Goal: Task Accomplishment & Management: Manage account settings

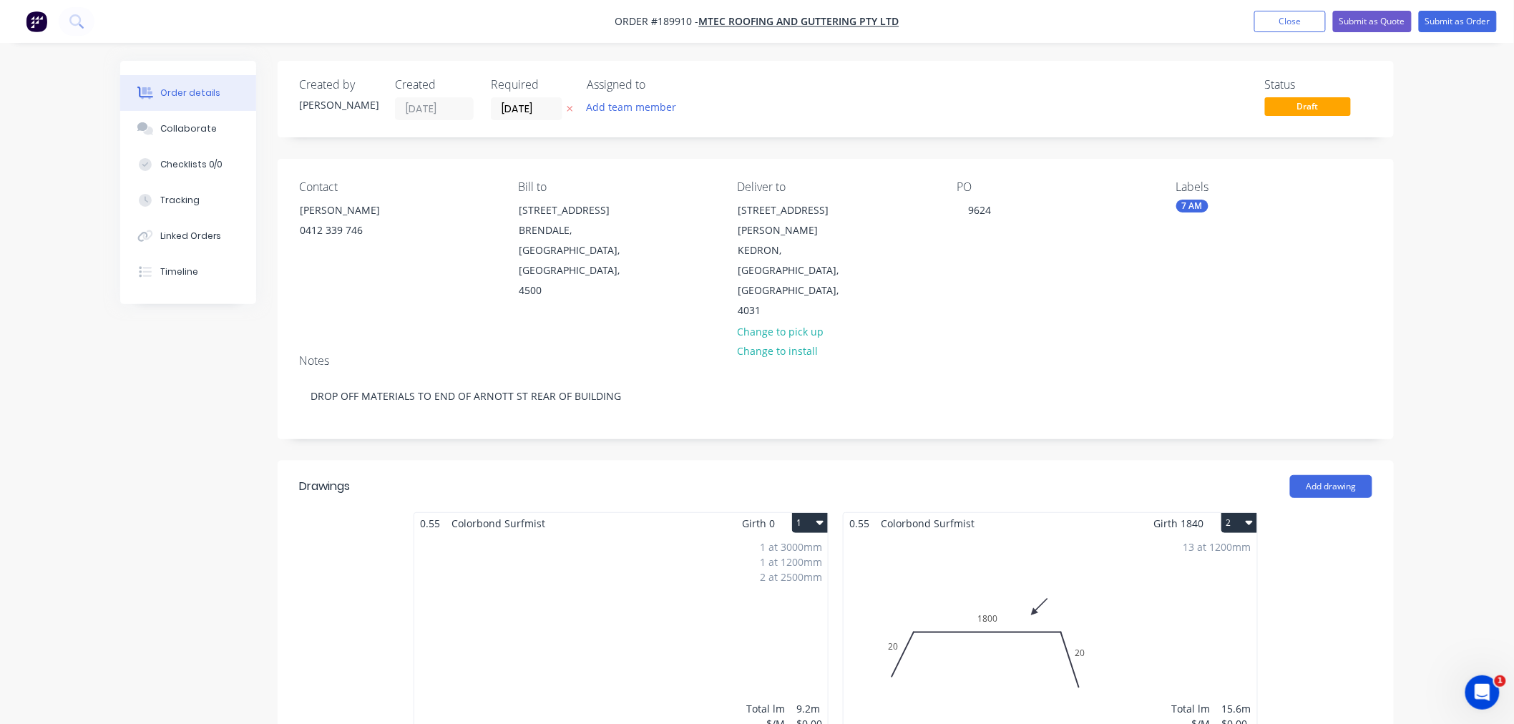
click at [692, 582] on div "1 at 3000mm 1 at 1200mm 2 at 2500mm Total lm $/M Total 9.2m $0.00 $0.00" at bounding box center [620, 643] width 413 height 218
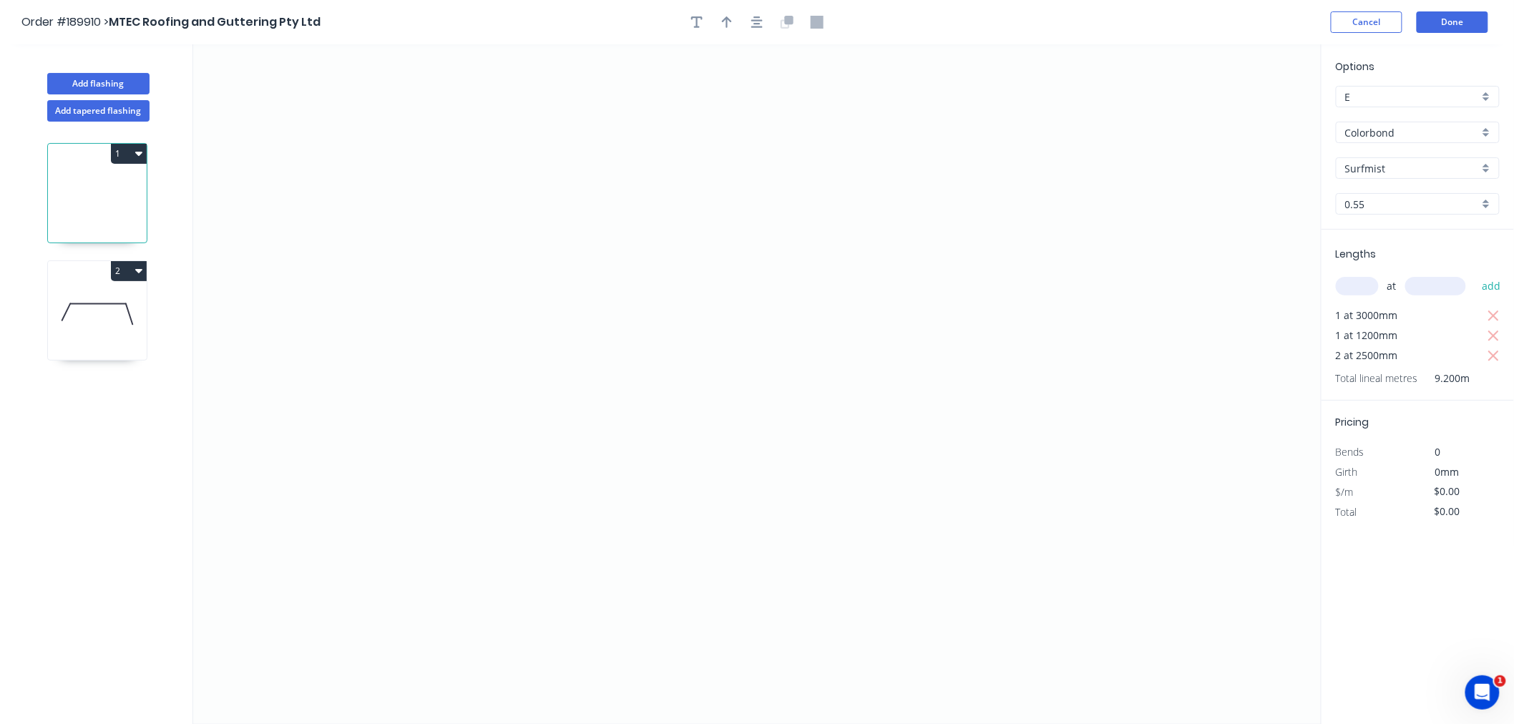
click at [1416, 136] on input "Colorbond" at bounding box center [1412, 132] width 134 height 15
click at [1449, 250] on div "Colorbond Ultra" at bounding box center [1417, 247] width 162 height 25
type input "Colorbond Ultra"
click at [1461, 29] on button "Done" at bounding box center [1452, 21] width 72 height 21
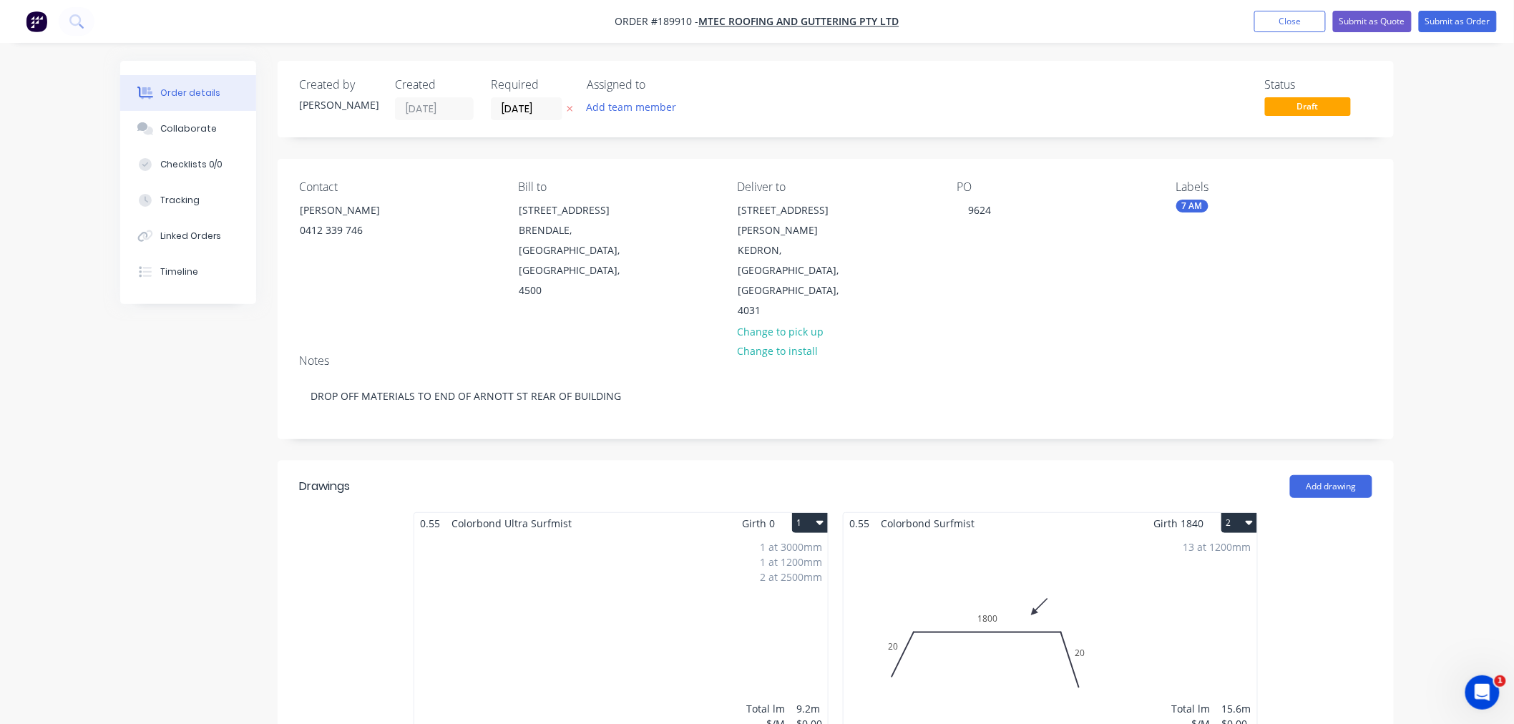
click at [966, 546] on div "13 at 1200mm Total lm $/M Total 15.6m $0.00 $0.00" at bounding box center [1049, 643] width 413 height 218
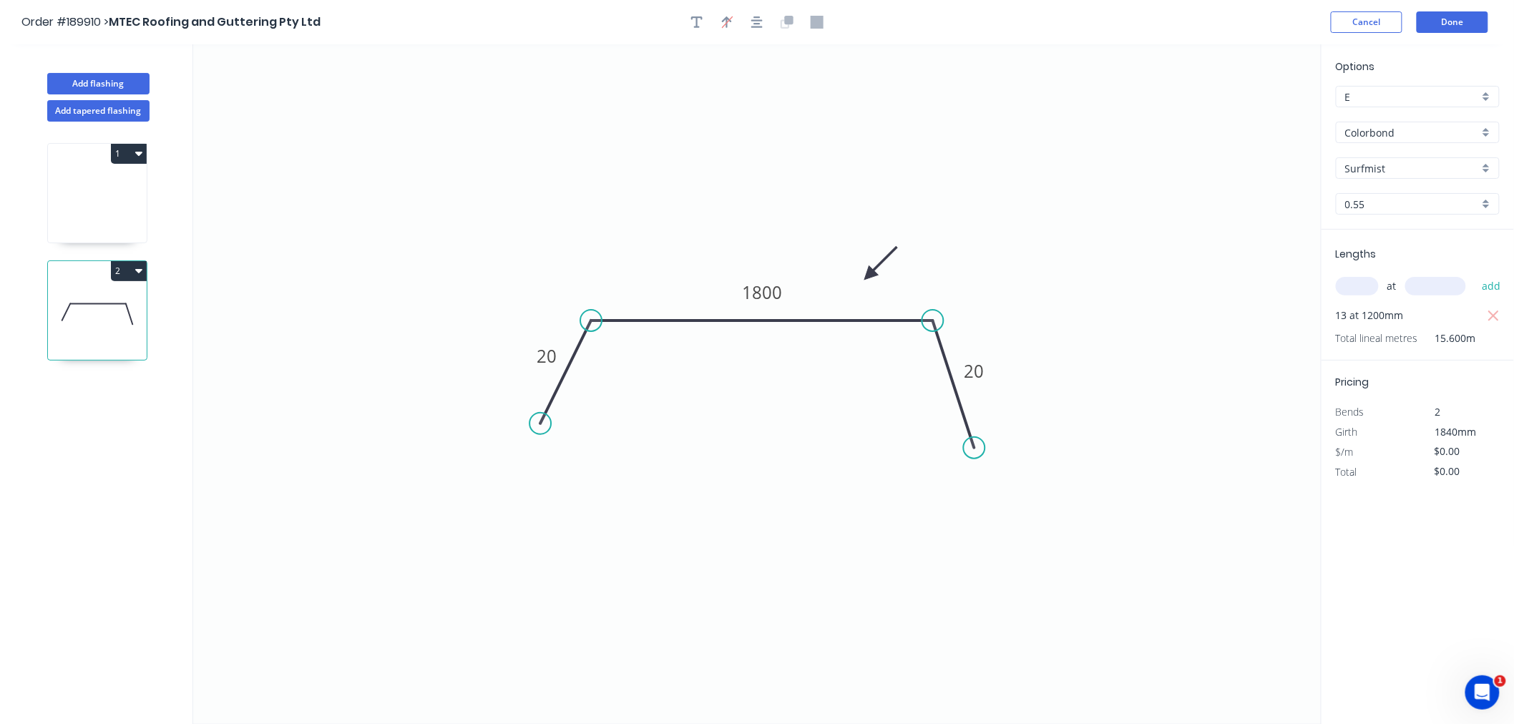
click at [1401, 129] on input "Colorbond" at bounding box center [1412, 132] width 134 height 15
click at [1448, 240] on div "Colorbond Ultra" at bounding box center [1417, 247] width 162 height 25
type input "Colorbond Ultra"
click at [1370, 174] on input "Surfmist" at bounding box center [1412, 168] width 134 height 15
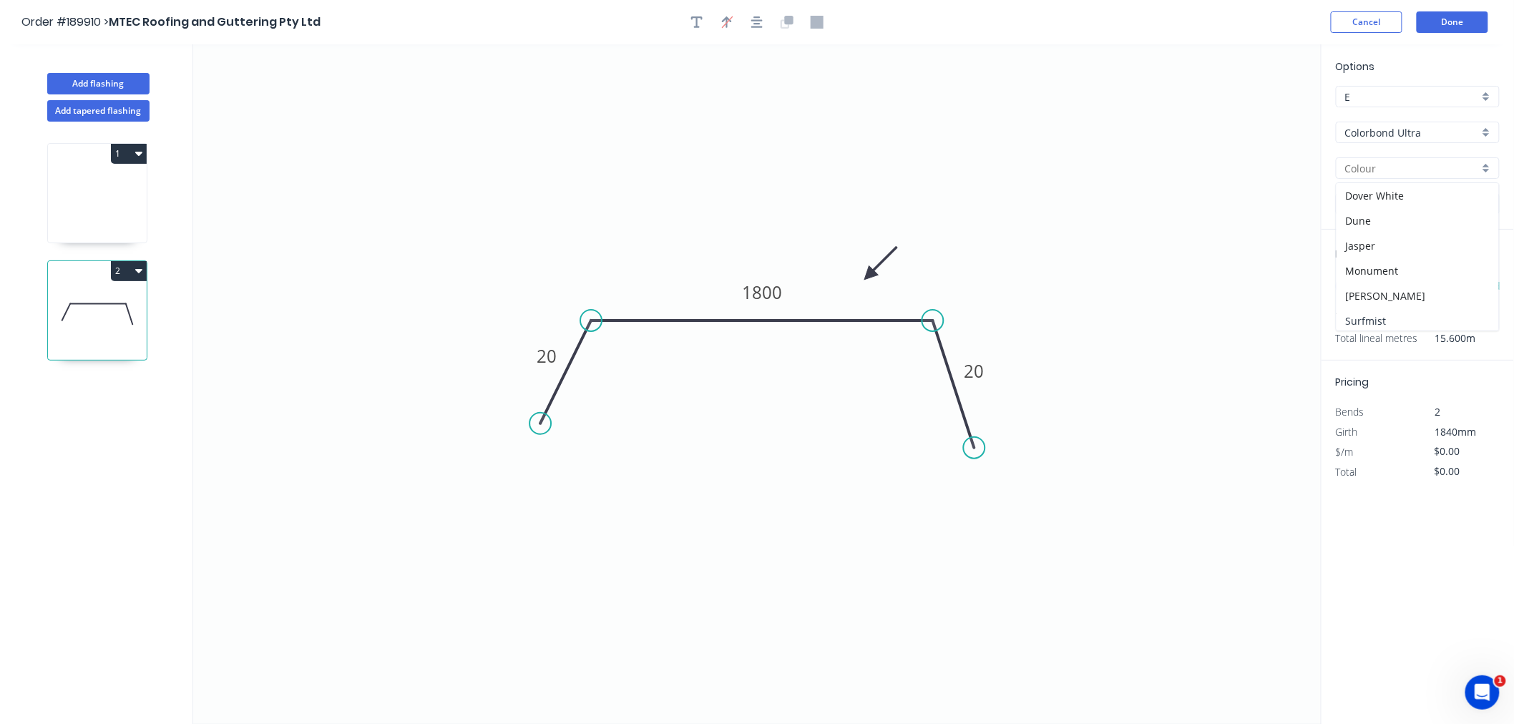
click at [1384, 312] on div "Surfmist" at bounding box center [1417, 320] width 162 height 25
type input "Surfmist"
click at [1453, 26] on button "Done" at bounding box center [1452, 21] width 72 height 21
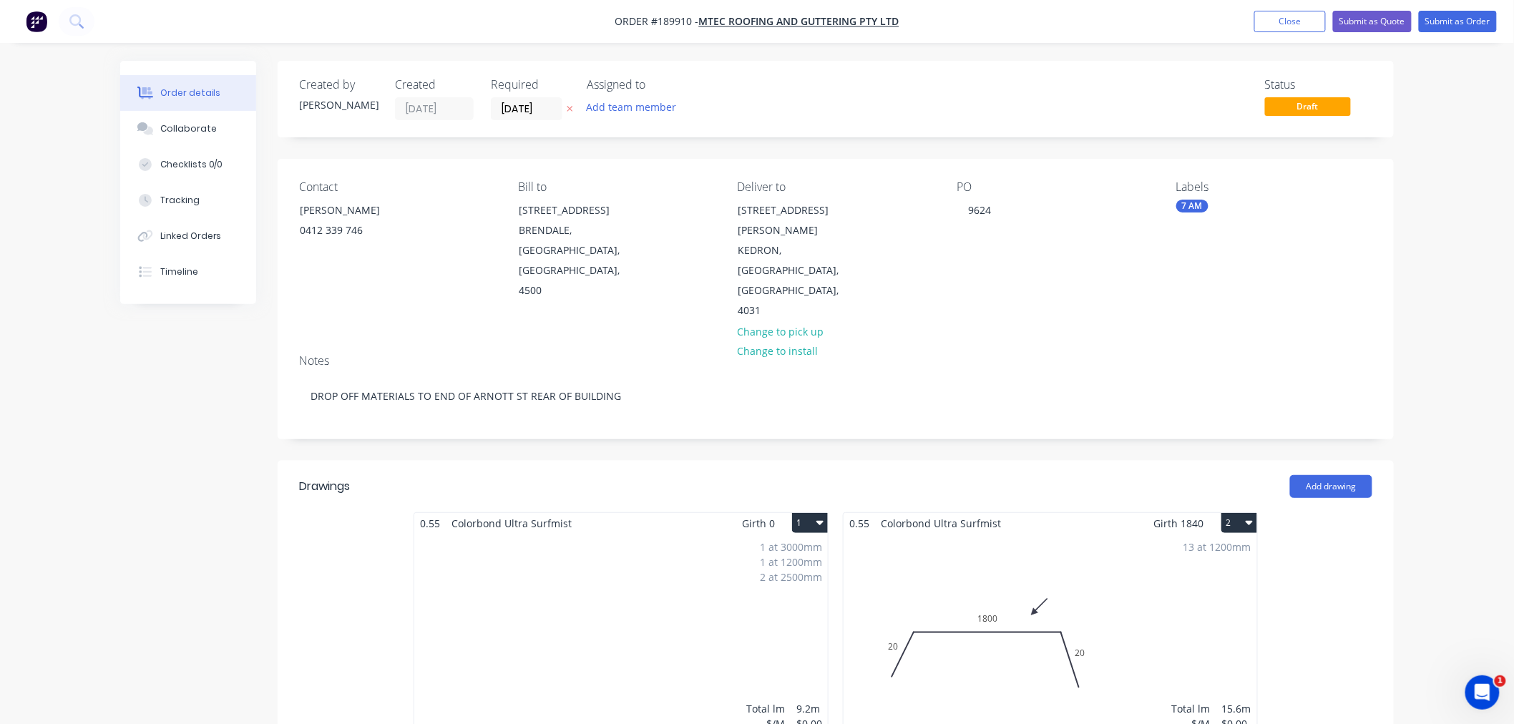
click at [1448, 515] on div "Order details Collaborate Checklists 0/0 Tracking Linked Orders Timeline Order …" at bounding box center [757, 673] width 1514 height 1347
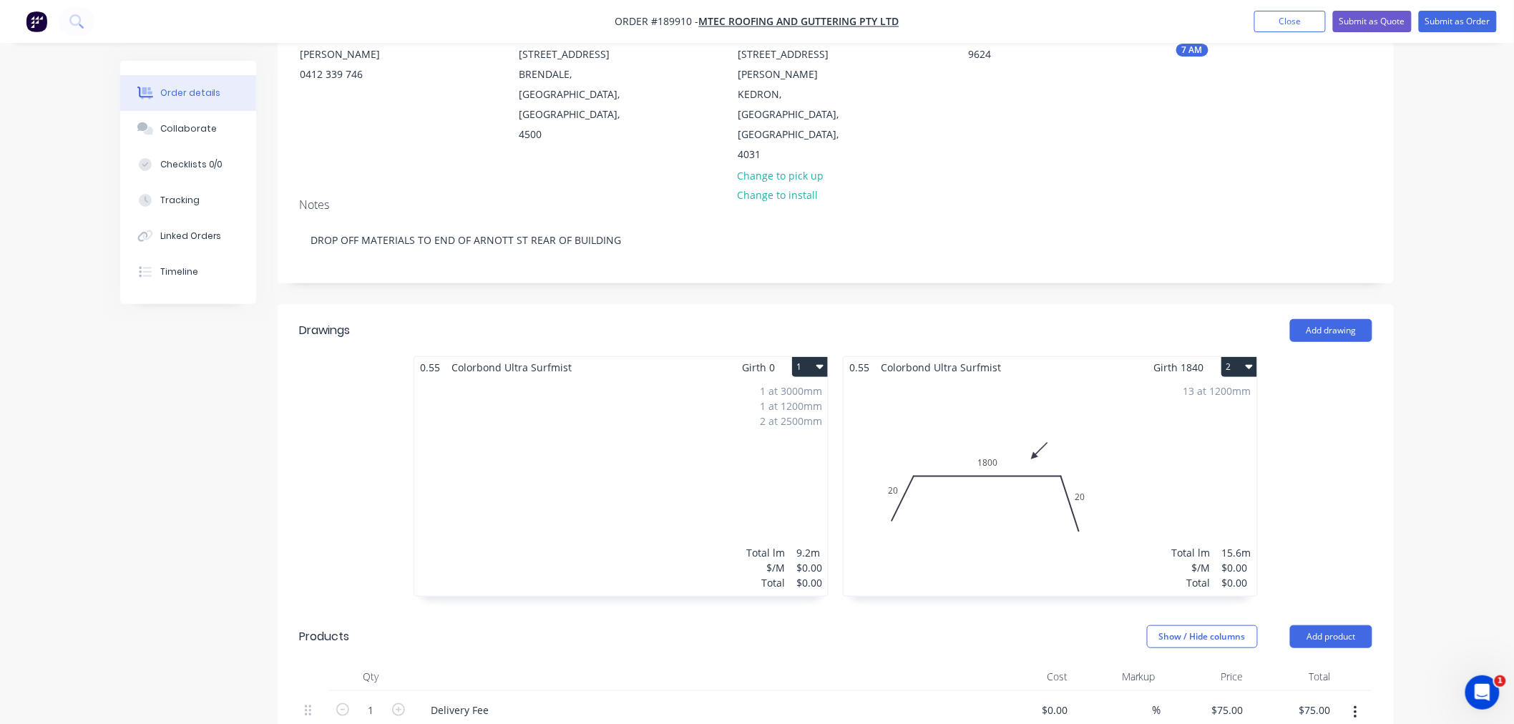
scroll to position [159, 0]
click at [657, 437] on div "1 at 3000mm 1 at 1200mm 2 at 2500mm Total lm $/M Total 9.2m $0.00 $0.00" at bounding box center [620, 484] width 413 height 218
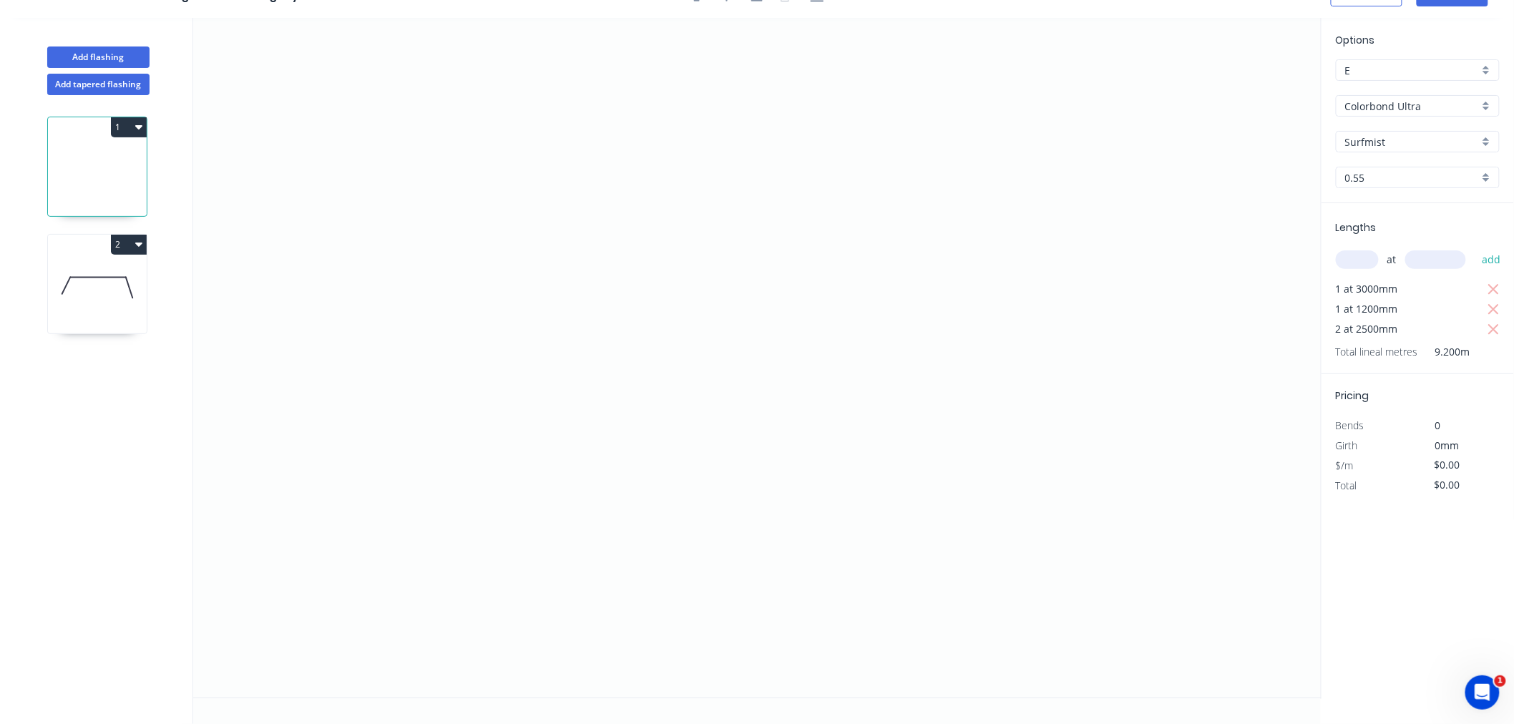
click at [1364, 261] on input "text" at bounding box center [1356, 259] width 43 height 19
type input "2"
type input "3700"
click at [1474, 247] on button "add" at bounding box center [1491, 259] width 34 height 24
type input "1"
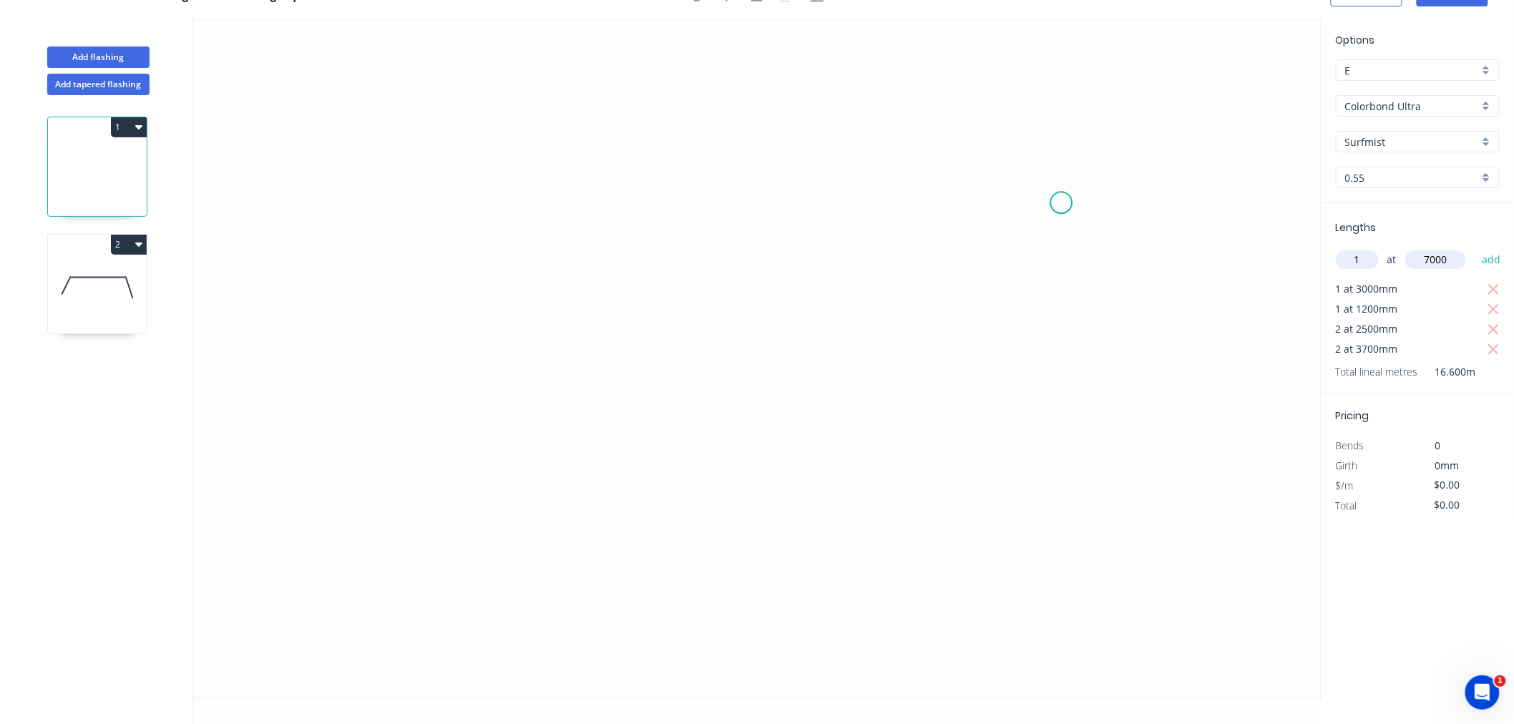
type input "7000"
click at [1474, 247] on button "add" at bounding box center [1491, 259] width 34 height 24
type input "2"
type input "7500"
click at [1474, 247] on button "add" at bounding box center [1491, 259] width 34 height 24
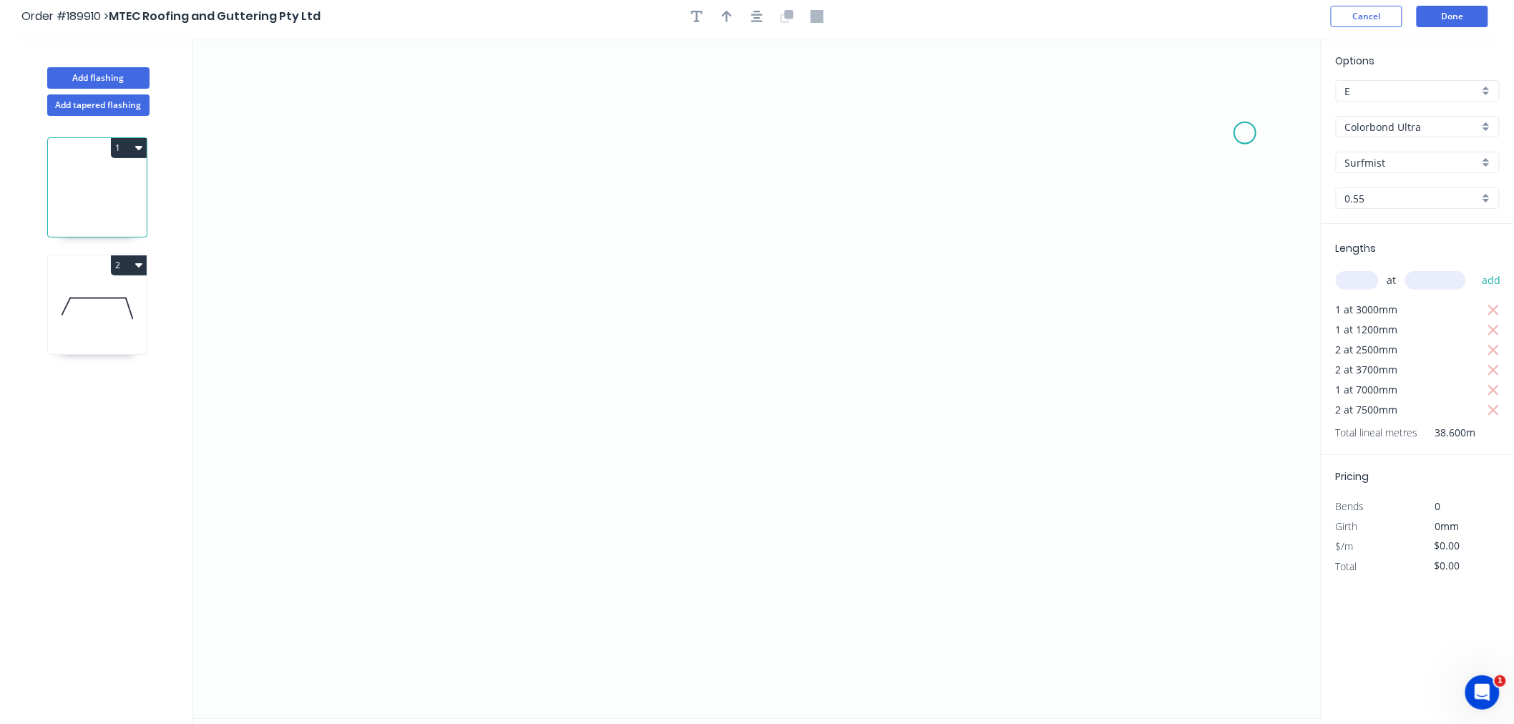
scroll to position [0, 0]
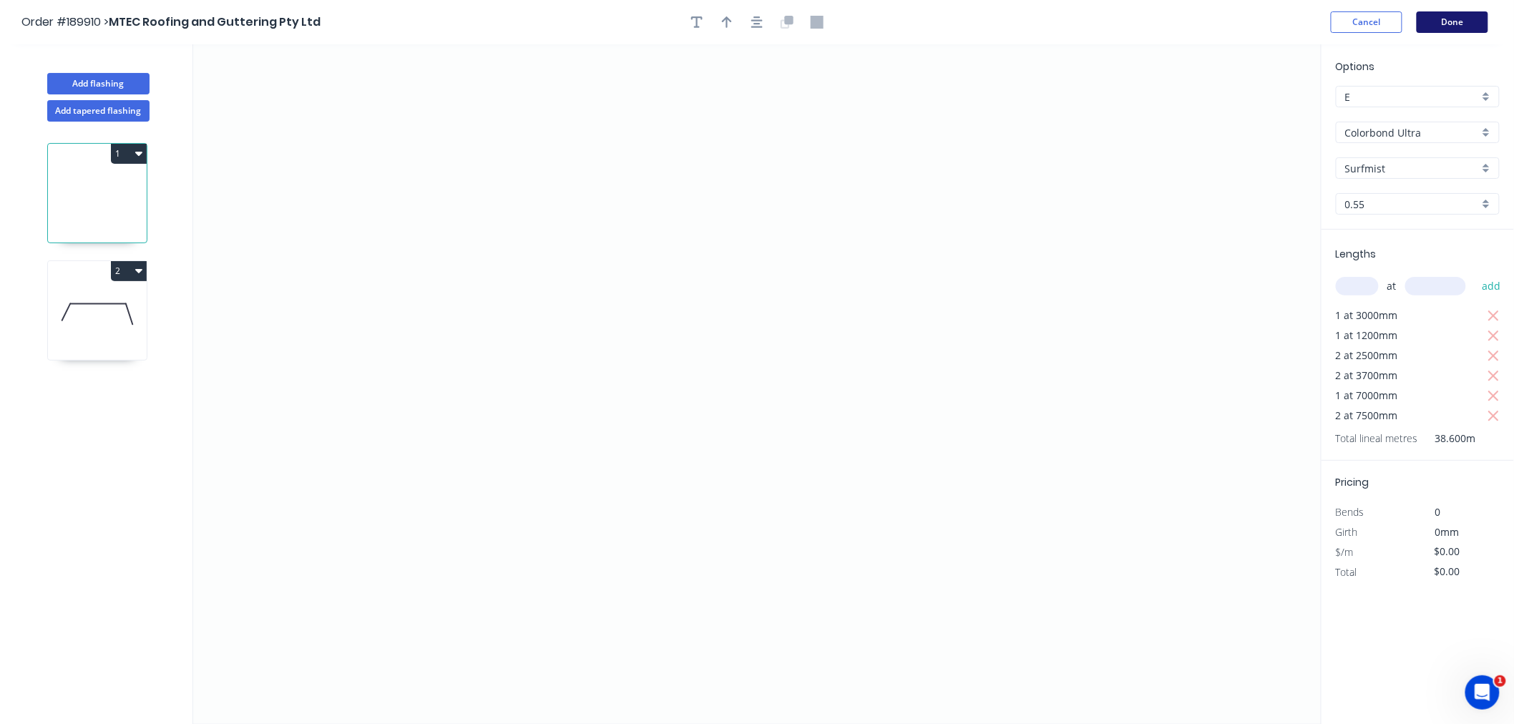
click at [1467, 16] on button "Done" at bounding box center [1452, 21] width 72 height 21
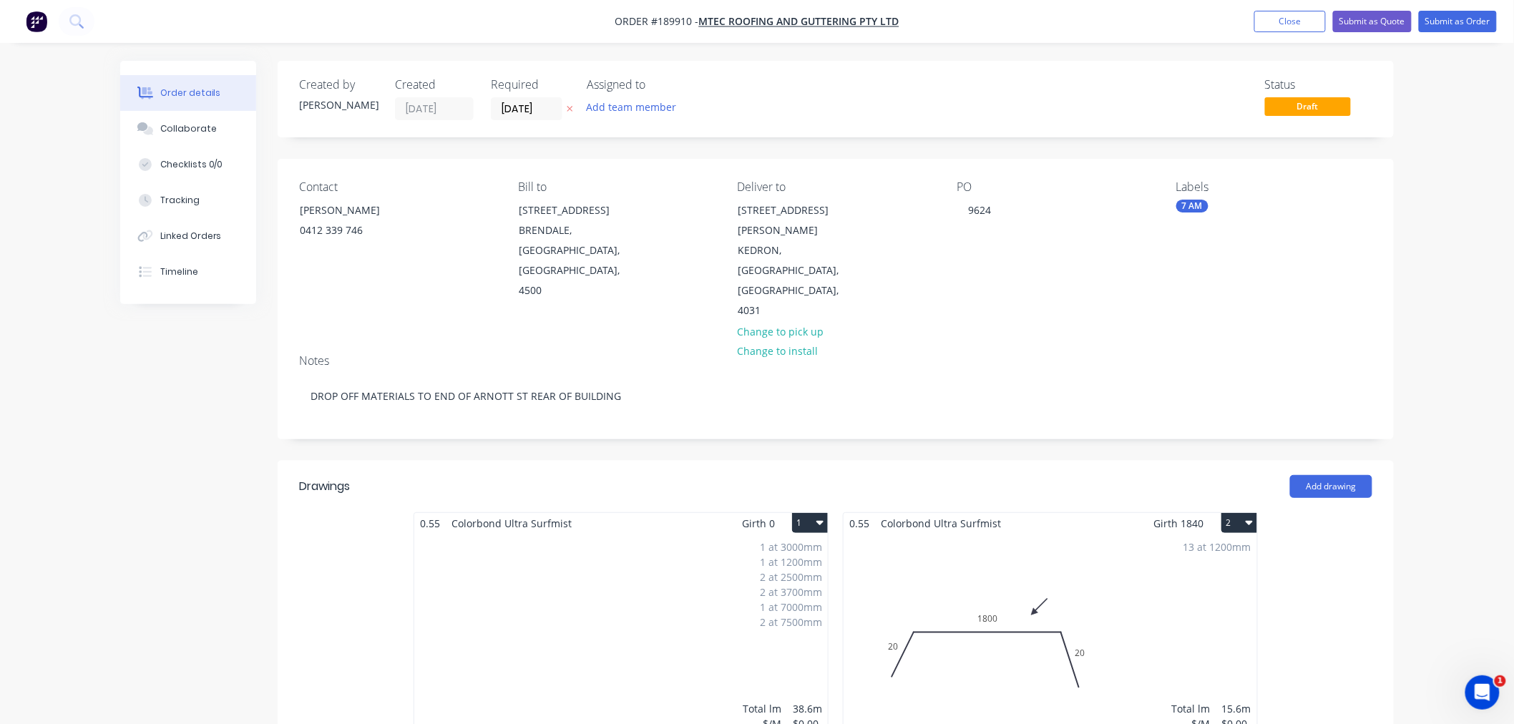
scroll to position [159, 0]
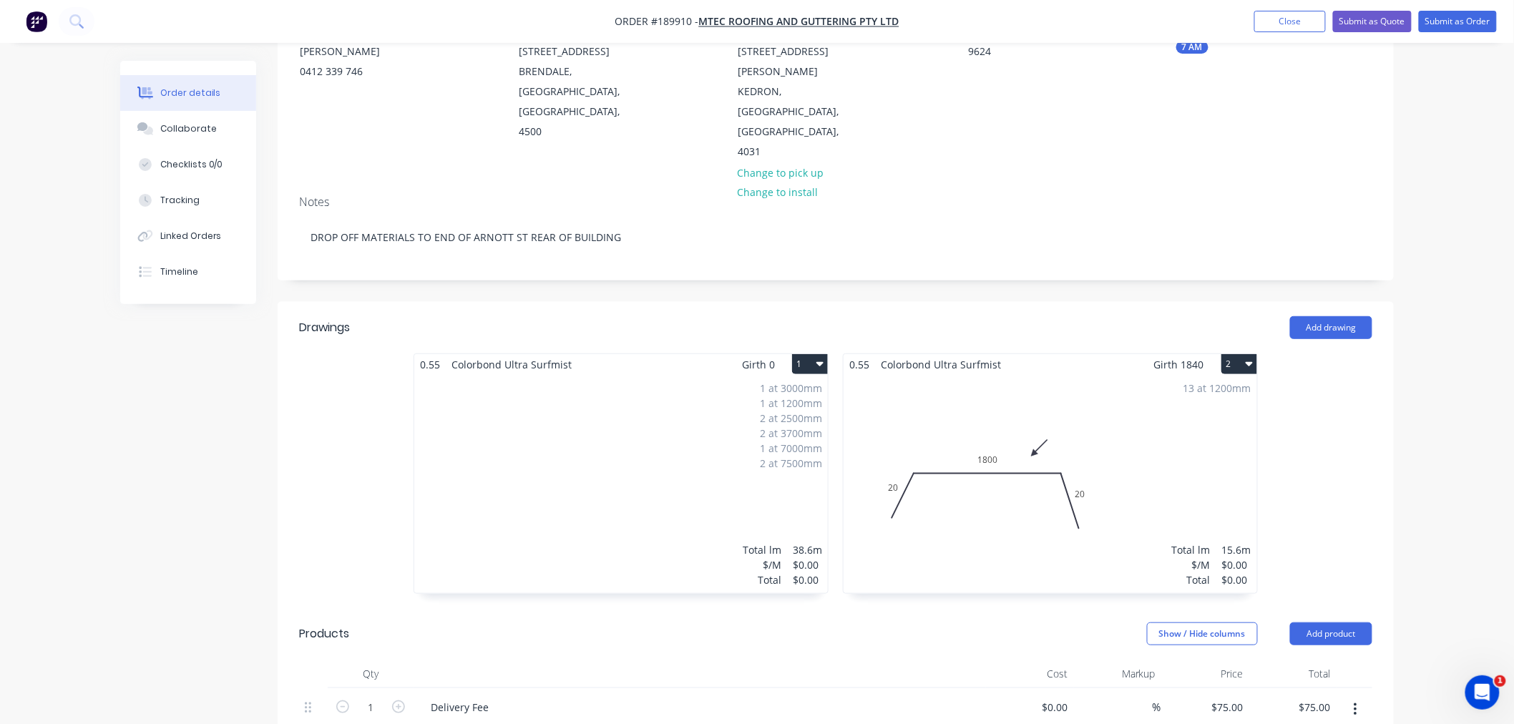
click at [515, 417] on div "1 at 3000mm 1 at 1200mm 2 at 2500mm 2 at 3700mm 1 at 7000mm 2 at 7500mm Total l…" at bounding box center [620, 484] width 413 height 218
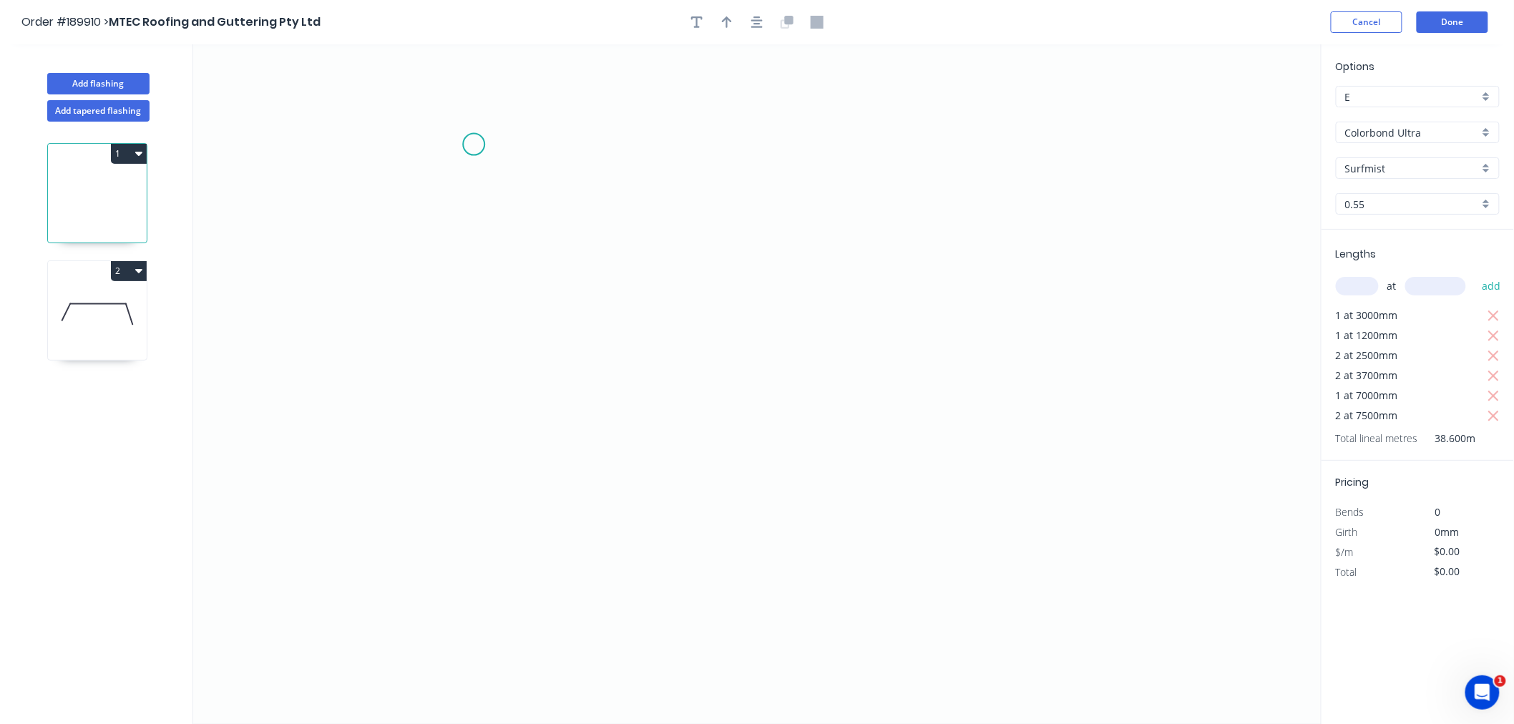
click at [474, 143] on icon "0" at bounding box center [757, 384] width 1128 height 680
click at [426, 197] on icon "0" at bounding box center [757, 384] width 1128 height 680
click at [424, 354] on icon "0 ?" at bounding box center [757, 384] width 1128 height 680
click at [496, 401] on icon "0 ? ?" at bounding box center [757, 384] width 1128 height 680
click at [486, 551] on icon "0 ? ? ? ? º" at bounding box center [757, 384] width 1128 height 680
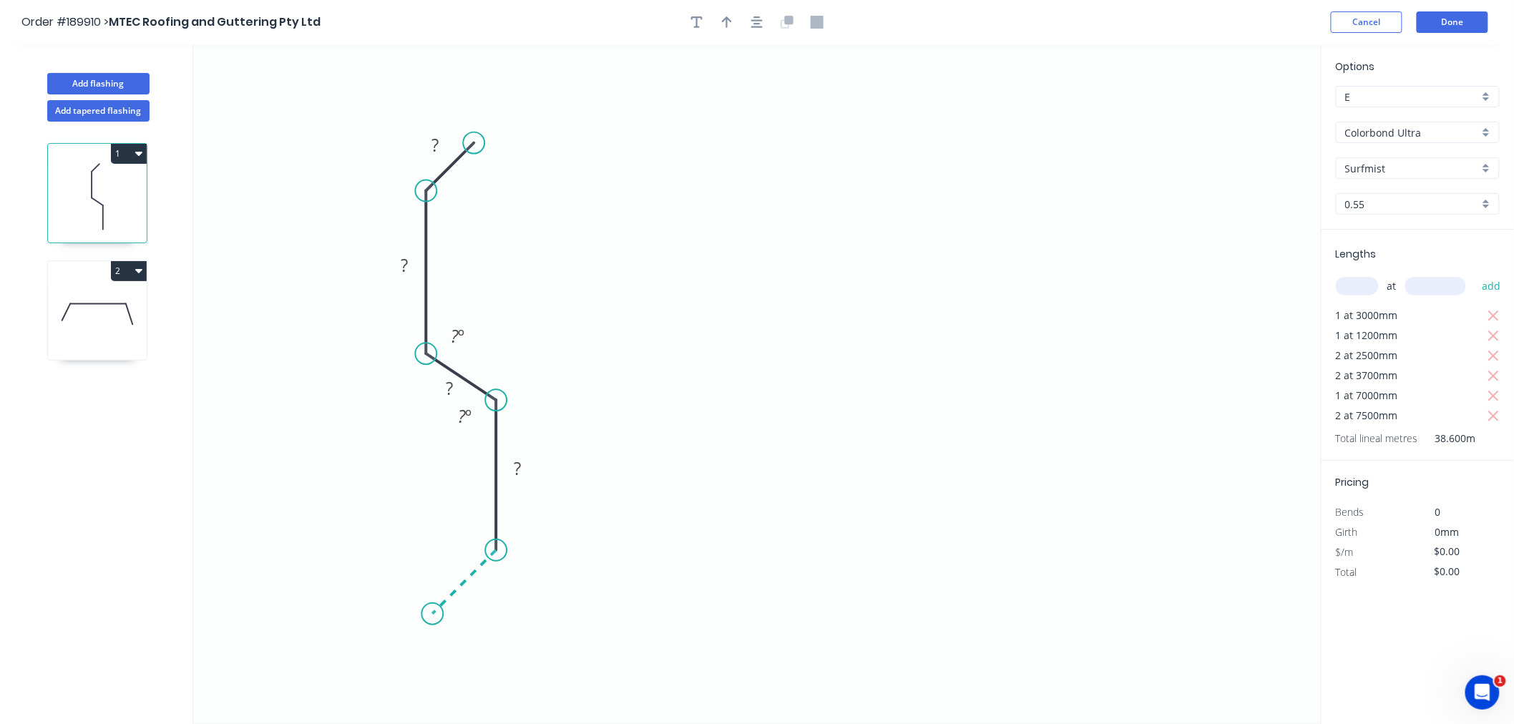
click at [432, 604] on icon "0 ? ? ? ? ? º ? º" at bounding box center [757, 384] width 1128 height 680
click at [488, 381] on div "Hide angle" at bounding box center [532, 384] width 144 height 29
click at [483, 456] on div "Hide angle" at bounding box center [530, 462] width 144 height 29
click at [439, 146] on rect at bounding box center [435, 146] width 29 height 20
click at [752, 24] on icon "button" at bounding box center [756, 22] width 11 height 13
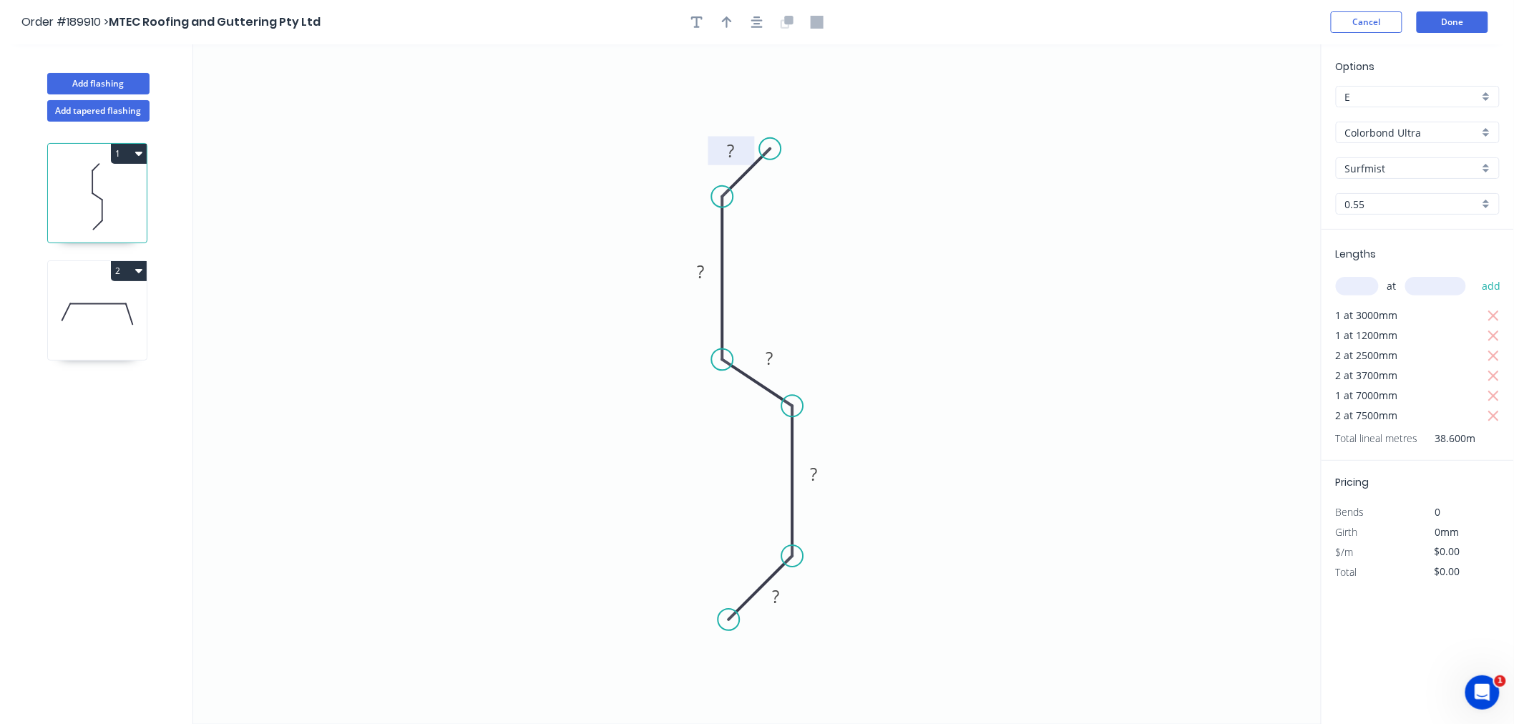
click at [728, 152] on tspan "?" at bounding box center [730, 151] width 7 height 24
drag, startPoint x: 739, startPoint y: 147, endPoint x: 726, endPoint y: 147, distance: 12.9
click at [726, 147] on rect at bounding box center [731, 152] width 29 height 20
drag, startPoint x: 523, startPoint y: 136, endPoint x: 566, endPoint y: 108, distance: 51.2
click at [524, 136] on icon "0 25 30 20 30 15" at bounding box center [757, 384] width 1128 height 680
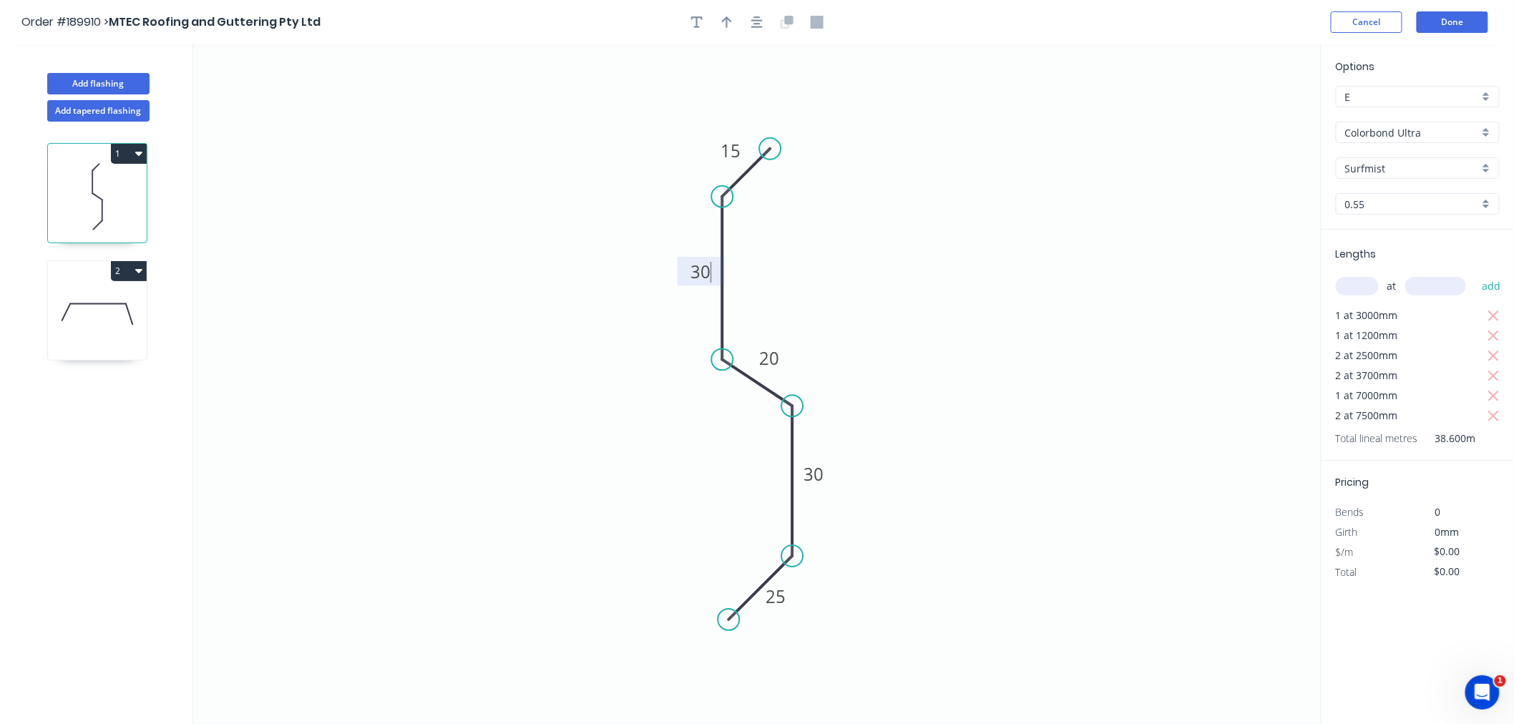
type input "$13.48"
type input "$520.33"
click at [732, 29] on button "button" at bounding box center [726, 21] width 21 height 21
drag, startPoint x: 1249, startPoint y: 112, endPoint x: 777, endPoint y: 215, distance: 483.3
click at [777, 216] on icon at bounding box center [781, 202] width 13 height 46
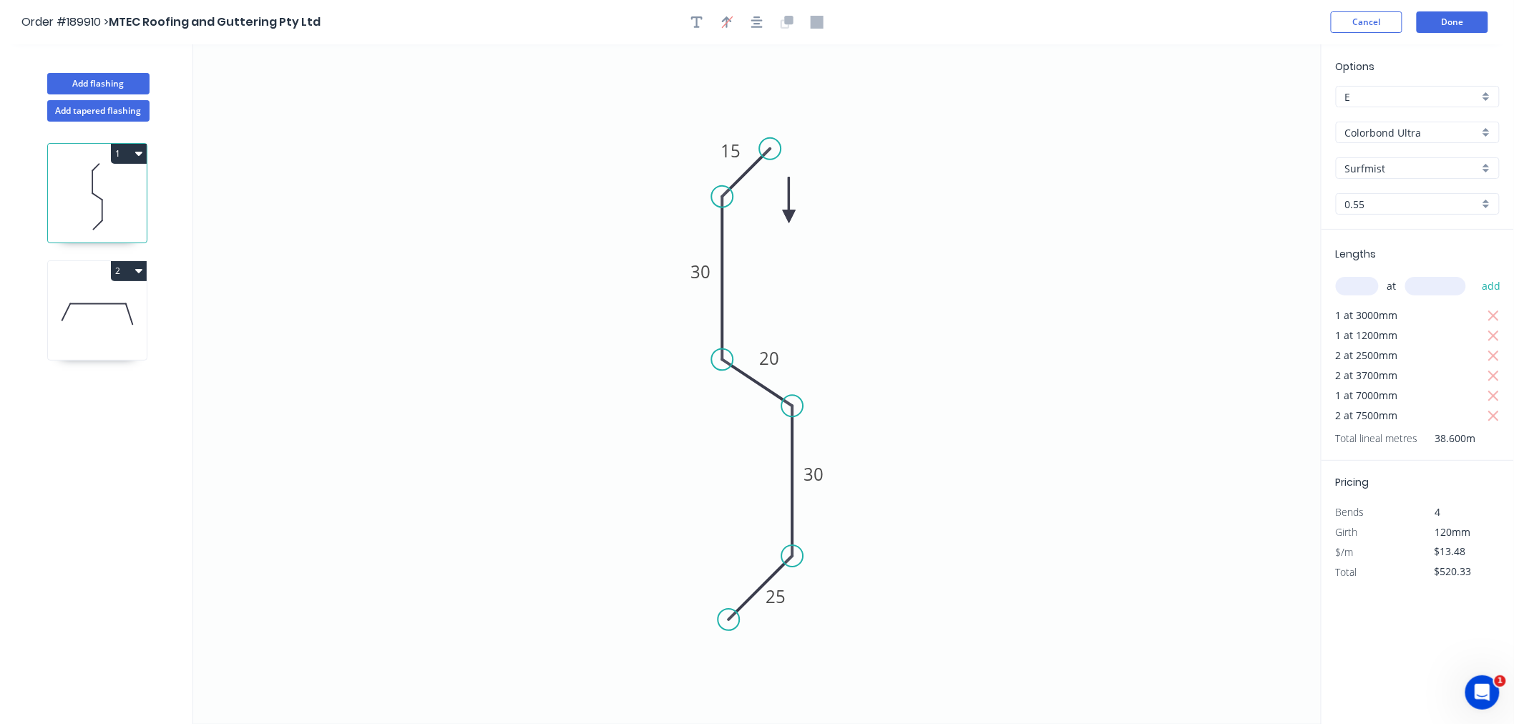
drag, startPoint x: 773, startPoint y: 210, endPoint x: 790, endPoint y: 217, distance: 18.2
click at [790, 217] on icon at bounding box center [789, 200] width 13 height 46
click at [790, 217] on icon at bounding box center [789, 201] width 13 height 46
click at [752, 30] on button "button" at bounding box center [756, 21] width 21 height 21
click at [1452, 18] on button "Done" at bounding box center [1452, 21] width 72 height 21
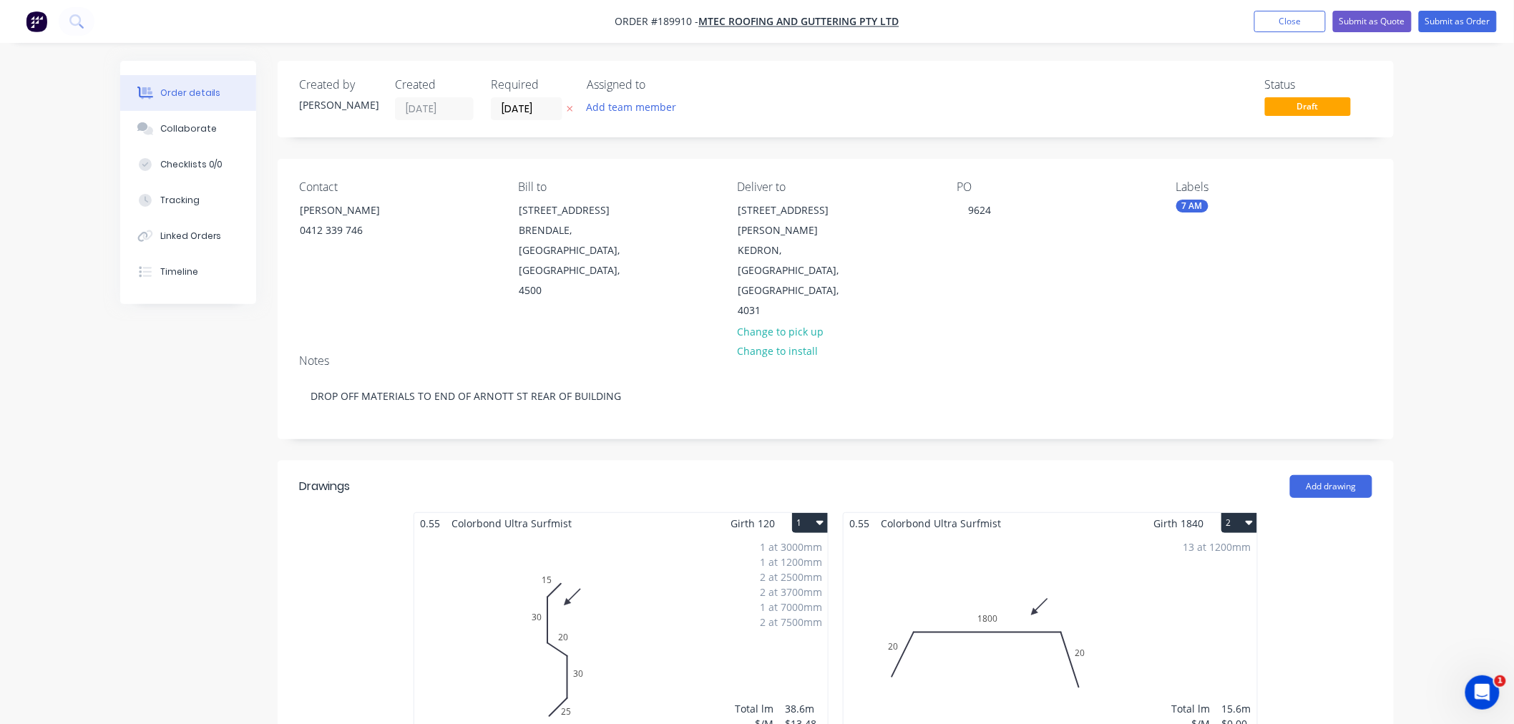
click at [1441, 335] on div "Order details Collaborate Checklists 0/0 Tracking Linked Orders Timeline Order …" at bounding box center [757, 673] width 1514 height 1347
click at [1438, 291] on div "Order details Collaborate Checklists 0/0 Tracking Linked Orders Timeline Order …" at bounding box center [757, 673] width 1514 height 1347
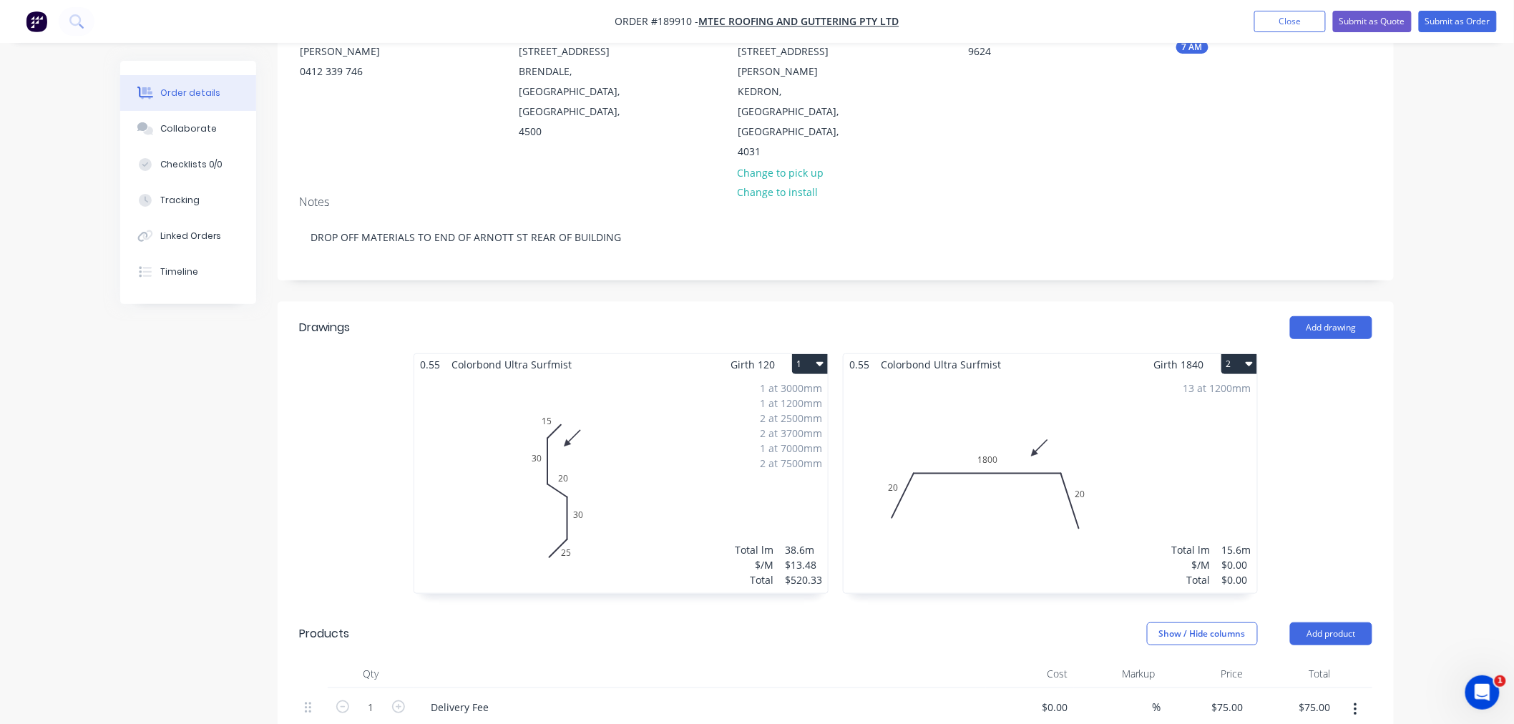
click at [1441, 399] on div "Order details Collaborate Checklists 0/0 Tracking Linked Orders Timeline Order …" at bounding box center [757, 514] width 1514 height 1347
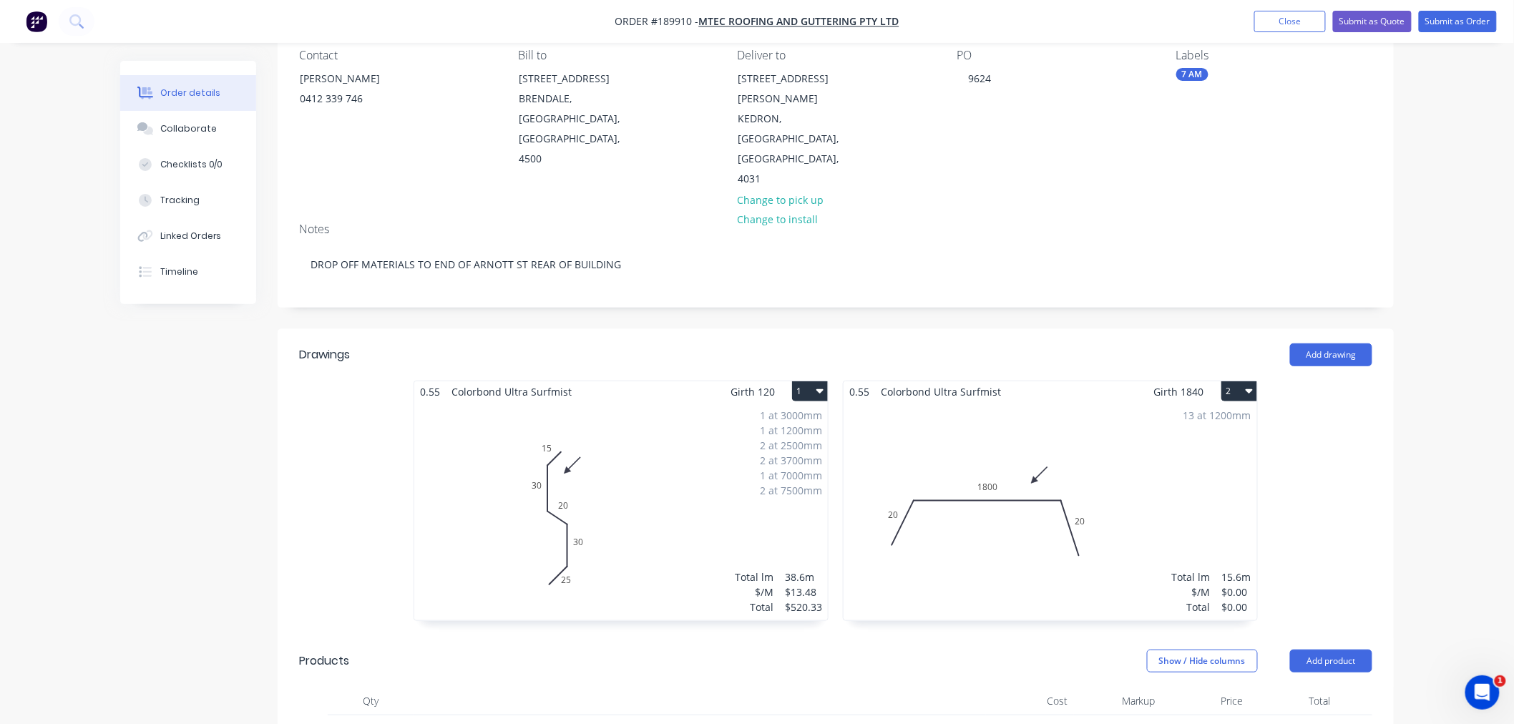
scroll to position [0, 0]
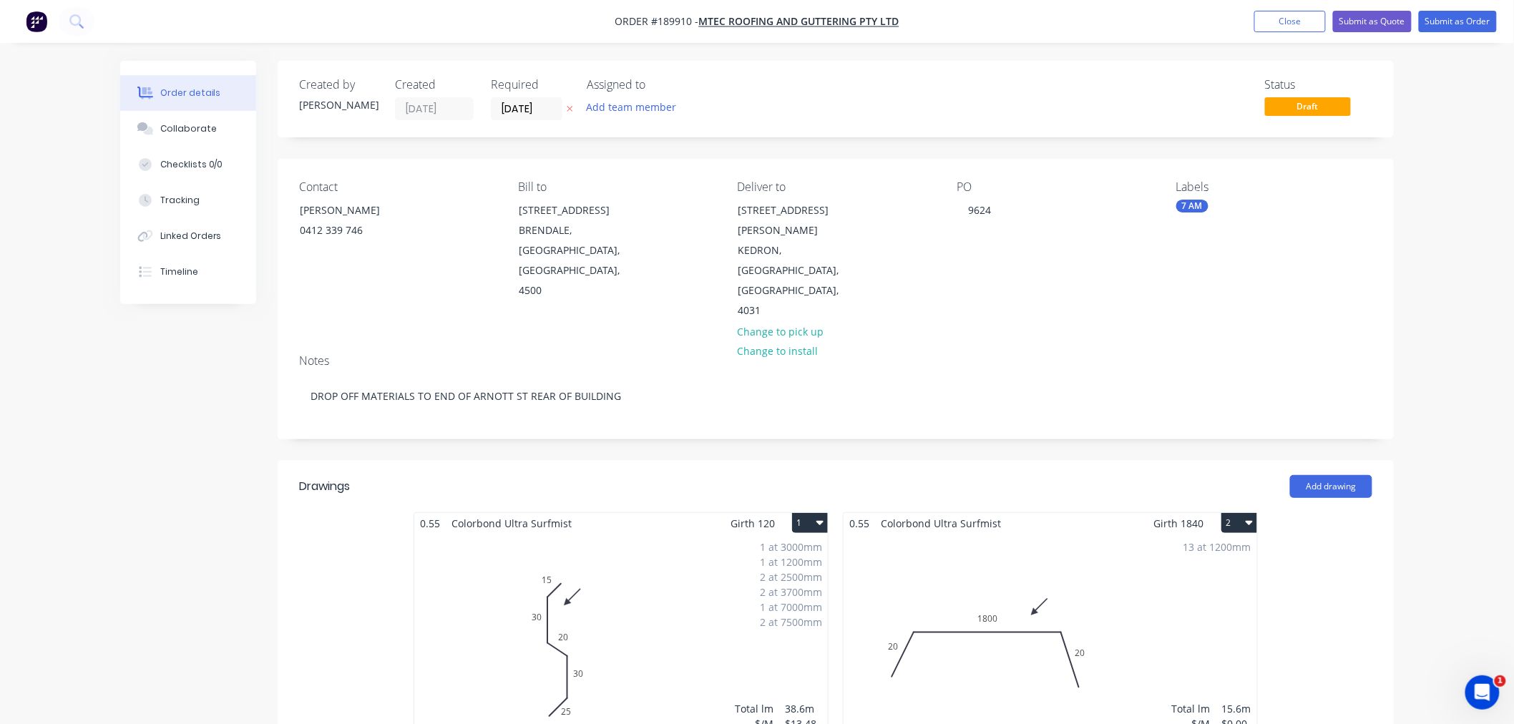
click at [65, 388] on div "Order details Collaborate Checklists 0/0 Tracking Linked Orders Timeline Order …" at bounding box center [757, 673] width 1514 height 1347
click at [138, 438] on div "Created by [PERSON_NAME] Created [DATE] Required [DATE] Assigned to Add team me…" at bounding box center [756, 704] width 1273 height 1286
click at [134, 416] on div "Created by [PERSON_NAME] Created [DATE] Required [DATE] Assigned to Add team me…" at bounding box center [756, 704] width 1273 height 1286
click at [1463, 390] on div "Order details Collaborate Checklists 0/0 Tracking Linked Orders Timeline Order …" at bounding box center [757, 673] width 1514 height 1347
click at [1421, 322] on div "Order details Collaborate Checklists 0/0 Tracking Linked Orders Timeline Order …" at bounding box center [757, 673] width 1514 height 1347
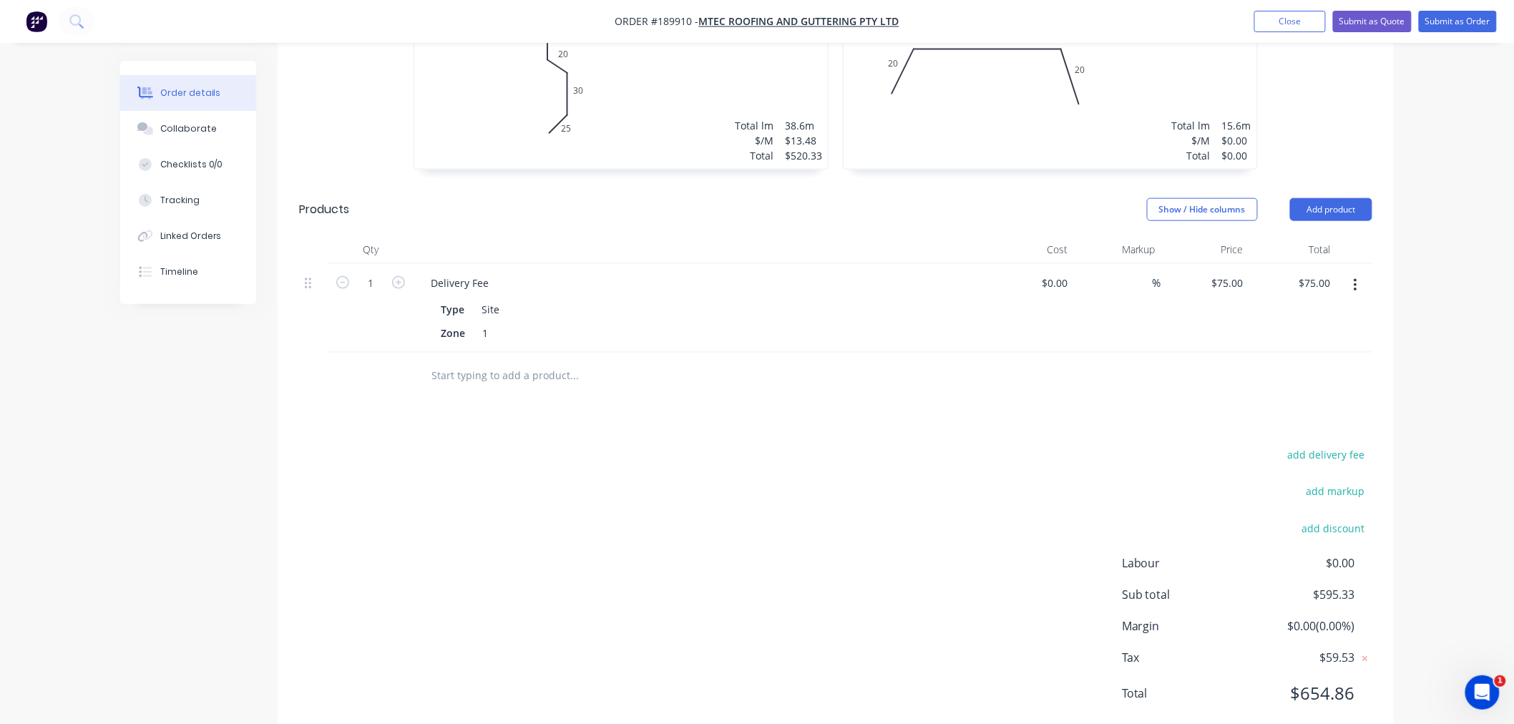
scroll to position [265, 0]
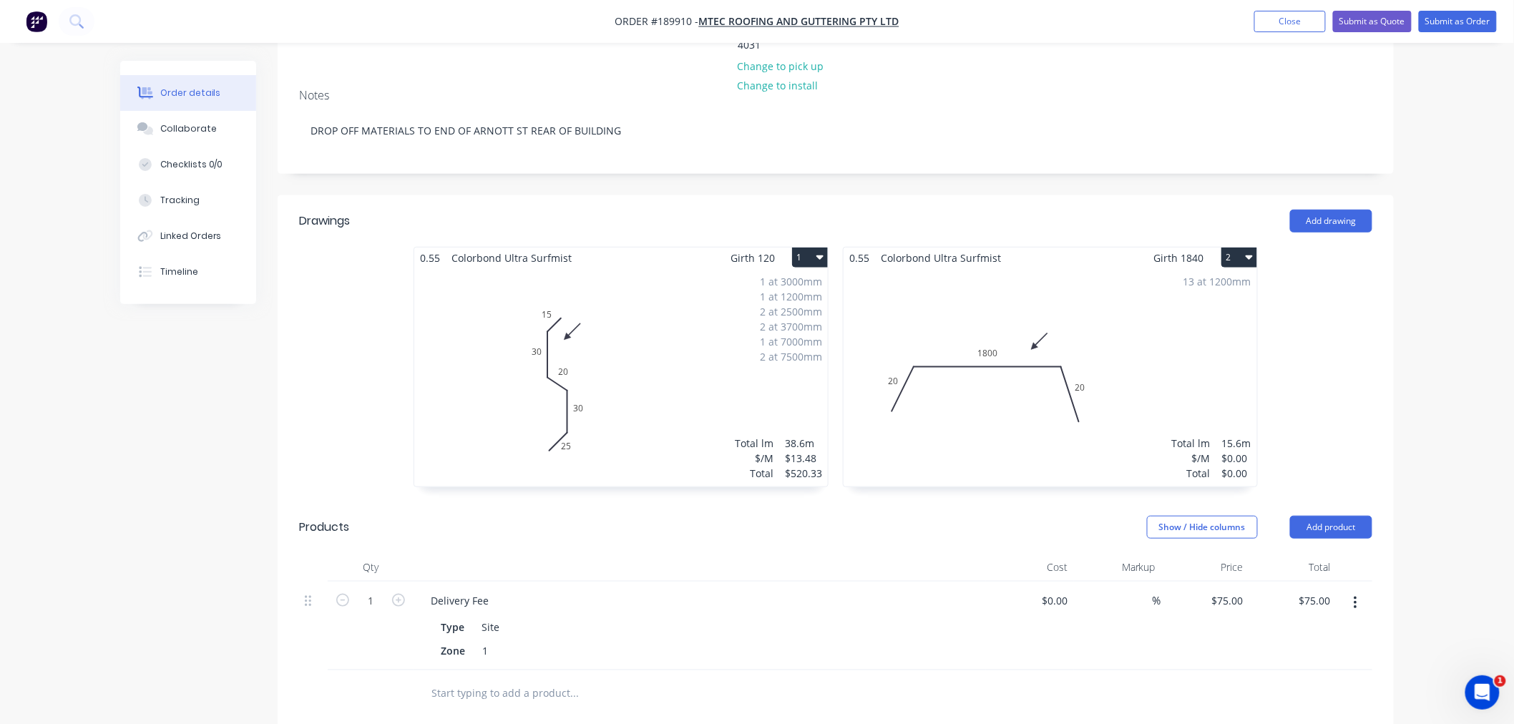
click at [1413, 340] on div "Order details Collaborate Checklists 0/0 Tracking Linked Orders Timeline Order …" at bounding box center [757, 408] width 1514 height 1347
click at [1451, 294] on div "Order details Collaborate Checklists 0/0 Tracking Linked Orders Timeline Order …" at bounding box center [757, 408] width 1514 height 1347
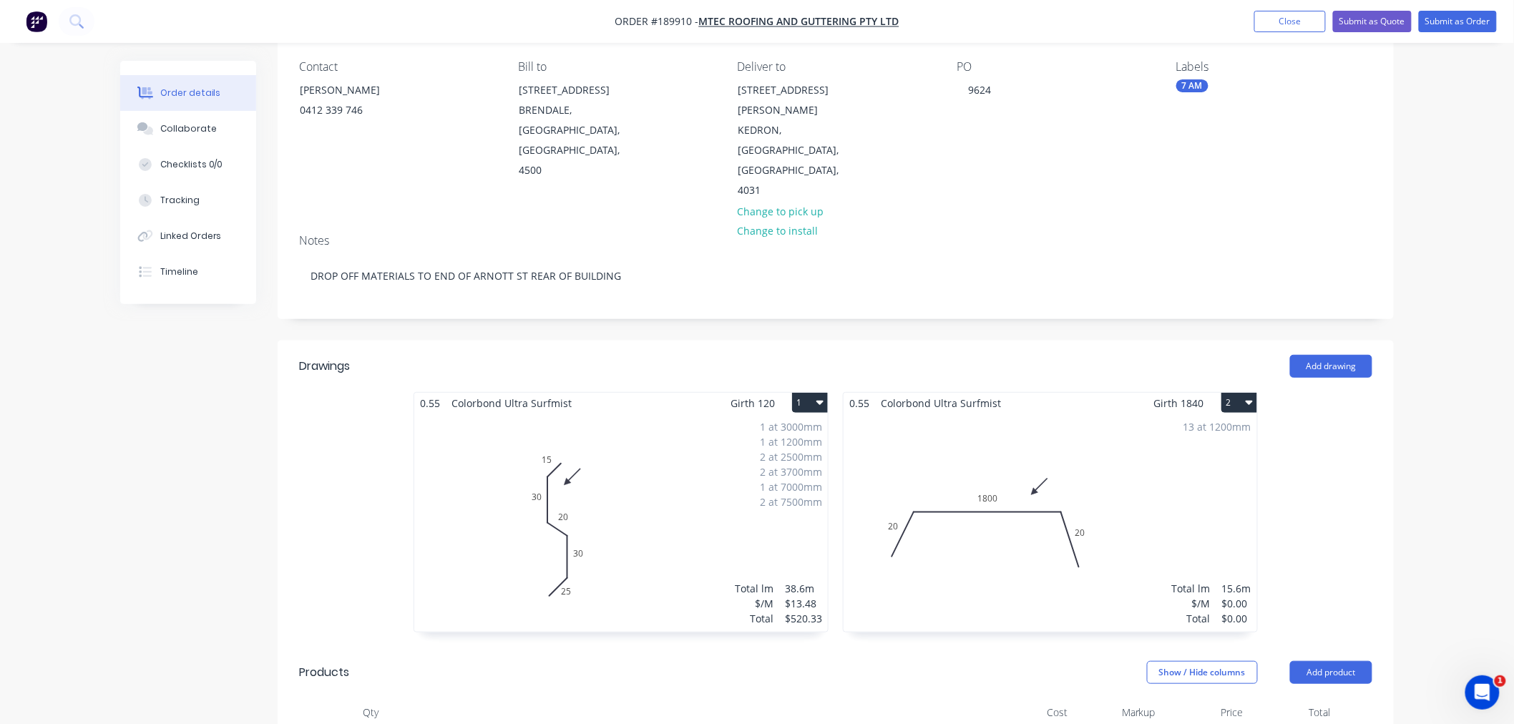
scroll to position [159, 0]
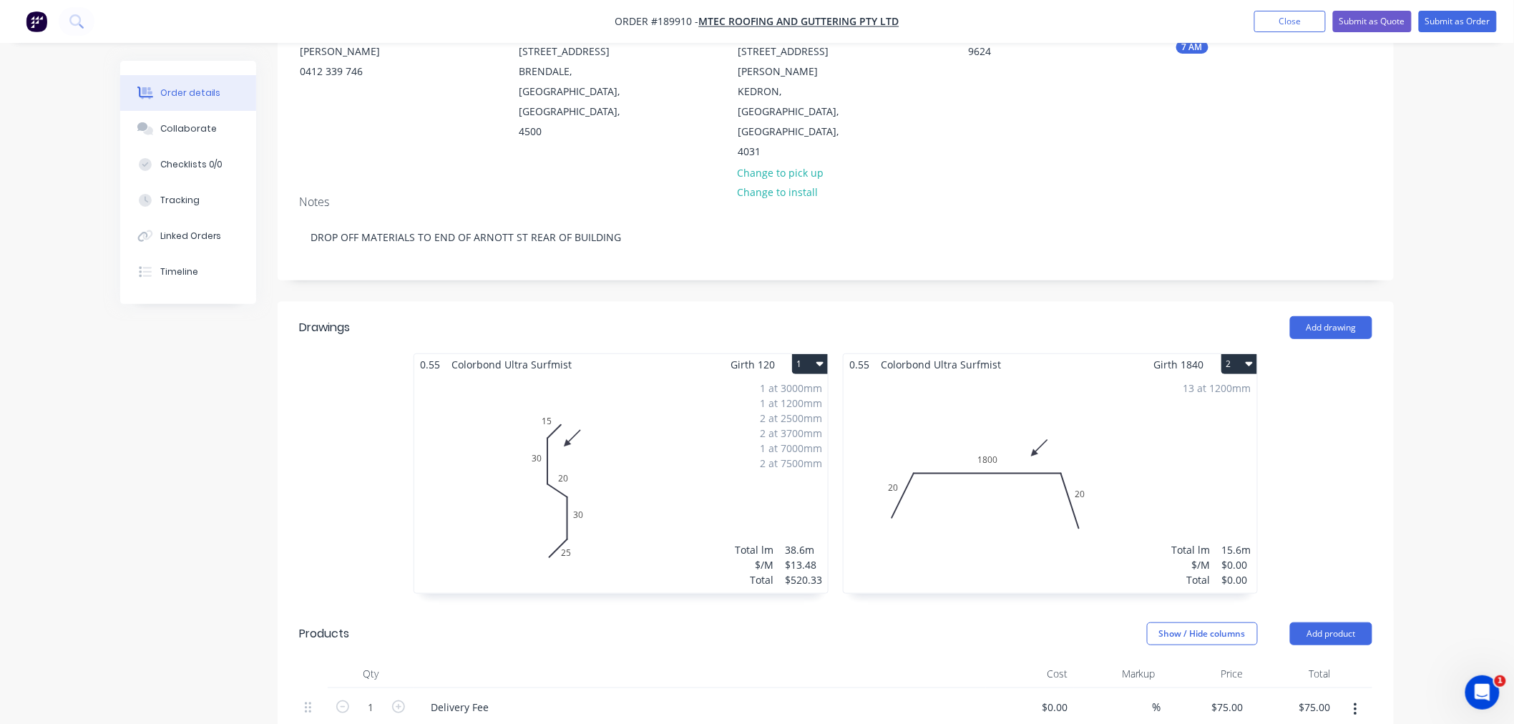
click at [1157, 388] on div "13 at 1200mm Total lm $/M Total 15.6m $0.00 $0.00" at bounding box center [1049, 484] width 413 height 218
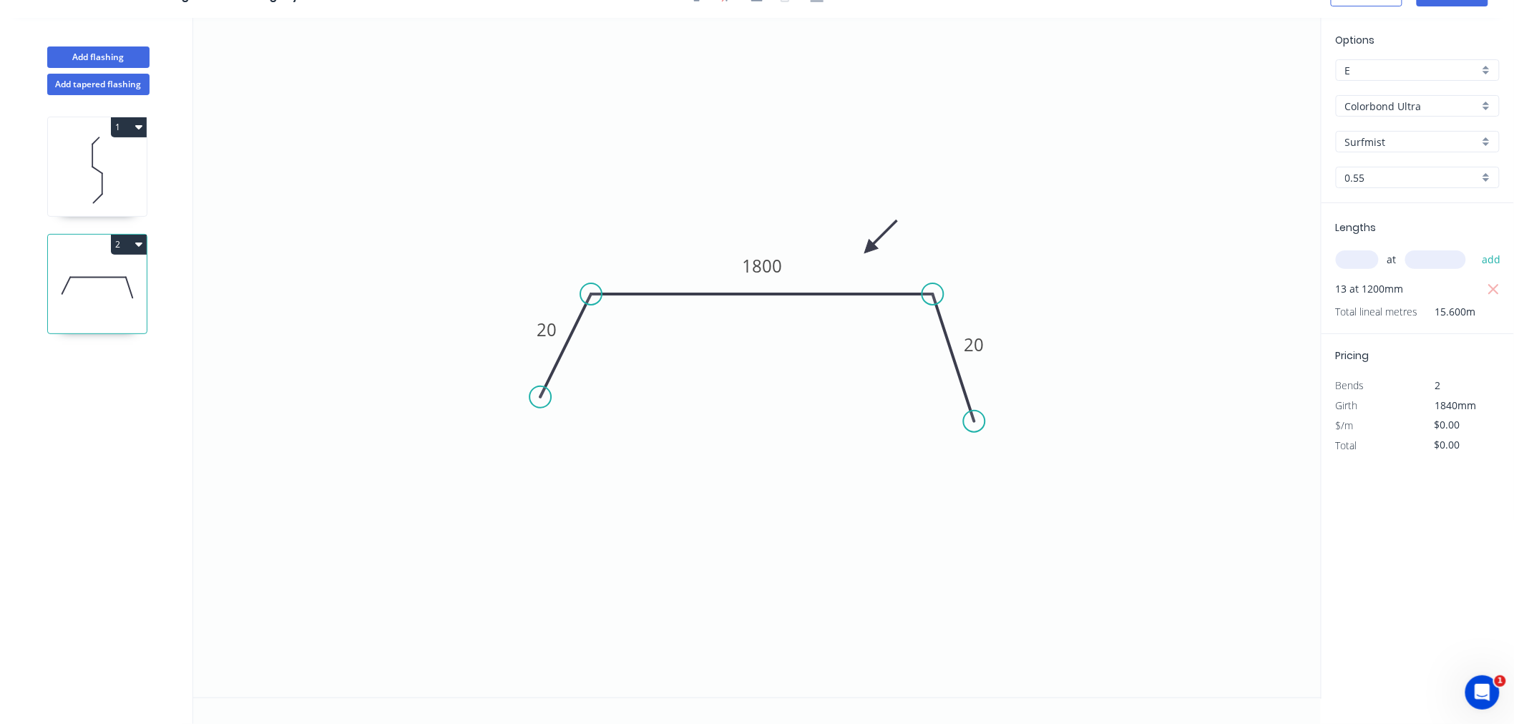
scroll to position [26, 0]
click at [1464, 106] on input "Colorbond Ultra" at bounding box center [1412, 106] width 134 height 15
click at [1449, 136] on div "Colorbond" at bounding box center [1417, 133] width 162 height 25
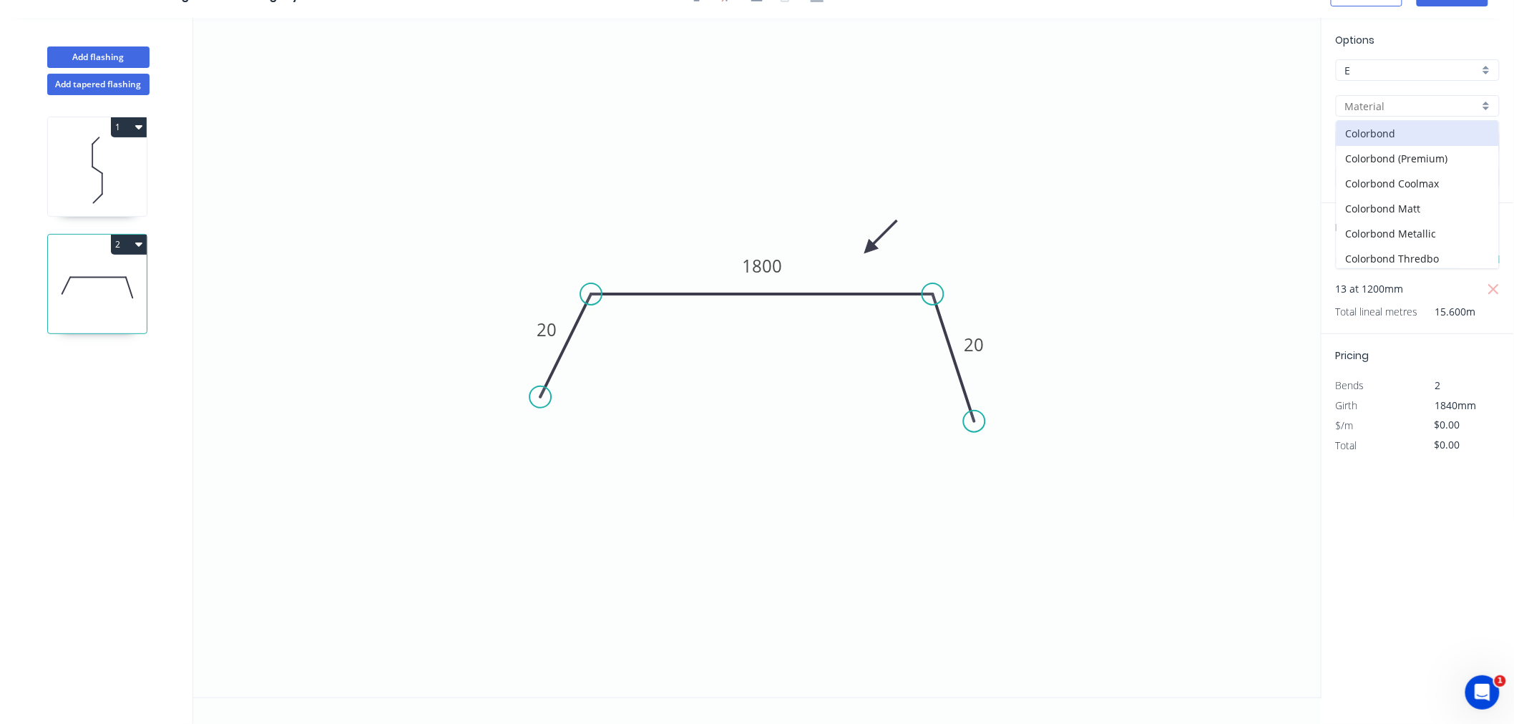
type input "Colorbond"
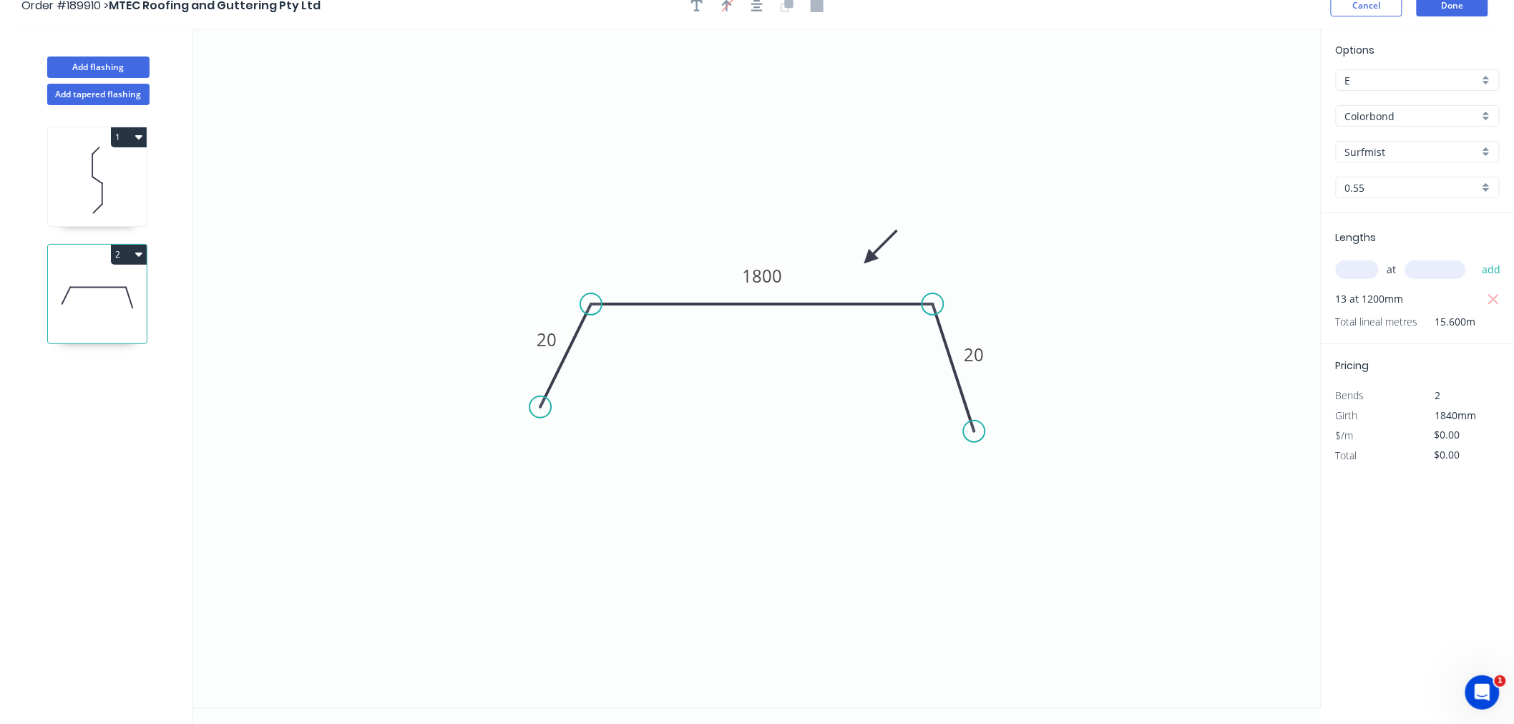
scroll to position [0, 0]
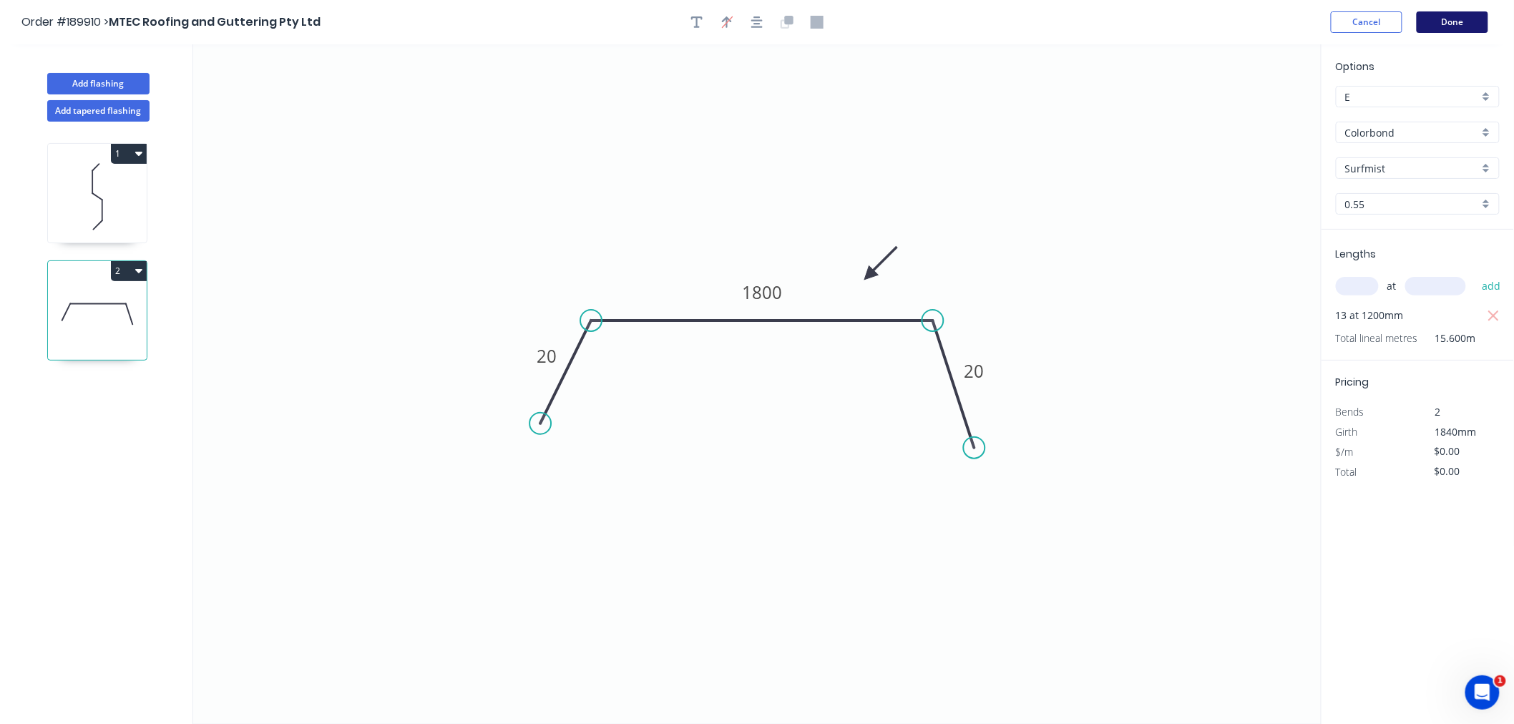
click at [1465, 24] on button "Done" at bounding box center [1452, 21] width 72 height 21
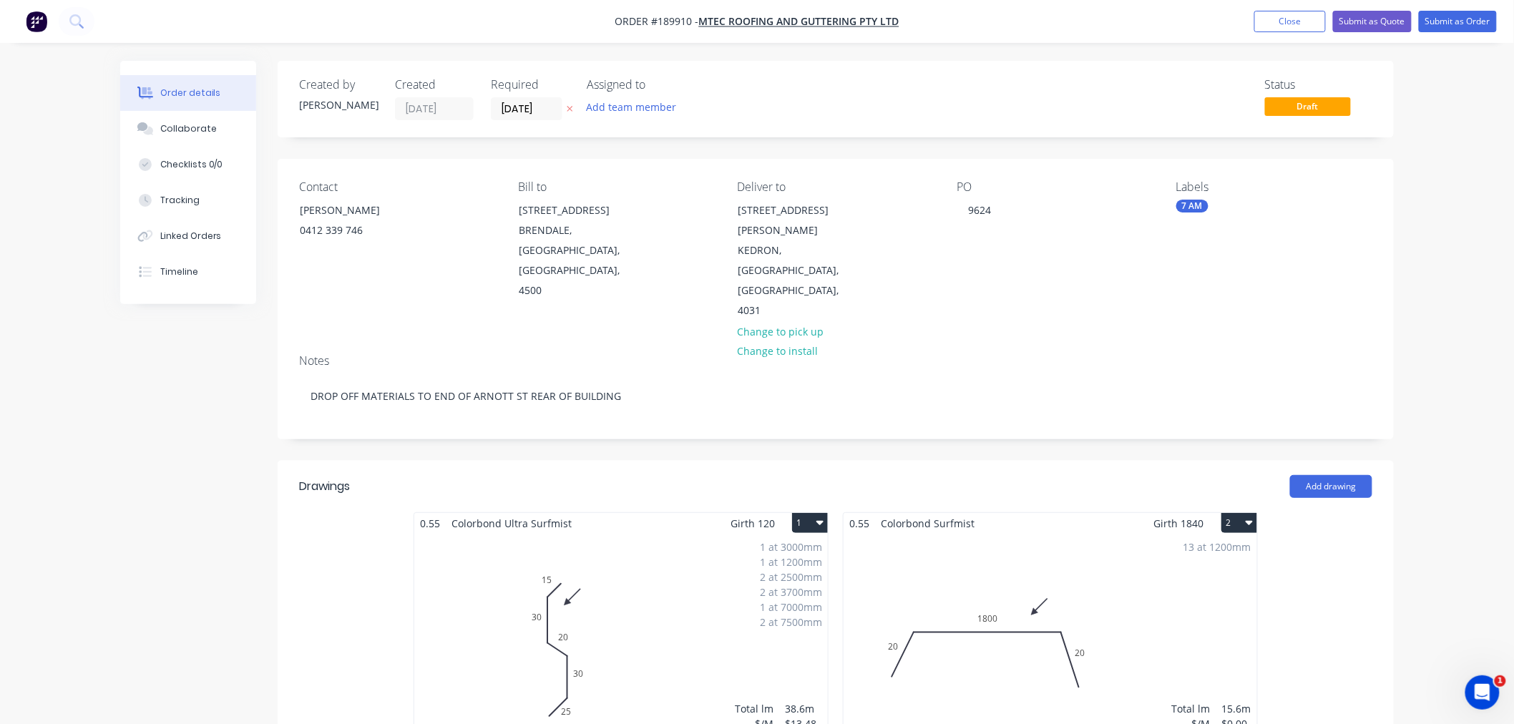
click at [634, 541] on div "1 at 3000mm 1 at 1200mm 2 at 2500mm 2 at 3700mm 1 at 7000mm 2 at 7500mm Total l…" at bounding box center [620, 643] width 413 height 218
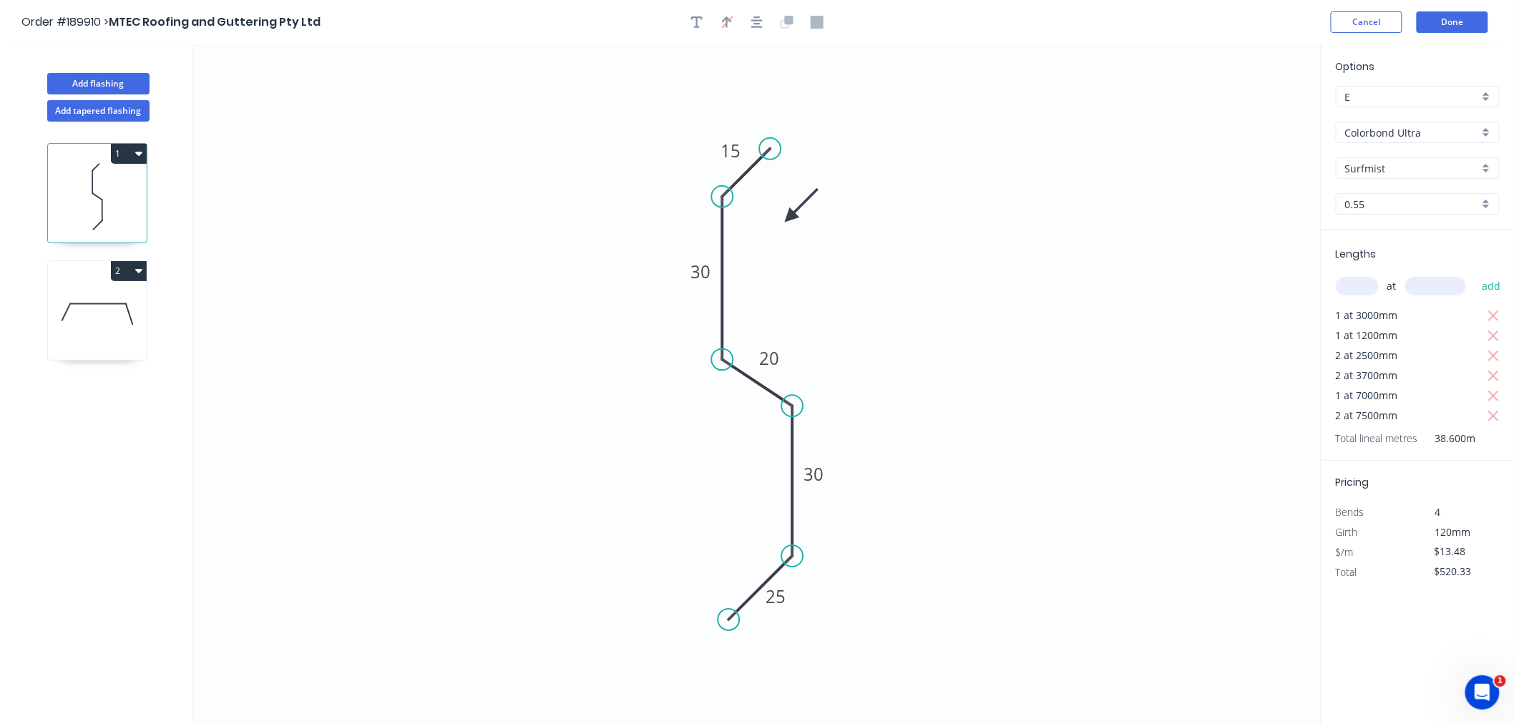
click at [1426, 132] on input "Colorbond Ultra" at bounding box center [1412, 132] width 134 height 15
click at [1425, 160] on div "Colorbond" at bounding box center [1417, 159] width 162 height 25
type input "Colorbond"
type input "$10.54"
type input "$406.84"
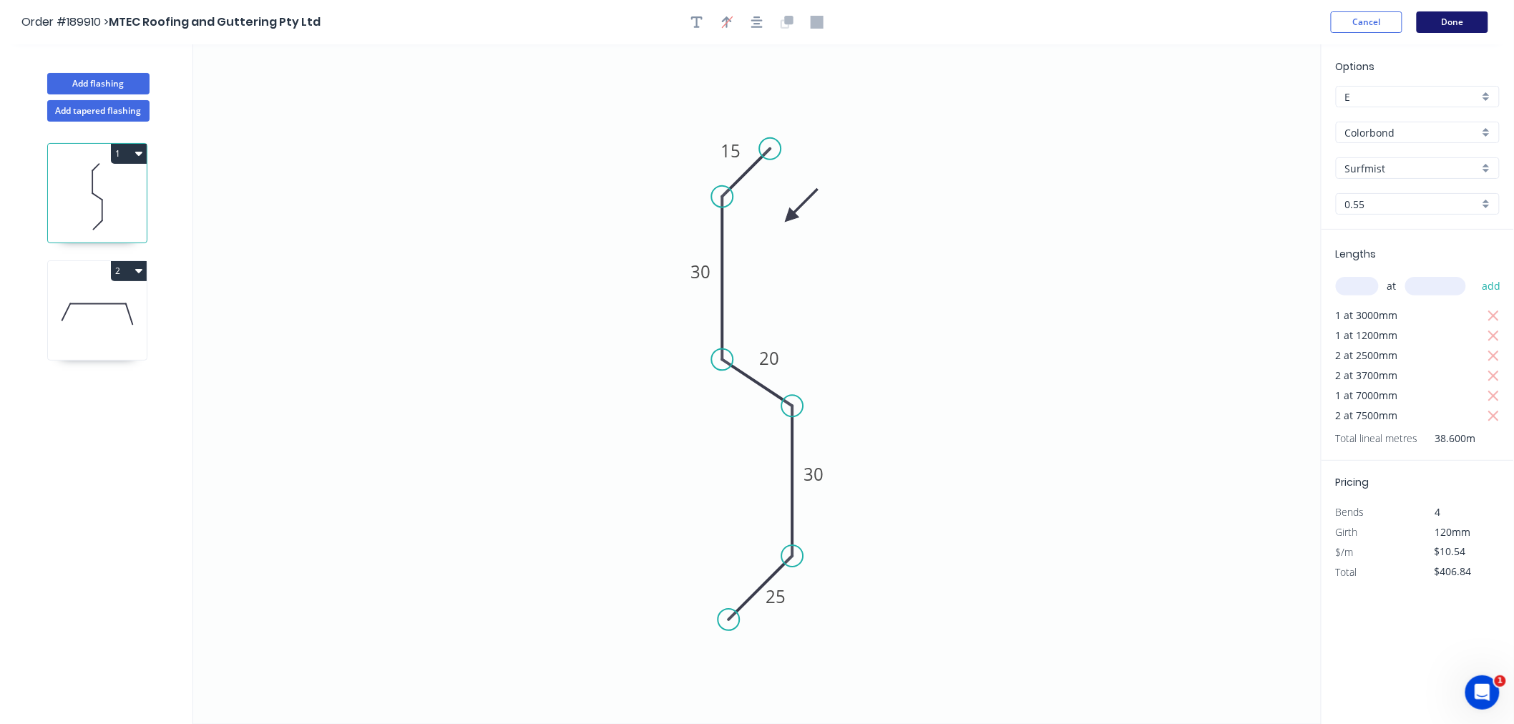
click at [1465, 26] on button "Done" at bounding box center [1452, 21] width 72 height 21
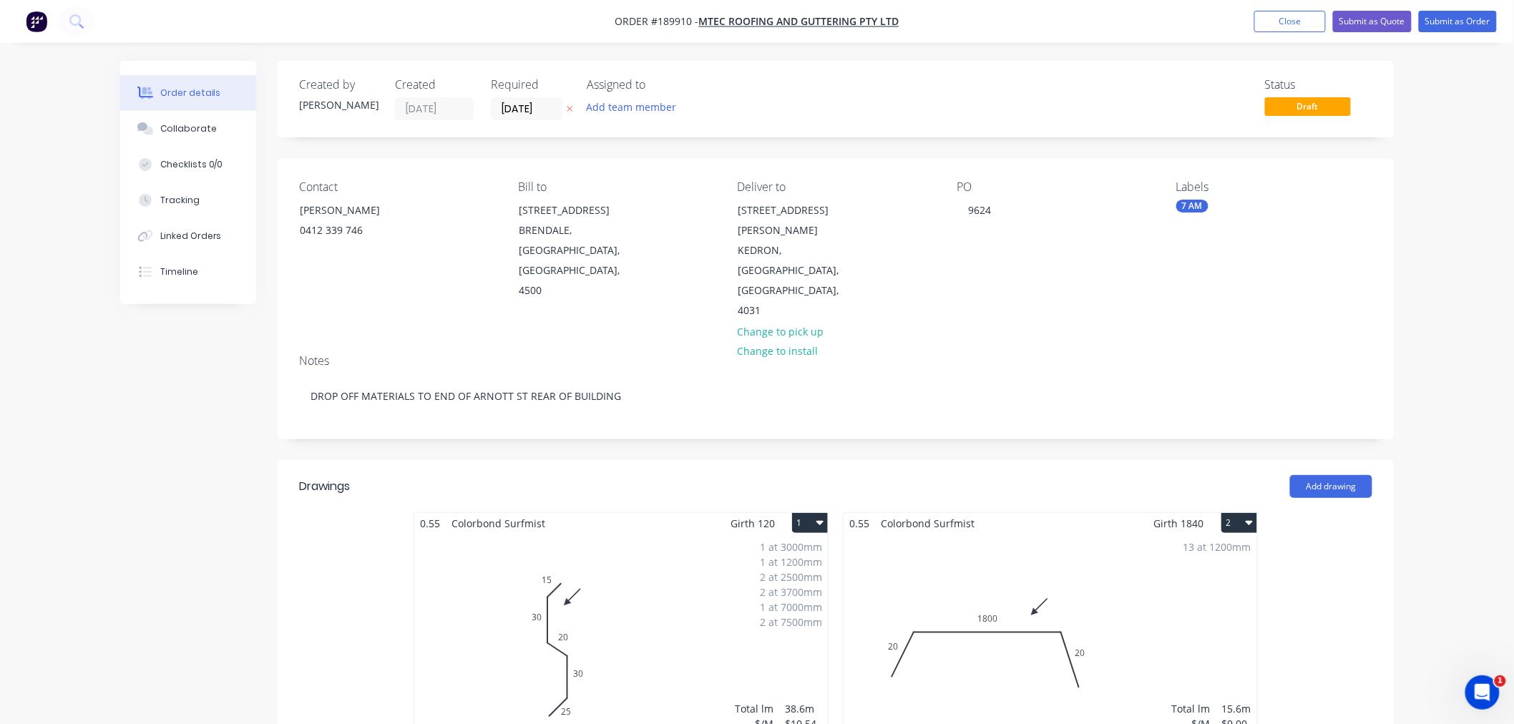
click at [1469, 290] on div "Order details Collaborate Checklists 0/0 Tracking Linked Orders Timeline Order …" at bounding box center [757, 673] width 1514 height 1347
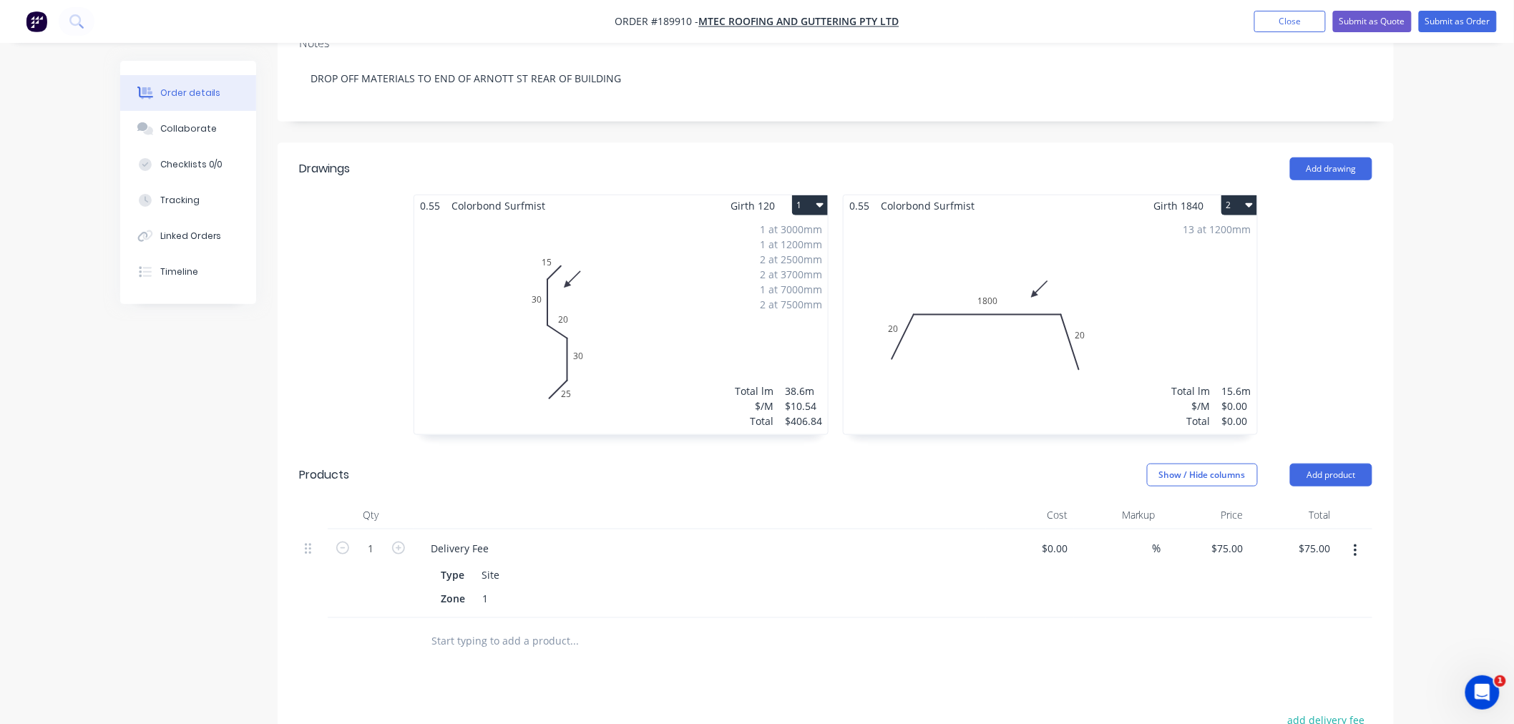
click at [1448, 377] on div "Order details Collaborate Checklists 0/0 Tracking Linked Orders Timeline Order …" at bounding box center [757, 355] width 1514 height 1347
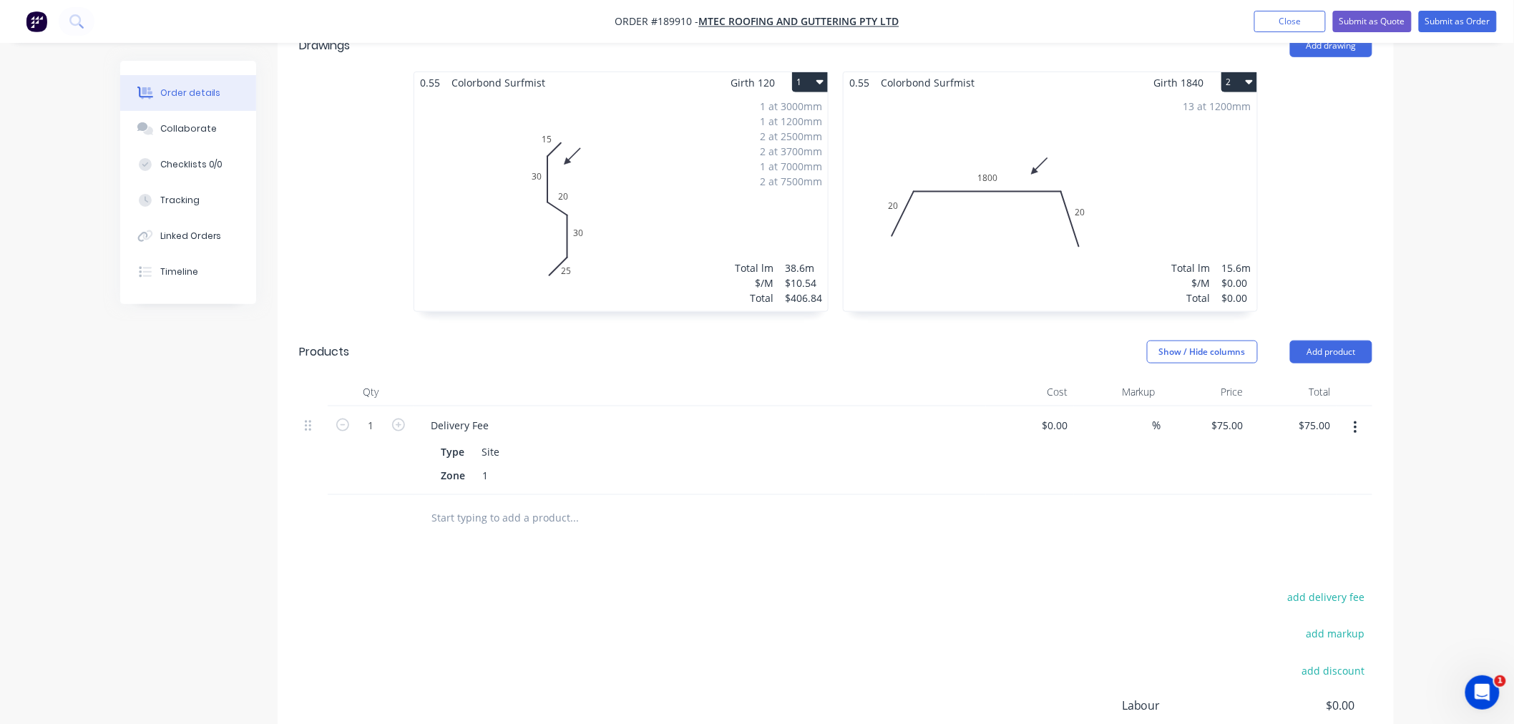
scroll to position [265, 0]
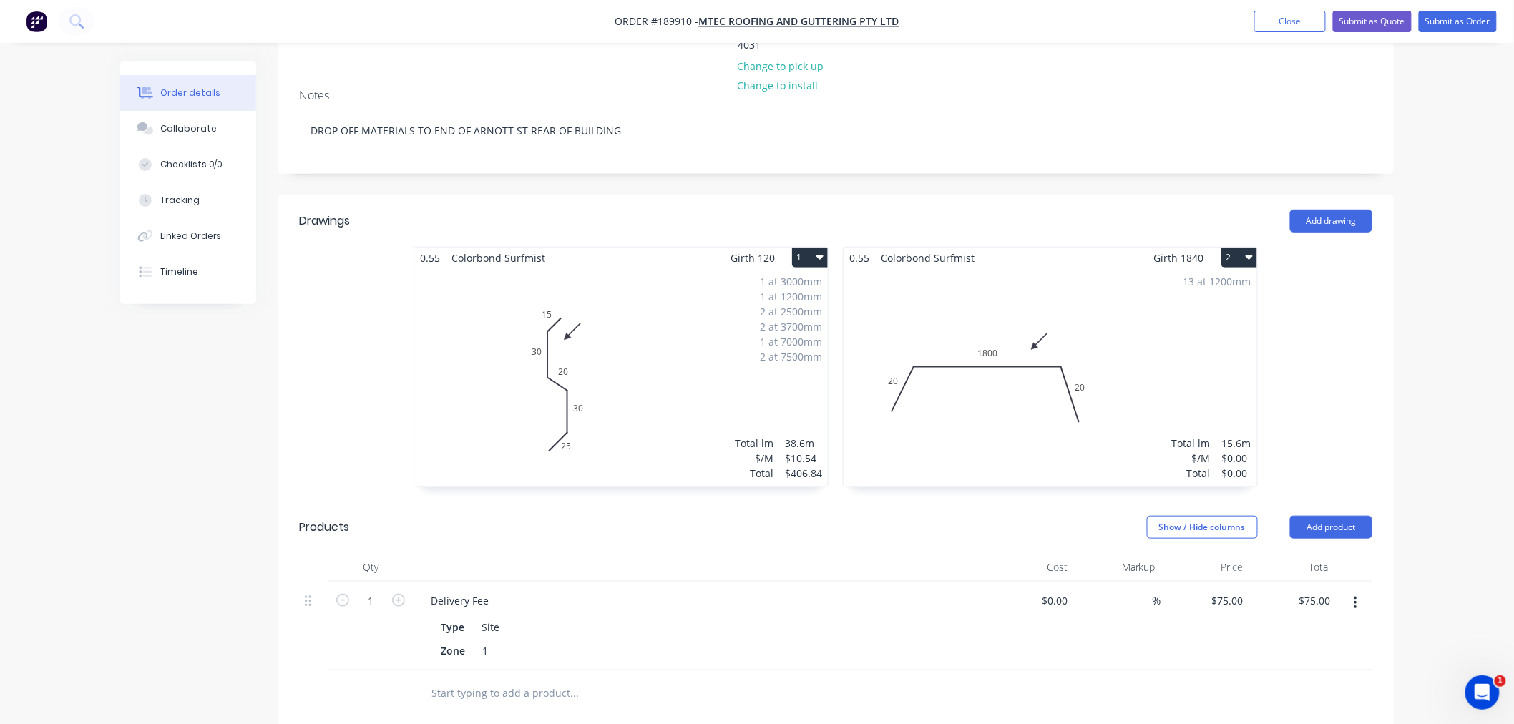
click at [1446, 485] on div "Order details Collaborate Checklists 0/0 Tracking Linked Orders Timeline Order …" at bounding box center [757, 408] width 1514 height 1347
click at [139, 441] on div "Created by [PERSON_NAME] Created [DATE] Required [DATE] Assigned to Add team me…" at bounding box center [756, 438] width 1273 height 1286
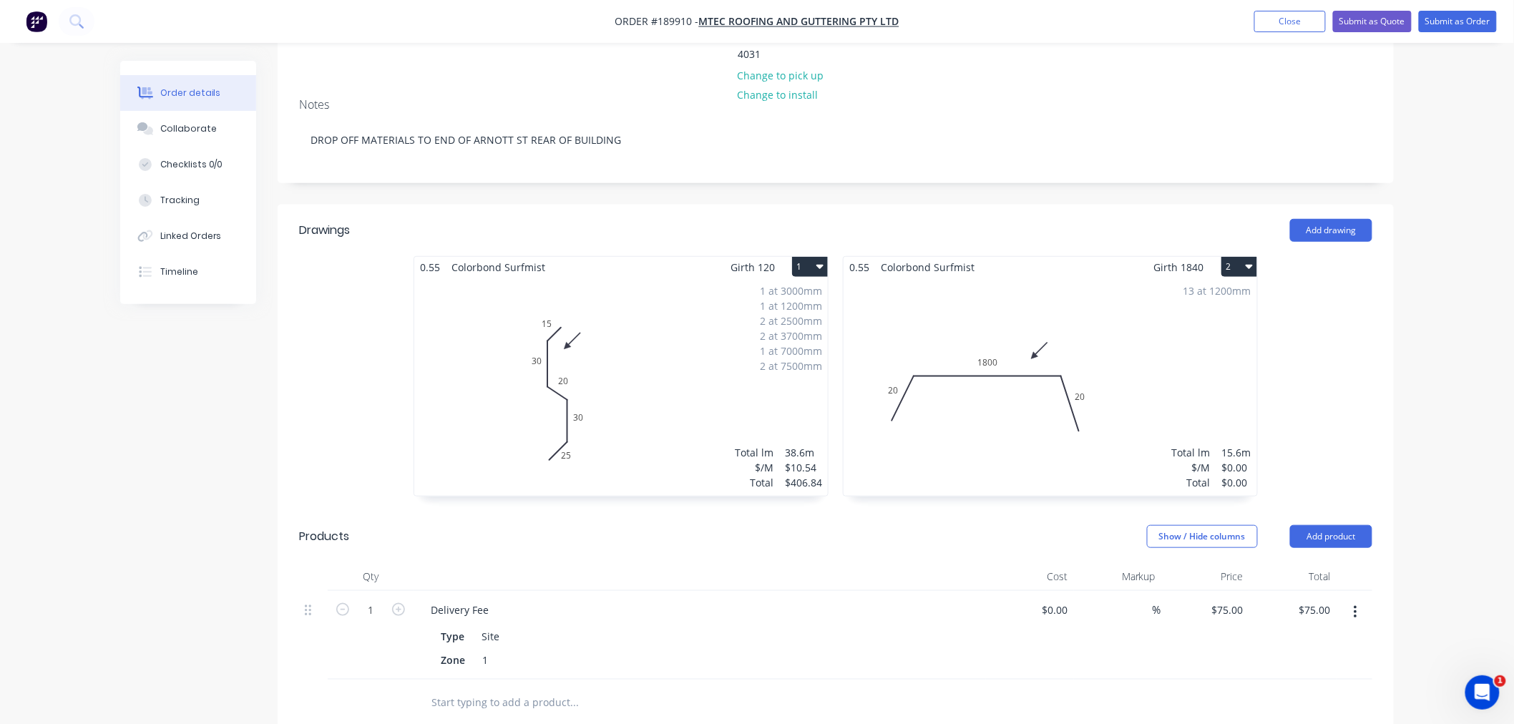
scroll to position [318, 0]
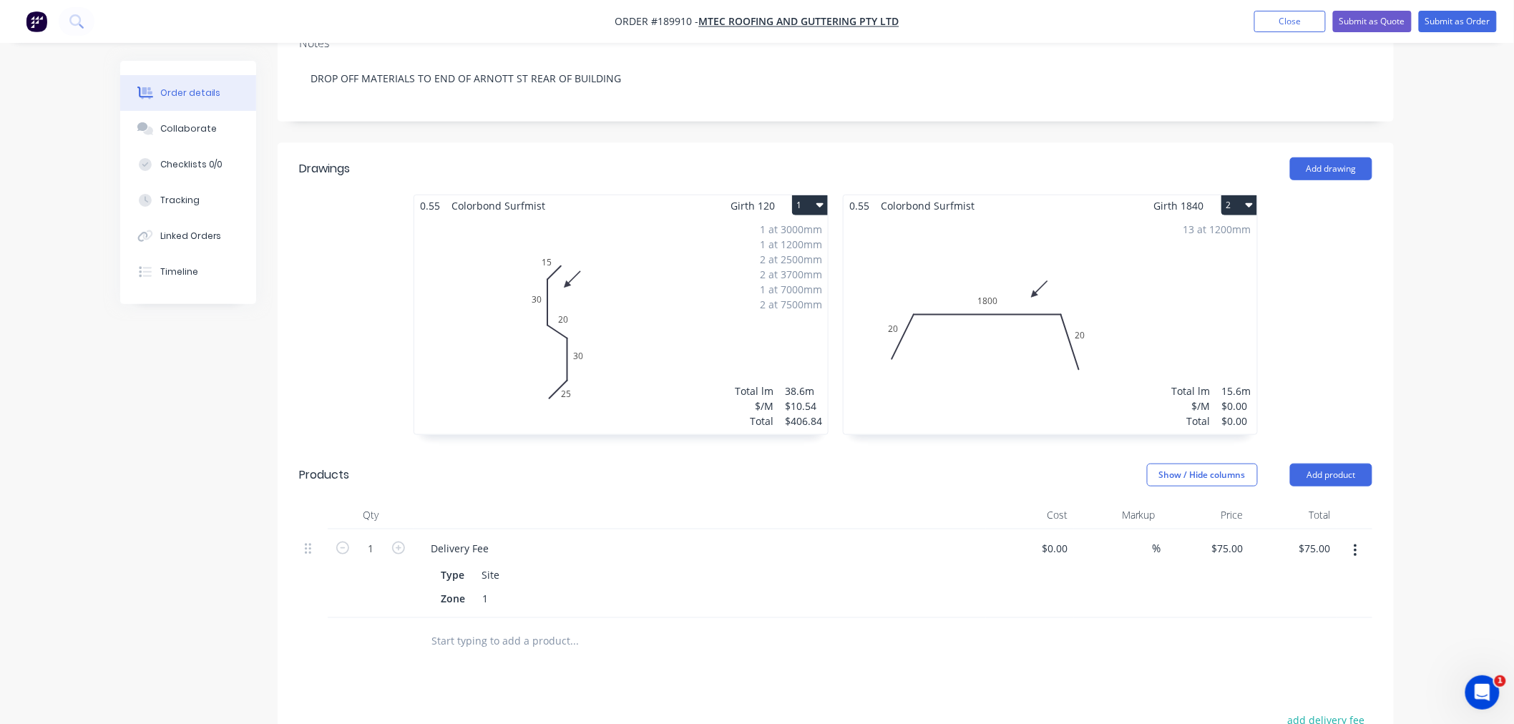
click at [196, 426] on div "Created by [PERSON_NAME] Created [DATE] Required [DATE] Assigned to Add team me…" at bounding box center [756, 386] width 1273 height 1286
click at [212, 418] on div "Created by [PERSON_NAME] Created [DATE] Required [DATE] Assigned to Add team me…" at bounding box center [756, 386] width 1273 height 1286
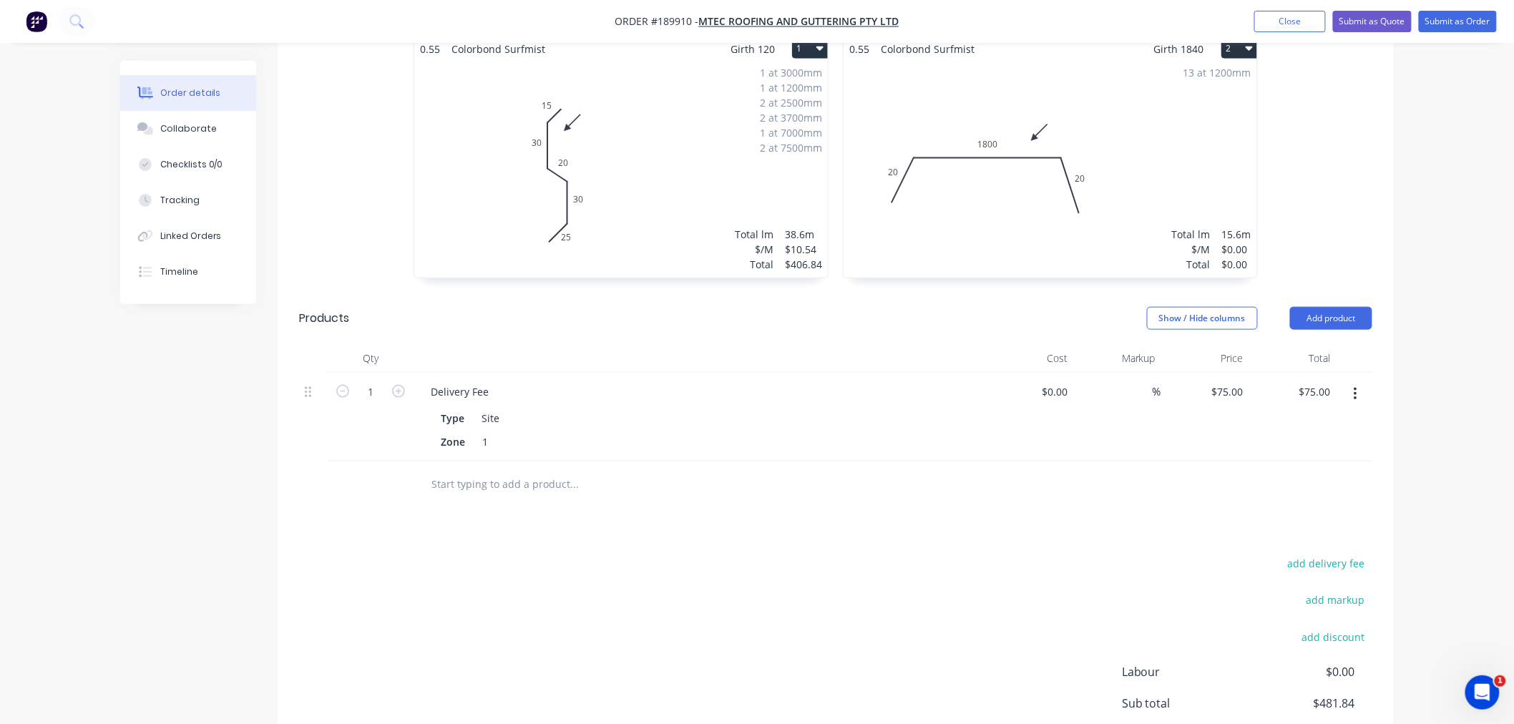
scroll to position [583, 0]
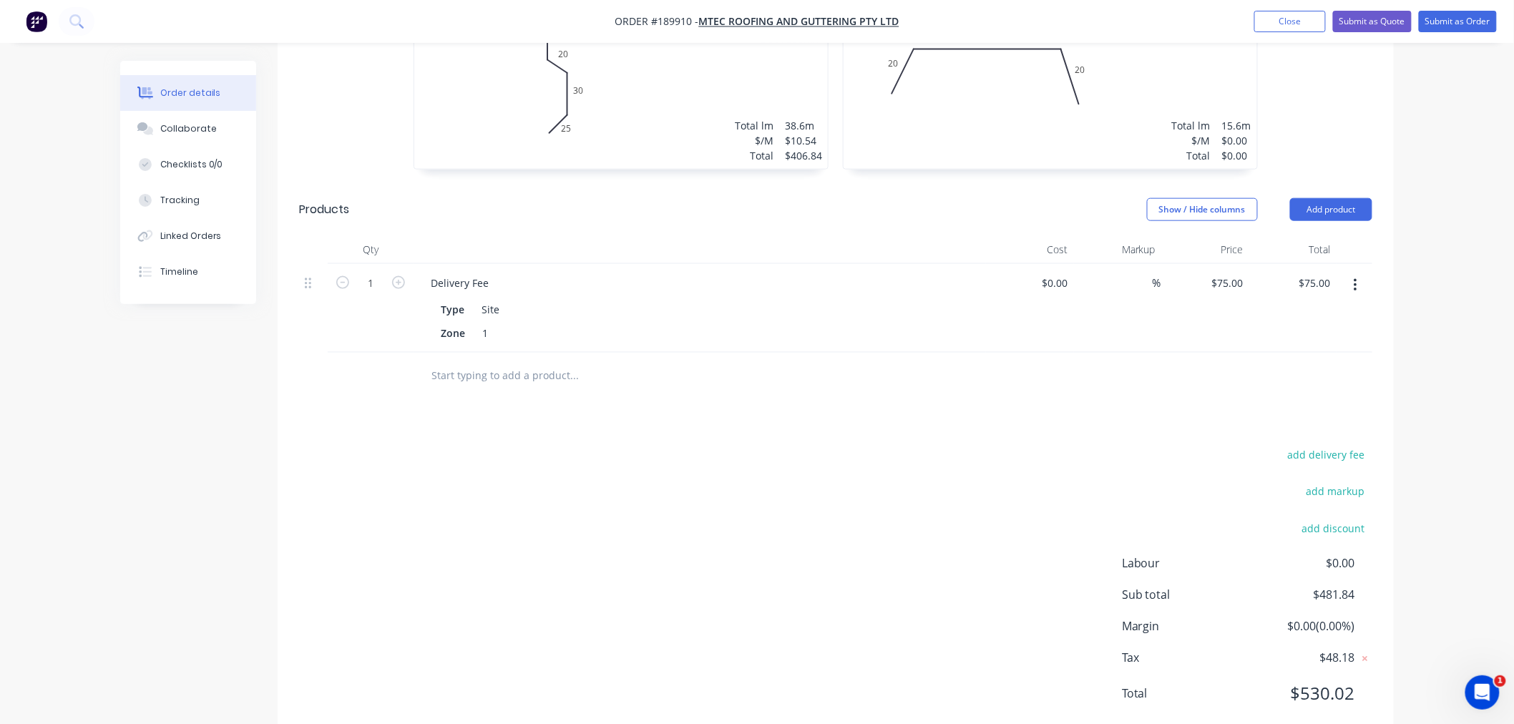
click at [1431, 471] on div "Order details Collaborate Checklists 0/0 Tracking Linked Orders Timeline Order …" at bounding box center [757, 90] width 1514 height 1347
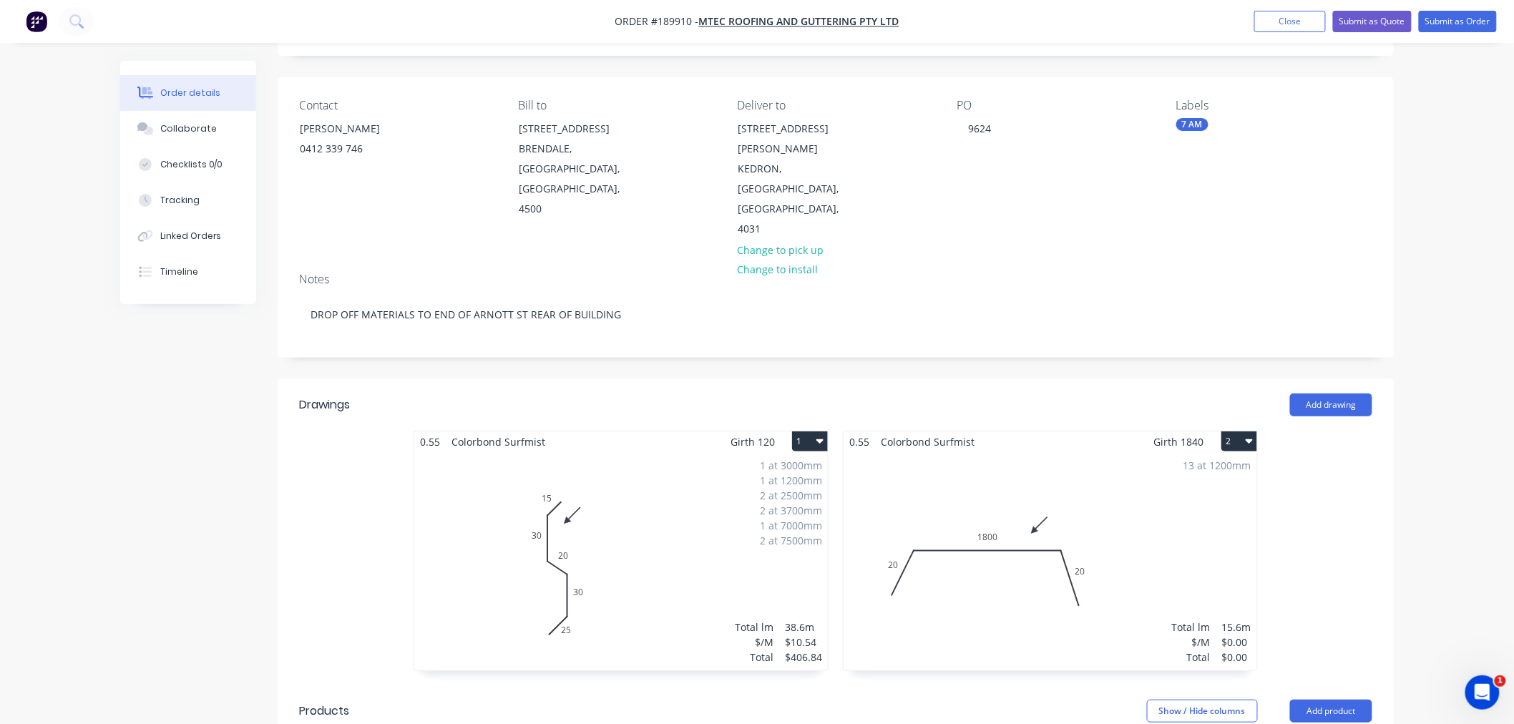
scroll to position [0, 0]
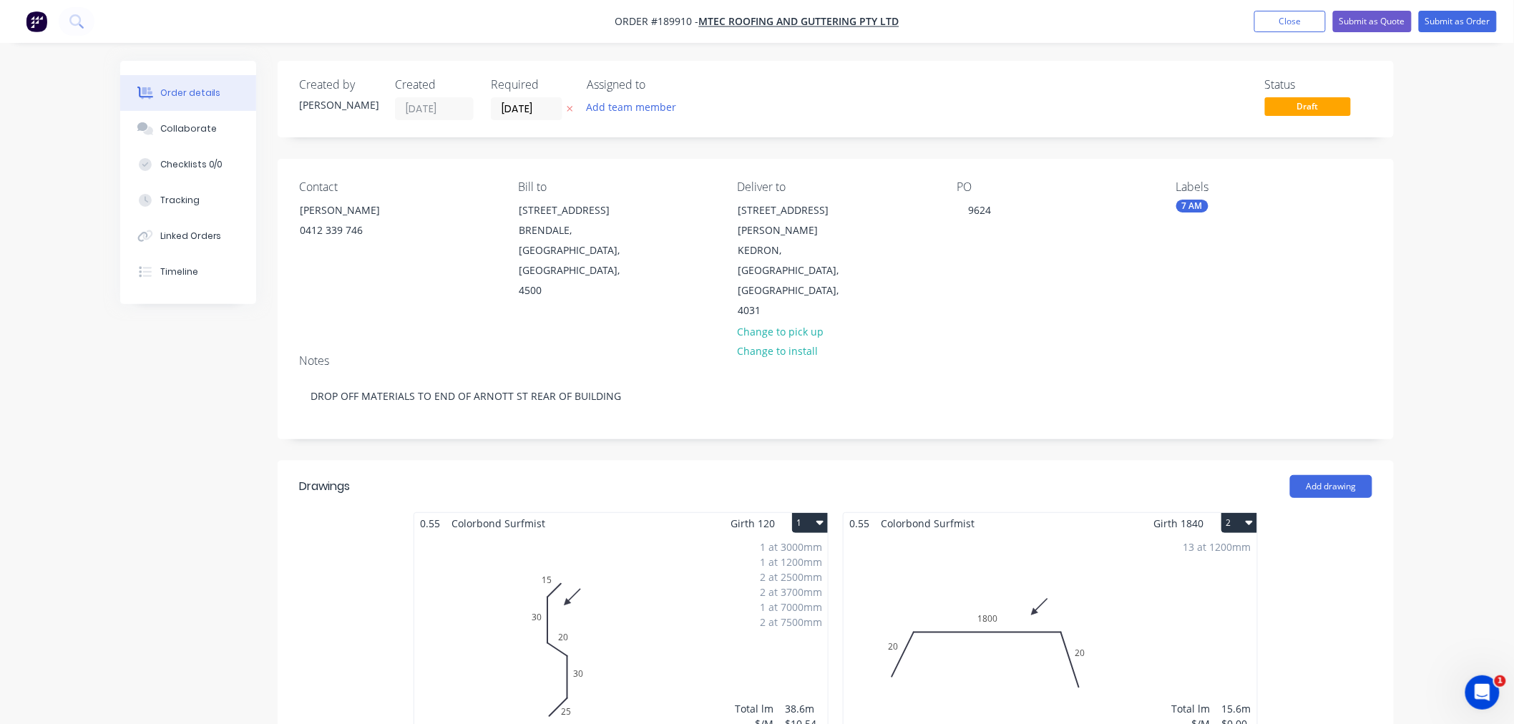
click at [1456, 304] on div "Order details Collaborate Checklists 0/0 Tracking Linked Orders Timeline Order …" at bounding box center [757, 673] width 1514 height 1347
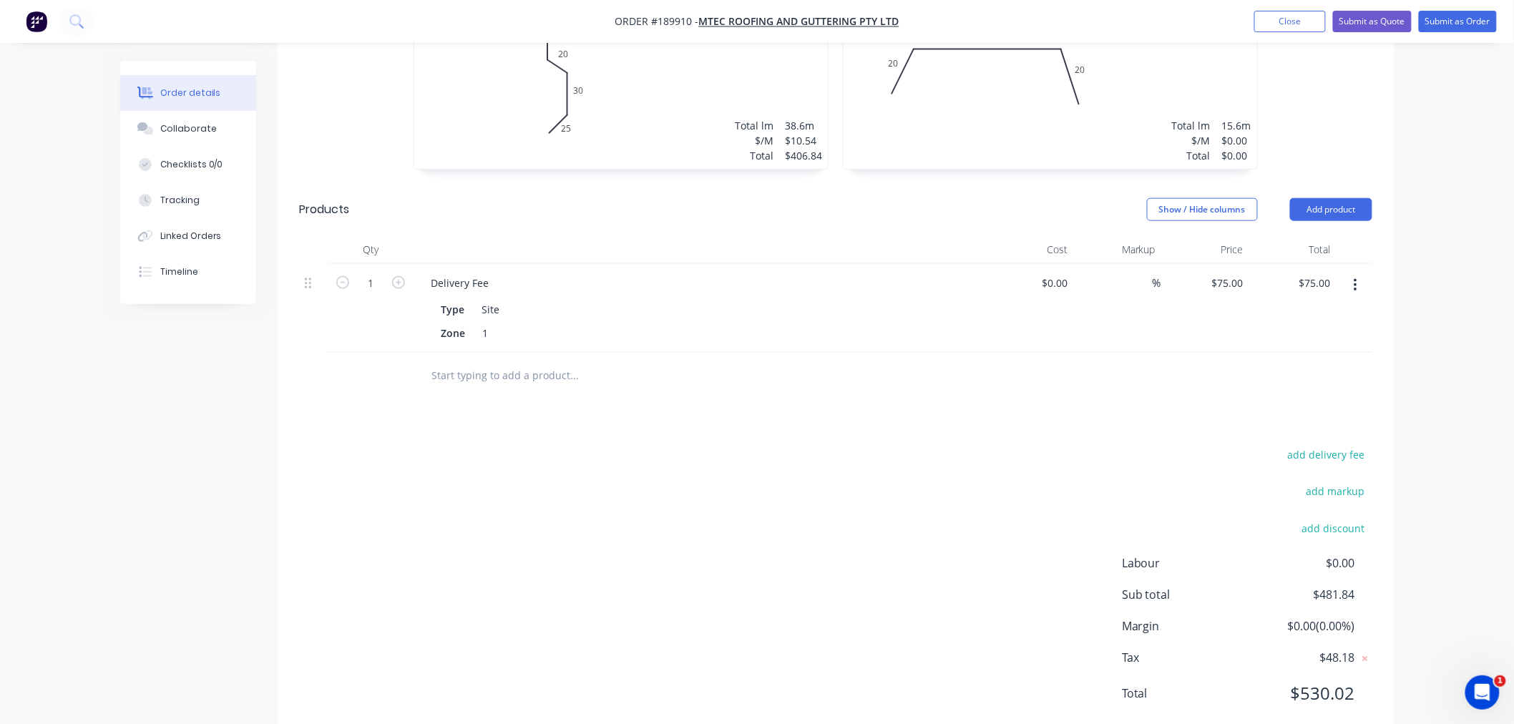
click at [1483, 382] on div "Order details Collaborate Checklists 0/0 Tracking Linked Orders Timeline Order …" at bounding box center [757, 90] width 1514 height 1347
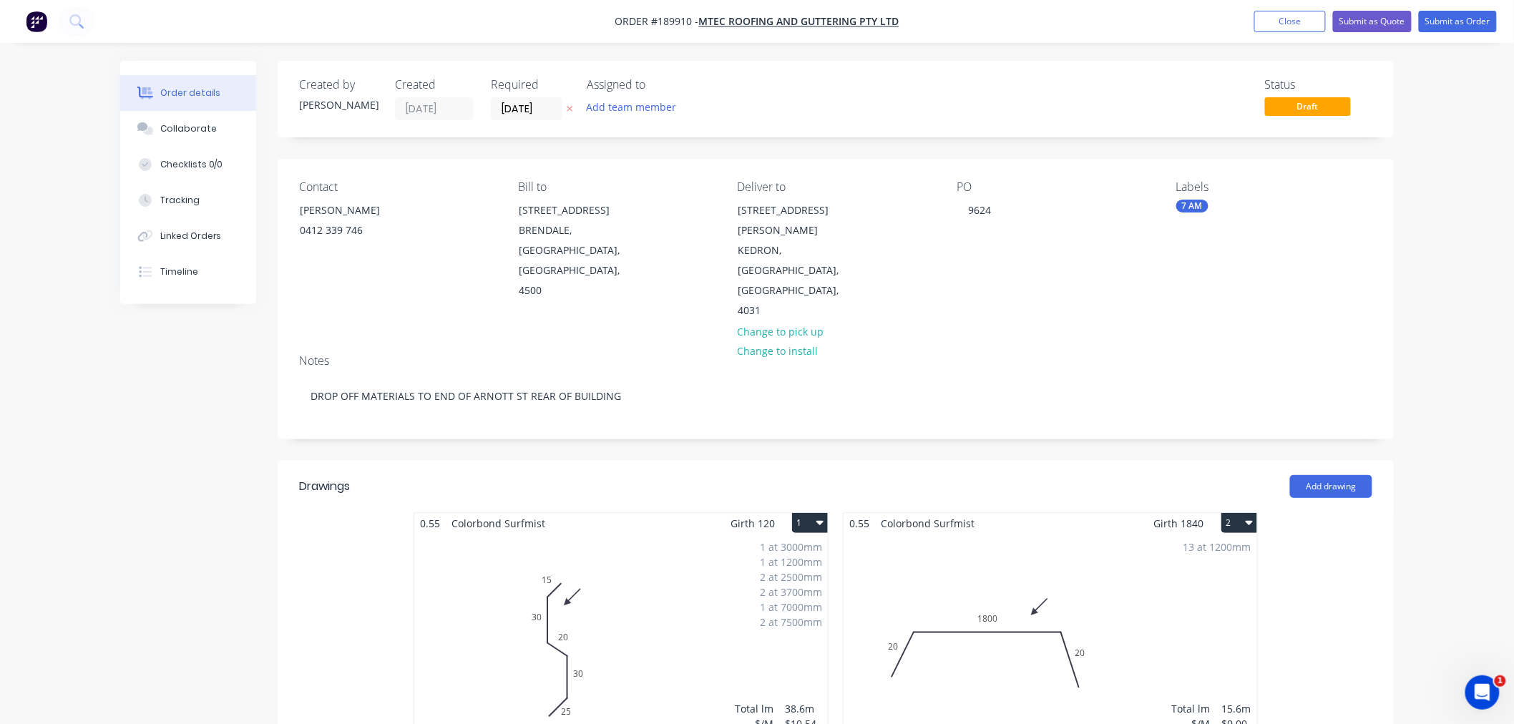
click at [1453, 227] on div "Order details Collaborate Checklists 0/0 Tracking Linked Orders Timeline Order …" at bounding box center [757, 673] width 1514 height 1347
click at [1466, 20] on button "Submit as Order" at bounding box center [1457, 21] width 78 height 21
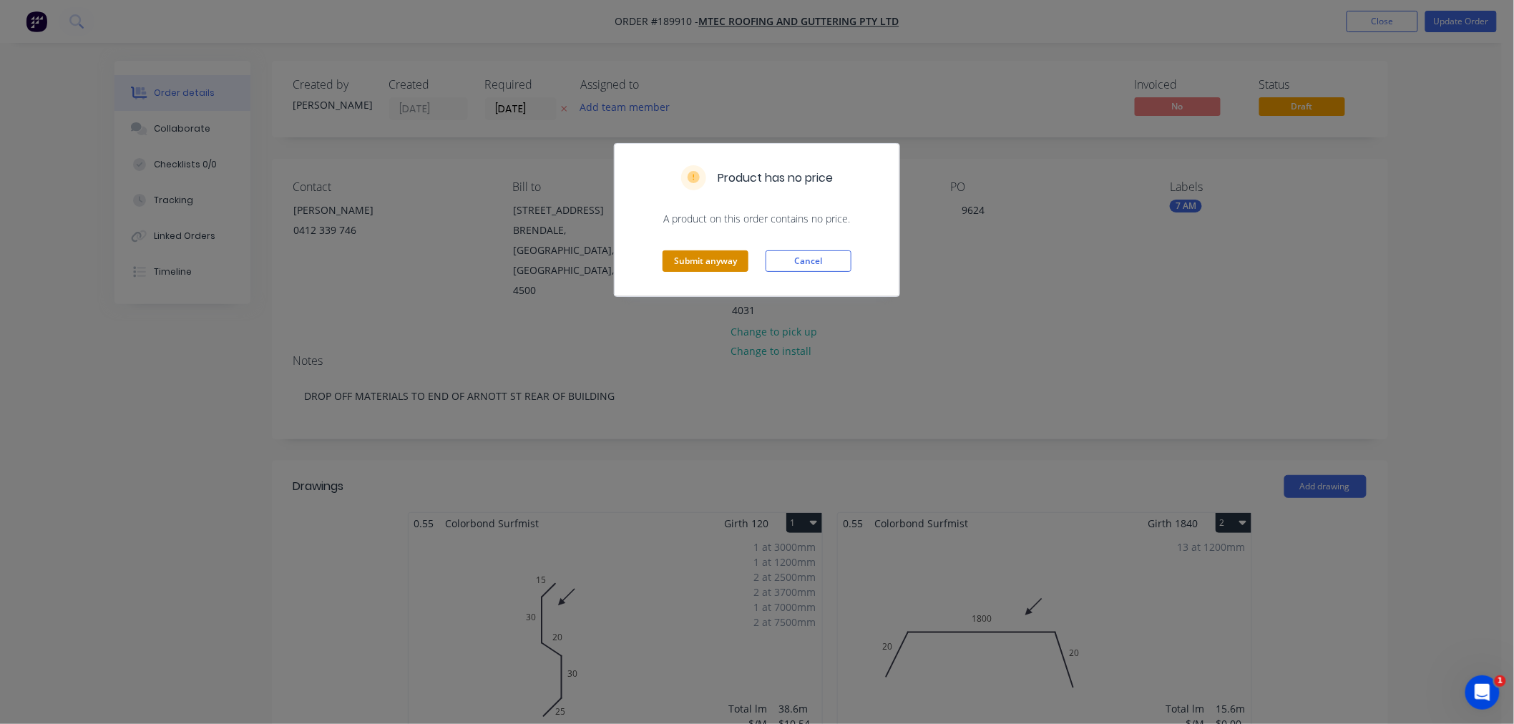
click at [695, 262] on button "Submit anyway" at bounding box center [705, 260] width 86 height 21
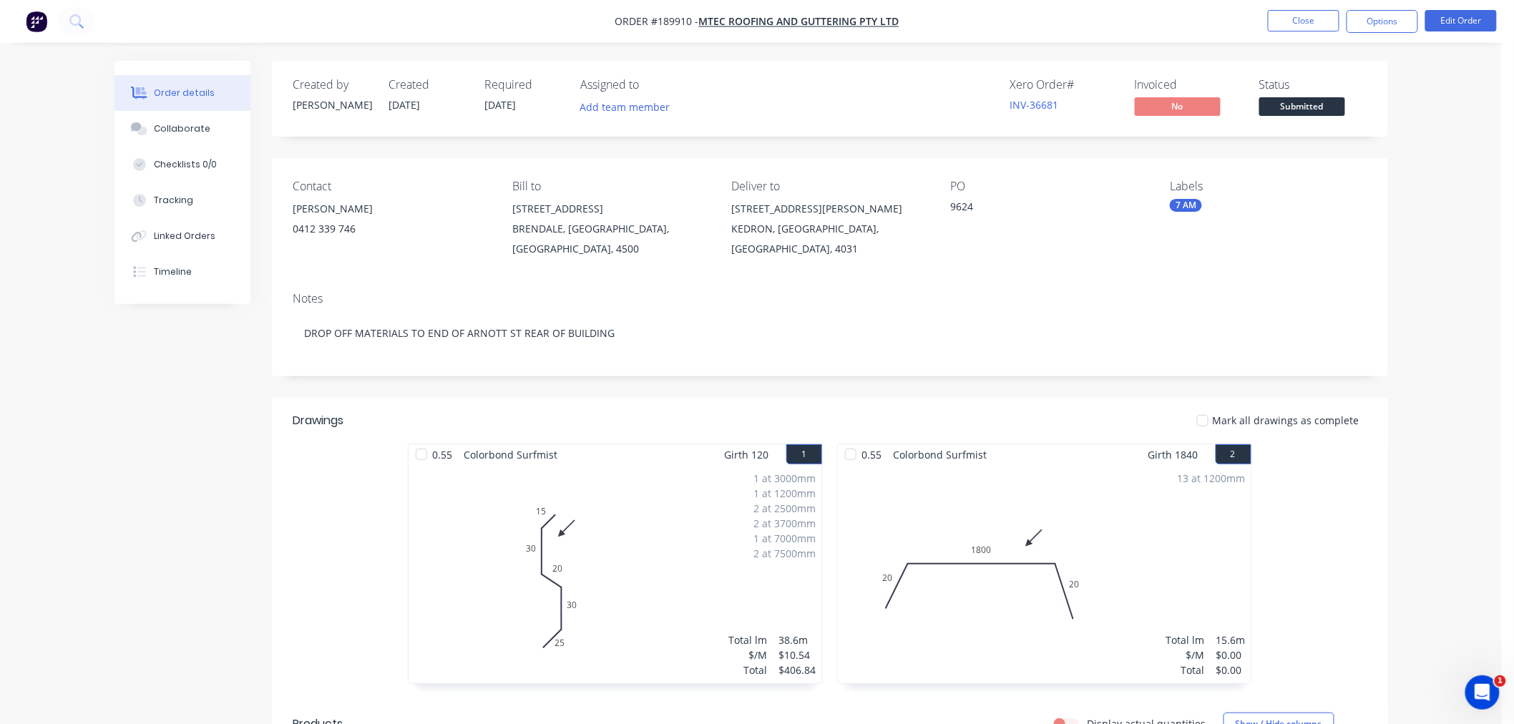
click at [1431, 156] on div "Order details Collaborate Checklists 0/0 Tracking Linked Orders Timeline Order …" at bounding box center [750, 558] width 1501 height 1116
click at [1392, 24] on button "Options" at bounding box center [1382, 21] width 72 height 23
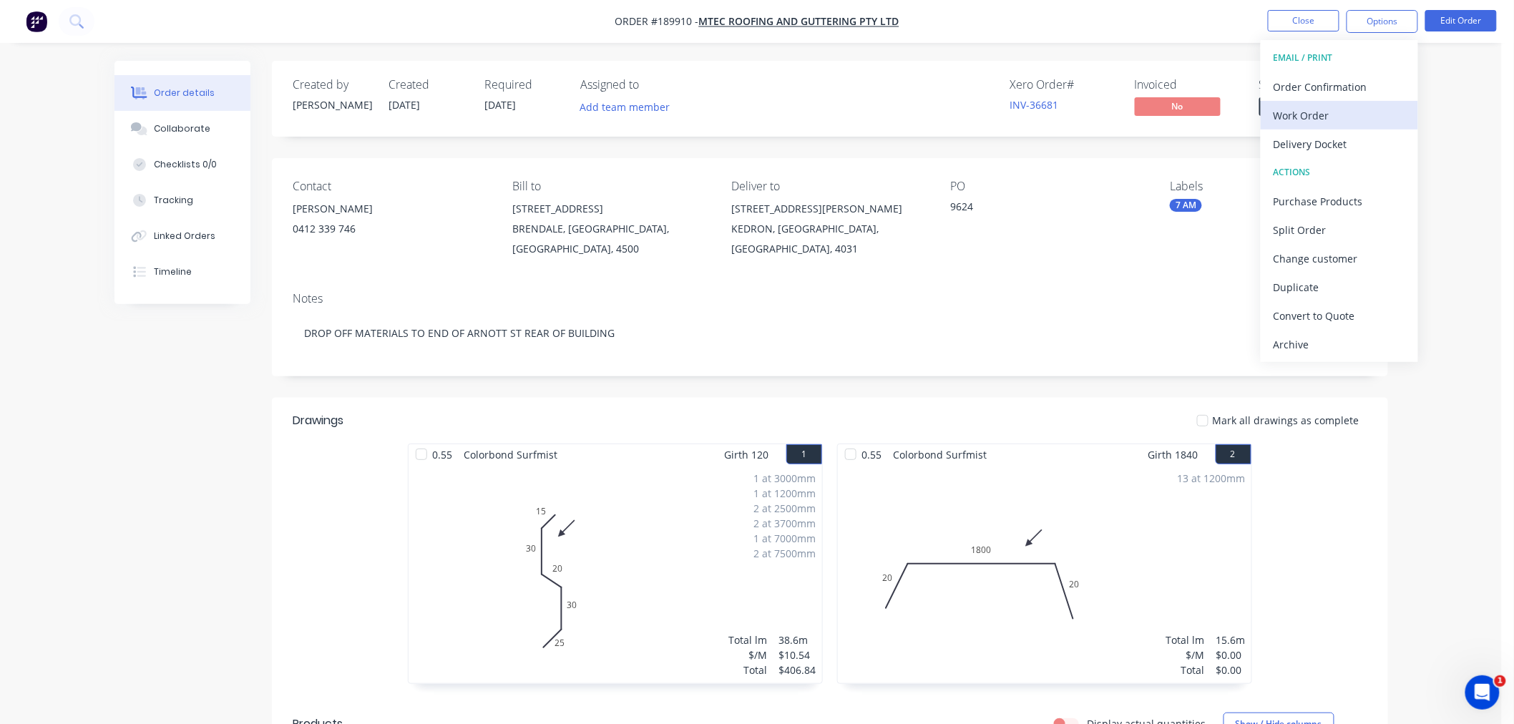
click at [1370, 114] on div "Work Order" at bounding box center [1339, 115] width 132 height 21
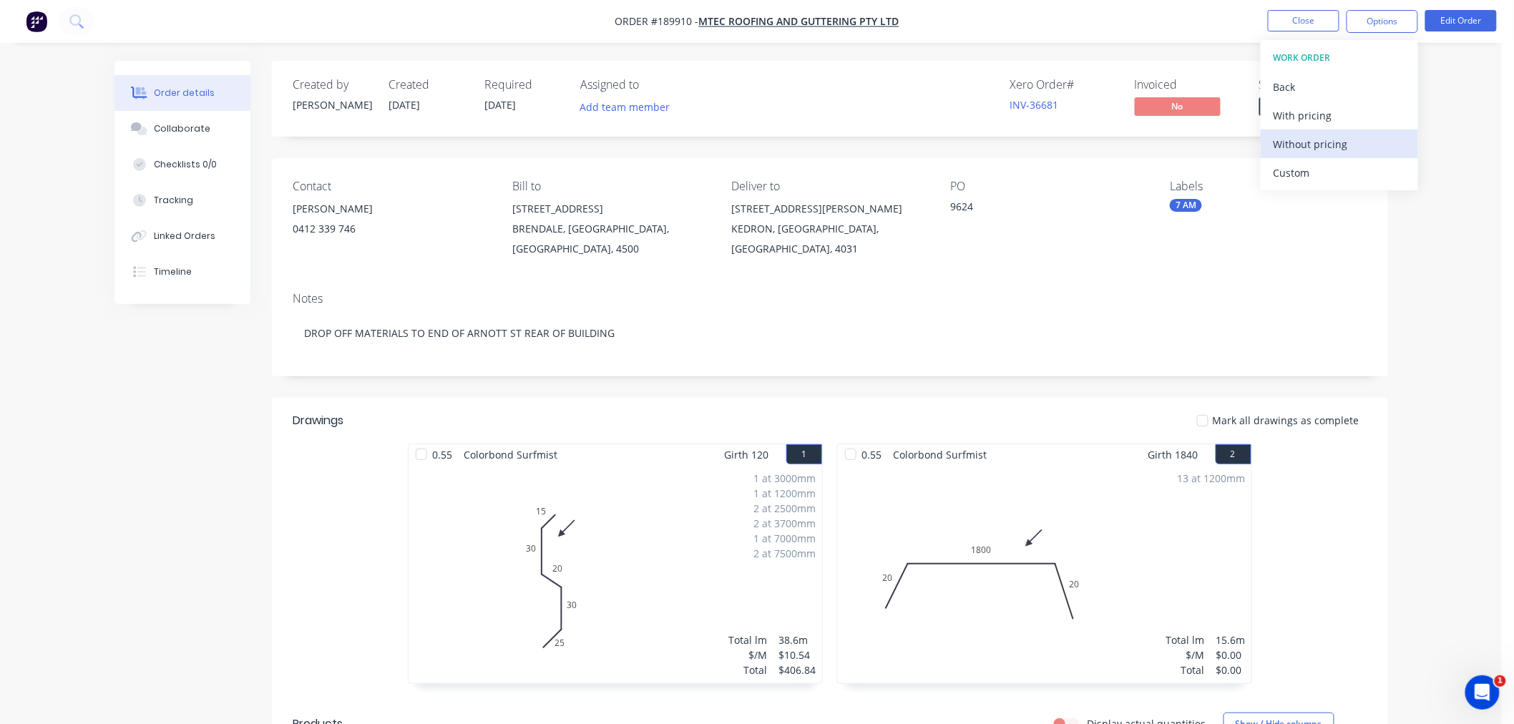
click at [1372, 146] on div "Without pricing" at bounding box center [1339, 144] width 132 height 21
click at [319, 17] on nav "Order #189910 - MTEC Roofing and Guttering Pty Ltd Close Options Edit Order" at bounding box center [757, 21] width 1514 height 43
click at [149, 427] on div "Created by [PERSON_NAME] Created [DATE] Required [DATE] Assigned to Add team me…" at bounding box center [750, 588] width 1273 height 1055
click at [237, 412] on div "Created by [PERSON_NAME] Created [DATE] Required [DATE] Assigned to Add team me…" at bounding box center [750, 588] width 1273 height 1055
click at [1280, 16] on button "Close" at bounding box center [1303, 20] width 72 height 21
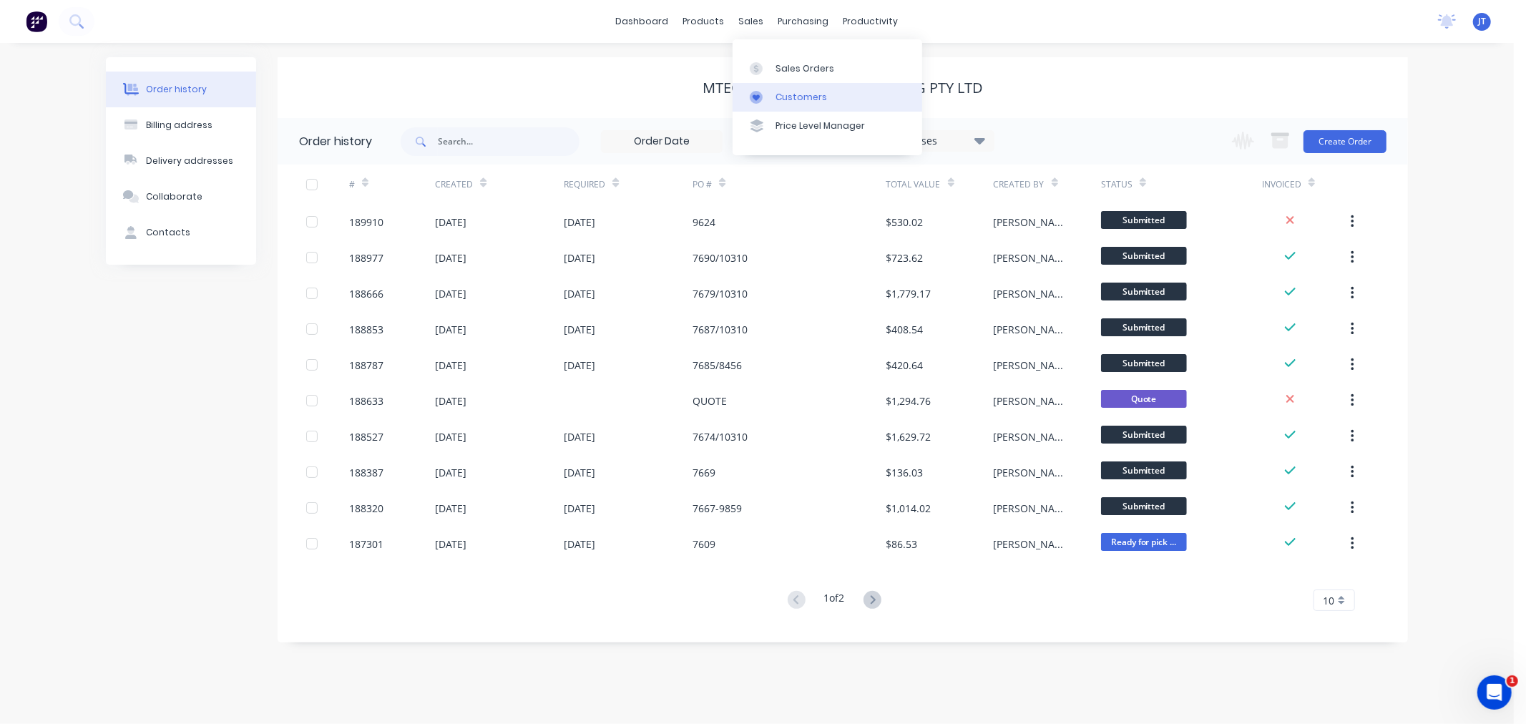
click at [783, 92] on div "Customers" at bounding box center [801, 97] width 52 height 13
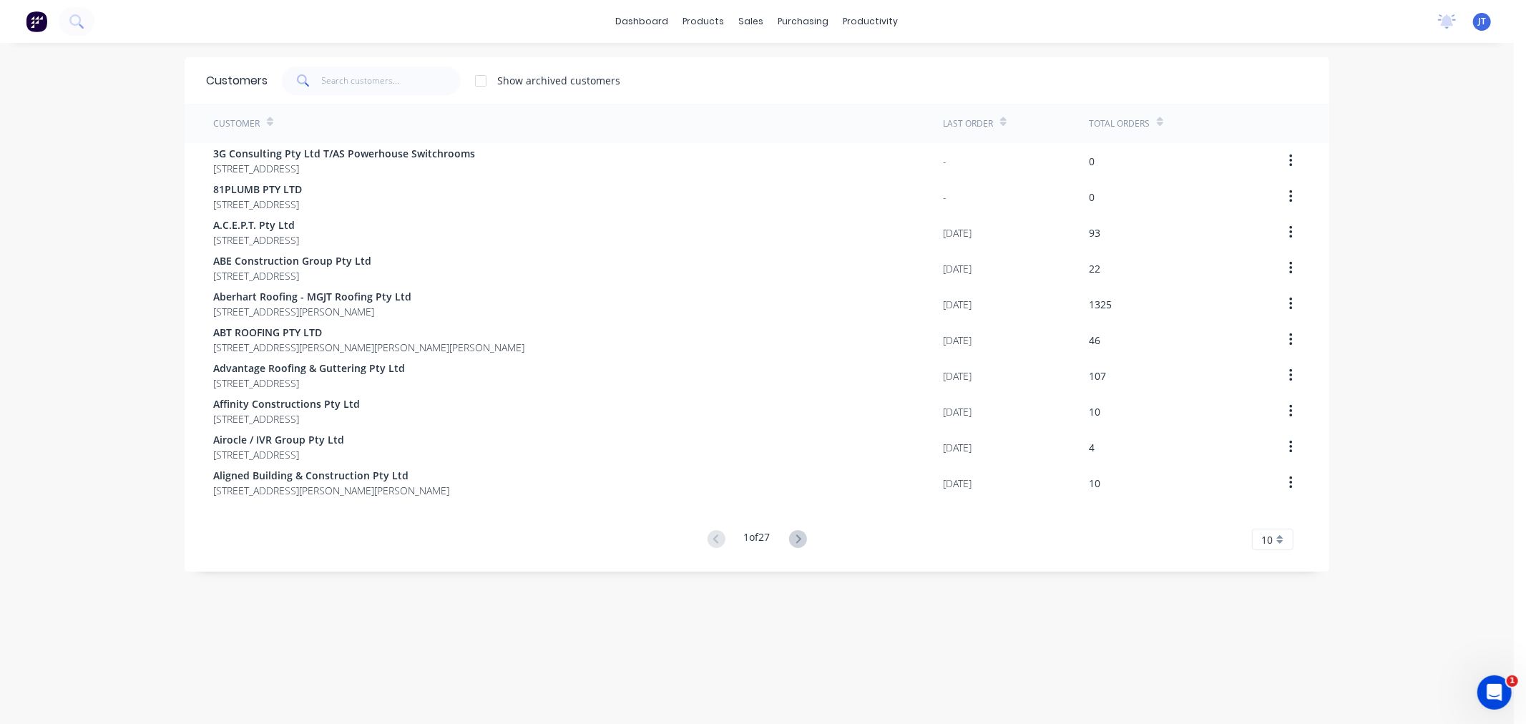
click at [87, 191] on div "dashboard products sales purchasing productivity dashboard products Product Cat…" at bounding box center [757, 362] width 1514 height 724
click at [365, 81] on input "text" at bounding box center [391, 81] width 139 height 29
paste input "DSI CONTRACTING"
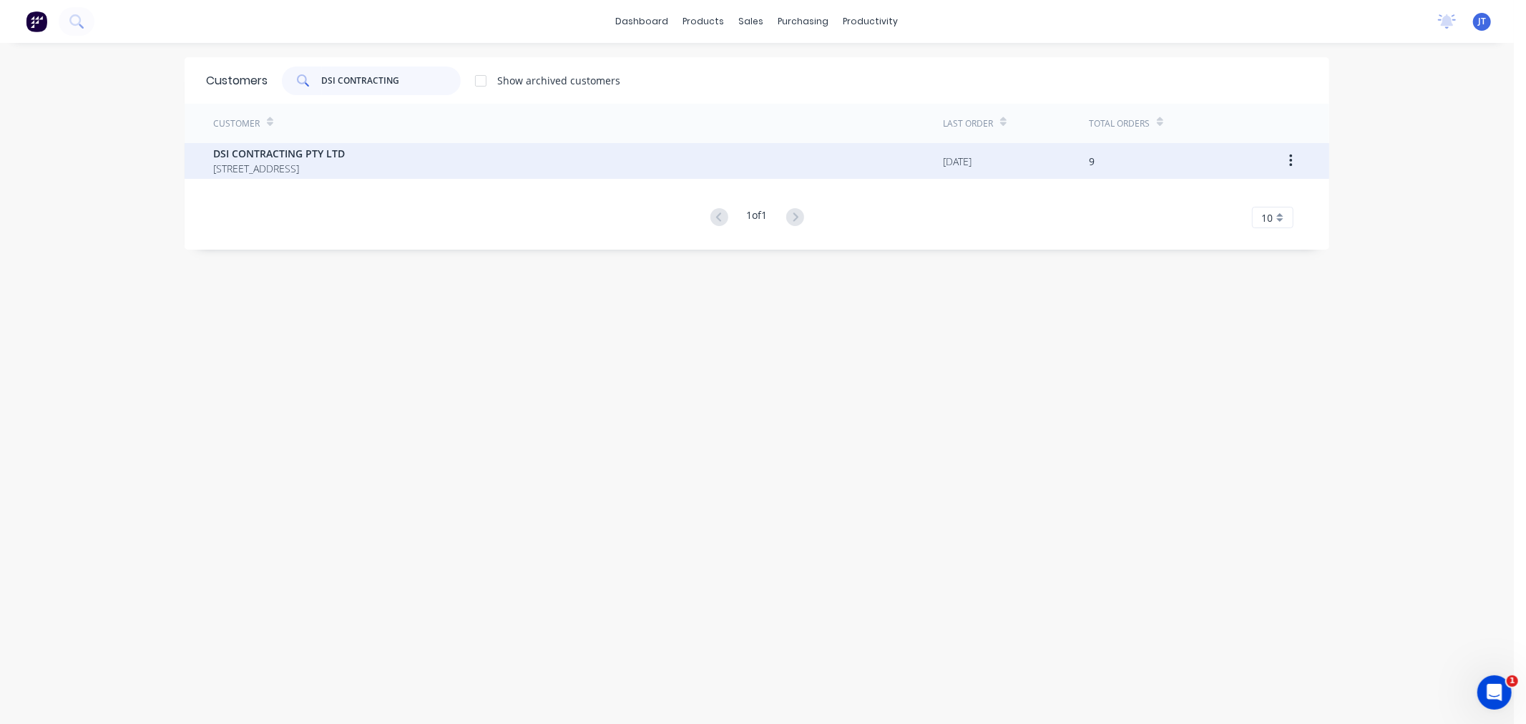
type input "DSI CONTRACTING"
click at [345, 166] on span "[STREET_ADDRESS]" at bounding box center [279, 168] width 132 height 15
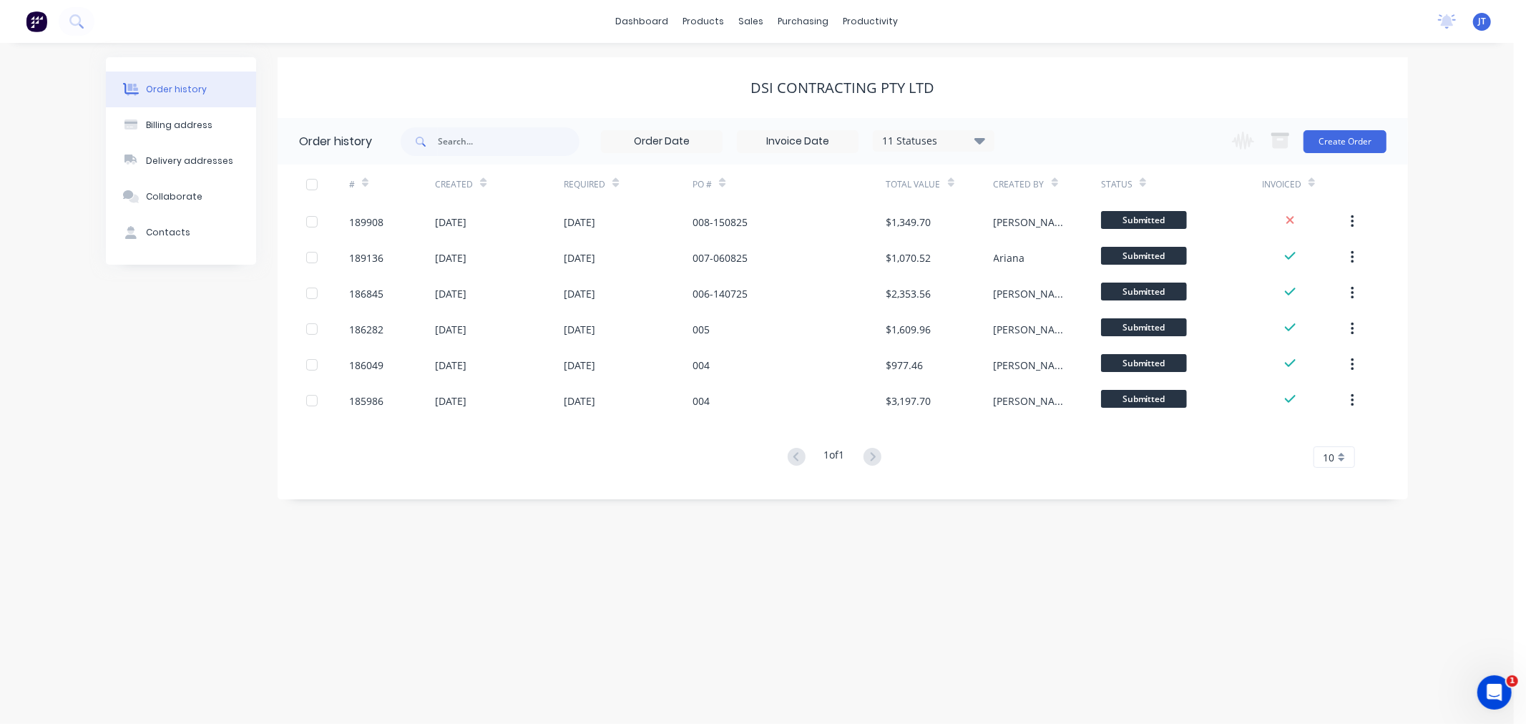
click at [992, 572] on div "Order history Billing address Delivery addresses Collaborate Contacts DSI CONTR…" at bounding box center [757, 383] width 1514 height 681
click at [152, 372] on div "Order history Billing address Delivery addresses Collaborate Contacts" at bounding box center [181, 278] width 150 height 442
click at [1359, 146] on button "Create Order" at bounding box center [1344, 141] width 83 height 23
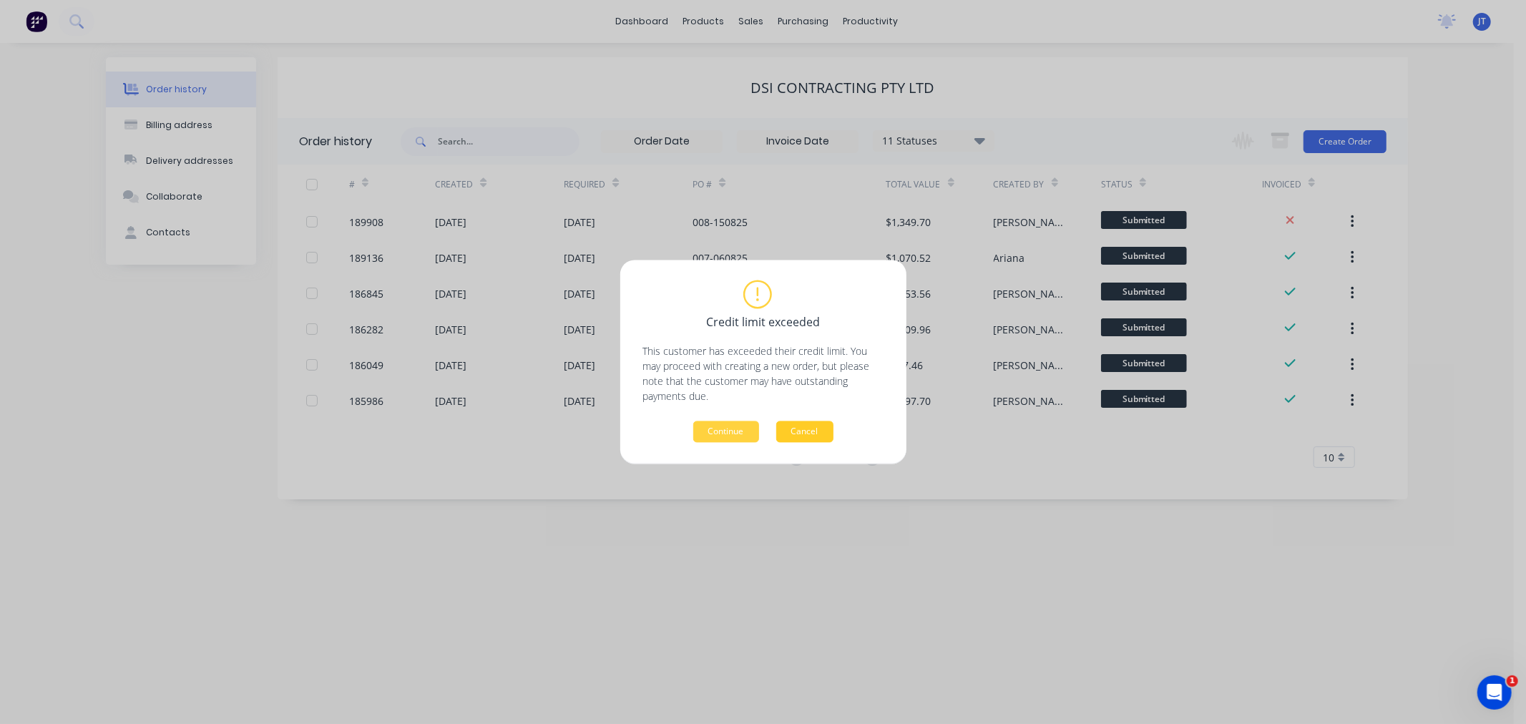
click at [818, 434] on button "Cancel" at bounding box center [804, 431] width 57 height 21
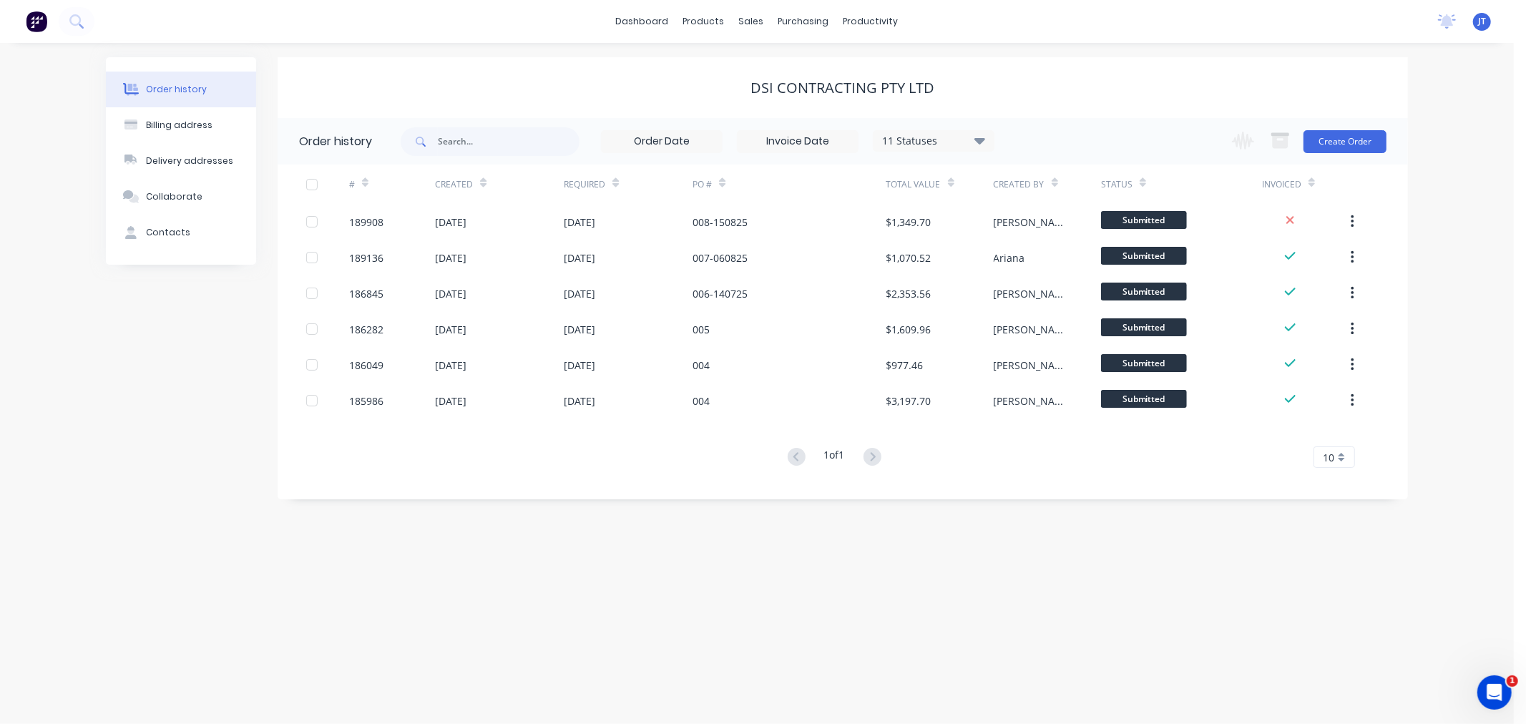
click at [1461, 254] on div "Order history Billing address Delivery addresses Collaborate Contacts DSI CONTR…" at bounding box center [757, 383] width 1514 height 681
click at [1152, 594] on div "Order history Billing address Delivery addresses Collaborate Contacts DSI CONTR…" at bounding box center [757, 383] width 1514 height 681
click at [866, 575] on div "Order history Billing address Delivery addresses Collaborate Contacts DSI CONTR…" at bounding box center [757, 383] width 1514 height 681
click at [1474, 126] on div "Order history Billing address Delivery addresses Collaborate Contacts DSI CONTR…" at bounding box center [757, 383] width 1514 height 681
click at [1205, 93] on div "DSI CONTRACTING PTY LTD" at bounding box center [843, 87] width 1130 height 17
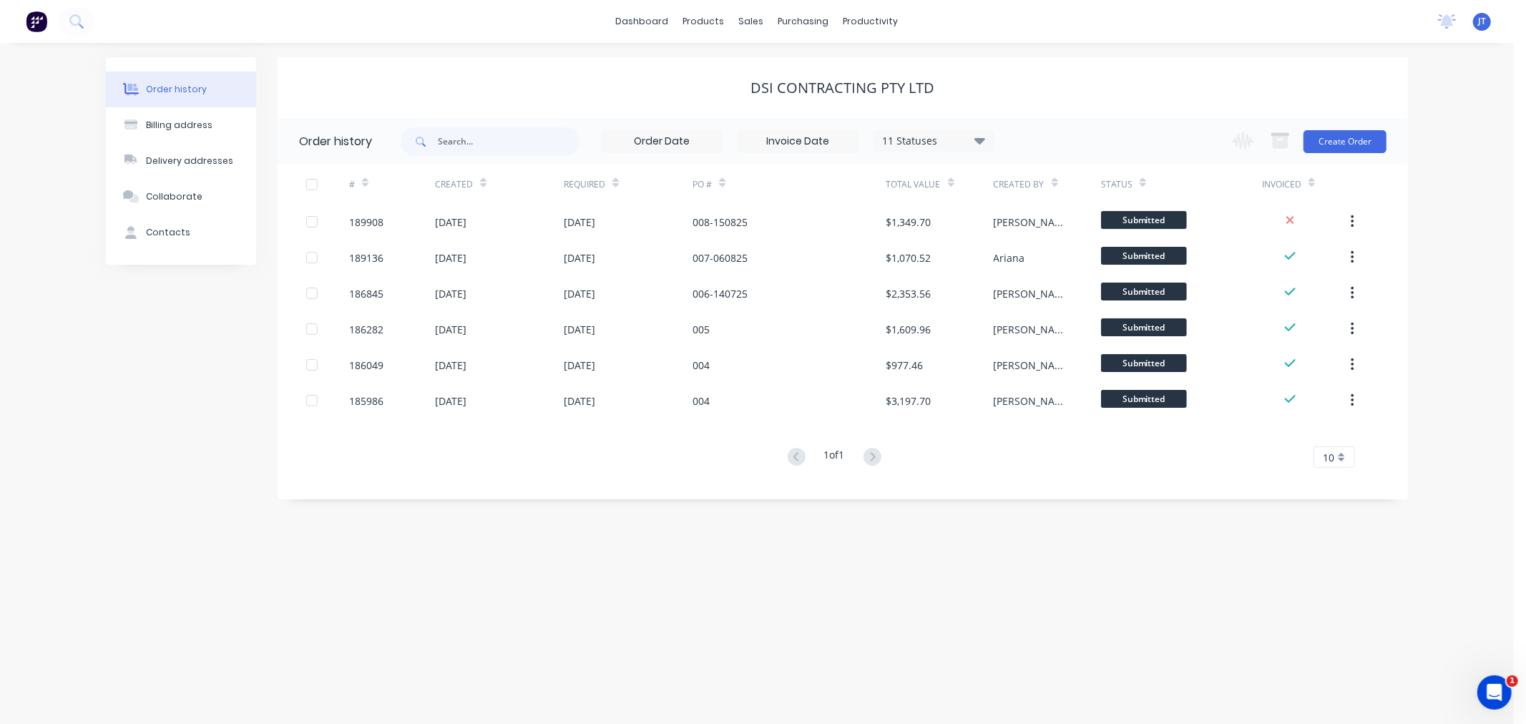
click at [1426, 146] on div "Order history Billing address Delivery addresses Collaborate Contacts DSI CONTR…" at bounding box center [757, 383] width 1514 height 681
click at [1366, 132] on button "Create Order" at bounding box center [1344, 141] width 83 height 23
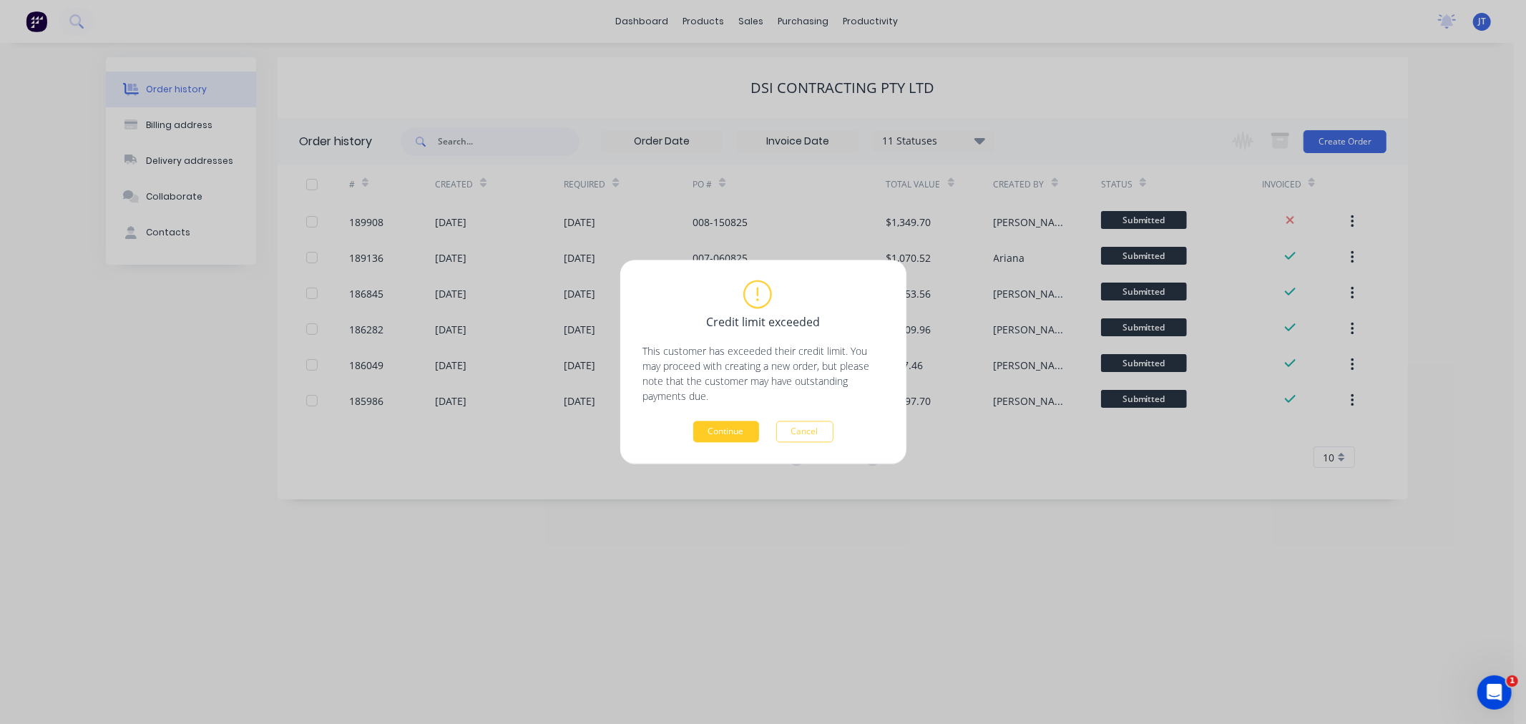
click at [712, 434] on button "Continue" at bounding box center [726, 431] width 66 height 21
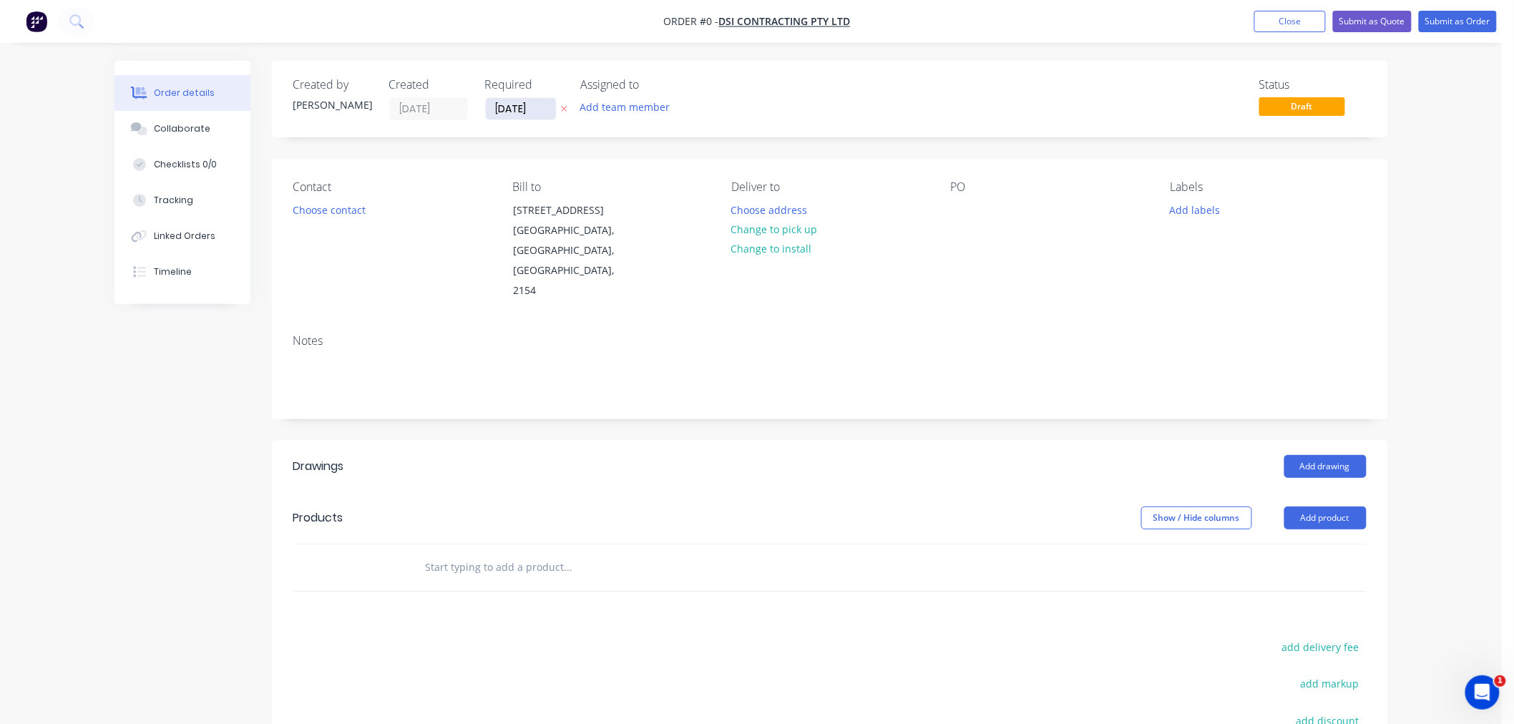
click at [510, 101] on input "[DATE]" at bounding box center [521, 108] width 70 height 21
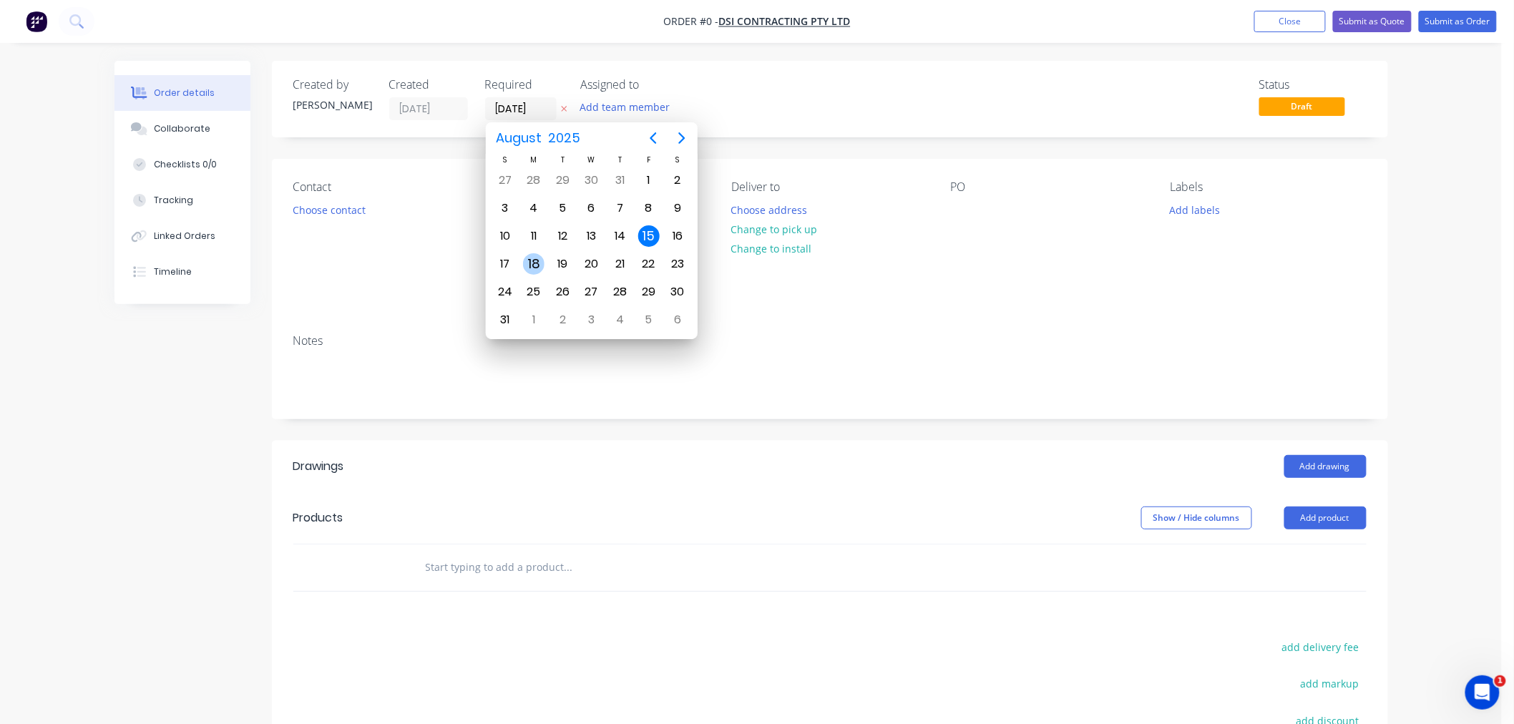
click at [538, 258] on div "18" at bounding box center [533, 263] width 21 height 21
type input "[DATE]"
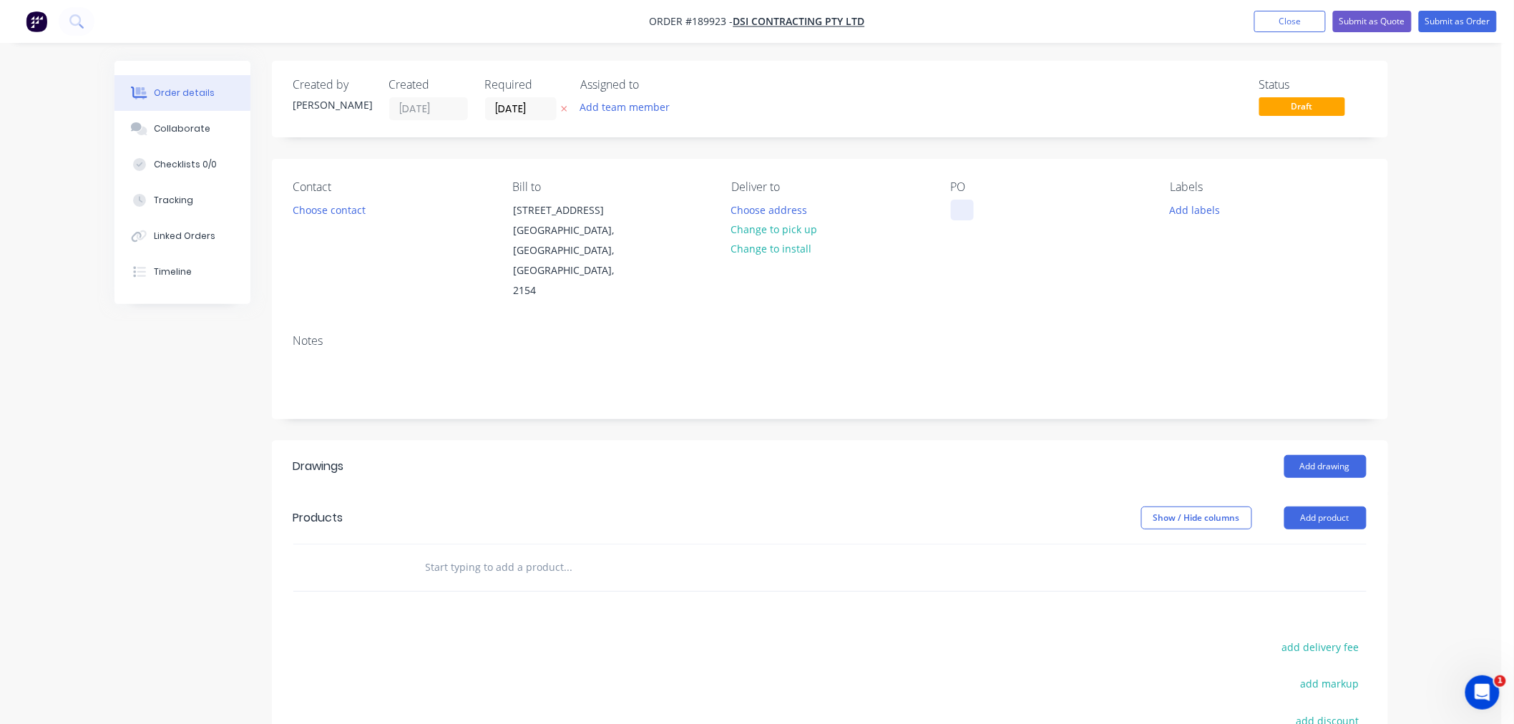
click at [955, 208] on div at bounding box center [962, 210] width 23 height 21
click at [1426, 263] on div "Order details Collaborate Checklists 0/0 Tracking Linked Orders Timeline Order …" at bounding box center [750, 478] width 1501 height 956
click at [1185, 213] on button "Add labels" at bounding box center [1195, 209] width 66 height 19
click at [1196, 278] on div at bounding box center [1196, 277] width 29 height 29
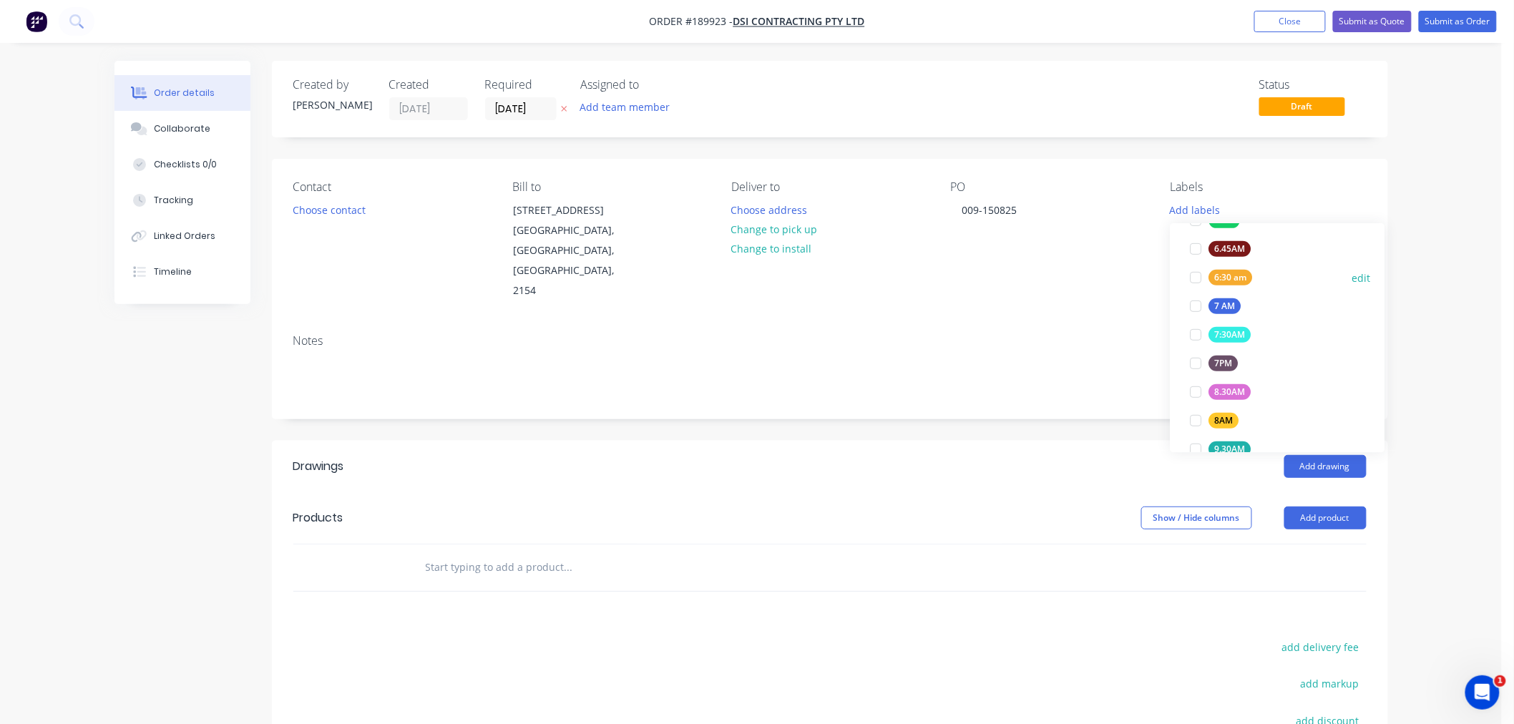
scroll to position [60, 0]
click at [1459, 356] on div "Order details Collaborate Checklists 0/0 Tracking Linked Orders Timeline Order …" at bounding box center [750, 478] width 1501 height 956
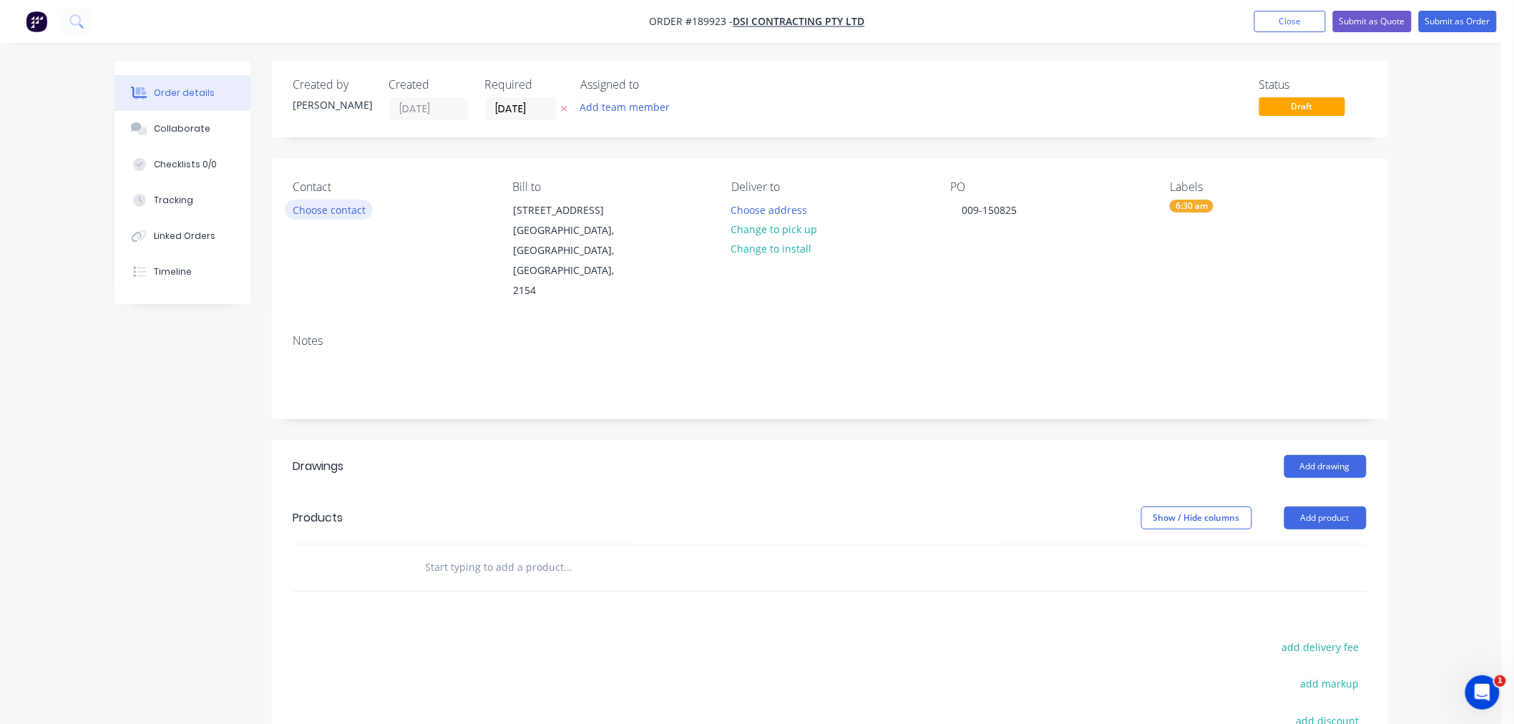
click at [337, 207] on button "Choose contact" at bounding box center [329, 209] width 88 height 19
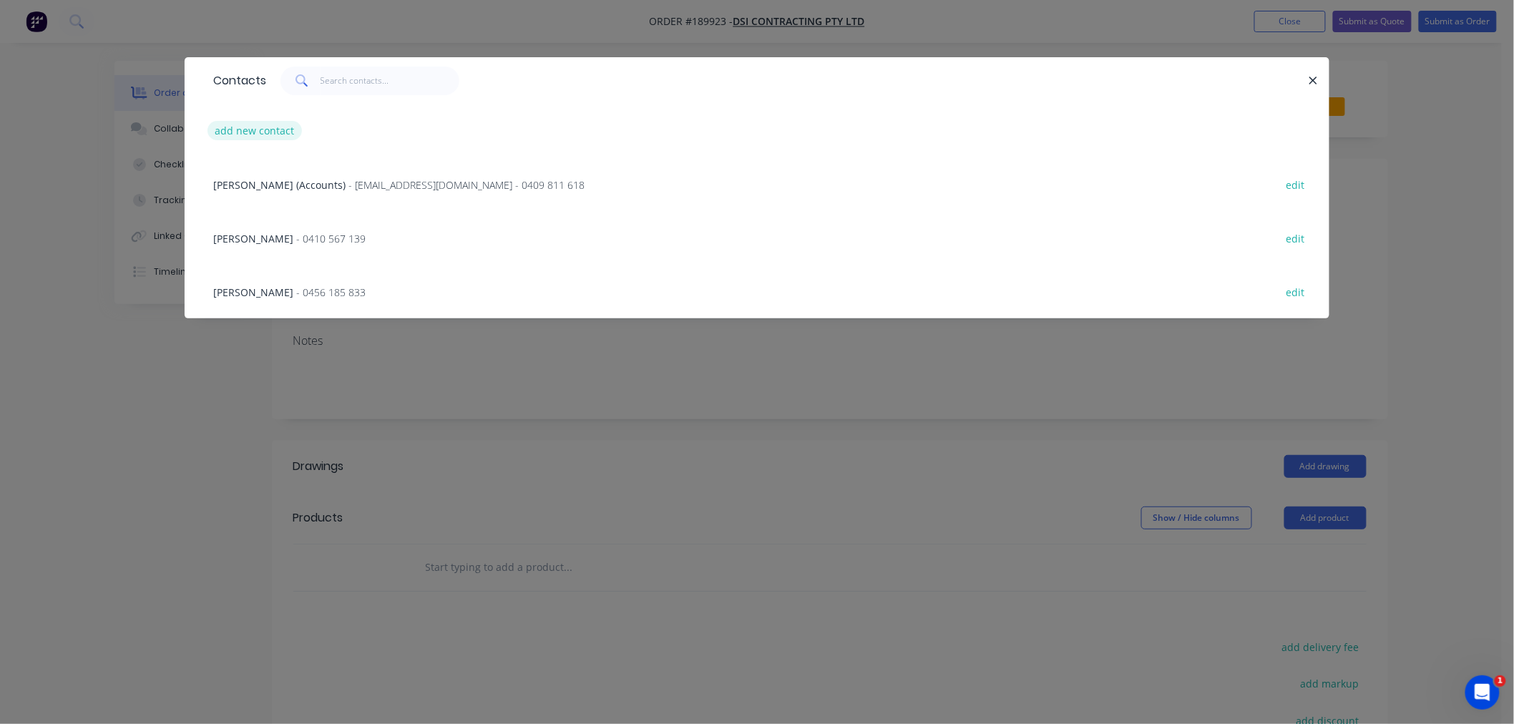
click at [259, 136] on button "add new contact" at bounding box center [254, 130] width 94 height 19
select select "AU"
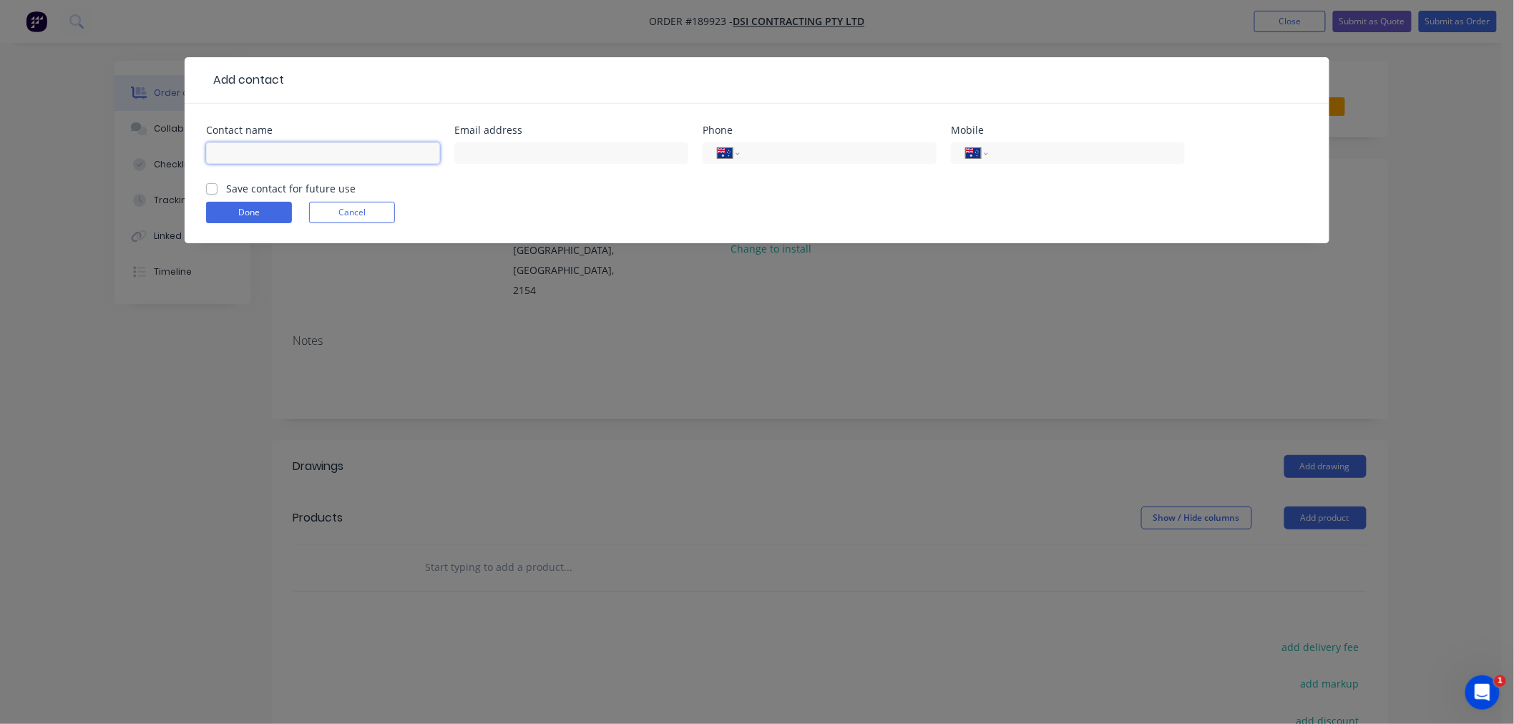
click at [316, 160] on input "text" at bounding box center [323, 152] width 234 height 21
type input "[PERSON_NAME]"
type input "0421 032 336"
click at [230, 205] on button "Done" at bounding box center [249, 212] width 86 height 21
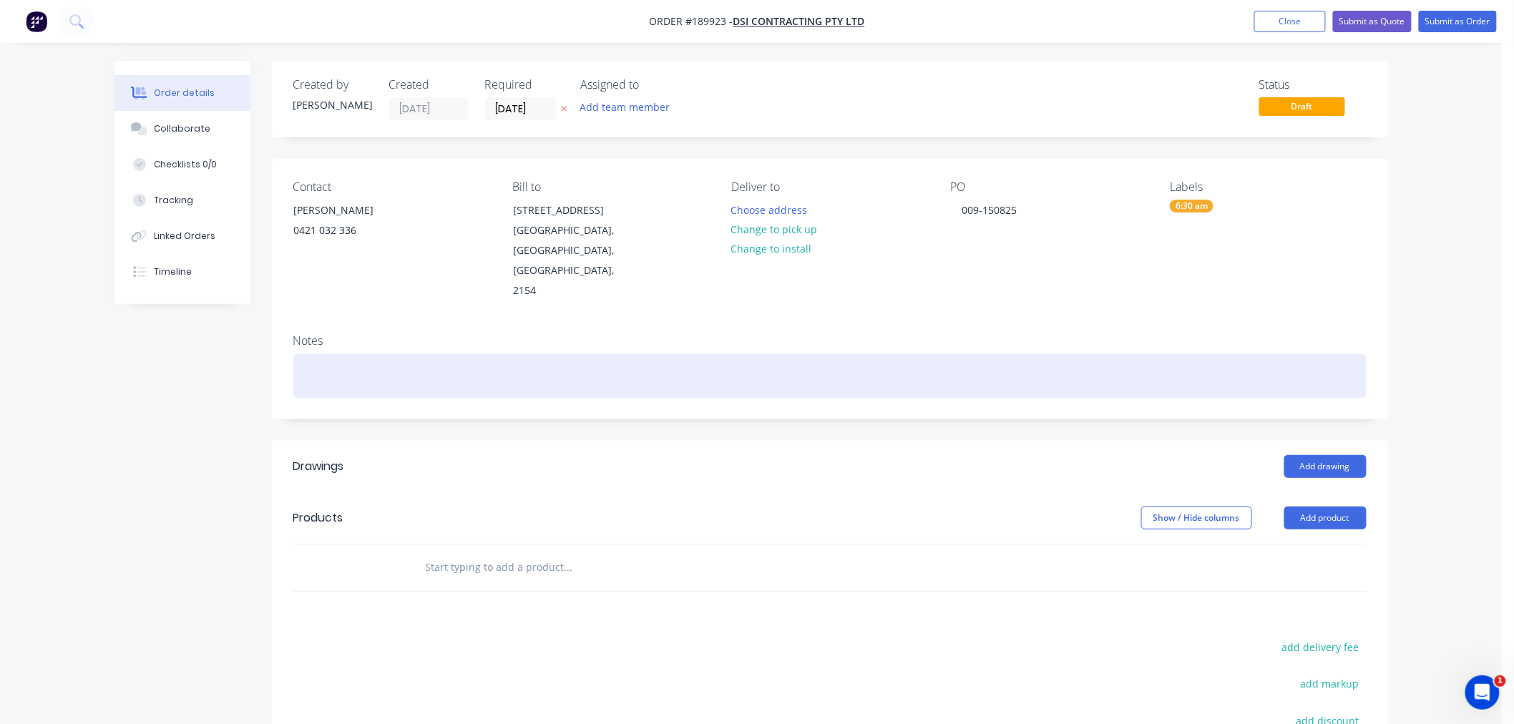
click at [389, 354] on div at bounding box center [829, 376] width 1073 height 44
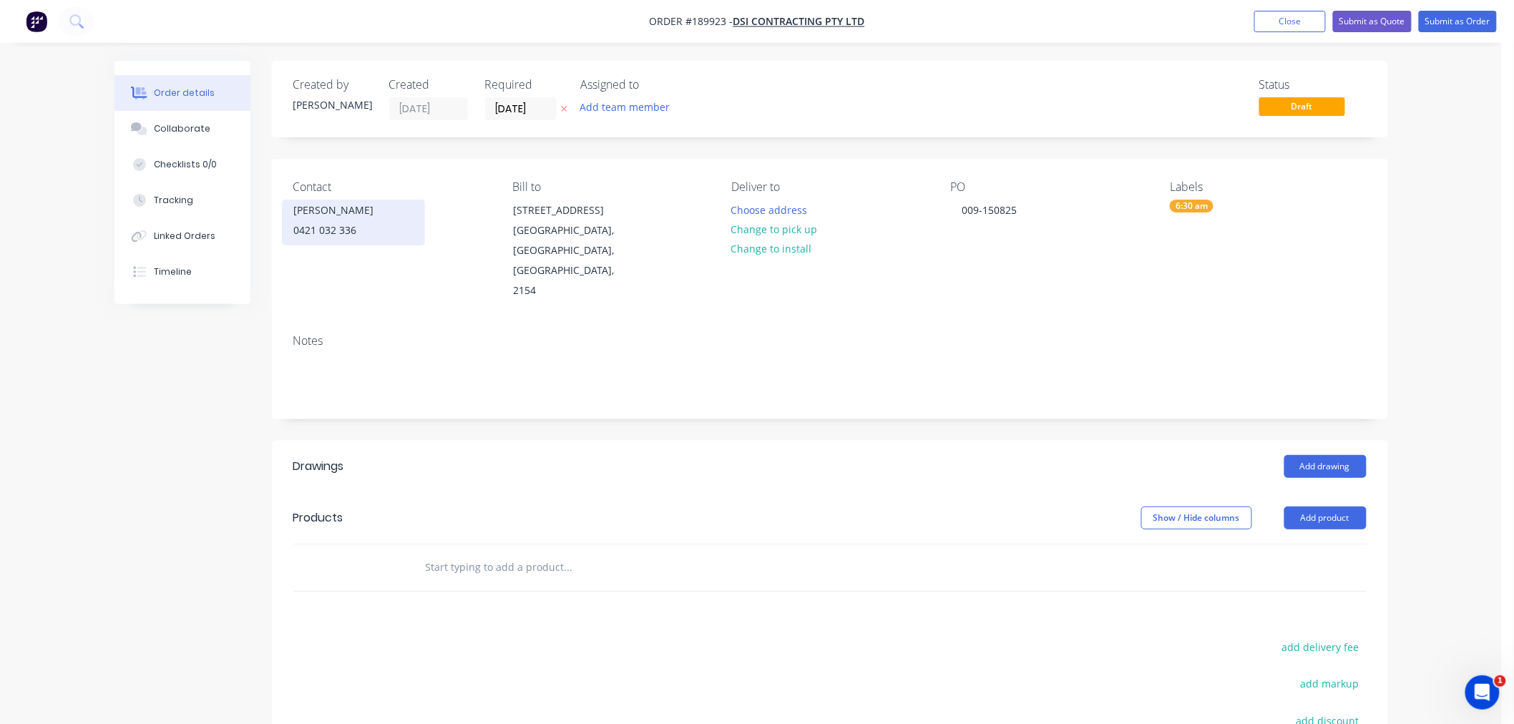
click at [347, 212] on div "[PERSON_NAME]" at bounding box center [353, 210] width 119 height 20
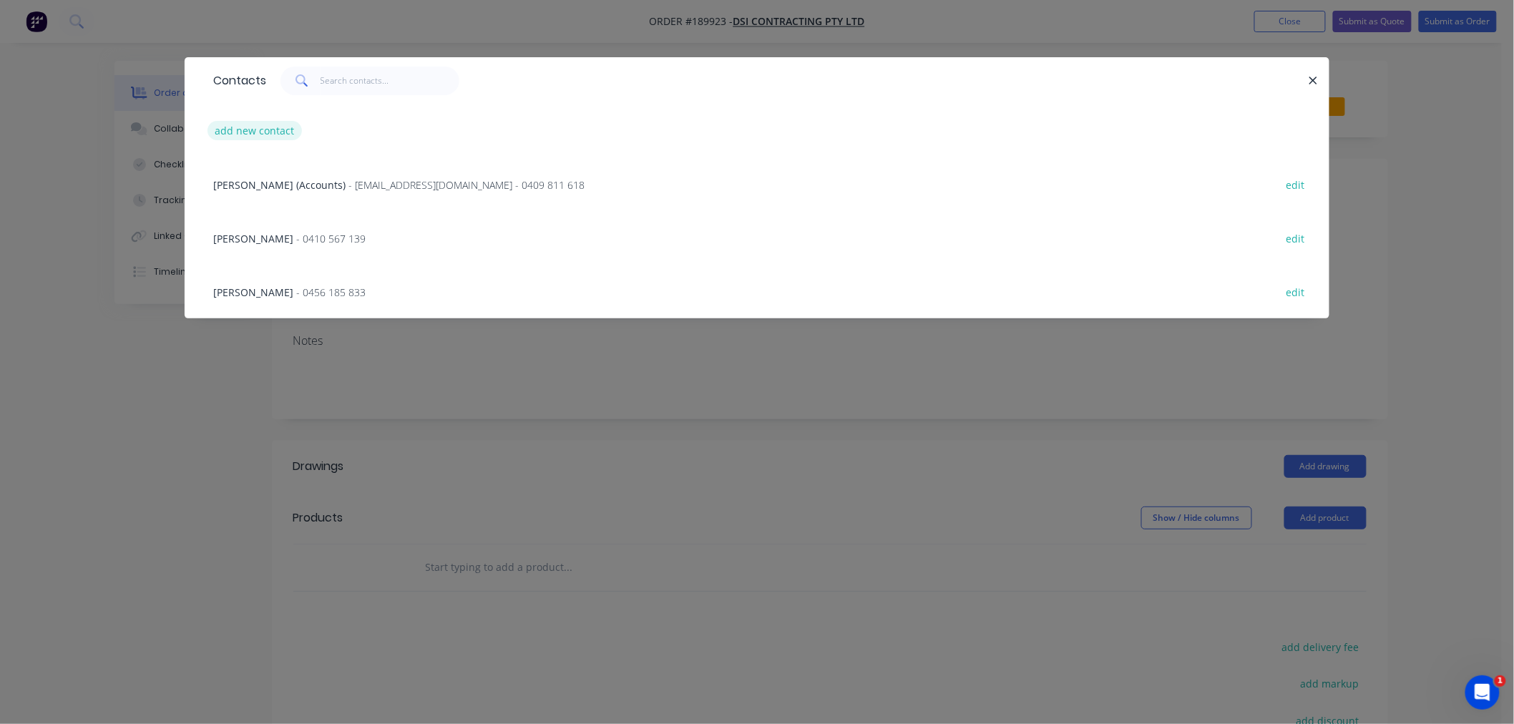
click at [255, 129] on button "add new contact" at bounding box center [254, 130] width 94 height 19
select select "AU"
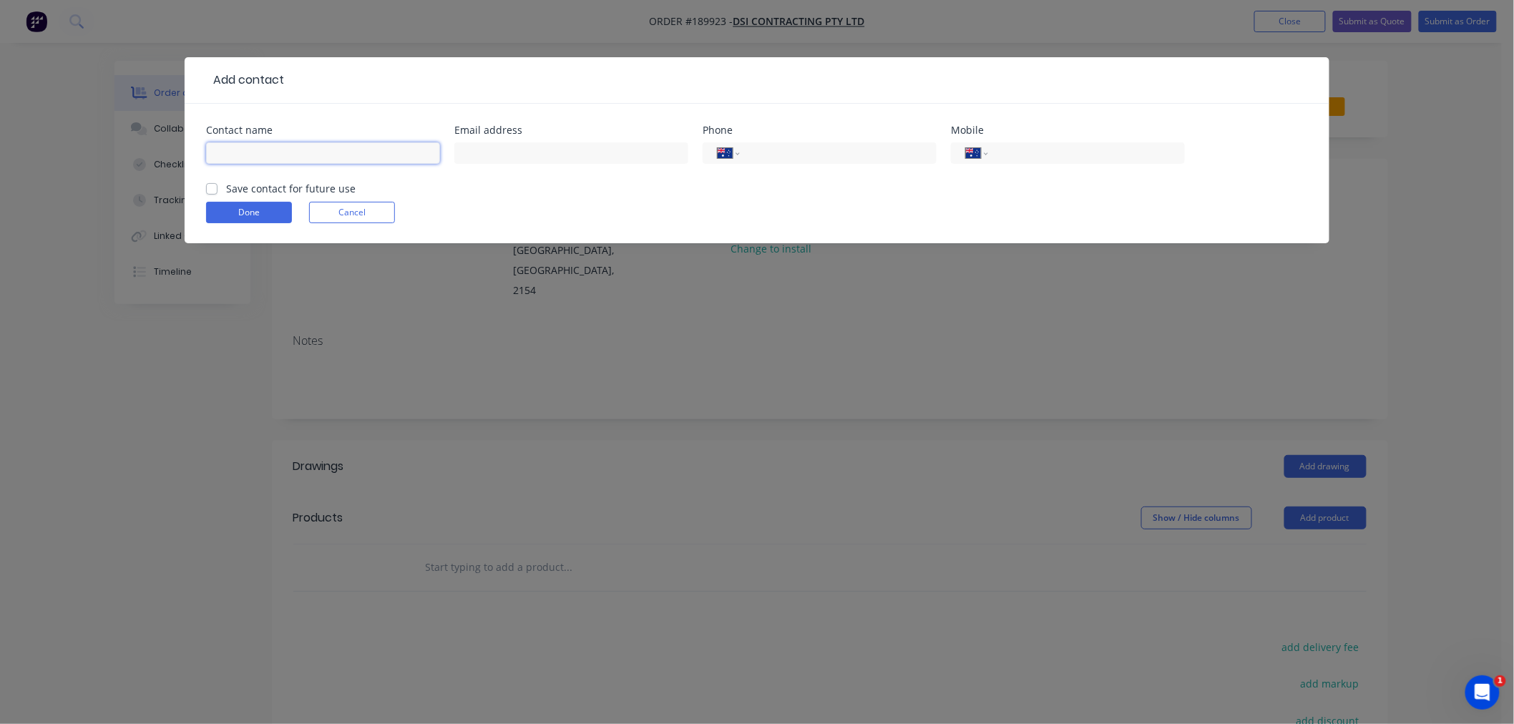
click at [280, 156] on input "text" at bounding box center [323, 152] width 234 height 21
click at [1032, 152] on input "tel" at bounding box center [1084, 153] width 172 height 16
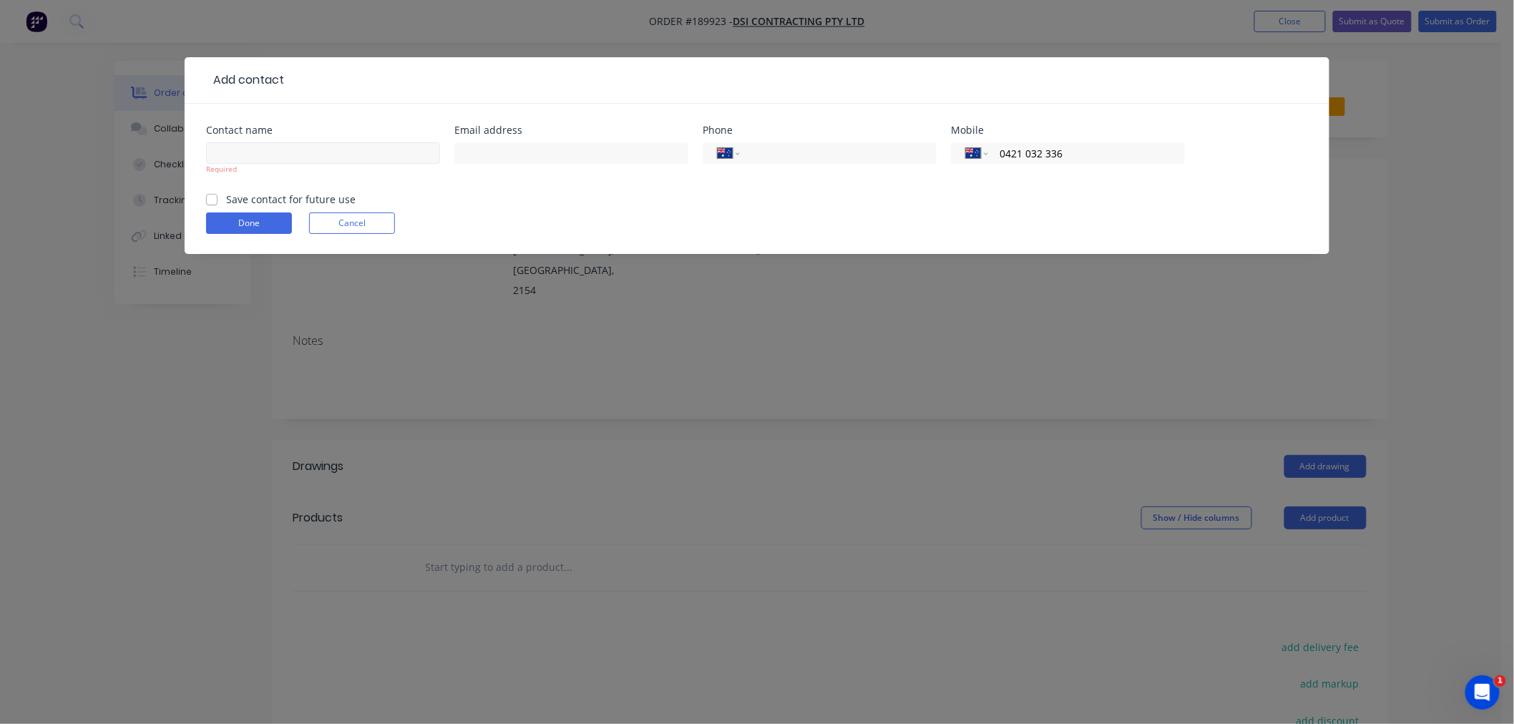
type input "0421 032 336"
click at [418, 152] on input "text" at bounding box center [323, 152] width 234 height 21
type input "M"
type input "[PERSON_NAME]"
click at [437, 199] on form "Contact name [PERSON_NAME] Required Email address Phone International [GEOGRAPH…" at bounding box center [757, 189] width 1102 height 129
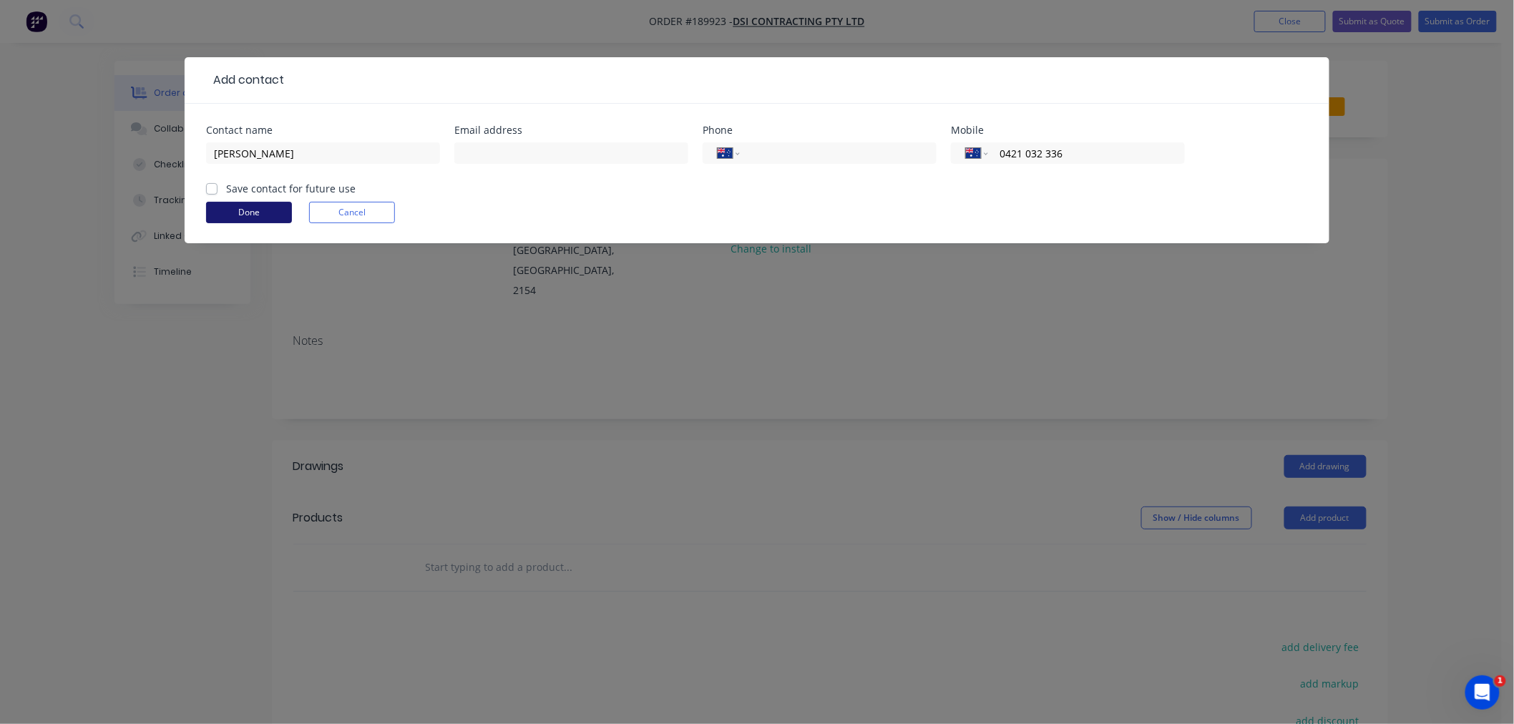
click at [270, 217] on button "Done" at bounding box center [249, 212] width 86 height 21
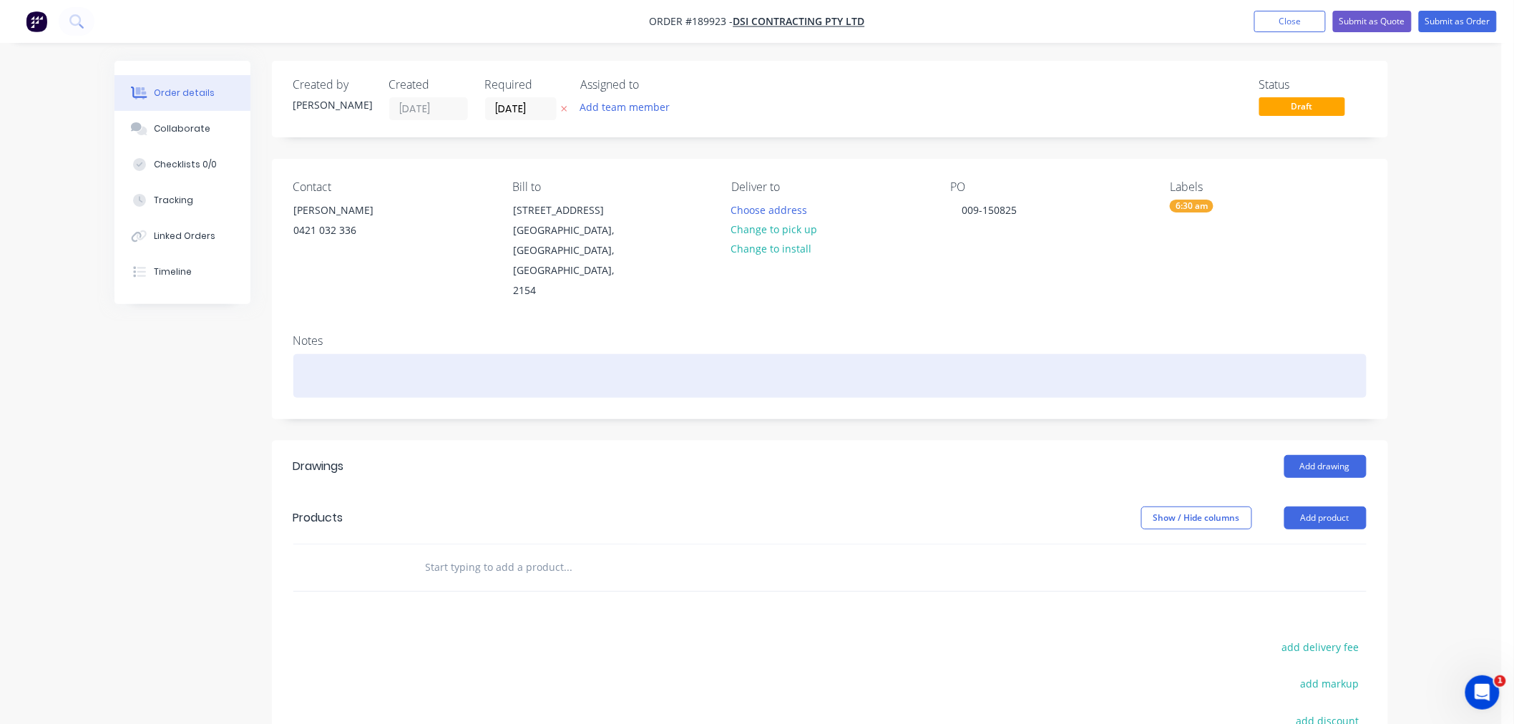
click at [431, 371] on div at bounding box center [829, 376] width 1073 height 44
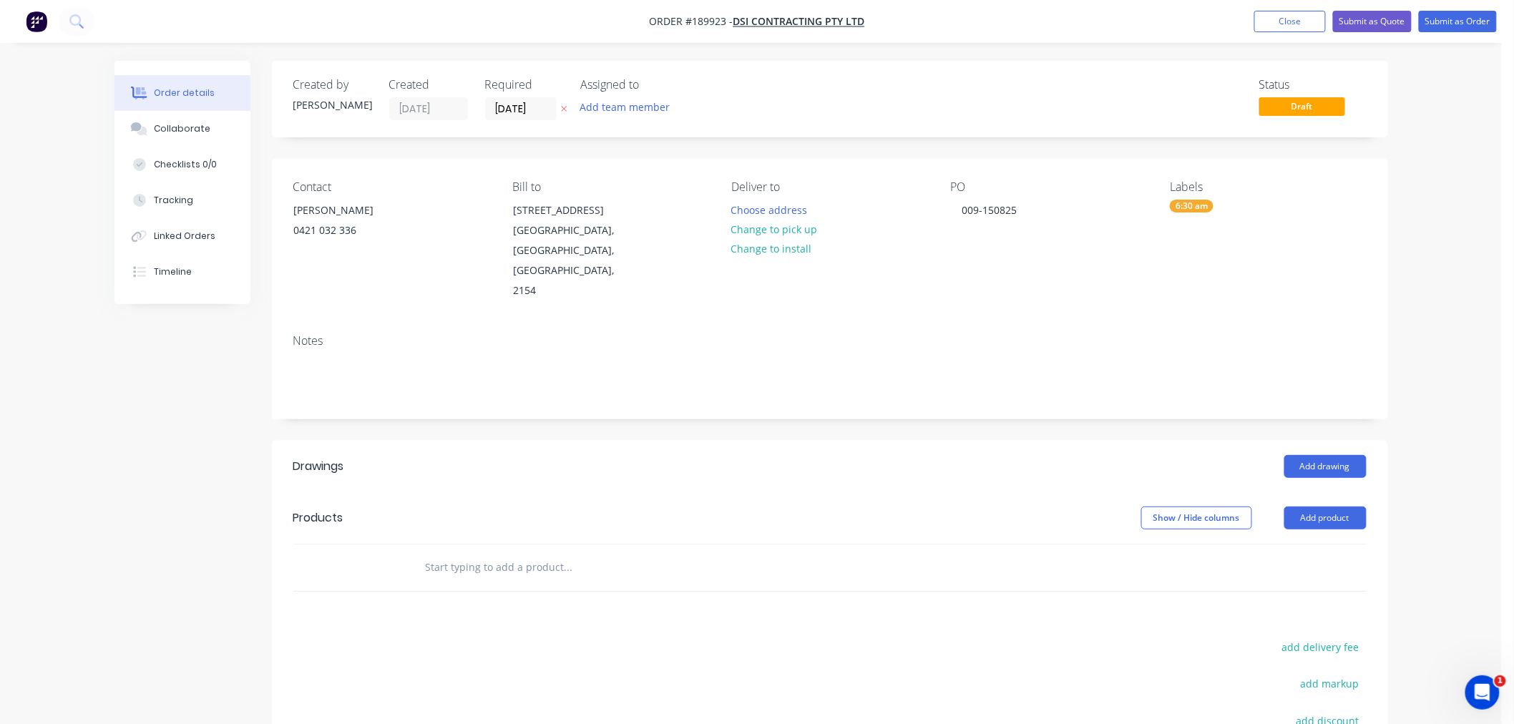
click at [789, 220] on button "Change to pick up" at bounding box center [774, 229] width 102 height 19
click at [790, 237] on button "Change to delivery" at bounding box center [775, 229] width 104 height 19
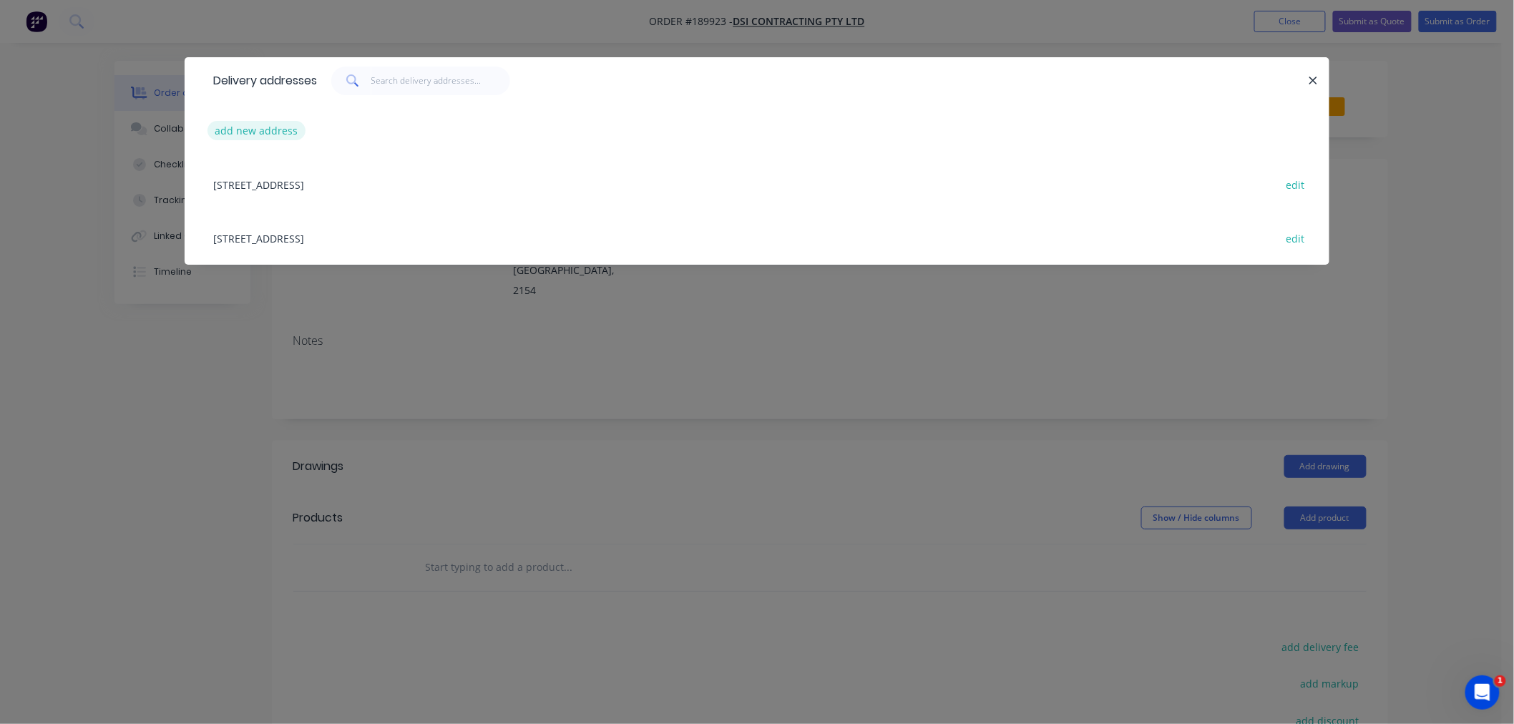
click at [262, 124] on button "add new address" at bounding box center [256, 130] width 98 height 19
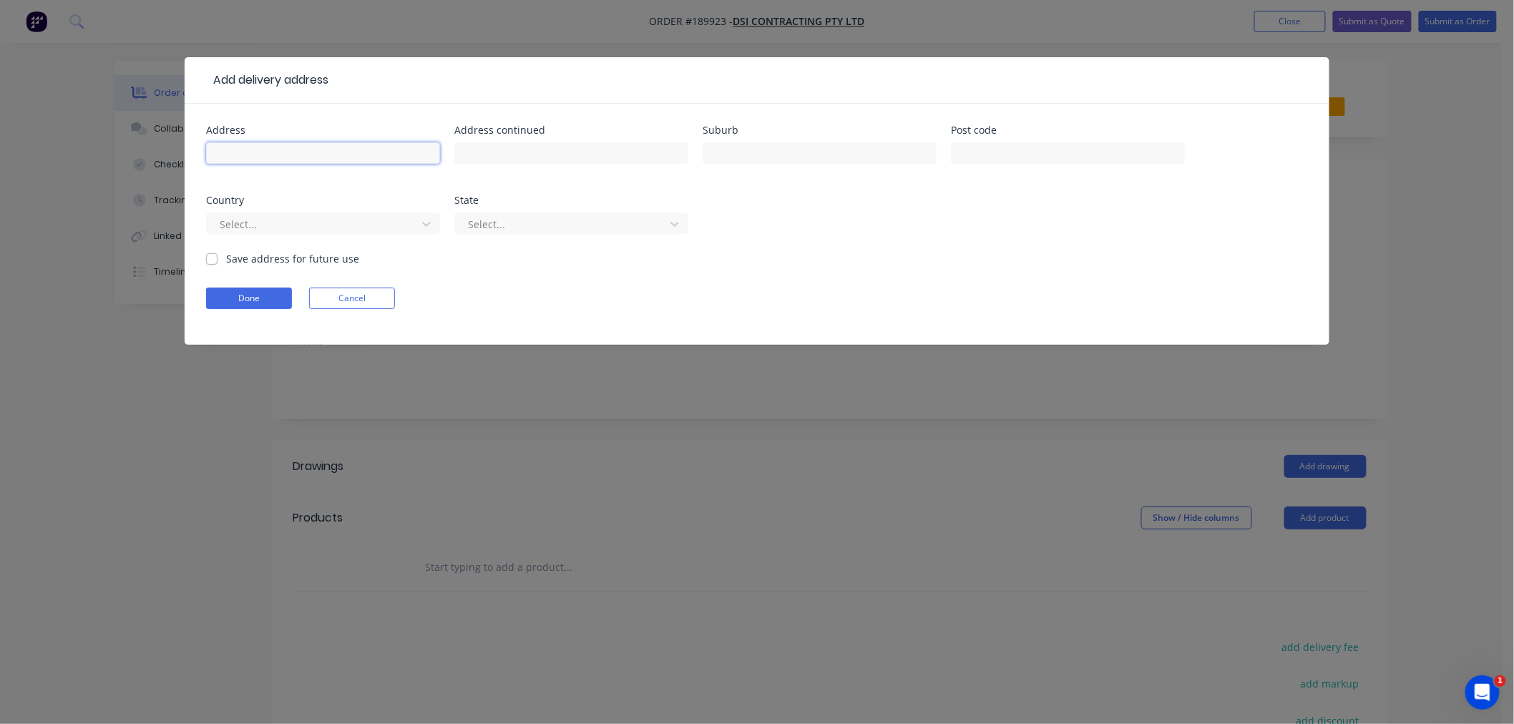
click at [283, 147] on input "text" at bounding box center [323, 152] width 234 height 21
drag, startPoint x: 250, startPoint y: 227, endPoint x: 254, endPoint y: 233, distance: 7.4
click at [250, 227] on div at bounding box center [313, 224] width 191 height 18
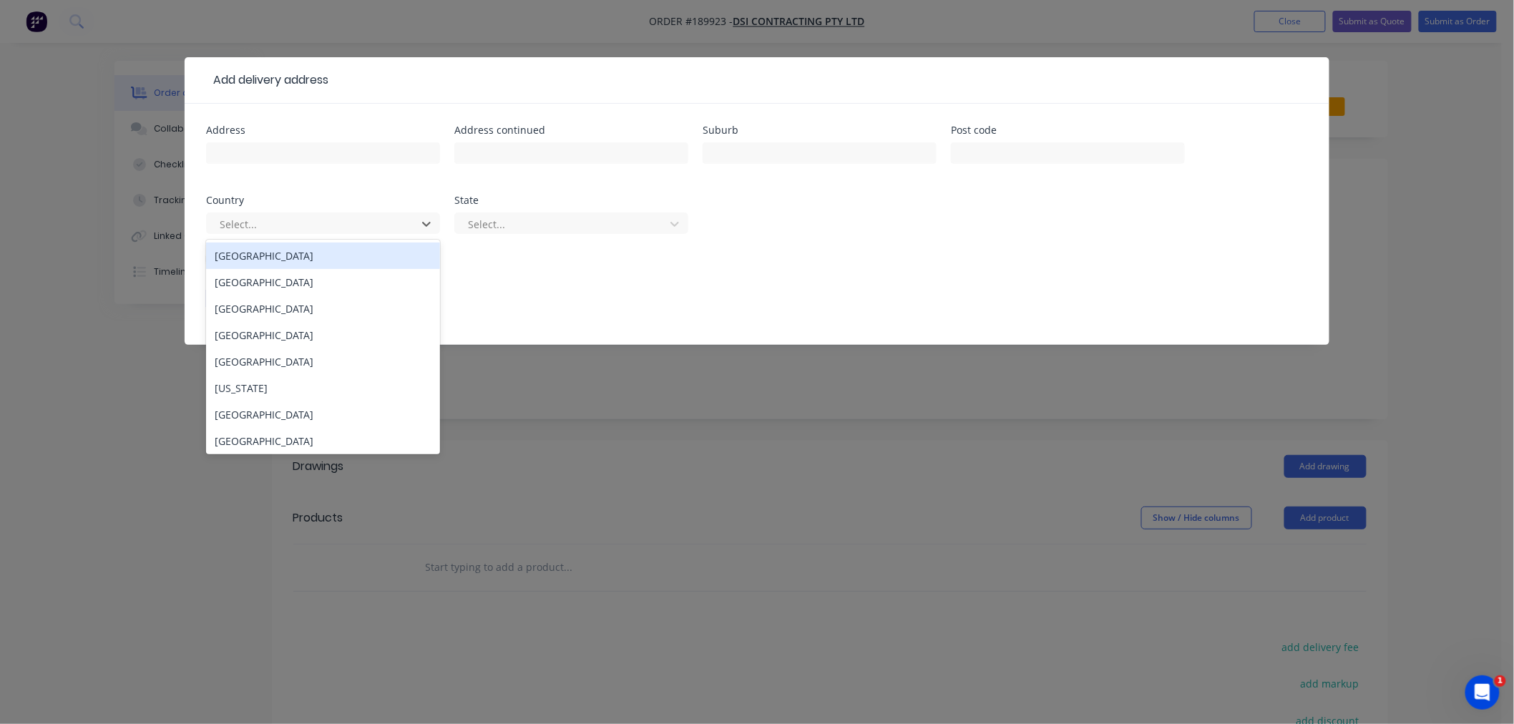
click at [273, 255] on div "[GEOGRAPHIC_DATA]" at bounding box center [323, 255] width 234 height 26
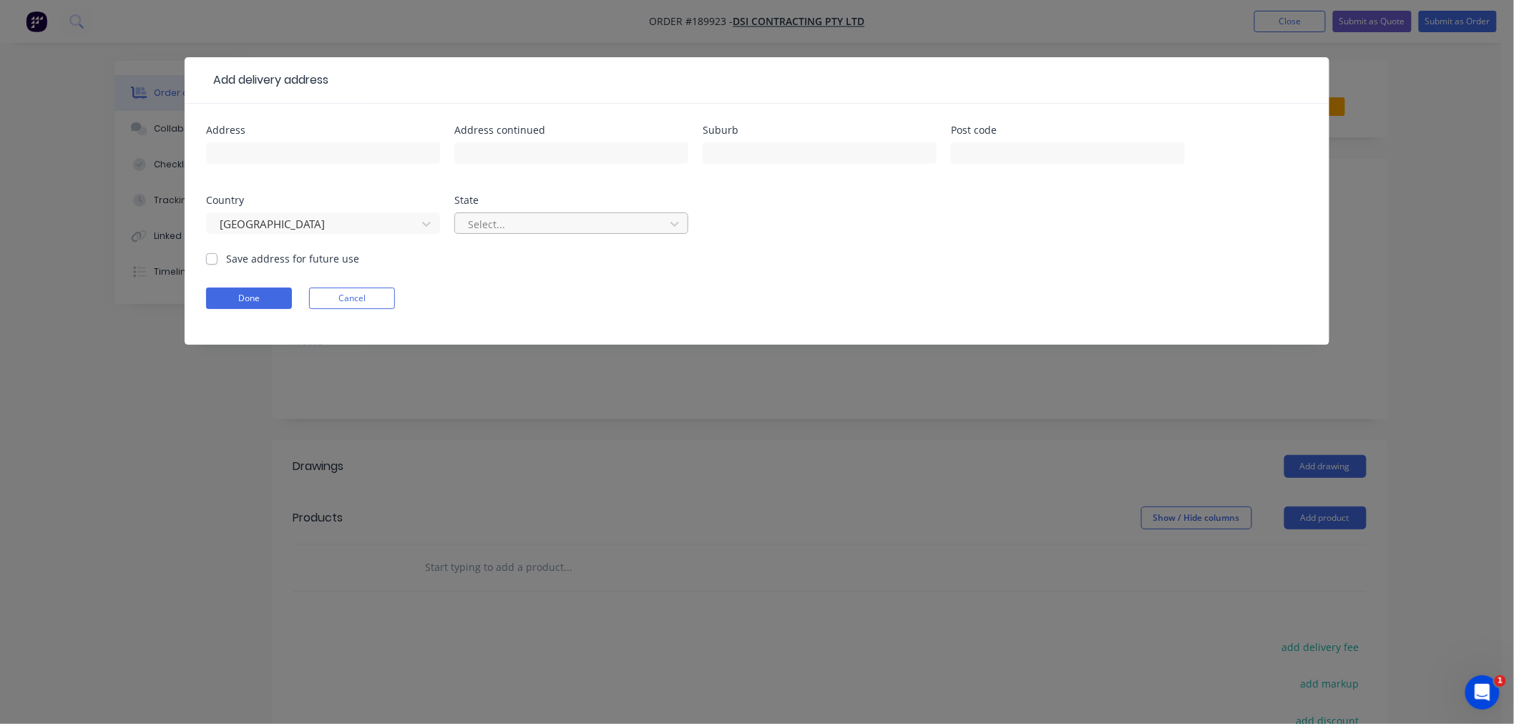
click at [522, 233] on div "Select..." at bounding box center [562, 223] width 200 height 21
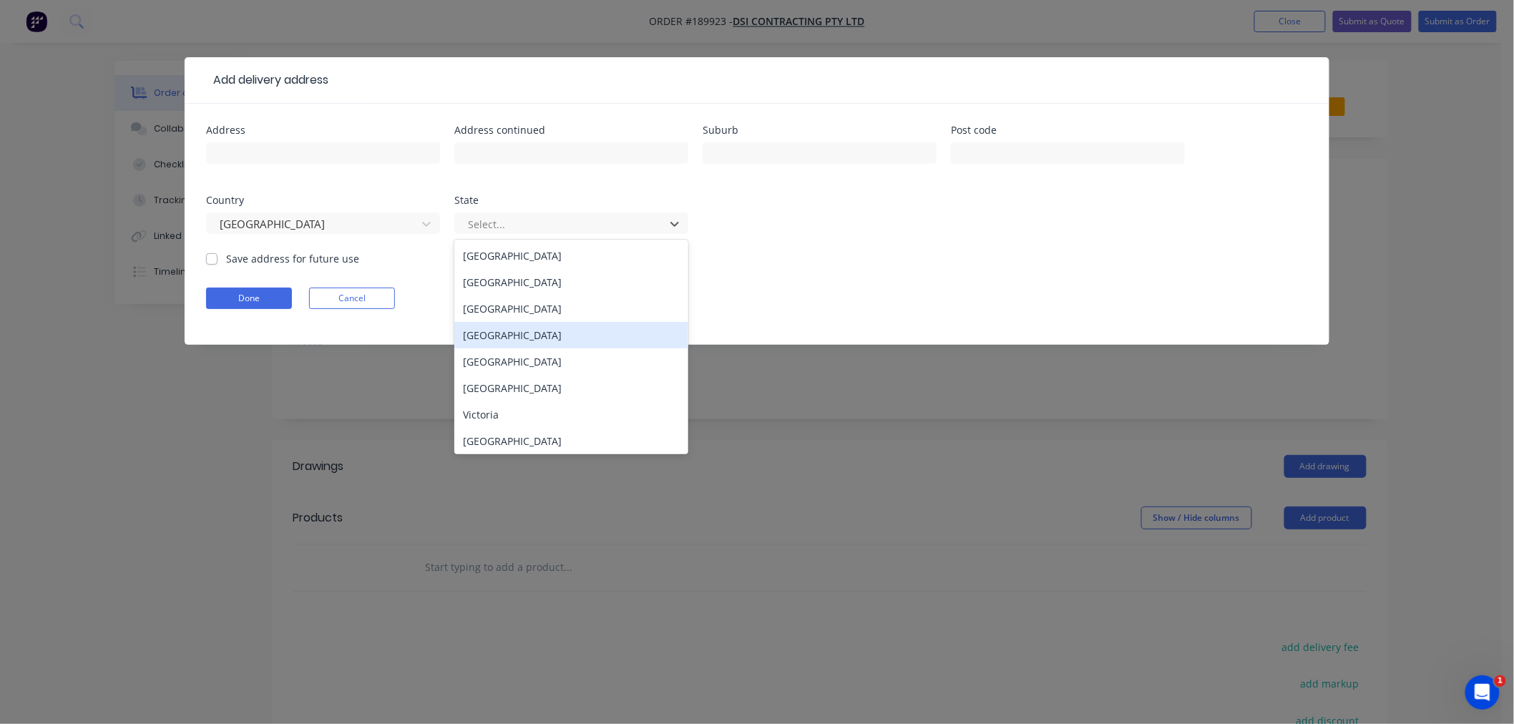
click at [538, 338] on div "[GEOGRAPHIC_DATA]" at bounding box center [571, 335] width 234 height 26
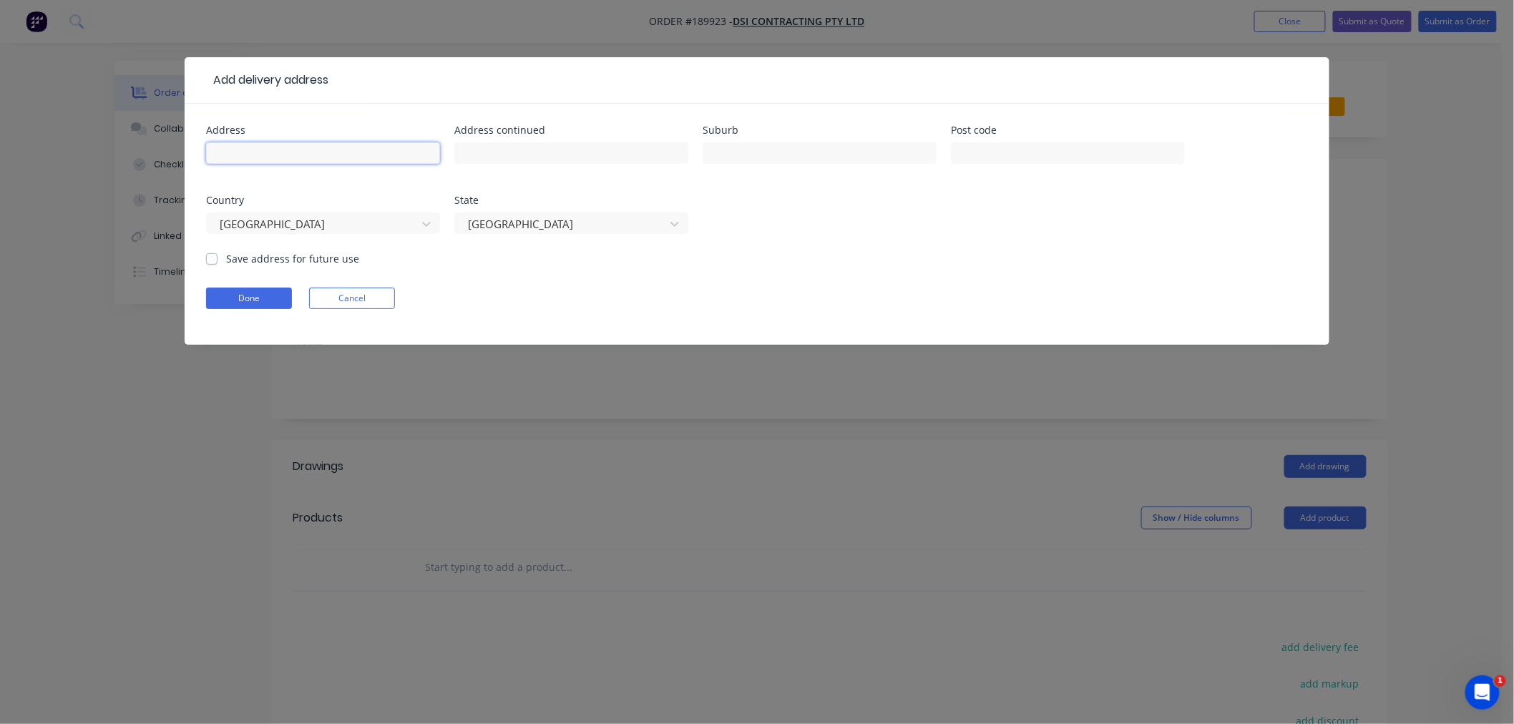
click at [313, 155] on input "text" at bounding box center [323, 152] width 234 height 21
click at [348, 289] on button "Cancel" at bounding box center [352, 298] width 86 height 21
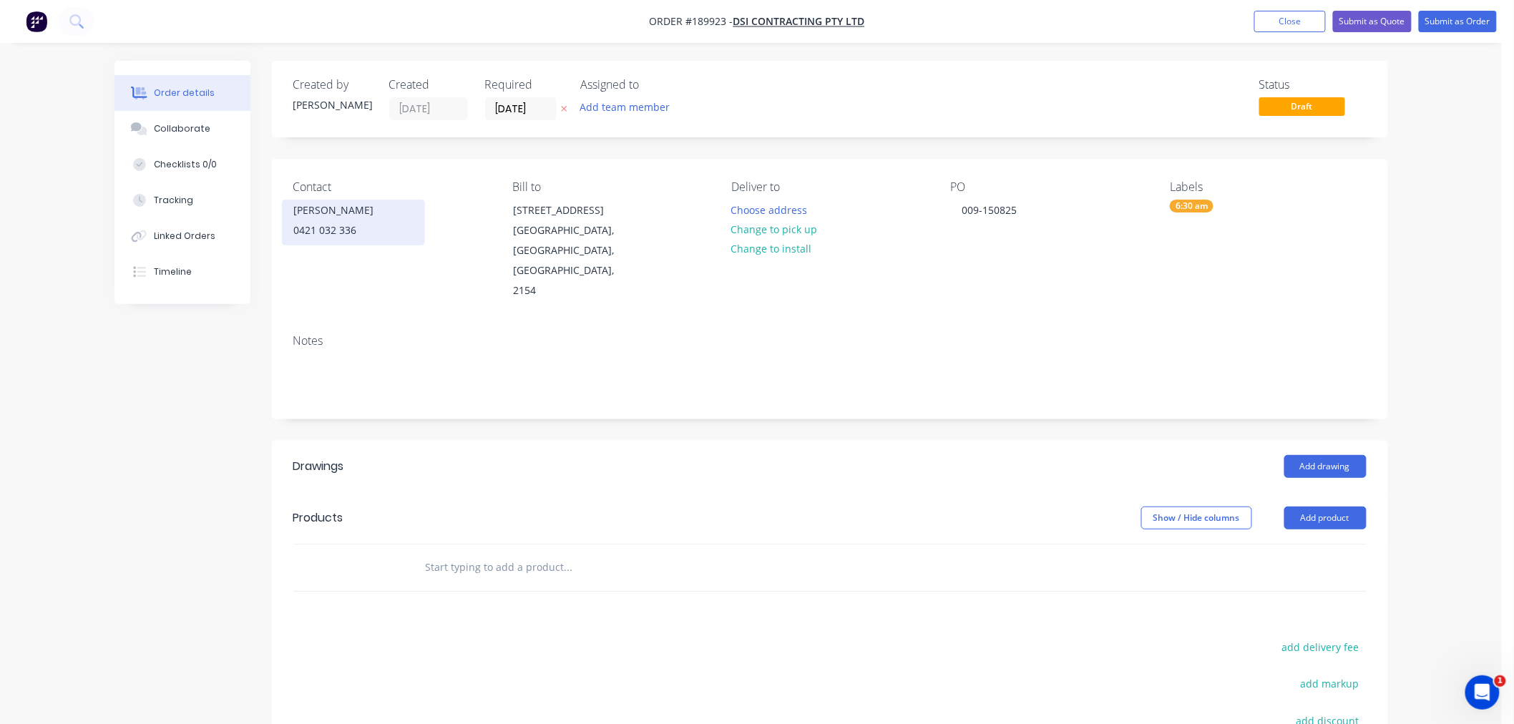
click at [371, 219] on div "[PERSON_NAME]" at bounding box center [353, 210] width 119 height 20
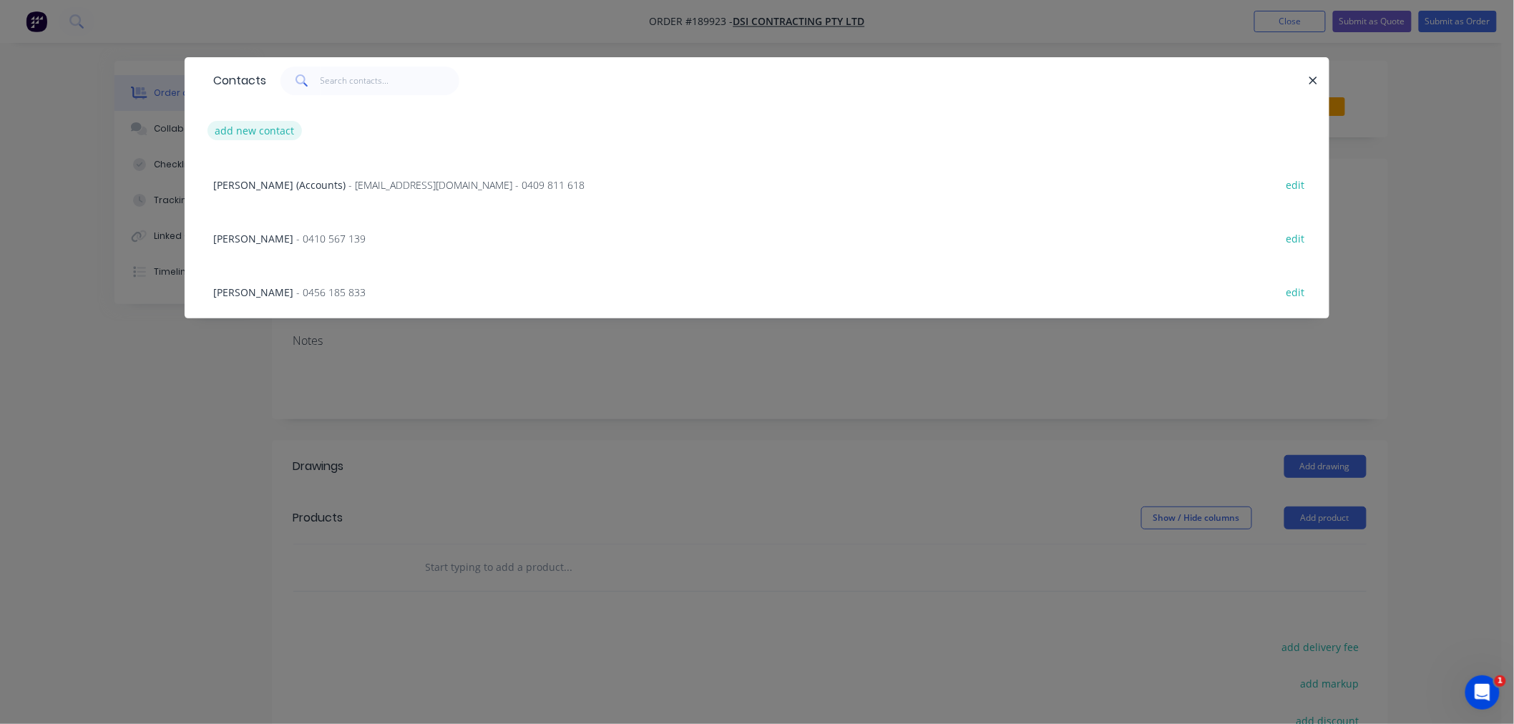
click at [255, 132] on button "add new contact" at bounding box center [254, 130] width 94 height 19
select select "AU"
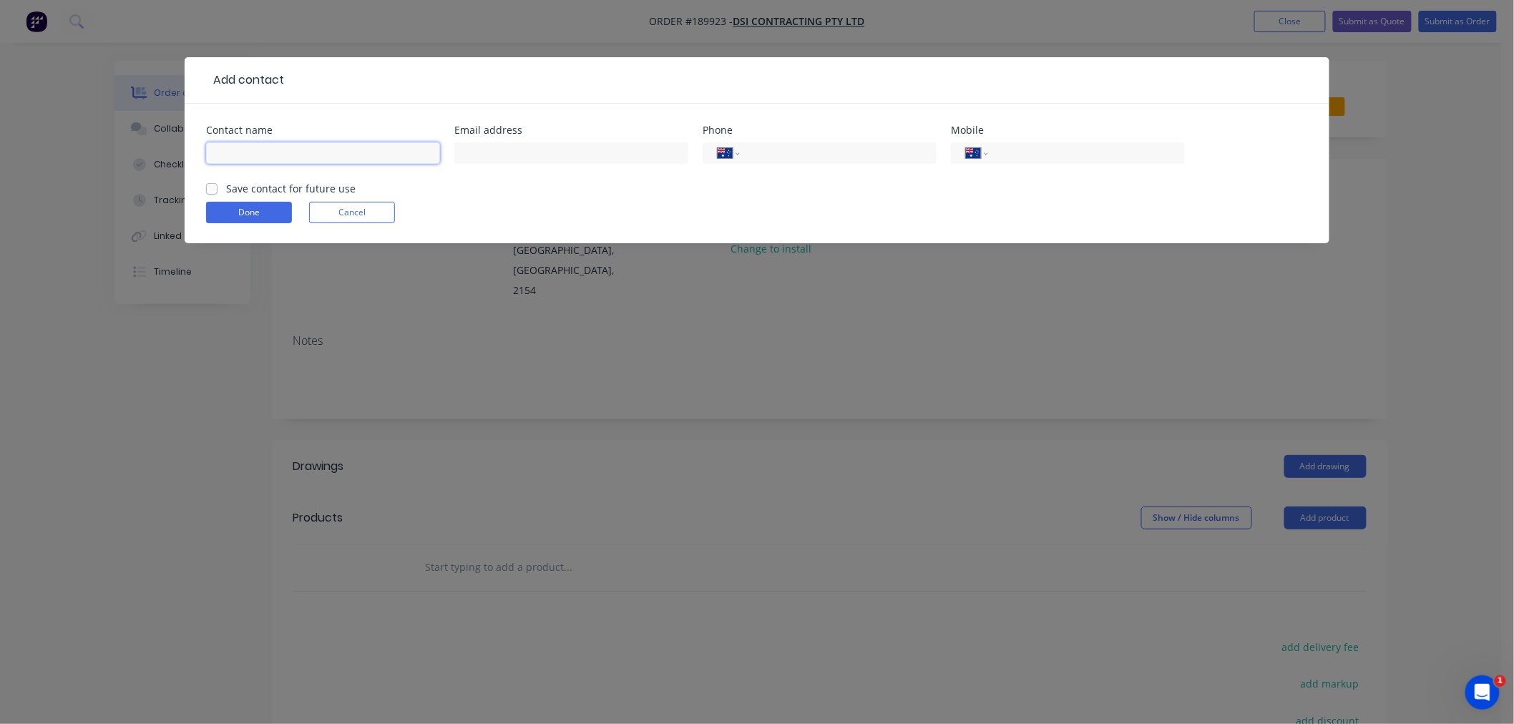
click at [300, 155] on input "text" at bounding box center [323, 152] width 234 height 21
click at [247, 390] on div "Add contact Contact name Email address Phone International [GEOGRAPHIC_DATA] [G…" at bounding box center [757, 362] width 1514 height 724
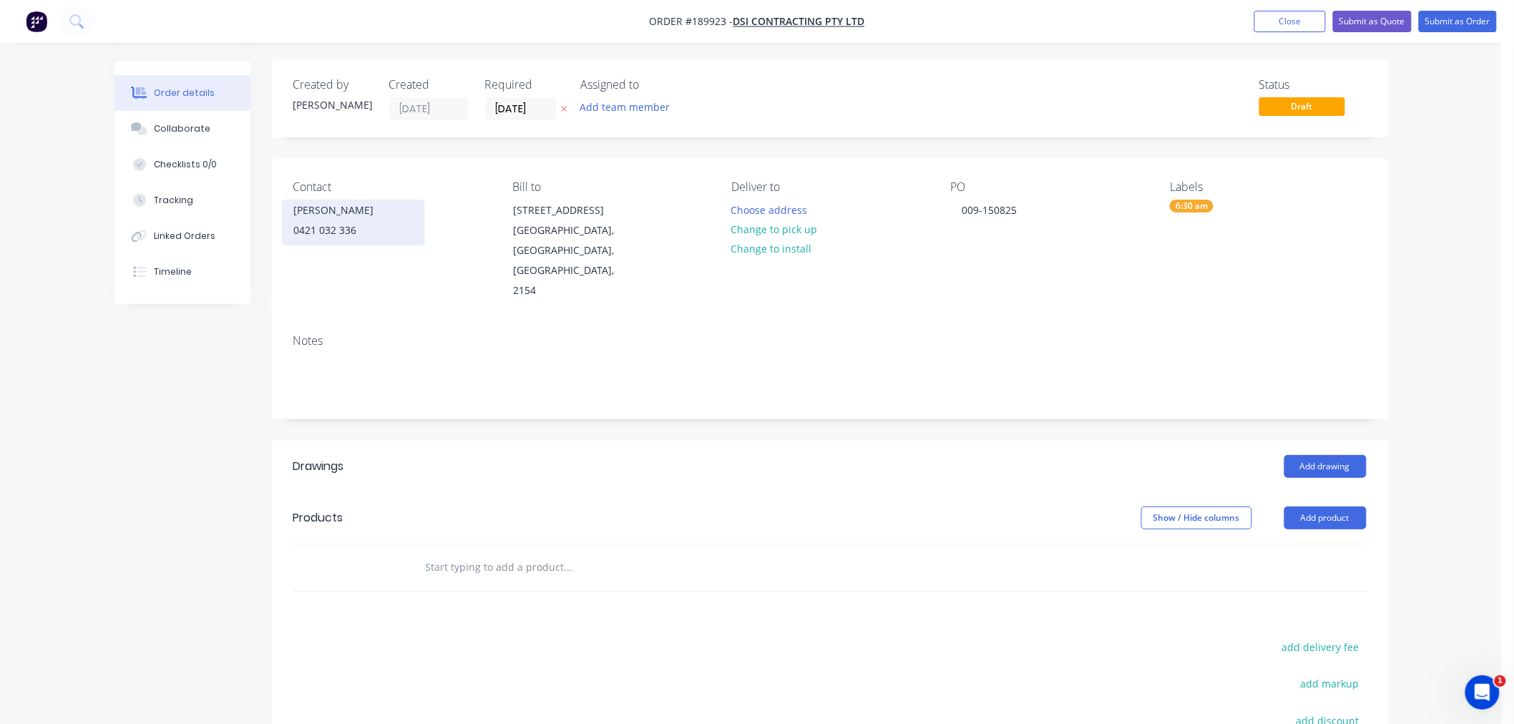
click at [360, 223] on div "0421 032 336" at bounding box center [353, 230] width 119 height 20
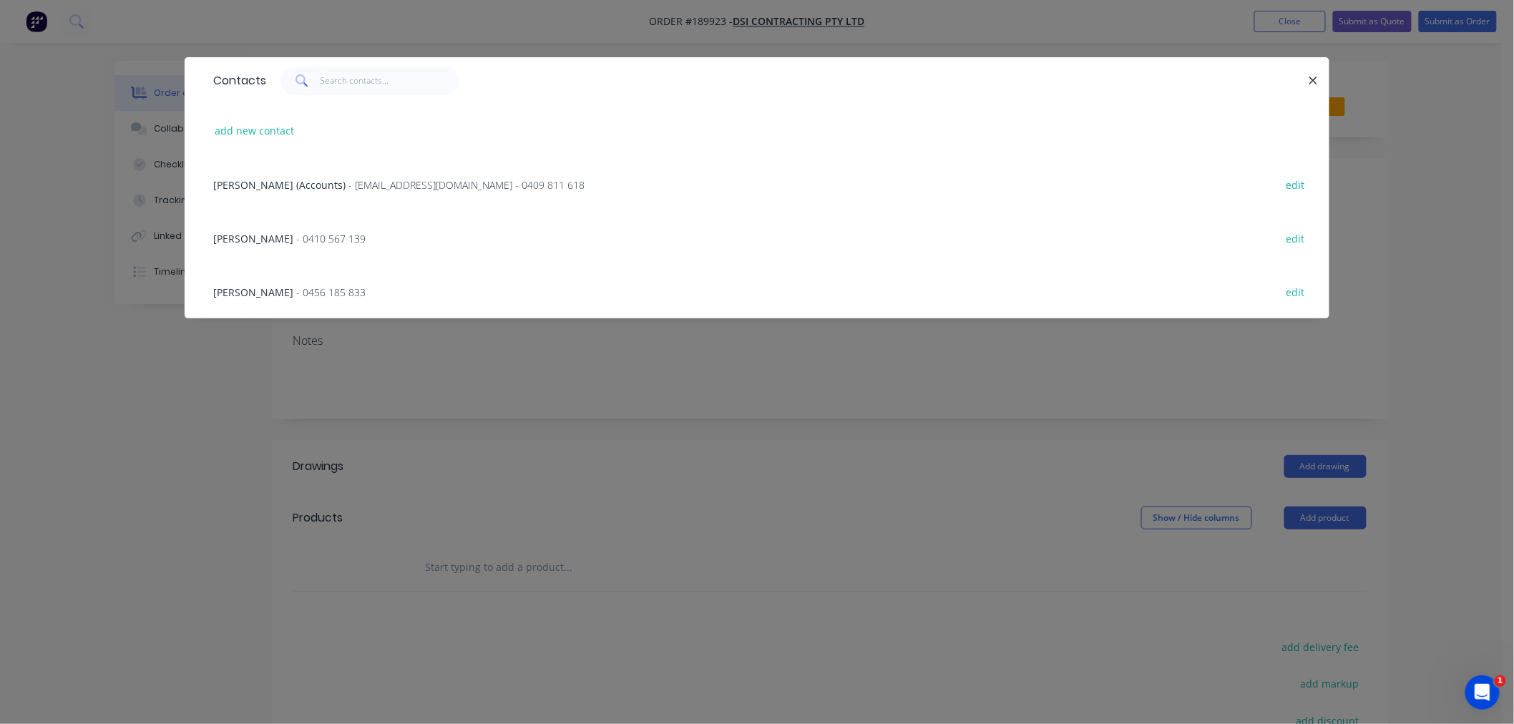
click at [288, 187] on span "[PERSON_NAME] (Accounts)" at bounding box center [279, 185] width 132 height 14
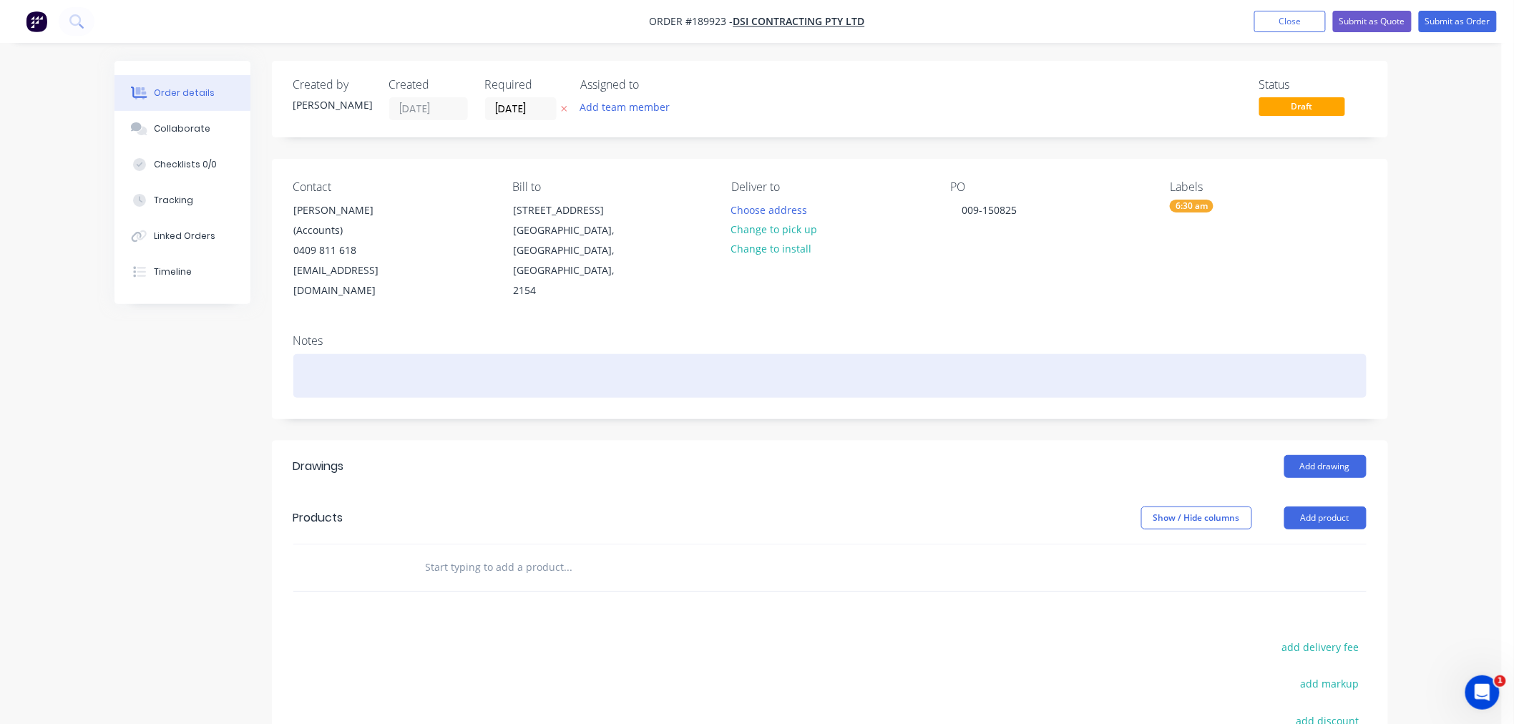
click at [398, 355] on div at bounding box center [829, 376] width 1073 height 44
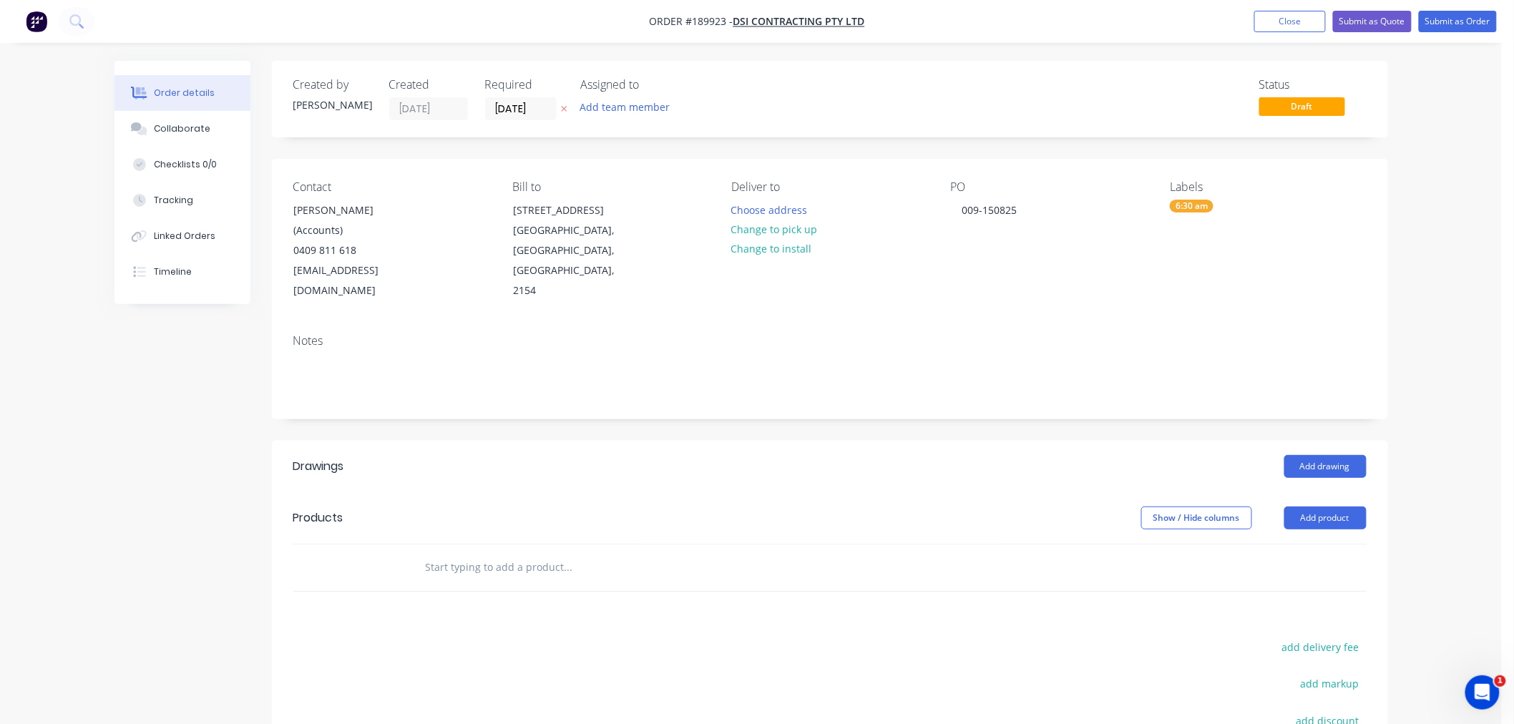
click at [1446, 352] on div "Order details Collaborate Checklists 0/0 Tracking Linked Orders Timeline Order …" at bounding box center [750, 478] width 1501 height 956
click at [1415, 464] on div "Order details Collaborate Checklists 0/0 Tracking Linked Orders Timeline Order …" at bounding box center [750, 478] width 1501 height 956
click at [1329, 455] on button "Add drawing" at bounding box center [1325, 466] width 82 height 23
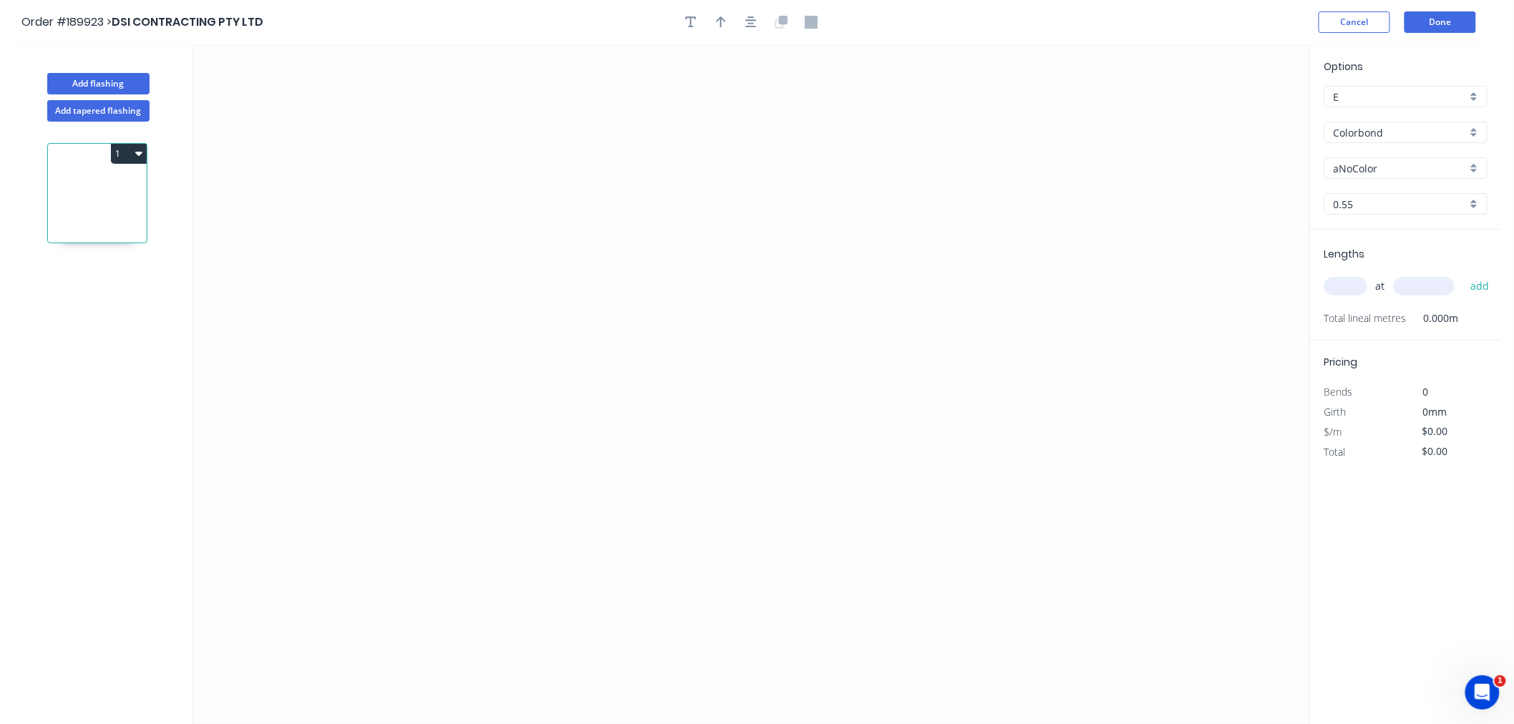
click at [1355, 165] on input "aNoColor" at bounding box center [1399, 168] width 133 height 15
click at [1424, 225] on div "Night Sky" at bounding box center [1406, 222] width 162 height 25
type input "Night Sky"
click at [1340, 288] on input "text" at bounding box center [1345, 286] width 43 height 19
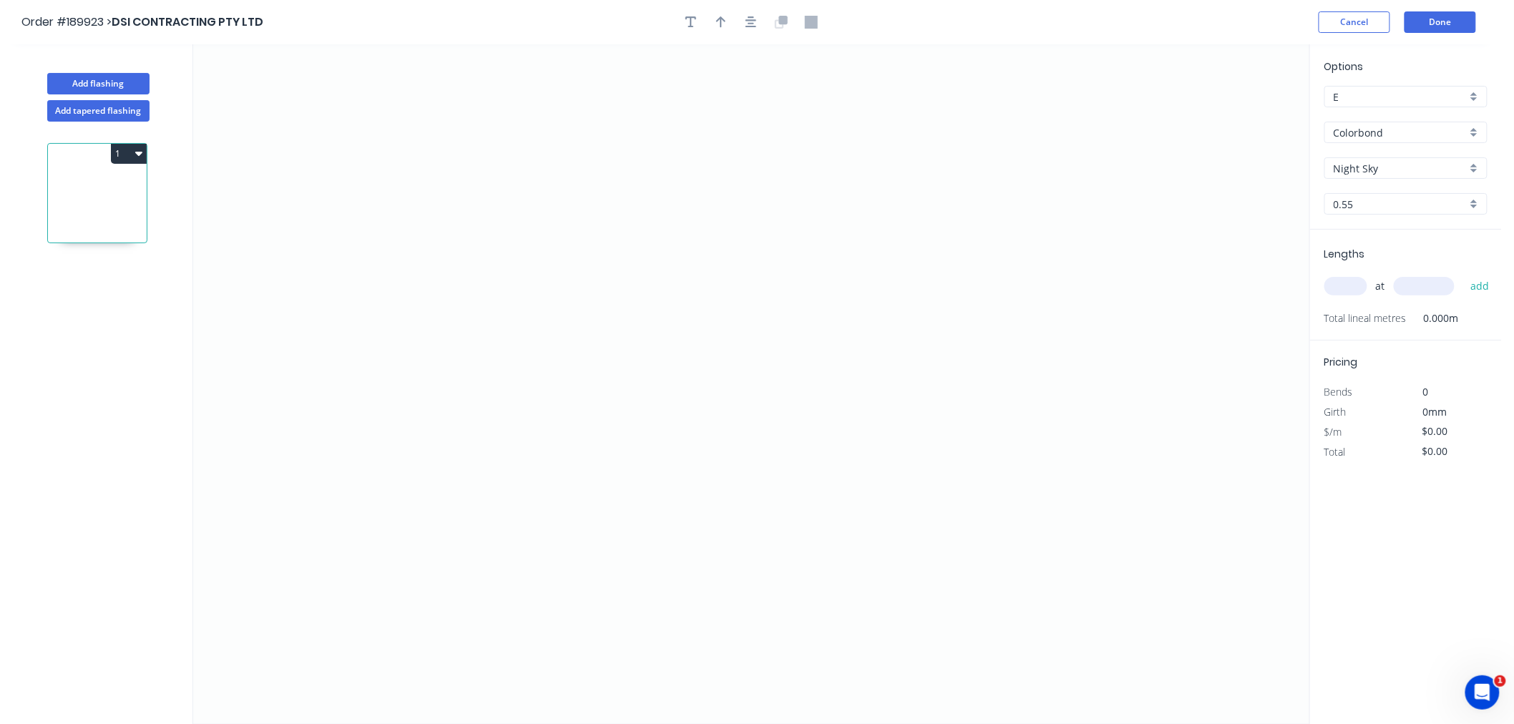
click at [1349, 288] on input "text" at bounding box center [1345, 286] width 43 height 19
type input "4"
type input "4000"
click at [1463, 274] on button "add" at bounding box center [1480, 286] width 34 height 24
click at [378, 322] on icon "0" at bounding box center [751, 384] width 1116 height 680
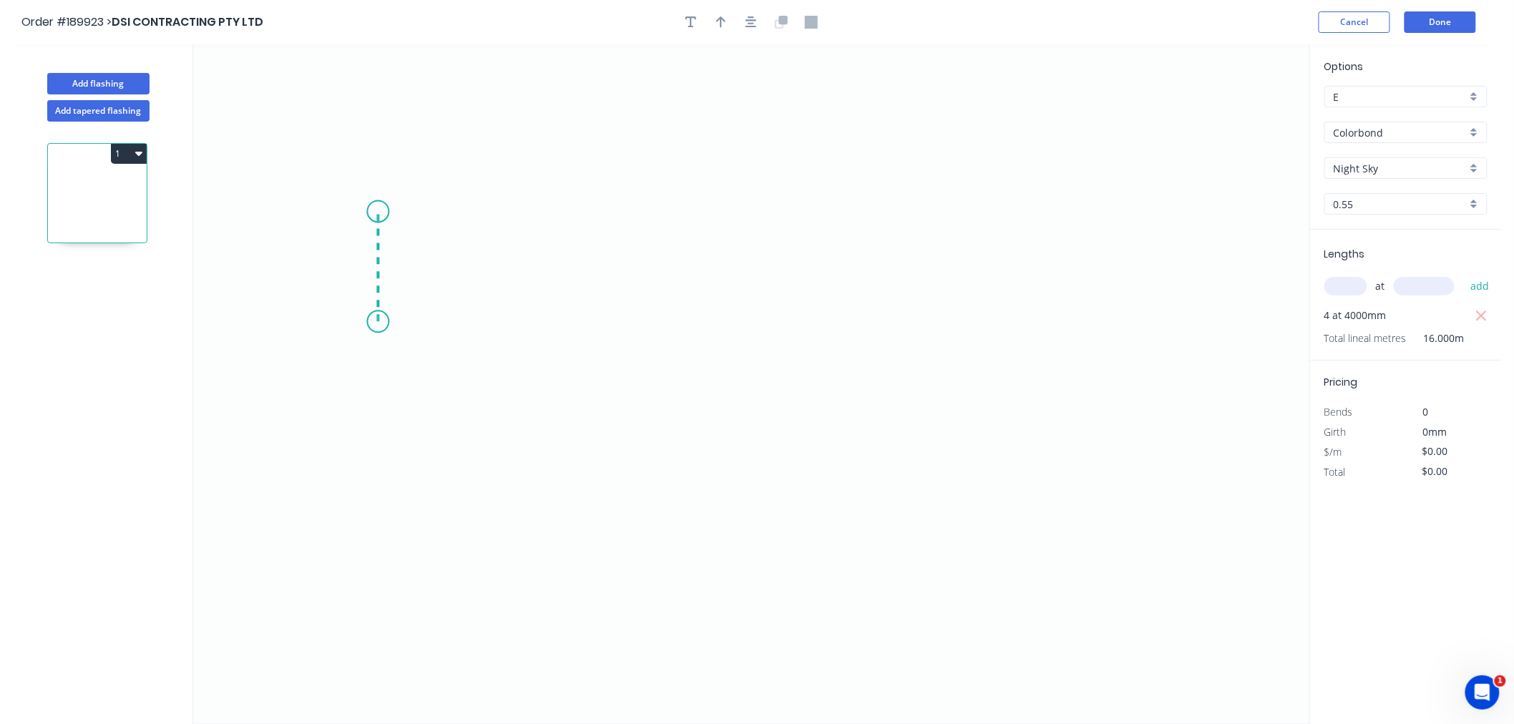
click at [380, 212] on icon "0" at bounding box center [751, 384] width 1116 height 680
click at [720, 197] on icon "0 ?" at bounding box center [751, 384] width 1116 height 680
click at [751, 24] on icon "button" at bounding box center [750, 21] width 11 height 11
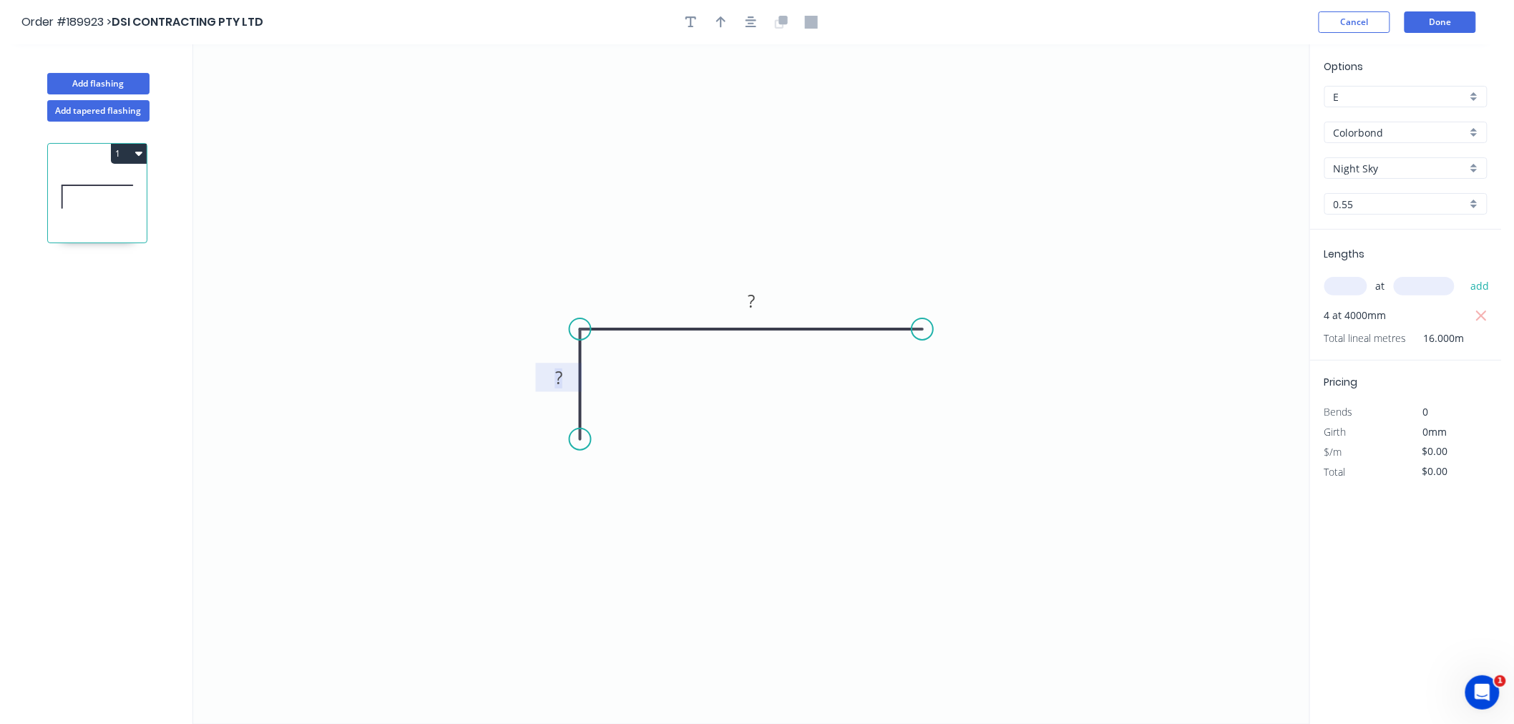
click at [562, 381] on rect at bounding box center [558, 378] width 29 height 20
click at [761, 303] on rect at bounding box center [751, 302] width 29 height 20
drag, startPoint x: 918, startPoint y: 328, endPoint x: 982, endPoint y: 330, distance: 64.4
click at [982, 330] on circle at bounding box center [981, 328] width 21 height 21
click at [783, 300] on tspan "?" at bounding box center [781, 301] width 7 height 24
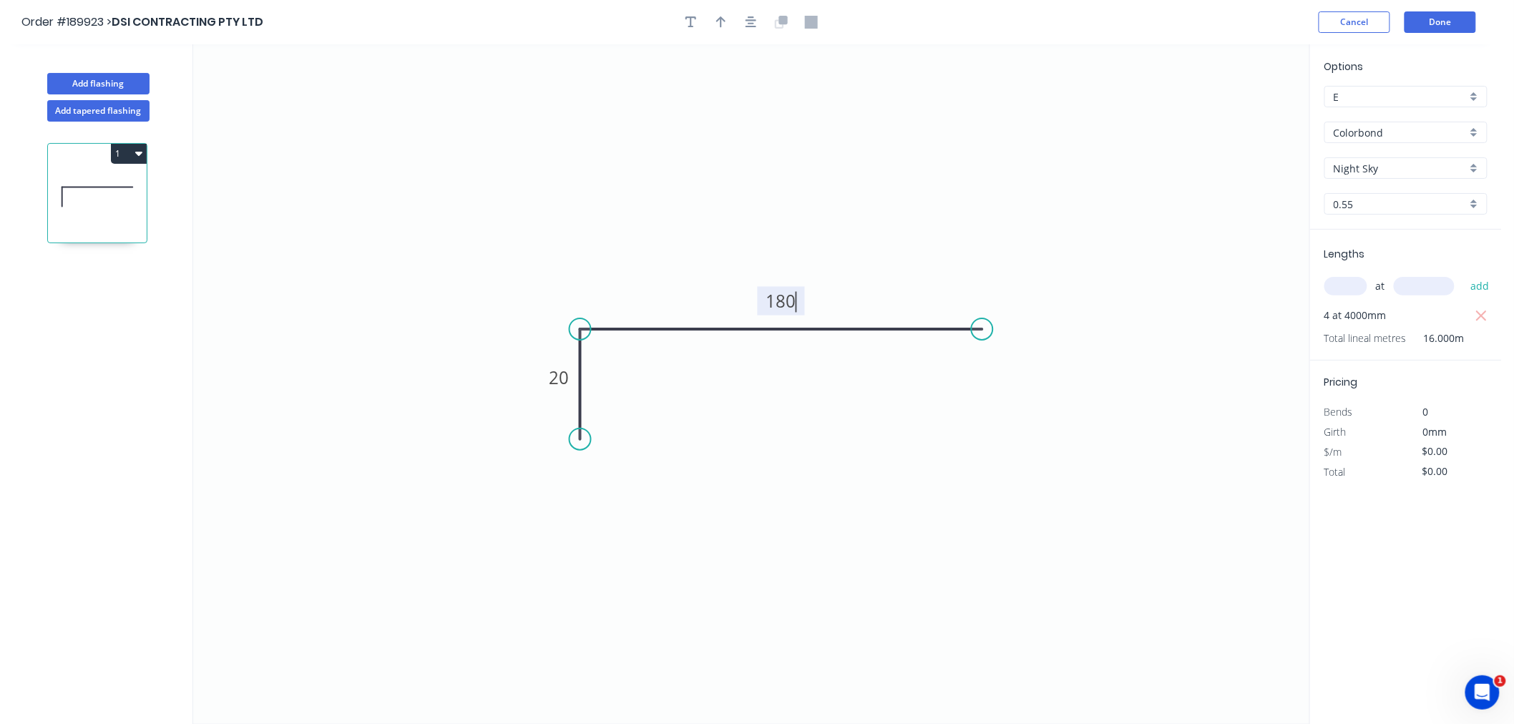
click at [801, 113] on icon "0 20 180" at bounding box center [751, 384] width 1116 height 680
type input "$8.00"
type input "$128.00"
click at [757, 18] on button "button" at bounding box center [750, 21] width 21 height 21
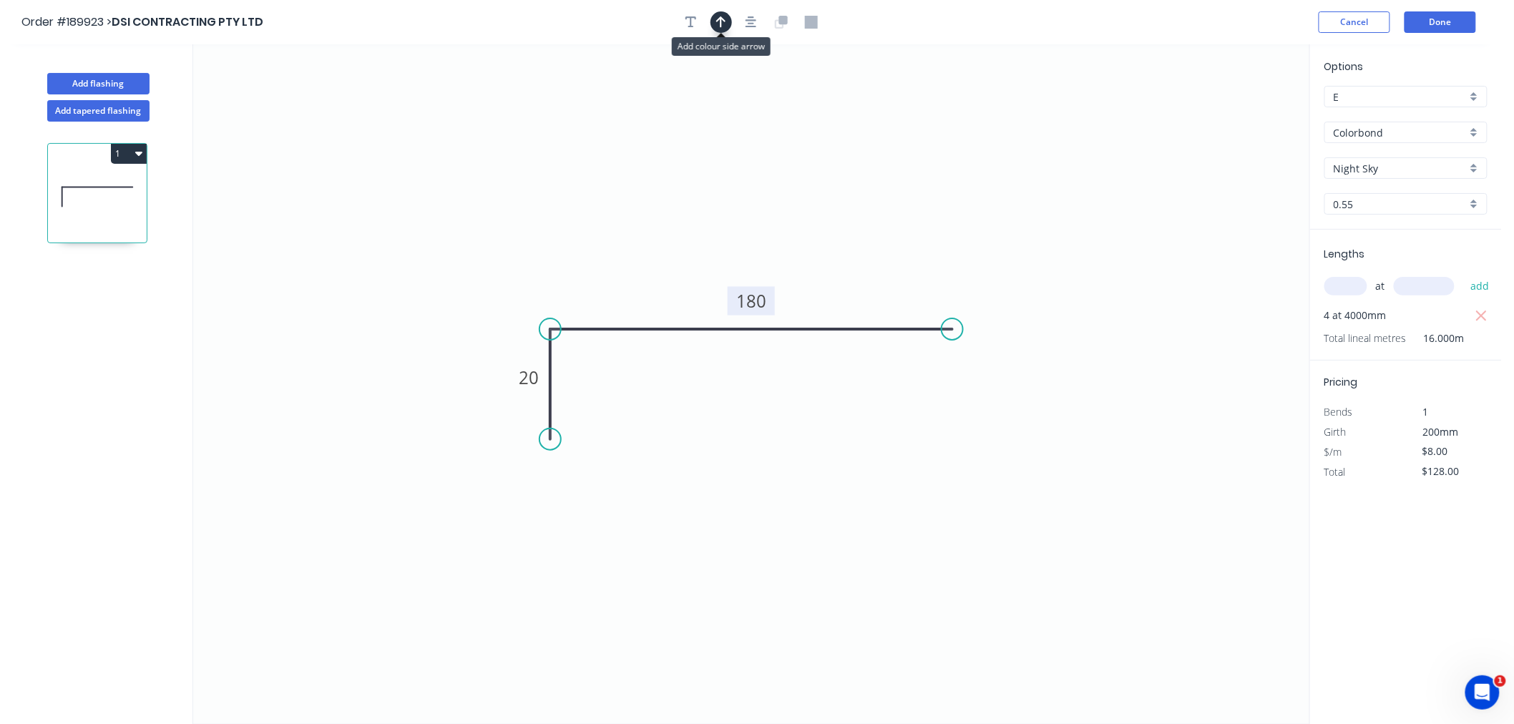
click at [719, 24] on icon "button" at bounding box center [721, 22] width 10 height 13
drag, startPoint x: 1237, startPoint y: 113, endPoint x: 676, endPoint y: 238, distance: 575.3
click at [676, 238] on icon at bounding box center [676, 222] width 13 height 46
click at [676, 237] on icon at bounding box center [676, 222] width 13 height 46
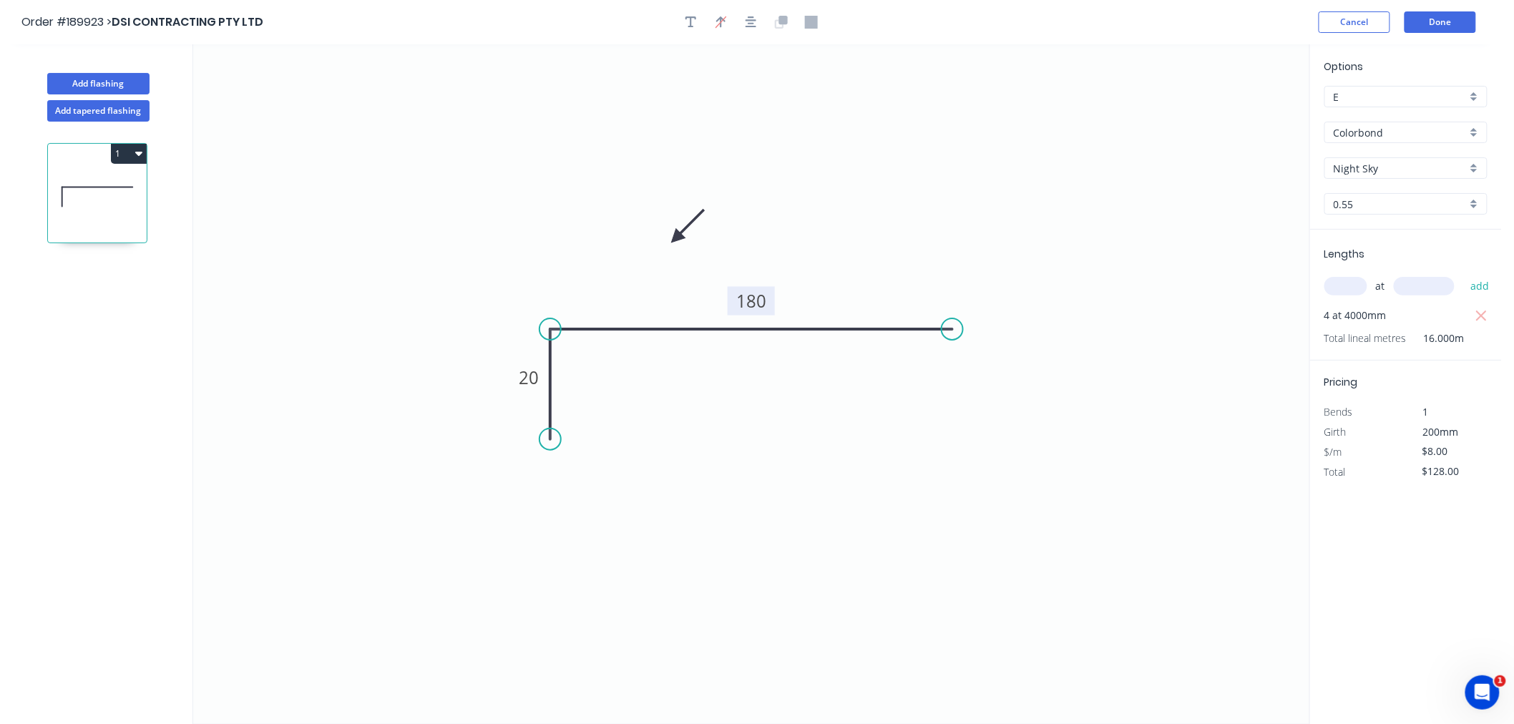
click at [676, 237] on icon at bounding box center [687, 225] width 41 height 41
click at [676, 237] on icon at bounding box center [693, 238] width 46 height 13
click at [676, 237] on icon at bounding box center [676, 255] width 13 height 46
click at [676, 237] on icon at bounding box center [664, 249] width 41 height 41
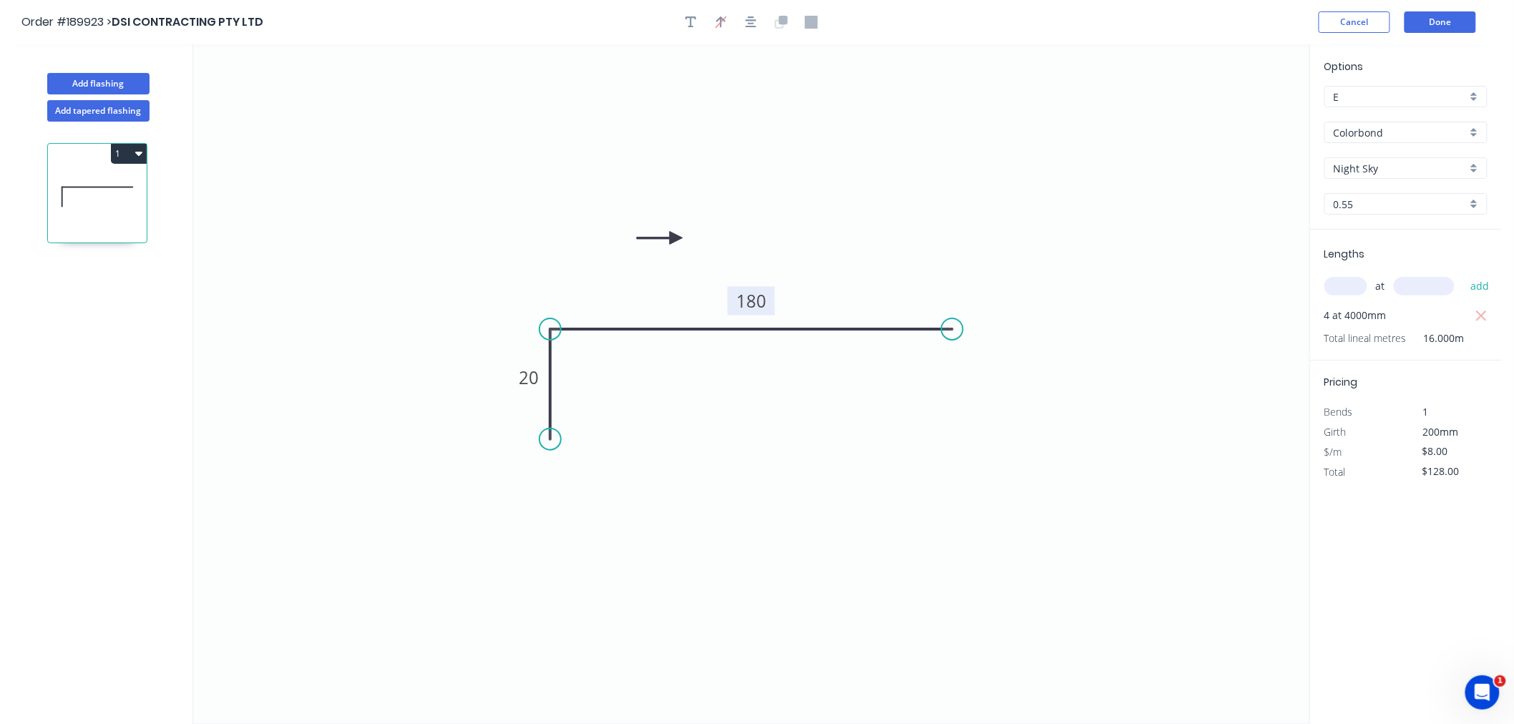
click at [676, 237] on icon at bounding box center [660, 238] width 46 height 13
click at [676, 237] on icon at bounding box center [664, 225] width 41 height 41
click at [676, 237] on icon at bounding box center [676, 222] width 13 height 46
click at [676, 237] on icon at bounding box center [687, 225] width 41 height 41
click at [676, 237] on icon at bounding box center [693, 238] width 46 height 13
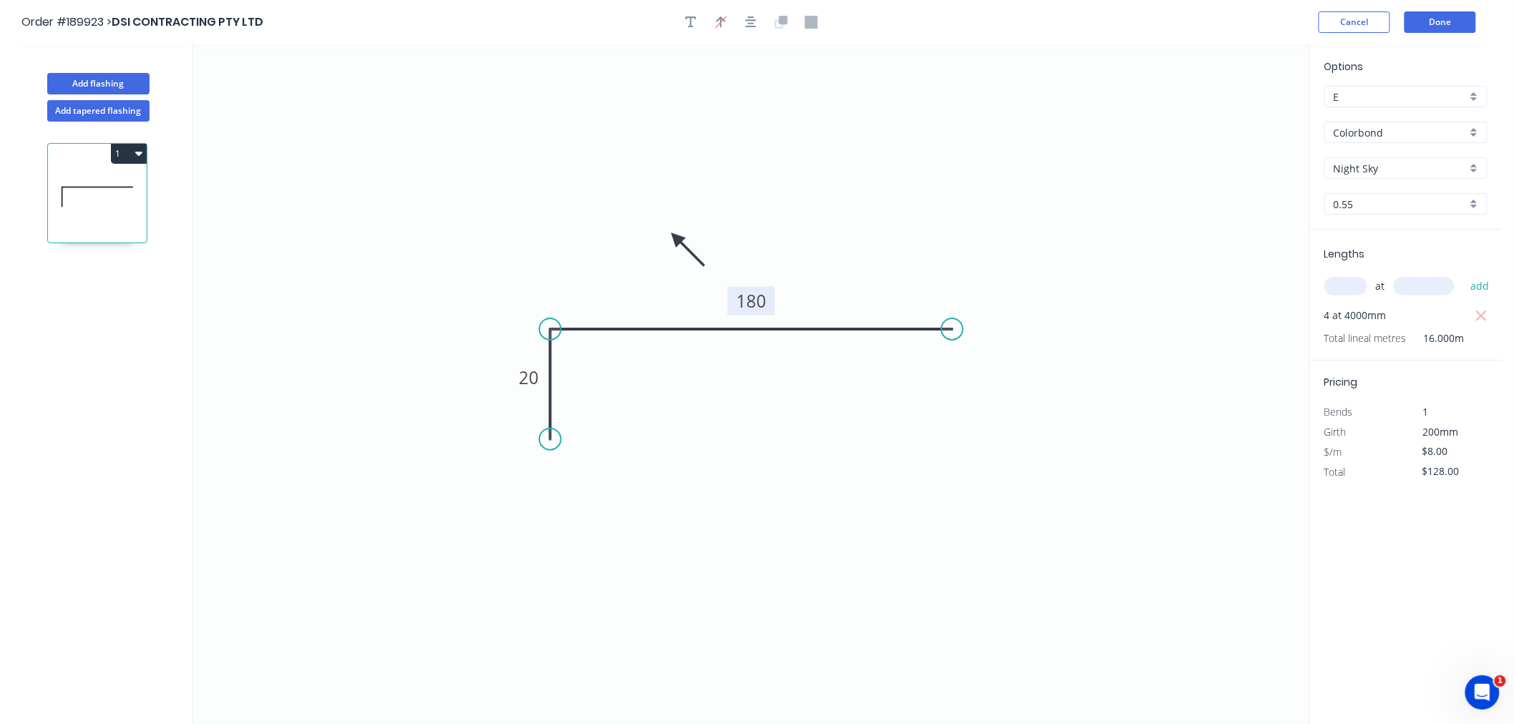
click at [676, 237] on icon at bounding box center [687, 249] width 41 height 41
click at [676, 237] on icon at bounding box center [664, 249] width 41 height 41
click at [676, 237] on icon at bounding box center [660, 238] width 46 height 13
drag, startPoint x: 676, startPoint y: 237, endPoint x: 667, endPoint y: 260, distance: 23.8
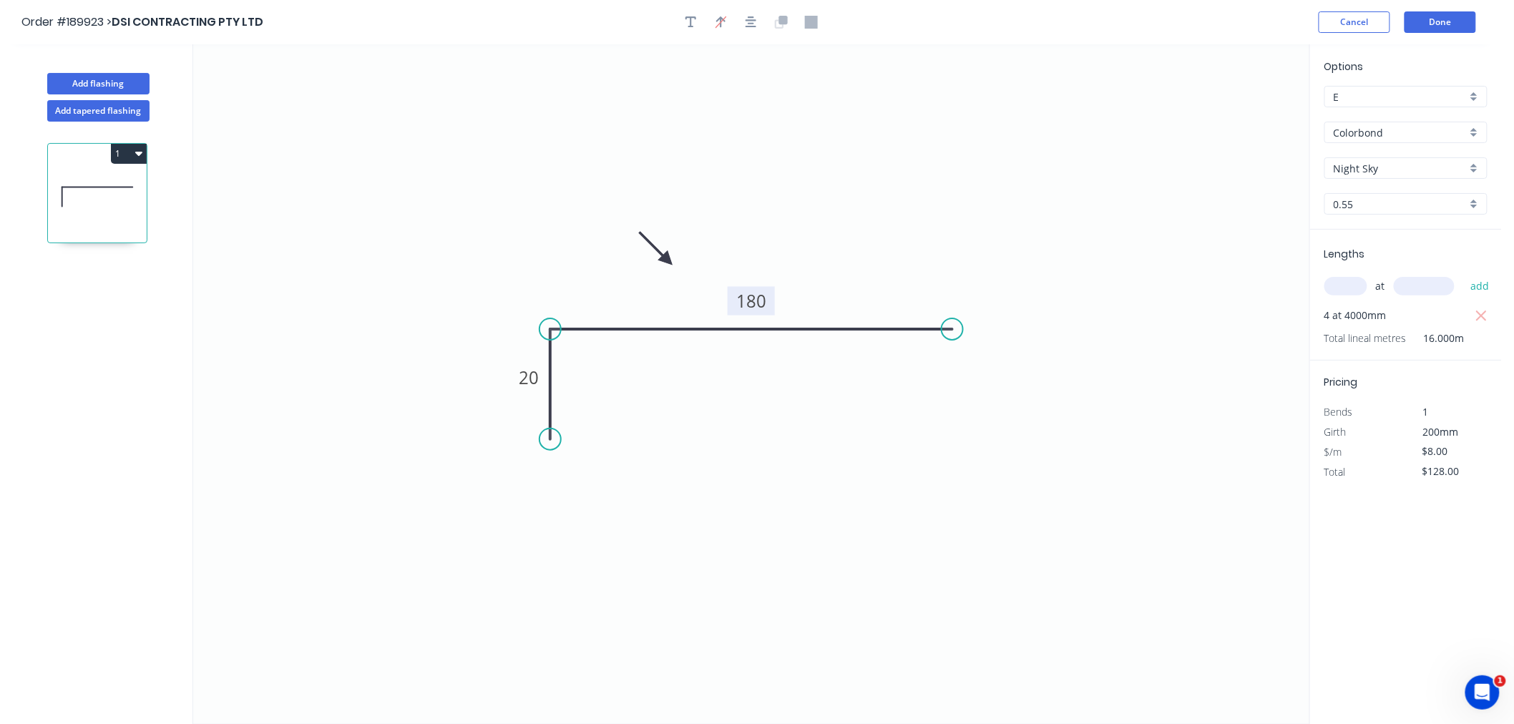
click at [667, 260] on icon at bounding box center [655, 247] width 41 height 41
click at [751, 22] on icon "button" at bounding box center [750, 22] width 11 height 13
drag, startPoint x: 549, startPoint y: 433, endPoint x: 553, endPoint y: 466, distance: 32.4
click at [553, 466] on circle at bounding box center [549, 464] width 21 height 21
click at [744, 26] on button "button" at bounding box center [750, 21] width 21 height 21
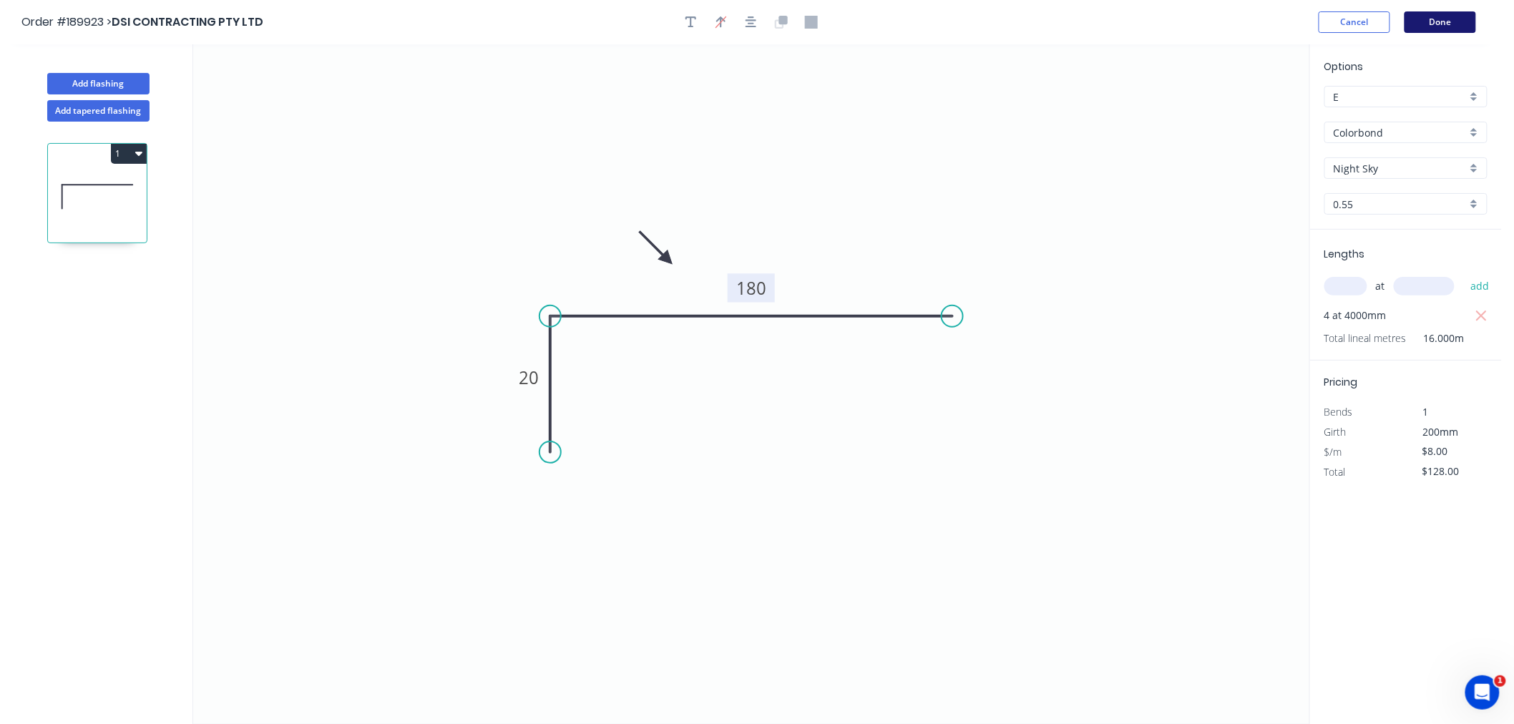
click at [1428, 16] on button "Done" at bounding box center [1440, 21] width 72 height 21
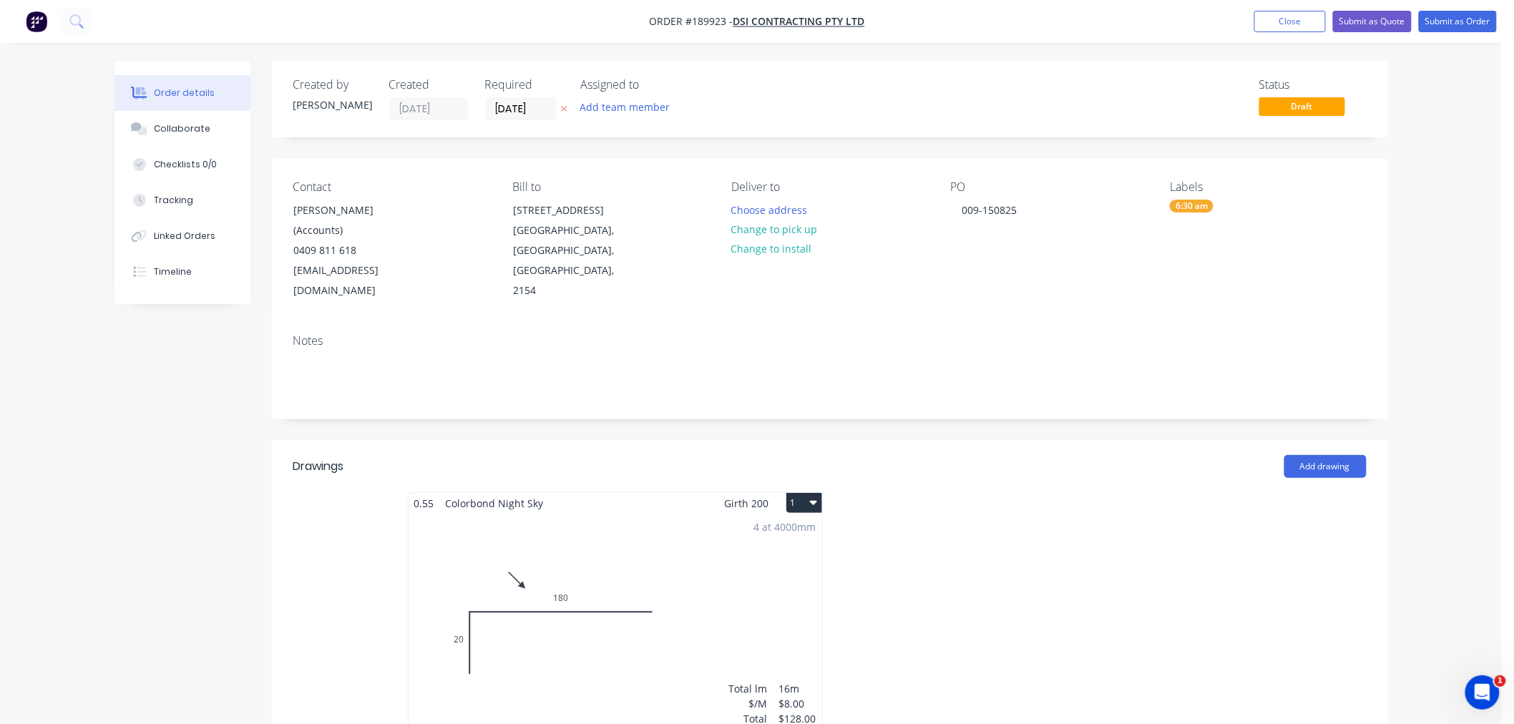
click at [814, 496] on icon "button" at bounding box center [813, 501] width 7 height 11
click at [794, 527] on div "Use larger box size" at bounding box center [754, 537] width 110 height 21
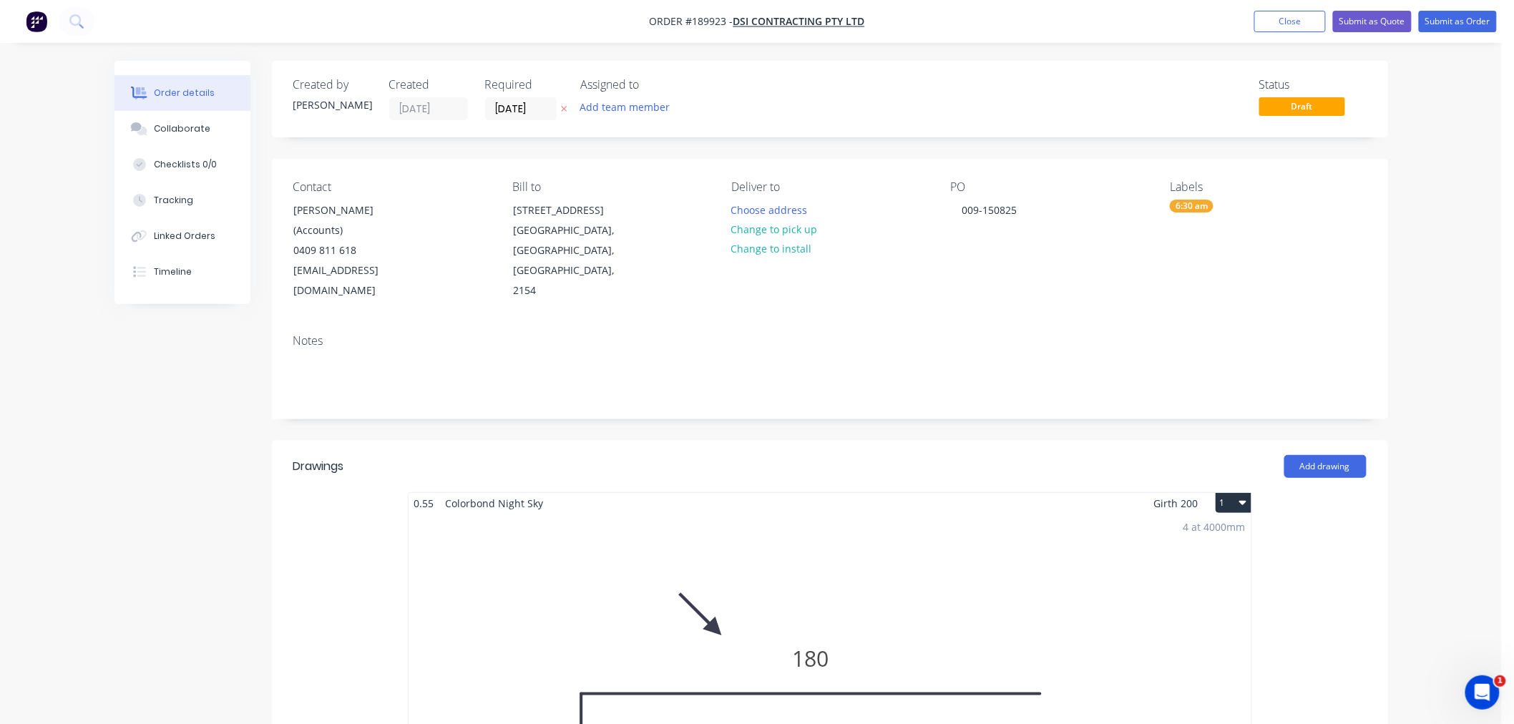
click at [1455, 405] on div "Order details Collaborate Checklists 0/0 Tracking Linked Orders Timeline Order …" at bounding box center [750, 721] width 1501 height 1443
click at [780, 202] on button "Choose address" at bounding box center [769, 209] width 92 height 19
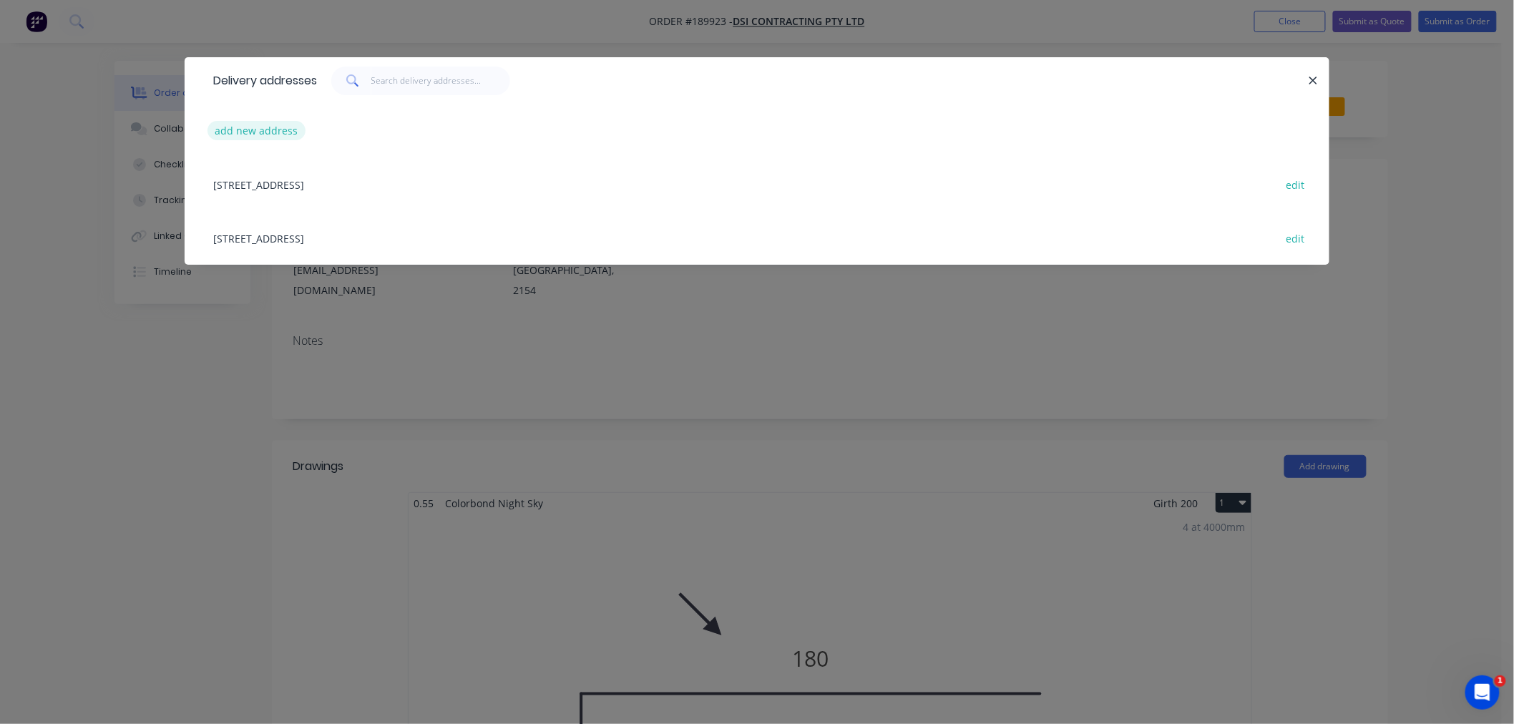
click at [274, 124] on button "add new address" at bounding box center [256, 130] width 98 height 19
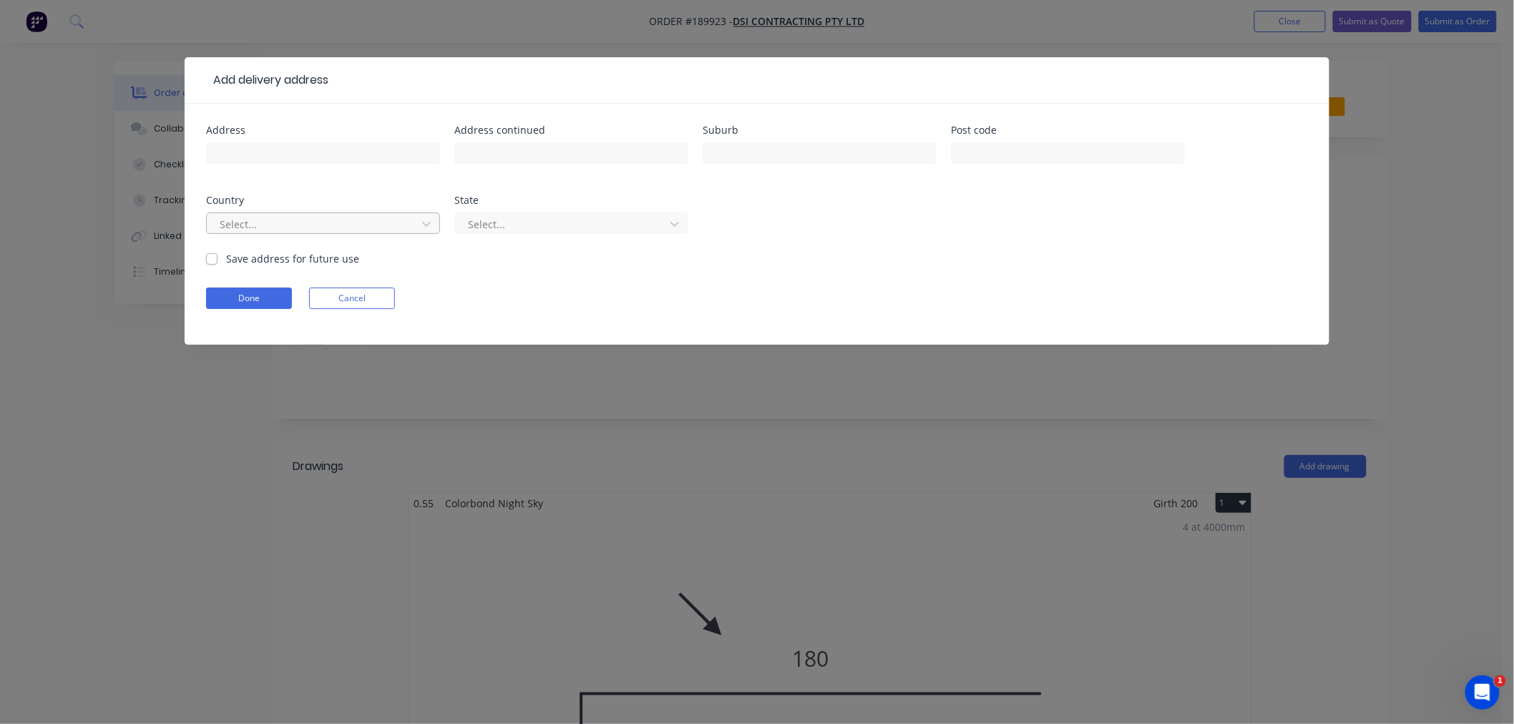
click at [398, 224] on div at bounding box center [313, 224] width 191 height 18
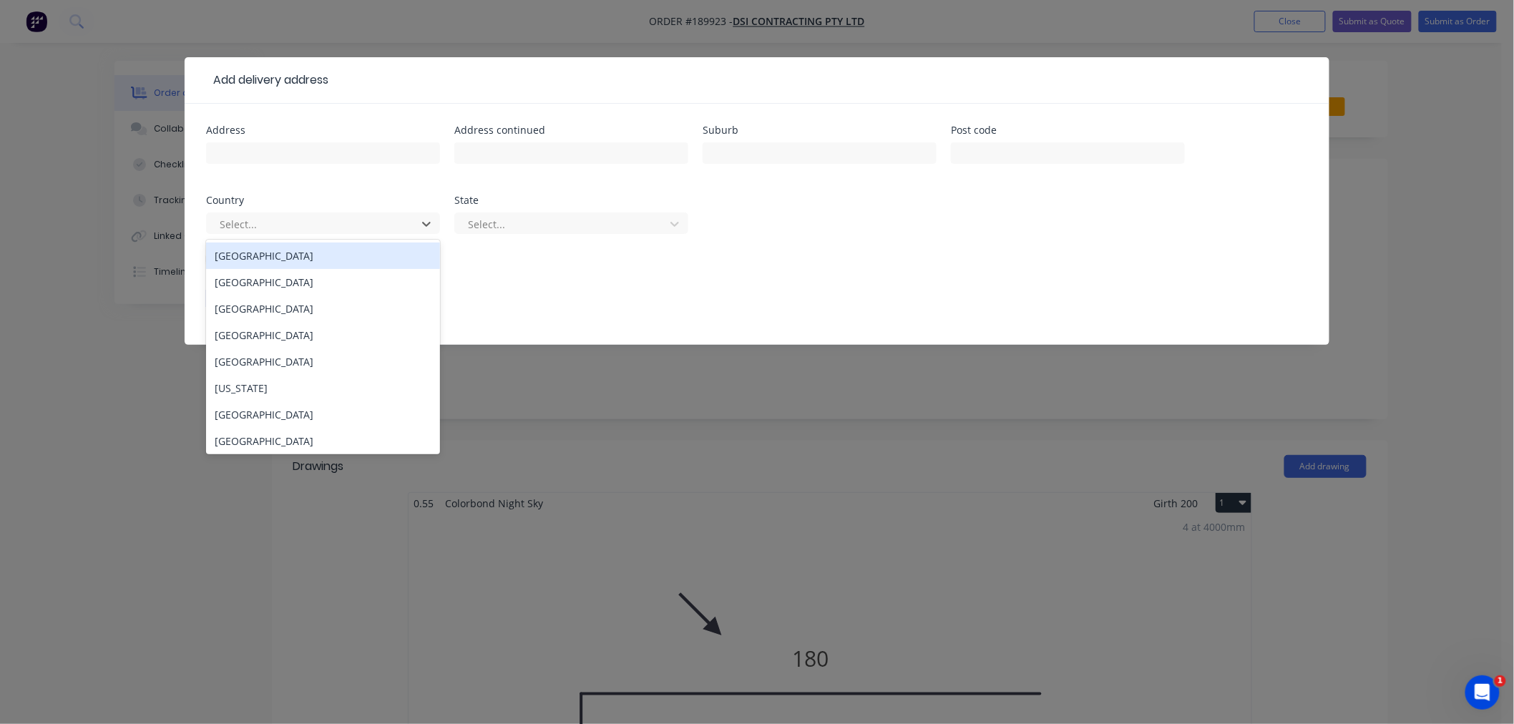
click at [398, 256] on div "[GEOGRAPHIC_DATA]" at bounding box center [323, 255] width 234 height 26
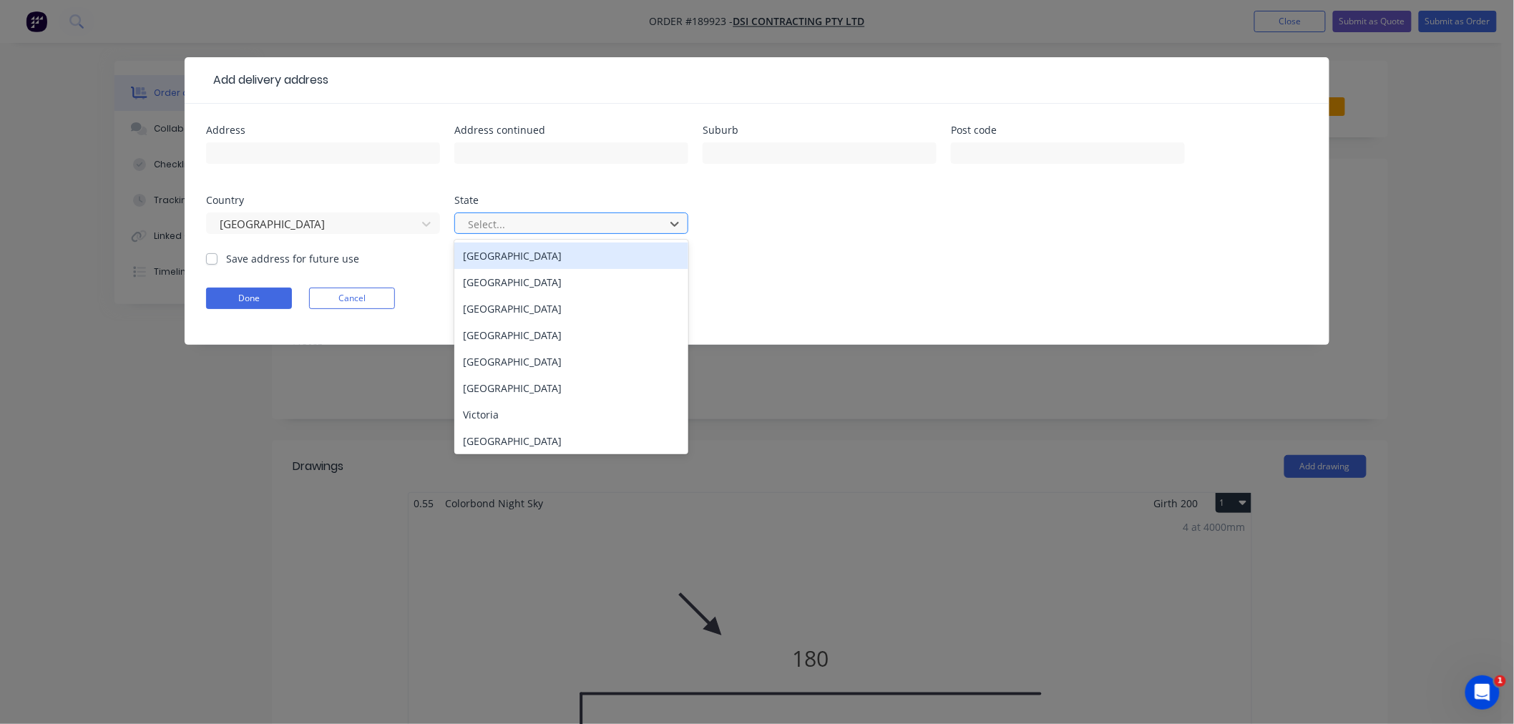
click at [526, 222] on div at bounding box center [561, 224] width 191 height 18
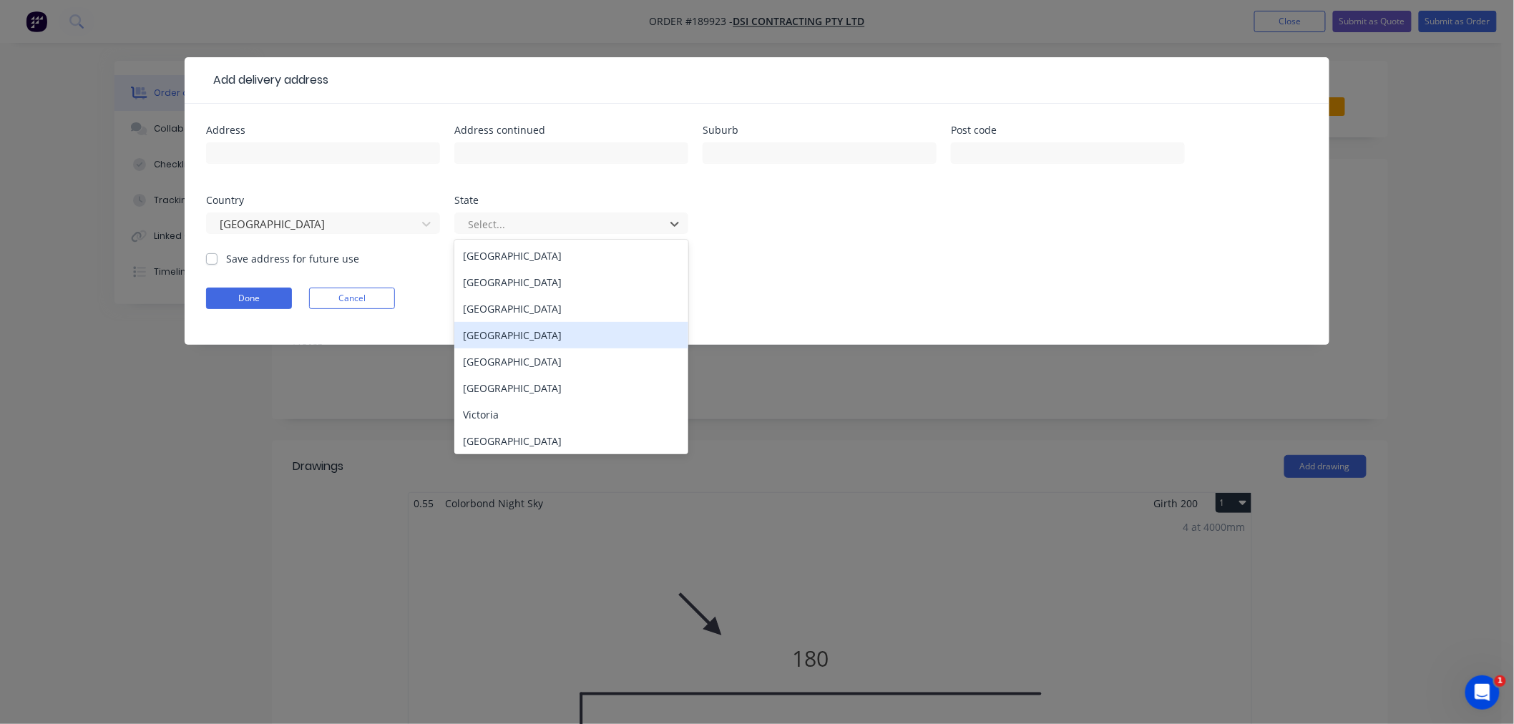
click at [548, 338] on div "[GEOGRAPHIC_DATA]" at bounding box center [571, 335] width 234 height 26
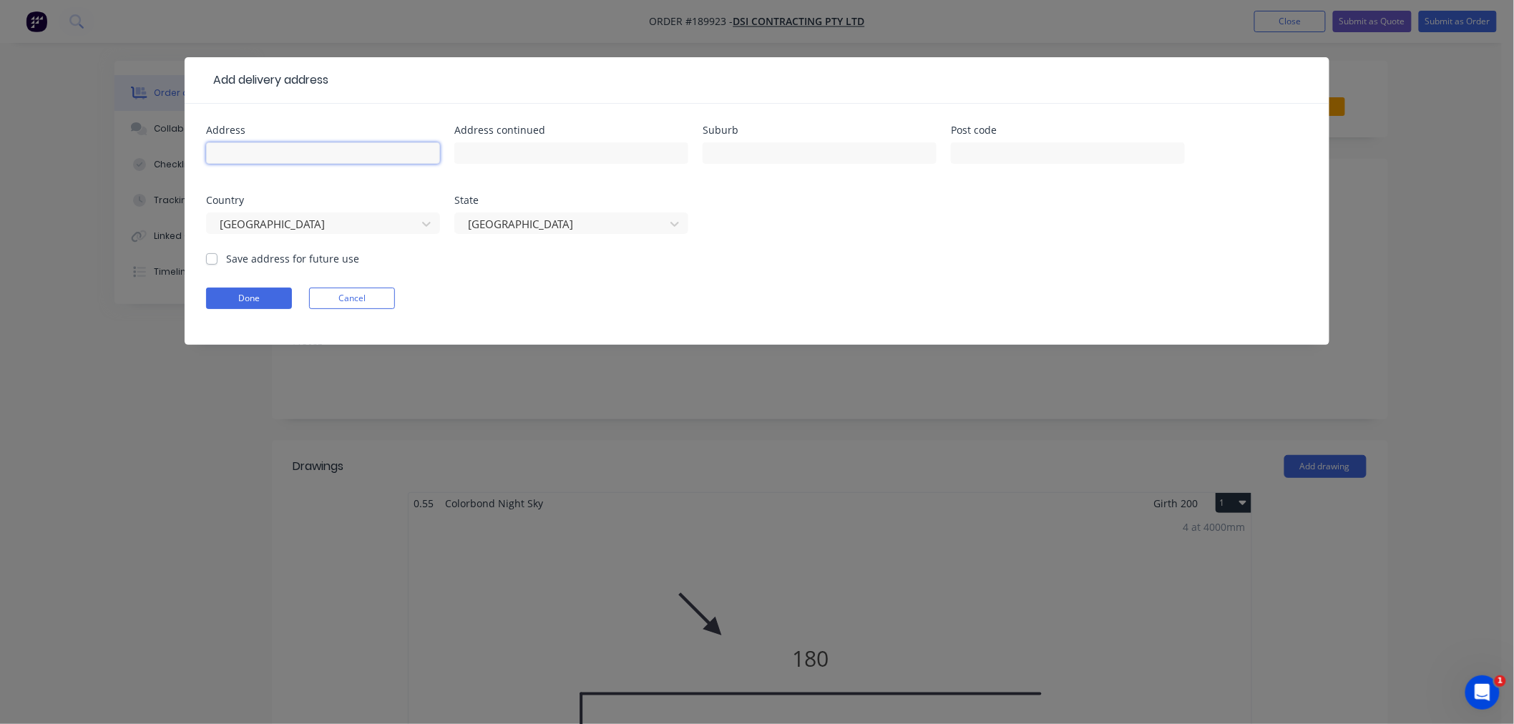
click at [389, 157] on input "text" at bounding box center [323, 152] width 234 height 21
click at [742, 154] on input "text" at bounding box center [819, 152] width 234 height 21
click at [262, 155] on input "text" at bounding box center [323, 152] width 234 height 21
type input "[GEOGRAPHIC_DATA]"
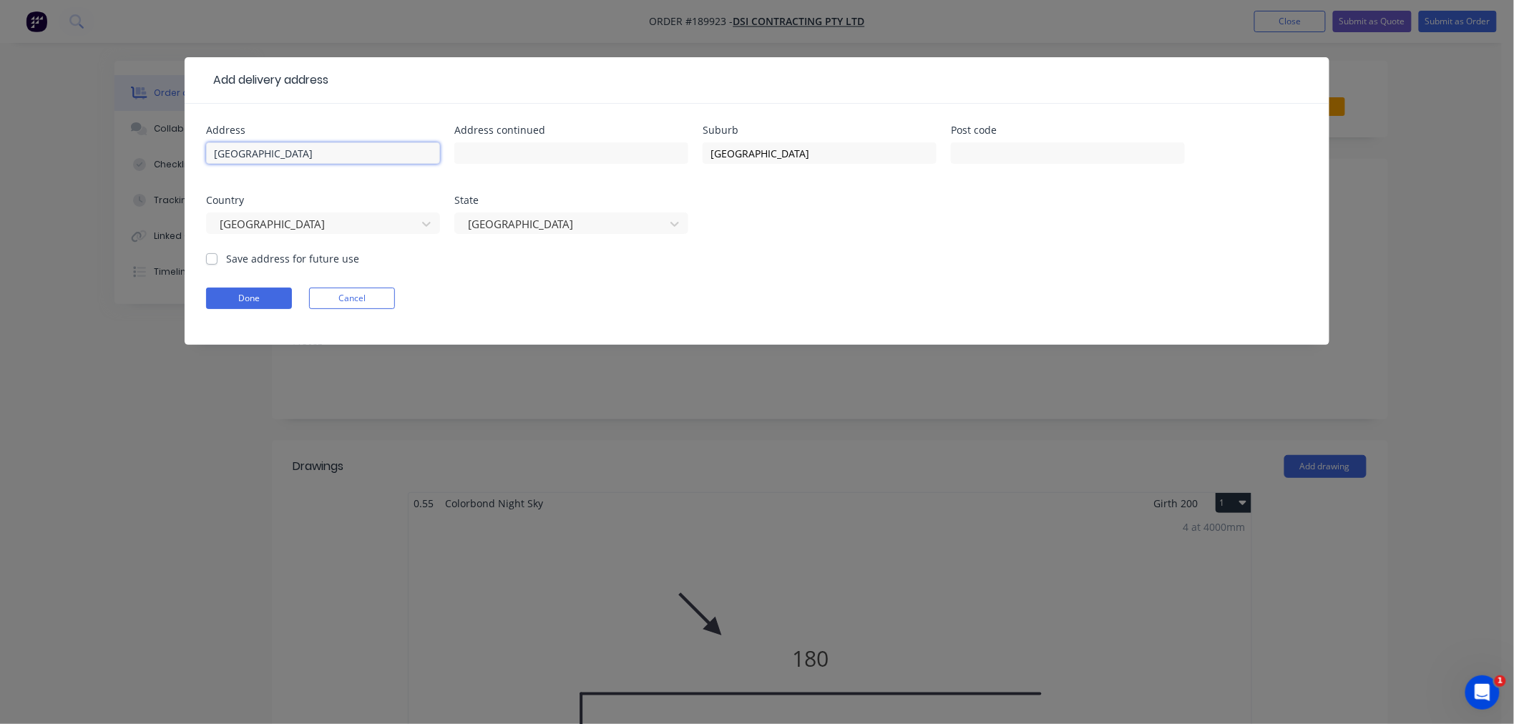
click at [352, 158] on input "[GEOGRAPHIC_DATA]" at bounding box center [323, 152] width 234 height 21
click at [262, 305] on button "Done" at bounding box center [249, 298] width 86 height 21
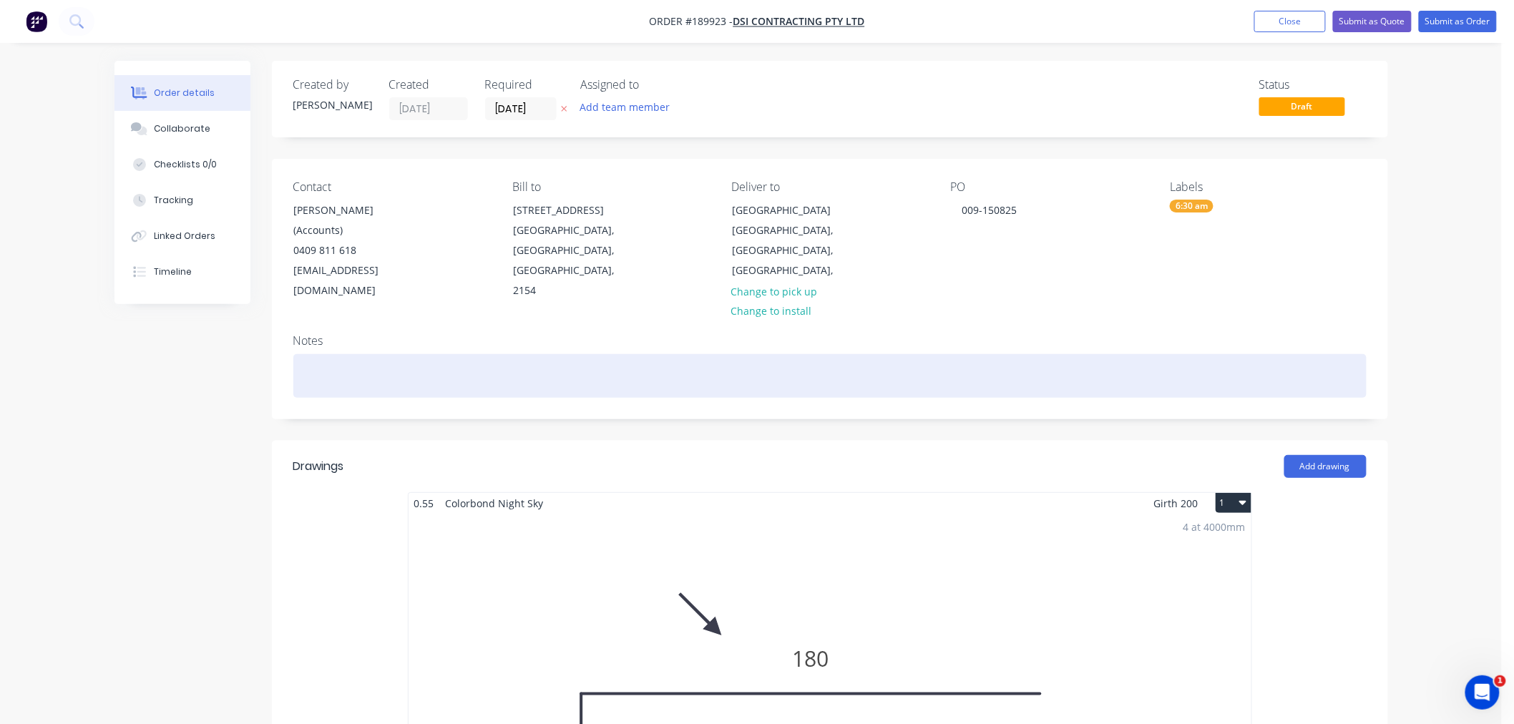
click at [453, 354] on div at bounding box center [829, 376] width 1073 height 44
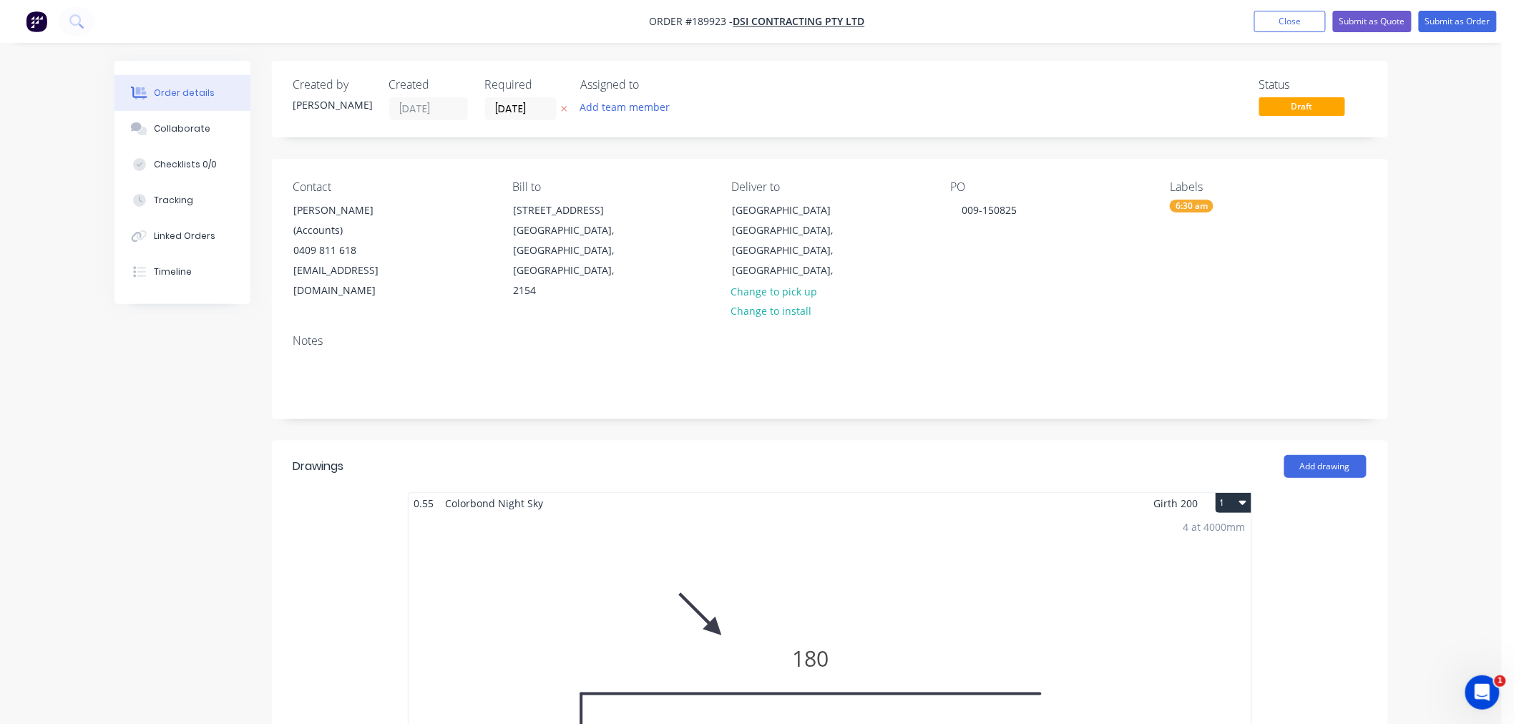
drag, startPoint x: 1431, startPoint y: 254, endPoint x: 1439, endPoint y: 232, distance: 22.9
click at [1432, 254] on div "Order details Collaborate Checklists 0/0 Tracking Linked Orders Timeline Order …" at bounding box center [750, 721] width 1501 height 1443
click at [1275, 19] on button "Close" at bounding box center [1290, 21] width 72 height 21
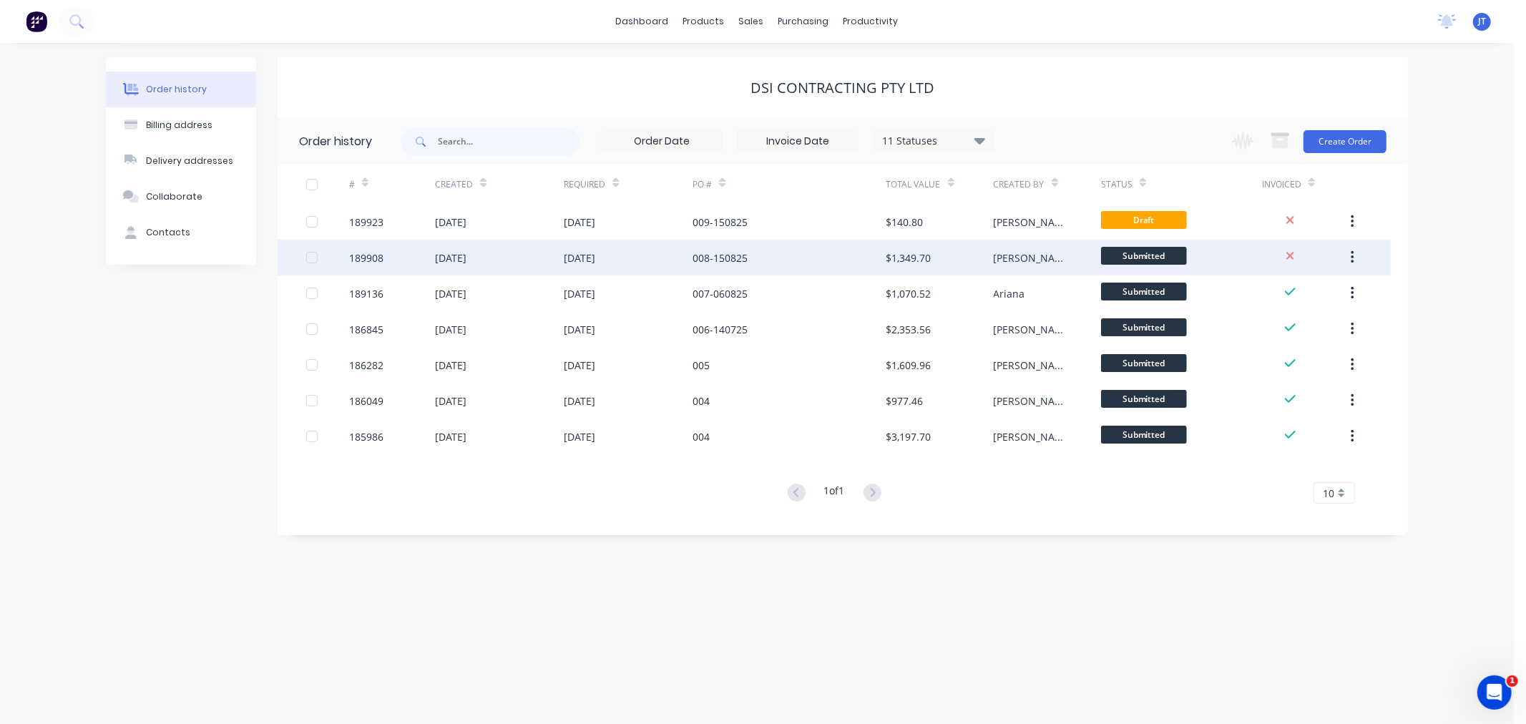
click at [356, 253] on div "189908" at bounding box center [366, 257] width 34 height 15
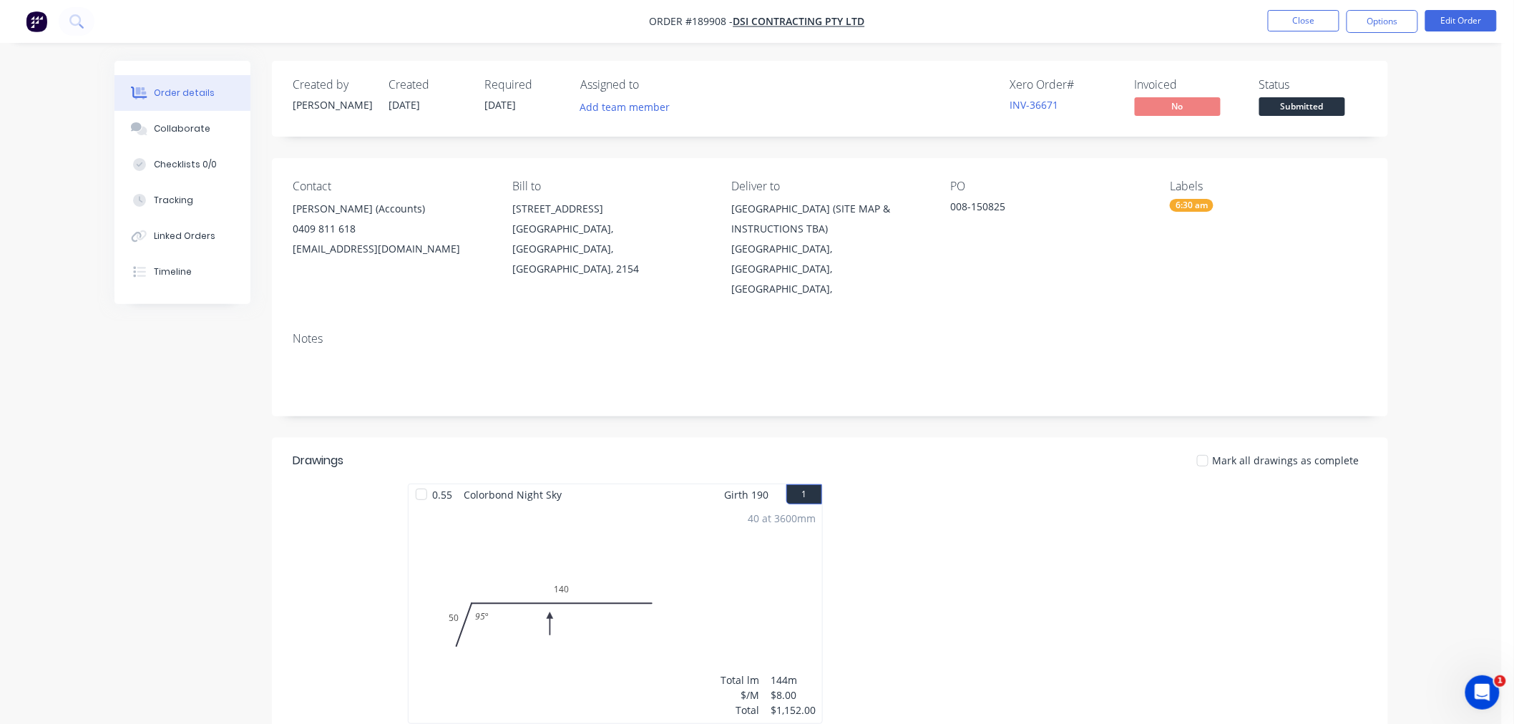
drag, startPoint x: 732, startPoint y: 207, endPoint x: 864, endPoint y: 227, distance: 133.8
click at [864, 227] on div "[GEOGRAPHIC_DATA] (SITE MAP & INSTRUCTIONS TBA)" at bounding box center [829, 219] width 196 height 40
copy div "[GEOGRAPHIC_DATA] (SITE MAP & INSTRUCTIONS TBA)"
click at [1279, 19] on button "Close" at bounding box center [1303, 20] width 72 height 21
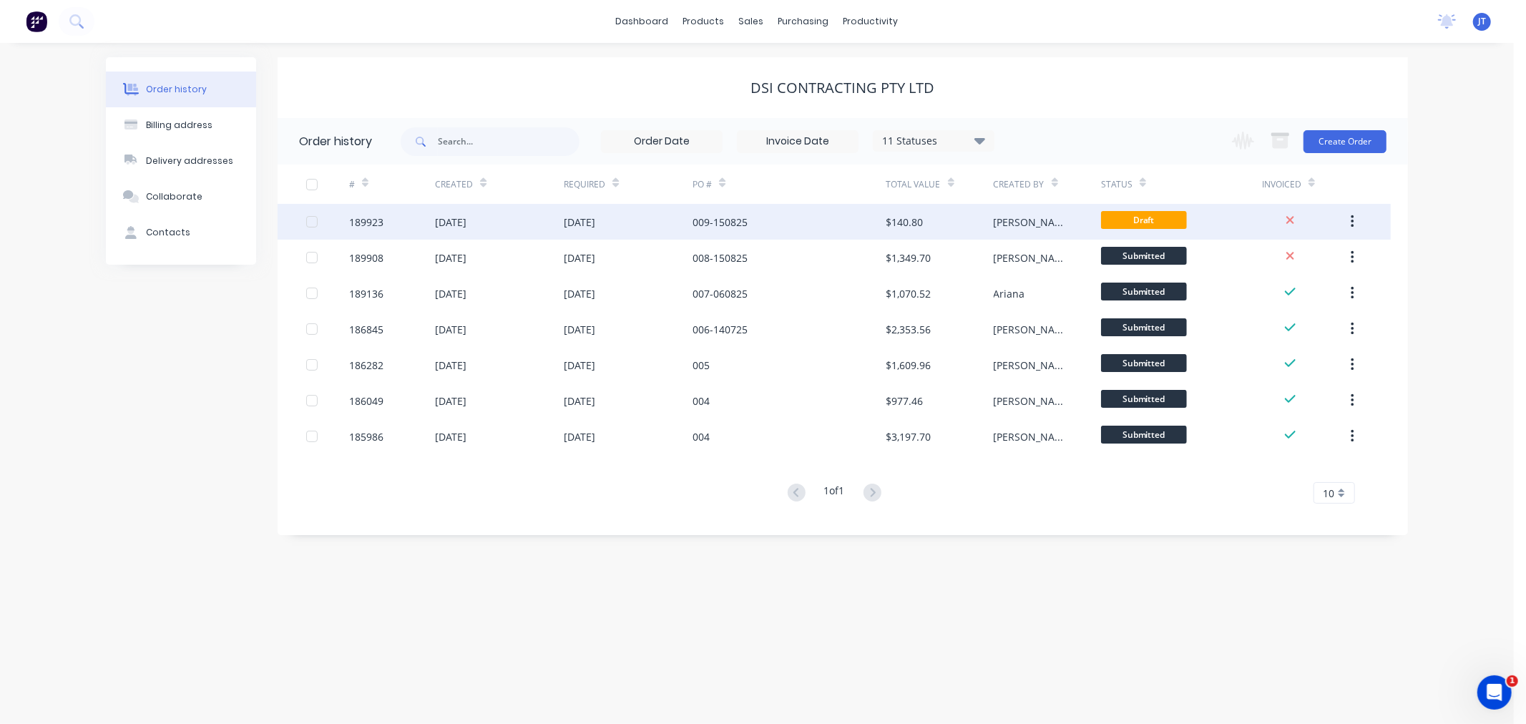
click at [362, 216] on div "189923" at bounding box center [366, 222] width 34 height 15
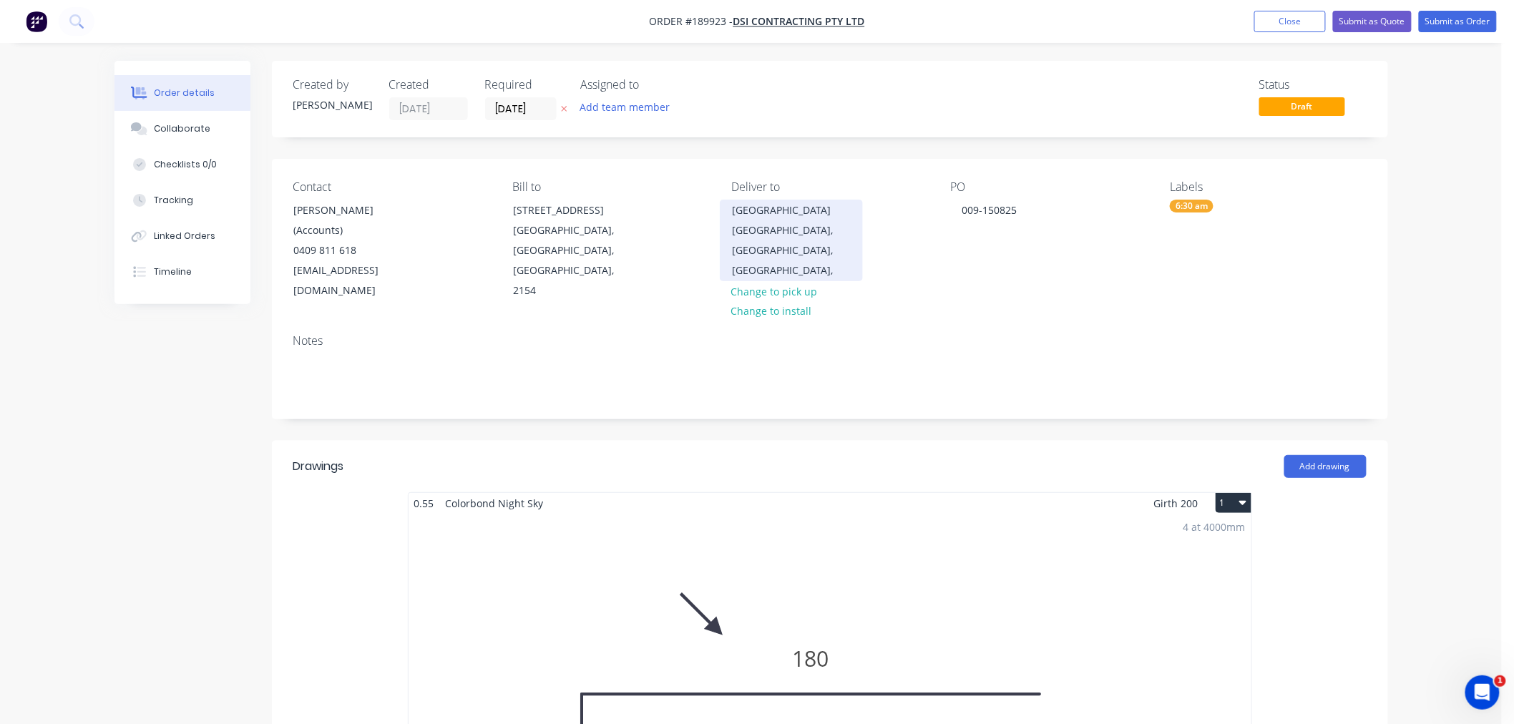
click at [781, 222] on div "[GEOGRAPHIC_DATA], [GEOGRAPHIC_DATA], [GEOGRAPHIC_DATA]," at bounding box center [791, 250] width 119 height 60
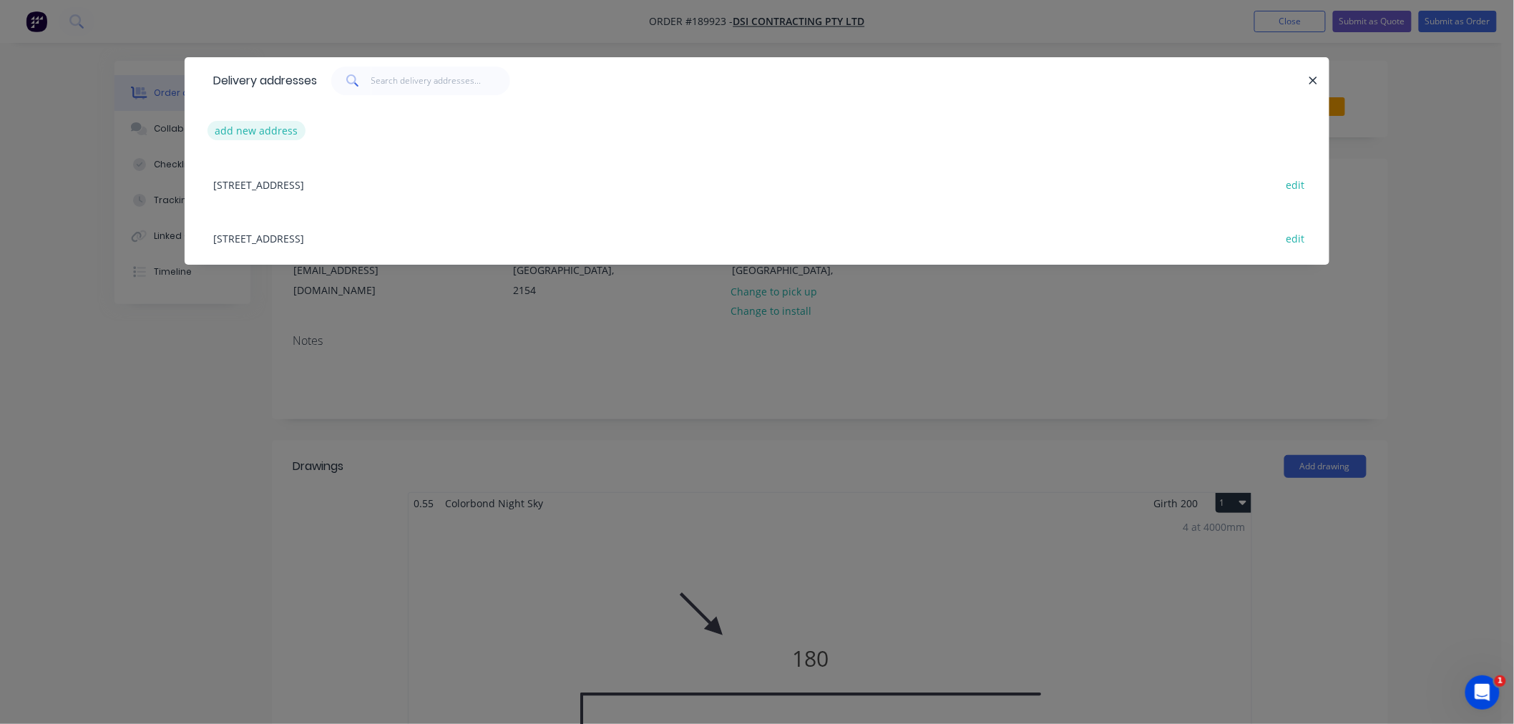
click at [254, 134] on button "add new address" at bounding box center [256, 130] width 98 height 19
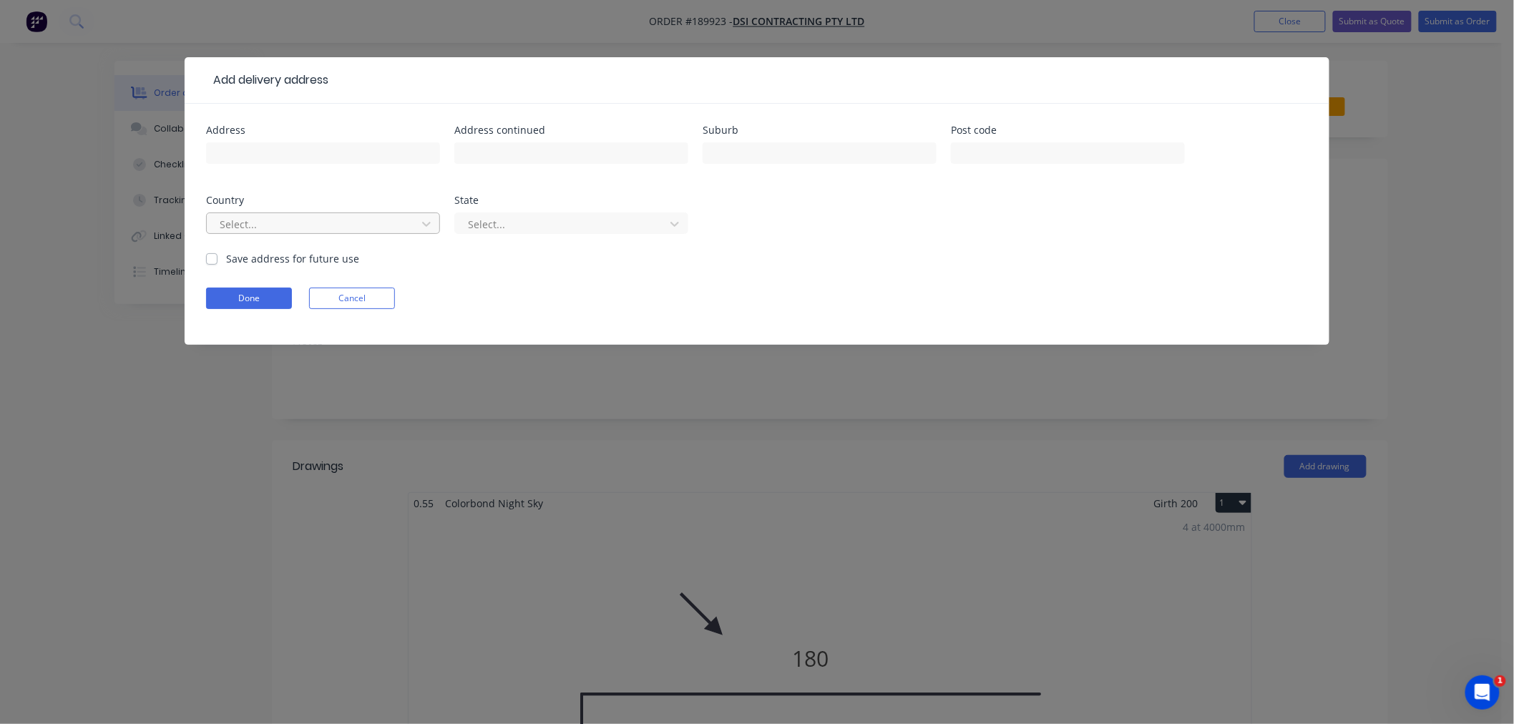
click at [296, 219] on div at bounding box center [313, 224] width 191 height 18
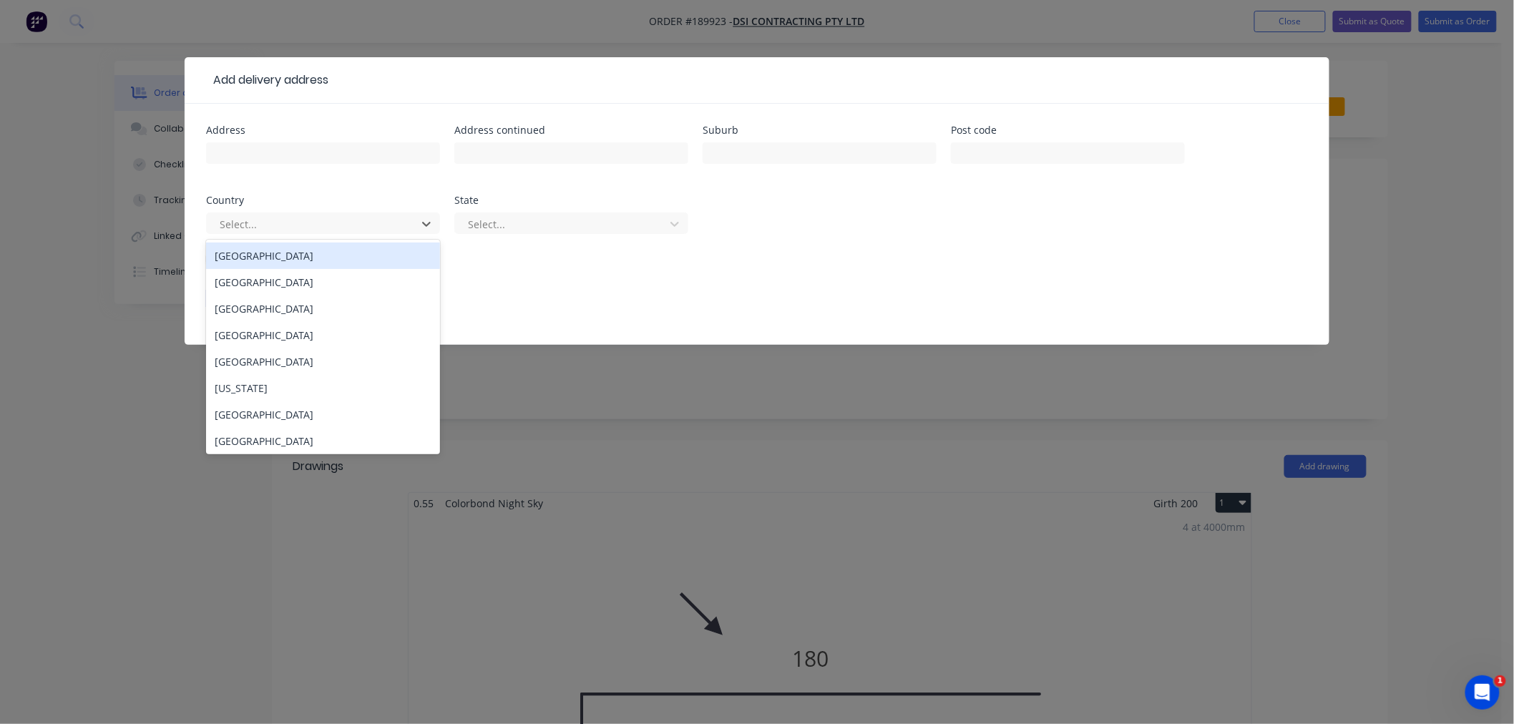
click at [289, 251] on div "[GEOGRAPHIC_DATA]" at bounding box center [323, 255] width 234 height 26
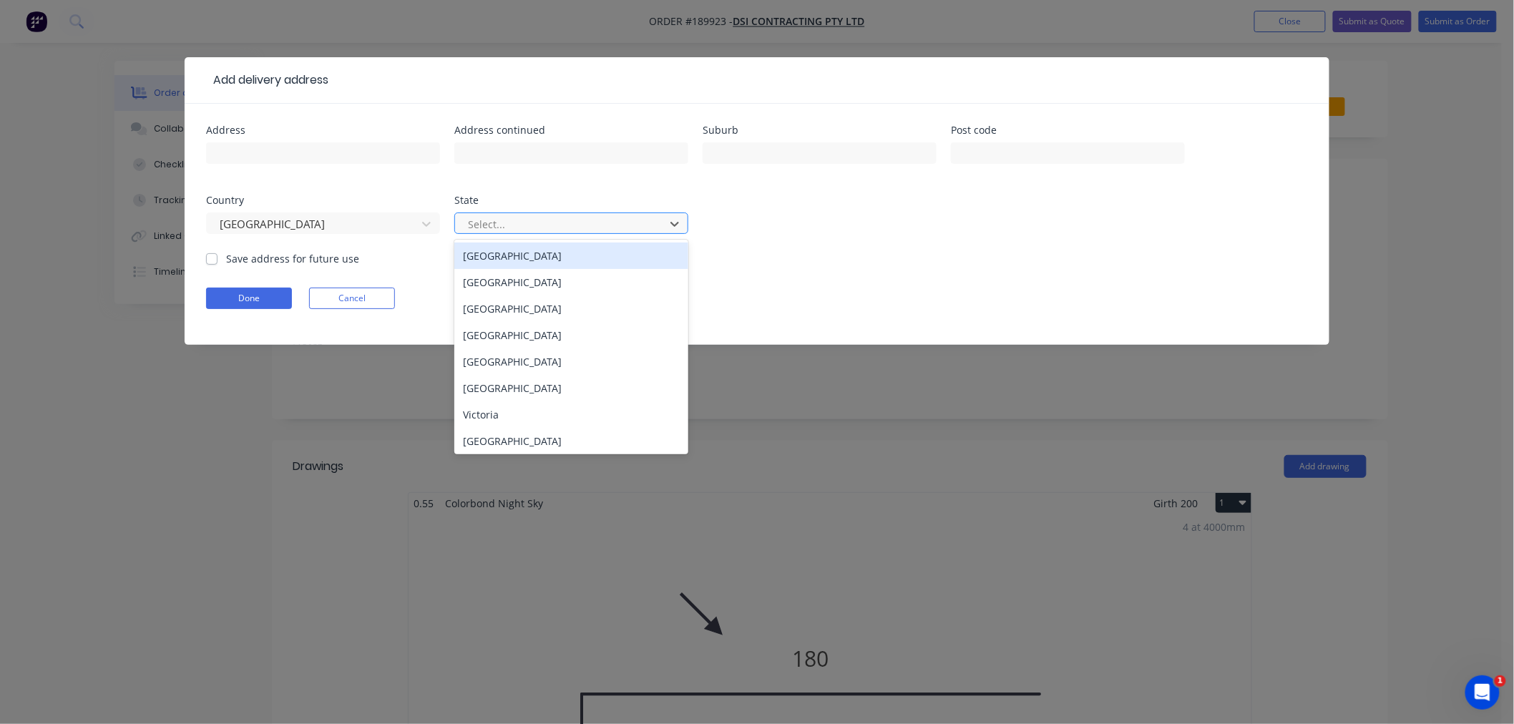
click at [534, 231] on div at bounding box center [561, 224] width 191 height 18
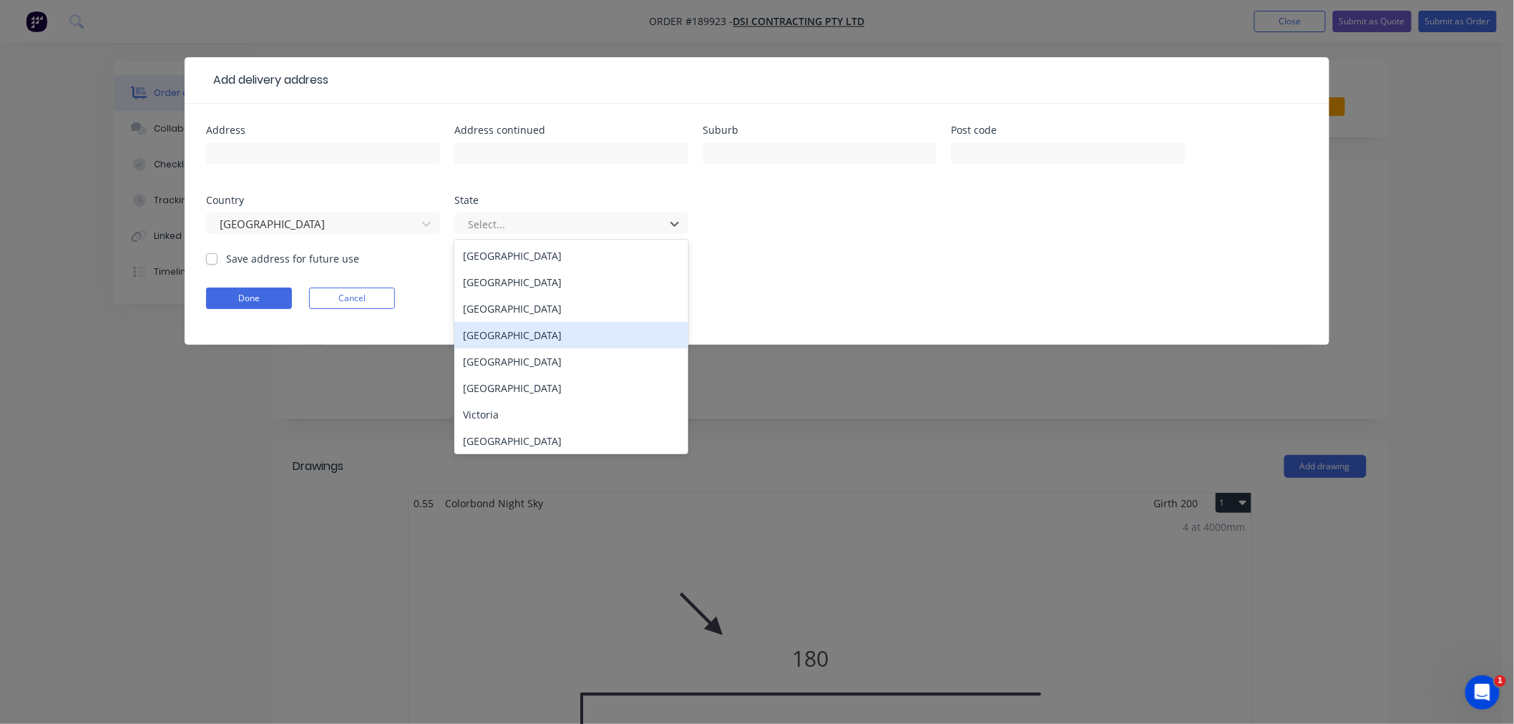
click at [526, 337] on div "[GEOGRAPHIC_DATA]" at bounding box center [571, 335] width 234 height 26
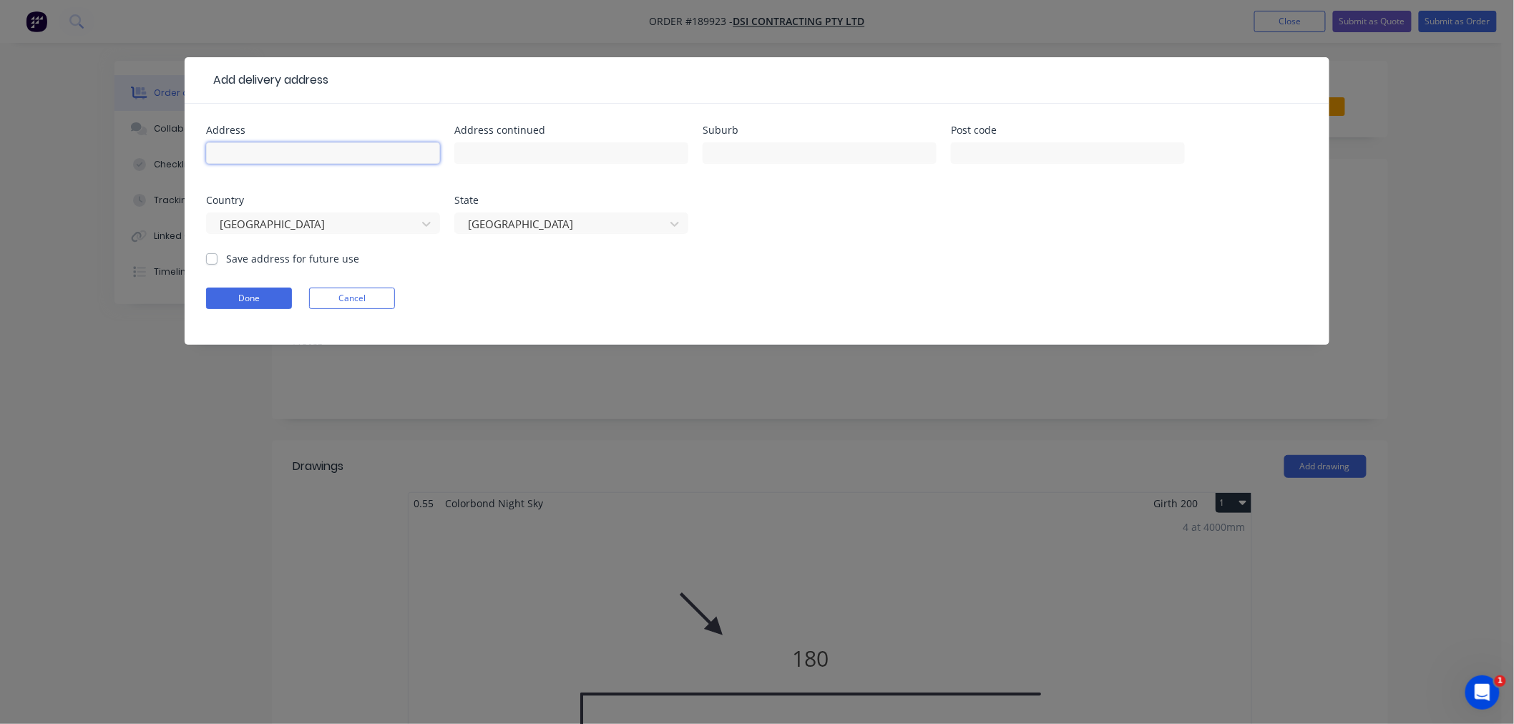
click at [325, 156] on input "text" at bounding box center [323, 152] width 234 height 21
paste input "[GEOGRAPHIC_DATA] (SITE MAP & INSTRUCTIONS TBA)"
drag, startPoint x: 292, startPoint y: 152, endPoint x: 109, endPoint y: 158, distance: 182.5
click at [109, 158] on div "Add delivery address Address [GEOGRAPHIC_DATA] (SITE MAP & INSTRUCTIONS TBA) Ad…" at bounding box center [757, 362] width 1514 height 724
click at [318, 156] on input "[GEOGRAPHIC_DATA] (SITE MAP & INSTRUCTIONS TBA)" at bounding box center [323, 152] width 234 height 21
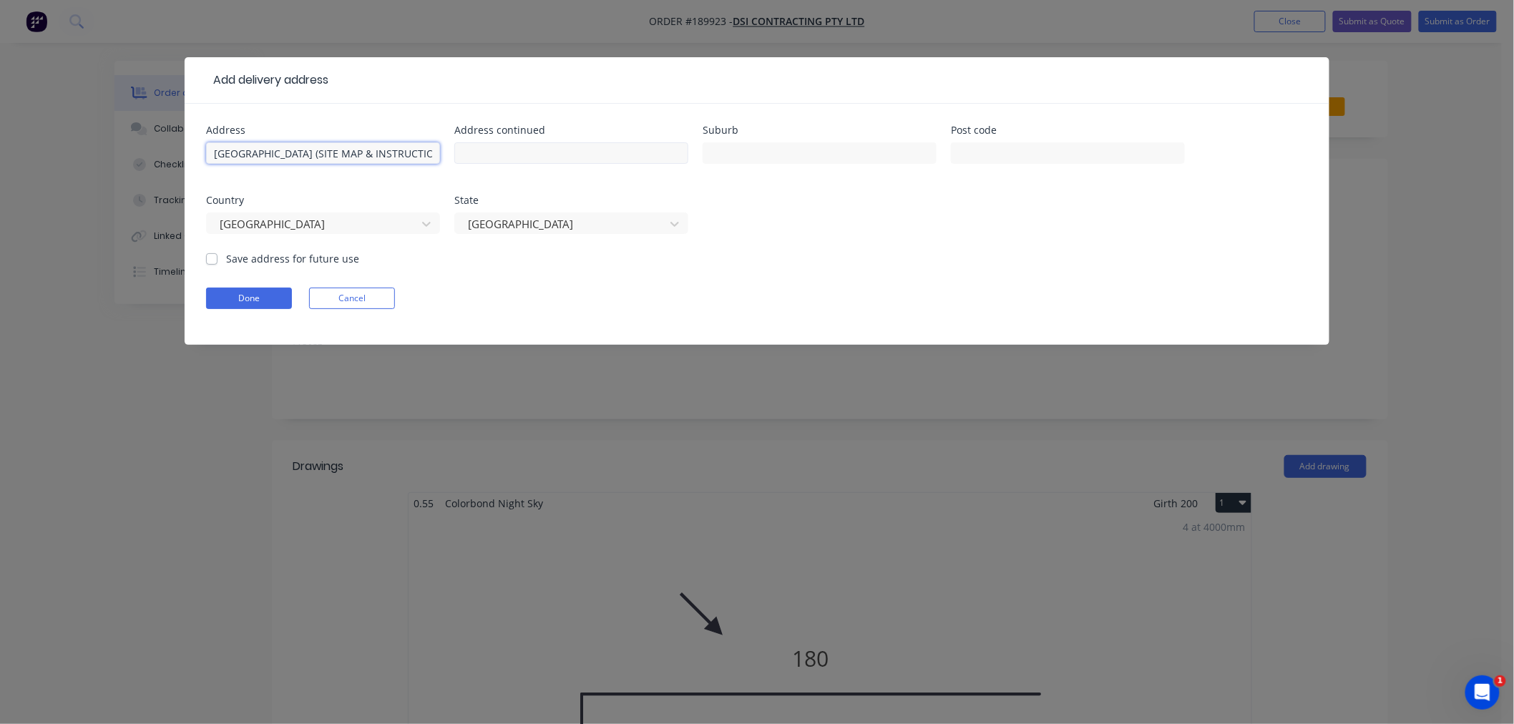
scroll to position [0, 106]
drag, startPoint x: 245, startPoint y: 154, endPoint x: 513, endPoint y: 155, distance: 268.2
click at [513, 155] on div "Address [GEOGRAPHIC_DATA] (SITE MAP & INSTRUCTIONS TBA) Address continued Subur…" at bounding box center [757, 188] width 1102 height 126
type input "[GEOGRAPHIC_DATA] (SITE MAP & INSTRUCTIONS TBA)"
click at [346, 187] on div "Address [GEOGRAPHIC_DATA] (SITE MAP & INSTRUCTIONS TBA) Address continued Subur…" at bounding box center [757, 188] width 1102 height 126
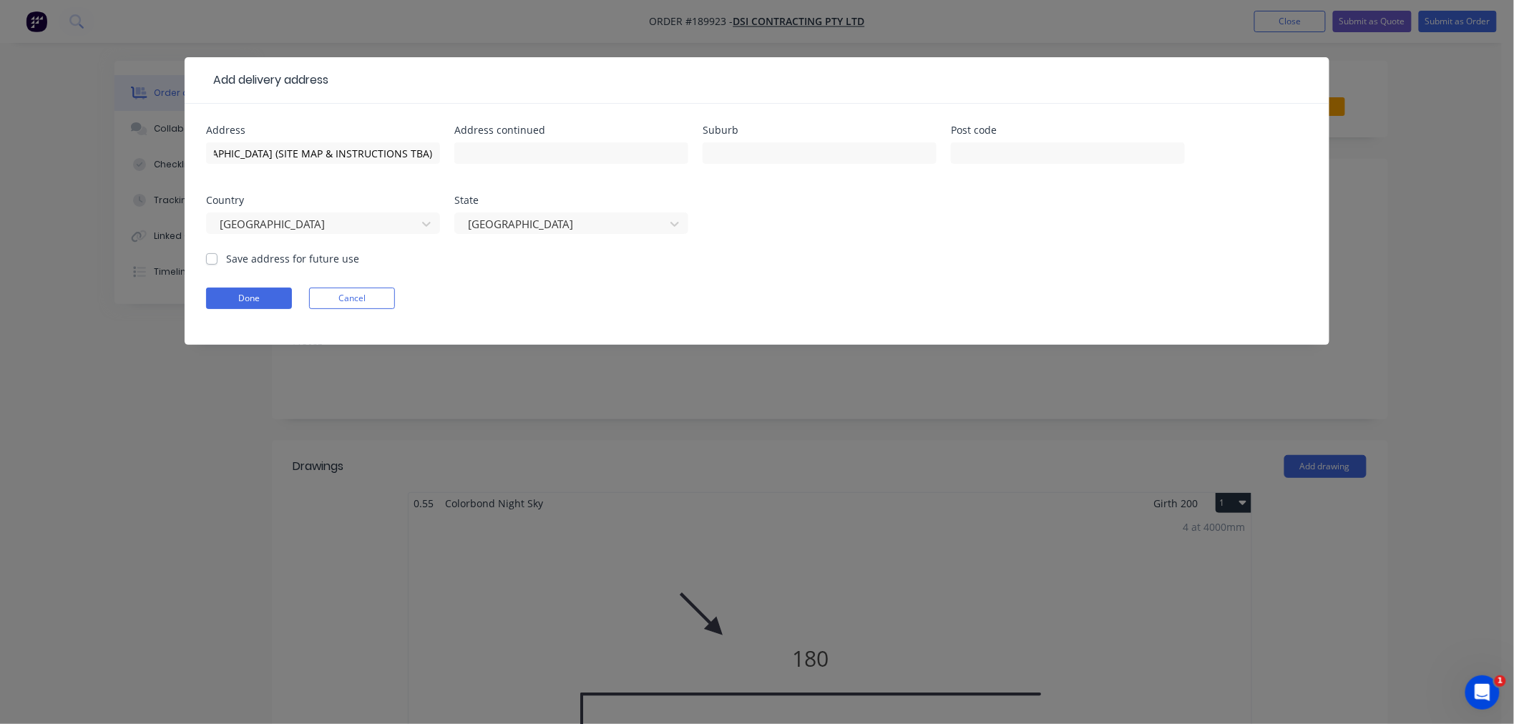
scroll to position [0, 0]
click at [347, 153] on input "[GEOGRAPHIC_DATA] (SITE MAP & INSTRUCTIONS TBA)" at bounding box center [323, 152] width 234 height 21
drag, startPoint x: 213, startPoint y: 155, endPoint x: 549, endPoint y: 155, distance: 335.5
click at [549, 155] on div "Address [GEOGRAPHIC_DATA] (SITE MAP & INSTRUCTIONS TBA) Address continued Subur…" at bounding box center [757, 188] width 1102 height 126
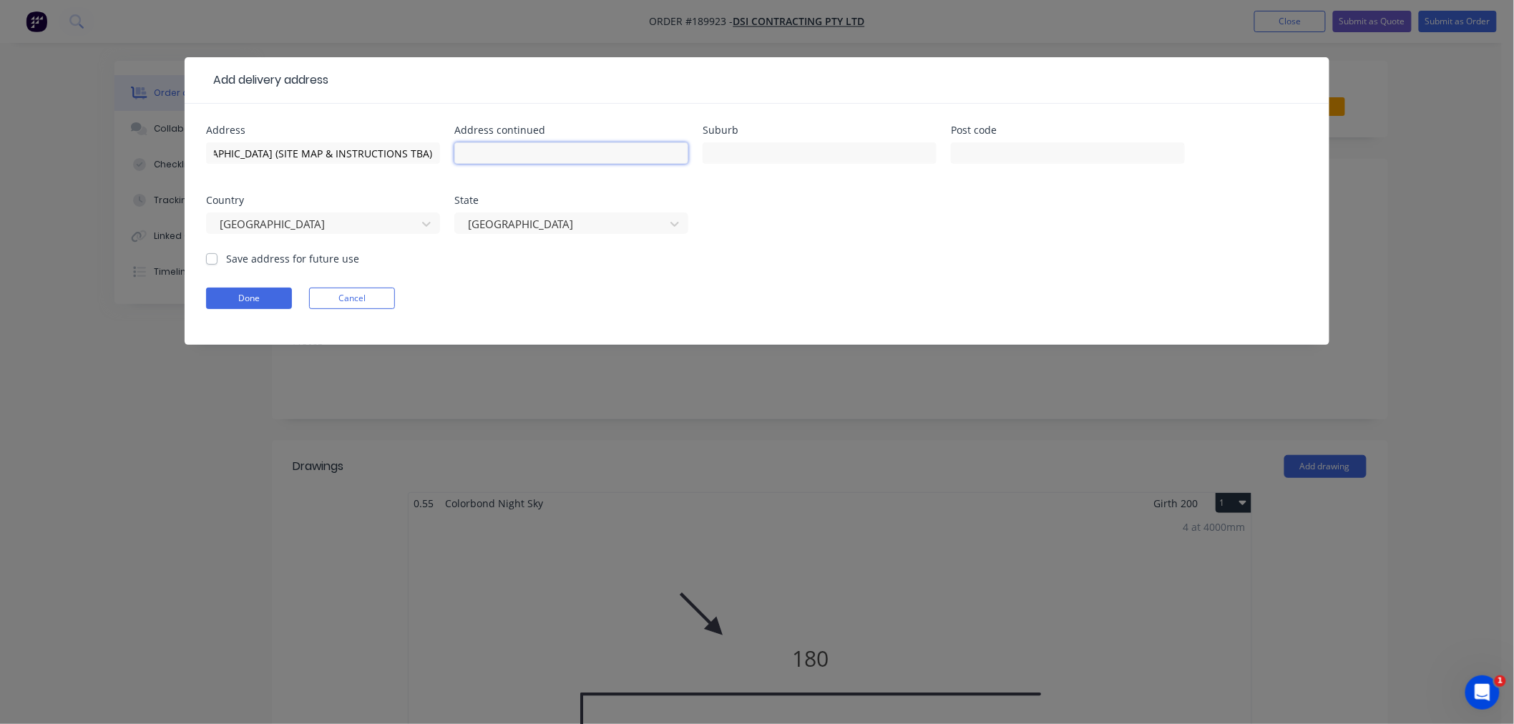
click at [661, 158] on input "text" at bounding box center [571, 152] width 234 height 21
click at [774, 147] on input "text" at bounding box center [819, 152] width 234 height 21
click at [698, 313] on form "Address [GEOGRAPHIC_DATA] (SITE MAP & INSTRUCTIONS TBA) Address continued Subur…" at bounding box center [757, 235] width 1102 height 220
click at [799, 157] on input "[GEOGRAPHIC_DATA]" at bounding box center [819, 152] width 234 height 21
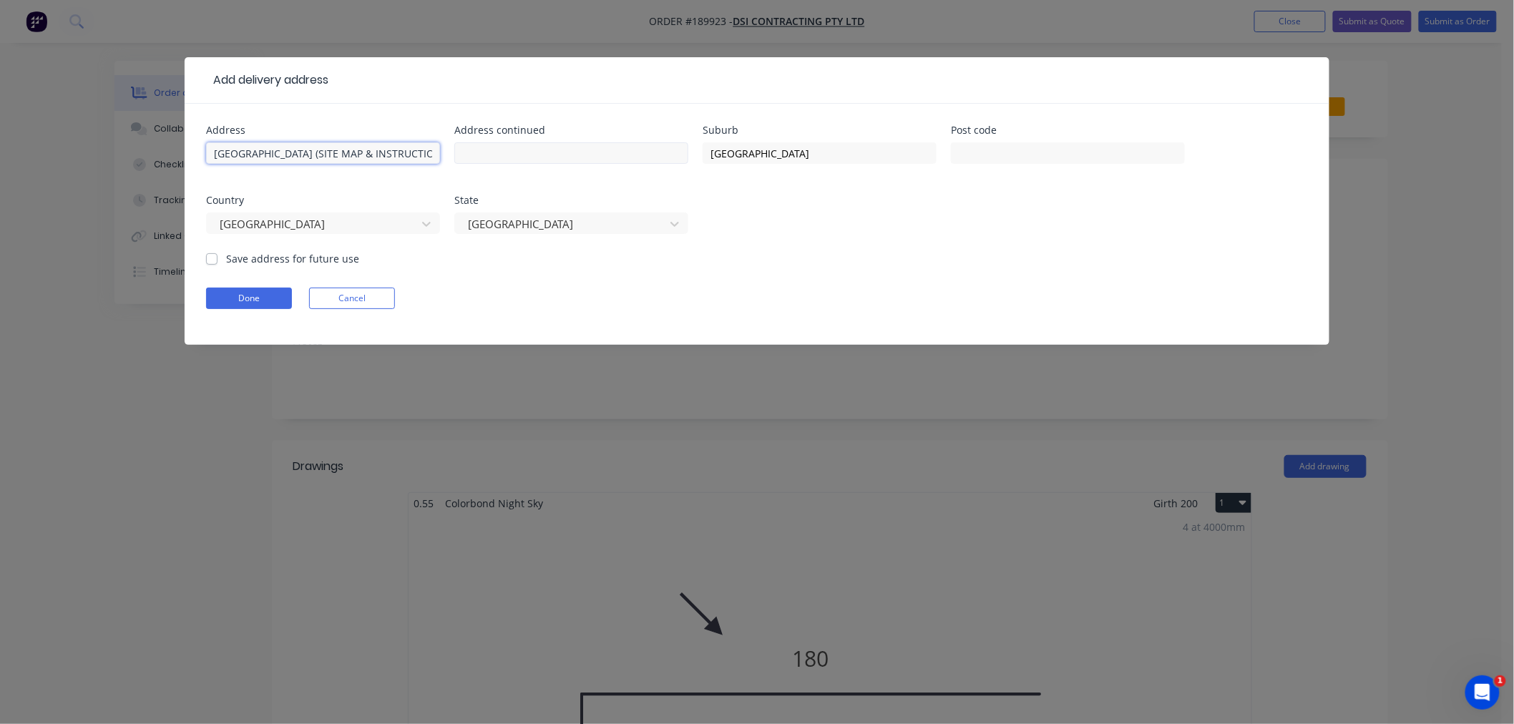
scroll to position [0, 106]
drag, startPoint x: 310, startPoint y: 152, endPoint x: 531, endPoint y: 155, distance: 220.3
click at [531, 155] on div "Address [GEOGRAPHIC_DATA] (SITE MAP & INSTRUCTIONS TBA) Address continued Subur…" at bounding box center [757, 188] width 1102 height 126
click at [852, 261] on form "Address [GEOGRAPHIC_DATA] (SITE MAP & INSTRUCTIONS TBA) Address continued Subur…" at bounding box center [757, 235] width 1102 height 220
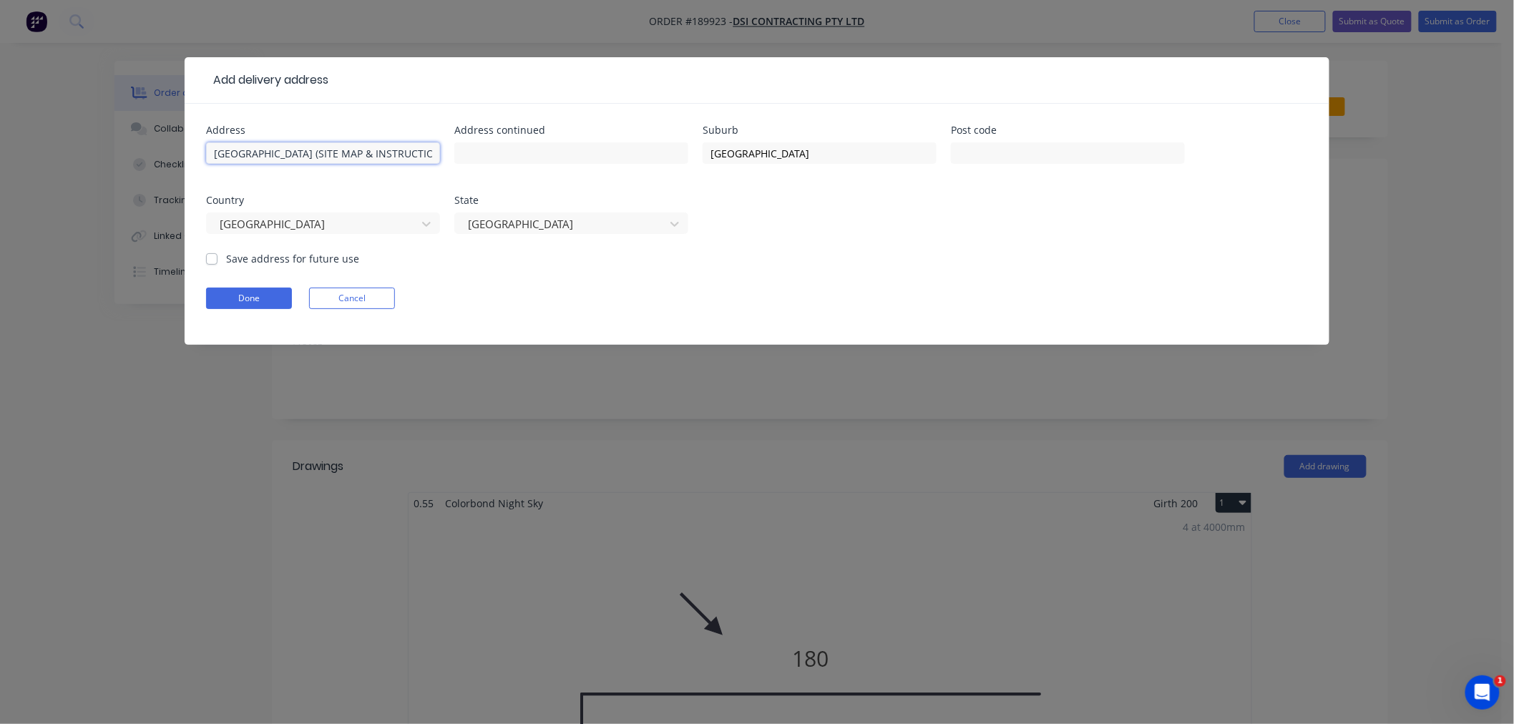
drag, startPoint x: 368, startPoint y: 152, endPoint x: 132, endPoint y: 169, distance: 237.4
click at [132, 169] on div "Add delivery address Address [GEOGRAPHIC_DATA] (SITE MAP & INSTRUCTIONS TBA) Ad…" at bounding box center [757, 362] width 1514 height 724
click at [529, 317] on form "Address [GEOGRAPHIC_DATA] (SITE MAP & INSTRUCTIONS TBA) Address continued Subur…" at bounding box center [757, 235] width 1102 height 220
click at [810, 160] on input "[GEOGRAPHIC_DATA]" at bounding box center [819, 152] width 234 height 21
type input "[GEOGRAPHIC_DATA]"
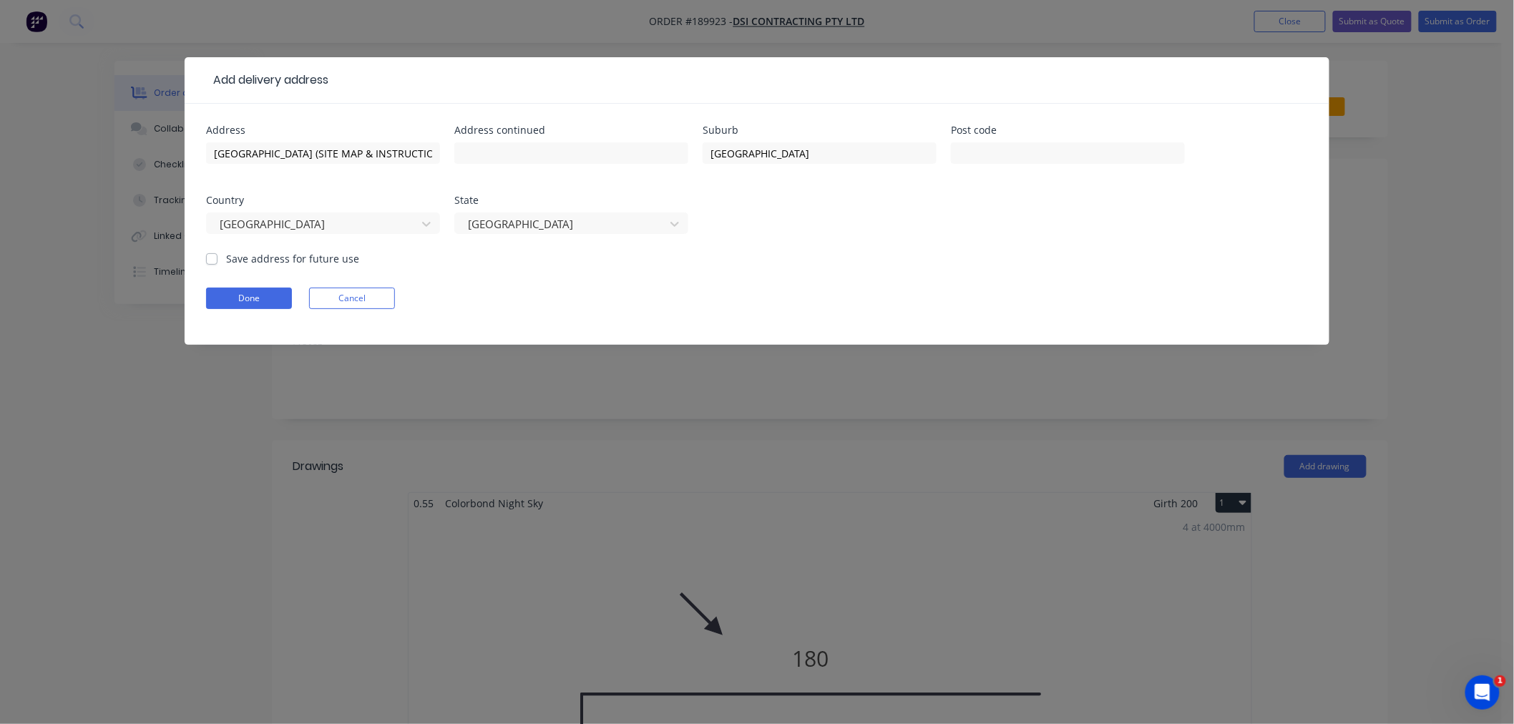
click at [506, 281] on form "Address [GEOGRAPHIC_DATA] (SITE MAP & INSTRUCTIONS TBA) Address continued Subur…" at bounding box center [757, 235] width 1102 height 220
click at [254, 298] on button "Done" at bounding box center [249, 298] width 86 height 21
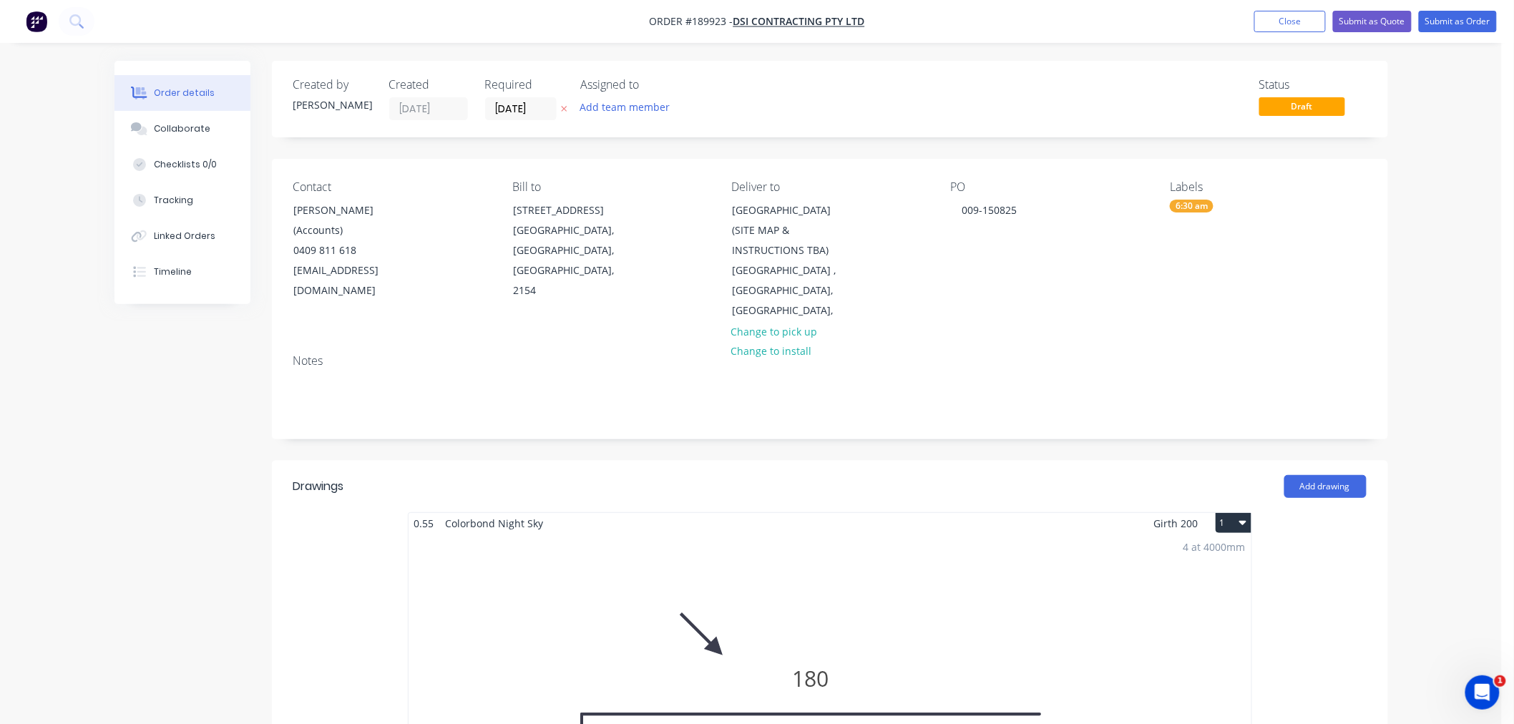
click at [1441, 355] on div "Order details Collaborate Checklists 0/0 Tracking Linked Orders Timeline Order …" at bounding box center [750, 731] width 1501 height 1463
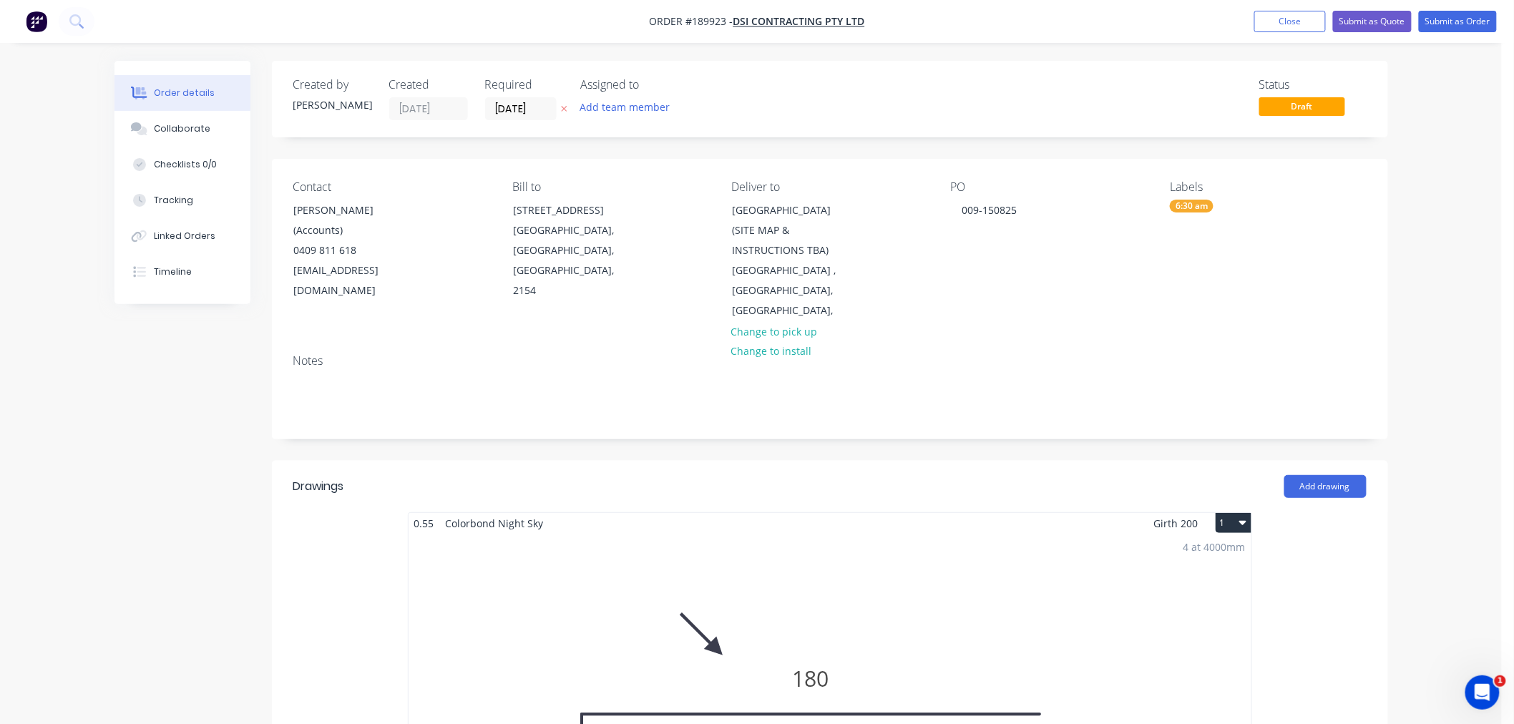
click at [1433, 281] on div "Order details Collaborate Checklists 0/0 Tracking Linked Orders Timeline Order …" at bounding box center [750, 731] width 1501 height 1463
click at [1461, 297] on div "Order details Collaborate Checklists 0/0 Tracking Linked Orders Timeline Order …" at bounding box center [750, 731] width 1501 height 1463
drag, startPoint x: 1461, startPoint y: 382, endPoint x: 1446, endPoint y: 197, distance: 185.9
click at [1460, 381] on div "Order details Collaborate Checklists 0/0 Tracking Linked Orders Timeline Order …" at bounding box center [750, 731] width 1501 height 1463
drag, startPoint x: 1465, startPoint y: 252, endPoint x: 1455, endPoint y: 145, distance: 107.0
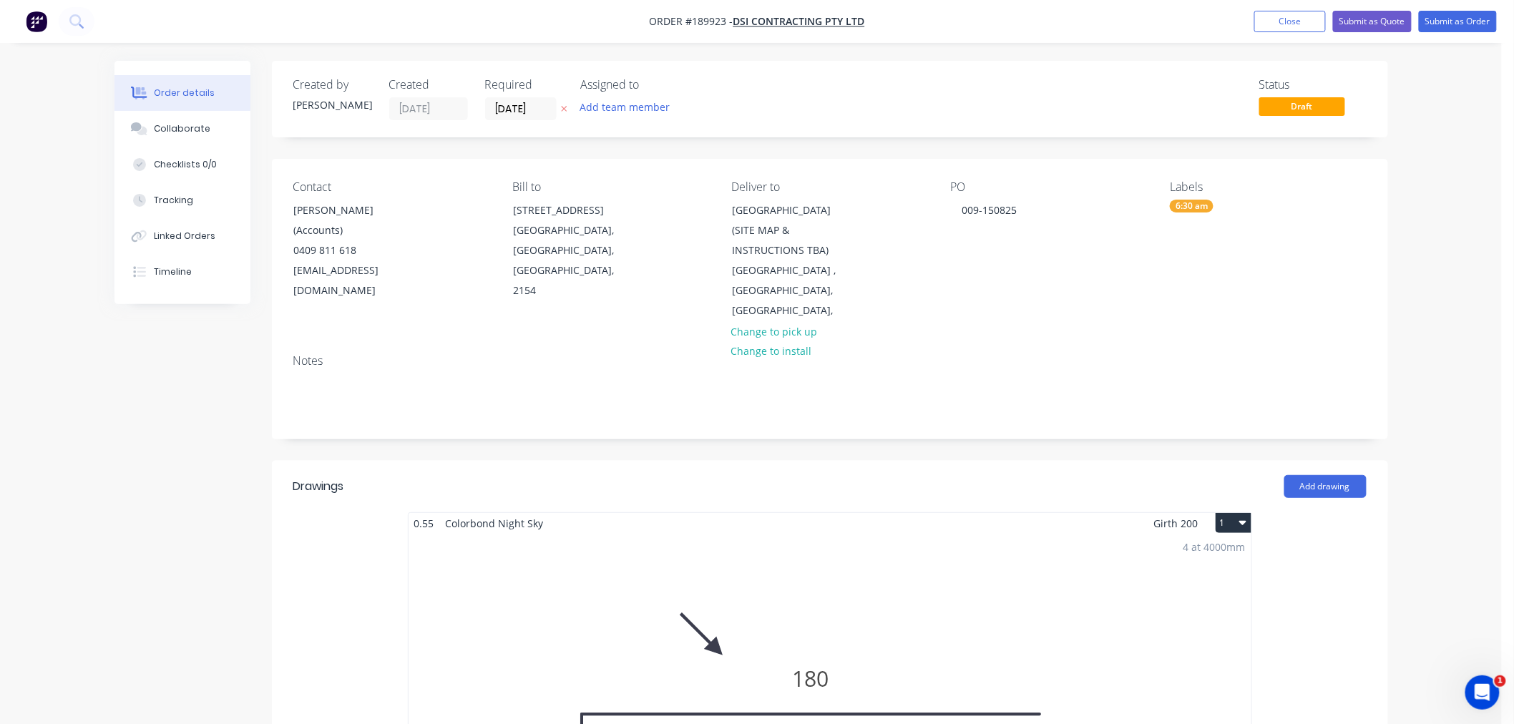
click at [1463, 237] on div "Order details Collaborate Checklists 0/0 Tracking Linked Orders Timeline Order …" at bounding box center [750, 731] width 1501 height 1463
click at [1457, 219] on div "Order details Collaborate Checklists 0/0 Tracking Linked Orders Timeline Order …" at bounding box center [750, 731] width 1501 height 1463
click at [1443, 413] on div "Order details Collaborate Checklists 0/0 Tracking Linked Orders Timeline Order …" at bounding box center [750, 731] width 1501 height 1463
drag, startPoint x: 1447, startPoint y: 187, endPoint x: 1445, endPoint y: 117, distance: 70.1
click at [1447, 187] on div "Order details Collaborate Checklists 0/0 Tracking Linked Orders Timeline Order …" at bounding box center [750, 731] width 1501 height 1463
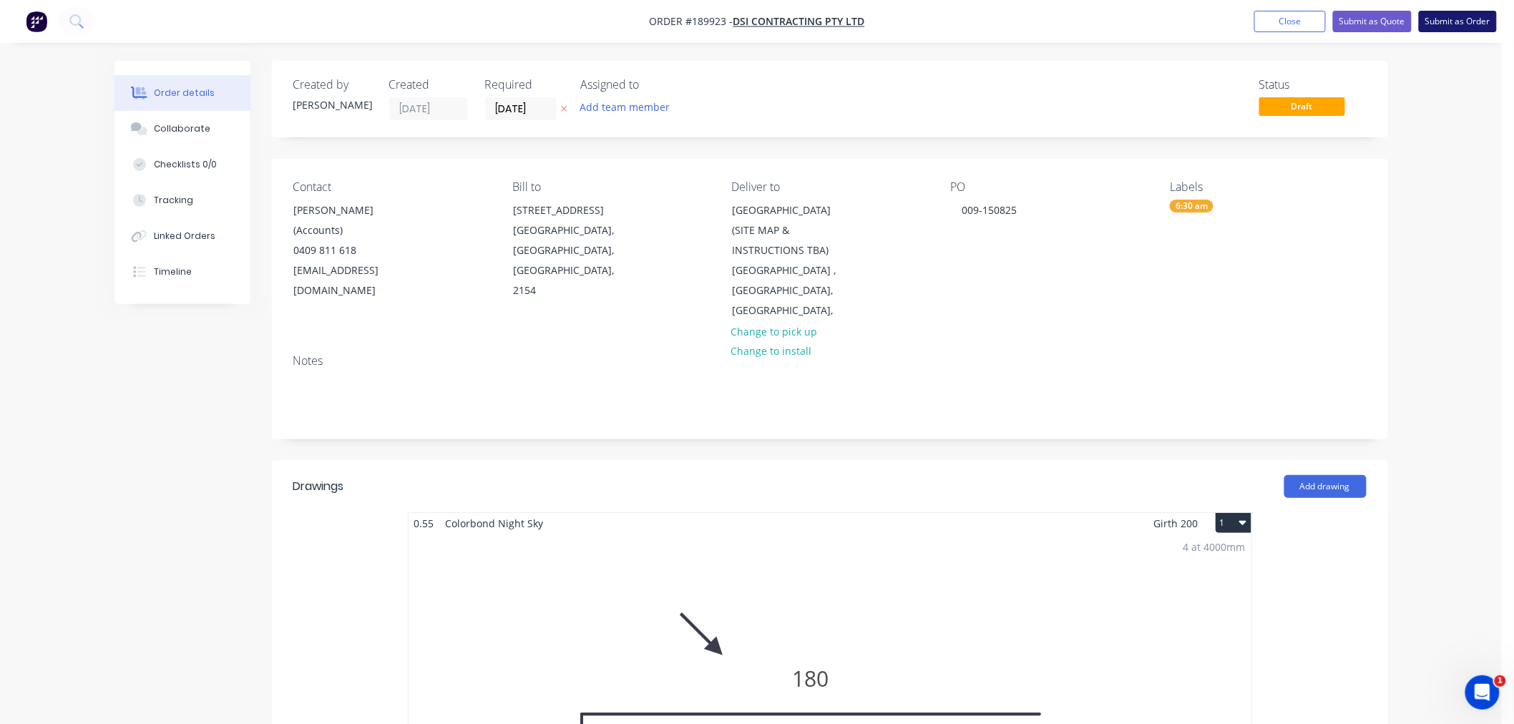
click at [1466, 21] on button "Submit as Order" at bounding box center [1457, 21] width 78 height 21
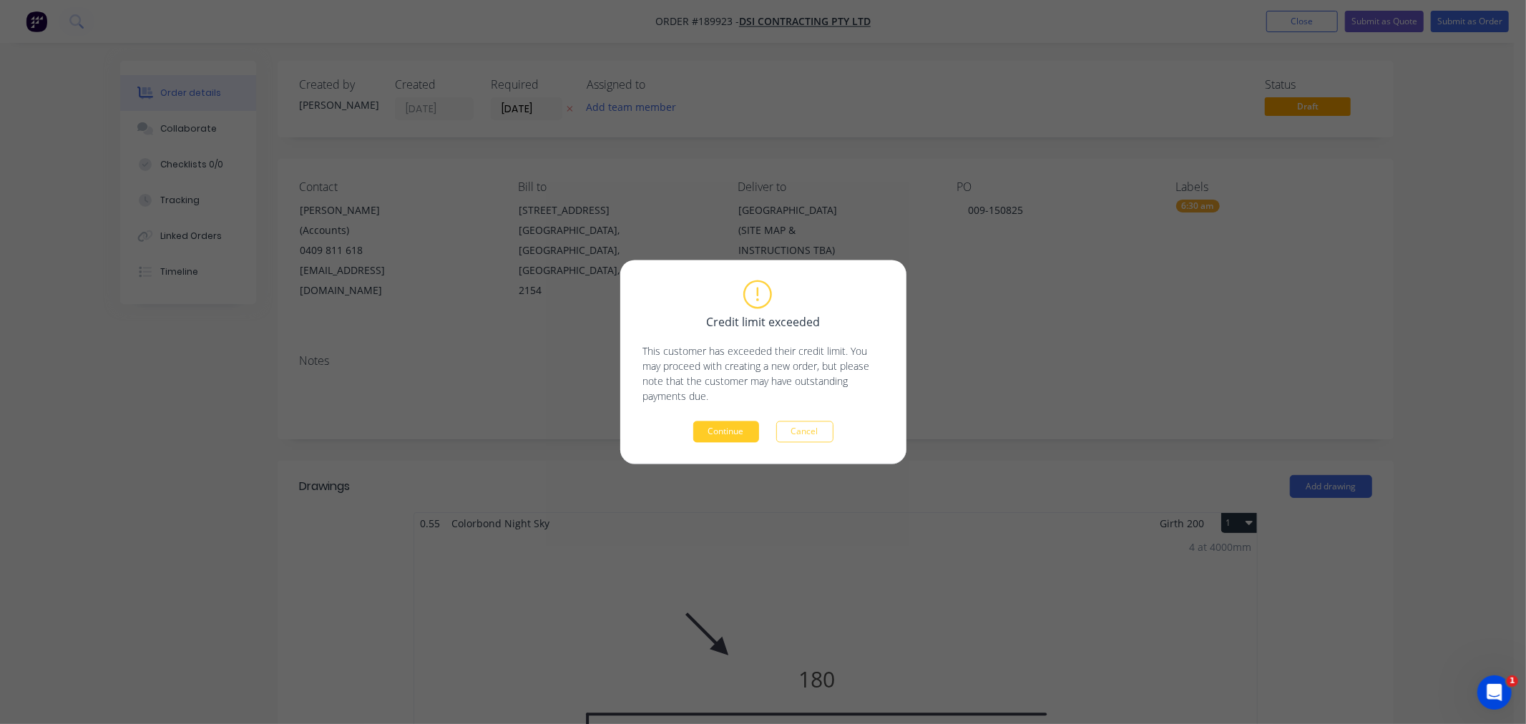
click at [724, 431] on button "Continue" at bounding box center [726, 431] width 66 height 21
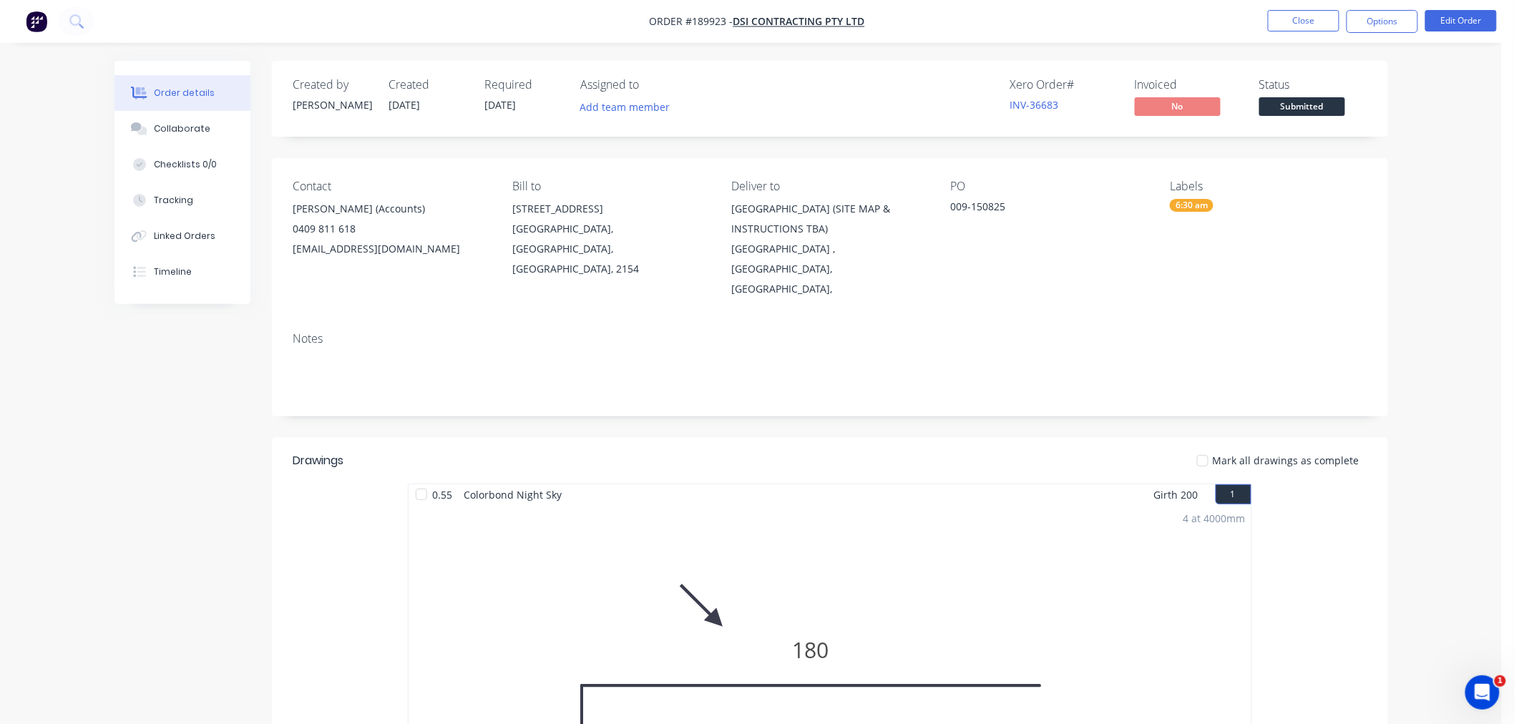
click at [1443, 250] on div "Order details Collaborate Checklists 0/0 Tracking Linked Orders Timeline Order …" at bounding box center [750, 612] width 1501 height 1225
drag, startPoint x: 1388, startPoint y: 18, endPoint x: 1390, endPoint y: 29, distance: 10.8
click at [1389, 18] on button "Options" at bounding box center [1382, 21] width 72 height 23
click at [1486, 202] on div "Order details Collaborate Checklists 0/0 Tracking Linked Orders Timeline Order …" at bounding box center [750, 612] width 1501 height 1225
click at [1414, 137] on div "Order details Collaborate Checklists 0/0 Tracking Linked Orders Timeline Order …" at bounding box center [750, 612] width 1501 height 1225
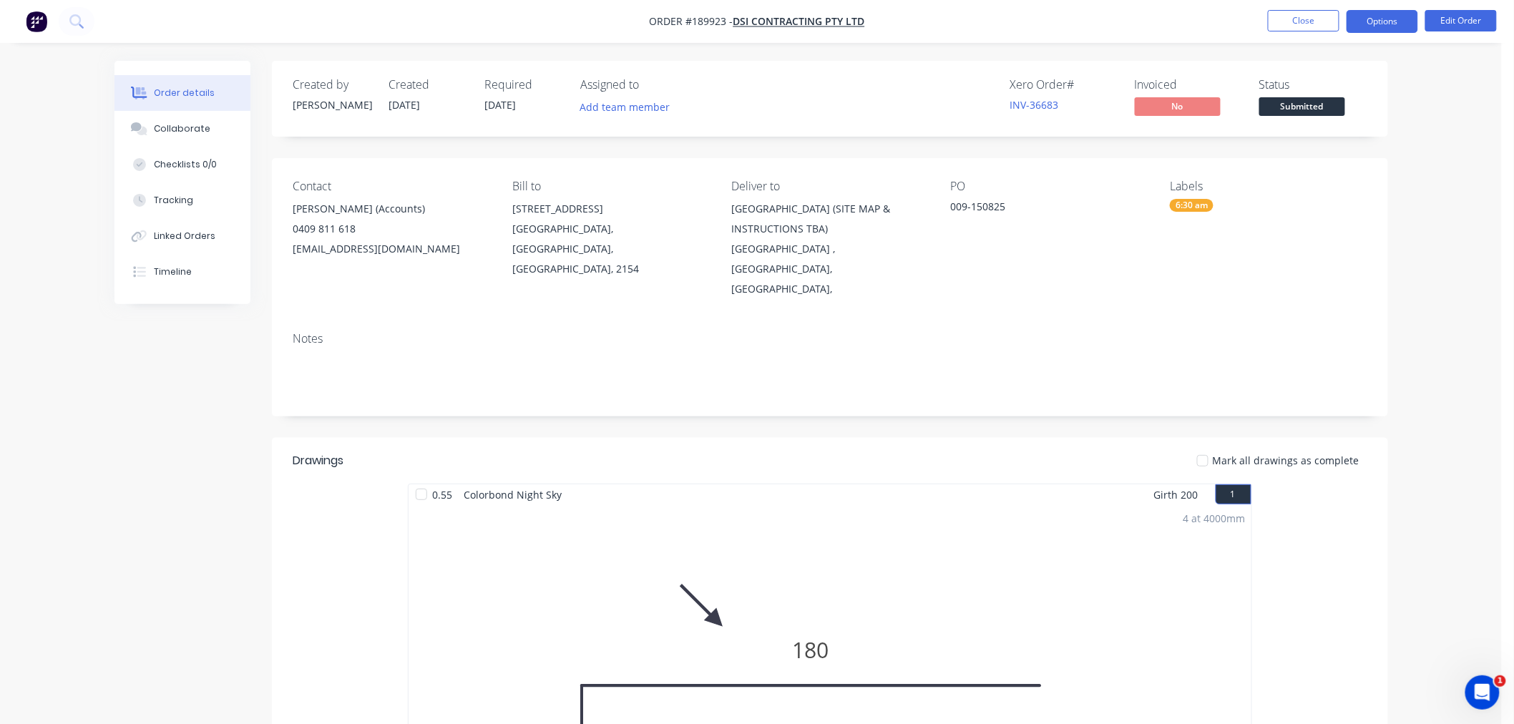
click at [1377, 18] on button "Options" at bounding box center [1382, 21] width 72 height 23
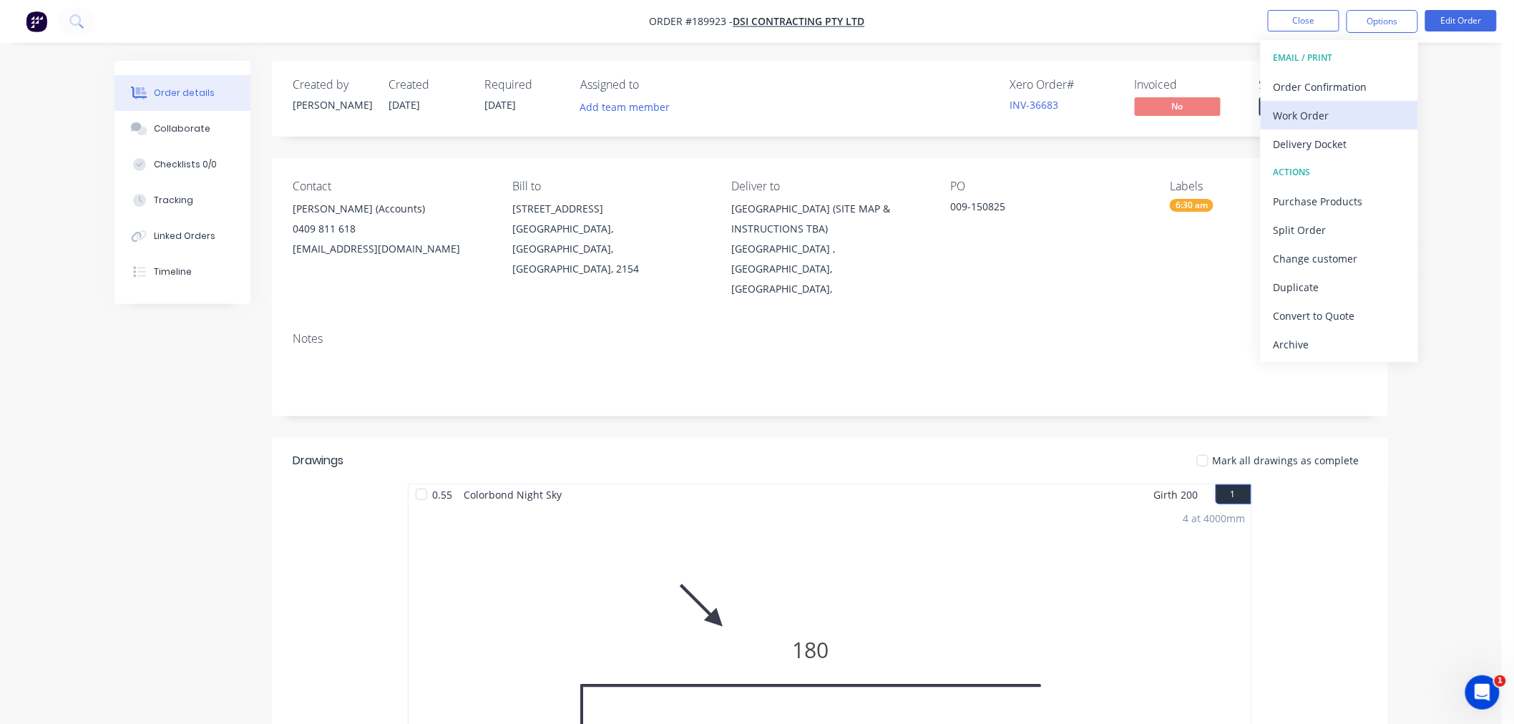
click at [1350, 114] on div "Work Order" at bounding box center [1339, 115] width 132 height 21
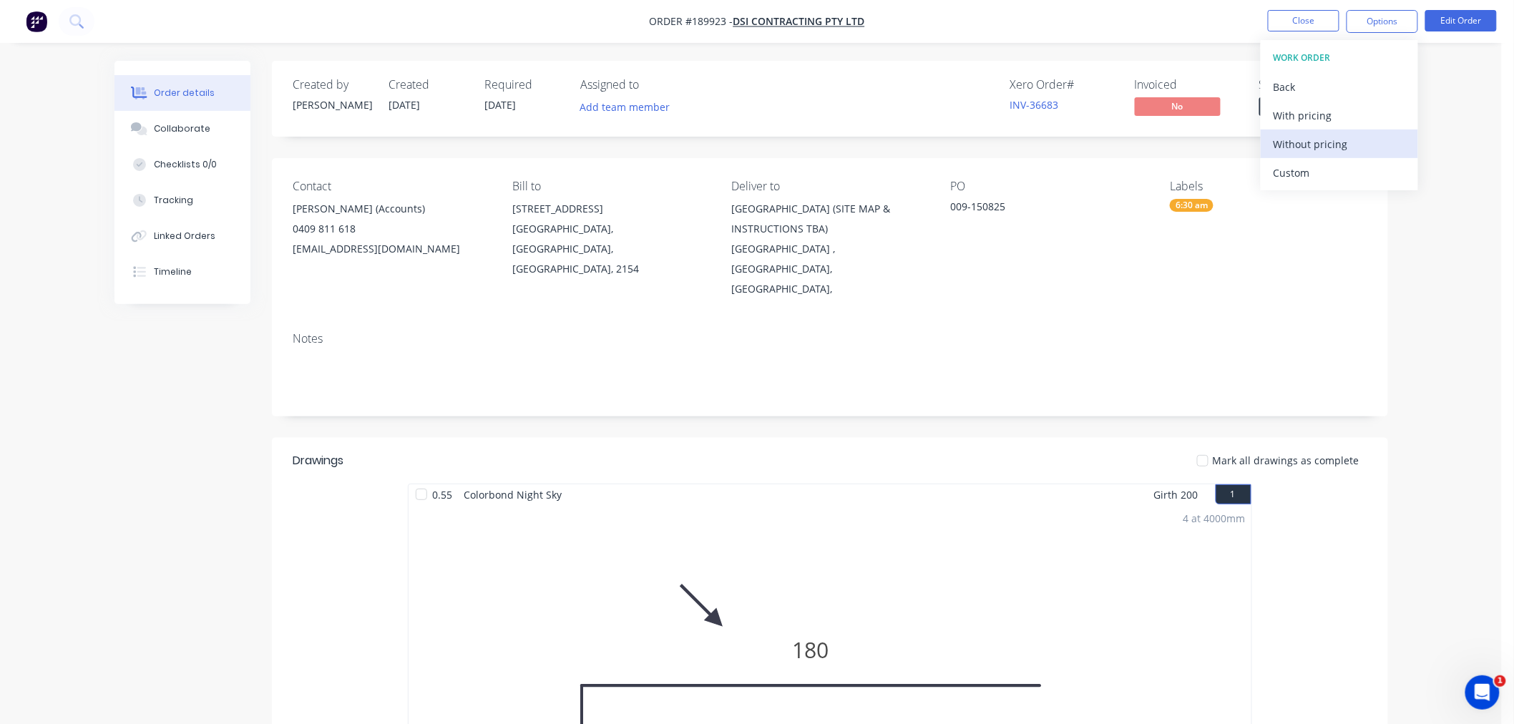
click at [1348, 150] on div "Without pricing" at bounding box center [1339, 144] width 132 height 21
click at [1433, 592] on div "Order details Collaborate Checklists 0/0 Tracking Linked Orders Timeline Order …" at bounding box center [750, 612] width 1501 height 1225
click at [1299, 20] on button "Close" at bounding box center [1303, 20] width 72 height 21
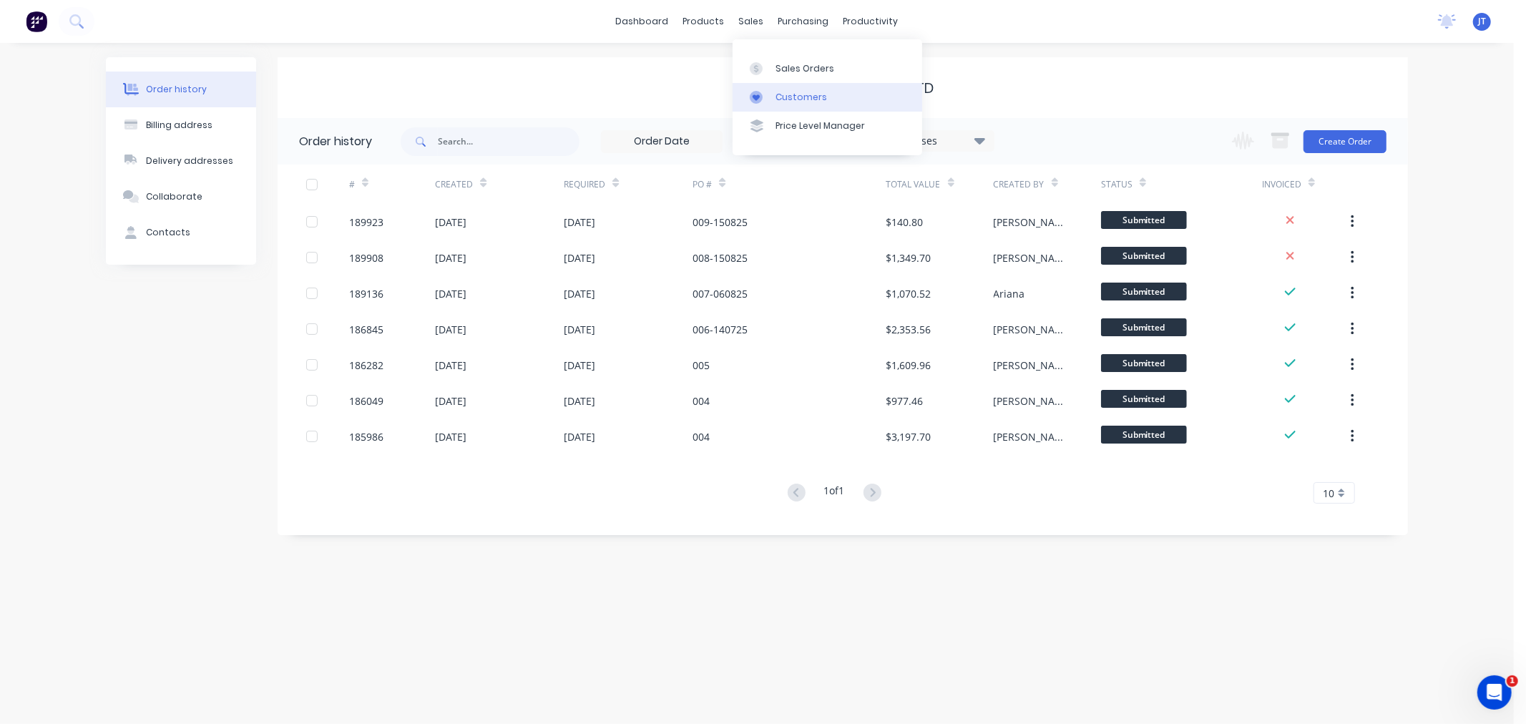
click at [780, 97] on div "Customers" at bounding box center [801, 97] width 52 height 13
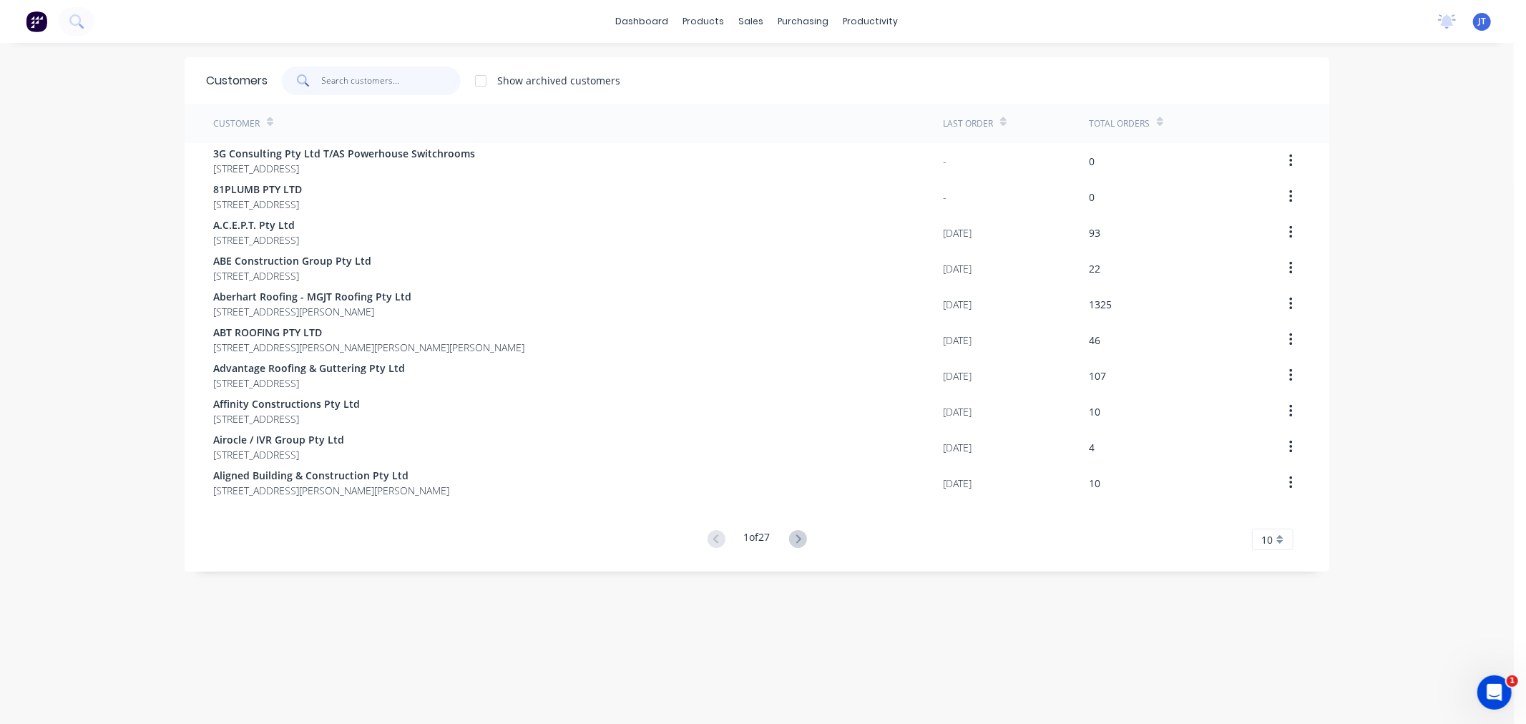
click at [338, 68] on input "text" at bounding box center [391, 81] width 139 height 29
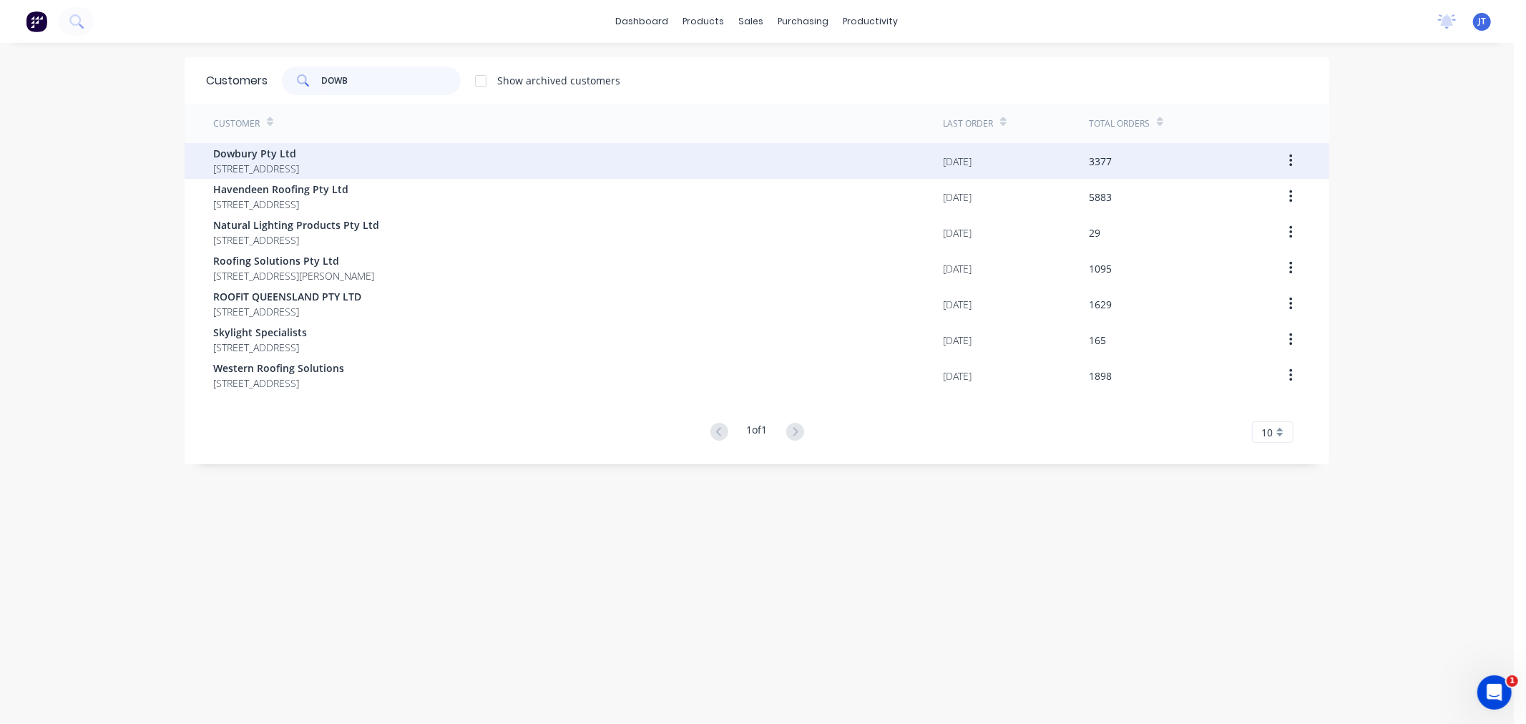
type input "DOWB"
click at [299, 165] on span "[STREET_ADDRESS]" at bounding box center [256, 168] width 86 height 15
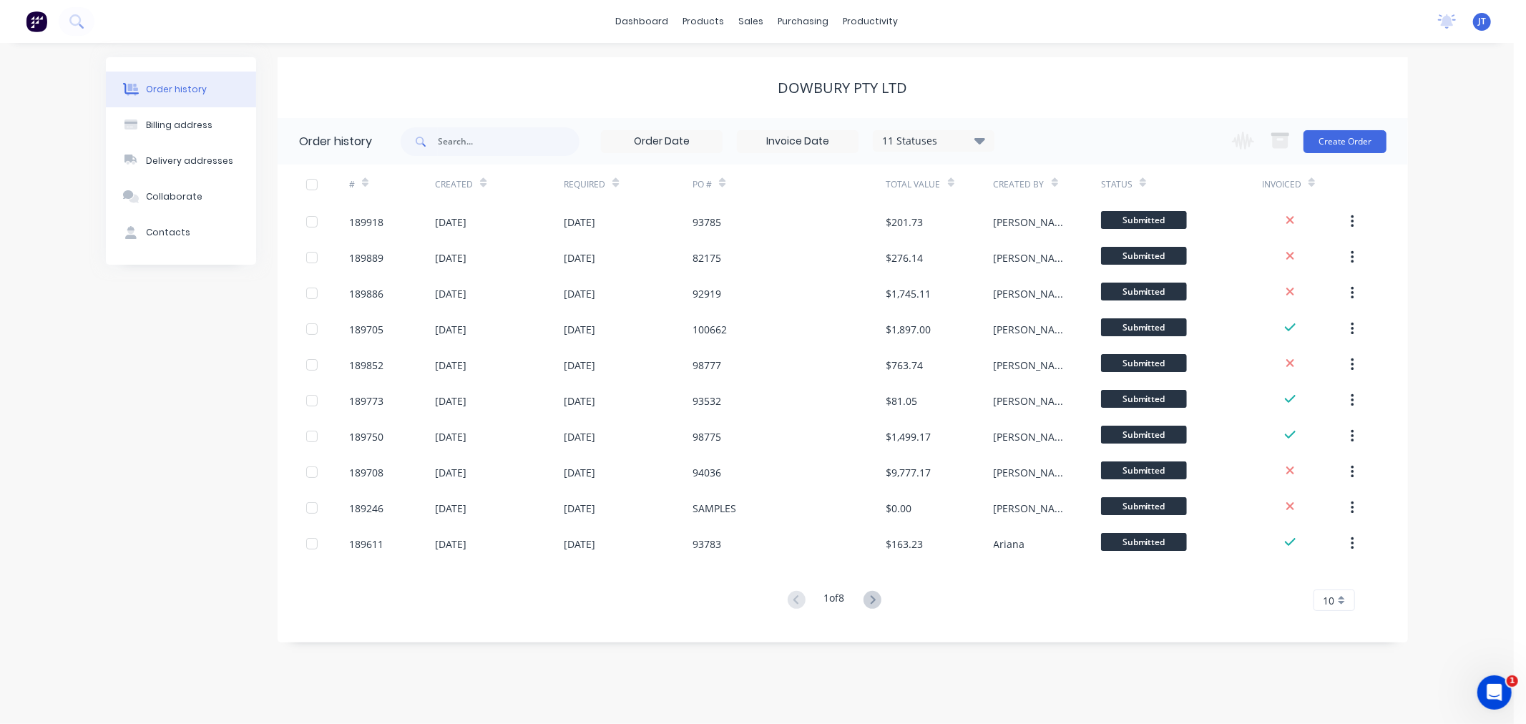
drag, startPoint x: 1477, startPoint y: 238, endPoint x: 1464, endPoint y: 230, distance: 15.5
click at [1477, 238] on div "Order history Billing address Delivery addresses Collaborate Contacts Dowbury P…" at bounding box center [757, 383] width 1514 height 681
click at [1356, 139] on button "Create Order" at bounding box center [1344, 141] width 83 height 23
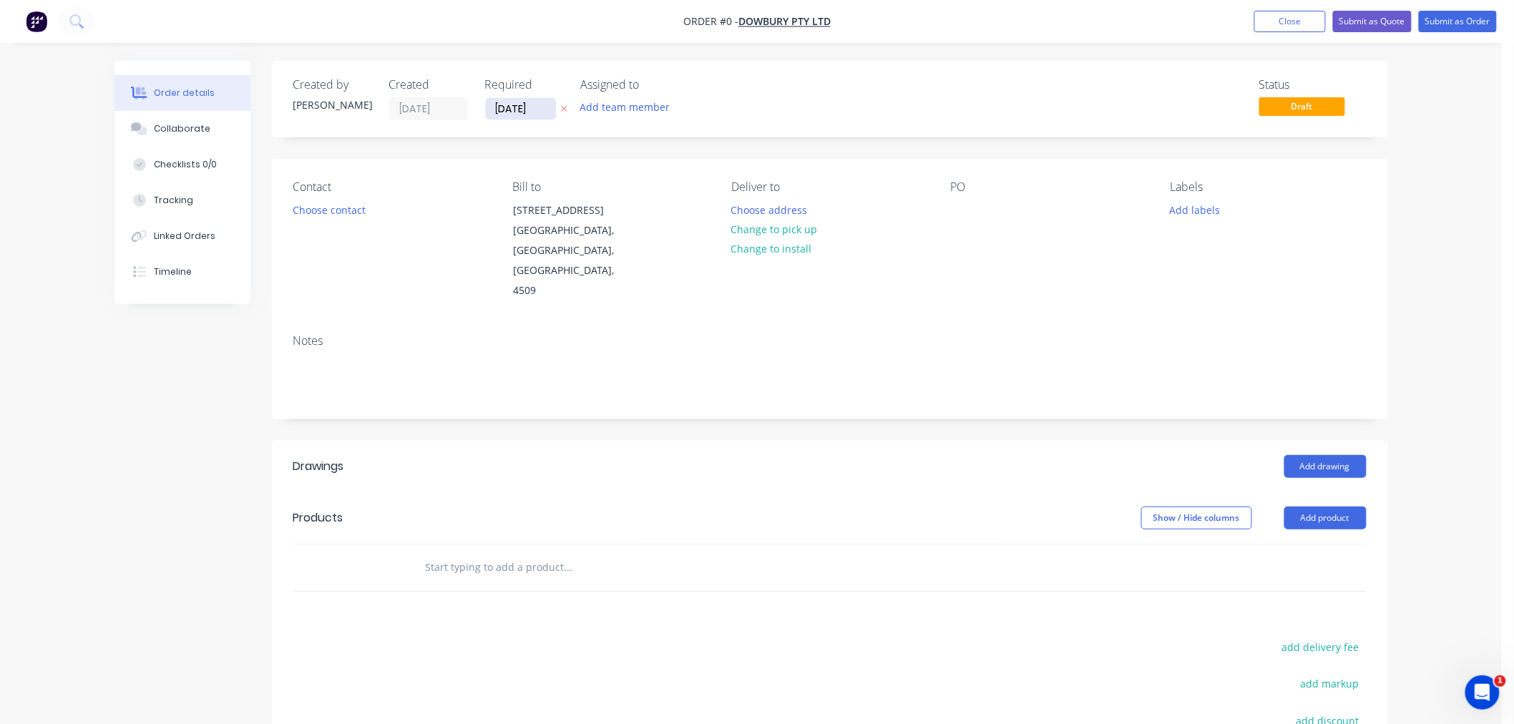
click at [509, 108] on input "[DATE]" at bounding box center [521, 108] width 70 height 21
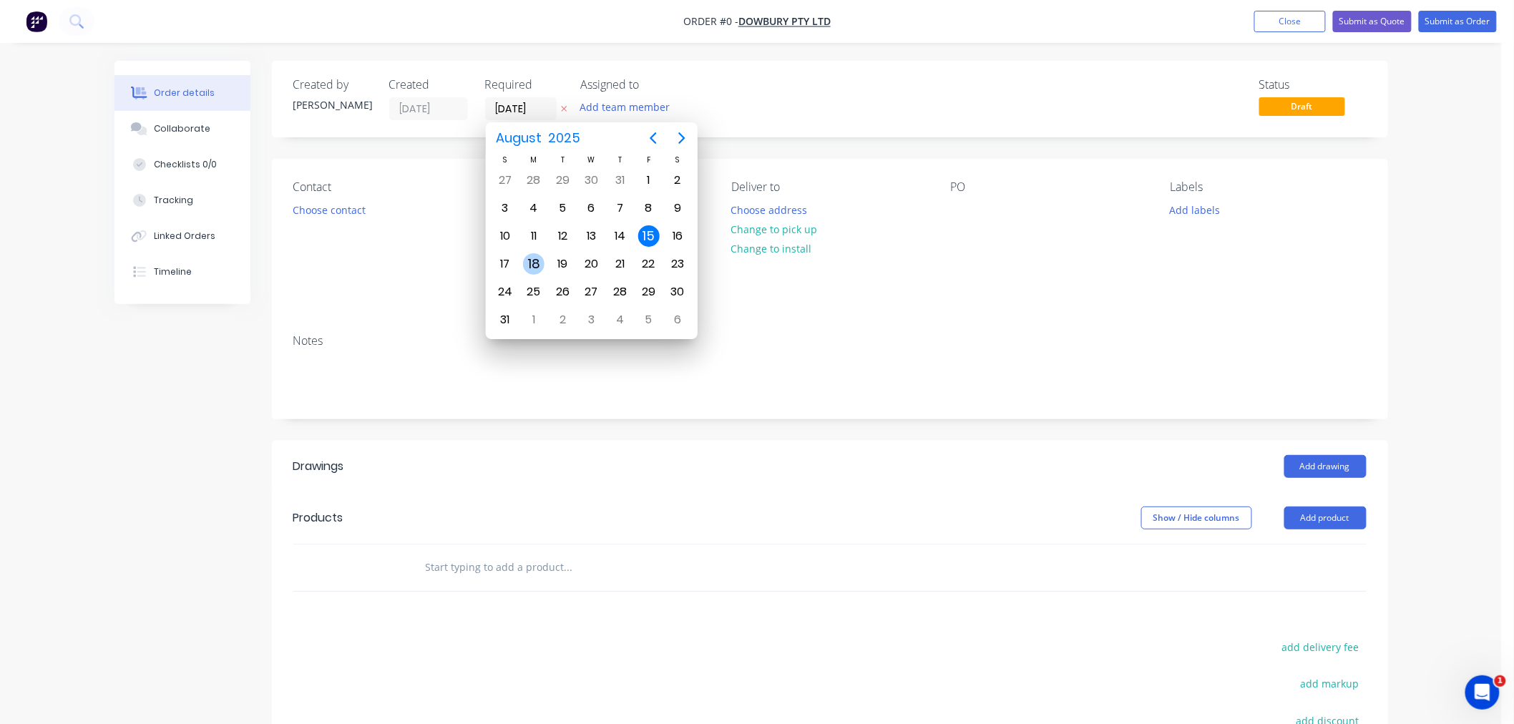
click at [541, 267] on div "18" at bounding box center [533, 263] width 29 height 27
type input "[DATE]"
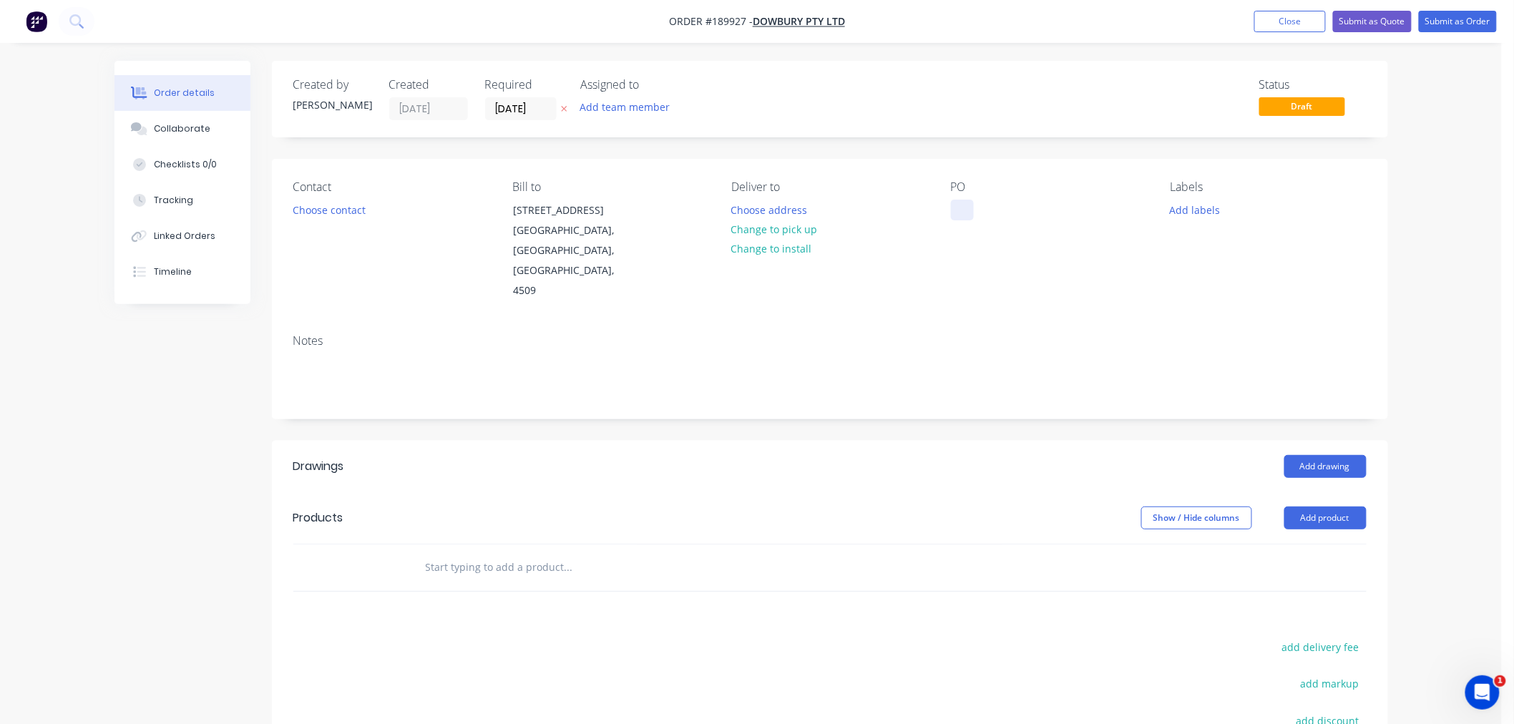
click at [961, 202] on div at bounding box center [962, 210] width 23 height 21
click at [1192, 215] on button "Add labels" at bounding box center [1195, 209] width 66 height 19
click at [1212, 386] on div "7 AM" at bounding box center [1225, 391] width 32 height 16
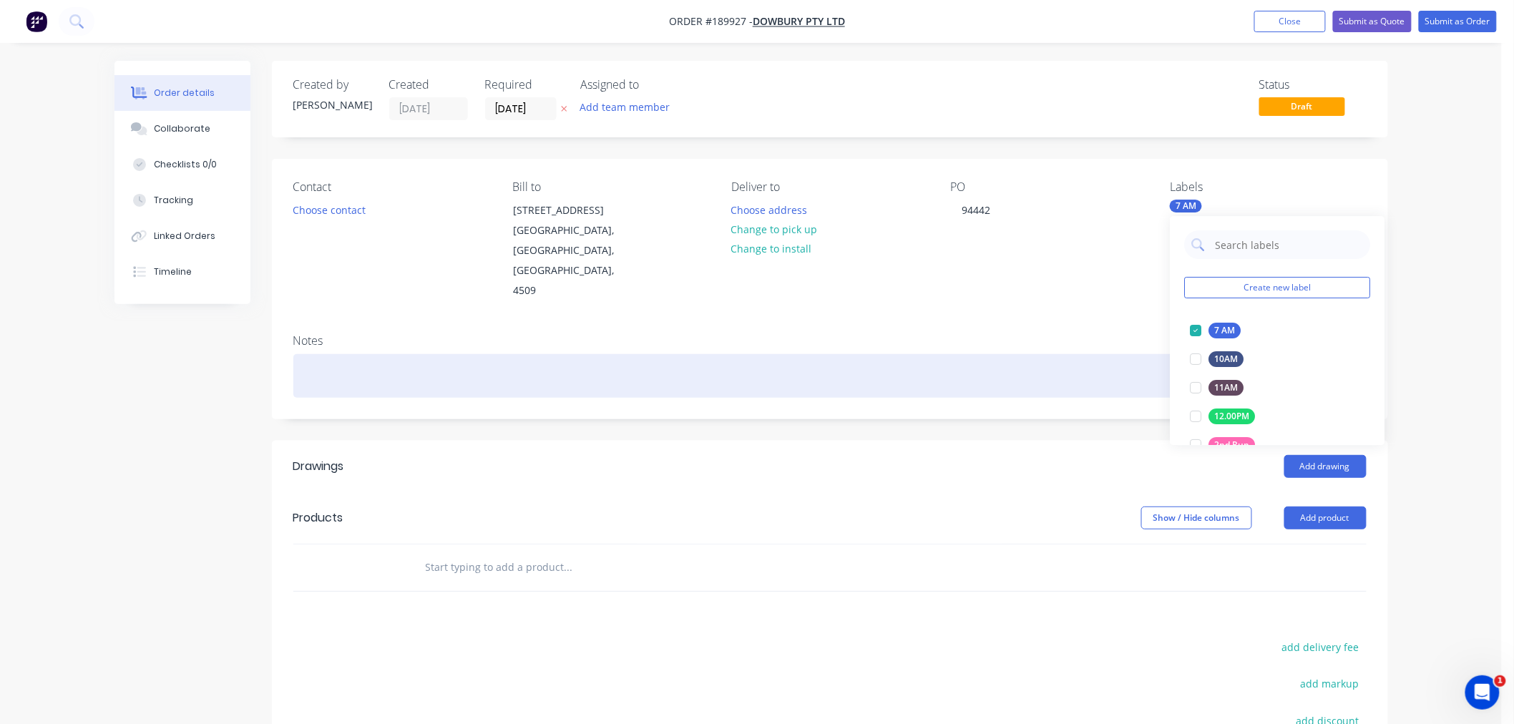
click at [962, 354] on div at bounding box center [829, 376] width 1073 height 44
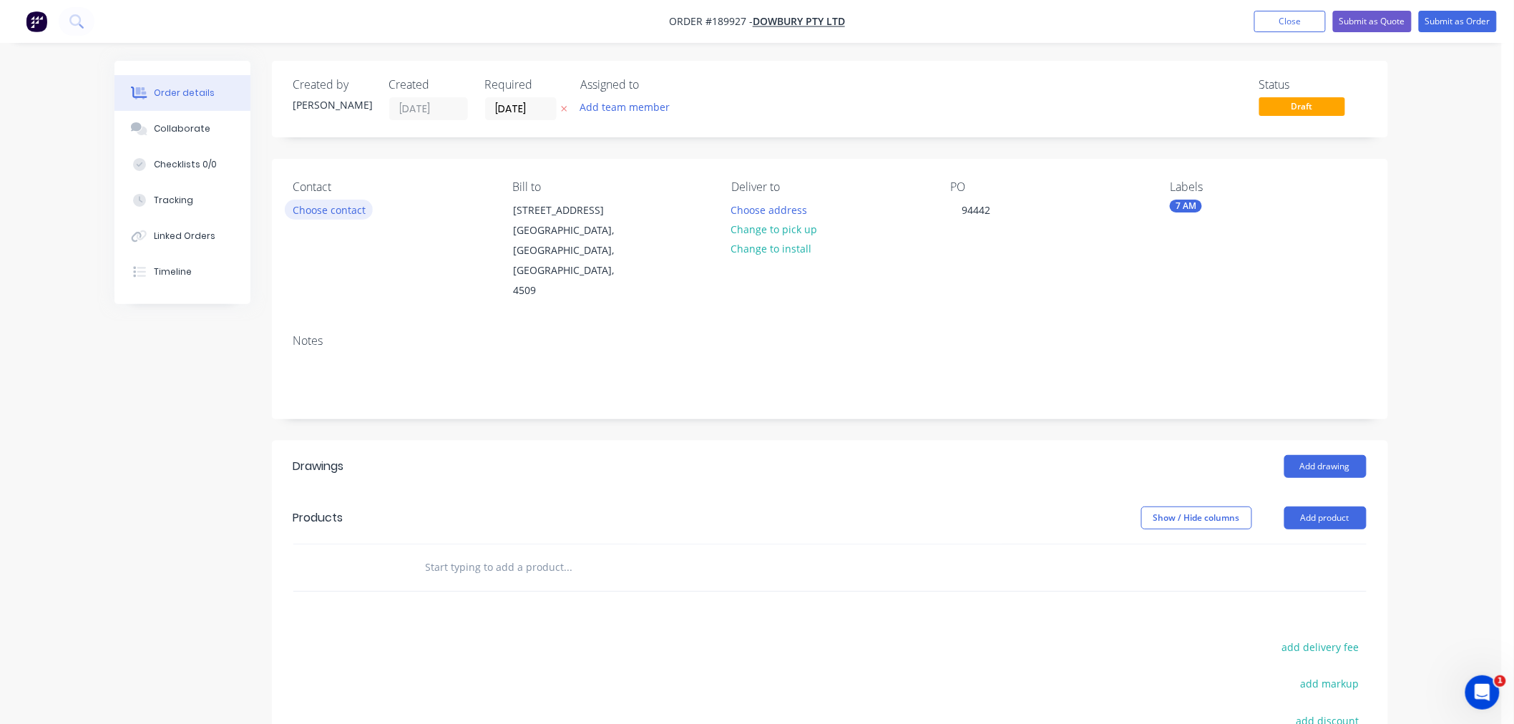
click at [317, 208] on button "Choose contact" at bounding box center [329, 209] width 88 height 19
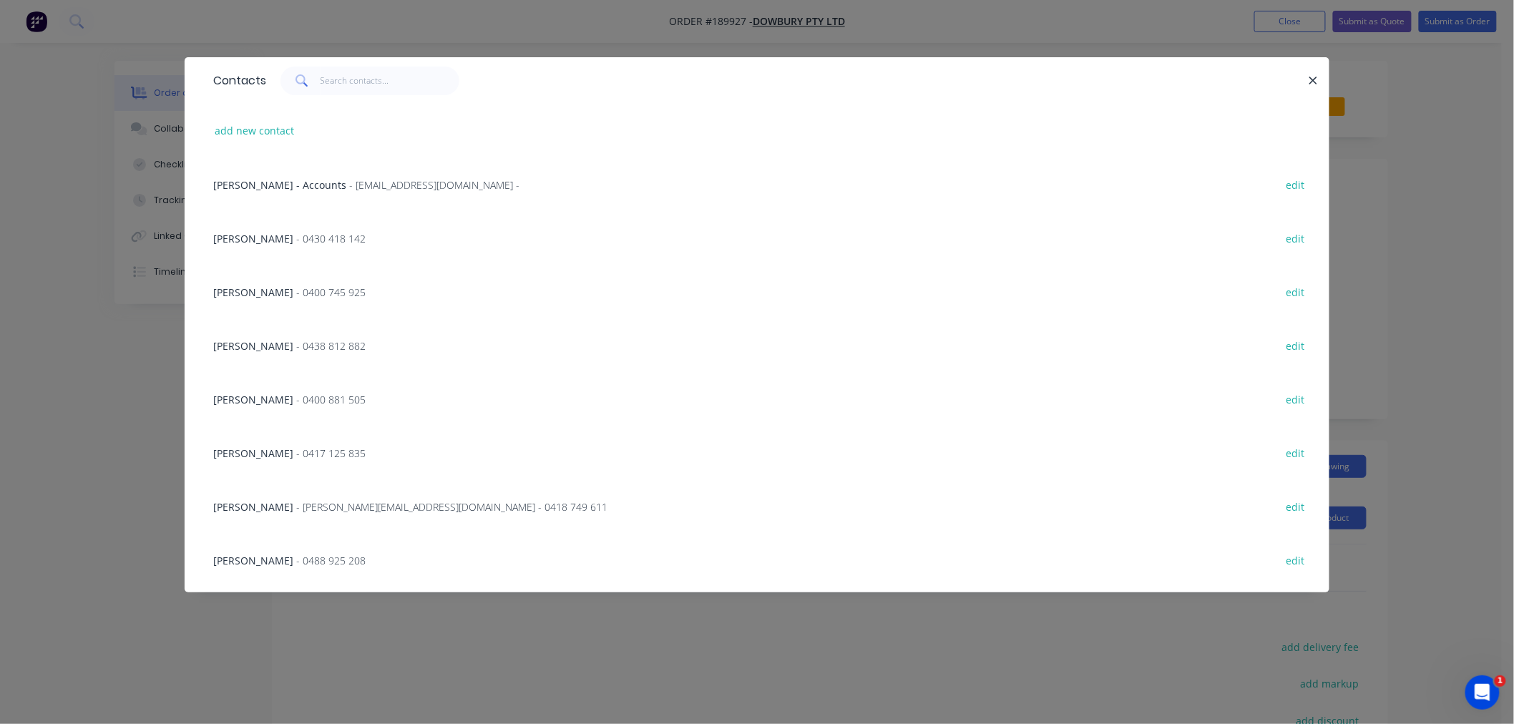
click at [280, 239] on span "[PERSON_NAME]" at bounding box center [253, 239] width 80 height 14
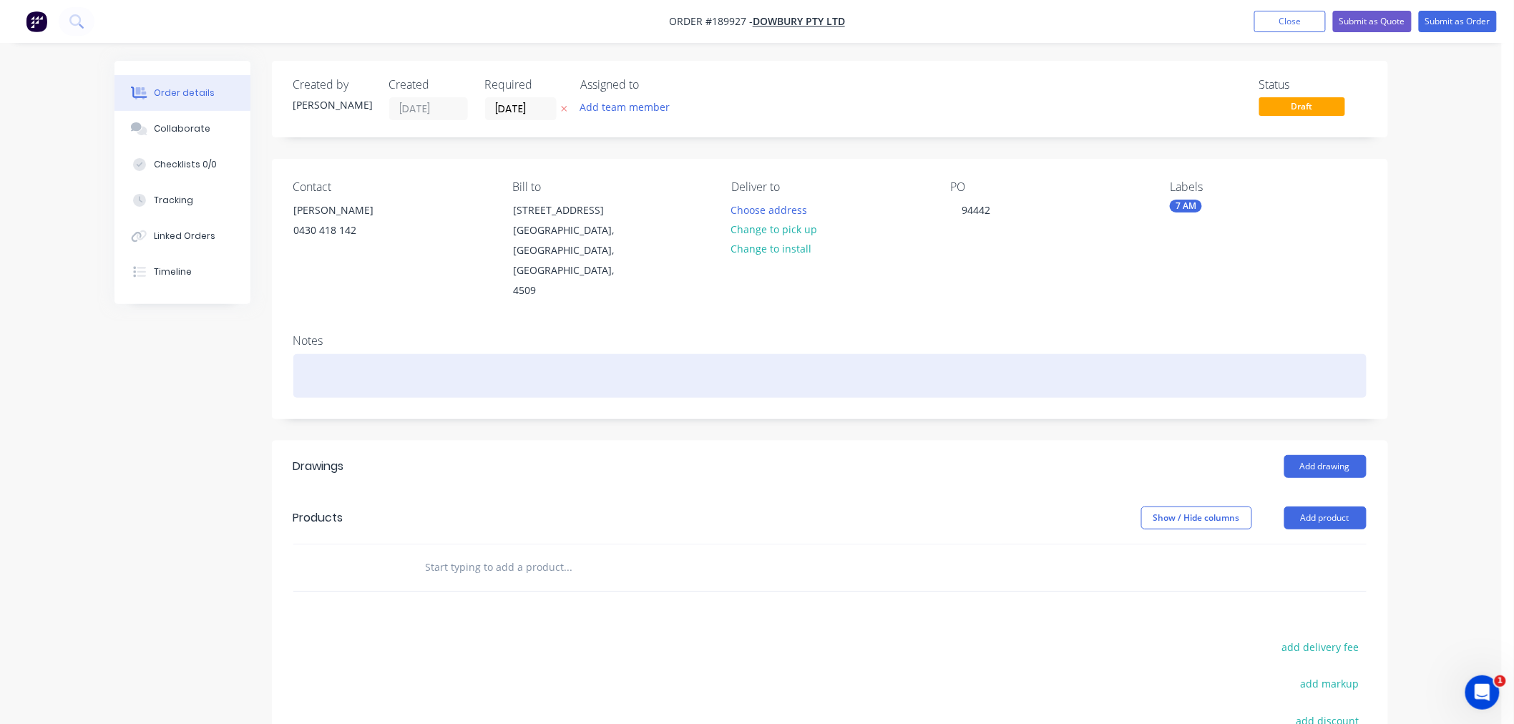
click at [338, 354] on div at bounding box center [829, 376] width 1073 height 44
click at [566, 354] on div at bounding box center [829, 376] width 1073 height 44
paste div
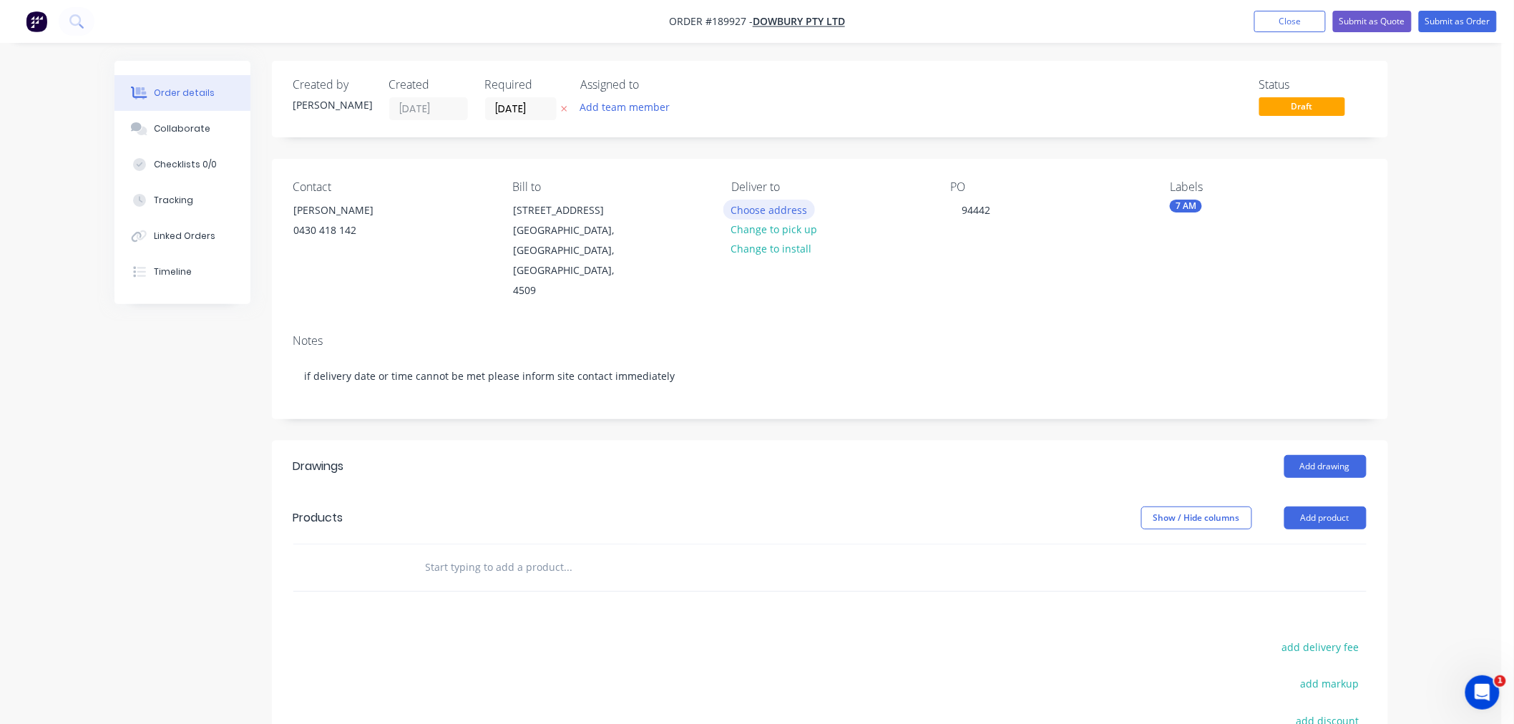
click at [767, 204] on button "Choose address" at bounding box center [769, 209] width 92 height 19
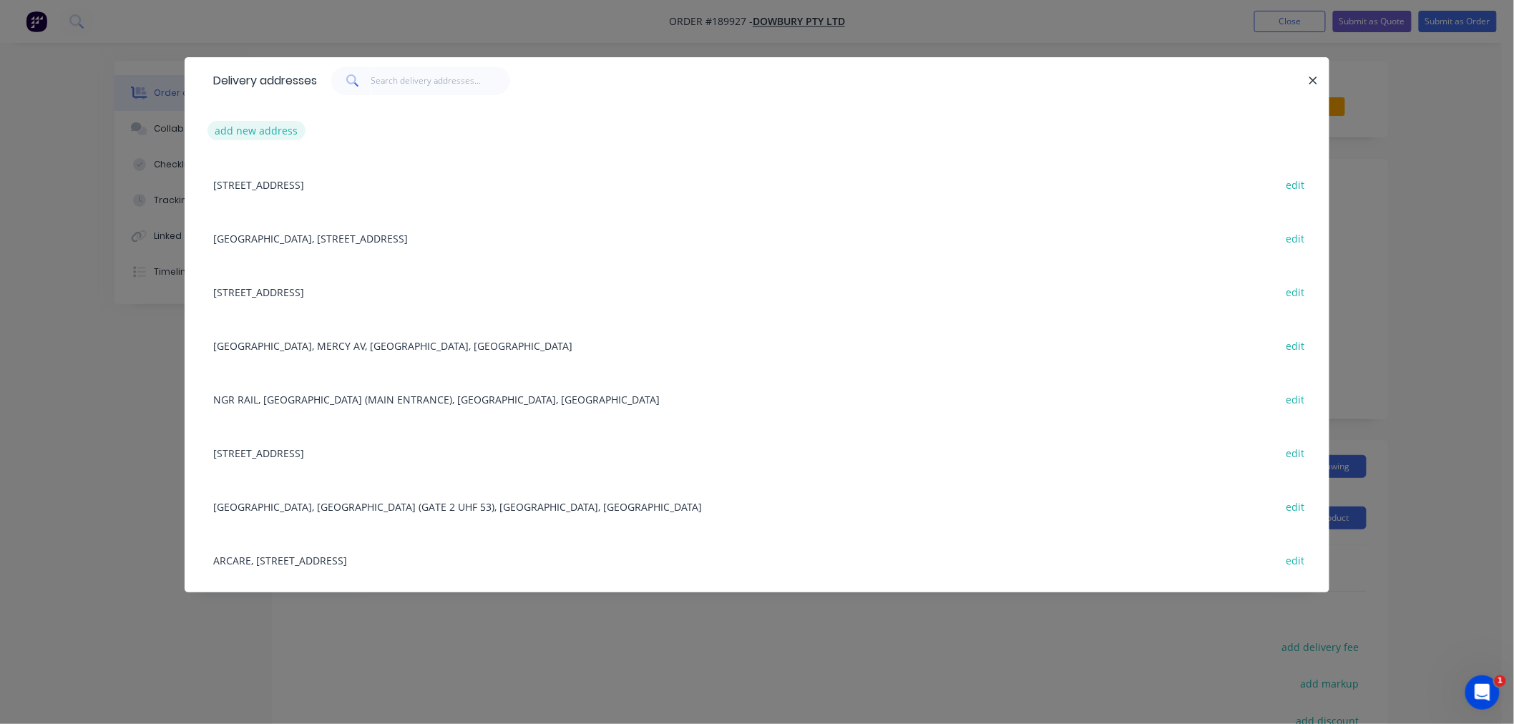
click at [252, 127] on button "add new address" at bounding box center [256, 130] width 98 height 19
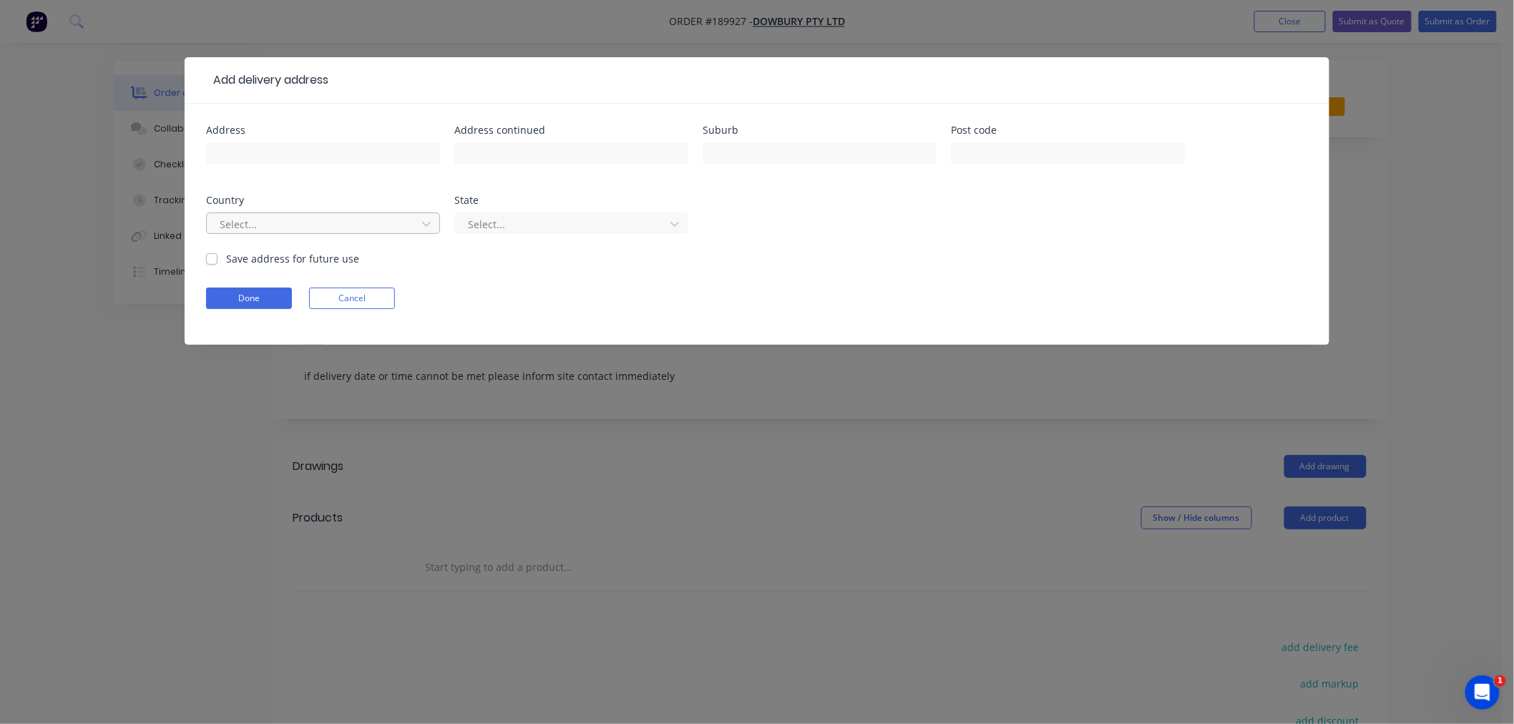
click at [348, 230] on div at bounding box center [313, 224] width 191 height 18
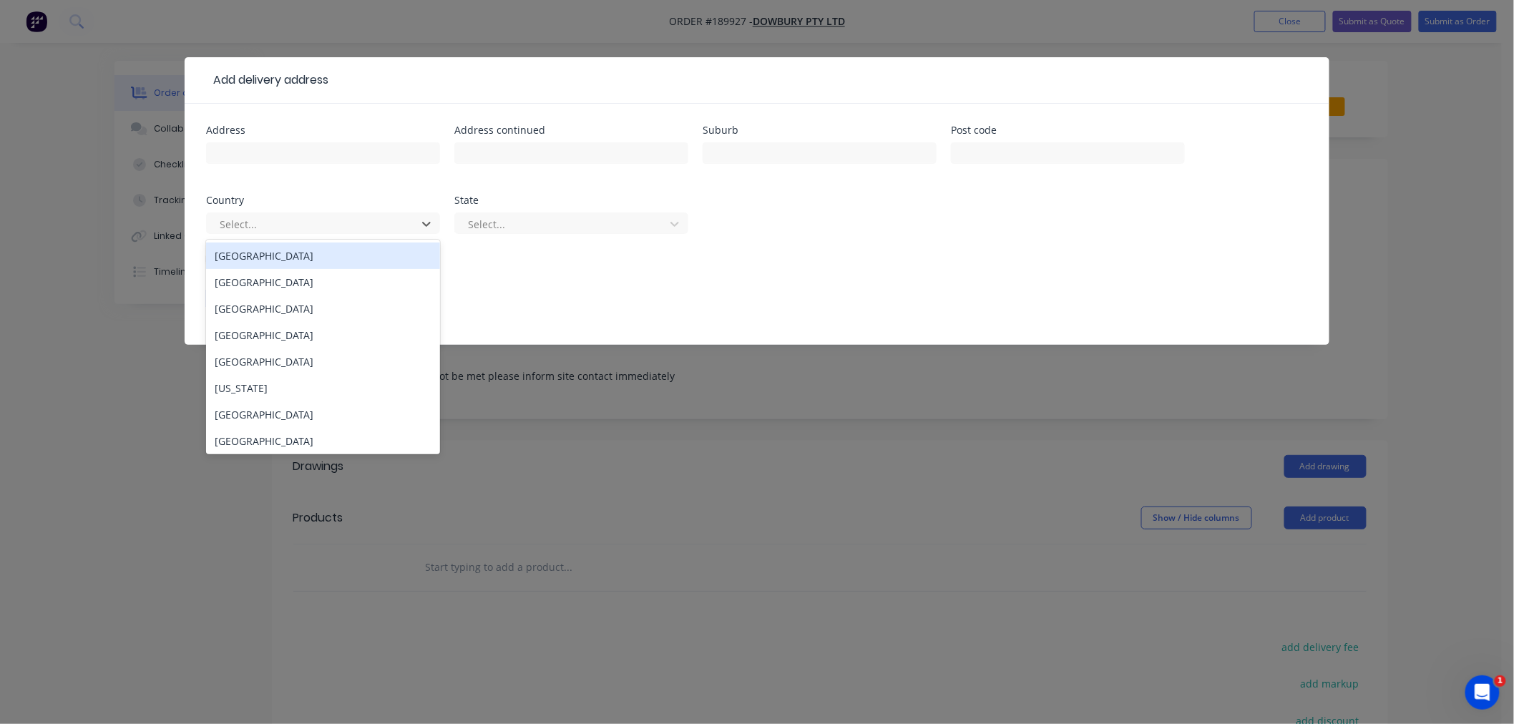
click at [349, 263] on div "[GEOGRAPHIC_DATA]" at bounding box center [323, 255] width 234 height 26
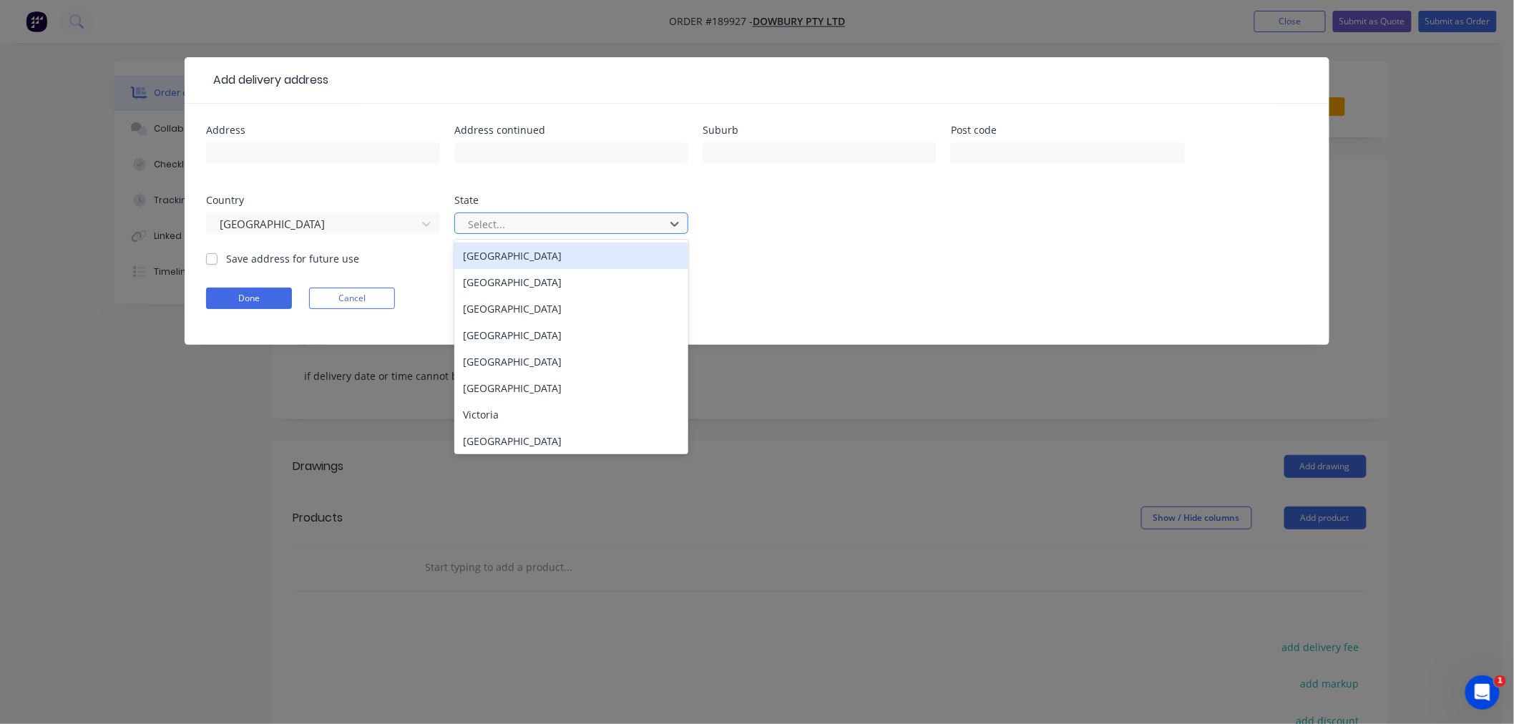
click at [473, 218] on div at bounding box center [561, 224] width 191 height 18
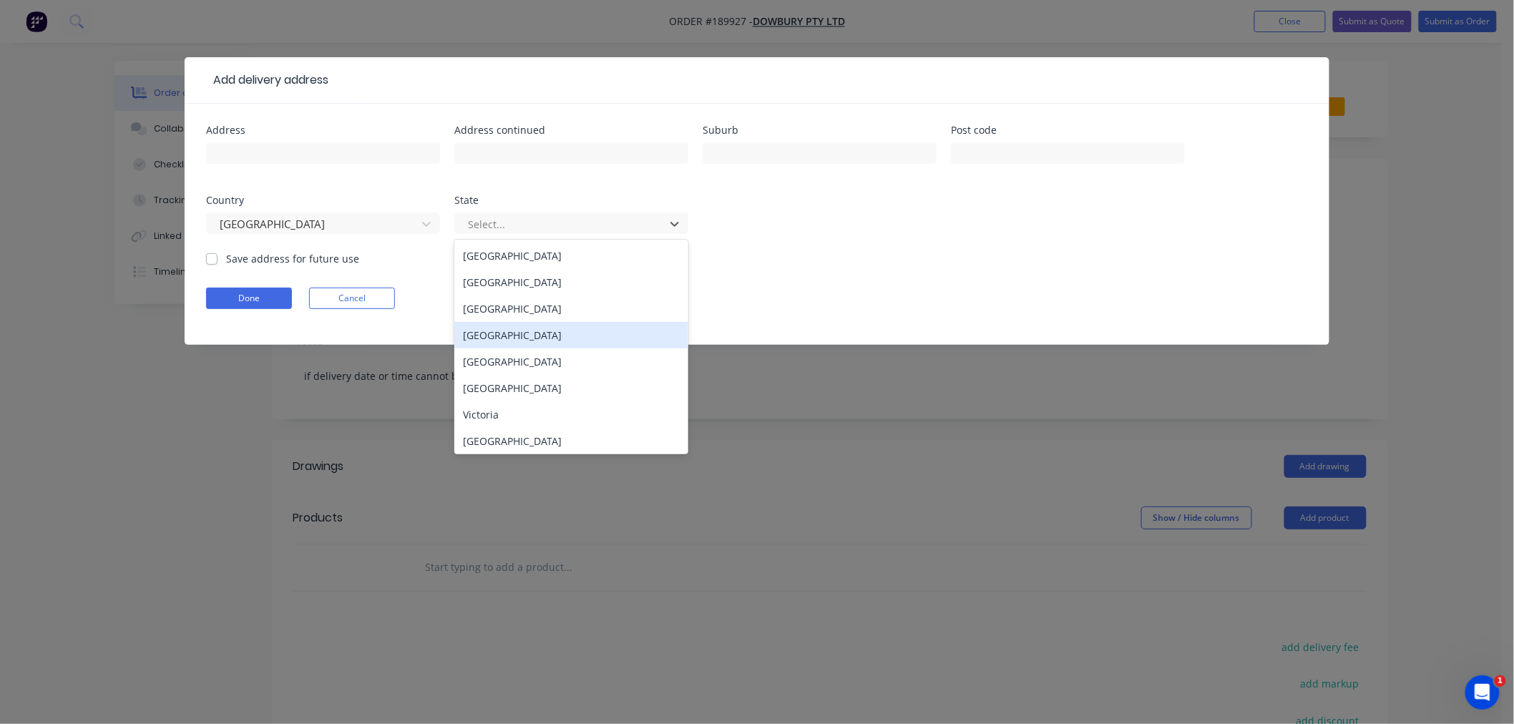
click at [502, 338] on div "[GEOGRAPHIC_DATA]" at bounding box center [571, 335] width 234 height 26
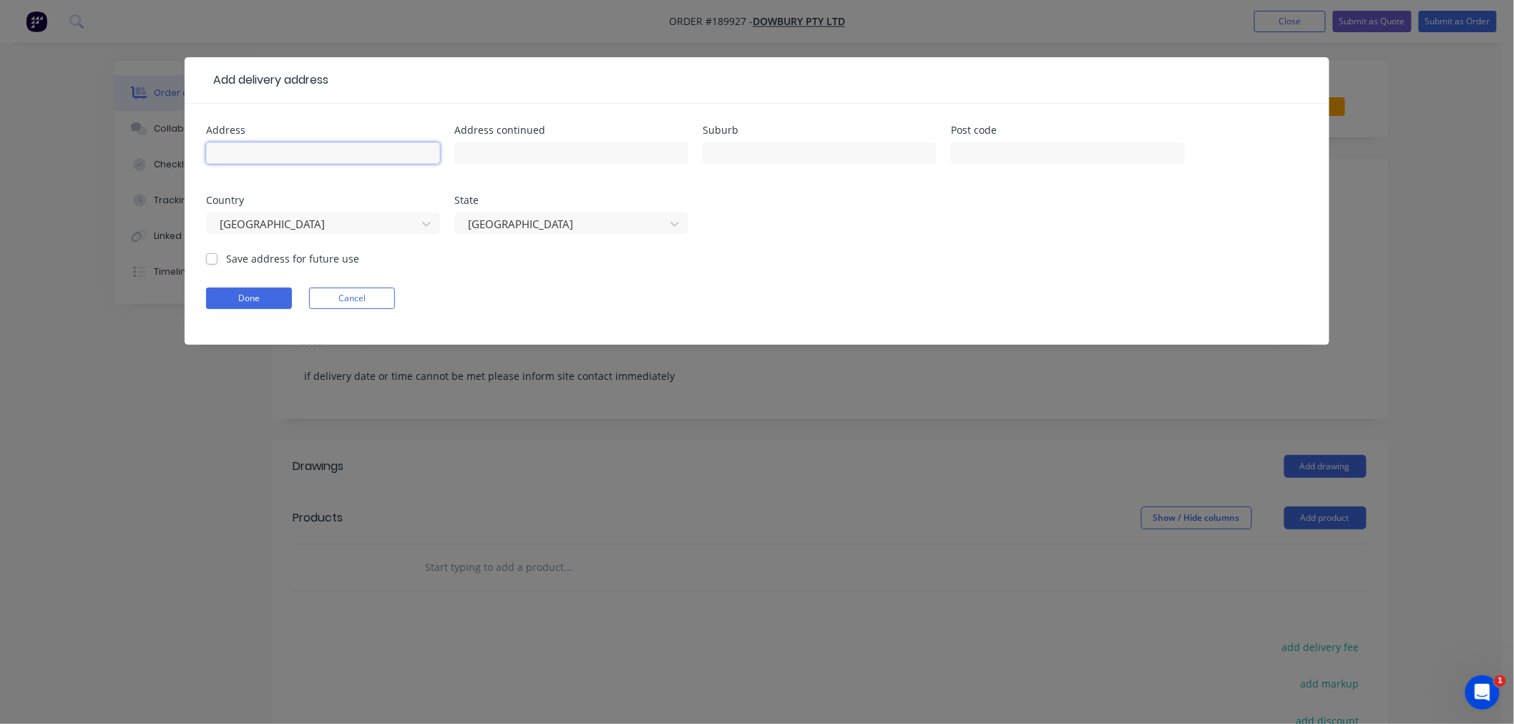
click at [338, 154] on input "text" at bounding box center [323, 152] width 234 height 21
type input "s"
type input "SPRINGFIELD MATER PRIVATE,"
type input "MERCY AVE"
type input "[GEOGRAPHIC_DATA]"
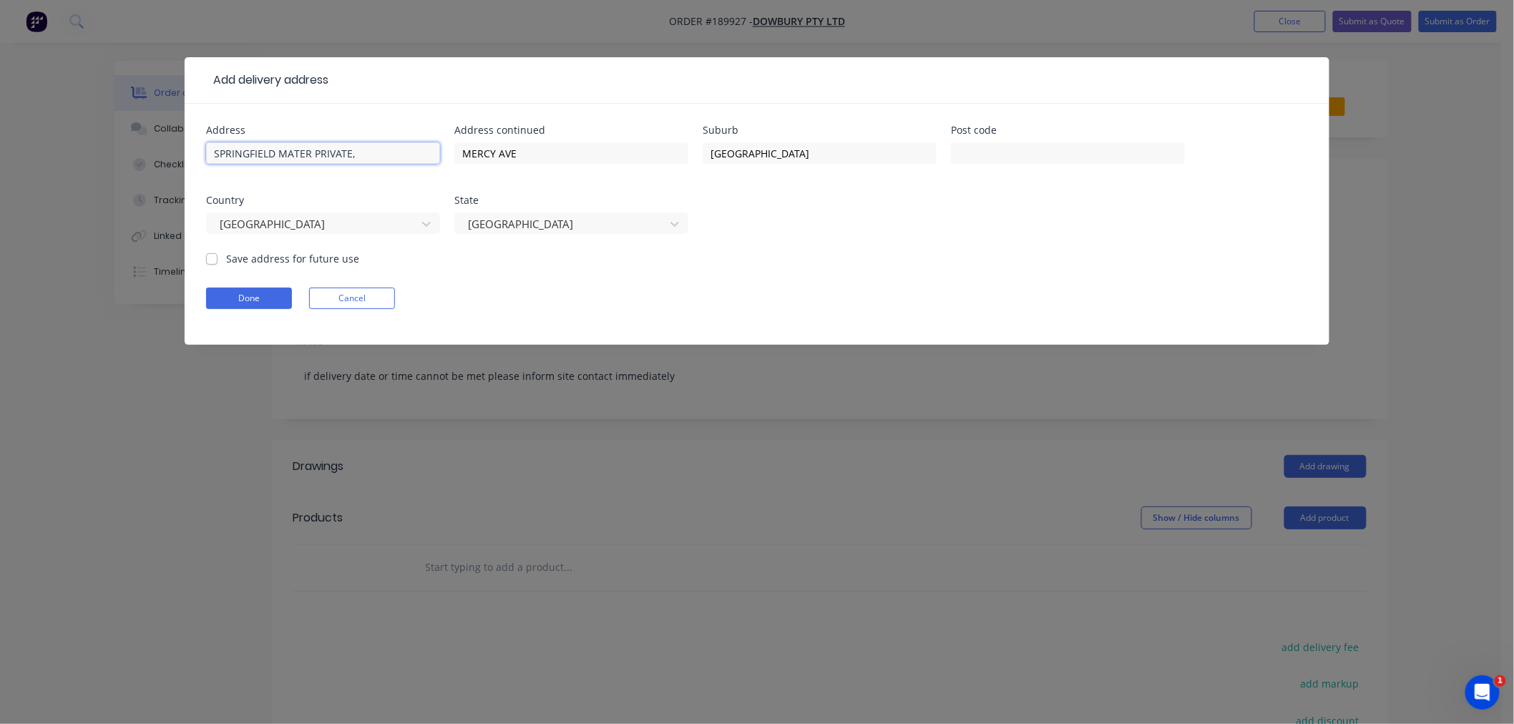
drag, startPoint x: 349, startPoint y: 151, endPoint x: 132, endPoint y: 139, distance: 217.1
click at [132, 139] on div "Add delivery address Address SPRINGFIELD MATER PRIVATE, Address [GEOGRAPHIC_DAT…" at bounding box center [757, 362] width 1514 height 724
click at [988, 153] on input "text" at bounding box center [1068, 152] width 234 height 21
type input "4300"
click at [888, 254] on form "Address SPRINGFIELD MATER PRIVATE, Address [GEOGRAPHIC_DATA] Post code 4300 Cou…" at bounding box center [757, 235] width 1102 height 220
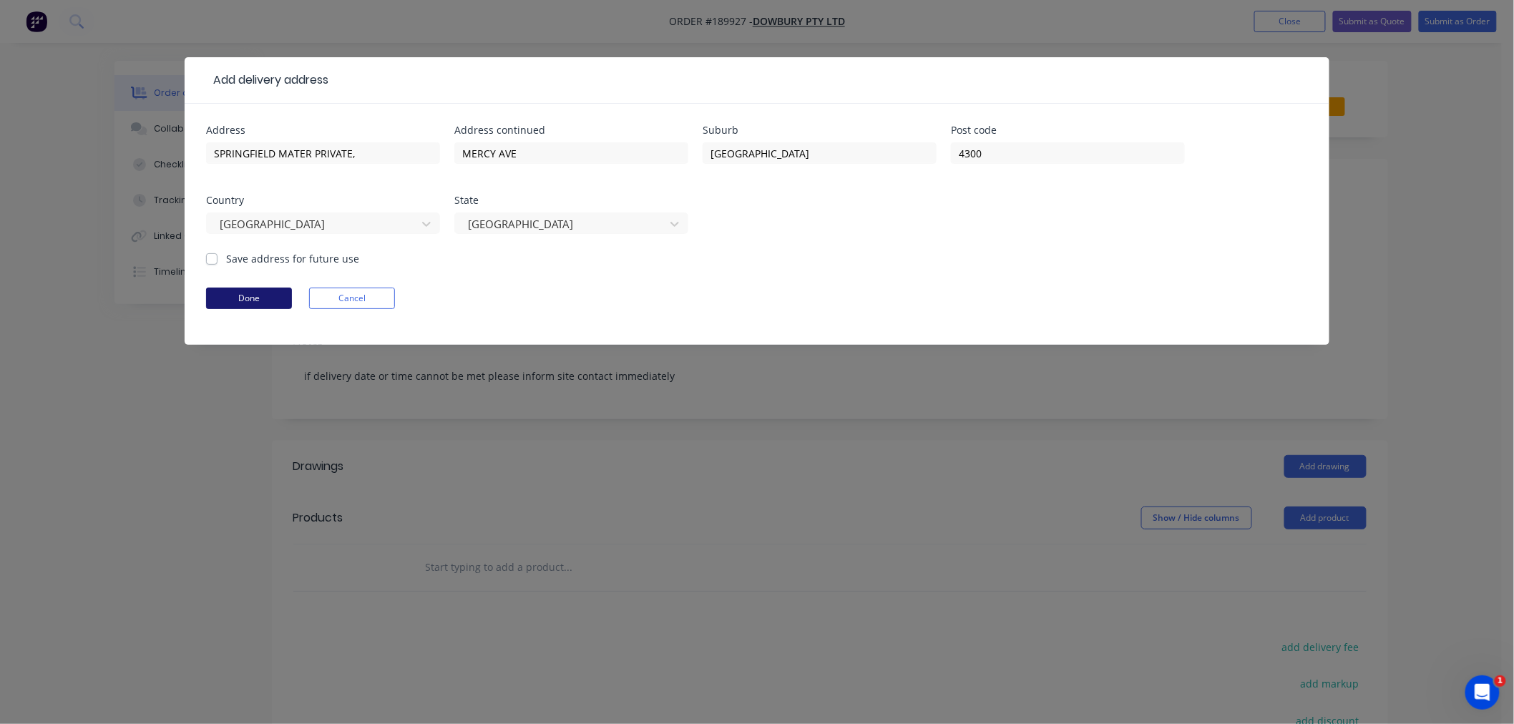
click at [255, 303] on button "Done" at bounding box center [249, 298] width 86 height 21
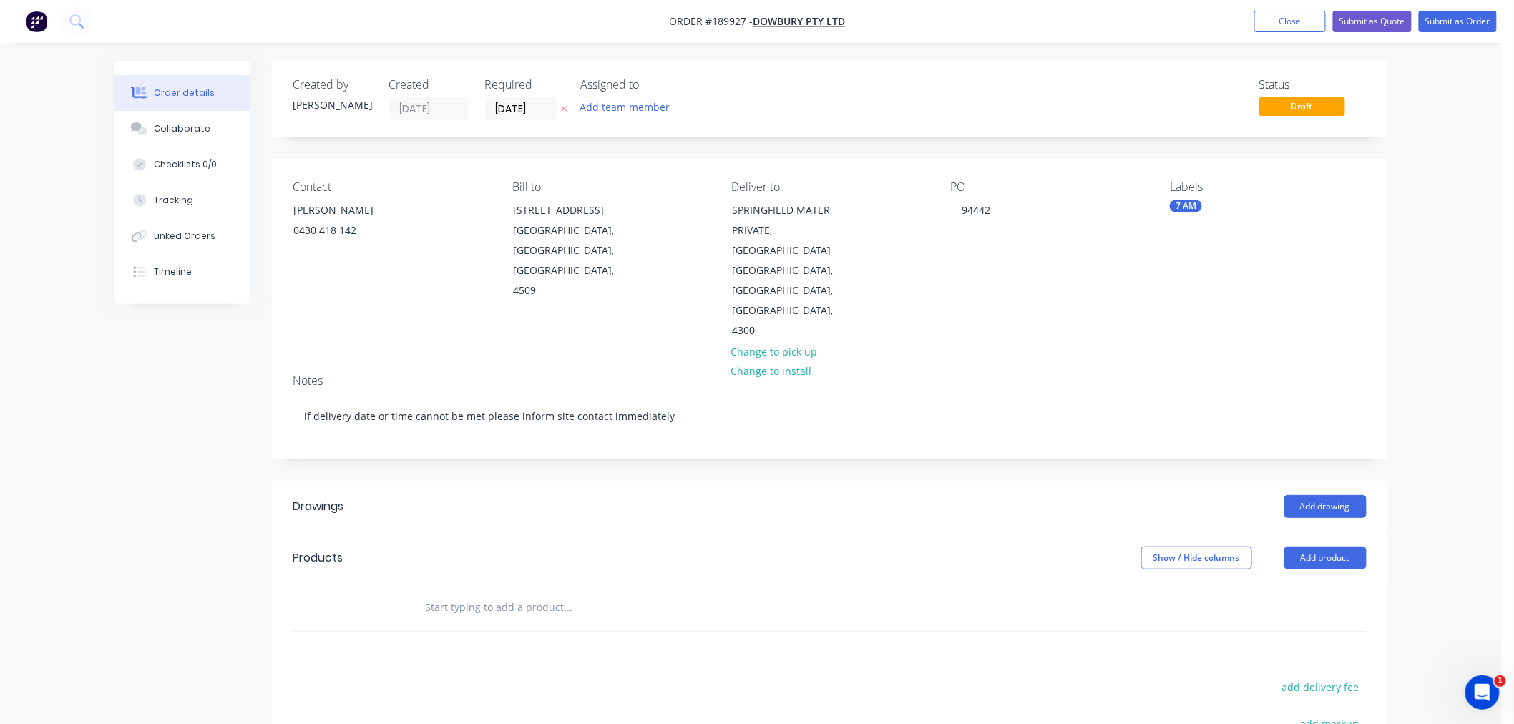
click at [1457, 477] on div "Order details Collaborate Checklists 0/0 Tracking Linked Orders Timeline Order …" at bounding box center [750, 498] width 1501 height 996
click at [1318, 495] on button "Add drawing" at bounding box center [1325, 506] width 82 height 23
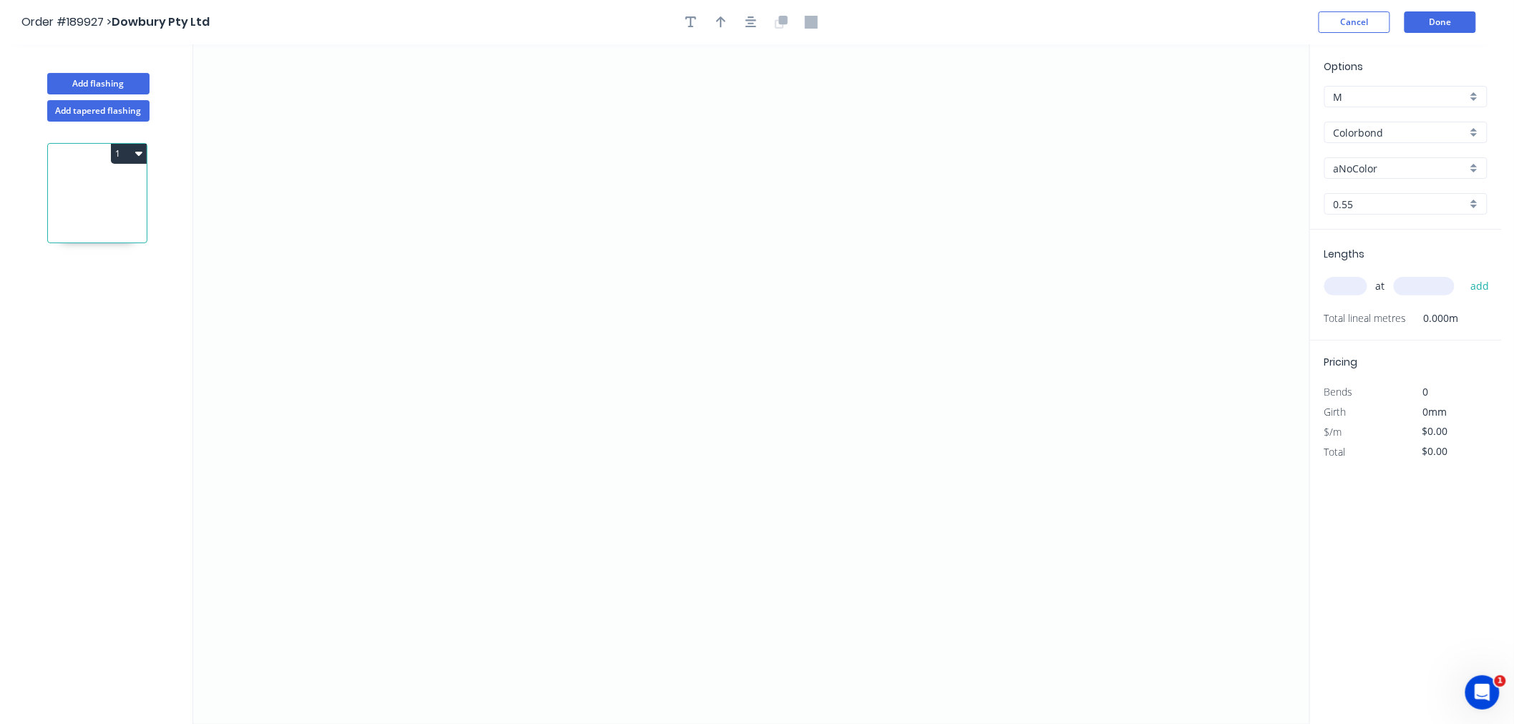
click at [1364, 170] on input "aNoColor" at bounding box center [1399, 168] width 133 height 15
click at [1446, 131] on input "Colorbond" at bounding box center [1399, 132] width 133 height 15
type input "aNoColor"
click at [1463, 201] on div "Colorbond Coolmax" at bounding box center [1406, 209] width 162 height 25
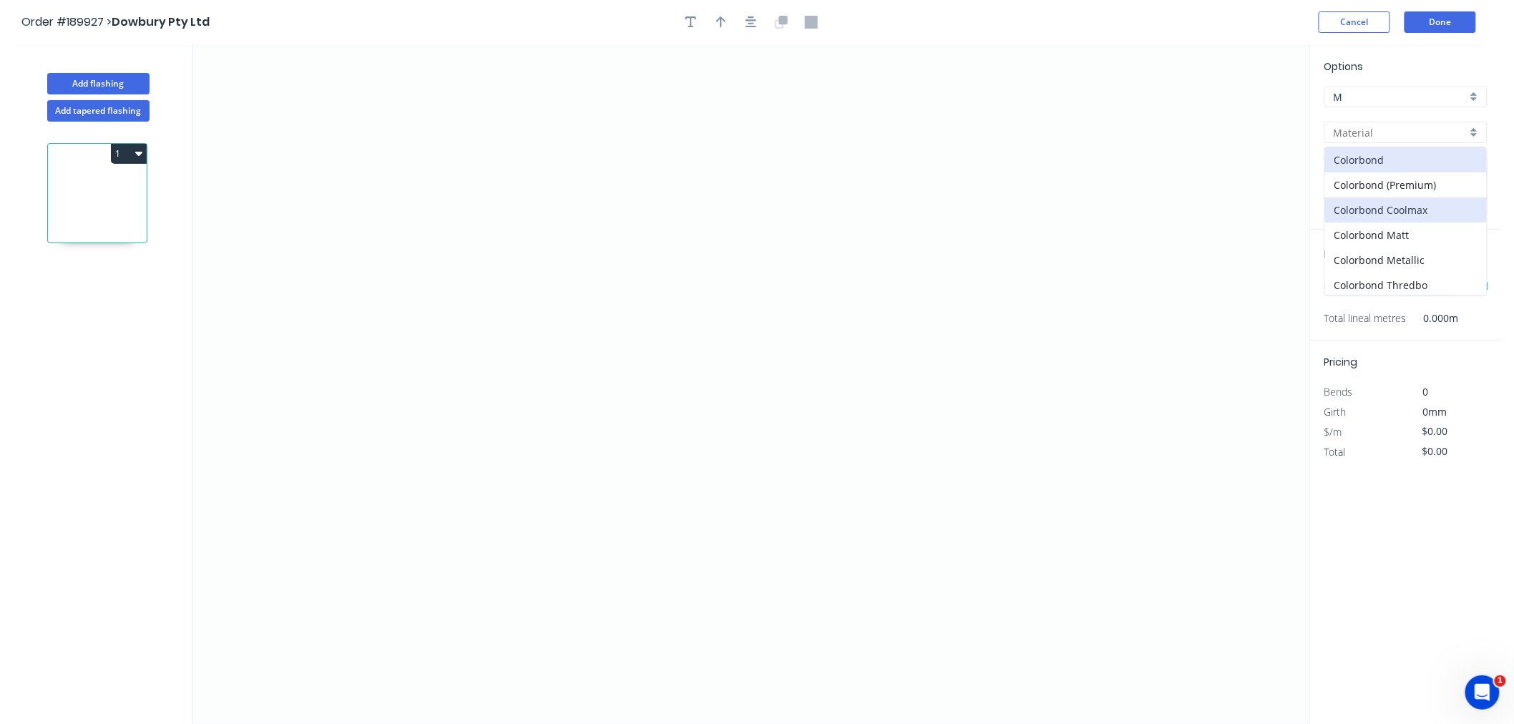
type input "Colorbond Coolmax"
type input "[GEOGRAPHIC_DATA]"
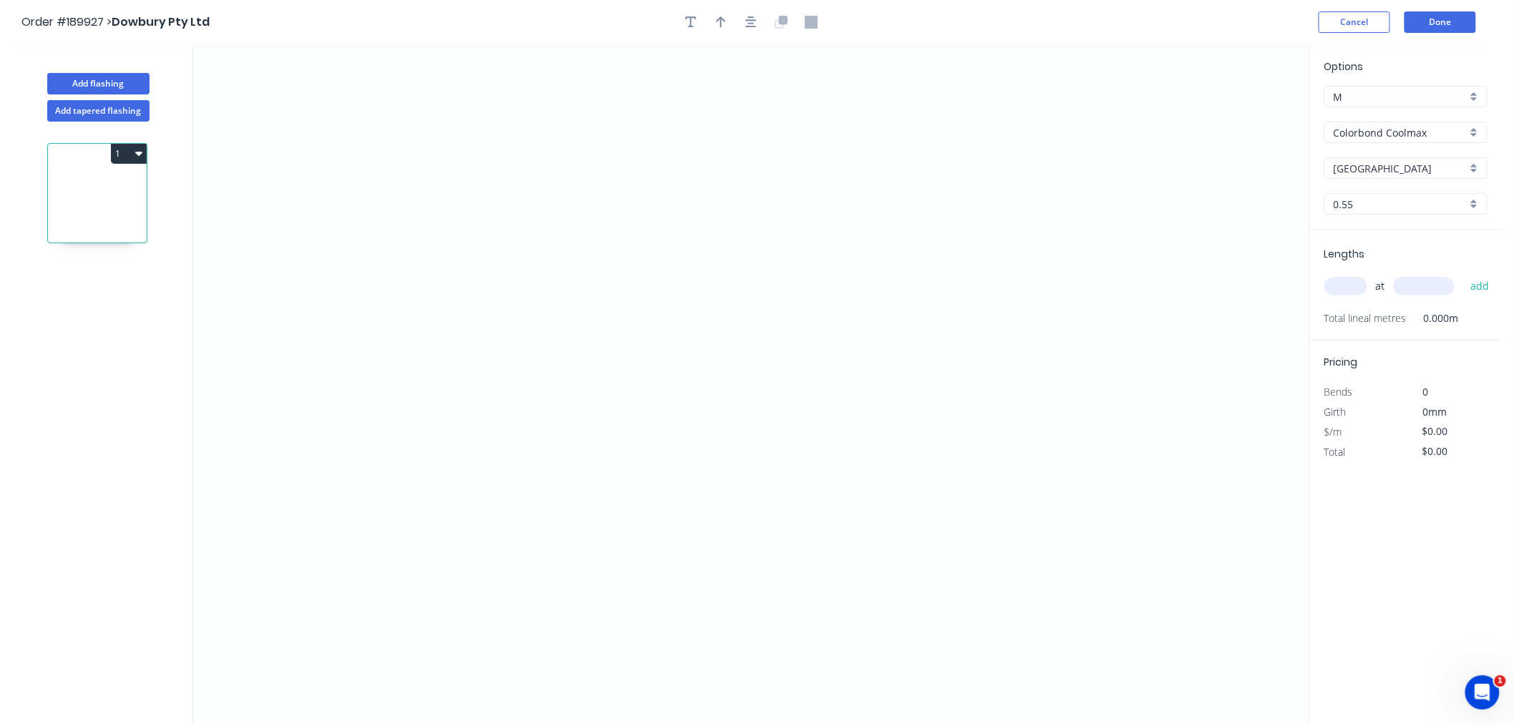
click at [1455, 165] on input "[GEOGRAPHIC_DATA]" at bounding box center [1399, 168] width 133 height 15
click at [1455, 163] on input "text" at bounding box center [1399, 168] width 133 height 15
click at [1454, 134] on input "Colorbond Coolmax" at bounding box center [1399, 132] width 133 height 15
click at [1456, 188] on div "Colorbond (Premium)" at bounding box center [1406, 184] width 162 height 25
type input "Colorbond (Premium)"
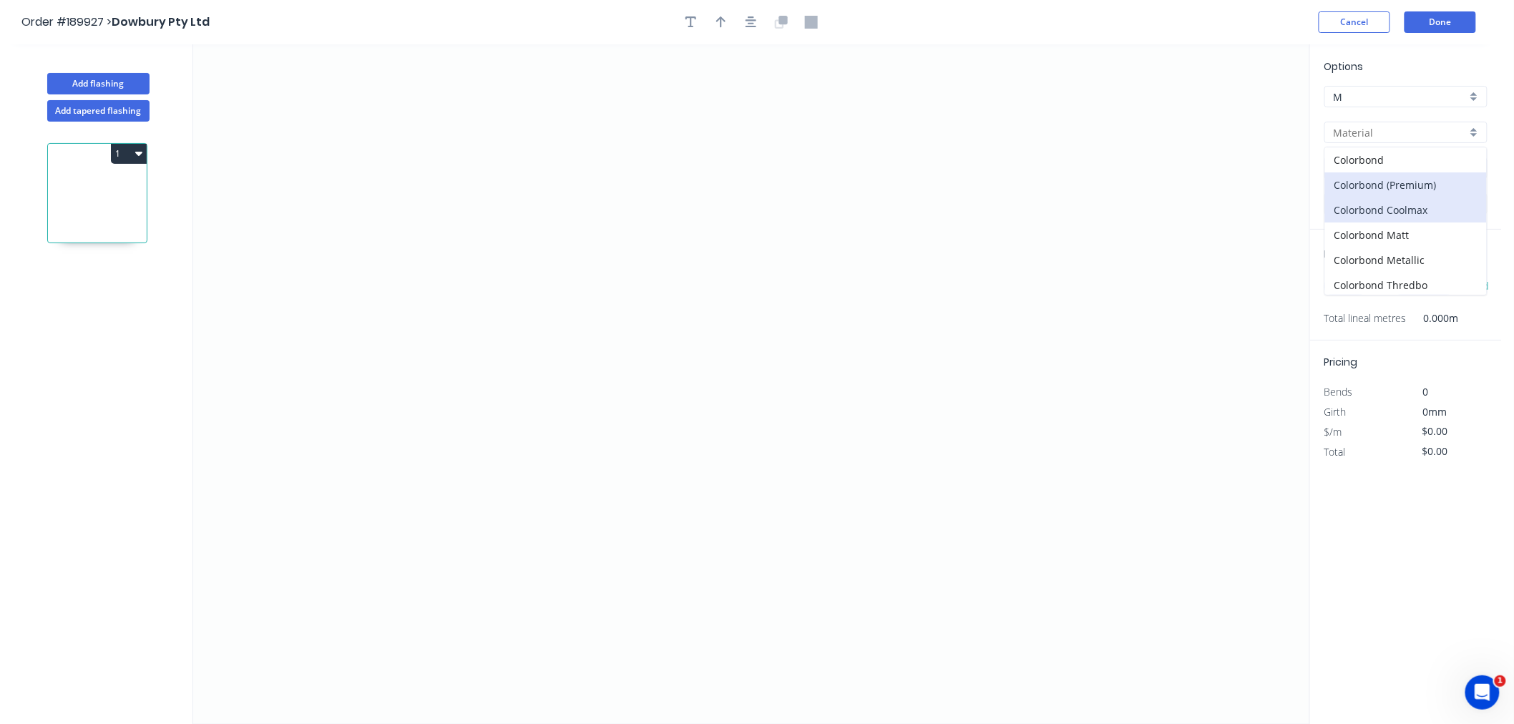
type input "Cattai Green"
click at [1451, 162] on input "Cattai Green" at bounding box center [1399, 168] width 133 height 15
click at [1452, 136] on input "Colorbond (Premium)" at bounding box center [1399, 132] width 133 height 15
click at [1463, 233] on div "Colorbond Matt" at bounding box center [1406, 234] width 162 height 25
type input "Colorbond Matt"
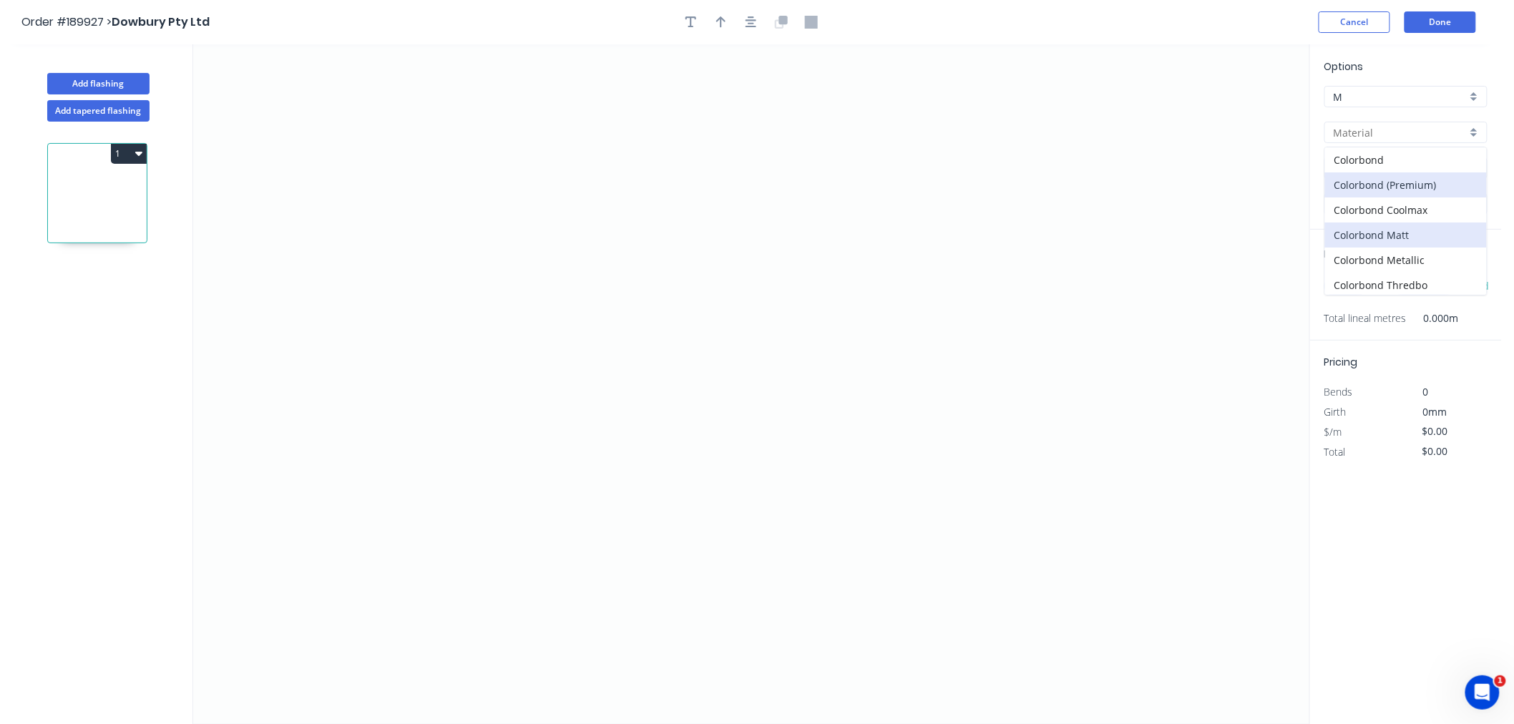
type input "Basalt"
click at [1440, 158] on div "Basalt" at bounding box center [1405, 167] width 163 height 21
click at [1418, 109] on div "Options M M Colorbond Matt Colorbond [PERSON_NAME] Bluegum Dune Monument Night …" at bounding box center [1406, 144] width 192 height 171
click at [1419, 126] on input "Colorbond Matt" at bounding box center [1399, 132] width 133 height 15
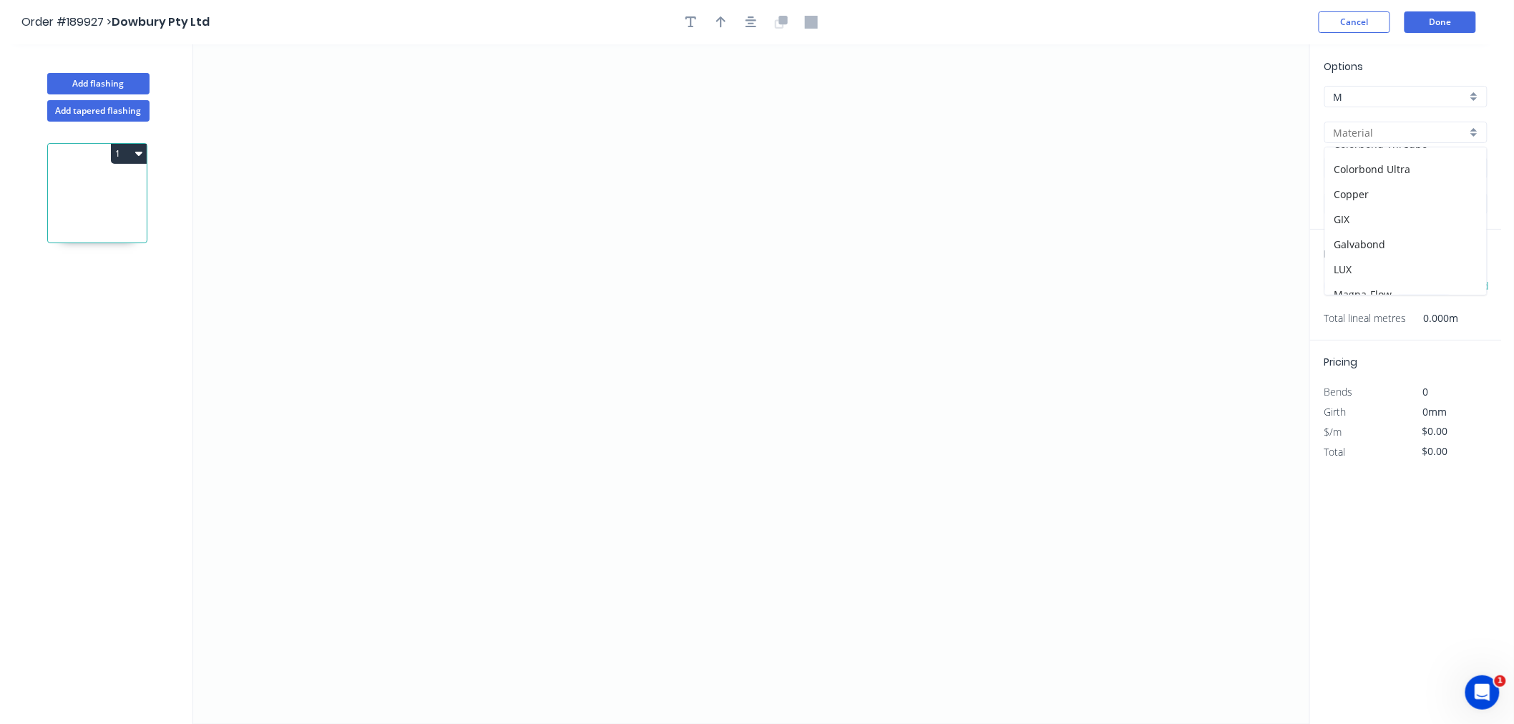
scroll to position [127, 0]
click at [1447, 184] on div "Colorbond Ultra" at bounding box center [1406, 183] width 162 height 25
type input "Colorbond Ultra"
type input "Dover White"
click at [1414, 166] on input "Dover White" at bounding box center [1399, 168] width 133 height 15
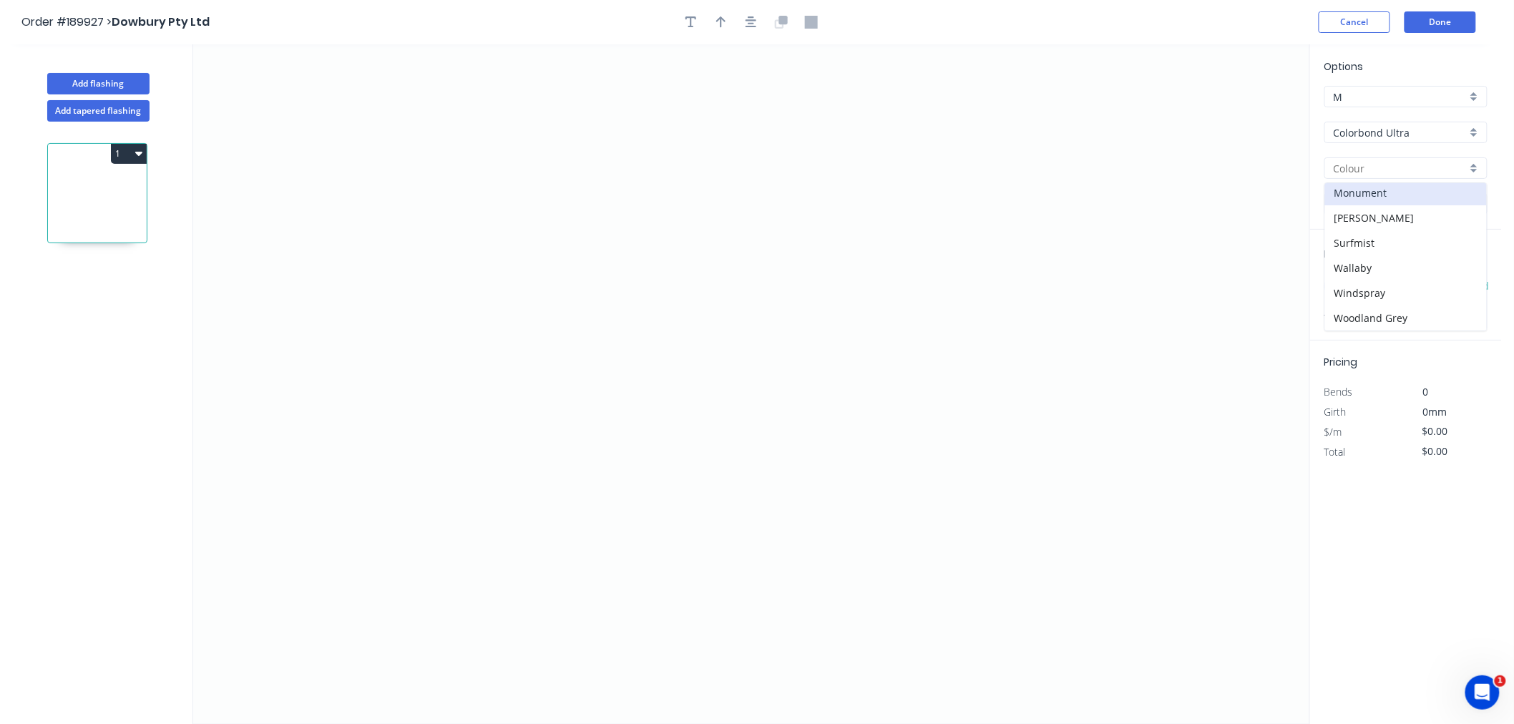
scroll to position [0, 0]
click at [1050, 19] on div "Order #189927 > Dowbury Pty Ltd Cancel Done" at bounding box center [750, 21] width 1458 height 21
click at [1386, 131] on input "Colorbond Ultra" at bounding box center [1399, 132] width 133 height 15
click at [1385, 162] on div "Colorbond" at bounding box center [1406, 159] width 162 height 25
type input "Colorbond"
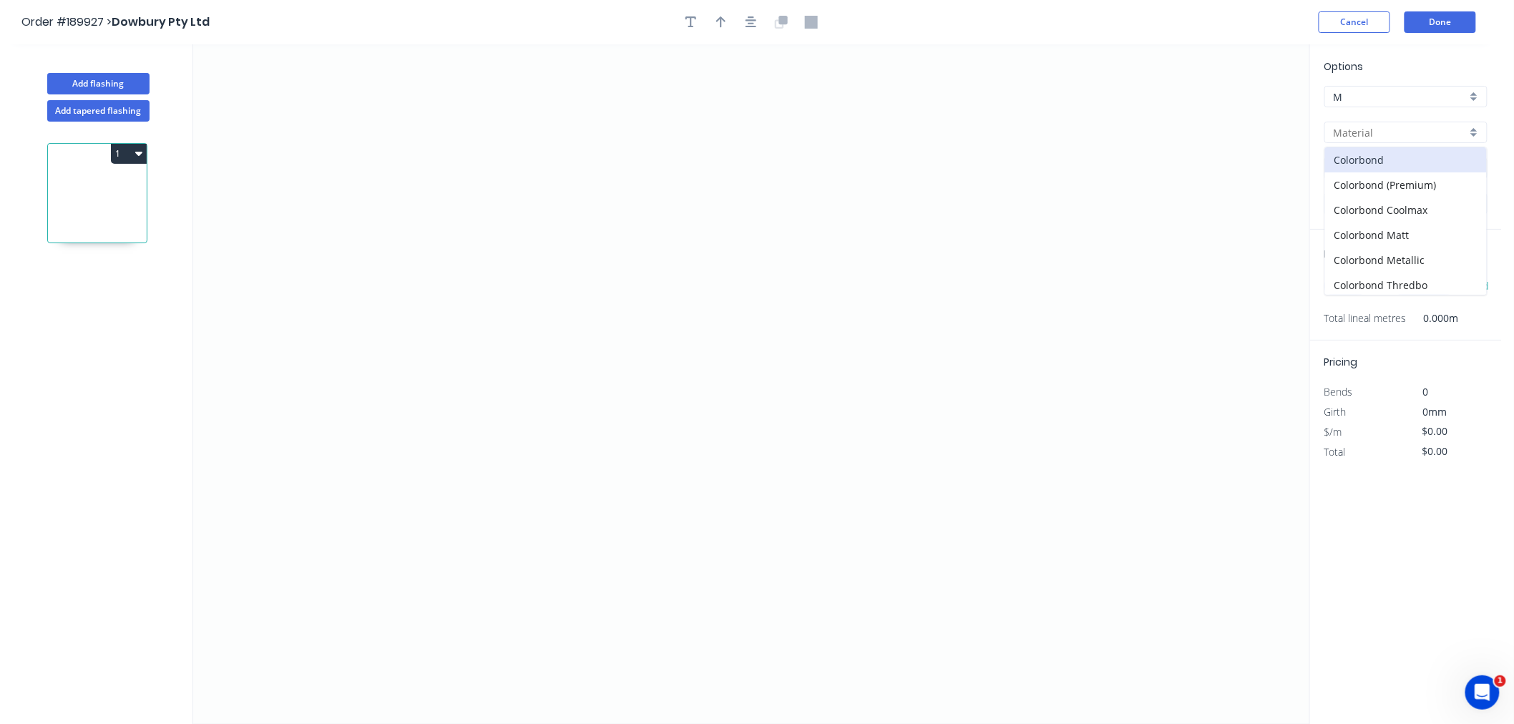
type input "Dover White"
click at [1396, 163] on input "Dover White" at bounding box center [1399, 168] width 133 height 15
click at [1406, 125] on input "Colorbond" at bounding box center [1399, 132] width 133 height 15
type input "Dover White"
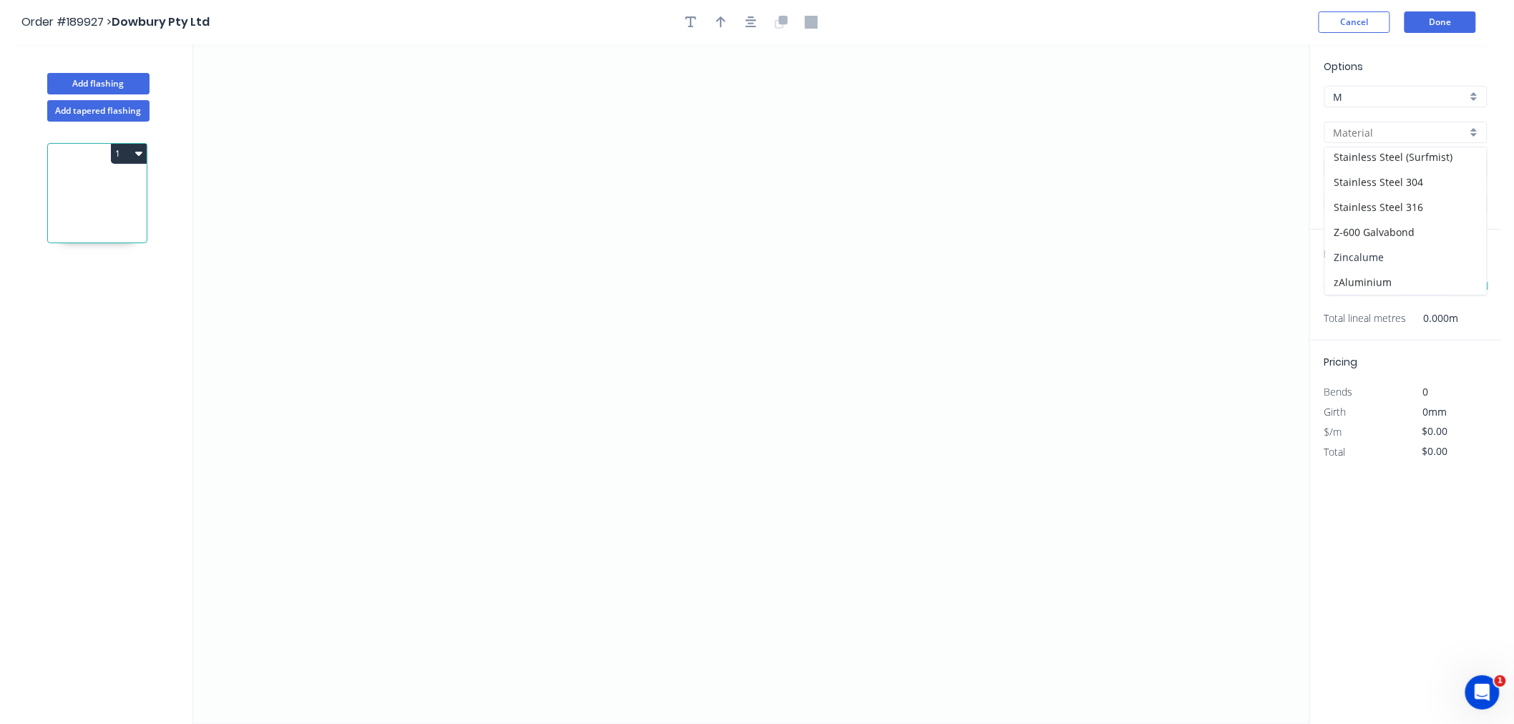
click at [1421, 256] on div "Zincalume" at bounding box center [1406, 257] width 162 height 25
type input "Zincalume"
click at [1363, 210] on input "0.55" at bounding box center [1399, 204] width 133 height 15
click at [1368, 254] on div "0.8" at bounding box center [1406, 256] width 162 height 25
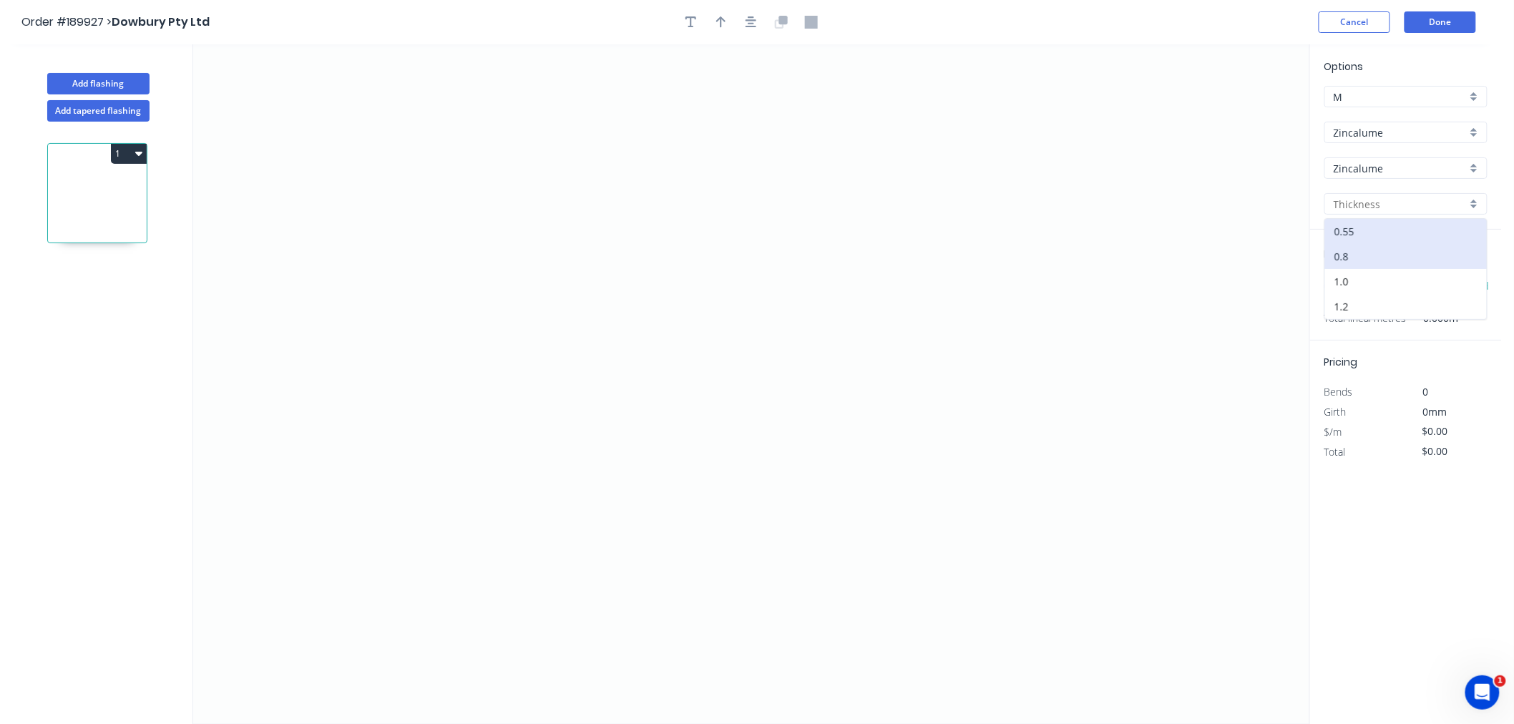
type input "0.8"
click at [1350, 290] on input "text" at bounding box center [1345, 286] width 43 height 19
type input "10"
type input "4000"
click at [1463, 274] on button "add" at bounding box center [1480, 286] width 34 height 24
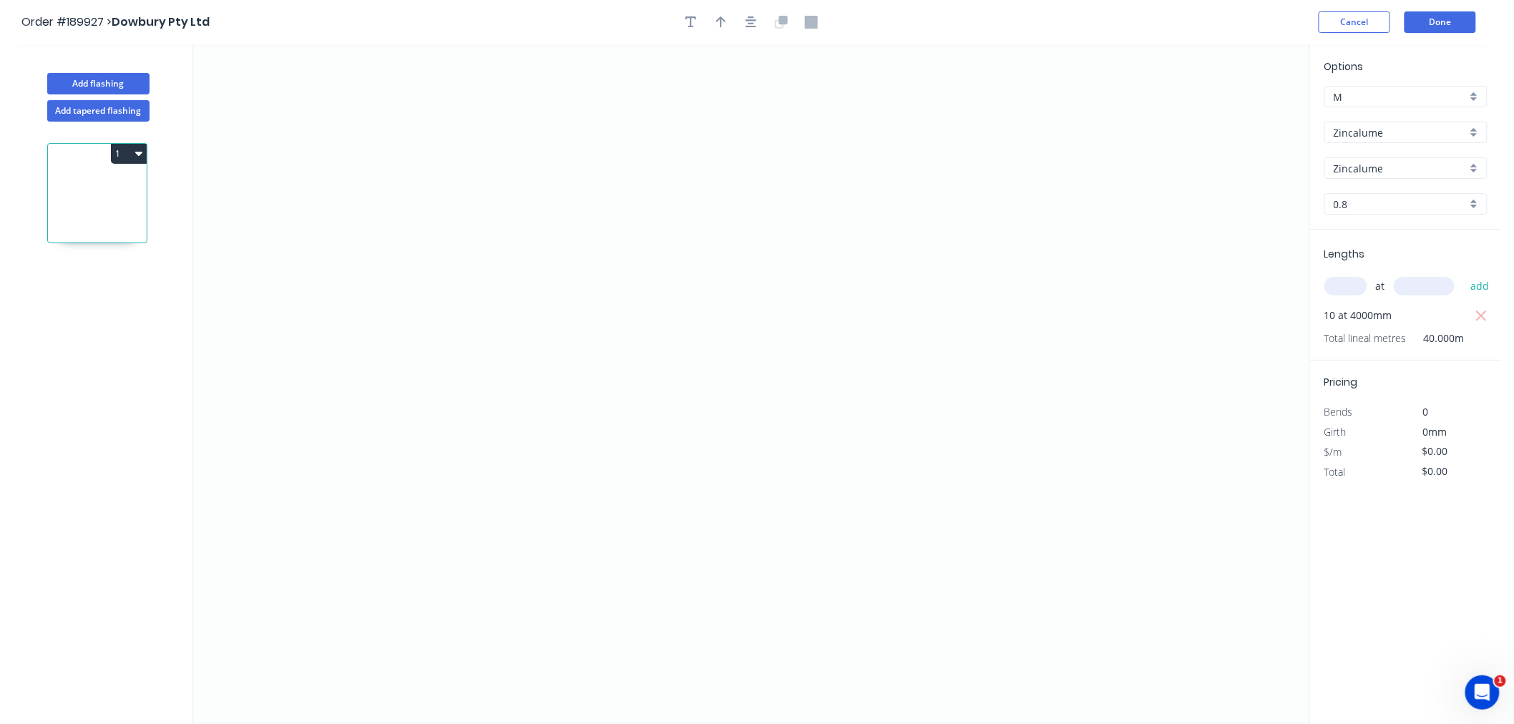
click at [1363, 125] on input "Zincalume" at bounding box center [1399, 132] width 133 height 15
click at [1374, 158] on div "Colorbond" at bounding box center [1406, 159] width 162 height 25
type input "Colorbond"
type input "aNoColor"
type input "0.55"
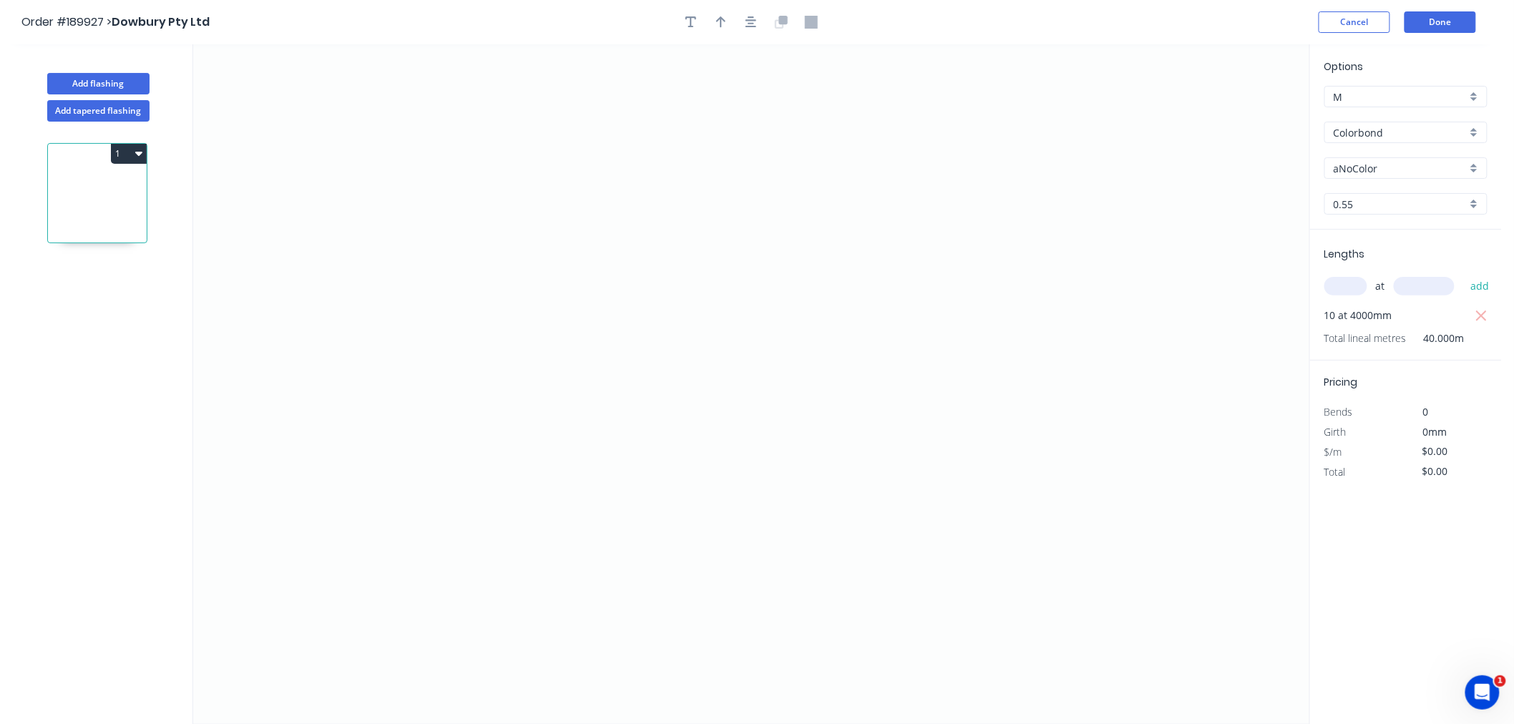
click at [1392, 165] on input "aNoColor" at bounding box center [1399, 168] width 133 height 15
click at [1368, 495] on div "Options M M Colorbond Colorbond Colorbond (Premium) Colorbond Coolmax Colorbond…" at bounding box center [1405, 384] width 192 height 681
type input "aNoColor"
click at [1368, 165] on input "aNoColor" at bounding box center [1399, 168] width 133 height 15
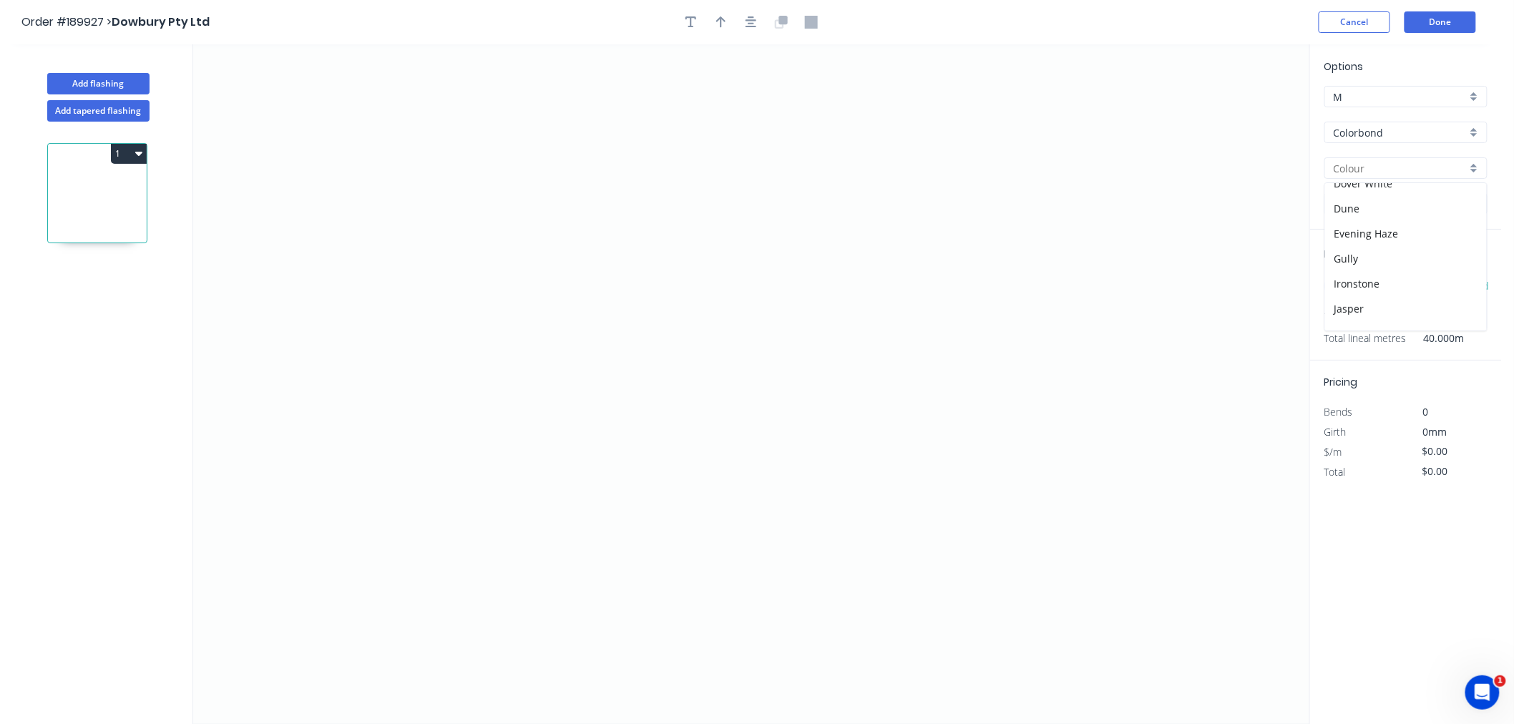
scroll to position [0, 0]
click at [1181, 20] on div "Order #189927 > Dowbury Pty Ltd Cancel Done" at bounding box center [750, 21] width 1458 height 21
type input "aNoColor"
click at [114, 109] on button "Add tapered flashing" at bounding box center [98, 110] width 102 height 21
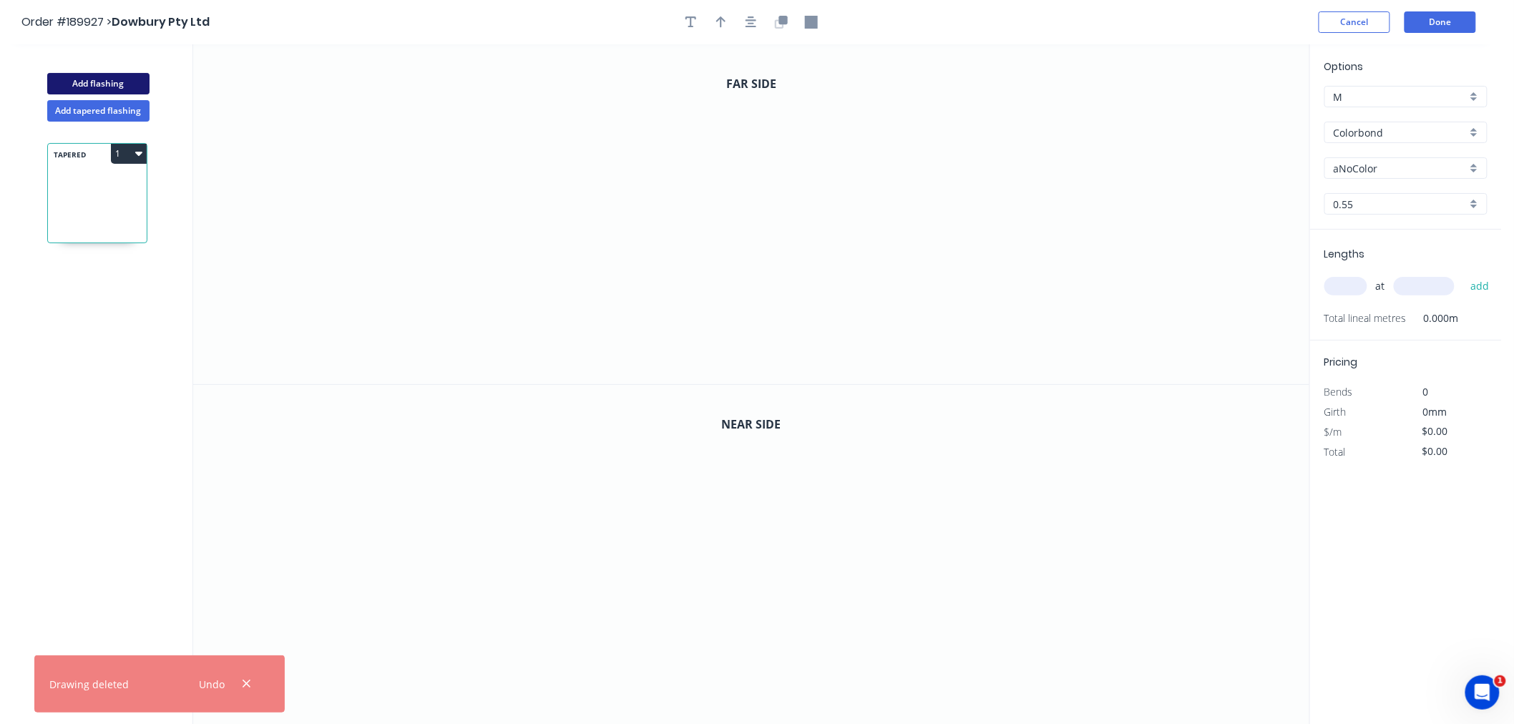
click at [119, 76] on button "Add flashing" at bounding box center [98, 83] width 102 height 21
click at [89, 315] on icon at bounding box center [97, 314] width 99 height 92
click at [1372, 125] on input "Colorbond" at bounding box center [1399, 132] width 133 height 15
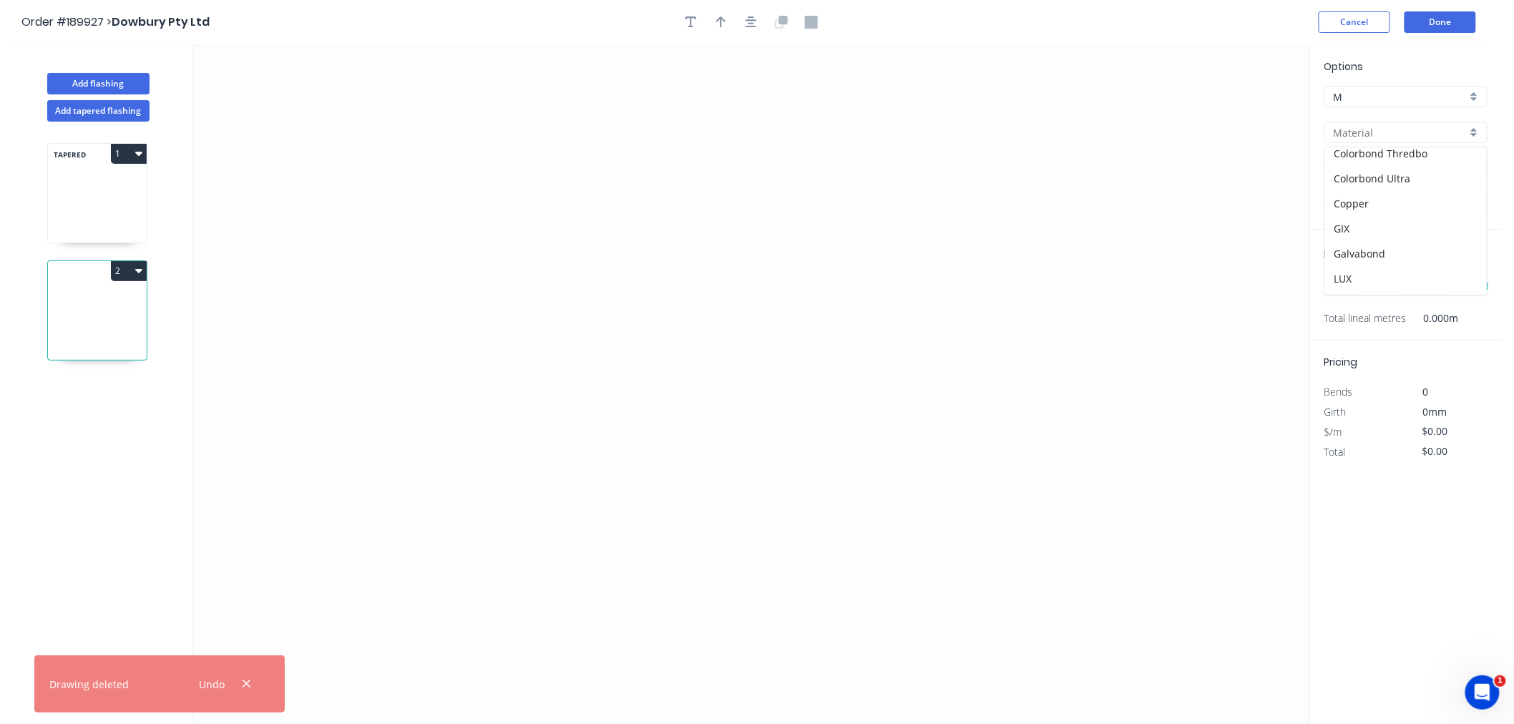
scroll to position [305, 0]
click at [1406, 250] on div "Zincalume" at bounding box center [1406, 257] width 162 height 25
type input "Zincalume"
click at [1376, 202] on input "0.55" at bounding box center [1399, 204] width 133 height 15
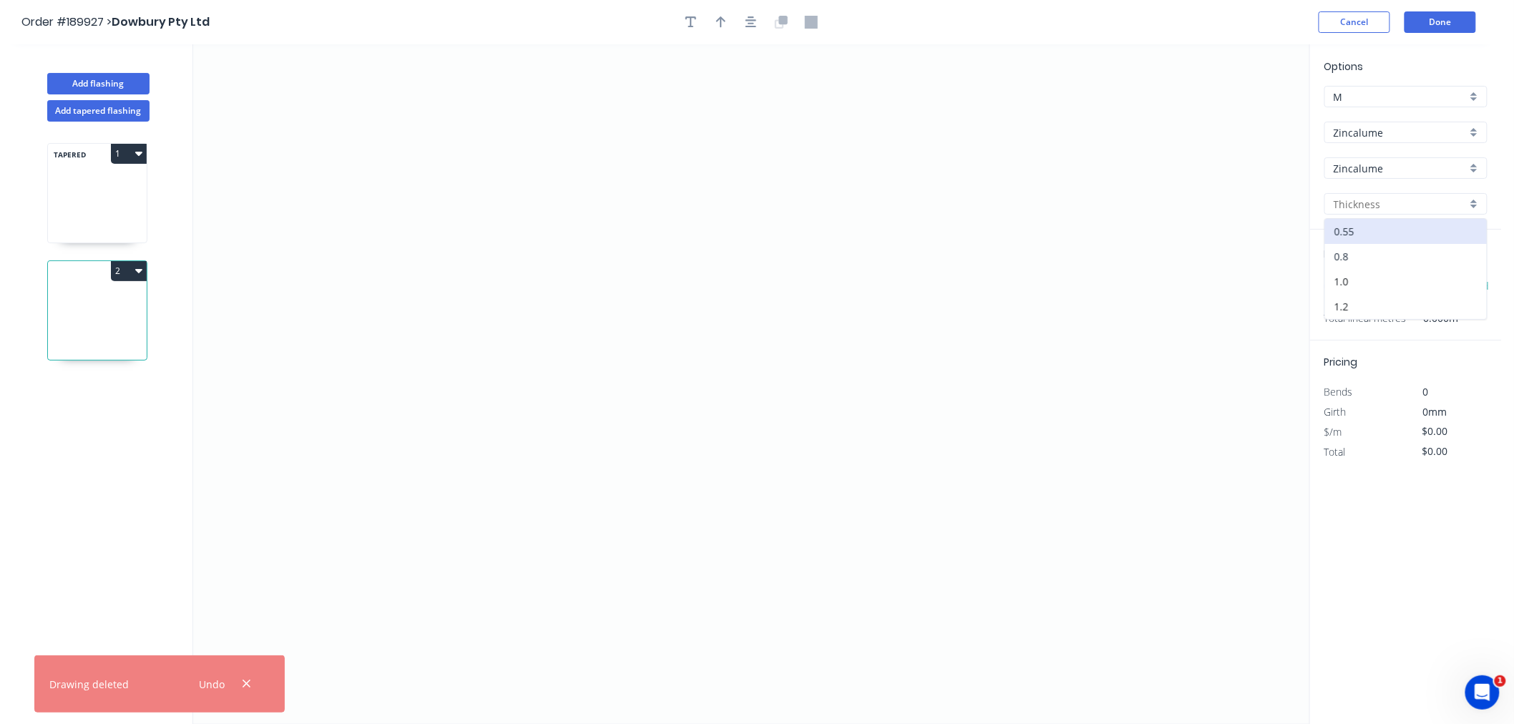
click at [1358, 250] on div "0.8" at bounding box center [1406, 256] width 162 height 25
type input "0.8"
click at [1345, 286] on input "text" at bounding box center [1345, 286] width 43 height 19
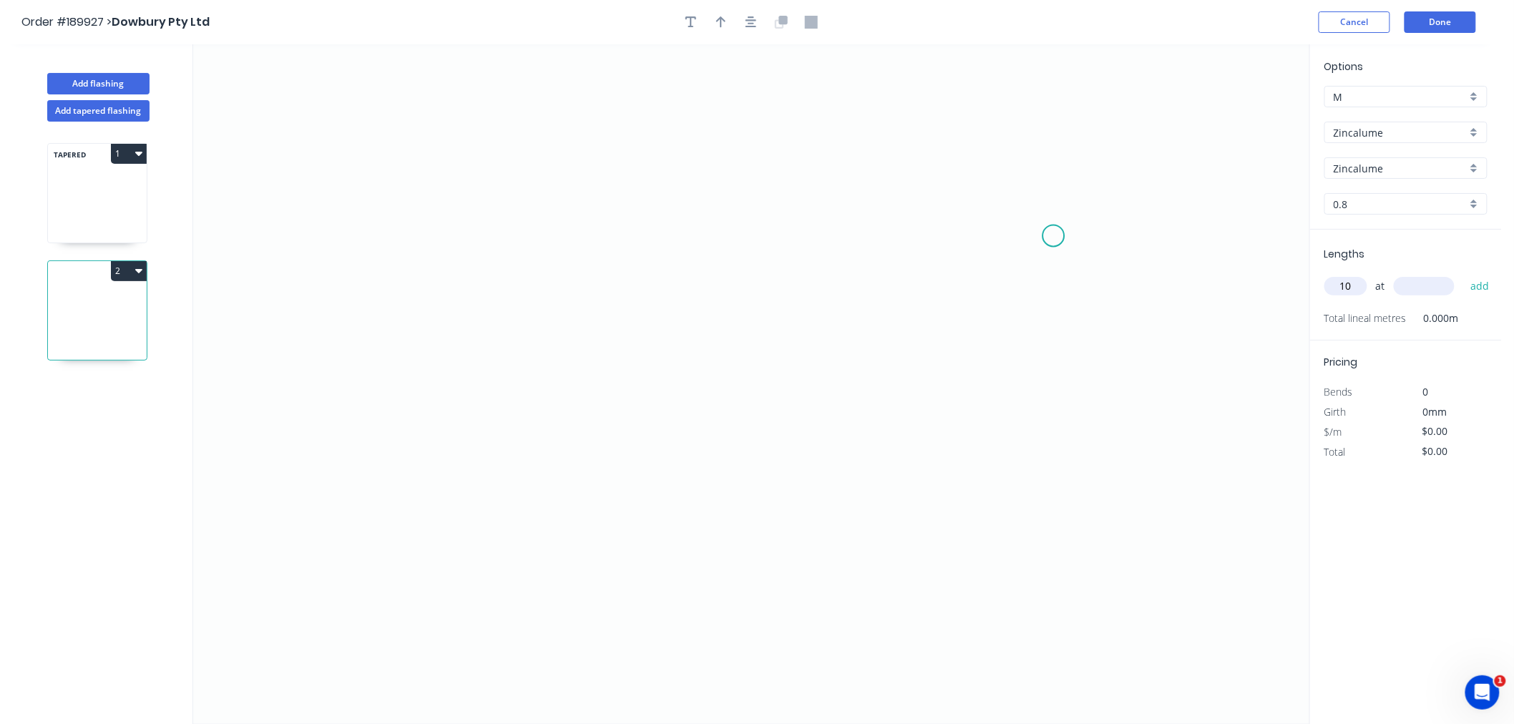
type input "10"
type input "4000"
click at [1463, 274] on button "add" at bounding box center [1480, 286] width 34 height 24
click at [374, 353] on icon "0" at bounding box center [751, 384] width 1116 height 680
click at [479, 352] on icon at bounding box center [427, 352] width 105 height 0
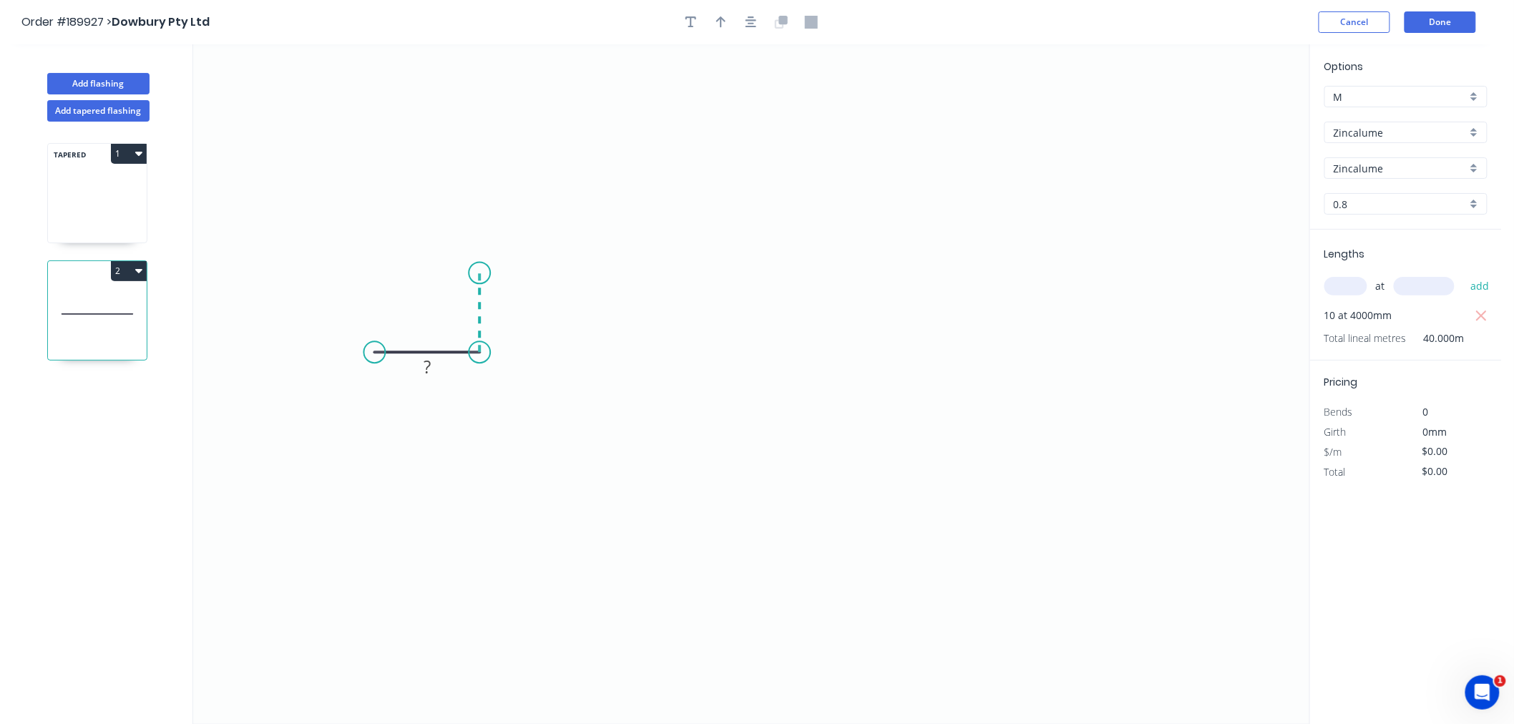
click at [481, 273] on icon "0 ?" at bounding box center [751, 384] width 1116 height 680
click at [727, 280] on icon "0 ? ?" at bounding box center [751, 384] width 1116 height 680
click at [730, 352] on icon "0 ? ? ?" at bounding box center [751, 384] width 1116 height 680
click at [847, 355] on icon "0 ? ? ? ?" at bounding box center [751, 384] width 1116 height 680
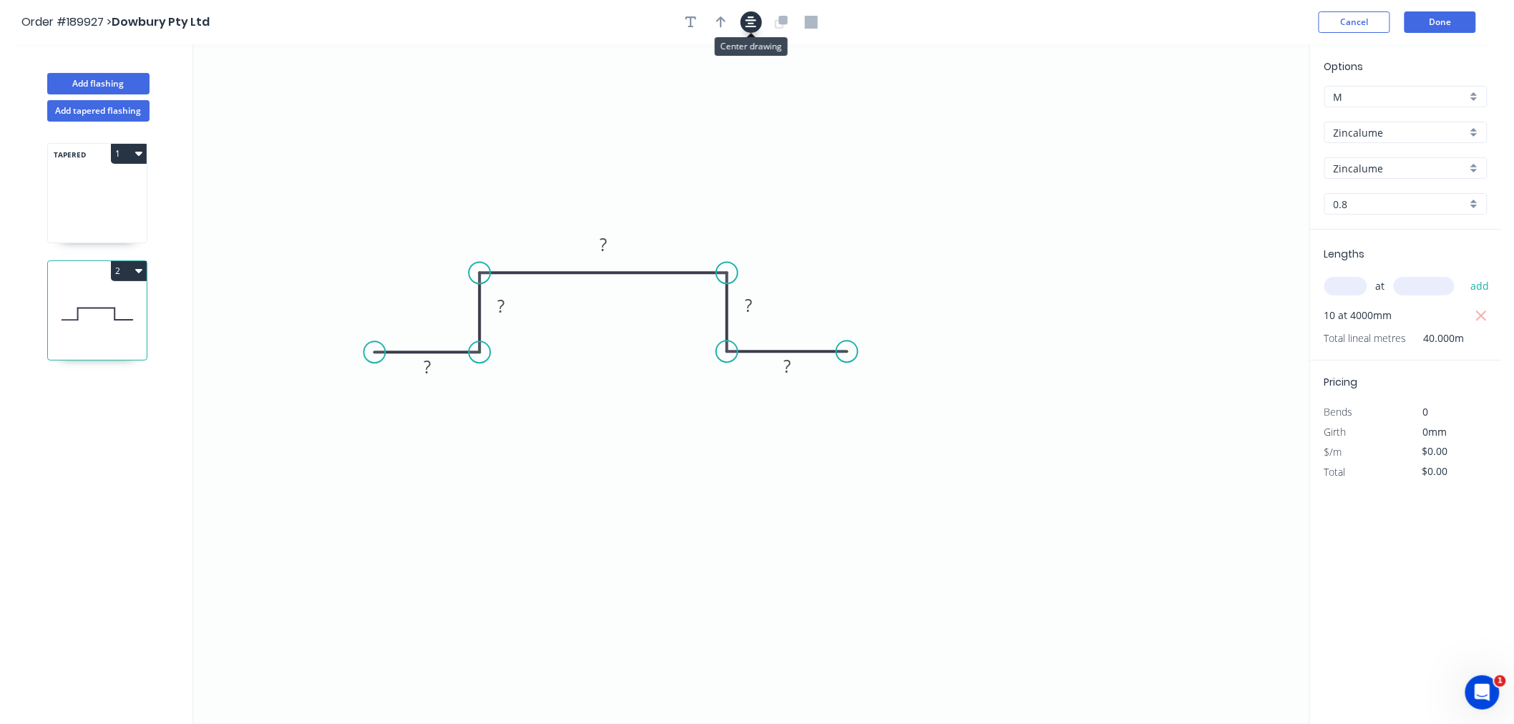
click at [753, 25] on icon "button" at bounding box center [750, 22] width 11 height 13
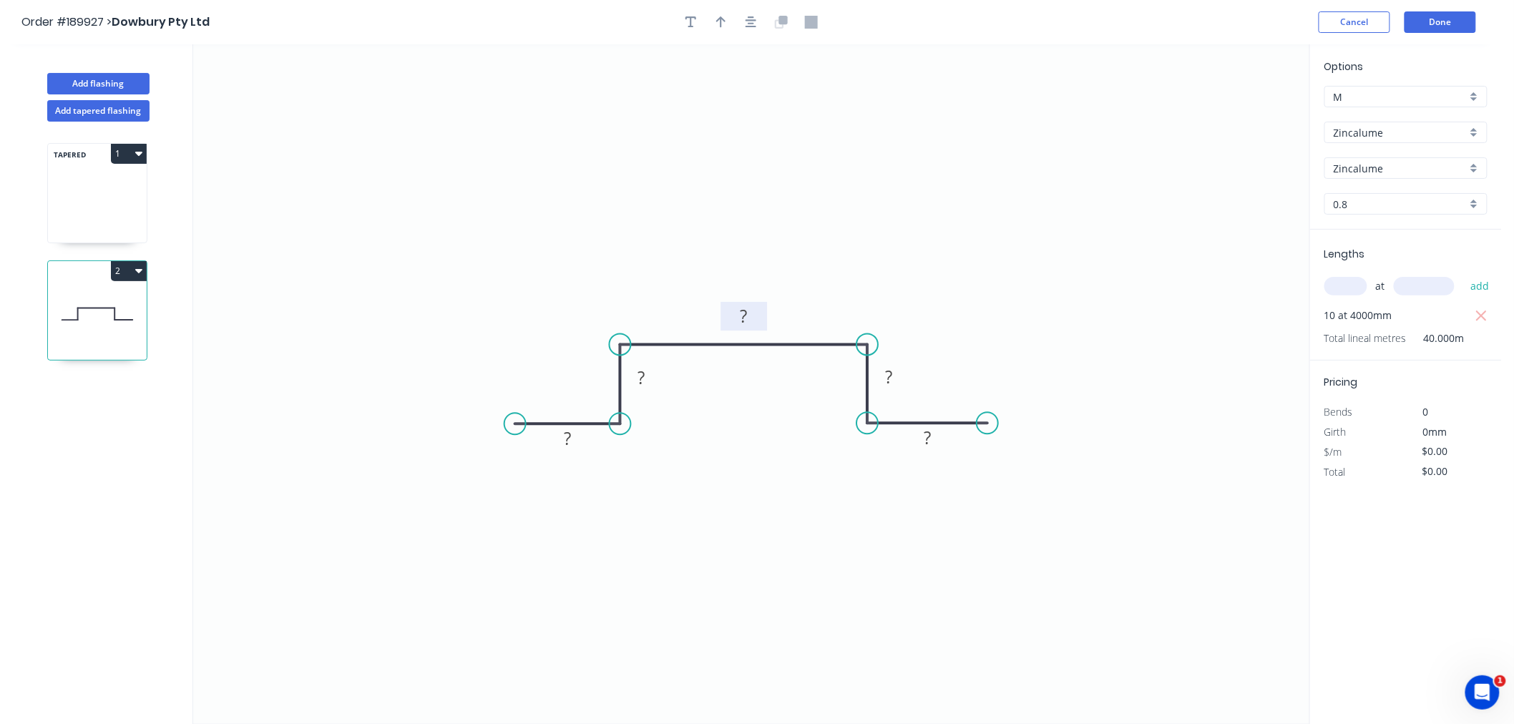
click at [737, 318] on rect at bounding box center [744, 318] width 29 height 20
click at [558, 439] on rect at bounding box center [567, 439] width 29 height 20
click at [700, 124] on icon "0 20 10 40 10 20" at bounding box center [751, 384] width 1116 height 680
type input "$8.29"
type input "$331.60"
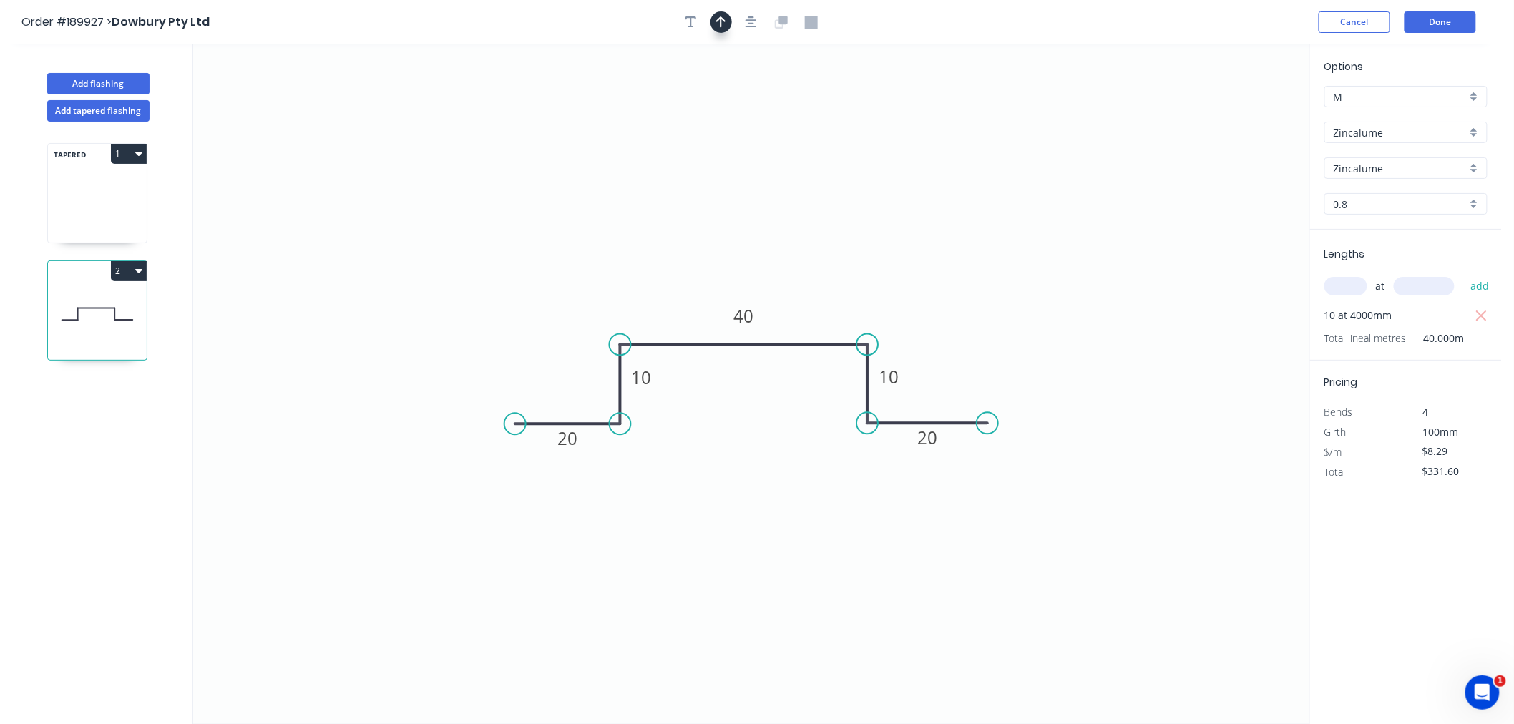
click at [719, 24] on icon "button" at bounding box center [721, 22] width 10 height 13
click at [755, 24] on icon "button" at bounding box center [750, 22] width 11 height 13
drag, startPoint x: 856, startPoint y: 232, endPoint x: 813, endPoint y: 296, distance: 76.8
click at [813, 296] on icon at bounding box center [813, 280] width 13 height 46
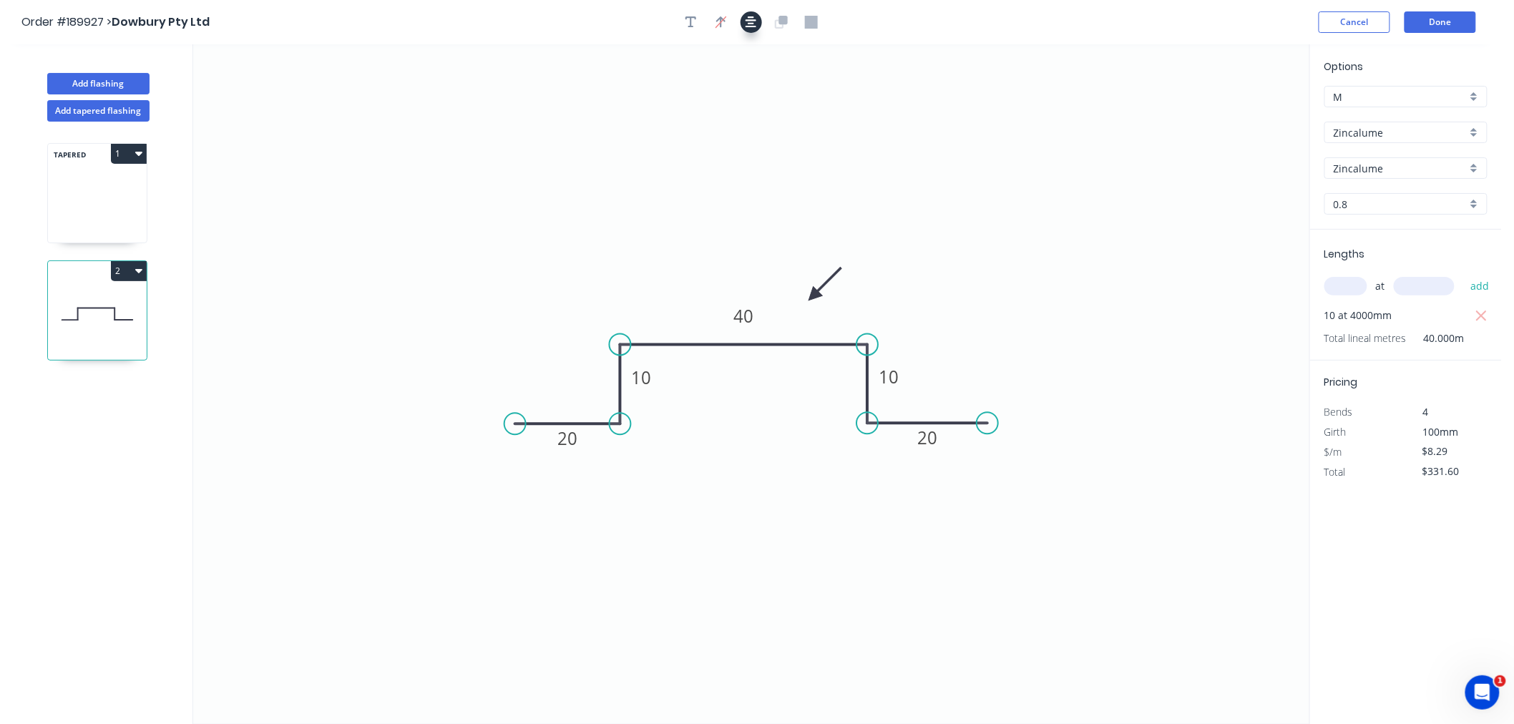
click at [759, 21] on button "button" at bounding box center [750, 21] width 21 height 21
click at [122, 112] on button "Add tapered flashing" at bounding box center [98, 110] width 102 height 21
type input "$0.00"
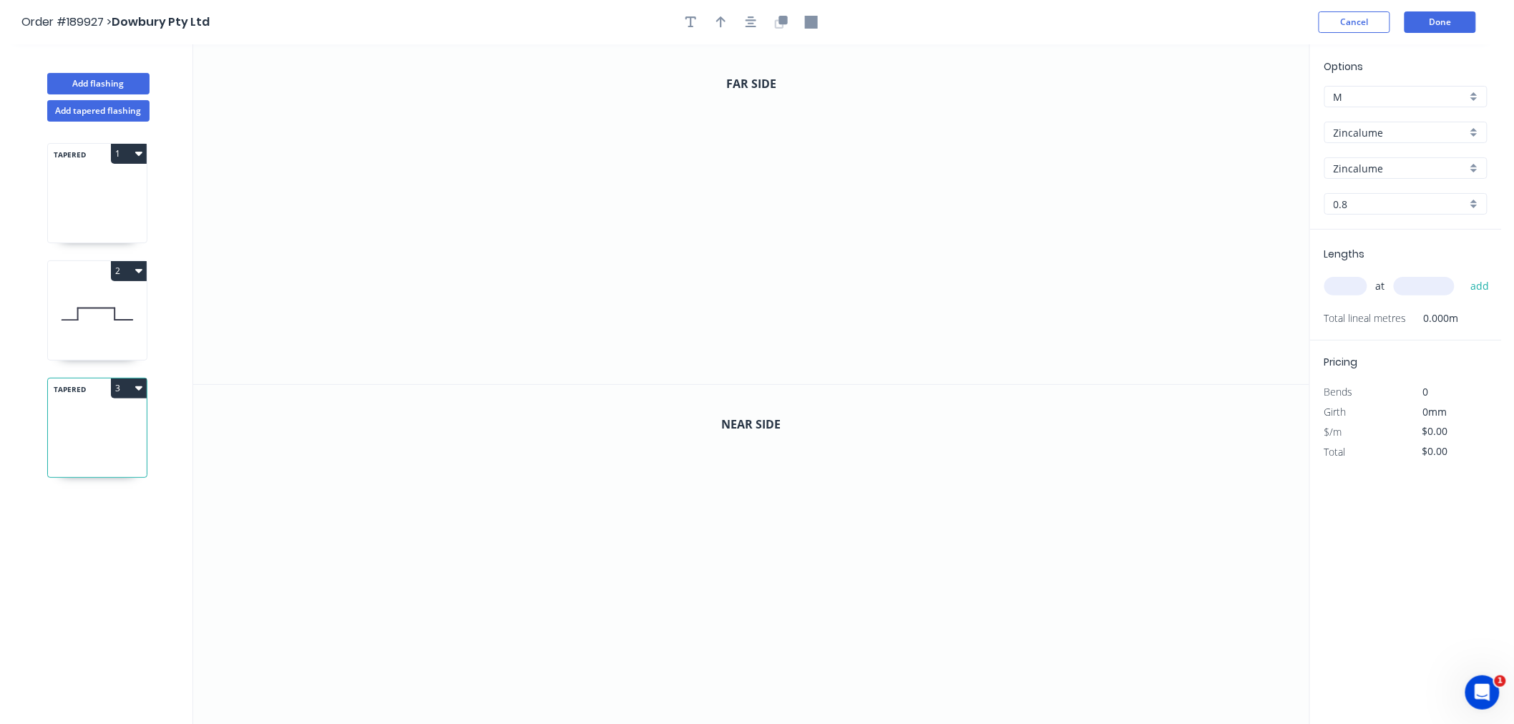
click at [1368, 134] on input "Zincalume" at bounding box center [1399, 132] width 133 height 15
click at [1375, 152] on div "Colorbond" at bounding box center [1406, 159] width 162 height 25
type input "Colorbond"
type input "aNoColor"
type input "0.55"
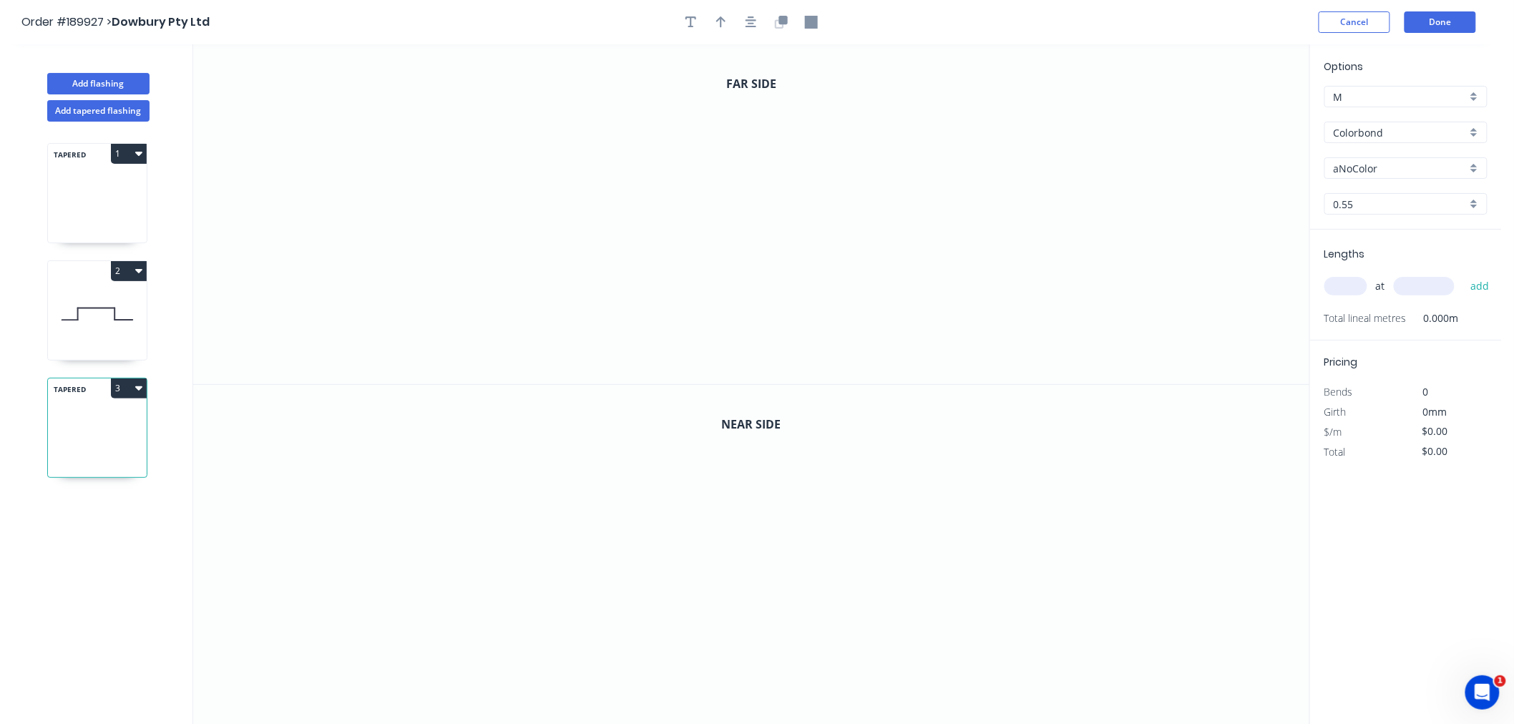
click at [1377, 165] on input "aNoColor" at bounding box center [1399, 168] width 133 height 15
click at [1377, 165] on input "text" at bounding box center [1399, 168] width 133 height 15
type input "aNoColor"
click at [1377, 165] on input "aNoColor" at bounding box center [1399, 168] width 133 height 15
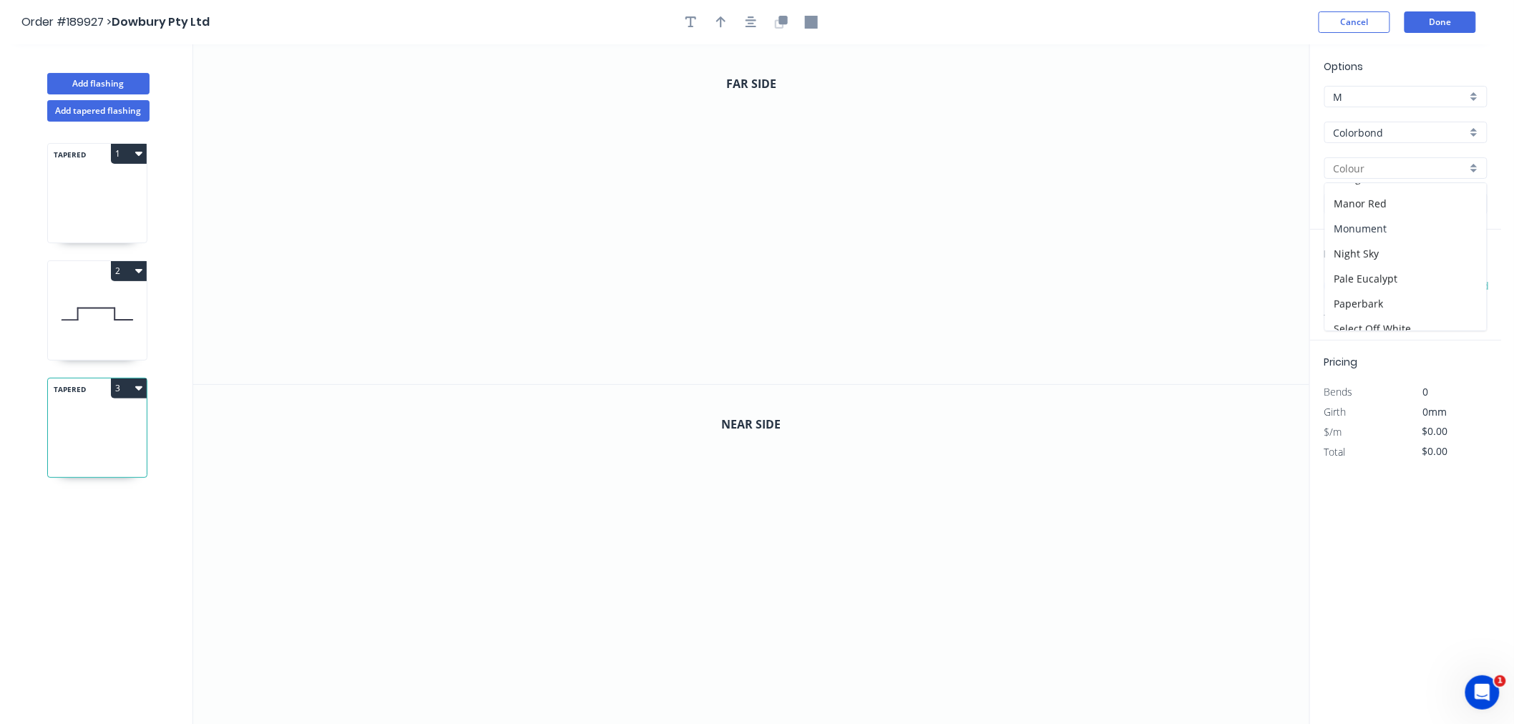
click at [1421, 224] on div "Monument" at bounding box center [1406, 228] width 162 height 25
type input "Monument"
click at [1353, 286] on input "text" at bounding box center [1345, 286] width 43 height 19
type input "1"
type input "1000"
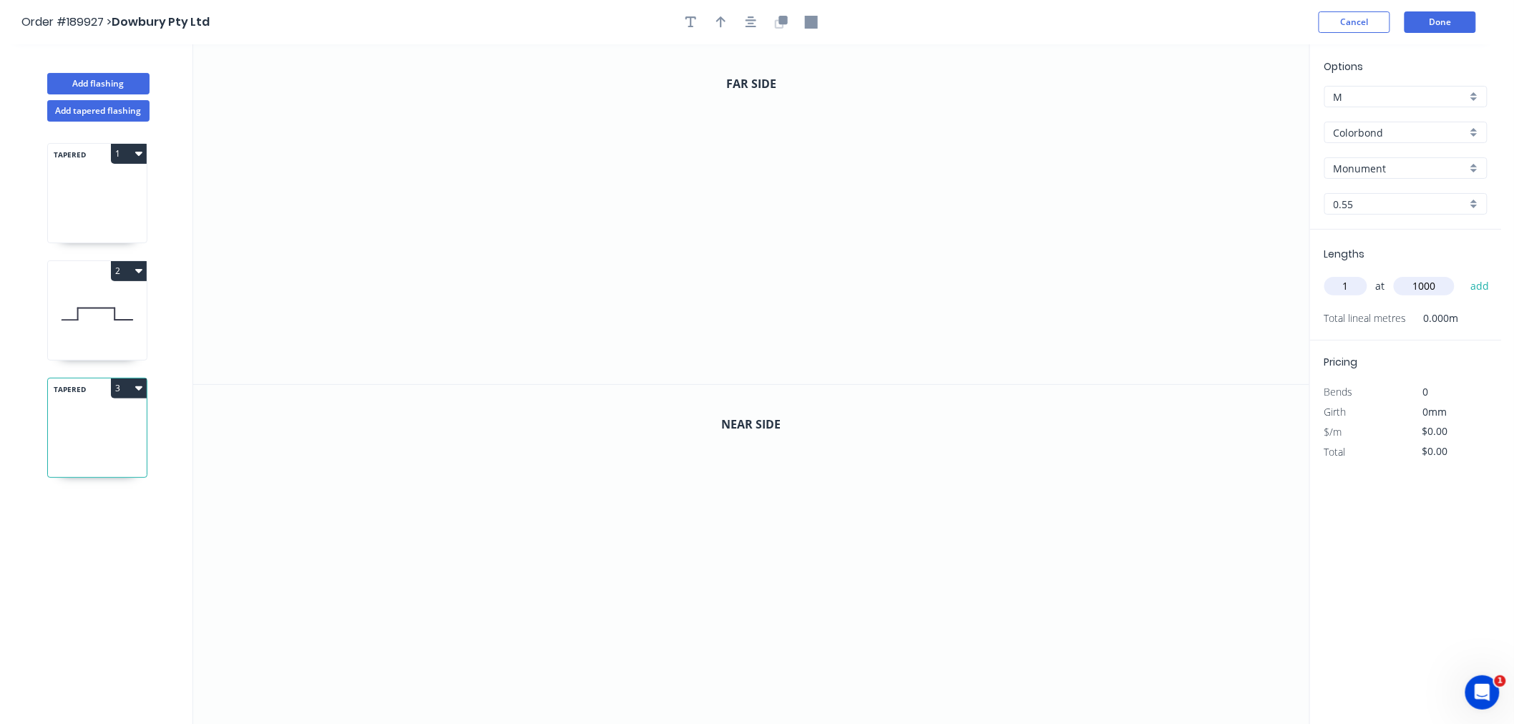
click at [1463, 274] on button "add" at bounding box center [1480, 286] width 34 height 24
click at [89, 201] on icon at bounding box center [97, 221] width 99 height 42
type input "aNoColor"
click at [140, 157] on icon "button" at bounding box center [138, 152] width 7 height 11
click at [125, 182] on div "Duplicate" at bounding box center [79, 189] width 110 height 21
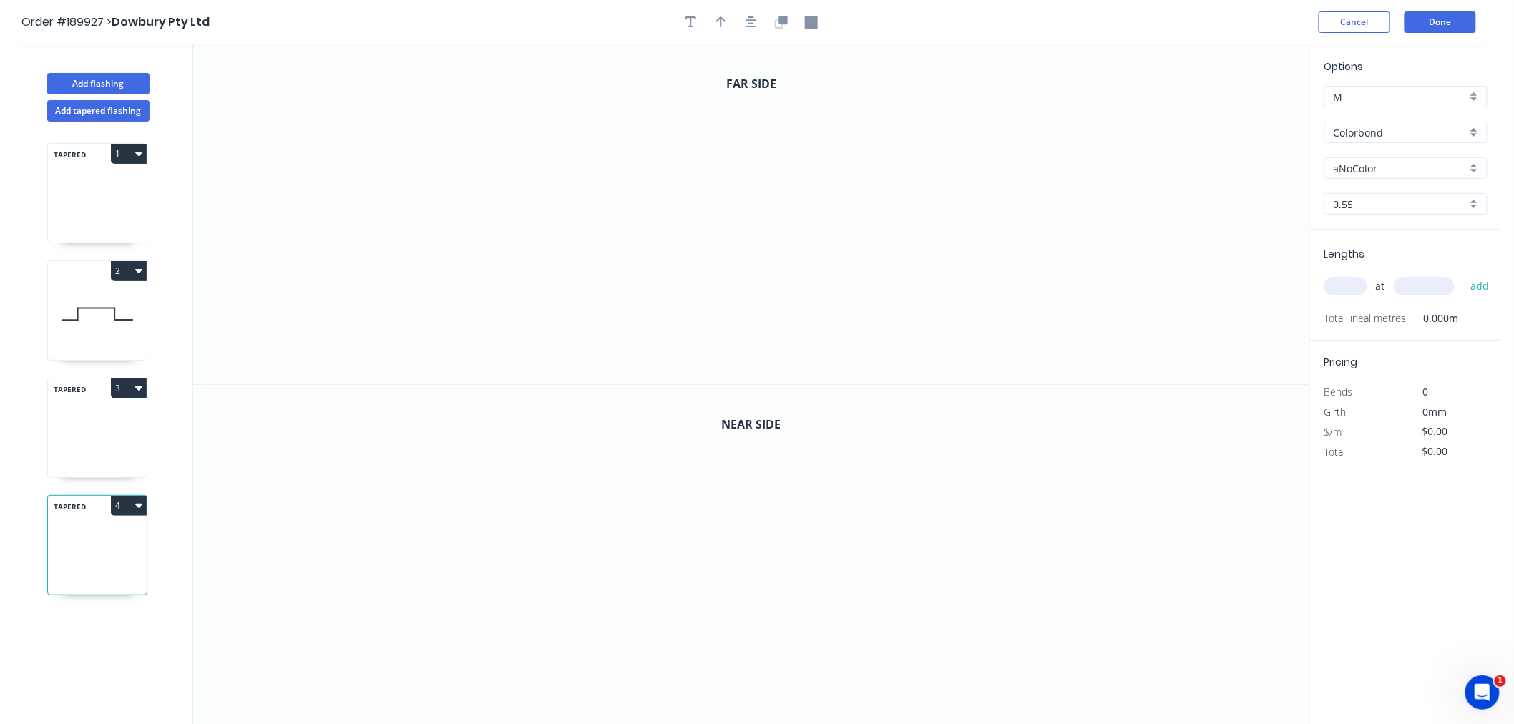
click at [139, 395] on button "3" at bounding box center [129, 388] width 36 height 20
click at [124, 446] on div "Delete" at bounding box center [79, 452] width 110 height 21
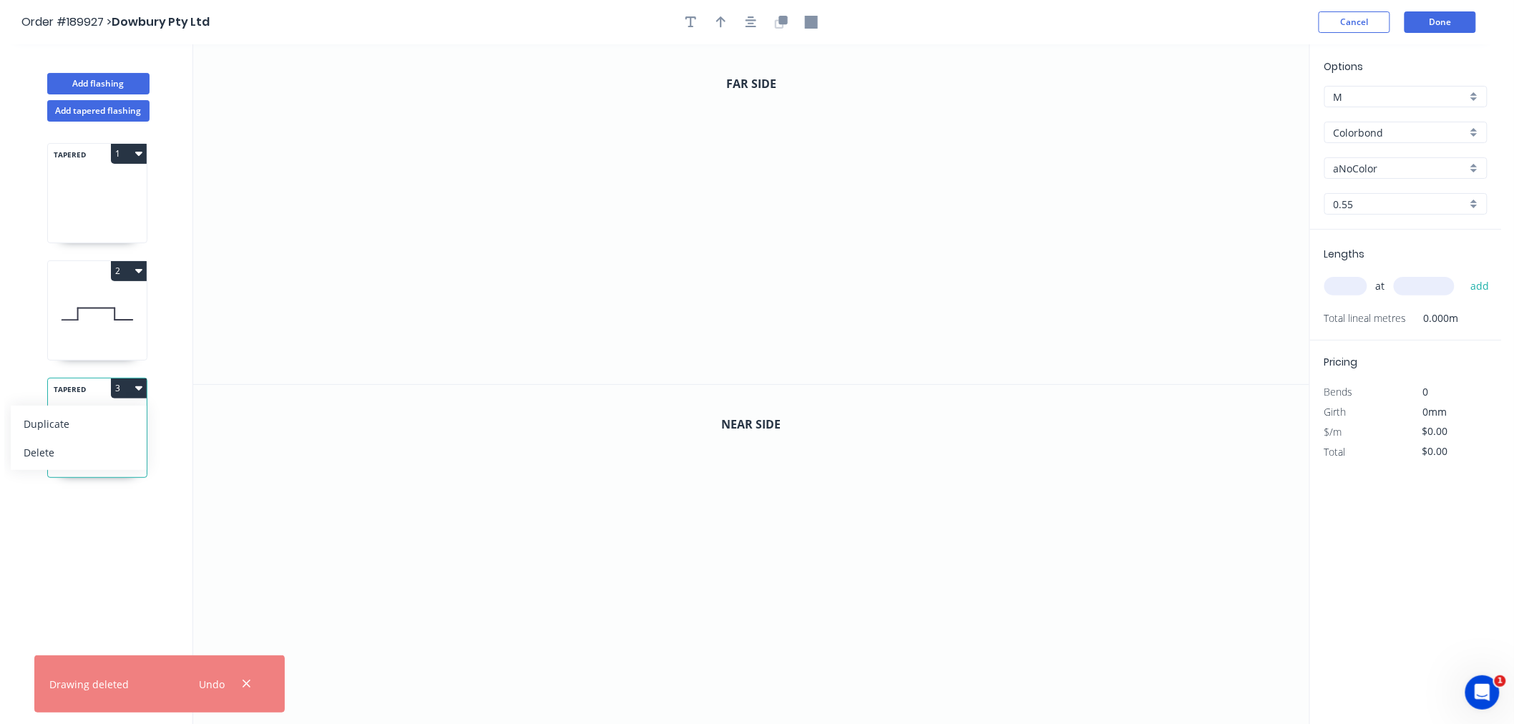
click at [136, 266] on icon "button" at bounding box center [138, 270] width 7 height 11
click at [116, 327] on div "Delete" at bounding box center [79, 335] width 110 height 21
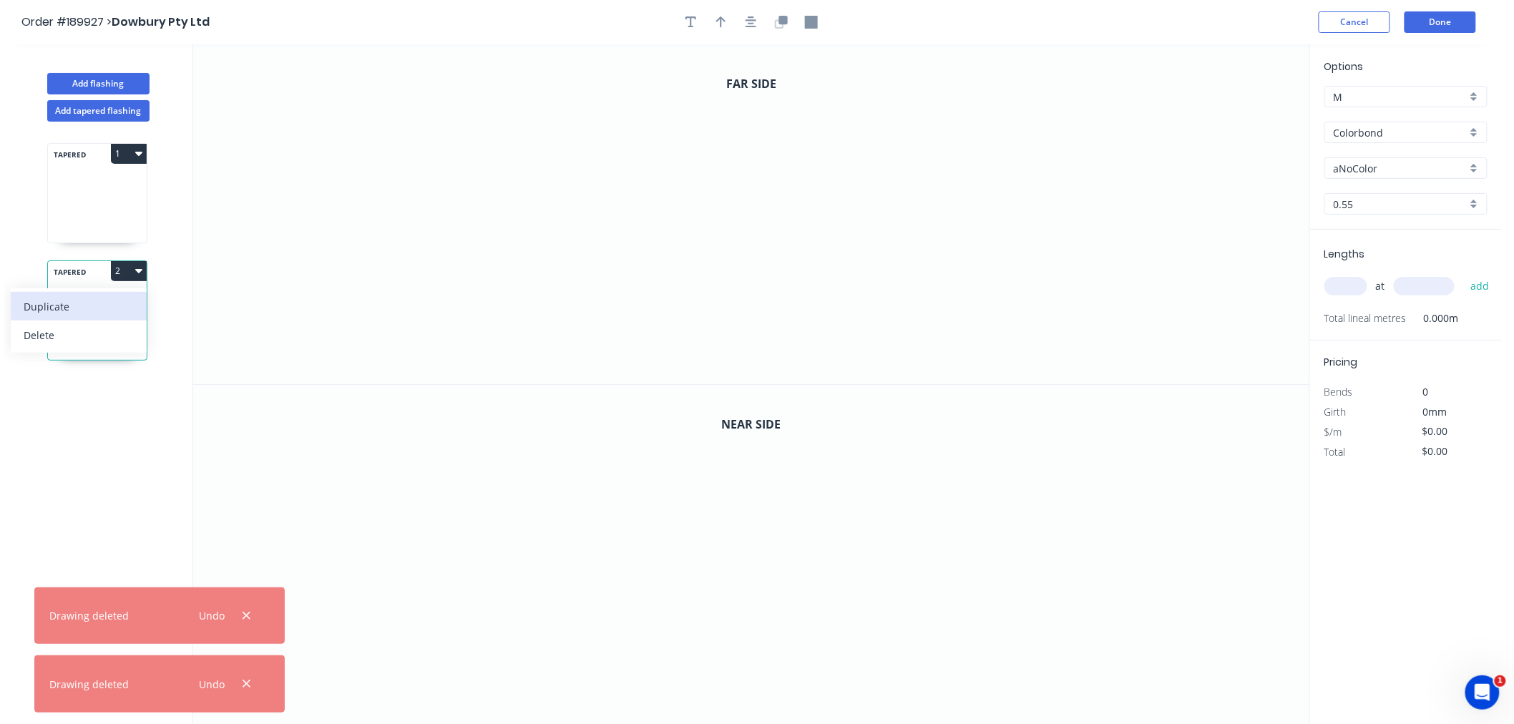
click at [113, 308] on div "Duplicate" at bounding box center [79, 306] width 110 height 21
click at [89, 195] on div "TAPERED 1" at bounding box center [97, 193] width 100 height 100
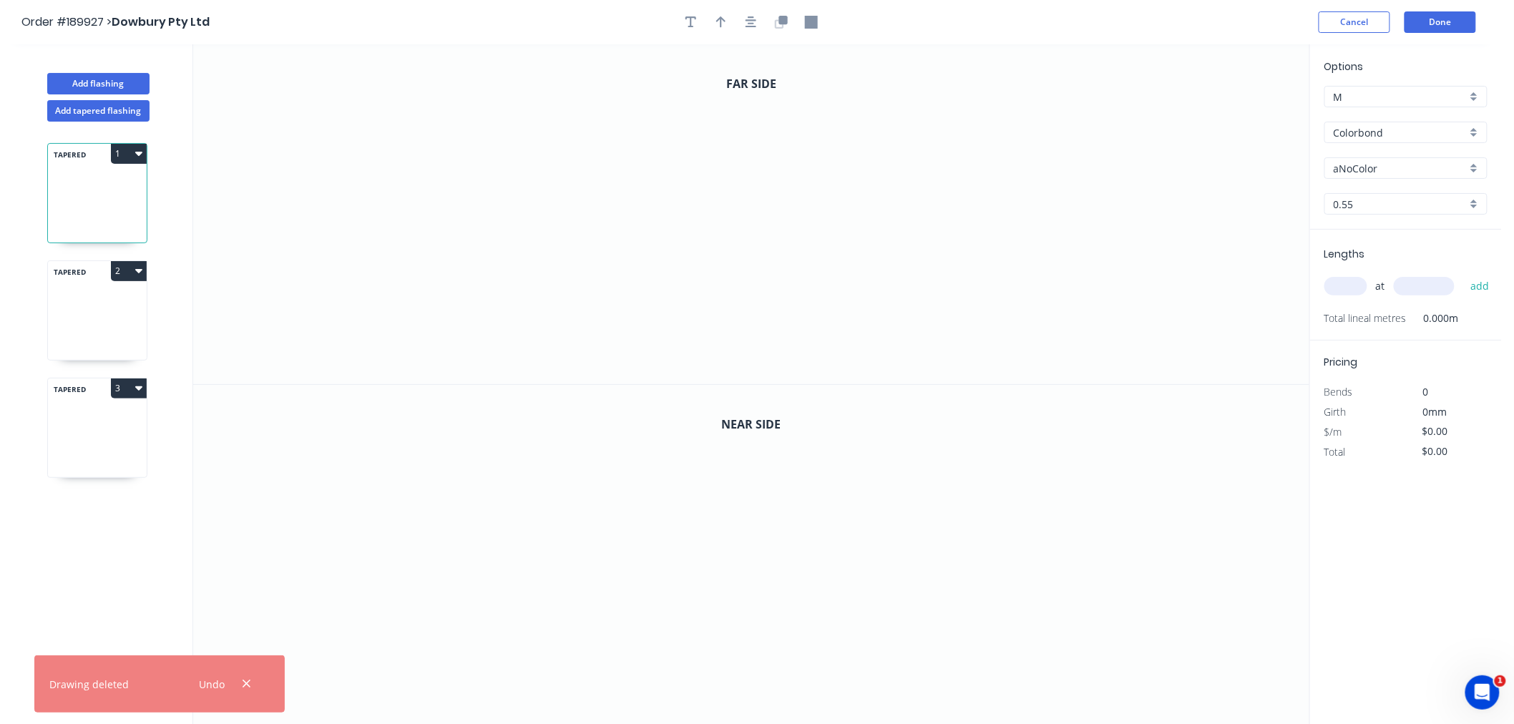
click at [105, 320] on icon at bounding box center [97, 339] width 99 height 42
click at [115, 438] on icon at bounding box center [97, 456] width 99 height 42
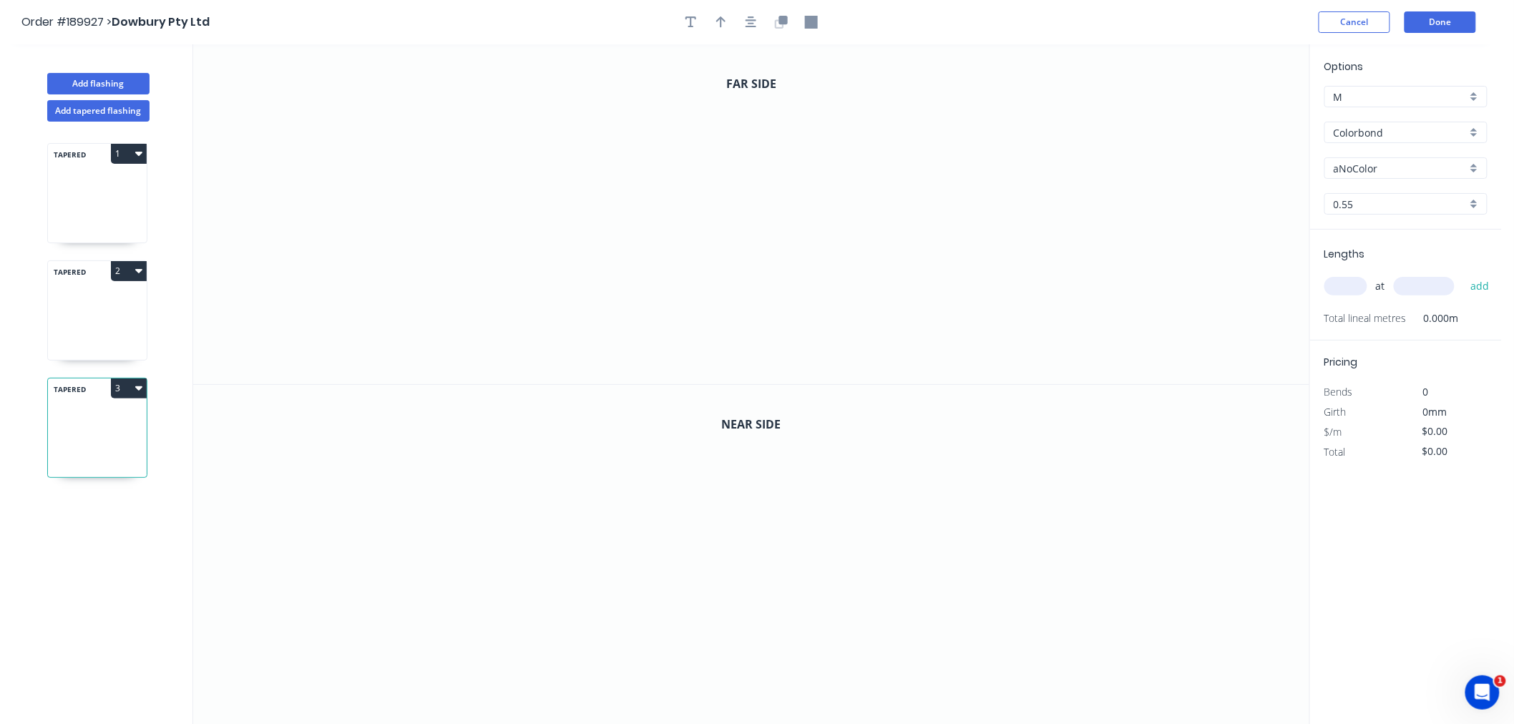
click at [135, 392] on icon "button" at bounding box center [138, 387] width 7 height 11
click at [109, 451] on div "Delete" at bounding box center [79, 452] width 110 height 21
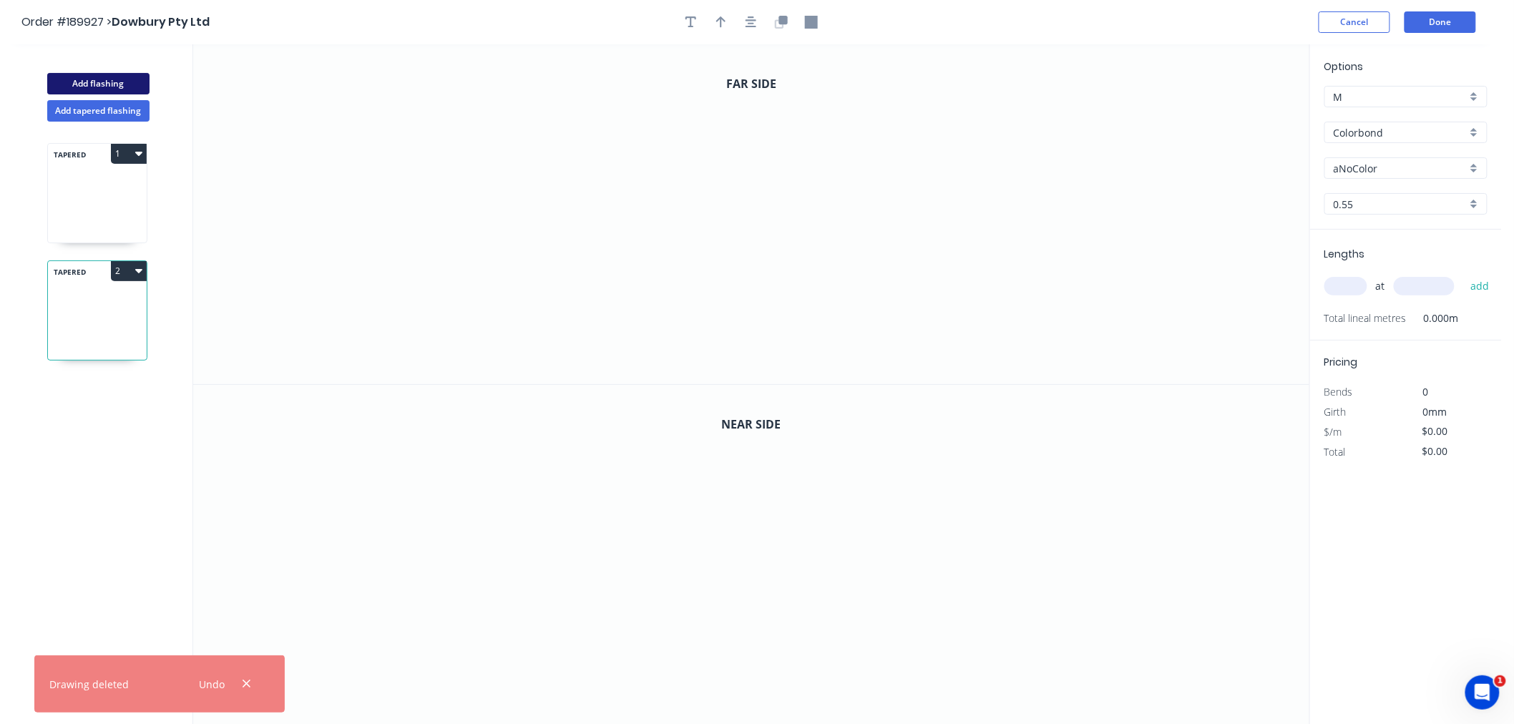
click at [110, 87] on button "Add flashing" at bounding box center [98, 83] width 102 height 21
click at [113, 435] on icon at bounding box center [97, 432] width 99 height 92
click at [1360, 131] on input "Colorbond" at bounding box center [1399, 132] width 133 height 15
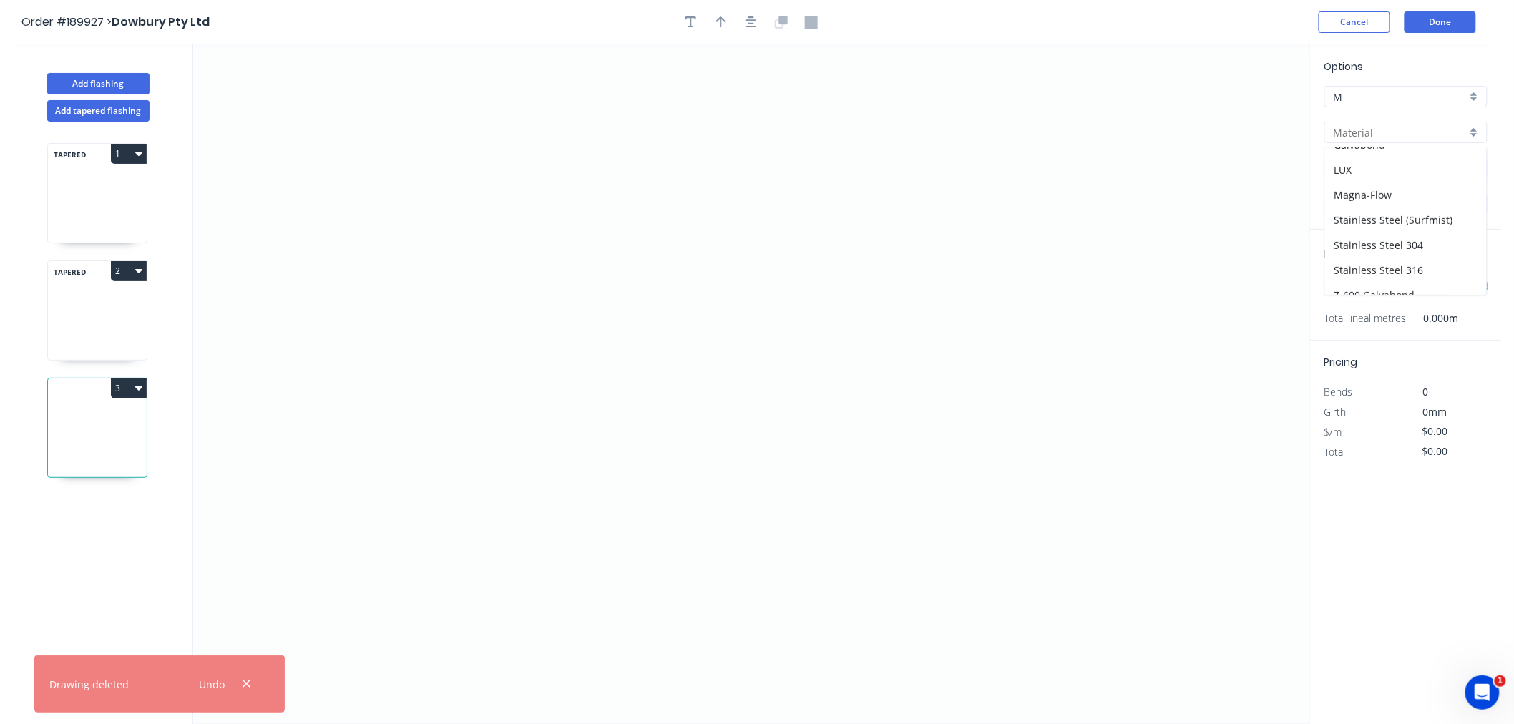
scroll to position [305, 0]
click at [1405, 253] on div "Zincalume" at bounding box center [1406, 257] width 162 height 25
type input "Zincalume"
click at [1367, 200] on input "0.55" at bounding box center [1399, 204] width 133 height 15
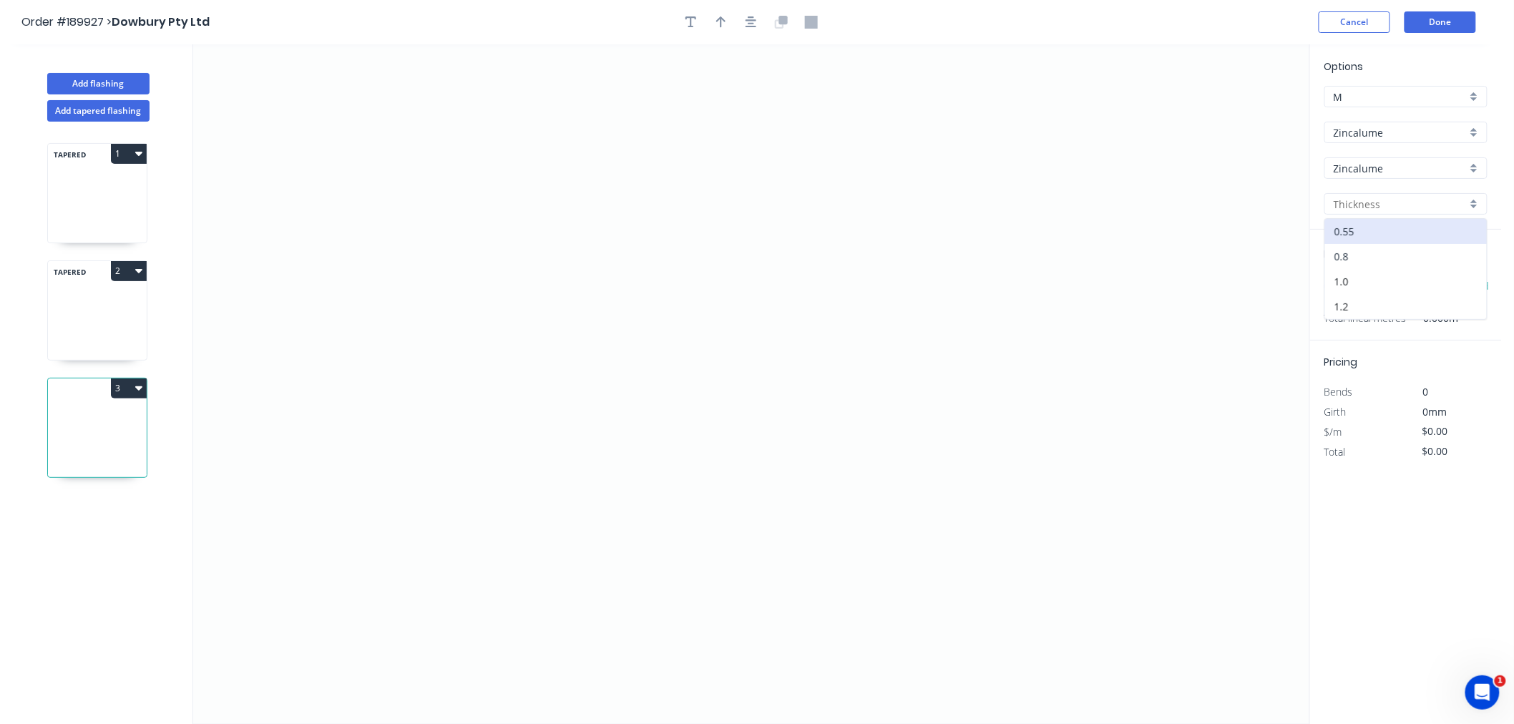
click at [1369, 252] on div "0.8" at bounding box center [1406, 256] width 162 height 25
type input "0.8"
click at [1353, 287] on input "text" at bounding box center [1345, 286] width 43 height 19
type input "10"
type input "4000"
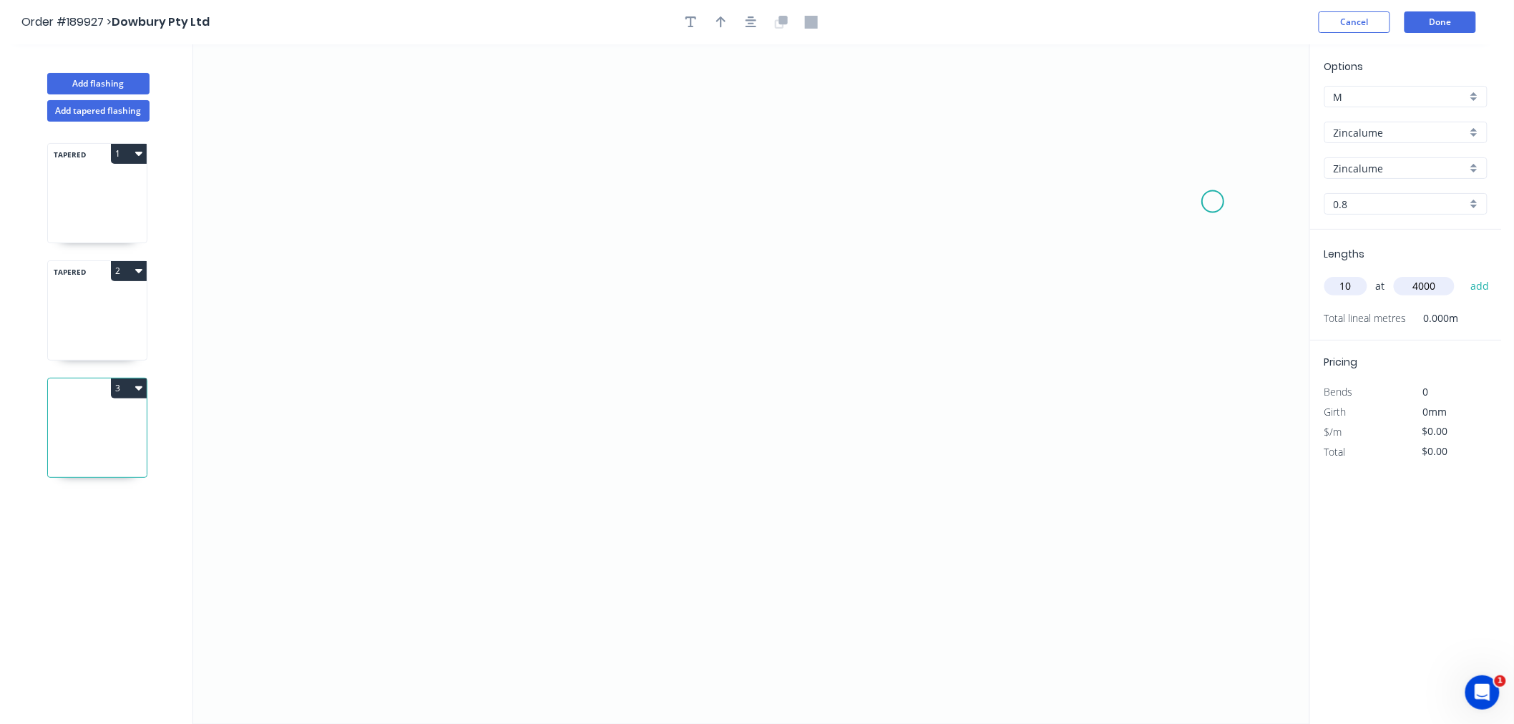
click at [1463, 274] on button "add" at bounding box center [1480, 286] width 34 height 24
click at [467, 396] on icon "0" at bounding box center [751, 384] width 1116 height 680
click at [581, 396] on icon "0" at bounding box center [751, 384] width 1116 height 680
click at [581, 323] on icon at bounding box center [581, 359] width 0 height 72
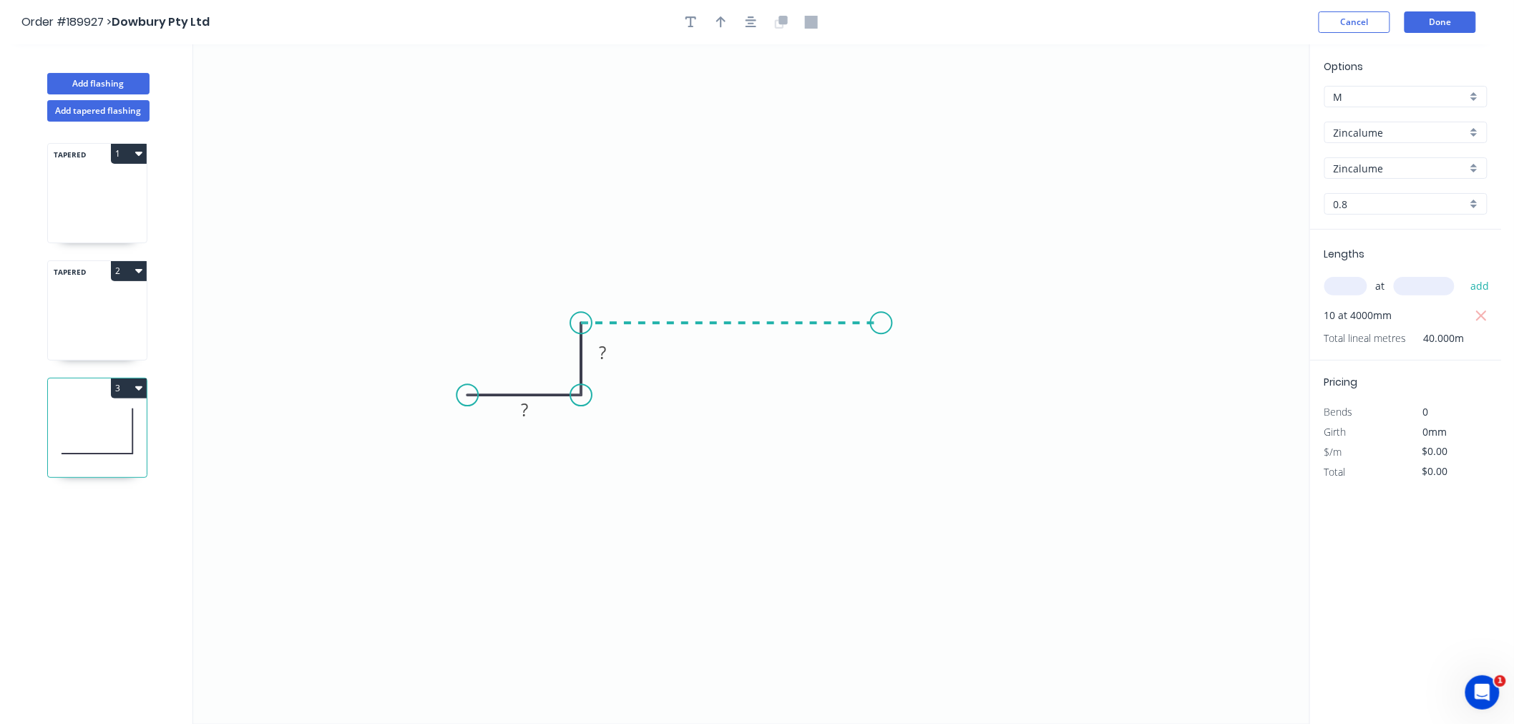
click at [881, 323] on icon "0 ? ?" at bounding box center [751, 384] width 1116 height 680
click at [883, 397] on icon "0 ? ? ?" at bounding box center [751, 384] width 1116 height 680
click at [1011, 403] on icon "0 ? ? ? ?" at bounding box center [751, 384] width 1116 height 680
click at [752, 29] on button "button" at bounding box center [750, 21] width 21 height 21
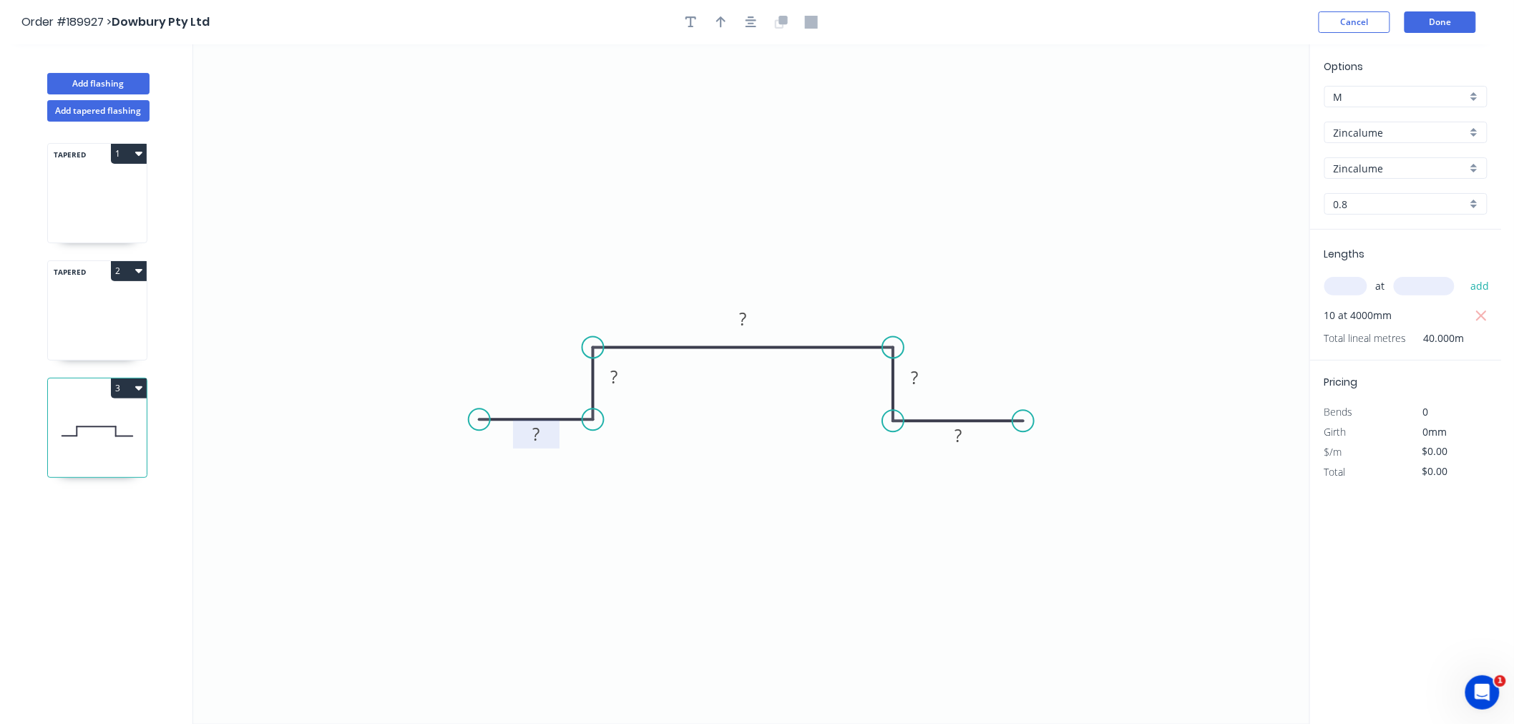
click at [544, 431] on rect at bounding box center [535, 435] width 29 height 20
click at [627, 201] on icon "0 20 10 40 10 20" at bounding box center [751, 384] width 1116 height 680
type input "$8.29"
type input "$331.60"
click at [747, 24] on icon "button" at bounding box center [750, 22] width 11 height 13
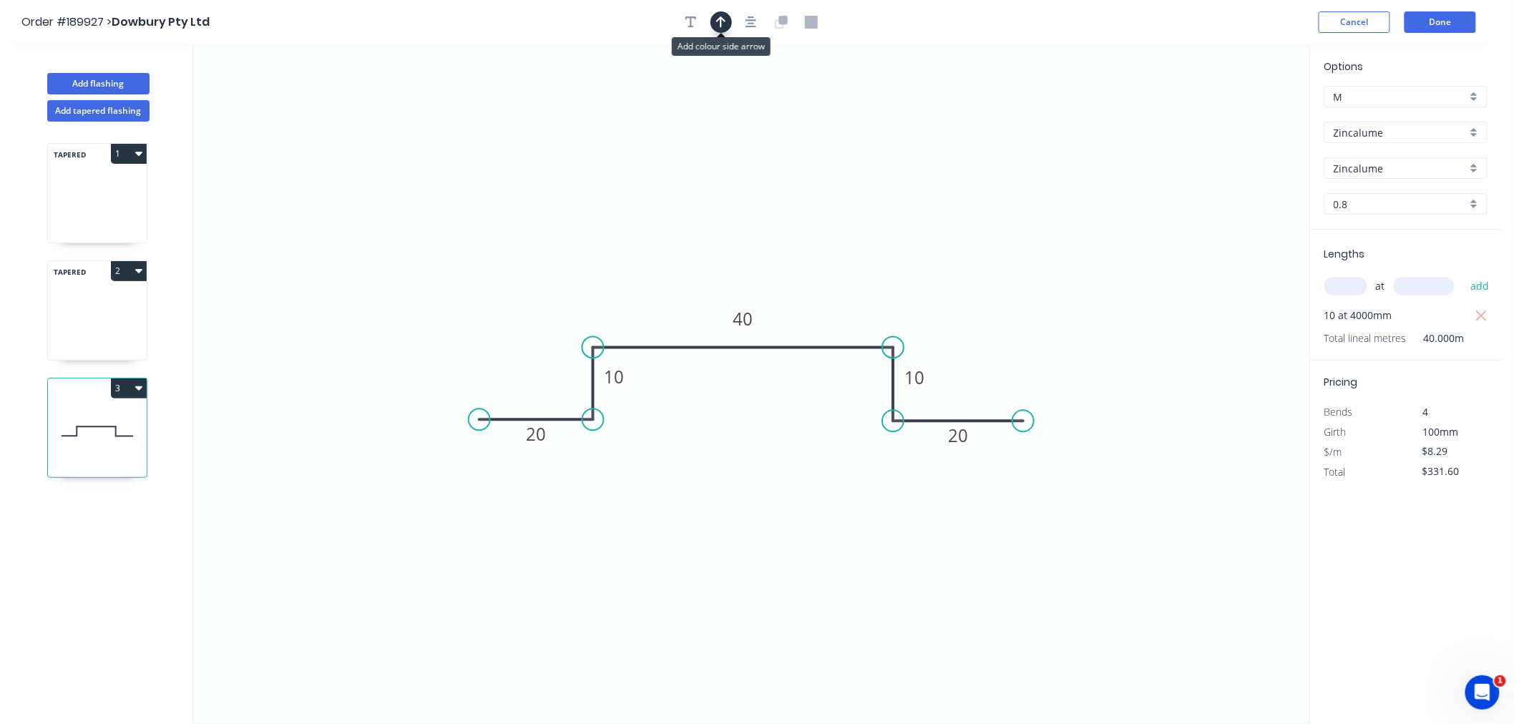
click at [717, 23] on icon "button" at bounding box center [721, 22] width 10 height 13
drag, startPoint x: 1233, startPoint y: 114, endPoint x: 828, endPoint y: 287, distance: 440.0
click at [828, 287] on icon at bounding box center [828, 270] width 13 height 46
click at [748, 21] on icon "button" at bounding box center [750, 22] width 11 height 13
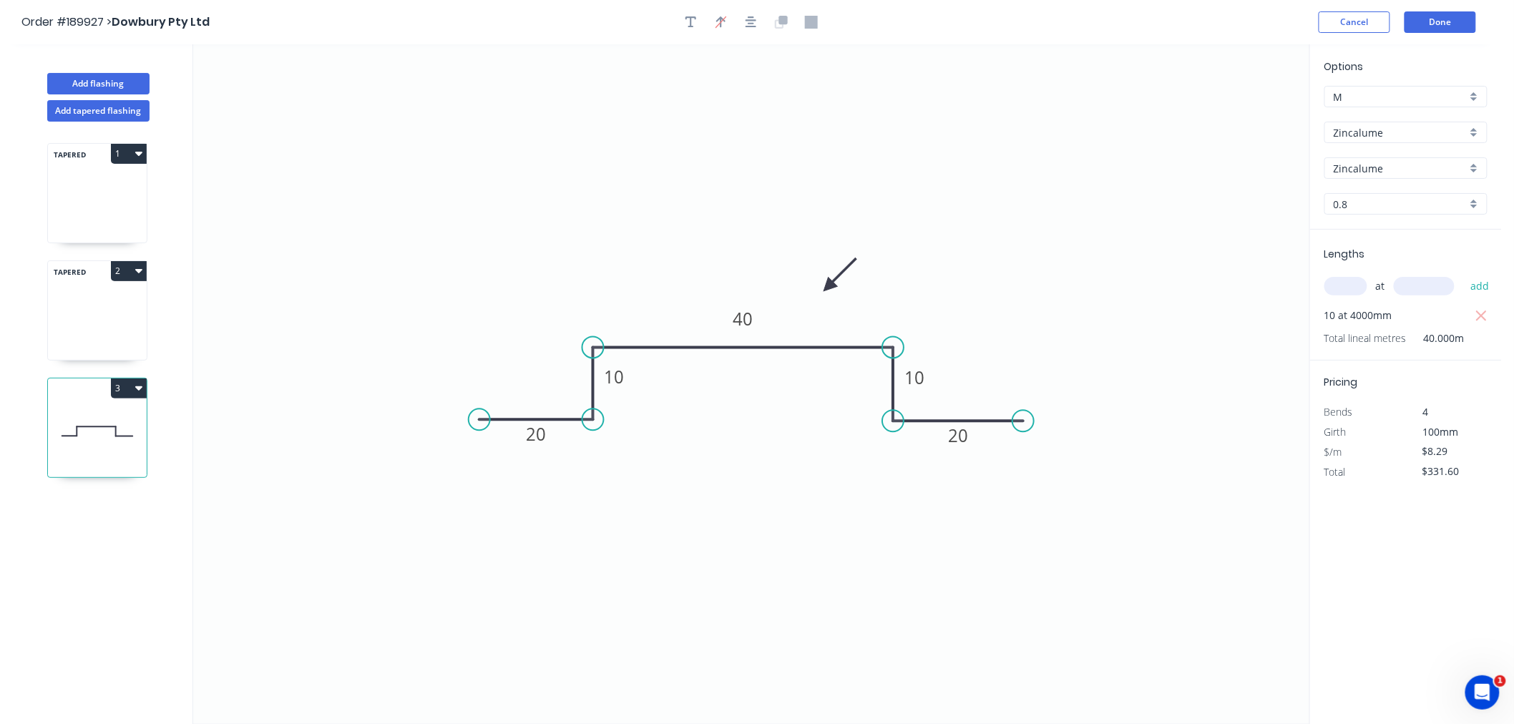
click at [735, 147] on icon "0 20 10 40 10 20" at bounding box center [751, 384] width 1116 height 680
click at [126, 112] on button "Add tapered flashing" at bounding box center [98, 110] width 102 height 21
type input "$0.00"
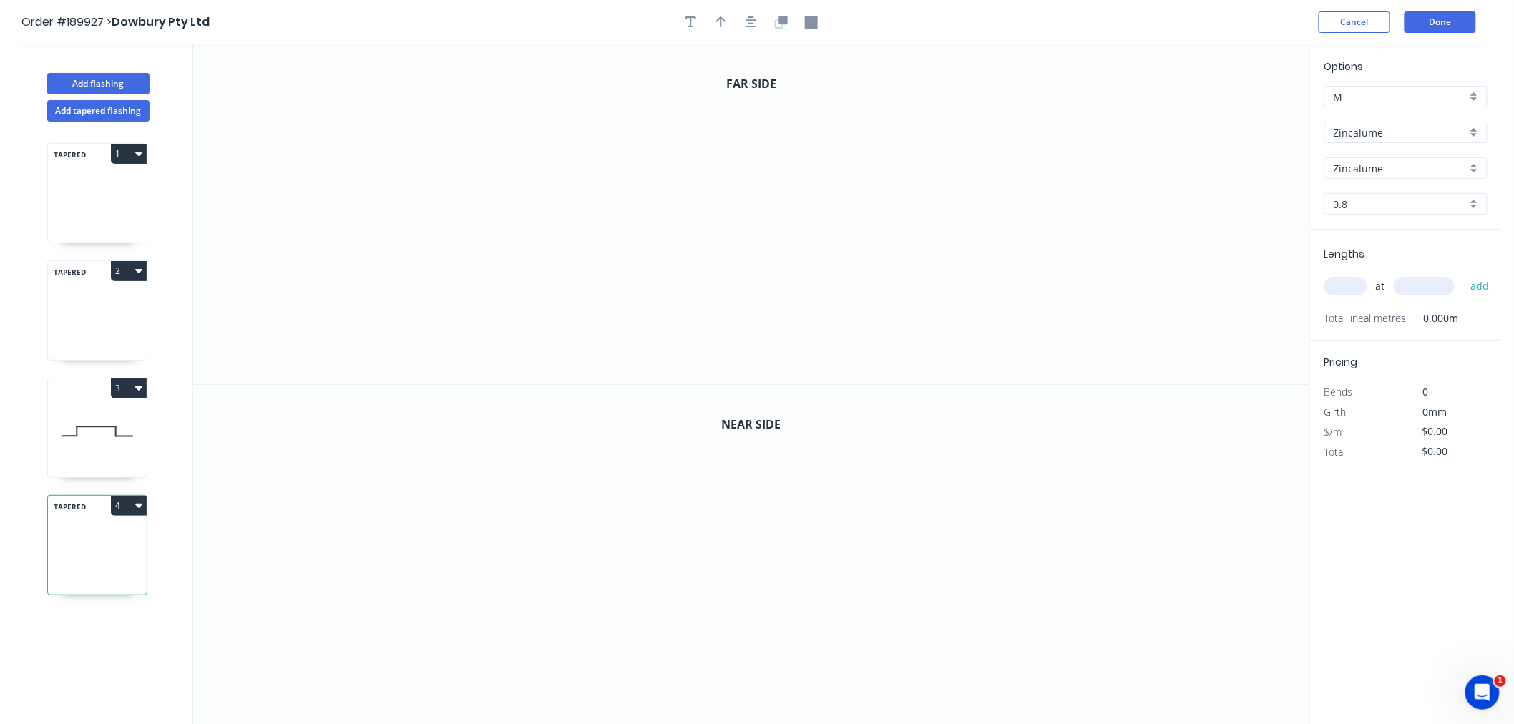
click at [89, 426] on icon at bounding box center [96, 426] width 39 height 0
type input "$8.29"
type input "$331.60"
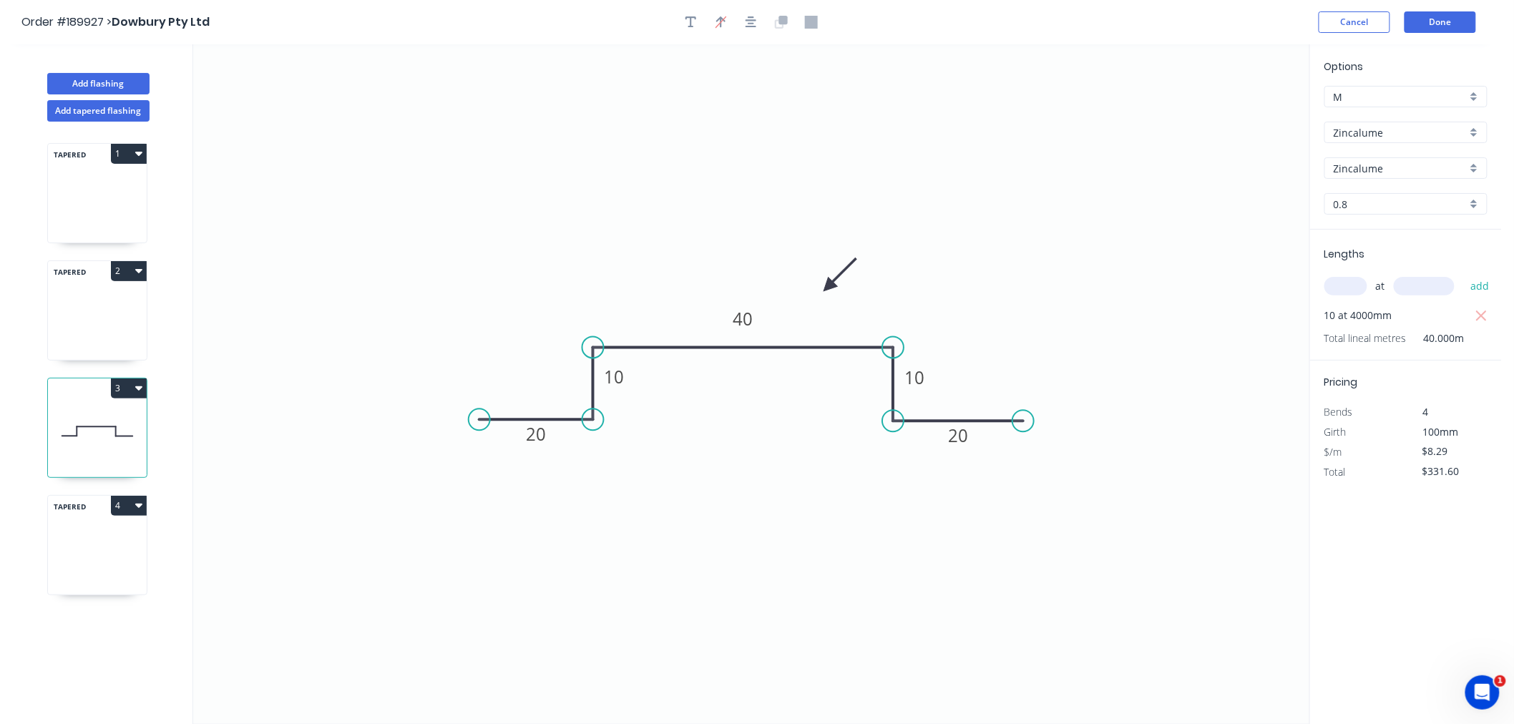
click at [98, 327] on icon at bounding box center [97, 339] width 99 height 42
type input "Colorbond"
type input "aNoColor"
type input "0.55"
type input "$0.00"
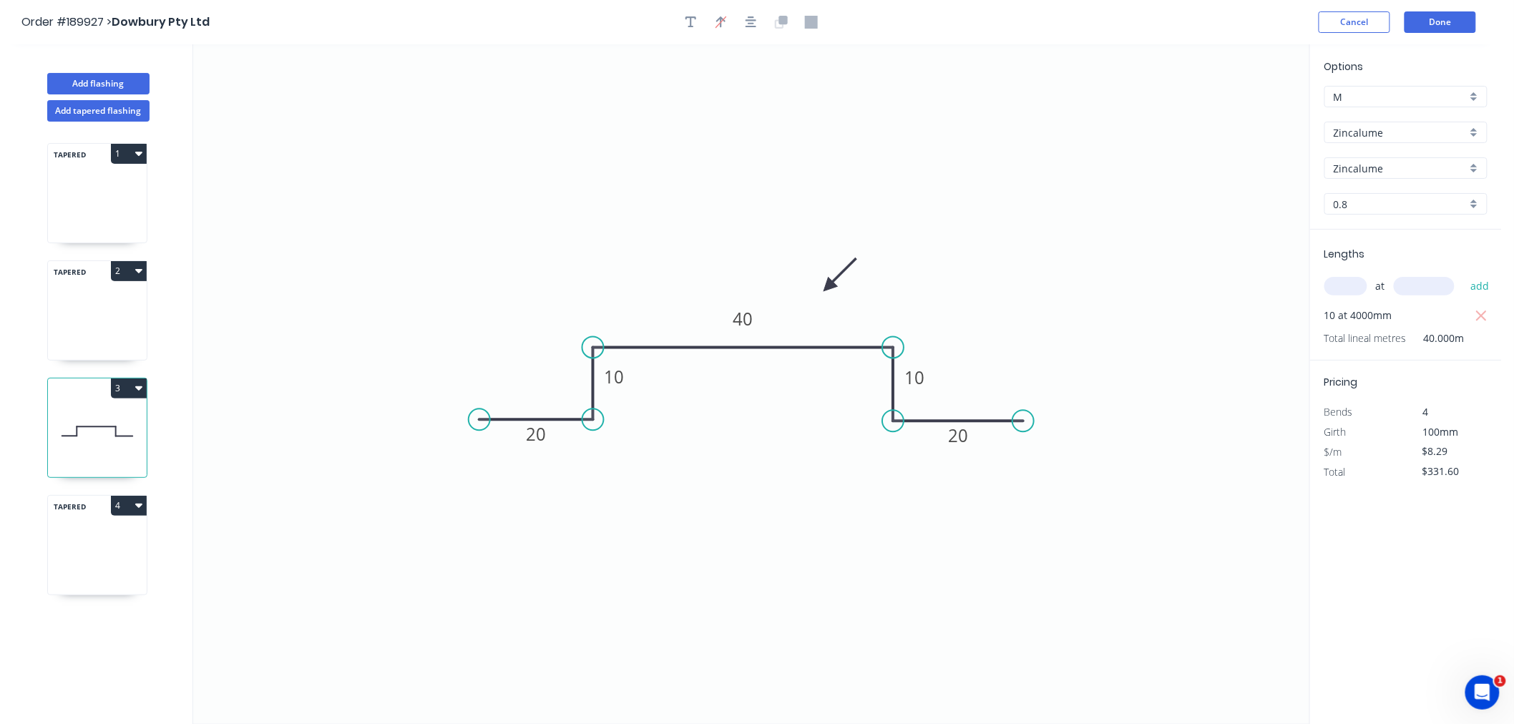
type input "$0.00"
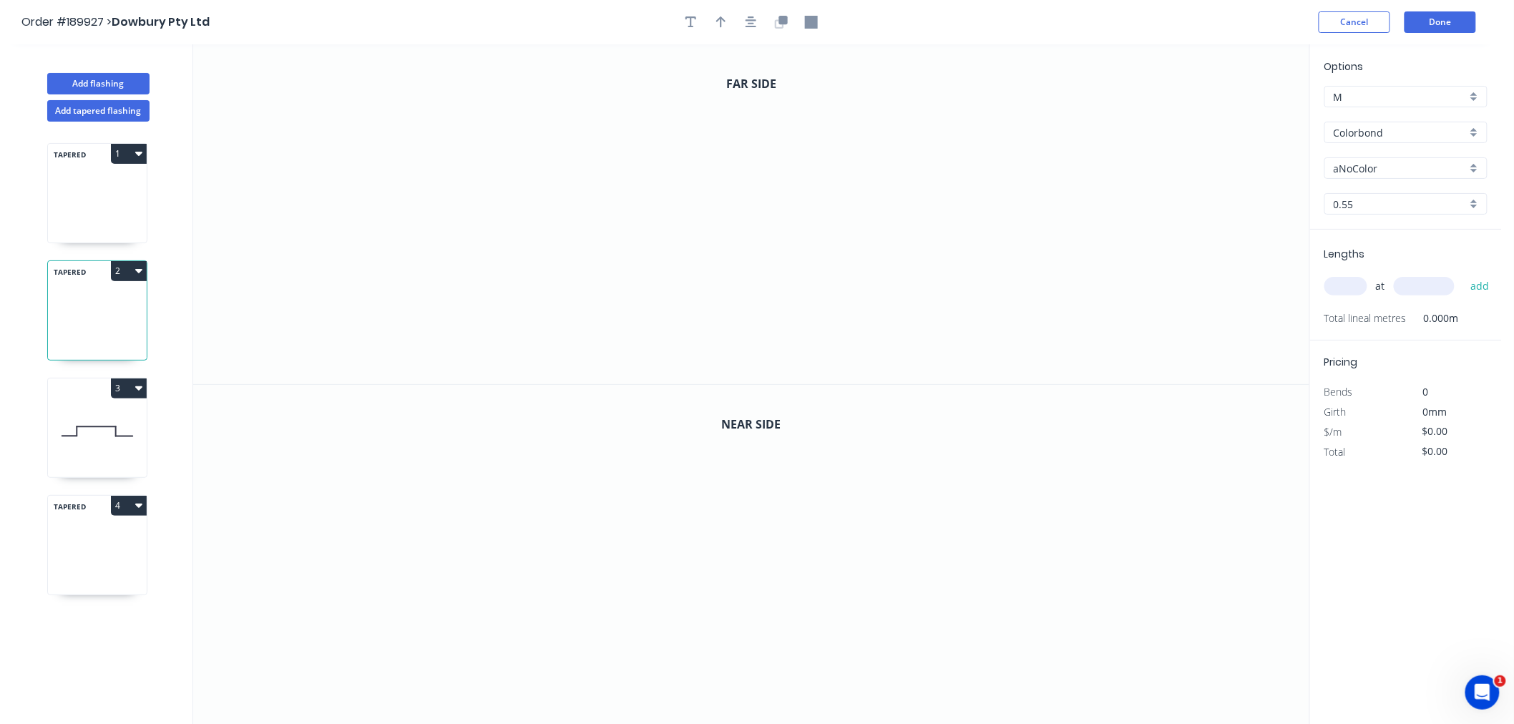
click at [109, 535] on icon at bounding box center [97, 524] width 99 height 42
type input "Zincalume"
type input "0.8"
click at [1369, 132] on input "Zincalume" at bounding box center [1399, 132] width 133 height 15
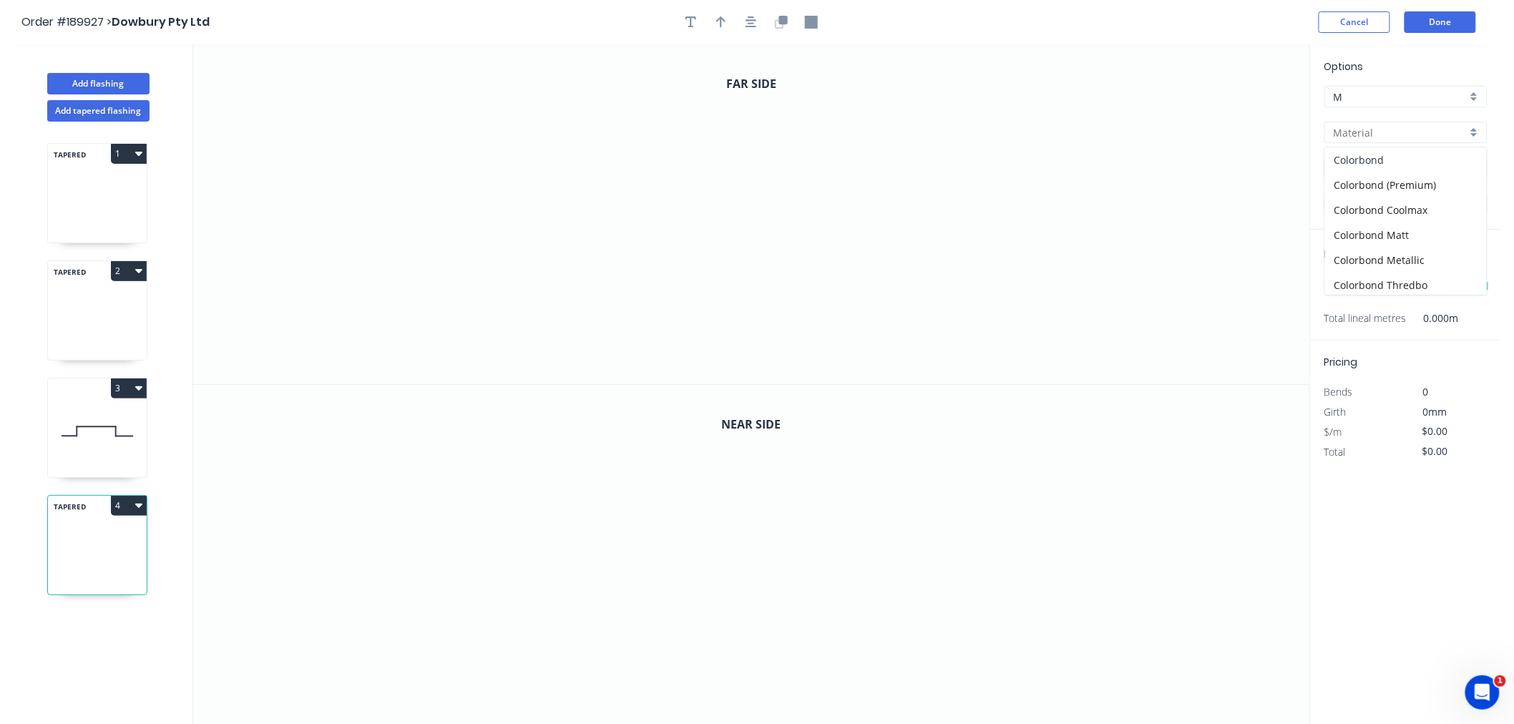
click at [1383, 163] on div "Colorbond" at bounding box center [1406, 159] width 162 height 25
type input "Colorbond"
type input "aNoColor"
type input "0.55"
click at [1383, 163] on input "aNoColor" at bounding box center [1399, 168] width 133 height 15
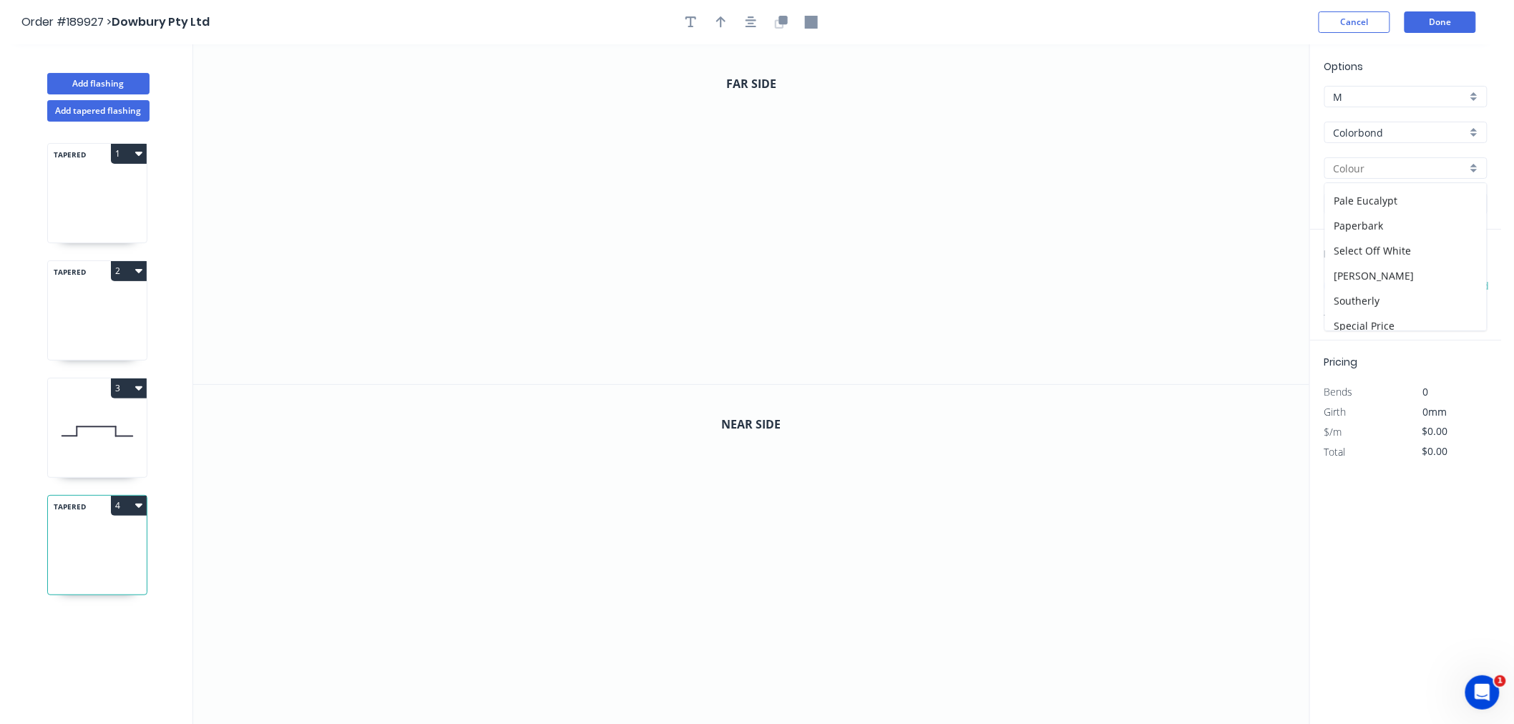
scroll to position [240, 0]
click at [1431, 300] on div "Monument" at bounding box center [1406, 306] width 162 height 25
type input "Monument"
click at [1348, 288] on input "text" at bounding box center [1345, 286] width 43 height 19
click at [458, 118] on icon "0" at bounding box center [751, 214] width 1116 height 340
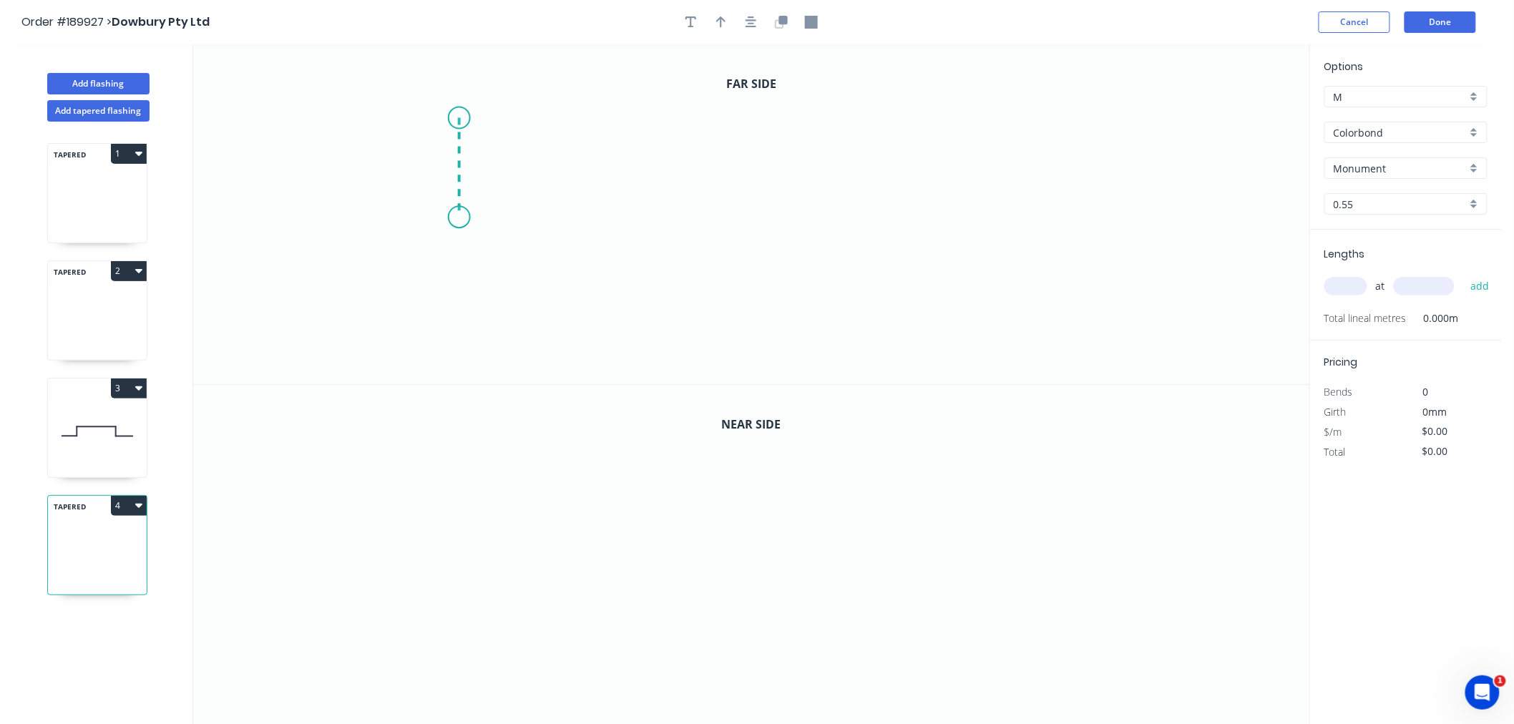
click at [458, 217] on icon "0" at bounding box center [751, 214] width 1116 height 340
click at [534, 217] on icon at bounding box center [496, 217] width 75 height 0
click at [529, 353] on icon "0 ? ?" at bounding box center [751, 214] width 1116 height 340
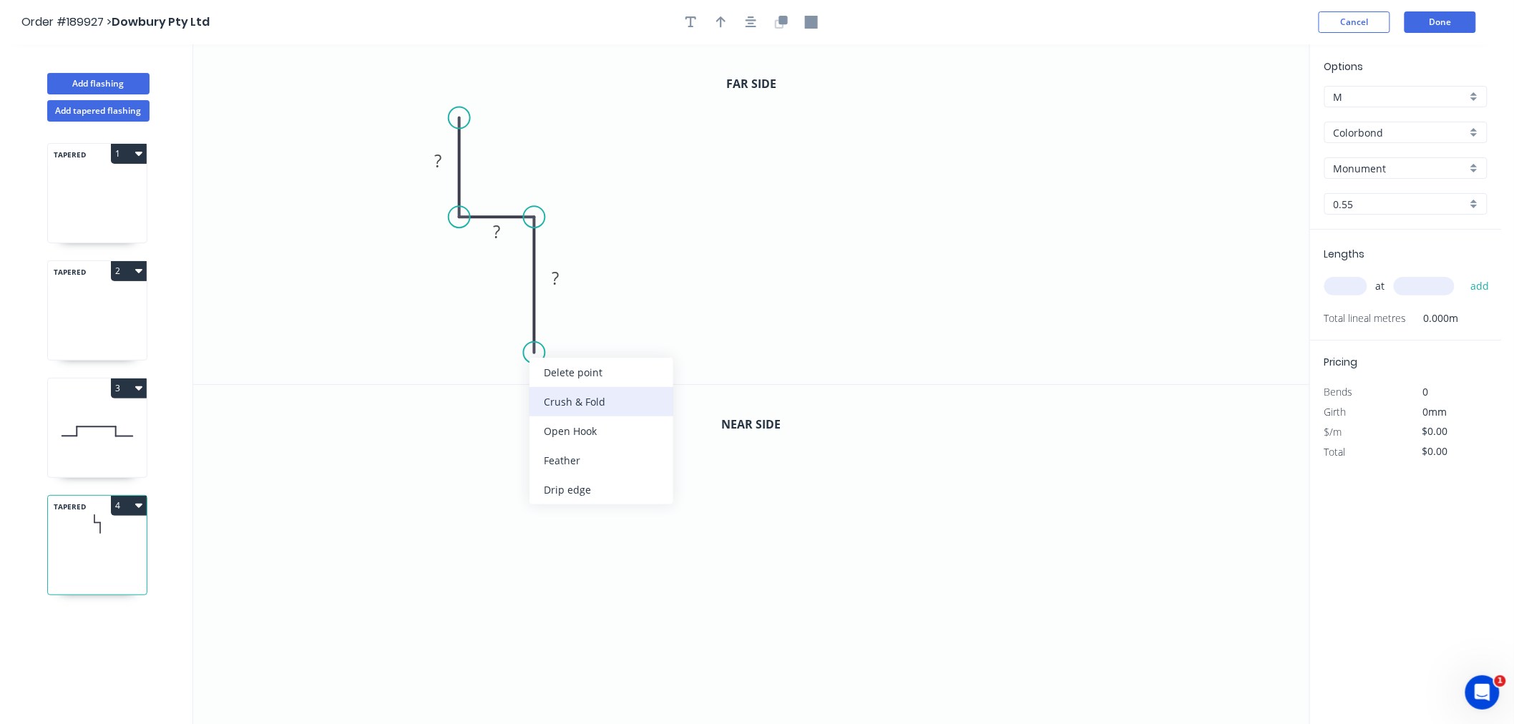
click at [559, 401] on div "Crush & Fold" at bounding box center [601, 401] width 144 height 29
click at [559, 392] on div "Flip bend" at bounding box center [607, 397] width 144 height 29
click at [577, 330] on tspan "10" at bounding box center [574, 327] width 20 height 24
click at [662, 242] on icon "0 ? ? CF 15 ?" at bounding box center [751, 214] width 1116 height 340
click at [555, 278] on tspan "?" at bounding box center [555, 278] width 7 height 24
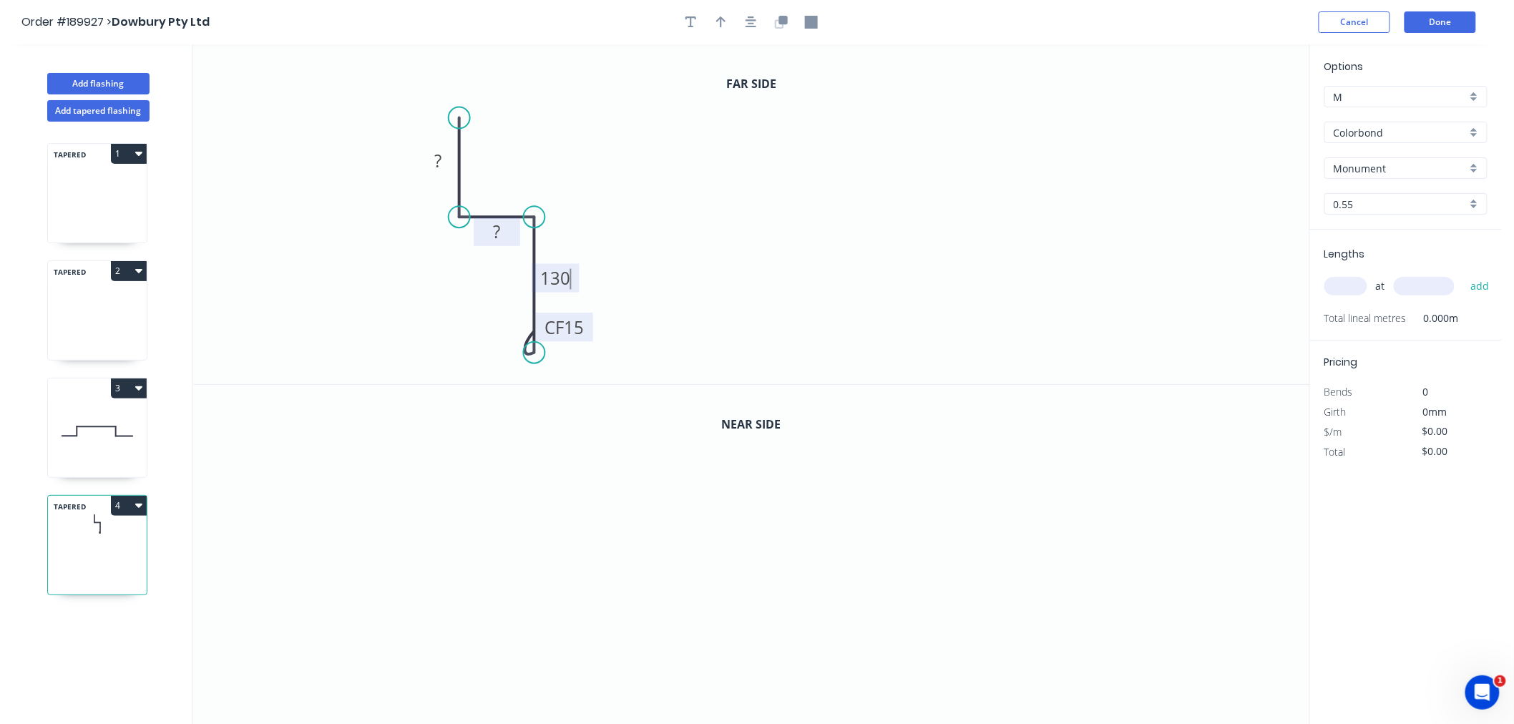
click at [491, 237] on rect at bounding box center [496, 232] width 29 height 20
click at [442, 153] on rect at bounding box center [437, 162] width 29 height 20
click at [508, 90] on icon "0 100 70 CF 15 130" at bounding box center [751, 214] width 1116 height 340
drag, startPoint x: 466, startPoint y: 115, endPoint x: 463, endPoint y: 102, distance: 13.2
click at [463, 102] on circle at bounding box center [458, 102] width 21 height 21
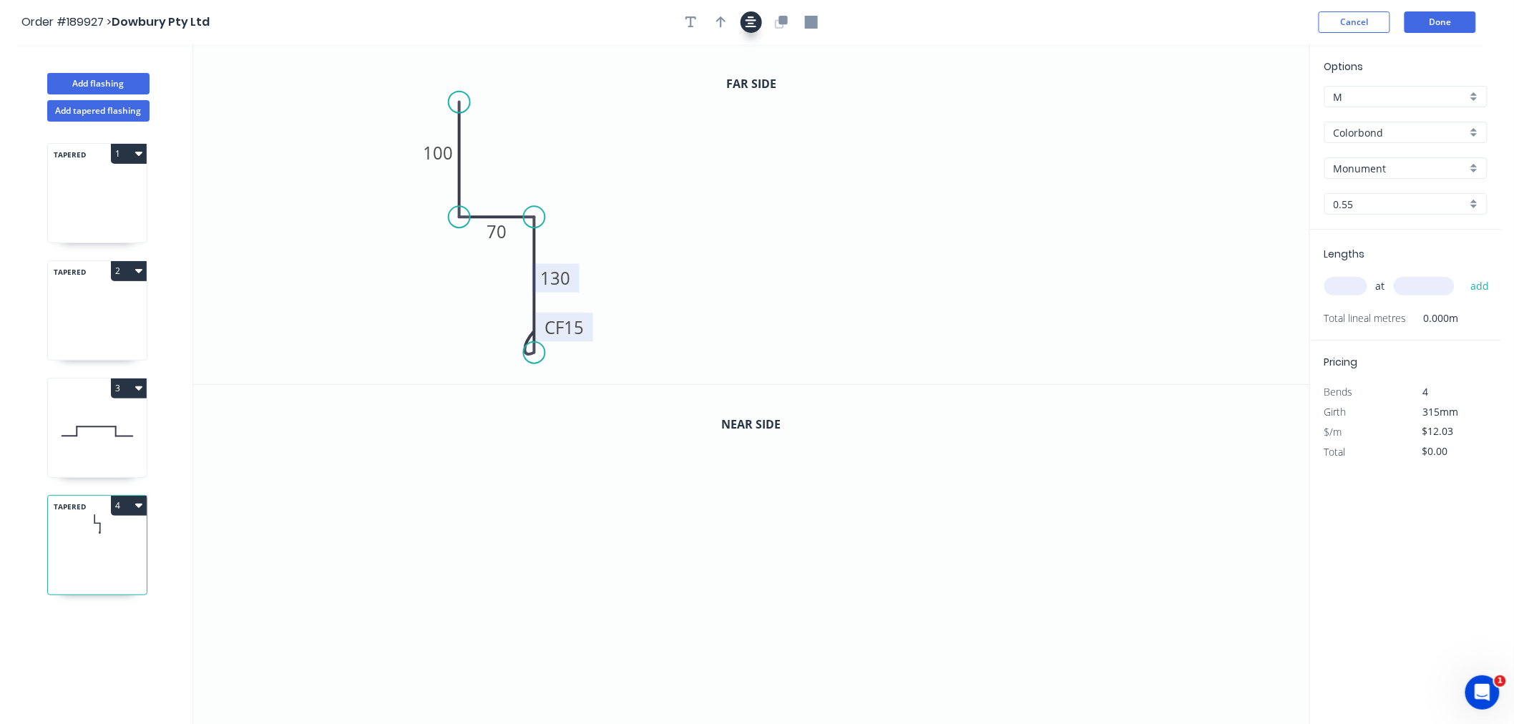
click at [751, 24] on icon "button" at bounding box center [750, 22] width 11 height 13
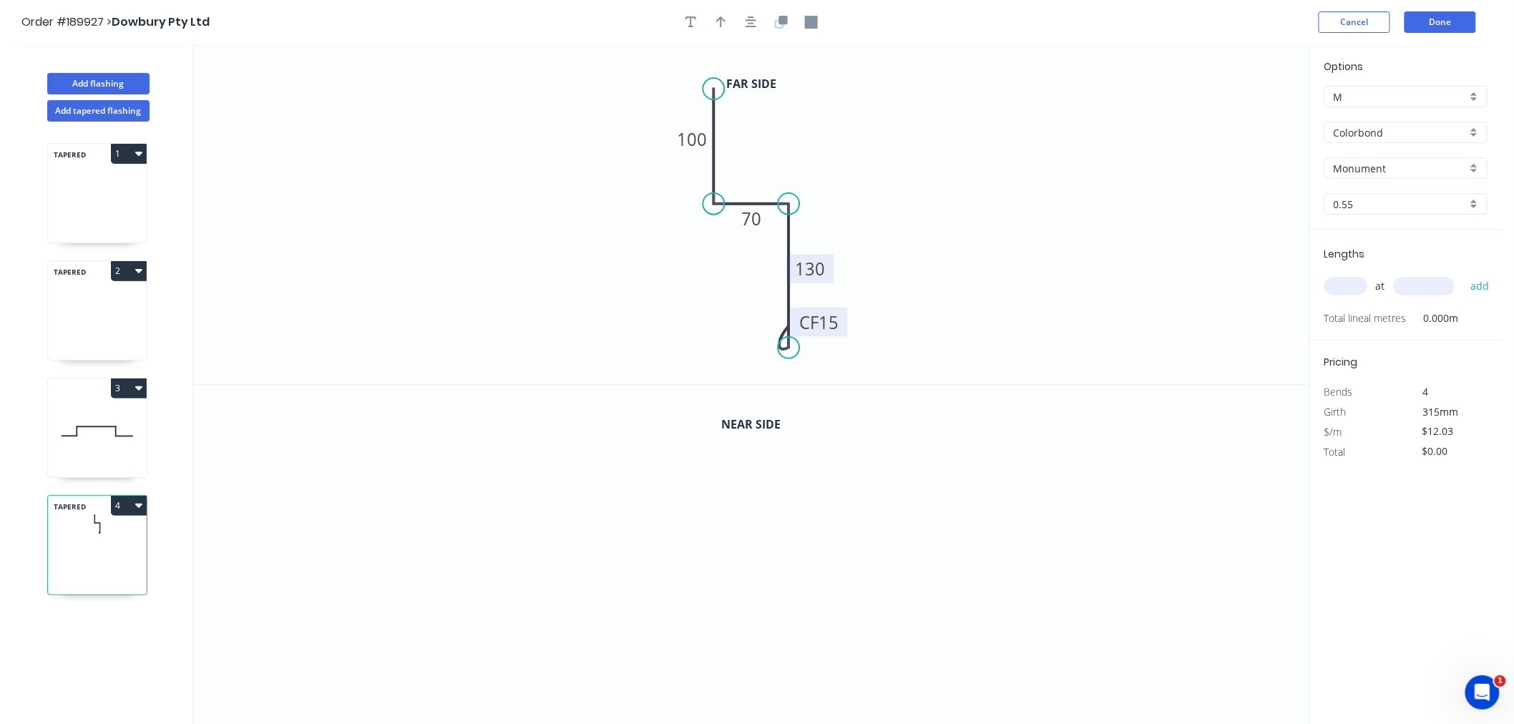
drag, startPoint x: 784, startPoint y: 333, endPoint x: 785, endPoint y: 348, distance: 15.0
click at [785, 348] on circle at bounding box center [788, 347] width 21 height 21
click at [835, 420] on div "Delete bend" at bounding box center [864, 417] width 144 height 29
click at [788, 345] on circle at bounding box center [788, 347] width 21 height 21
click at [737, 310] on icon at bounding box center [763, 328] width 52 height 39
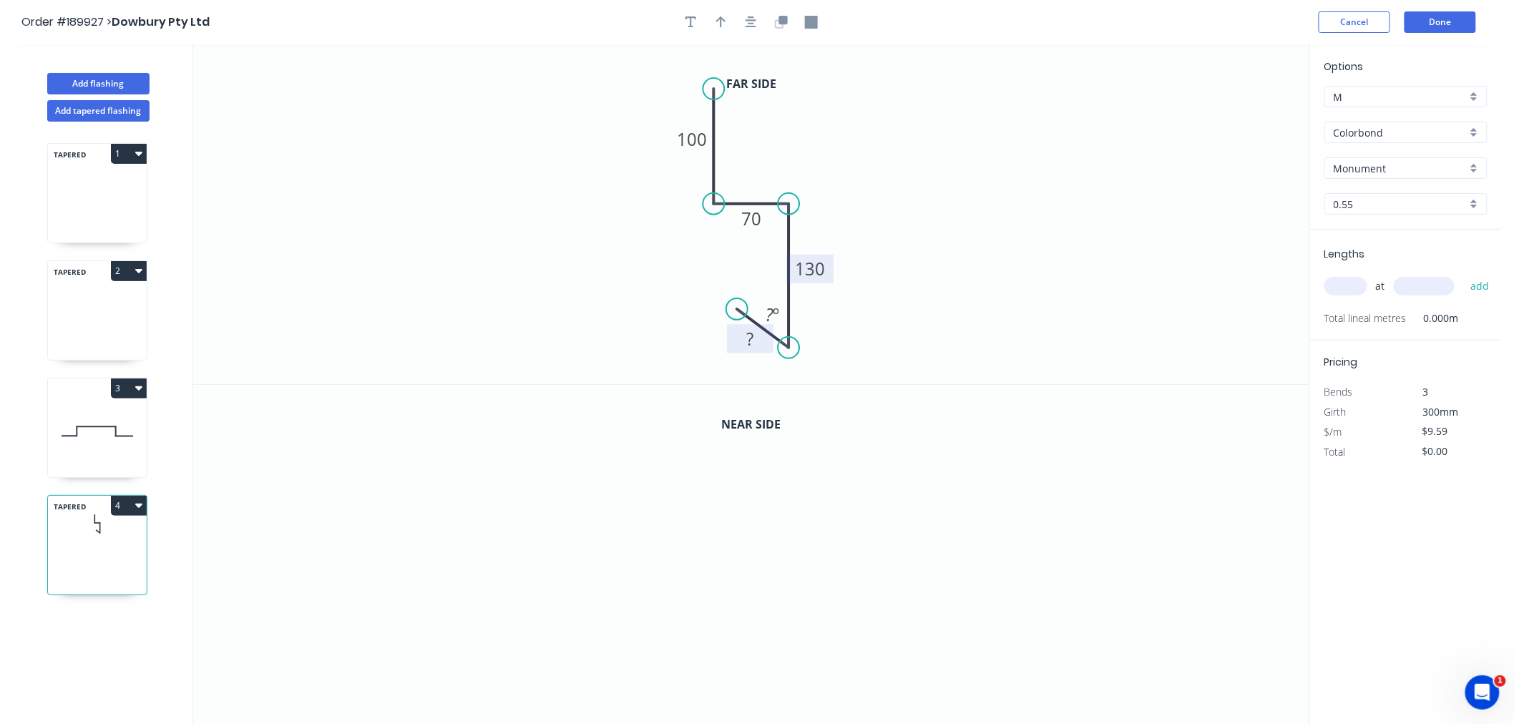
click at [750, 339] on tspan "?" at bounding box center [749, 339] width 7 height 24
drag, startPoint x: 737, startPoint y: 312, endPoint x: 739, endPoint y: 323, distance: 11.5
click at [730, 302] on circle at bounding box center [730, 301] width 21 height 21
click at [749, 335] on g "?" at bounding box center [746, 335] width 29 height 24
click at [774, 311] on tspan "º" at bounding box center [776, 315] width 6 height 24
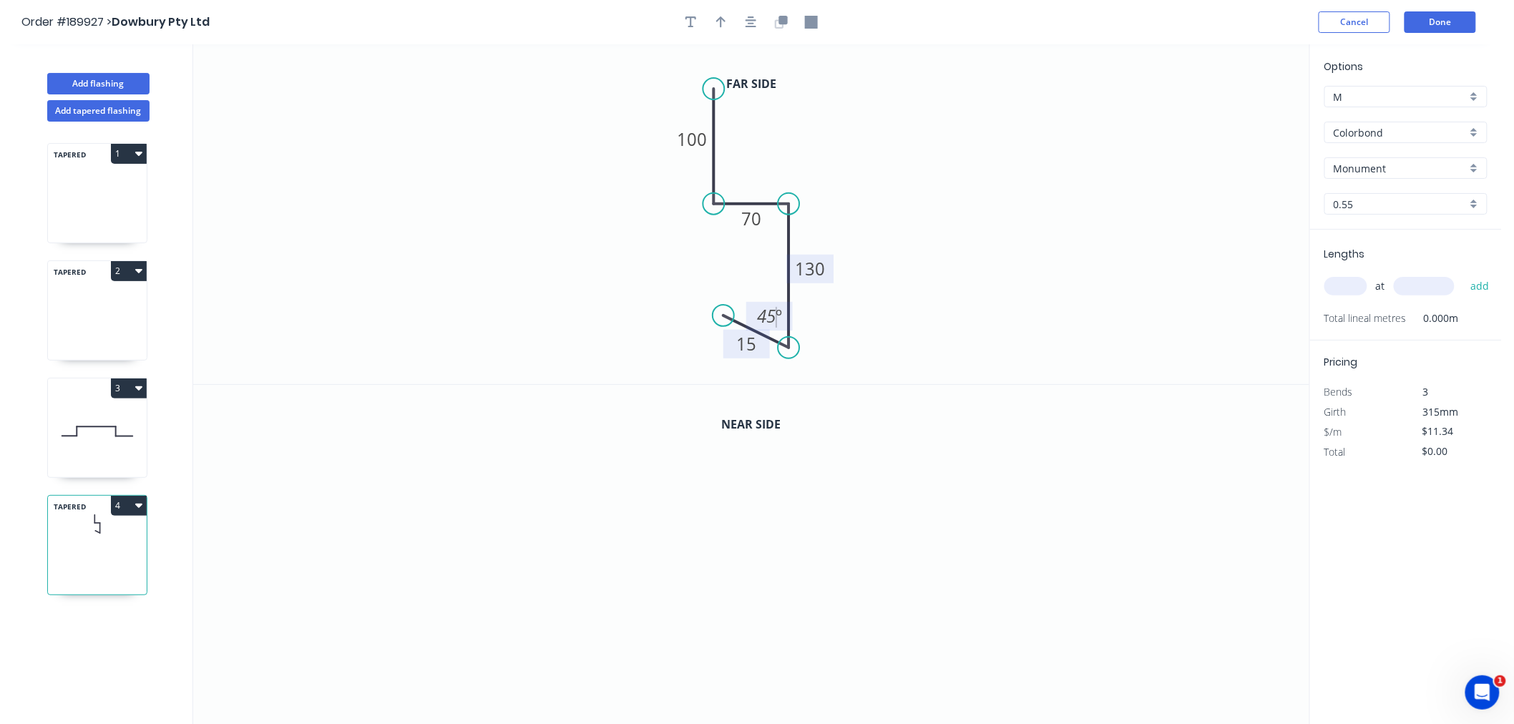
drag, startPoint x: 728, startPoint y: 299, endPoint x: 723, endPoint y: 316, distance: 17.9
click at [723, 316] on circle at bounding box center [722, 315] width 21 height 21
click at [749, 21] on icon "button" at bounding box center [750, 22] width 11 height 13
click at [921, 227] on icon "0 100 70 130 15 45 º" at bounding box center [751, 214] width 1116 height 340
click at [745, 26] on icon "button" at bounding box center [750, 22] width 11 height 13
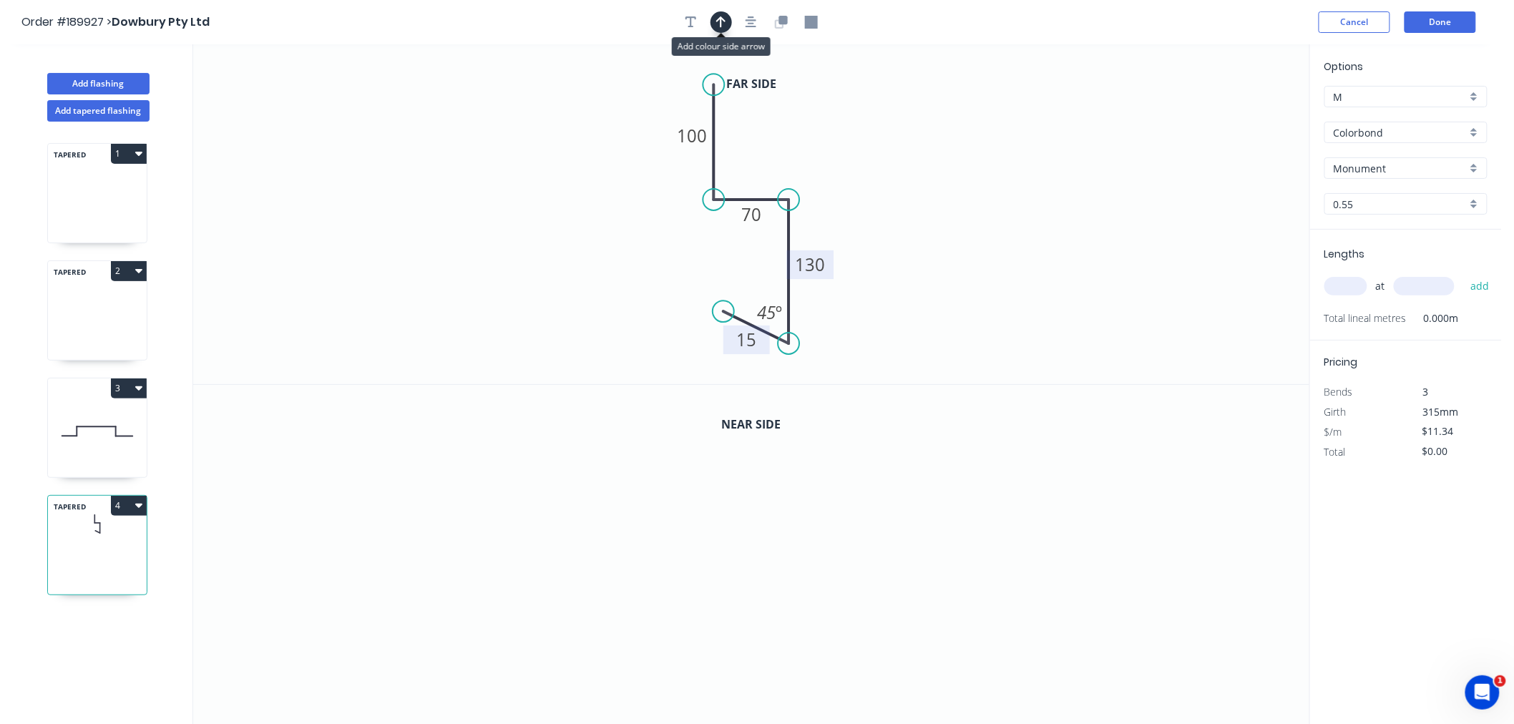
click at [713, 24] on button "button" at bounding box center [720, 21] width 21 height 21
drag, startPoint x: 1238, startPoint y: 115, endPoint x: 839, endPoint y: 216, distance: 411.7
click at [839, 216] on icon at bounding box center [845, 205] width 13 height 46
click at [839, 216] on icon at bounding box center [839, 199] width 13 height 46
click at [754, 20] on icon "button" at bounding box center [750, 22] width 11 height 13
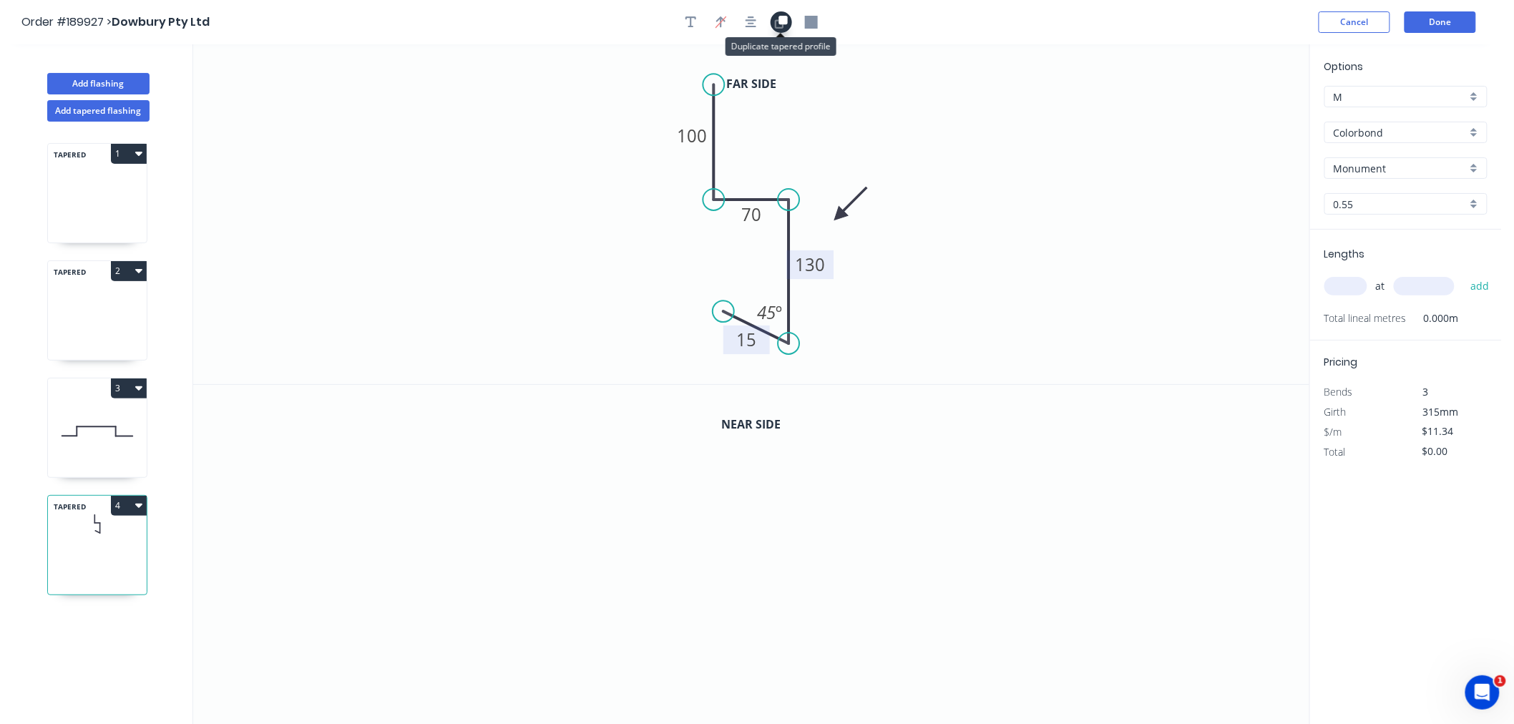
click at [788, 22] on button "button" at bounding box center [780, 21] width 21 height 21
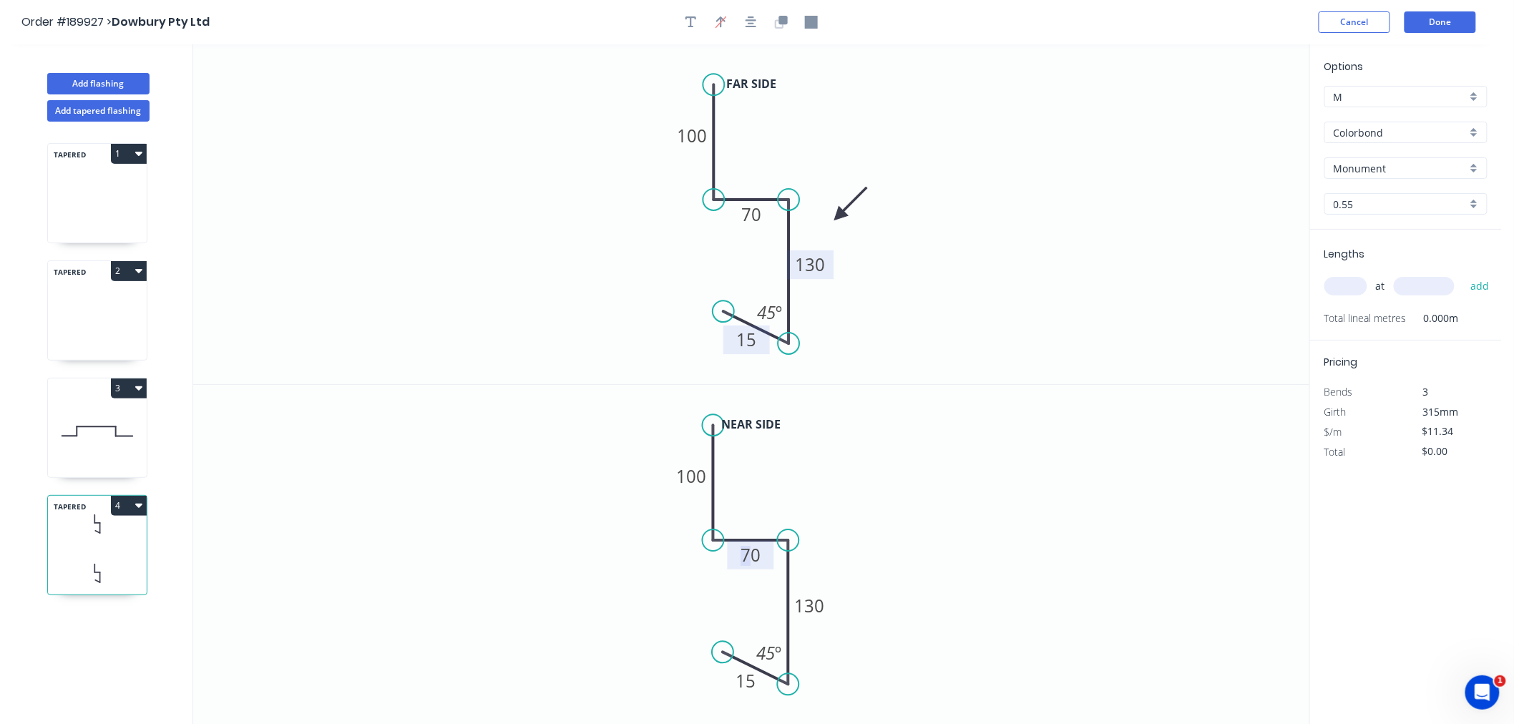
click at [747, 559] on tspan "70" at bounding box center [751, 555] width 20 height 24
click at [941, 523] on icon "0 100 90 130 15 45 º" at bounding box center [751, 555] width 1116 height 340
type input "$12.71"
click at [751, 21] on icon "button" at bounding box center [750, 22] width 11 height 13
click at [1349, 285] on input "text" at bounding box center [1345, 286] width 43 height 19
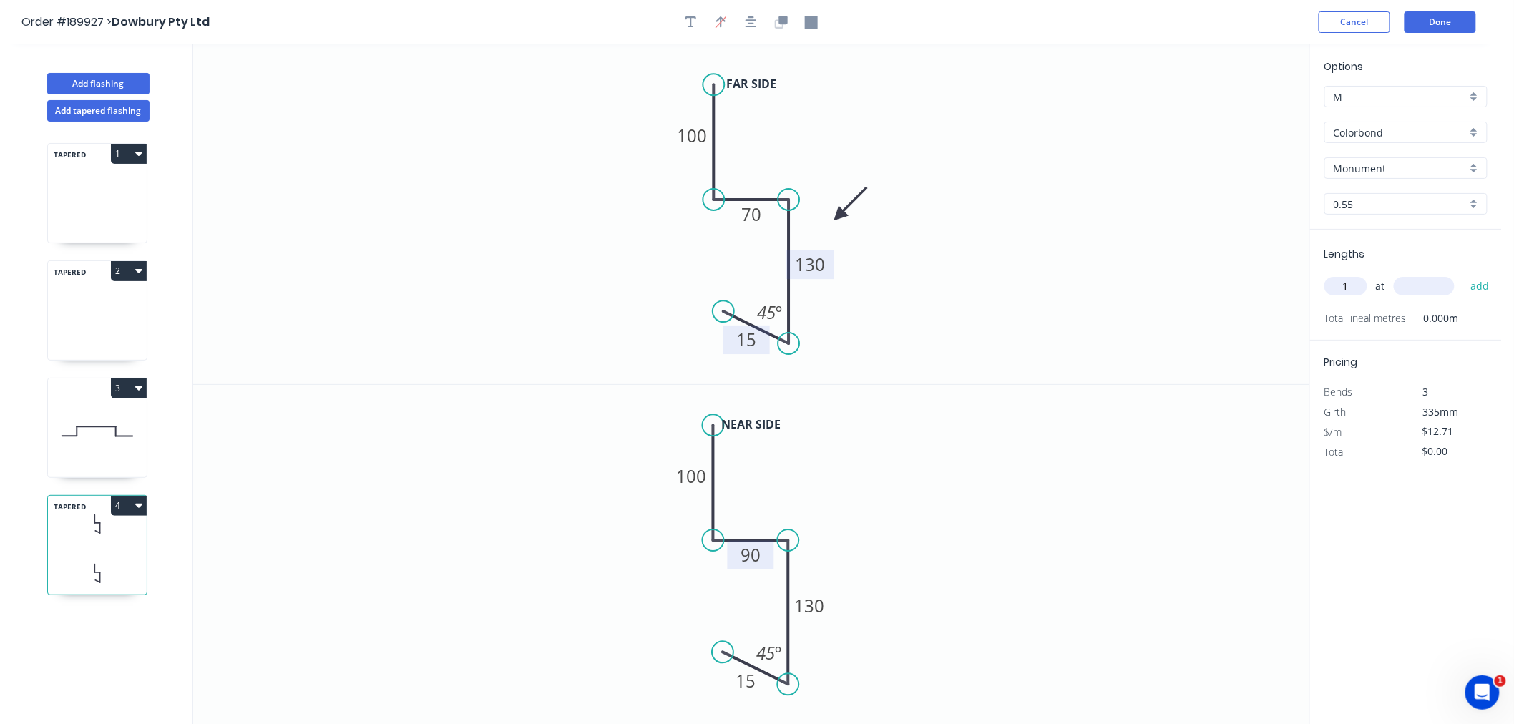
type input "1"
type input "1000"
click at [1463, 274] on button "add" at bounding box center [1480, 286] width 34 height 24
click at [745, 16] on icon "button" at bounding box center [750, 22] width 11 height 13
click at [759, 19] on button "button" at bounding box center [750, 21] width 21 height 21
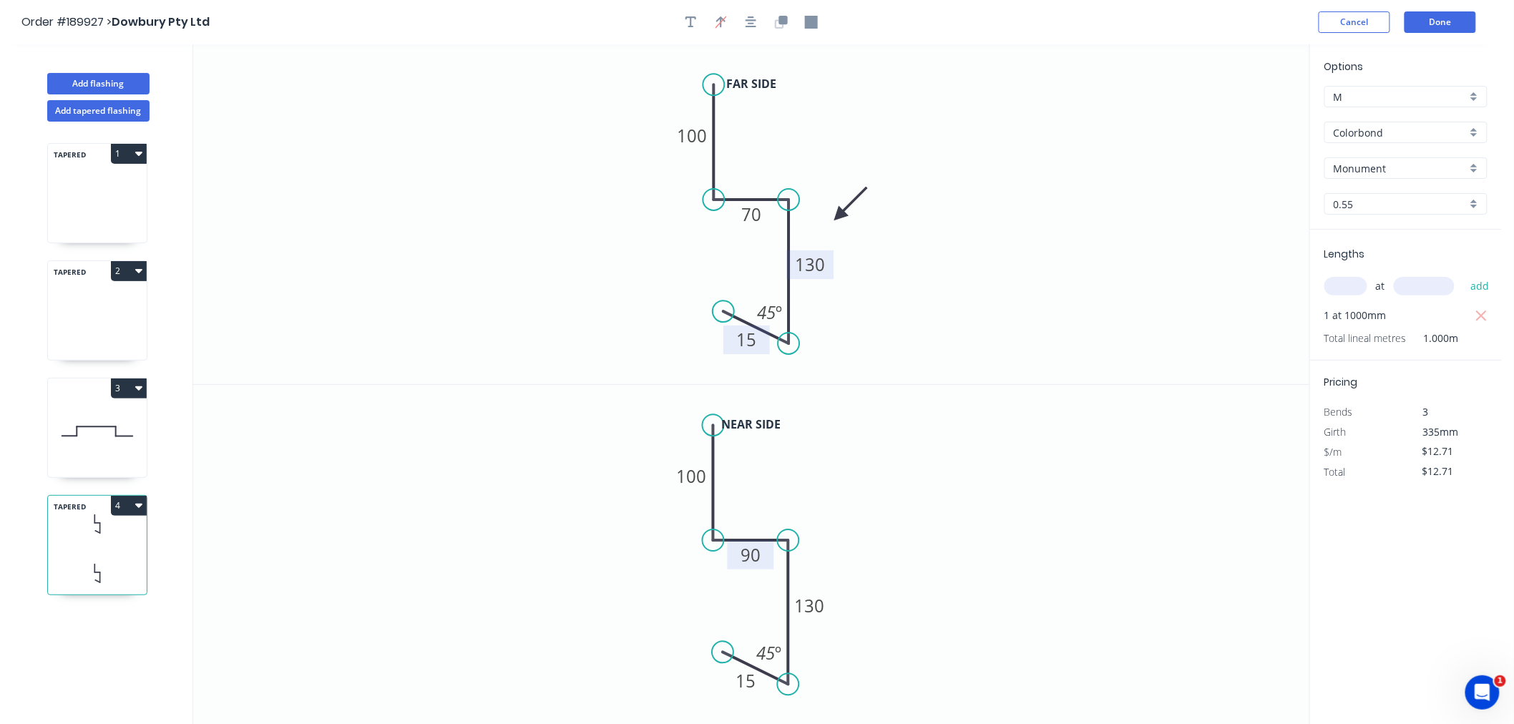
click at [139, 506] on icon "button" at bounding box center [138, 506] width 7 height 4
click at [124, 542] on div "Duplicate" at bounding box center [79, 541] width 110 height 21
type input "$0.00"
click at [108, 670] on icon at bounding box center [97, 691] width 99 height 42
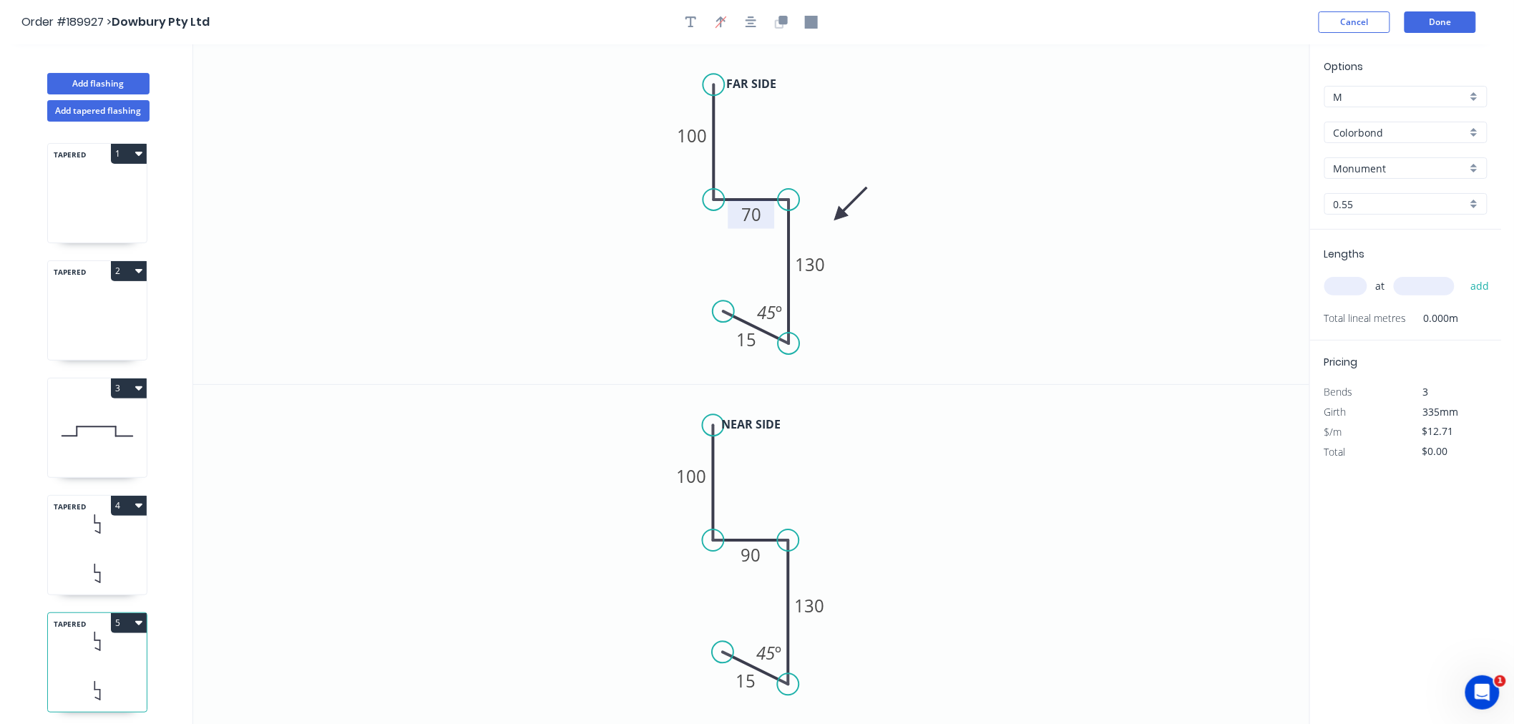
click at [750, 213] on tspan "70" at bounding box center [751, 214] width 20 height 24
drag, startPoint x: 790, startPoint y: 201, endPoint x: 818, endPoint y: 204, distance: 28.0
click at [818, 204] on circle at bounding box center [817, 199] width 21 height 21
drag, startPoint x: 790, startPoint y: 343, endPoint x: 805, endPoint y: 356, distance: 19.2
click at [805, 356] on icon "0 100 70 130 15 45 º" at bounding box center [751, 214] width 1116 height 340
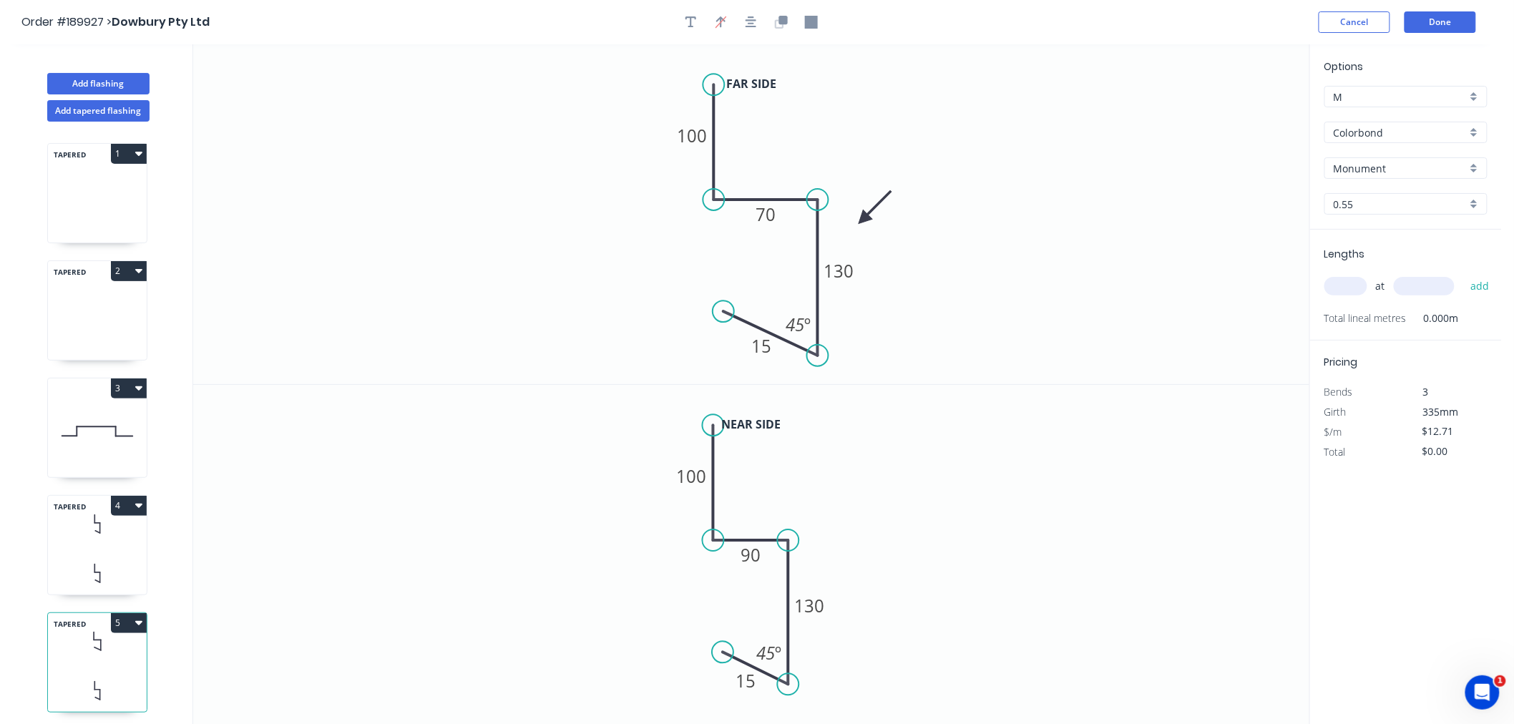
drag, startPoint x: 839, startPoint y: 206, endPoint x: 863, endPoint y: 220, distance: 27.9
click at [863, 220] on icon at bounding box center [874, 207] width 41 height 41
click at [762, 215] on tspan "70" at bounding box center [765, 214] width 20 height 24
click at [888, 338] on icon "0 100 185 130 15 45 º" at bounding box center [751, 214] width 1116 height 340
click at [745, 567] on rect at bounding box center [751, 554] width 46 height 29
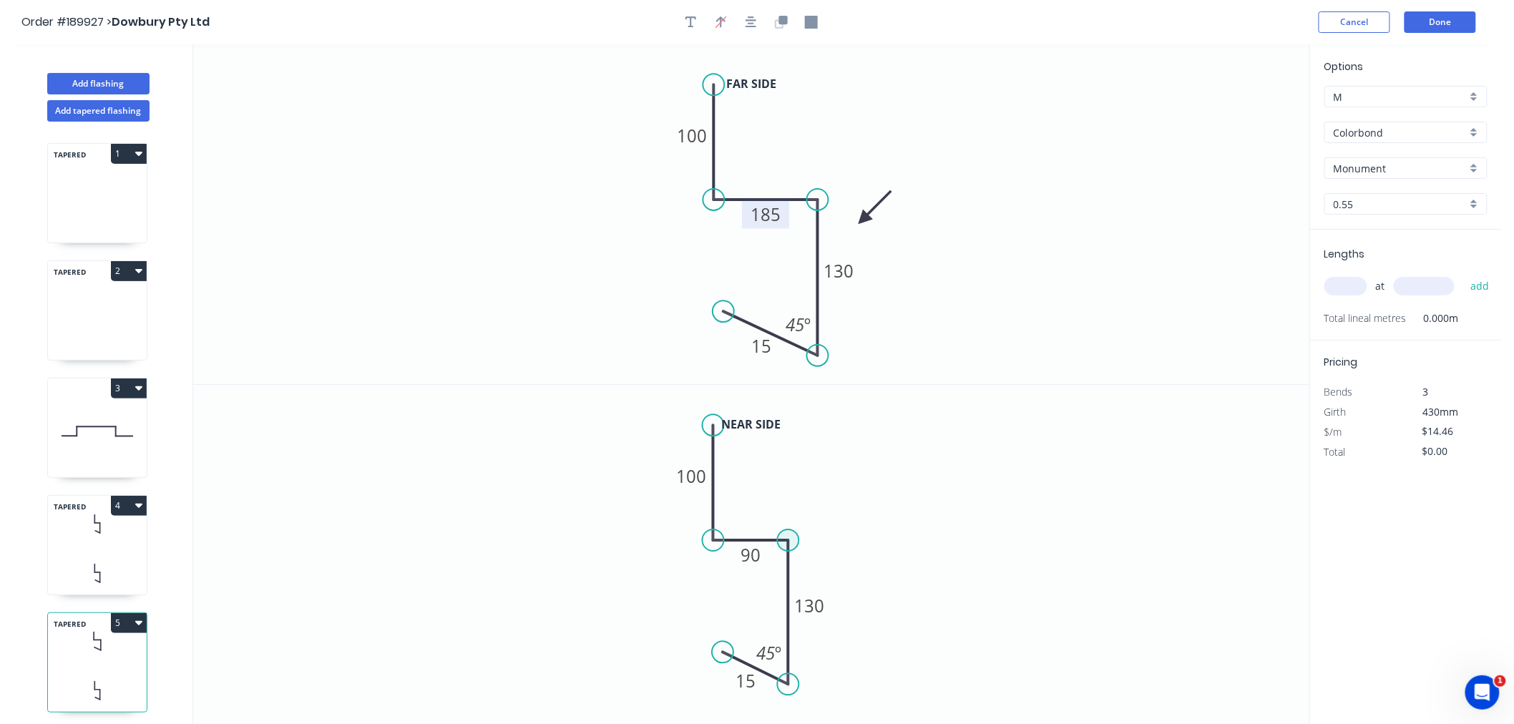
click at [788, 541] on circle at bounding box center [788, 539] width 21 height 21
click at [732, 443] on div "Delete point" at bounding box center [783, 437] width 144 height 29
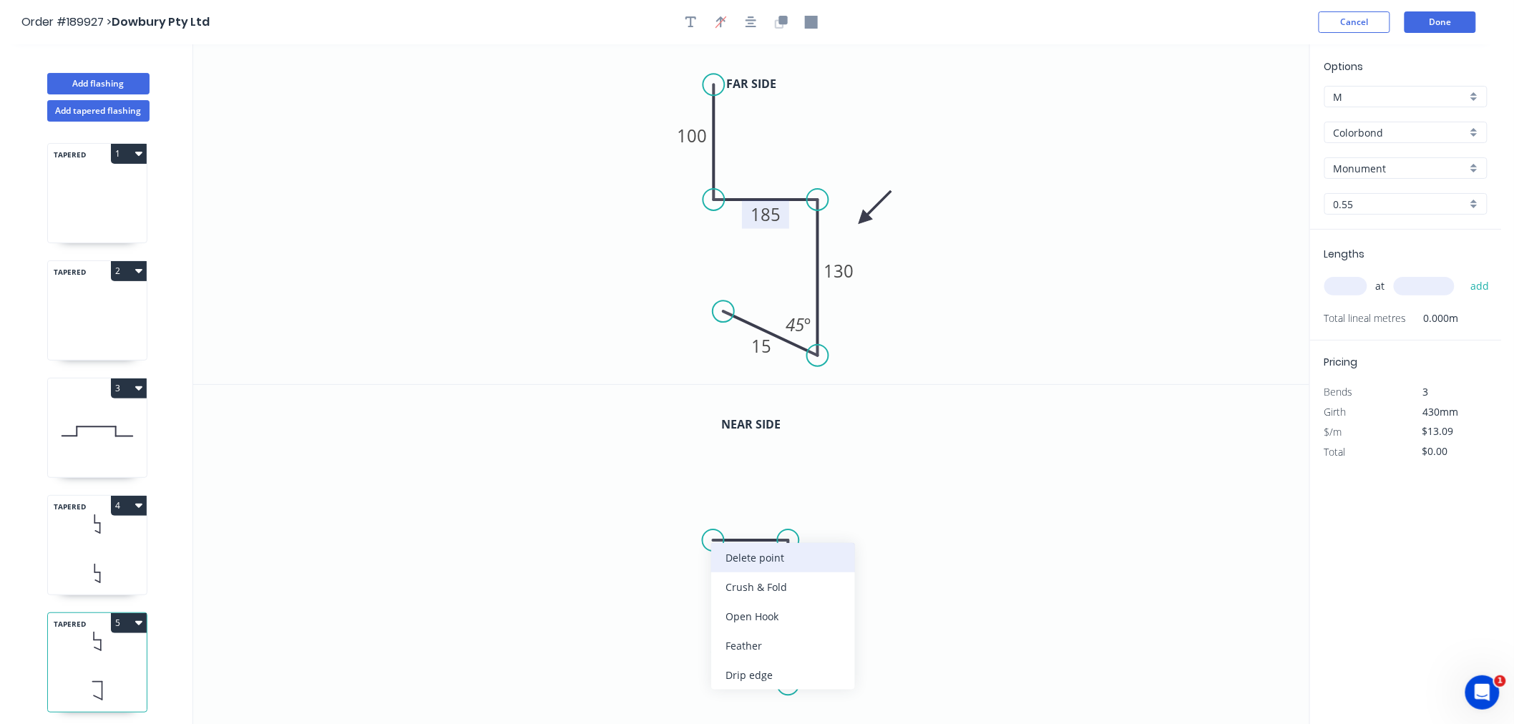
click at [732, 558] on div "Delete point" at bounding box center [783, 557] width 144 height 29
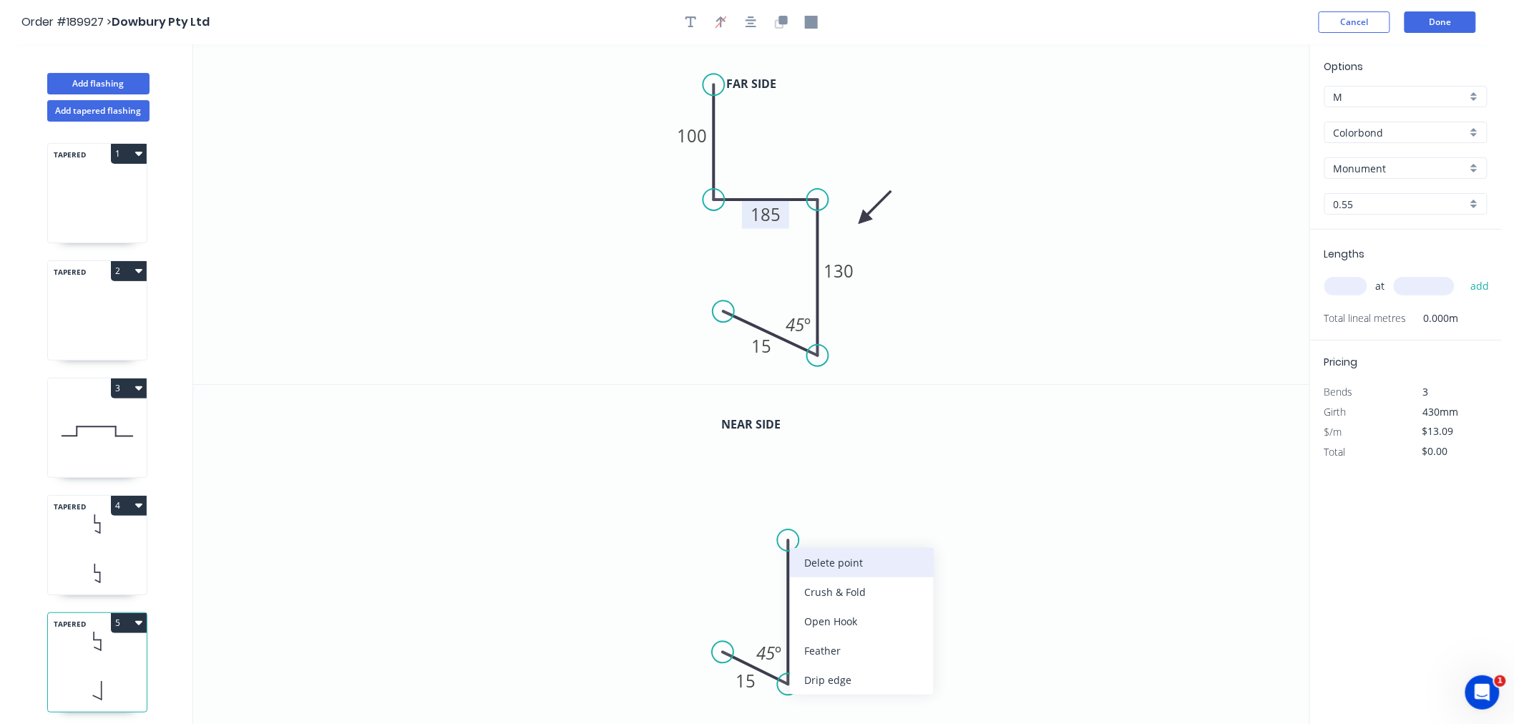
click at [804, 563] on div "Delete point" at bounding box center [862, 562] width 144 height 29
click at [824, 597] on div "Delete point" at bounding box center [860, 596] width 144 height 29
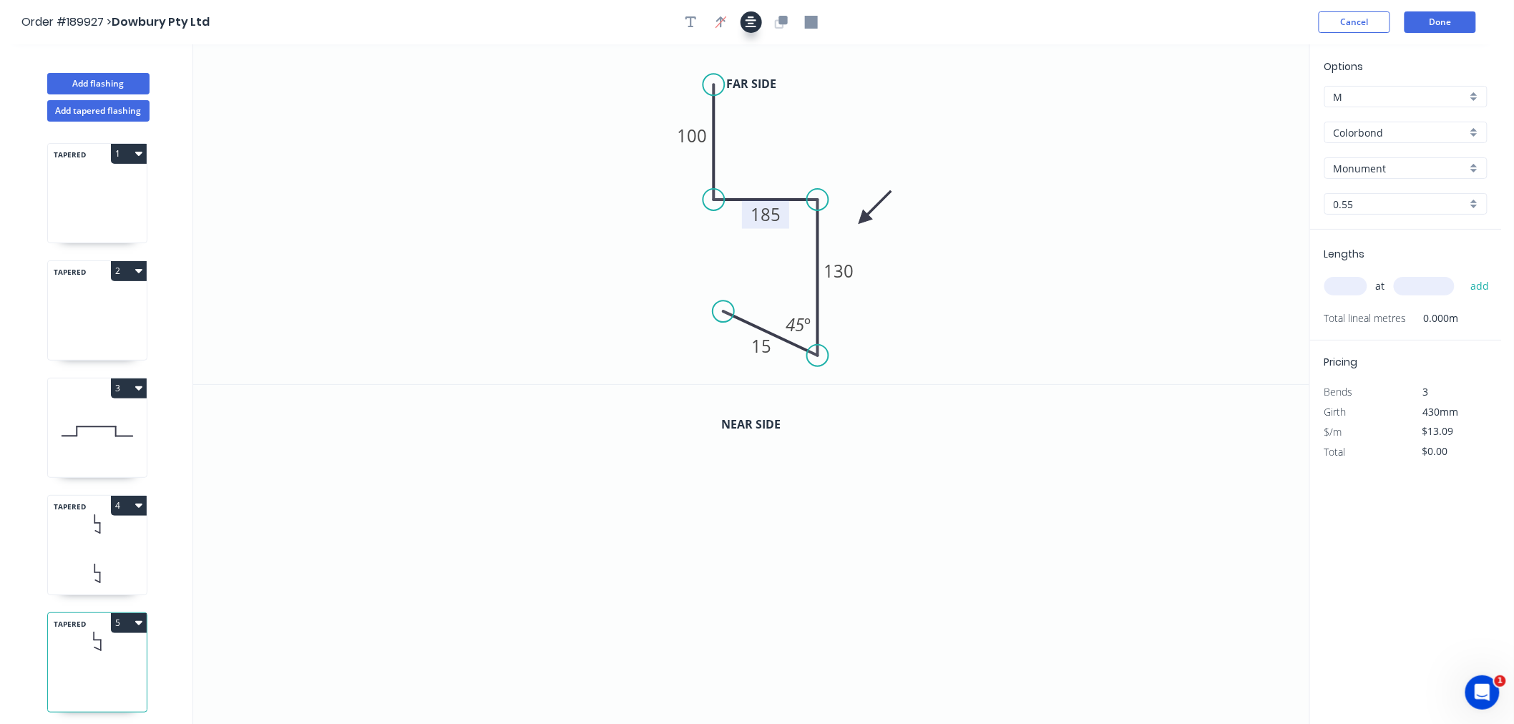
click at [757, 22] on button "button" at bounding box center [750, 21] width 21 height 21
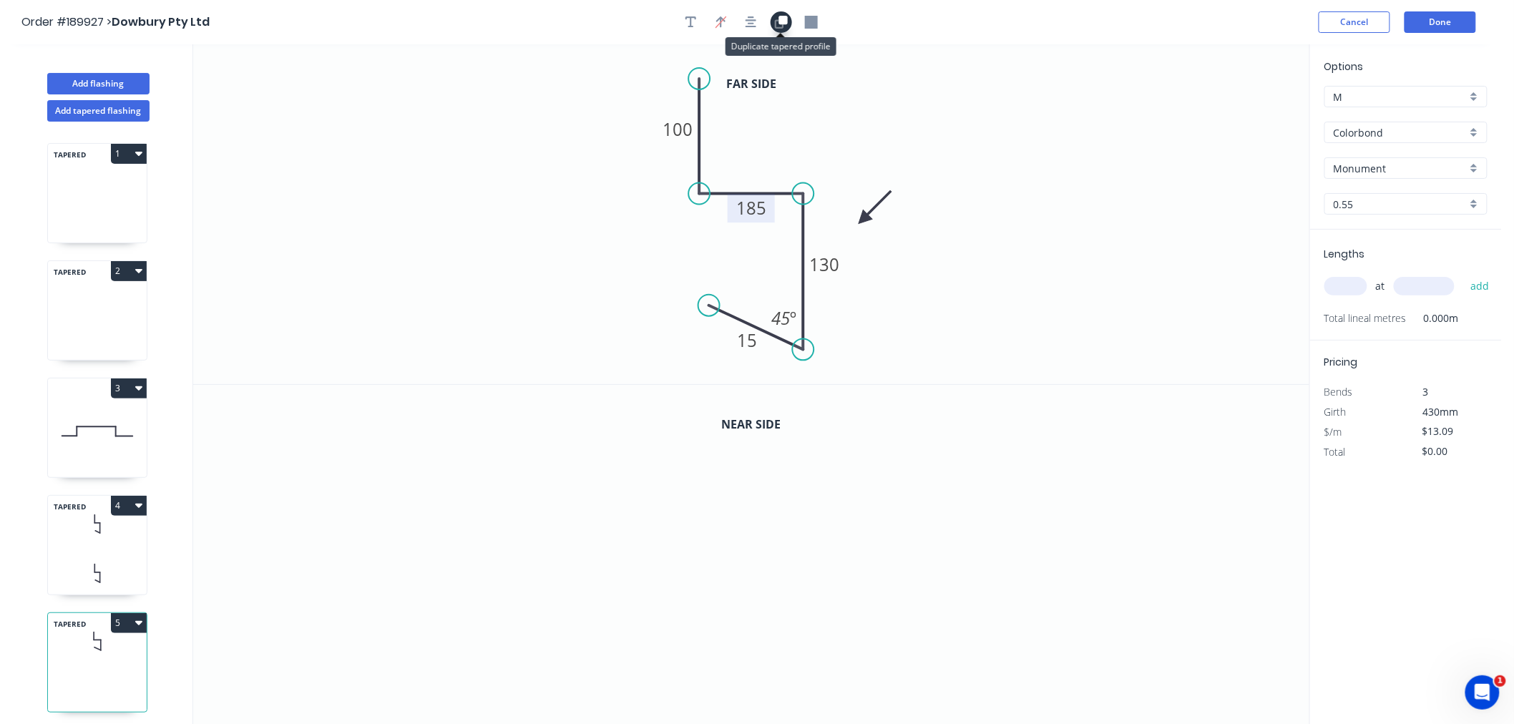
click at [780, 25] on icon "button" at bounding box center [781, 22] width 13 height 13
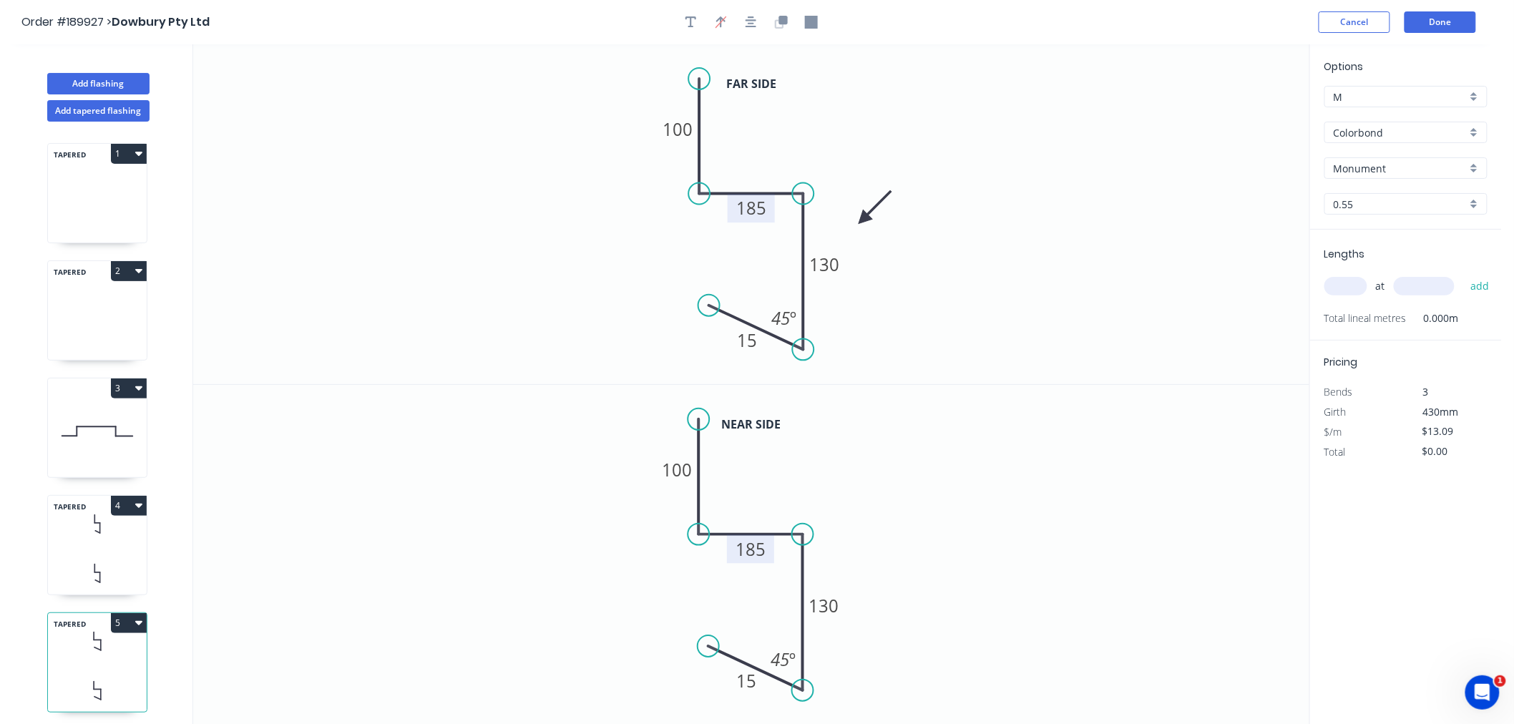
click at [760, 545] on tspan "185" at bounding box center [751, 549] width 30 height 24
click at [934, 486] on icon "0 100 180 130 15 45 º" at bounding box center [751, 555] width 1116 height 340
type input "$14.46"
click at [747, 18] on icon "button" at bounding box center [750, 22] width 11 height 13
click at [955, 431] on icon "0 100 180 130 15 45 º" at bounding box center [751, 555] width 1116 height 340
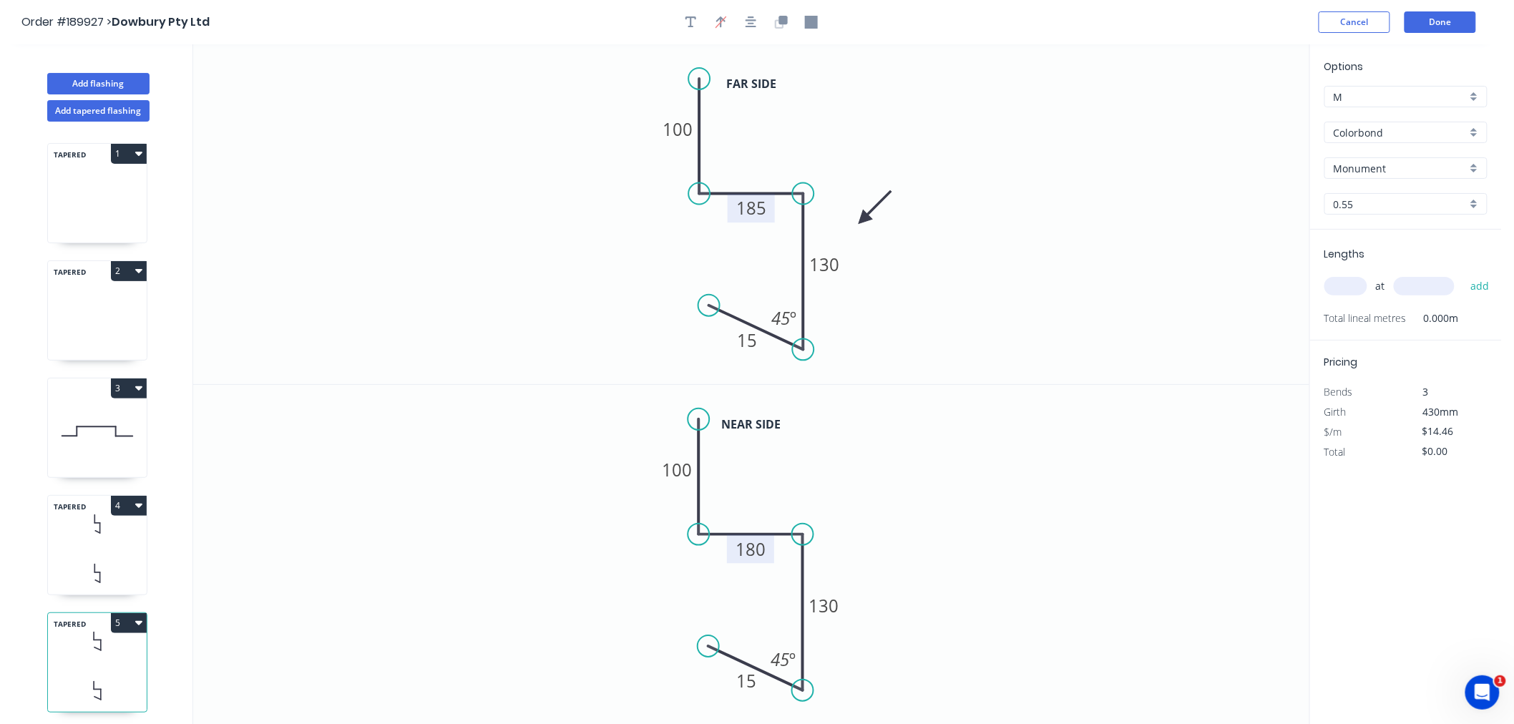
click at [1348, 282] on input "text" at bounding box center [1345, 286] width 43 height 19
type input "1"
type input "6500"
click at [1463, 274] on button "add" at bounding box center [1480, 286] width 34 height 24
type input "$93.99"
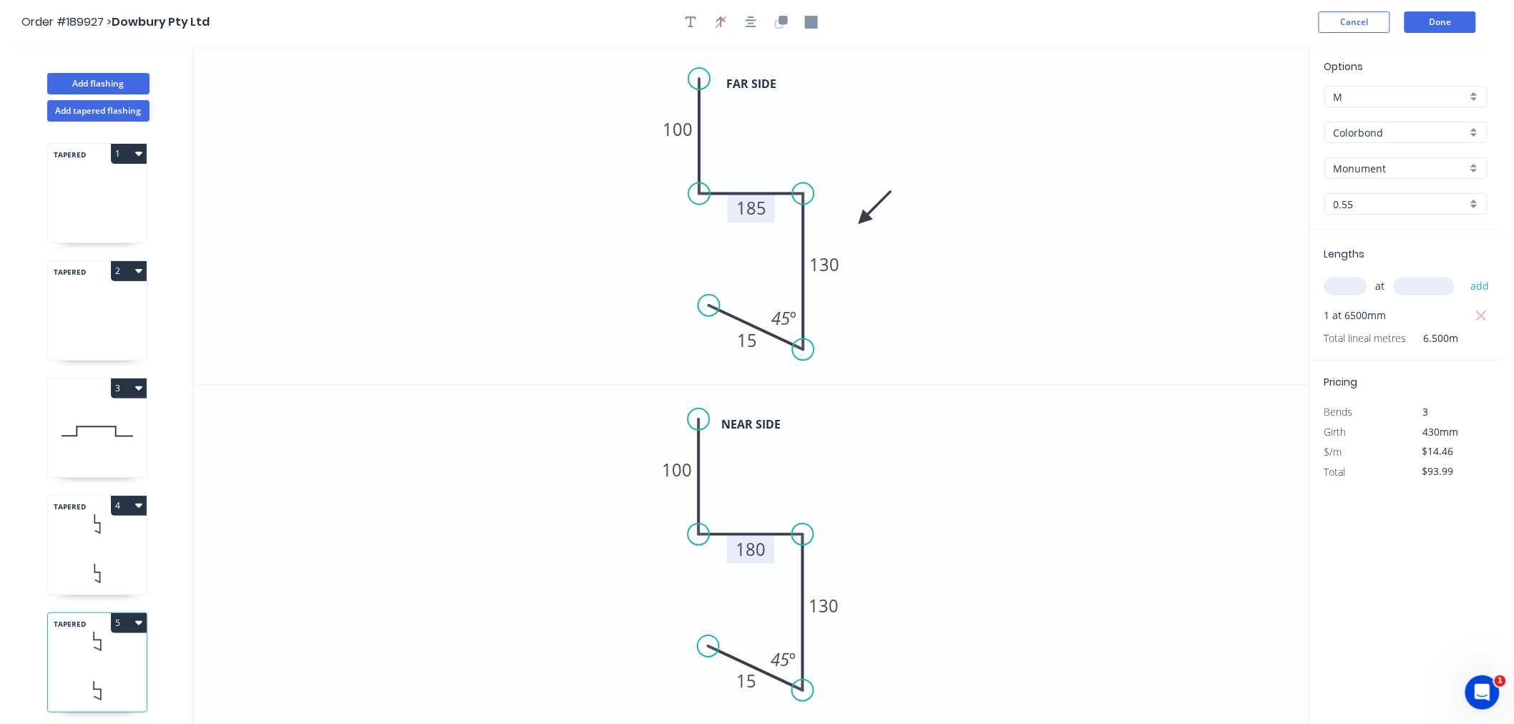
click at [1042, 460] on icon "0 100 180 130 15 45 º" at bounding box center [751, 555] width 1116 height 340
click at [112, 208] on icon at bounding box center [97, 221] width 99 height 42
type input "aNoColor"
type input "$0.00"
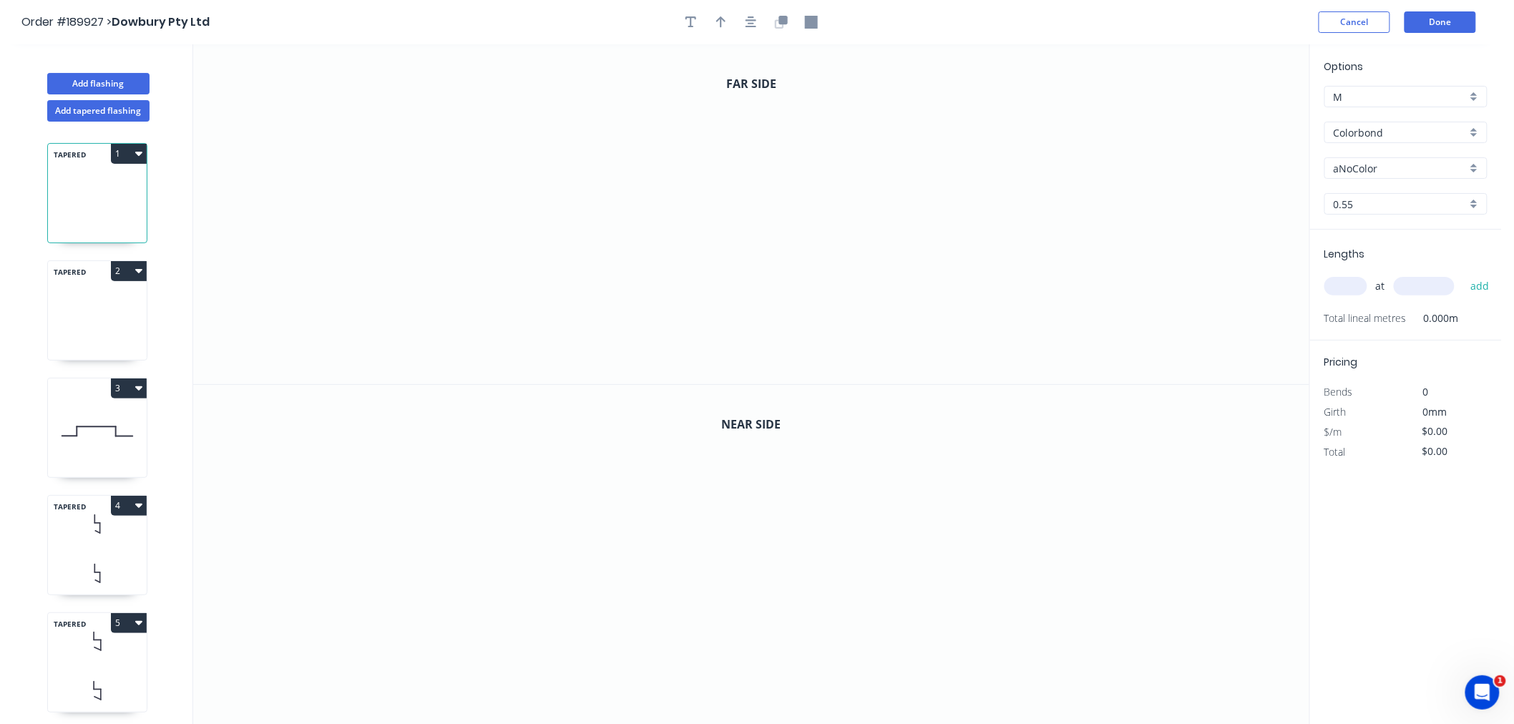
click at [109, 326] on icon at bounding box center [97, 339] width 99 height 42
click at [1238, 25] on div "Order #189927 > Dowbury Pty Ltd Cancel Done" at bounding box center [750, 21] width 1458 height 21
click at [1429, 30] on button "Done" at bounding box center [1440, 21] width 72 height 21
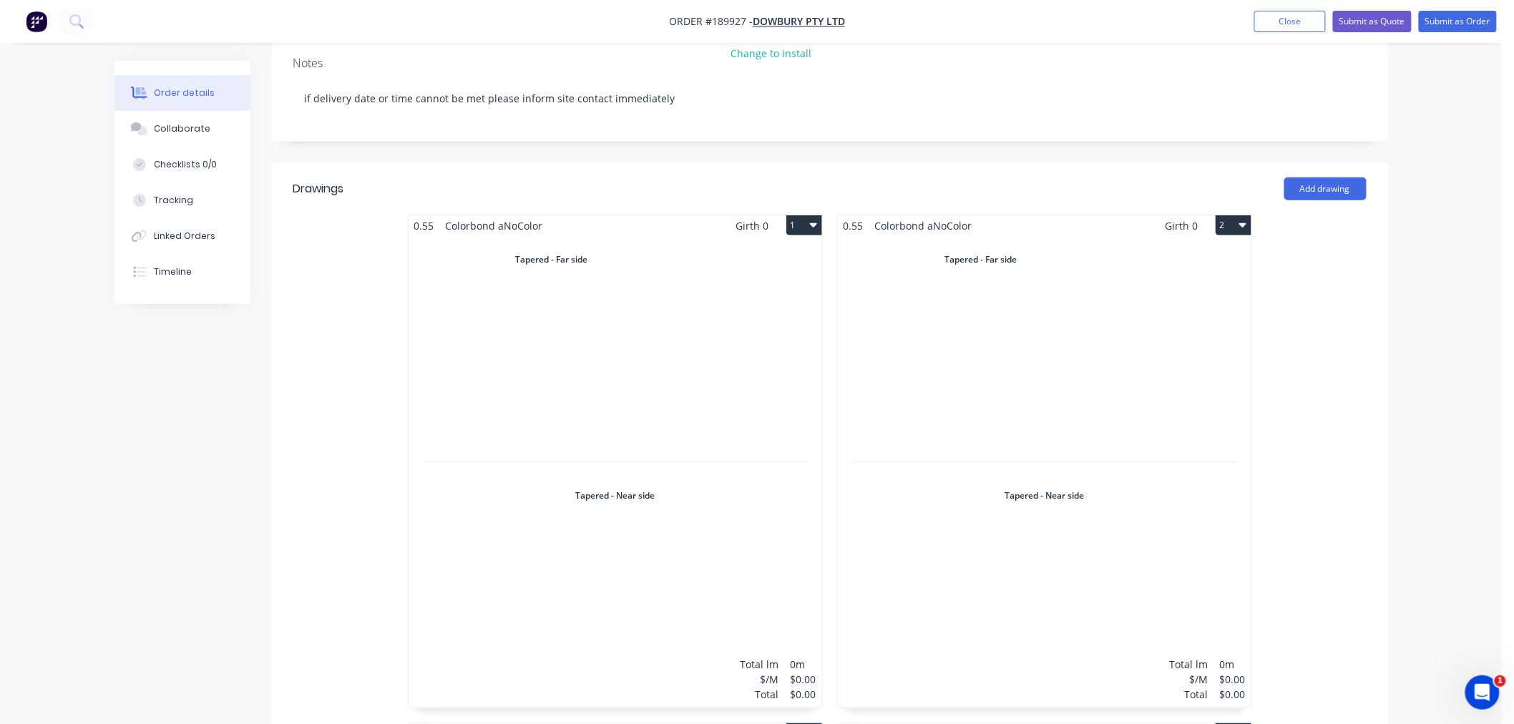
click at [677, 336] on div "Total lm $/M Total 0m $0.00 $0.00" at bounding box center [614, 471] width 413 height 471
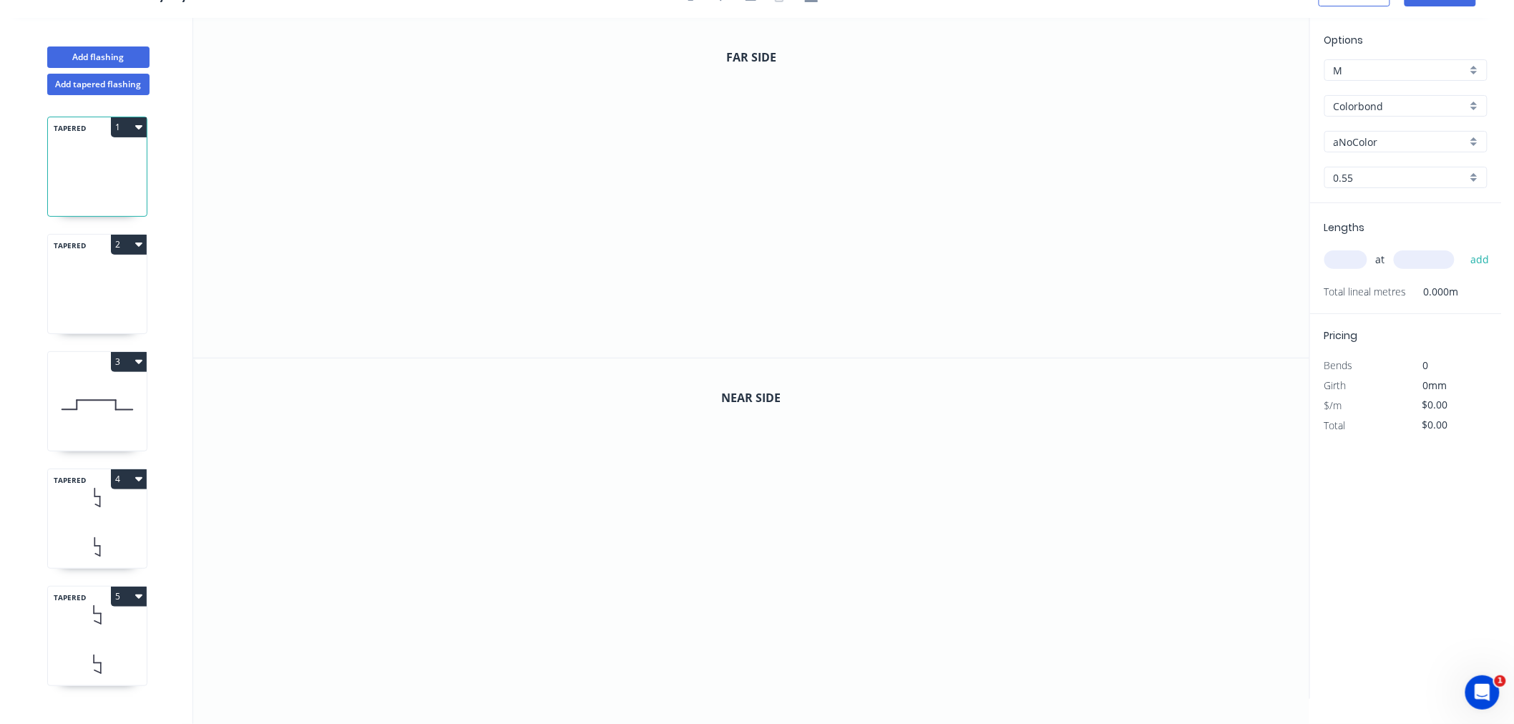
scroll to position [26, 0]
click at [1349, 259] on input "text" at bounding box center [1345, 259] width 43 height 19
type input "2"
type input "2100"
click at [1463, 247] on button "add" at bounding box center [1480, 259] width 34 height 24
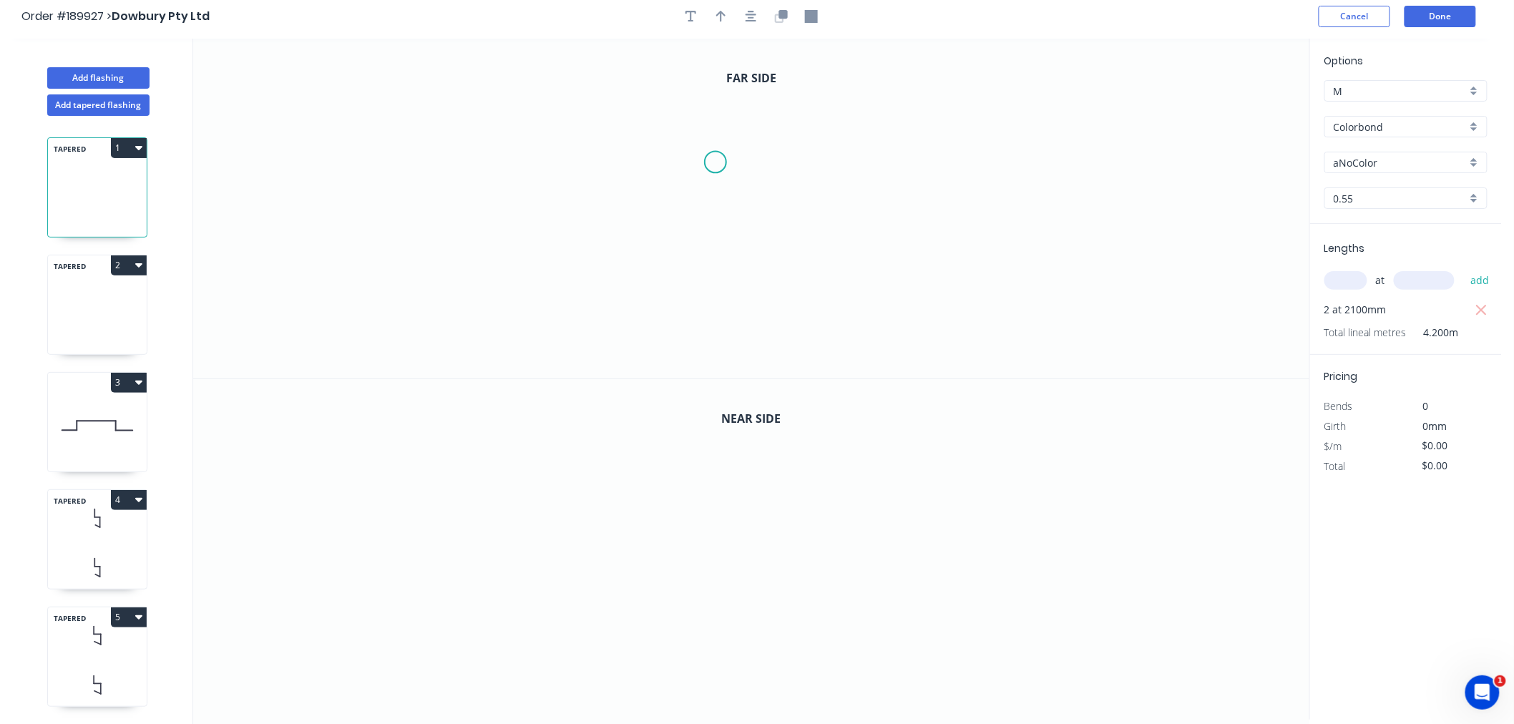
scroll to position [0, 0]
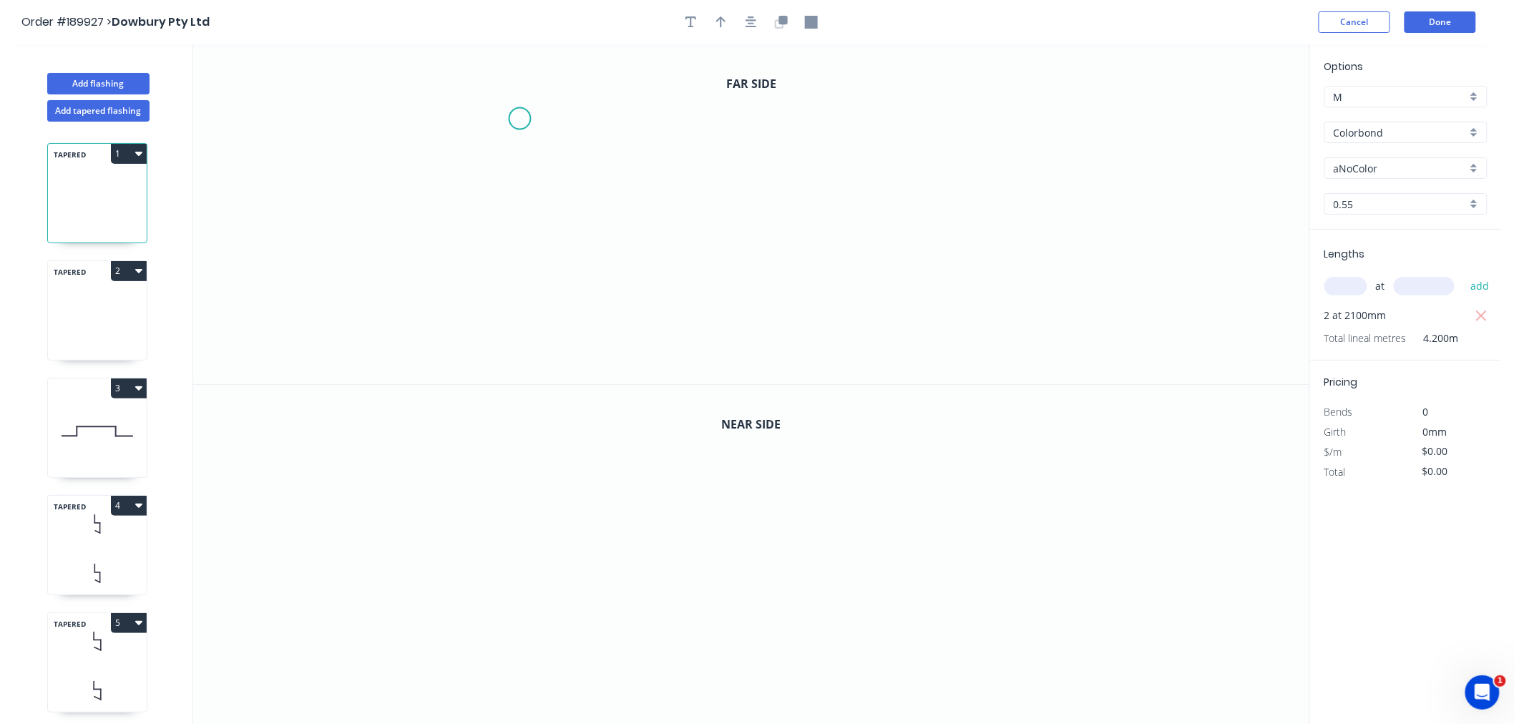
click at [519, 119] on icon "0" at bounding box center [751, 214] width 1116 height 340
click at [521, 231] on icon "0" at bounding box center [751, 214] width 1116 height 340
click at [658, 226] on icon "0 ?" at bounding box center [751, 214] width 1116 height 340
click at [655, 350] on icon "0 ? ?" at bounding box center [751, 214] width 1116 height 340
click at [574, 353] on icon "0 ? ? ?" at bounding box center [751, 214] width 1116 height 340
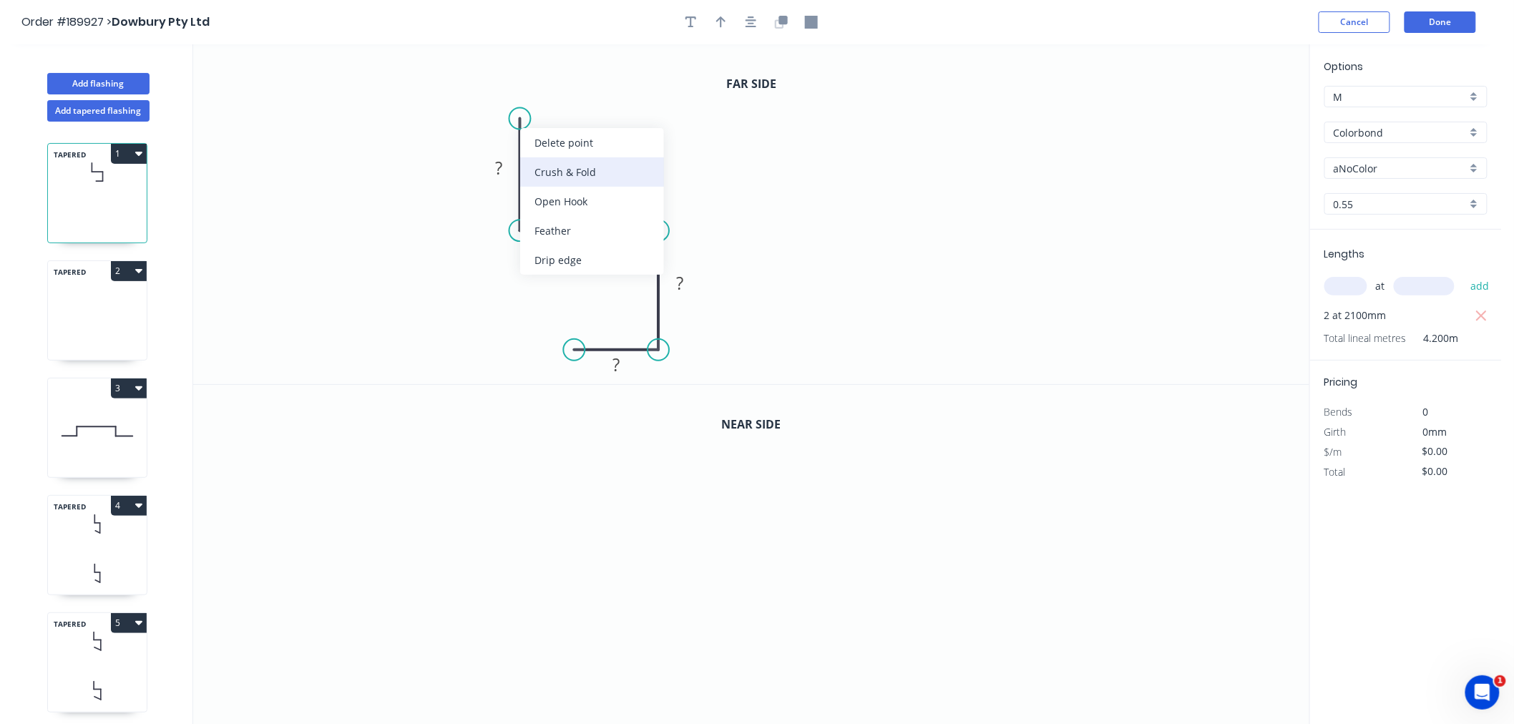
click at [549, 177] on div "Crush & Fold" at bounding box center [592, 171] width 144 height 29
click at [499, 95] on tspan "10" at bounding box center [499, 93] width 20 height 24
click at [496, 167] on tspan "?" at bounding box center [498, 168] width 7 height 24
click at [499, 97] on tspan "10" at bounding box center [499, 93] width 20 height 24
click at [506, 94] on tspan "10" at bounding box center [499, 93] width 20 height 24
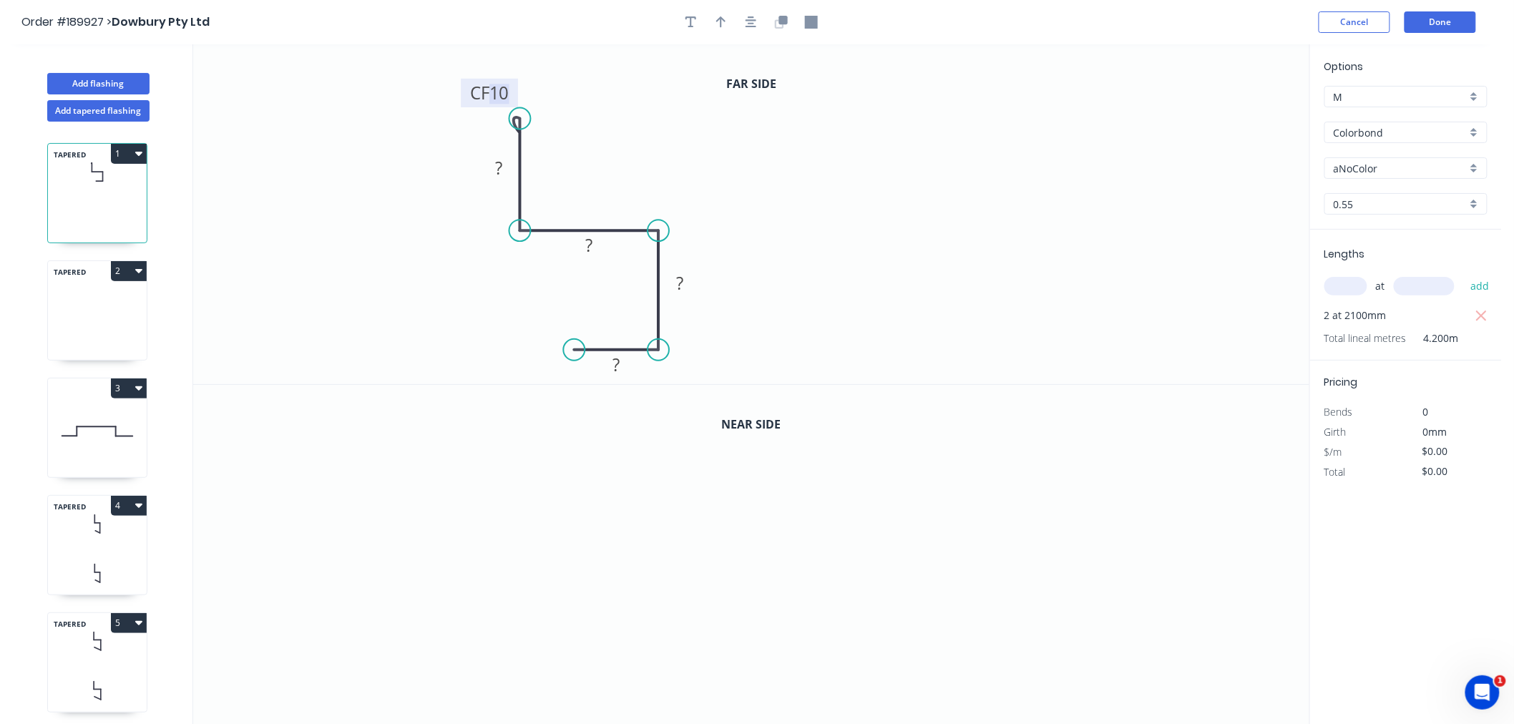
drag, startPoint x: 491, startPoint y: 96, endPoint x: 510, endPoint y: 100, distance: 19.8
click at [510, 100] on g "CF 10" at bounding box center [489, 93] width 57 height 29
click at [495, 172] on tspan "?" at bounding box center [498, 168] width 7 height 24
click at [584, 241] on rect at bounding box center [589, 246] width 29 height 20
click at [755, 24] on icon "button" at bounding box center [750, 22] width 11 height 13
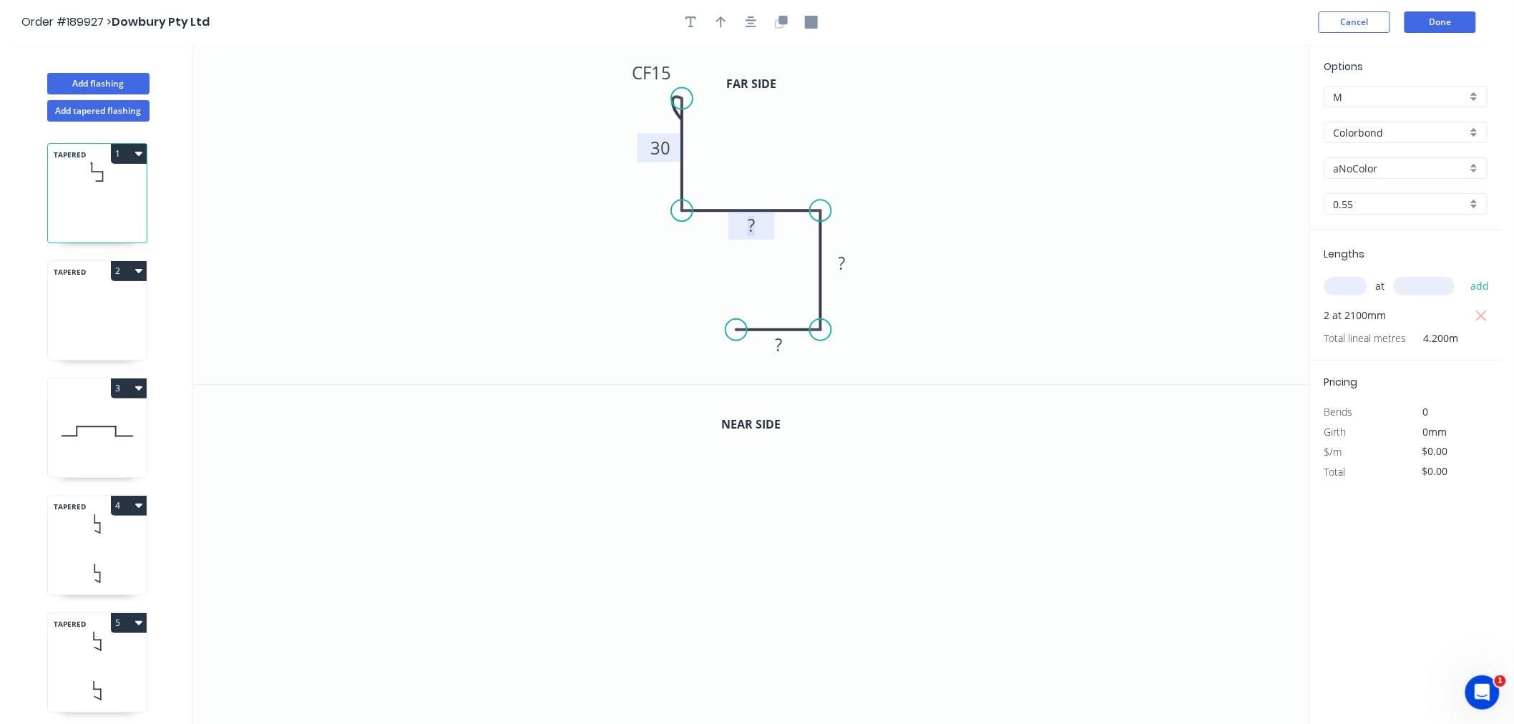
click at [747, 226] on tspan "?" at bounding box center [750, 225] width 7 height 24
click at [755, 19] on icon "button" at bounding box center [750, 21] width 11 height 11
click at [839, 262] on tspan "?" at bounding box center [841, 264] width 7 height 24
drag, startPoint x: 818, startPoint y: 331, endPoint x: 821, endPoint y: 348, distance: 16.8
click at [821, 348] on circle at bounding box center [820, 346] width 21 height 21
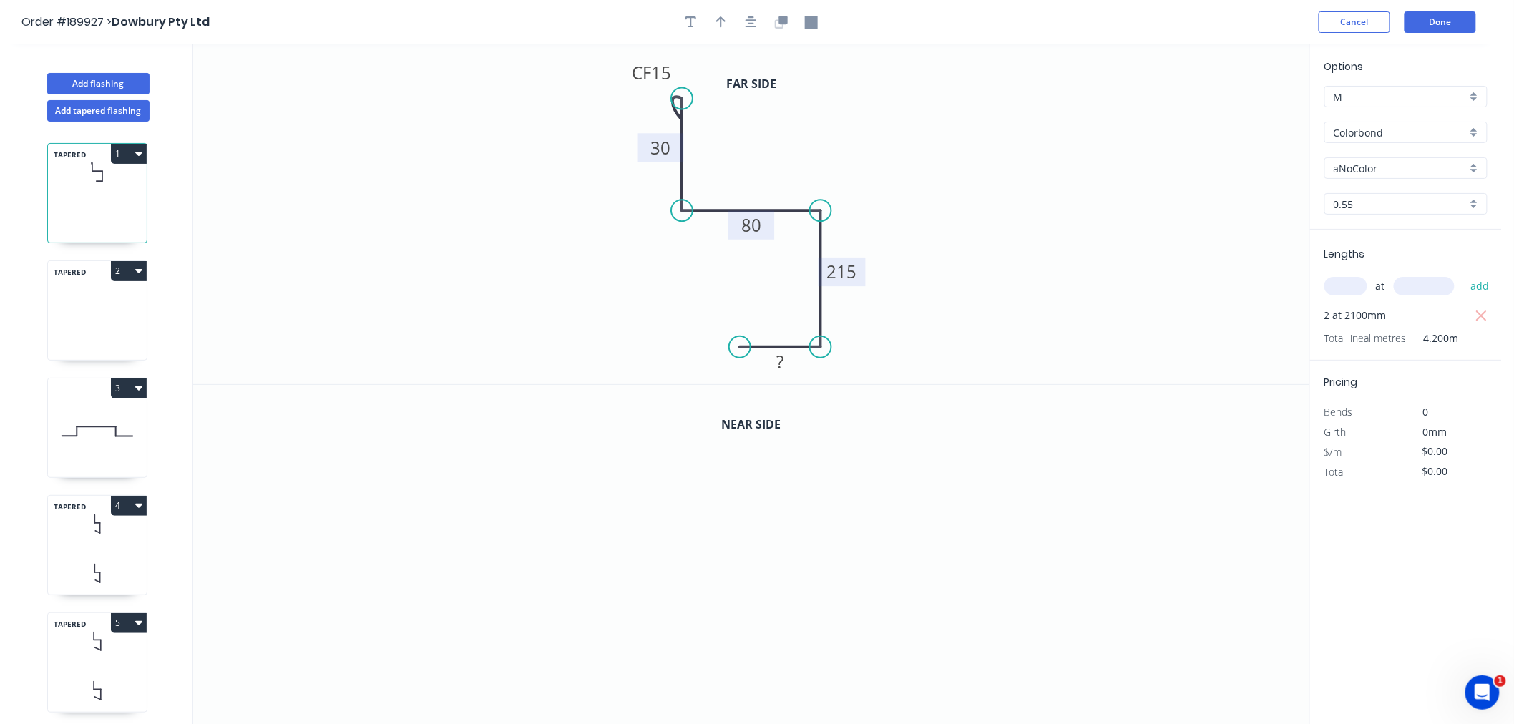
click at [740, 350] on circle at bounding box center [739, 346] width 21 height 21
click at [776, 353] on tspan "?" at bounding box center [779, 362] width 7 height 24
click at [928, 213] on icon "0 CF 15 30 80 215 40" at bounding box center [751, 214] width 1116 height 340
type input "$12.71"
type input "$53.38"
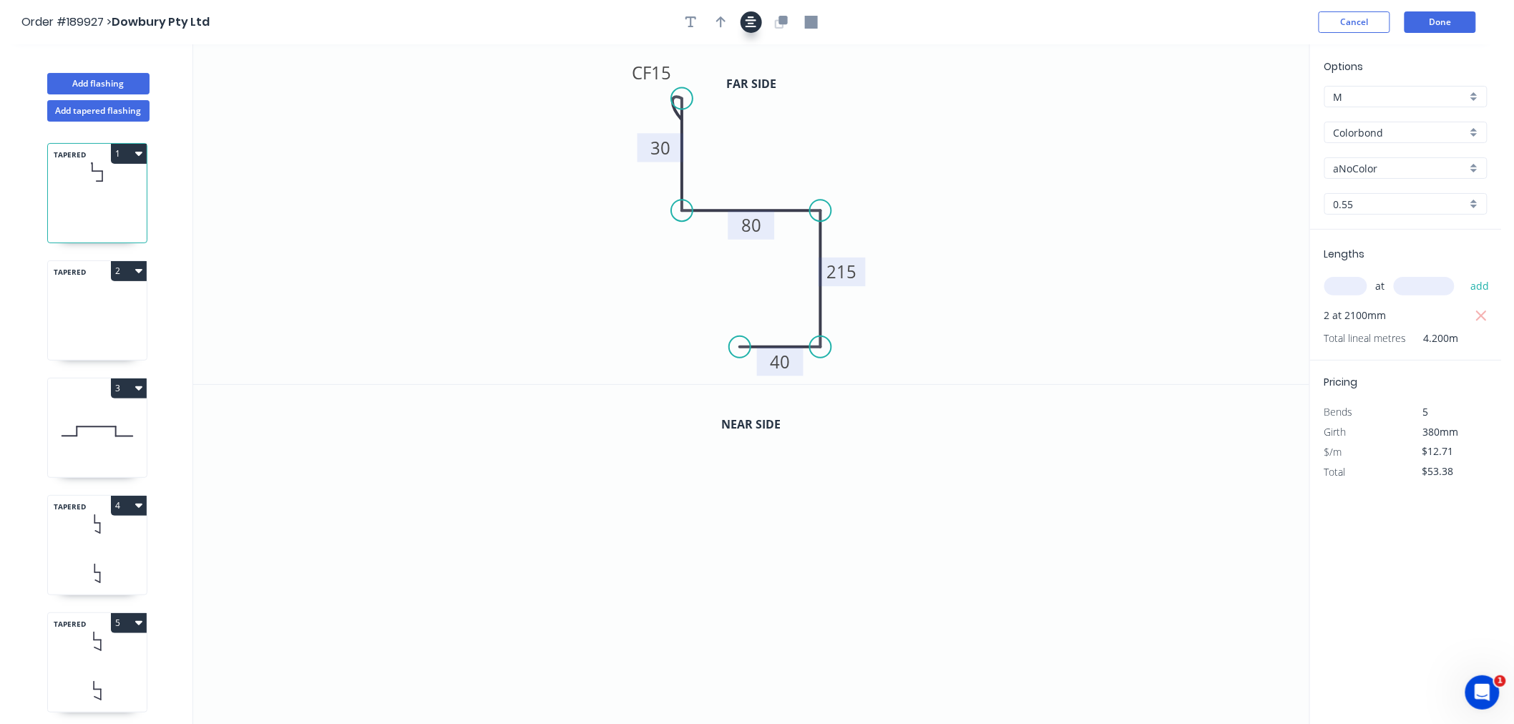
click at [755, 21] on icon "button" at bounding box center [750, 22] width 11 height 13
click at [735, 336] on circle at bounding box center [735, 338] width 21 height 21
drag, startPoint x: 818, startPoint y: 333, endPoint x: 818, endPoint y: 350, distance: 17.2
click at [818, 350] on circle at bounding box center [820, 349] width 21 height 21
drag, startPoint x: 732, startPoint y: 333, endPoint x: 737, endPoint y: 346, distance: 14.5
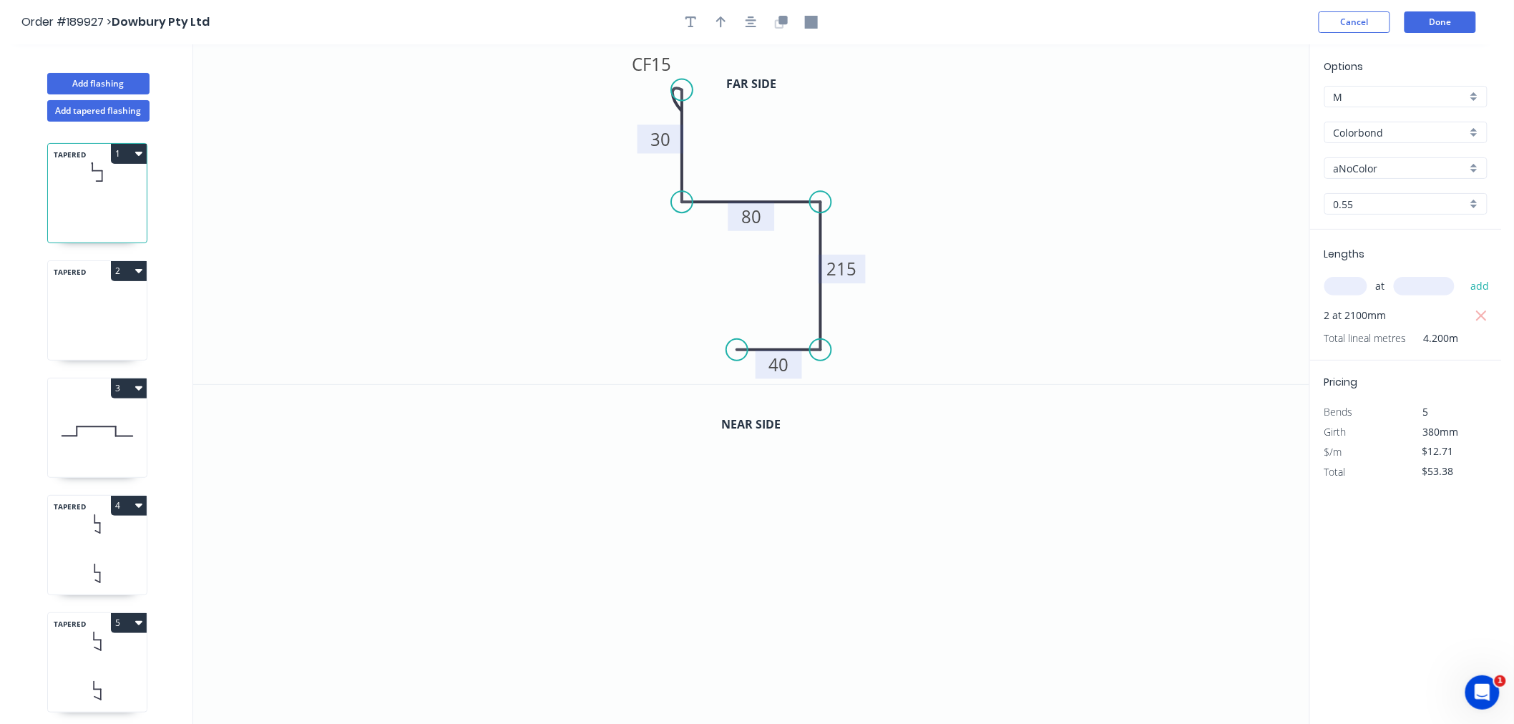
click at [737, 346] on circle at bounding box center [736, 349] width 21 height 21
click at [752, 26] on icon "button" at bounding box center [750, 22] width 11 height 13
click at [869, 124] on icon "0 CF 15 30 80 215 40" at bounding box center [751, 214] width 1116 height 340
click at [721, 24] on icon "button" at bounding box center [721, 21] width 10 height 11
drag, startPoint x: 1125, startPoint y: 142, endPoint x: 833, endPoint y: 163, distance: 293.3
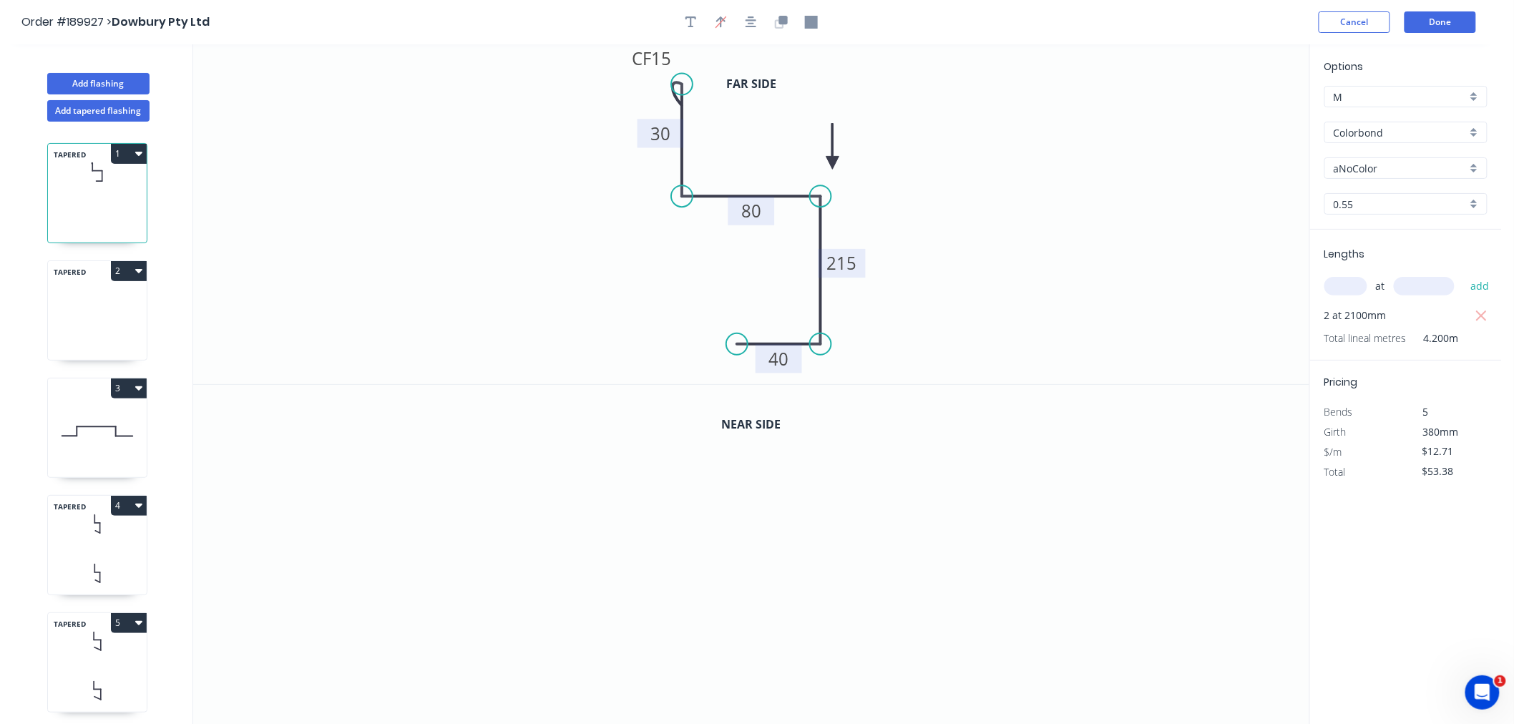
click at [833, 163] on icon at bounding box center [832, 147] width 13 height 46
drag, startPoint x: 830, startPoint y: 156, endPoint x: 848, endPoint y: 156, distance: 17.2
click at [848, 156] on icon "0 CF 15 30 80 215 40" at bounding box center [751, 214] width 1116 height 340
drag, startPoint x: 835, startPoint y: 160, endPoint x: 855, endPoint y: 162, distance: 19.4
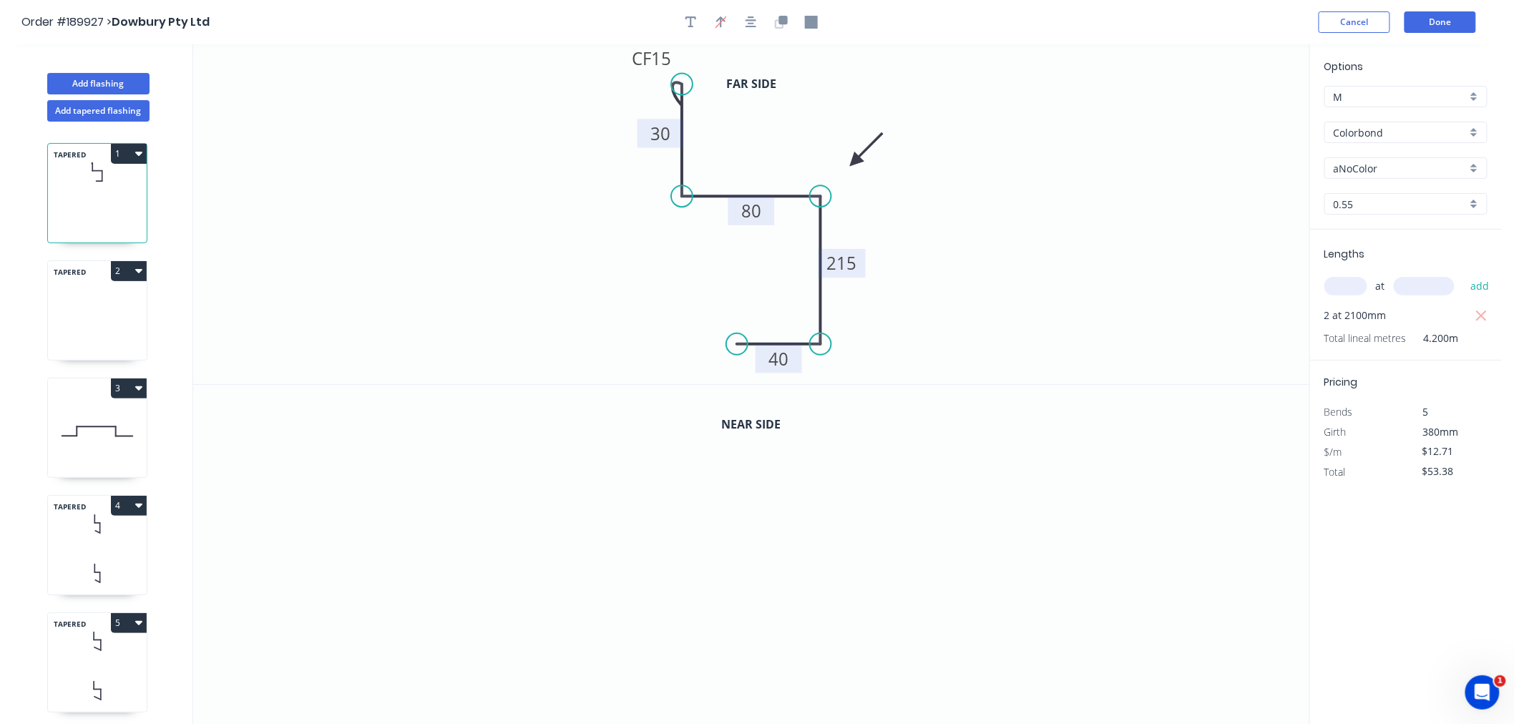
click at [855, 162] on icon at bounding box center [865, 149] width 41 height 41
click at [754, 21] on icon "button" at bounding box center [750, 22] width 11 height 13
drag, startPoint x: 624, startPoint y: 63, endPoint x: 616, endPoint y: 77, distance: 16.7
click at [616, 77] on rect at bounding box center [642, 73] width 57 height 29
click at [748, 24] on icon "button" at bounding box center [750, 21] width 11 height 11
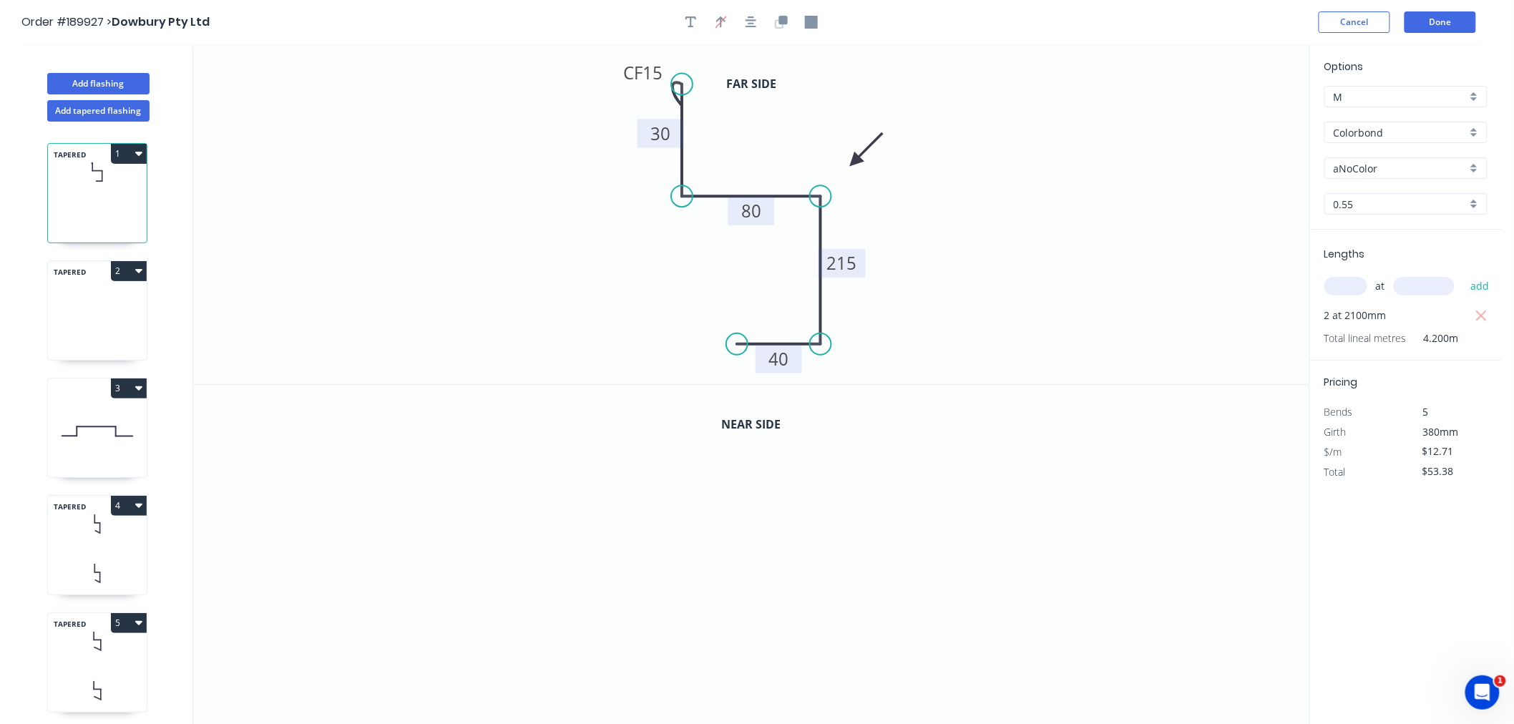
click at [977, 211] on icon "0 CF 15 30 80 215 40" at bounding box center [751, 214] width 1116 height 340
click at [787, 20] on icon "button" at bounding box center [782, 20] width 9 height 9
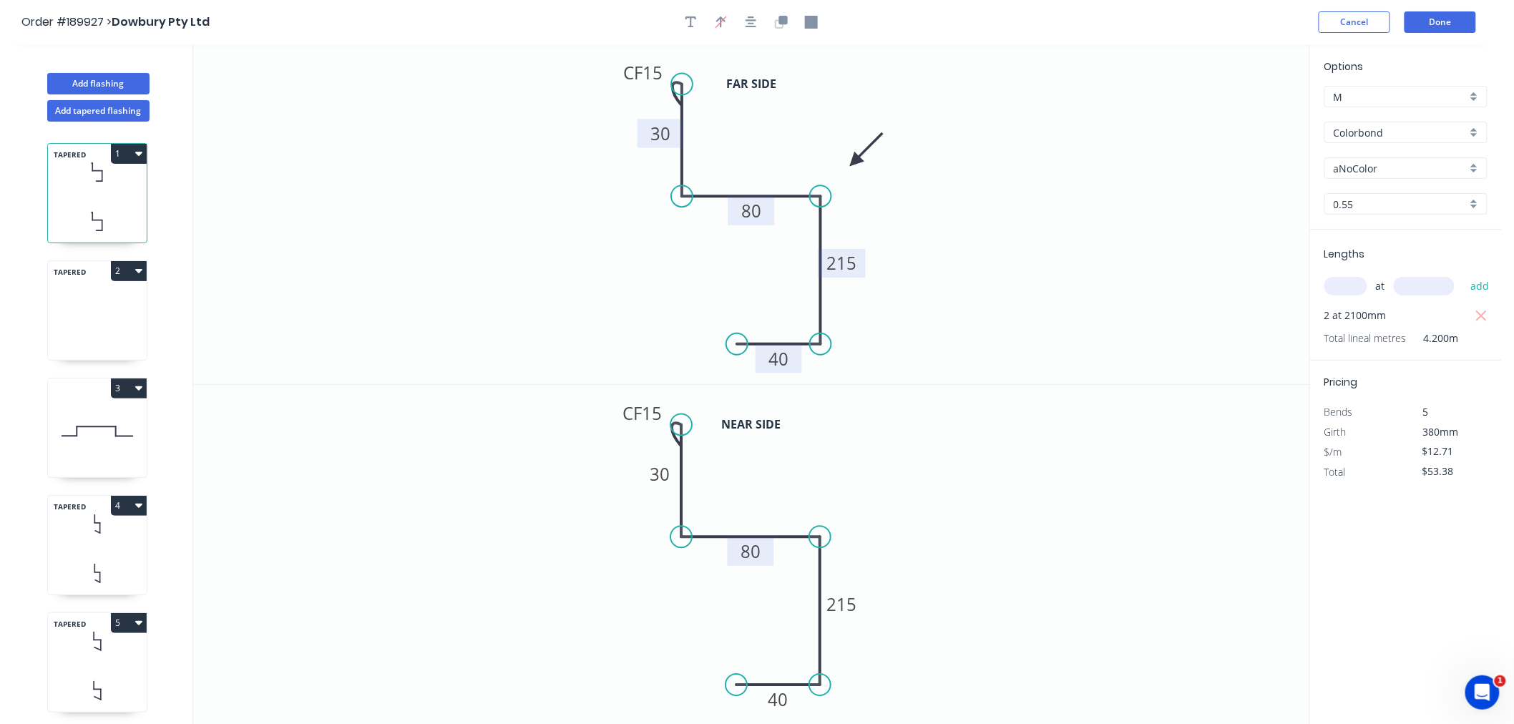
click at [756, 546] on tspan "80" at bounding box center [751, 551] width 20 height 24
click at [750, 551] on tspan "80" at bounding box center [751, 551] width 20 height 24
click at [755, 555] on tspan "80" at bounding box center [751, 551] width 20 height 24
click at [747, 552] on tspan "80" at bounding box center [751, 551] width 20 height 24
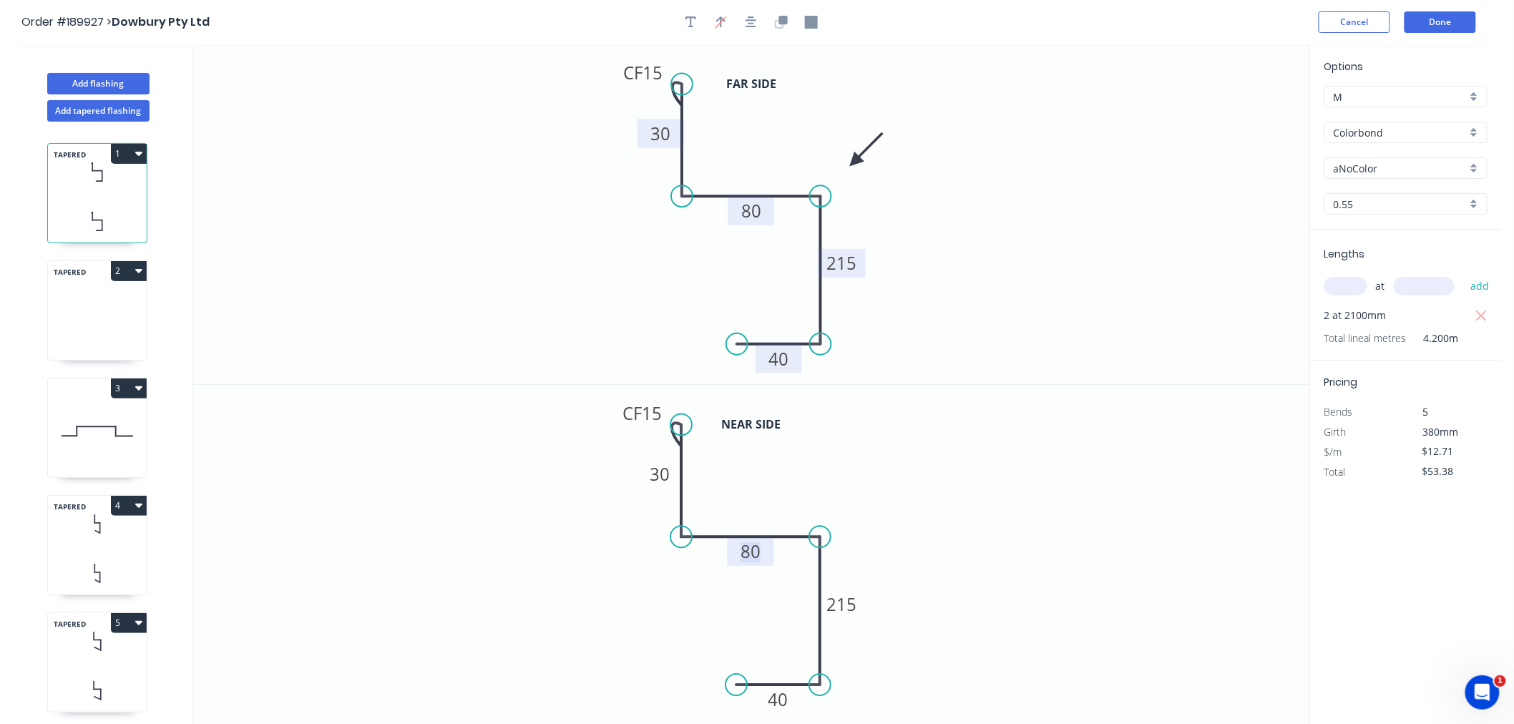
drag, startPoint x: 740, startPoint y: 555, endPoint x: 760, endPoint y: 554, distance: 19.4
click at [760, 554] on tspan "80" at bounding box center [751, 551] width 20 height 24
click at [985, 528] on icon "0 CF 15 30 90 215 40" at bounding box center [751, 555] width 1116 height 340
type input "$14.08"
type input "$59.14"
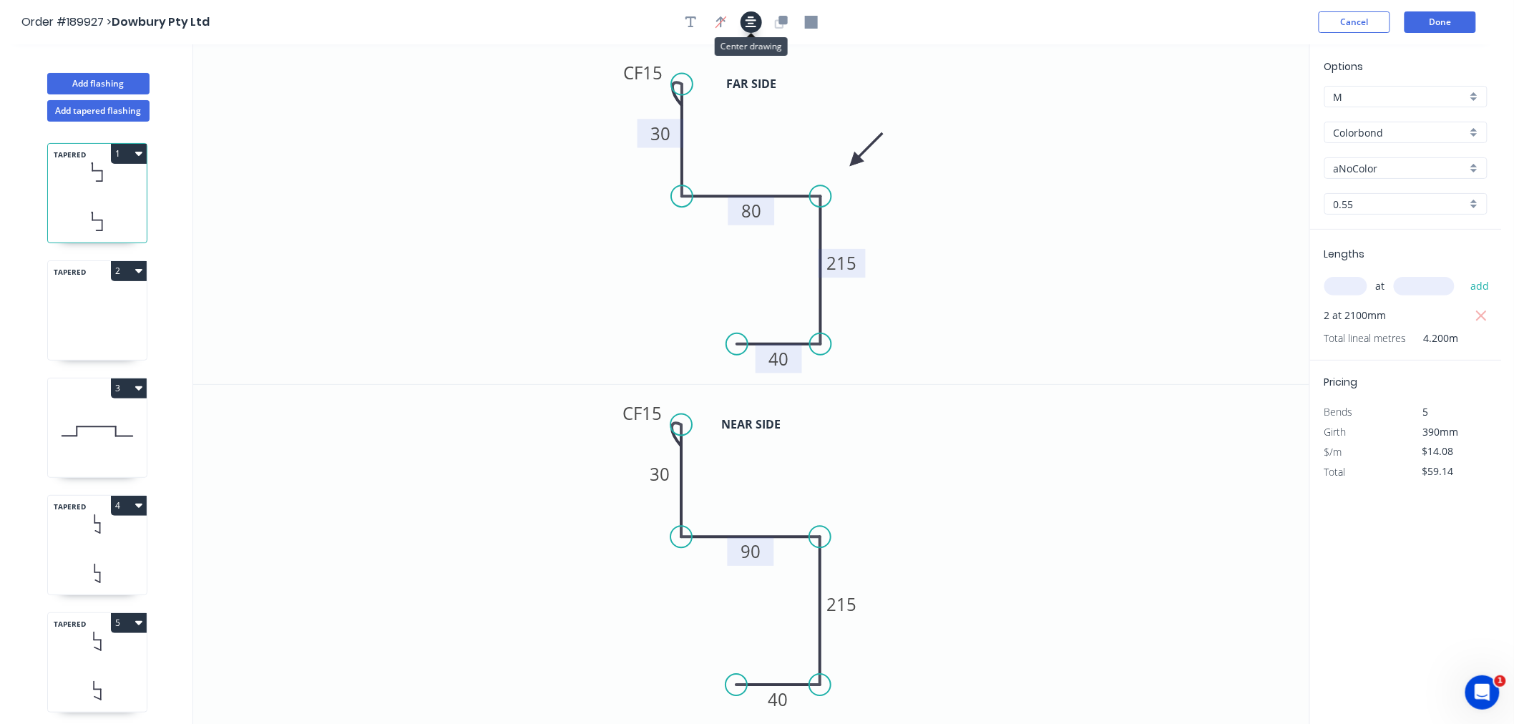
click at [751, 22] on icon "button" at bounding box center [750, 22] width 11 height 13
click at [1438, 27] on button "Done" at bounding box center [1440, 21] width 72 height 21
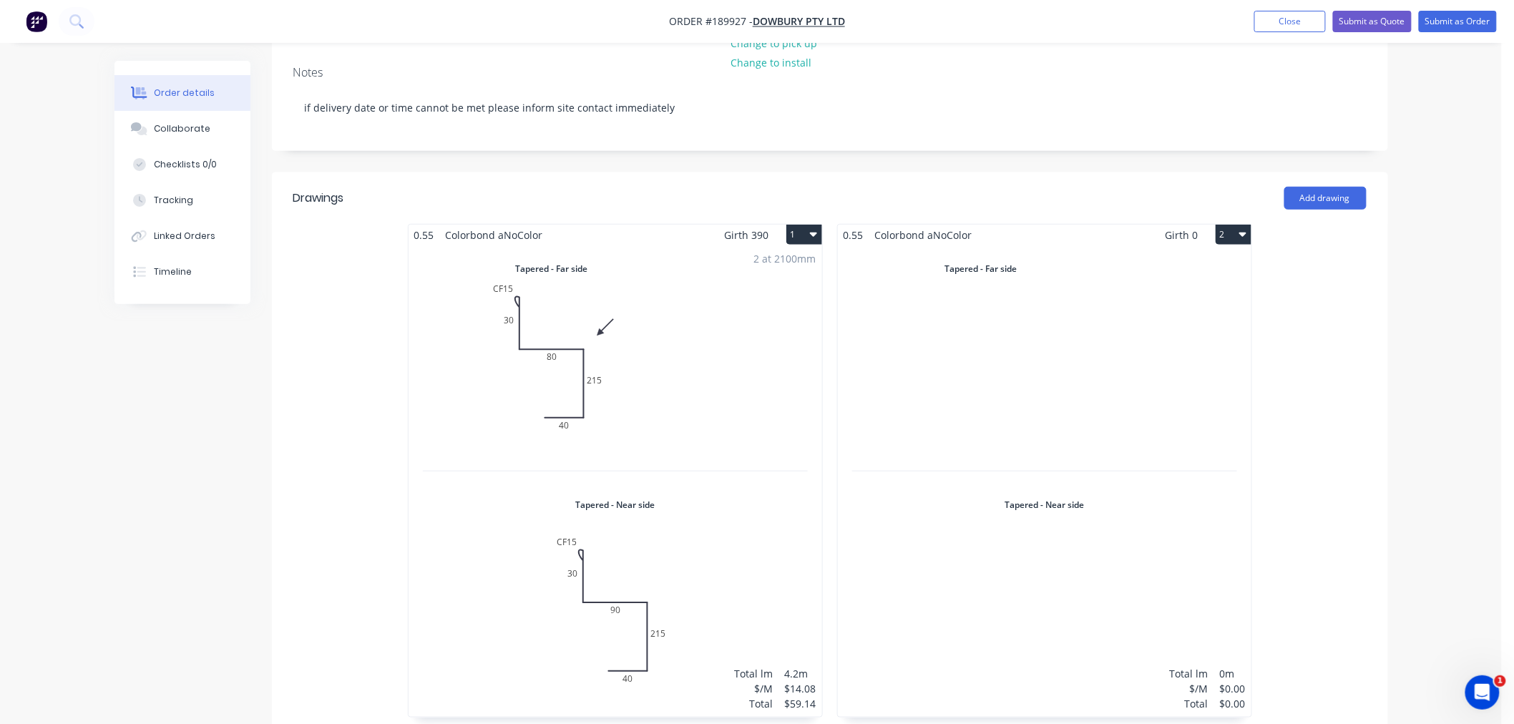
scroll to position [318, 0]
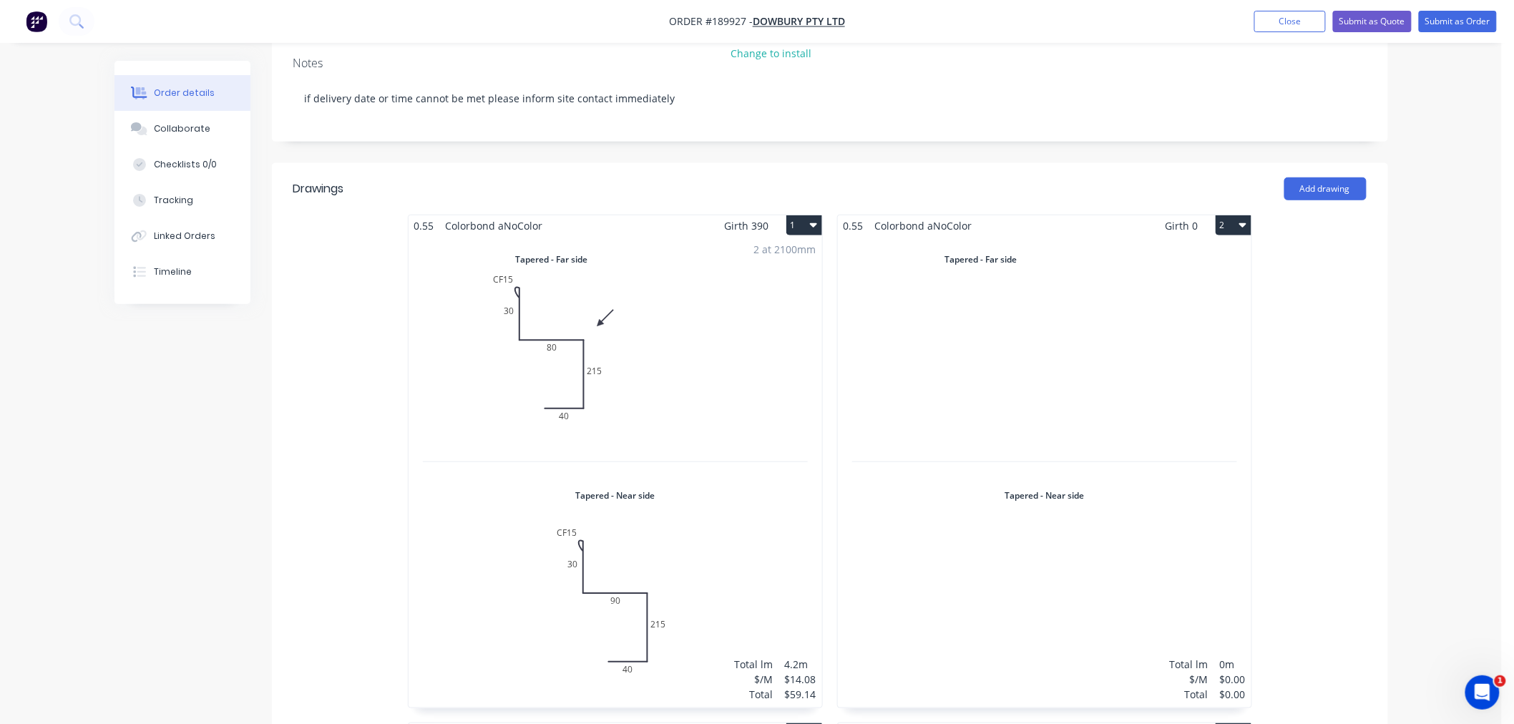
click at [737, 361] on div "2 at 2100mm Total lm $/M Total 4.2m $14.08 $59.14" at bounding box center [614, 471] width 413 height 471
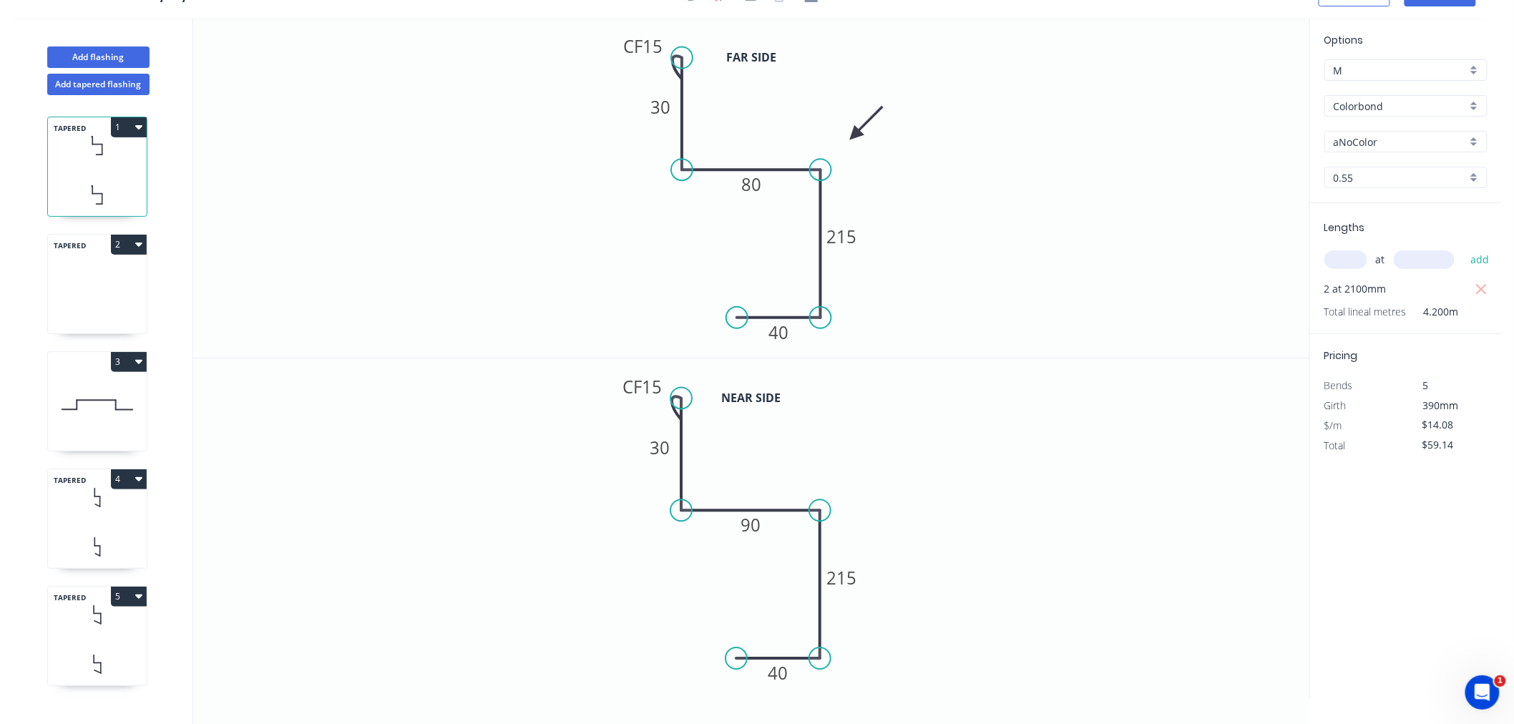
scroll to position [26, 0]
click at [89, 310] on icon at bounding box center [97, 312] width 99 height 42
type input "$0.00"
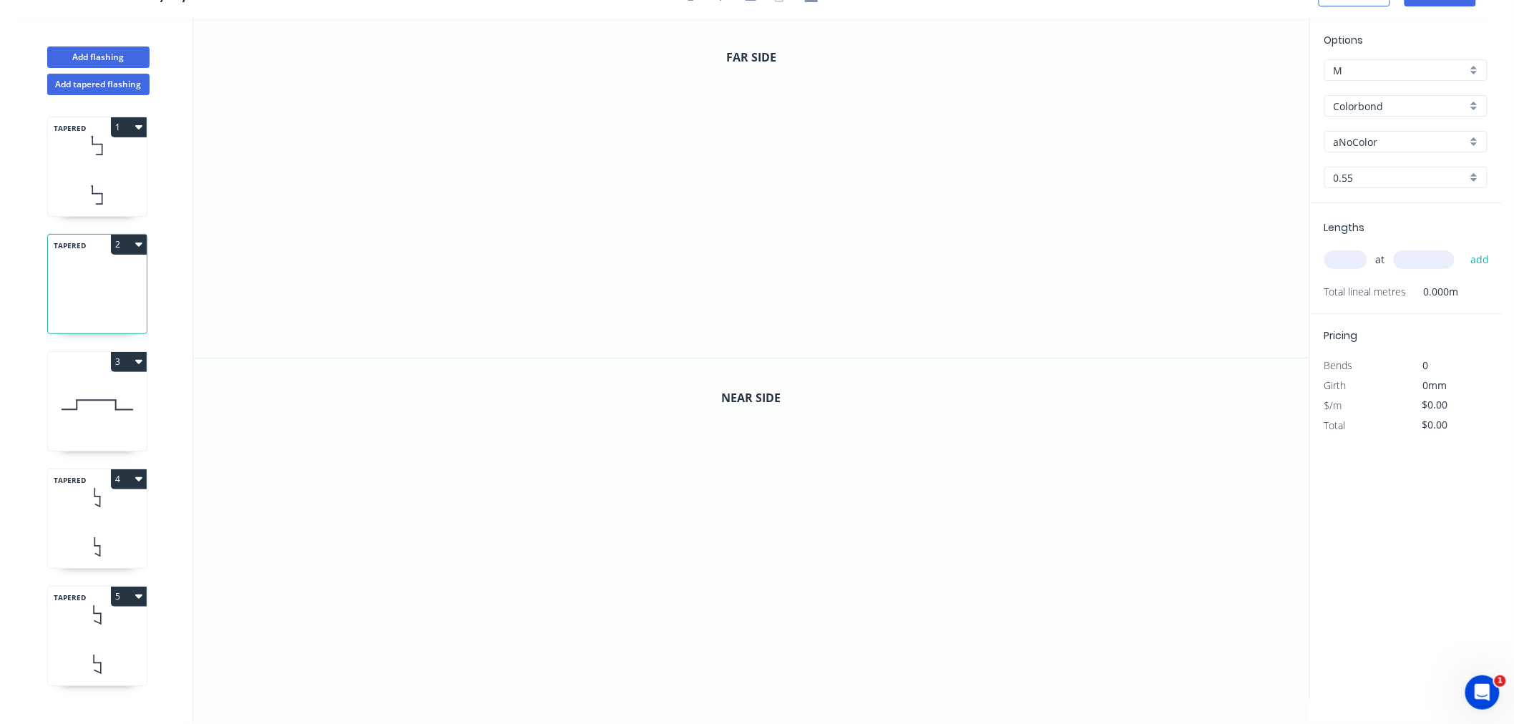
click at [1349, 265] on input "text" at bounding box center [1345, 259] width 43 height 19
type input "1"
type input "2100"
click at [1463, 247] on button "add" at bounding box center [1480, 259] width 34 height 24
click at [99, 188] on icon at bounding box center [97, 195] width 99 height 42
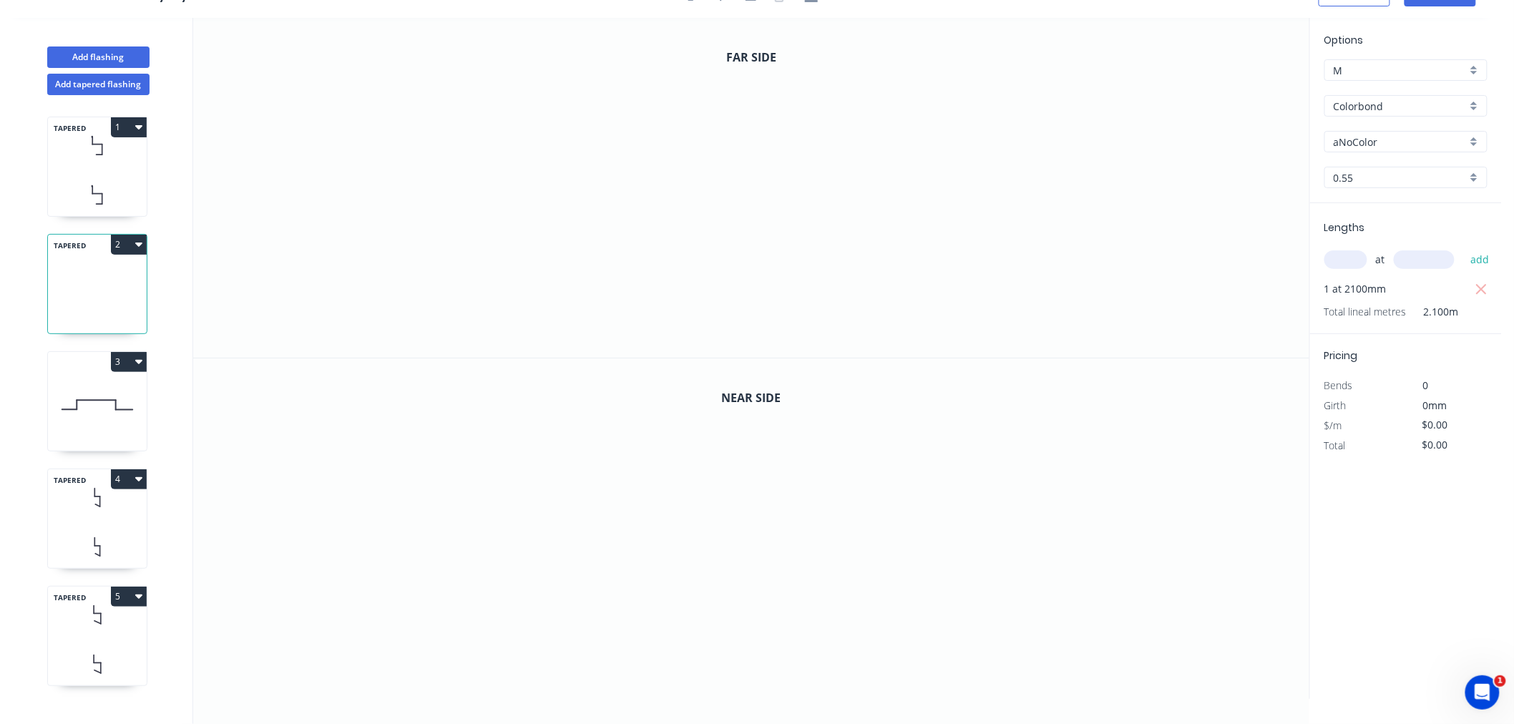
type input "$14.08"
type input "$59.14"
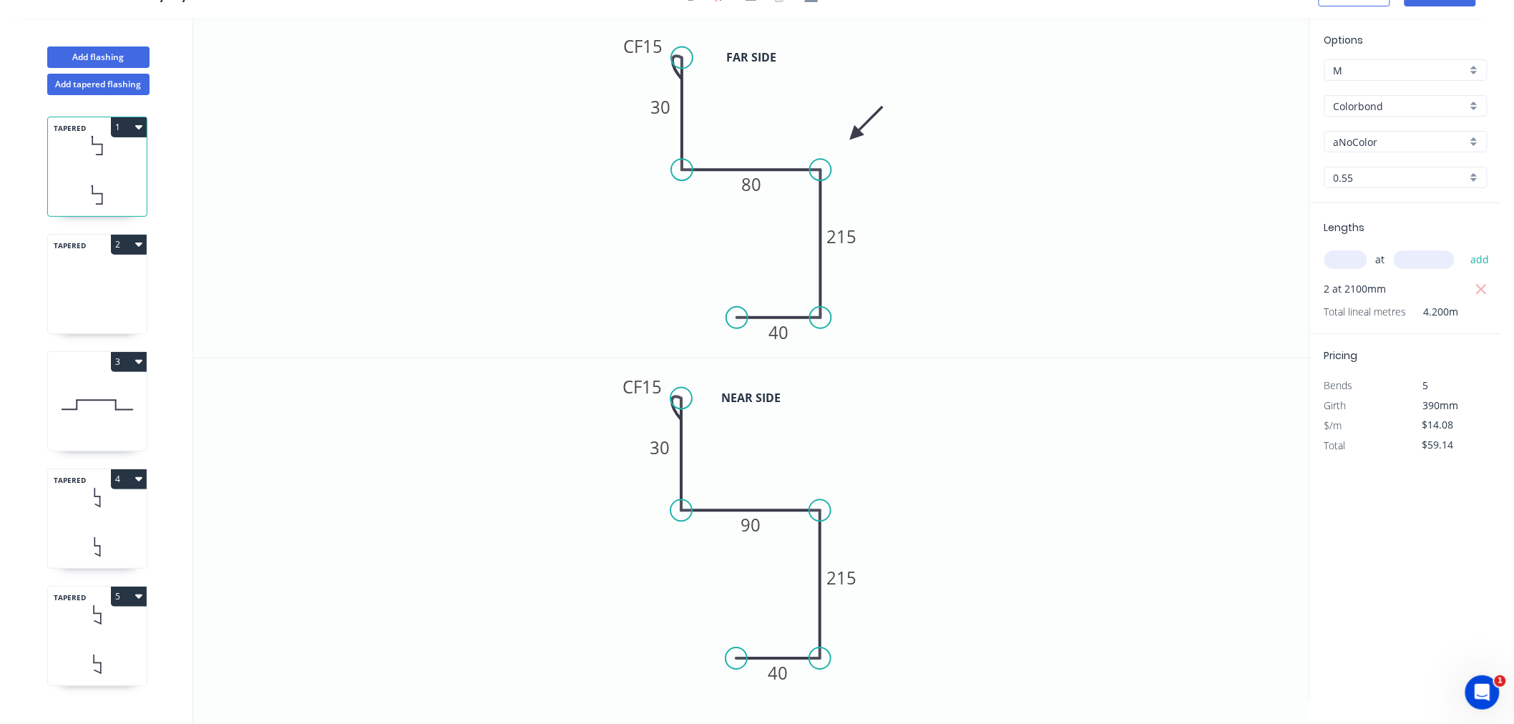
click at [104, 288] on div "TAPERED 2" at bounding box center [97, 284] width 100 height 100
type input "$0.00"
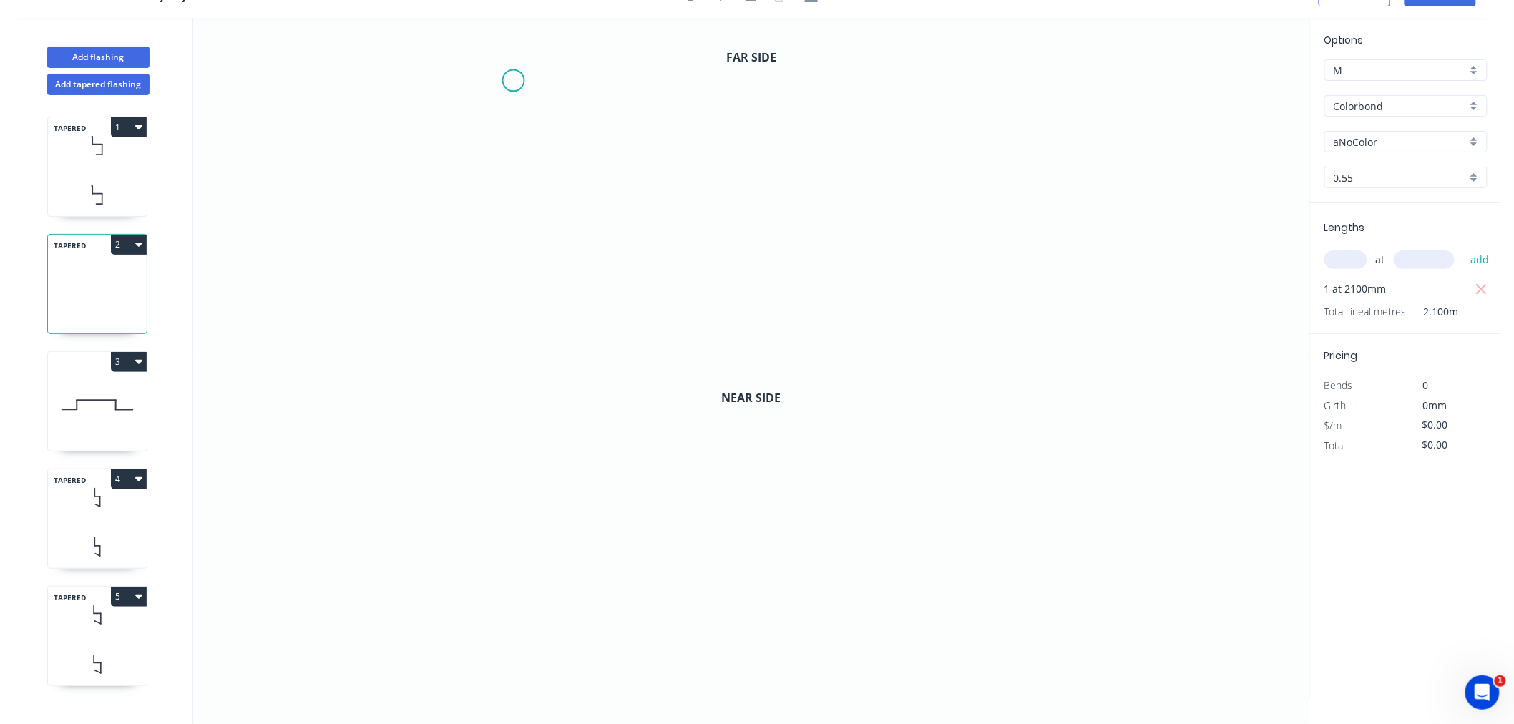
click at [513, 79] on icon "0" at bounding box center [751, 188] width 1116 height 340
click at [509, 220] on icon "0" at bounding box center [751, 188] width 1116 height 340
click at [644, 223] on icon "0 ?" at bounding box center [751, 188] width 1116 height 340
click at [642, 344] on icon "0 ? ?" at bounding box center [751, 188] width 1116 height 340
click at [572, 345] on icon "0 ? ? ?" at bounding box center [751, 188] width 1116 height 340
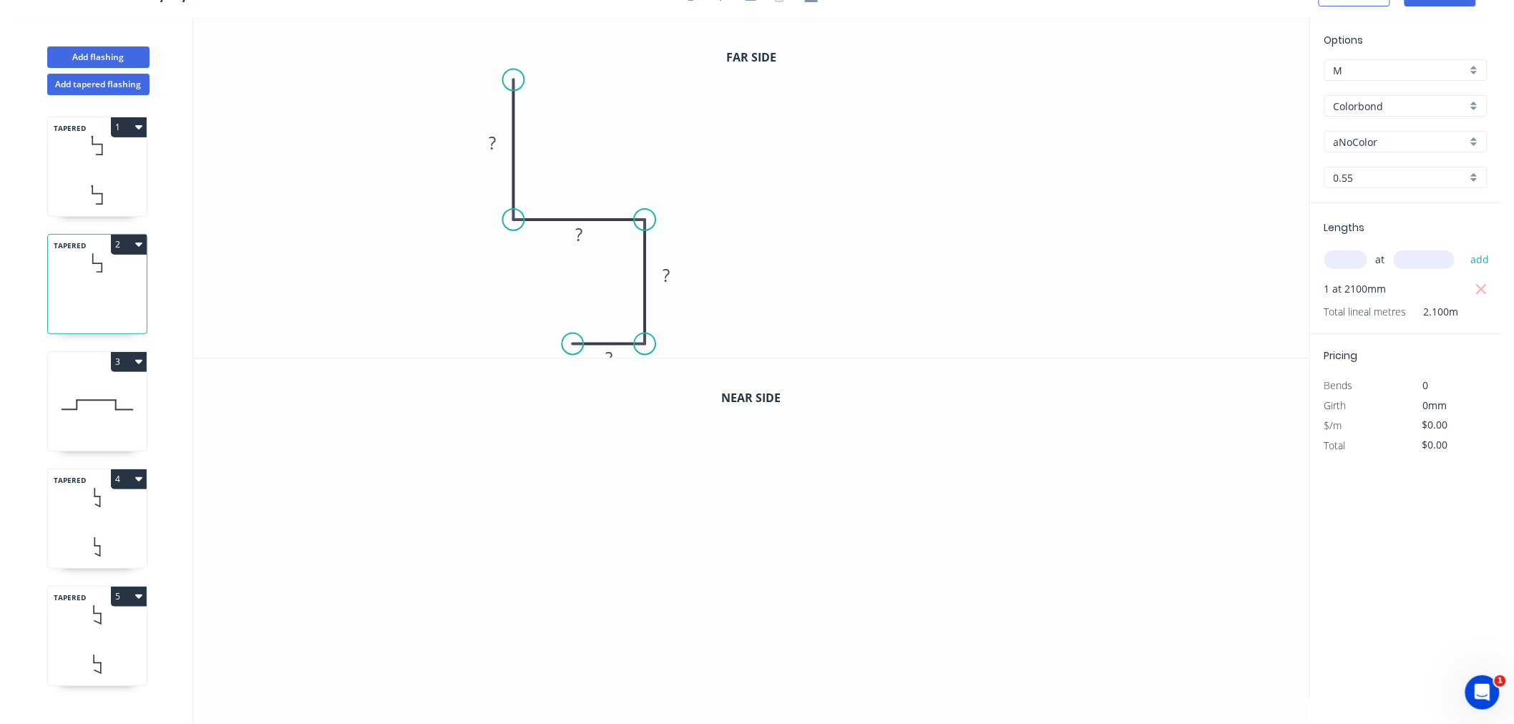
scroll to position [0, 0]
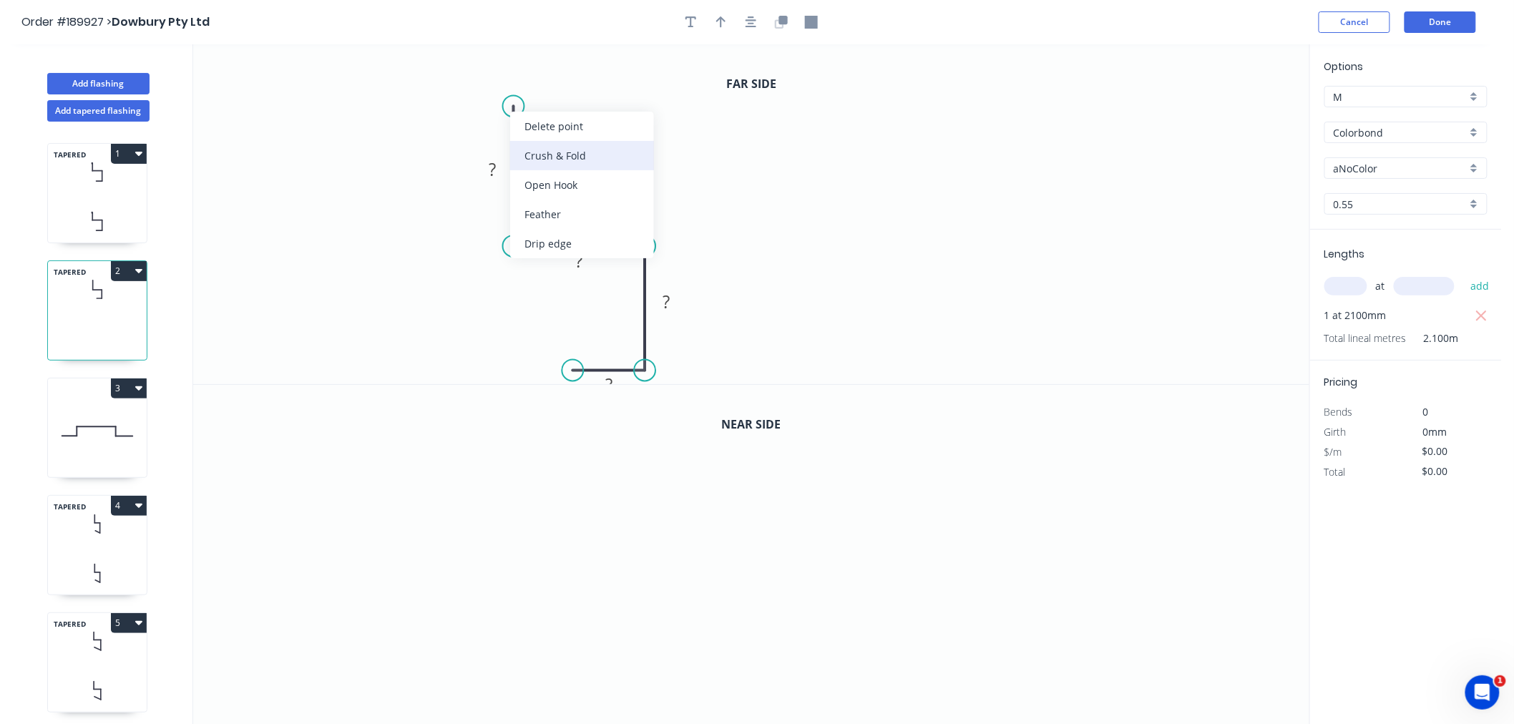
click at [537, 162] on div "Crush & Fold" at bounding box center [582, 155] width 144 height 29
click at [497, 79] on tspan "10" at bounding box center [493, 81] width 20 height 24
click at [487, 179] on rect at bounding box center [492, 170] width 29 height 20
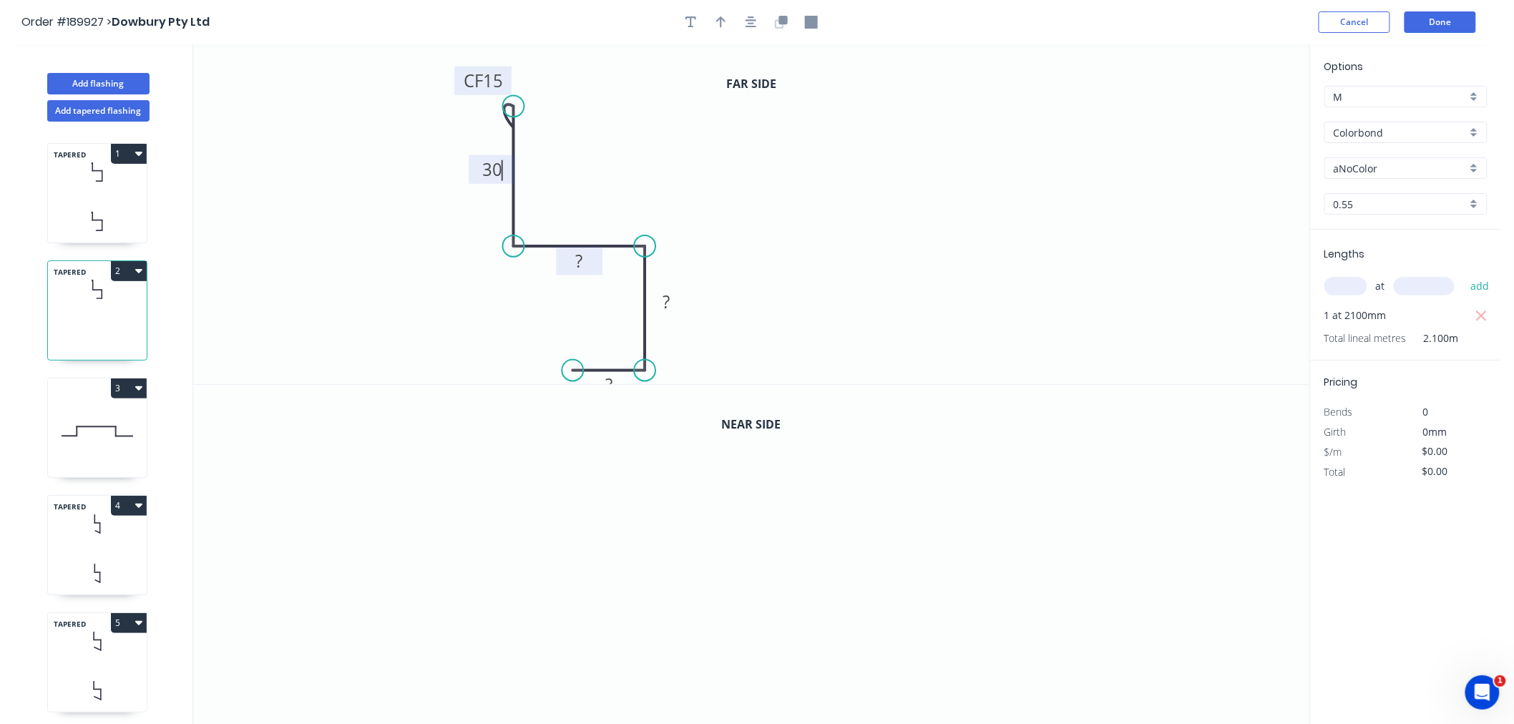
click at [580, 261] on tspan "?" at bounding box center [579, 261] width 7 height 24
drag, startPoint x: 644, startPoint y: 368, endPoint x: 612, endPoint y: 363, distance: 33.4
click at [644, 358] on circle at bounding box center [644, 358] width 21 height 21
drag, startPoint x: 578, startPoint y: 367, endPoint x: 575, endPoint y: 358, distance: 9.7
click at [575, 358] on circle at bounding box center [575, 357] width 21 height 21
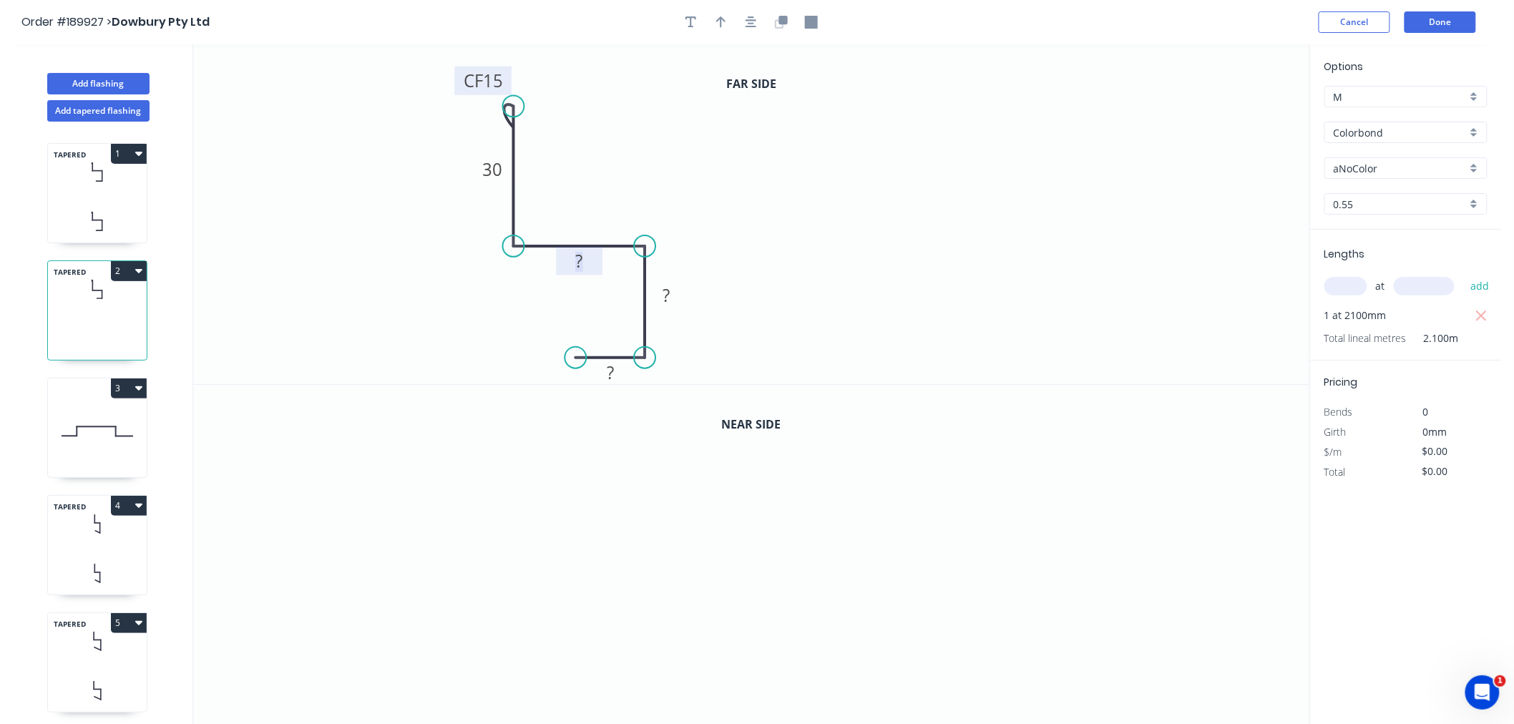
click at [576, 262] on tspan "?" at bounding box center [579, 261] width 7 height 24
drag, startPoint x: 510, startPoint y: 244, endPoint x: 513, endPoint y: 226, distance: 18.1
click at [512, 226] on circle at bounding box center [513, 225] width 21 height 21
drag, startPoint x: 640, startPoint y: 243, endPoint x: 641, endPoint y: 224, distance: 19.3
click at [641, 224] on circle at bounding box center [644, 225] width 21 height 21
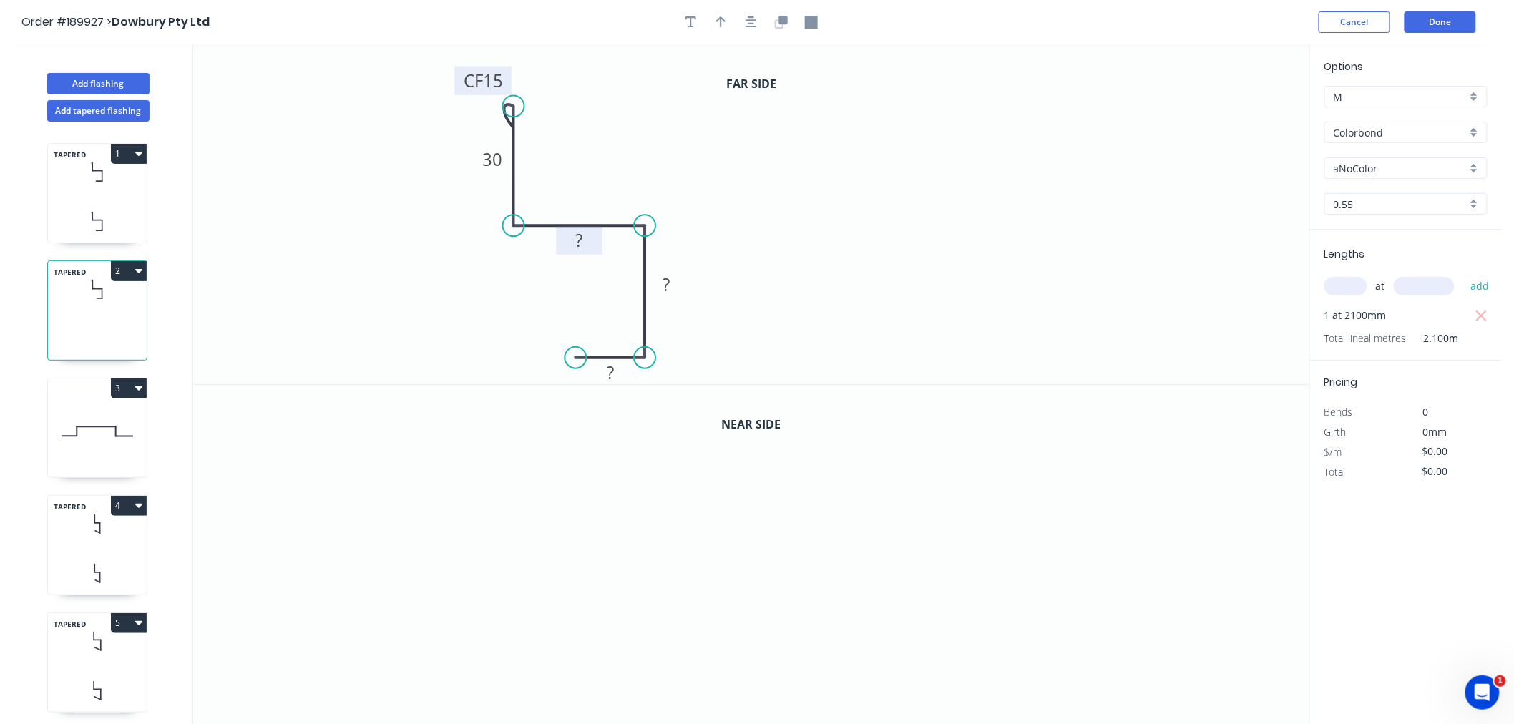
click at [581, 241] on tspan "?" at bounding box center [579, 240] width 7 height 24
drag, startPoint x: 773, startPoint y: 165, endPoint x: 767, endPoint y: 77, distance: 87.5
click at [774, 155] on icon "0 CF 15 30 90 120 40" at bounding box center [751, 214] width 1116 height 340
type input "$10.96"
type input "$23.02"
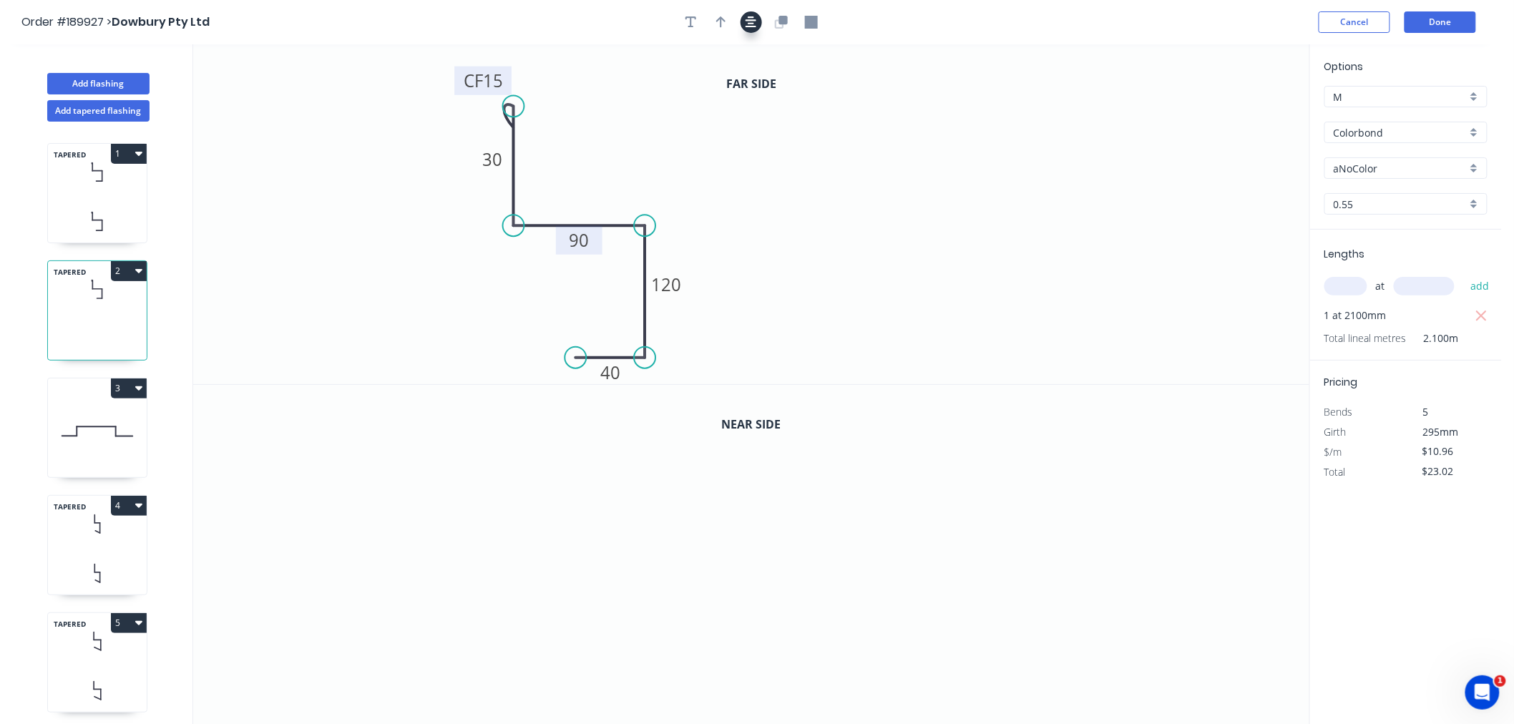
click at [753, 25] on icon "button" at bounding box center [750, 22] width 11 height 13
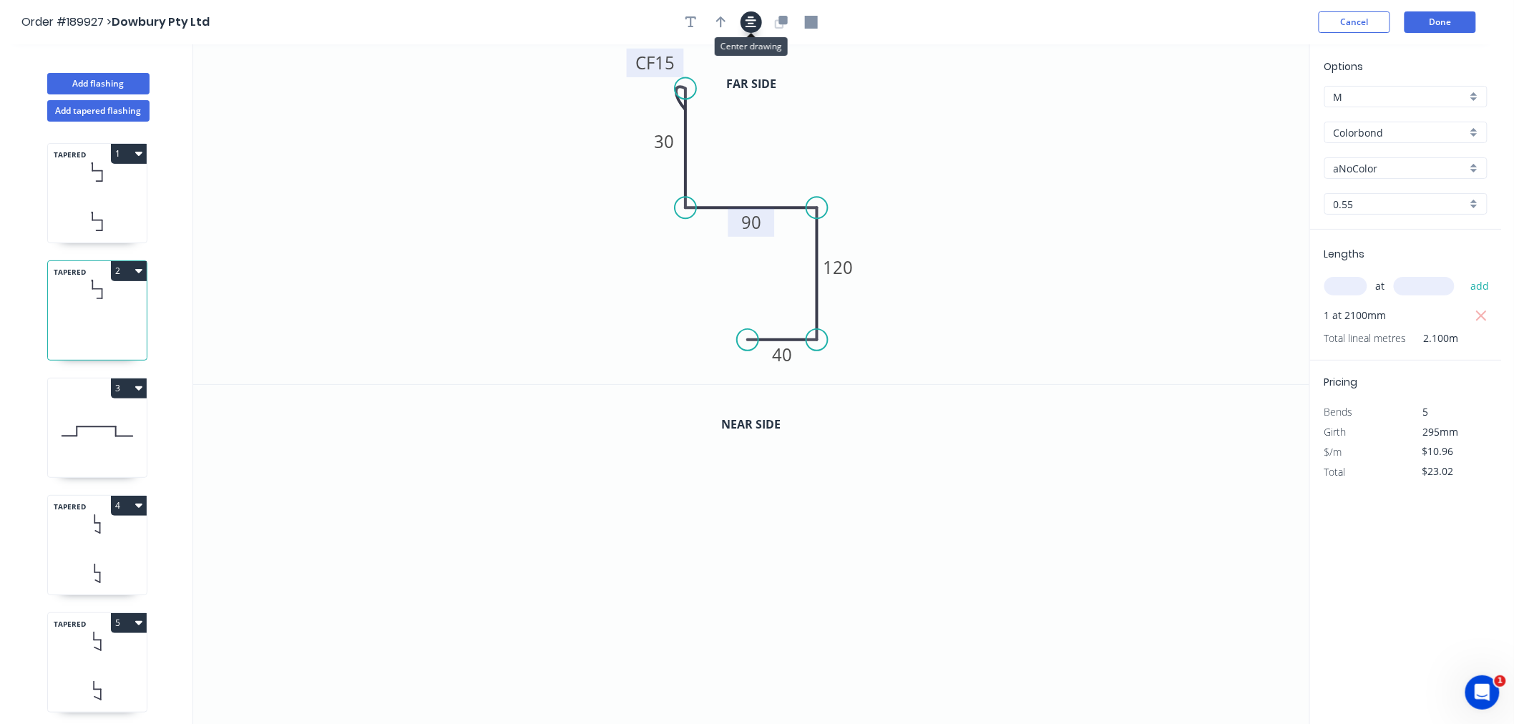
click at [757, 21] on button "button" at bounding box center [750, 21] width 21 height 21
click at [785, 137] on icon "0 CF 15 30 90 120 40" at bounding box center [751, 214] width 1116 height 340
click at [783, 21] on icon "button" at bounding box center [782, 20] width 9 height 9
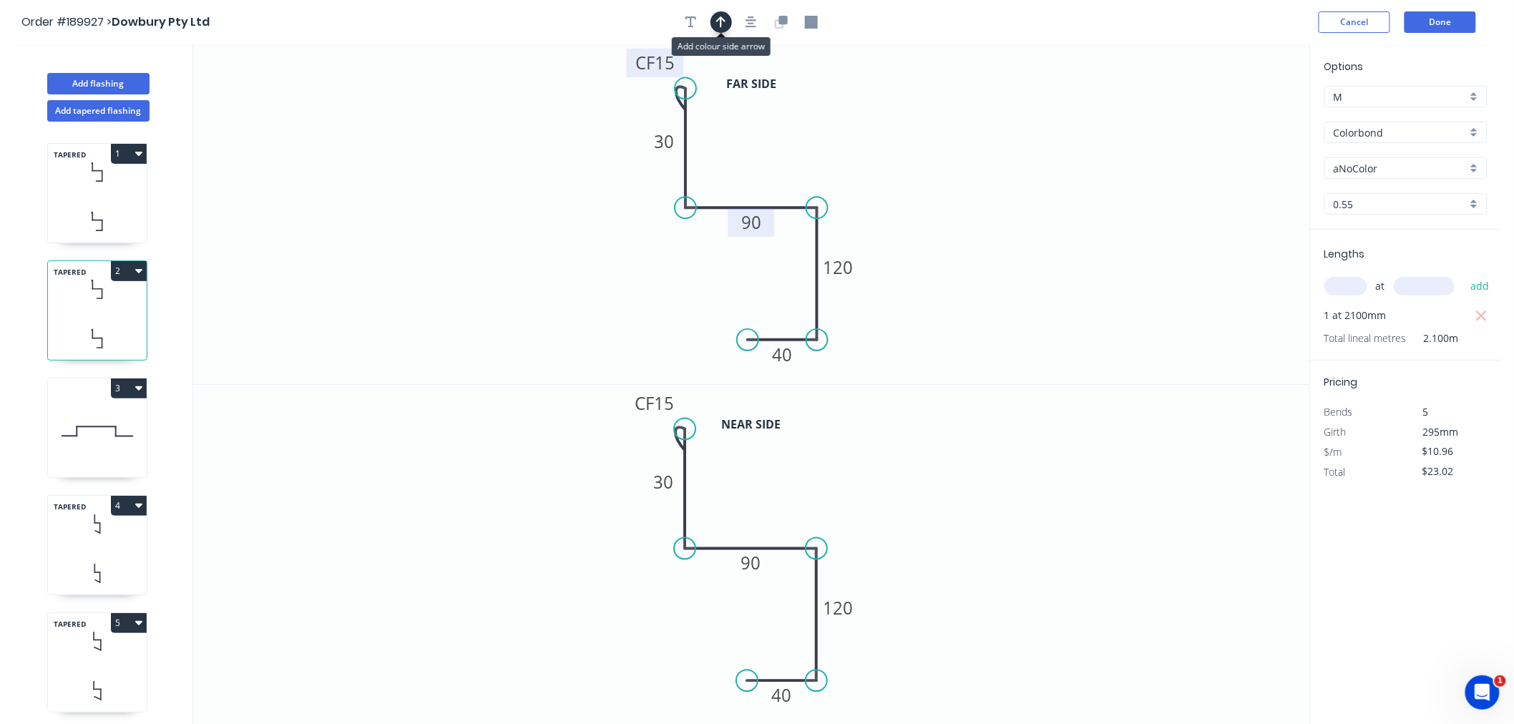
click at [723, 20] on icon "button" at bounding box center [721, 22] width 10 height 13
drag, startPoint x: 945, startPoint y: 176, endPoint x: 840, endPoint y: 177, distance: 105.1
click at [840, 177] on icon at bounding box center [839, 161] width 13 height 46
click at [840, 177] on icon at bounding box center [839, 160] width 13 height 46
click at [745, 19] on icon "button" at bounding box center [750, 22] width 11 height 13
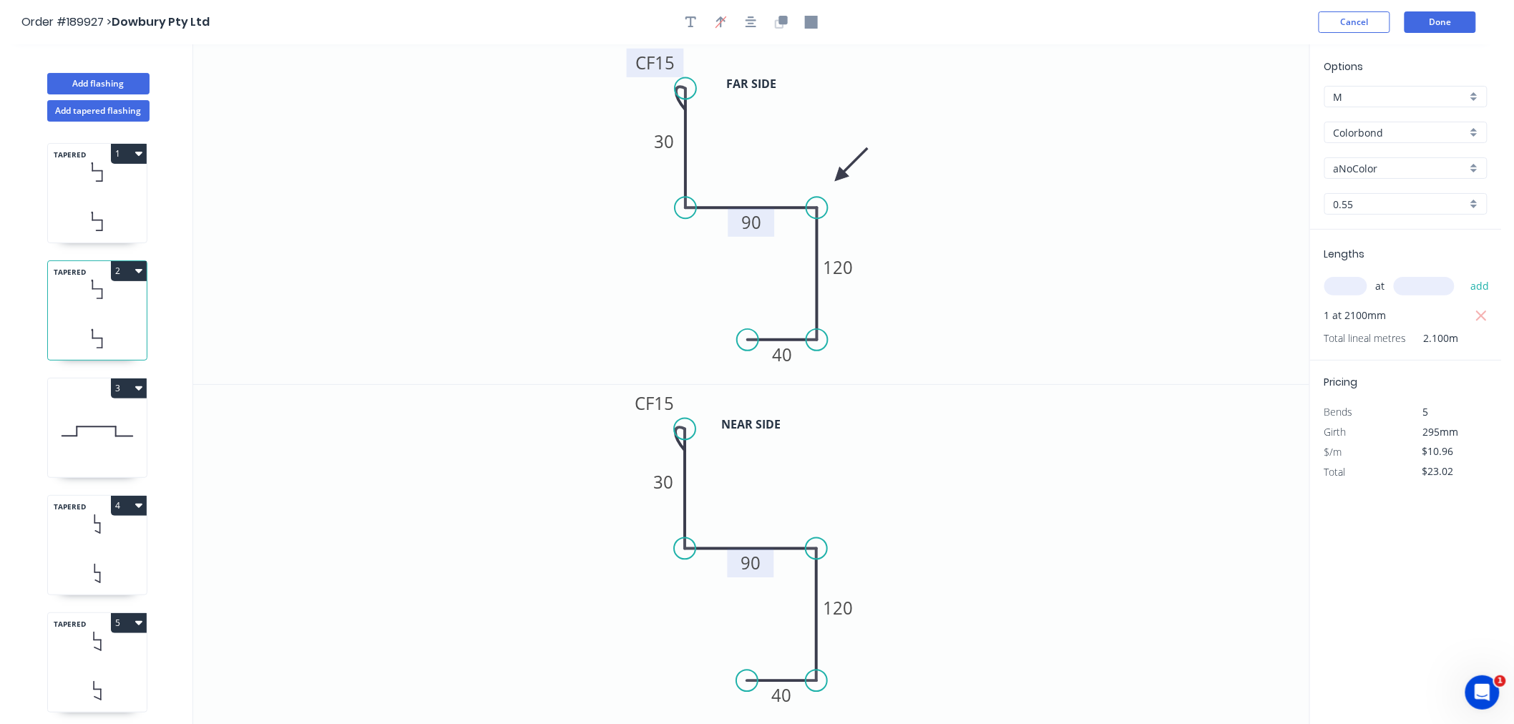
click at [746, 561] on tspan "90" at bounding box center [751, 563] width 20 height 24
click at [946, 521] on icon "0 CF 15 30 85 120 40" at bounding box center [751, 555] width 1116 height 340
type input "$12.33"
type input "$25.89"
click at [950, 526] on icon "0 CF 15 30 85 120 40" at bounding box center [751, 555] width 1116 height 340
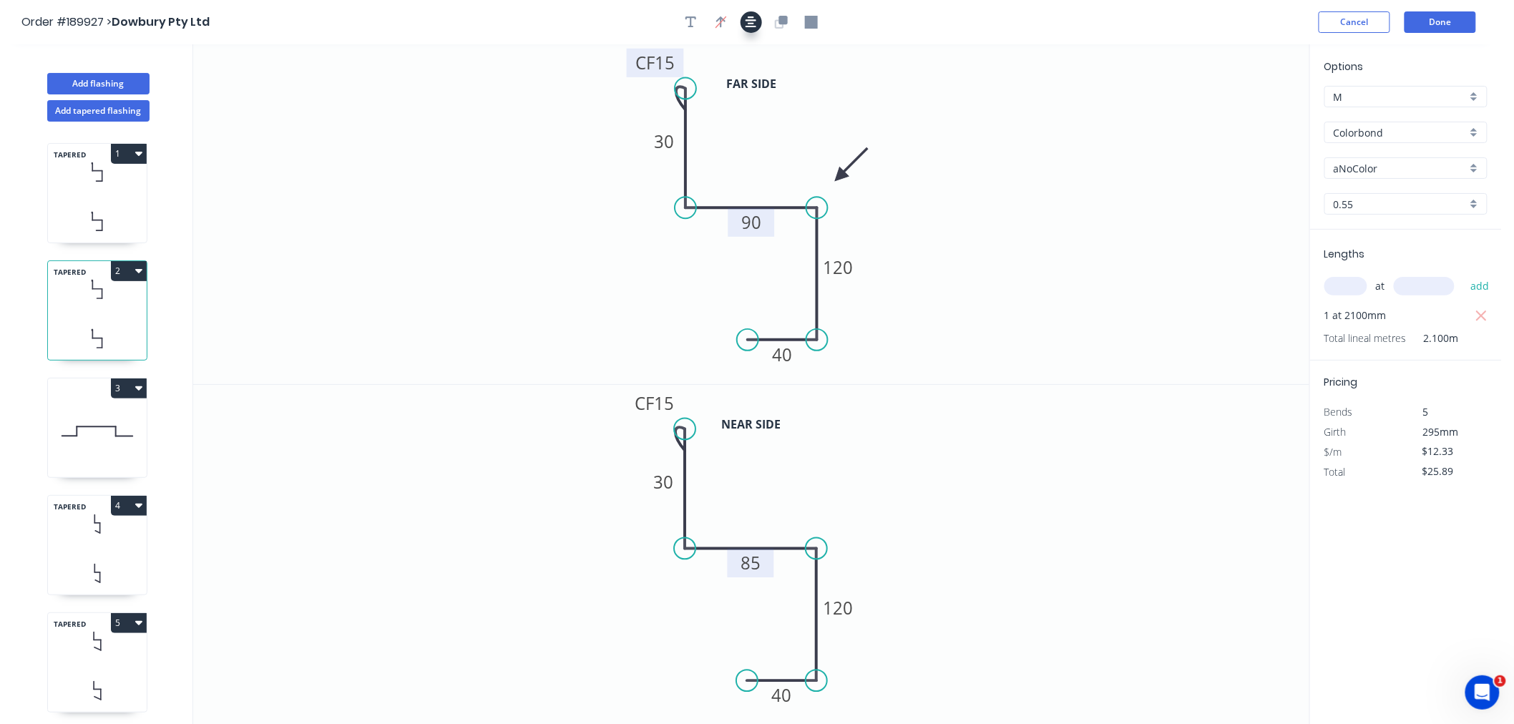
click at [750, 11] on button "button" at bounding box center [750, 21] width 21 height 21
click at [1021, 328] on icon "0 CF 15 30 90 120 40" at bounding box center [751, 214] width 1116 height 340
click at [1451, 23] on button "Done" at bounding box center [1440, 21] width 72 height 21
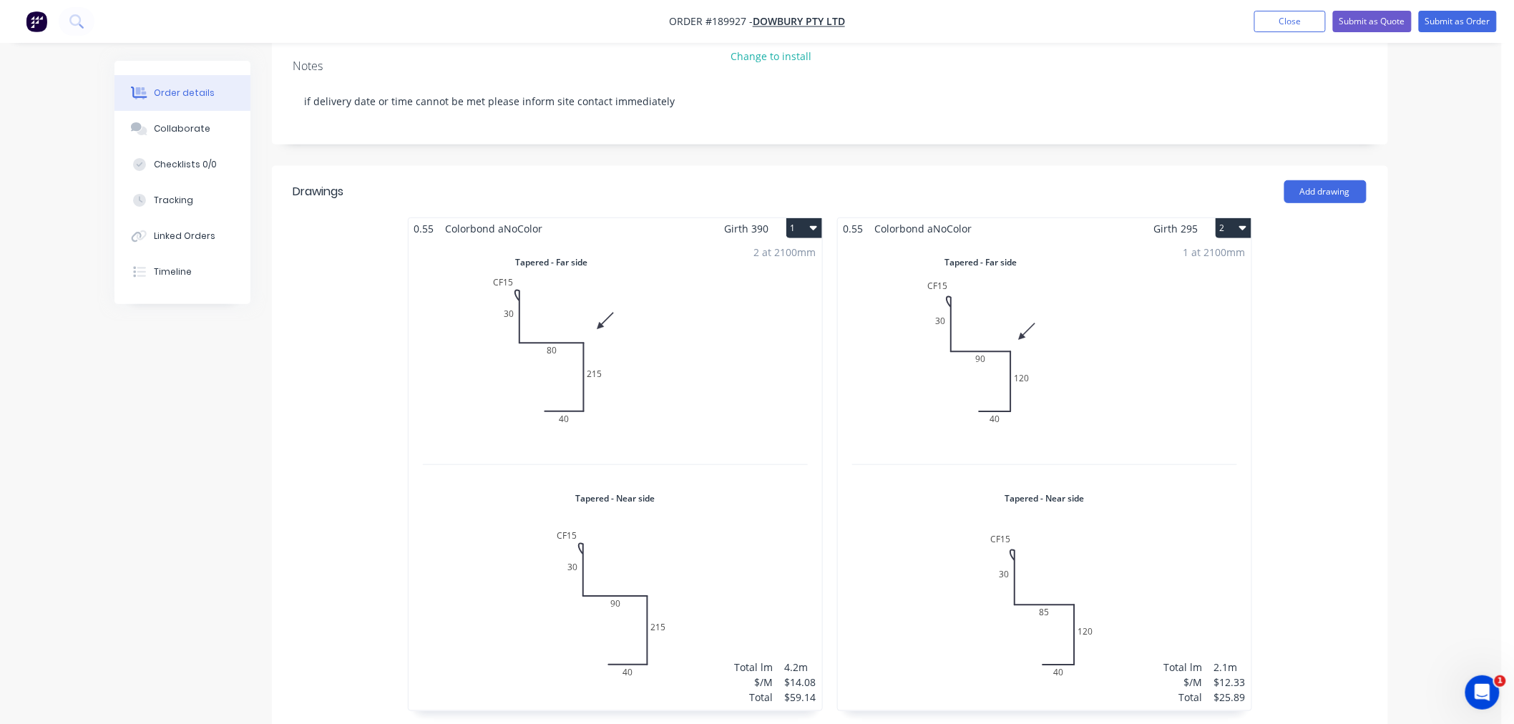
scroll to position [232, 0]
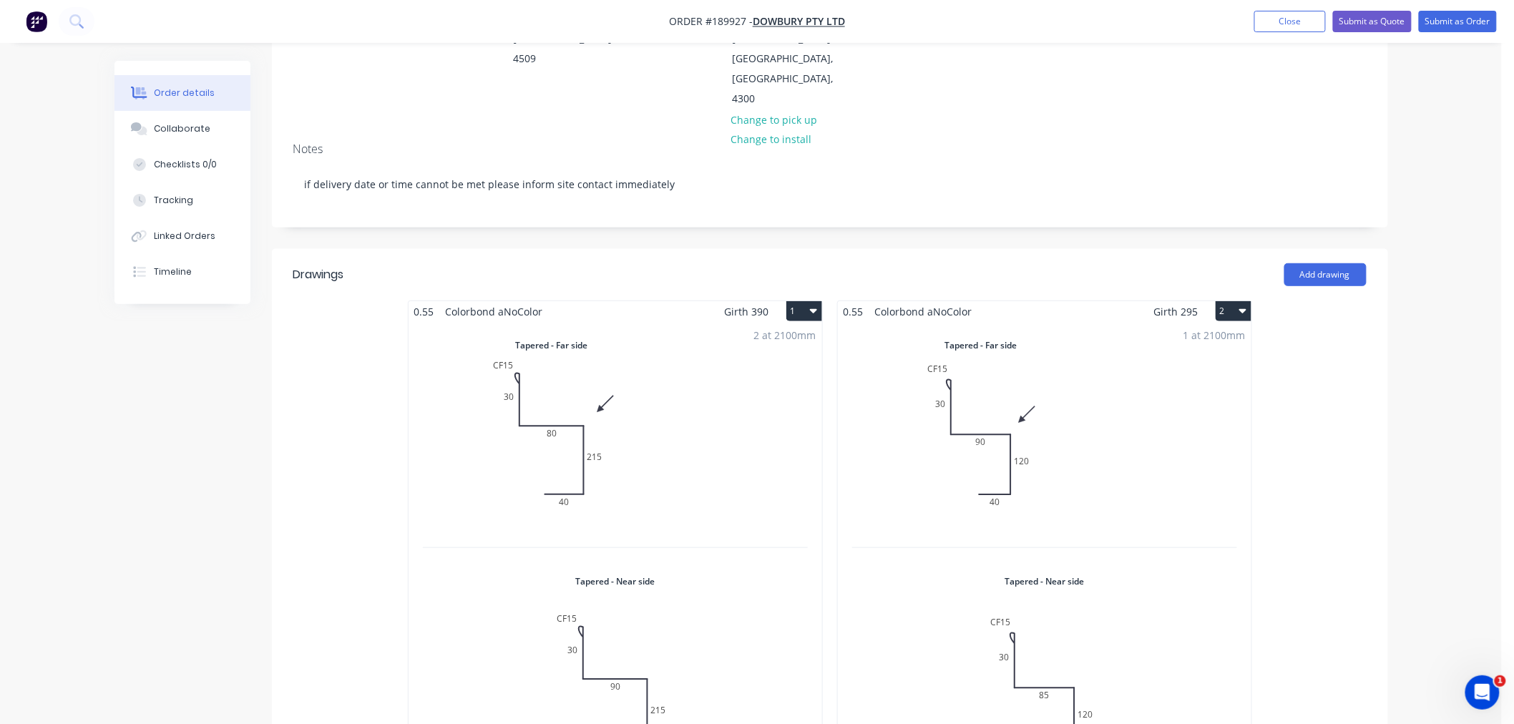
click at [1190, 398] on div "1 at 2100mm Total lm $/M Total 2.1m $12.33 $25.89" at bounding box center [1044, 557] width 413 height 471
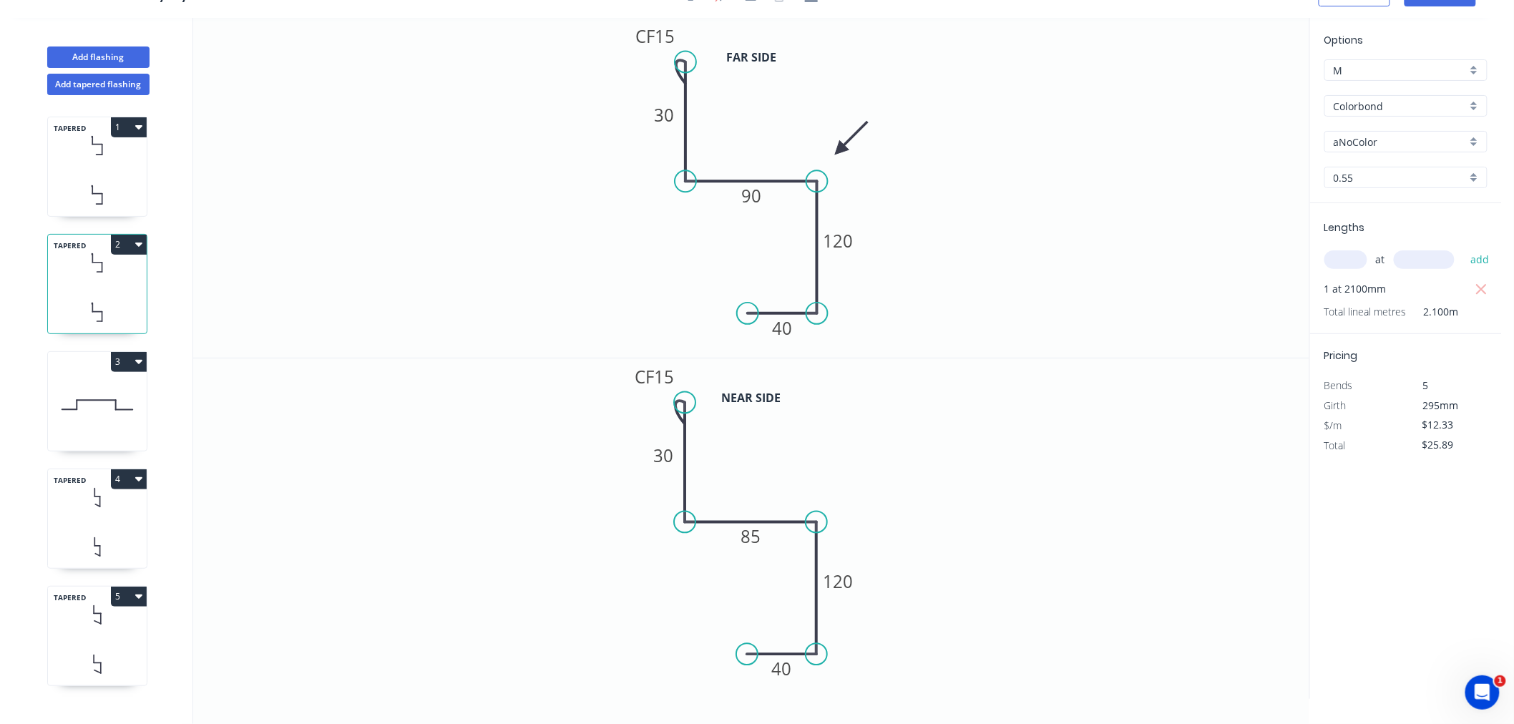
click at [139, 244] on icon "button" at bounding box center [138, 244] width 7 height 4
click at [122, 274] on div "Duplicate" at bounding box center [79, 280] width 110 height 21
type input "$0.00"
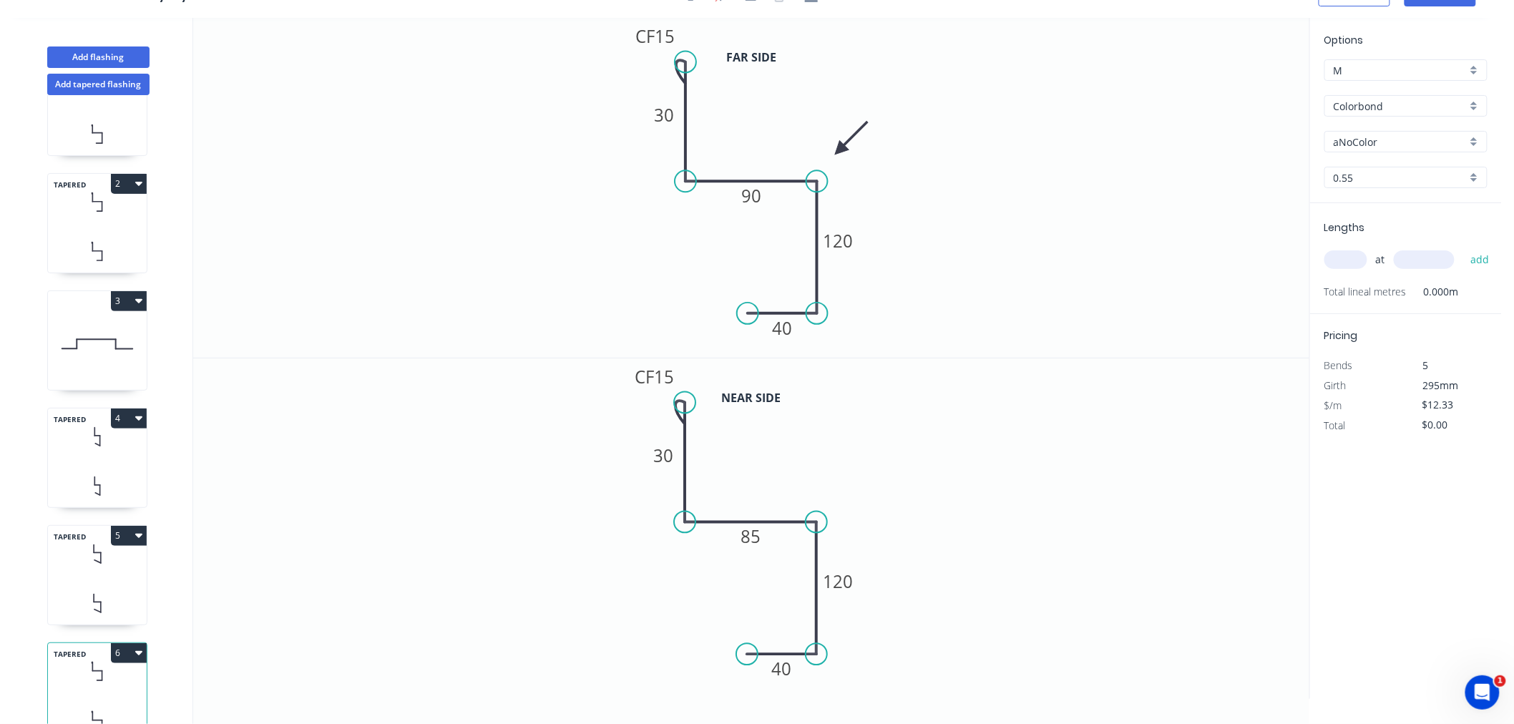
scroll to position [108, 0]
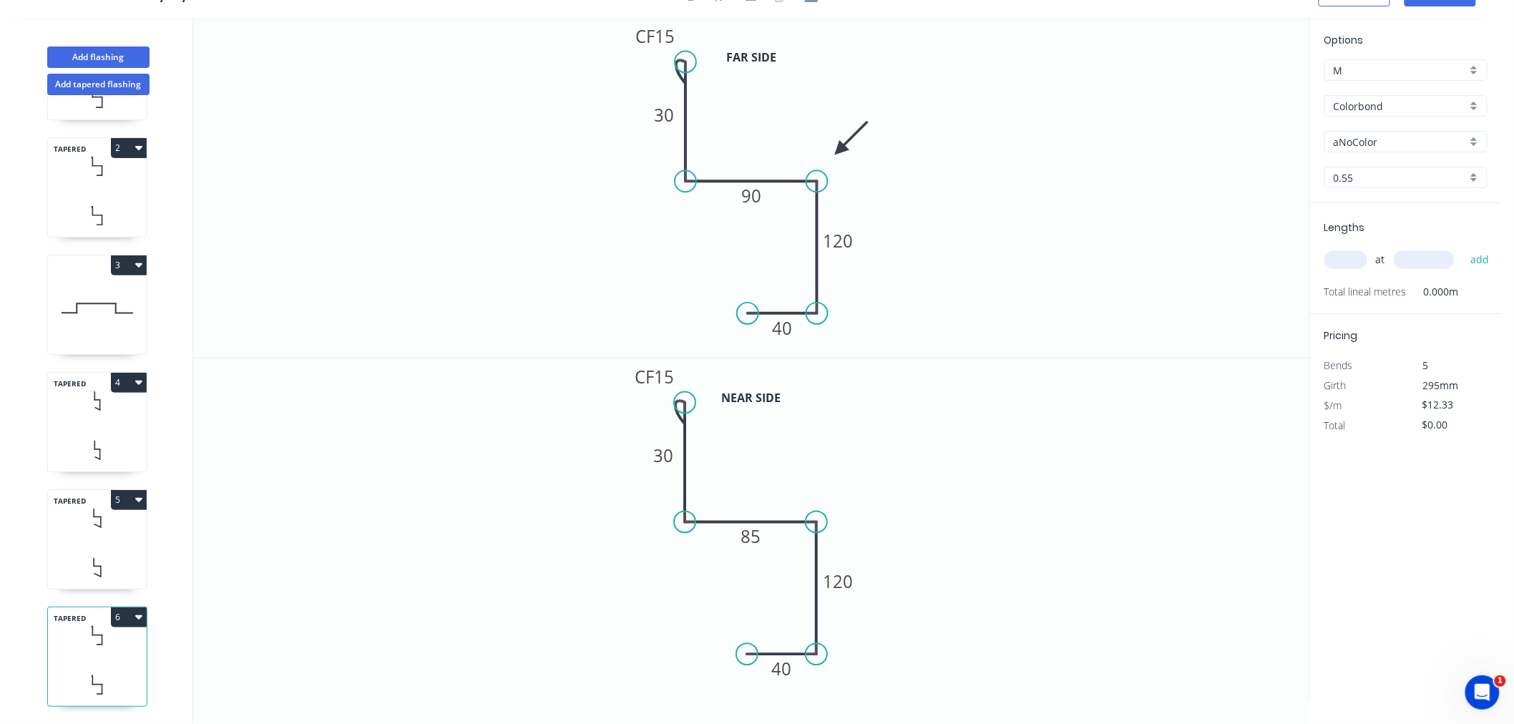
click at [139, 259] on icon "button" at bounding box center [138, 264] width 7 height 11
click at [175, 303] on div "TAPERED 1 TAPERED 2 3 Duplicate Delete TAPERED 4 TAPERED 5 TAPERED 6" at bounding box center [98, 409] width 188 height 629
click at [87, 664] on icon at bounding box center [97, 685] width 99 height 42
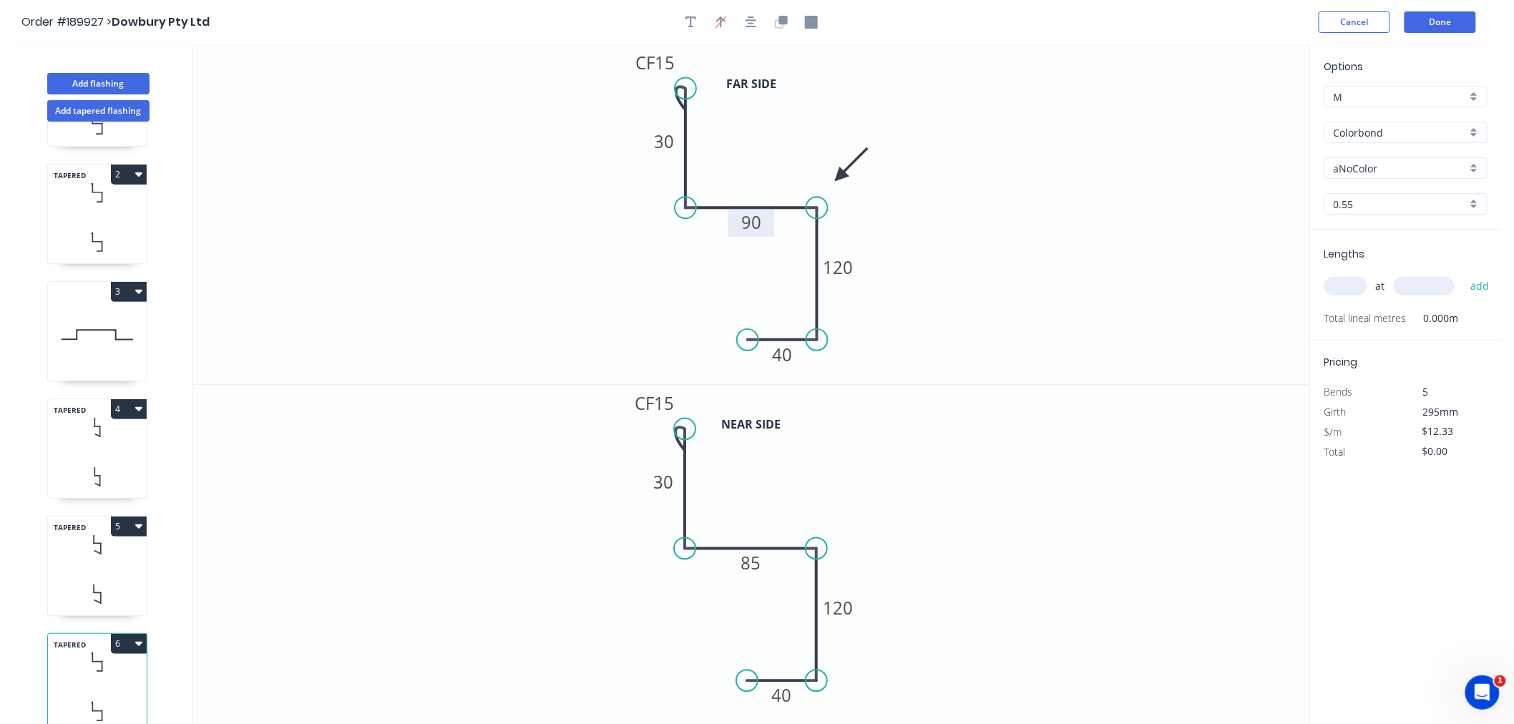
click at [760, 225] on tspan "90" at bounding box center [751, 222] width 20 height 24
click at [751, 560] on tspan "85" at bounding box center [751, 563] width 20 height 24
click at [751, 229] on tspan "95" at bounding box center [751, 222] width 20 height 24
click at [750, 563] on tspan "85" at bounding box center [751, 563] width 20 height 24
click at [907, 501] on icon "0 CF 15 30 90 120 40" at bounding box center [751, 555] width 1116 height 340
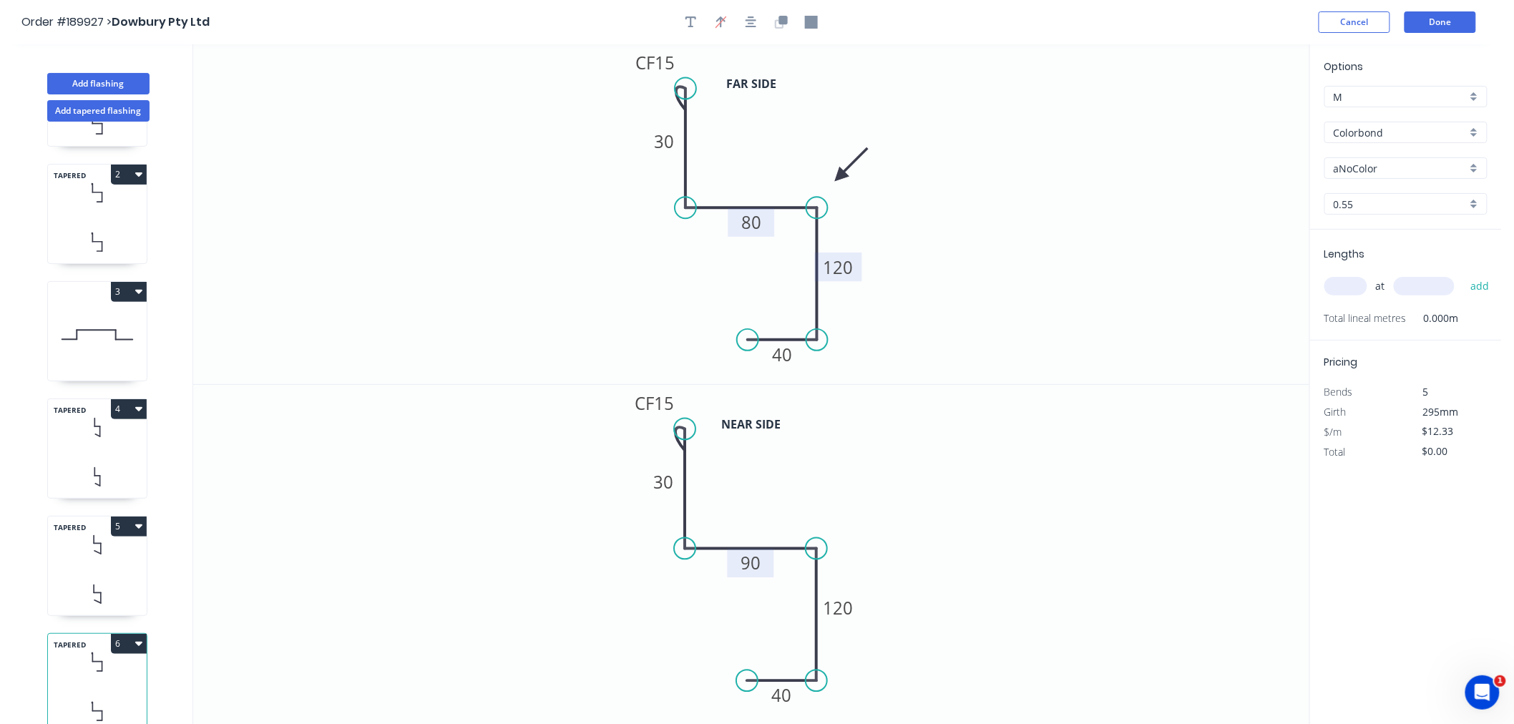
click at [842, 272] on tspan "120" at bounding box center [838, 267] width 30 height 24
click at [842, 604] on tspan "120" at bounding box center [838, 608] width 30 height 24
click at [1036, 404] on icon "0 CF 15 30 90 95 40" at bounding box center [751, 555] width 1116 height 340
click at [1353, 283] on input "text" at bounding box center [1345, 286] width 43 height 19
type input "1"
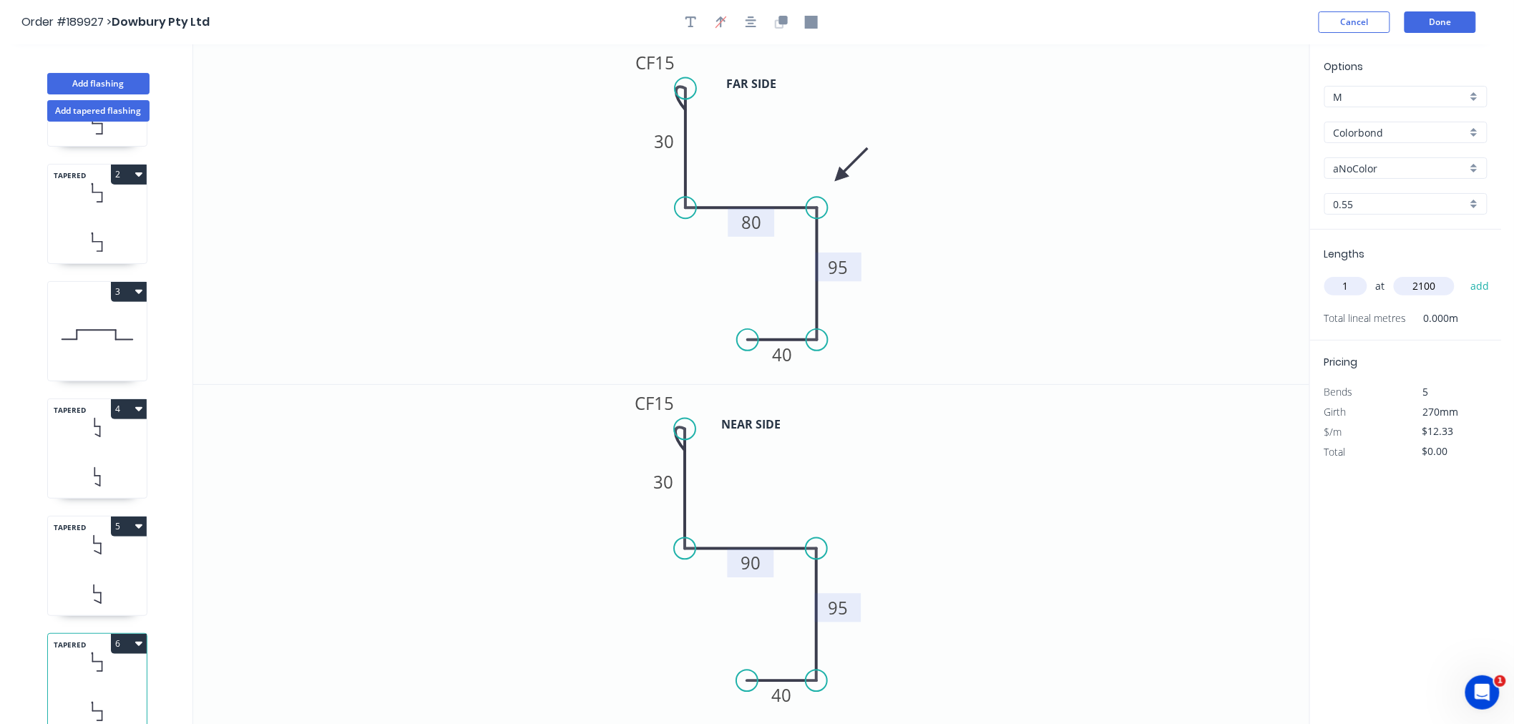
type input "2100"
click at [1463, 274] on button "add" at bounding box center [1480, 286] width 34 height 24
type input "$25.89"
click at [139, 290] on icon "button" at bounding box center [138, 292] width 7 height 4
click at [124, 322] on div "Duplicate" at bounding box center [79, 327] width 110 height 21
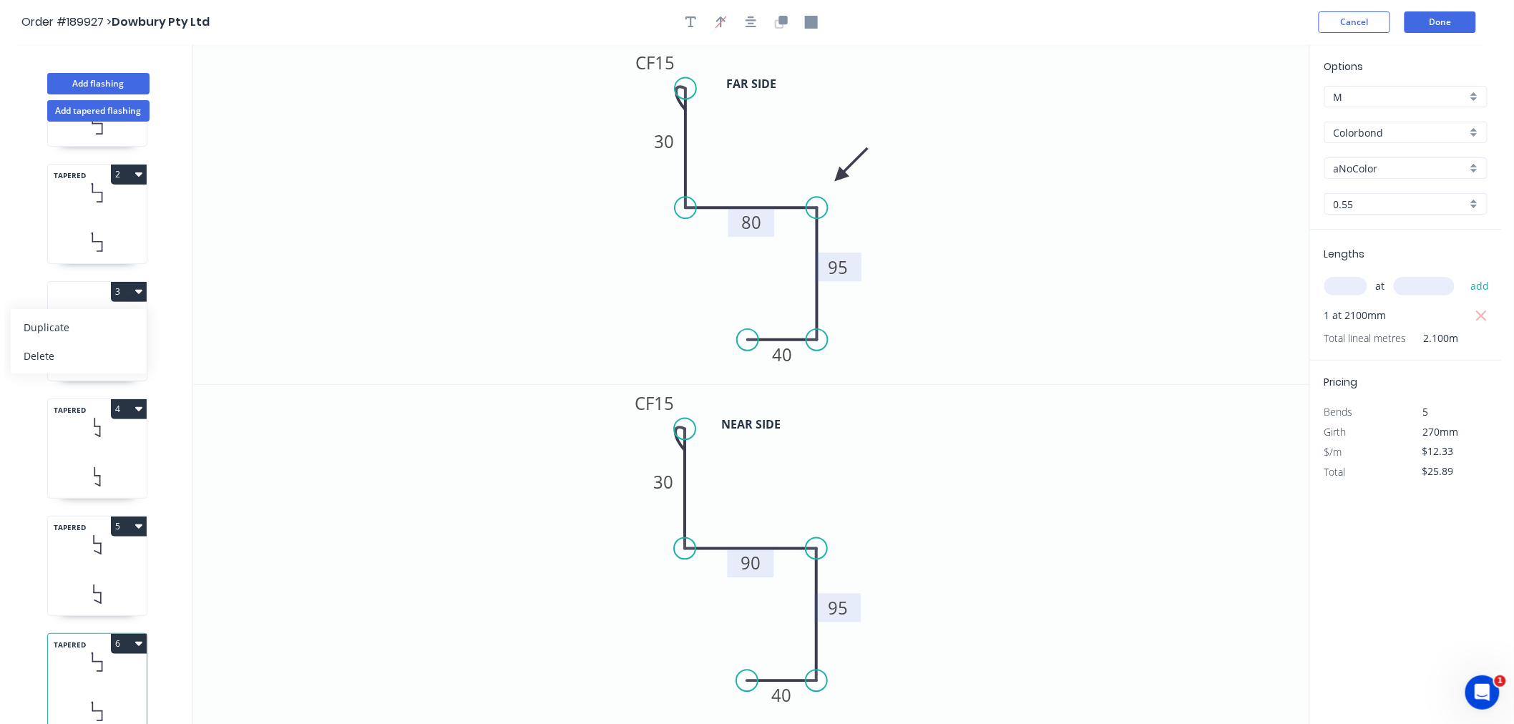
type input "Zincalume"
type input "0.8"
type input "$8.29"
type input "$0.00"
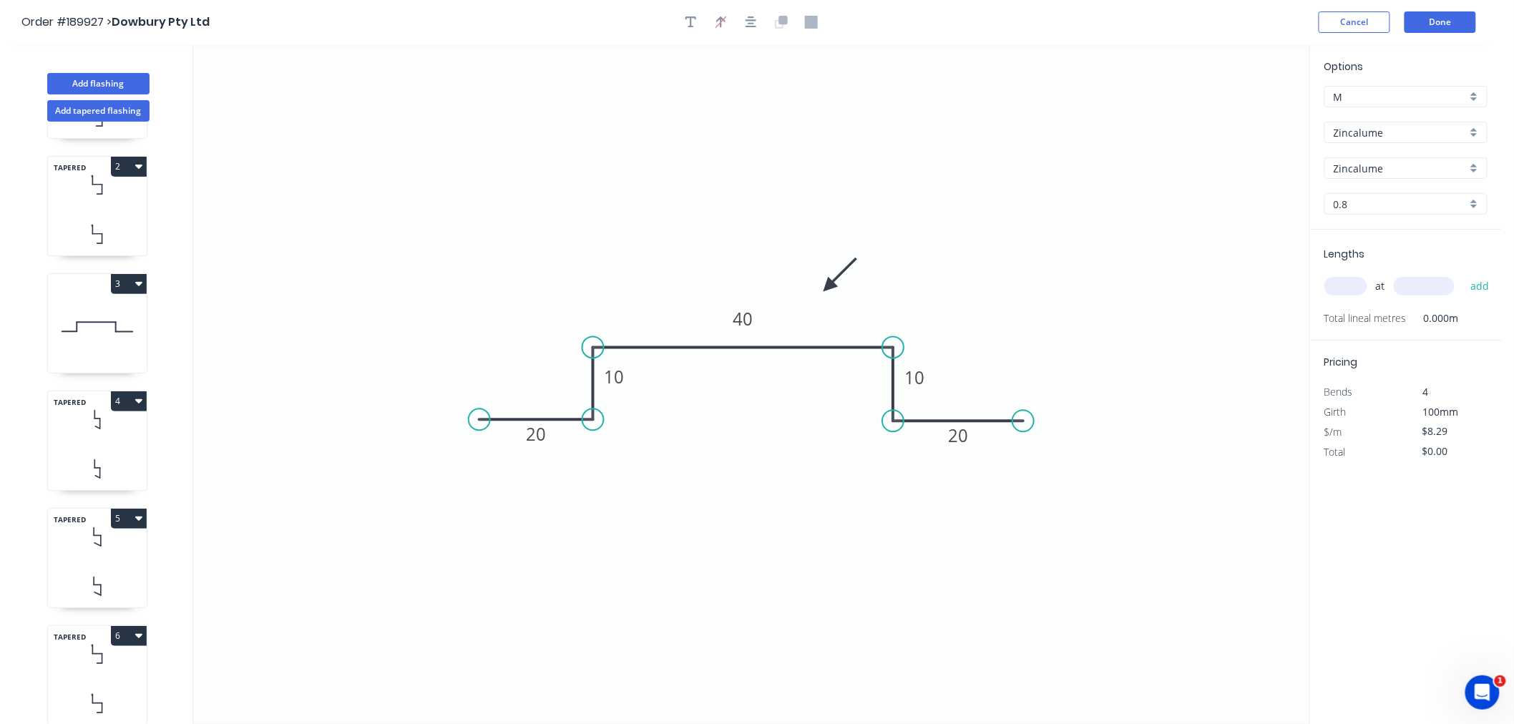
scroll to position [67, 0]
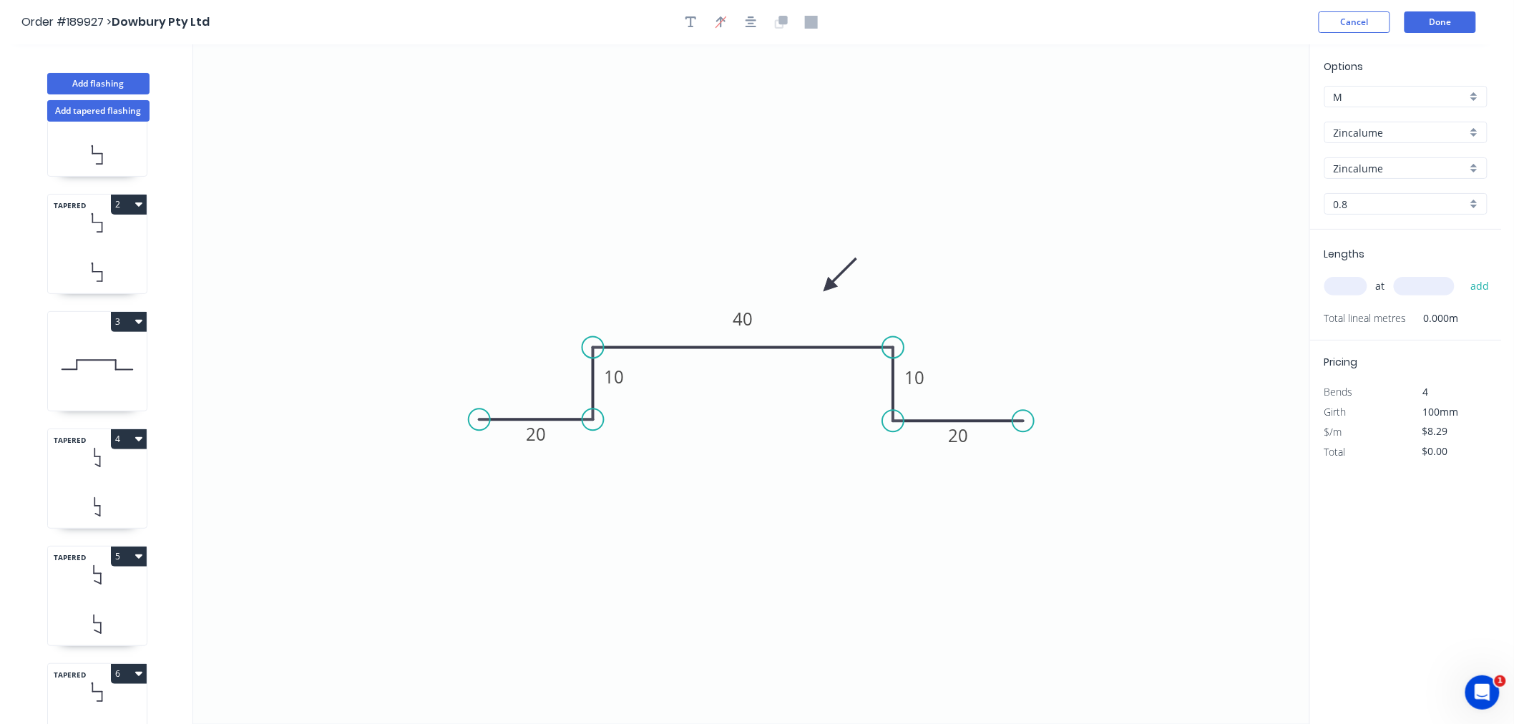
click at [138, 441] on icon "button" at bounding box center [138, 438] width 7 height 11
click at [125, 473] on div "Duplicate" at bounding box center [79, 474] width 110 height 21
type input "Colorbond"
type input "Monument"
type input "0.55"
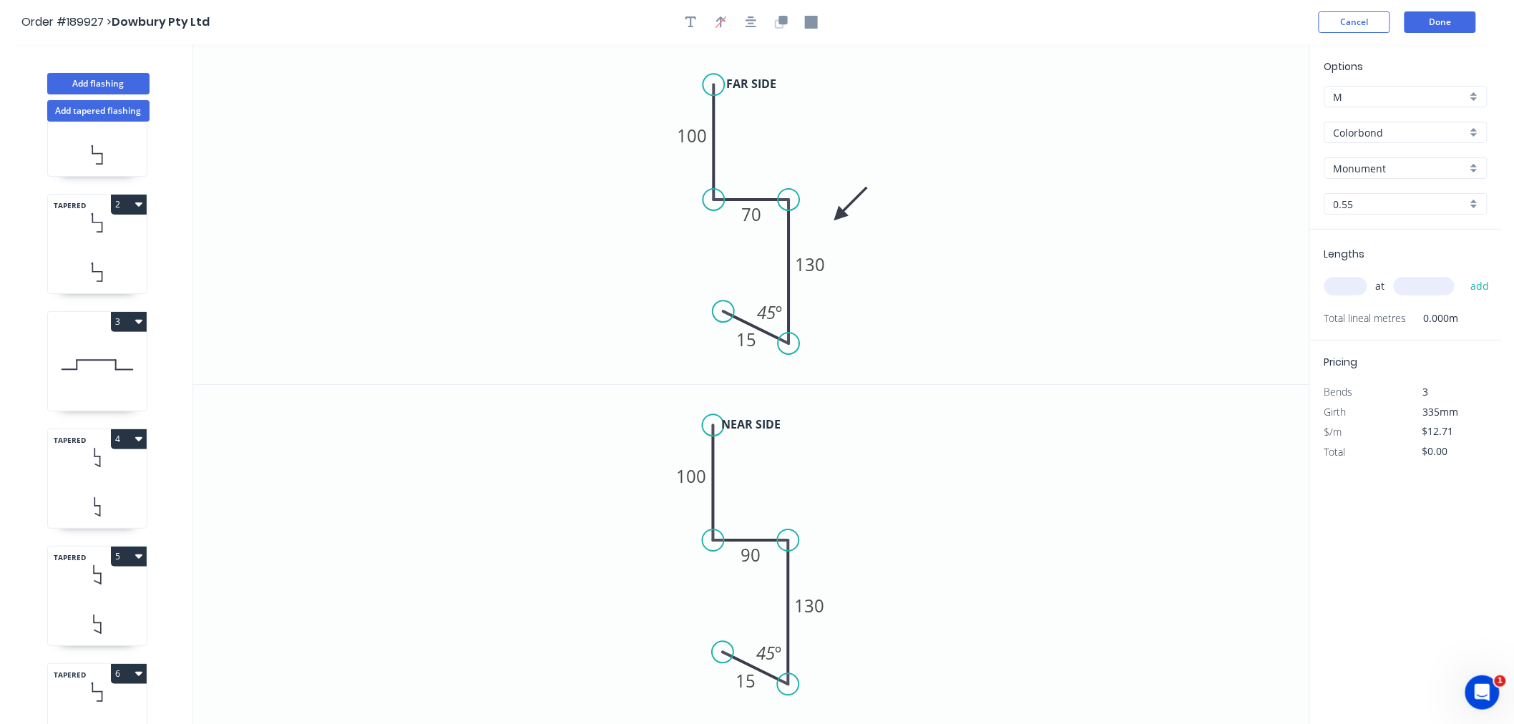
click at [139, 559] on icon "button" at bounding box center [138, 555] width 7 height 11
click at [132, 589] on div "Duplicate" at bounding box center [79, 592] width 110 height 21
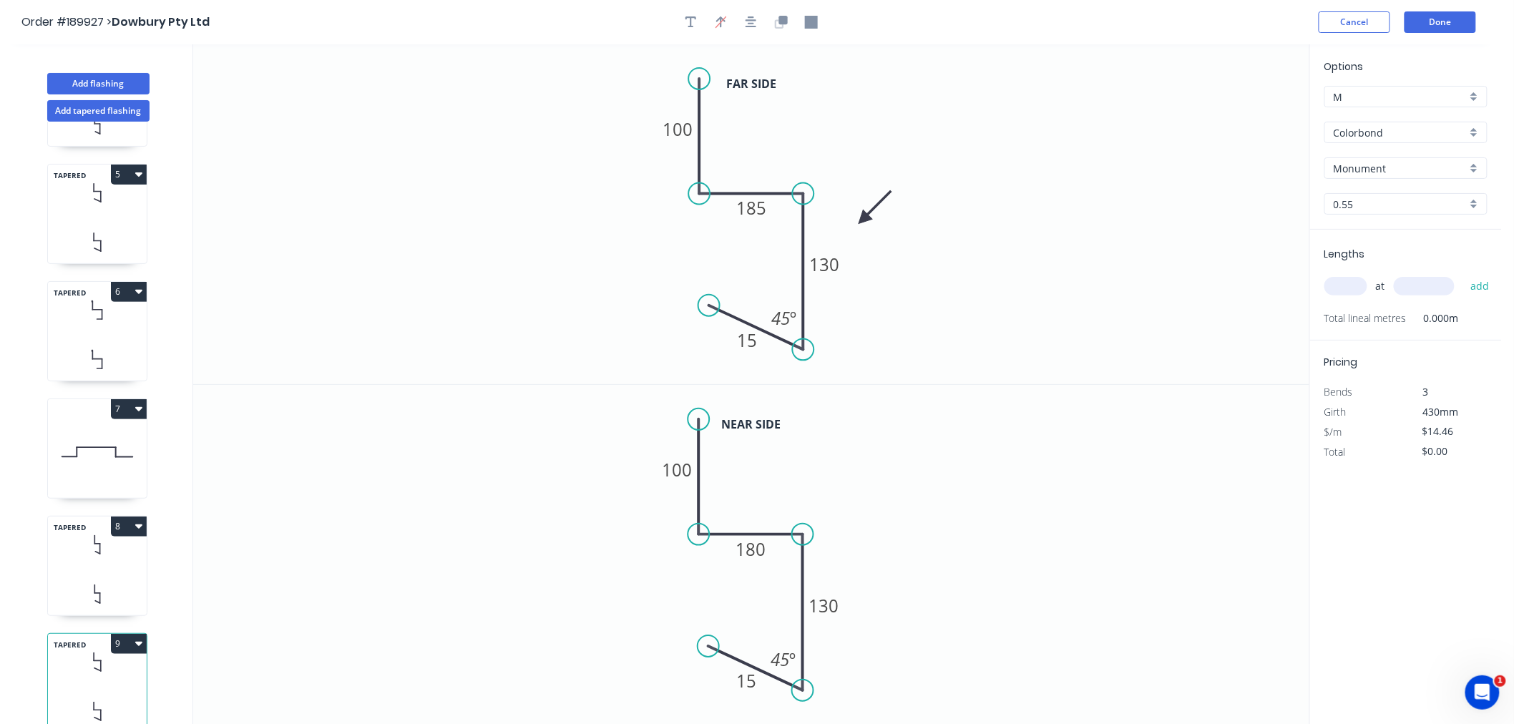
scroll to position [0, 0]
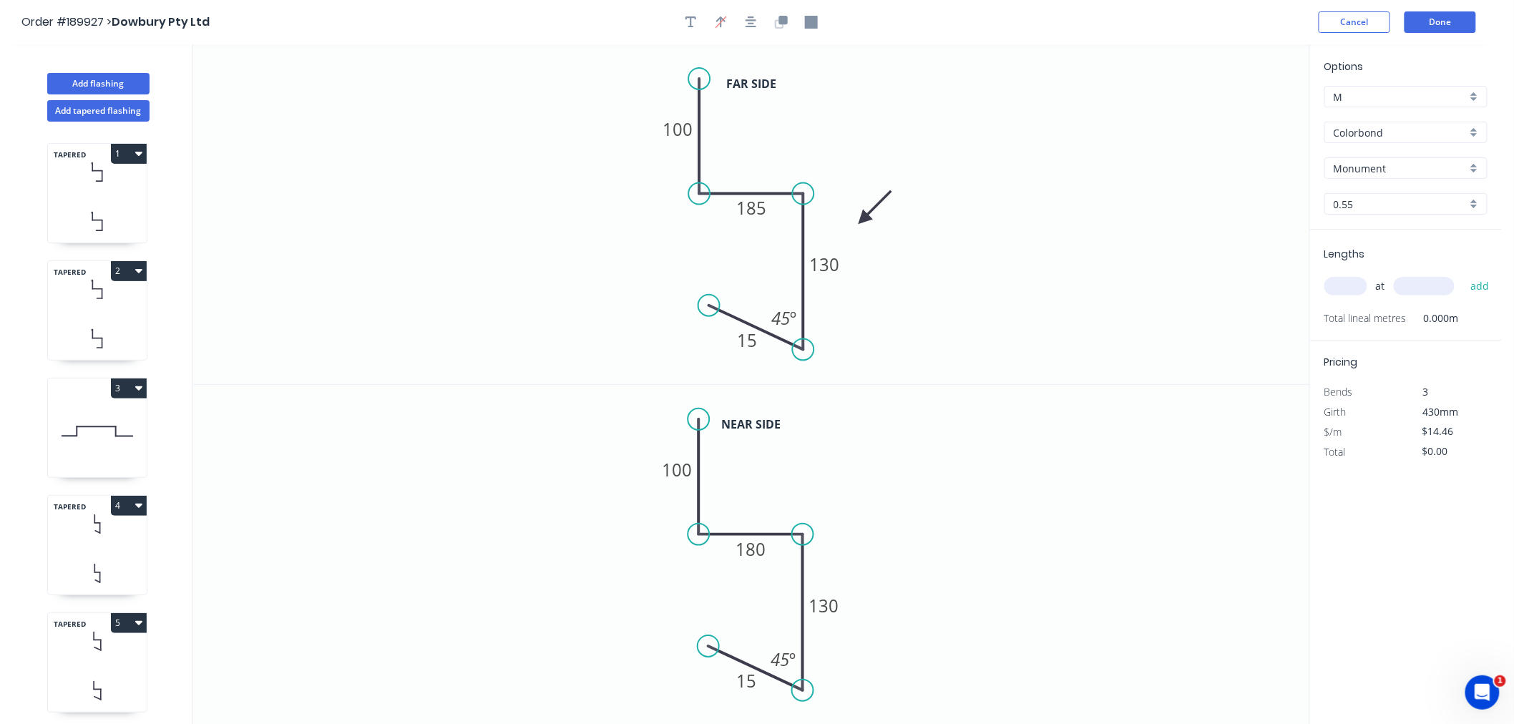
click at [137, 383] on icon "button" at bounding box center [138, 387] width 7 height 11
click at [113, 458] on div "Delete" at bounding box center [79, 452] width 110 height 21
type input "$12.71"
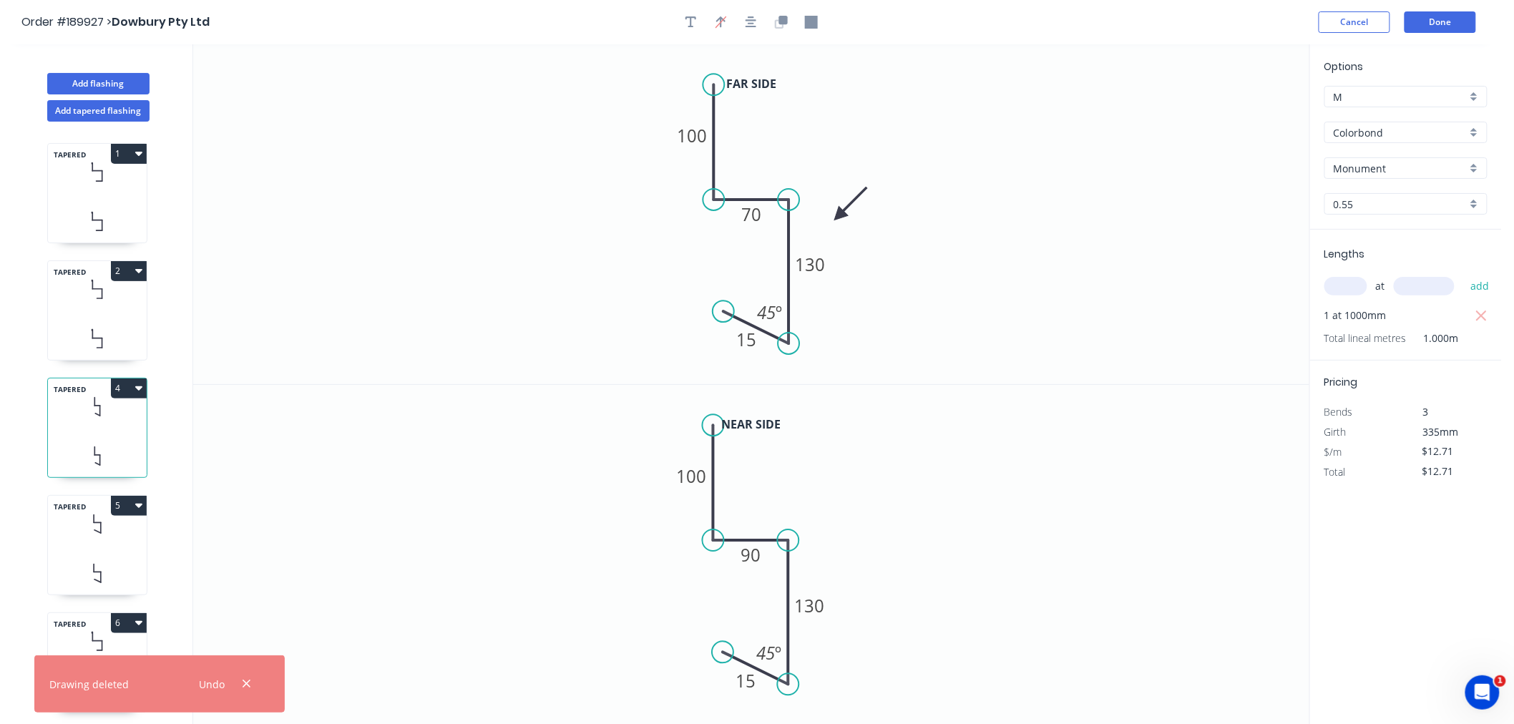
click at [129, 388] on button "4" at bounding box center [129, 388] width 36 height 20
click at [111, 458] on div "Delete" at bounding box center [79, 452] width 110 height 21
type input "$14.46"
type input "$93.99"
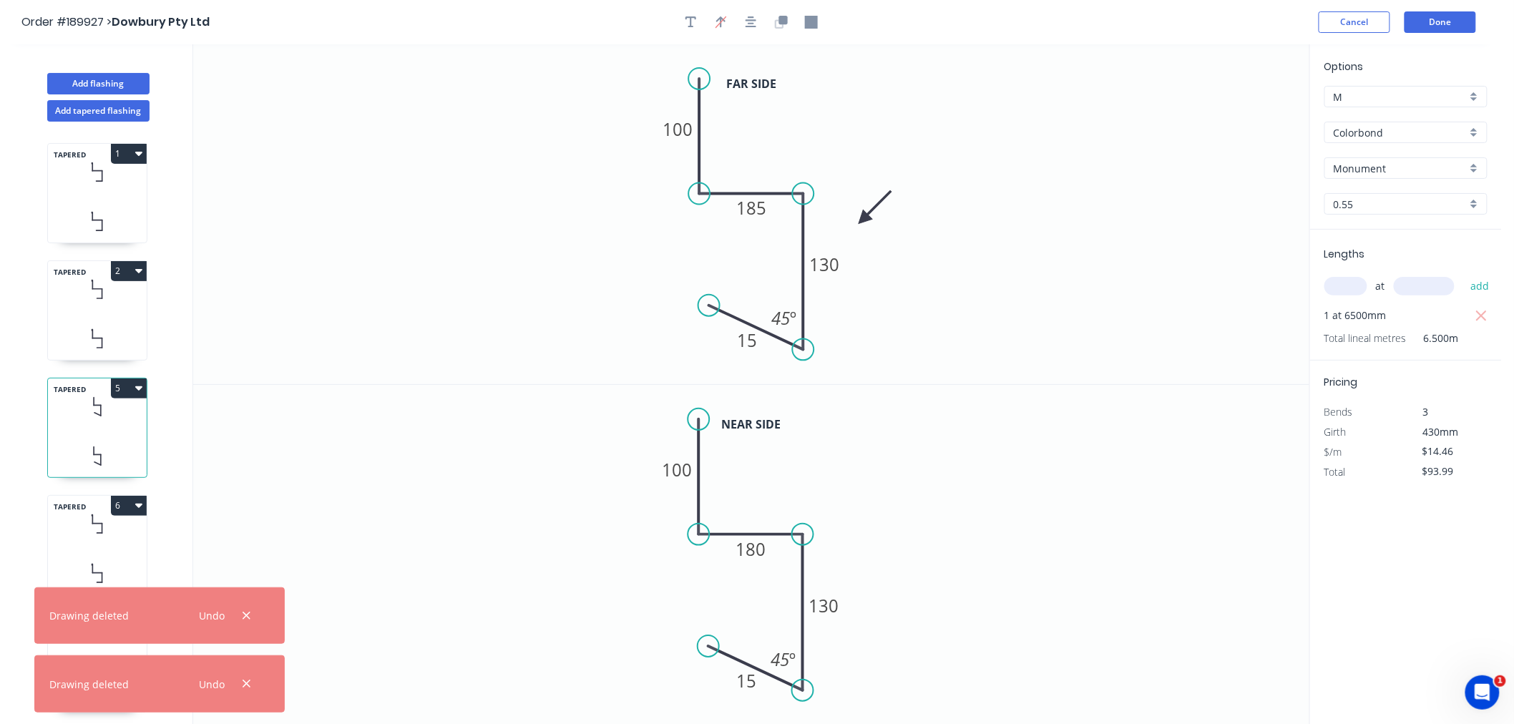
click at [137, 384] on icon "button" at bounding box center [138, 387] width 7 height 11
click at [118, 456] on div "Delete" at bounding box center [79, 452] width 110 height 21
type input "aNoColor"
type input "$12.33"
type input "$25.89"
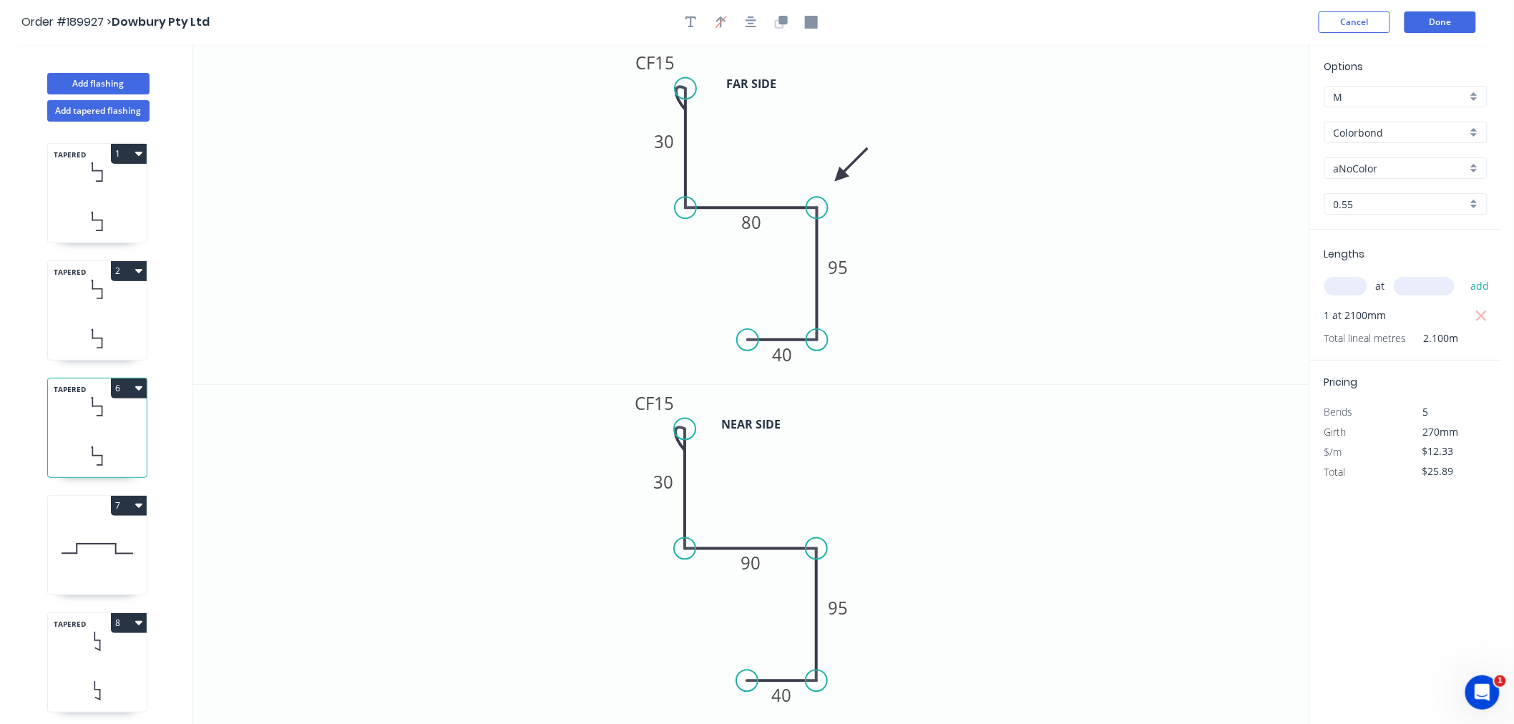
click at [107, 179] on icon at bounding box center [97, 172] width 99 height 42
type input "$14.08"
type input "$59.14"
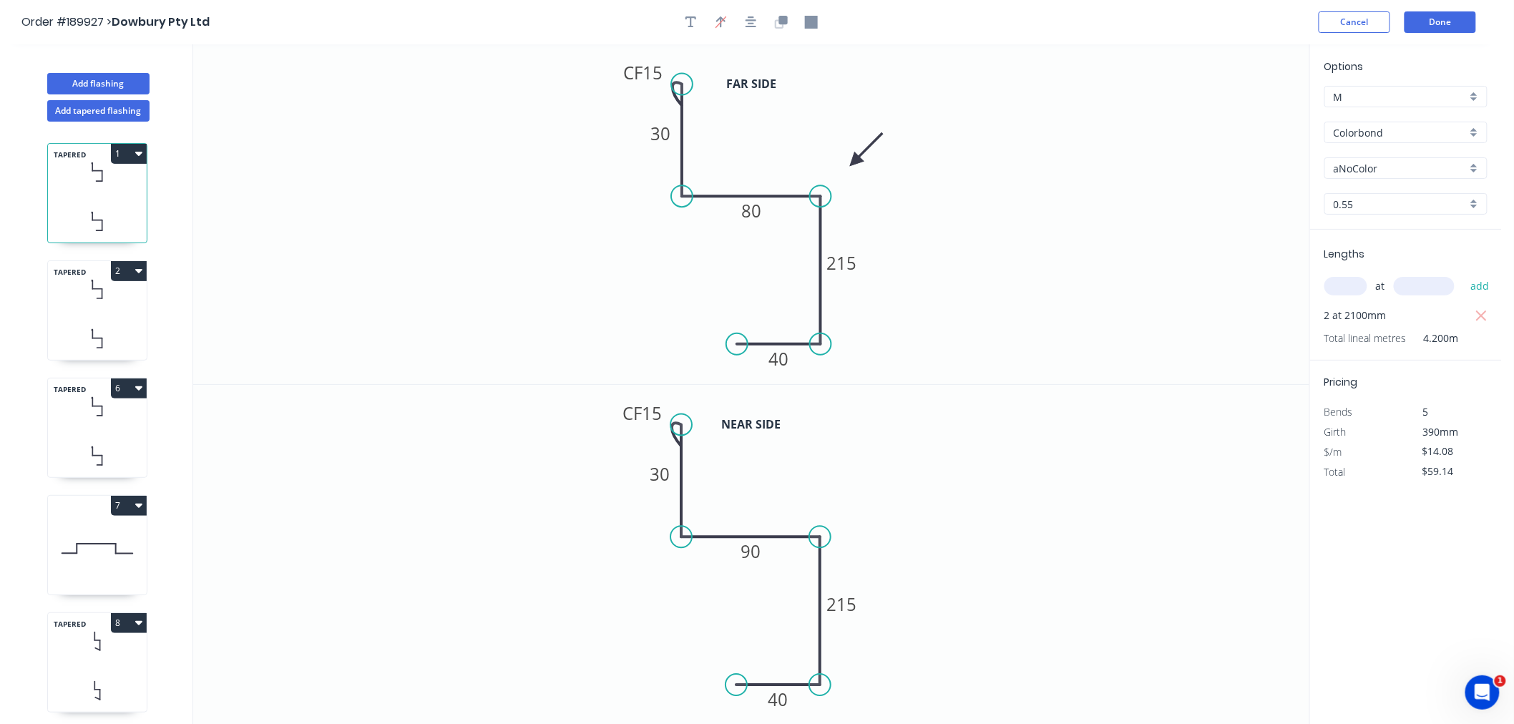
click at [124, 323] on icon at bounding box center [97, 339] width 99 height 42
type input "$12.33"
type input "$25.89"
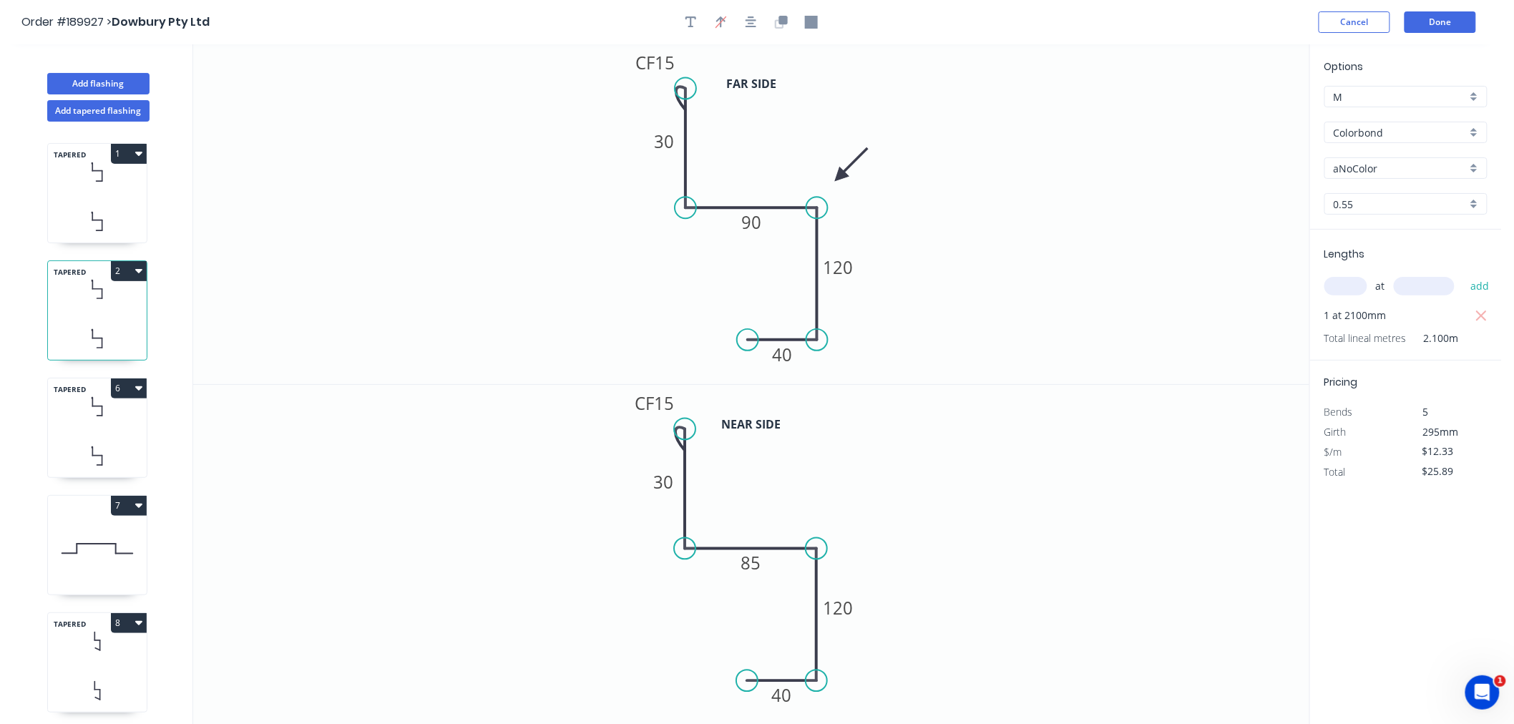
click at [132, 423] on icon at bounding box center [97, 407] width 99 height 42
click at [99, 186] on icon at bounding box center [97, 172] width 99 height 42
type input "$14.08"
type input "$59.14"
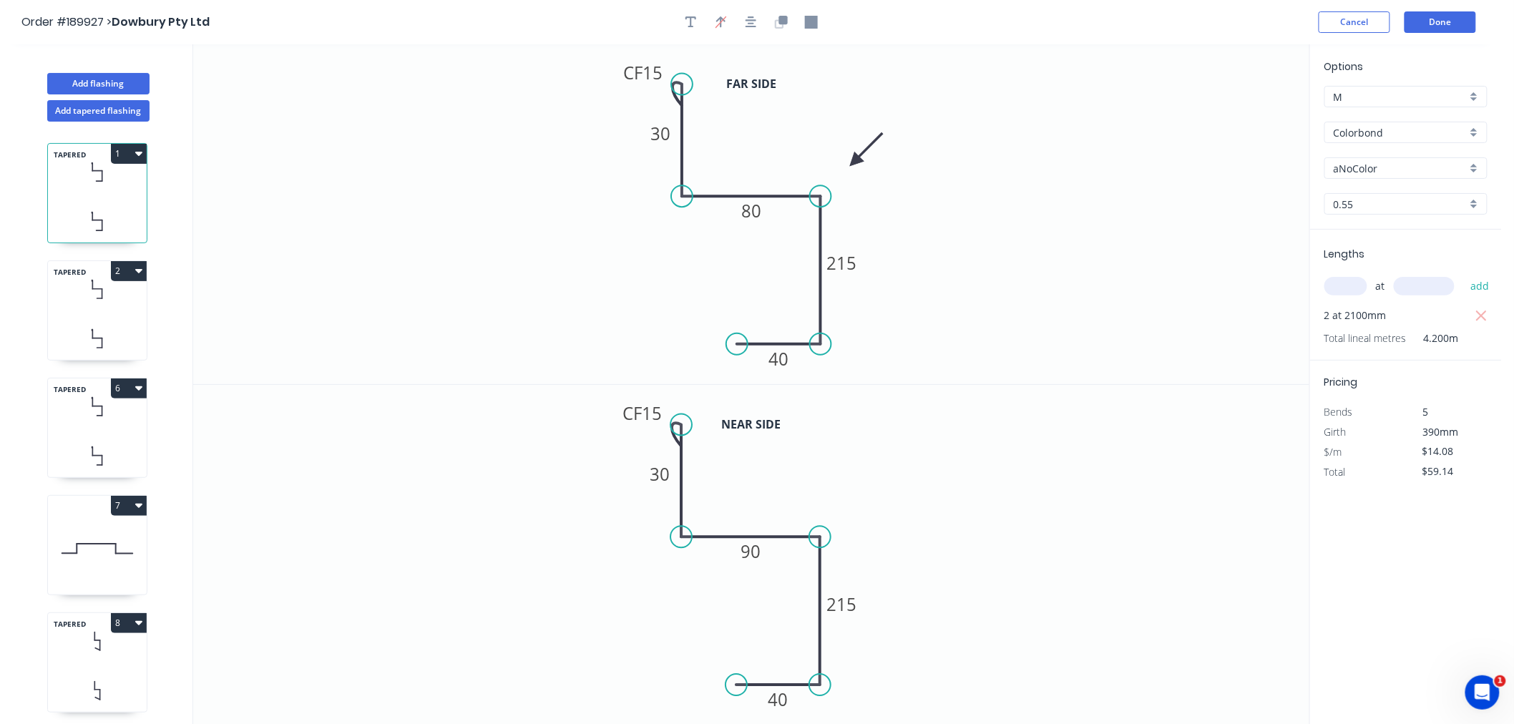
click at [108, 315] on div "TAPERED 2" at bounding box center [97, 310] width 100 height 100
type input "$12.33"
type input "$25.89"
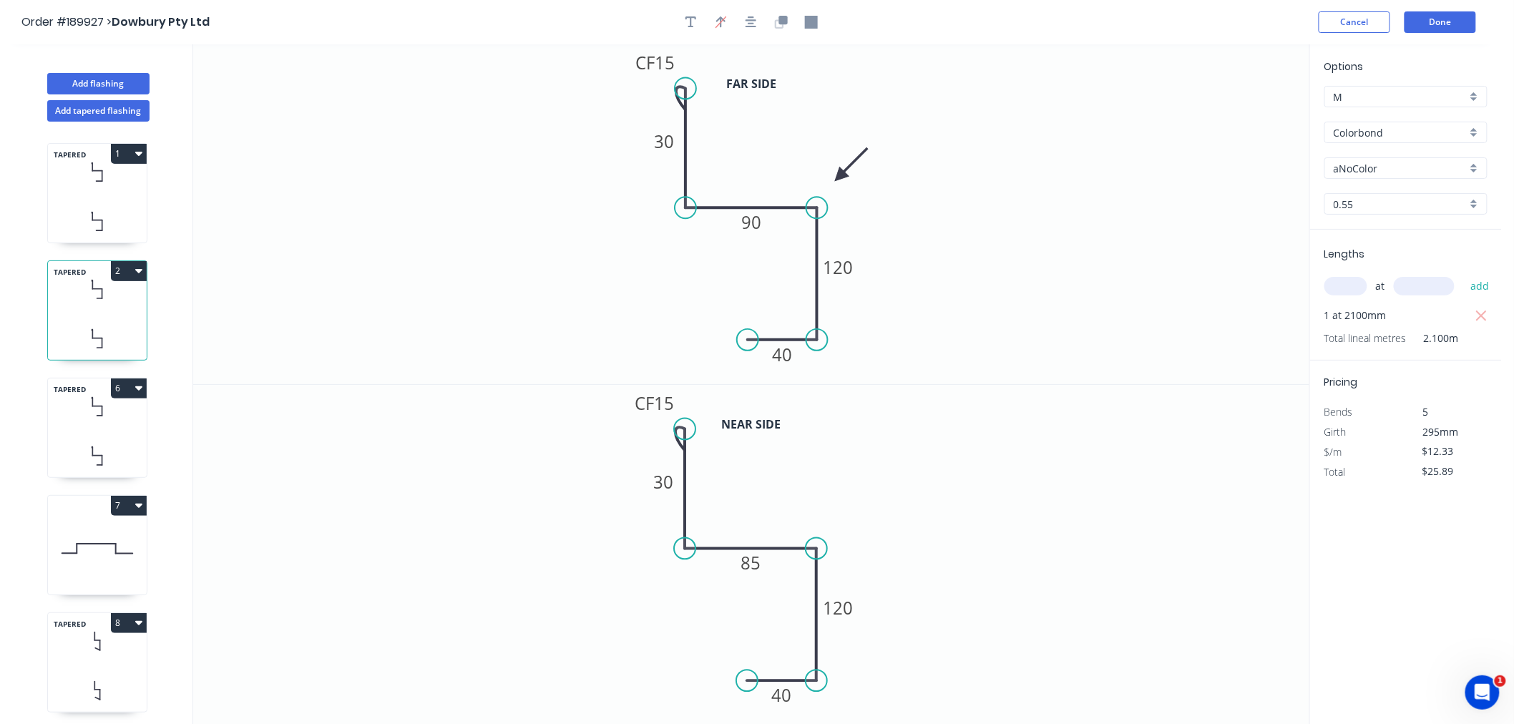
click at [112, 433] on div "TAPERED 6" at bounding box center [97, 428] width 100 height 100
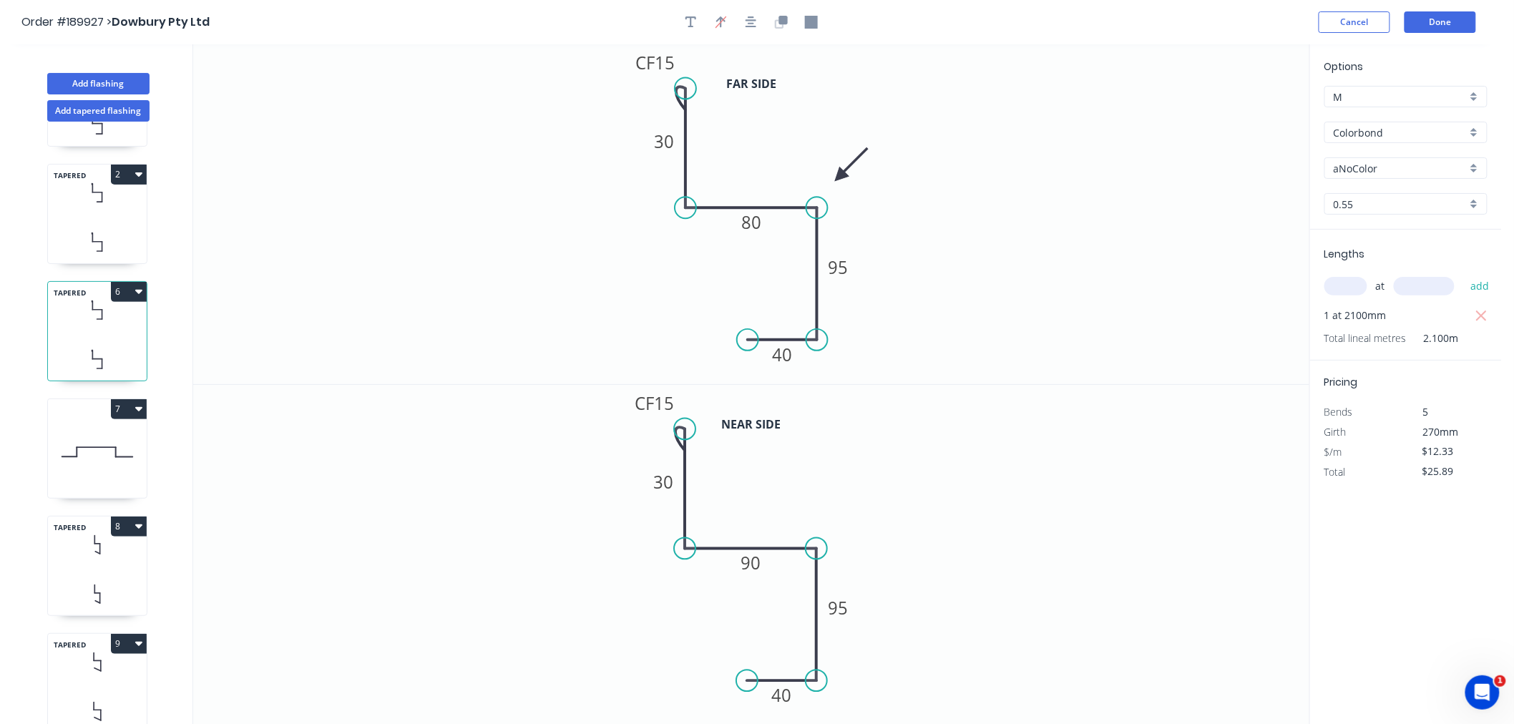
scroll to position [108, 0]
click at [118, 432] on icon at bounding box center [97, 452] width 99 height 92
type input "Zincalume"
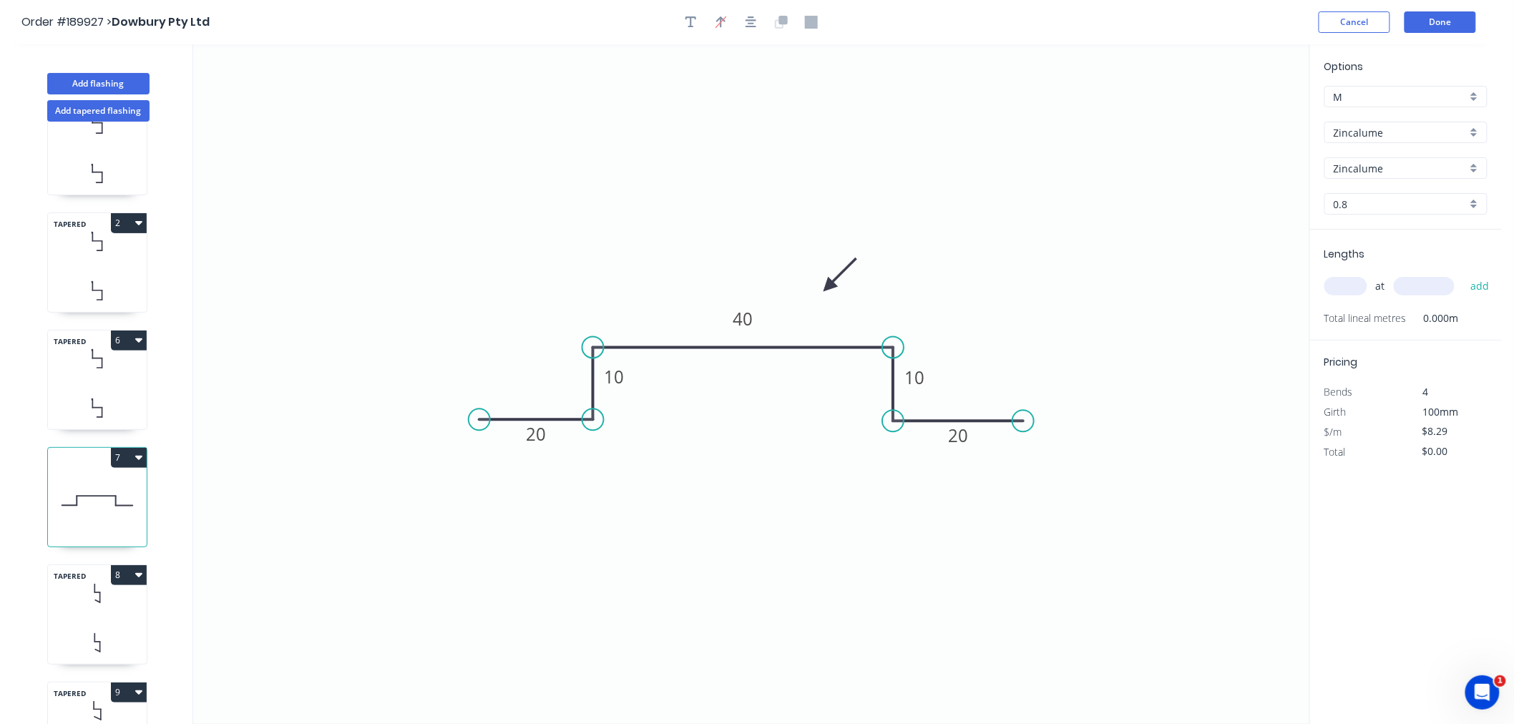
scroll to position [0, 0]
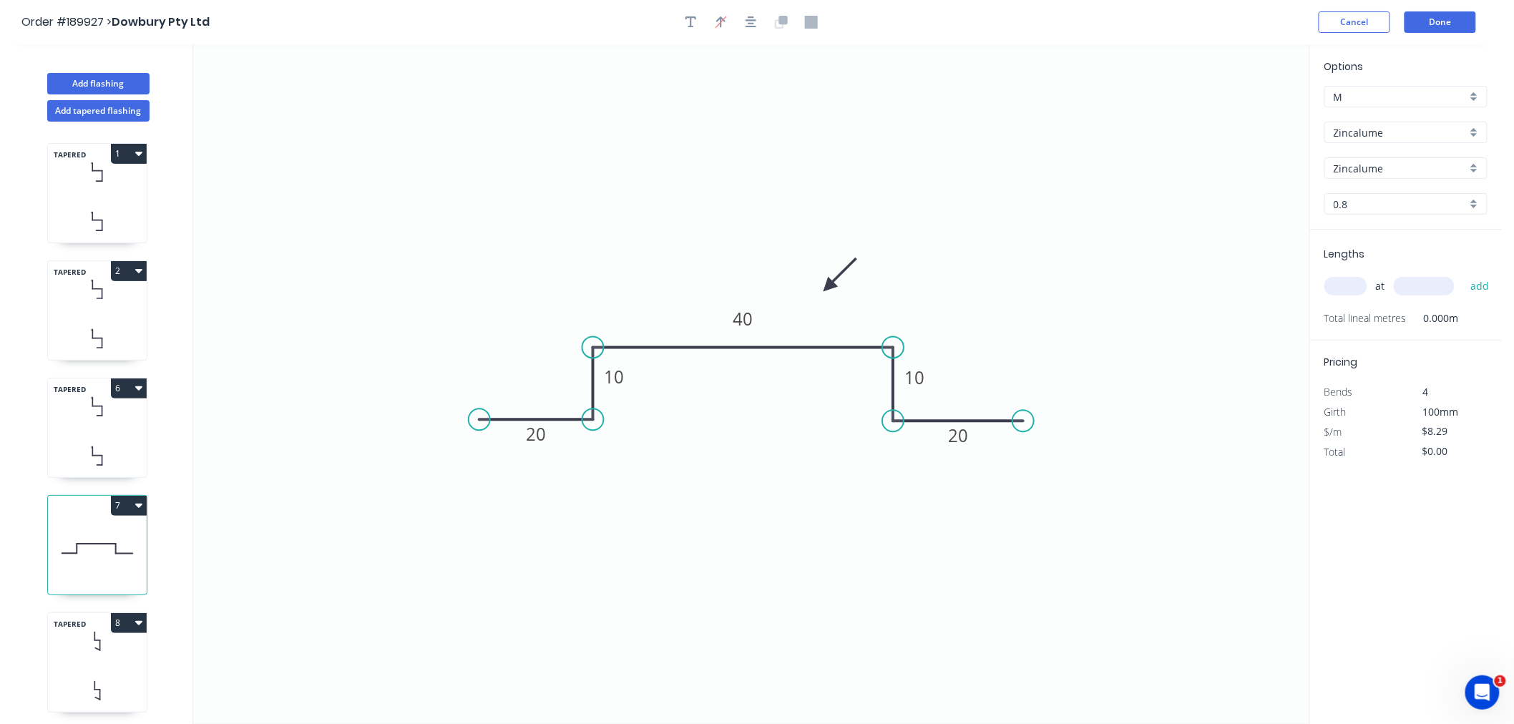
click at [102, 202] on icon at bounding box center [97, 221] width 99 height 42
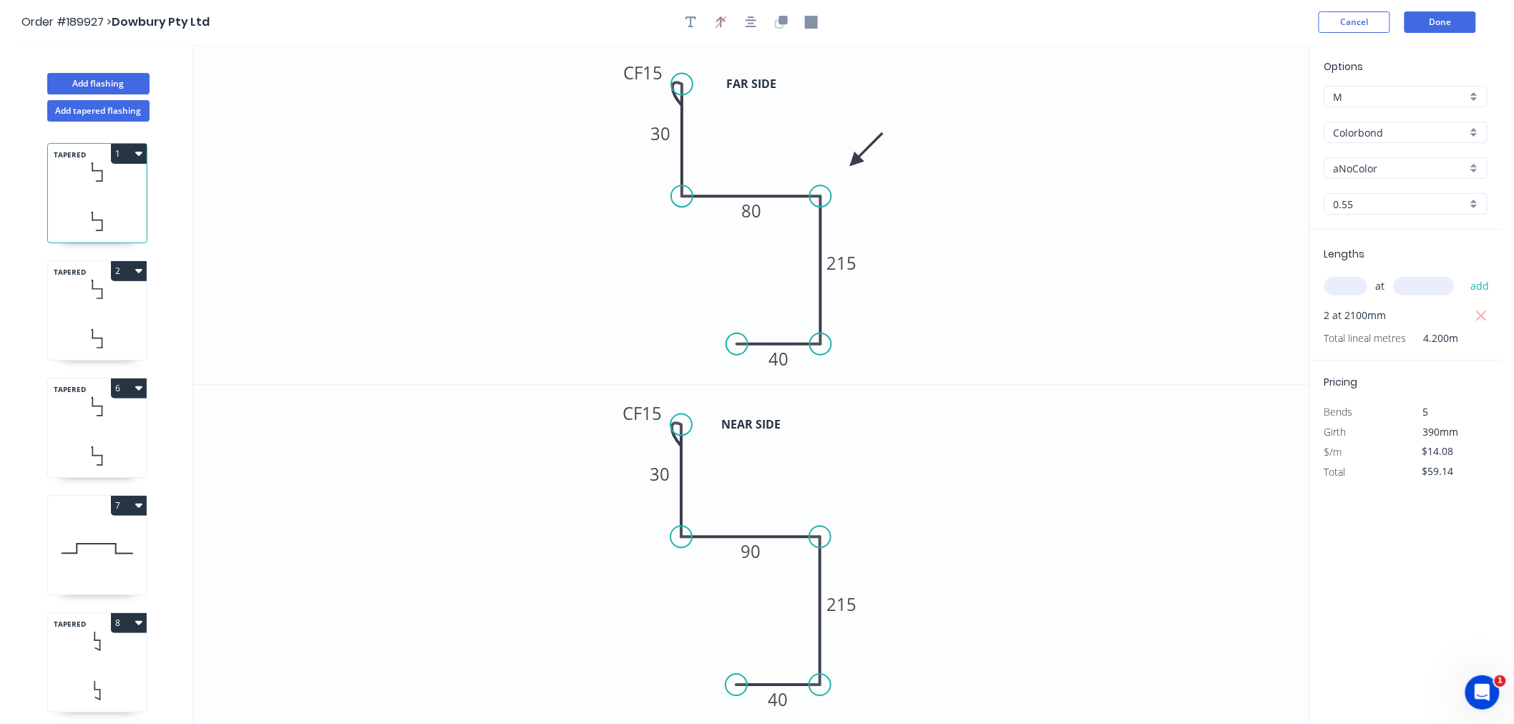
click at [113, 329] on icon at bounding box center [97, 339] width 99 height 42
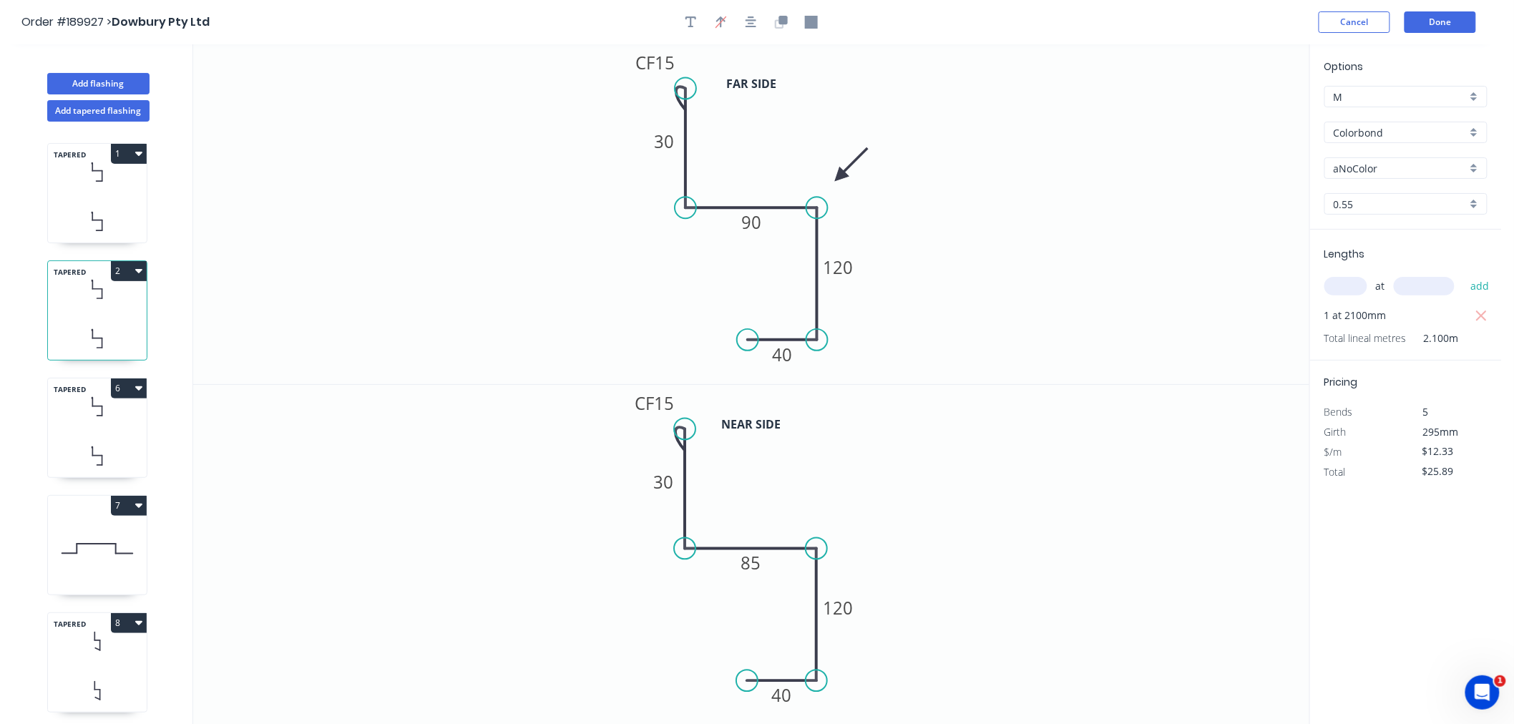
click at [116, 435] on icon at bounding box center [97, 456] width 99 height 42
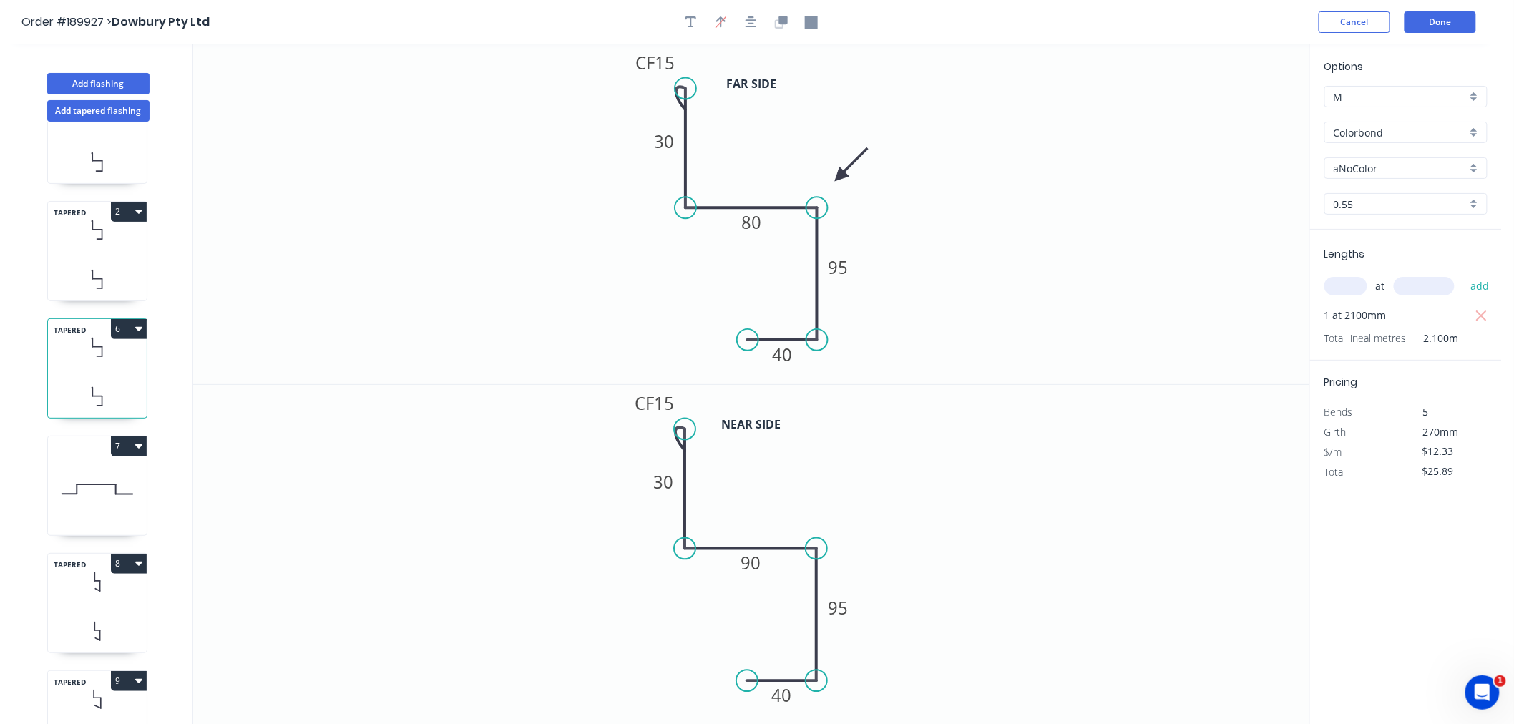
scroll to position [108, 0]
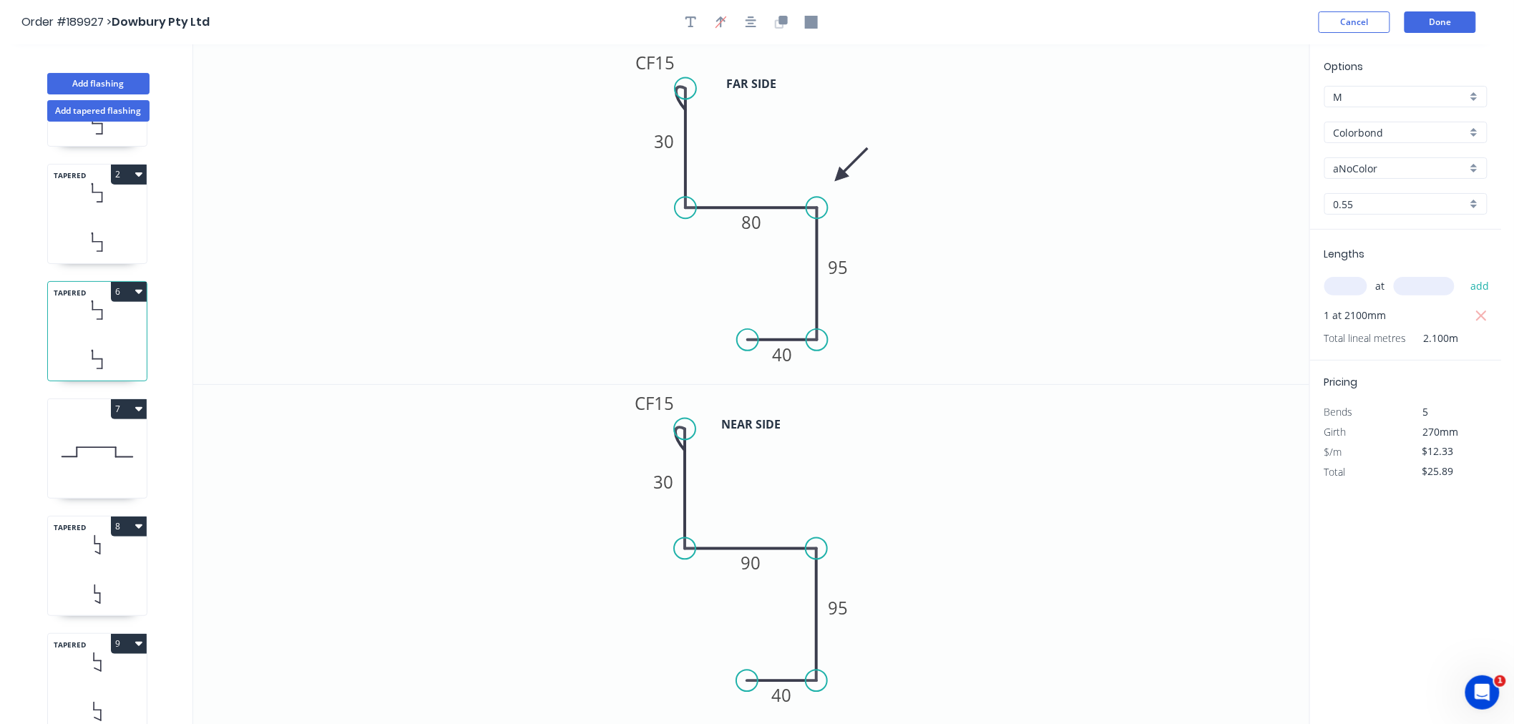
click at [109, 451] on icon at bounding box center [97, 452] width 99 height 92
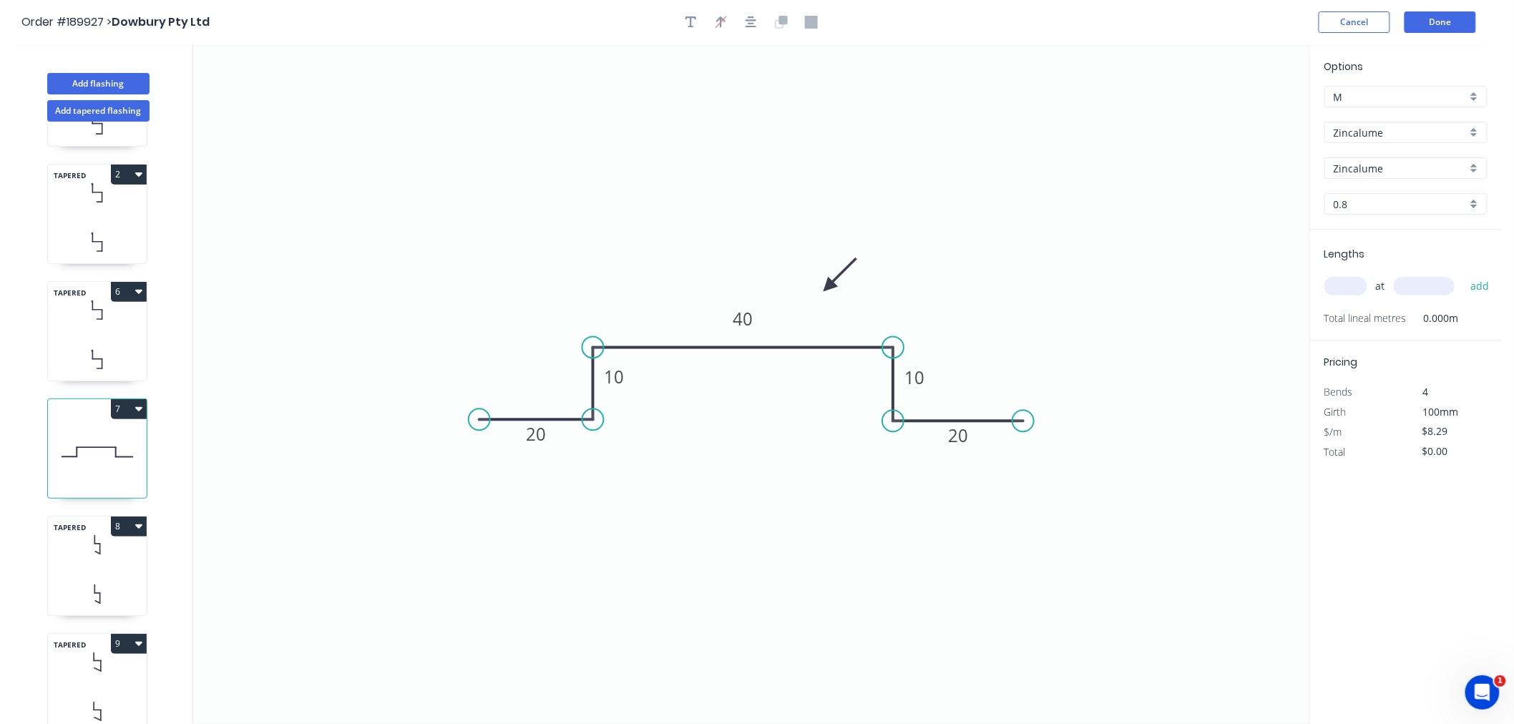
click at [1349, 291] on input "text" at bounding box center [1345, 286] width 43 height 19
click at [1463, 274] on button "add" at bounding box center [1480, 286] width 34 height 24
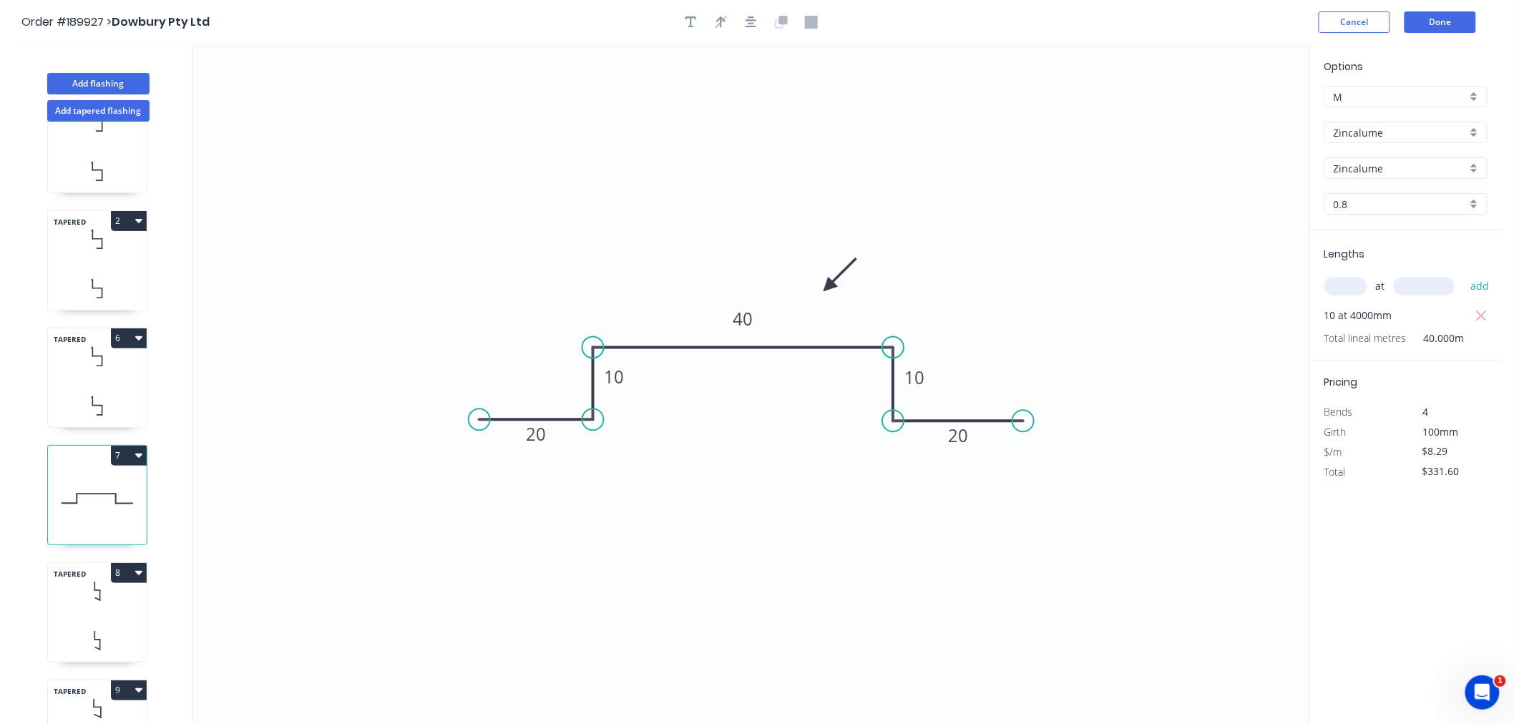
scroll to position [0, 0]
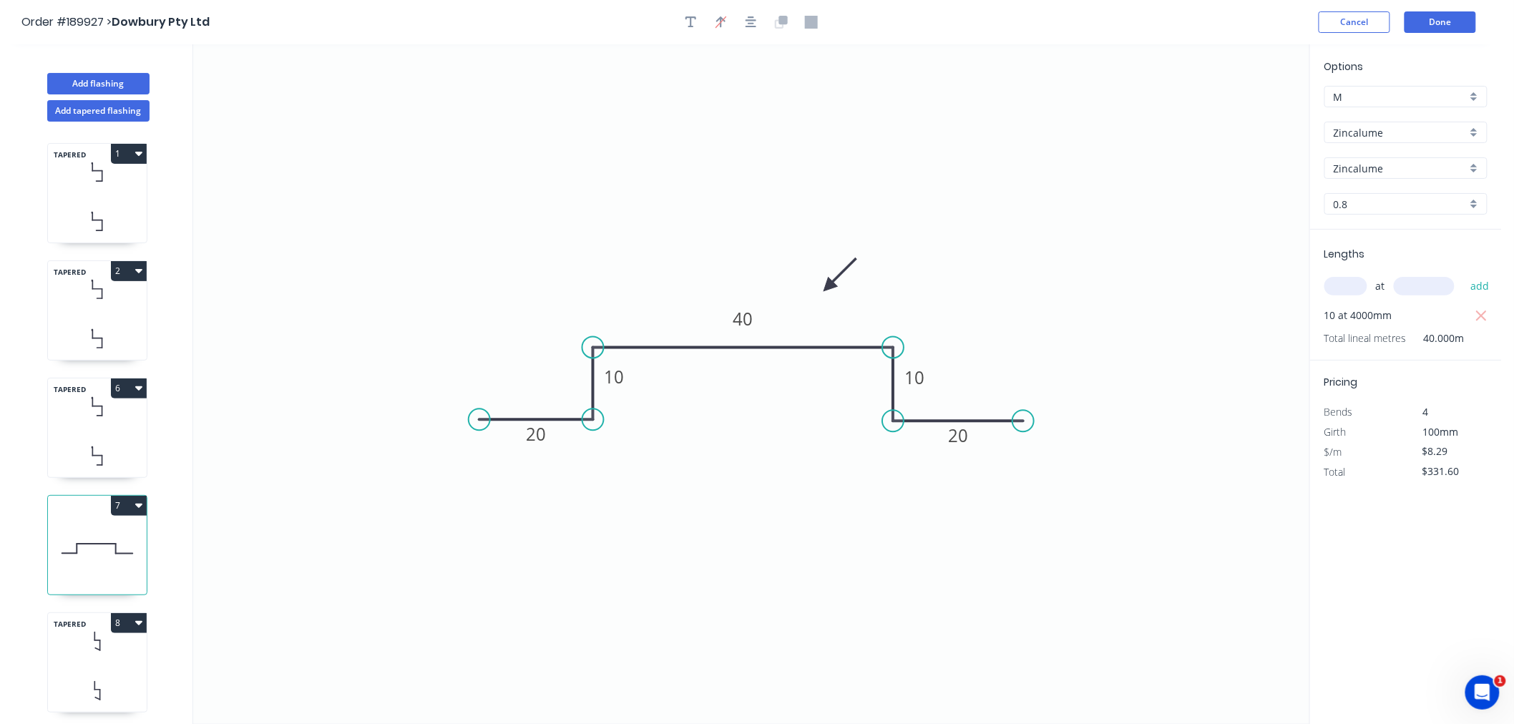
click at [114, 212] on icon at bounding box center [97, 221] width 99 height 42
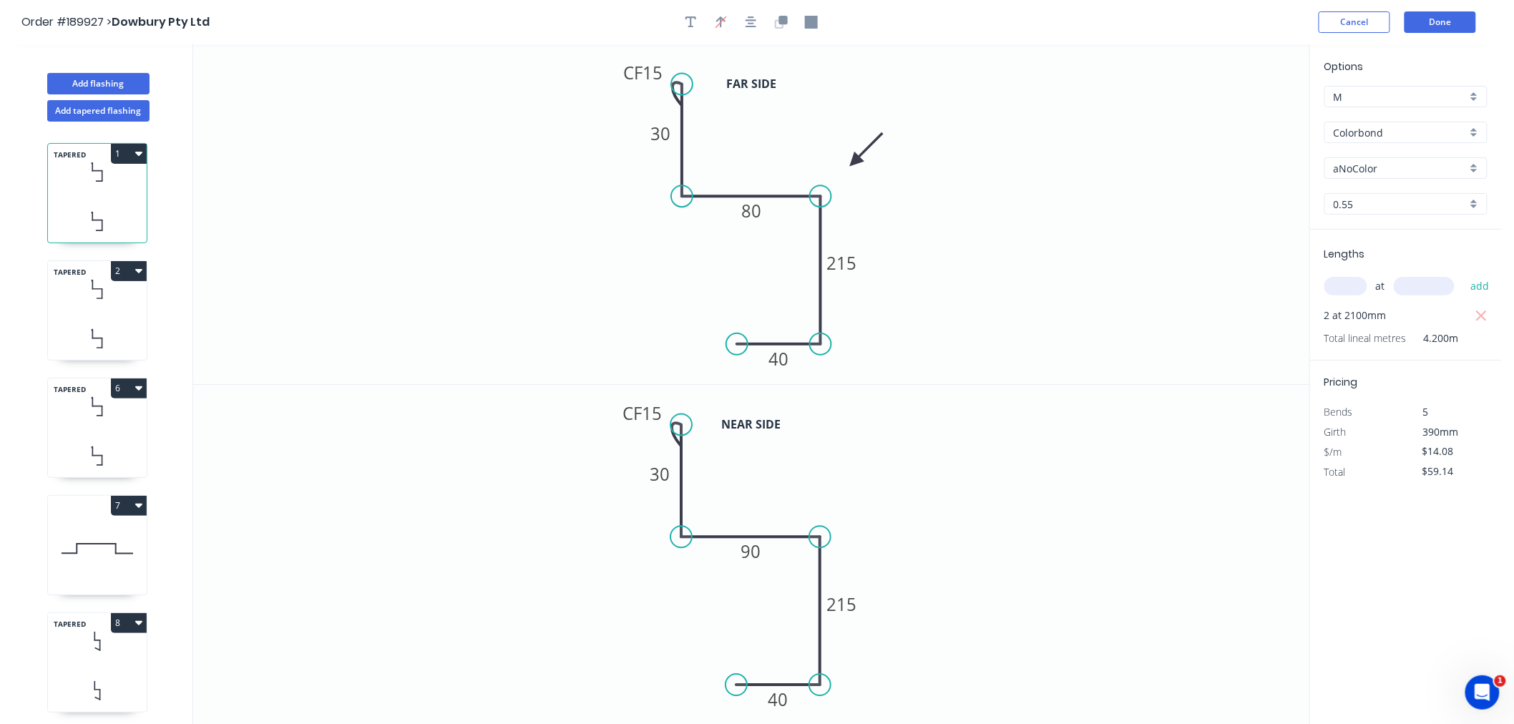
click at [114, 306] on icon at bounding box center [97, 289] width 99 height 42
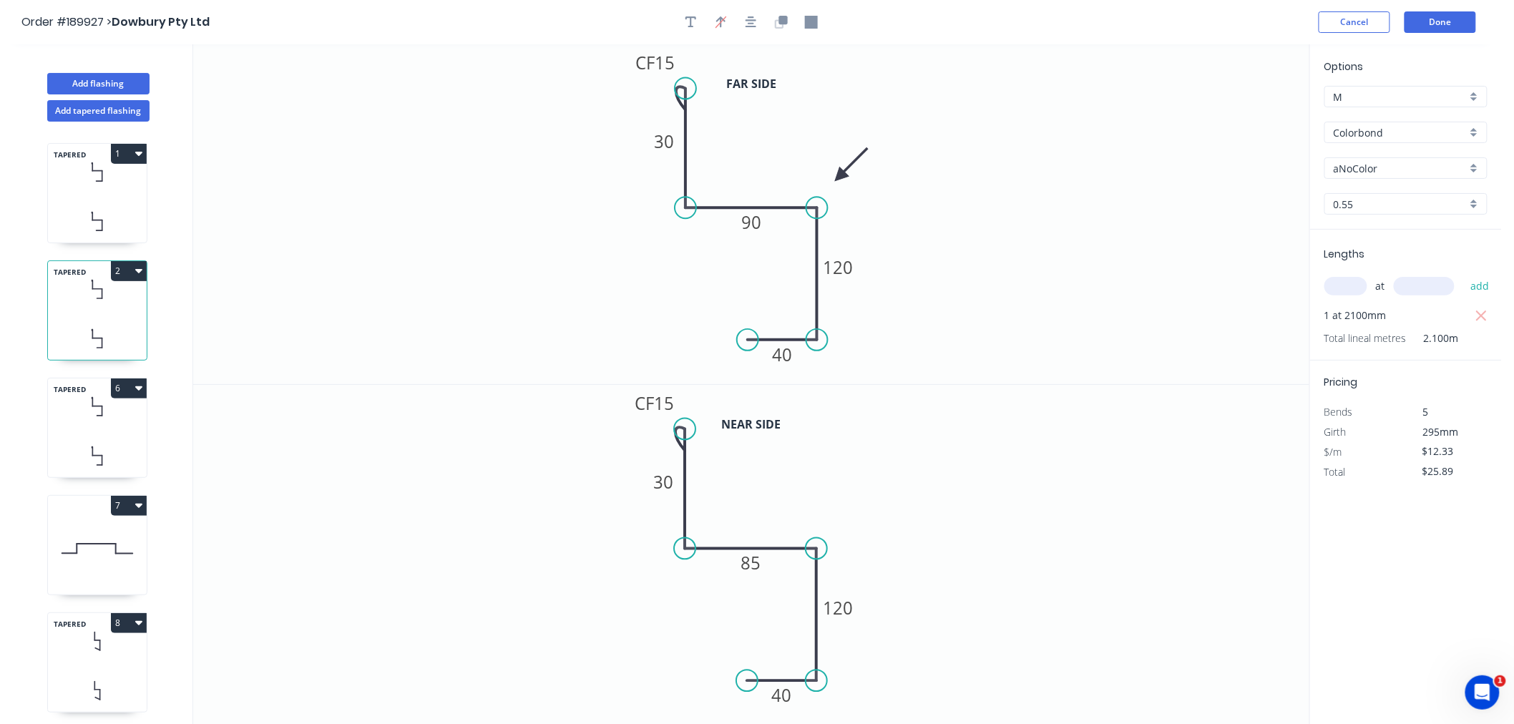
click at [113, 426] on icon at bounding box center [97, 407] width 99 height 42
click at [122, 563] on icon at bounding box center [97, 549] width 99 height 92
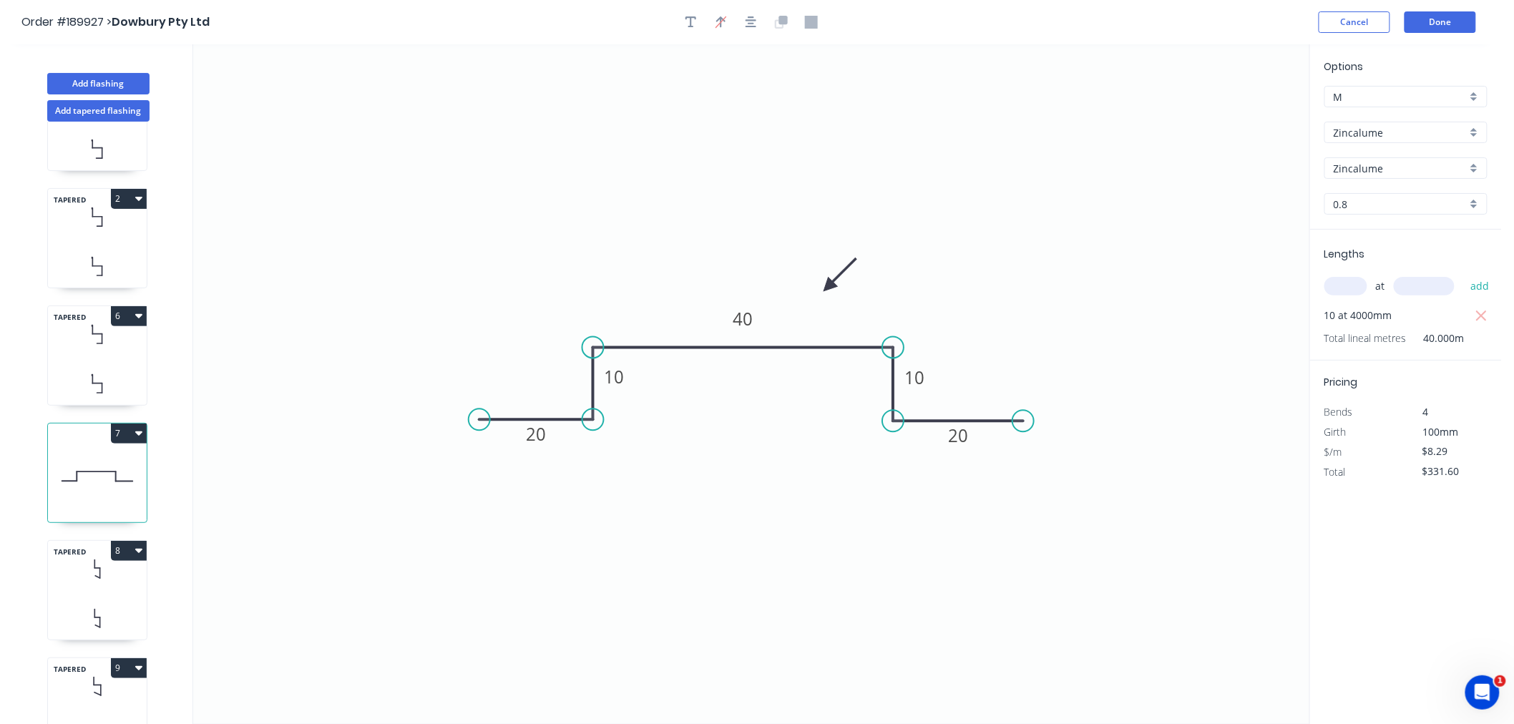
scroll to position [108, 0]
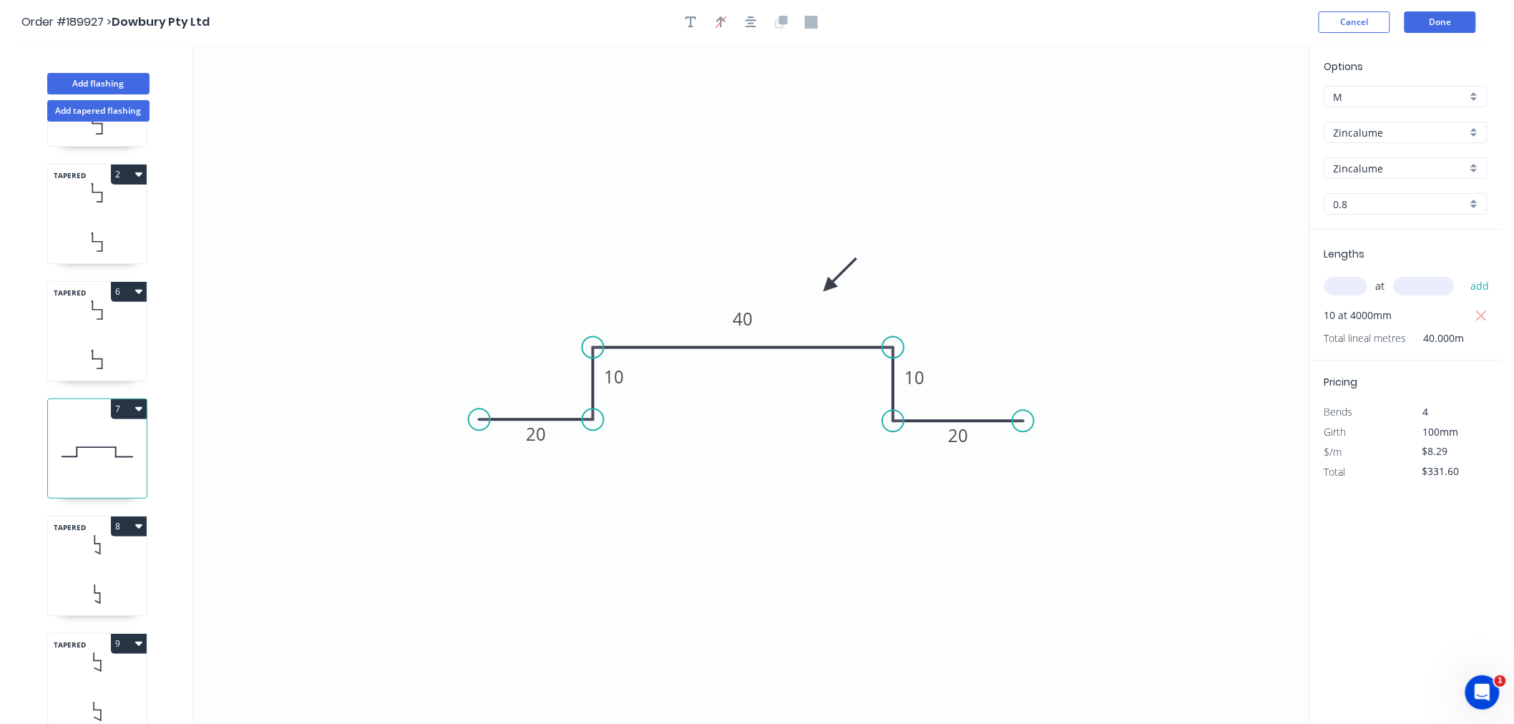
click at [119, 573] on icon at bounding box center [97, 594] width 99 height 42
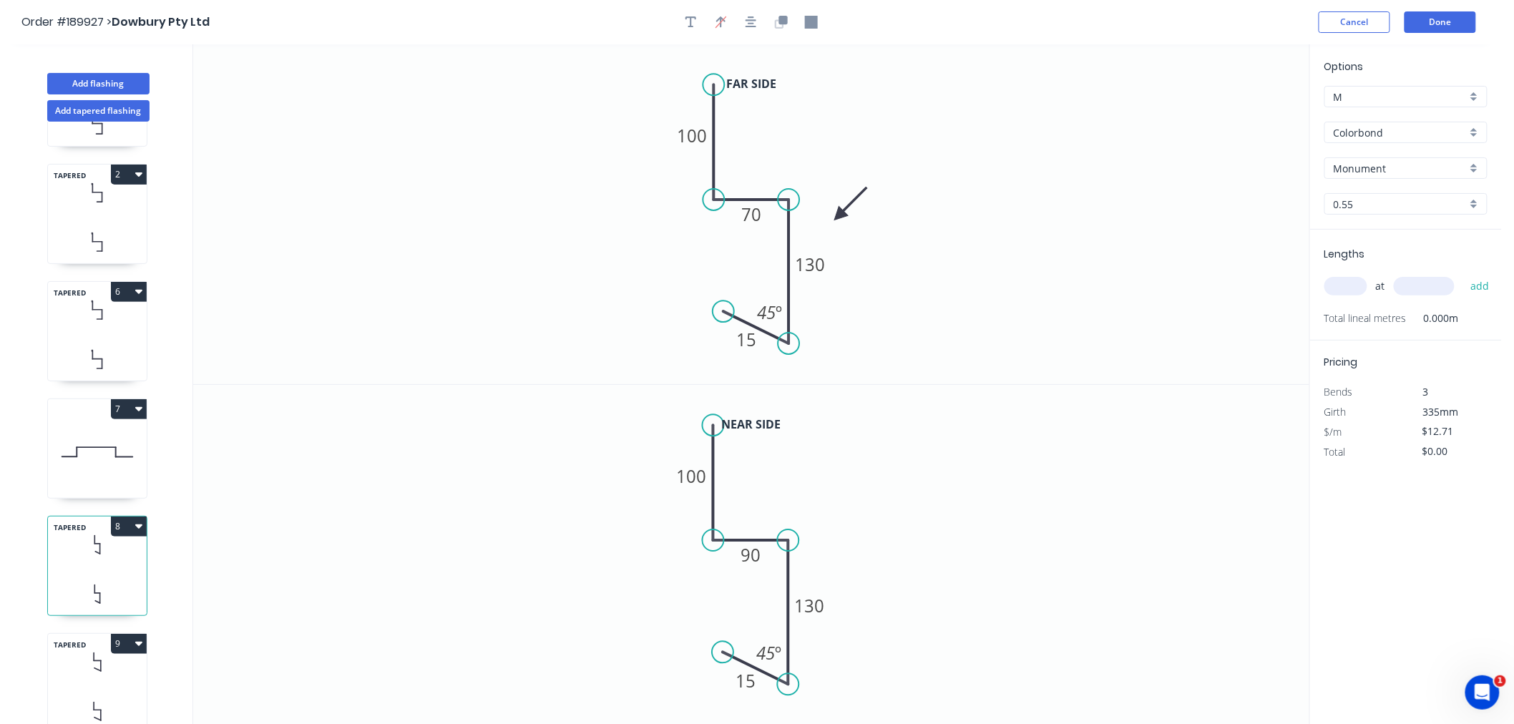
click at [1338, 284] on input "text" at bounding box center [1345, 286] width 43 height 19
click at [1463, 274] on button "add" at bounding box center [1480, 286] width 34 height 24
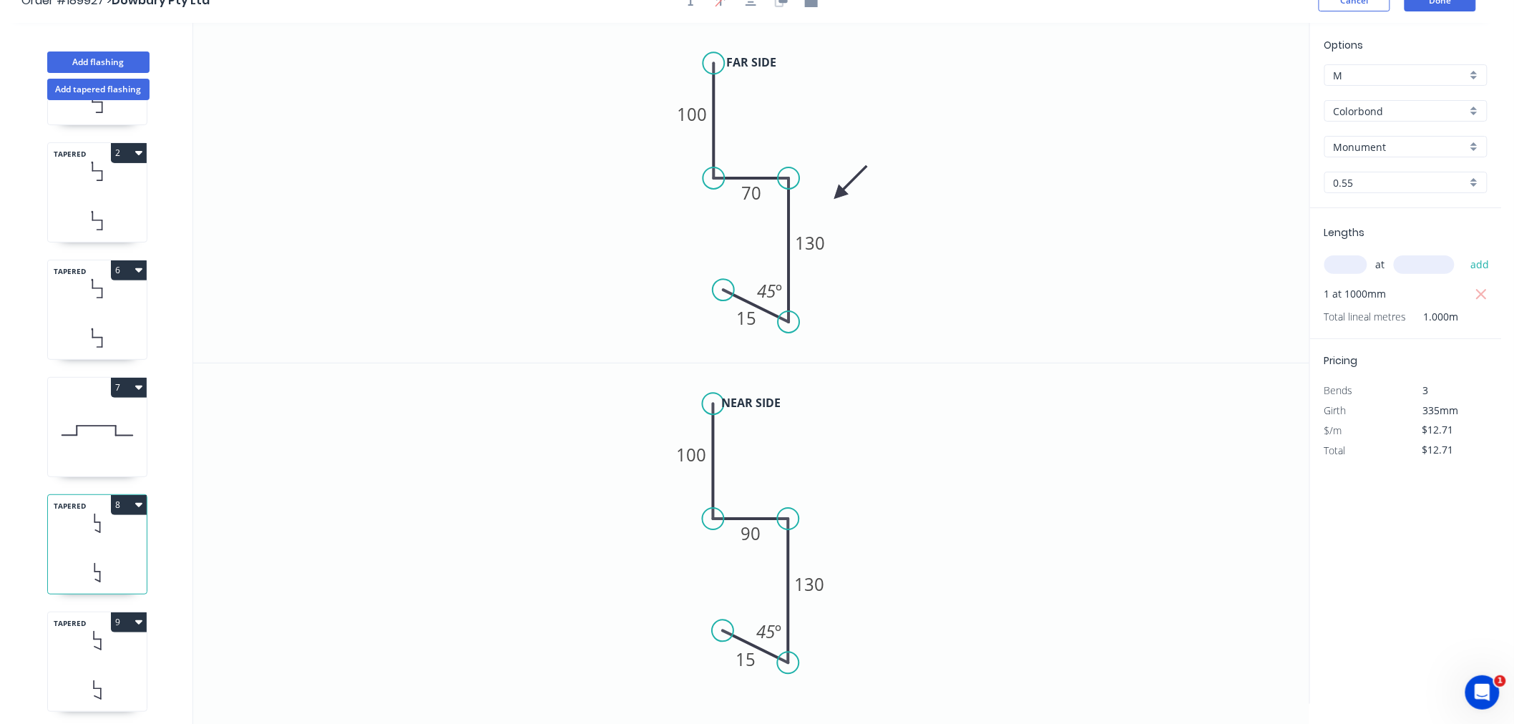
scroll to position [26, 0]
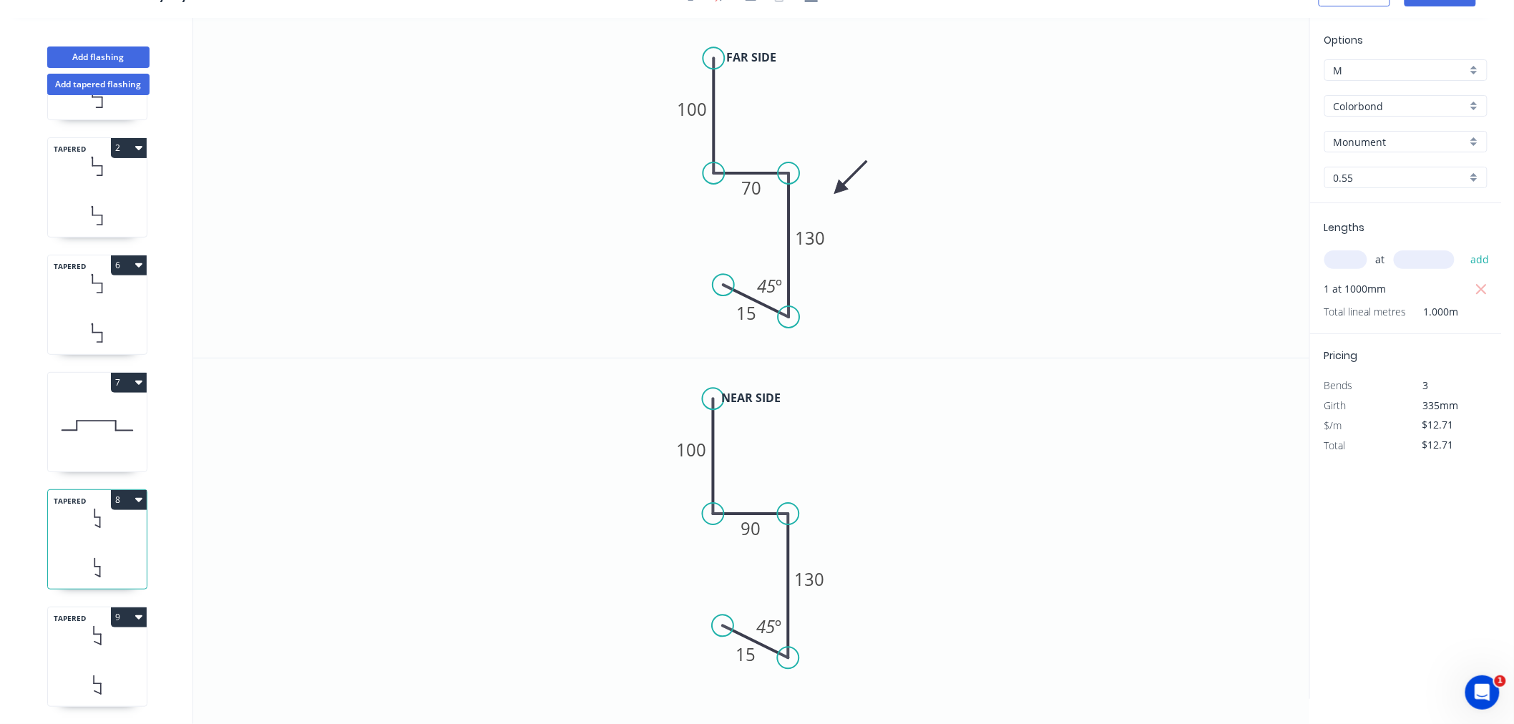
click at [104, 664] on icon at bounding box center [97, 685] width 99 height 42
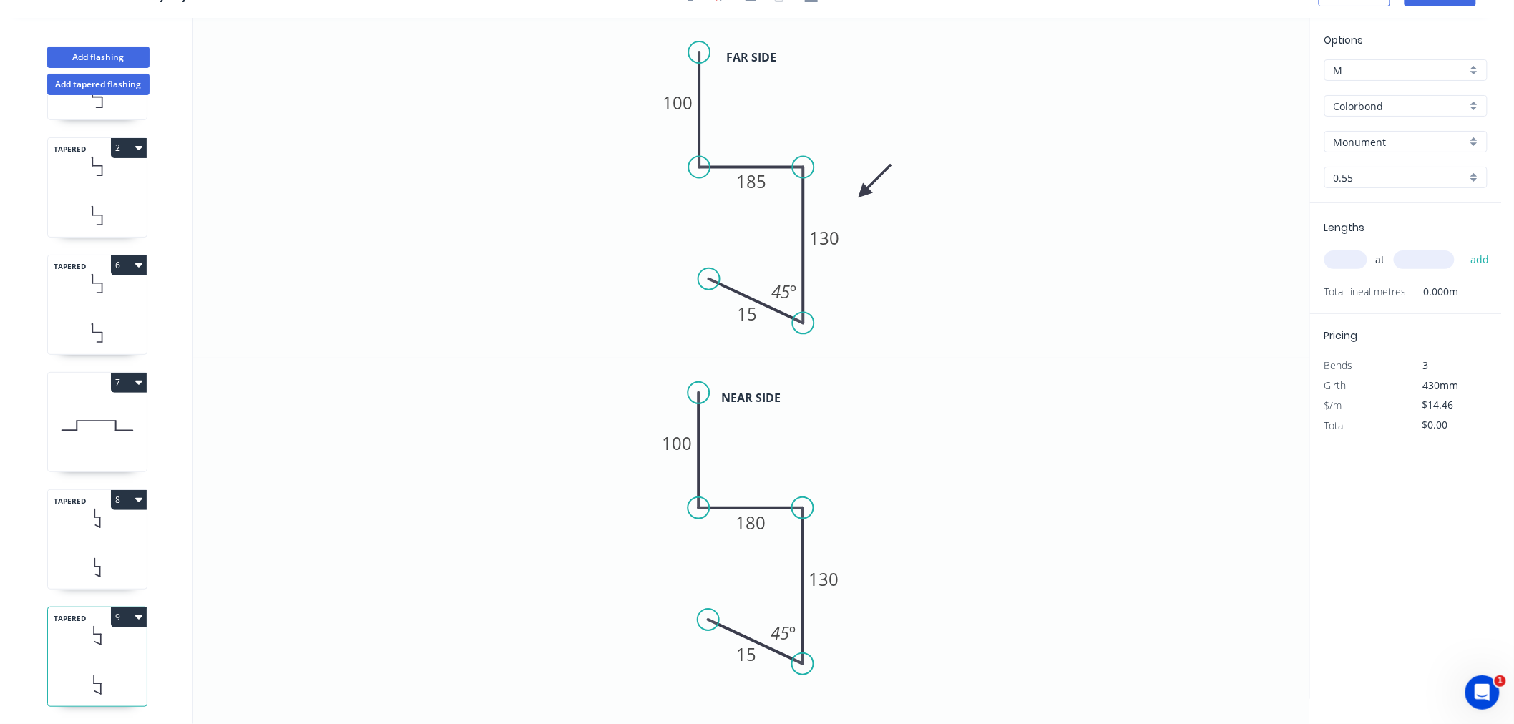
click at [1360, 258] on input "text" at bounding box center [1345, 259] width 43 height 19
click at [1463, 247] on button "add" at bounding box center [1480, 259] width 34 height 24
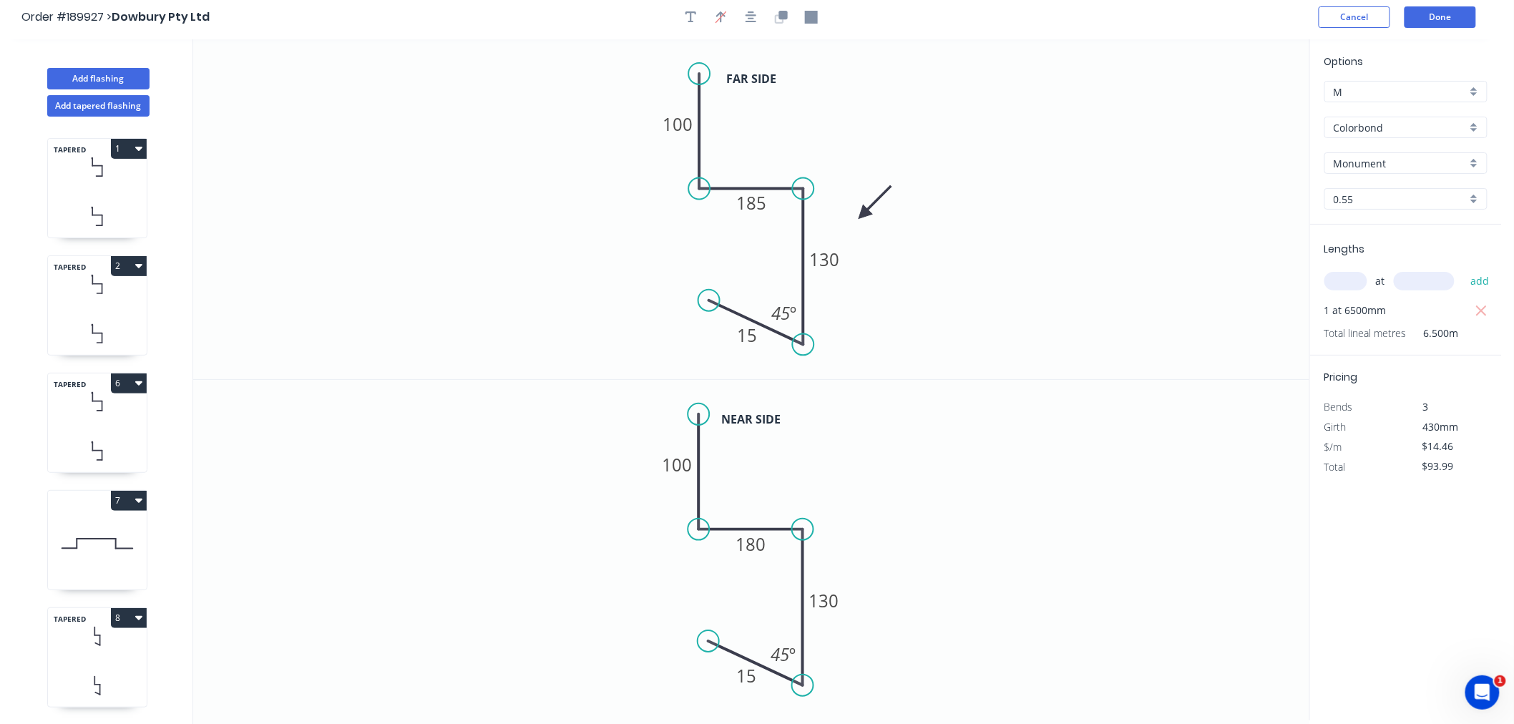
scroll to position [0, 0]
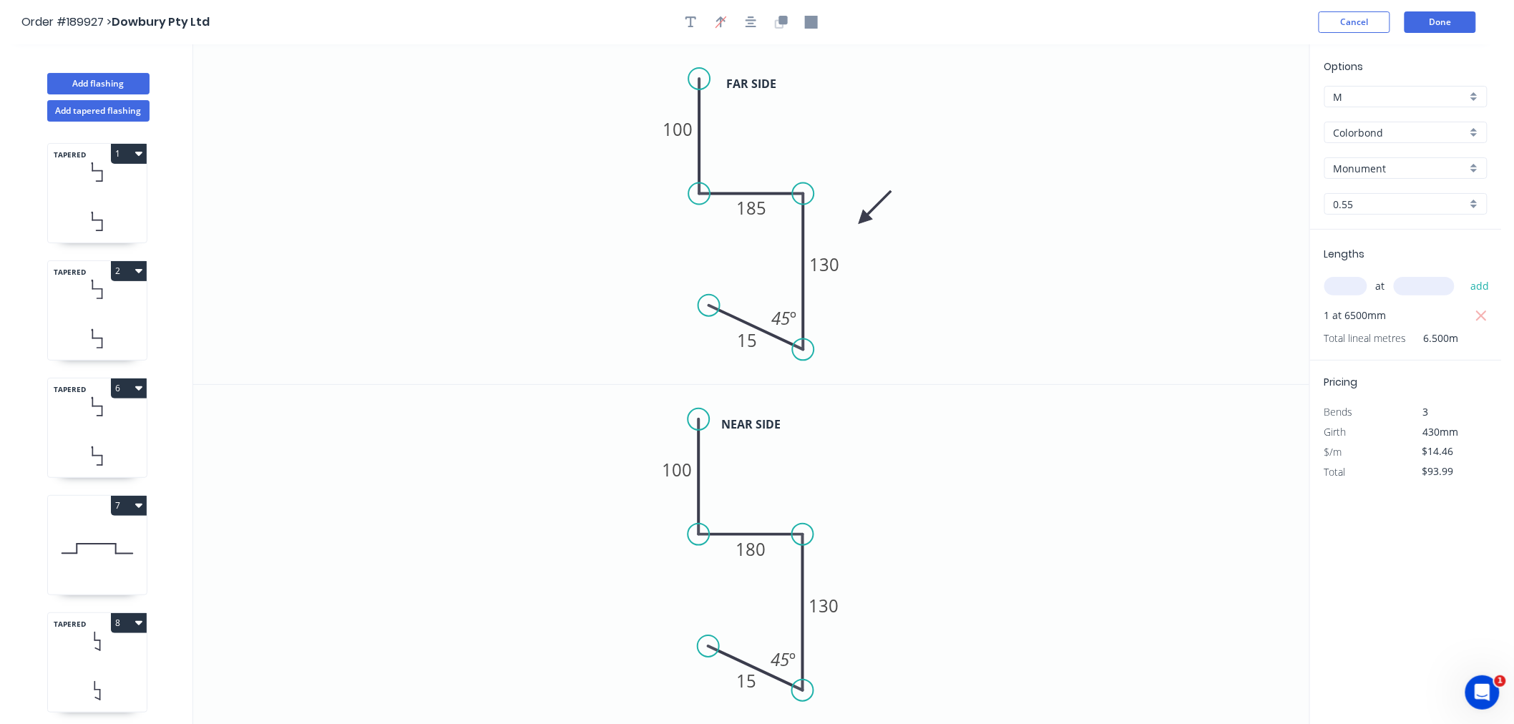
click at [112, 202] on icon at bounding box center [97, 221] width 99 height 42
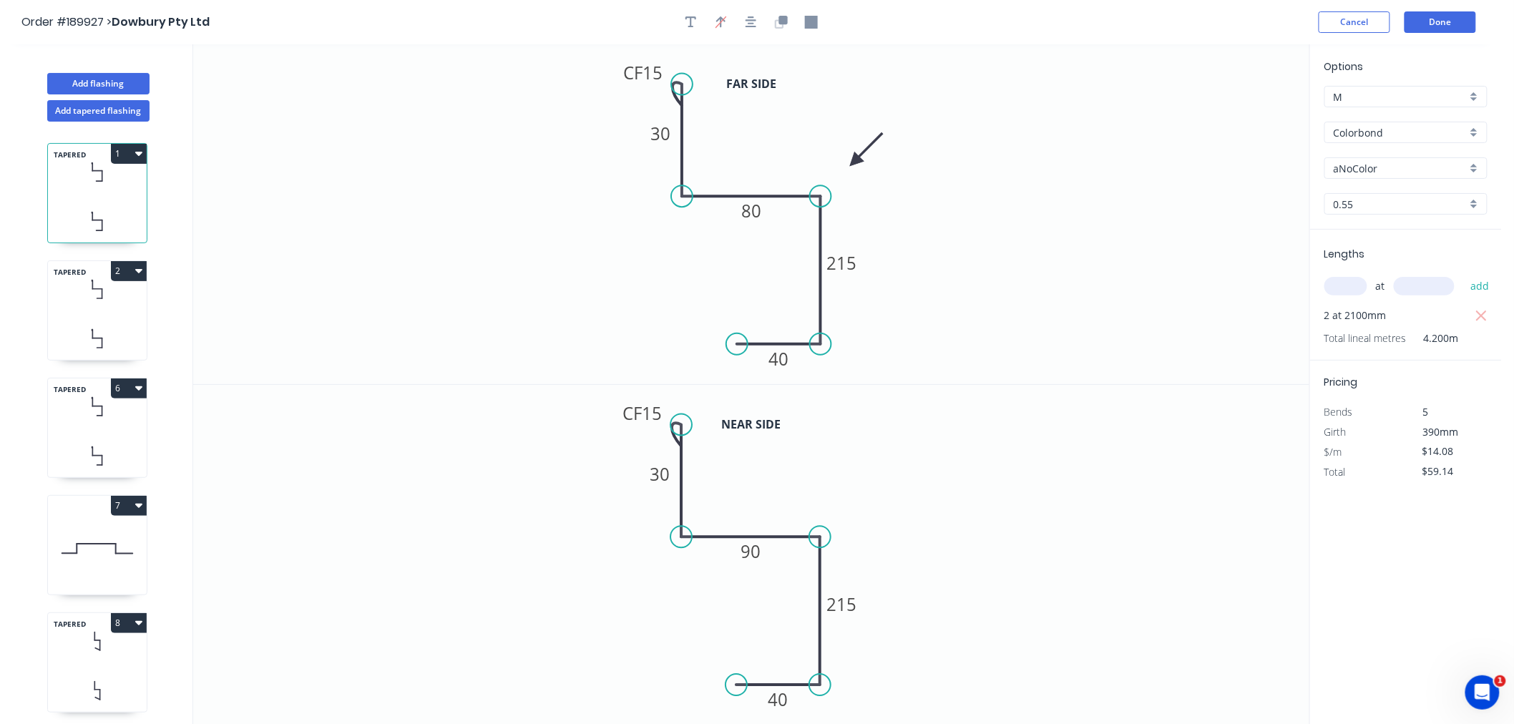
click at [119, 293] on icon at bounding box center [97, 289] width 99 height 42
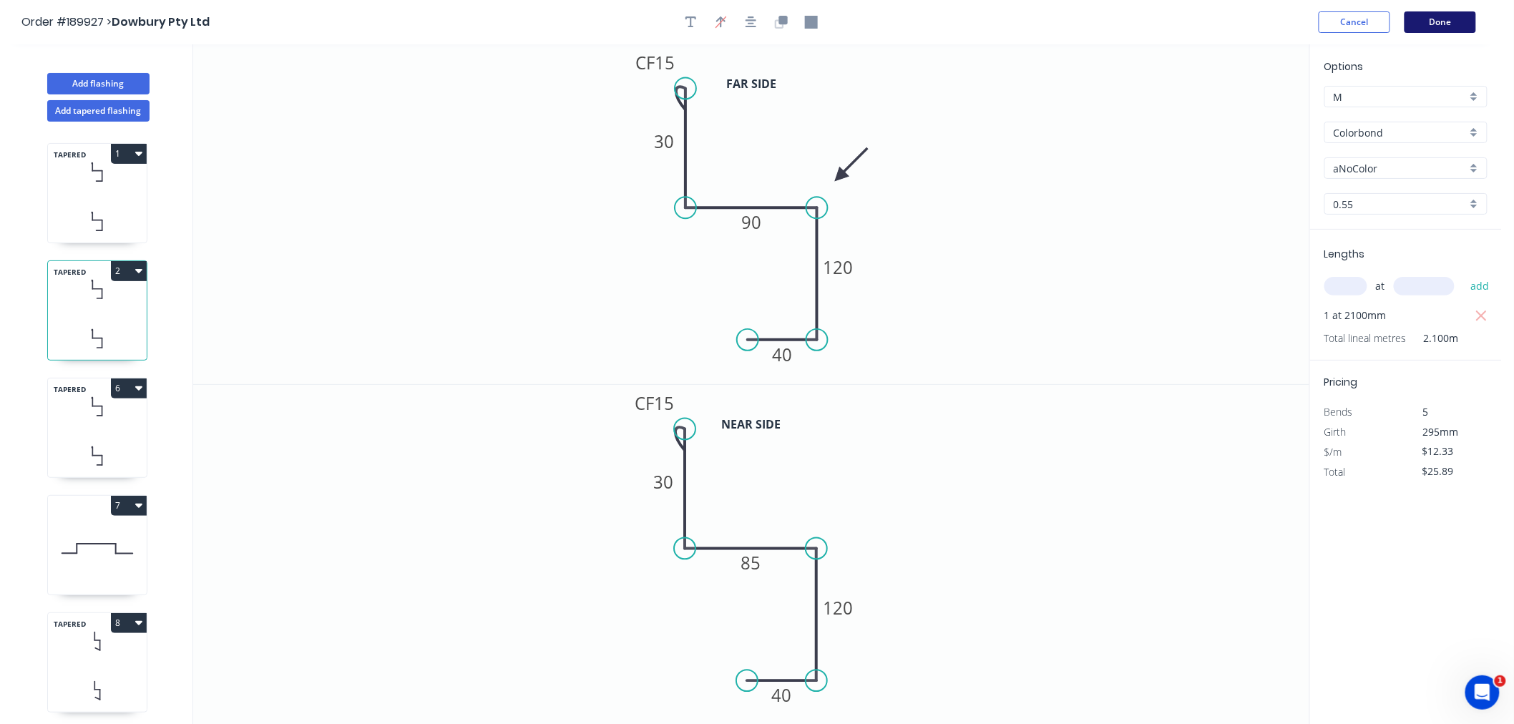
click at [1438, 26] on button "Done" at bounding box center [1440, 21] width 72 height 21
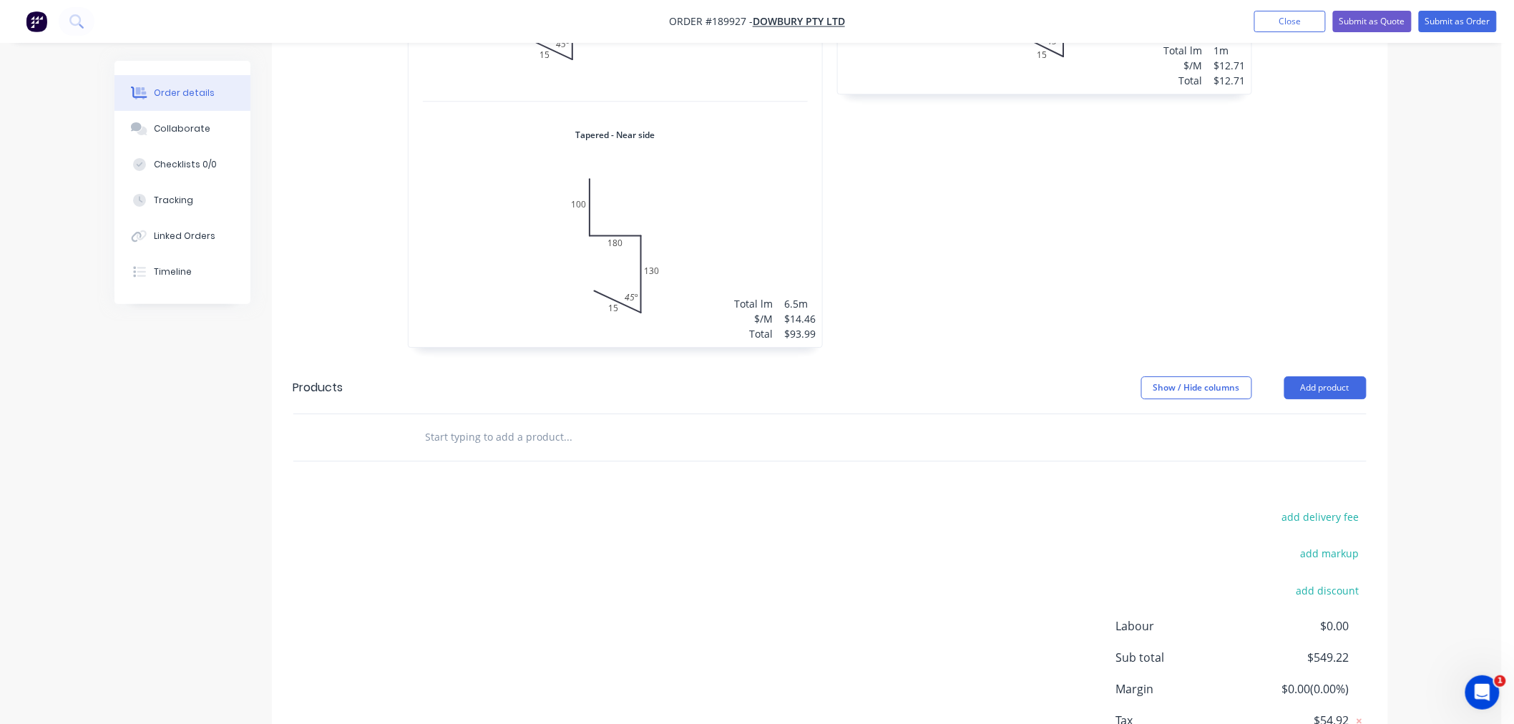
scroll to position [1757, 0]
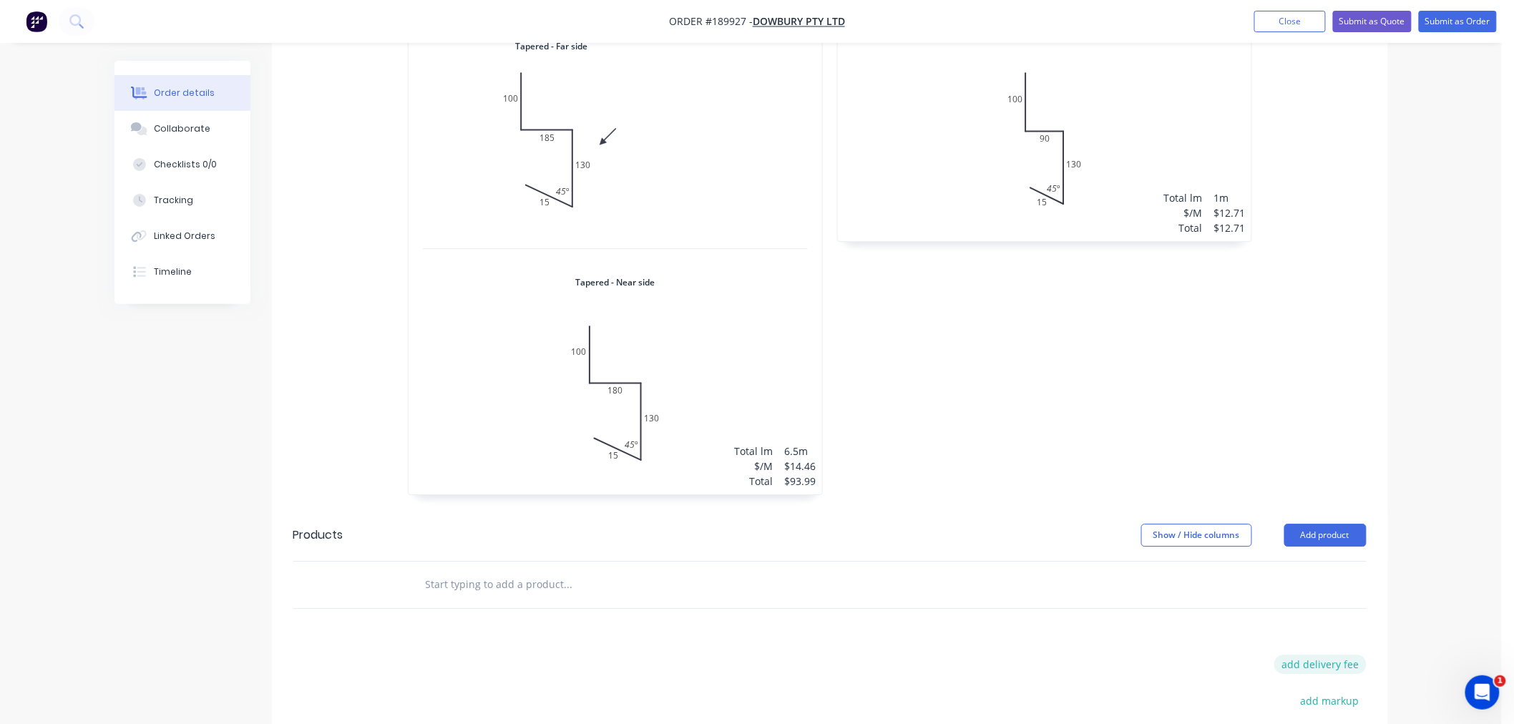
scroll to position [1439, 0]
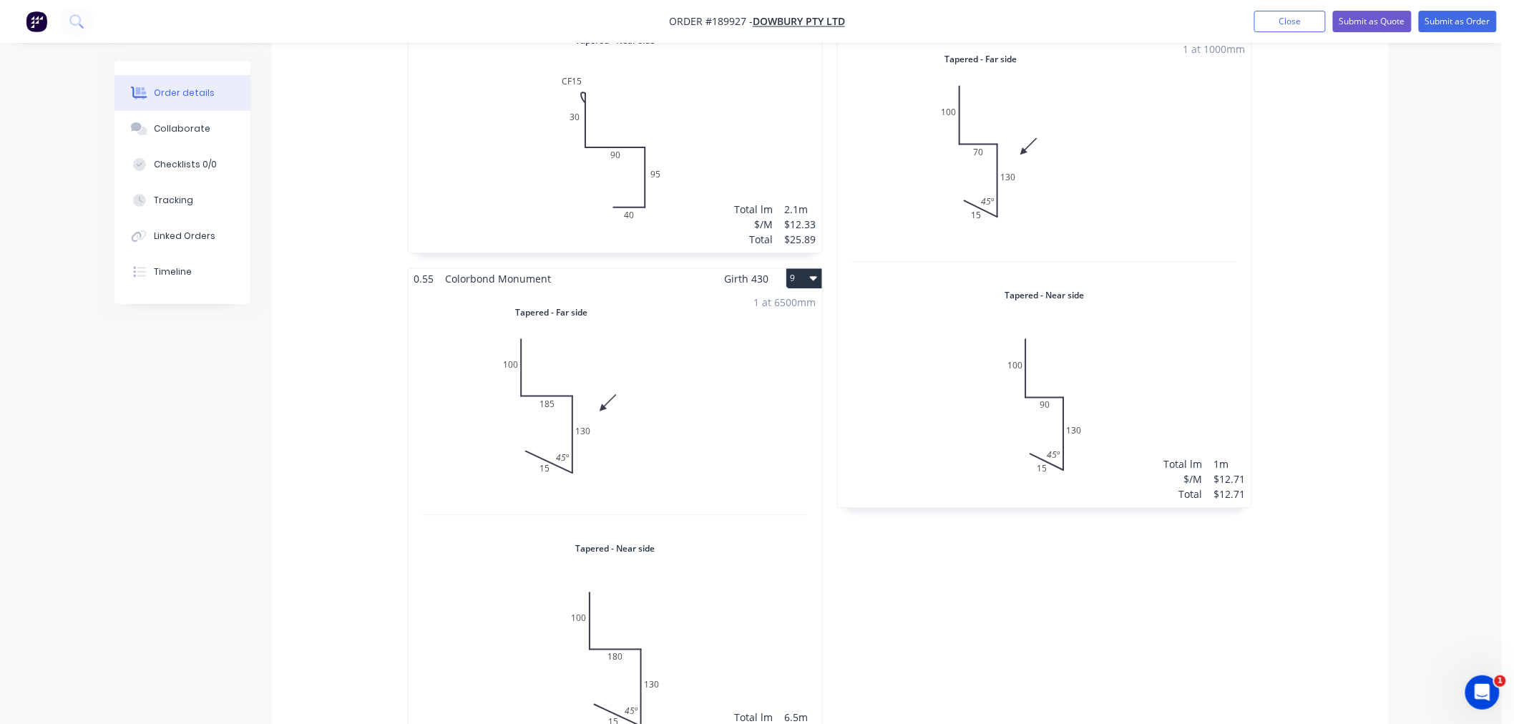
click at [1371, 495] on div "0.55 Colorbond aNoColor Girth 390 1 Tapered - Far side 0 CF 15 30 80 215 40 0 C…" at bounding box center [830, 14] width 1116 height 1524
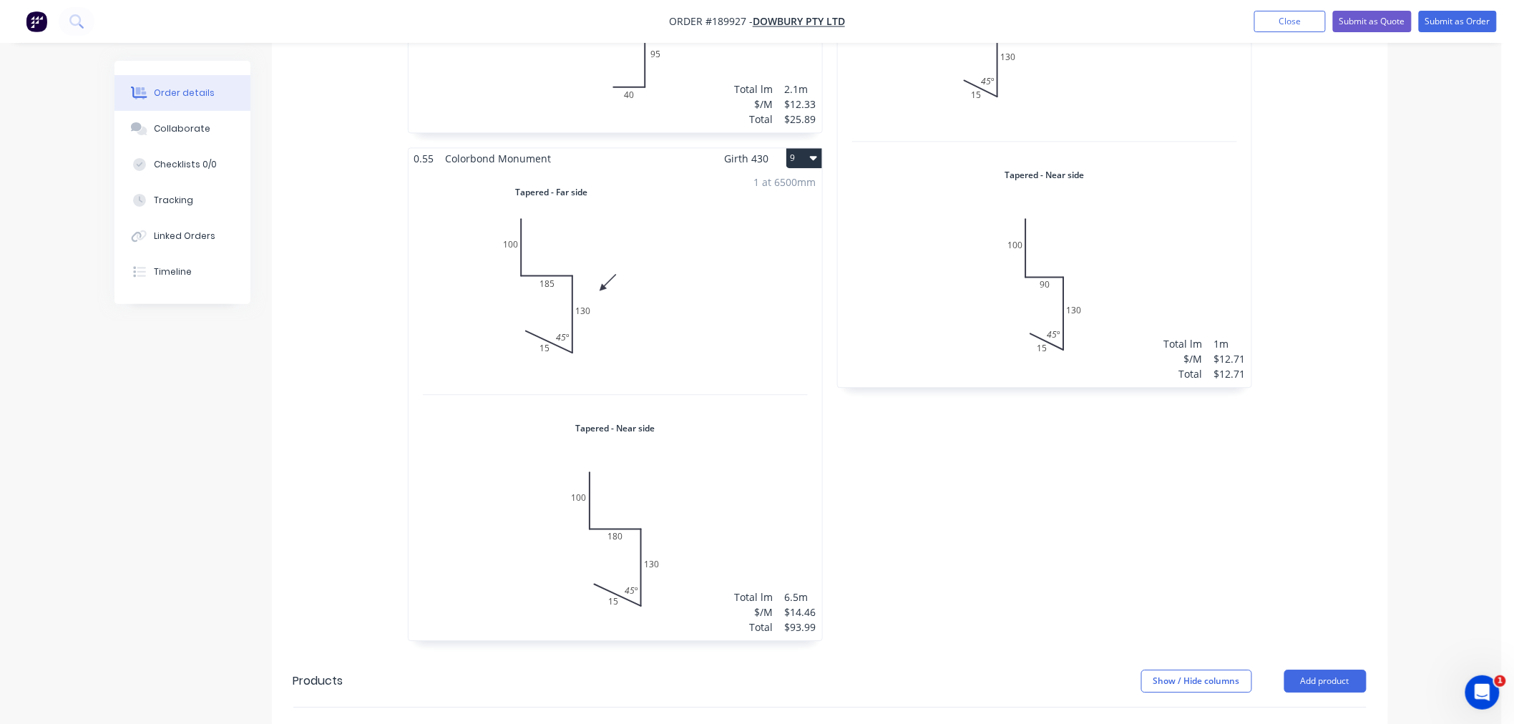
scroll to position [1439, 0]
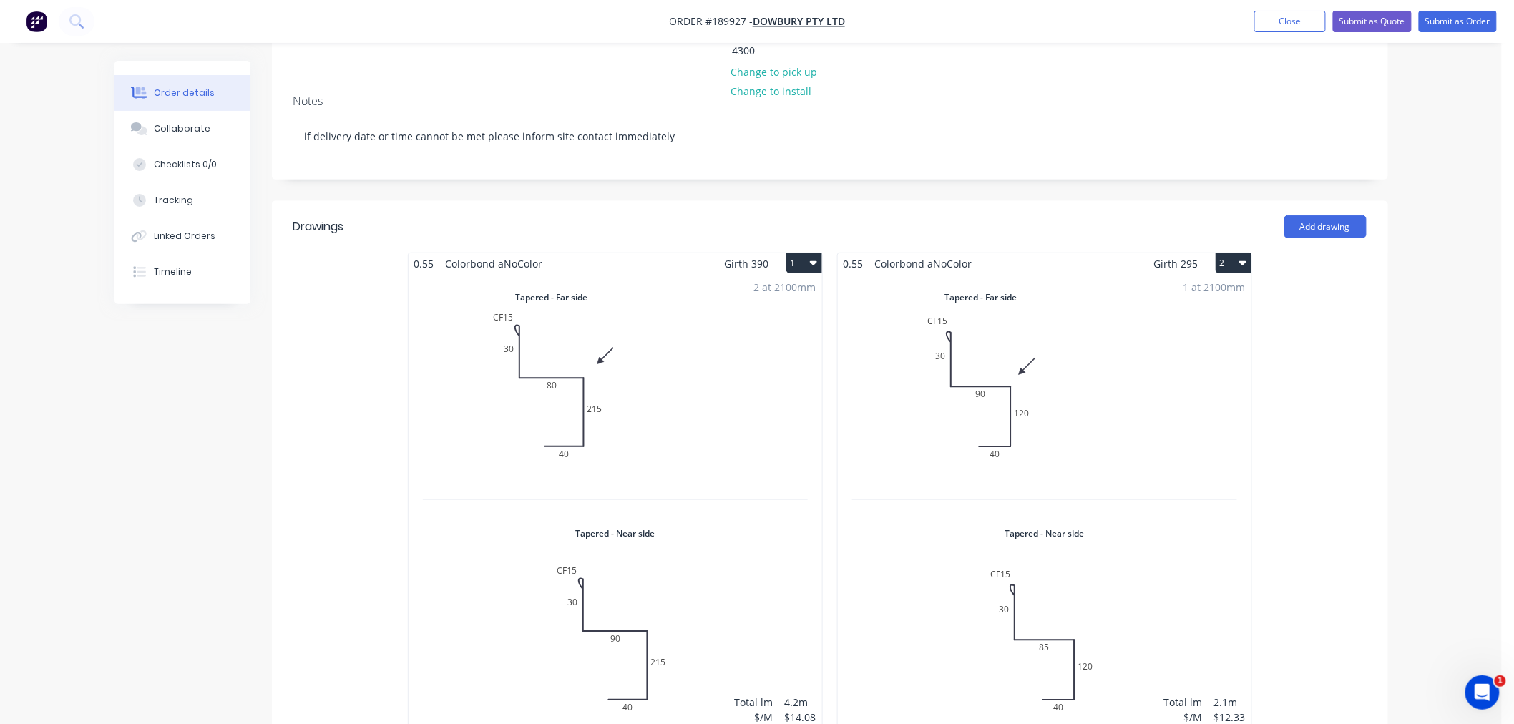
scroll to position [318, 0]
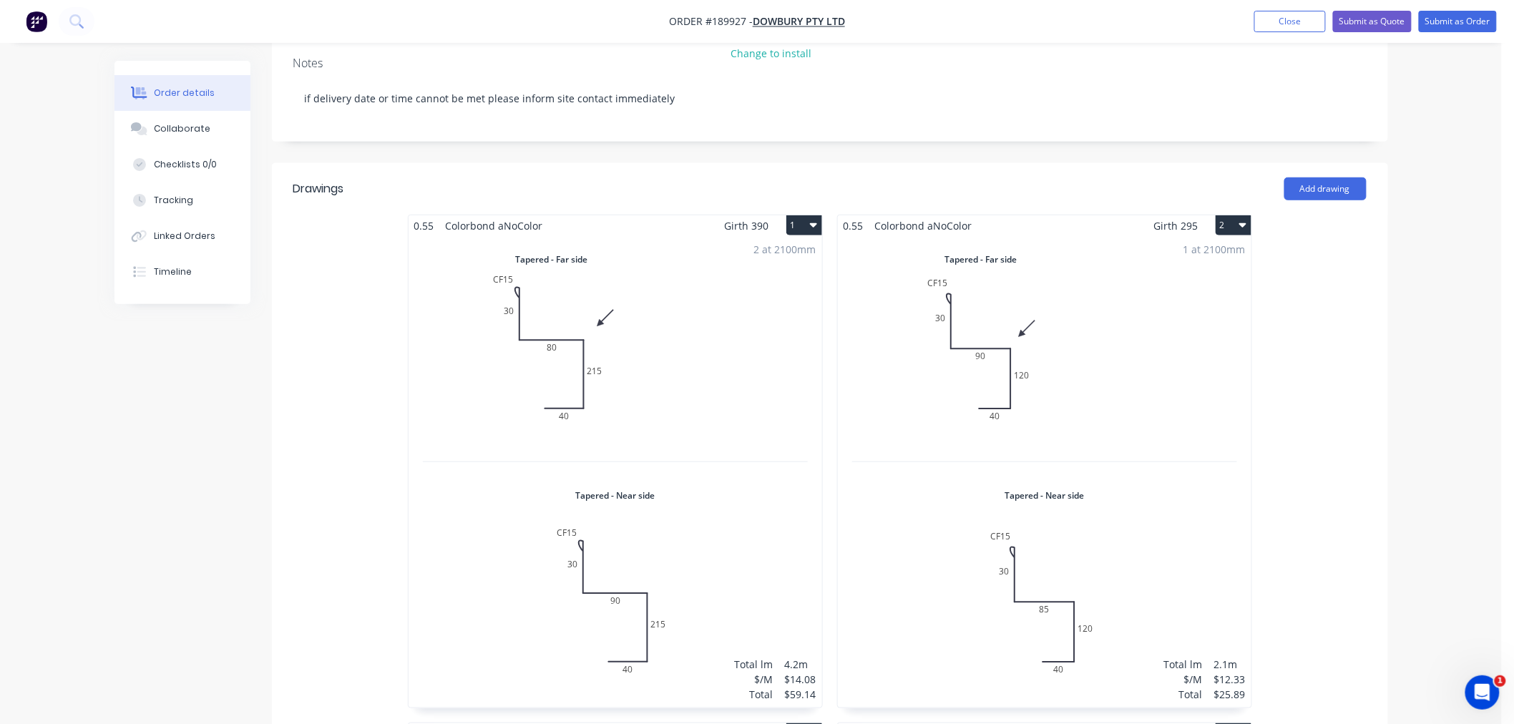
click at [694, 278] on div "2 at 2100mm Total lm $/M Total 4.2m $14.08 $59.14" at bounding box center [614, 471] width 413 height 471
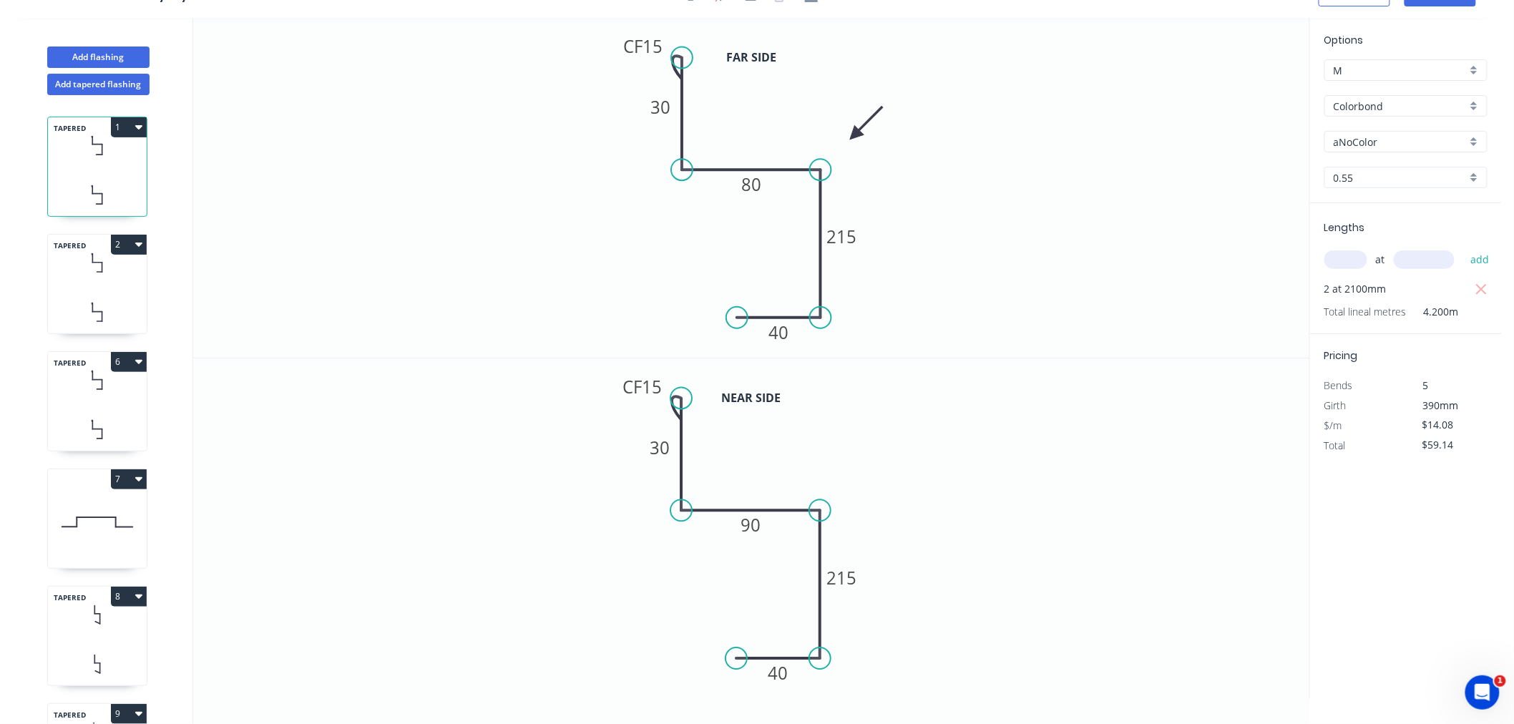
scroll to position [26, 0]
click at [1425, 99] on input "Colorbond" at bounding box center [1399, 106] width 133 height 15
click at [1456, 226] on div "Colorbond Metallic" at bounding box center [1406, 233] width 162 height 25
click at [1409, 142] on input "Aries" at bounding box center [1399, 141] width 133 height 15
click at [1421, 106] on input "Colorbond Metallic" at bounding box center [1399, 106] width 133 height 15
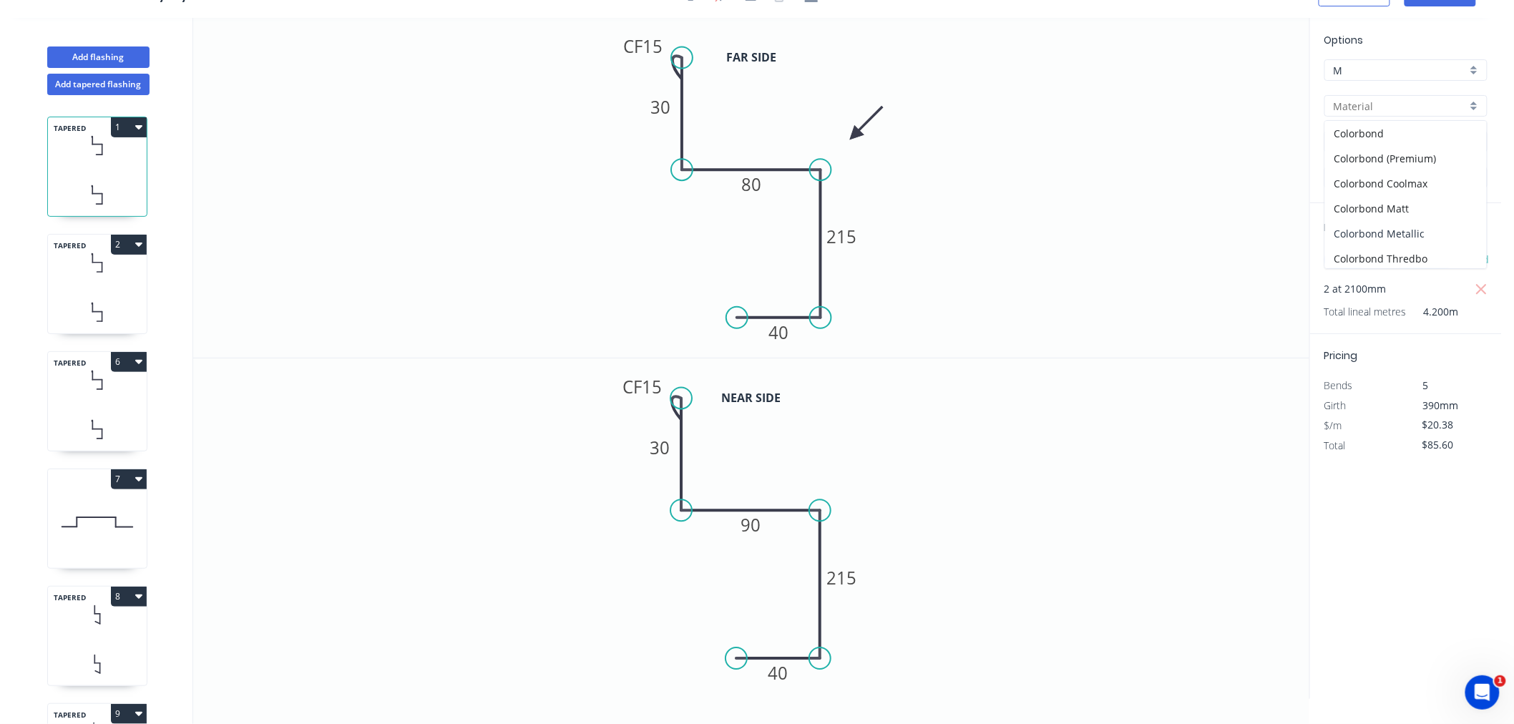
click at [1433, 230] on div "Colorbond Metallic" at bounding box center [1406, 233] width 162 height 25
click at [1414, 137] on input "text" at bounding box center [1399, 141] width 133 height 15
click at [1407, 105] on input "Colorbond Metallic" at bounding box center [1399, 106] width 133 height 15
click at [1421, 233] on div "Colorbond Metallic" at bounding box center [1406, 233] width 162 height 25
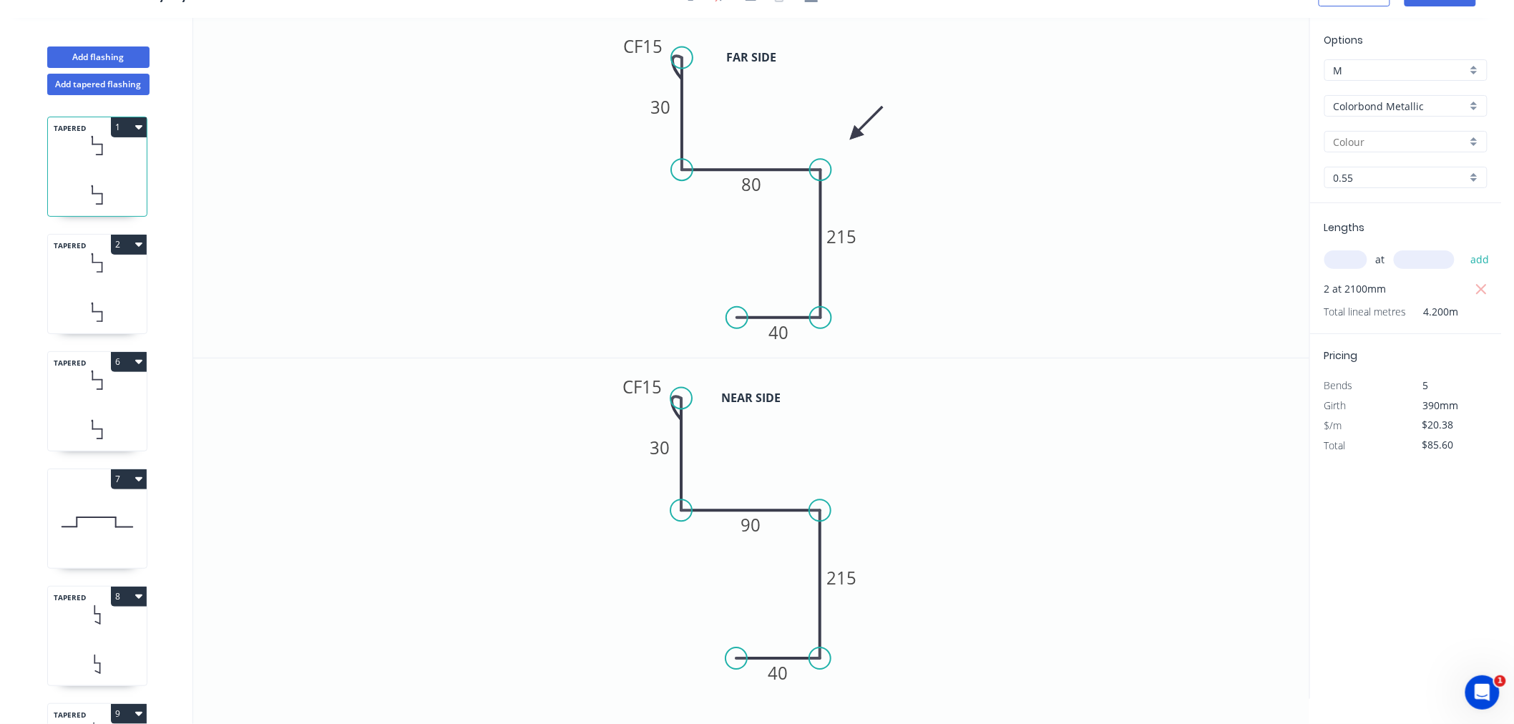
click at [1411, 136] on input "text" at bounding box center [1399, 141] width 133 height 15
click at [1399, 284] on div "[PERSON_NAME]" at bounding box center [1406, 291] width 162 height 25
click at [1348, 263] on input "text" at bounding box center [1345, 259] width 43 height 19
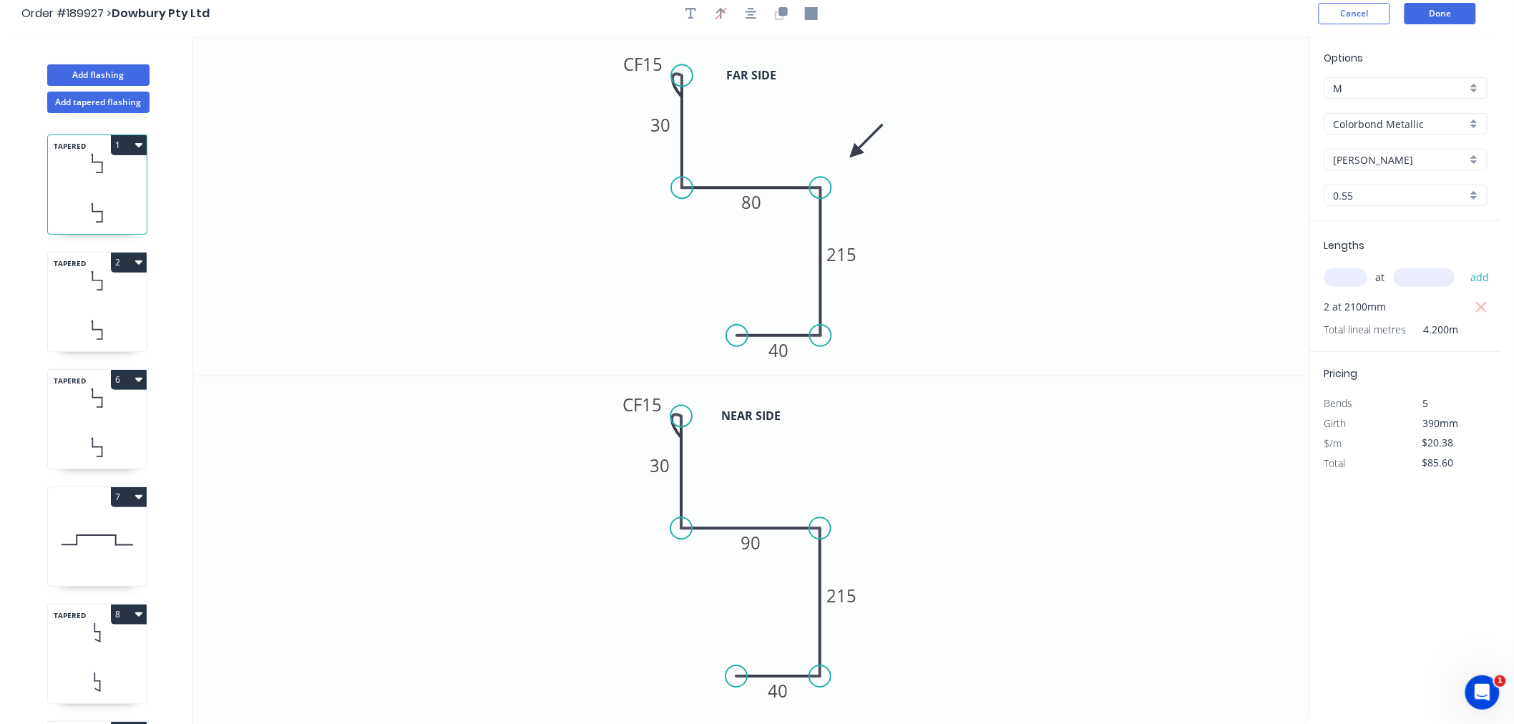
scroll to position [0, 0]
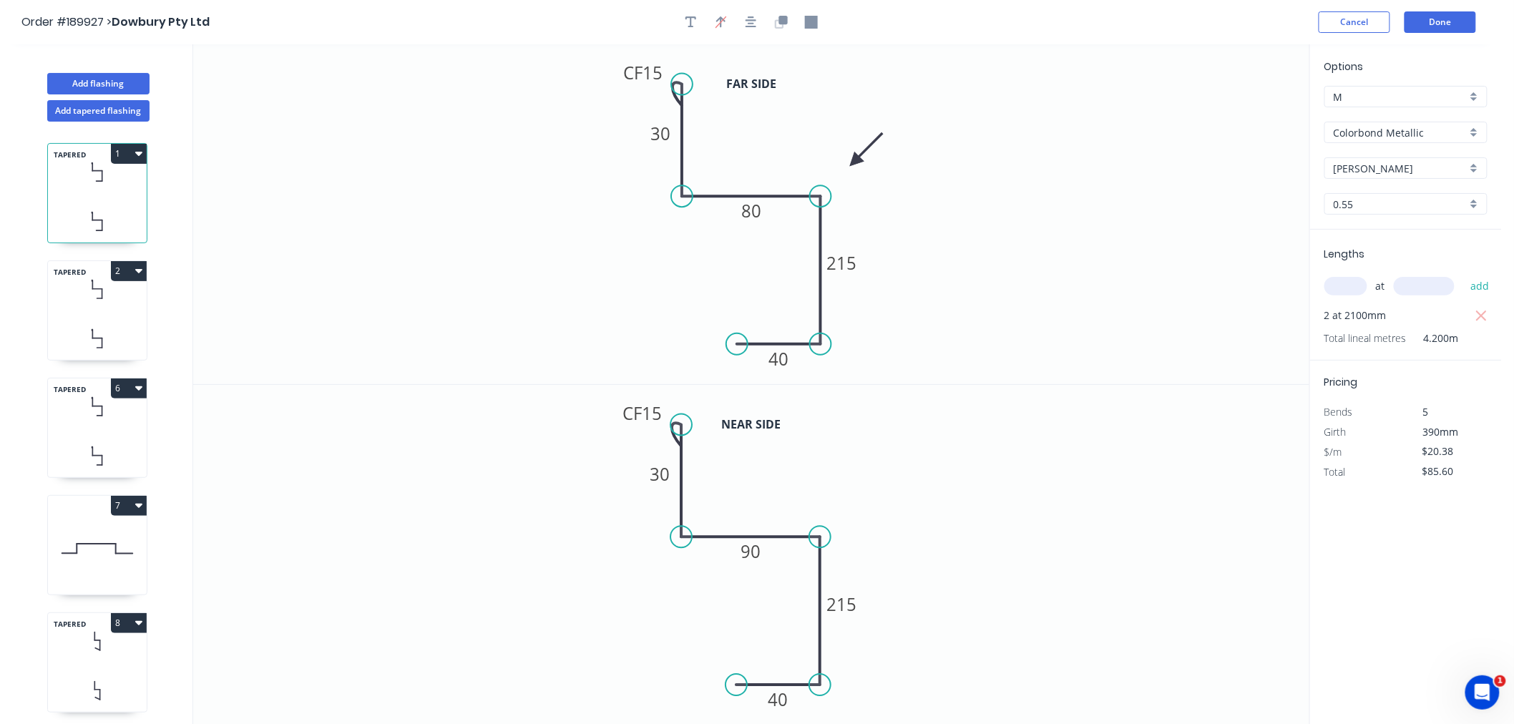
click at [105, 324] on icon at bounding box center [97, 339] width 99 height 42
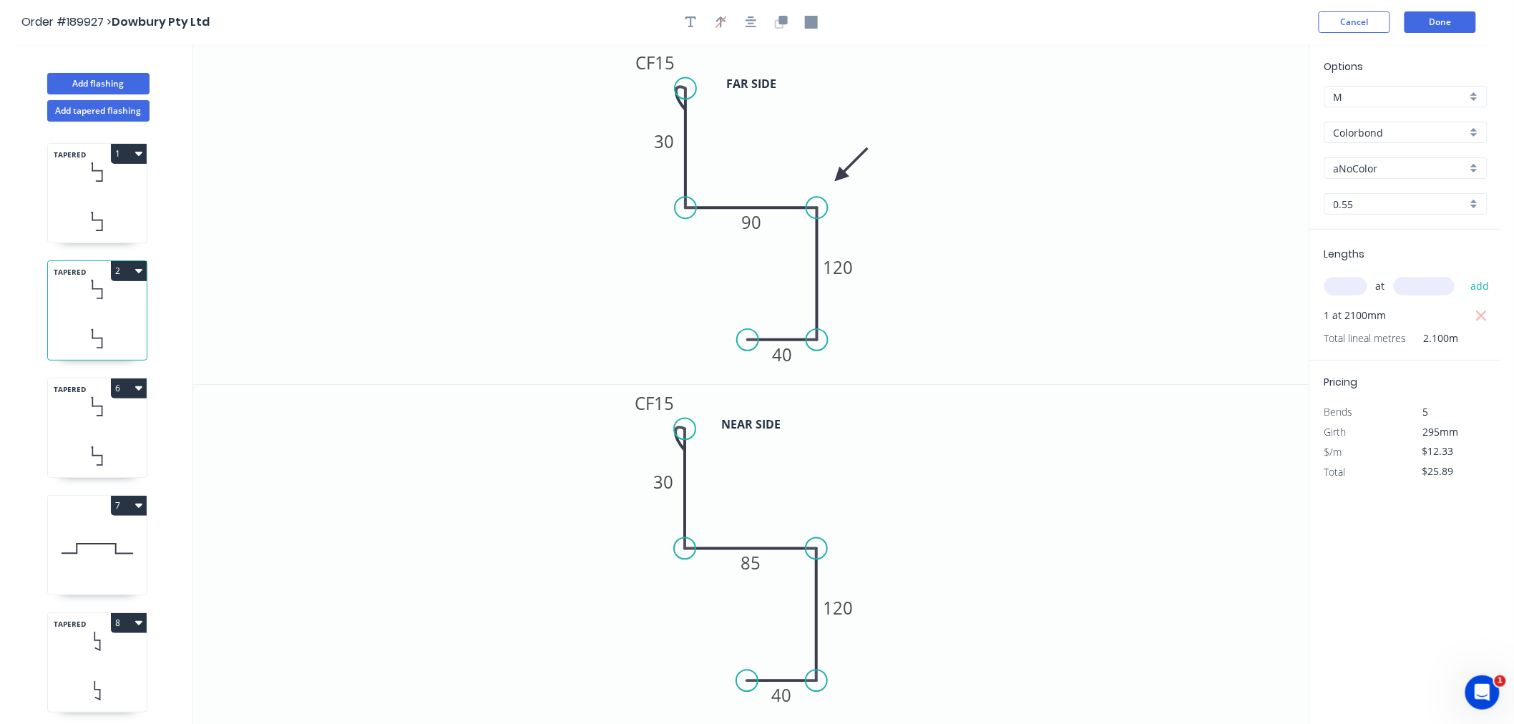
click at [1378, 165] on input "aNoColor" at bounding box center [1399, 168] width 133 height 15
click at [1406, 122] on div "Colorbond" at bounding box center [1405, 132] width 163 height 21
click at [1448, 252] on div "Colorbond Metallic" at bounding box center [1406, 259] width 162 height 25
click at [1401, 129] on input "Colorbond Metallic" at bounding box center [1399, 132] width 133 height 15
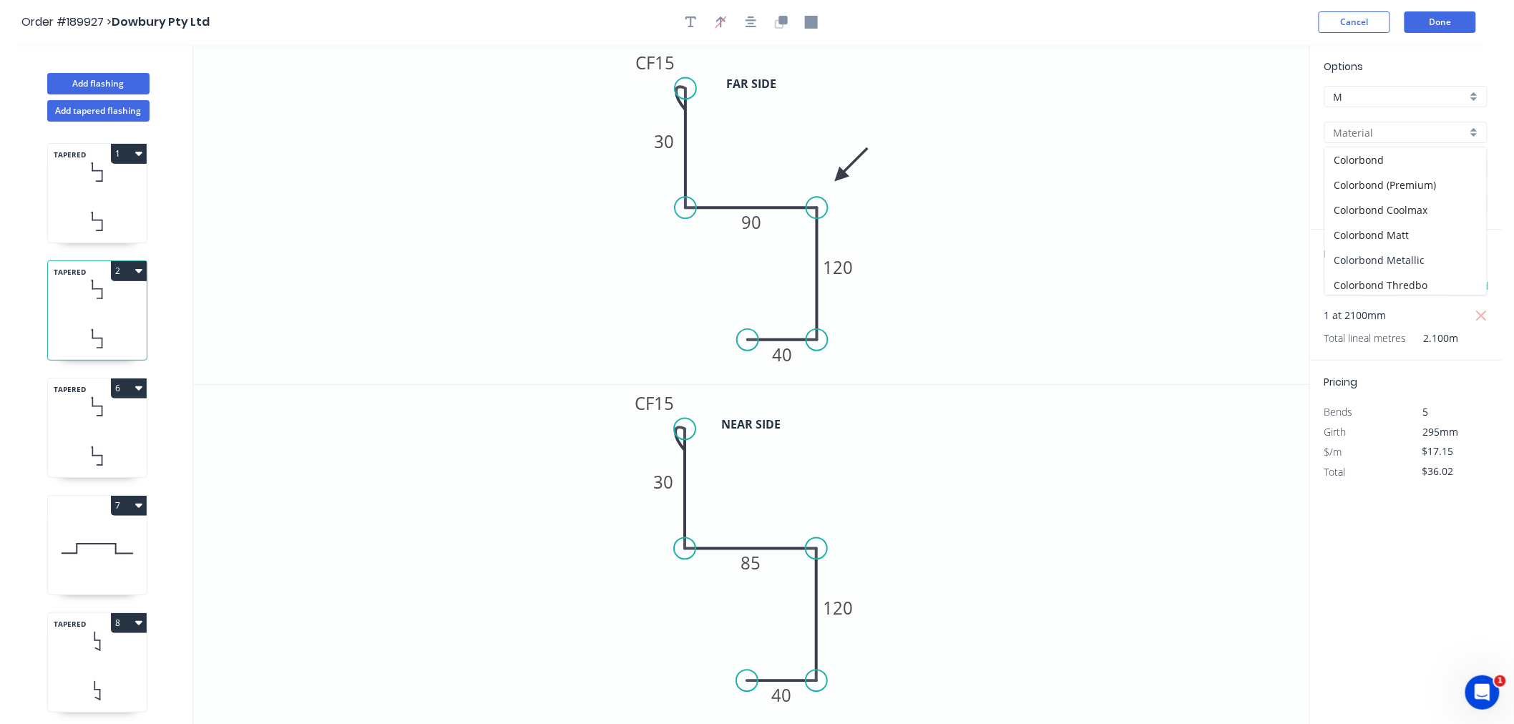
click at [1438, 258] on div "Colorbond Metallic" at bounding box center [1406, 259] width 162 height 25
click at [1434, 158] on div "Aries" at bounding box center [1405, 167] width 163 height 21
click at [1414, 166] on input "text" at bounding box center [1399, 168] width 133 height 15
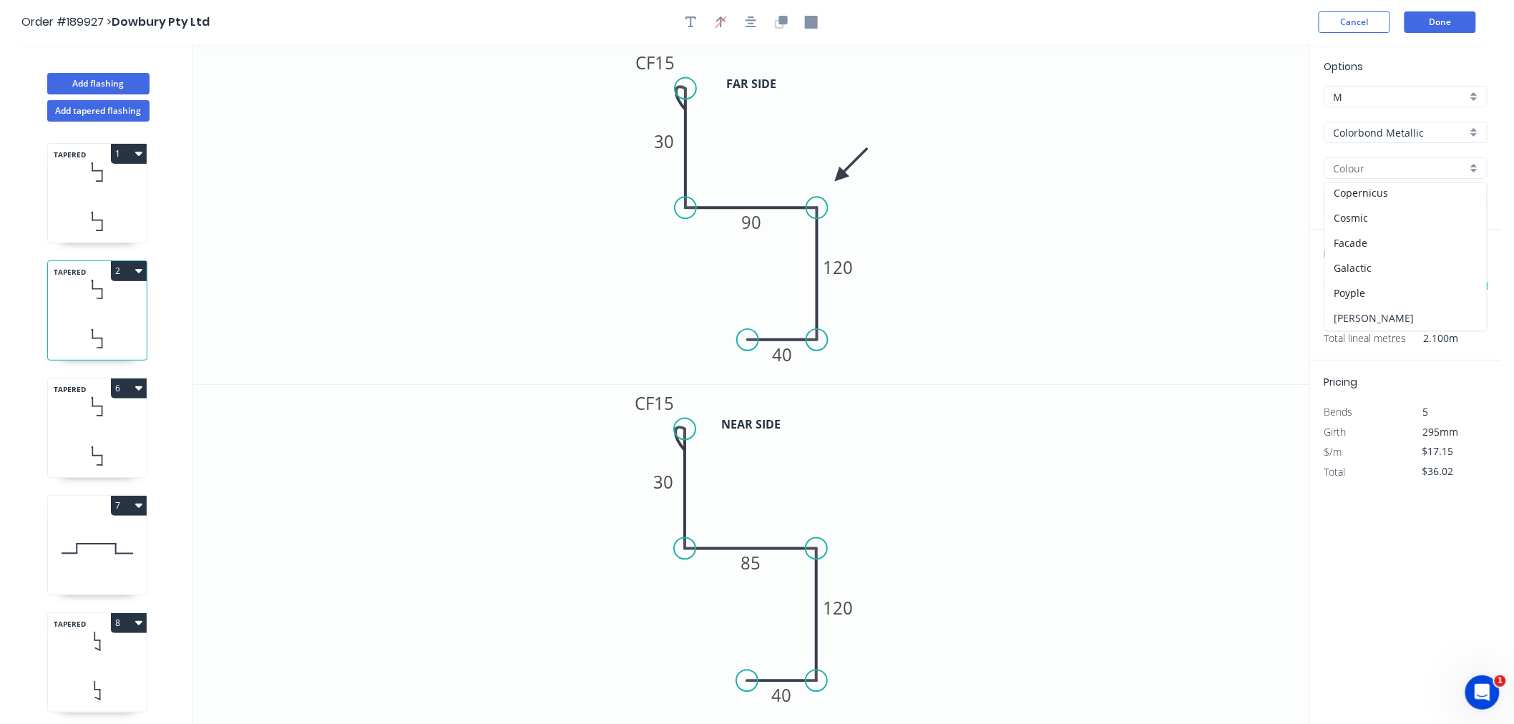
click at [1406, 319] on div "[PERSON_NAME]" at bounding box center [1406, 317] width 162 height 25
click at [1393, 62] on div "Options M M Colorbond Metallic Colorbond Metallic [PERSON_NAME] 0.55 0.55" at bounding box center [1406, 144] width 192 height 171
click at [1441, 24] on button "Done" at bounding box center [1440, 21] width 72 height 21
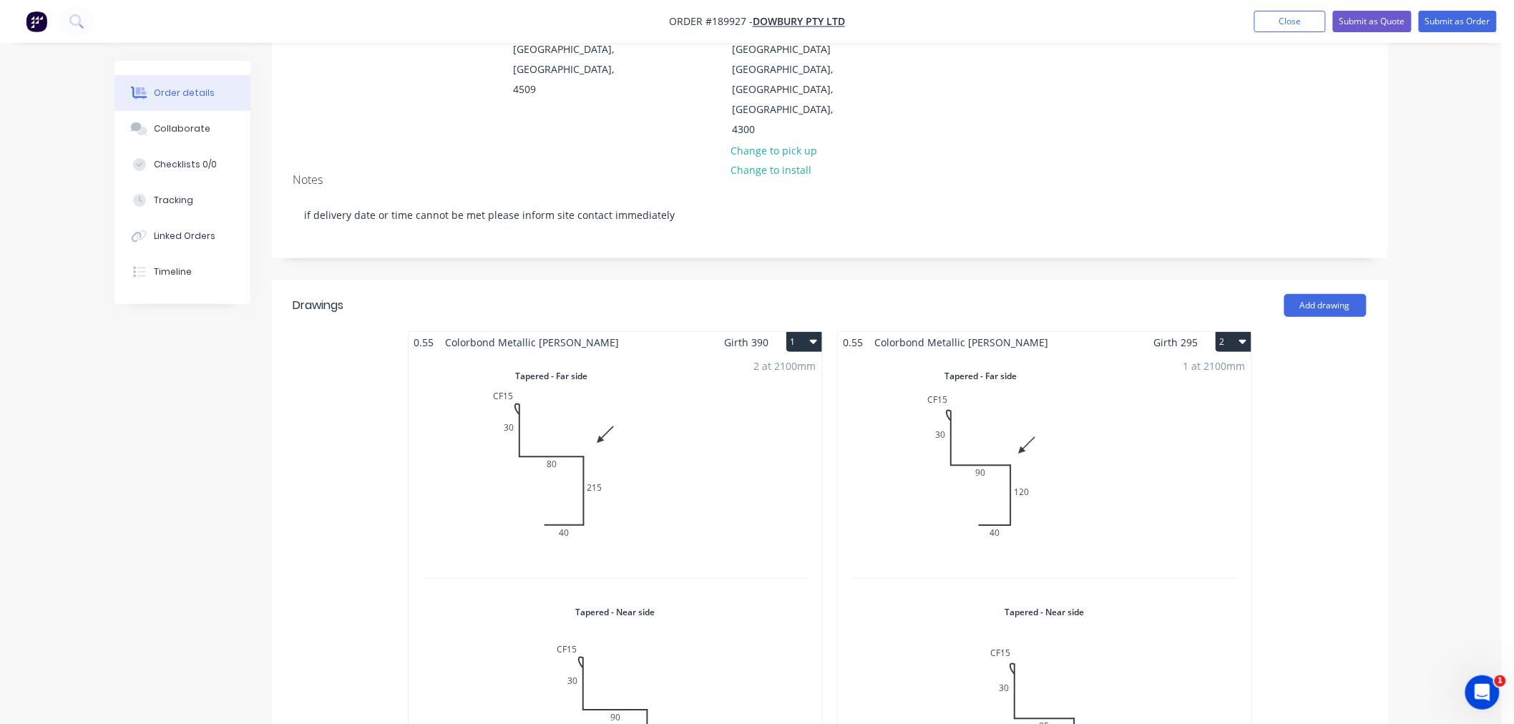
scroll to position [318, 0]
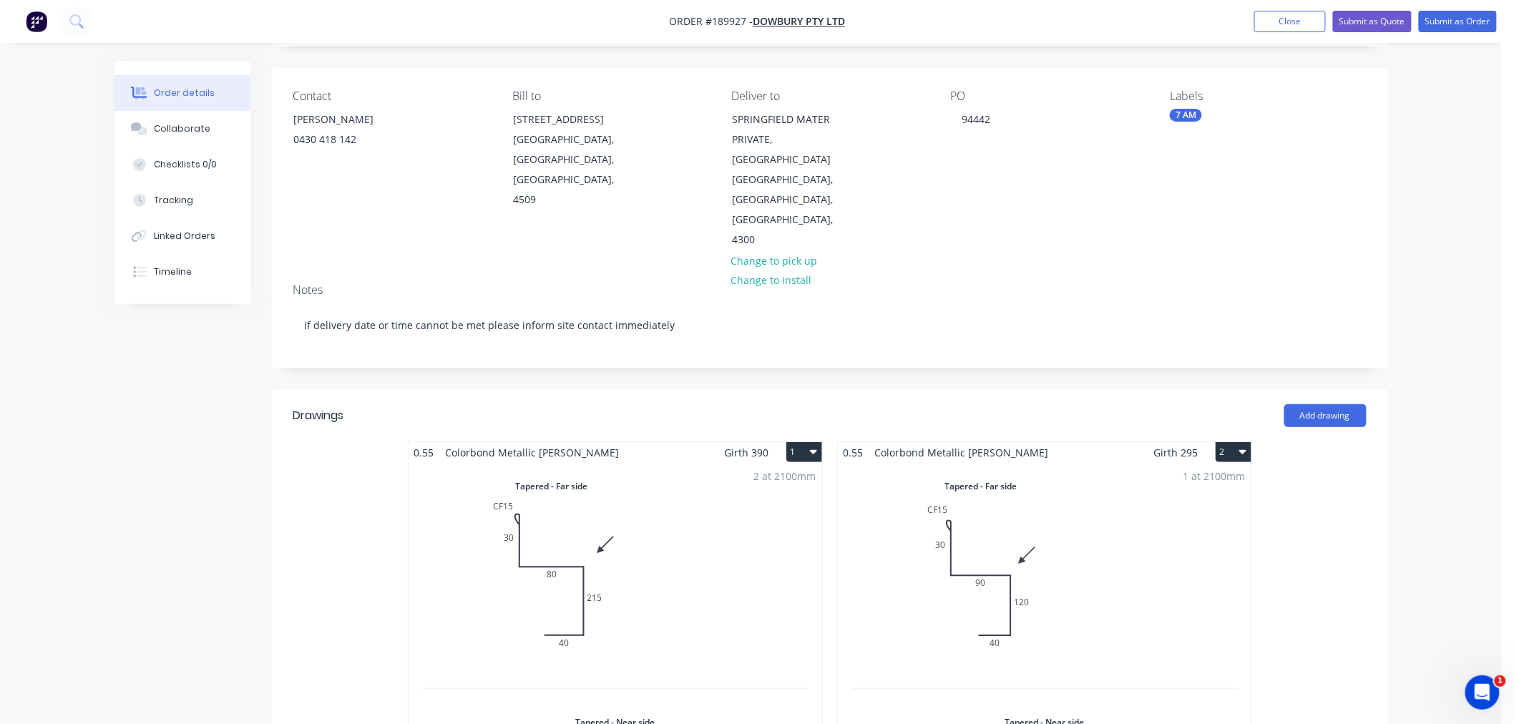
scroll to position [0, 0]
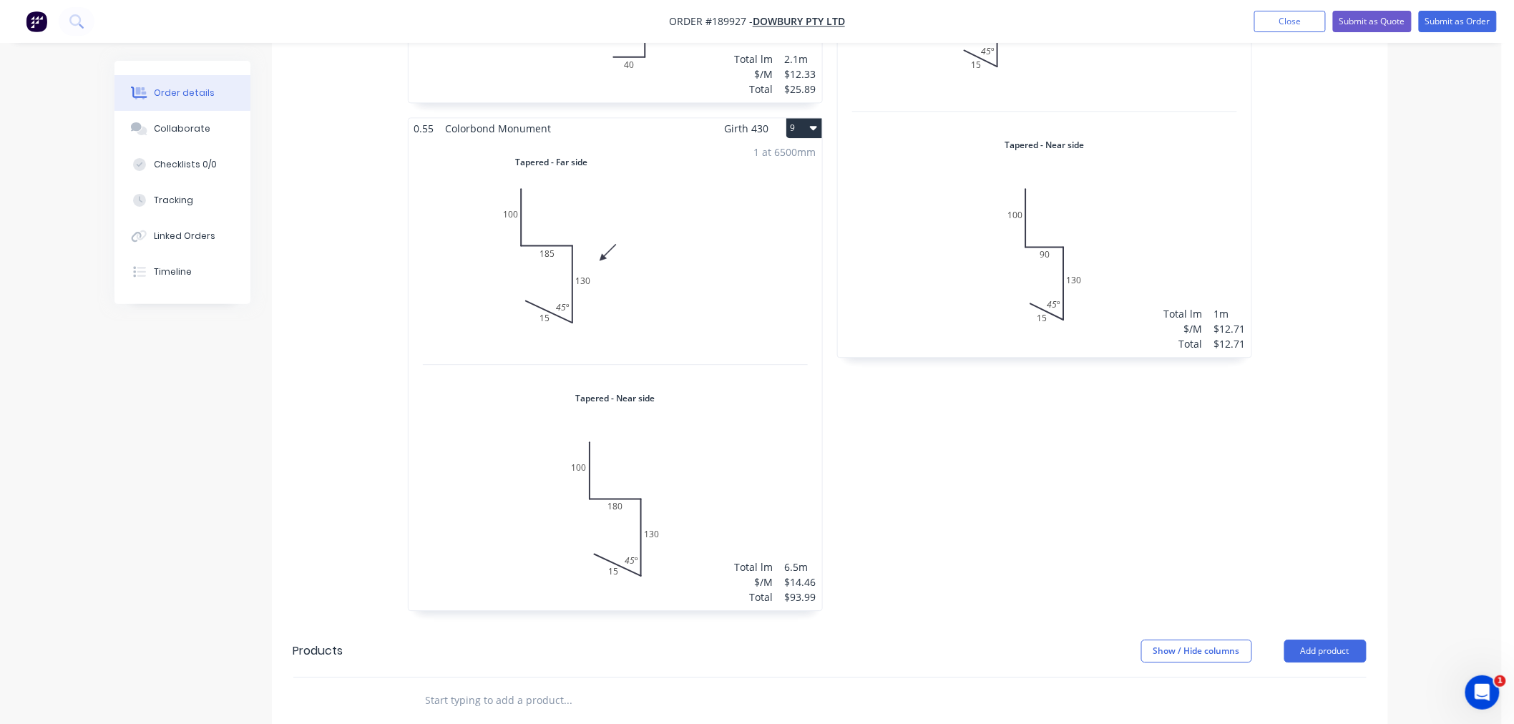
scroll to position [1757, 0]
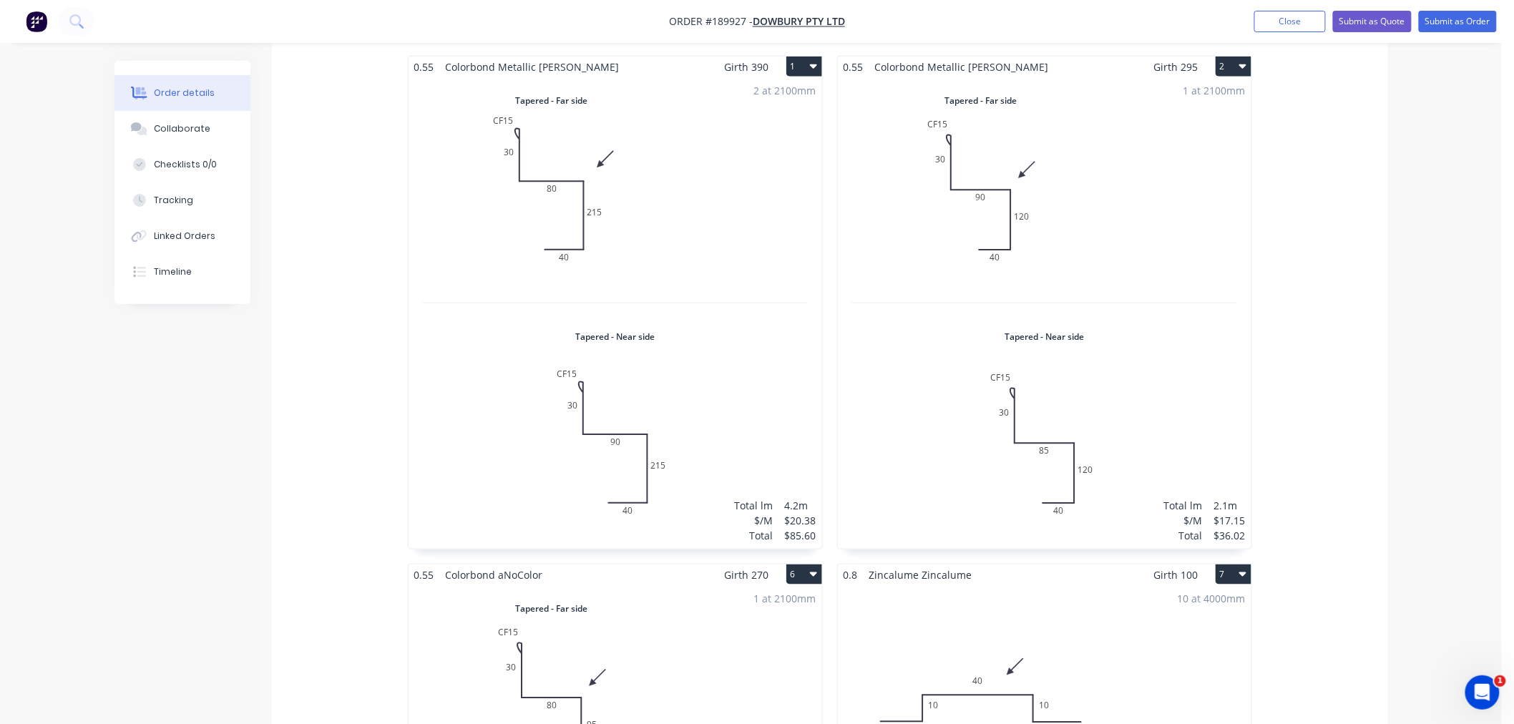
scroll to position [0, 0]
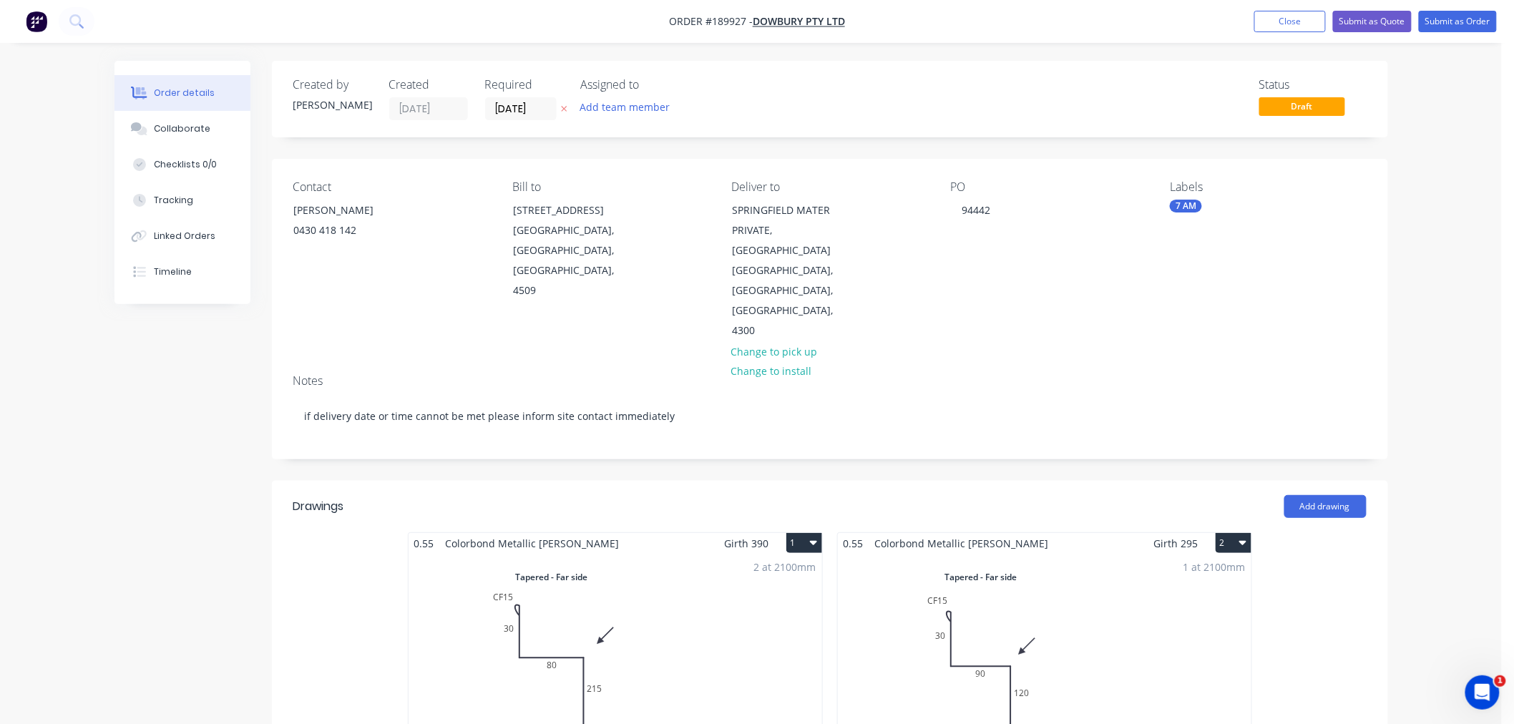
click at [1450, 21] on button "Submit as Order" at bounding box center [1457, 21] width 78 height 21
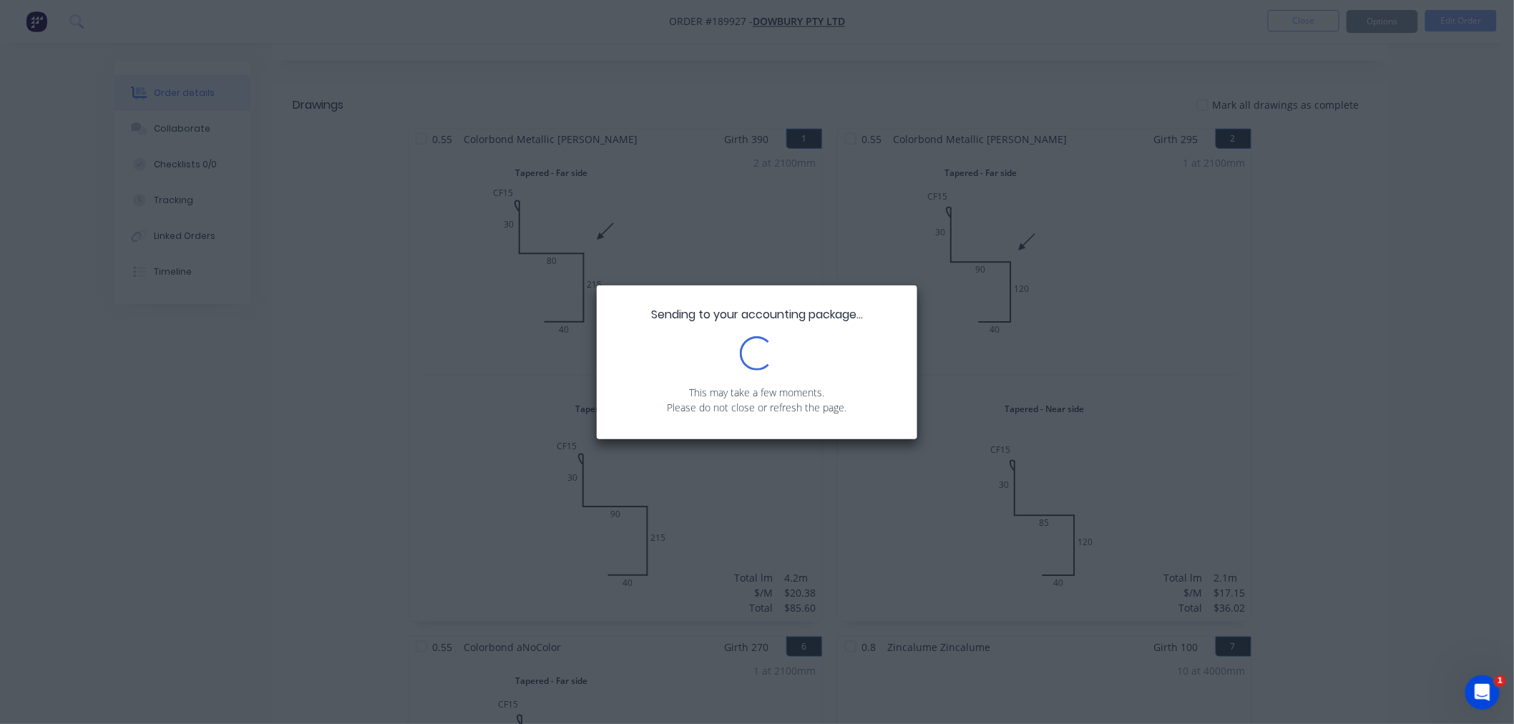
scroll to position [318, 0]
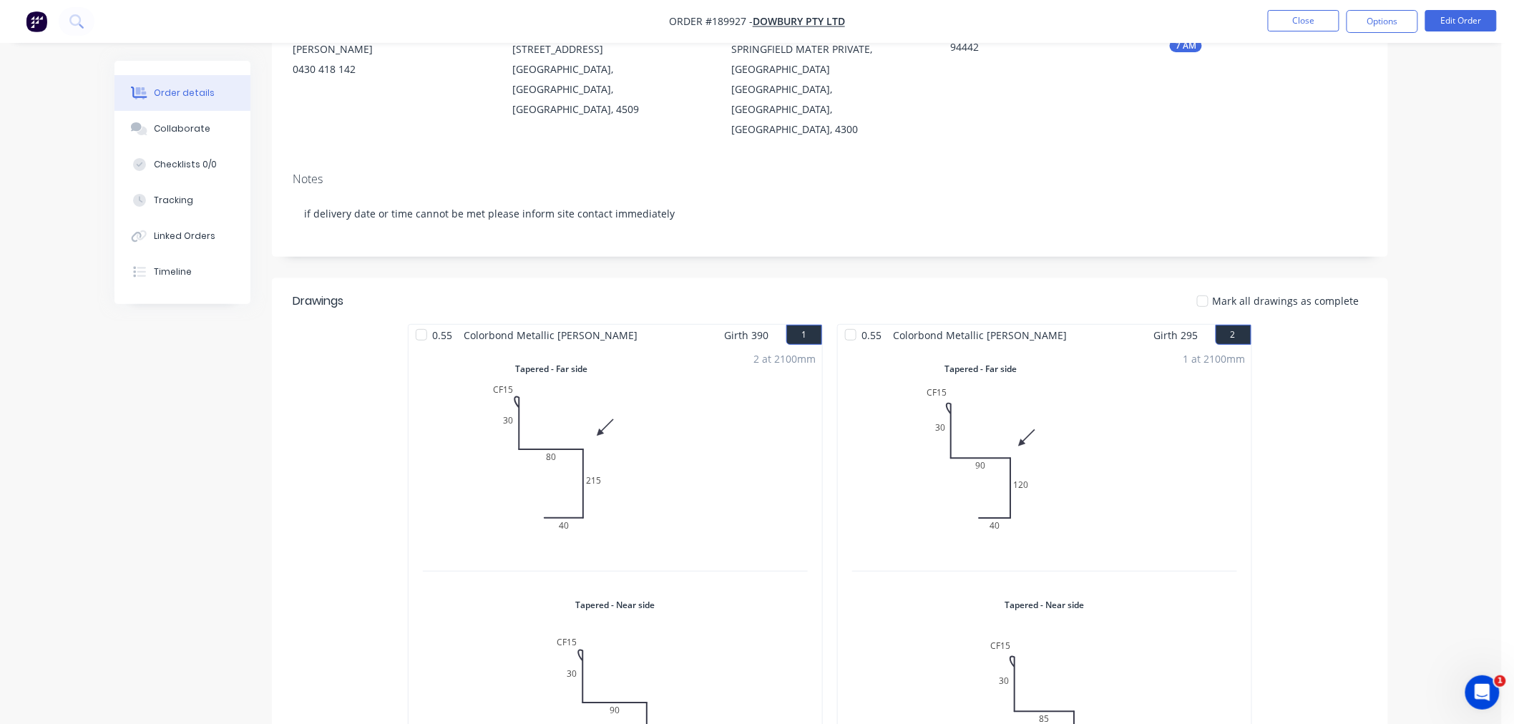
scroll to position [635, 0]
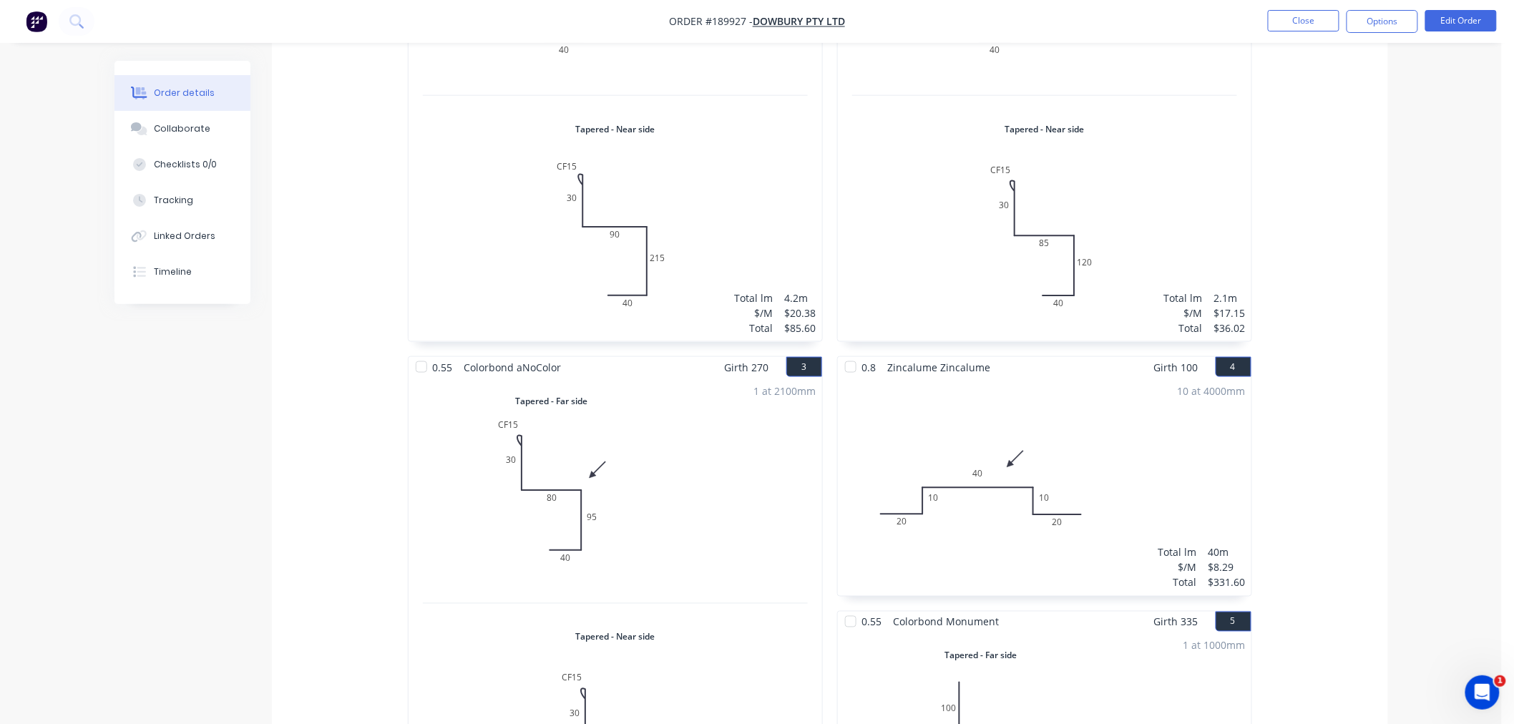
click at [703, 408] on div "1 at 2100mm Total lm $/M Total 2.1m $12.33 $25.89" at bounding box center [614, 613] width 413 height 471
click at [1476, 24] on button "Edit Order" at bounding box center [1461, 20] width 72 height 21
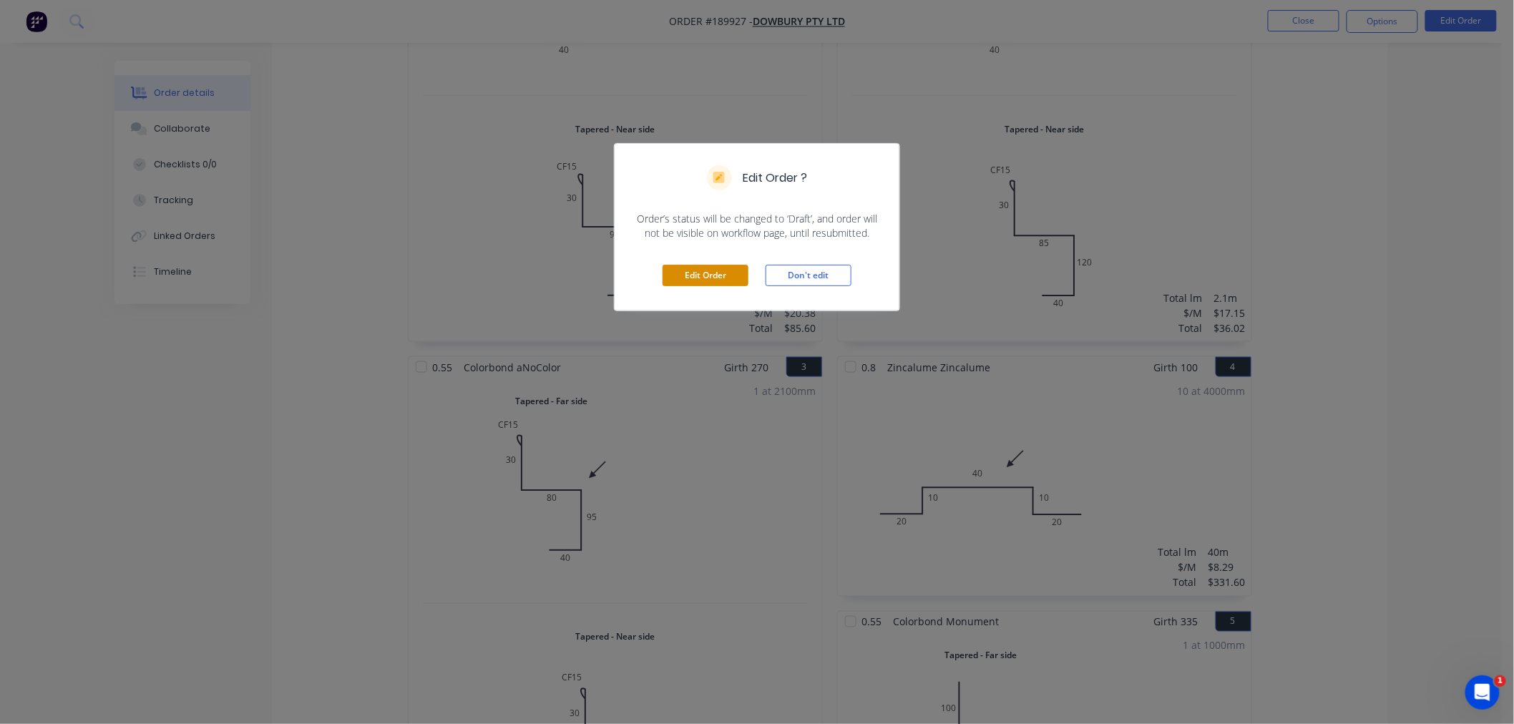
click at [699, 273] on button "Edit Order" at bounding box center [705, 275] width 86 height 21
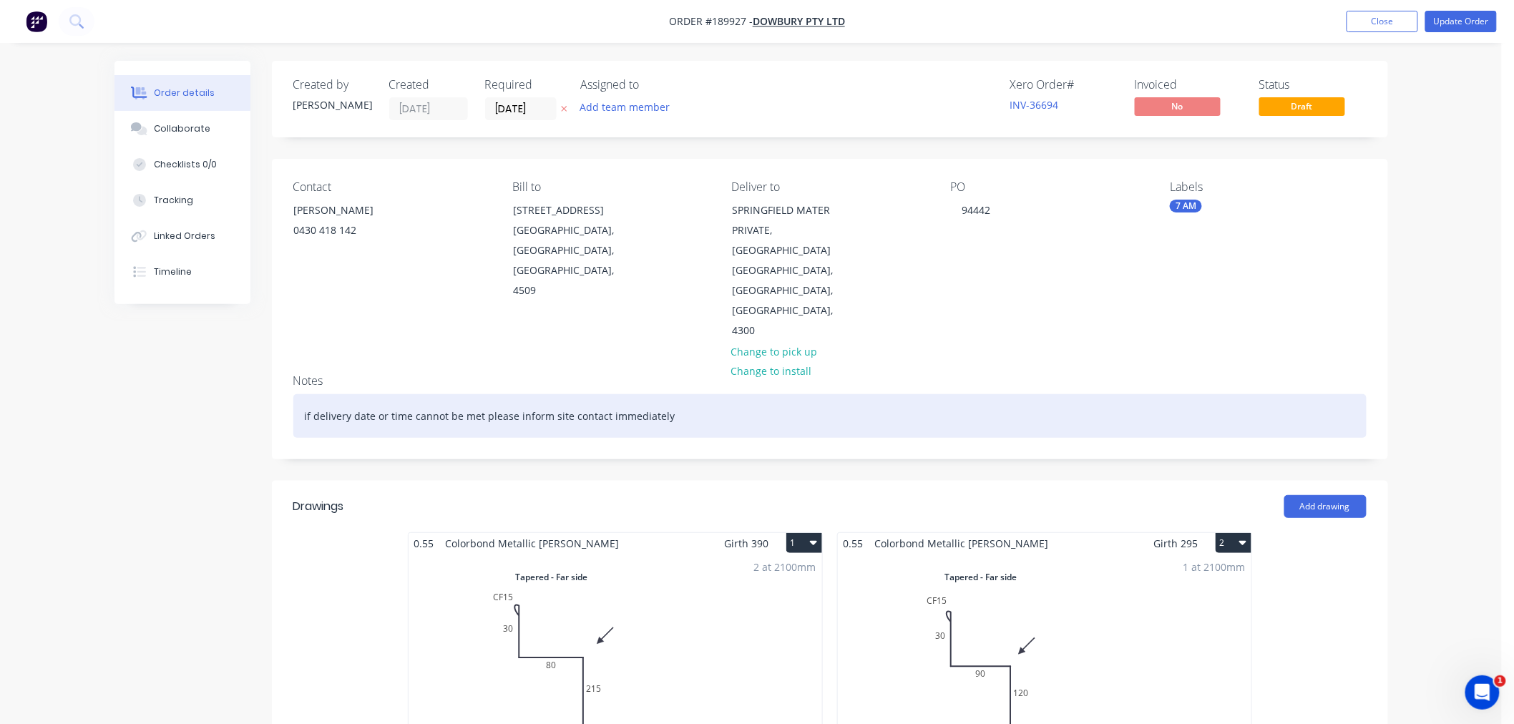
scroll to position [476, 0]
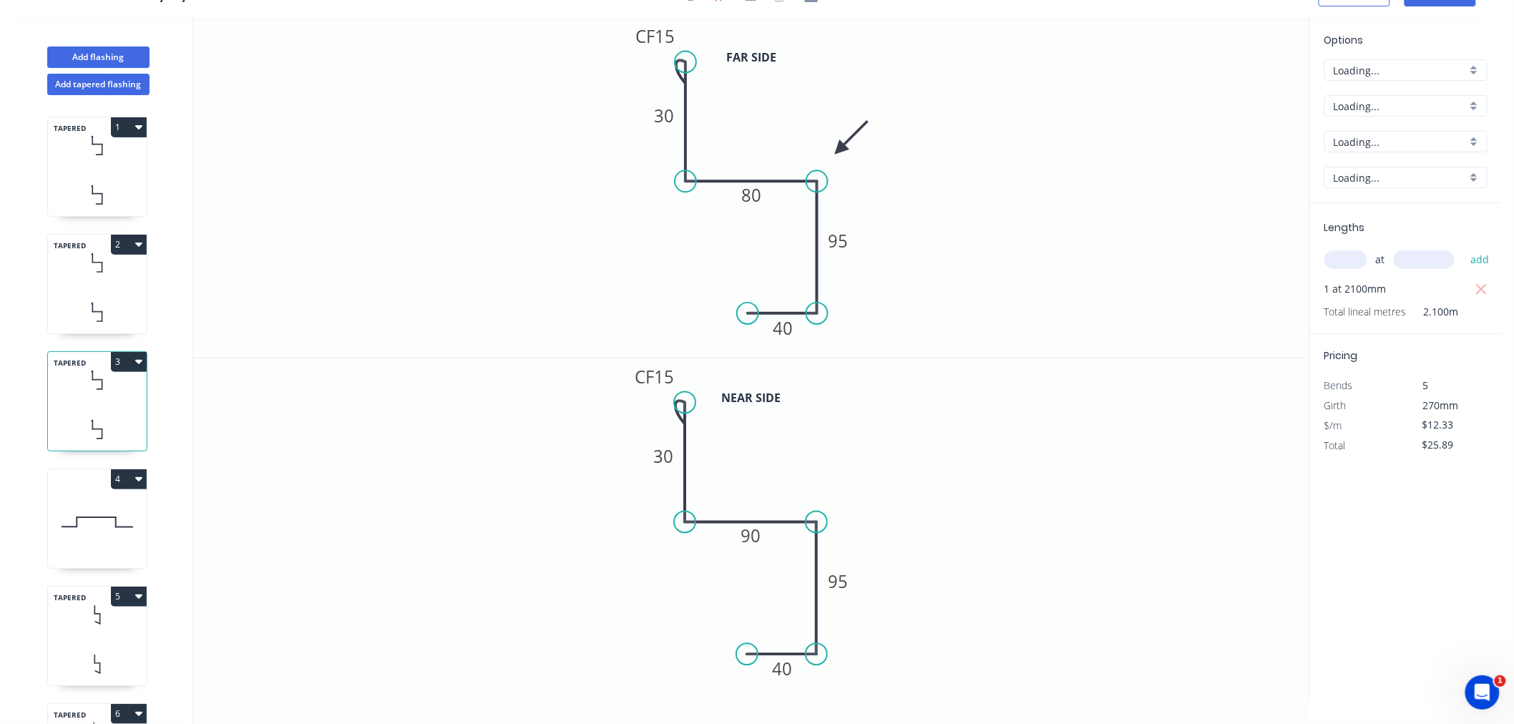
scroll to position [26, 0]
click at [1386, 103] on input "Colorbond" at bounding box center [1399, 106] width 133 height 15
click at [1431, 227] on div "Colorbond Metallic" at bounding box center [1406, 233] width 162 height 25
click at [1408, 149] on div "Aries" at bounding box center [1405, 141] width 163 height 21
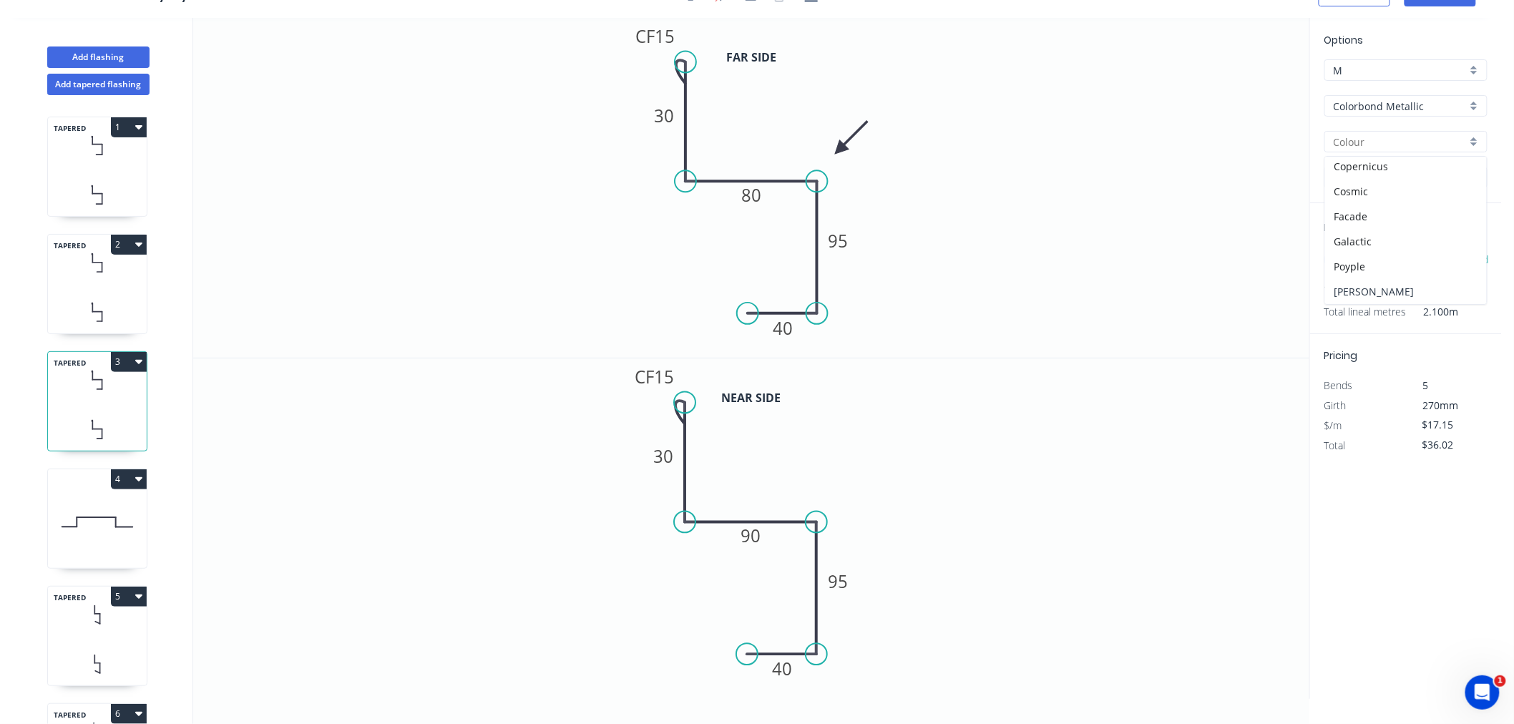
click at [1422, 290] on div "[PERSON_NAME]" at bounding box center [1406, 291] width 162 height 25
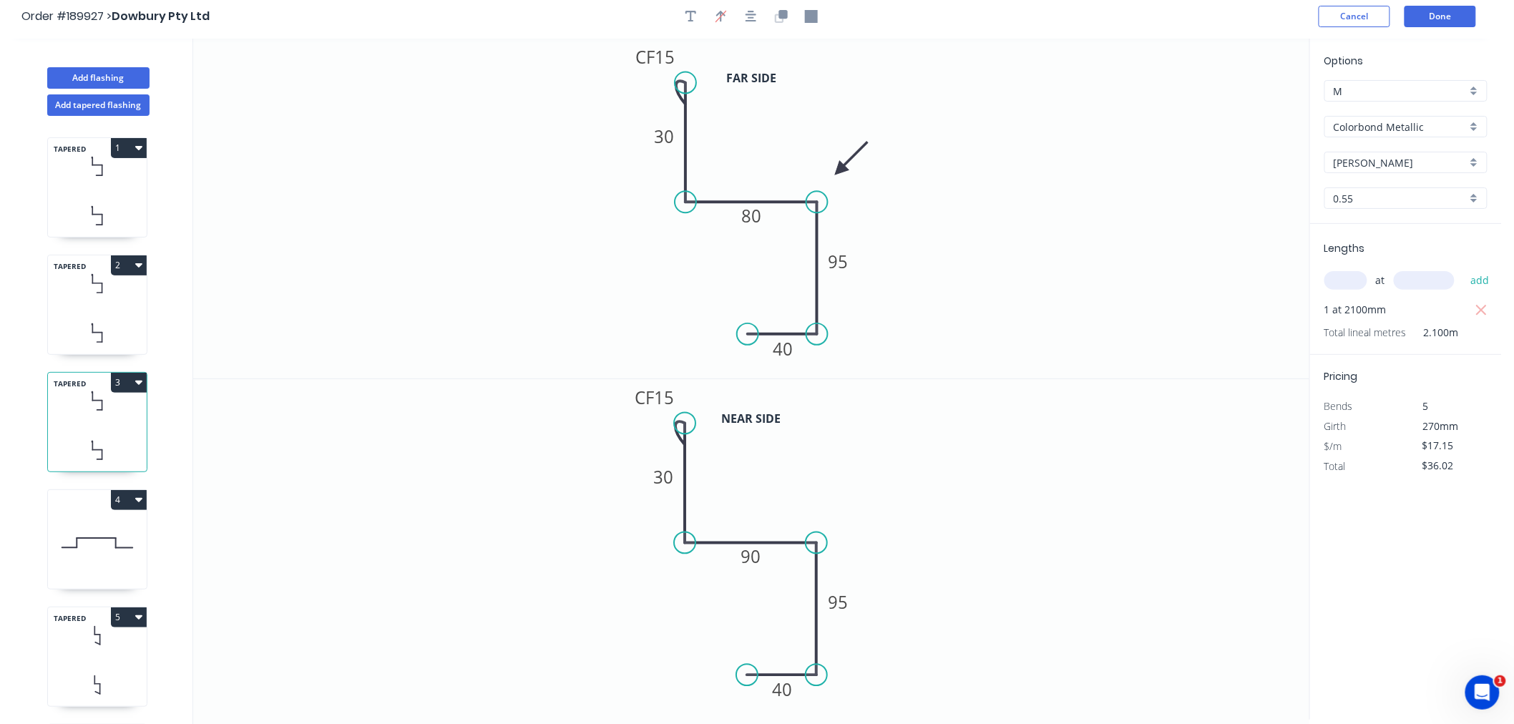
scroll to position [0, 0]
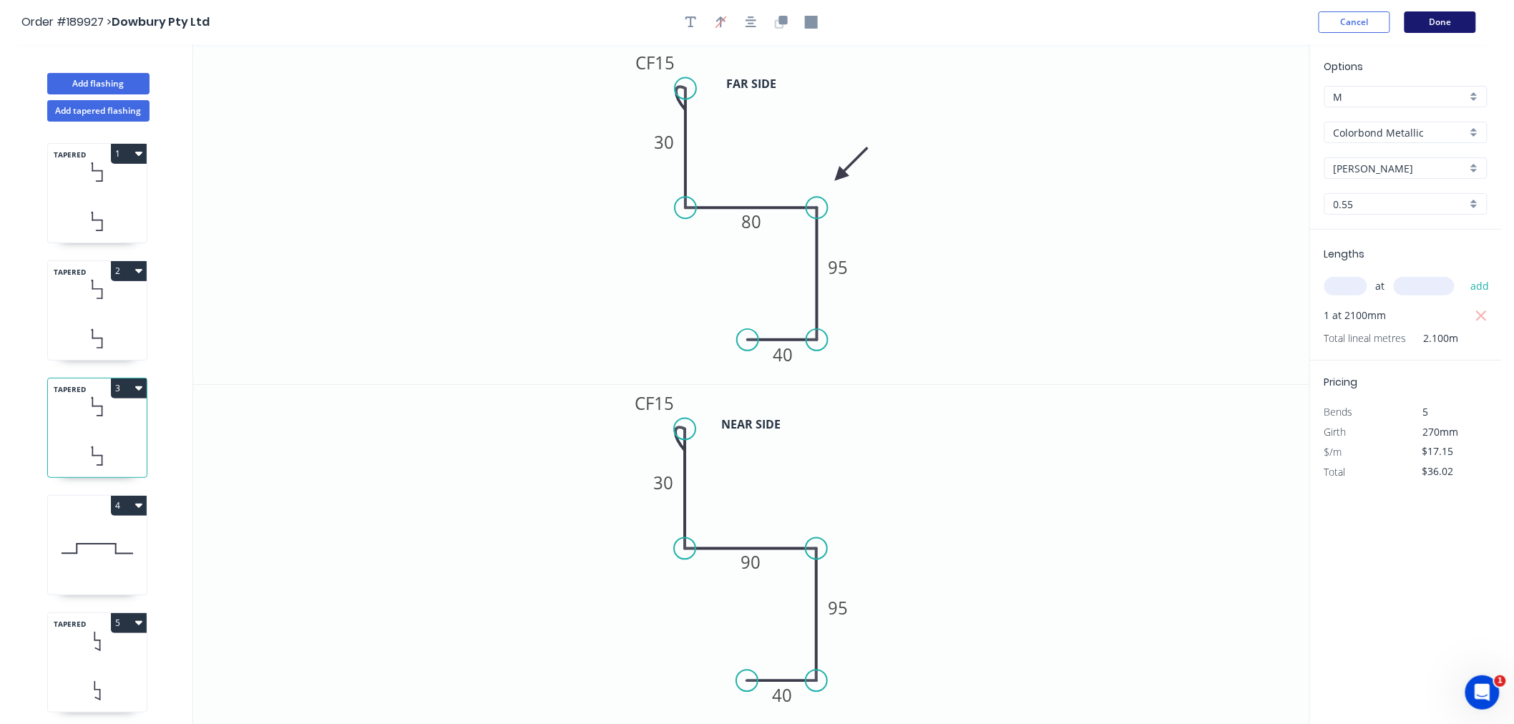
click at [1459, 21] on button "Done" at bounding box center [1440, 21] width 72 height 21
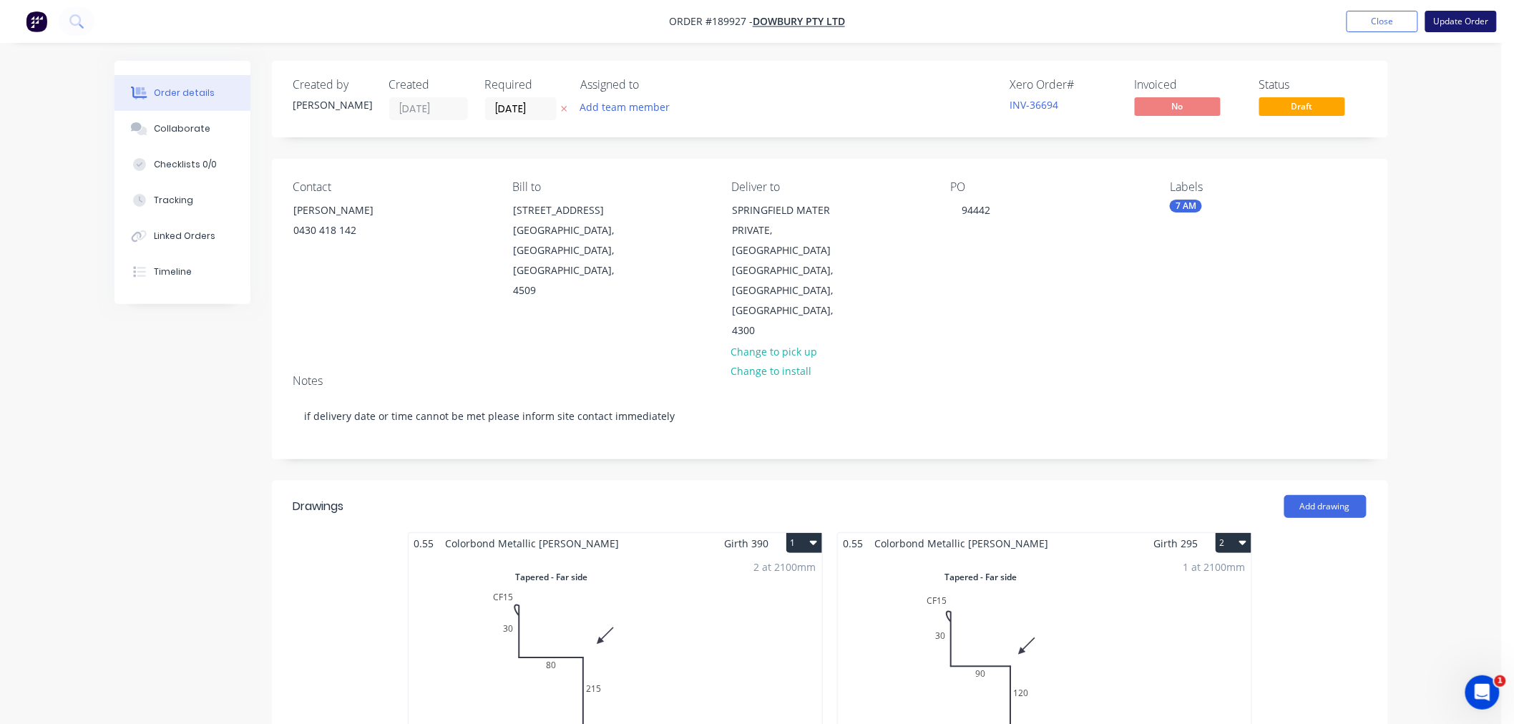
click at [1459, 25] on button "Update Order" at bounding box center [1461, 21] width 72 height 21
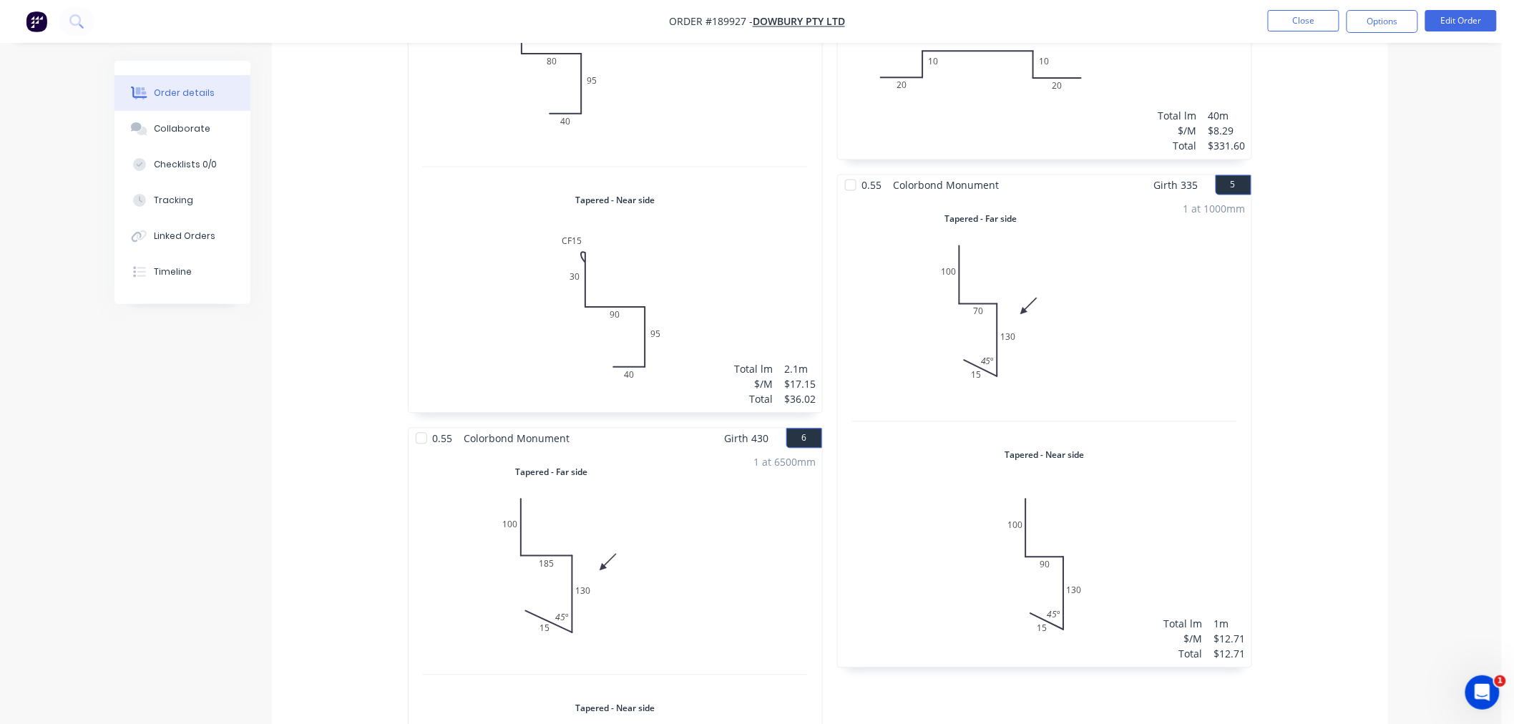
scroll to position [953, 0]
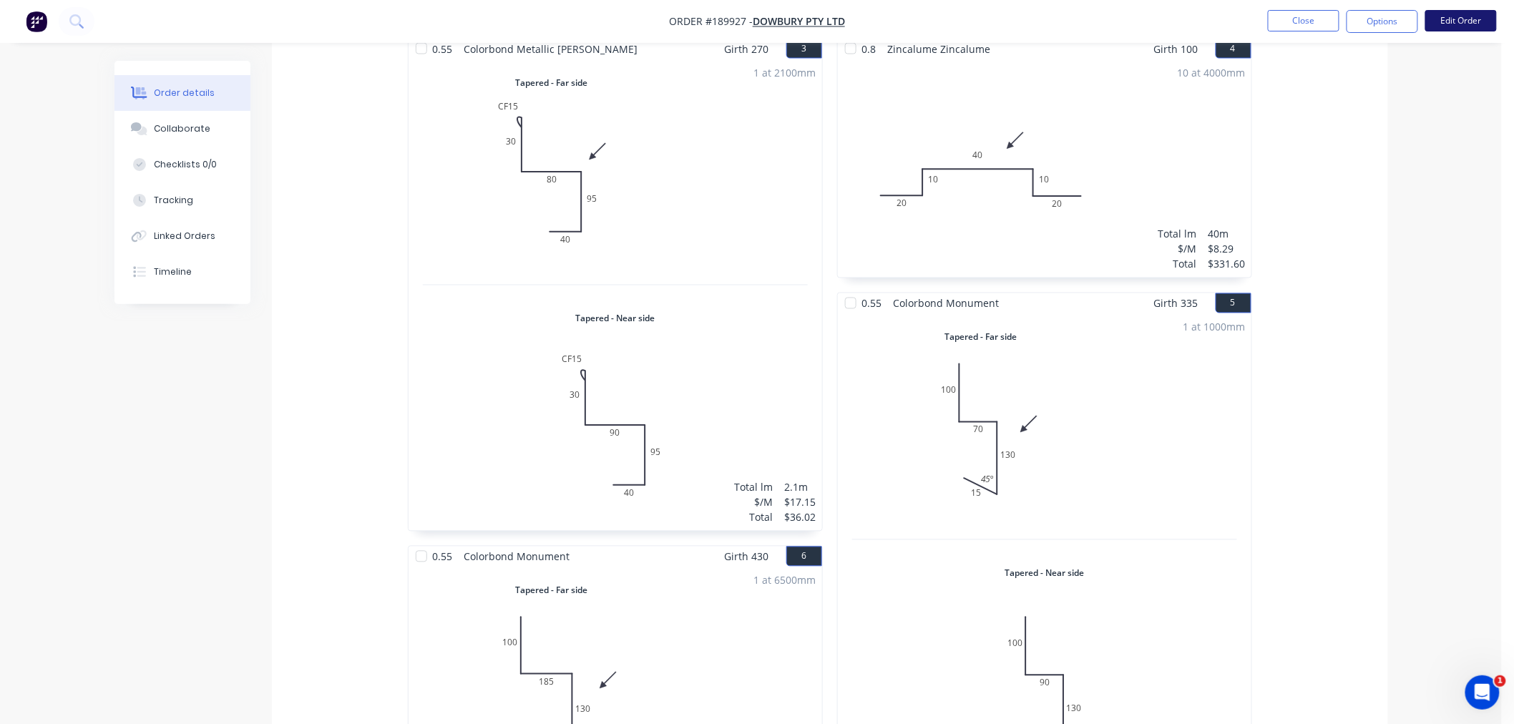
click at [1457, 17] on button "Edit Order" at bounding box center [1461, 20] width 72 height 21
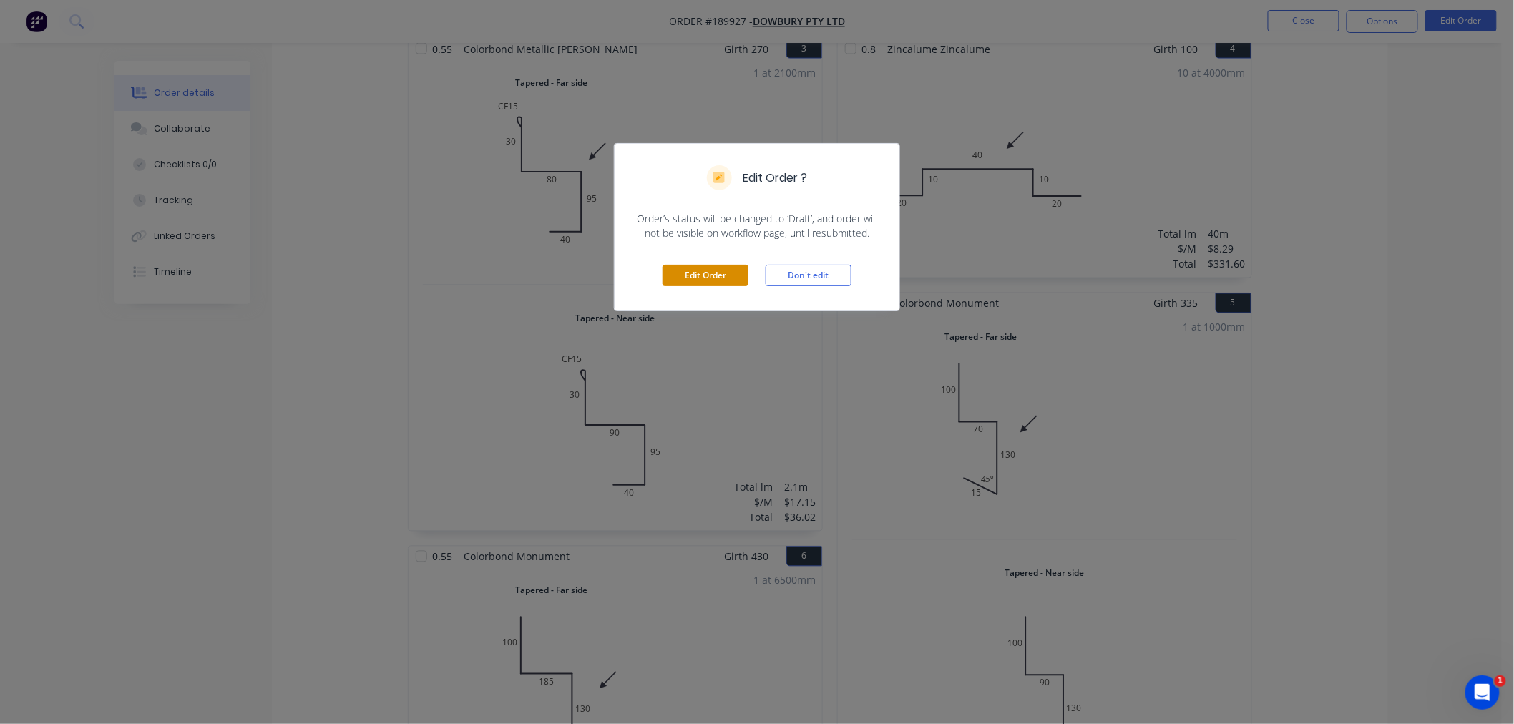
click at [687, 275] on button "Edit Order" at bounding box center [705, 275] width 86 height 21
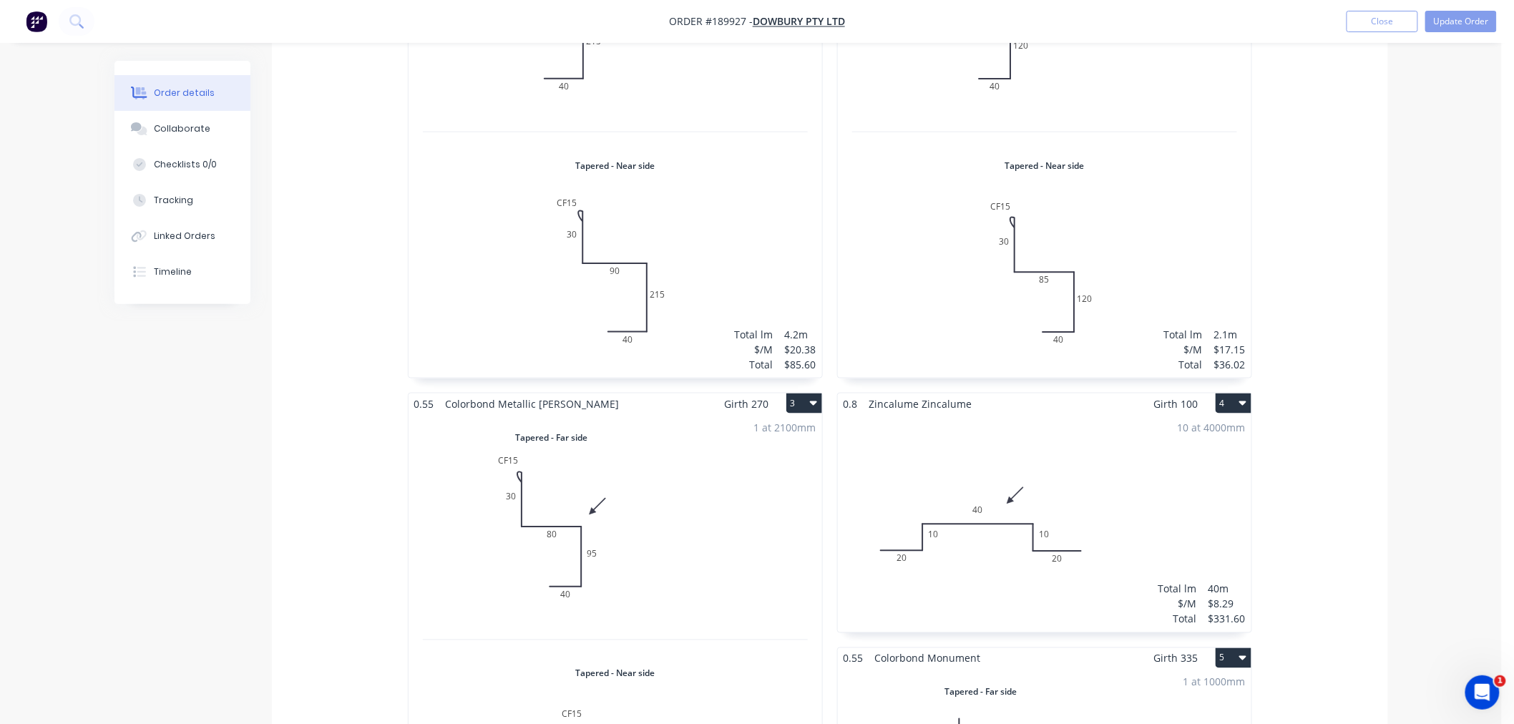
scroll to position [1589, 0]
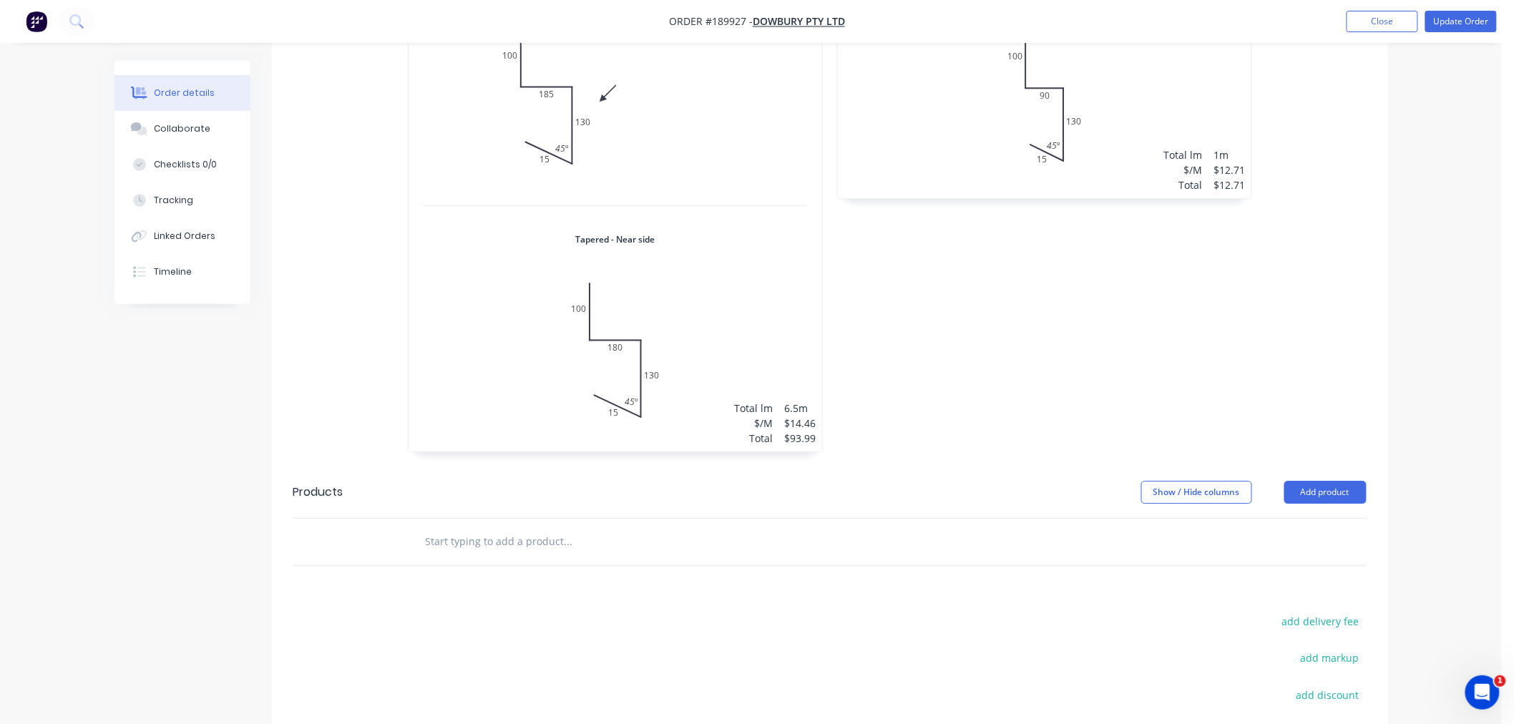
click at [692, 134] on div "1 at 6500mm Total lm $/M Total 6.5m $14.46 $93.99" at bounding box center [614, 215] width 413 height 471
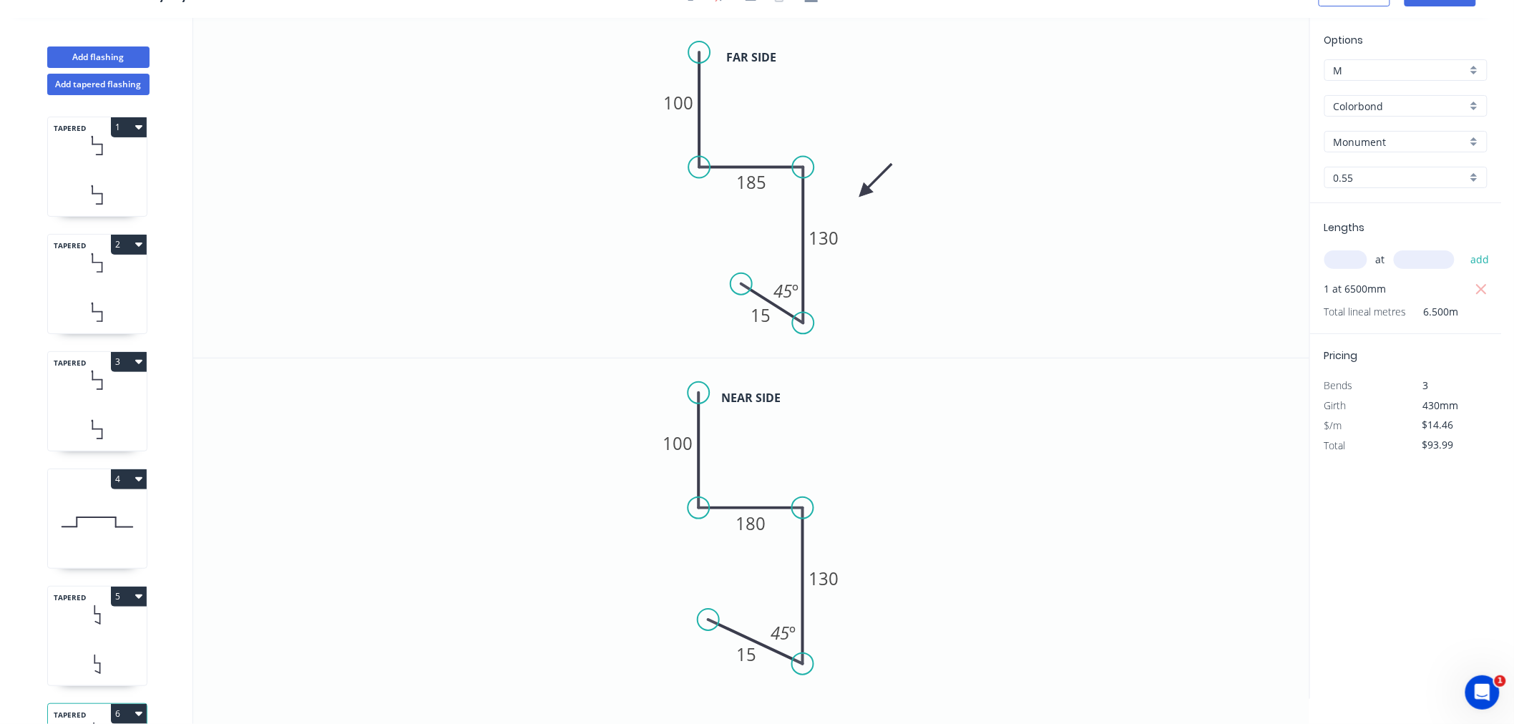
drag, startPoint x: 707, startPoint y: 275, endPoint x: 741, endPoint y: 284, distance: 35.4
click at [741, 284] on circle at bounding box center [740, 283] width 21 height 21
drag, startPoint x: 744, startPoint y: 621, endPoint x: 732, endPoint y: 613, distance: 14.5
click at [732, 613] on circle at bounding box center [731, 613] width 21 height 21
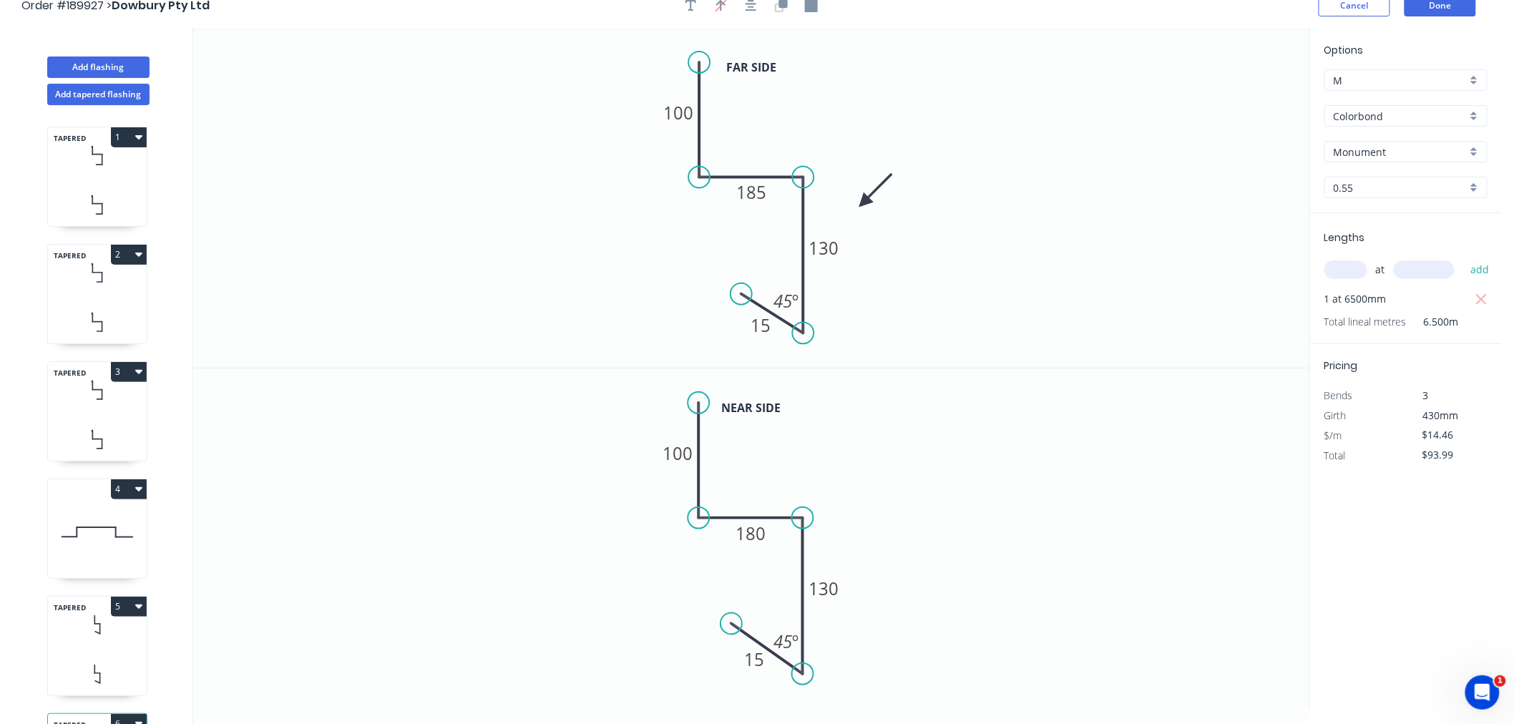
scroll to position [0, 0]
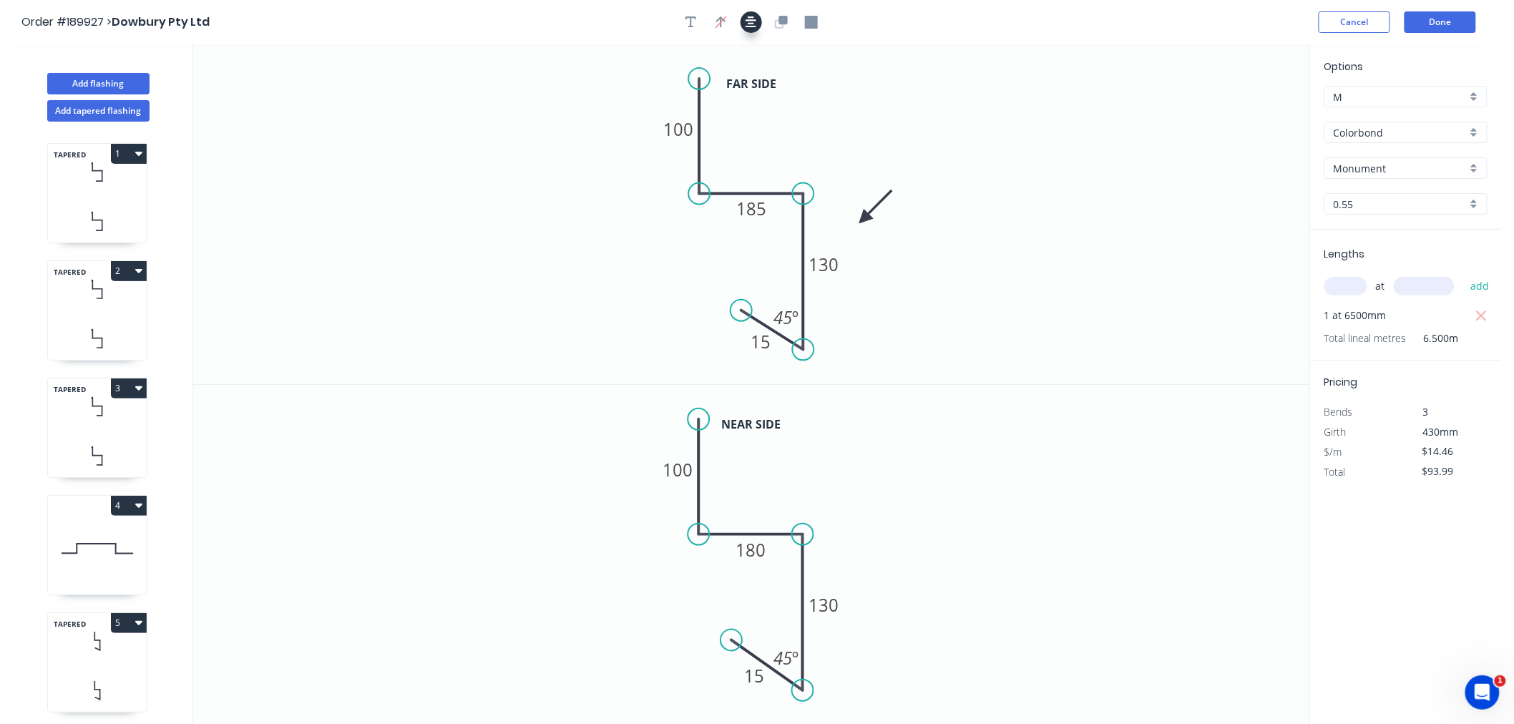
click at [753, 19] on icon "button" at bounding box center [750, 21] width 11 height 11
drag, startPoint x: 734, startPoint y: 639, endPoint x: 744, endPoint y: 644, distance: 11.2
click at [744, 644] on circle at bounding box center [743, 644] width 21 height 21
click at [758, 25] on button "button" at bounding box center [750, 21] width 21 height 21
click at [1453, 15] on button "Done" at bounding box center [1440, 21] width 72 height 21
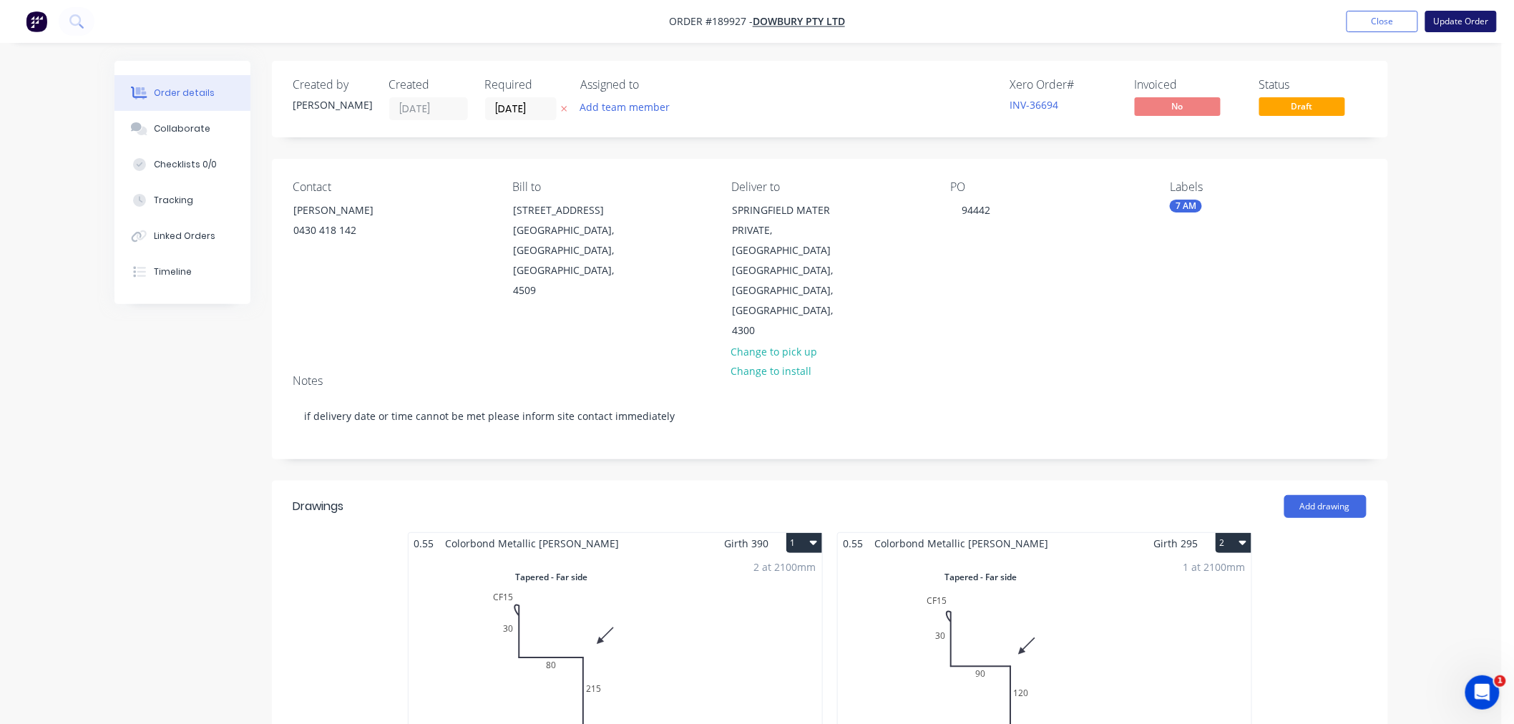
click at [1467, 17] on button "Update Order" at bounding box center [1461, 21] width 72 height 21
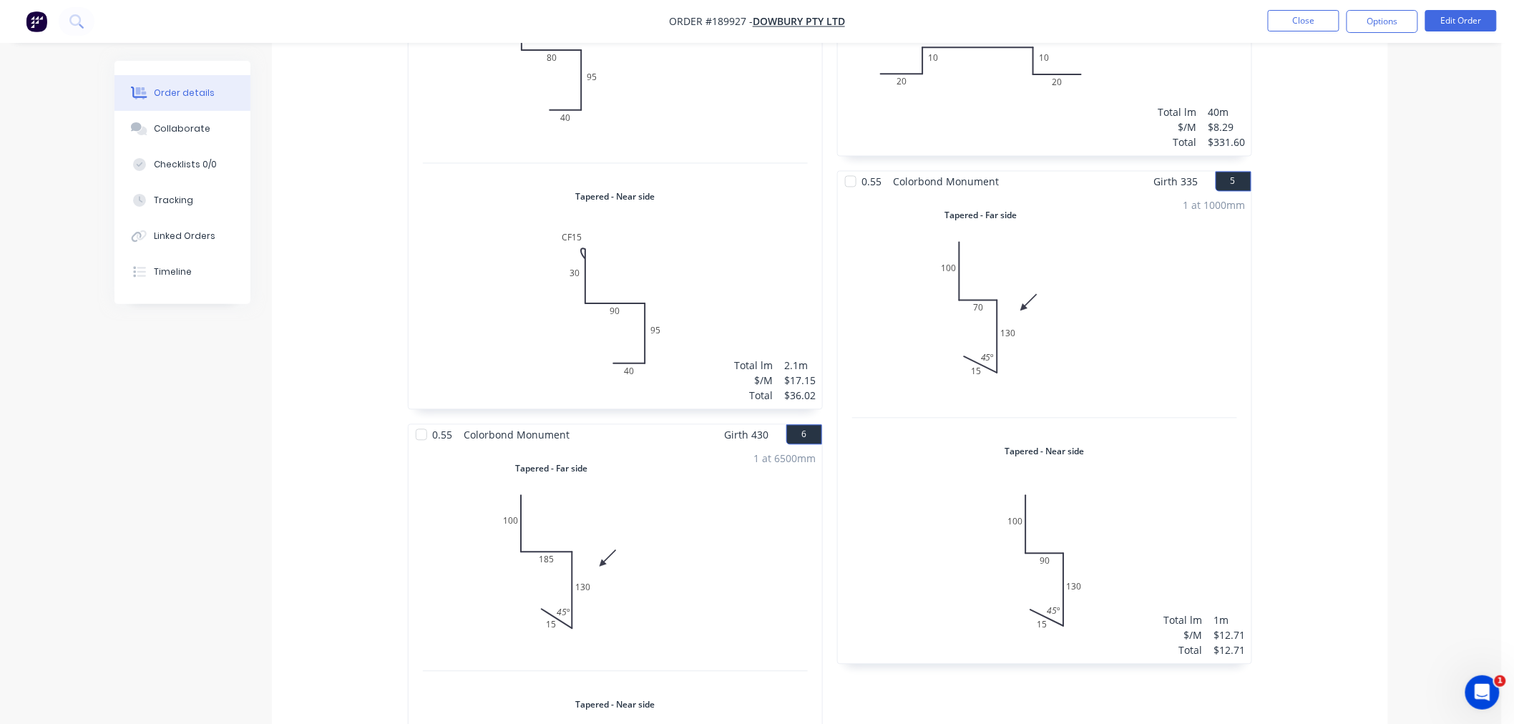
scroll to position [1112, 0]
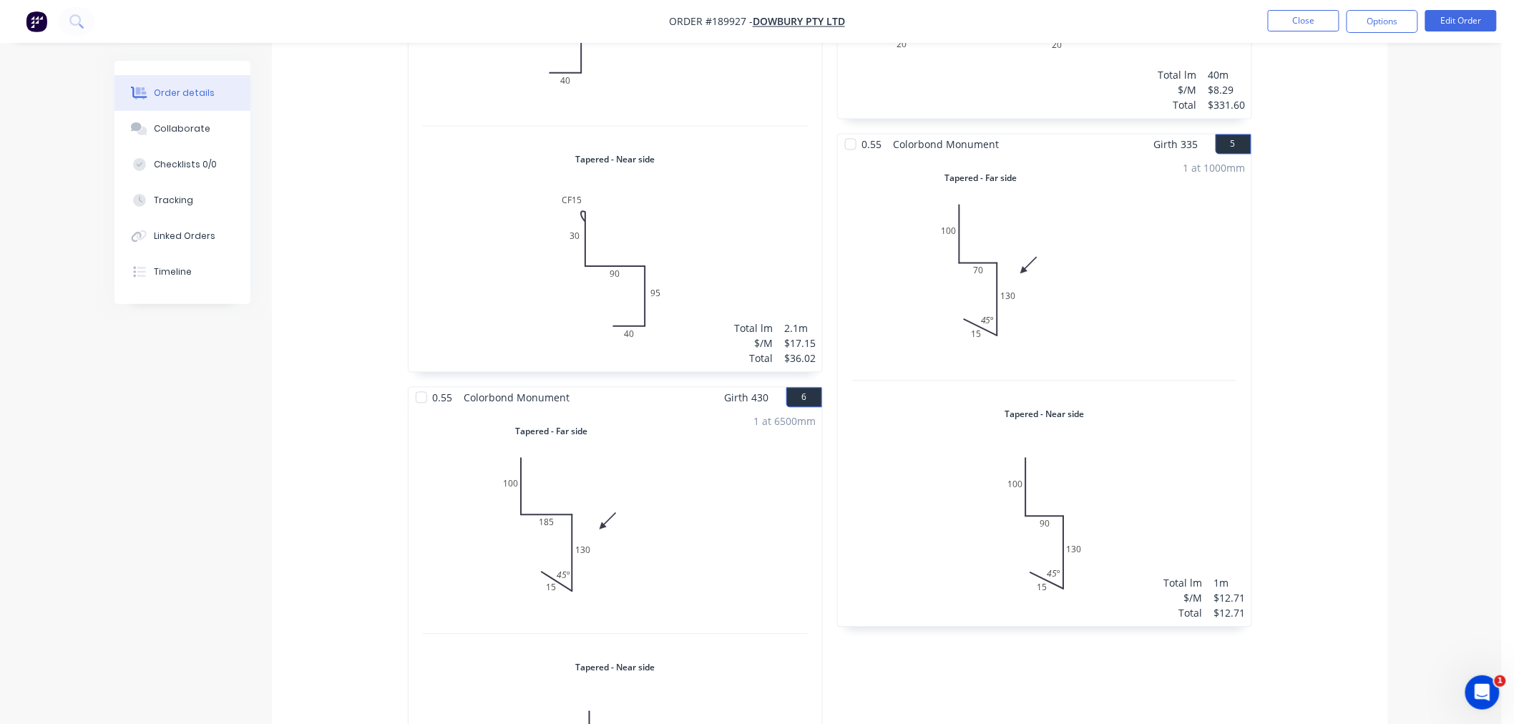
click at [1359, 504] on div "0.55 Colorbond Metallic [PERSON_NAME] Girth 390 1 Tapered - Far side 0 CF 15 30…" at bounding box center [830, 133] width 1116 height 1524
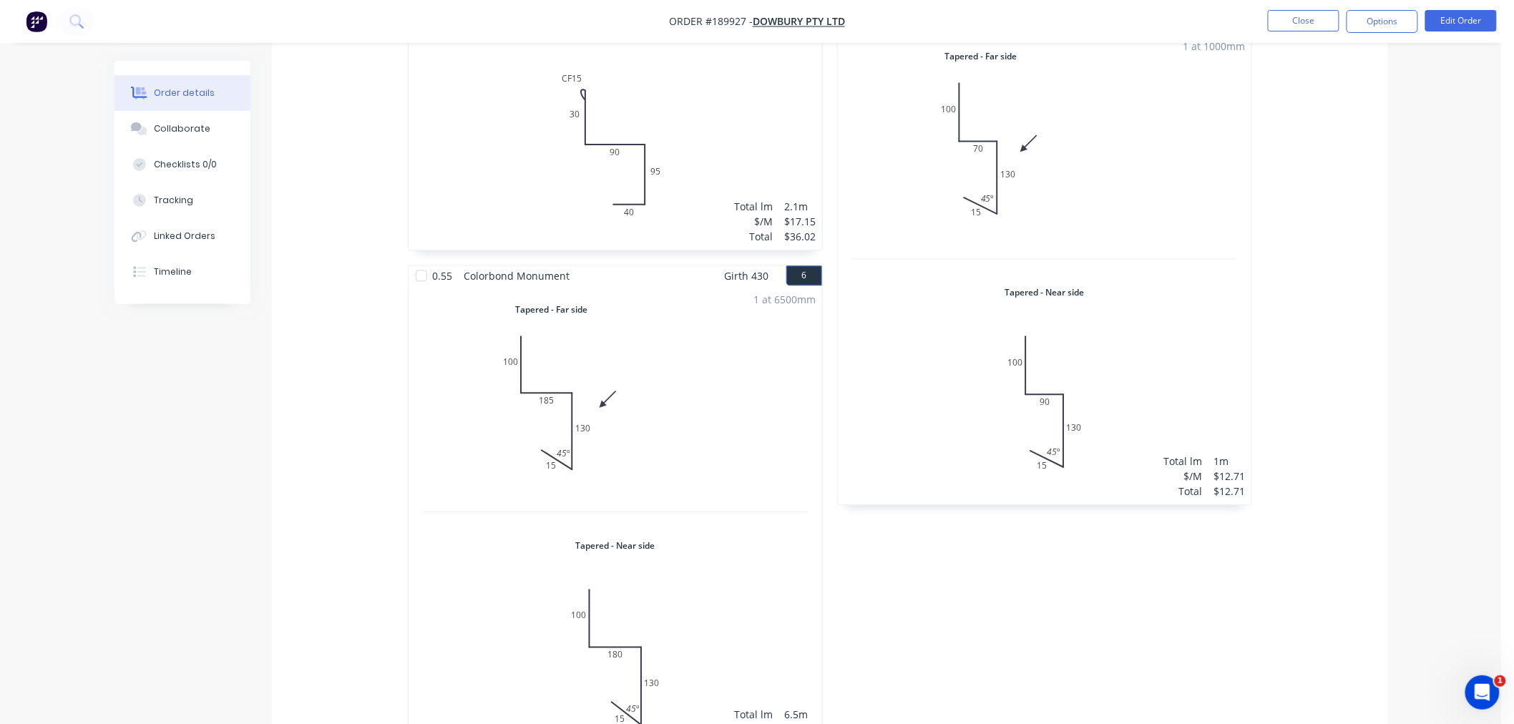
scroll to position [1271, 0]
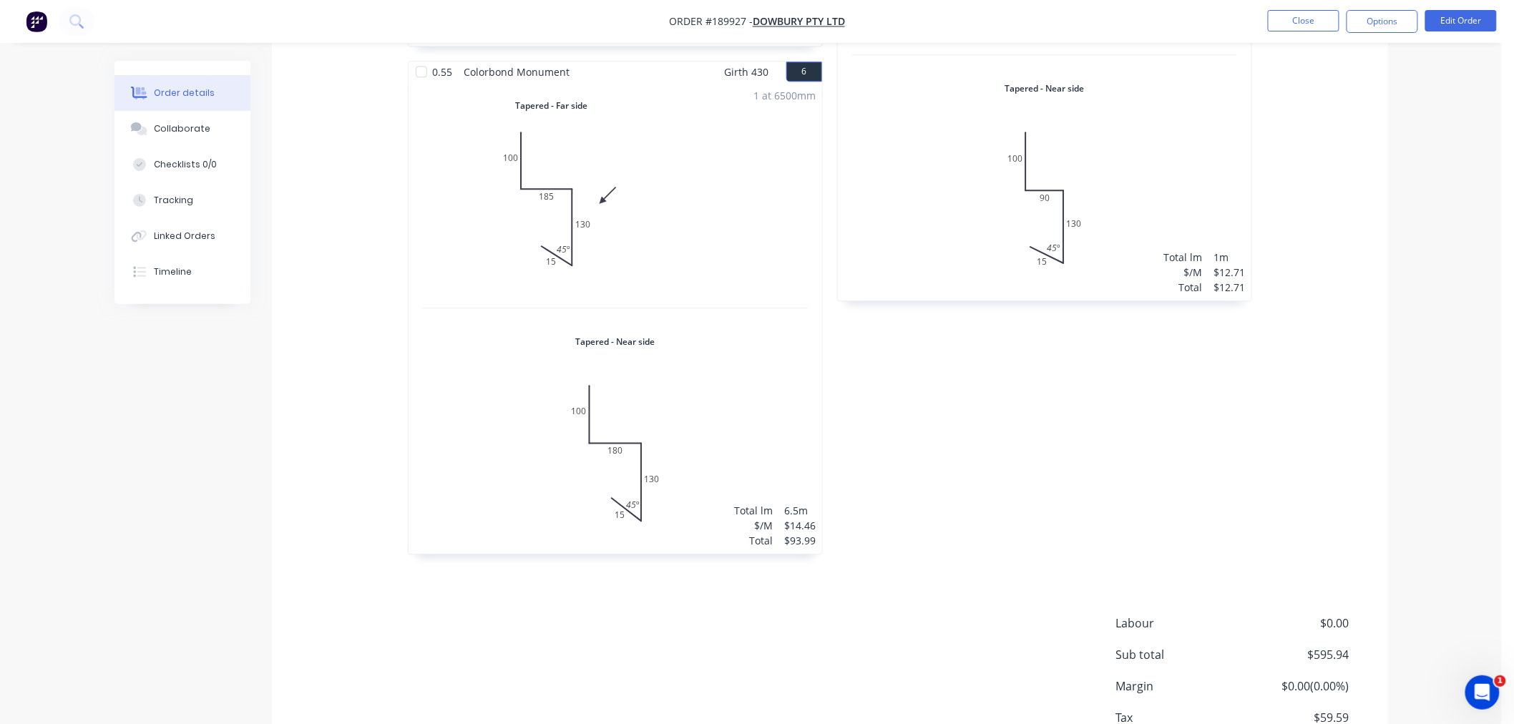
scroll to position [1499, 0]
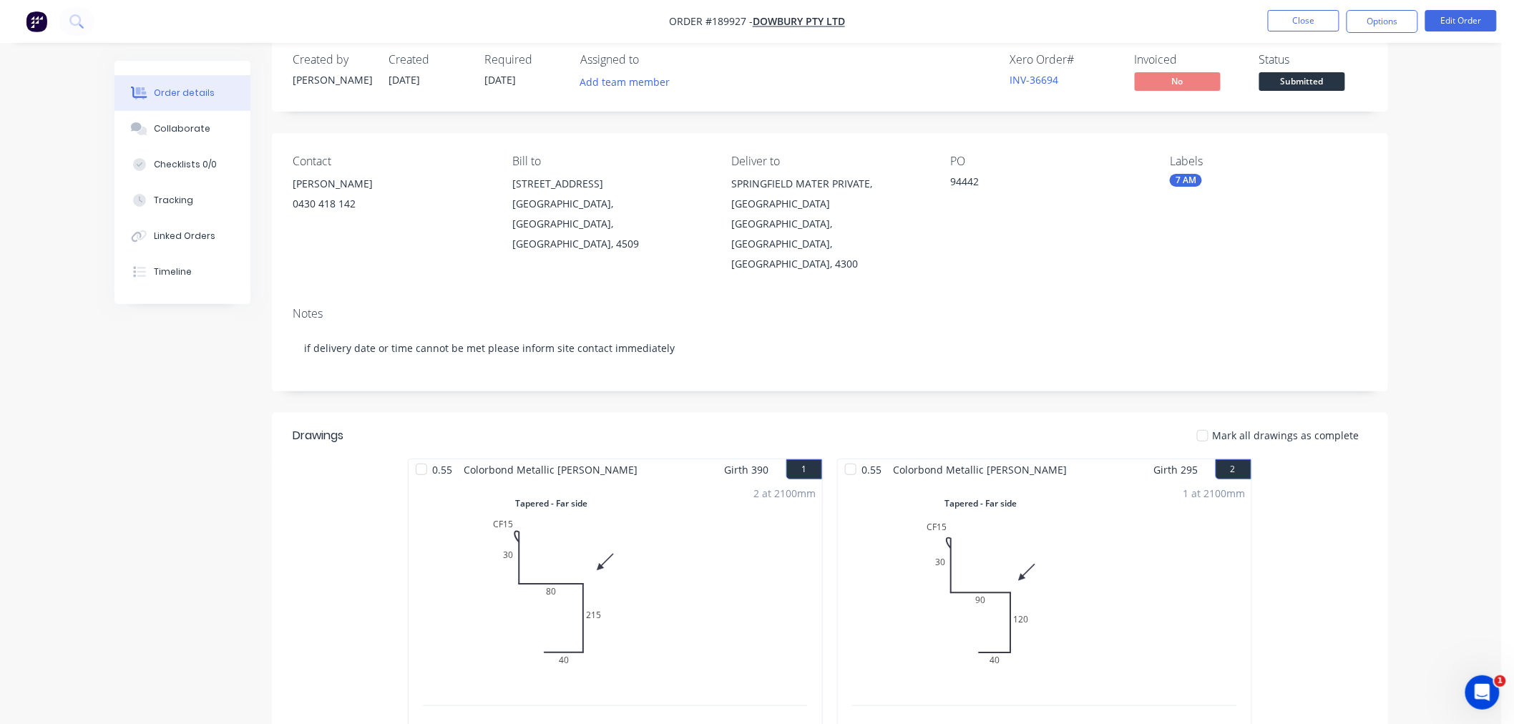
scroll to position [0, 0]
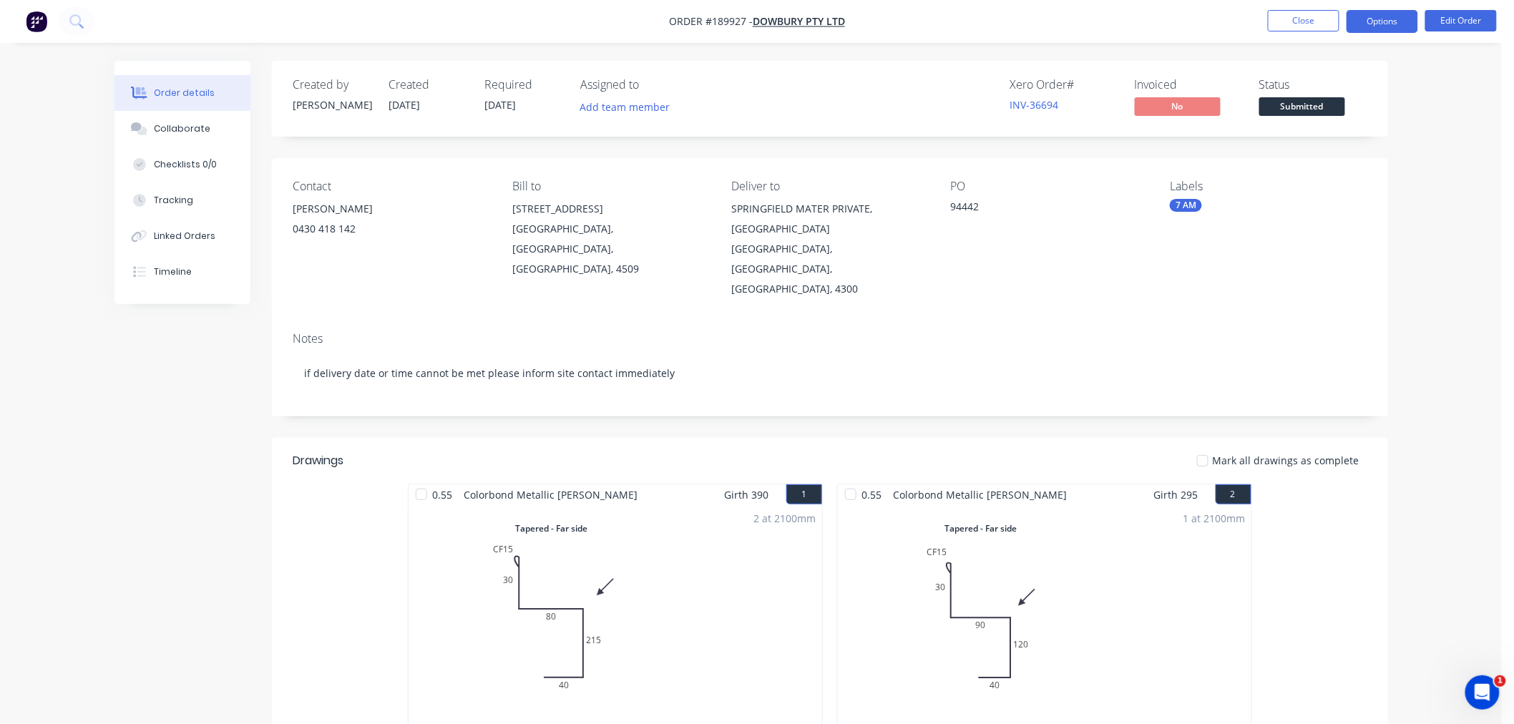
click at [1397, 17] on button "Options" at bounding box center [1382, 21] width 72 height 23
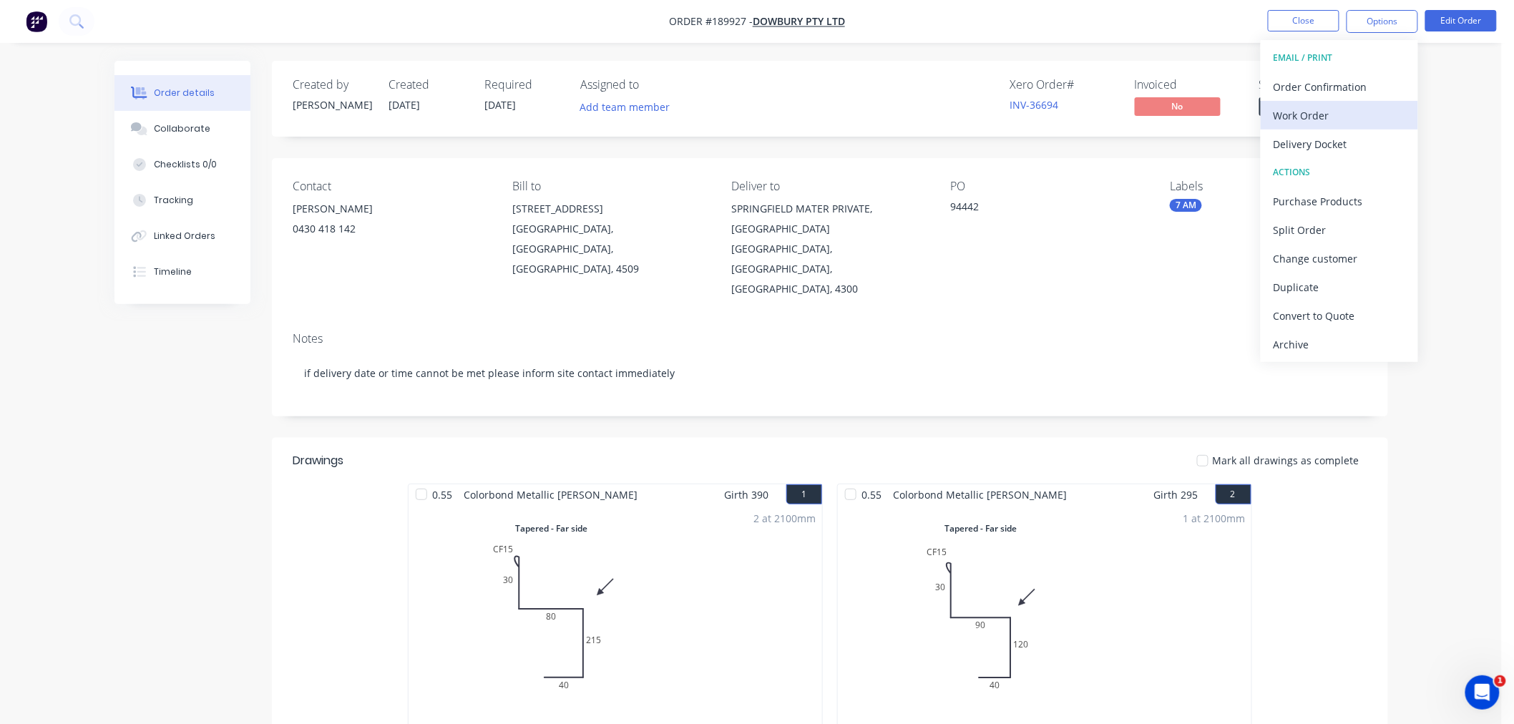
click at [1375, 105] on div "Work Order" at bounding box center [1339, 115] width 132 height 21
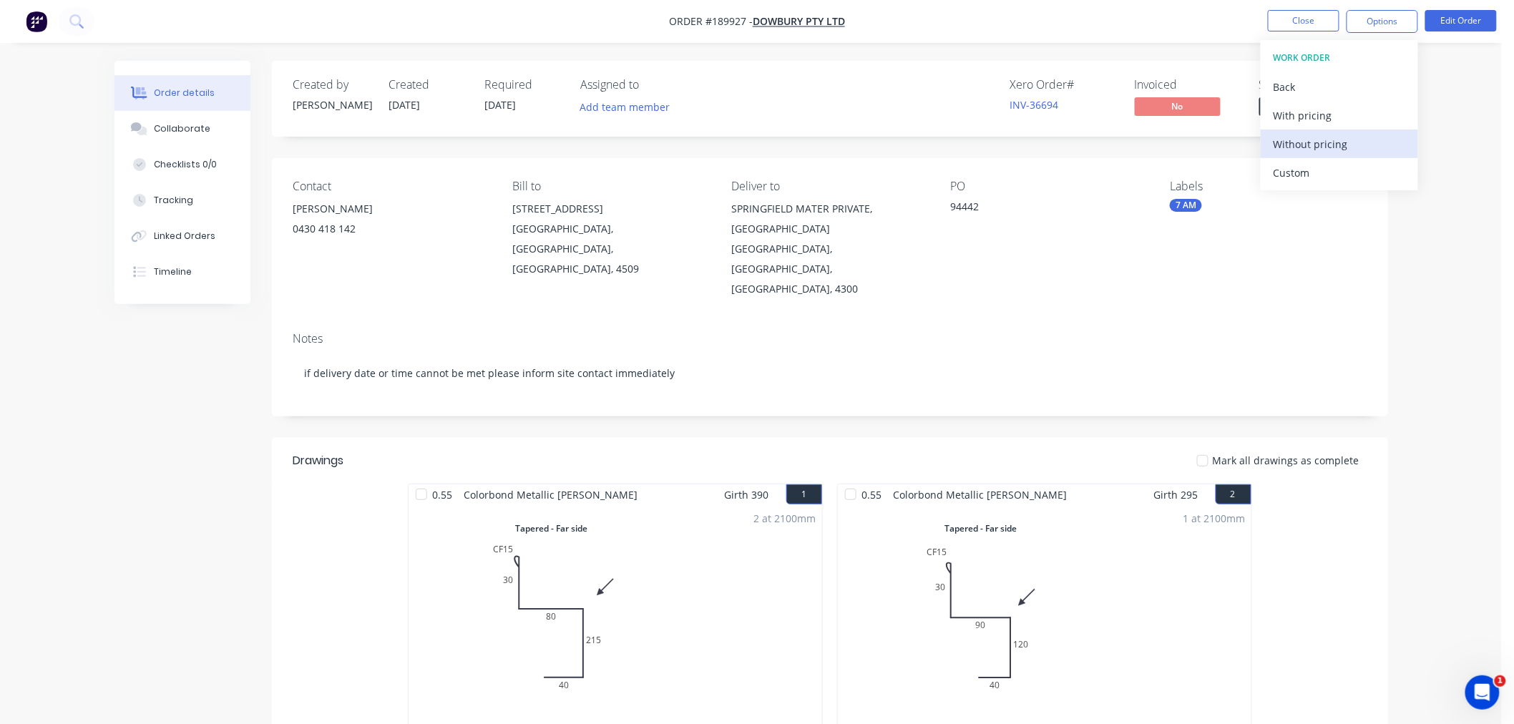
click at [1383, 144] on div "Without pricing" at bounding box center [1339, 144] width 132 height 21
click at [491, 26] on nav "Order #189927 - Dowbury Pty Ltd Close Options EMAIL / PRINT Order Confirmation …" at bounding box center [757, 21] width 1514 height 43
click at [1019, 24] on nav "Order #189927 - Dowbury Pty Ltd Close Options Edit Order" at bounding box center [757, 21] width 1514 height 43
drag, startPoint x: 1007, startPoint y: 33, endPoint x: 1111, endPoint y: 29, distance: 103.8
click at [1011, 32] on nav "Order #189927 - Dowbury Pty Ltd Close Options Edit Order" at bounding box center [757, 21] width 1514 height 43
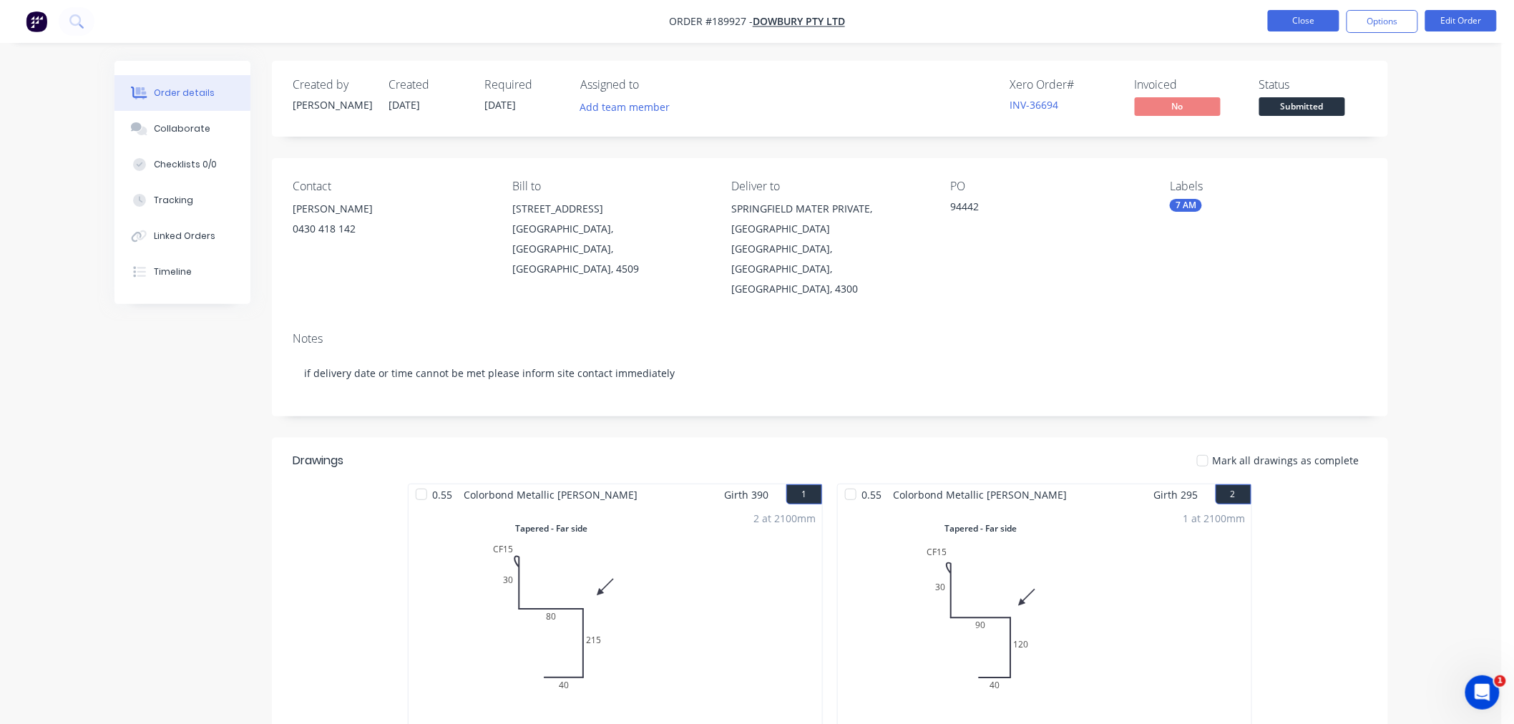
click at [1305, 29] on button "Close" at bounding box center [1303, 20] width 72 height 21
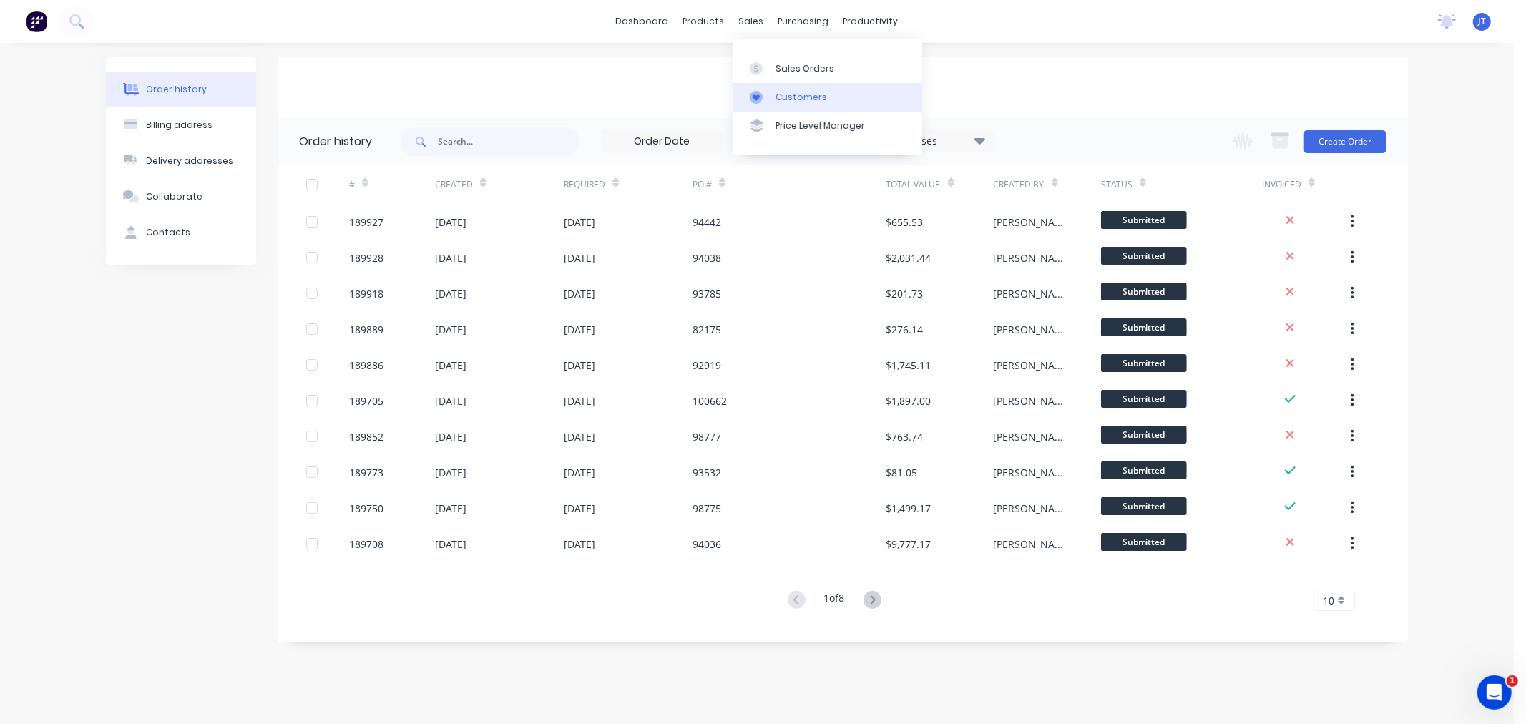
click at [801, 98] on div "Customers" at bounding box center [801, 97] width 52 height 13
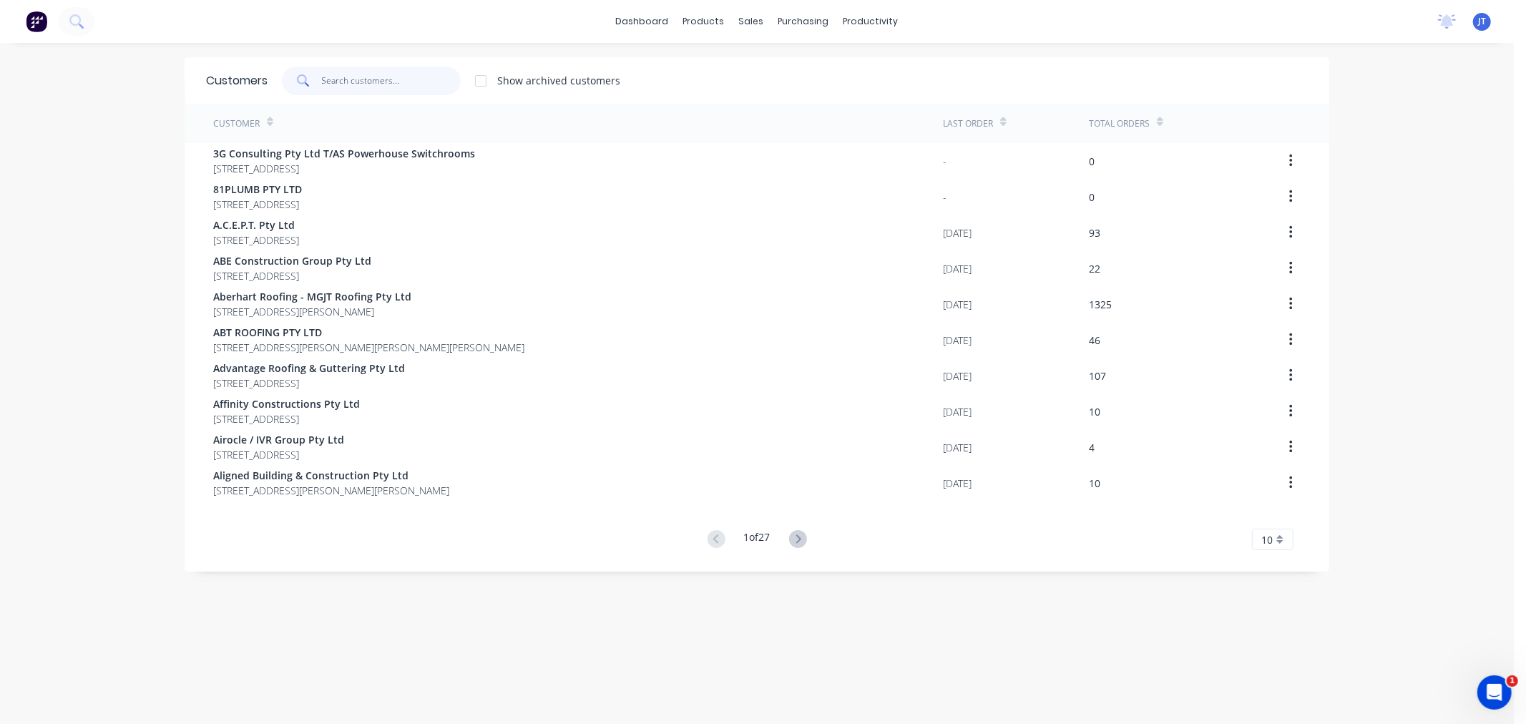
click at [380, 83] on input "text" at bounding box center [391, 81] width 139 height 29
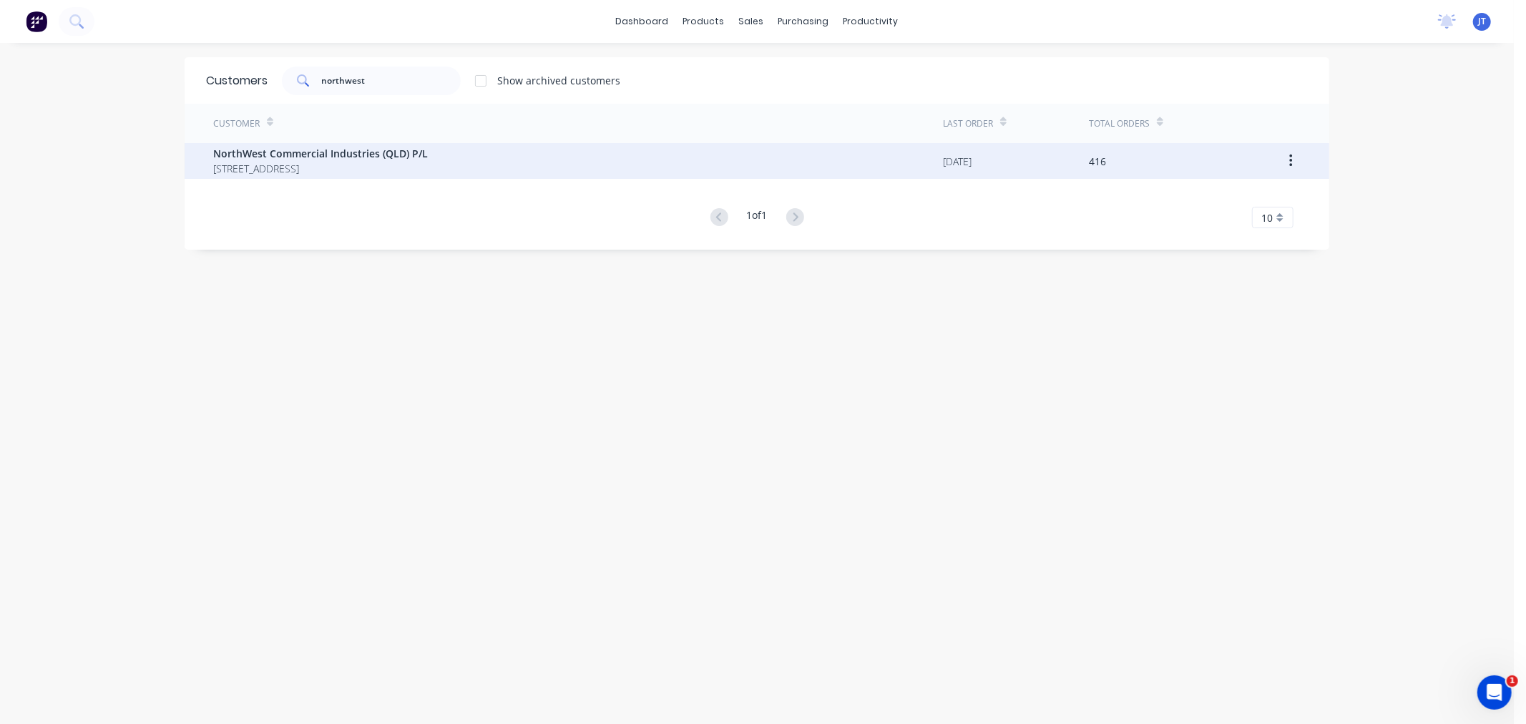
click at [428, 160] on span "NorthWest Commercial Industries (QLD) P/L" at bounding box center [320, 153] width 215 height 15
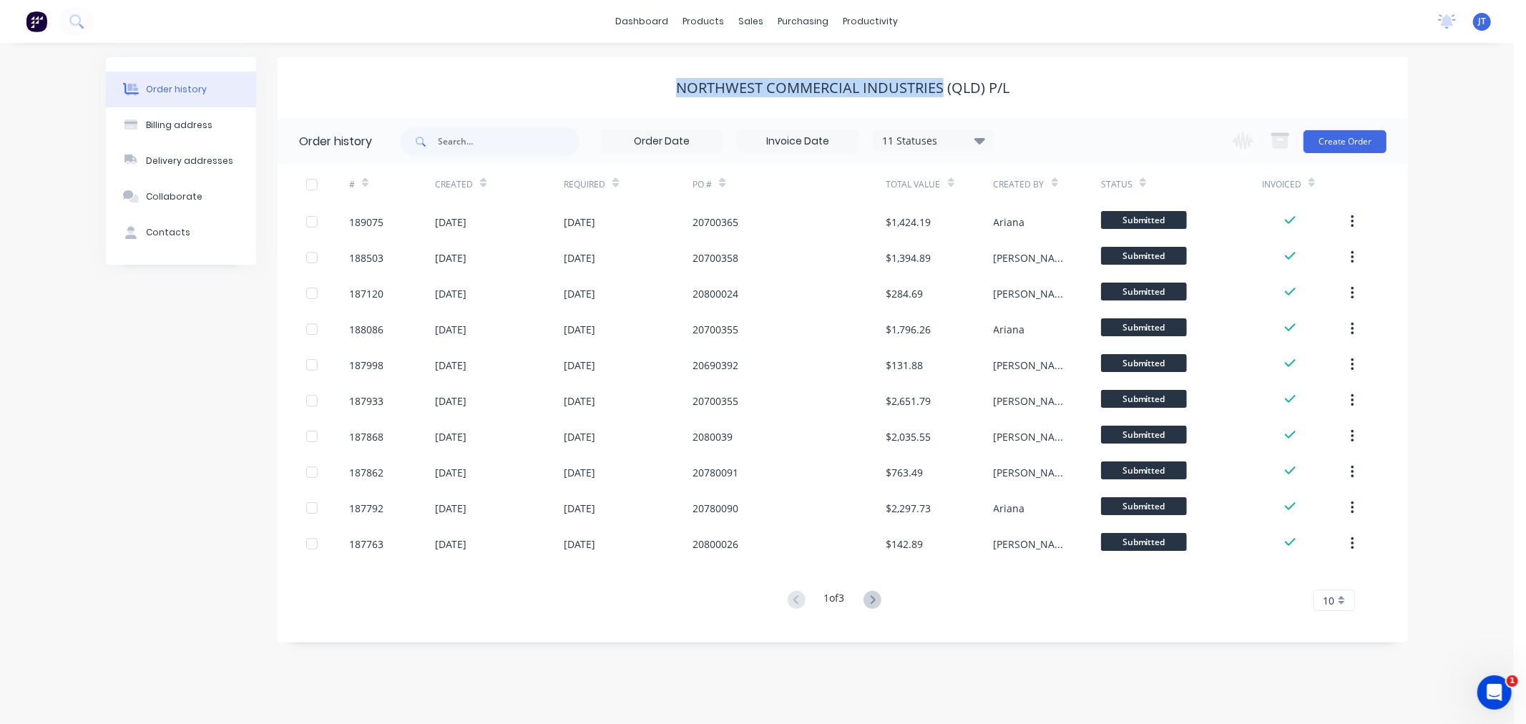
drag, startPoint x: 673, startPoint y: 84, endPoint x: 943, endPoint y: 83, distance: 269.7
click at [943, 83] on div "NorthWest Commercial Industries (QLD) P/L" at bounding box center [843, 87] width 1130 height 17
copy div "NorthWest Commercial Industries"
drag, startPoint x: 1477, startPoint y: 208, endPoint x: 1462, endPoint y: 219, distance: 18.5
click at [1477, 208] on div "Order history Billing address Delivery addresses Collaborate Contacts NorthWest…" at bounding box center [757, 383] width 1514 height 681
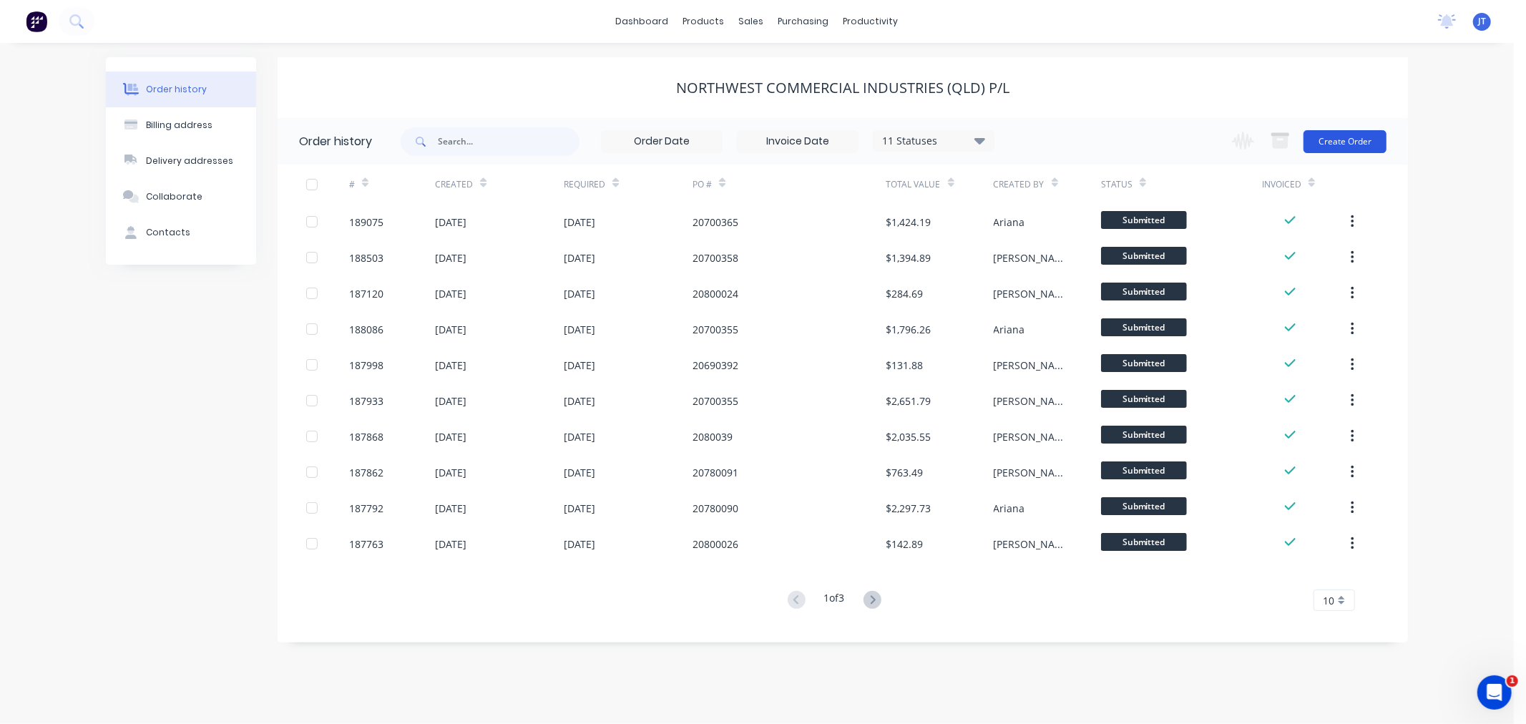
click at [1348, 138] on button "Create Order" at bounding box center [1344, 141] width 83 height 23
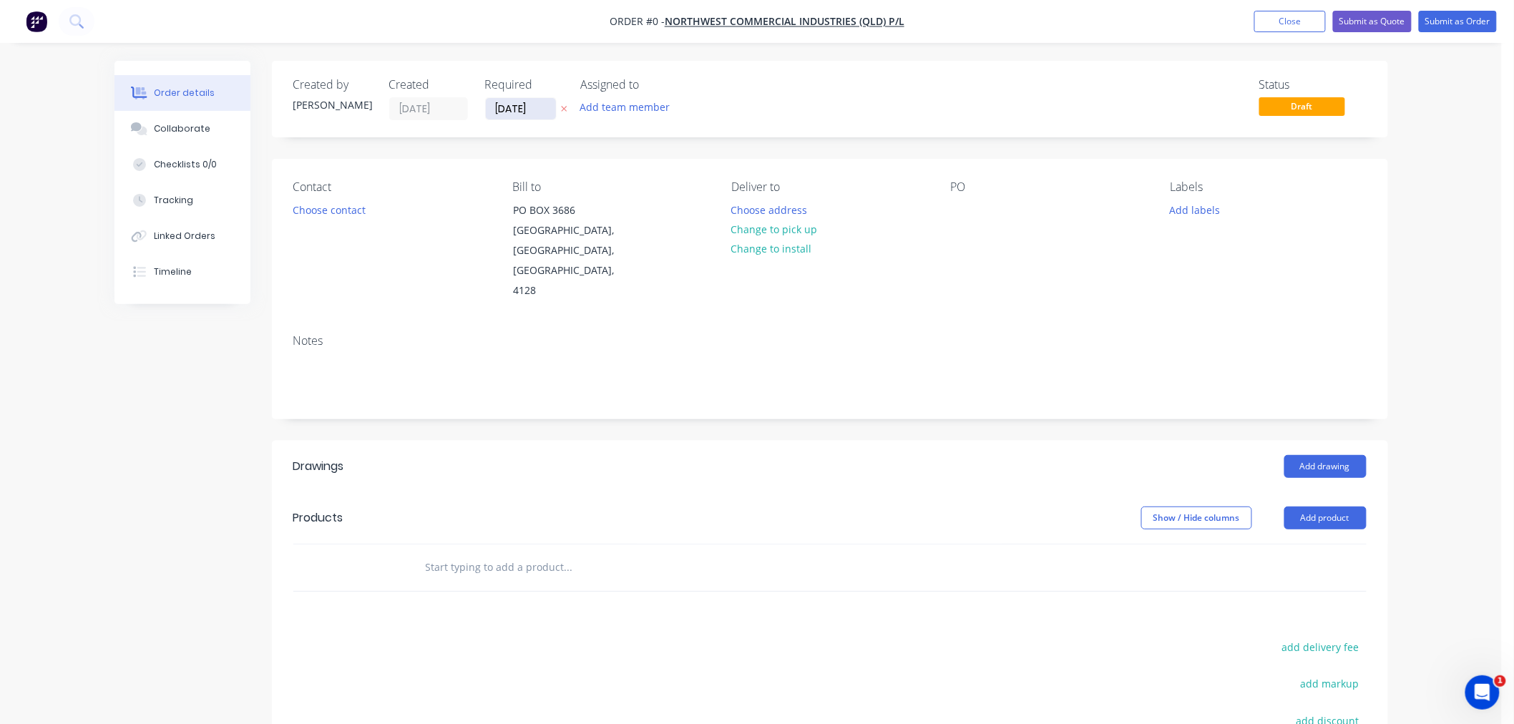
click at [523, 112] on input "[DATE]" at bounding box center [521, 108] width 70 height 21
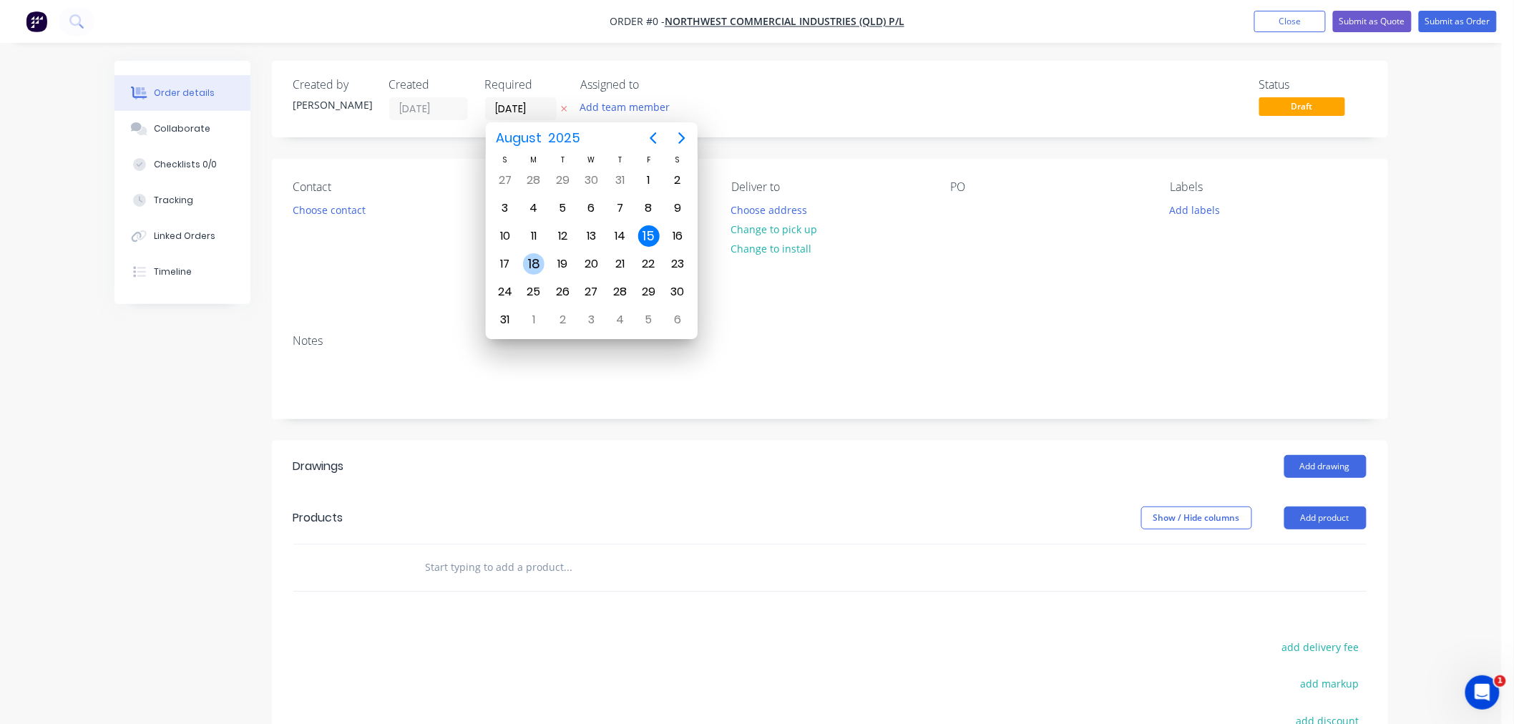
click at [531, 263] on div "18" at bounding box center [533, 263] width 21 height 21
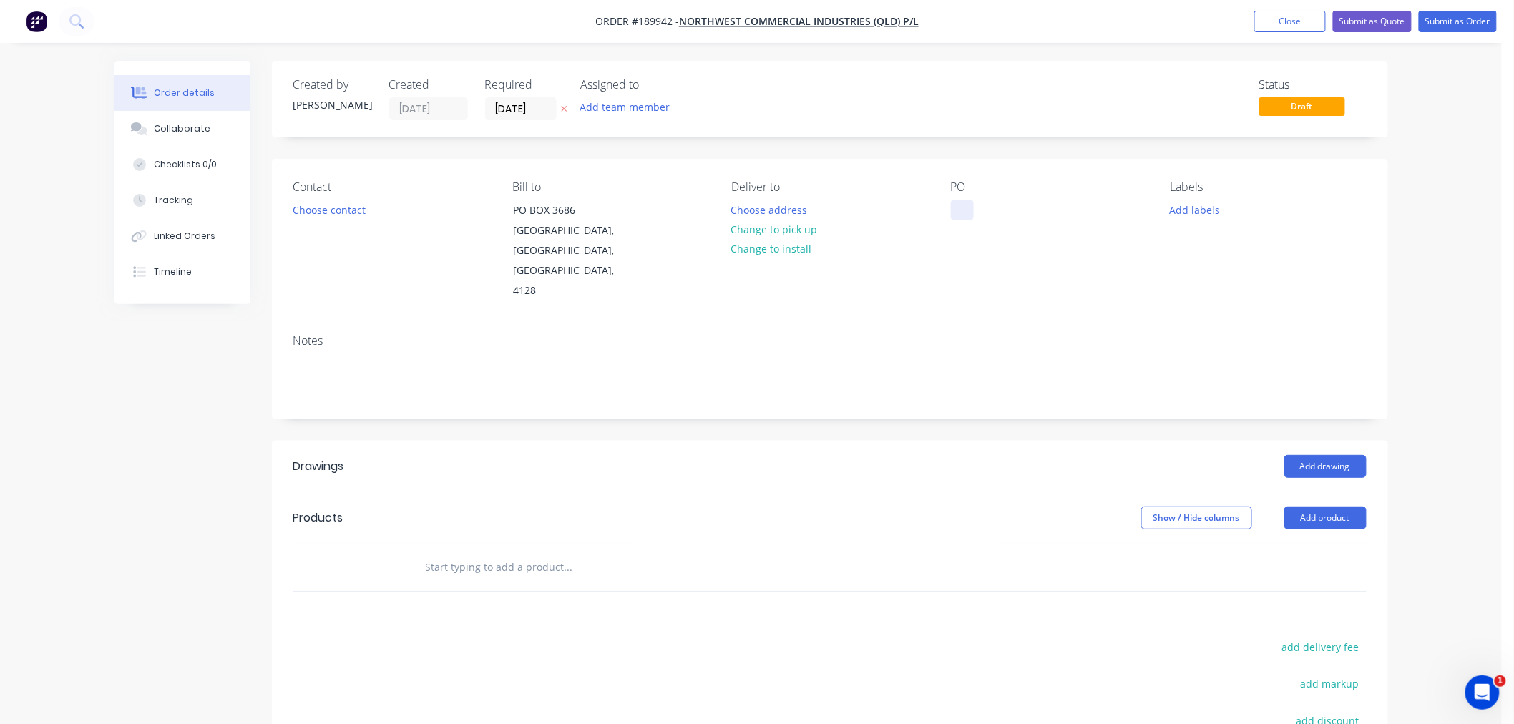
click at [955, 204] on div at bounding box center [962, 210] width 23 height 21
click at [1187, 210] on button "Add labels" at bounding box center [1195, 209] width 66 height 19
click at [1223, 304] on div "7 AM" at bounding box center [1225, 306] width 32 height 16
click at [1458, 360] on div "Order details Collaborate Checklists 0/0 Tracking Linked Orders Timeline Order …" at bounding box center [750, 478] width 1501 height 956
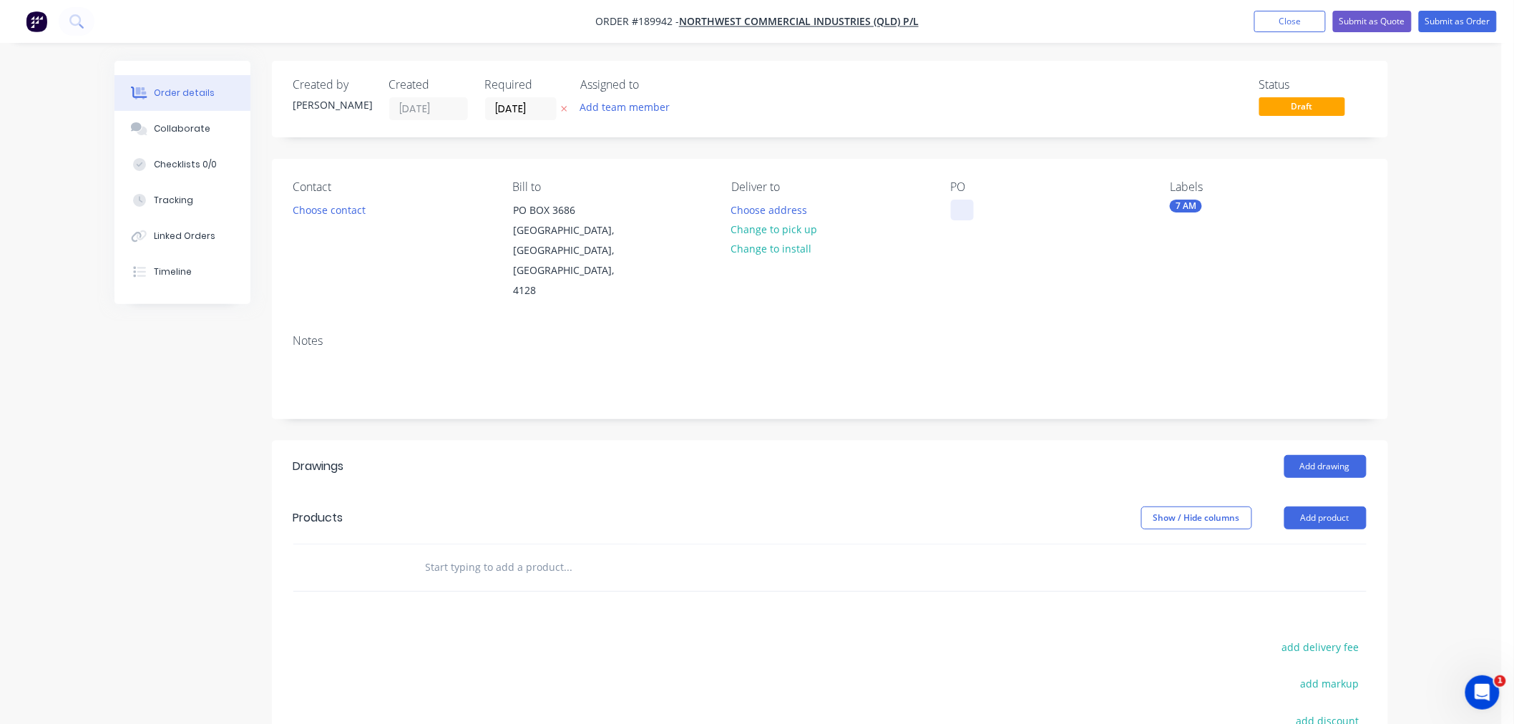
click at [956, 213] on div at bounding box center [962, 210] width 23 height 21
click at [754, 177] on div "Contact Choose contact [PERSON_NAME] to [GEOGRAPHIC_DATA] Deliver to Choose add…" at bounding box center [830, 241] width 1116 height 164
click at [329, 213] on button "Choose contact" at bounding box center [329, 209] width 88 height 19
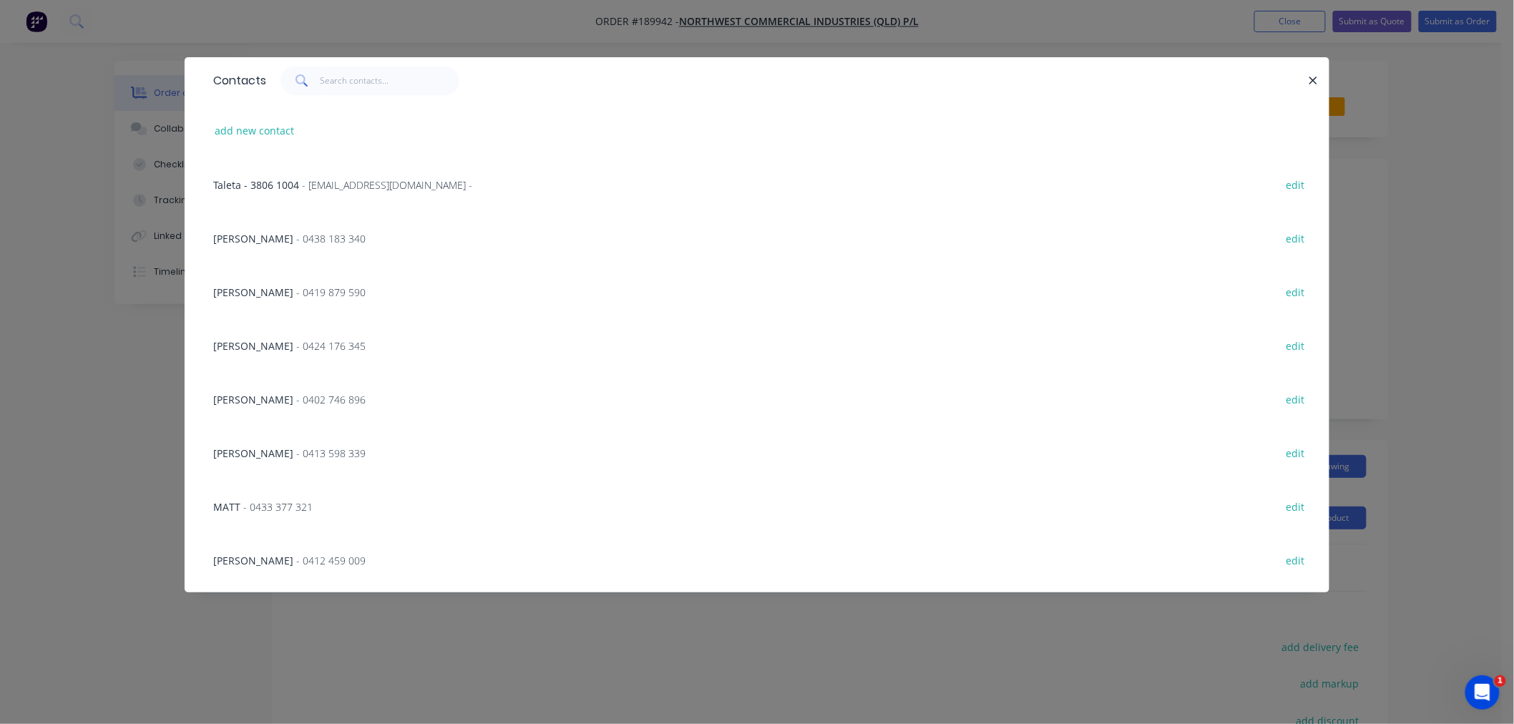
click at [270, 459] on div "[PERSON_NAME] - 0413 598 339" at bounding box center [289, 453] width 152 height 15
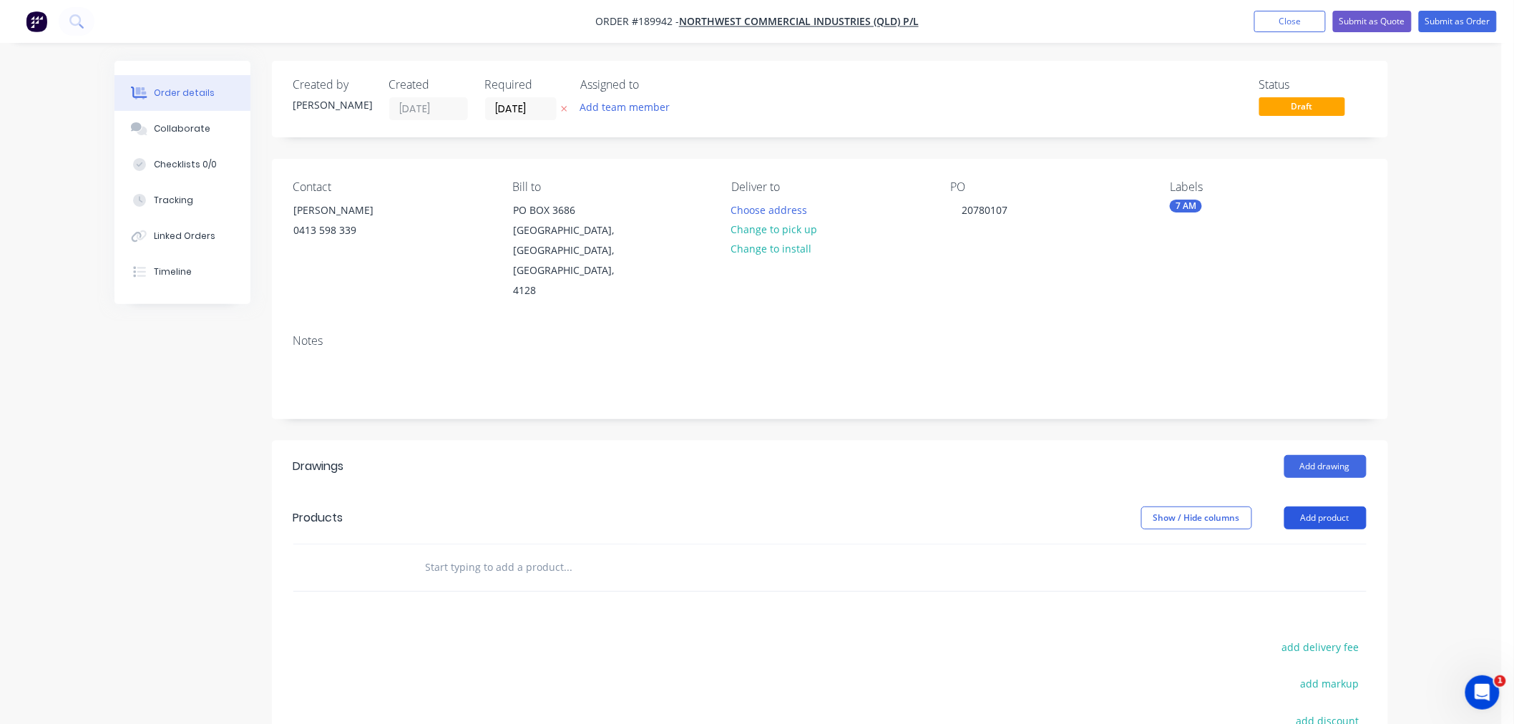
click at [1321, 509] on button "Add product" at bounding box center [1325, 517] width 82 height 23
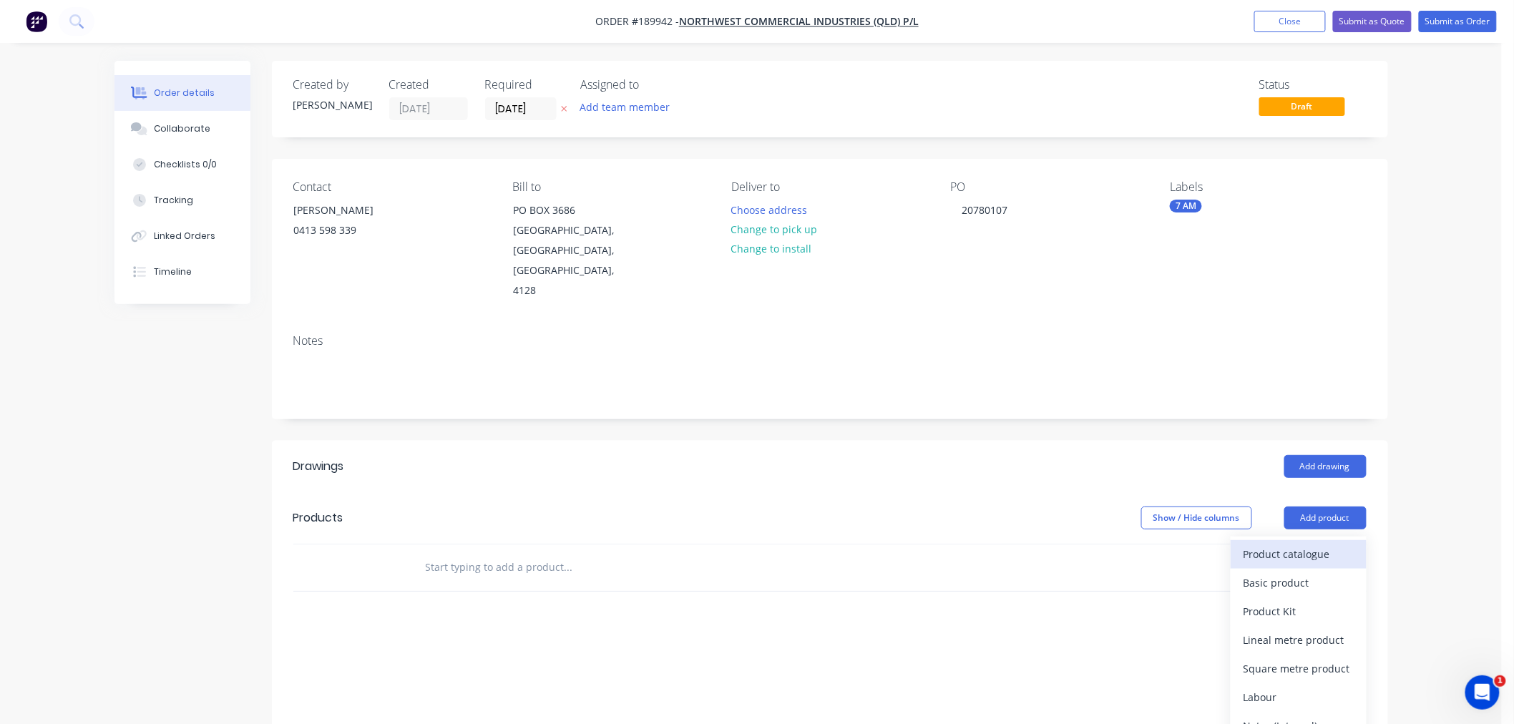
click at [1325, 544] on div "Product catalogue" at bounding box center [1298, 554] width 110 height 21
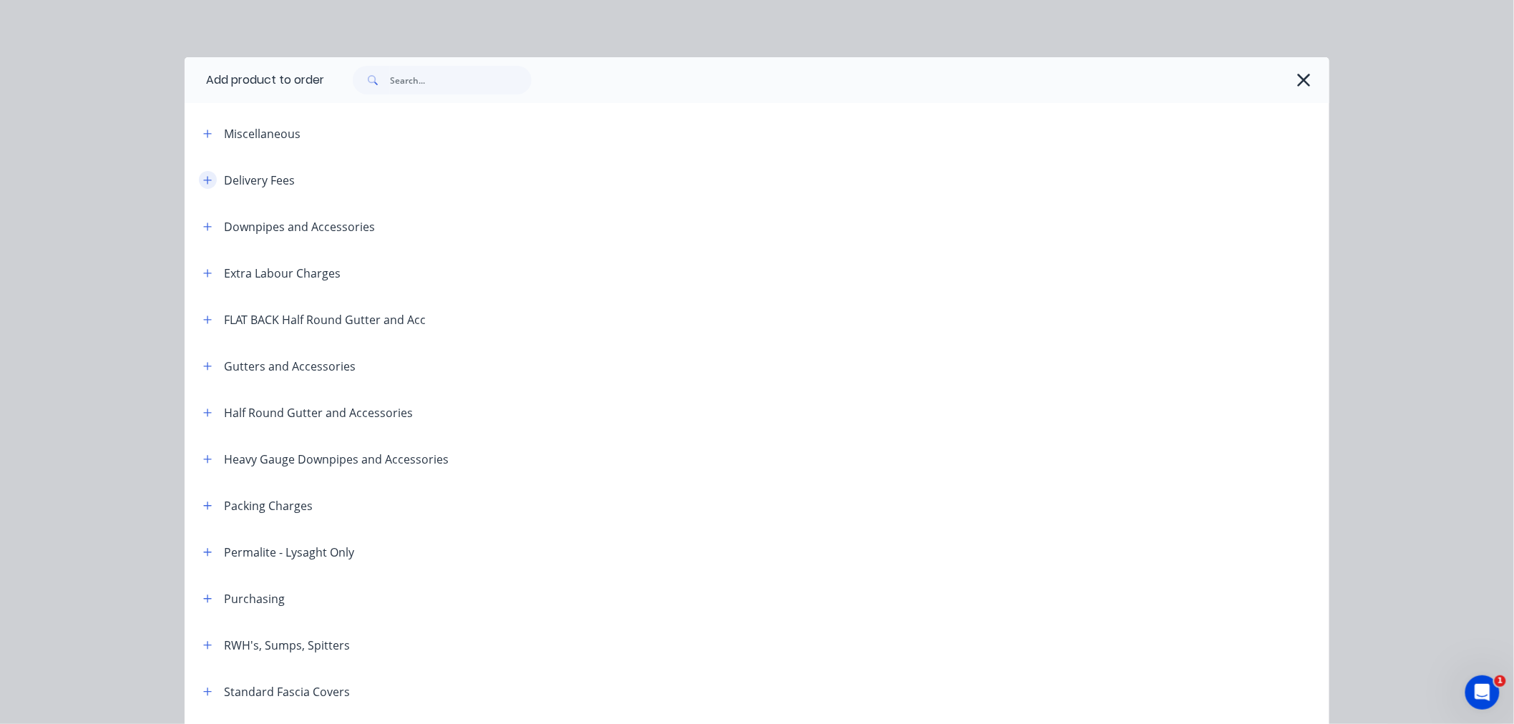
click at [203, 184] on icon "button" at bounding box center [207, 180] width 9 height 10
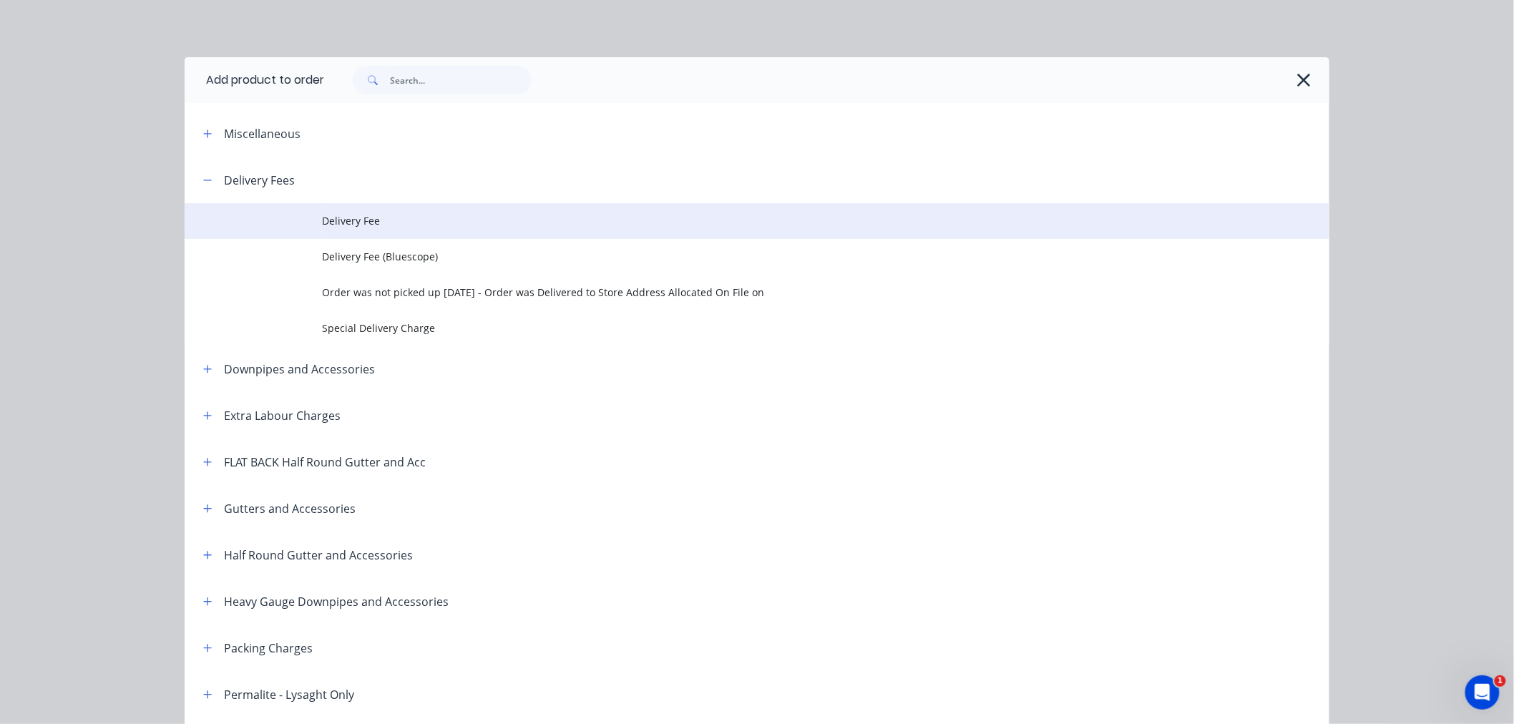
click at [360, 215] on span "Delivery Fee" at bounding box center [724, 220] width 805 height 15
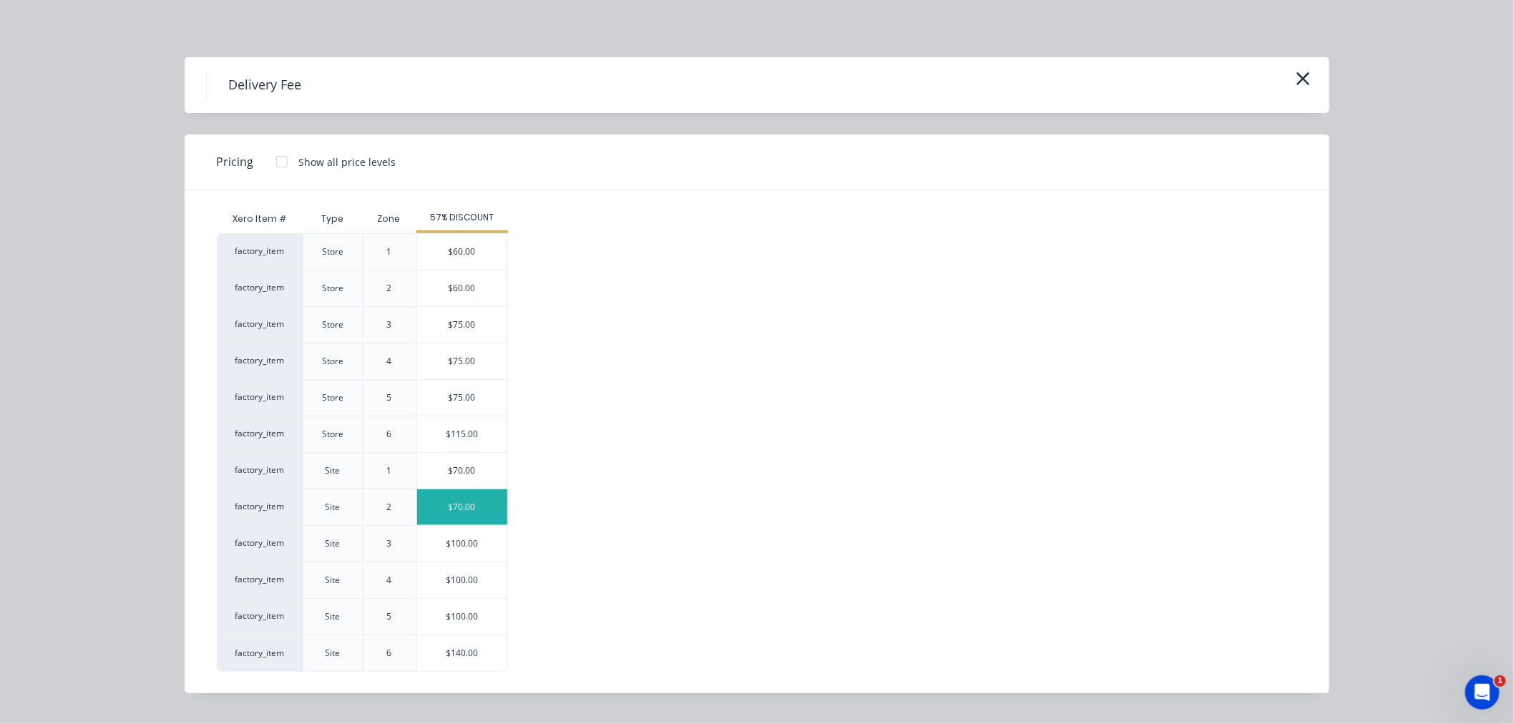
click at [487, 515] on div "$70.00" at bounding box center [462, 507] width 90 height 36
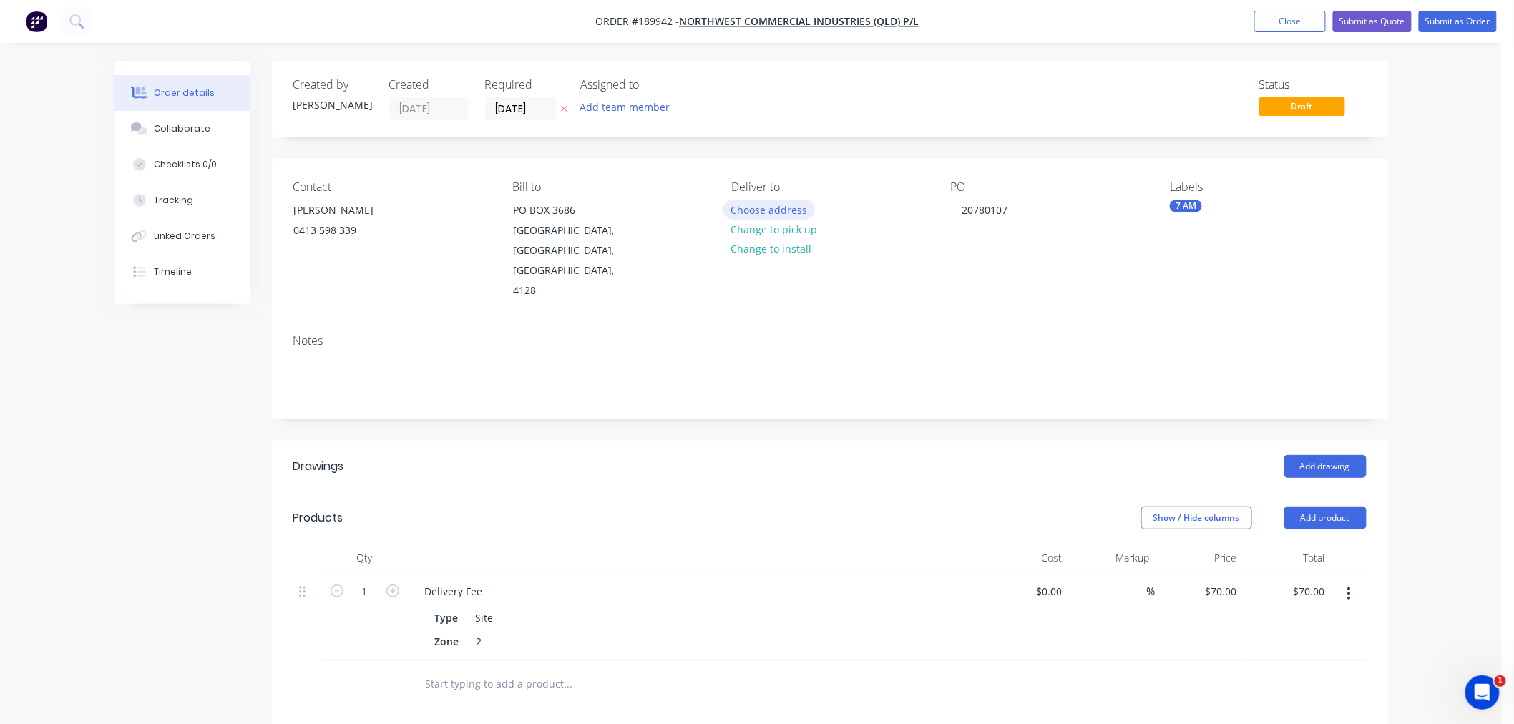
click at [798, 203] on button "Choose address" at bounding box center [769, 209] width 92 height 19
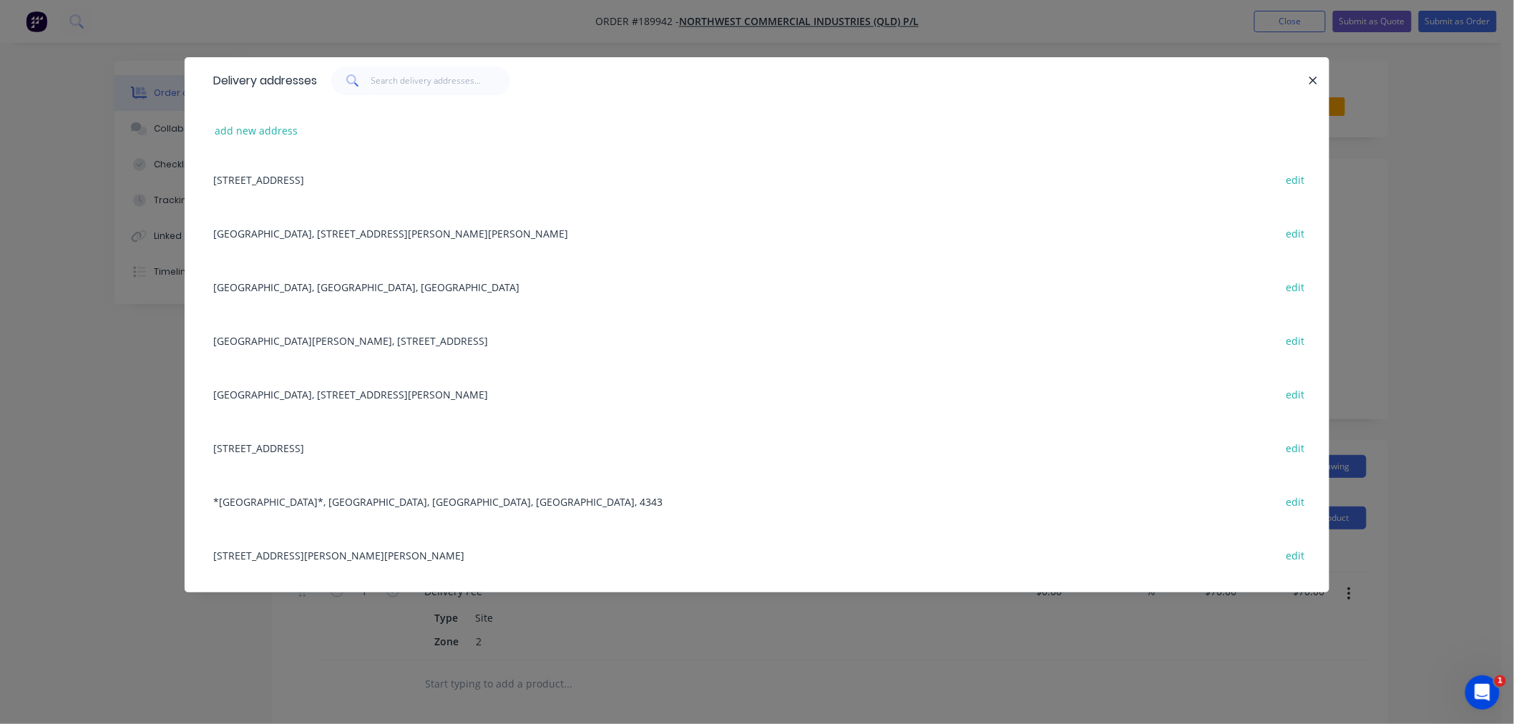
scroll to position [0, 0]
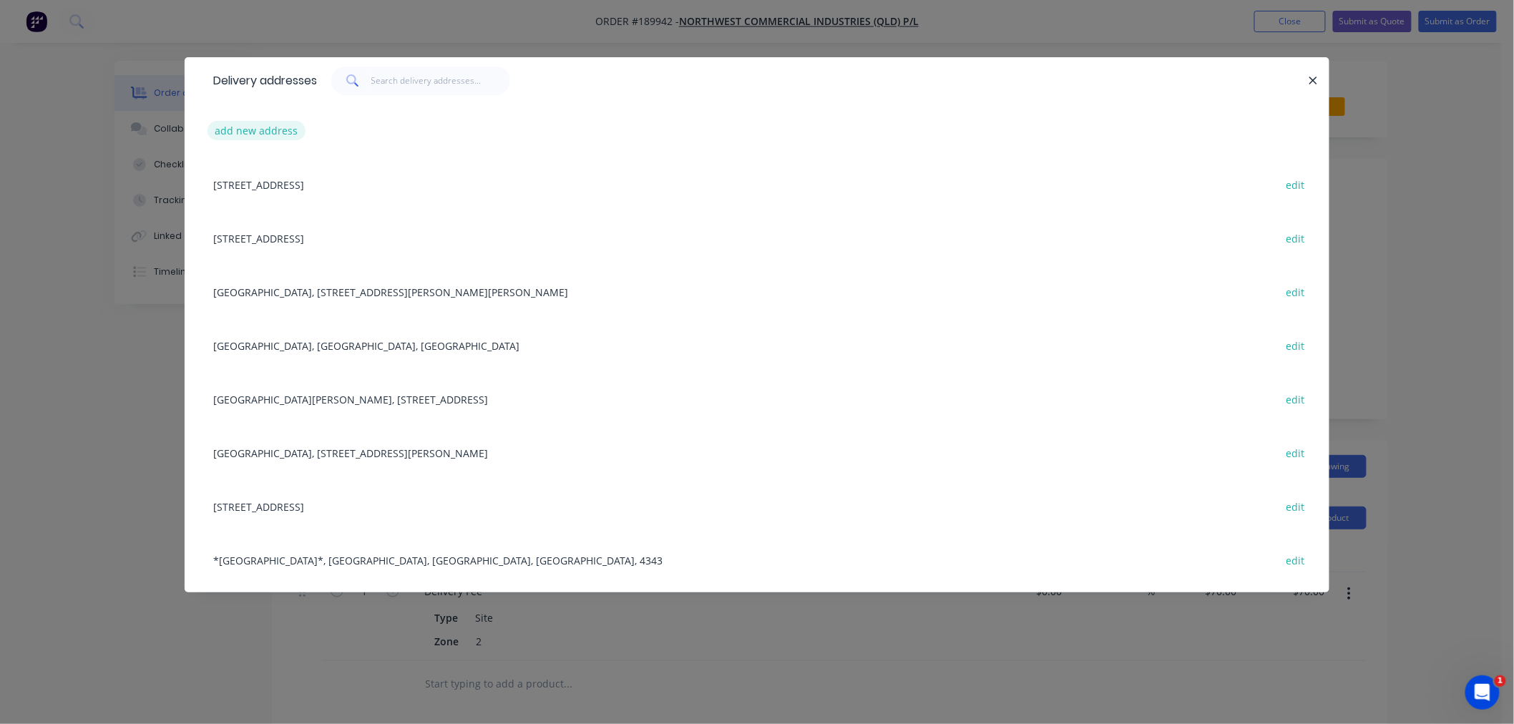
click at [252, 134] on button "add new address" at bounding box center [256, 130] width 98 height 19
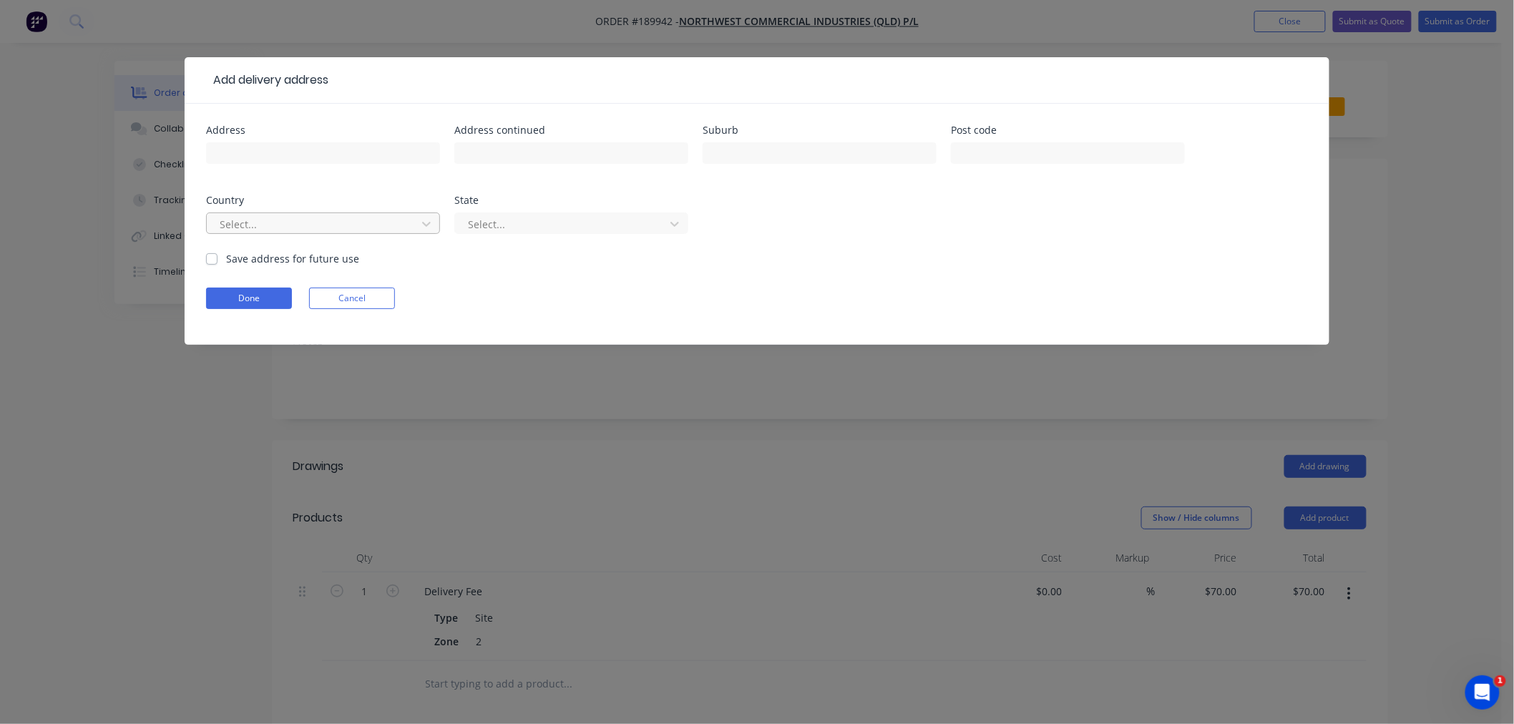
click at [283, 232] on div at bounding box center [313, 224] width 191 height 18
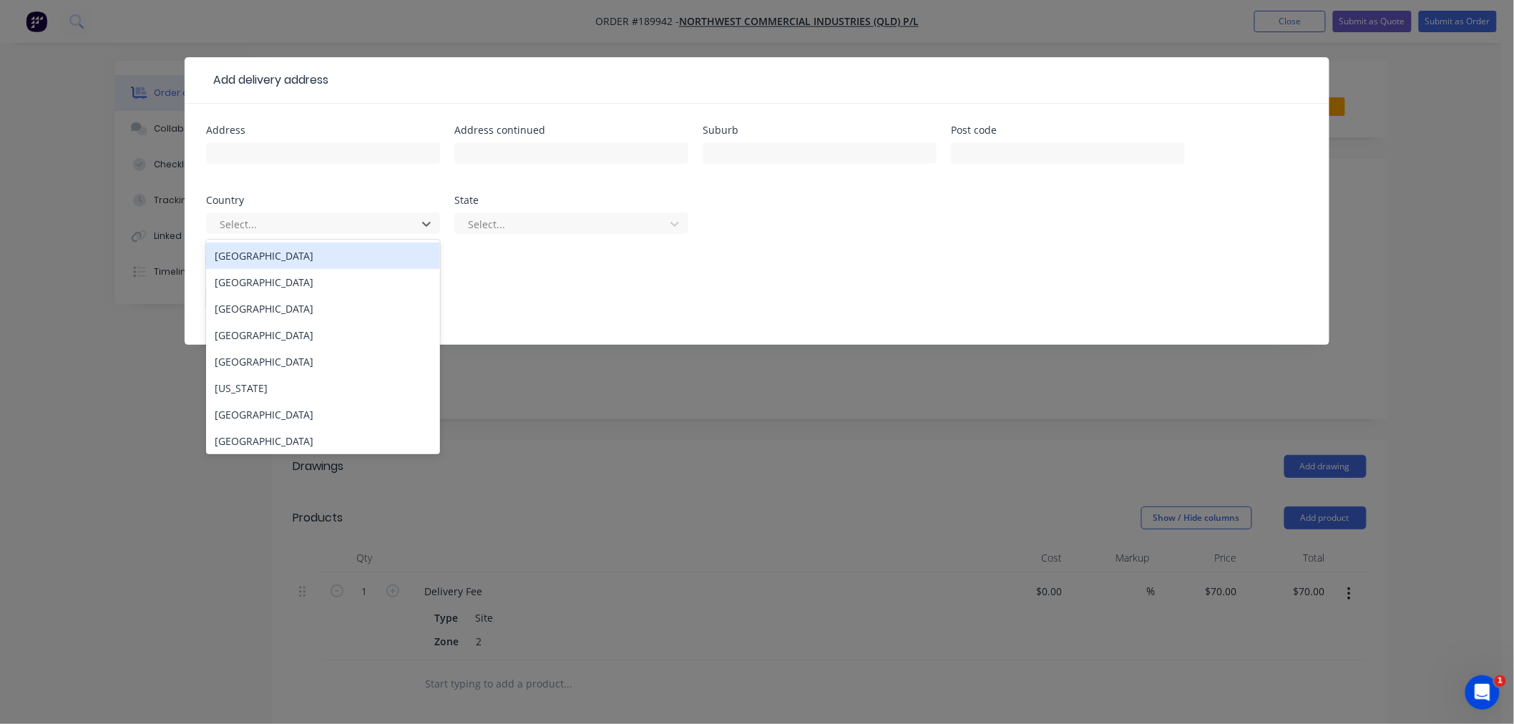
click at [296, 252] on div "[GEOGRAPHIC_DATA]" at bounding box center [323, 255] width 234 height 26
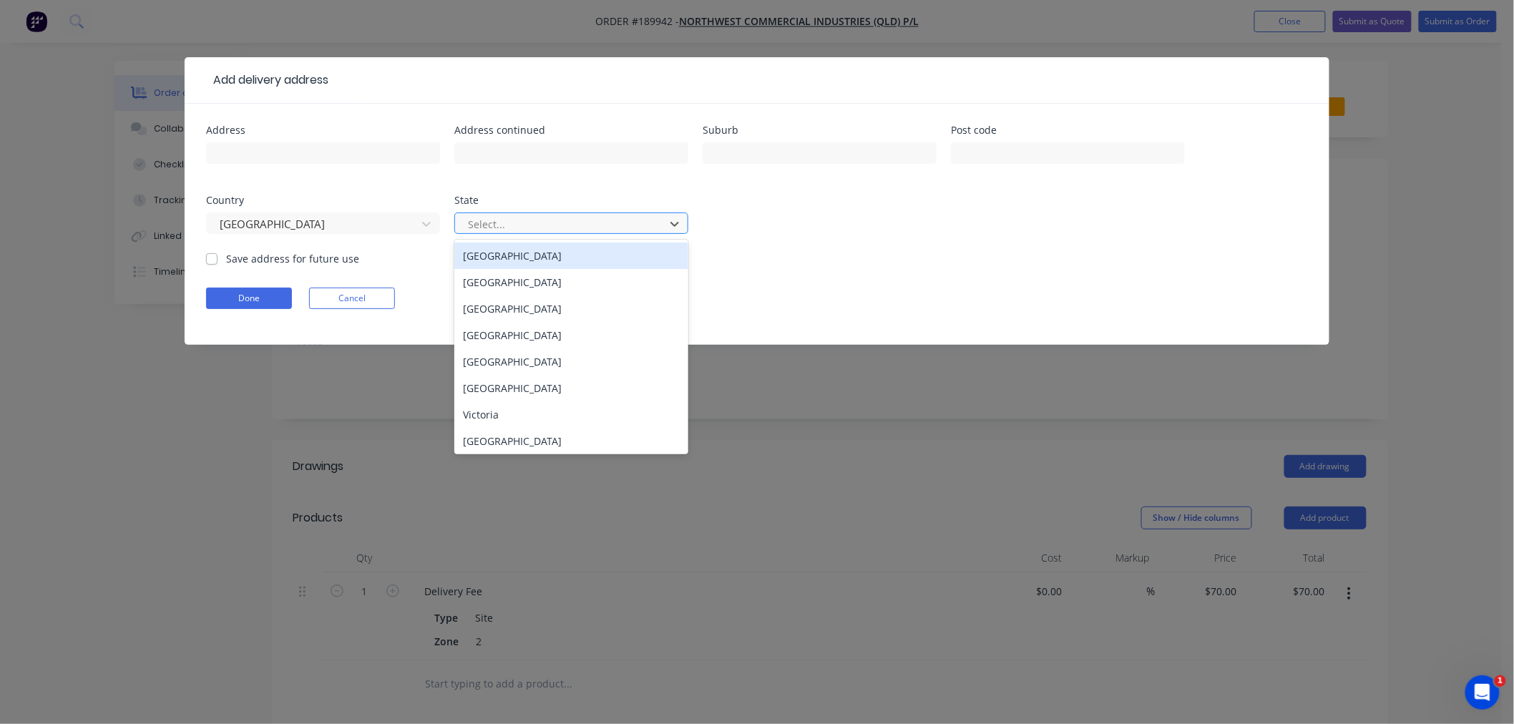
drag, startPoint x: 496, startPoint y: 213, endPoint x: 506, endPoint y: 230, distance: 20.2
click at [497, 215] on div "Select..." at bounding box center [562, 223] width 200 height 21
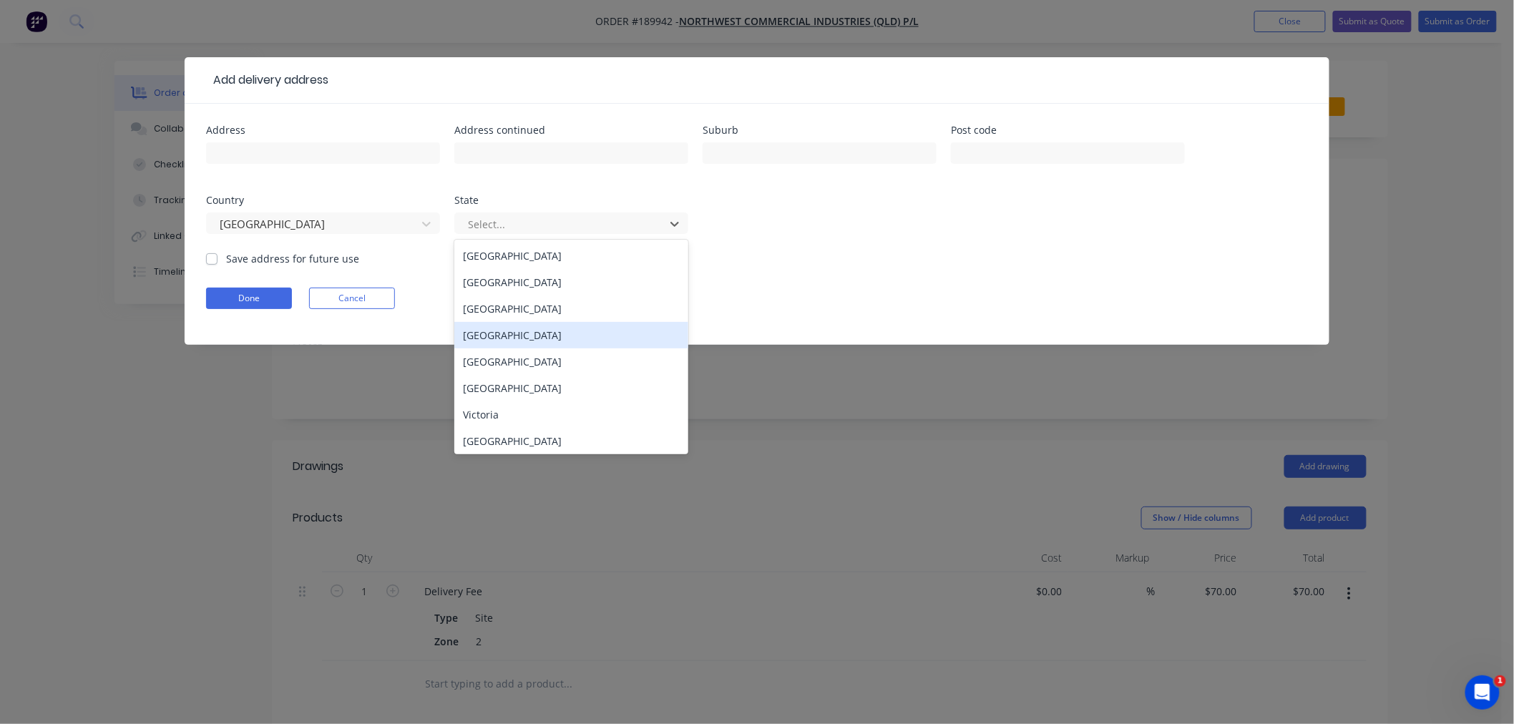
click at [517, 332] on div "[GEOGRAPHIC_DATA]" at bounding box center [571, 335] width 234 height 26
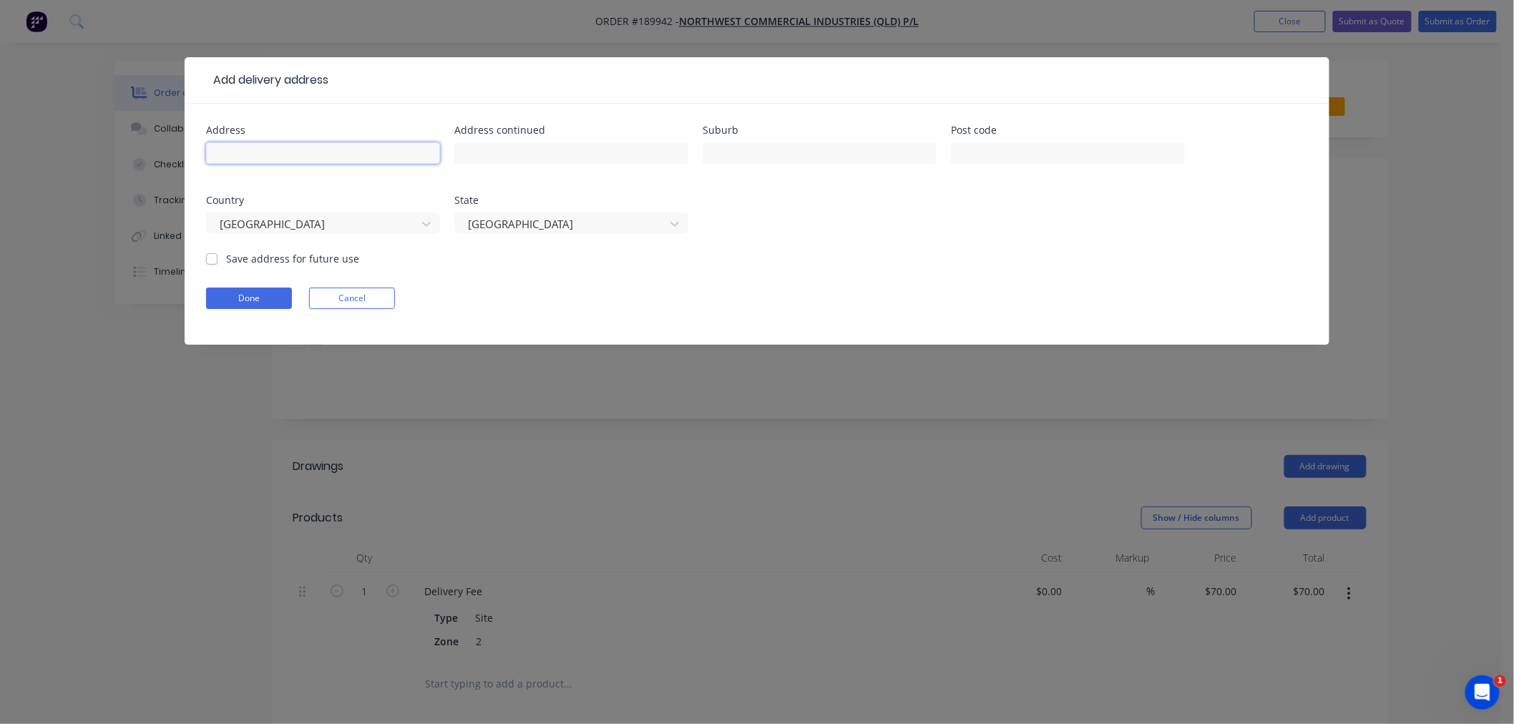
click at [360, 156] on input "text" at bounding box center [323, 152] width 234 height 21
click at [497, 148] on input "text" at bounding box center [571, 152] width 234 height 21
click at [990, 162] on input "text" at bounding box center [1068, 152] width 234 height 21
click at [634, 153] on input "[GEOGRAPHIC_DATA], [GEOGRAPHIC_DATA]" at bounding box center [571, 152] width 234 height 21
click at [403, 155] on input "[GEOGRAPHIC_DATA][PERSON_NAME]" at bounding box center [323, 152] width 234 height 21
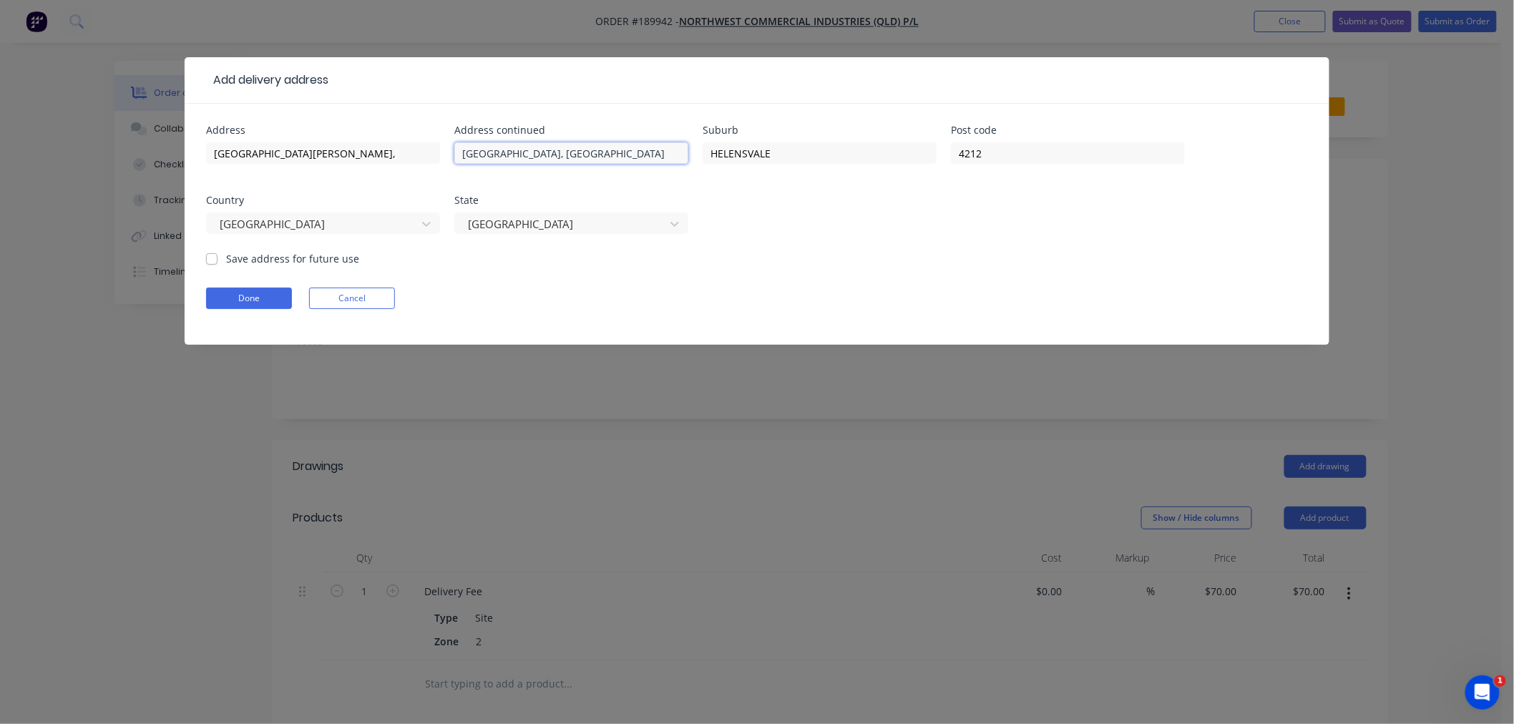
click at [660, 153] on input "[GEOGRAPHIC_DATA], [GEOGRAPHIC_DATA]" at bounding box center [571, 152] width 234 height 21
click at [243, 297] on button "Done" at bounding box center [249, 298] width 86 height 21
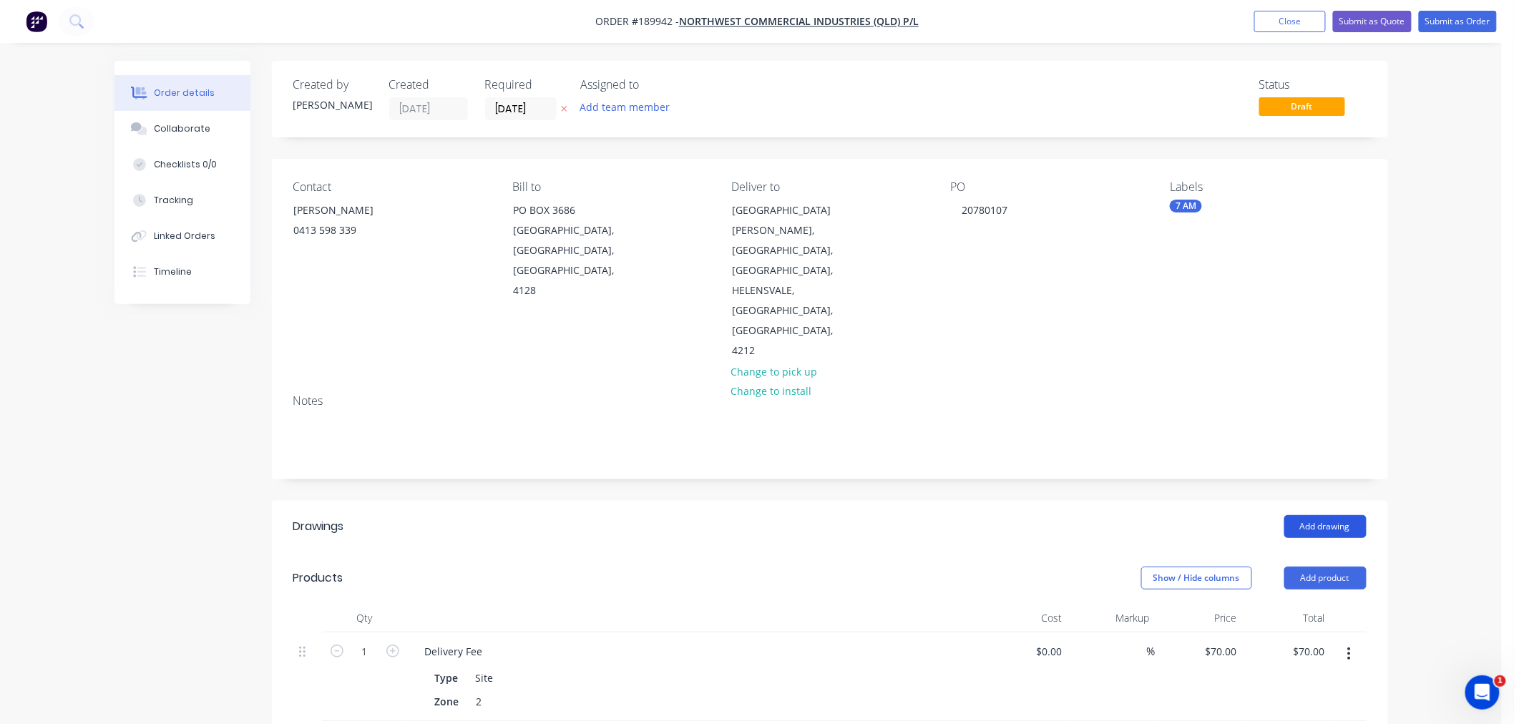
click at [1317, 515] on button "Add drawing" at bounding box center [1325, 526] width 82 height 23
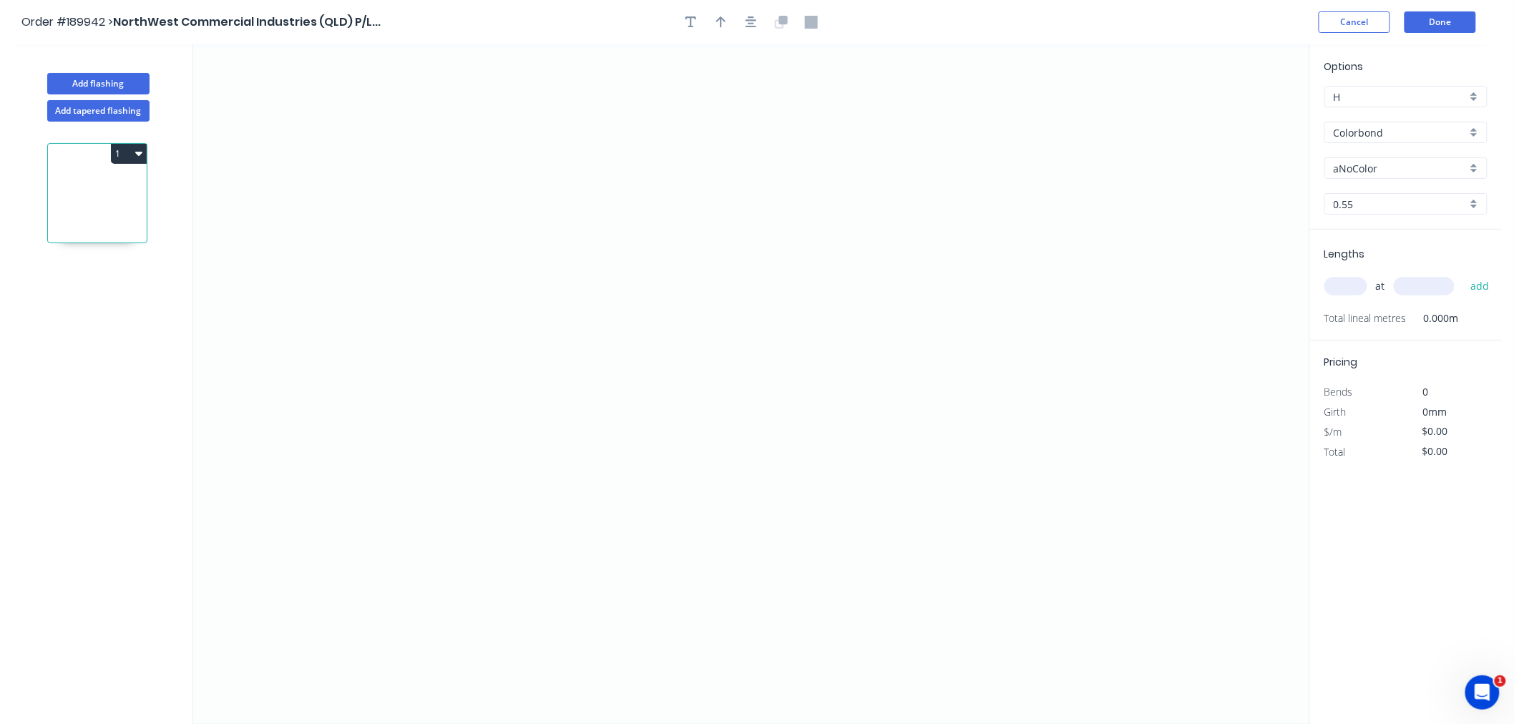
click at [1382, 157] on div "aNoColor" at bounding box center [1405, 167] width 163 height 21
click at [1426, 272] on div "Dover White" at bounding box center [1406, 282] width 162 height 25
click at [1341, 285] on input "text" at bounding box center [1345, 286] width 43 height 19
click at [1463, 274] on button "add" at bounding box center [1480, 286] width 34 height 24
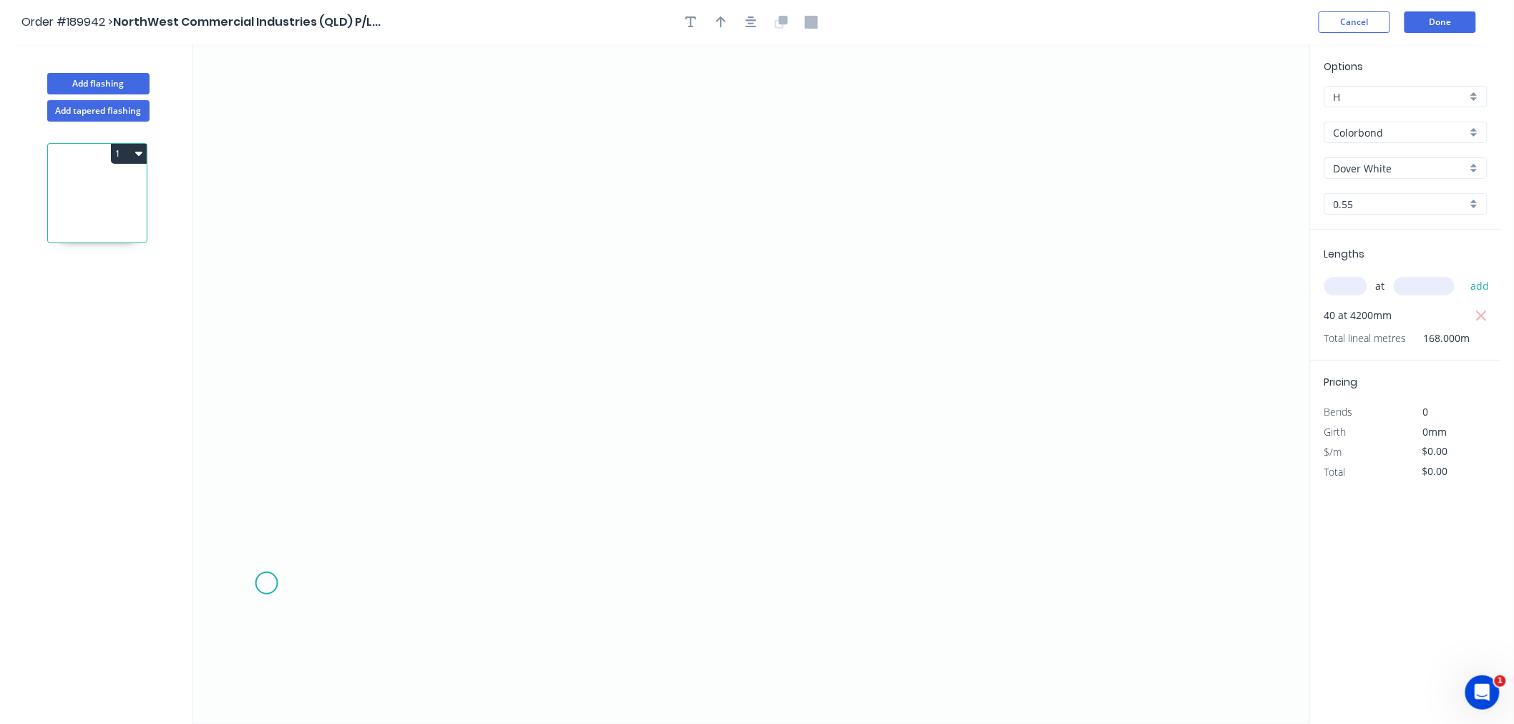
click at [265, 585] on icon "0" at bounding box center [751, 384] width 1116 height 680
click at [296, 519] on icon at bounding box center [280, 551] width 31 height 67
click at [425, 525] on icon "0 ?" at bounding box center [751, 384] width 1116 height 680
click at [430, 275] on icon "0 ? ? ? º" at bounding box center [751, 384] width 1116 height 680
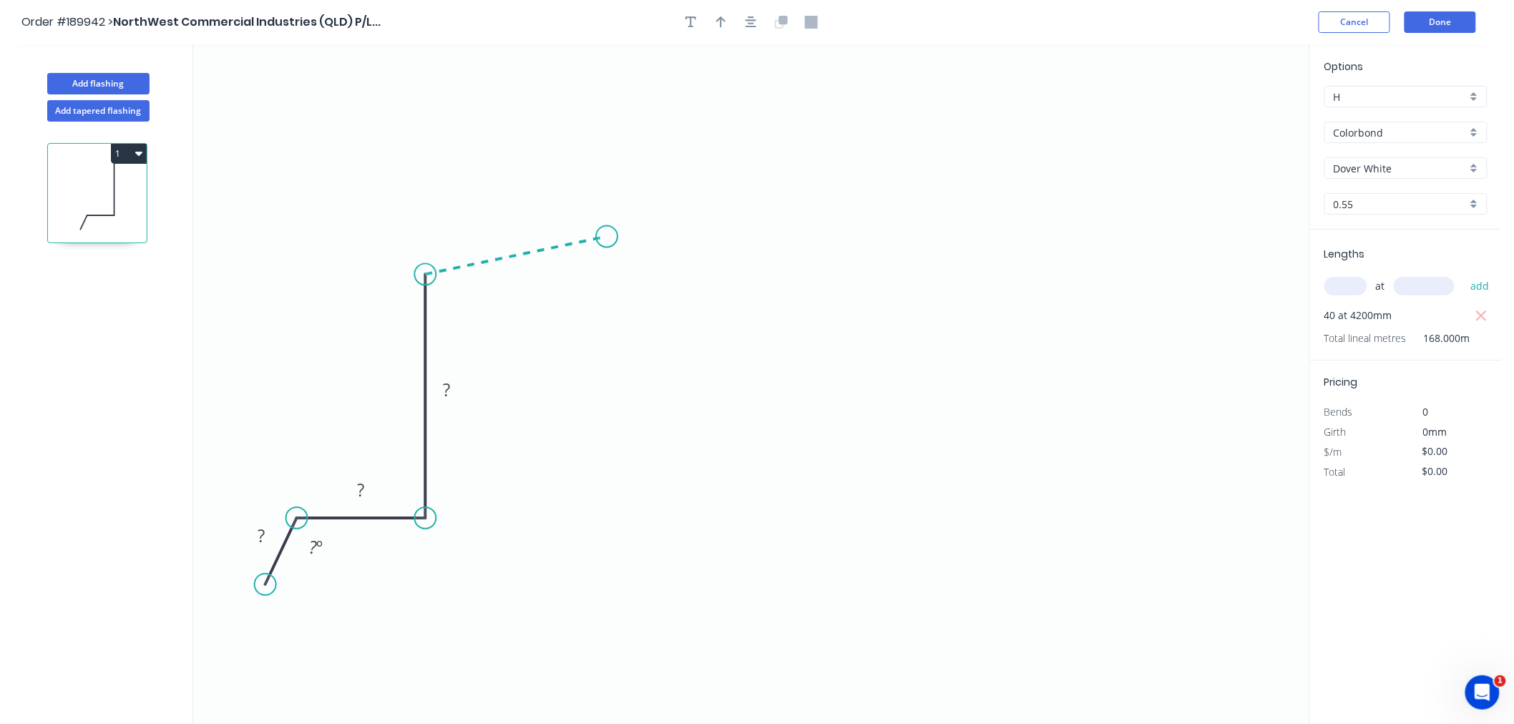
click at [607, 236] on icon "0 ? ? ? ? º" at bounding box center [751, 384] width 1116 height 680
click at [617, 55] on icon "0 ? ? ? ? ? º ? º" at bounding box center [751, 384] width 1116 height 680
click at [750, 24] on icon "button" at bounding box center [750, 22] width 11 height 13
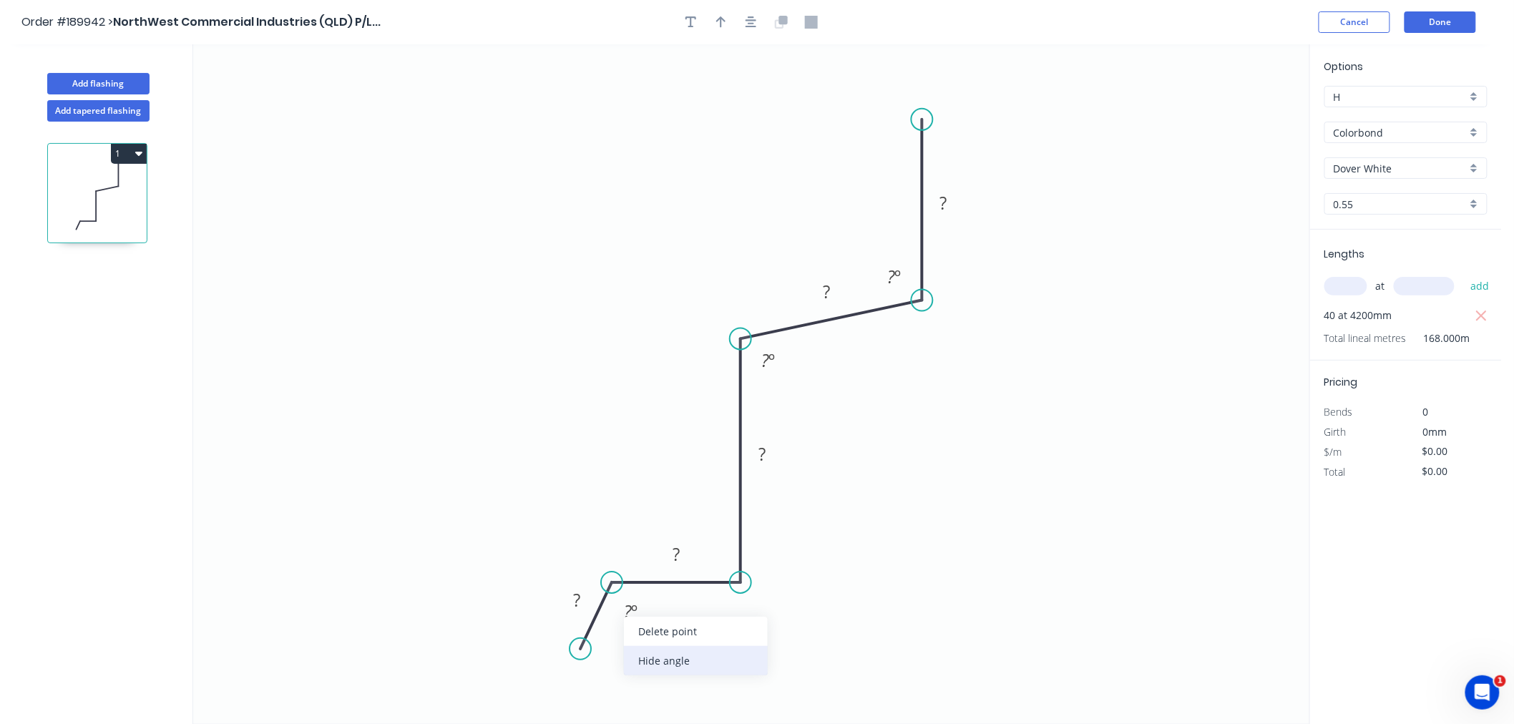
click at [651, 664] on div "Hide angle" at bounding box center [696, 660] width 144 height 29
click at [577, 598] on tspan "?" at bounding box center [576, 600] width 7 height 24
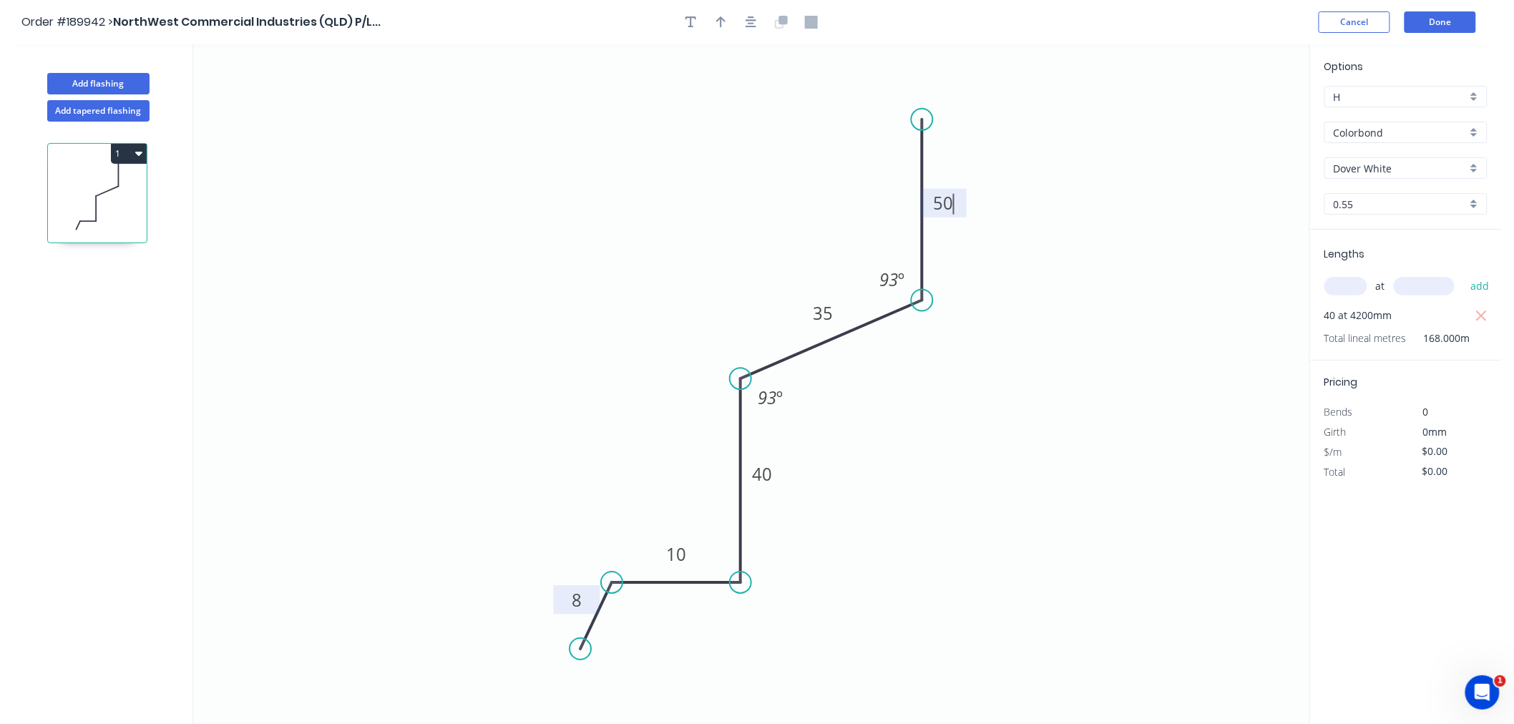
drag, startPoint x: 740, startPoint y: 334, endPoint x: 747, endPoint y: 388, distance: 54.1
click at [747, 388] on circle at bounding box center [740, 378] width 21 height 21
drag, startPoint x: 926, startPoint y: 334, endPoint x: 910, endPoint y: 337, distance: 16.7
click at [910, 337] on icon "0 8 10 40 35 50 93 º 93 º" at bounding box center [751, 384] width 1116 height 680
drag, startPoint x: 919, startPoint y: 126, endPoint x: 918, endPoint y: 98, distance: 27.9
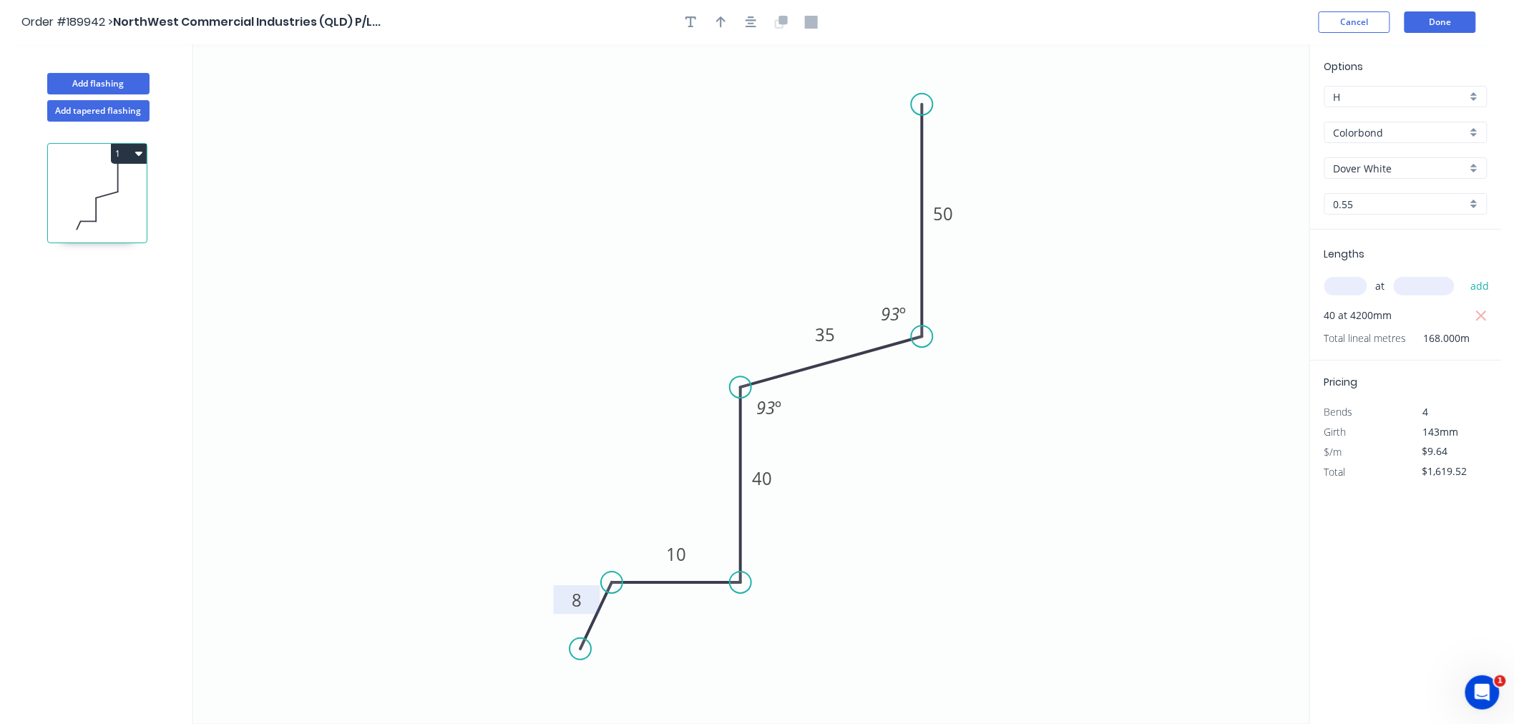
click at [923, 104] on circle at bounding box center [921, 104] width 21 height 21
click at [755, 19] on icon "button" at bounding box center [750, 21] width 11 height 11
click at [719, 19] on icon "button" at bounding box center [721, 21] width 10 height 11
drag, startPoint x: 1236, startPoint y: 114, endPoint x: 828, endPoint y: 204, distance: 418.1
click at [853, 198] on icon at bounding box center [859, 175] width 13 height 46
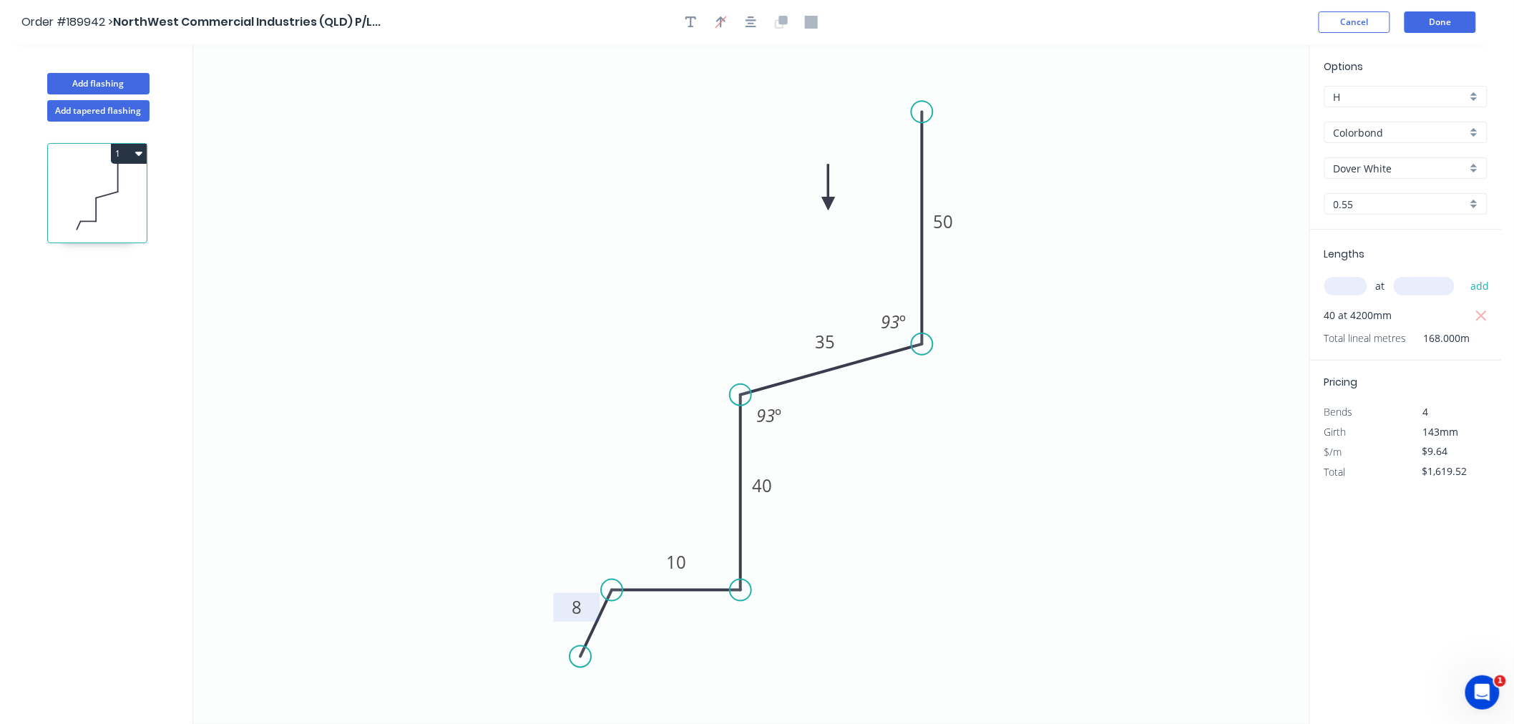
click at [819, 208] on icon "0 8 10 40 35 50 93 º 93 º" at bounding box center [751, 384] width 1116 height 680
click at [830, 199] on icon at bounding box center [828, 188] width 13 height 46
click at [830, 199] on icon at bounding box center [829, 183] width 13 height 46
click at [830, 199] on icon at bounding box center [840, 186] width 41 height 41
click at [830, 199] on icon at bounding box center [846, 198] width 46 height 13
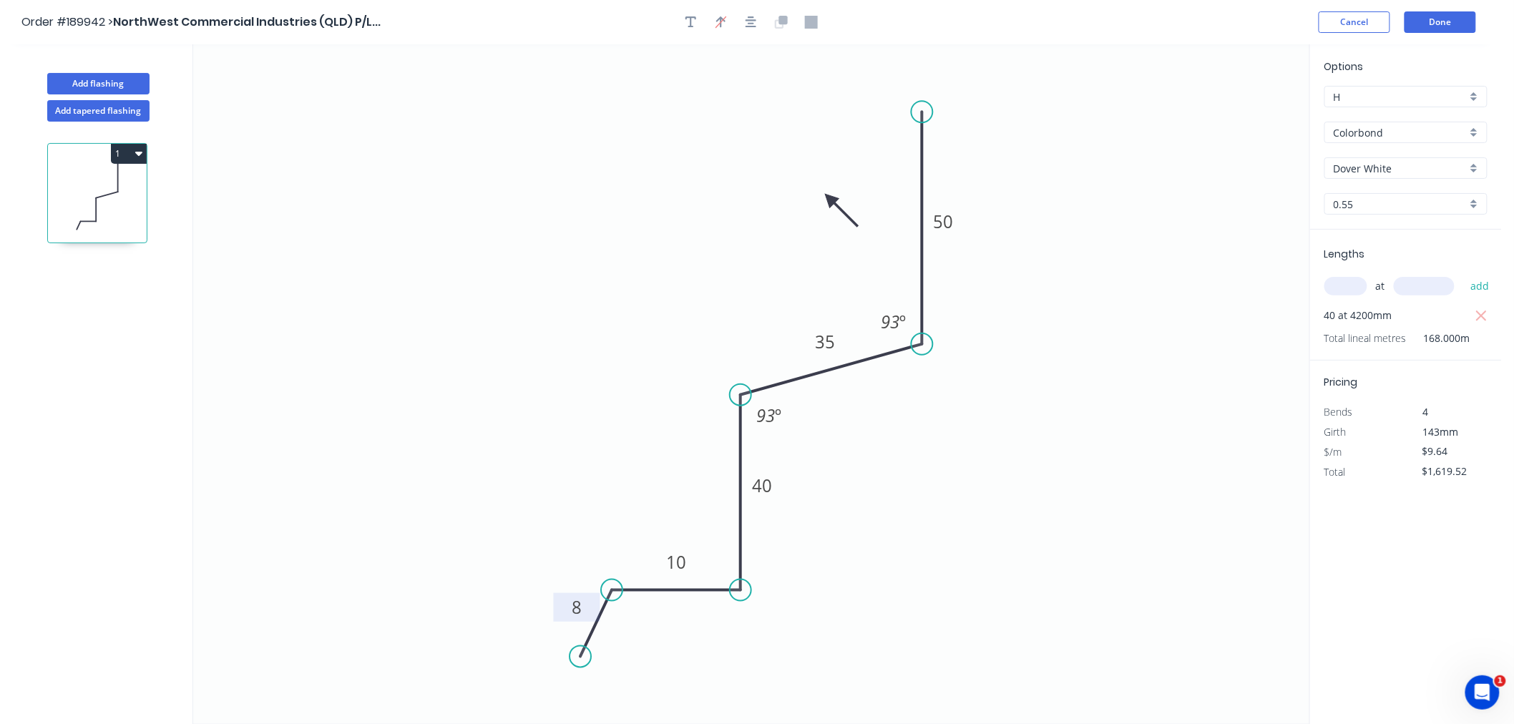
click at [830, 199] on icon at bounding box center [840, 210] width 41 height 41
click at [830, 199] on icon at bounding box center [829, 215] width 13 height 46
click at [830, 199] on icon at bounding box center [818, 210] width 41 height 41
drag, startPoint x: 830, startPoint y: 199, endPoint x: 802, endPoint y: 217, distance: 33.1
click at [802, 217] on icon at bounding box center [785, 216] width 46 height 13
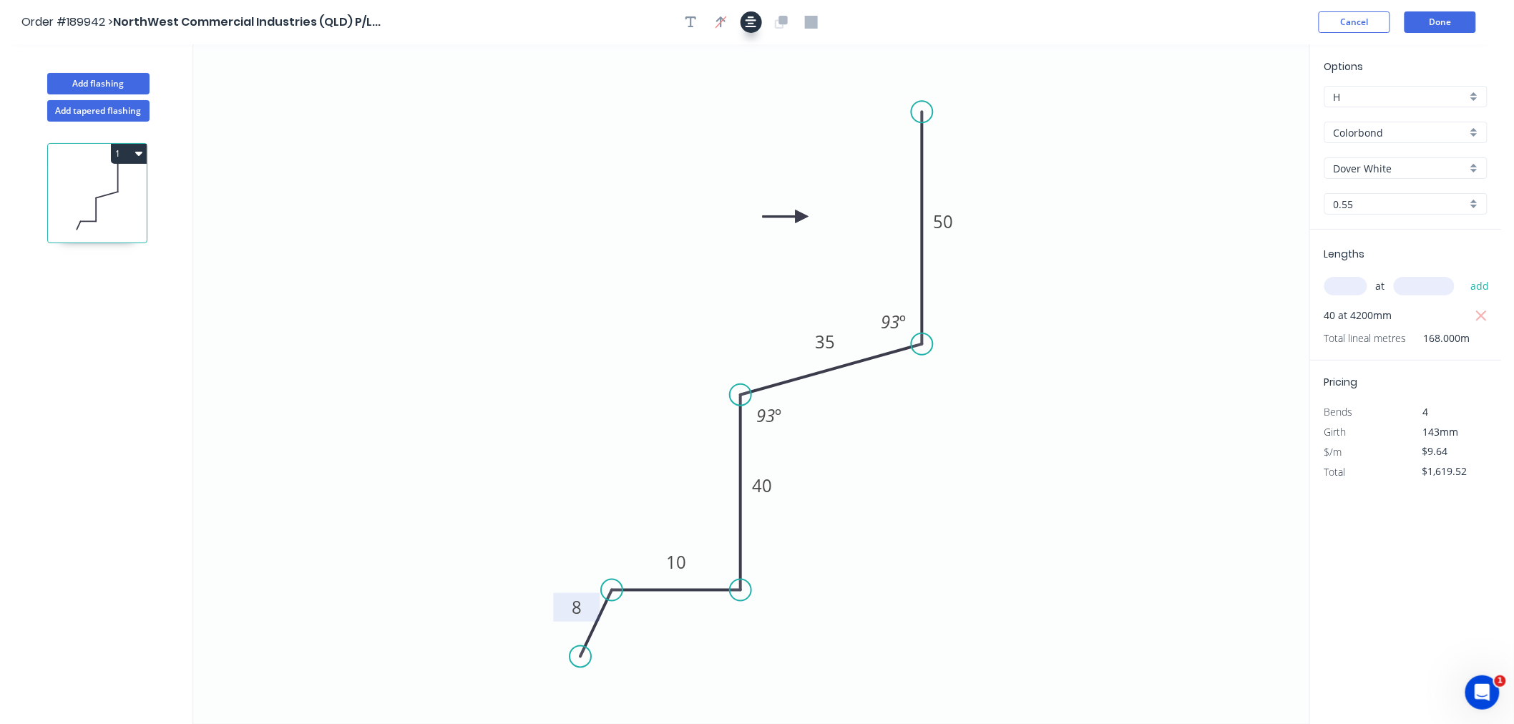
click at [747, 22] on icon "button" at bounding box center [750, 22] width 11 height 13
click at [1429, 20] on button "Done" at bounding box center [1440, 21] width 72 height 21
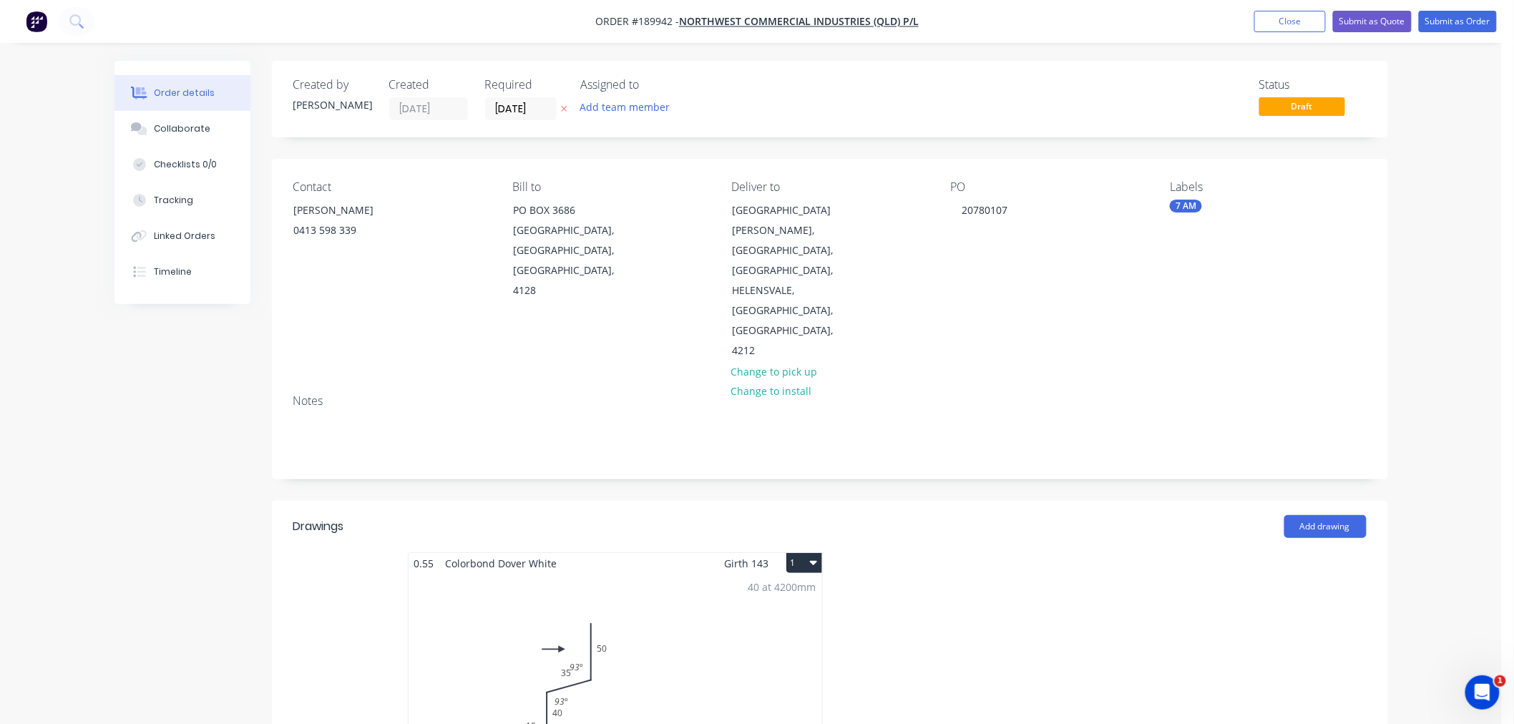
click at [813, 556] on icon "button" at bounding box center [813, 561] width 7 height 11
click at [806, 587] on div "Use larger box size" at bounding box center [754, 597] width 110 height 21
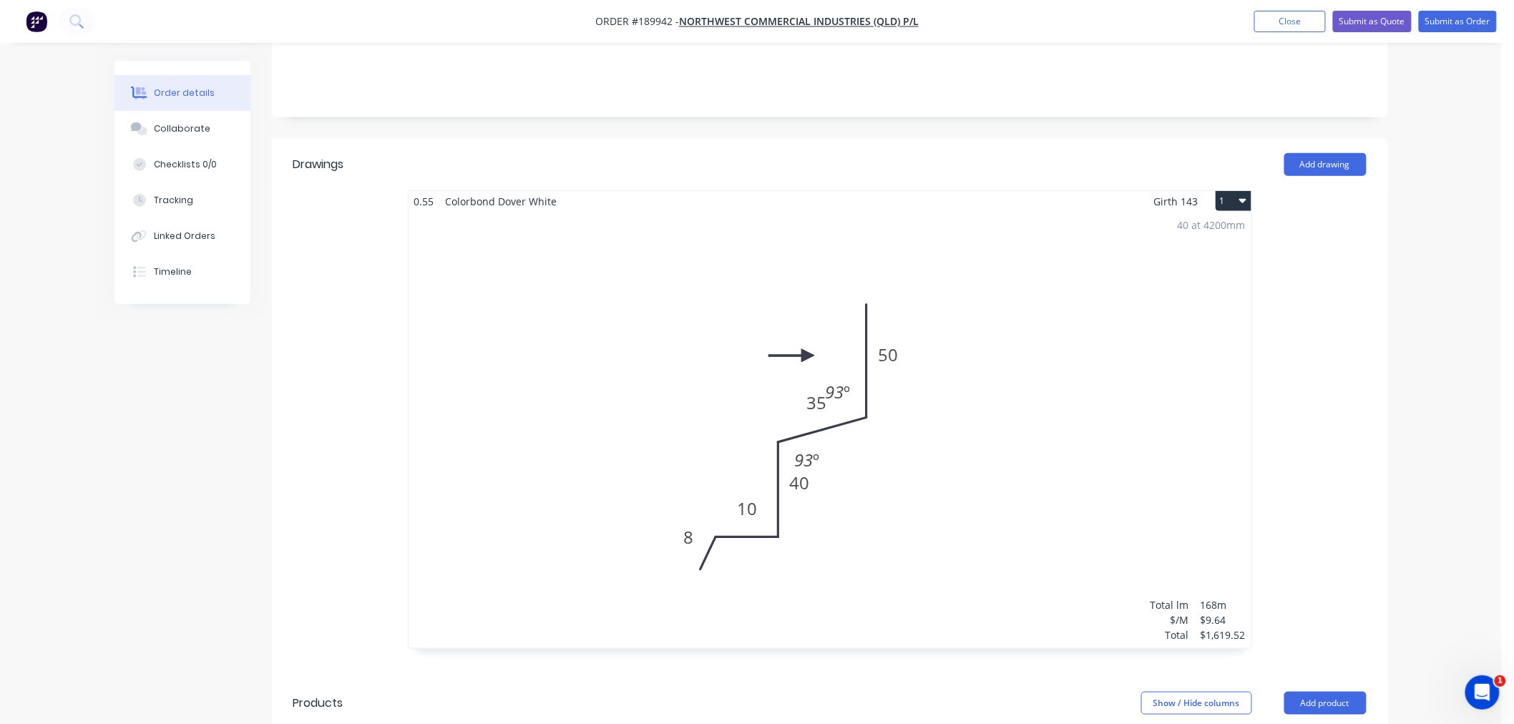
scroll to position [476, 0]
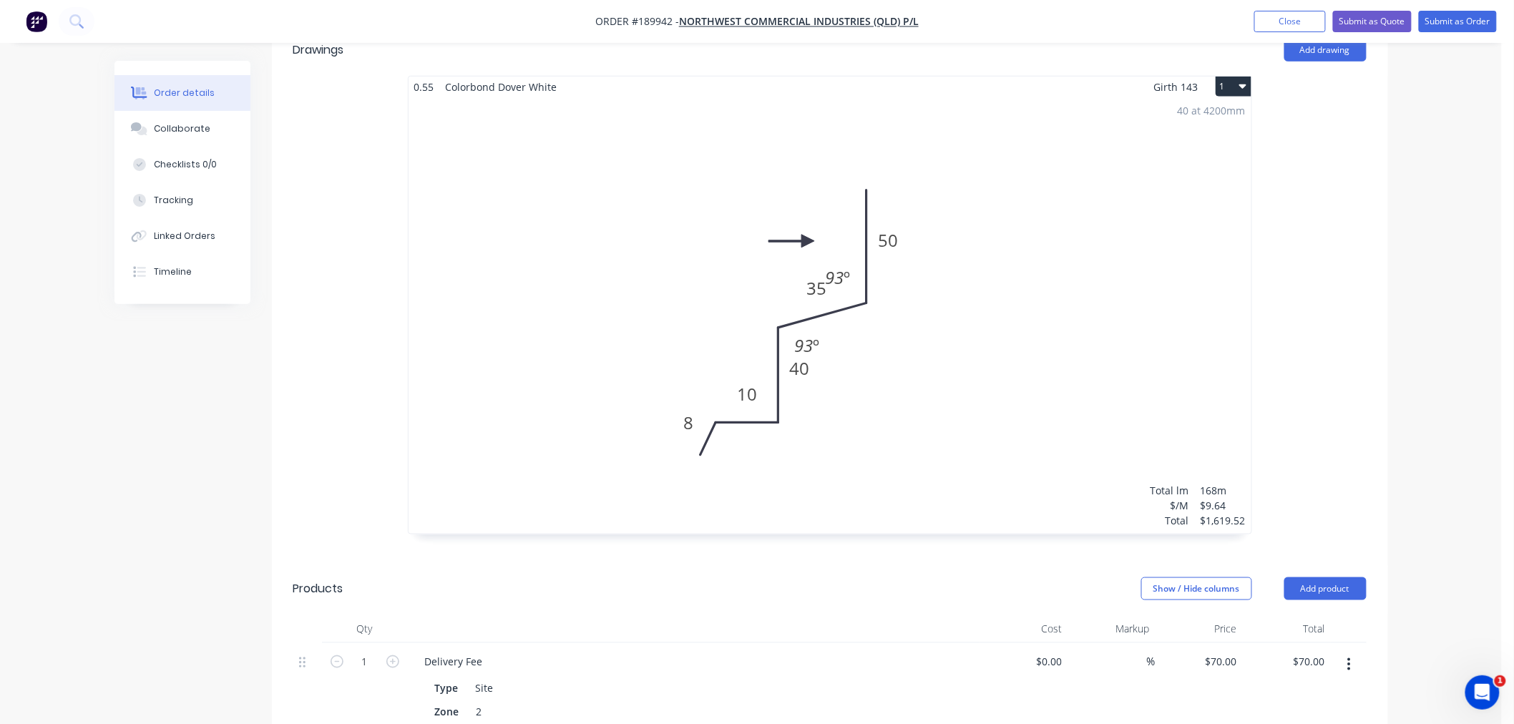
click at [833, 350] on div "40 at 4200mm Total lm $/M Total 168m $9.64 $1,619.52" at bounding box center [829, 315] width 843 height 436
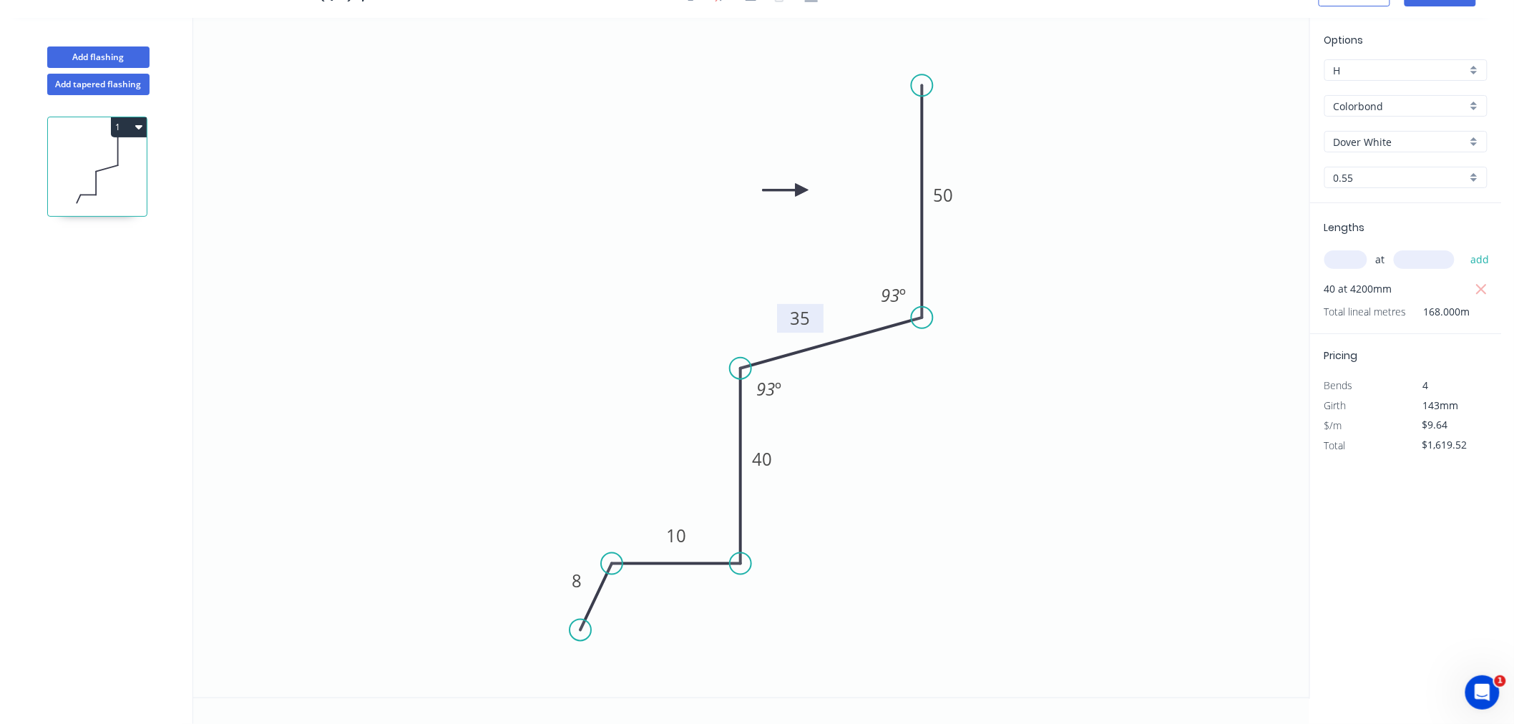
drag, startPoint x: 810, startPoint y: 317, endPoint x: 785, endPoint y: 320, distance: 25.2
click at [785, 320] on rect at bounding box center [800, 318] width 46 height 29
drag, startPoint x: 776, startPoint y: 461, endPoint x: 718, endPoint y: 452, distance: 58.7
click at [718, 452] on rect at bounding box center [704, 450] width 46 height 29
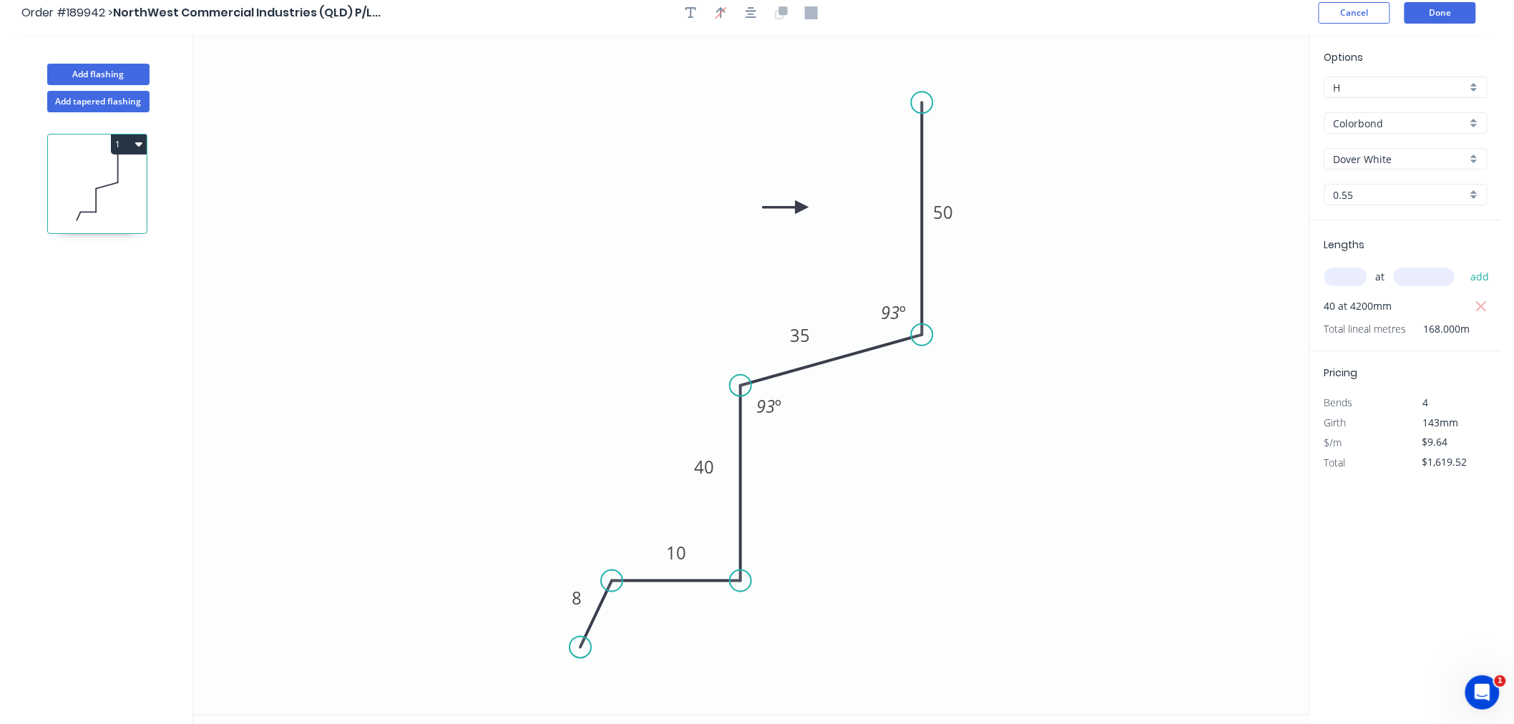
scroll to position [0, 0]
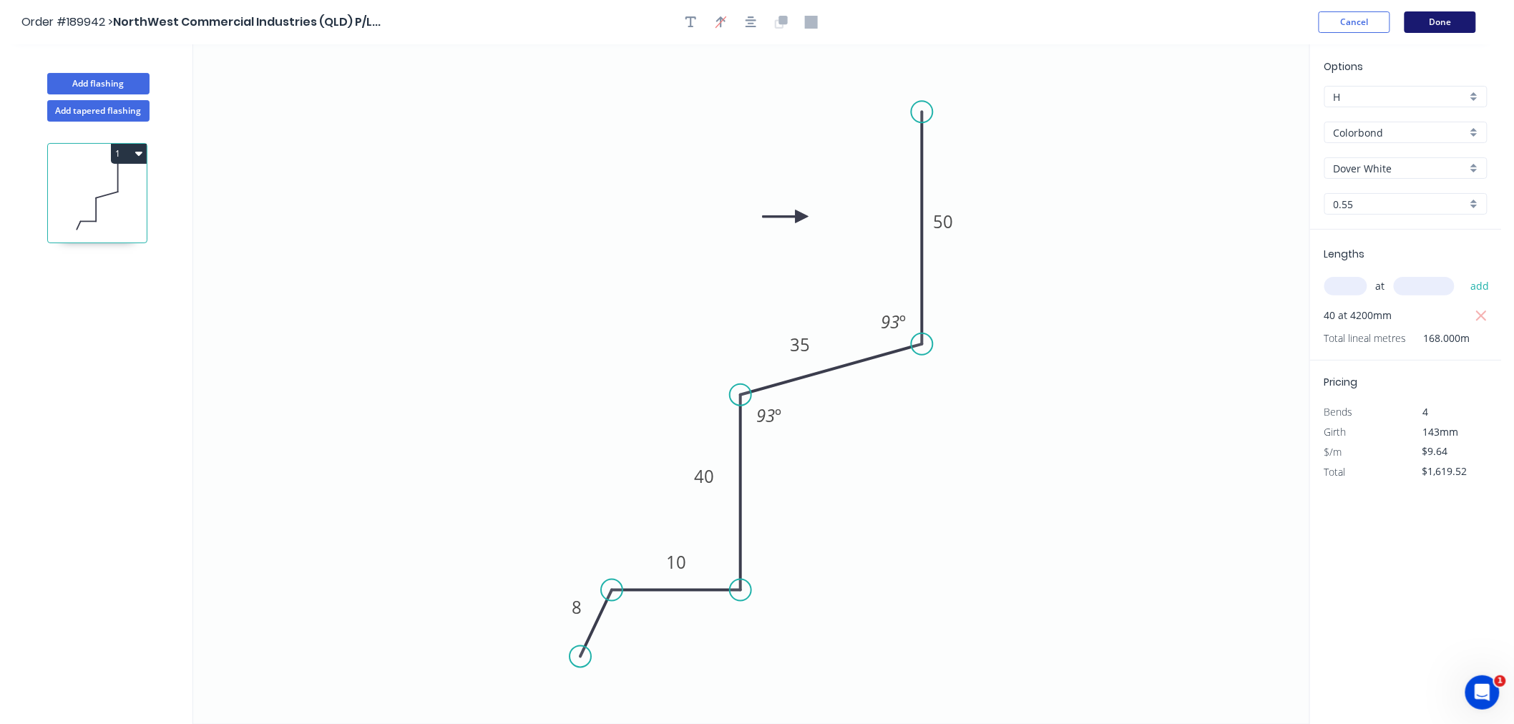
click at [1433, 25] on button "Done" at bounding box center [1440, 21] width 72 height 21
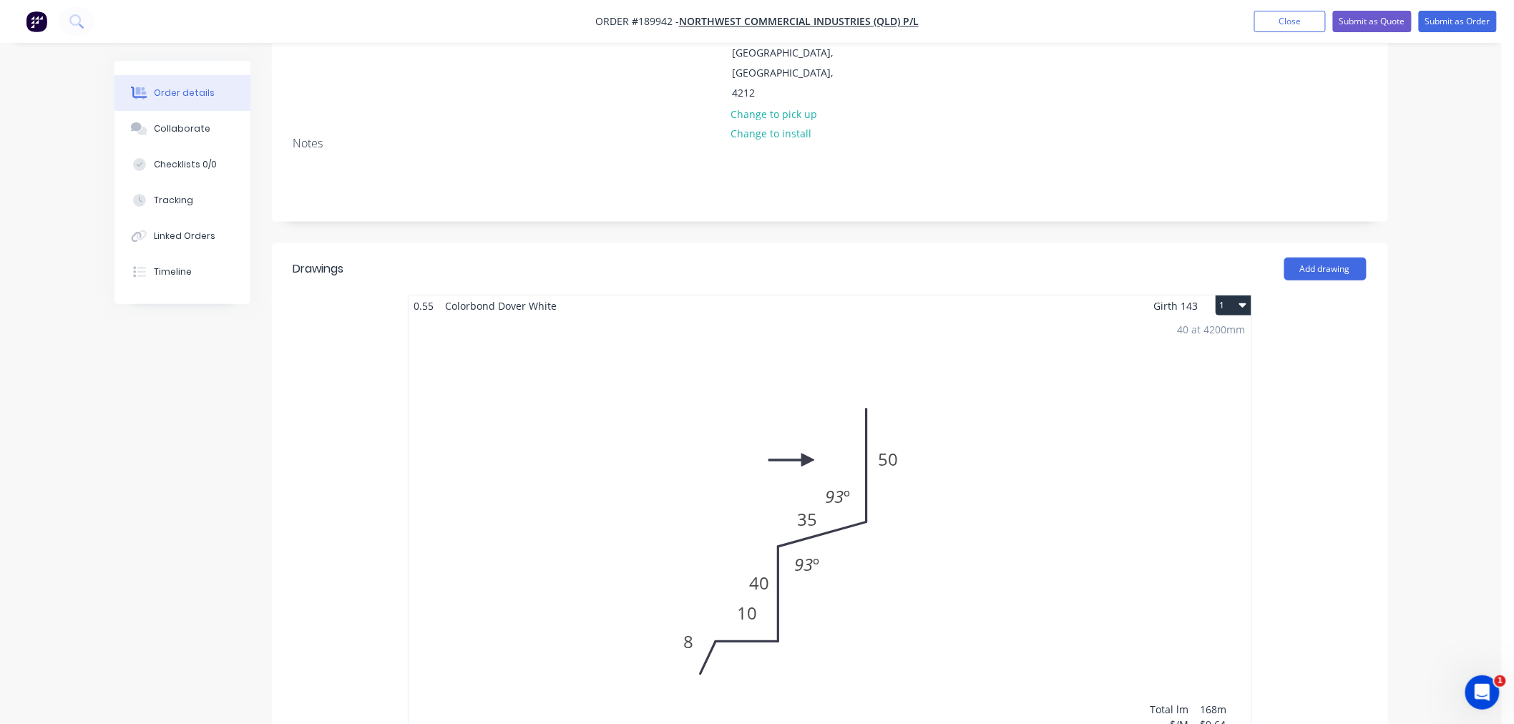
scroll to position [318, 0]
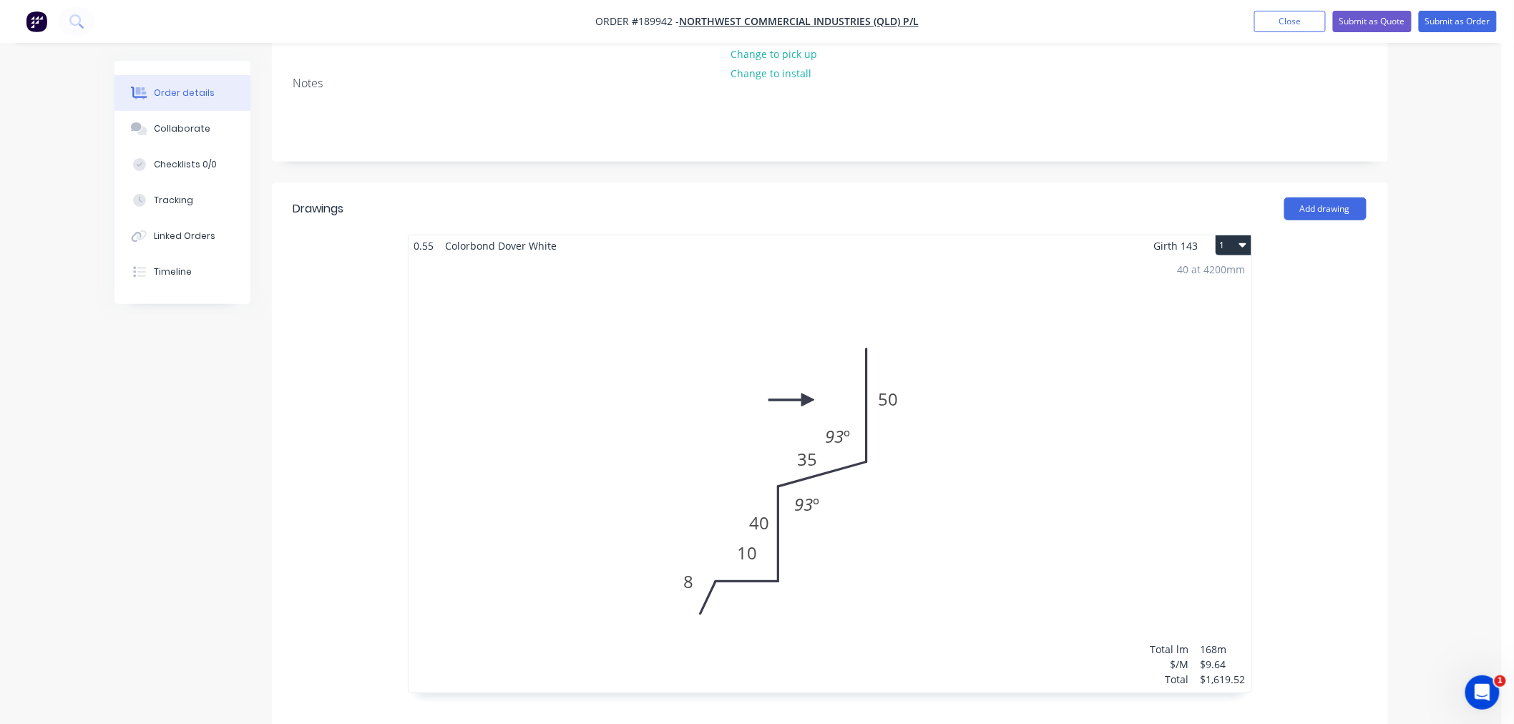
click at [857, 489] on div "40 at 4200mm Total lm $/M Total 168m $9.64 $1,619.52" at bounding box center [829, 474] width 843 height 436
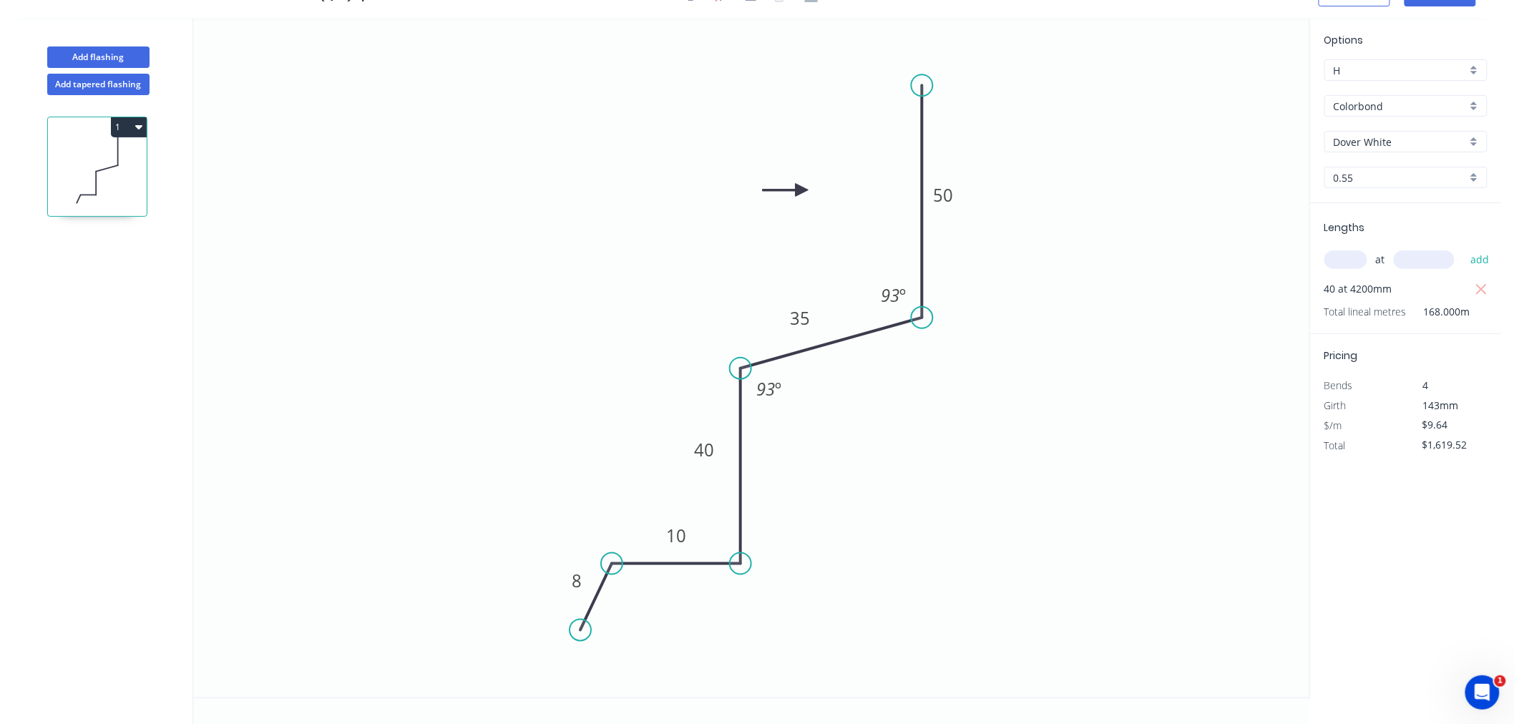
scroll to position [26, 0]
drag, startPoint x: 696, startPoint y: 533, endPoint x: 697, endPoint y: 544, distance: 11.5
click at [697, 544] on rect at bounding box center [677, 545] width 46 height 29
drag, startPoint x: 595, startPoint y: 587, endPoint x: 592, endPoint y: 597, distance: 10.4
click at [592, 597] on rect at bounding box center [574, 593] width 46 height 29
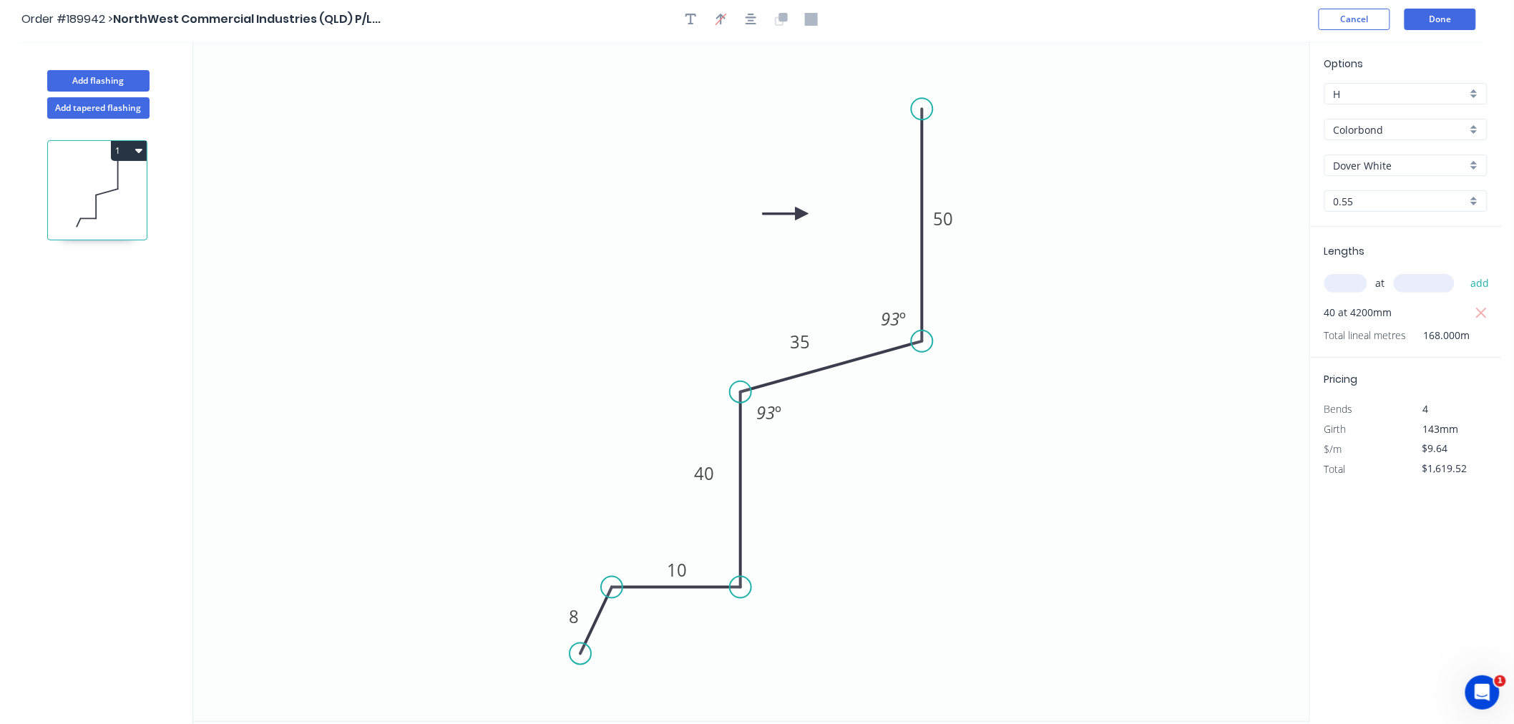
scroll to position [0, 0]
click at [1439, 23] on button "Done" at bounding box center [1440, 21] width 72 height 21
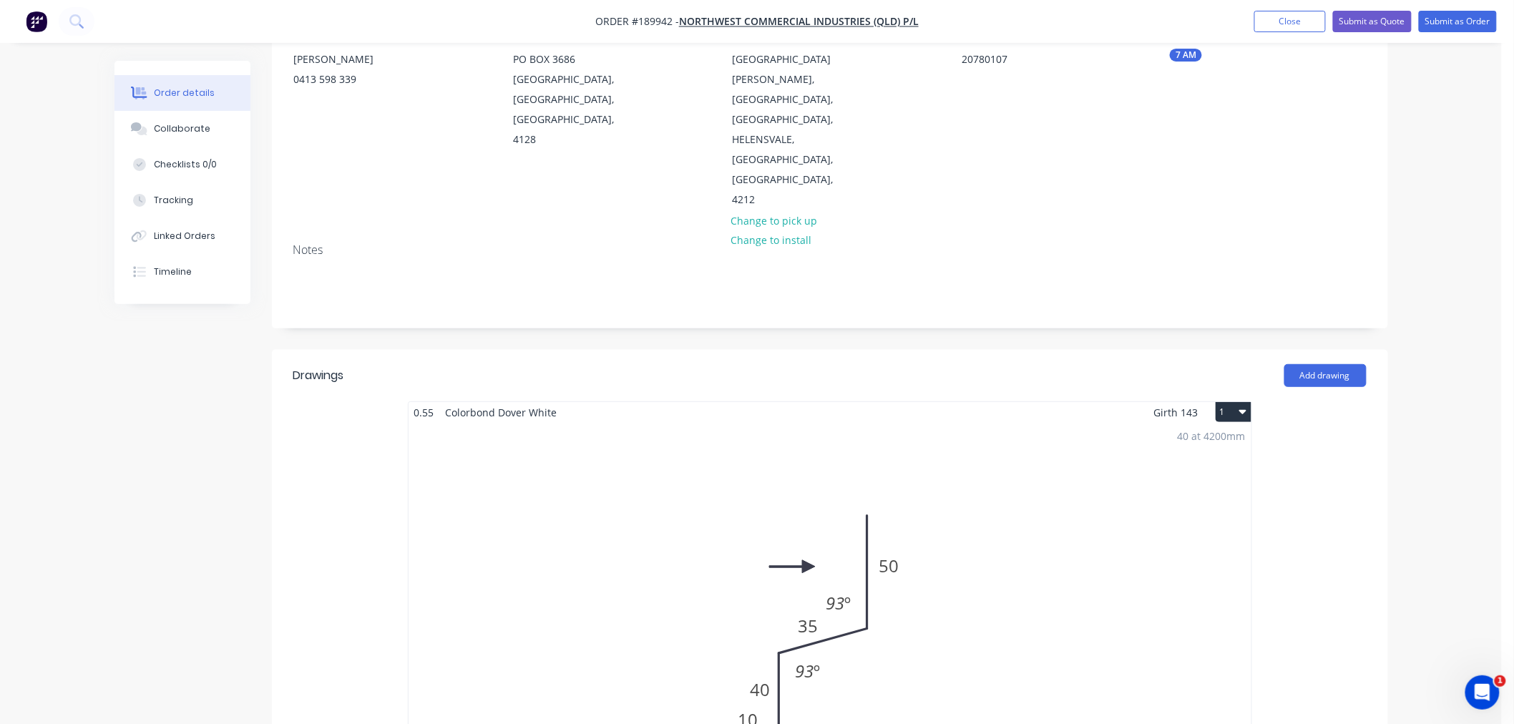
scroll to position [318, 0]
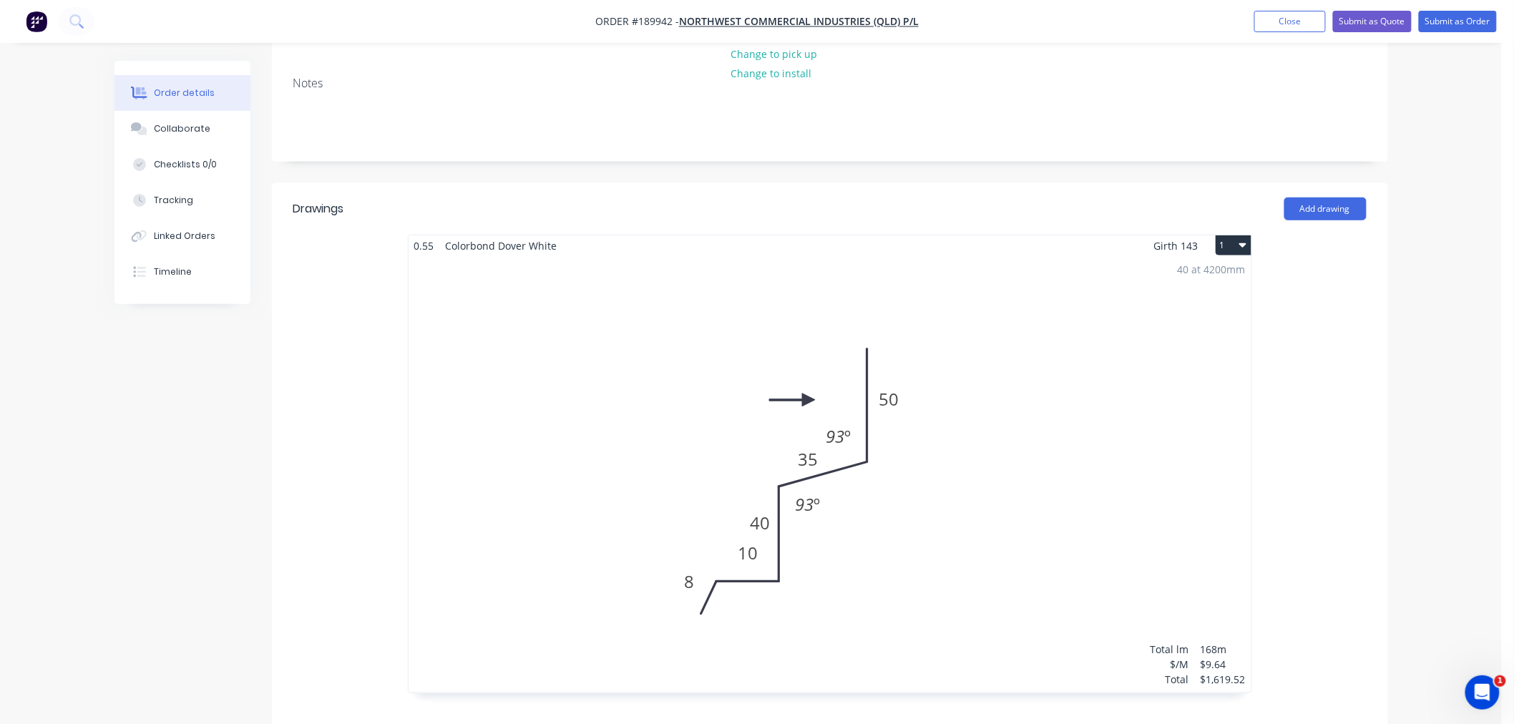
click at [931, 542] on div "40 at 4200mm Total lm $/M Total 168m $9.64 $1,619.52" at bounding box center [829, 474] width 843 height 436
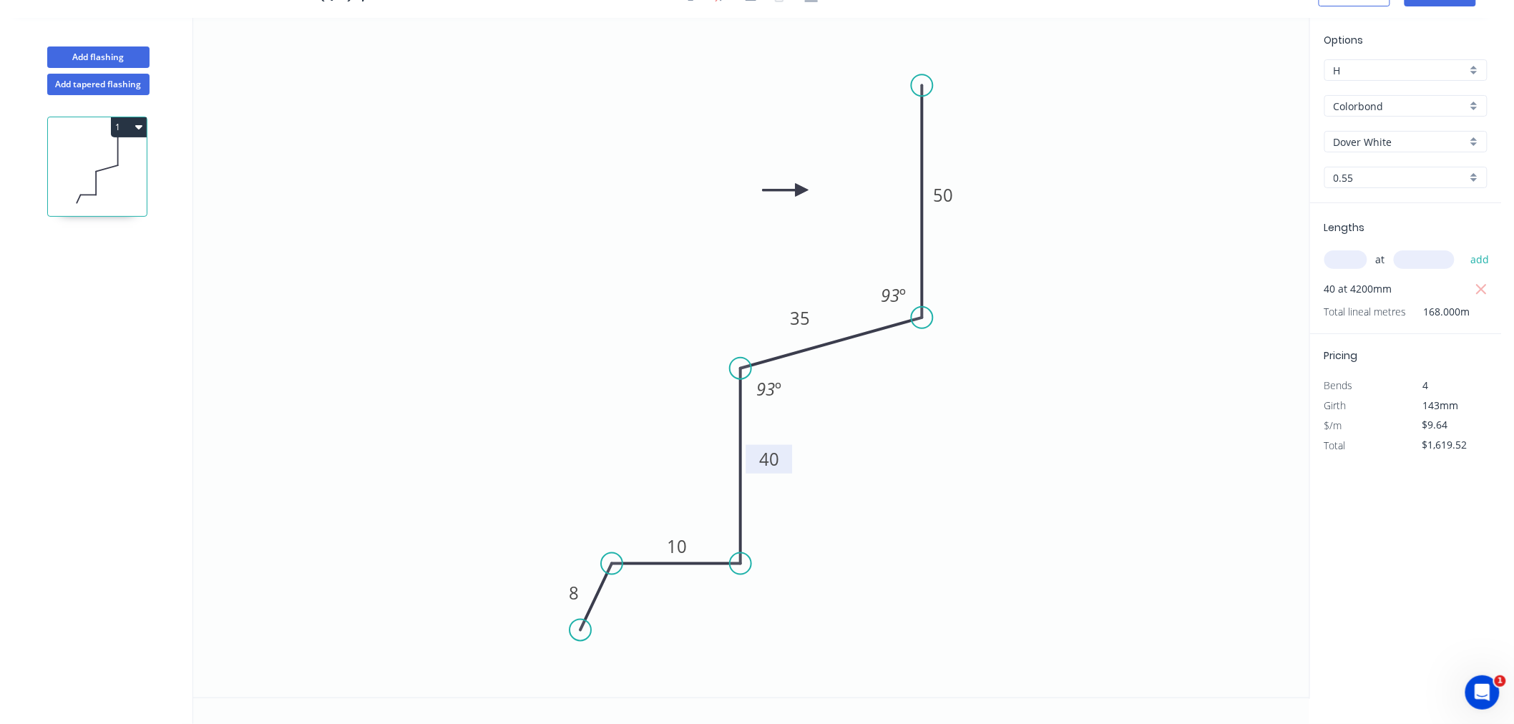
drag, startPoint x: 718, startPoint y: 449, endPoint x: 785, endPoint y: 447, distance: 66.6
click at [783, 458] on rect at bounding box center [769, 459] width 46 height 29
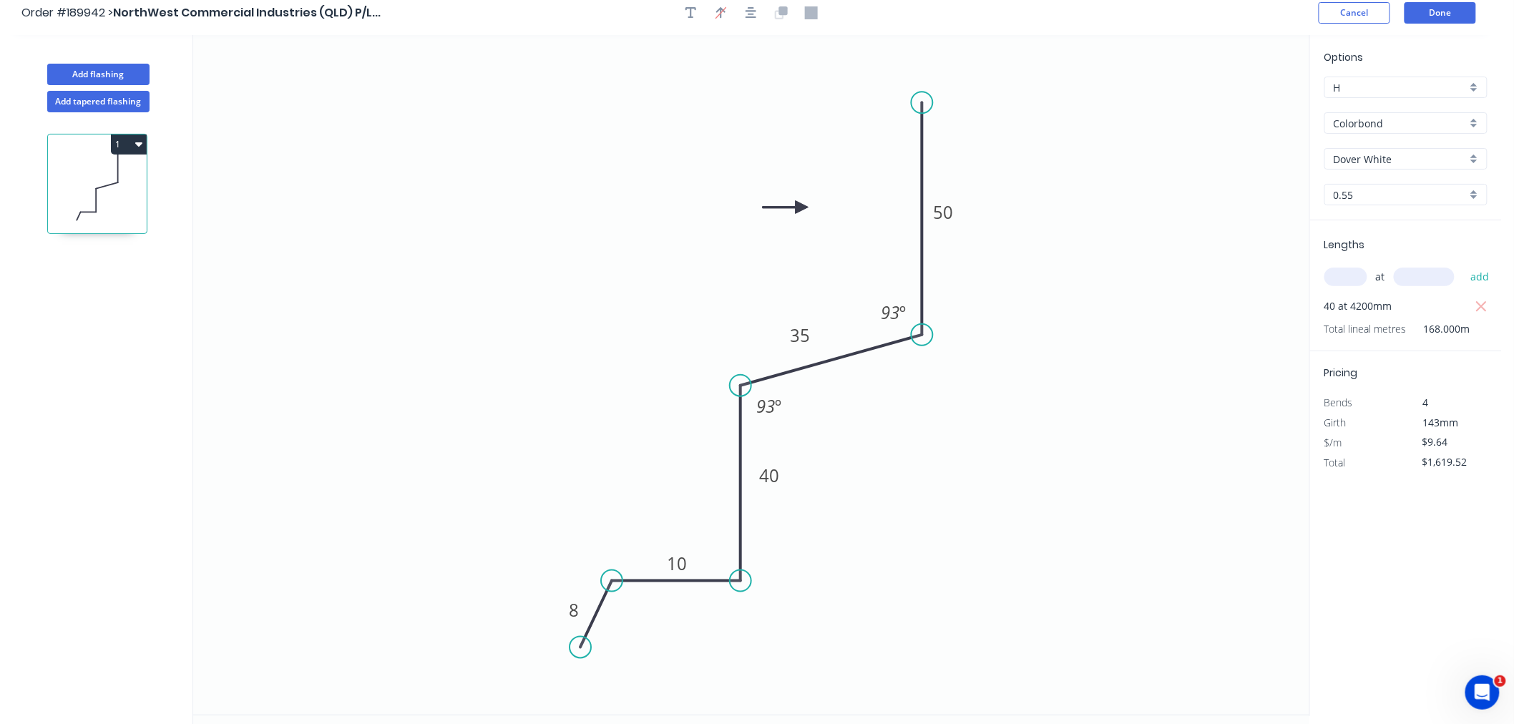
scroll to position [0, 0]
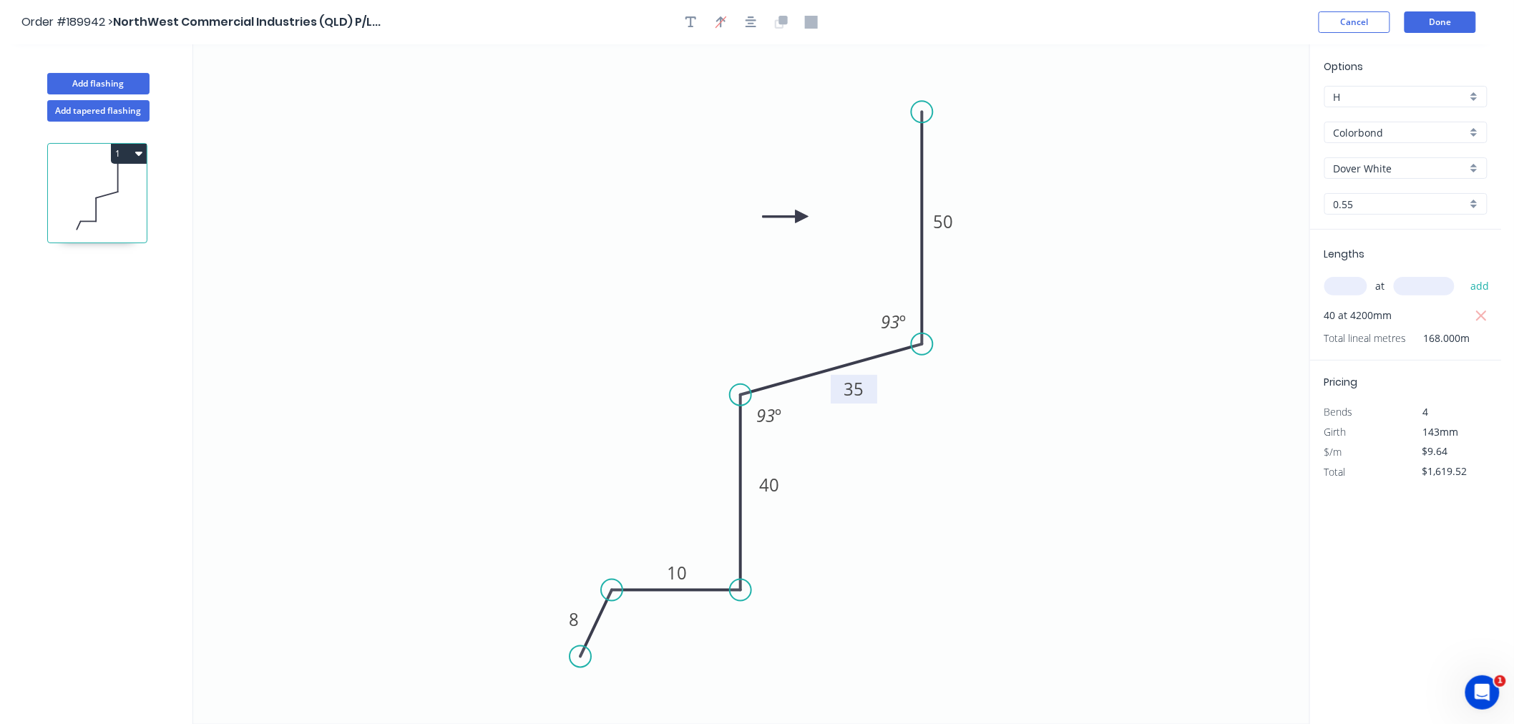
drag, startPoint x: 817, startPoint y: 340, endPoint x: 871, endPoint y: 385, distance: 69.6
click at [871, 385] on rect at bounding box center [853, 389] width 46 height 29
click at [1441, 16] on button "Done" at bounding box center [1440, 21] width 72 height 21
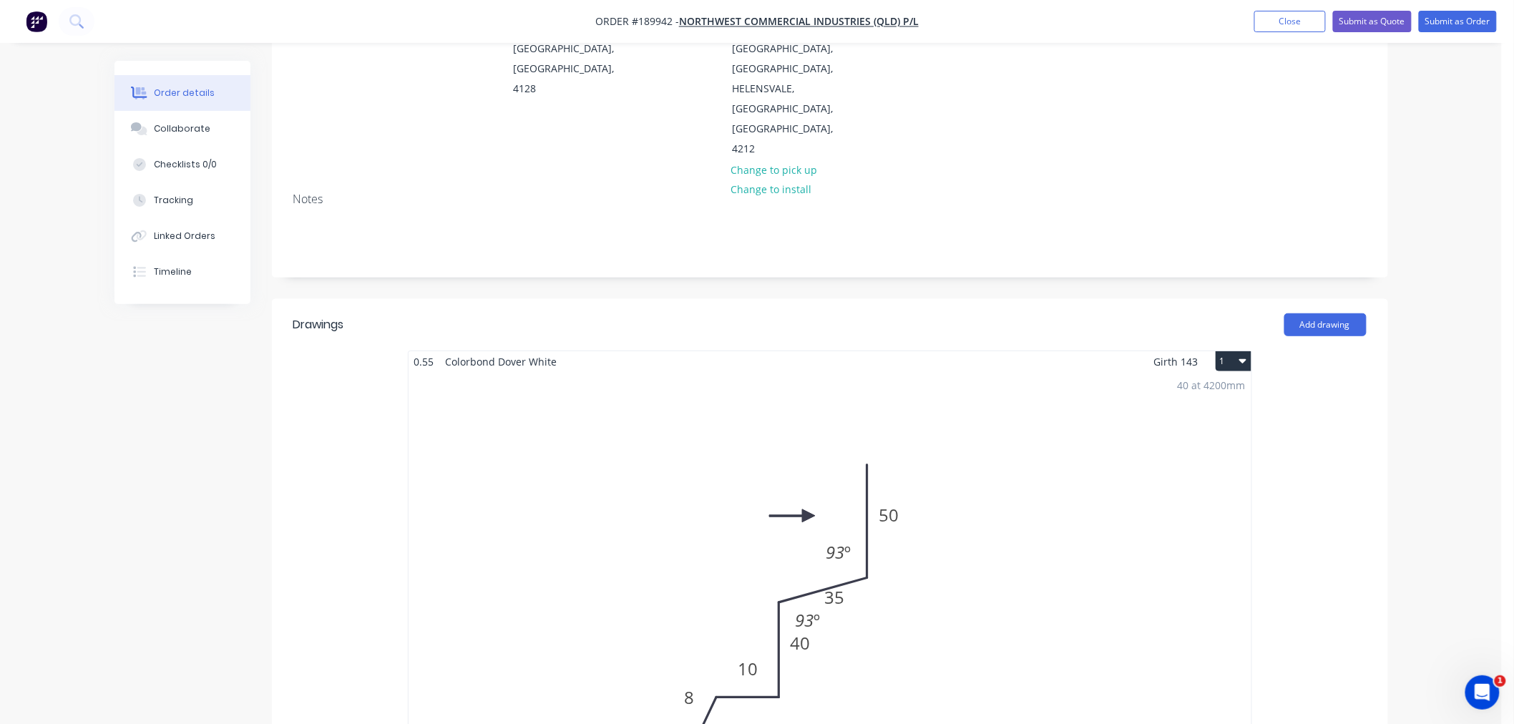
scroll to position [318, 0]
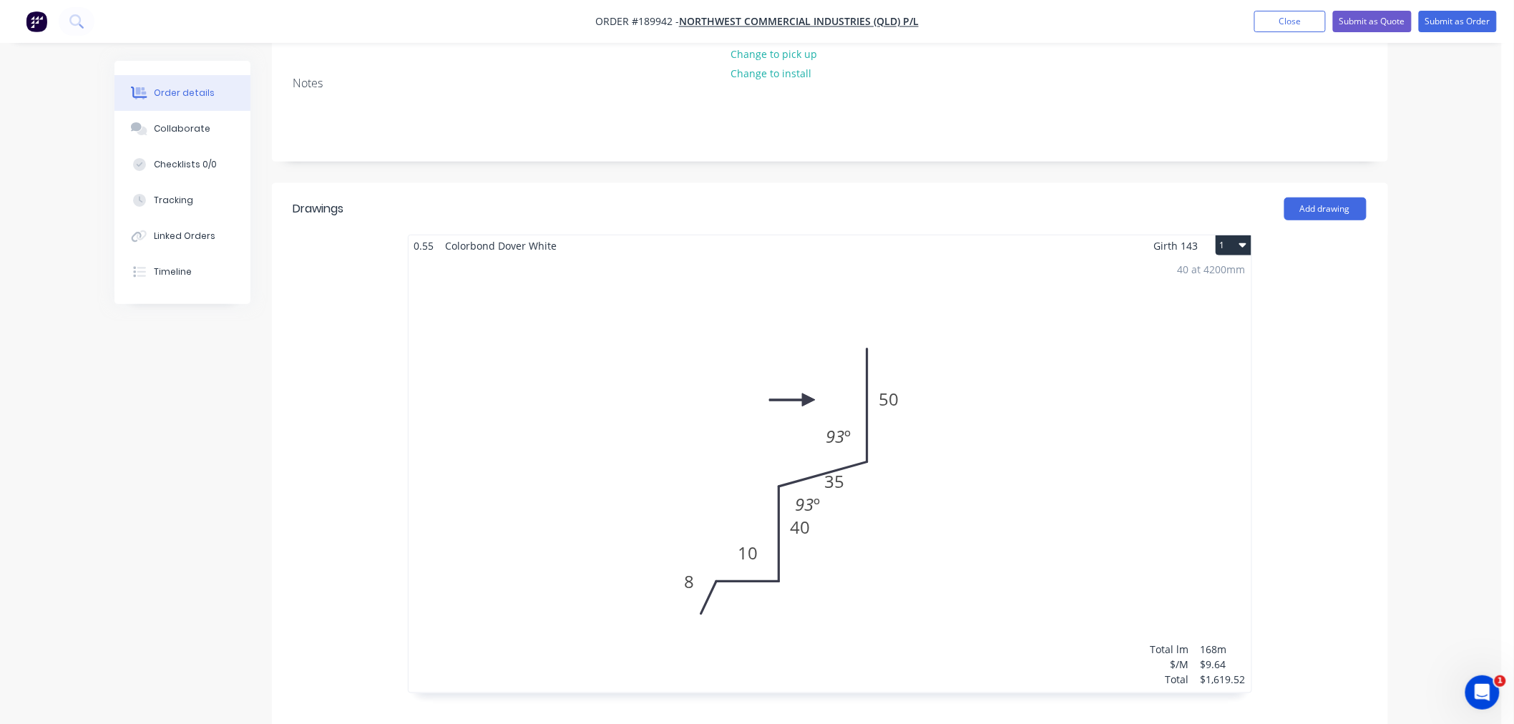
click at [923, 538] on div "40 at 4200mm Total lm $/M Total 168m $9.64 $1,619.52" at bounding box center [829, 474] width 843 height 436
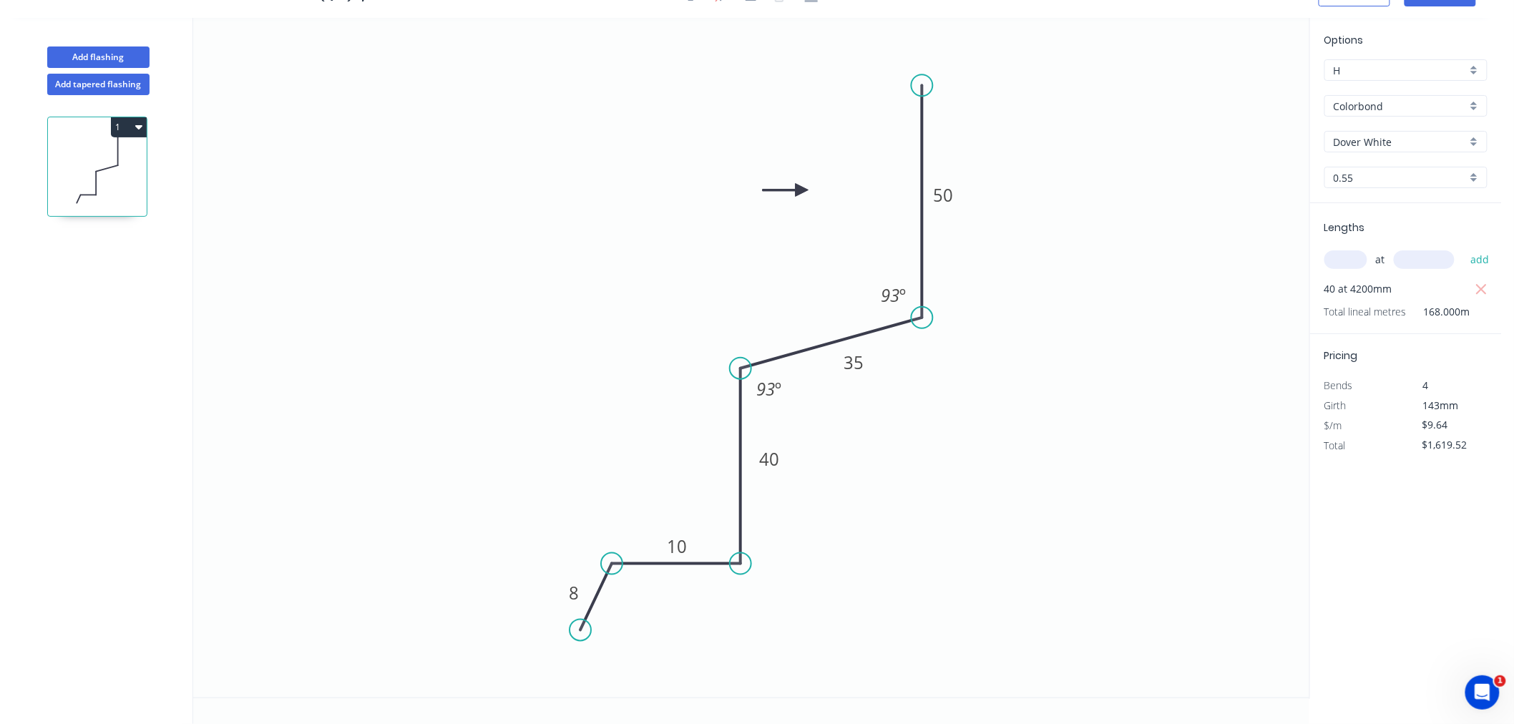
scroll to position [26, 0]
drag, startPoint x: 788, startPoint y: 451, endPoint x: 727, endPoint y: 443, distance: 60.5
click at [727, 443] on rect at bounding box center [709, 452] width 46 height 29
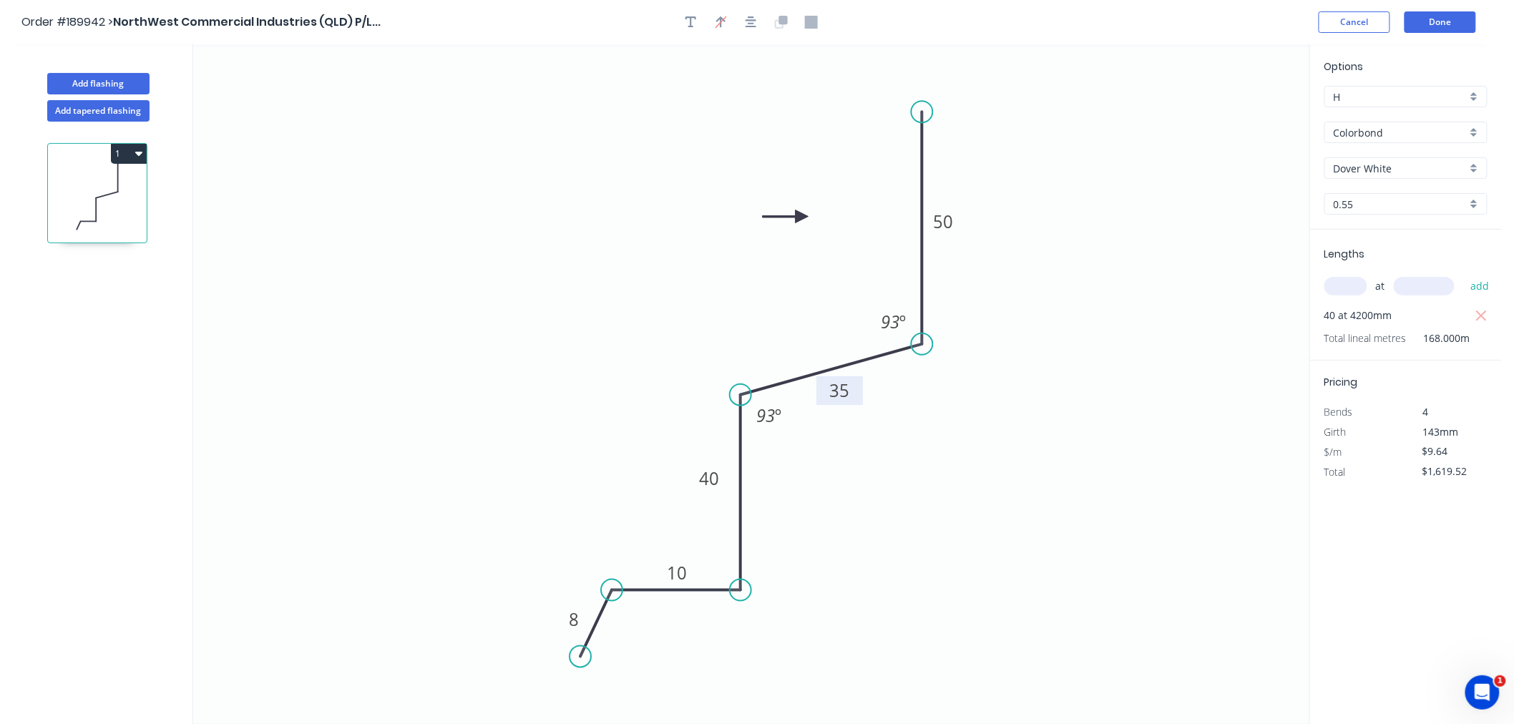
drag, startPoint x: 871, startPoint y: 390, endPoint x: 857, endPoint y: 391, distance: 14.4
click at [857, 391] on rect at bounding box center [839, 390] width 46 height 29
click at [783, 421] on rect at bounding box center [769, 416] width 29 height 20
drag, startPoint x: 790, startPoint y: 422, endPoint x: 784, endPoint y: 426, distance: 7.7
click at [784, 426] on rect at bounding box center [762, 420] width 46 height 29
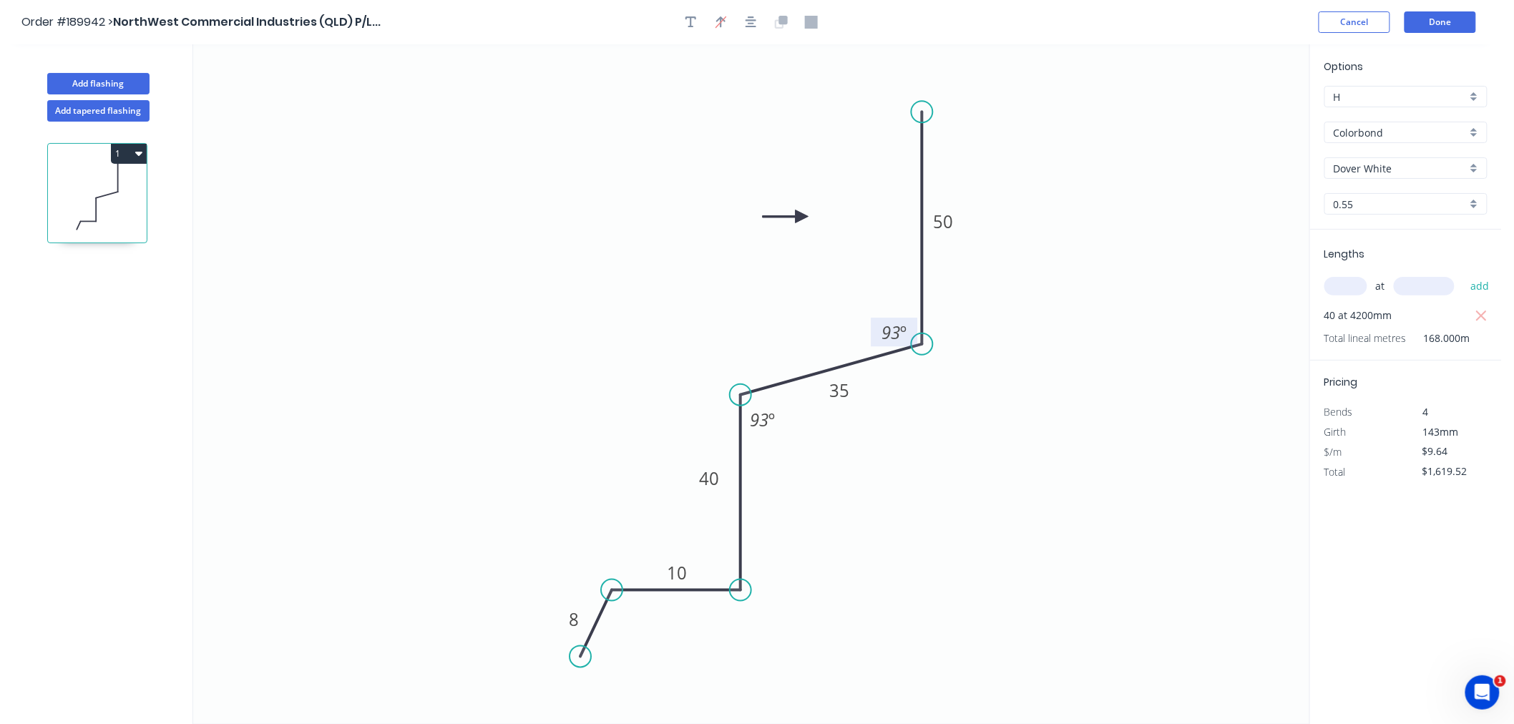
drag, startPoint x: 873, startPoint y: 326, endPoint x: 873, endPoint y: 337, distance: 10.8
click at [873, 337] on rect at bounding box center [894, 332] width 46 height 29
click at [750, 20] on icon "button" at bounding box center [750, 22] width 11 height 13
drag, startPoint x: 804, startPoint y: 215, endPoint x: 805, endPoint y: 162, distance: 52.9
click at [826, 215] on icon at bounding box center [809, 215] width 46 height 13
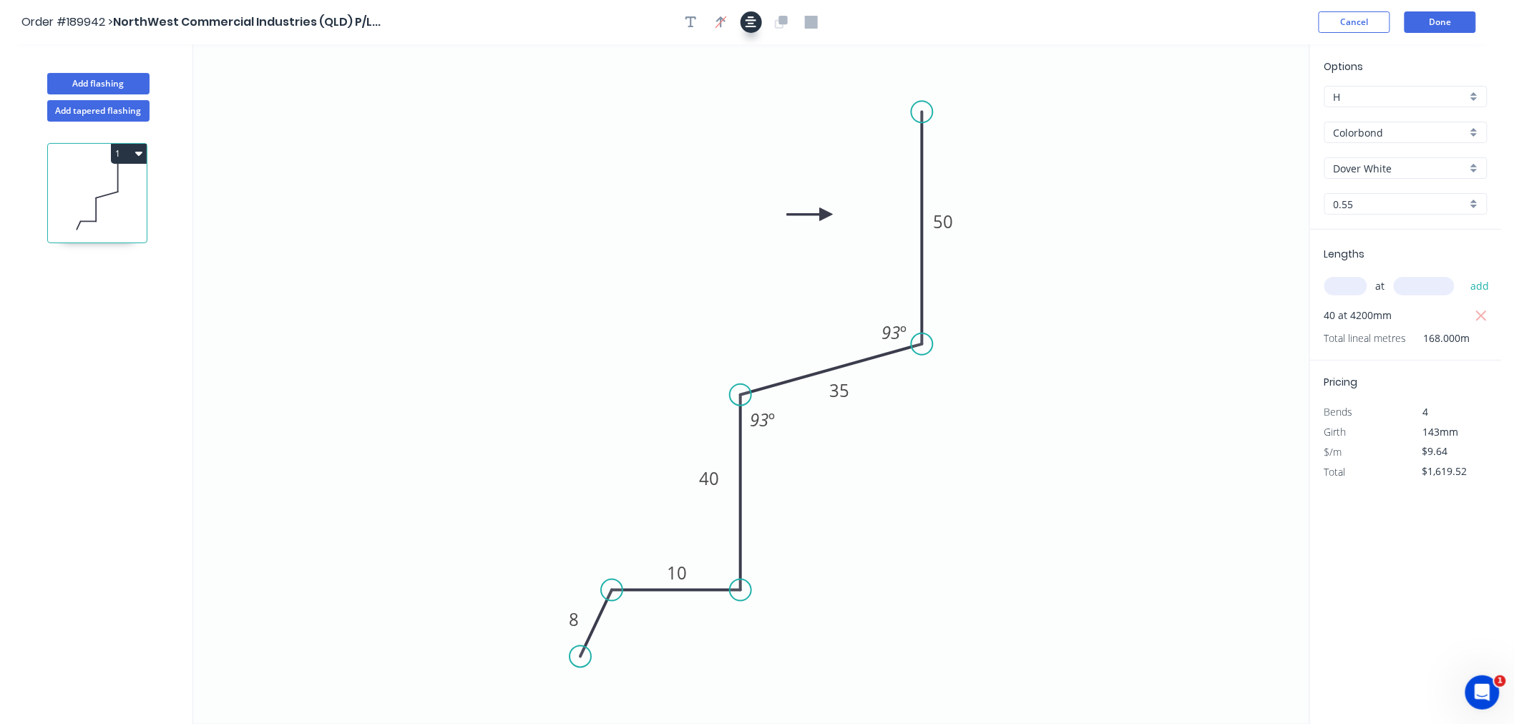
click at [755, 25] on icon "button" at bounding box center [750, 22] width 11 height 13
click at [988, 16] on div "Order #189942 > NorthWest Commercial Industries (QLD) P/L... Cancel Done" at bounding box center [750, 21] width 1458 height 21
click at [1451, 26] on button "Done" at bounding box center [1440, 21] width 72 height 21
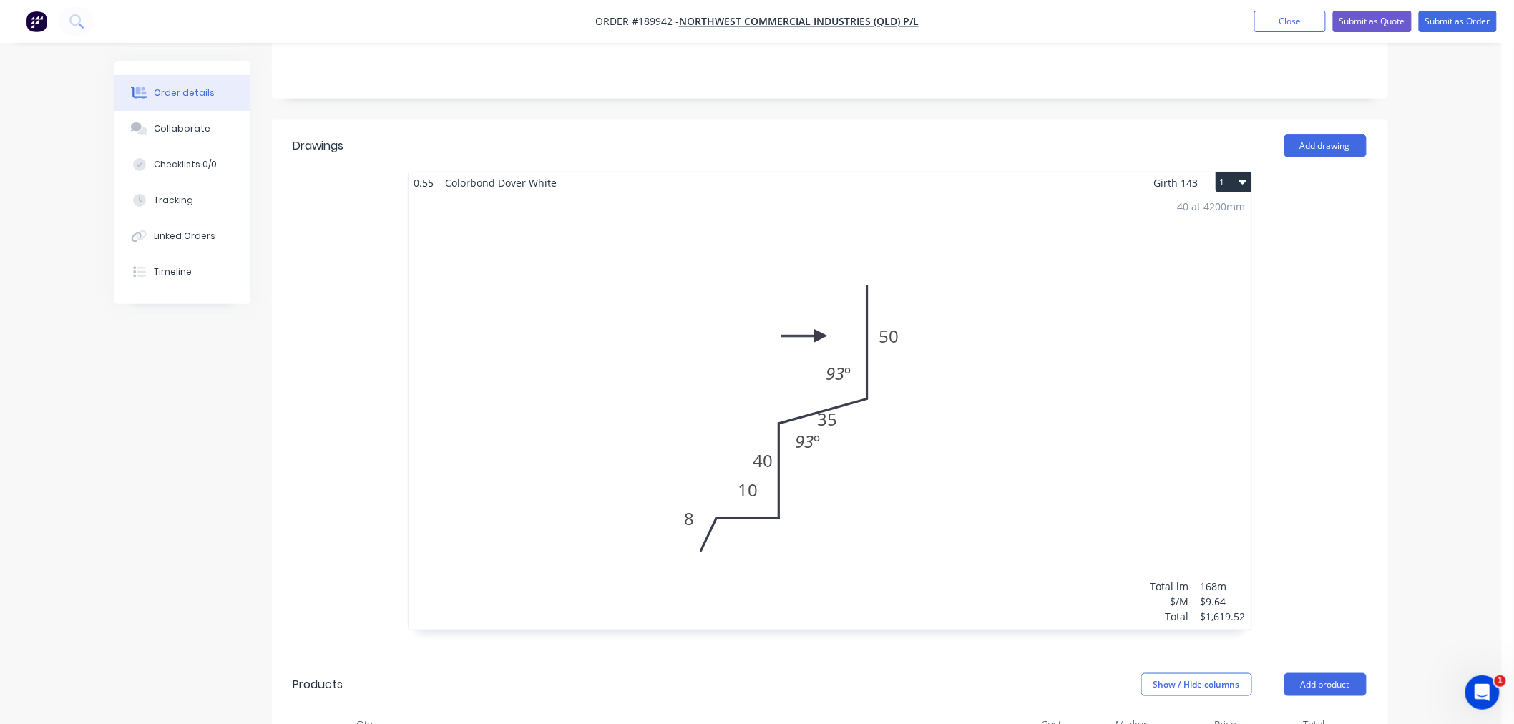
scroll to position [476, 0]
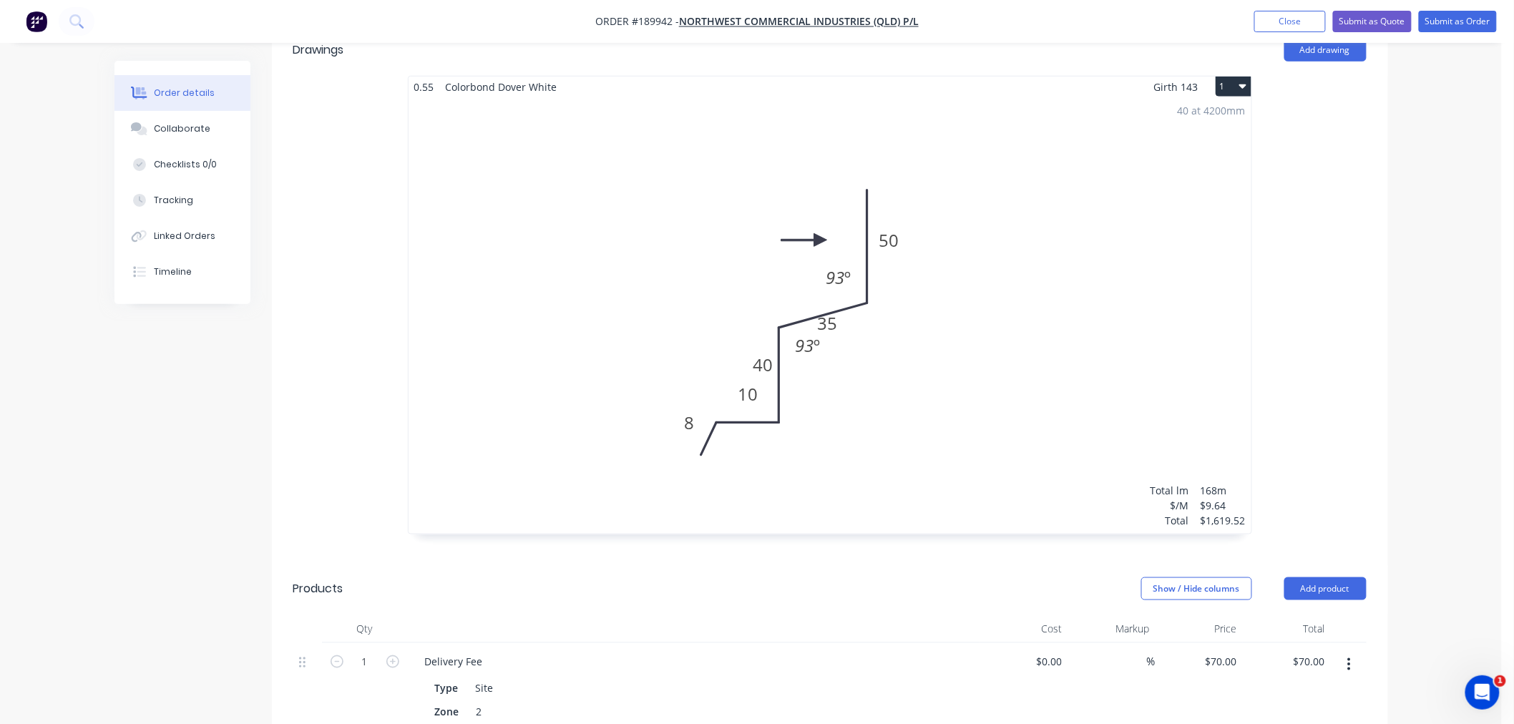
click at [637, 406] on div "40 at 4200mm Total lm $/M Total 168m $9.64 $1,619.52" at bounding box center [829, 315] width 843 height 436
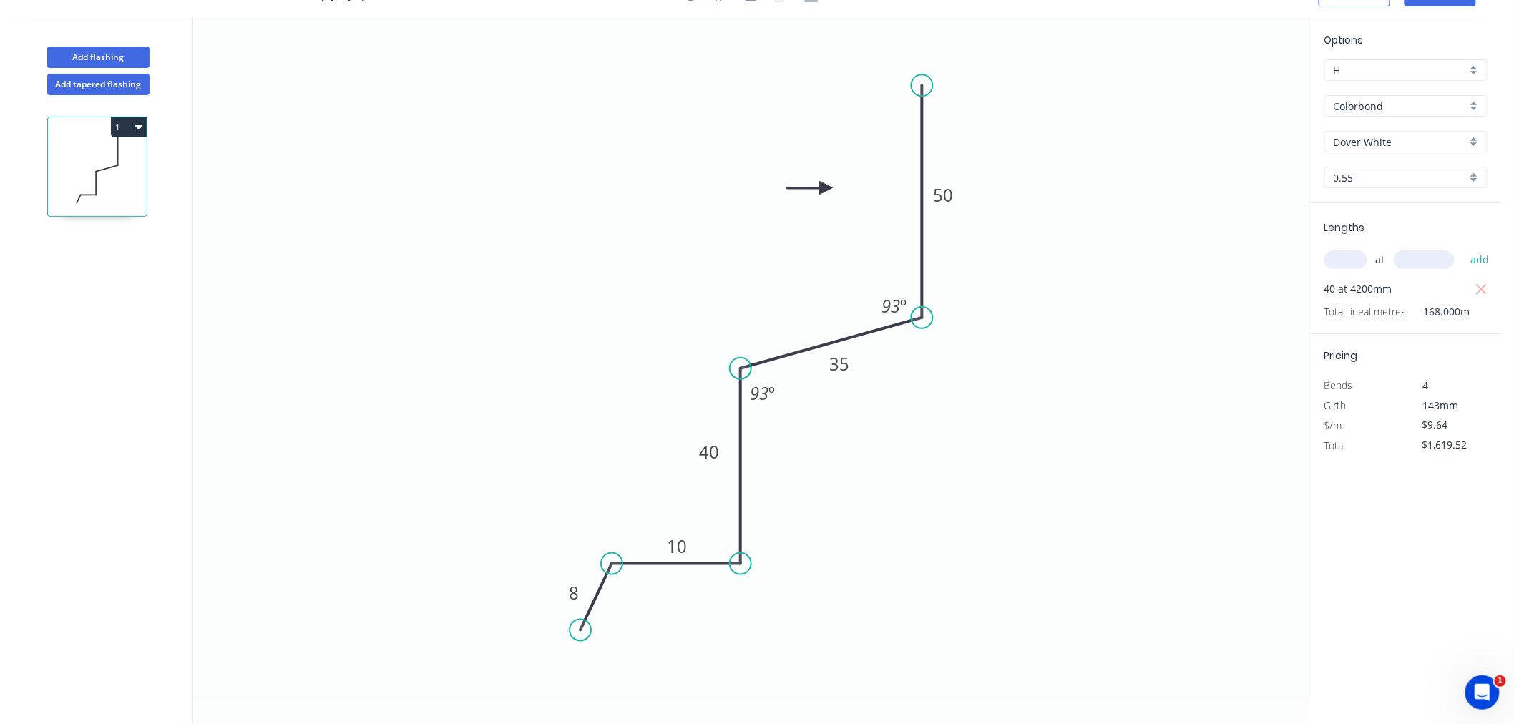
scroll to position [26, 0]
drag, startPoint x: 662, startPoint y: 546, endPoint x: 656, endPoint y: 541, distance: 8.2
click at [656, 541] on g "10" at bounding box center [677, 545] width 46 height 29
drag, startPoint x: 654, startPoint y: 540, endPoint x: 645, endPoint y: 530, distance: 13.2
click at [645, 530] on rect at bounding box center [668, 535] width 46 height 29
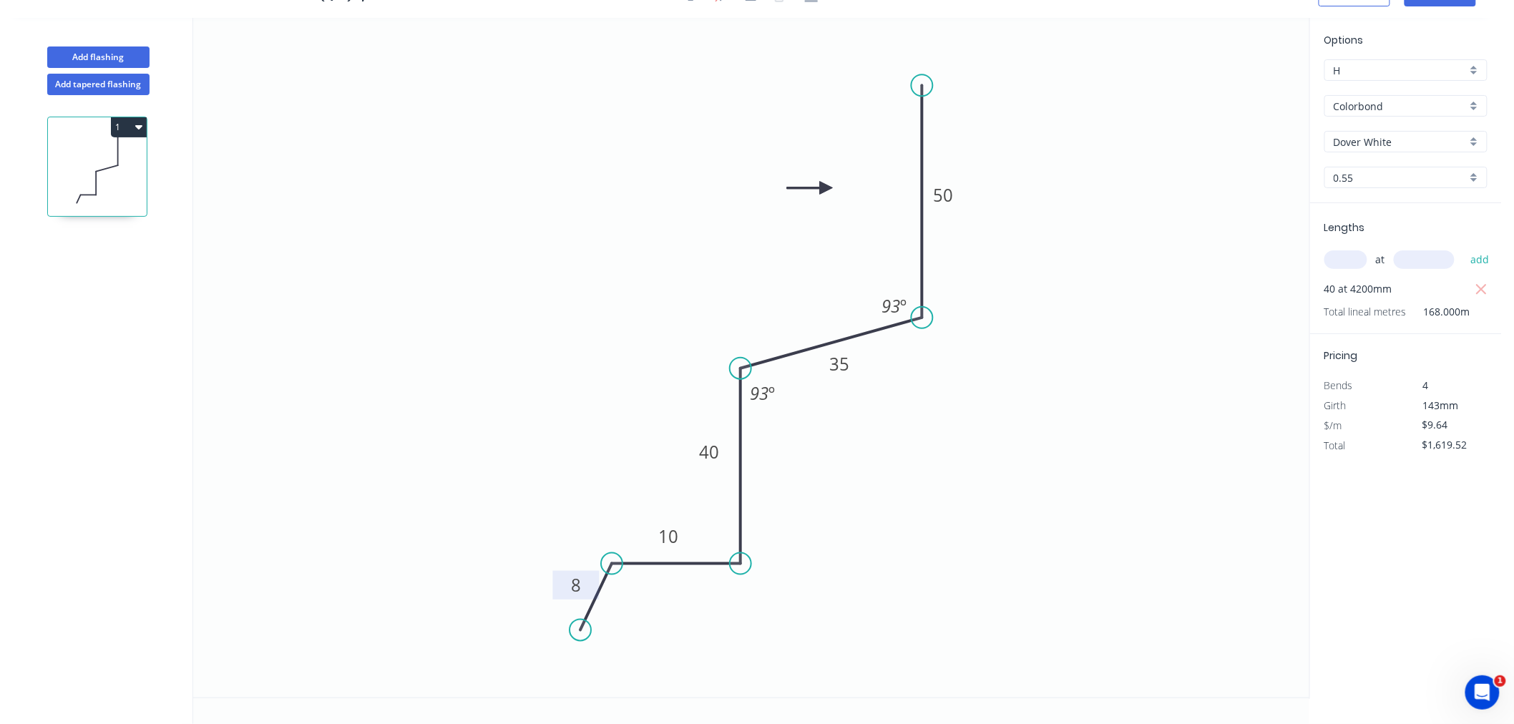
drag, startPoint x: 587, startPoint y: 582, endPoint x: 589, endPoint y: 572, distance: 9.5
click at [589, 572] on rect at bounding box center [576, 585] width 46 height 29
drag, startPoint x: 577, startPoint y: 626, endPoint x: 571, endPoint y: 647, distance: 21.7
click at [571, 647] on circle at bounding box center [570, 646] width 21 height 21
drag, startPoint x: 587, startPoint y: 597, endPoint x: 584, endPoint y: 609, distance: 11.8
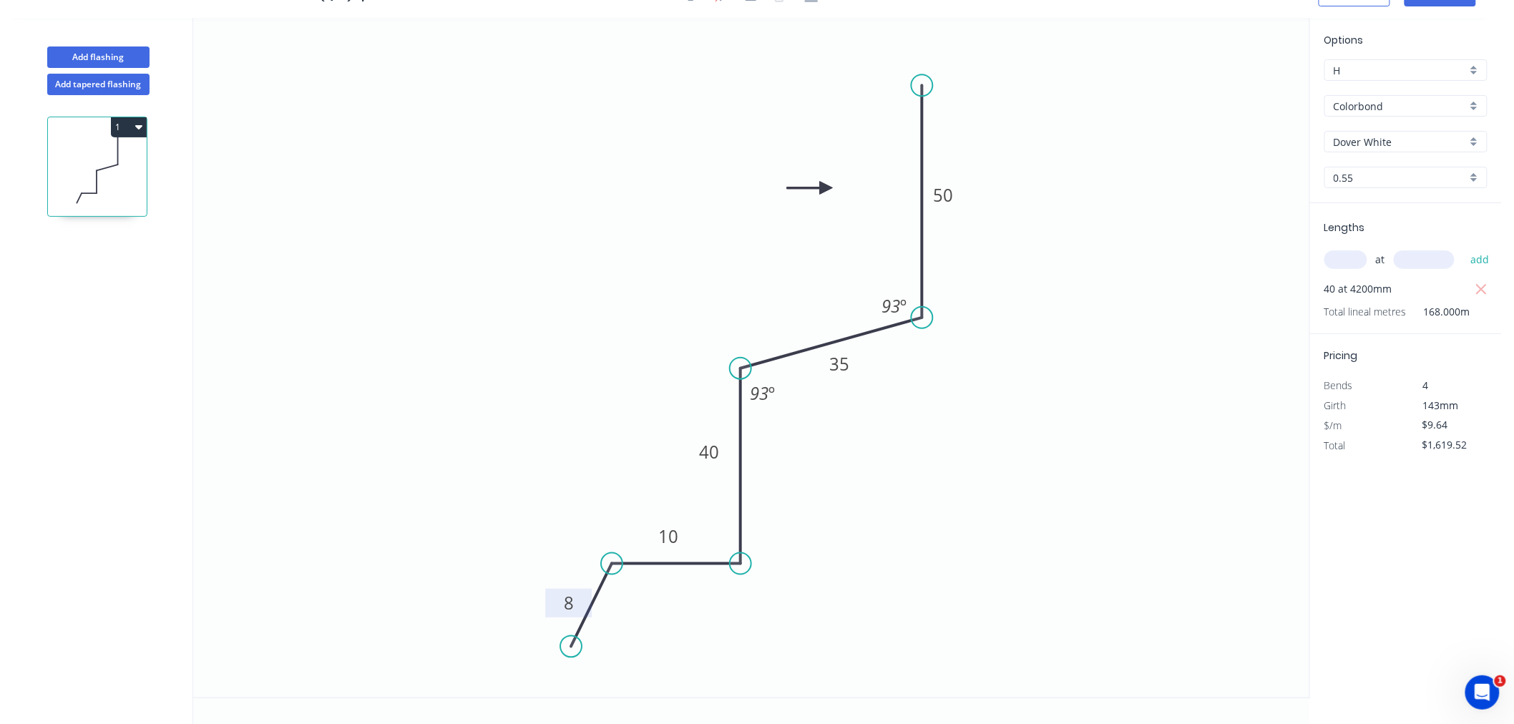
click at [584, 609] on rect at bounding box center [568, 603] width 46 height 29
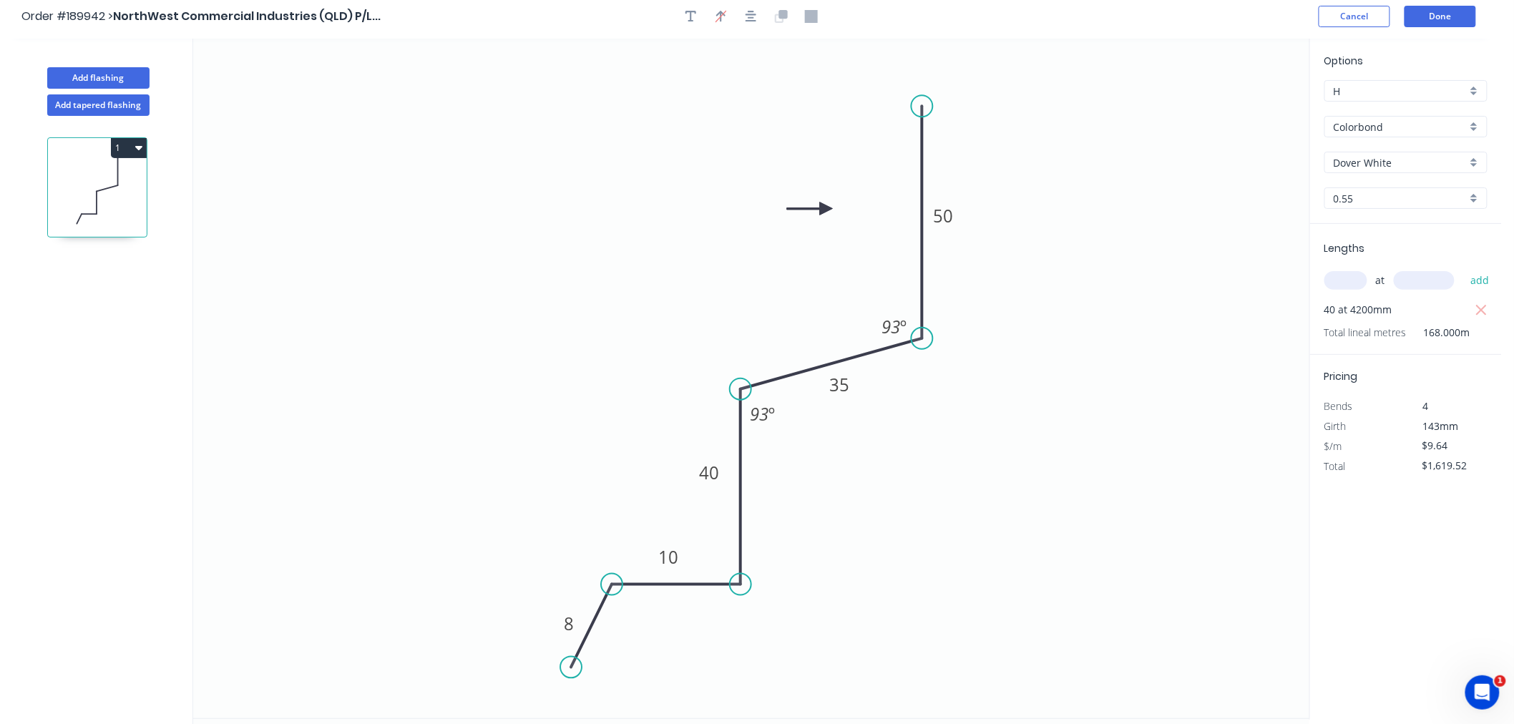
scroll to position [0, 0]
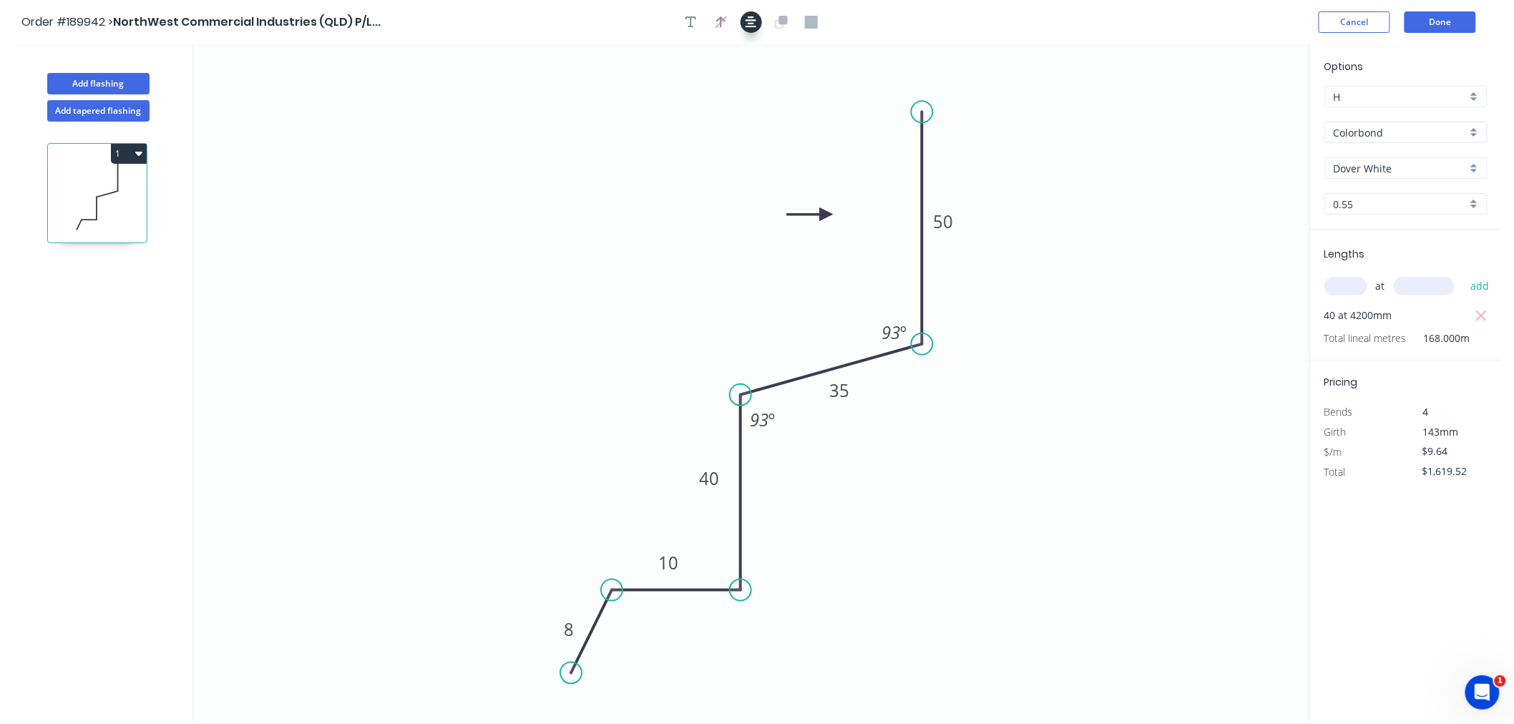
click at [757, 17] on button "button" at bounding box center [750, 21] width 21 height 21
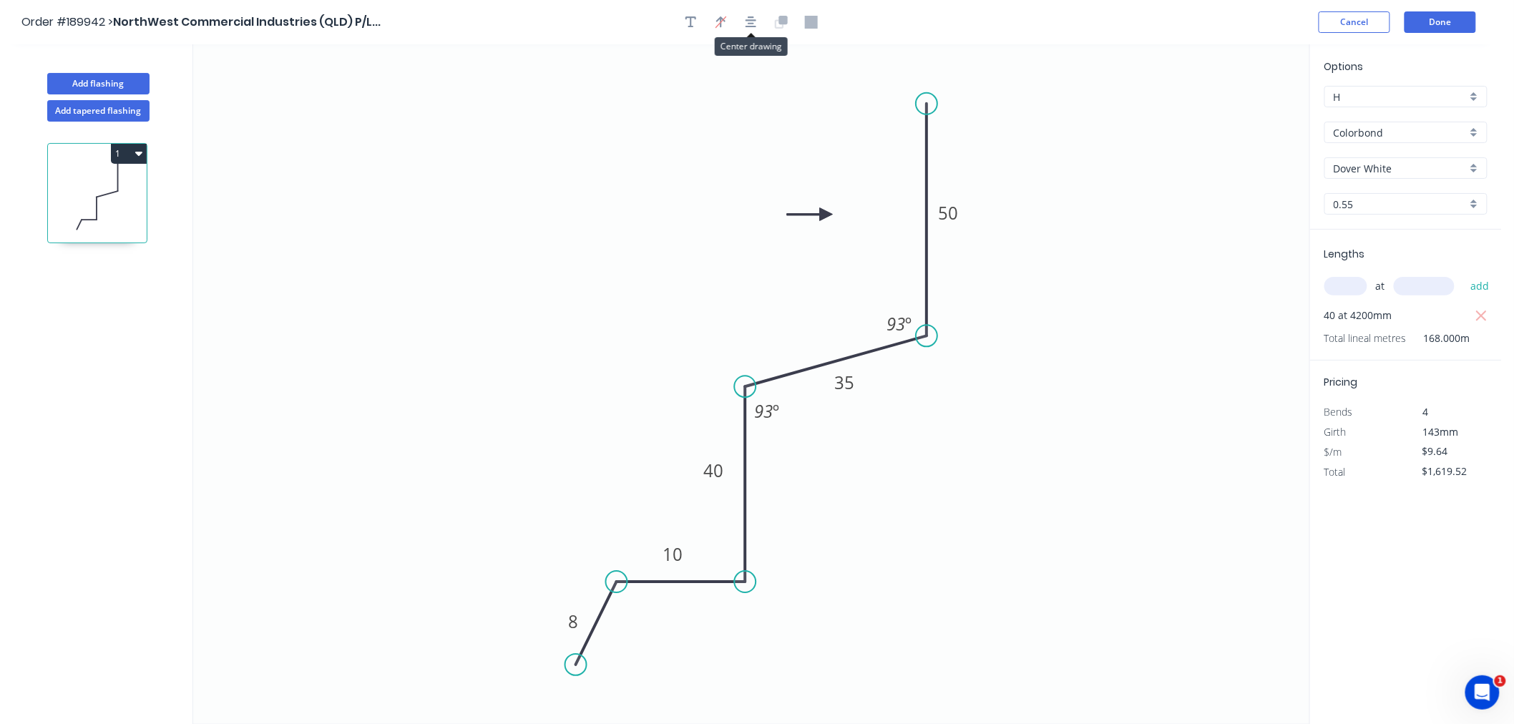
click at [1007, 29] on div "Order #189942 > NorthWest Commercial Industries (QLD) P/L... Cancel Done" at bounding box center [750, 21] width 1458 height 21
click at [1450, 24] on button "Done" at bounding box center [1440, 21] width 72 height 21
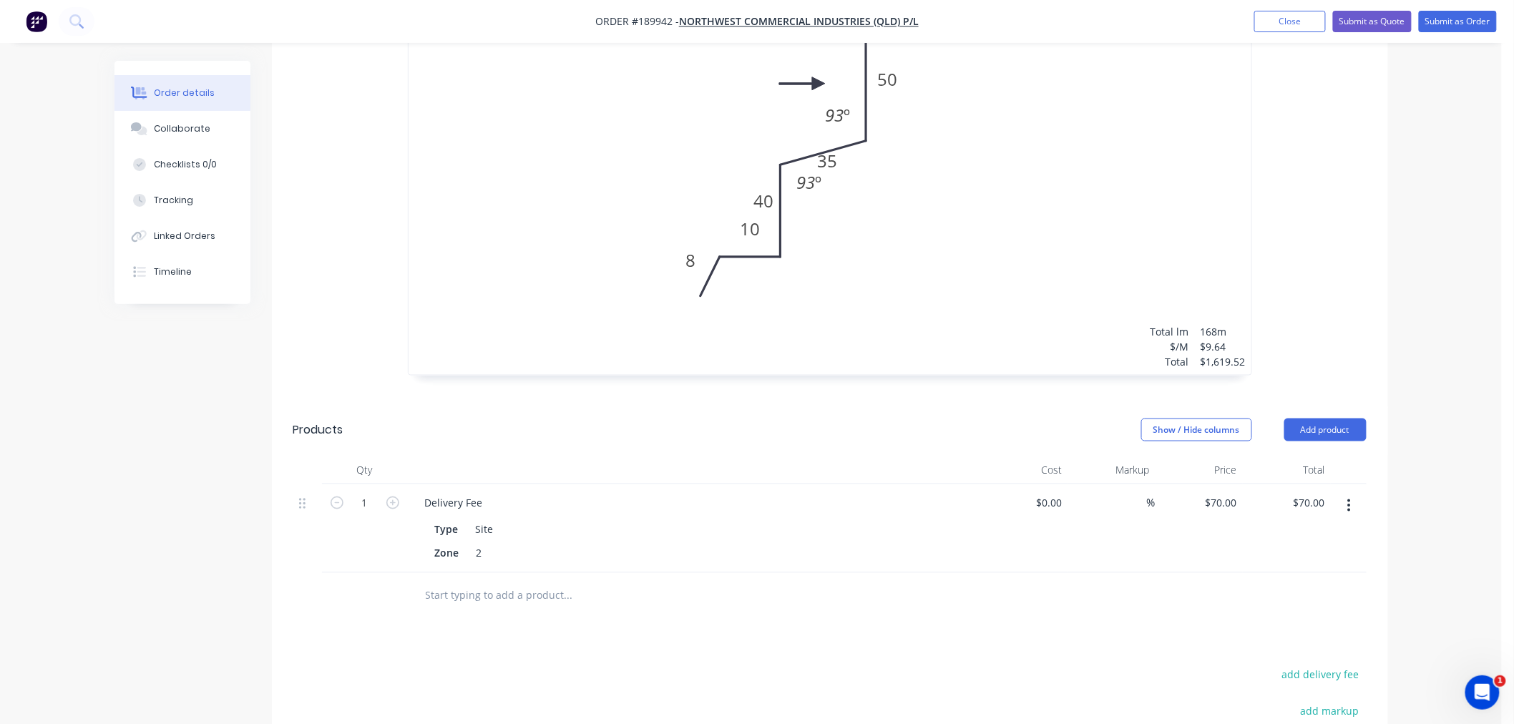
scroll to position [476, 0]
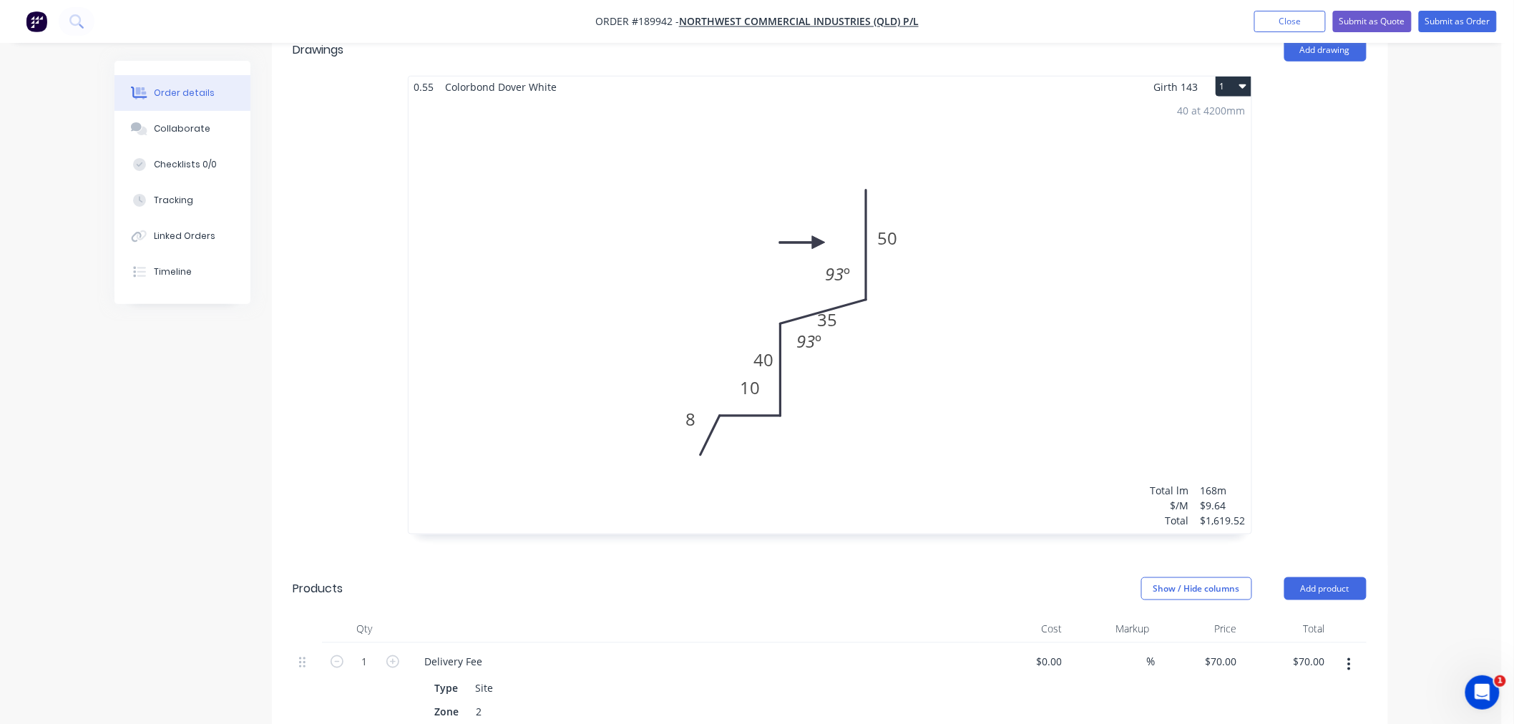
click at [804, 375] on div "40 at 4200mm Total lm $/M Total 168m $9.64 $1,619.52" at bounding box center [829, 315] width 843 height 436
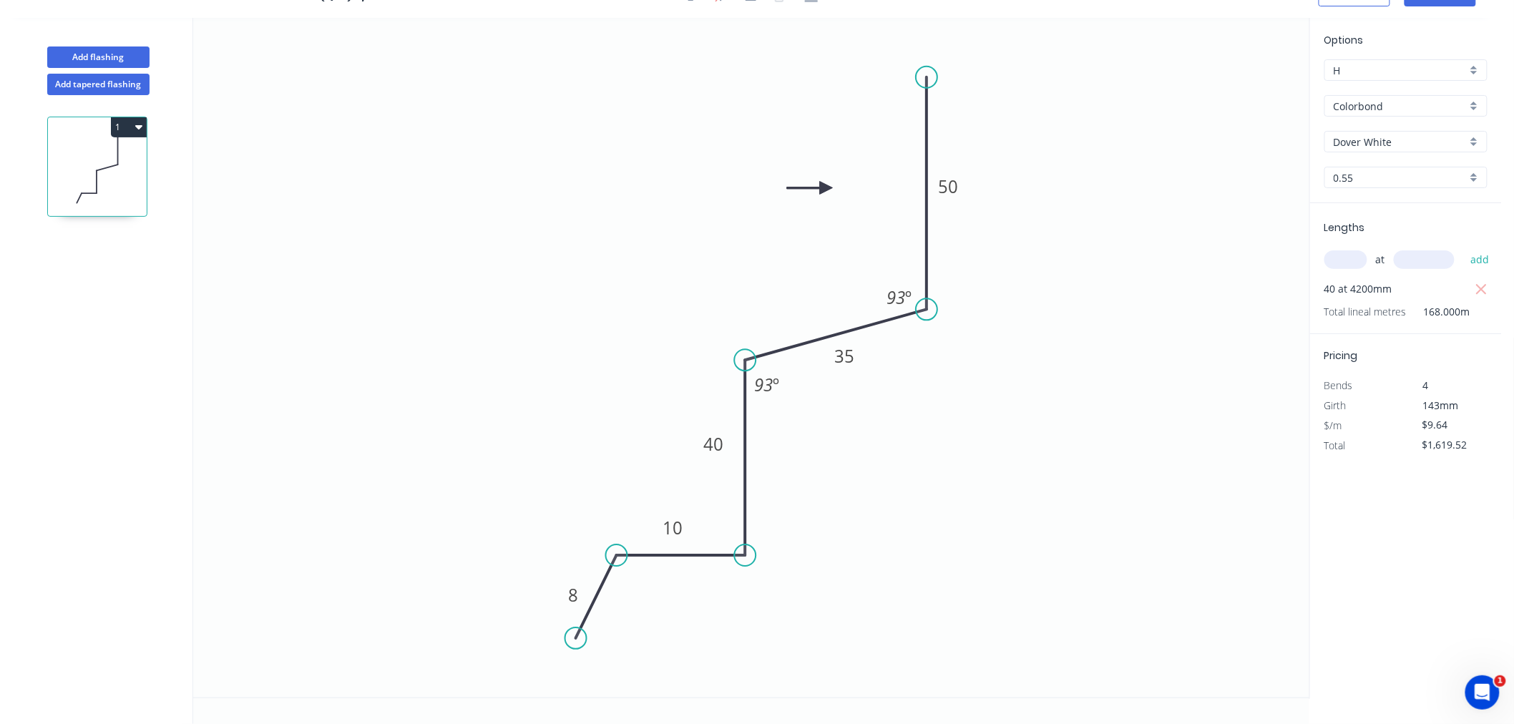
scroll to position [26, 0]
drag, startPoint x: 787, startPoint y: 383, endPoint x: 784, endPoint y: 371, distance: 12.5
click at [784, 371] on rect at bounding box center [764, 374] width 46 height 29
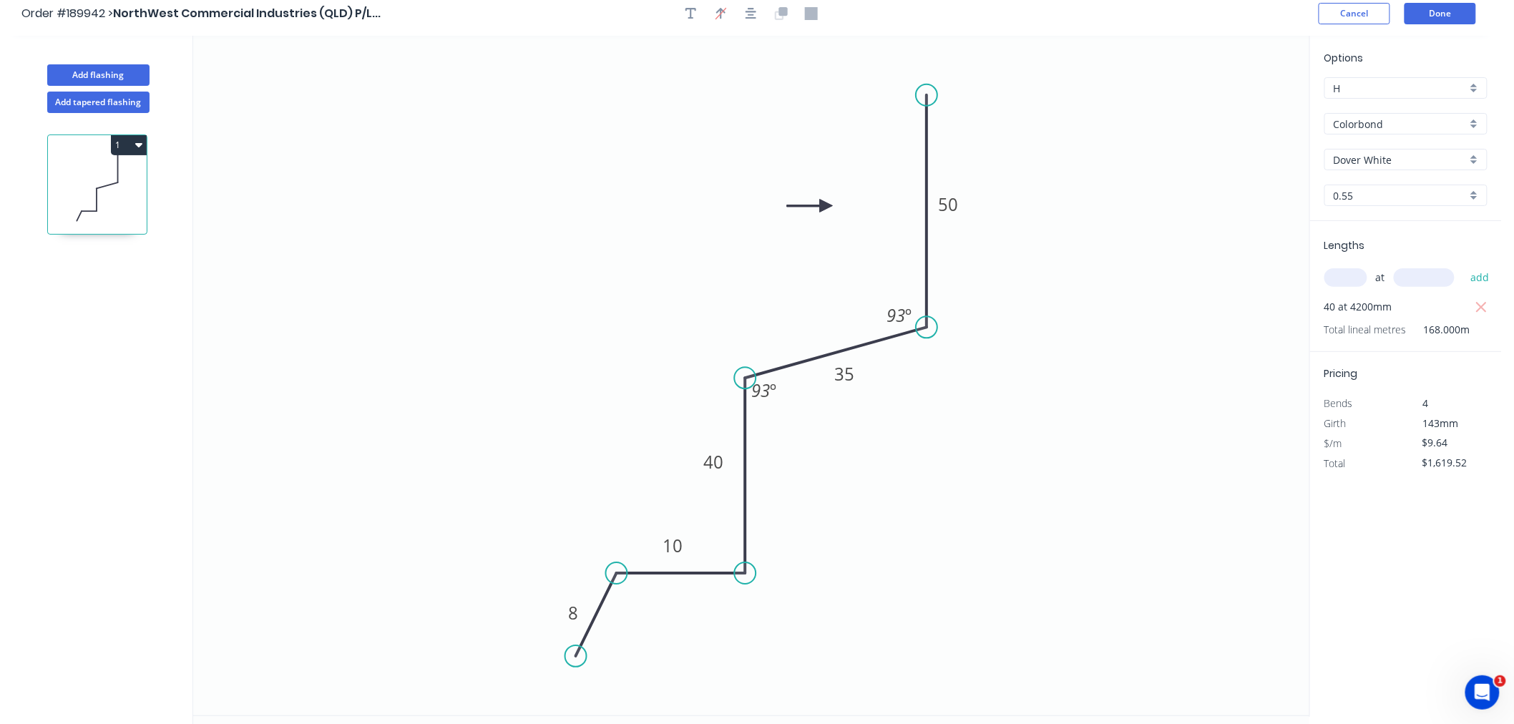
scroll to position [0, 0]
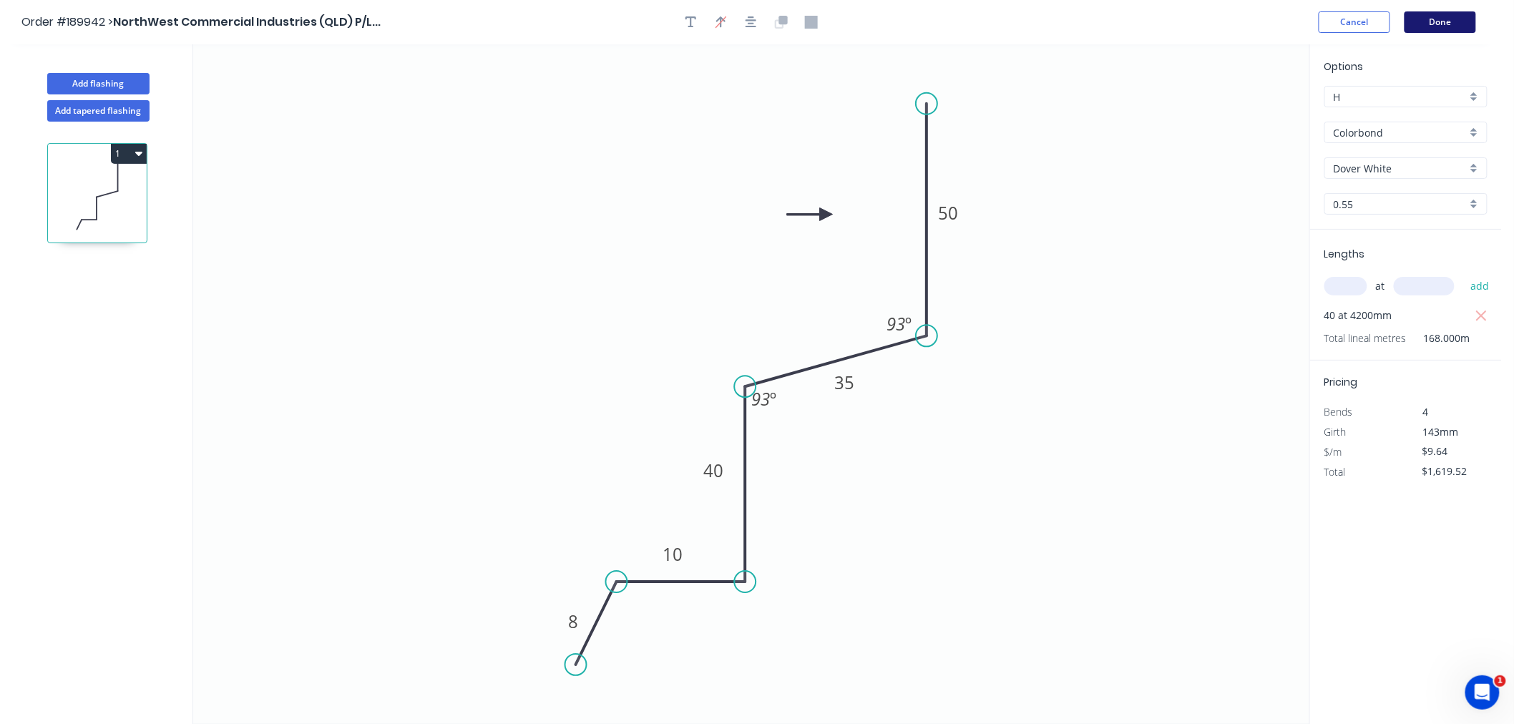
click at [1460, 16] on button "Done" at bounding box center [1440, 21] width 72 height 21
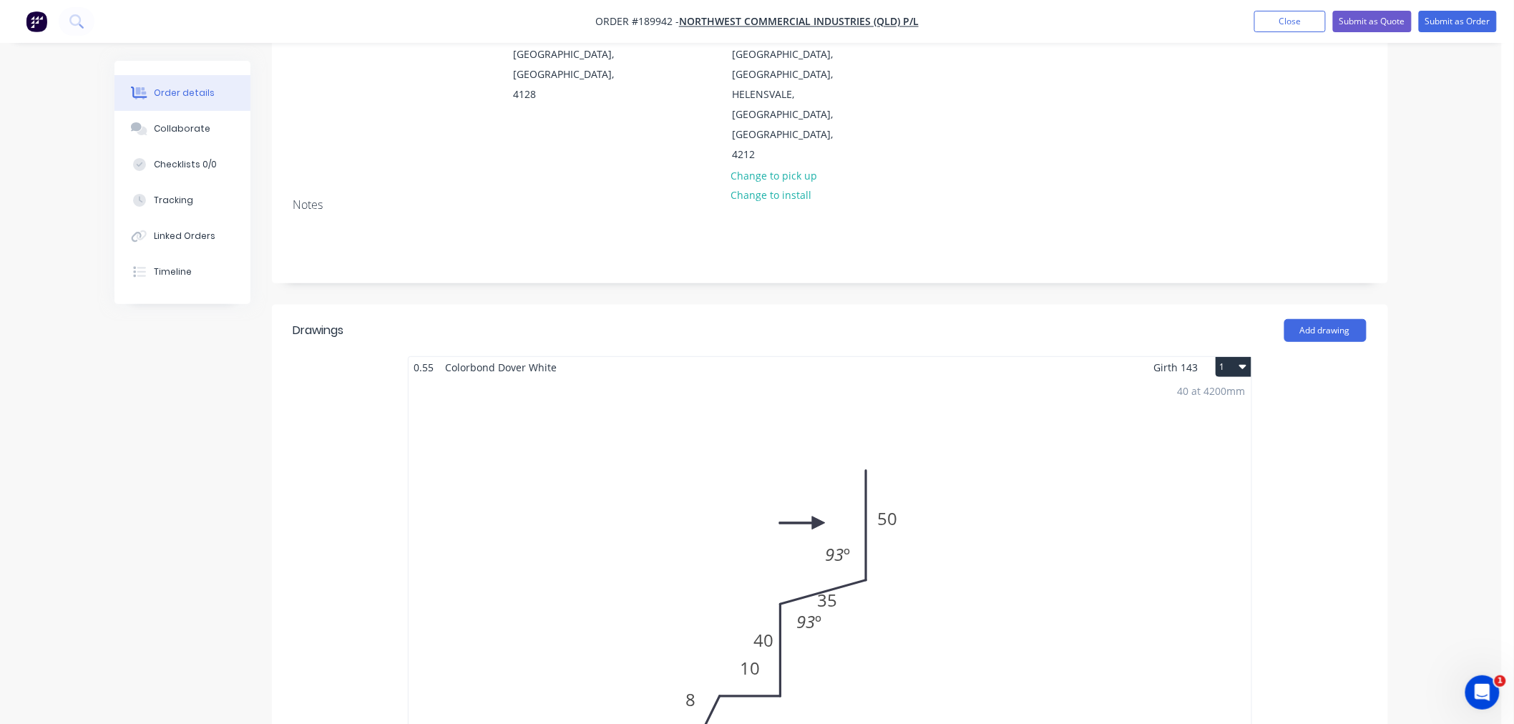
scroll to position [318, 0]
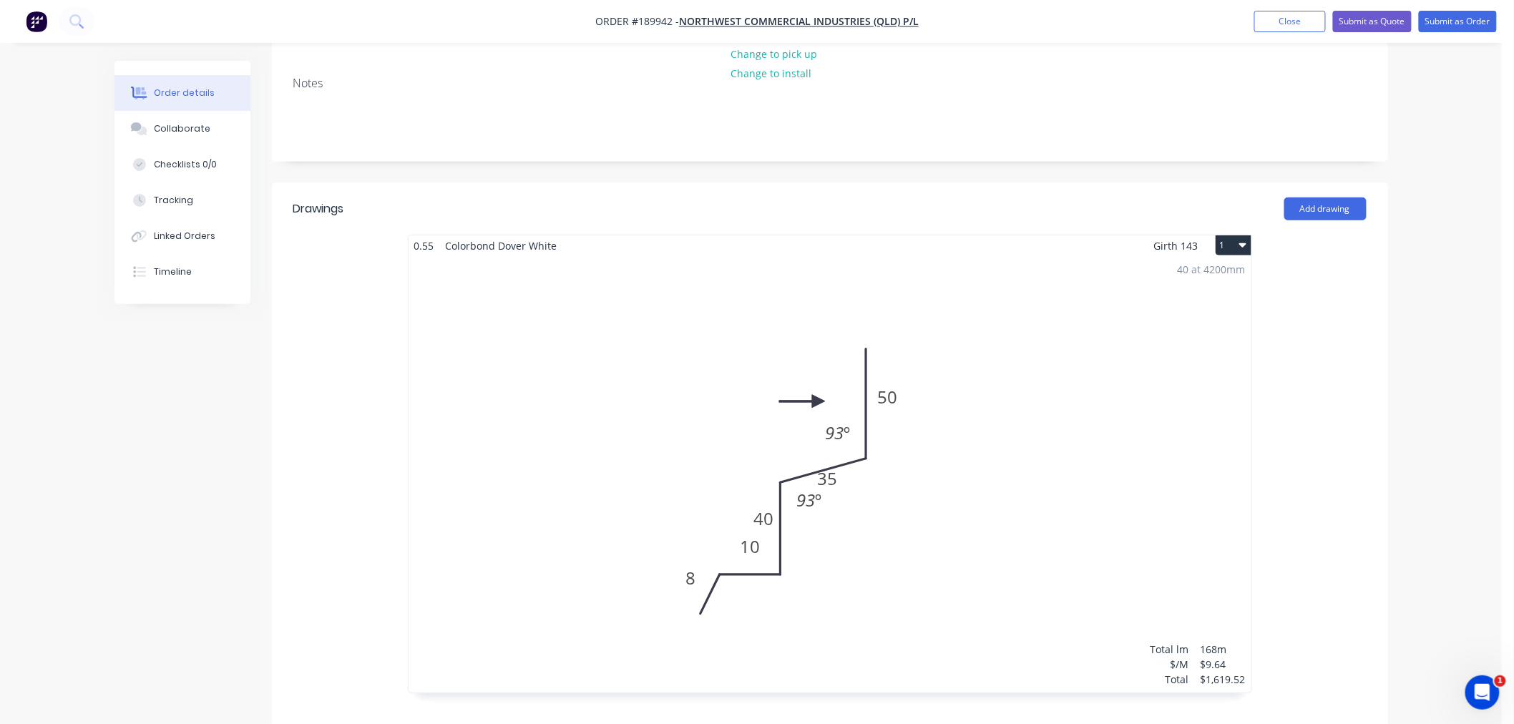
click at [974, 460] on div "40 at 4200mm Total lm $/M Total 168m $9.64 $1,619.52" at bounding box center [829, 474] width 843 height 436
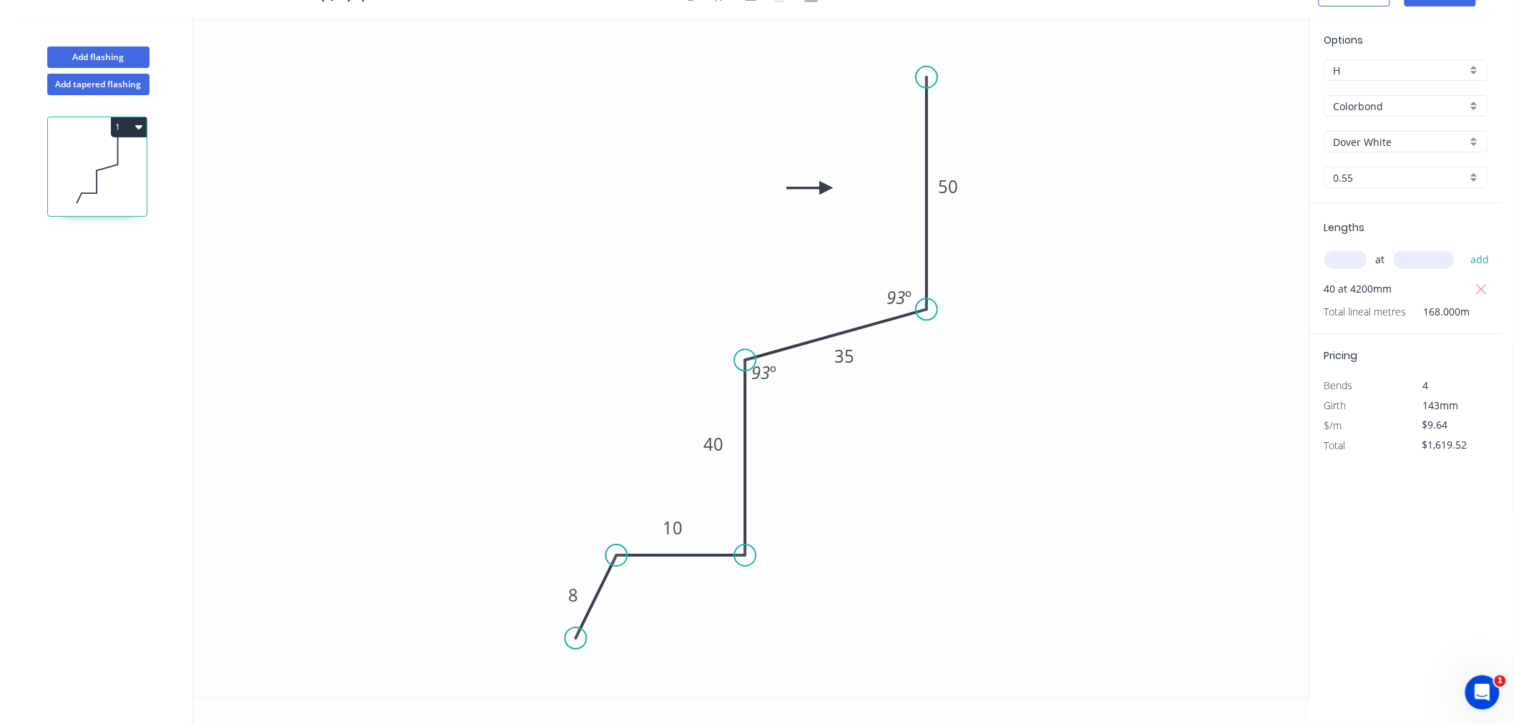
scroll to position [26, 0]
drag, startPoint x: 783, startPoint y: 384, endPoint x: 794, endPoint y: 394, distance: 14.7
click at [794, 394] on rect at bounding box center [775, 382] width 46 height 29
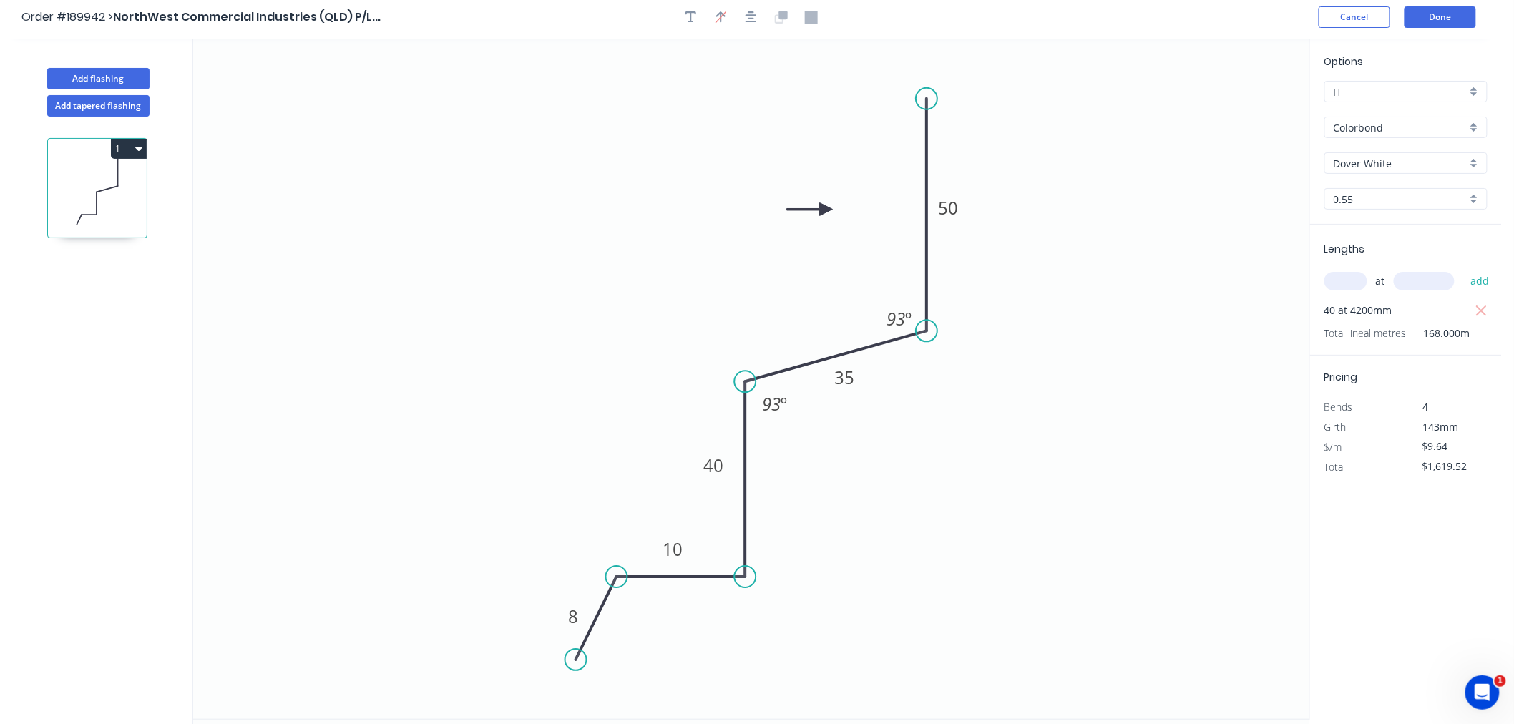
scroll to position [0, 0]
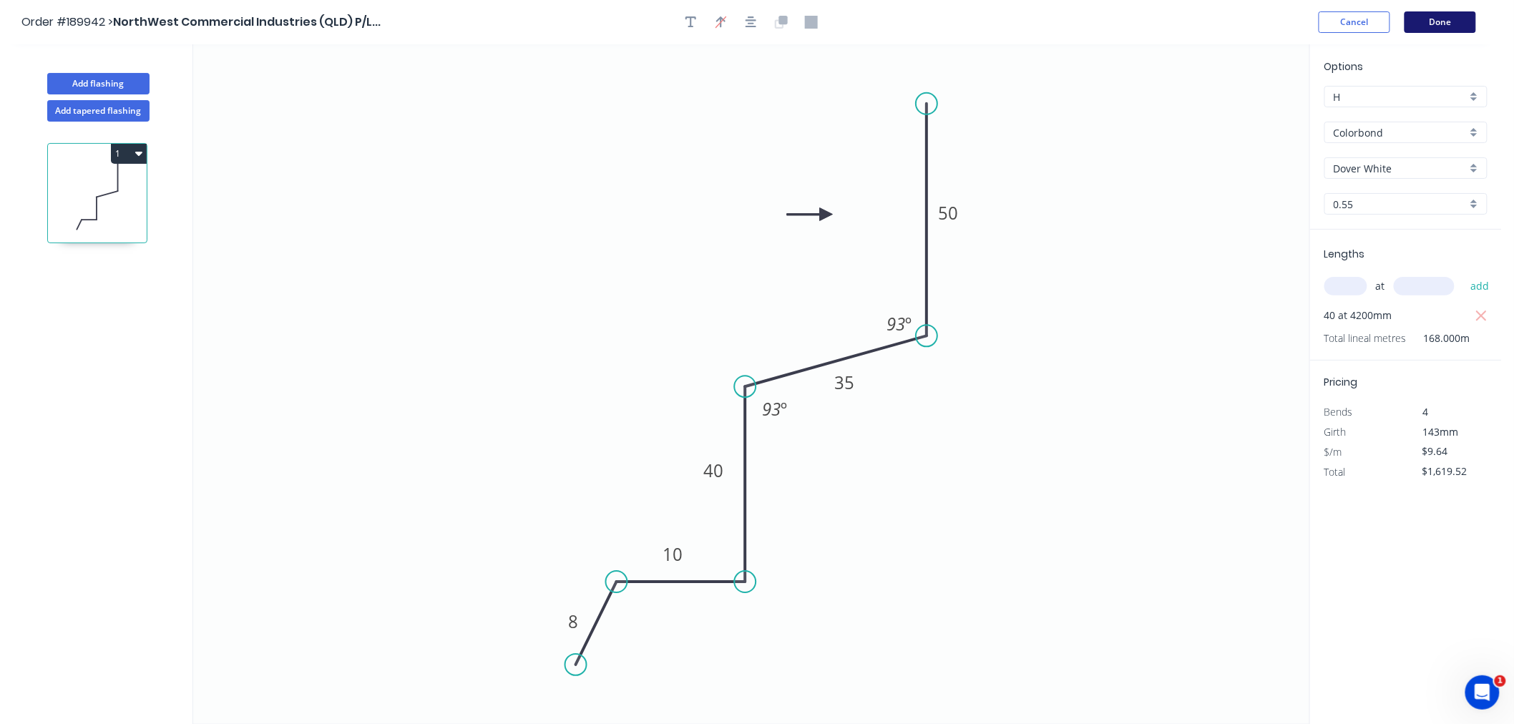
click at [1428, 19] on button "Done" at bounding box center [1440, 21] width 72 height 21
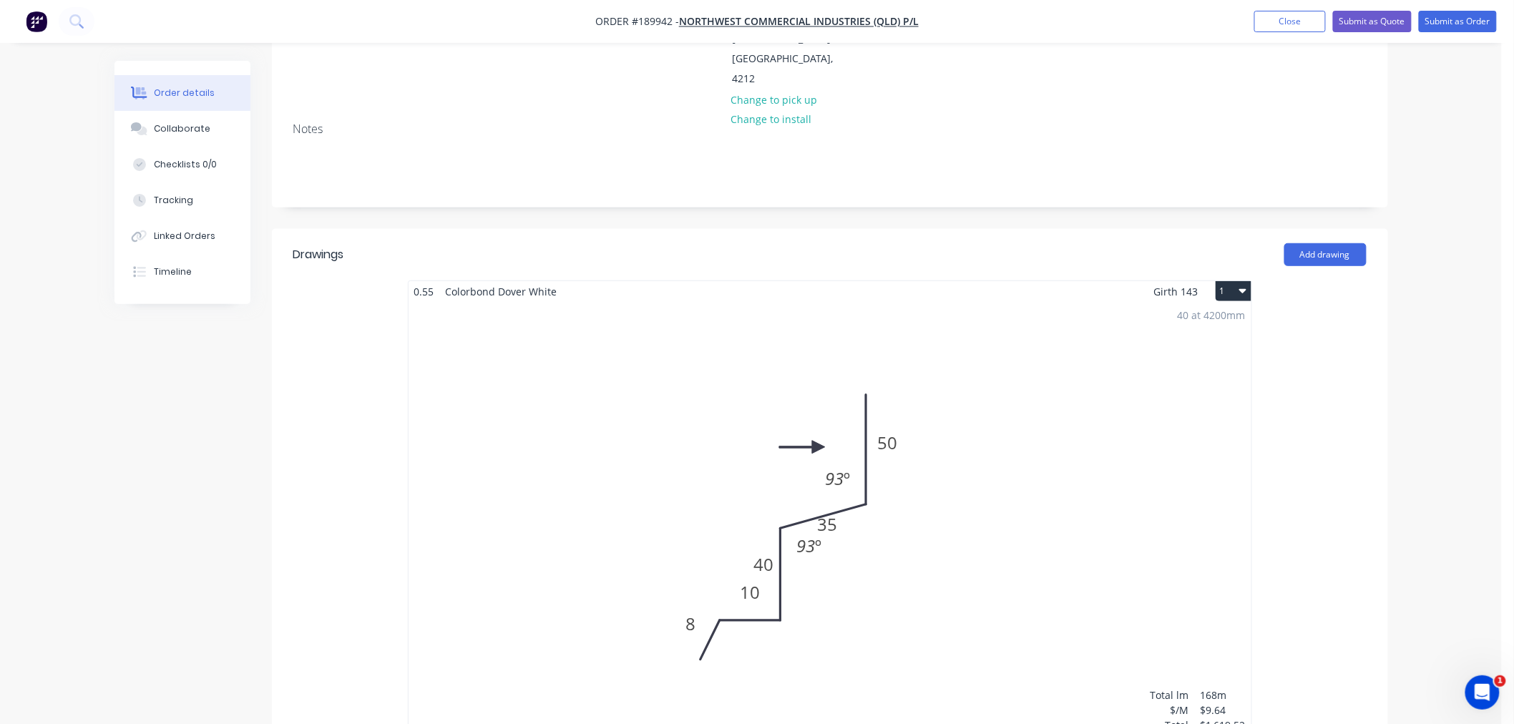
scroll to position [635, 0]
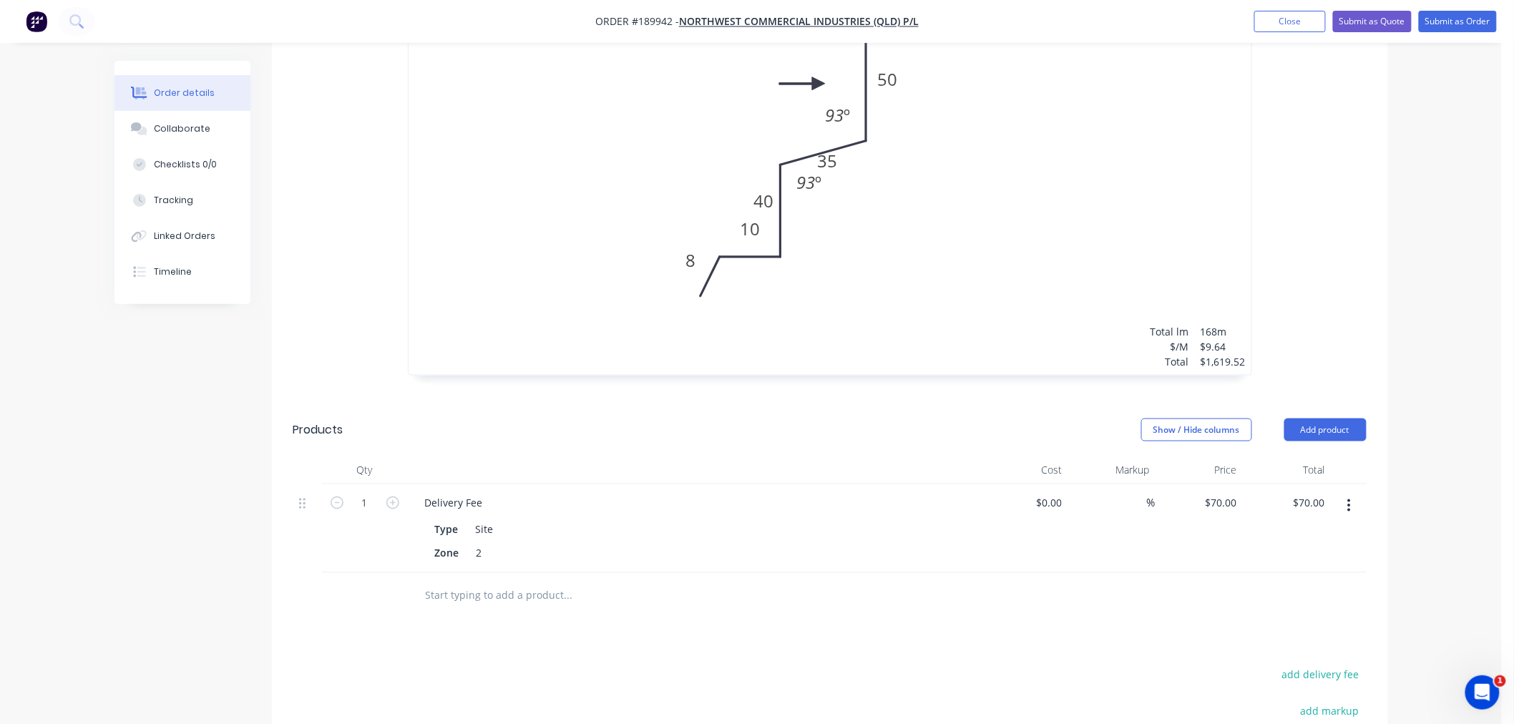
click at [875, 242] on div "40 at 4200mm Total lm $/M Total 168m $9.64 $1,619.52" at bounding box center [829, 156] width 843 height 436
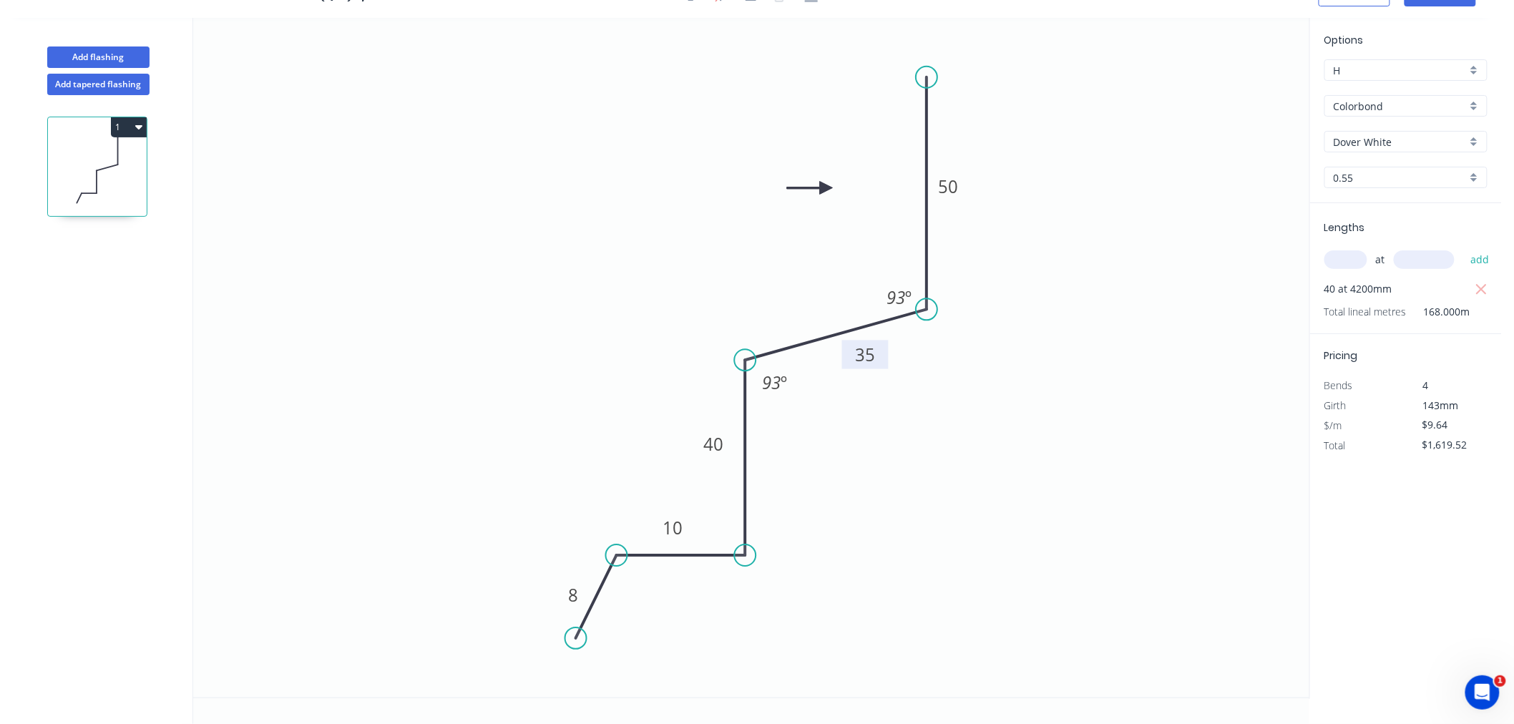
drag, startPoint x: 863, startPoint y: 367, endPoint x: 884, endPoint y: 366, distance: 20.8
click at [884, 366] on rect at bounding box center [865, 354] width 46 height 29
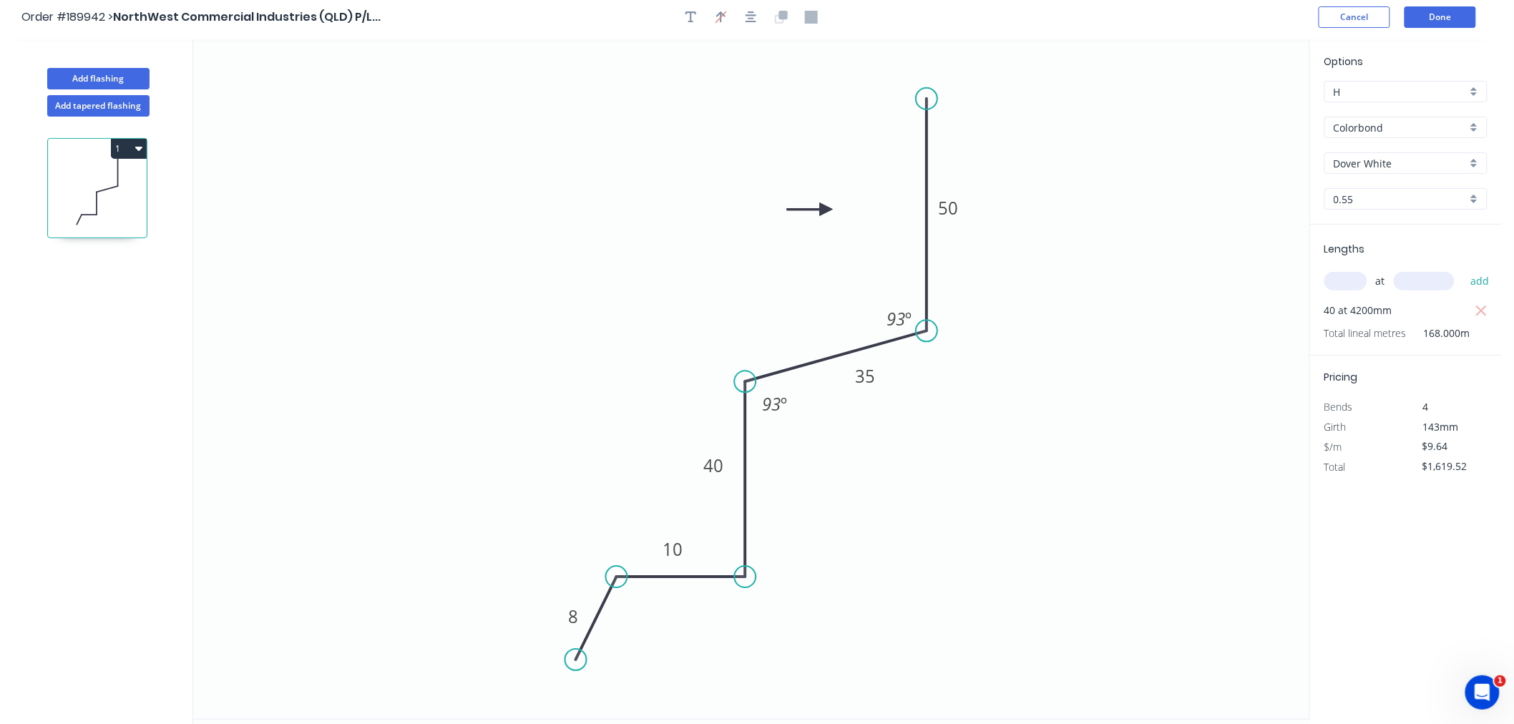
scroll to position [0, 0]
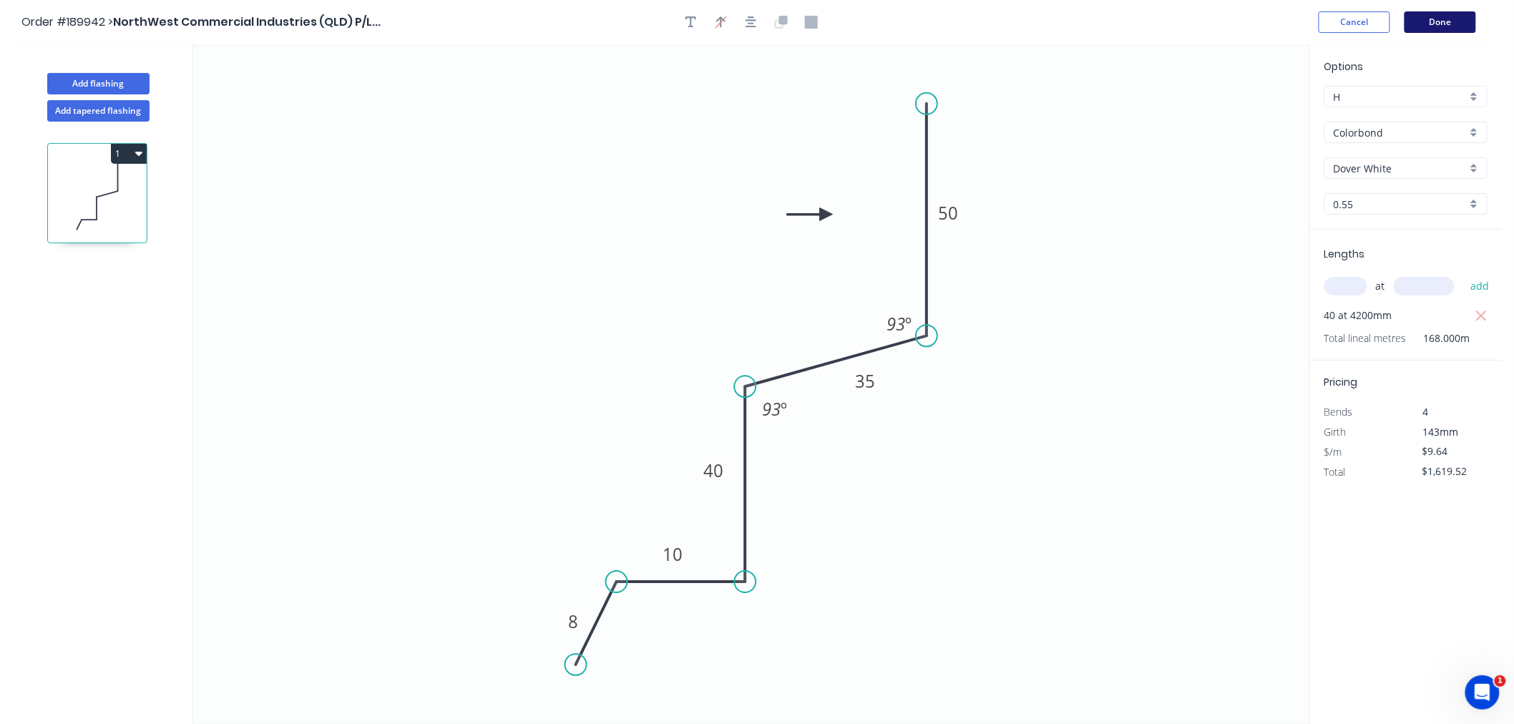
click at [1447, 26] on button "Done" at bounding box center [1440, 21] width 72 height 21
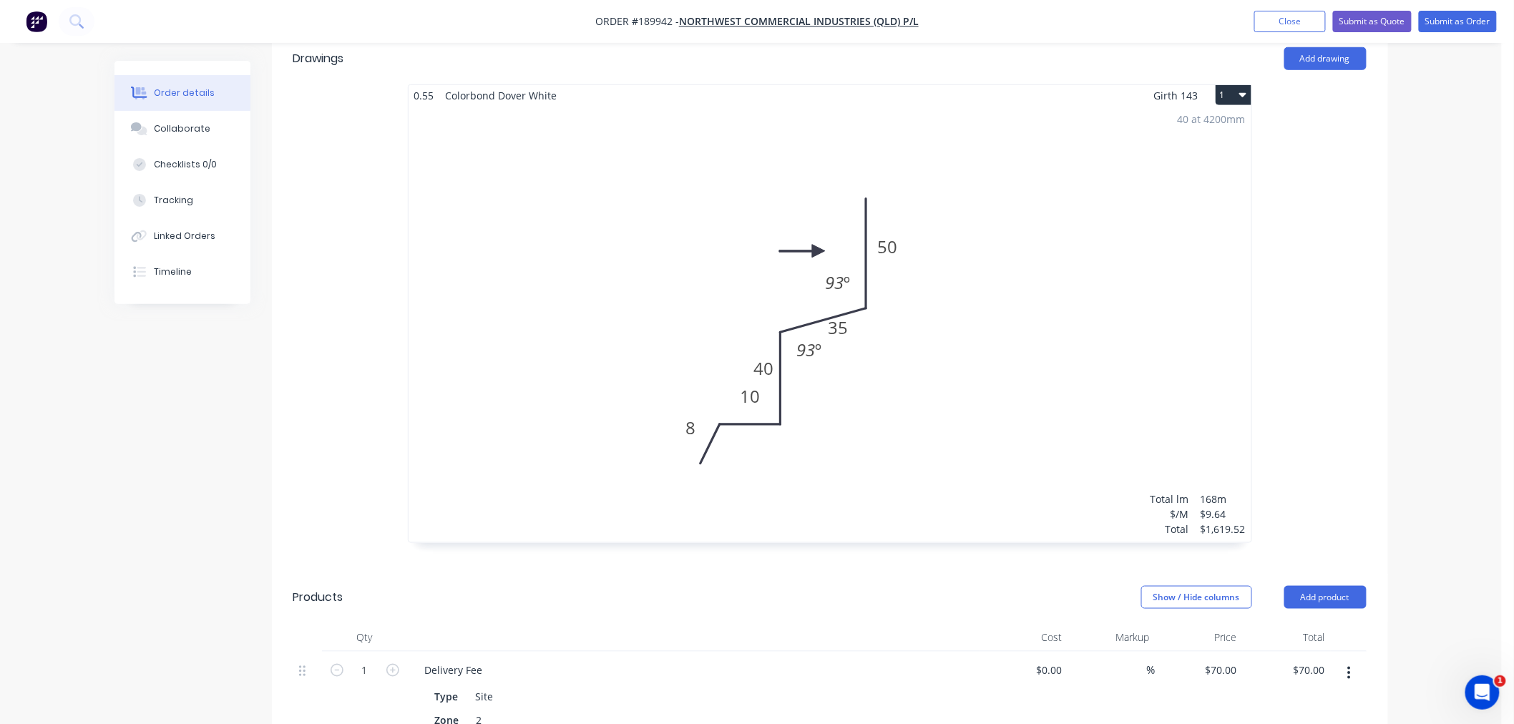
scroll to position [476, 0]
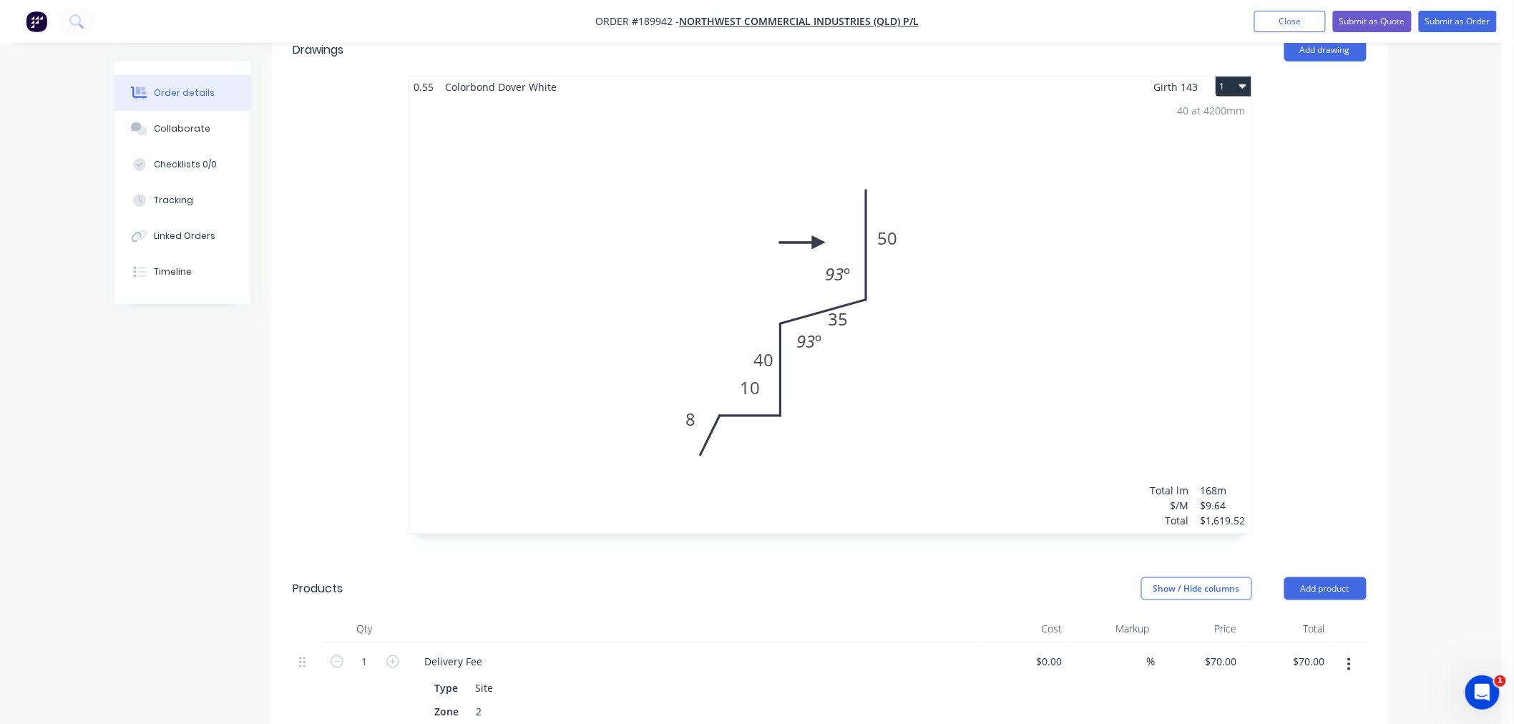
click at [1234, 77] on button "1" at bounding box center [1233, 87] width 36 height 20
click at [1207, 111] on div "Use standard box size" at bounding box center [1183, 121] width 110 height 21
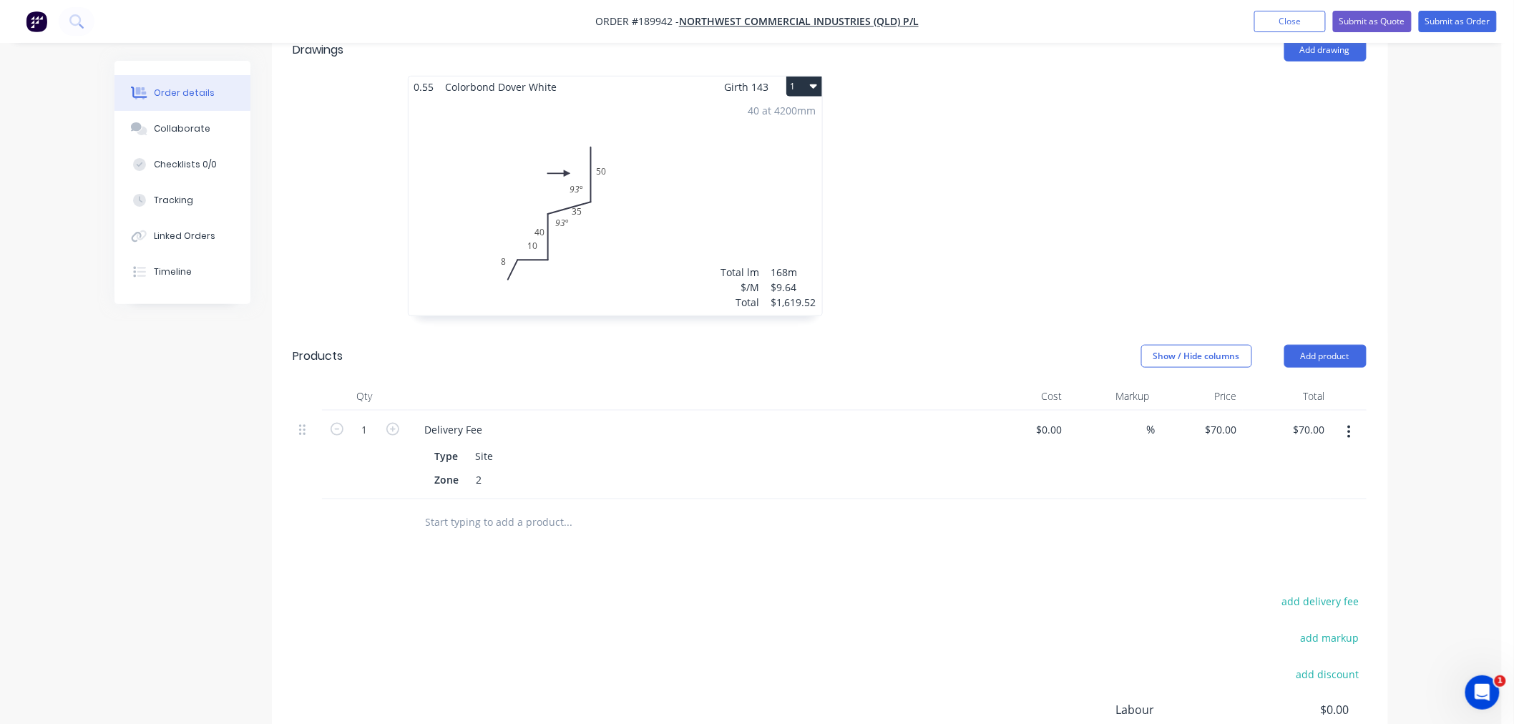
click at [815, 84] on icon "button" at bounding box center [813, 86] width 7 height 4
click at [813, 107] on button "Use larger box size" at bounding box center [754, 121] width 136 height 29
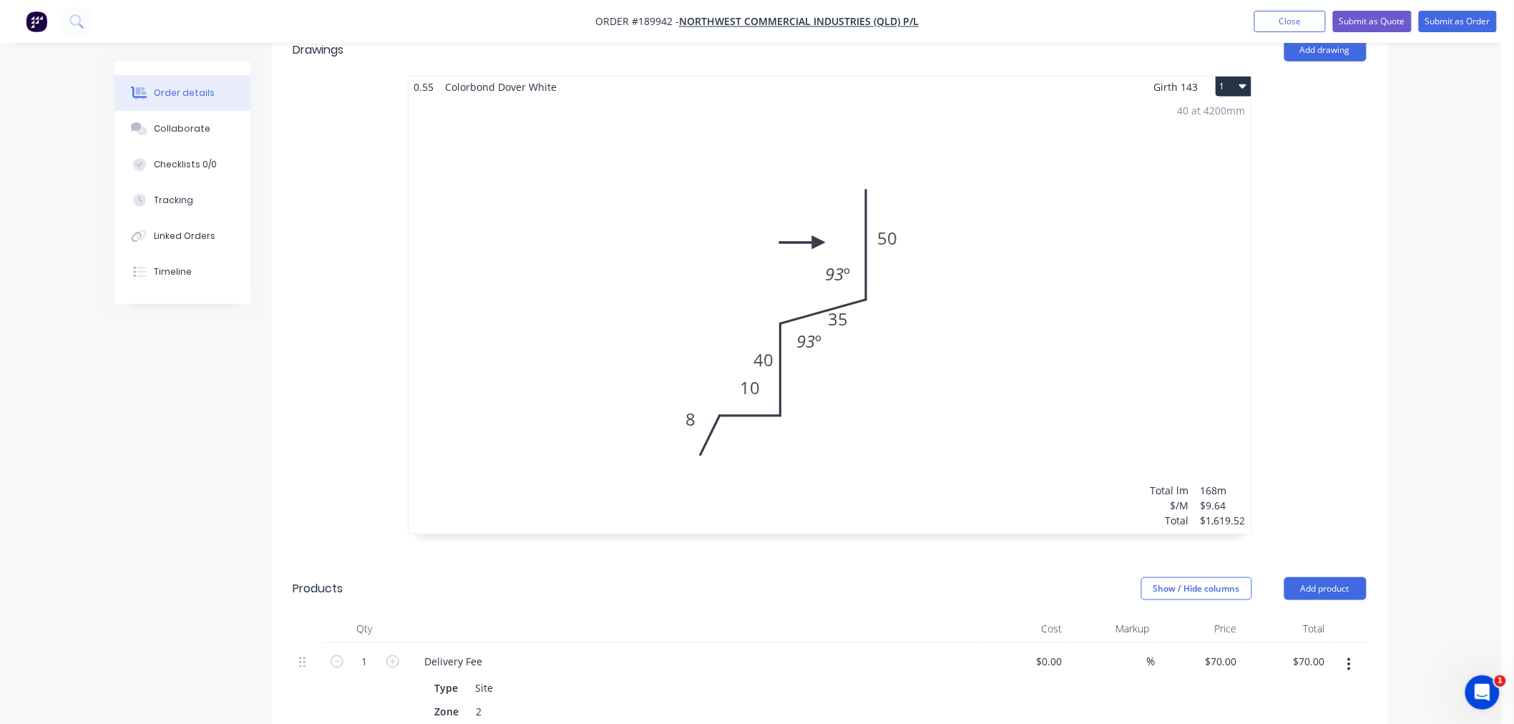
click at [1377, 350] on div "0.55 Colorbond Dover White Girth 143 1 0 8 10 40 35 50 93 º 93 º 0 8 10 40 35 5…" at bounding box center [830, 319] width 1116 height 487
click at [976, 304] on div "40 at 4200mm Total lm $/M Total 168m $9.64 $1,619.52" at bounding box center [829, 315] width 843 height 436
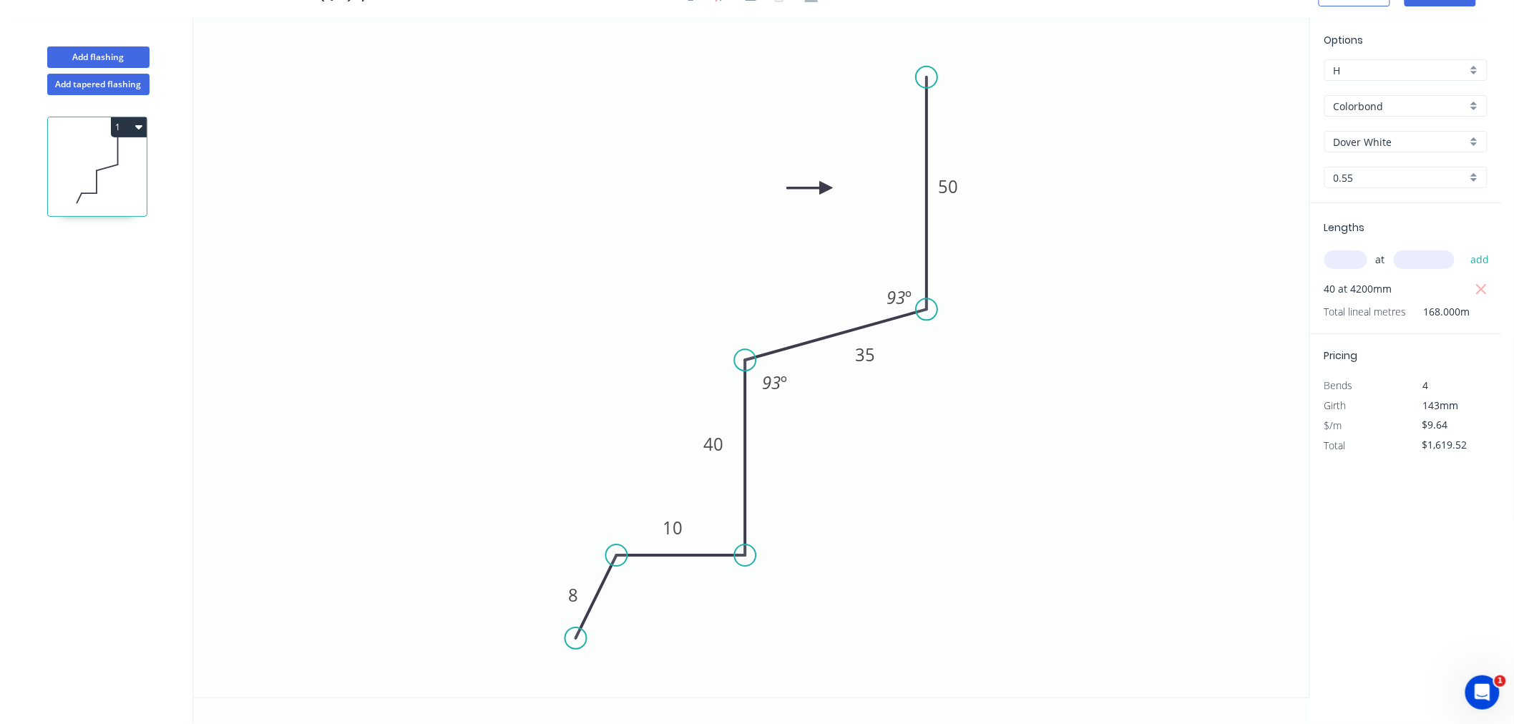
scroll to position [26, 0]
drag, startPoint x: 916, startPoint y: 283, endPoint x: 911, endPoint y: 268, distance: 15.8
click at [911, 268] on rect at bounding box center [894, 282] width 46 height 29
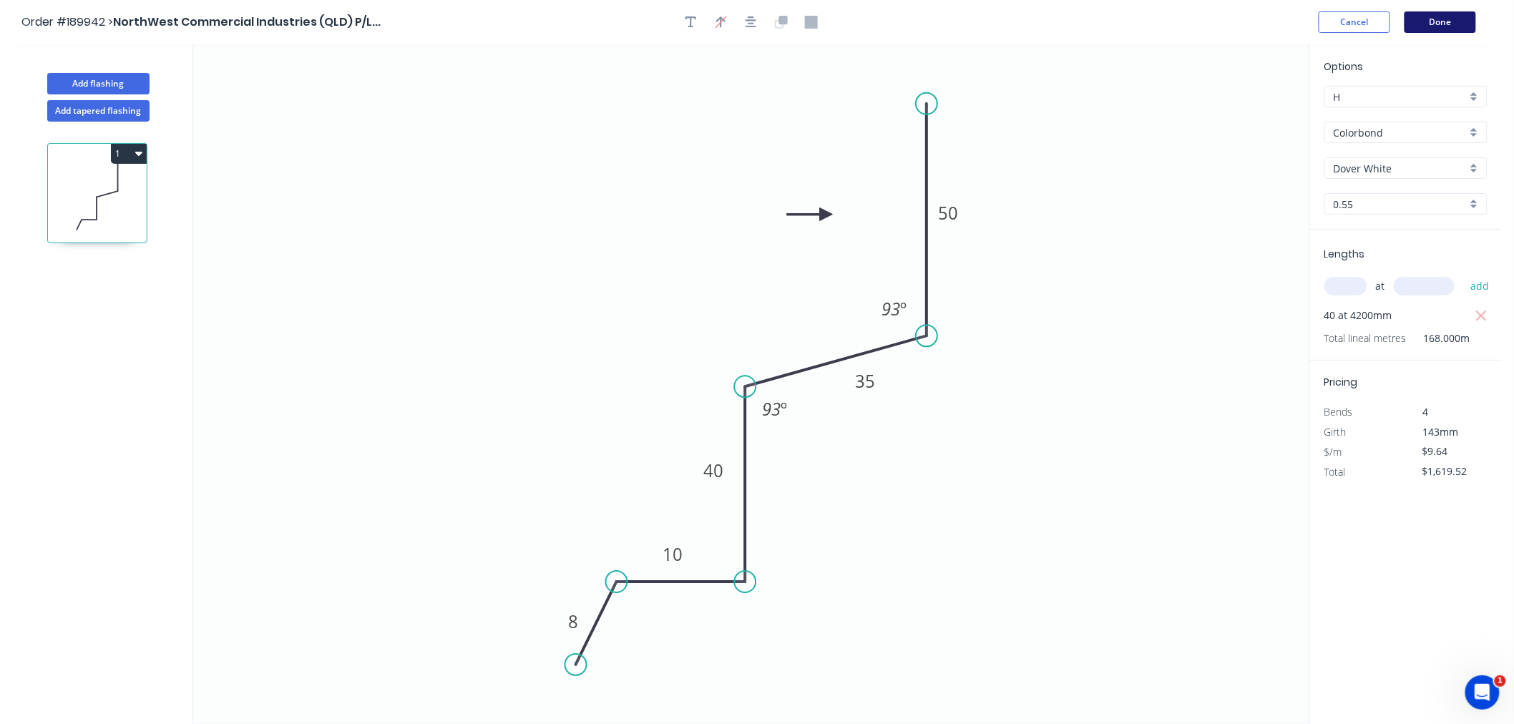
click at [1439, 25] on button "Done" at bounding box center [1440, 21] width 72 height 21
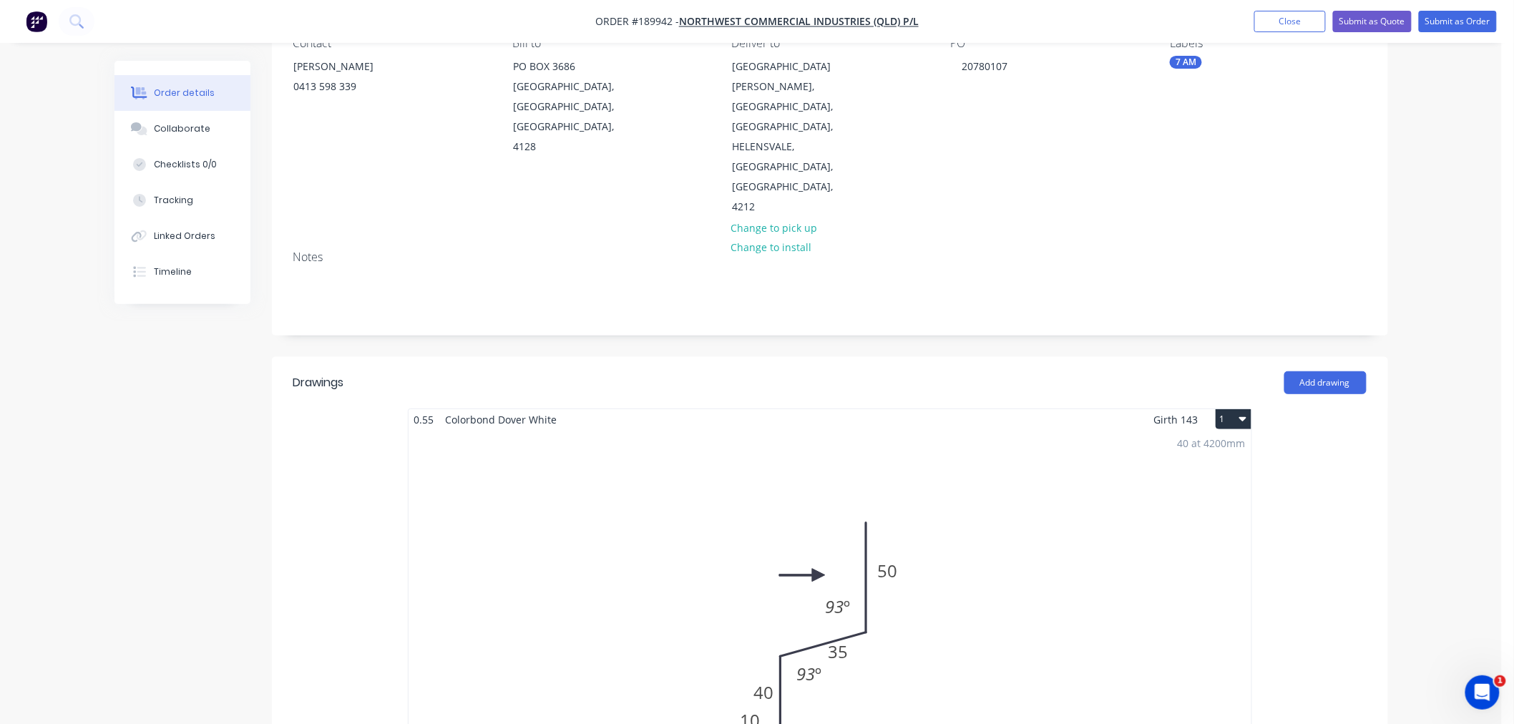
scroll to position [318, 0]
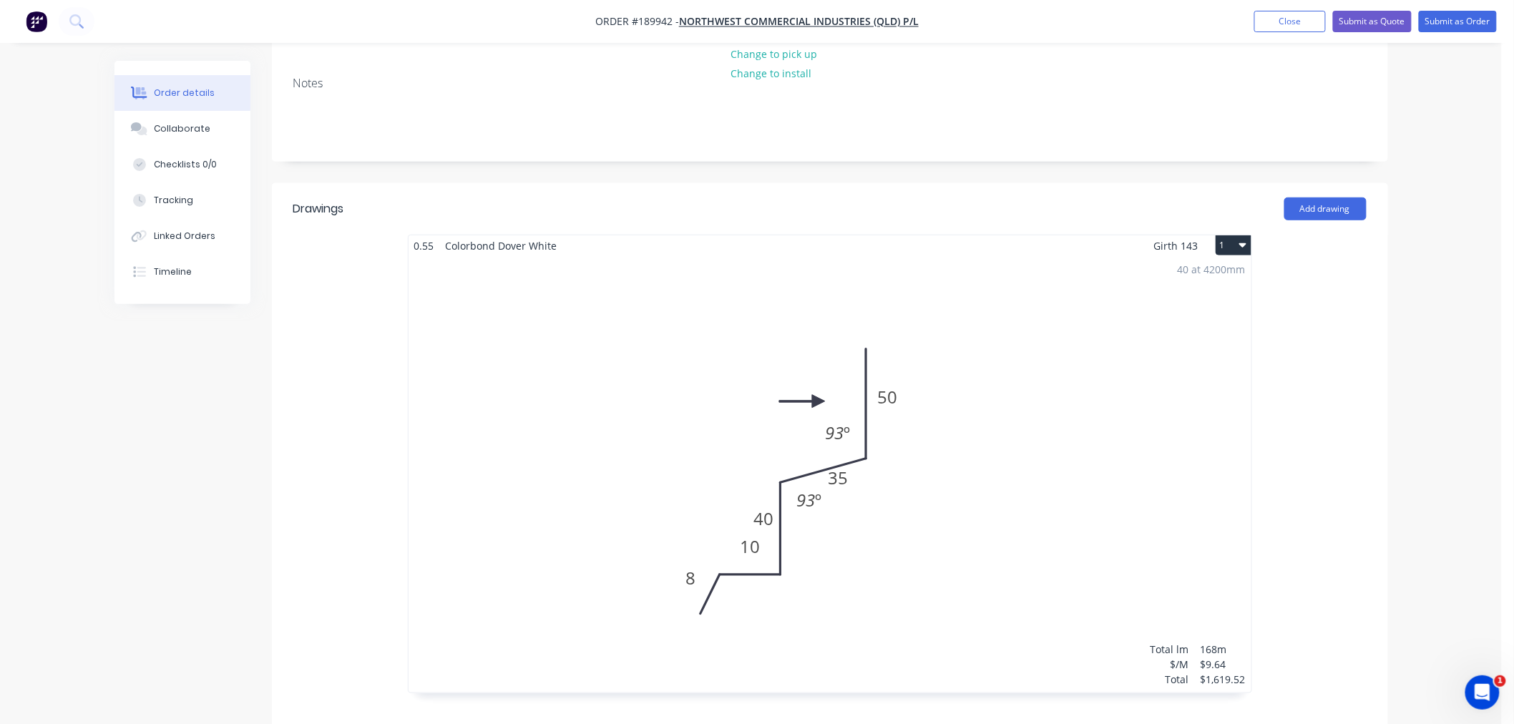
click at [906, 408] on div "40 at 4200mm Total lm $/M Total 168m $9.64 $1,619.52" at bounding box center [829, 474] width 843 height 436
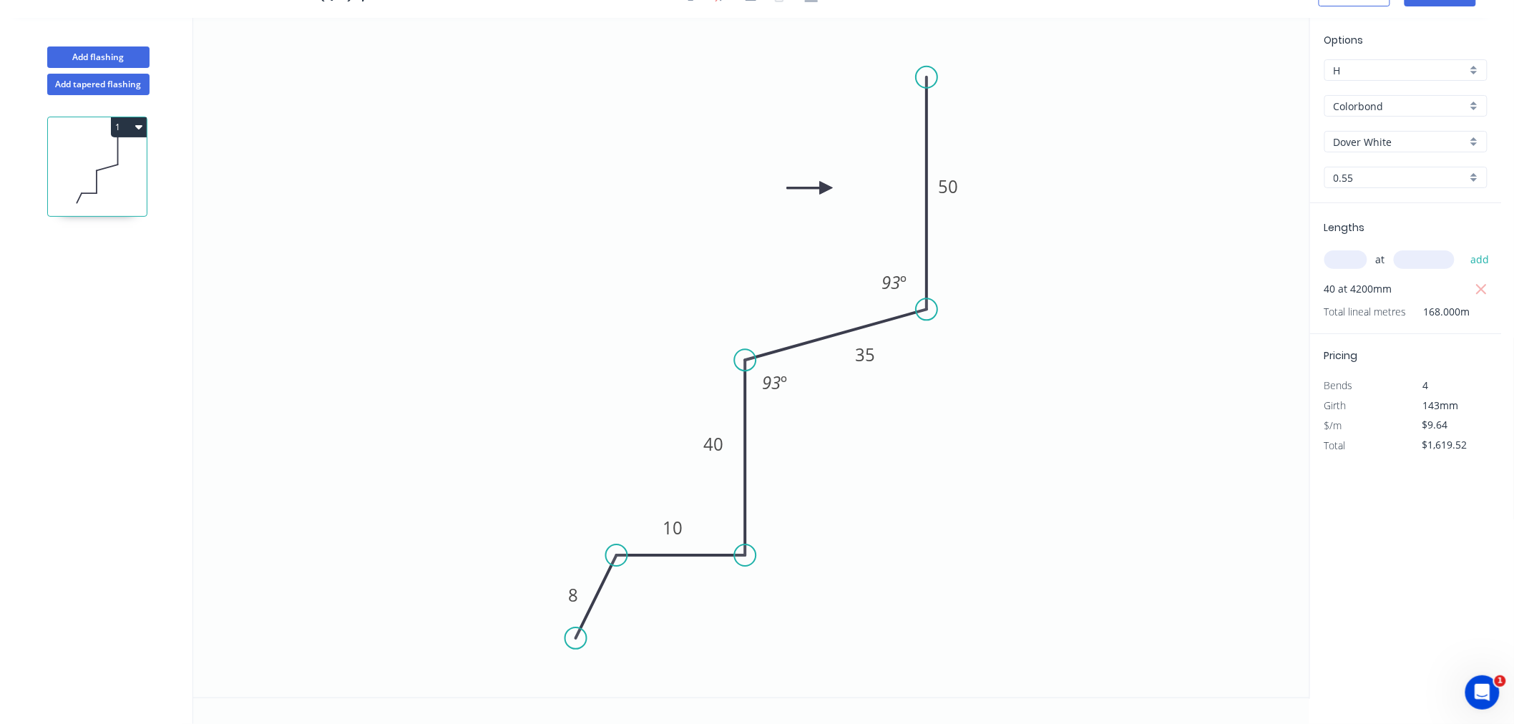
scroll to position [26, 0]
drag, startPoint x: 799, startPoint y: 161, endPoint x: 805, endPoint y: 134, distance: 27.1
click at [805, 134] on icon at bounding box center [788, 134] width 46 height 13
drag, startPoint x: 913, startPoint y: 292, endPoint x: 901, endPoint y: 296, distance: 12.2
click at [901, 296] on rect at bounding box center [882, 287] width 46 height 29
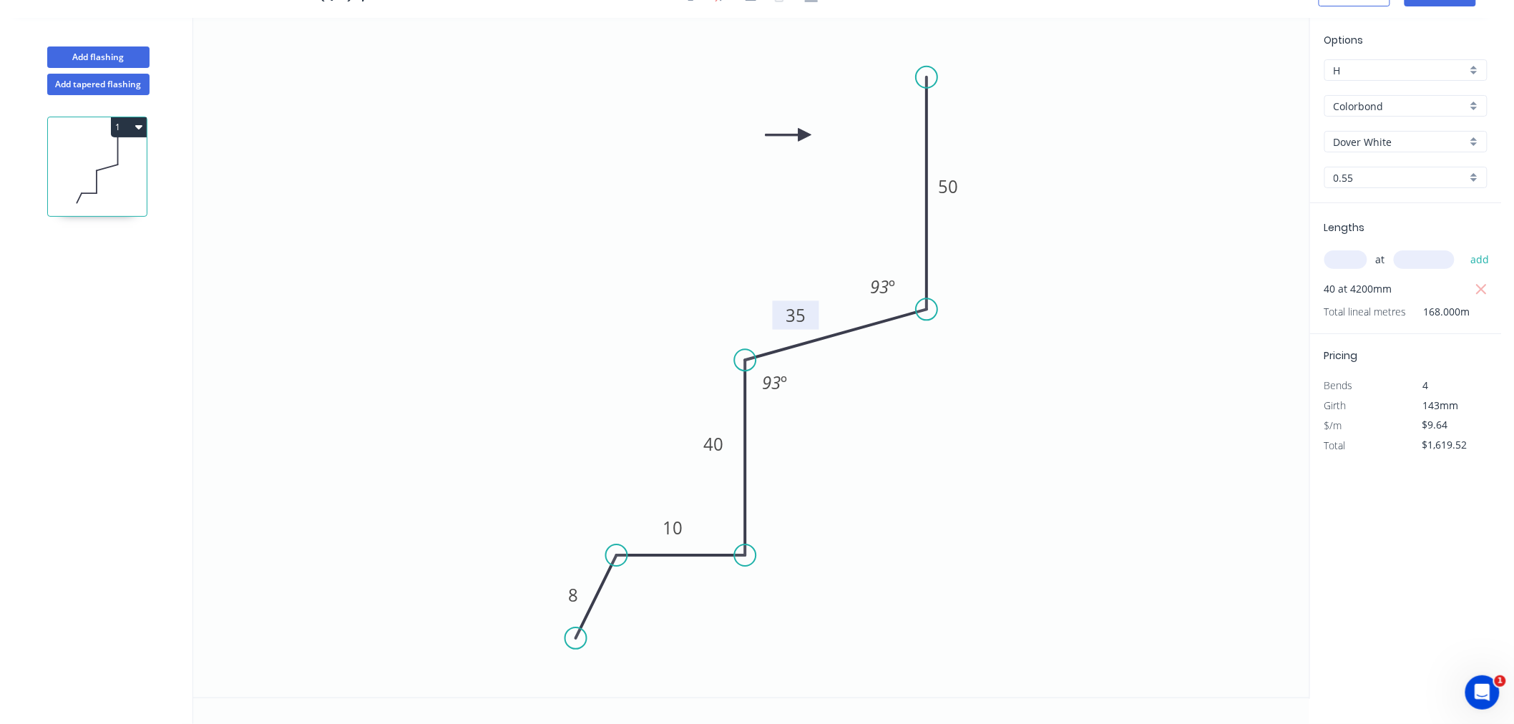
drag, startPoint x: 887, startPoint y: 355, endPoint x: 818, endPoint y: 316, distance: 79.8
click at [818, 316] on rect at bounding box center [796, 315] width 46 height 29
drag, startPoint x: 811, startPoint y: 313, endPoint x: 817, endPoint y: 304, distance: 10.3
click at [817, 304] on rect at bounding box center [801, 307] width 46 height 29
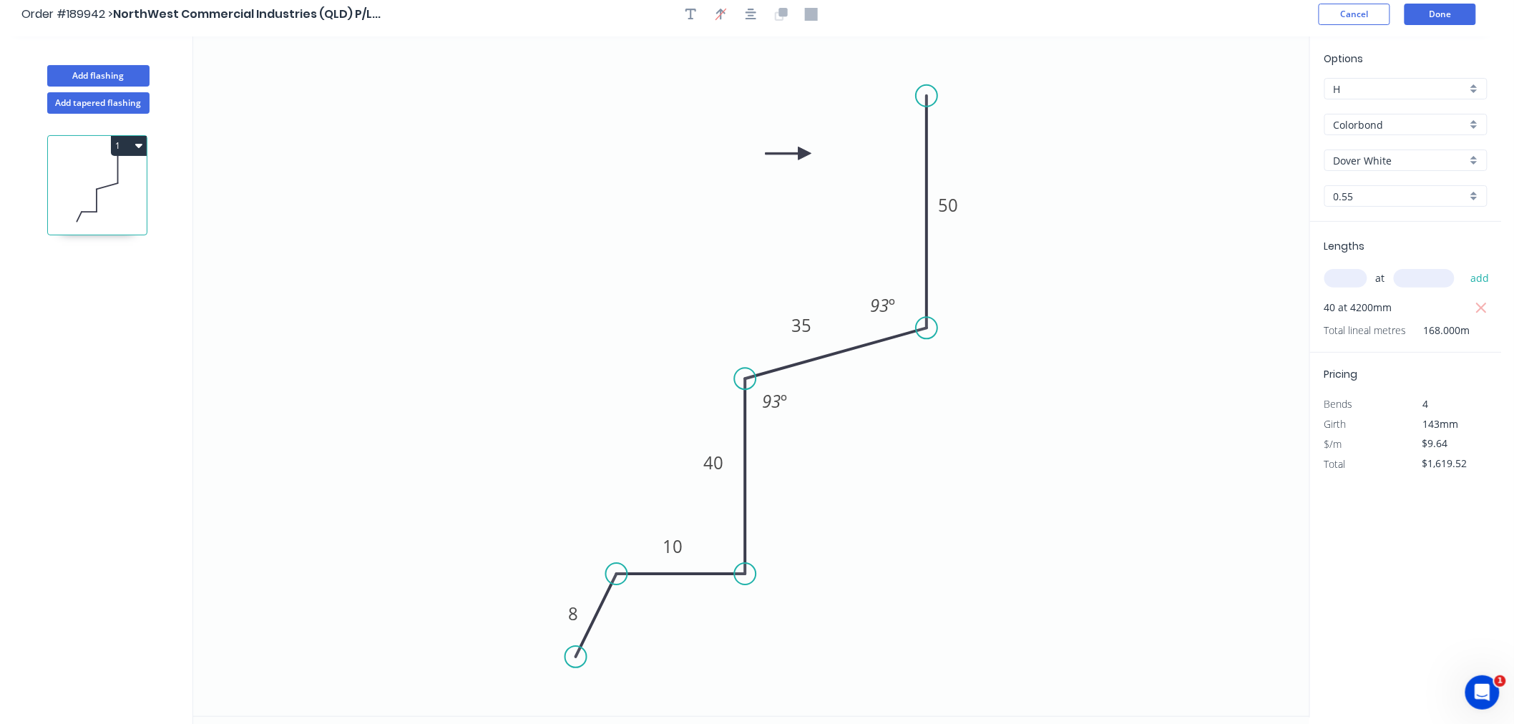
scroll to position [0, 0]
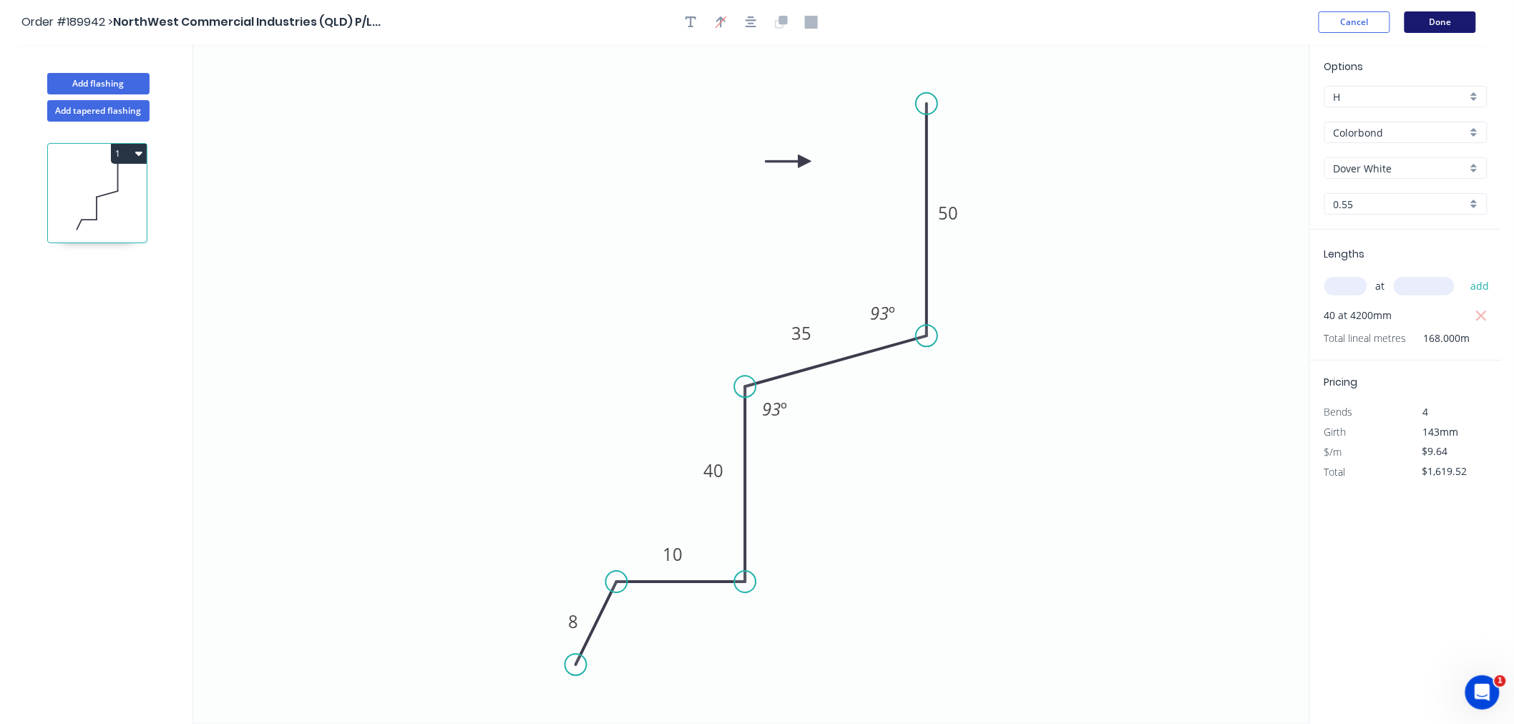
click at [1434, 24] on button "Done" at bounding box center [1440, 21] width 72 height 21
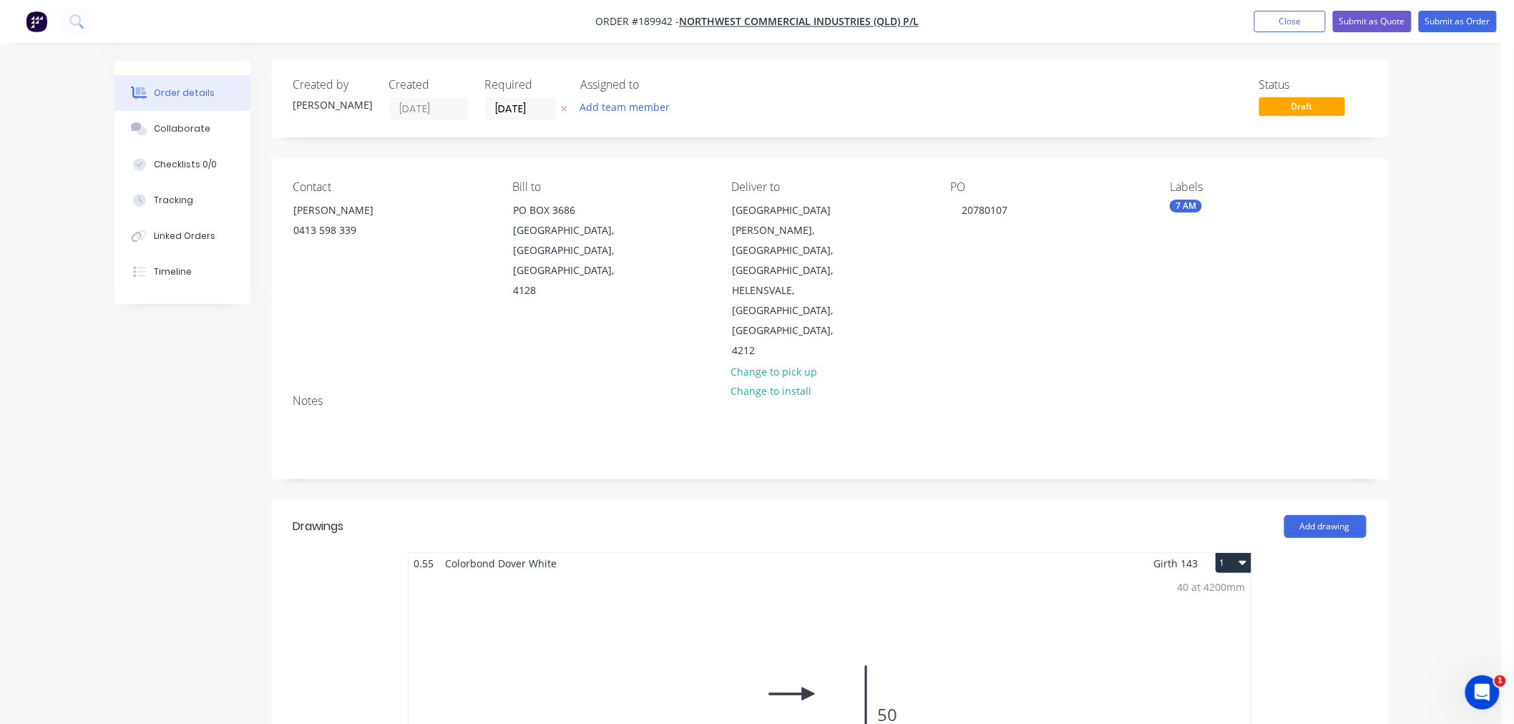
scroll to position [476, 0]
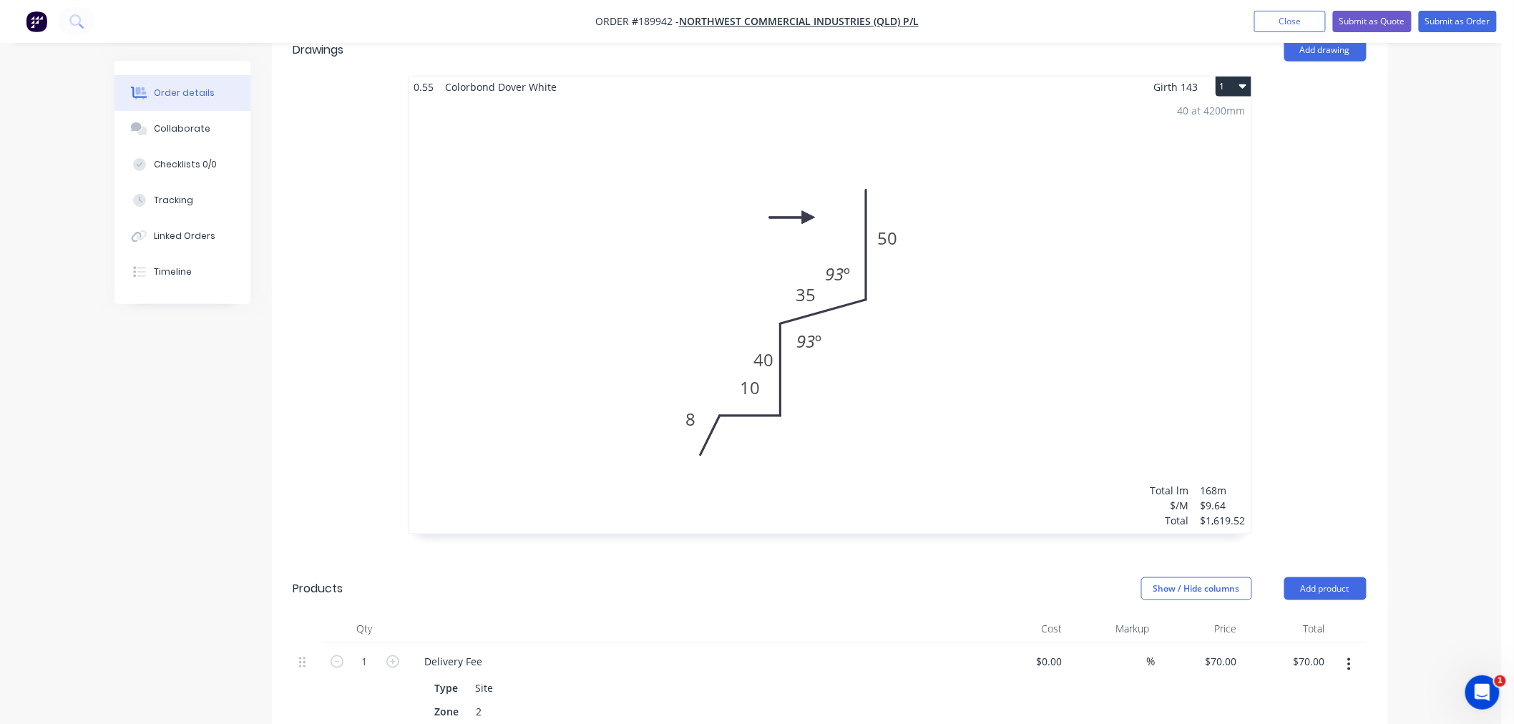
click at [976, 397] on div "40 at 4200mm Total lm $/M Total 168m $9.64 $1,619.52" at bounding box center [829, 315] width 843 height 436
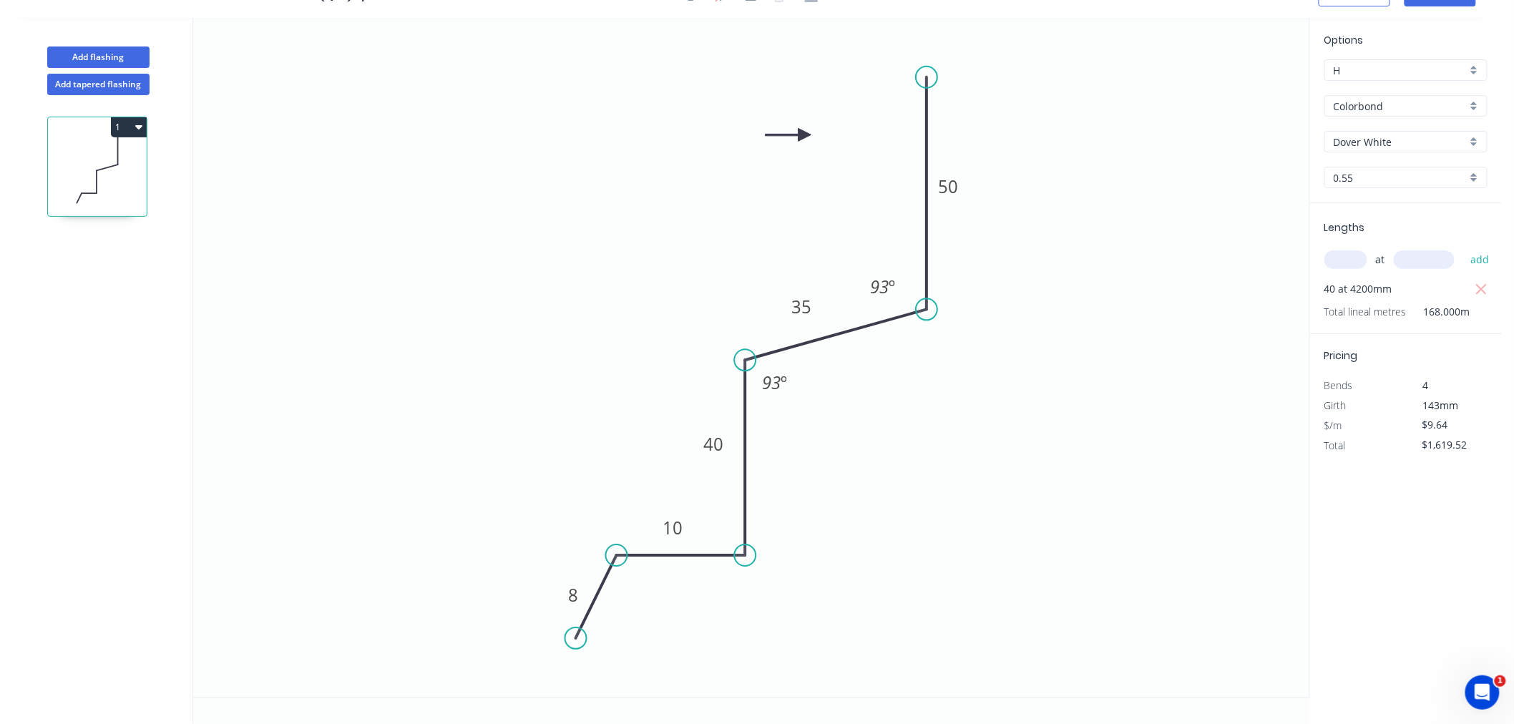
scroll to position [26, 0]
drag, startPoint x: 898, startPoint y: 298, endPoint x: 927, endPoint y: 302, distance: 28.9
click at [927, 302] on rect at bounding box center [911, 292] width 46 height 29
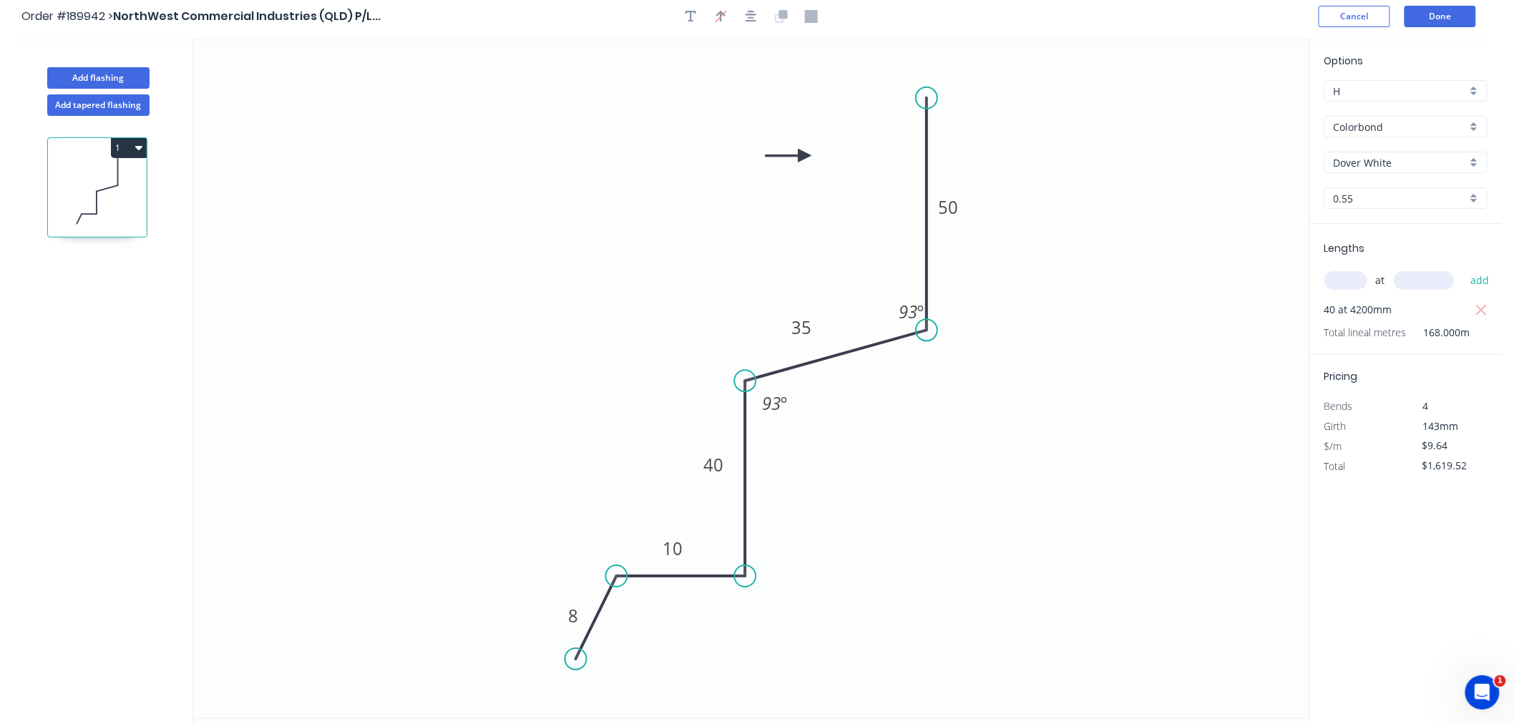
scroll to position [0, 0]
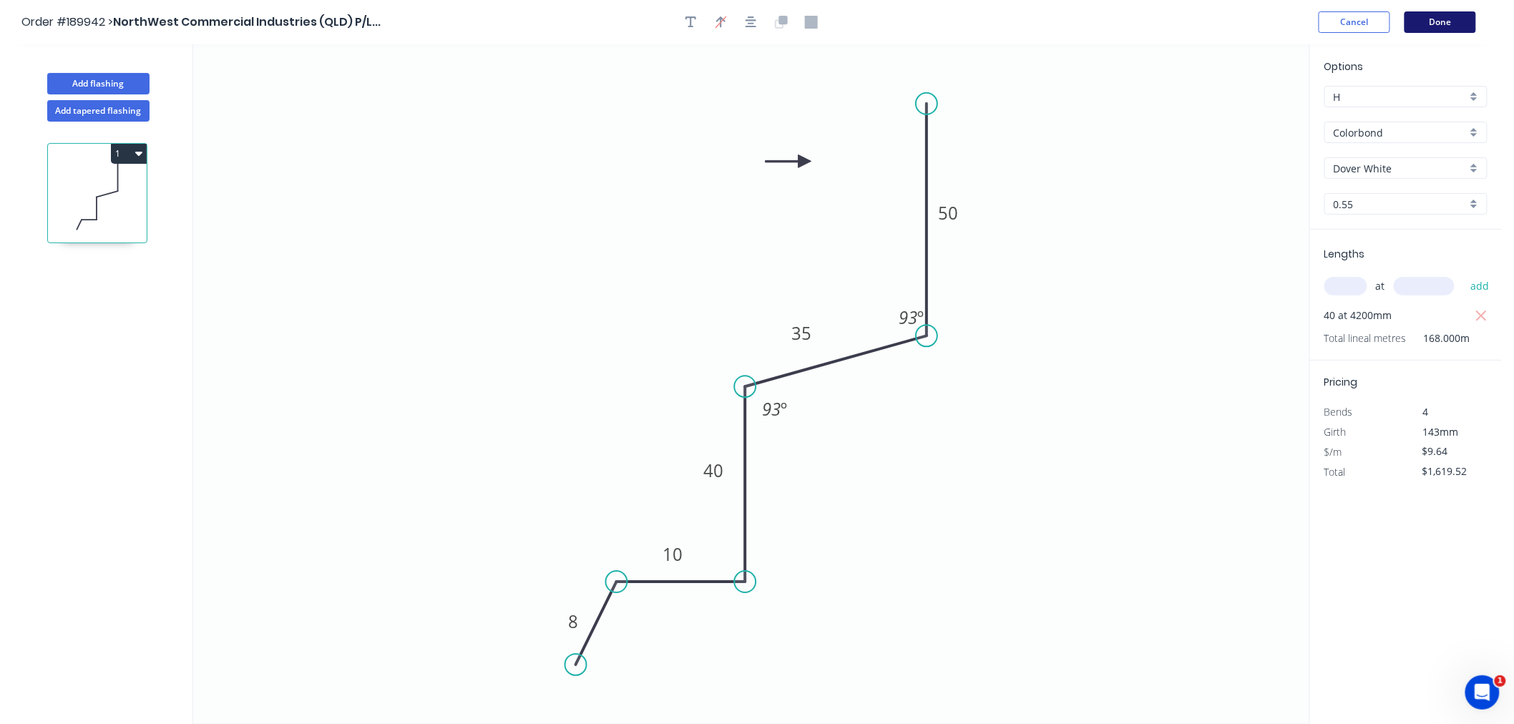
click at [1438, 19] on button "Done" at bounding box center [1440, 21] width 72 height 21
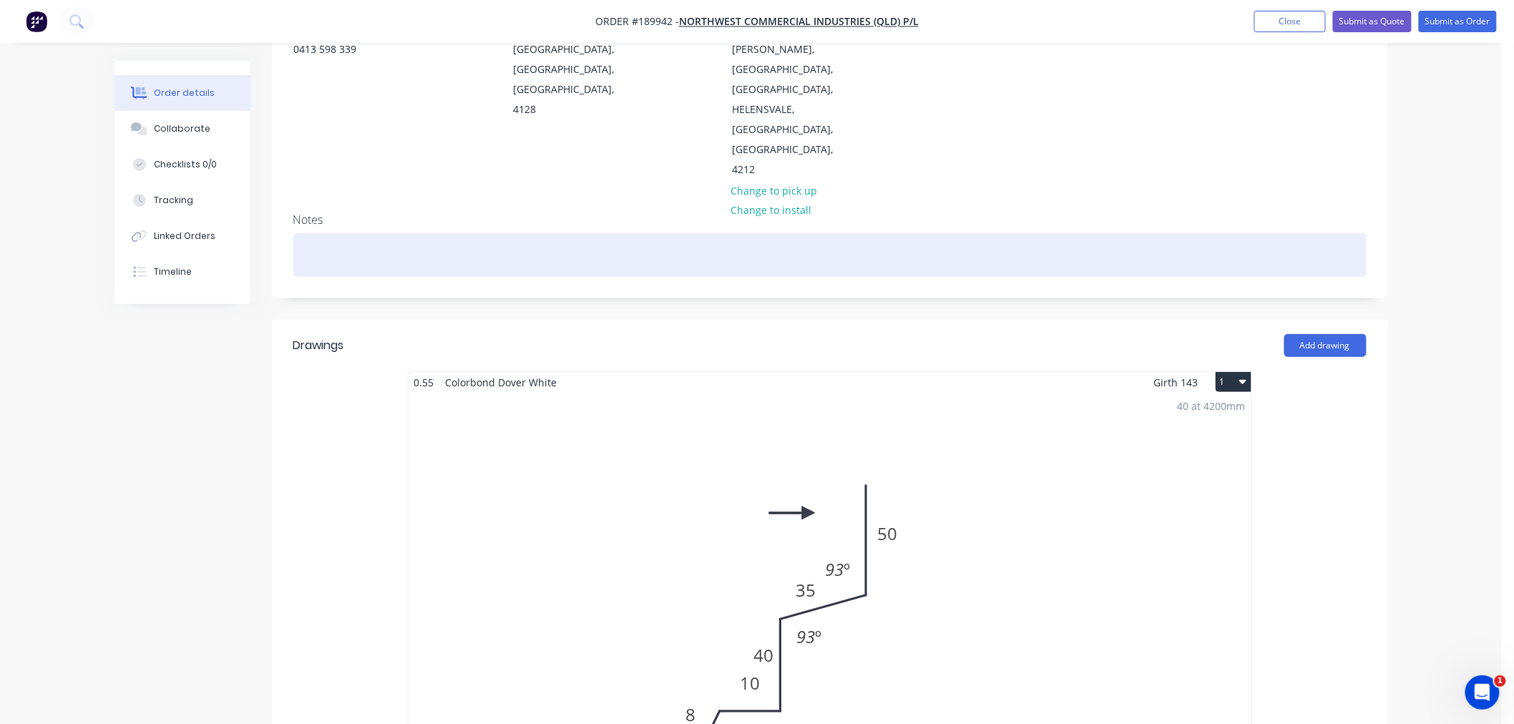
scroll to position [476, 0]
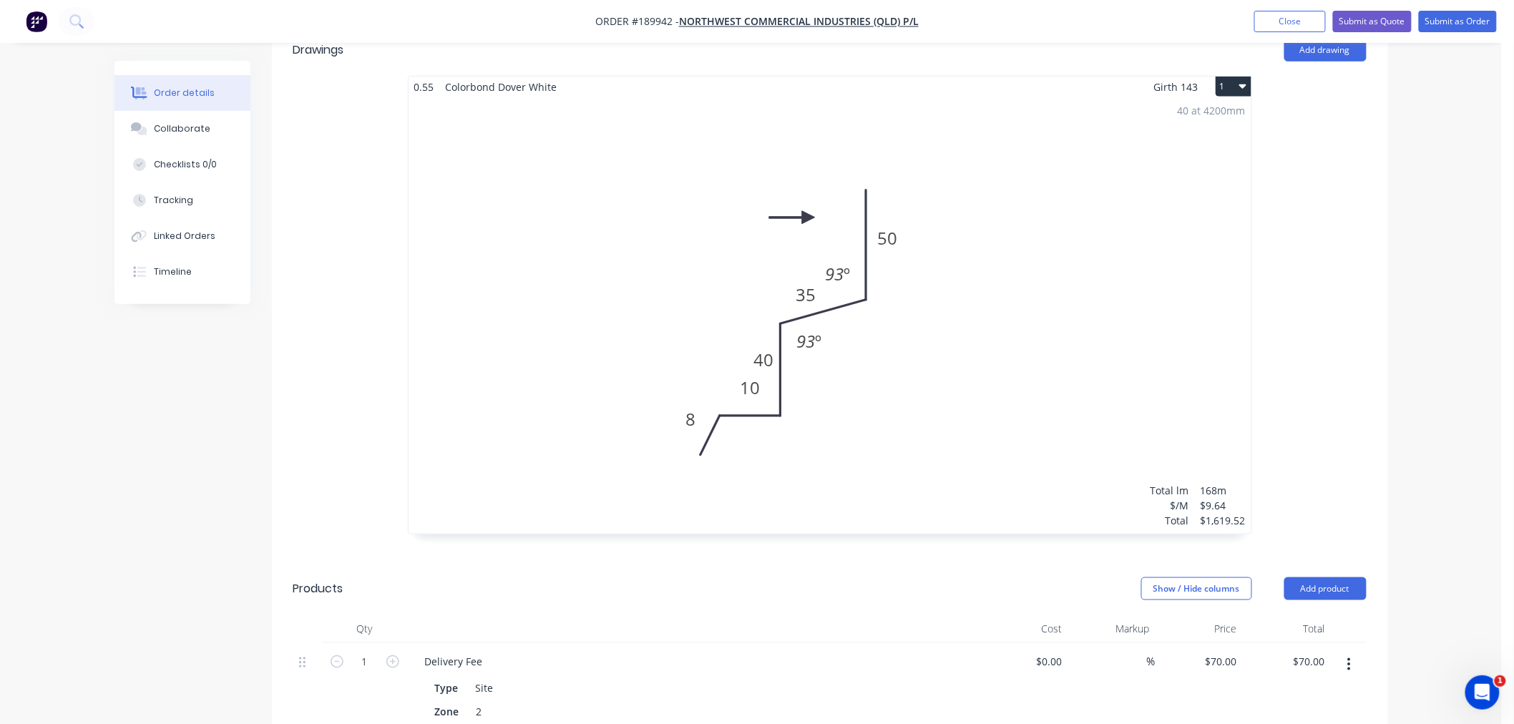
click at [925, 358] on div "40 at 4200mm Total lm $/M Total 168m $9.64 $1,619.52" at bounding box center [829, 315] width 843 height 436
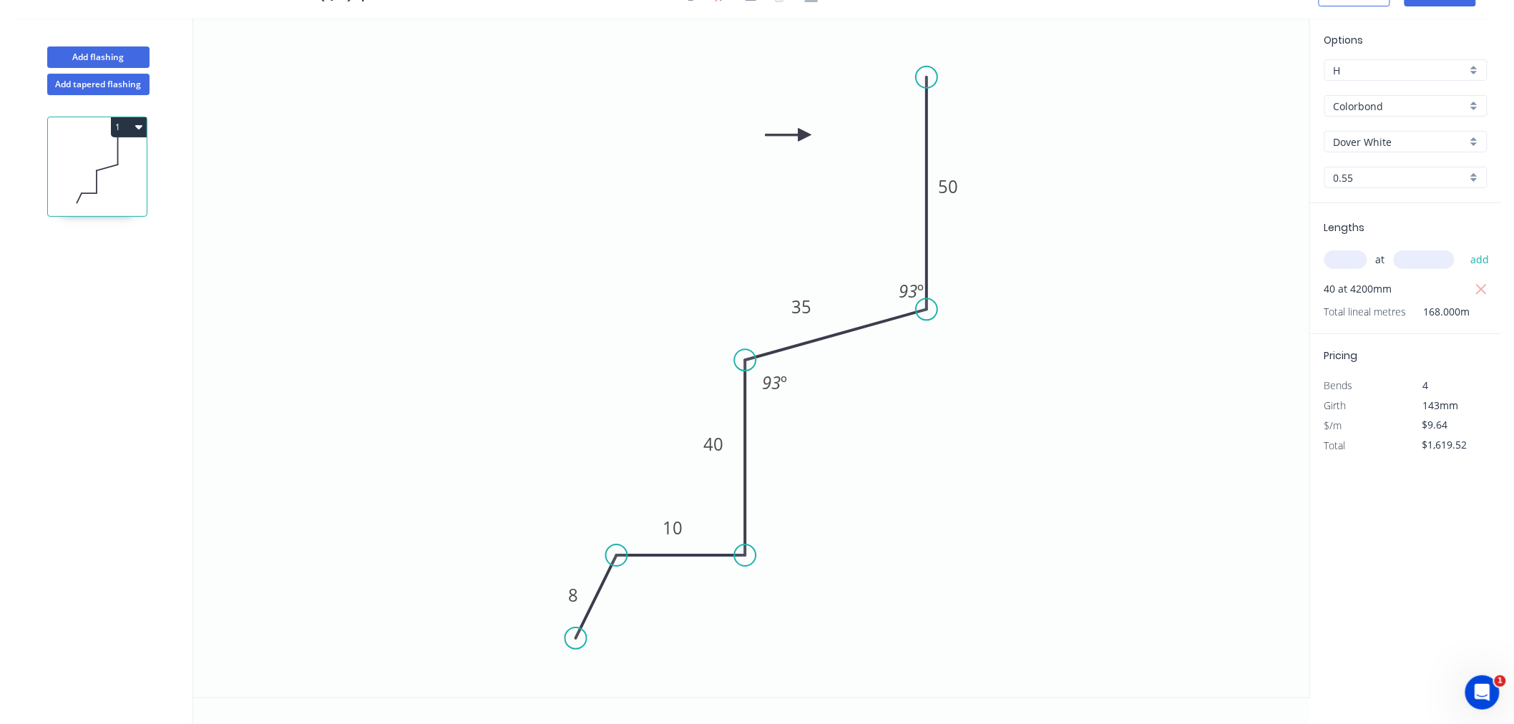
scroll to position [26, 0]
drag, startPoint x: 933, startPoint y: 282, endPoint x: 956, endPoint y: 281, distance: 22.2
click at [956, 281] on rect at bounding box center [933, 290] width 46 height 29
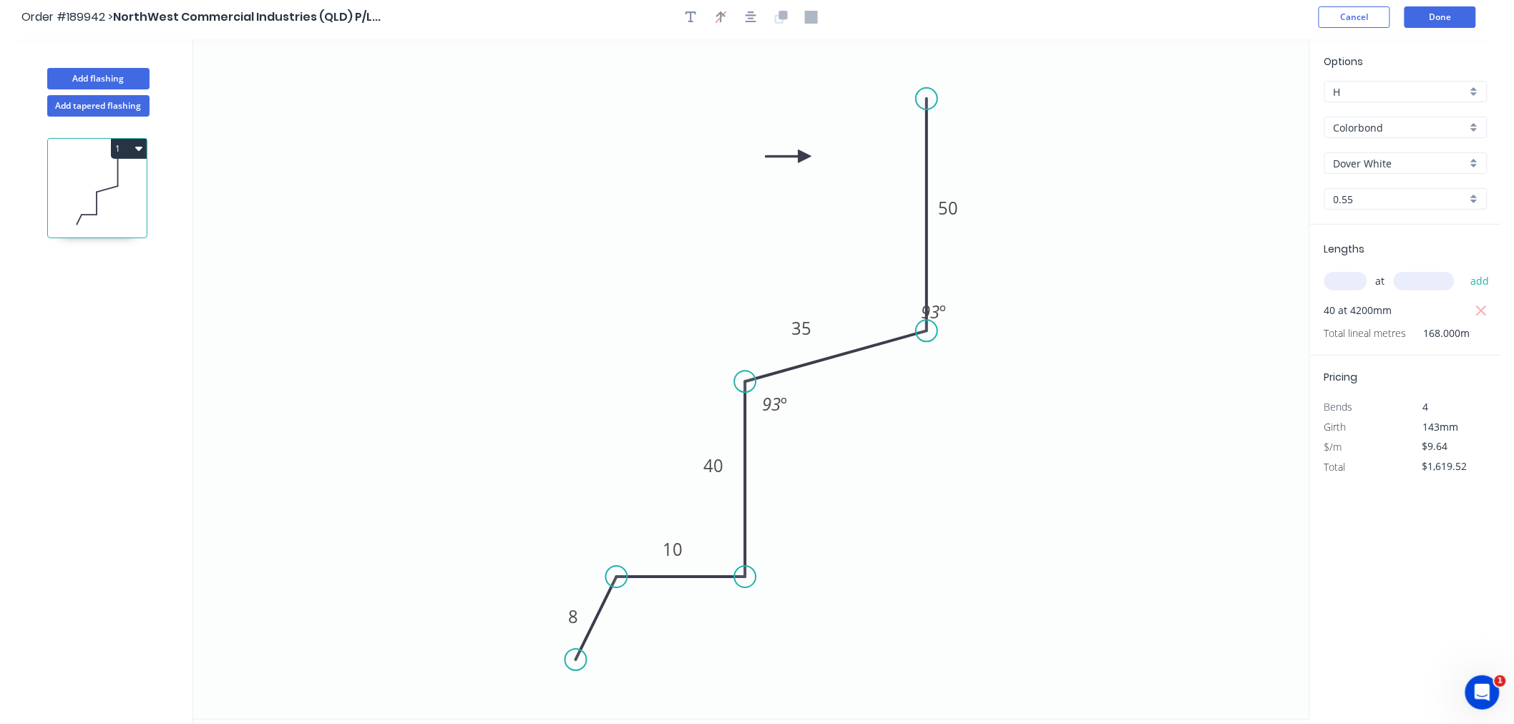
scroll to position [0, 0]
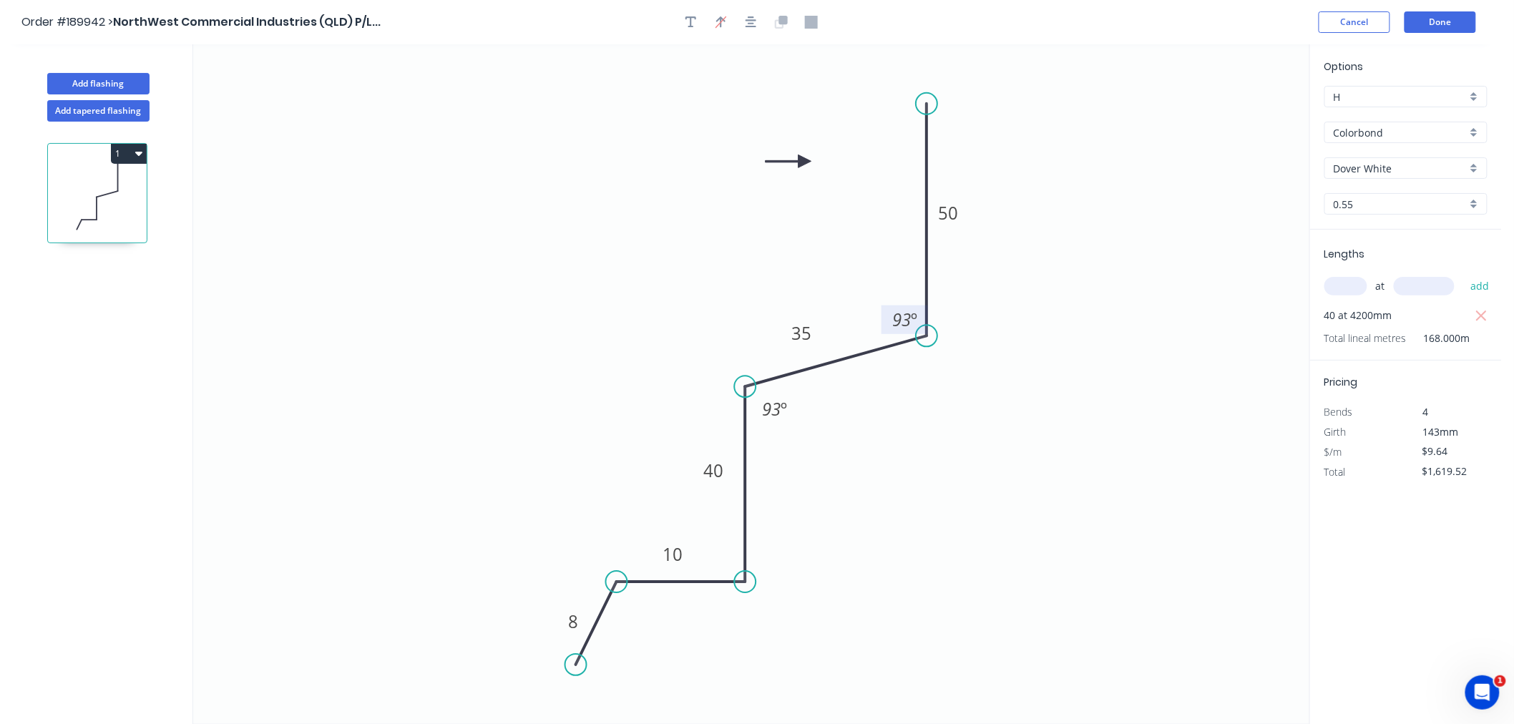
drag, startPoint x: 948, startPoint y: 320, endPoint x: 920, endPoint y: 323, distance: 28.8
click at [920, 323] on rect at bounding box center [904, 319] width 46 height 29
click at [1261, 31] on div "Order #189942 > NorthWest Commercial Industries (QLD) P/L... Cancel Done" at bounding box center [750, 21] width 1458 height 21
click at [1455, 18] on button "Done" at bounding box center [1440, 21] width 72 height 21
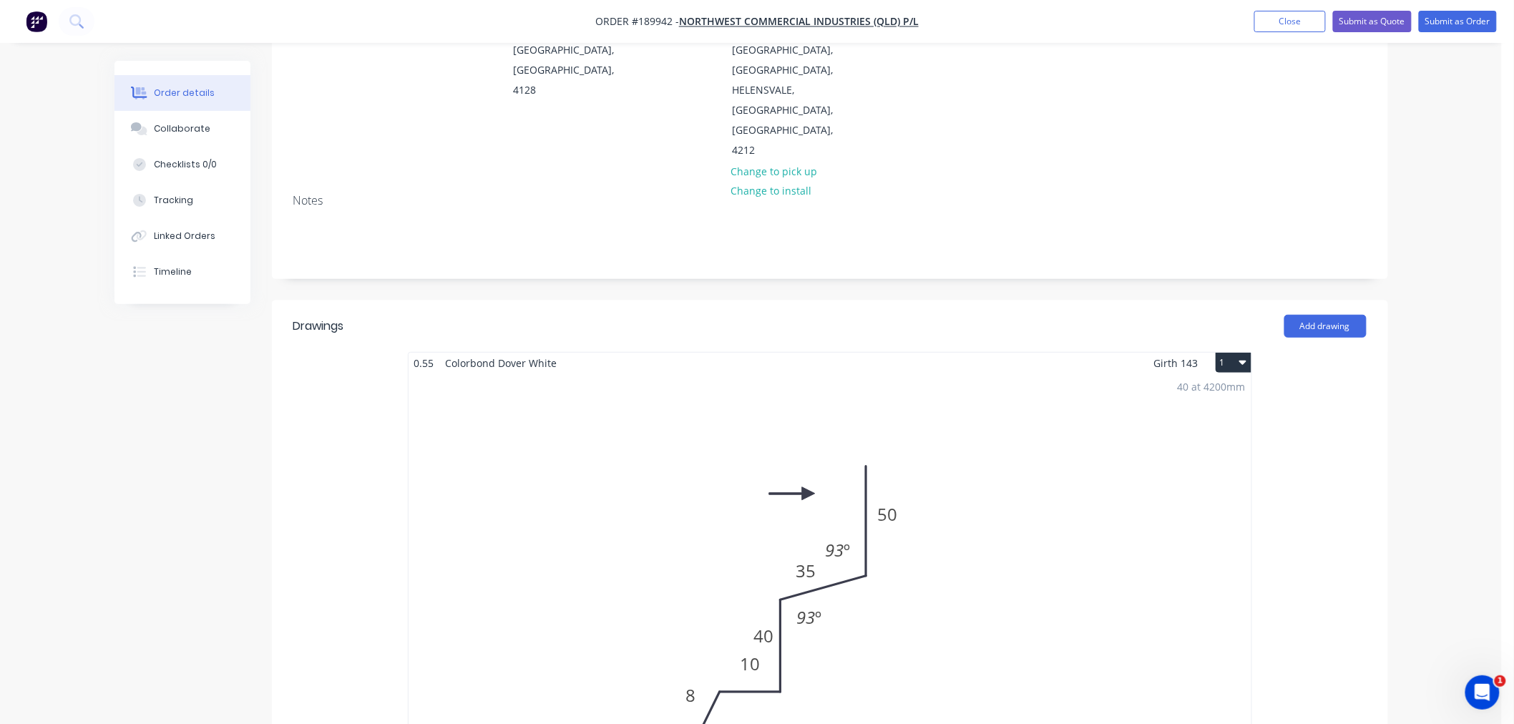
scroll to position [476, 0]
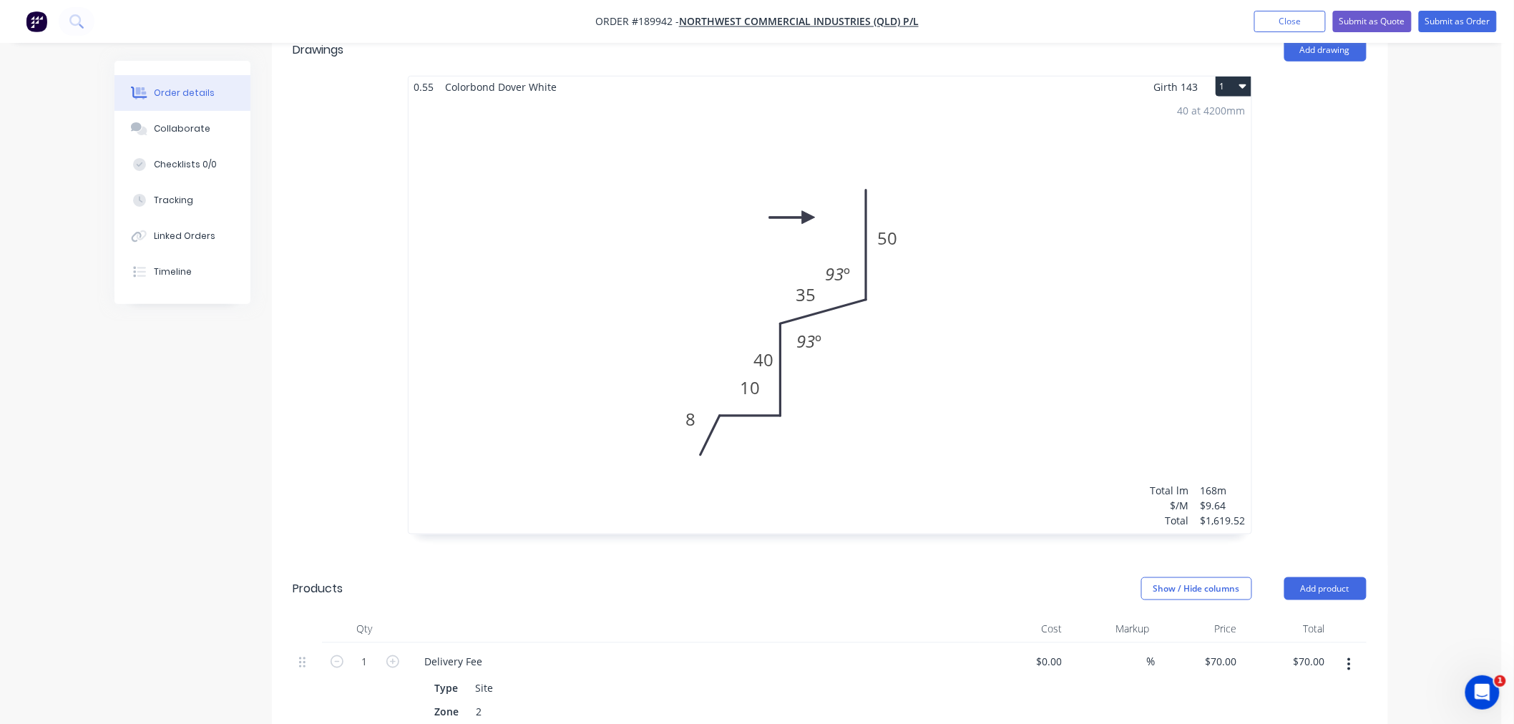
click at [932, 454] on div "40 at 4200mm Total lm $/M Total 168m $9.64 $1,619.52" at bounding box center [829, 315] width 843 height 436
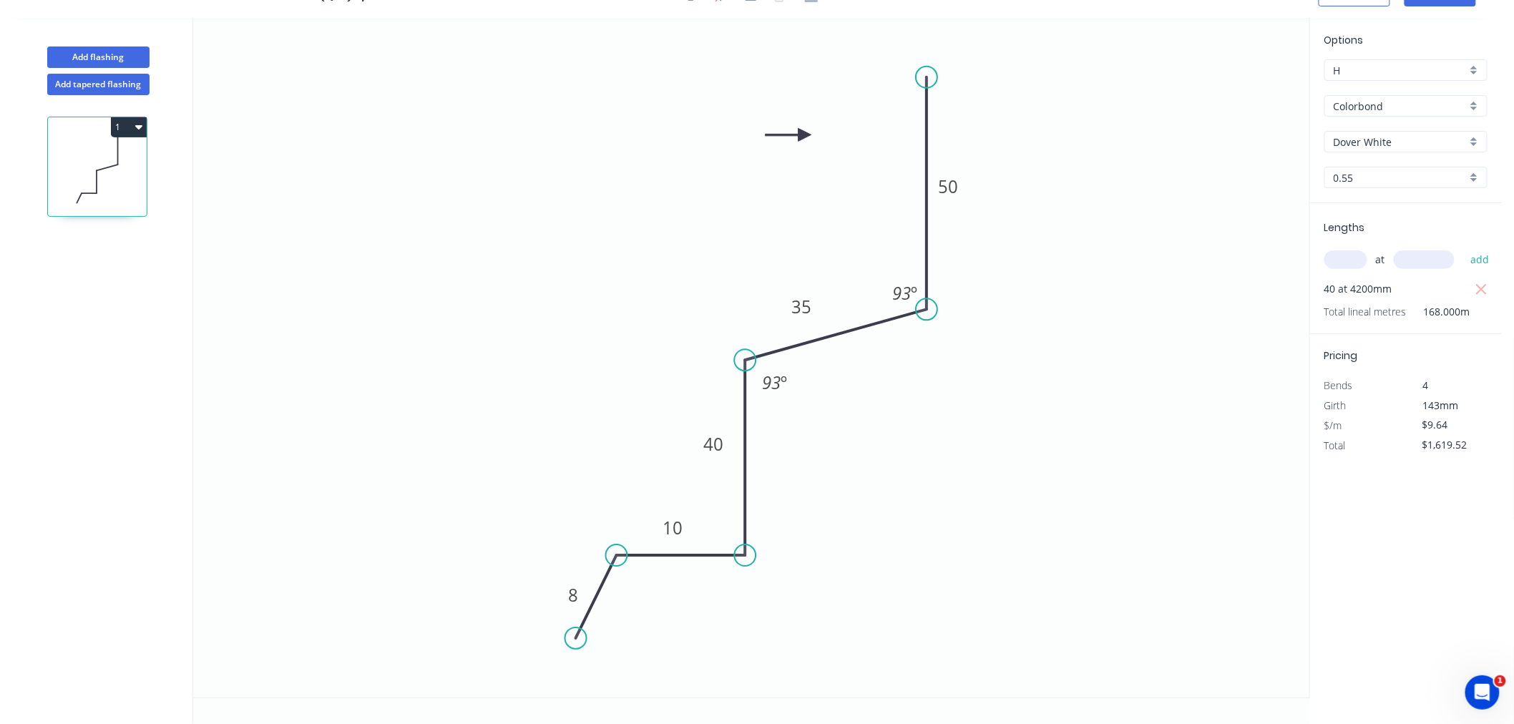
scroll to position [26, 0]
drag, startPoint x: 818, startPoint y: 311, endPoint x: 814, endPoint y: 324, distance: 13.6
click at [814, 324] on rect at bounding box center [797, 319] width 46 height 29
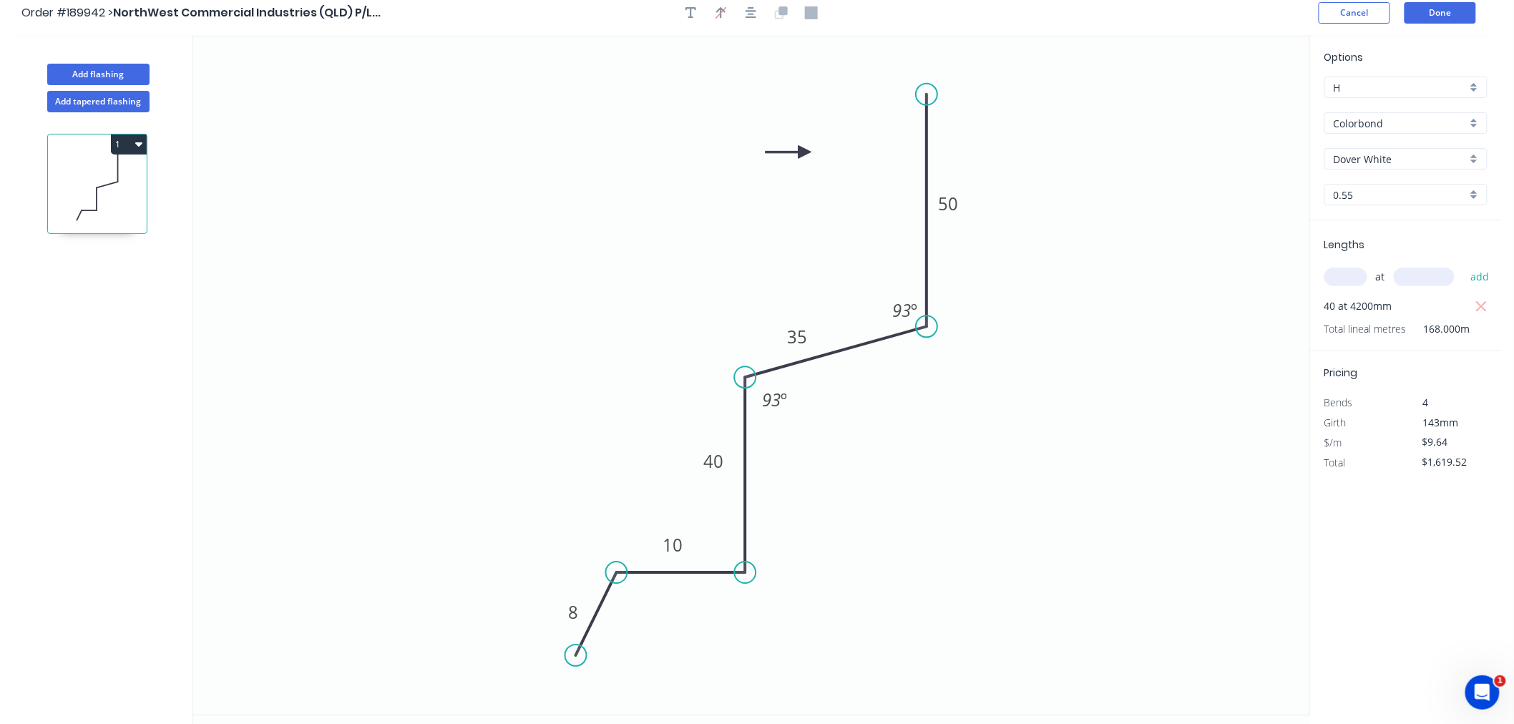
scroll to position [0, 0]
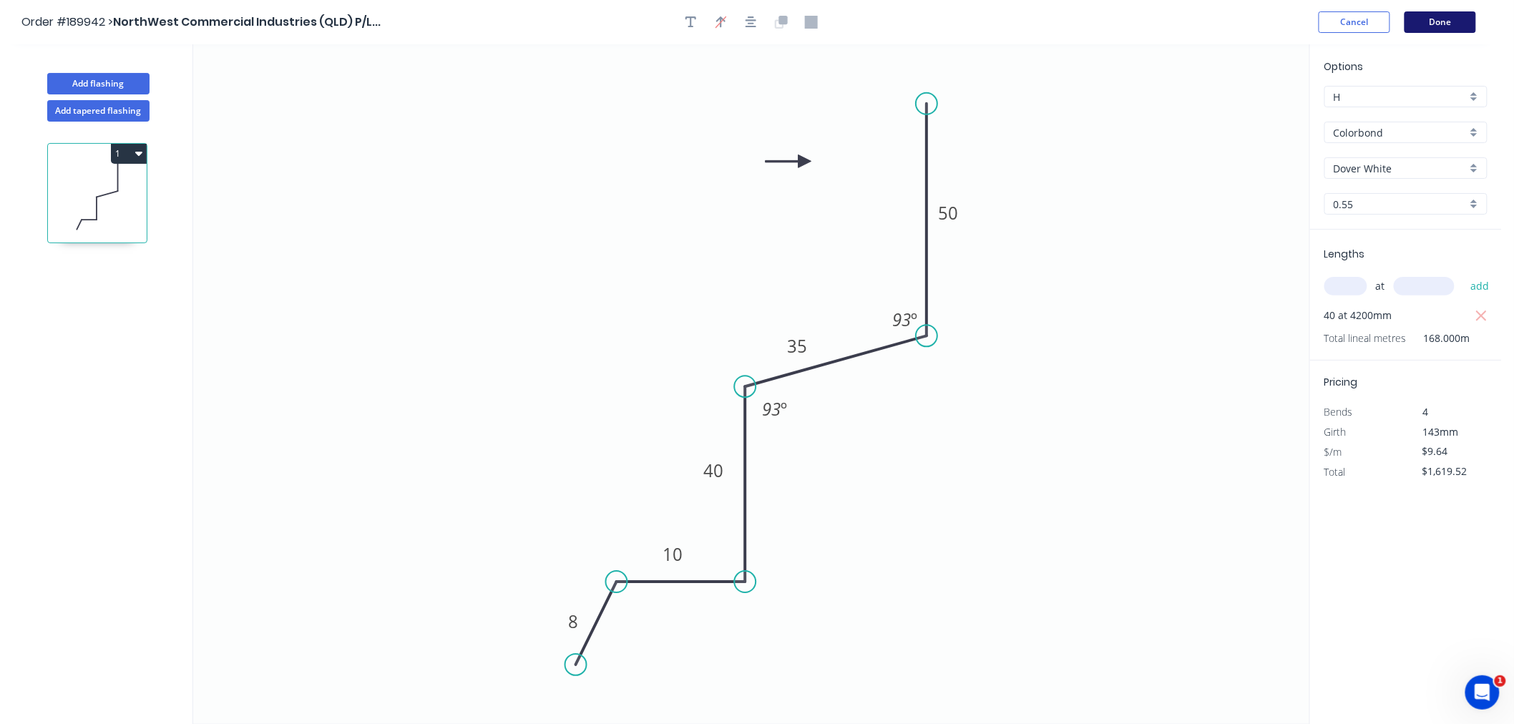
click at [1433, 25] on button "Done" at bounding box center [1440, 21] width 72 height 21
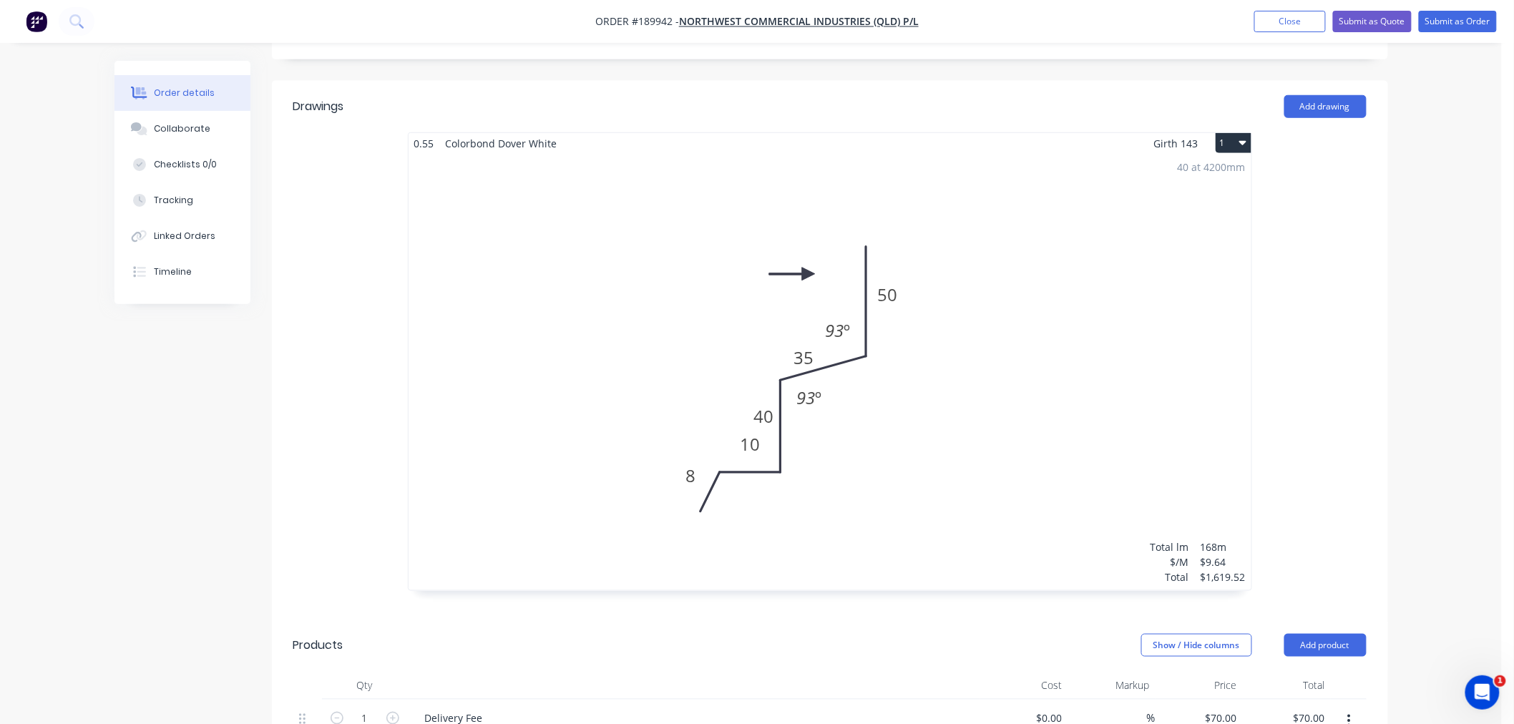
scroll to position [476, 0]
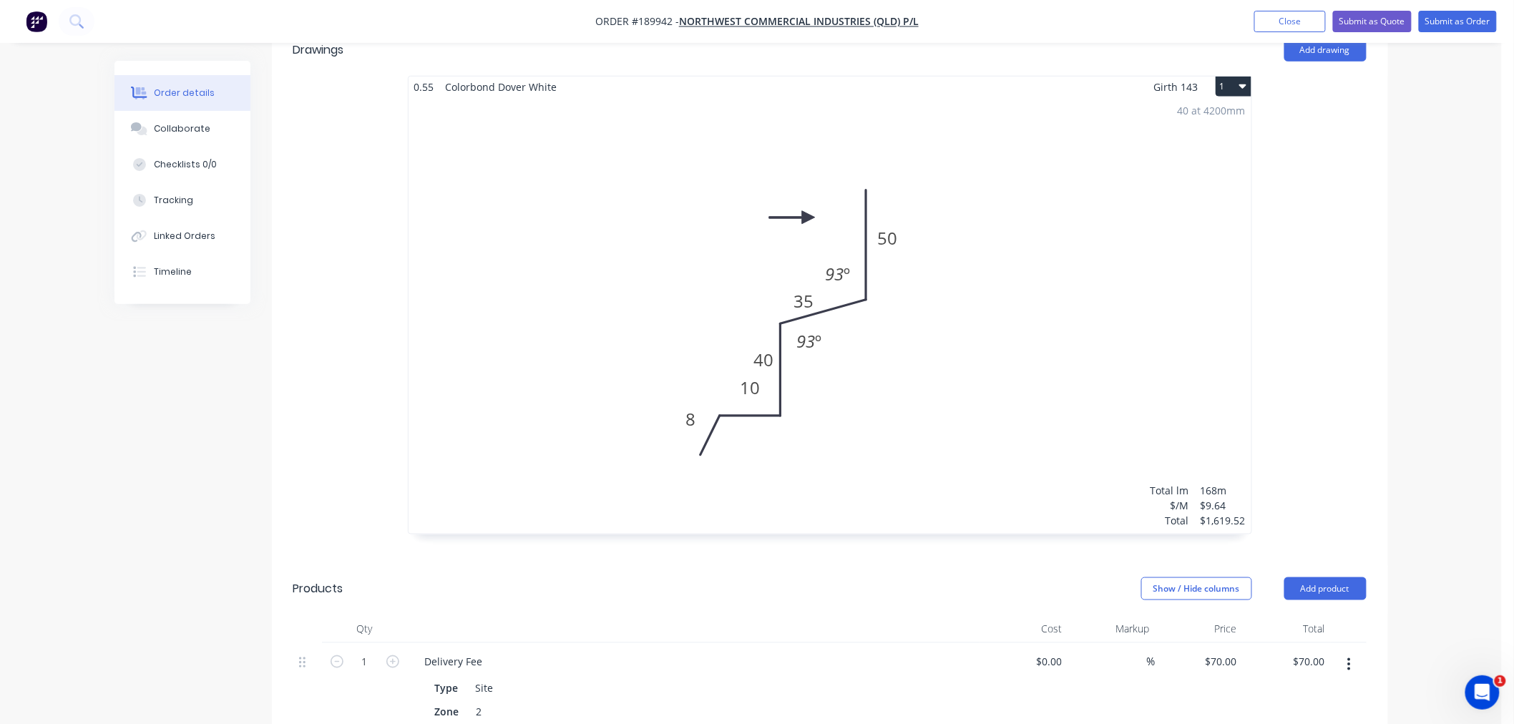
click at [826, 366] on div "40 at 4200mm Total lm $/M Total 168m $9.64 $1,619.52" at bounding box center [829, 315] width 843 height 436
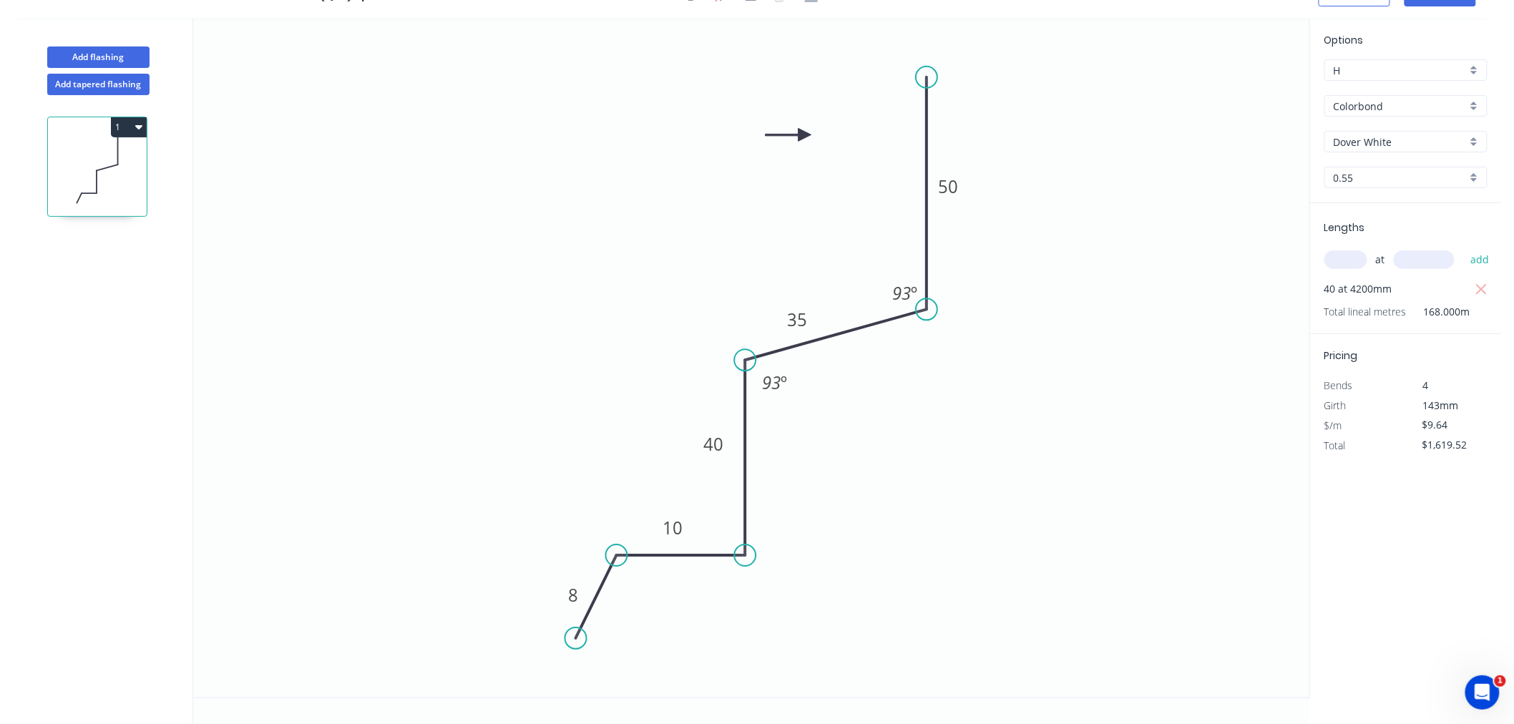
scroll to position [26, 0]
drag, startPoint x: 689, startPoint y: 531, endPoint x: 691, endPoint y: 545, distance: 14.5
click at [691, 545] on rect at bounding box center [675, 542] width 46 height 29
drag, startPoint x: 589, startPoint y: 585, endPoint x: 581, endPoint y: 567, distance: 20.5
click at [581, 567] on rect at bounding box center [564, 575] width 46 height 29
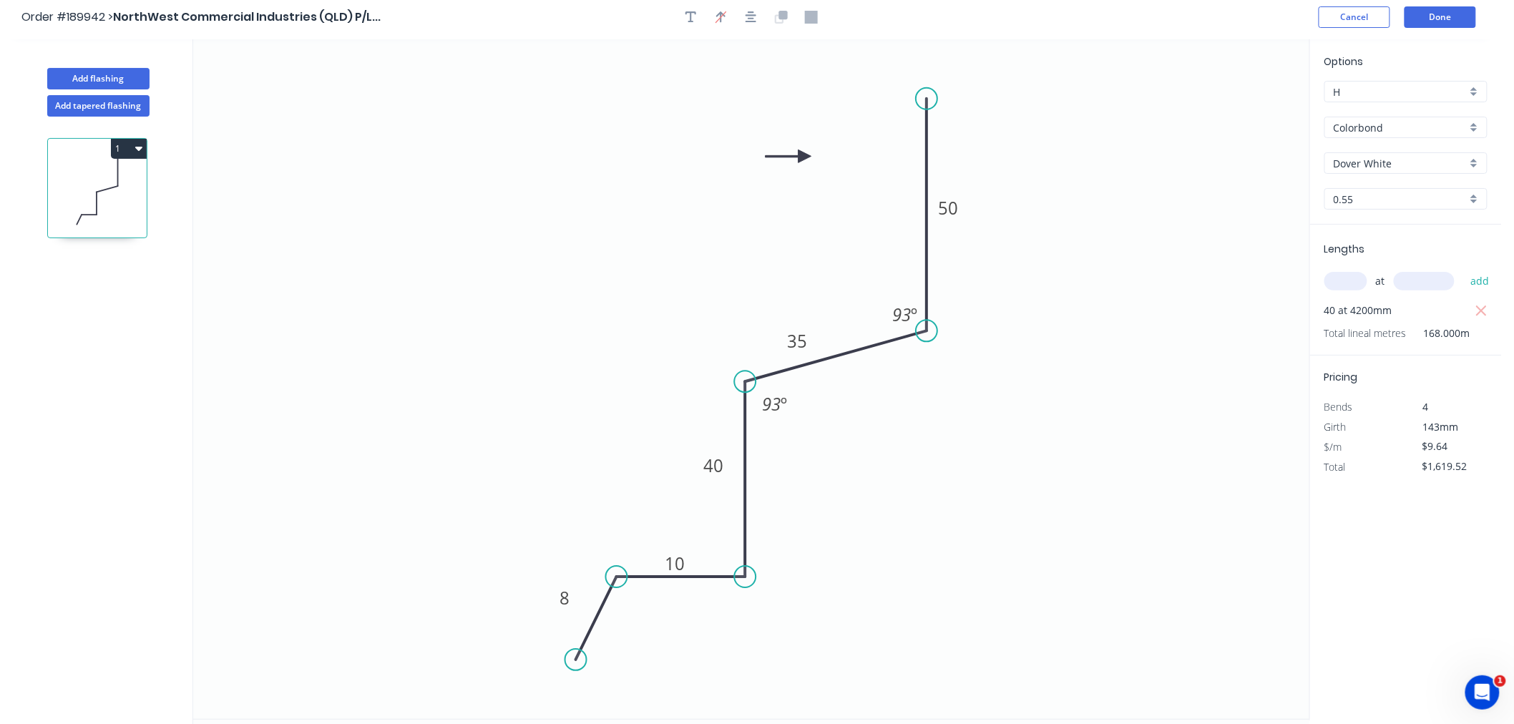
scroll to position [0, 0]
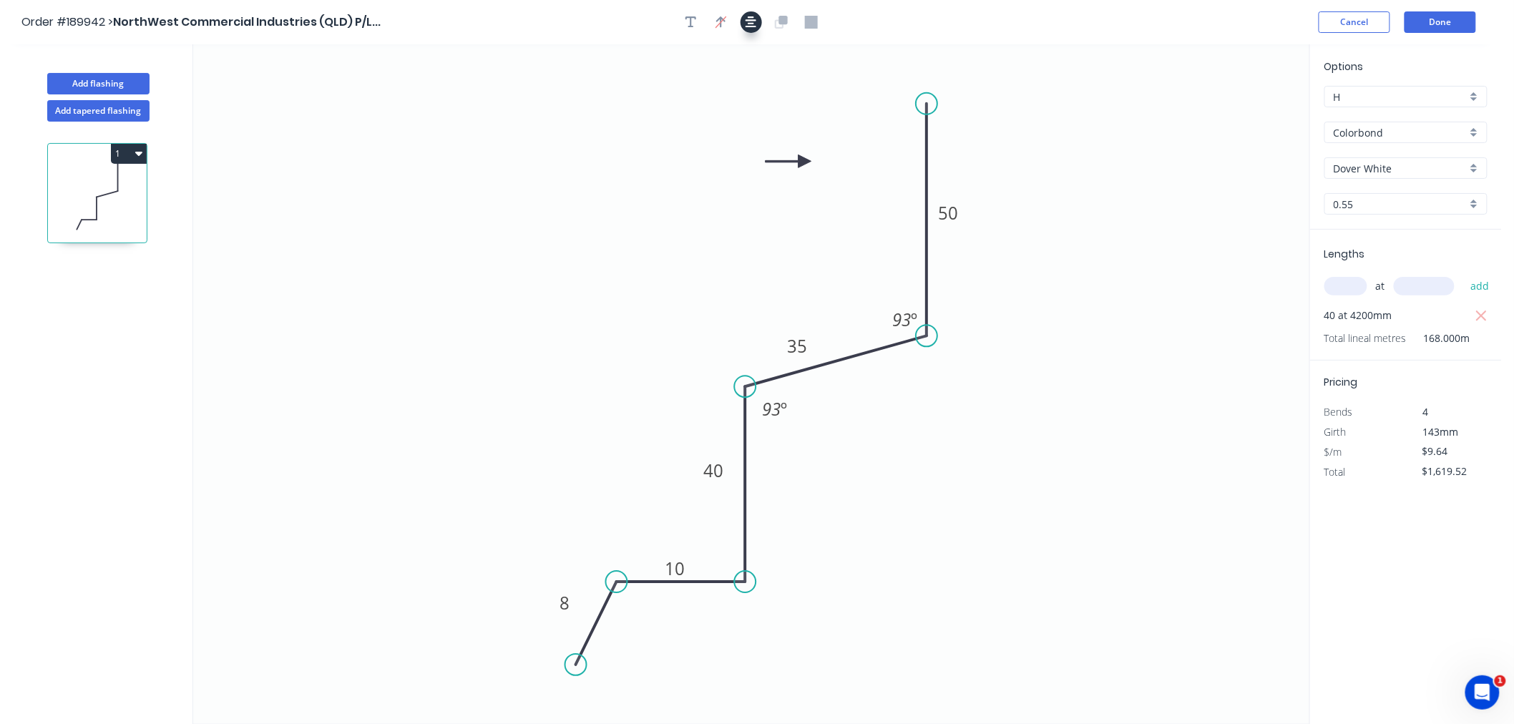
click at [759, 19] on button "button" at bounding box center [750, 21] width 21 height 21
click at [1442, 16] on button "Done" at bounding box center [1440, 21] width 72 height 21
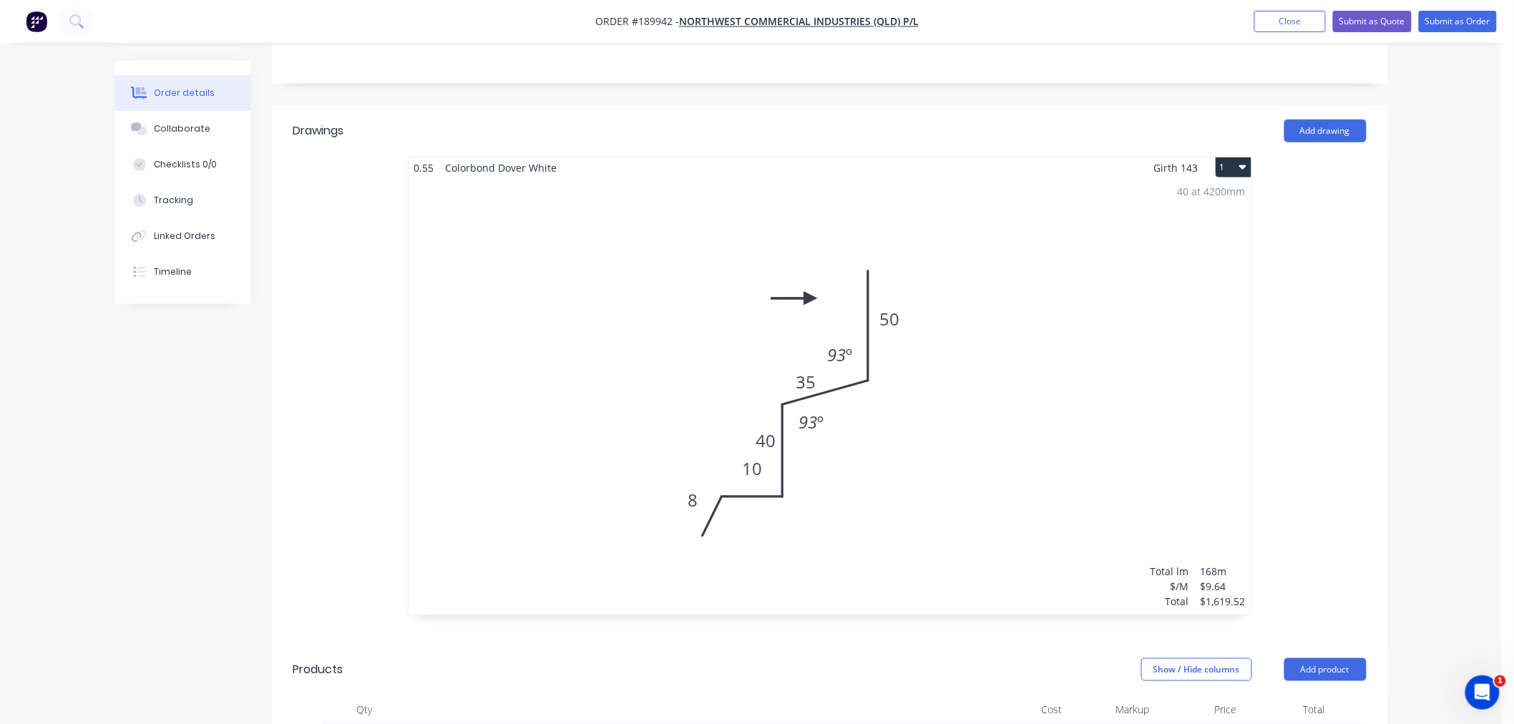
scroll to position [476, 0]
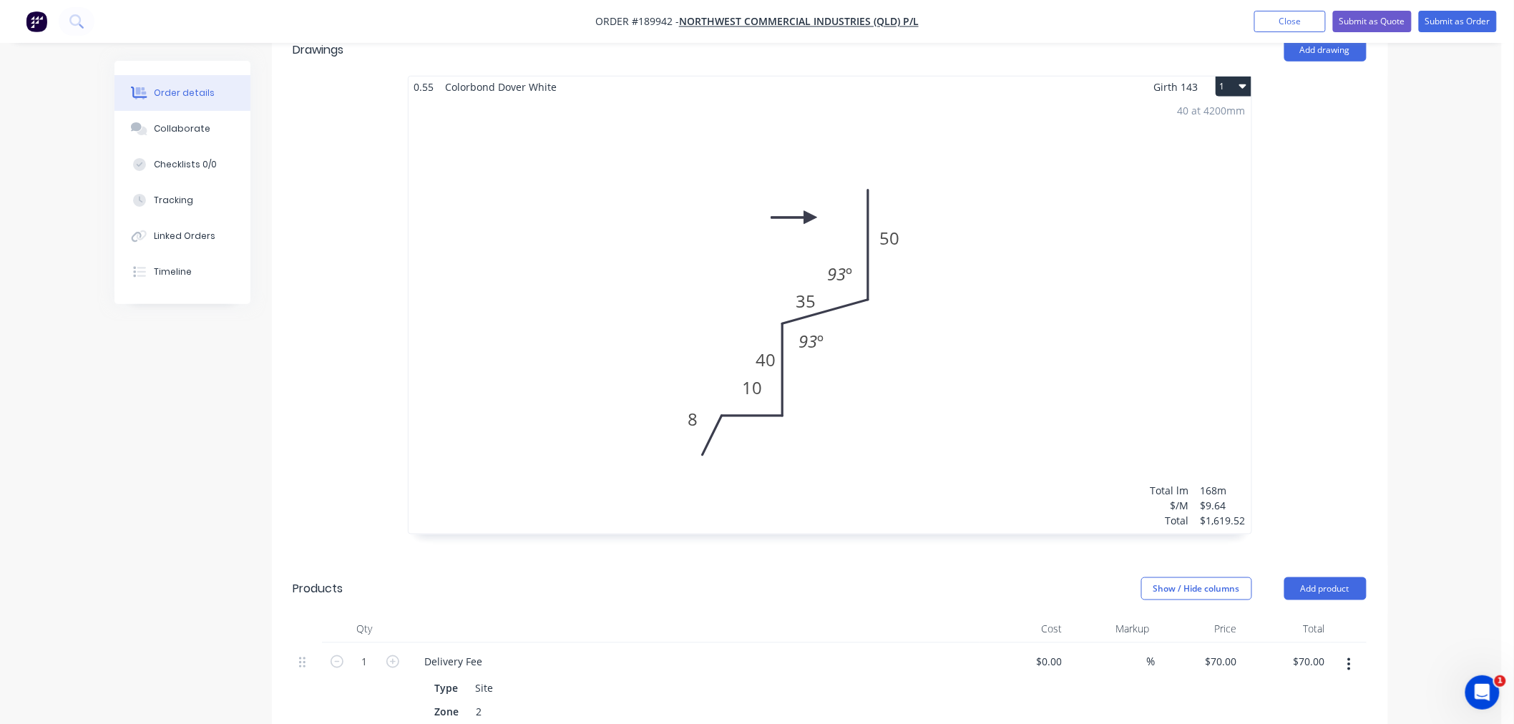
click at [913, 345] on div "40 at 4200mm Total lm $/M Total 168m $9.64 $1,619.52" at bounding box center [829, 315] width 843 height 436
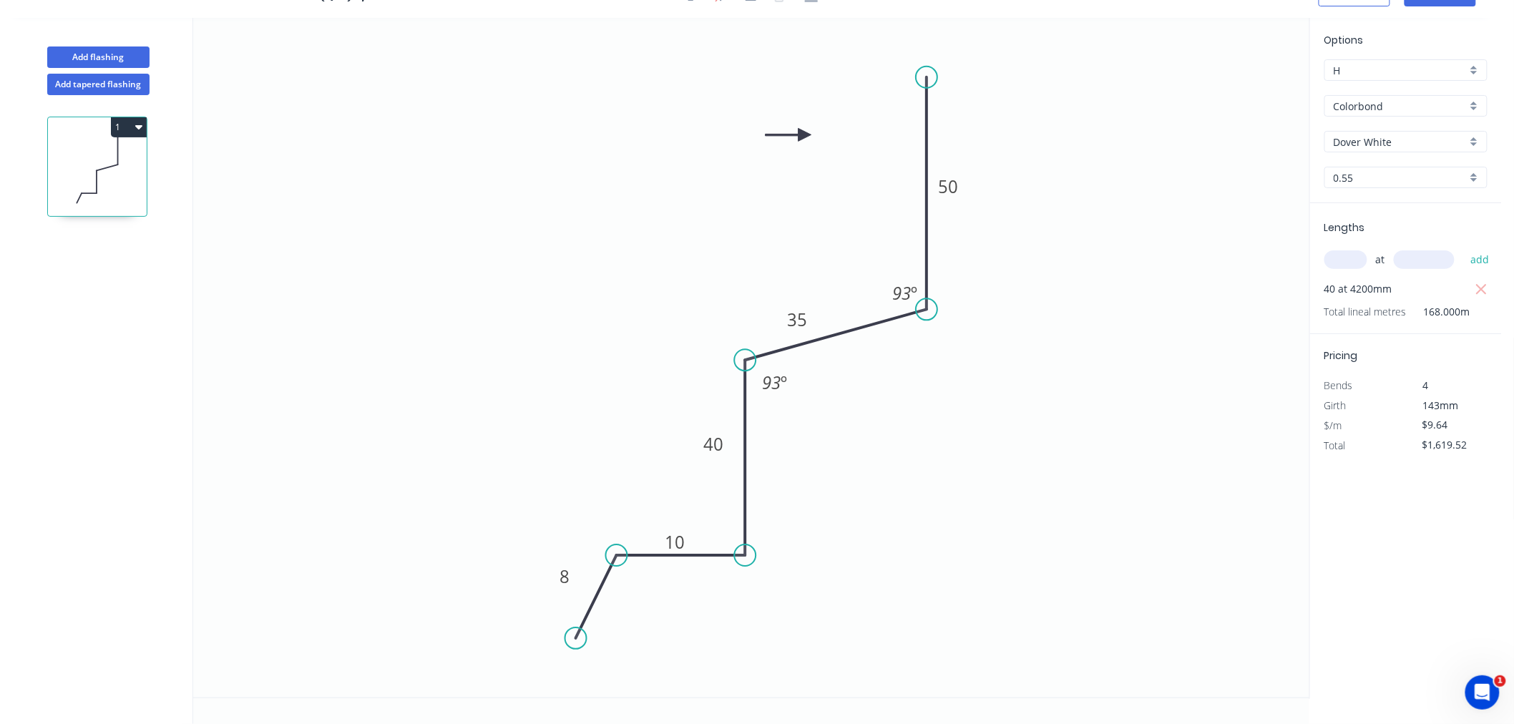
scroll to position [26, 0]
drag, startPoint x: 580, startPoint y: 572, endPoint x: 581, endPoint y: 597, distance: 25.0
click at [581, 597] on rect at bounding box center [566, 600] width 46 height 29
drag, startPoint x: 575, startPoint y: 639, endPoint x: 587, endPoint y: 652, distance: 17.2
click at [587, 652] on circle at bounding box center [586, 652] width 21 height 21
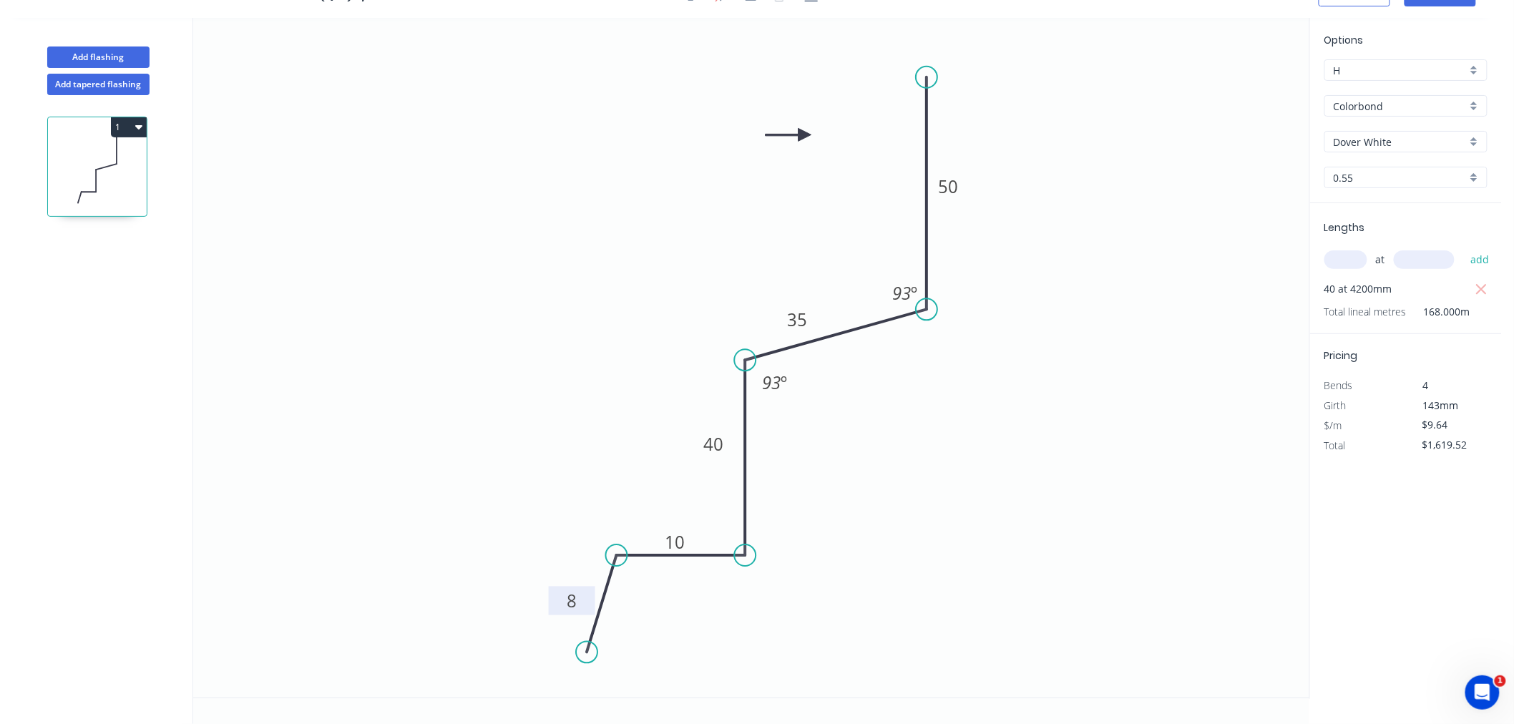
drag, startPoint x: 585, startPoint y: 610, endPoint x: 587, endPoint y: 599, distance: 10.9
click at [587, 599] on rect at bounding box center [572, 601] width 46 height 29
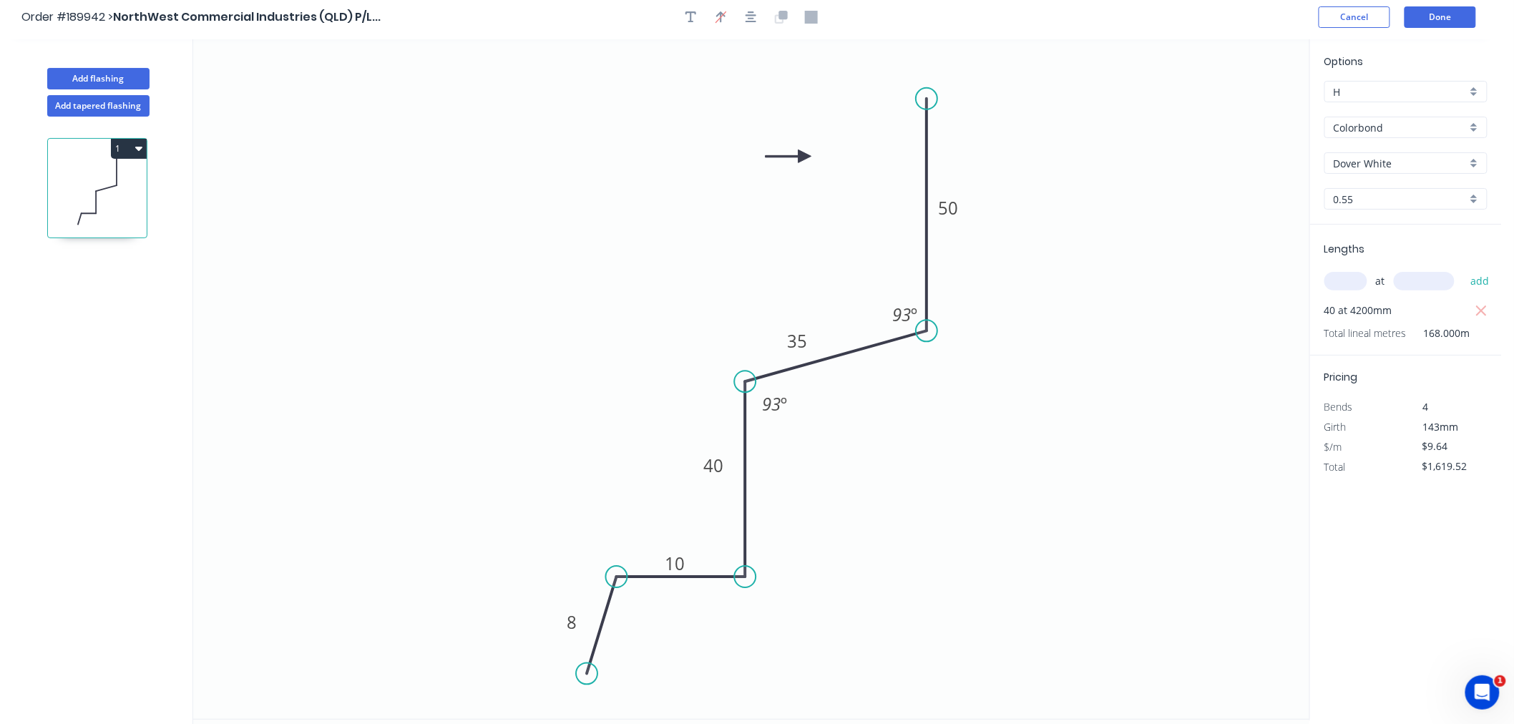
scroll to position [0, 0]
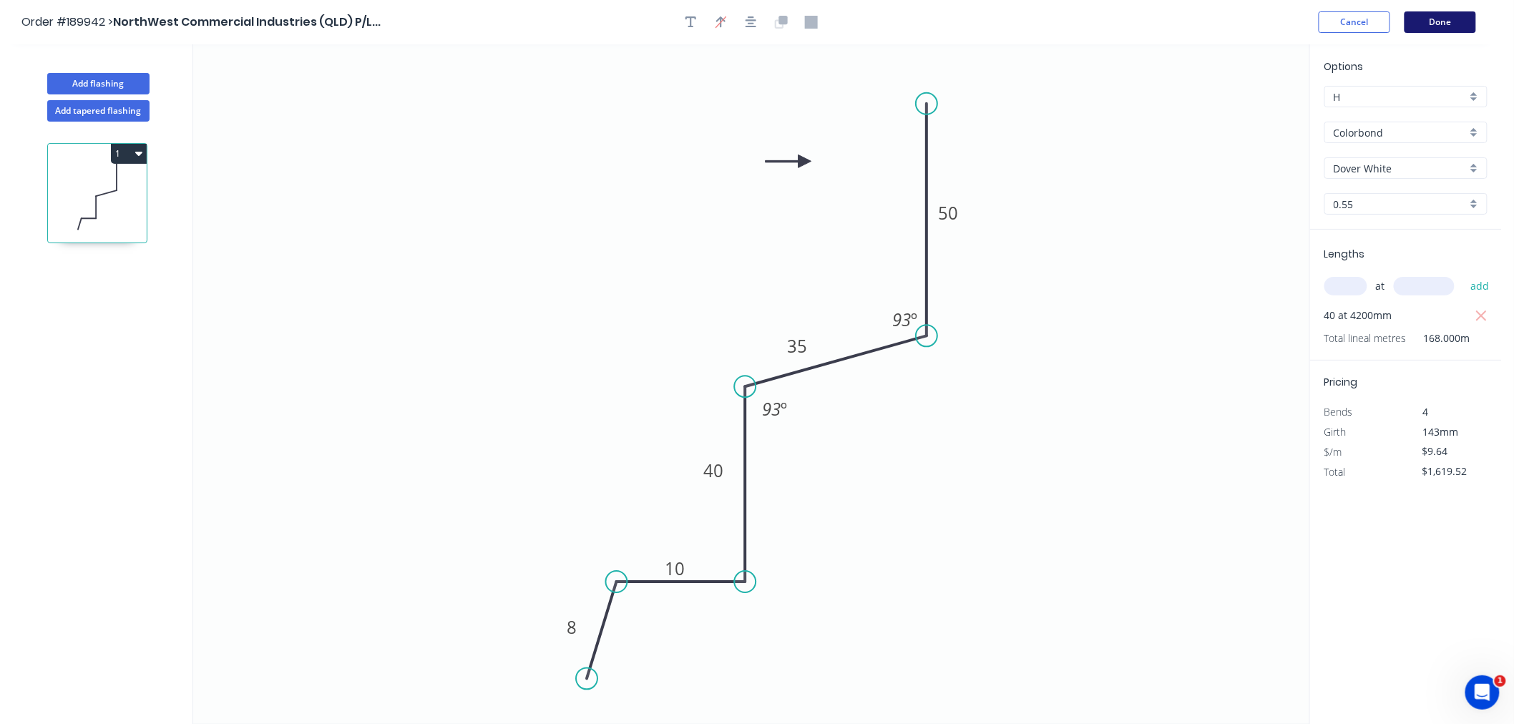
click at [1431, 19] on button "Done" at bounding box center [1440, 21] width 72 height 21
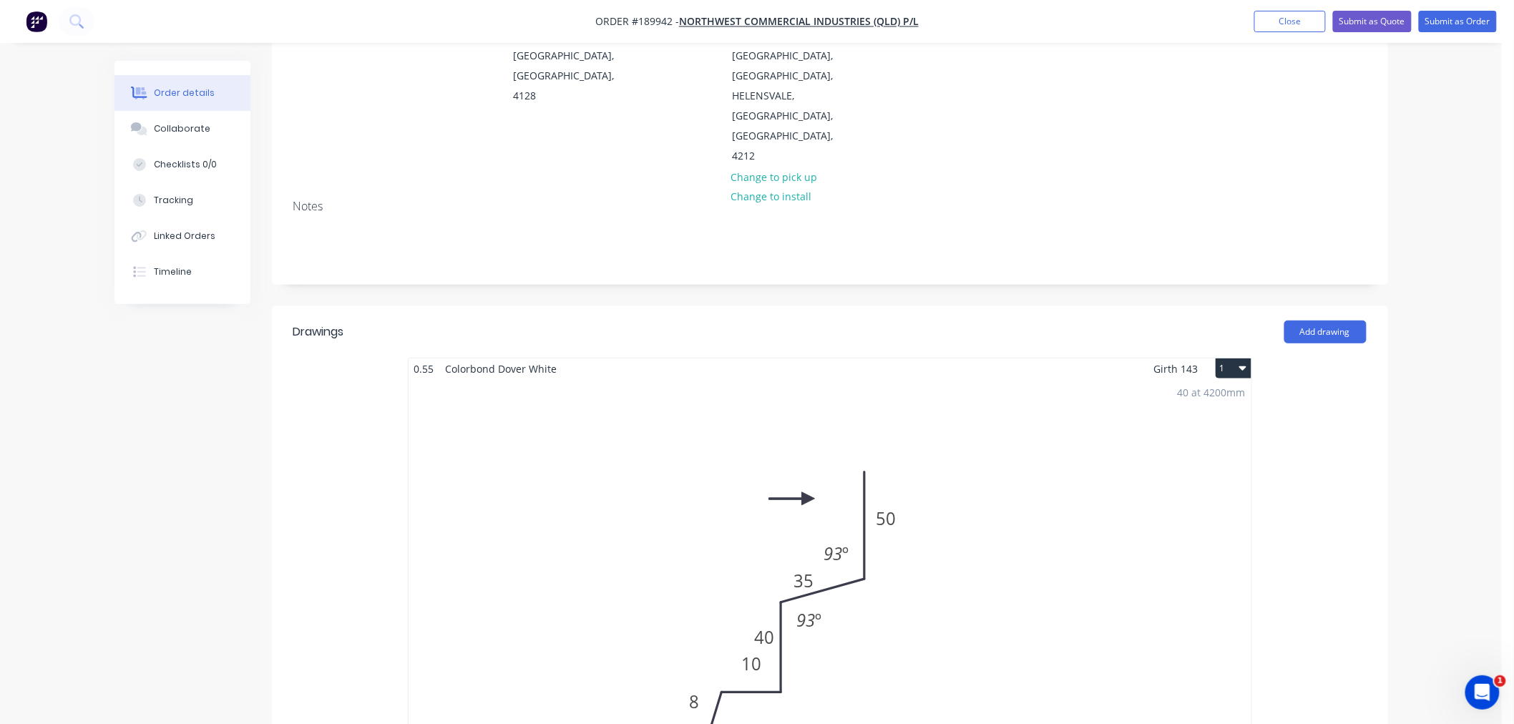
scroll to position [318, 0]
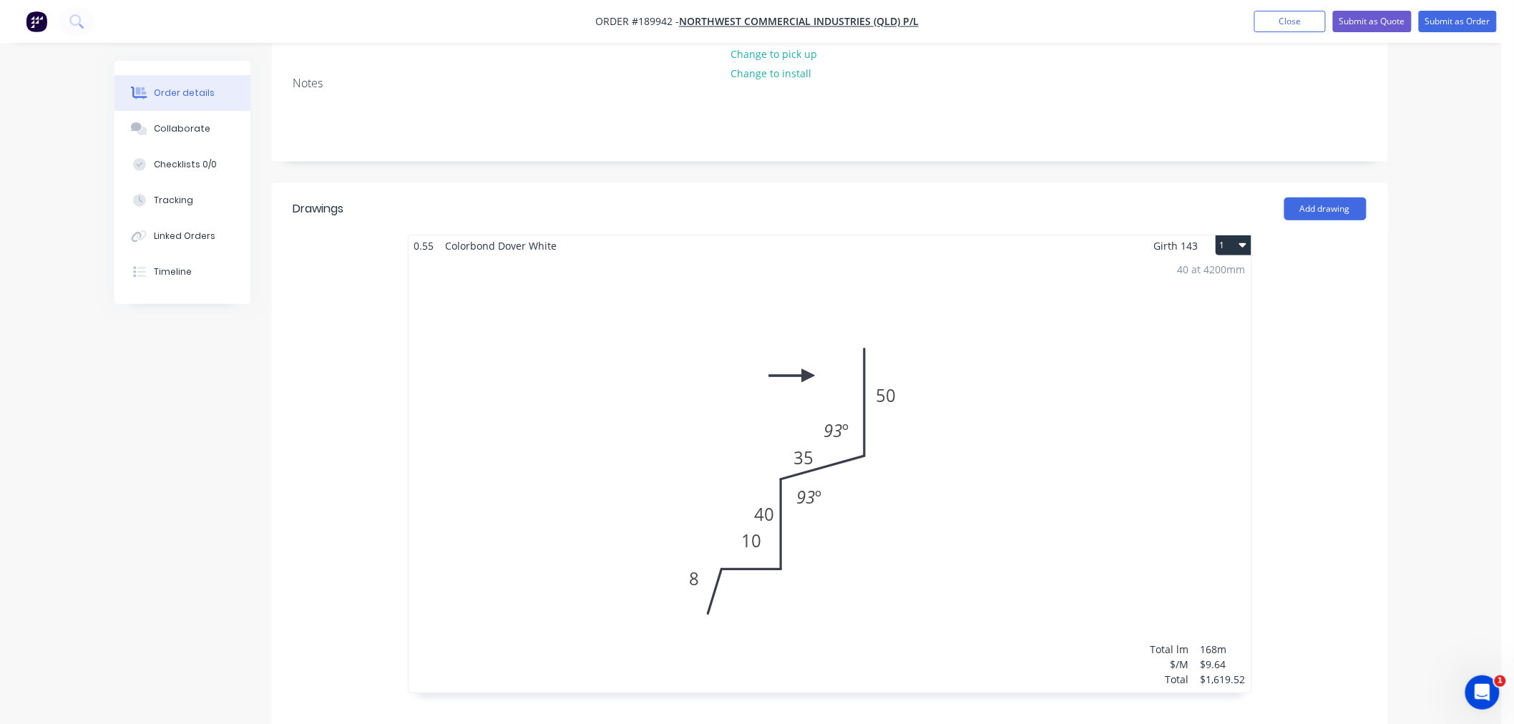
click at [843, 451] on div "40 at 4200mm Total lm $/M Total 168m $9.64 $1,619.52" at bounding box center [829, 474] width 843 height 436
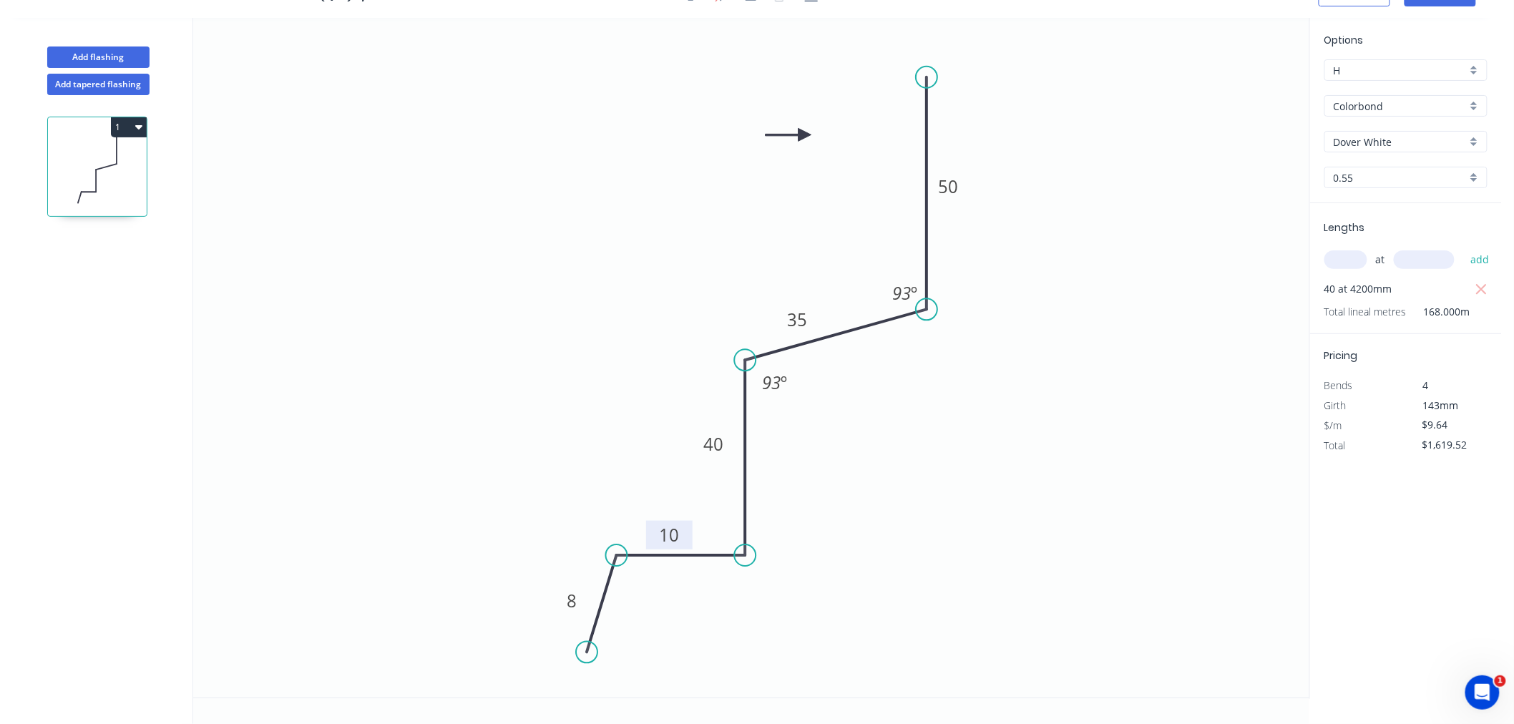
drag, startPoint x: 695, startPoint y: 541, endPoint x: 689, endPoint y: 534, distance: 9.2
click at [689, 534] on rect at bounding box center [669, 535] width 46 height 29
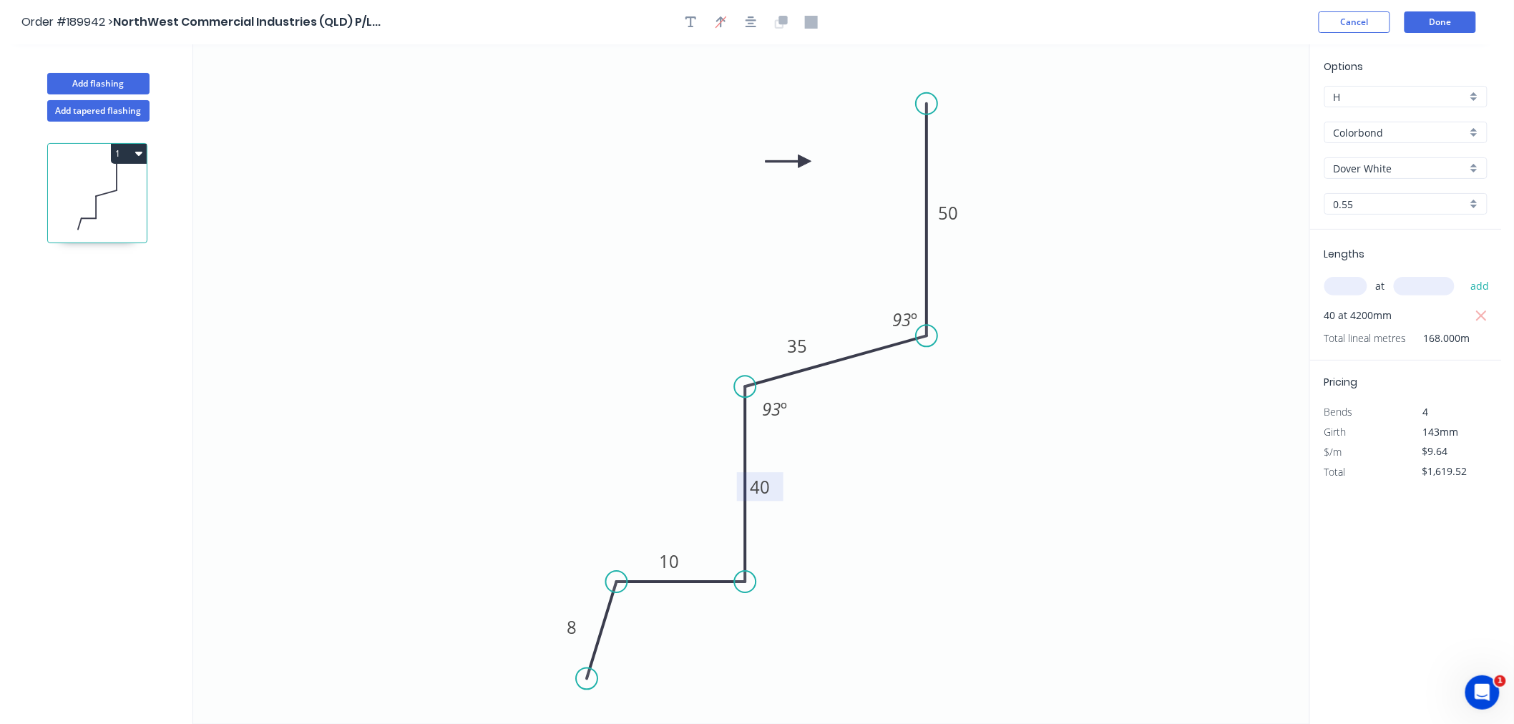
drag, startPoint x: 733, startPoint y: 478, endPoint x: 780, endPoint y: 494, distance: 49.3
click at [780, 494] on rect at bounding box center [760, 486] width 46 height 29
click at [1458, 19] on button "Done" at bounding box center [1440, 21] width 72 height 21
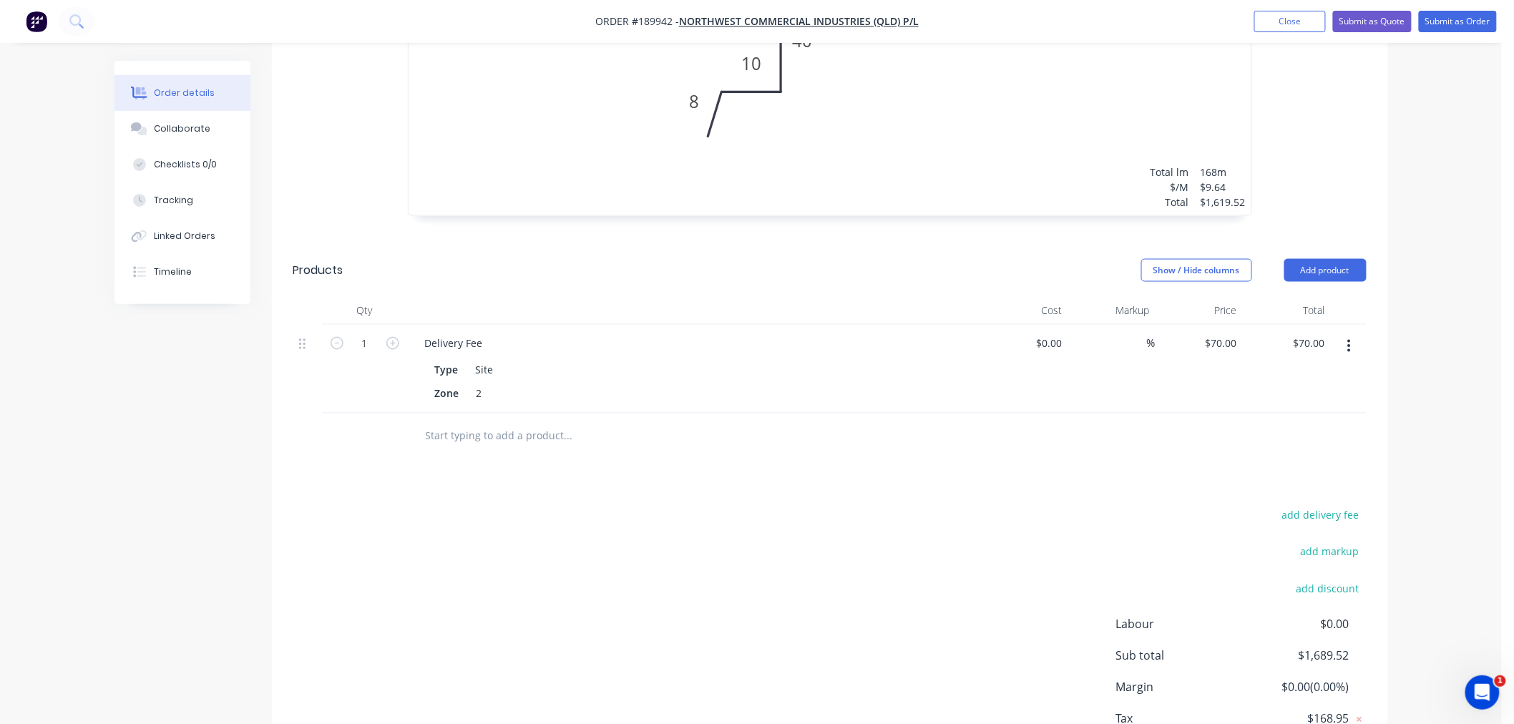
scroll to position [476, 0]
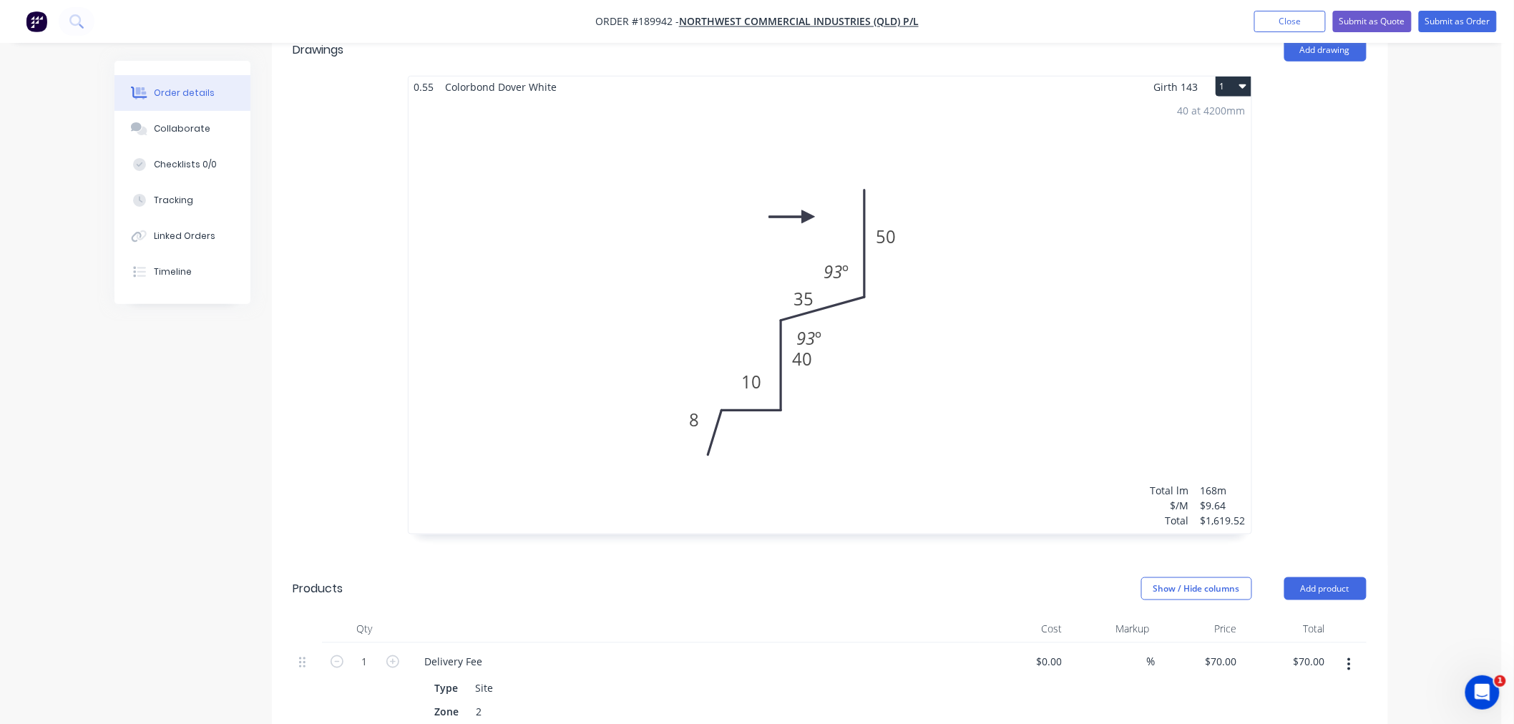
click at [846, 397] on div "40 at 4200mm Total lm $/M Total 168m $9.64 $1,619.52" at bounding box center [829, 315] width 843 height 436
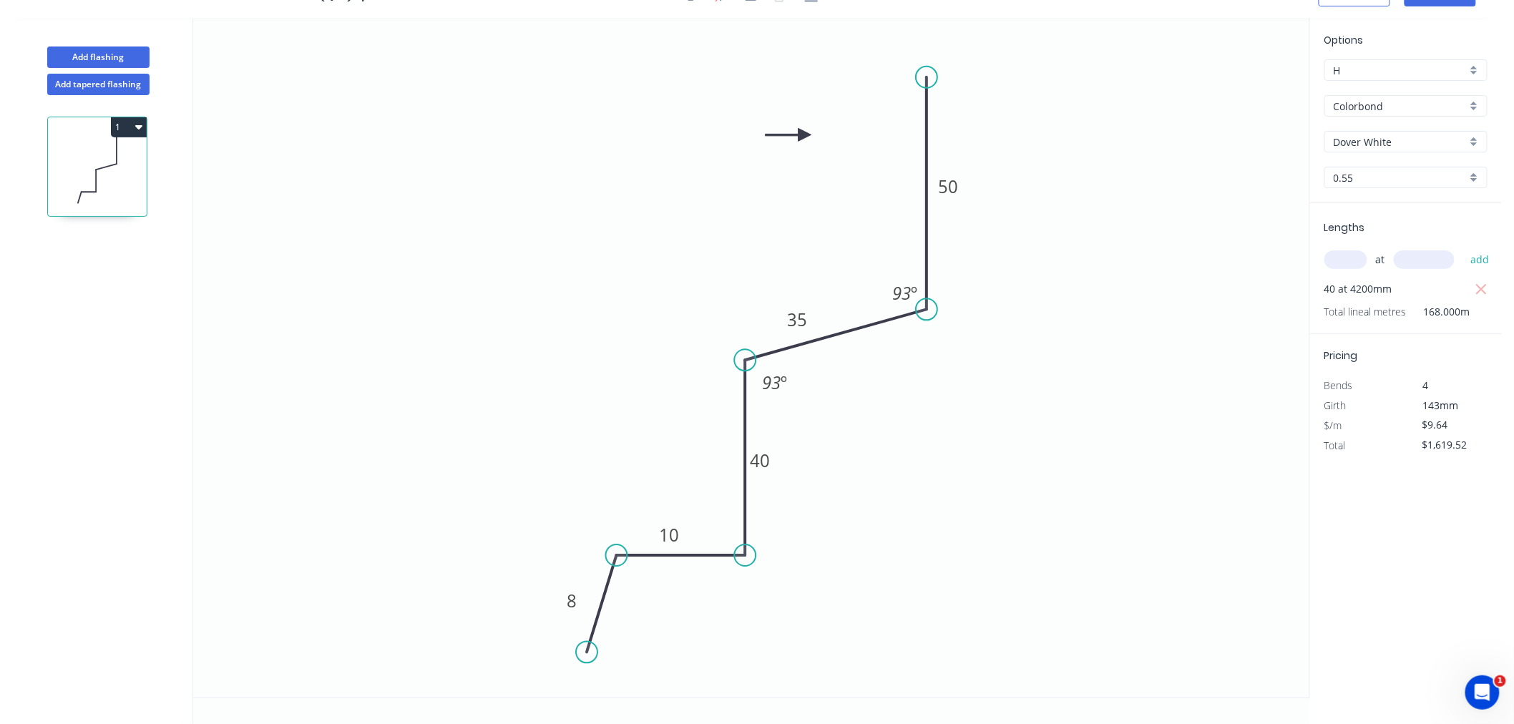
scroll to position [26, 0]
drag, startPoint x: 775, startPoint y: 466, endPoint x: 775, endPoint y: 449, distance: 16.5
click at [775, 449] on rect at bounding box center [760, 443] width 46 height 29
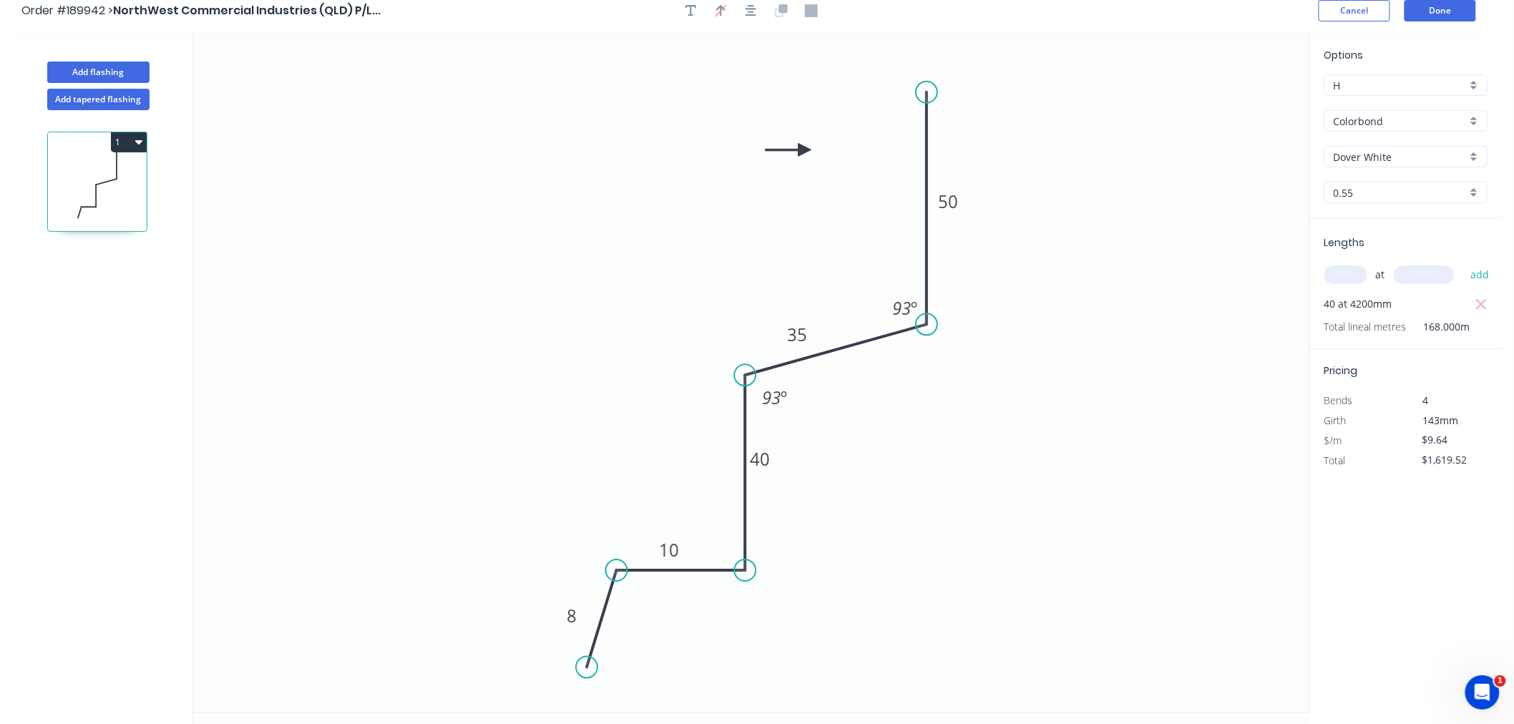
scroll to position [0, 0]
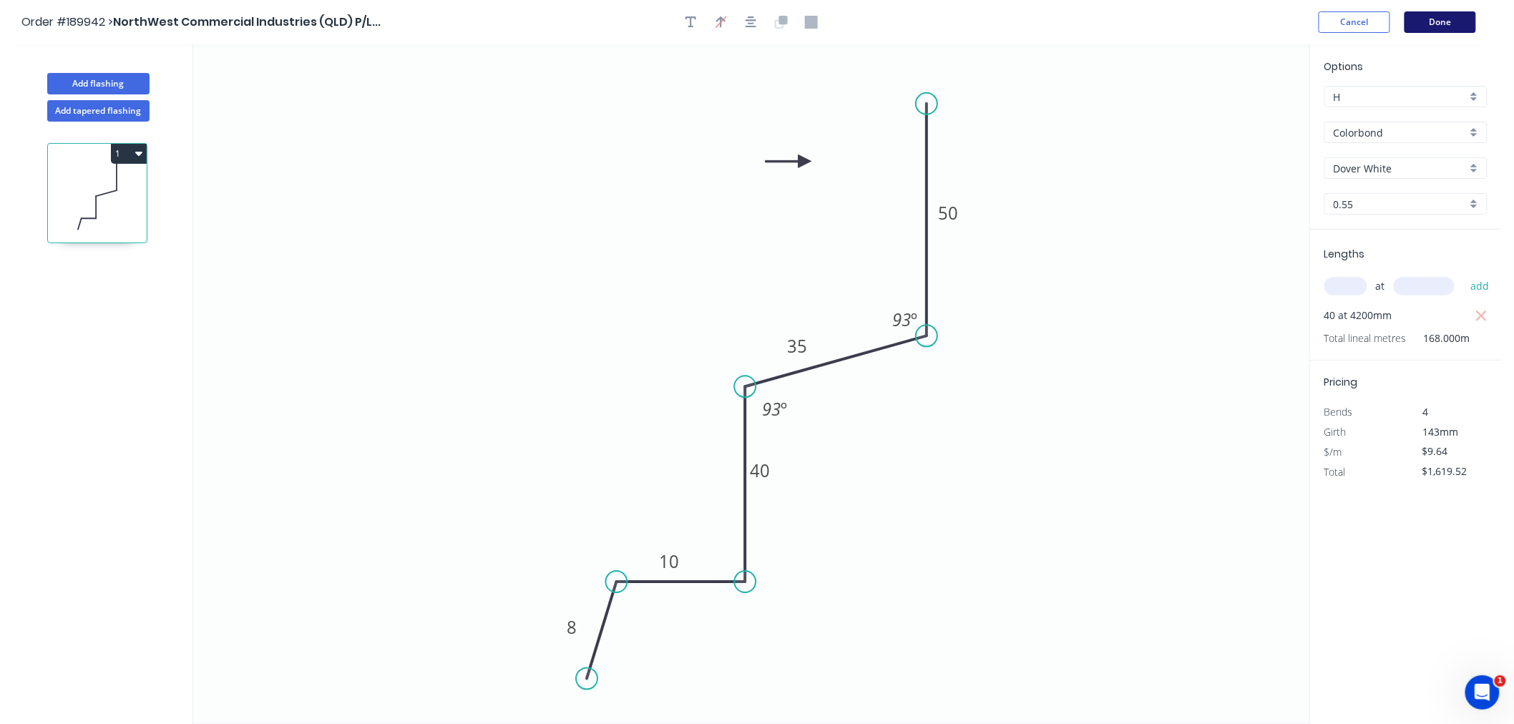
click at [1434, 27] on button "Done" at bounding box center [1440, 21] width 72 height 21
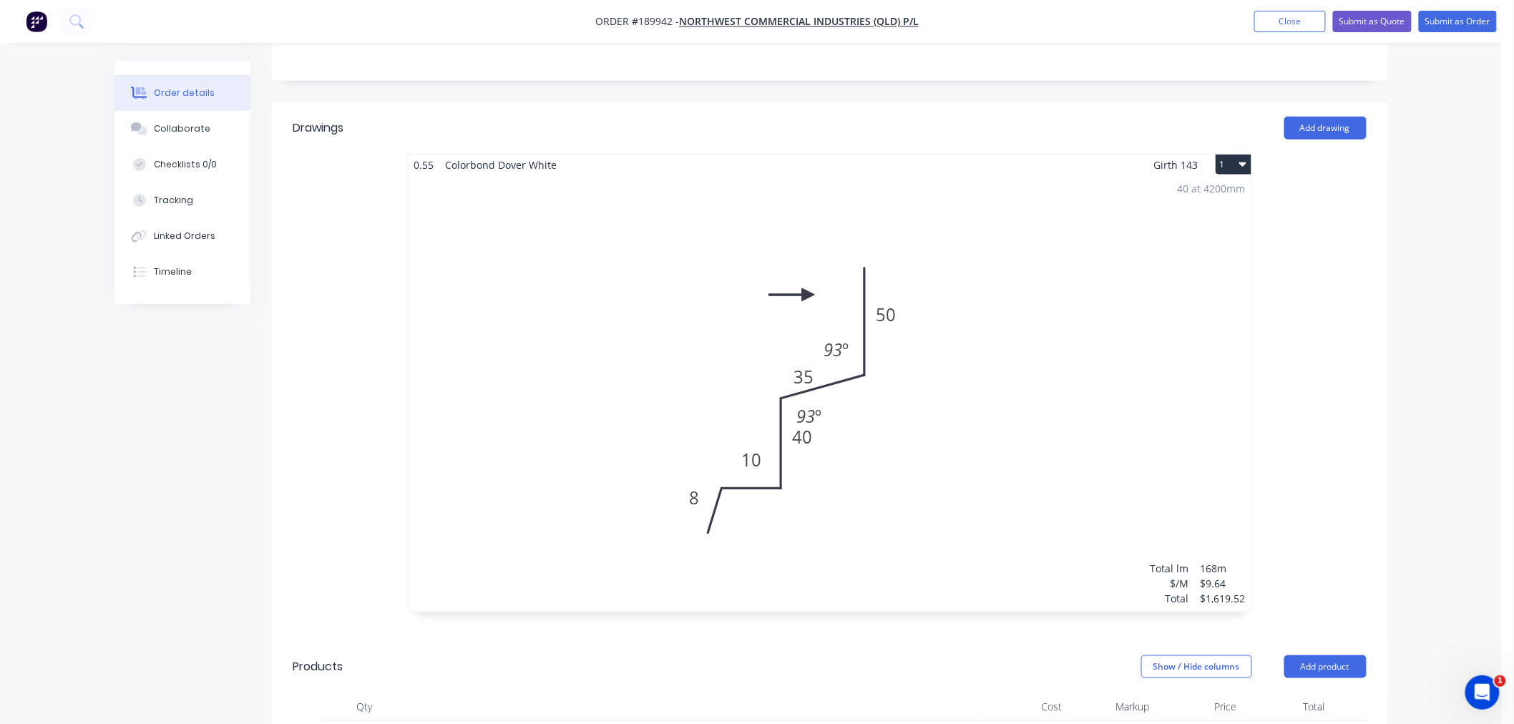
click at [898, 375] on div "40 at 4200mm Total lm $/M Total 168m $9.64 $1,619.52" at bounding box center [829, 393] width 843 height 436
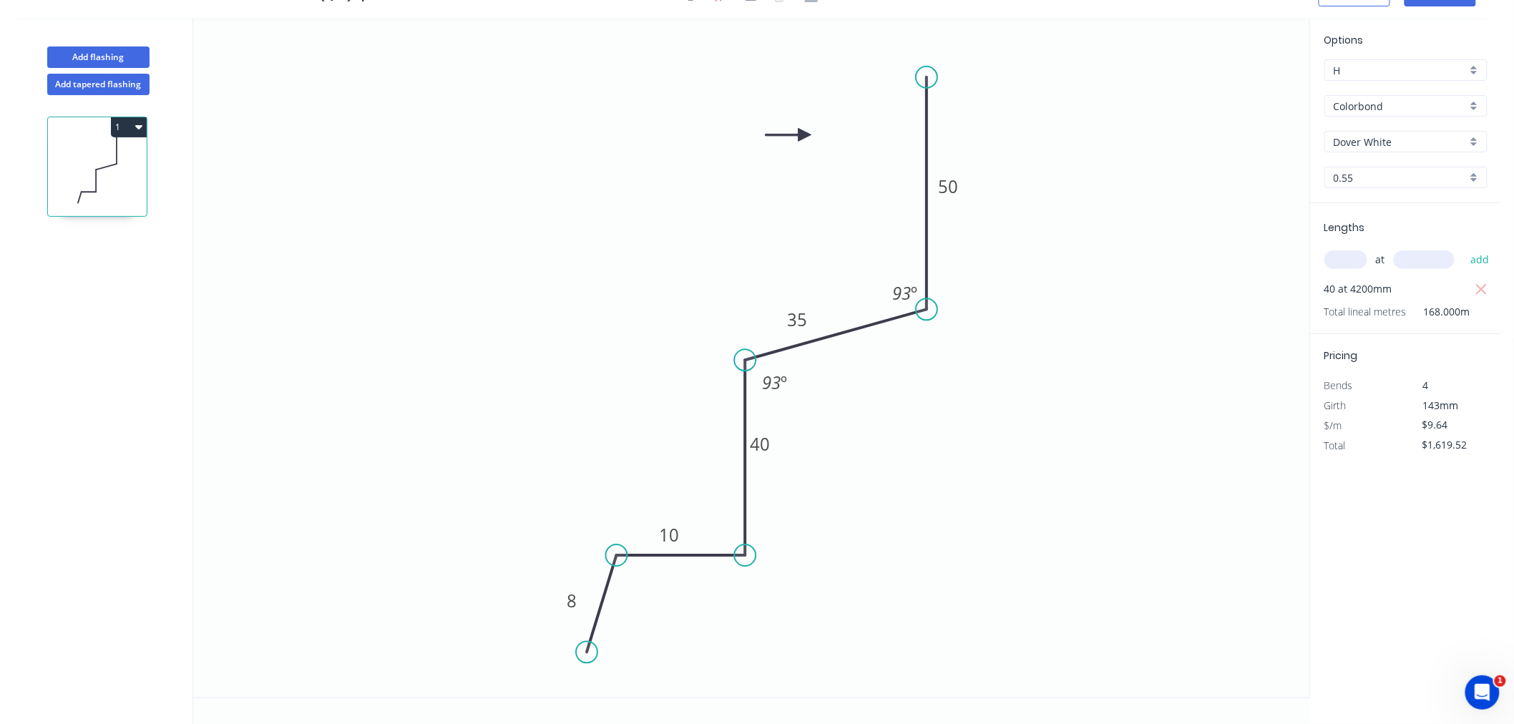
scroll to position [26, 0]
drag, startPoint x: 775, startPoint y: 451, endPoint x: 778, endPoint y: 468, distance: 17.4
click at [778, 468] on rect at bounding box center [763, 460] width 46 height 29
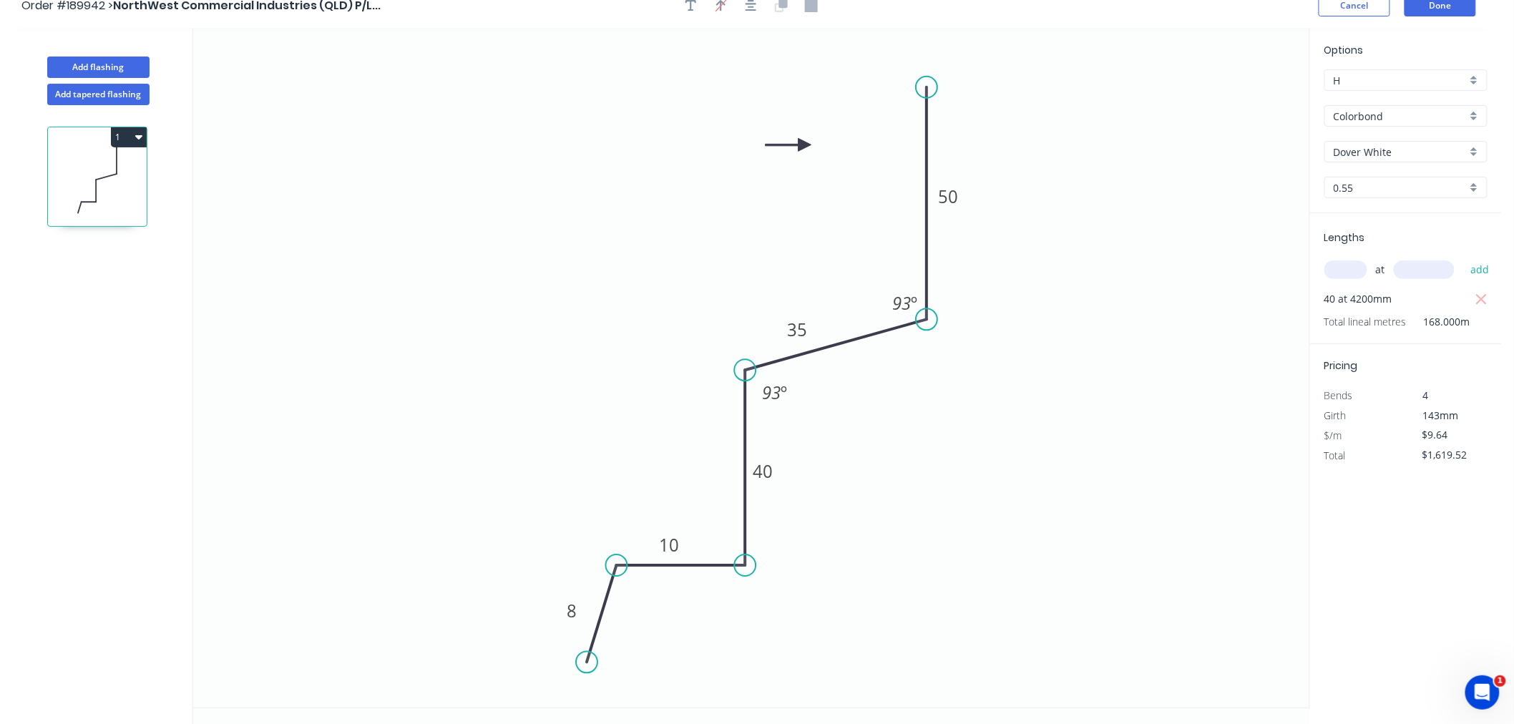
scroll to position [0, 0]
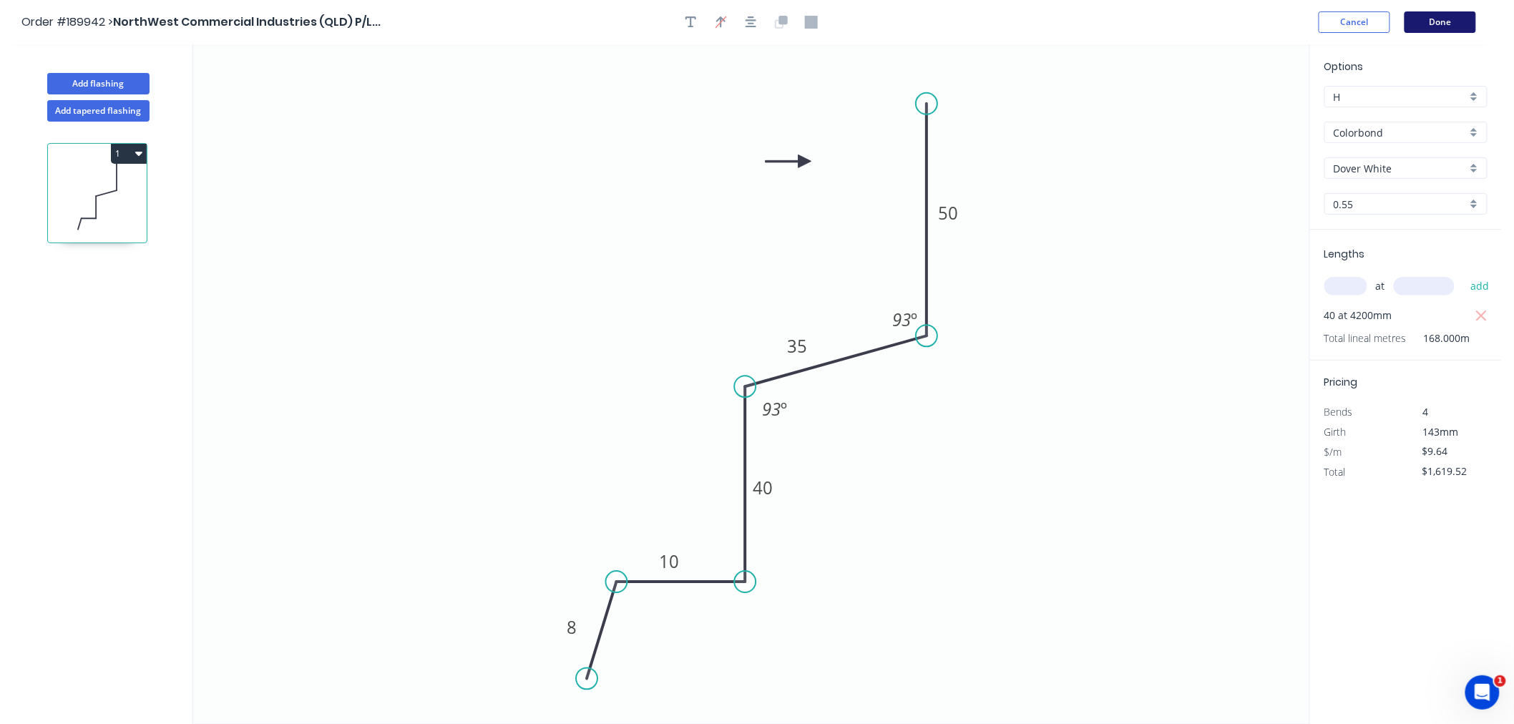
click at [1428, 18] on button "Done" at bounding box center [1440, 21] width 72 height 21
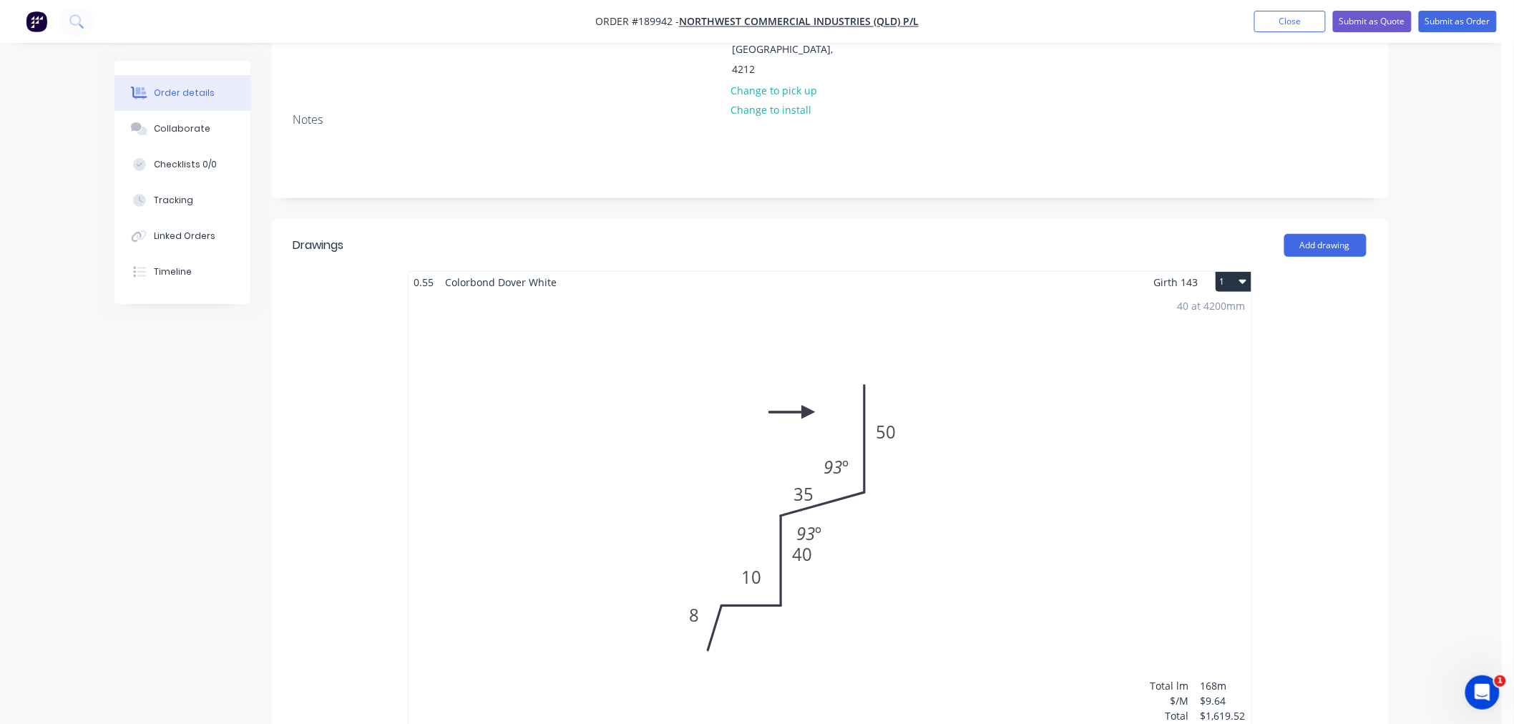
scroll to position [476, 0]
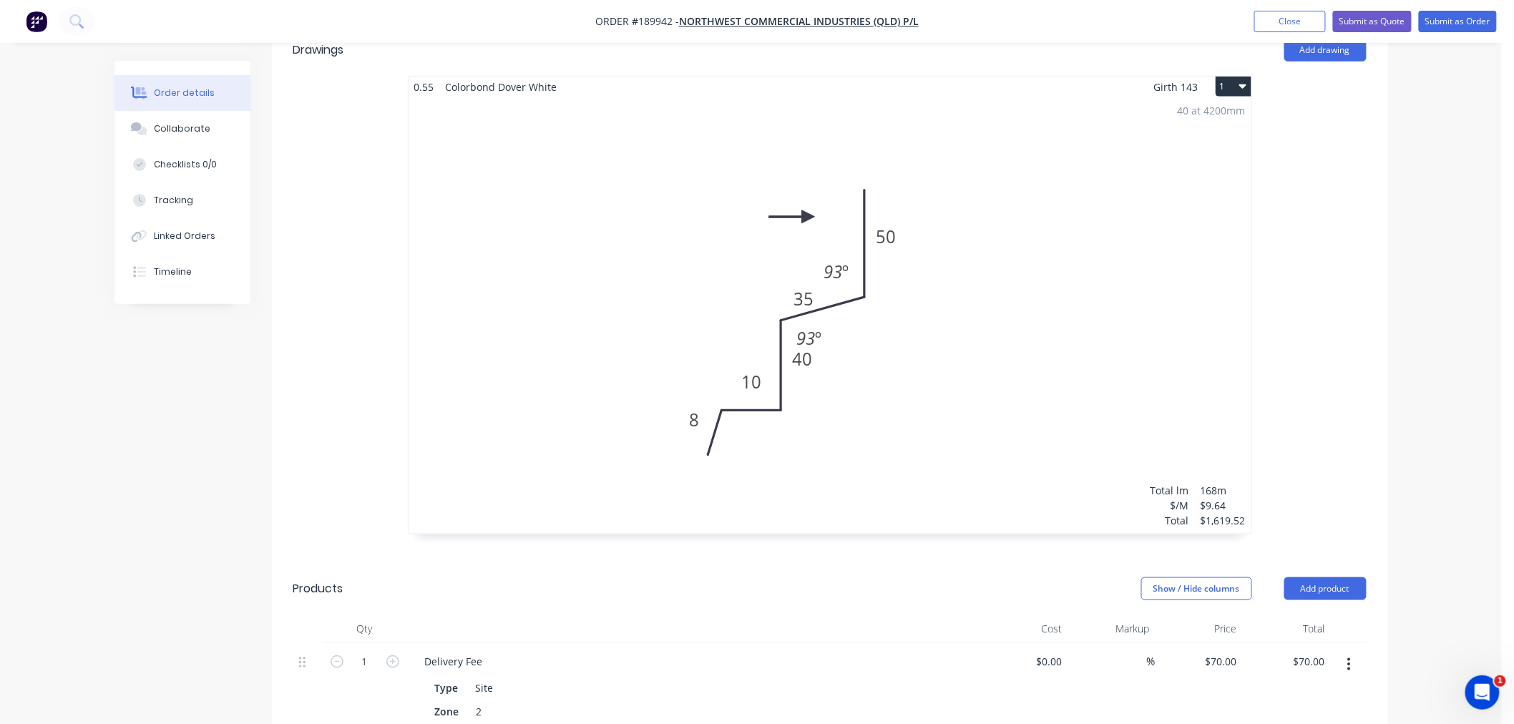
click at [815, 366] on div "40 at 4200mm Total lm $/M Total 168m $9.64 $1,619.52" at bounding box center [829, 315] width 843 height 436
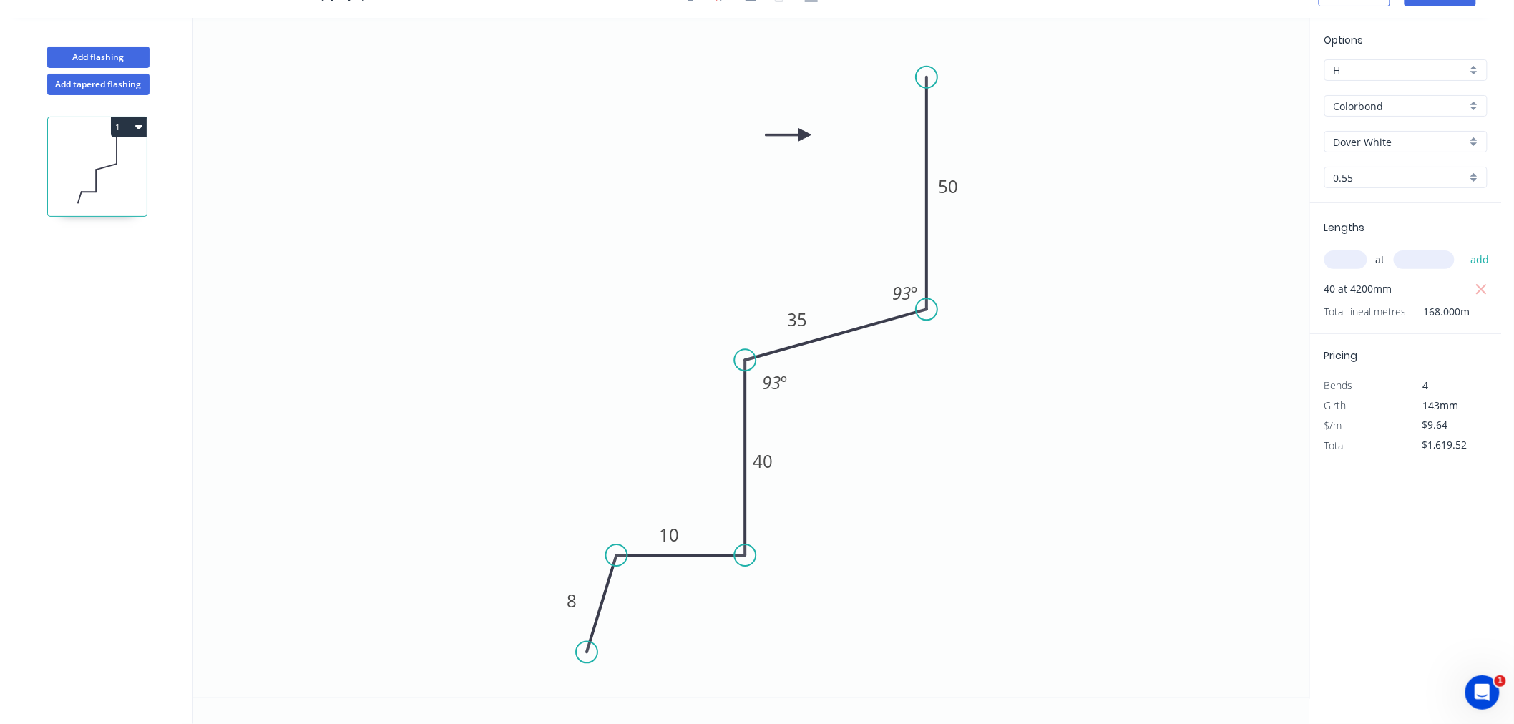
scroll to position [26, 0]
drag, startPoint x: 782, startPoint y: 464, endPoint x: 783, endPoint y: 481, distance: 17.9
click at [783, 481] on rect at bounding box center [764, 478] width 46 height 29
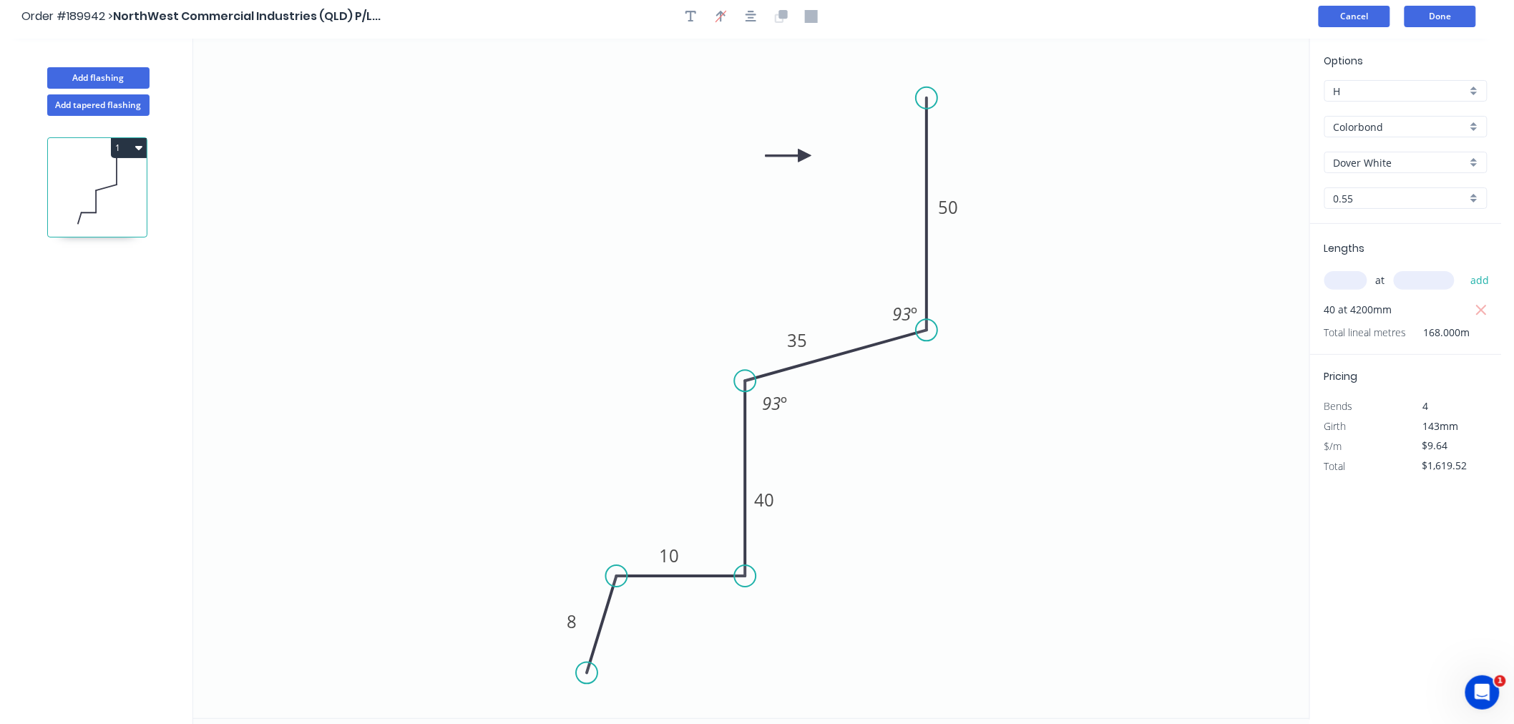
scroll to position [0, 0]
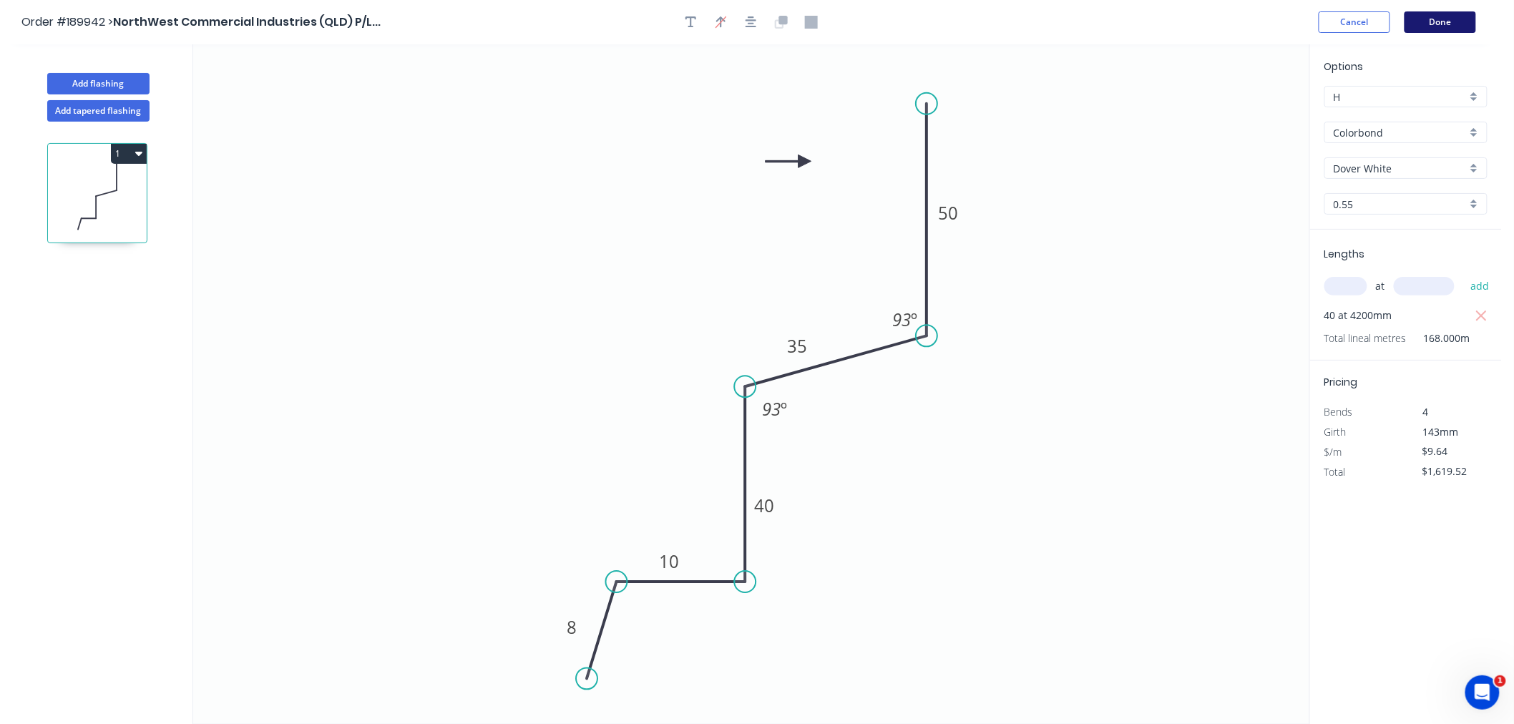
click at [1428, 18] on button "Done" at bounding box center [1440, 21] width 72 height 21
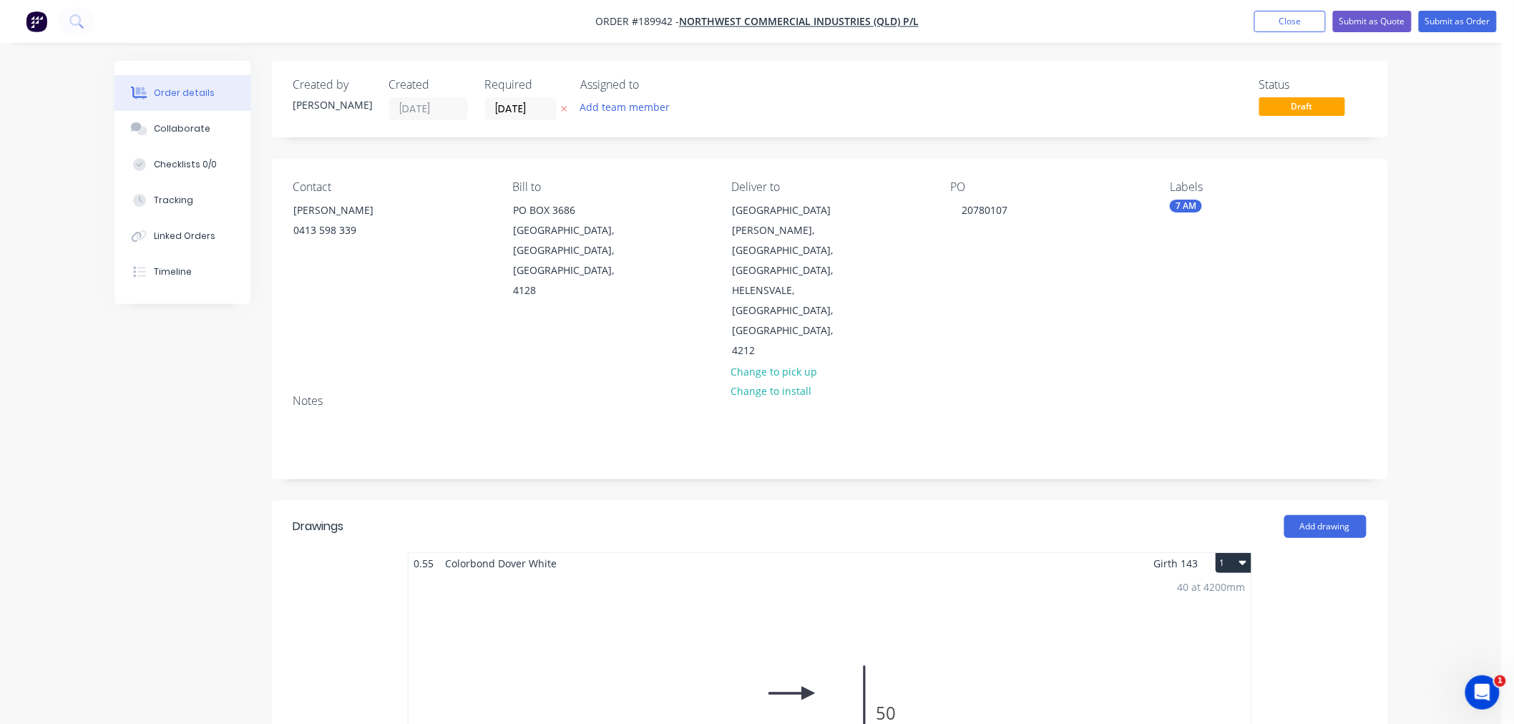
scroll to position [318, 0]
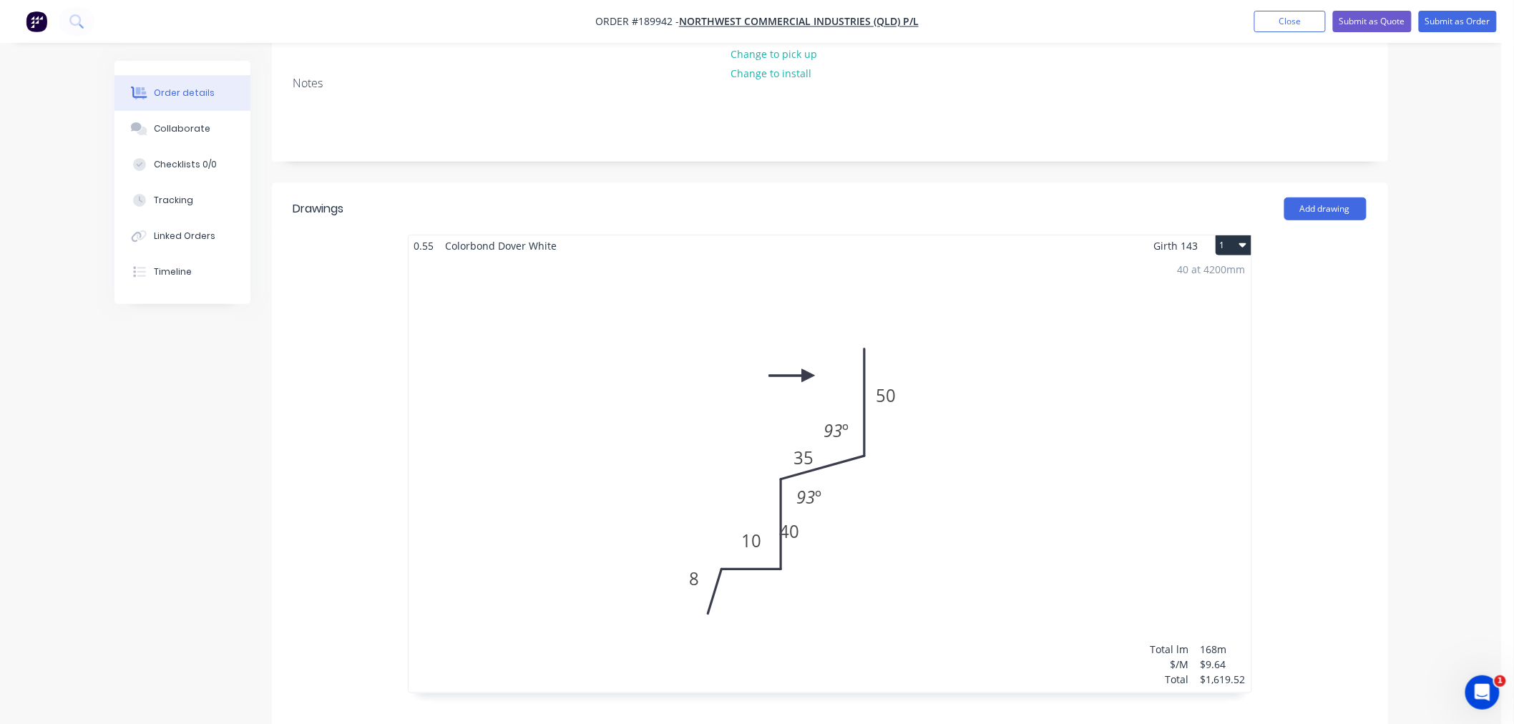
click at [910, 501] on div "40 at 4200mm Total lm $/M Total 168m $9.64 $1,619.52" at bounding box center [829, 474] width 843 height 436
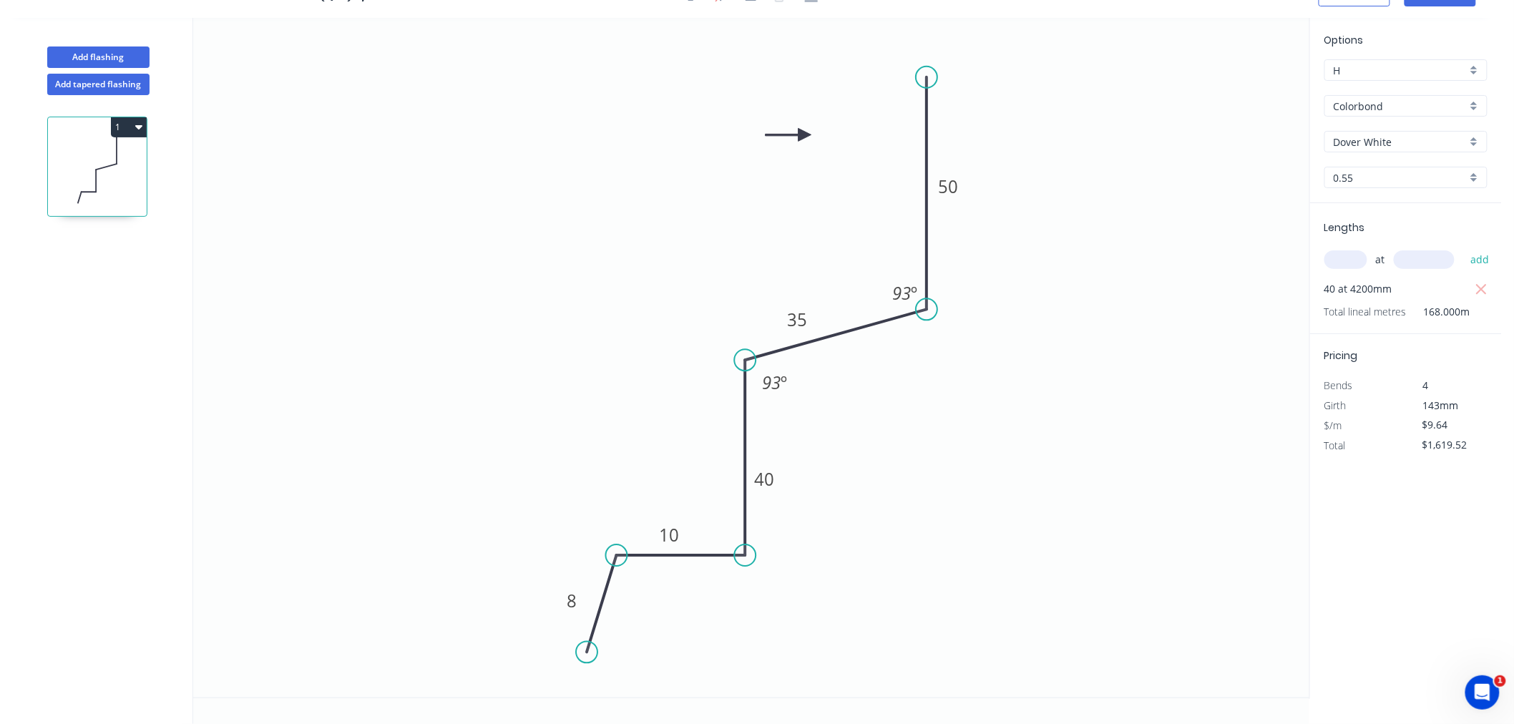
scroll to position [26, 0]
drag, startPoint x: 783, startPoint y: 485, endPoint x: 792, endPoint y: 476, distance: 13.2
click at [792, 476] on rect at bounding box center [773, 469] width 46 height 29
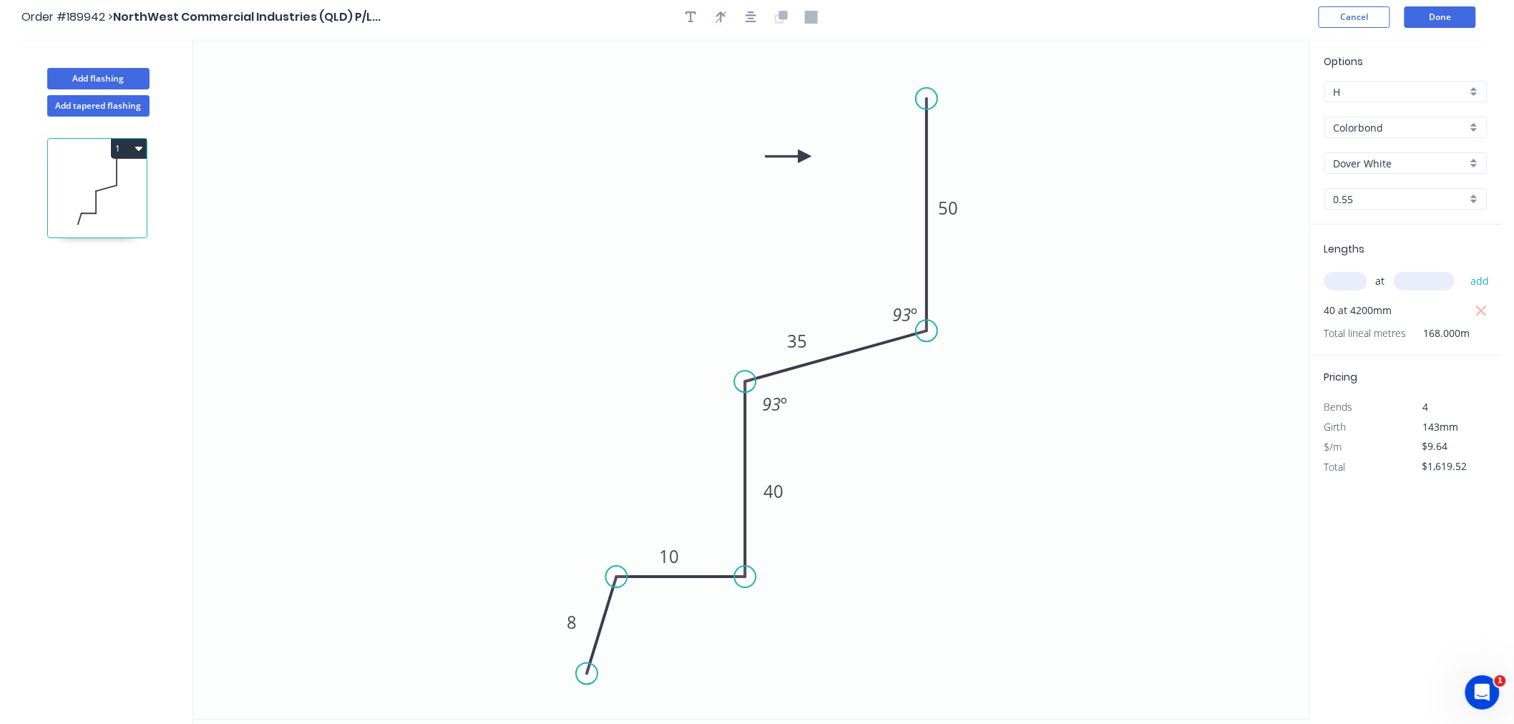
scroll to position [0, 0]
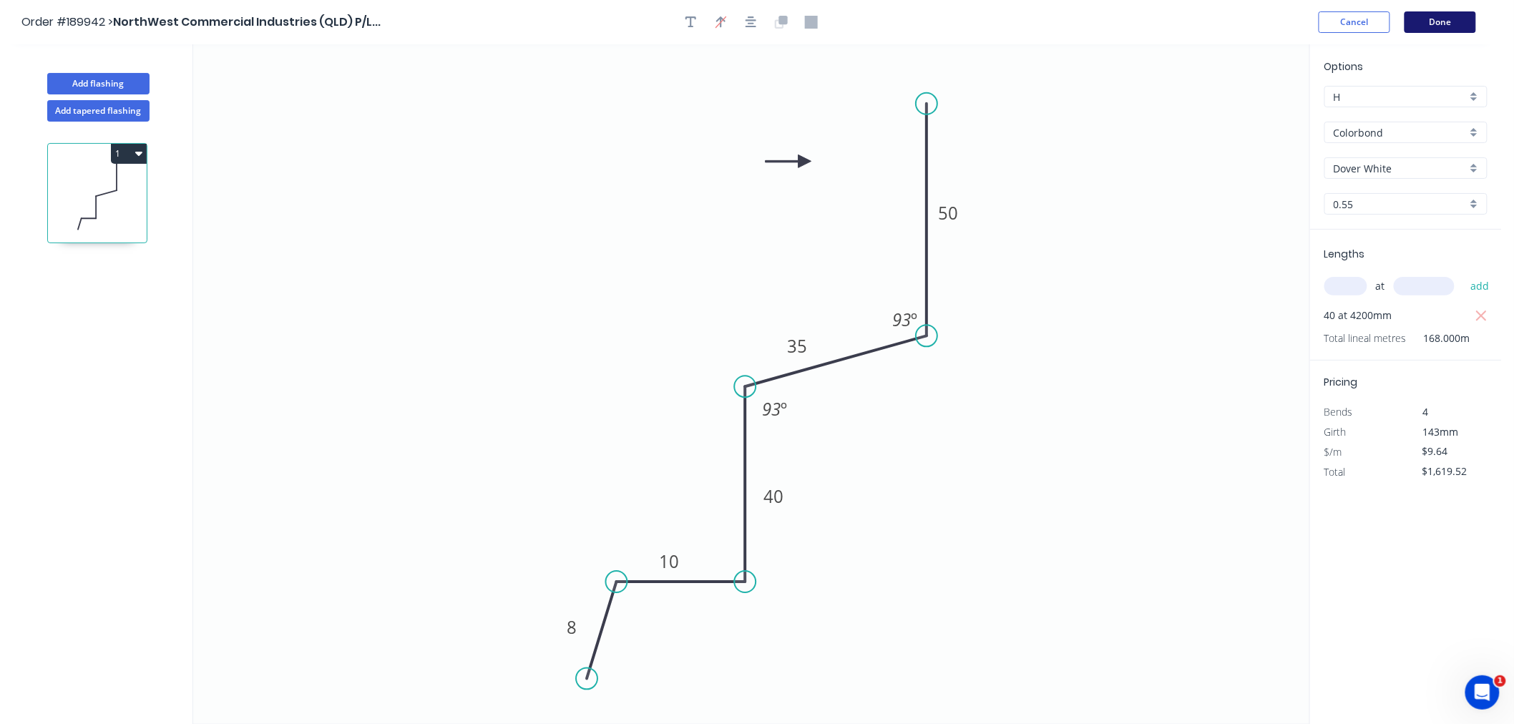
click at [1438, 24] on button "Done" at bounding box center [1440, 21] width 72 height 21
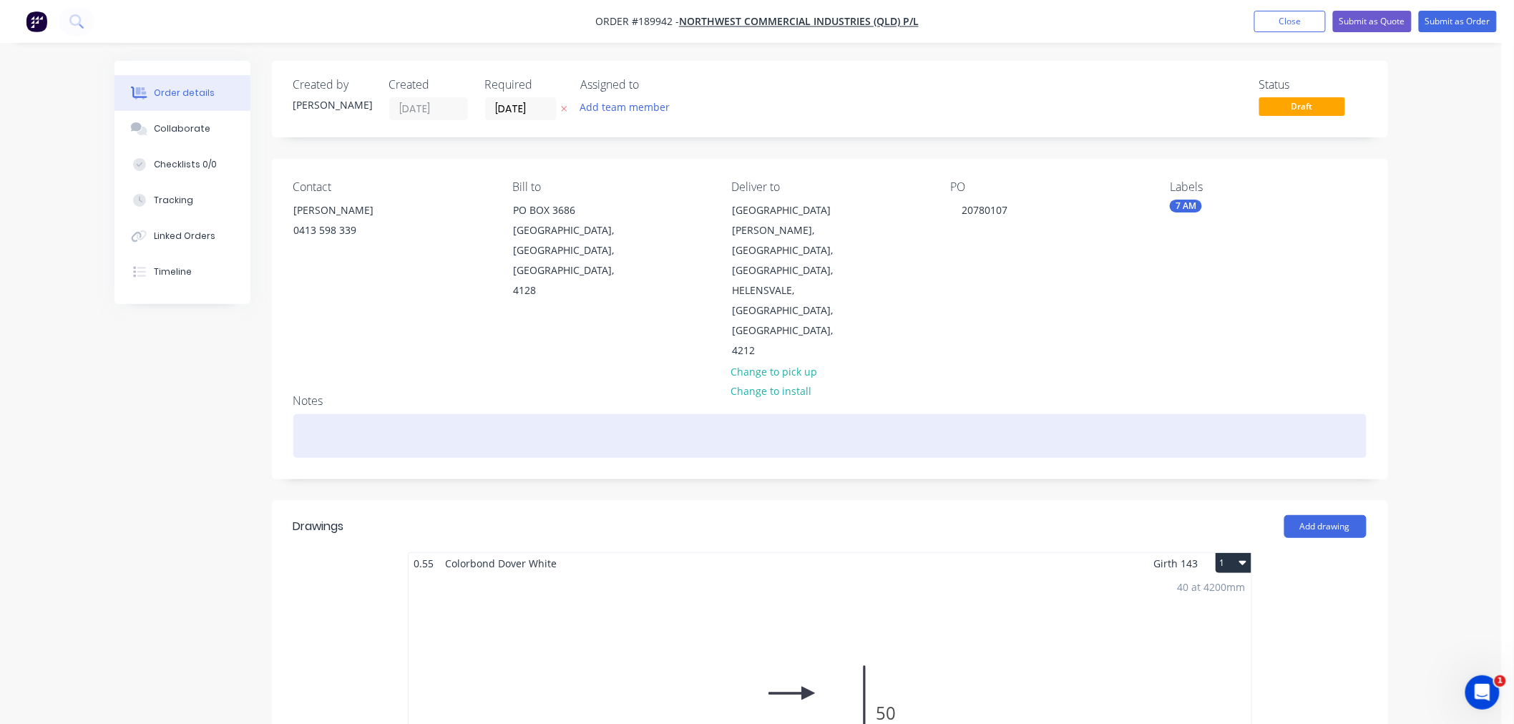
click at [647, 425] on div at bounding box center [829, 436] width 1073 height 44
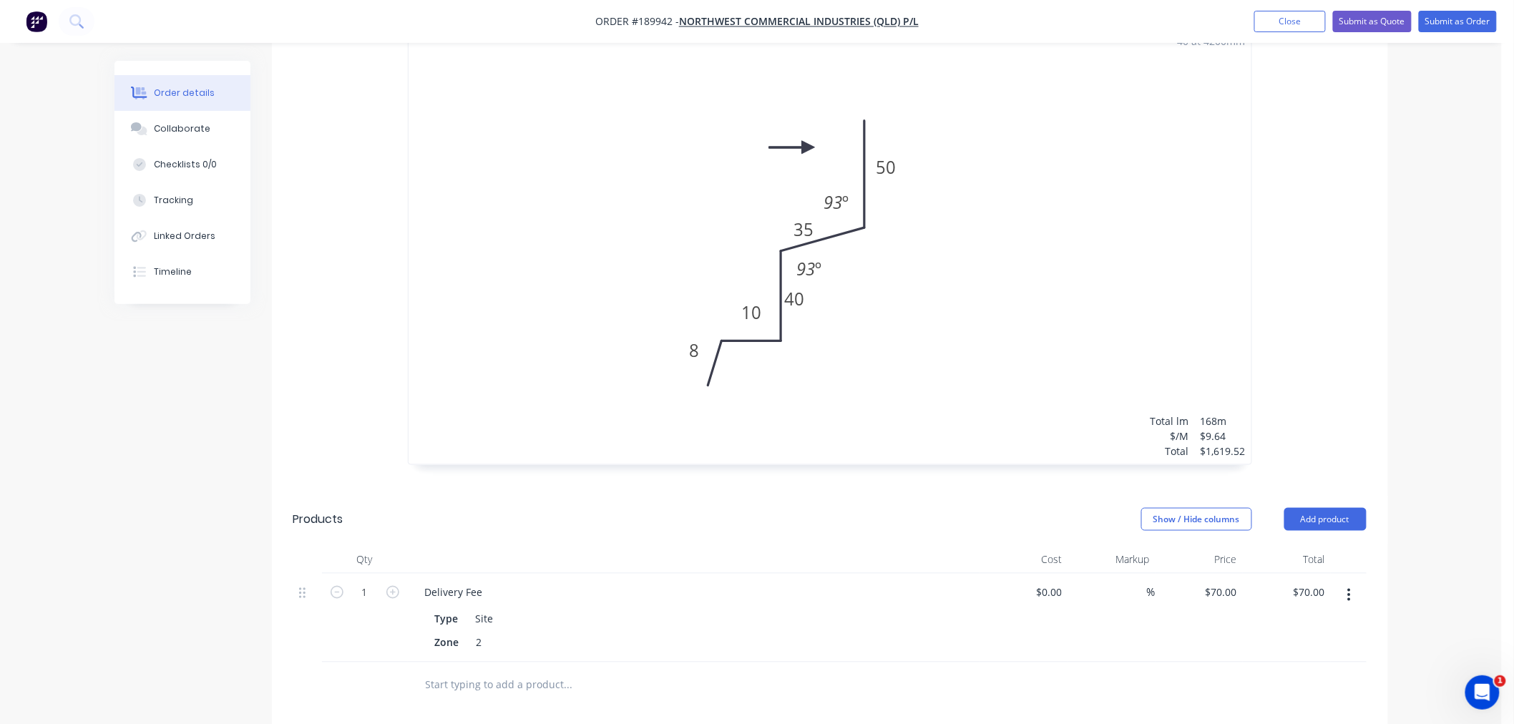
scroll to position [635, 0]
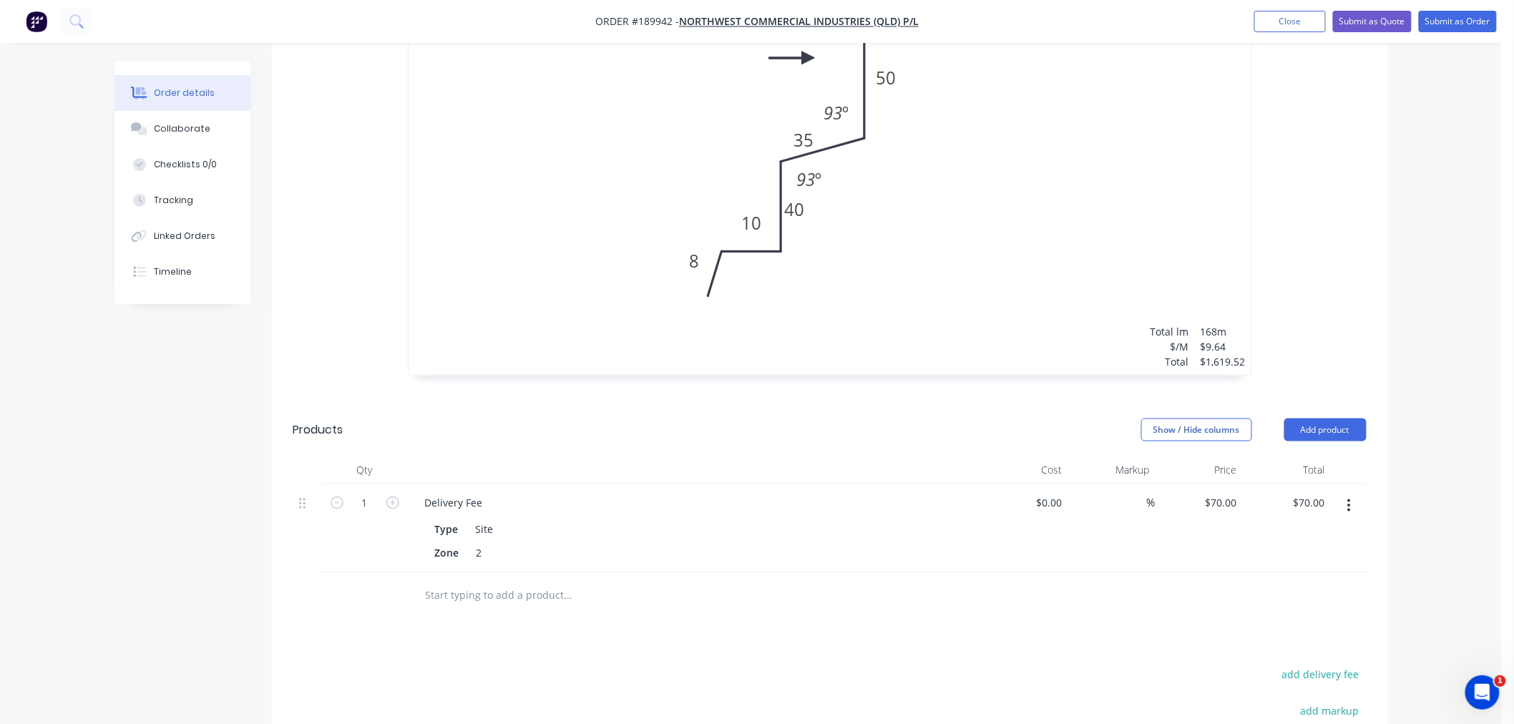
click at [1414, 394] on div "Order details Collaborate Checklists 0/0 Tracking Linked Orders Timeline Order …" at bounding box center [750, 174] width 1501 height 1619
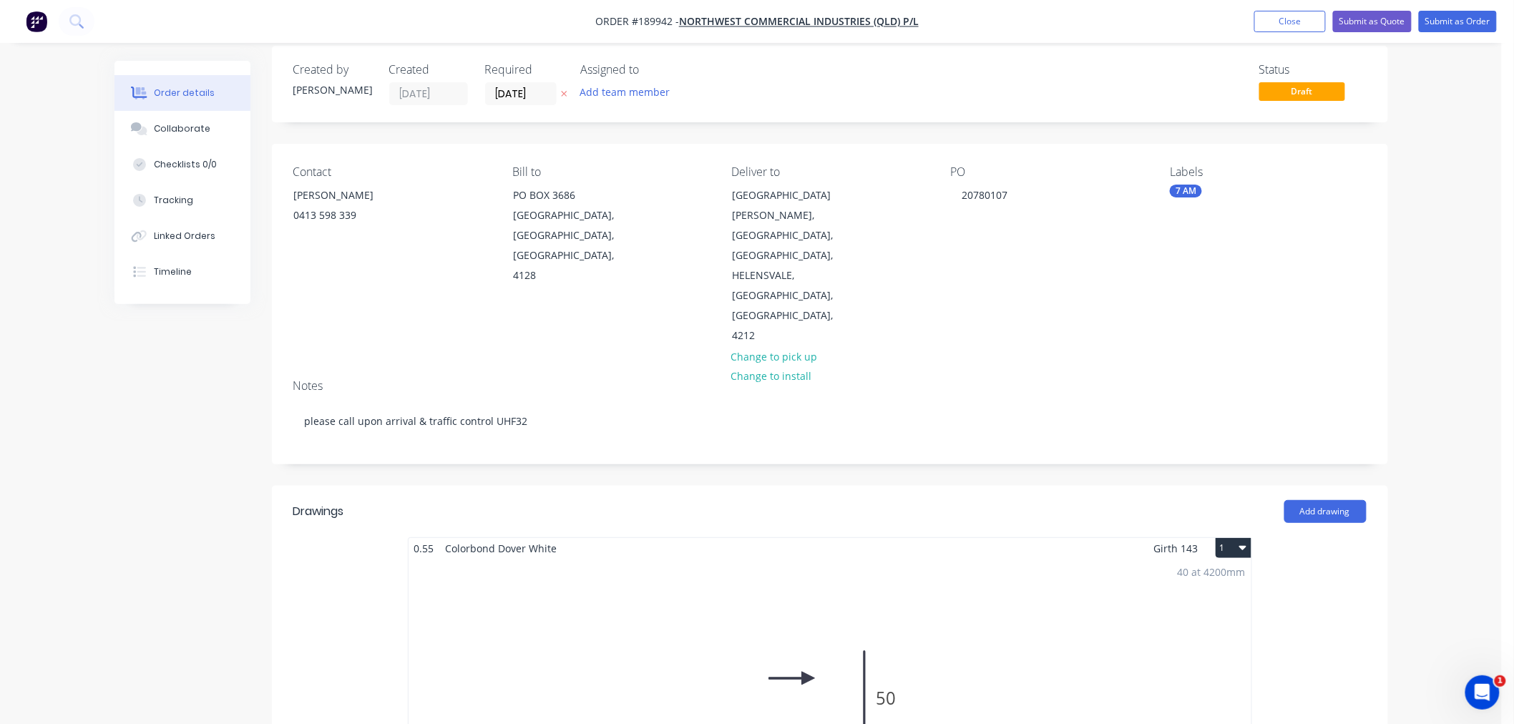
scroll to position [0, 0]
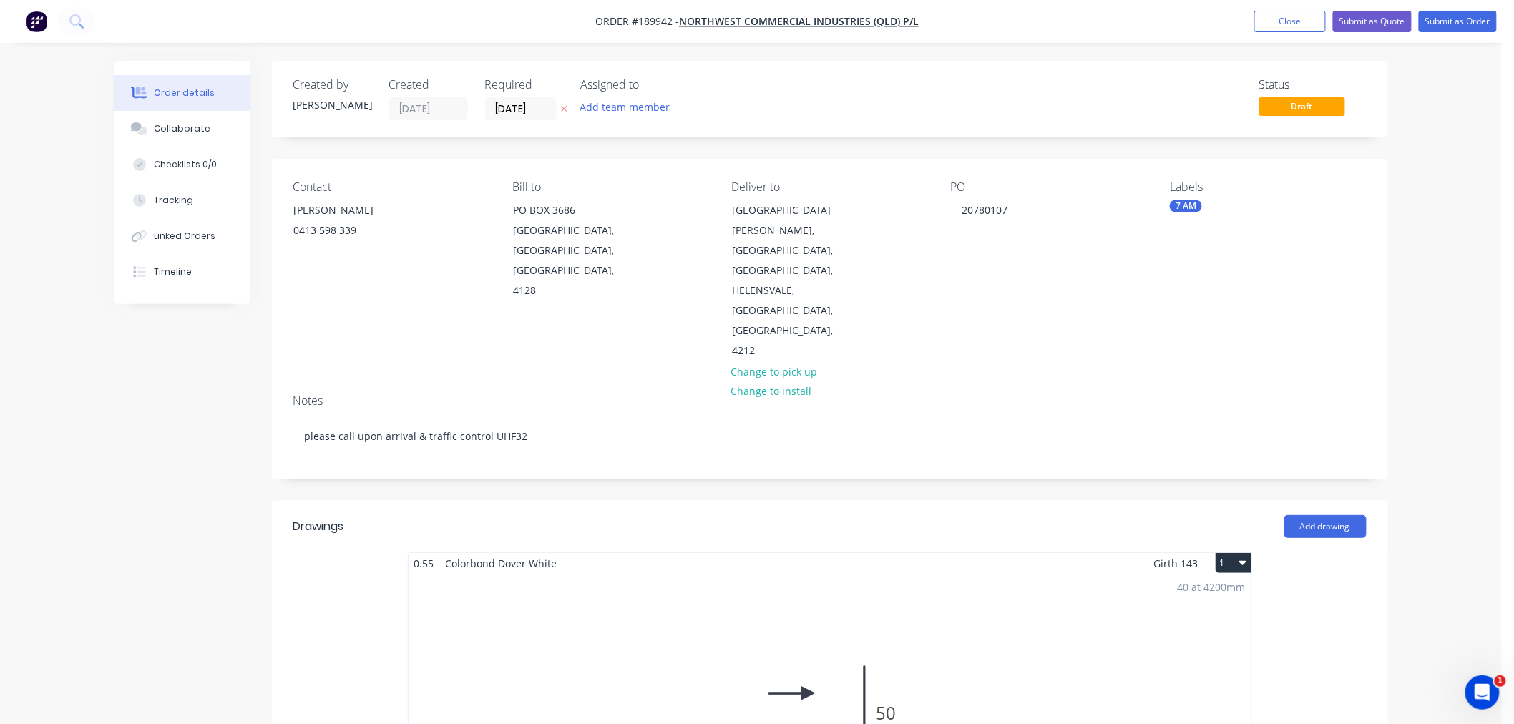
click at [1459, 16] on button "Submit as Order" at bounding box center [1457, 21] width 78 height 21
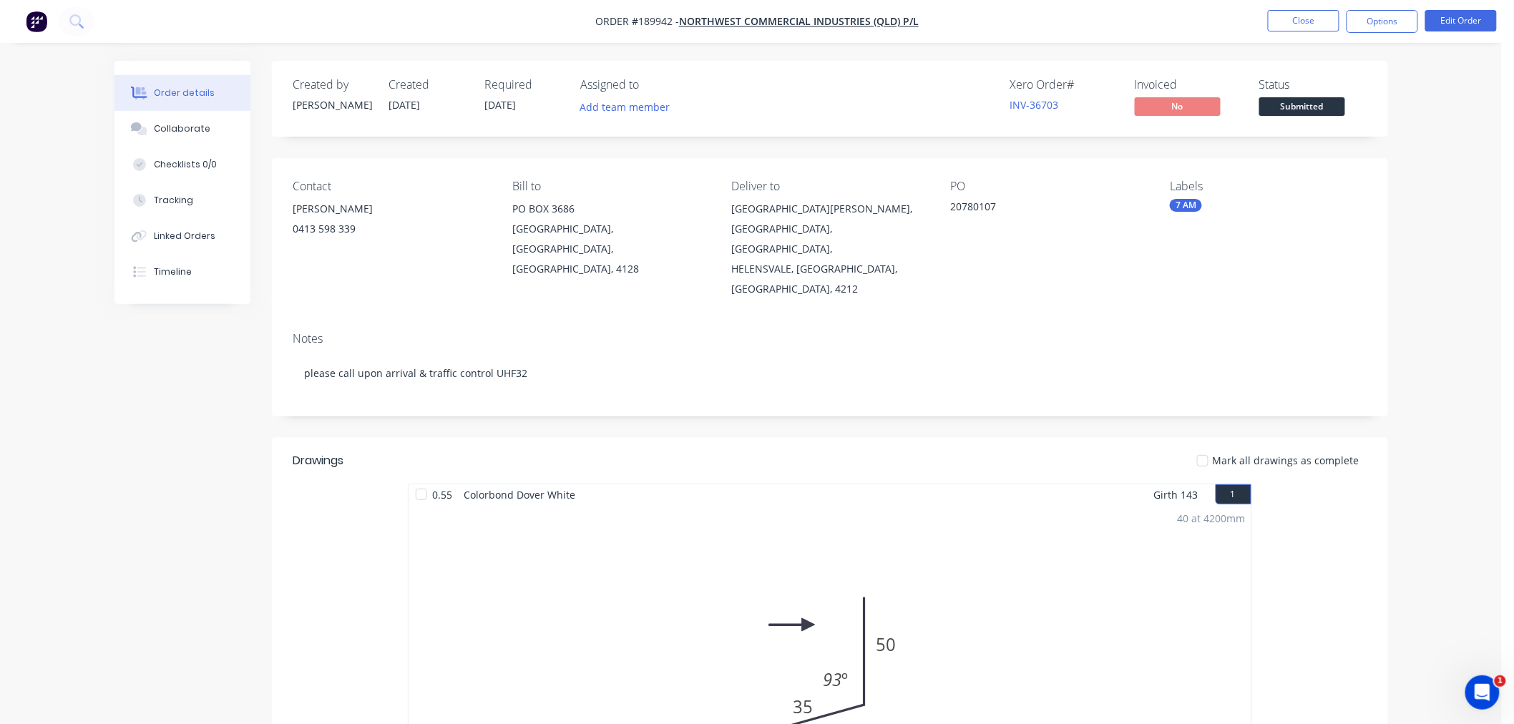
click at [1404, 205] on div "Order details Collaborate Checklists 0/0 Tracking Linked Orders Timeline Order …" at bounding box center [750, 694] width 1501 height 1388
click at [1386, 23] on button "Options" at bounding box center [1382, 21] width 72 height 23
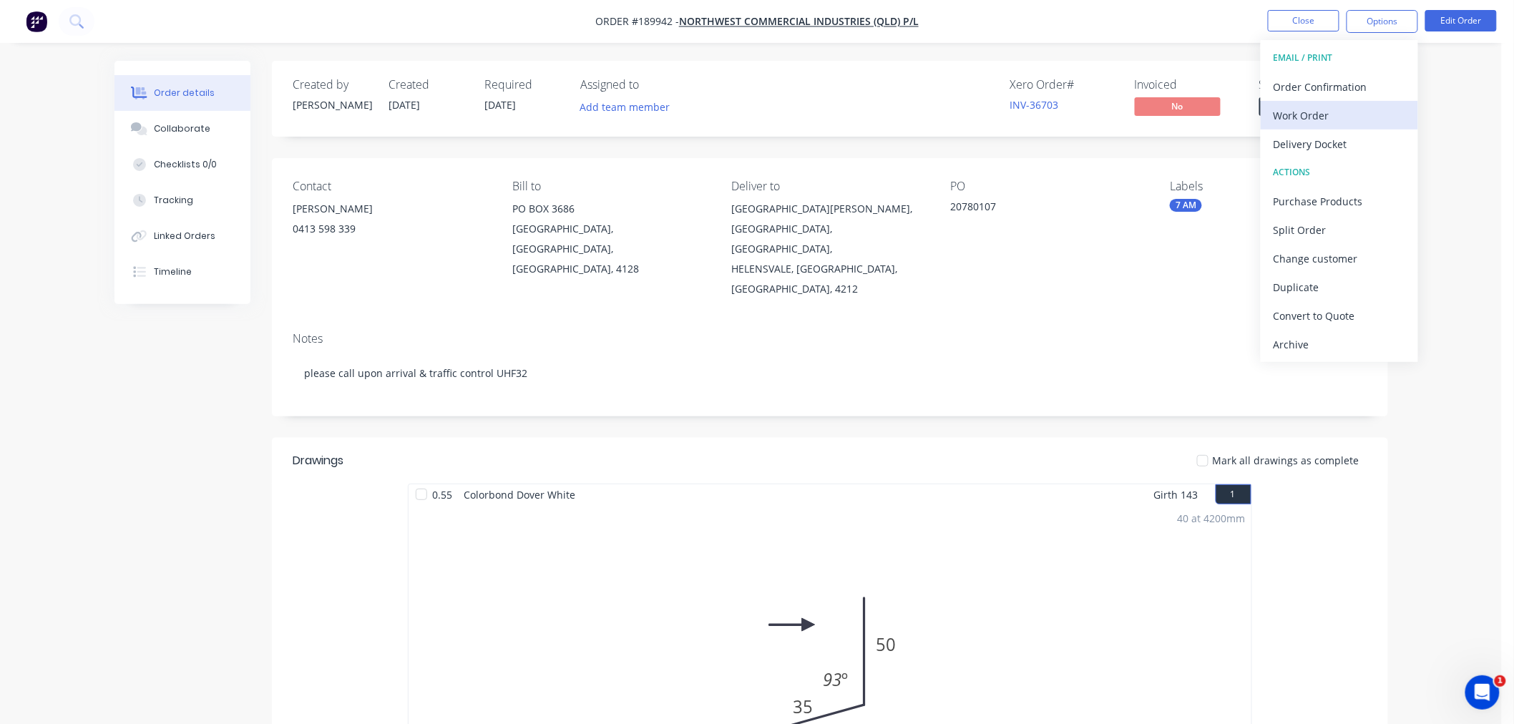
click at [1349, 112] on div "Work Order" at bounding box center [1339, 115] width 132 height 21
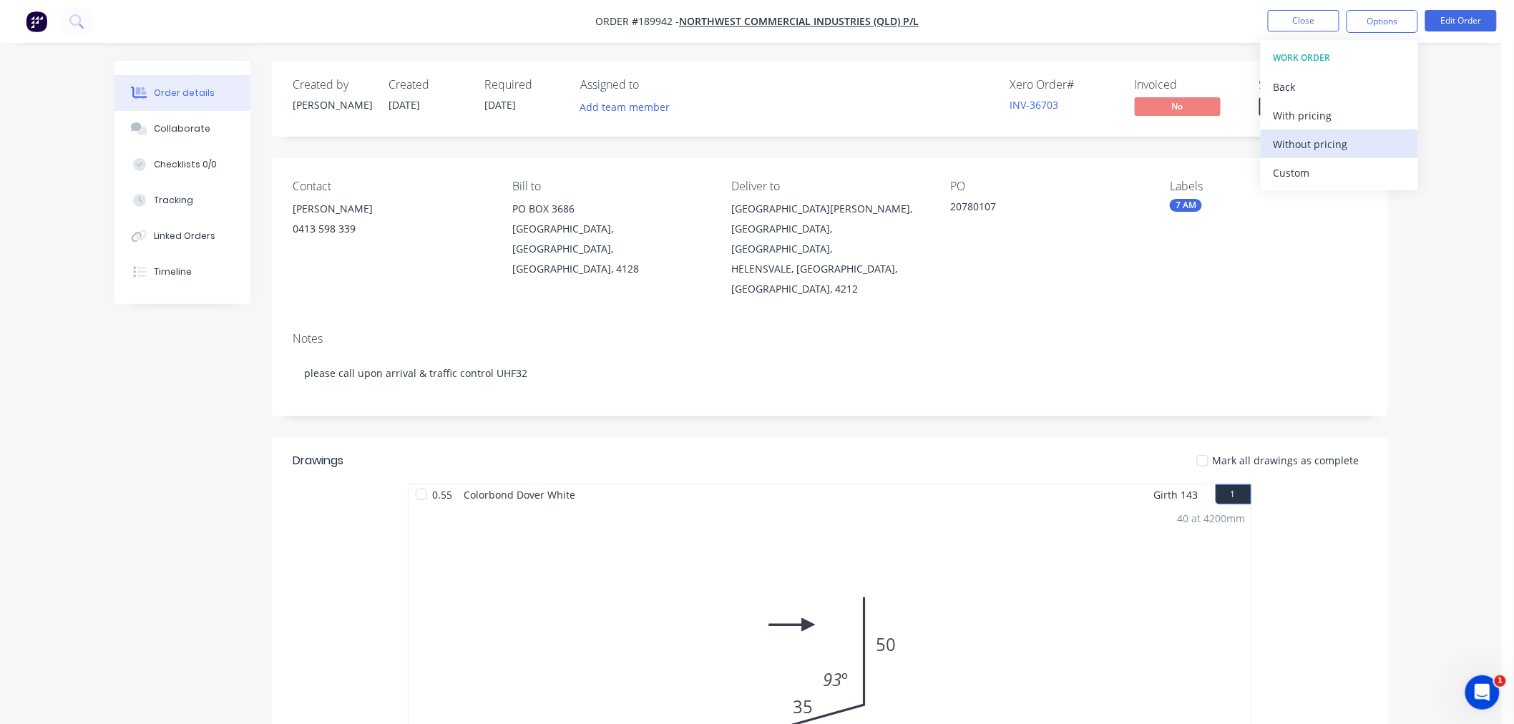
click at [1320, 146] on div "Without pricing" at bounding box center [1339, 144] width 132 height 21
click at [735, 114] on div "Xero Order # INV-36703 Invoiced No Status Submitted" at bounding box center [1045, 98] width 642 height 41
click at [1460, 18] on button "Edit Order" at bounding box center [1461, 20] width 72 height 21
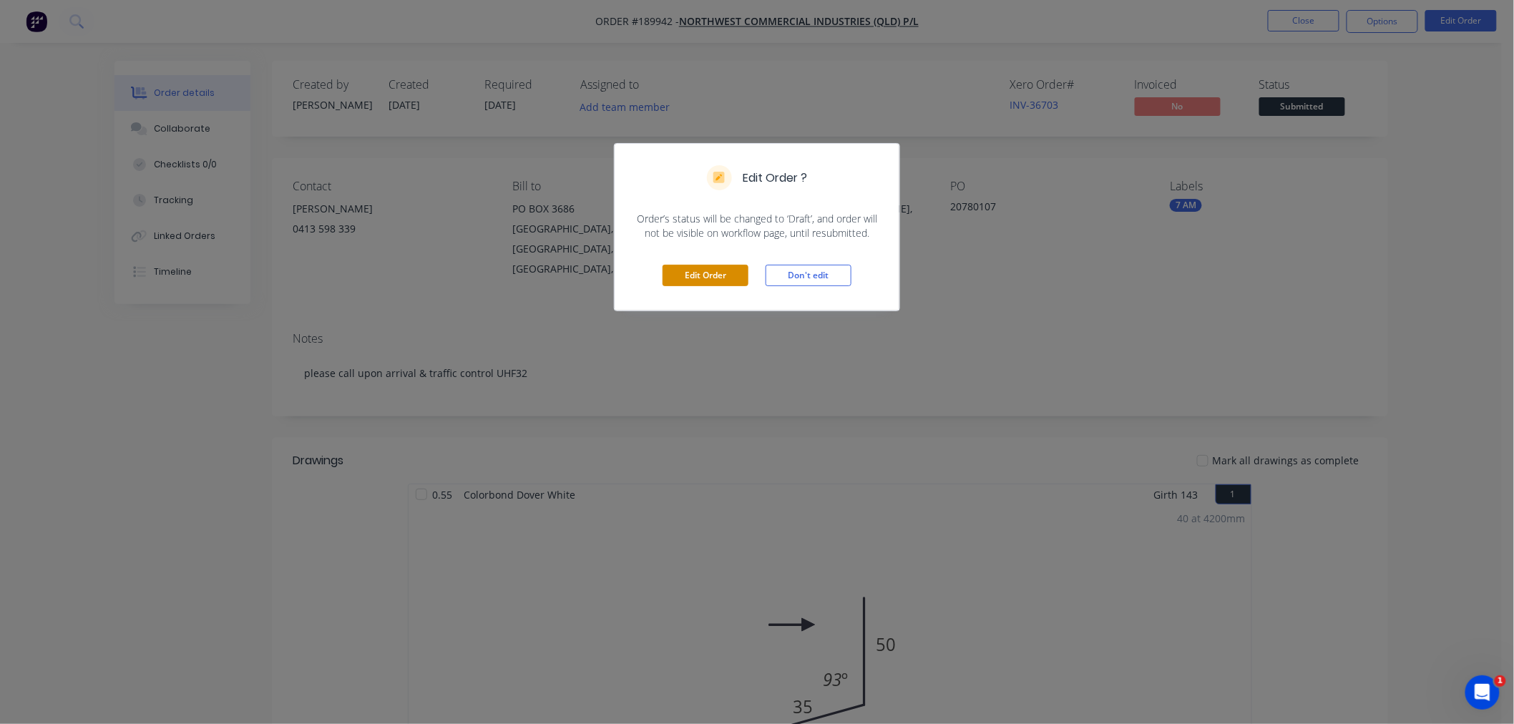
click at [701, 266] on button "Edit Order" at bounding box center [705, 275] width 86 height 21
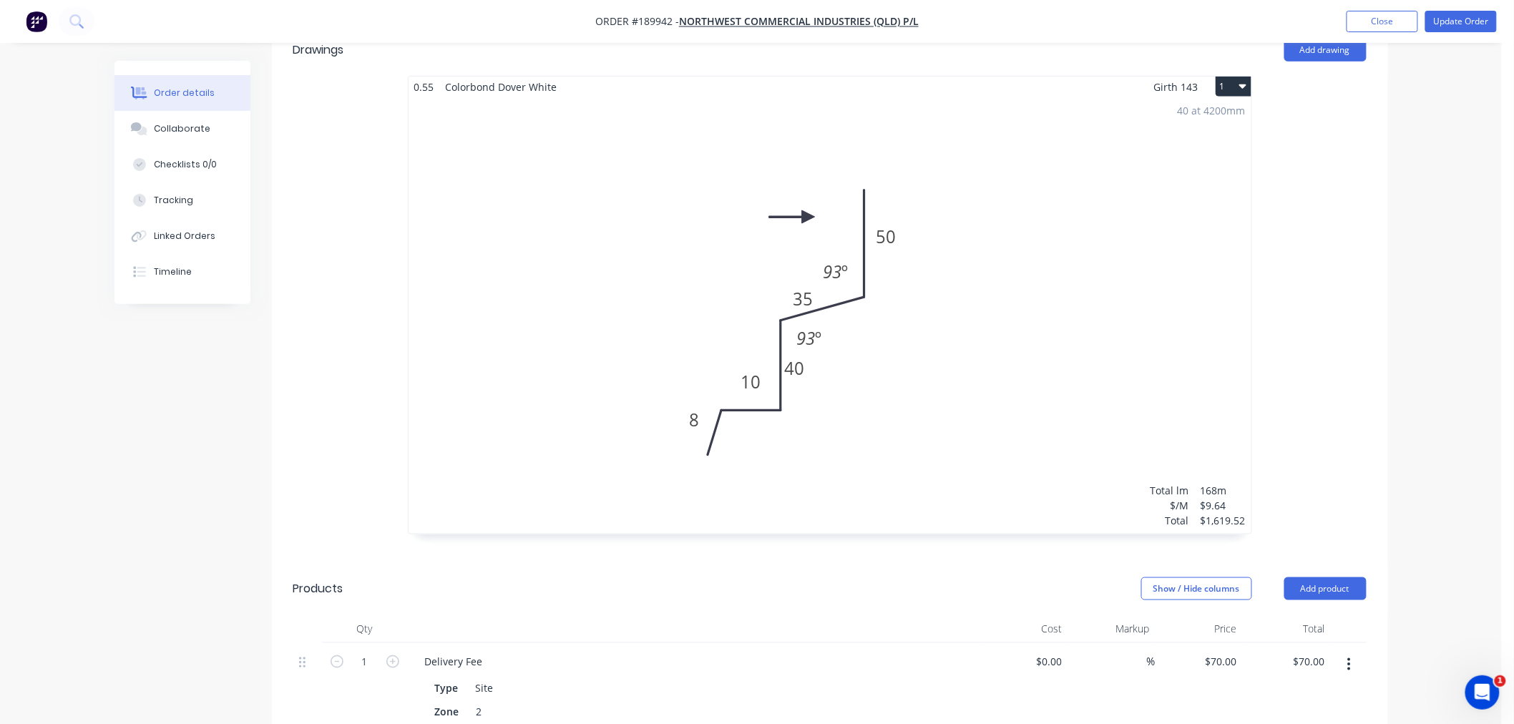
click at [992, 415] on div "40 at 4200mm Total lm $/M Total 168m $9.64 $1,619.52" at bounding box center [829, 315] width 843 height 436
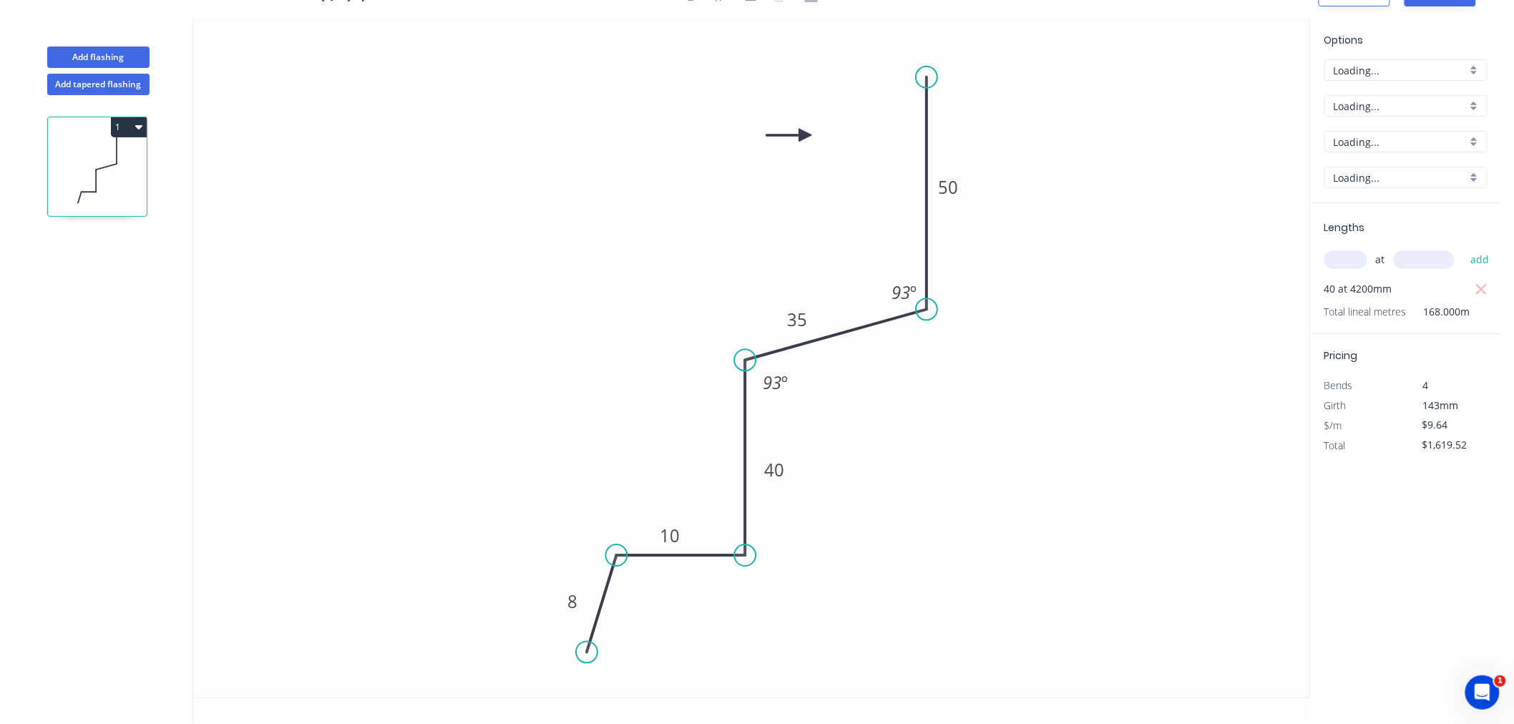
scroll to position [26, 0]
drag, startPoint x: 746, startPoint y: 361, endPoint x: 764, endPoint y: 348, distance: 22.5
click at [764, 348] on circle at bounding box center [763, 347] width 21 height 21
click at [714, 524] on tspan "?" at bounding box center [718, 528] width 8 height 24
click at [722, 523] on tspan "º" at bounding box center [724, 528] width 6 height 24
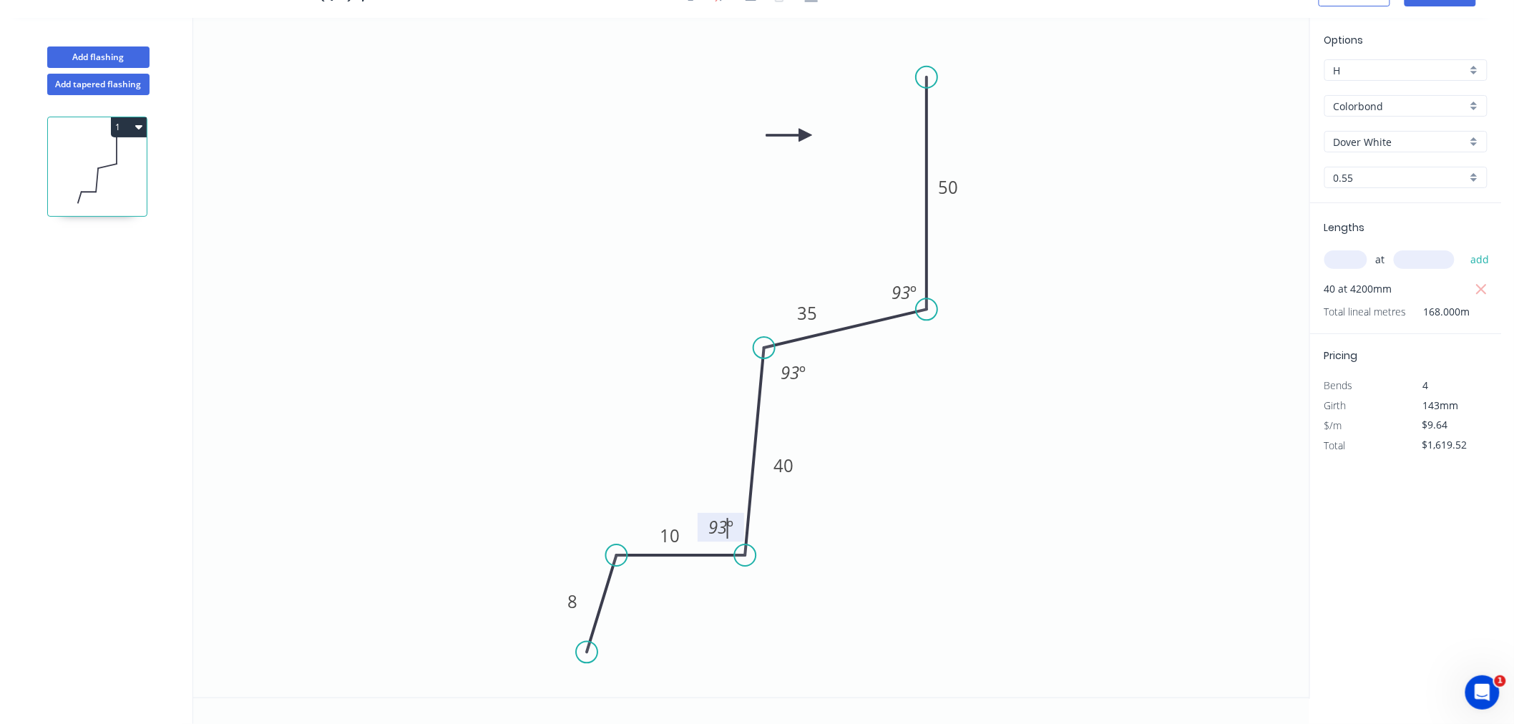
click at [933, 518] on icon "0 8 10 40 35 50 93 º 93 º 93 º" at bounding box center [751, 358] width 1116 height 680
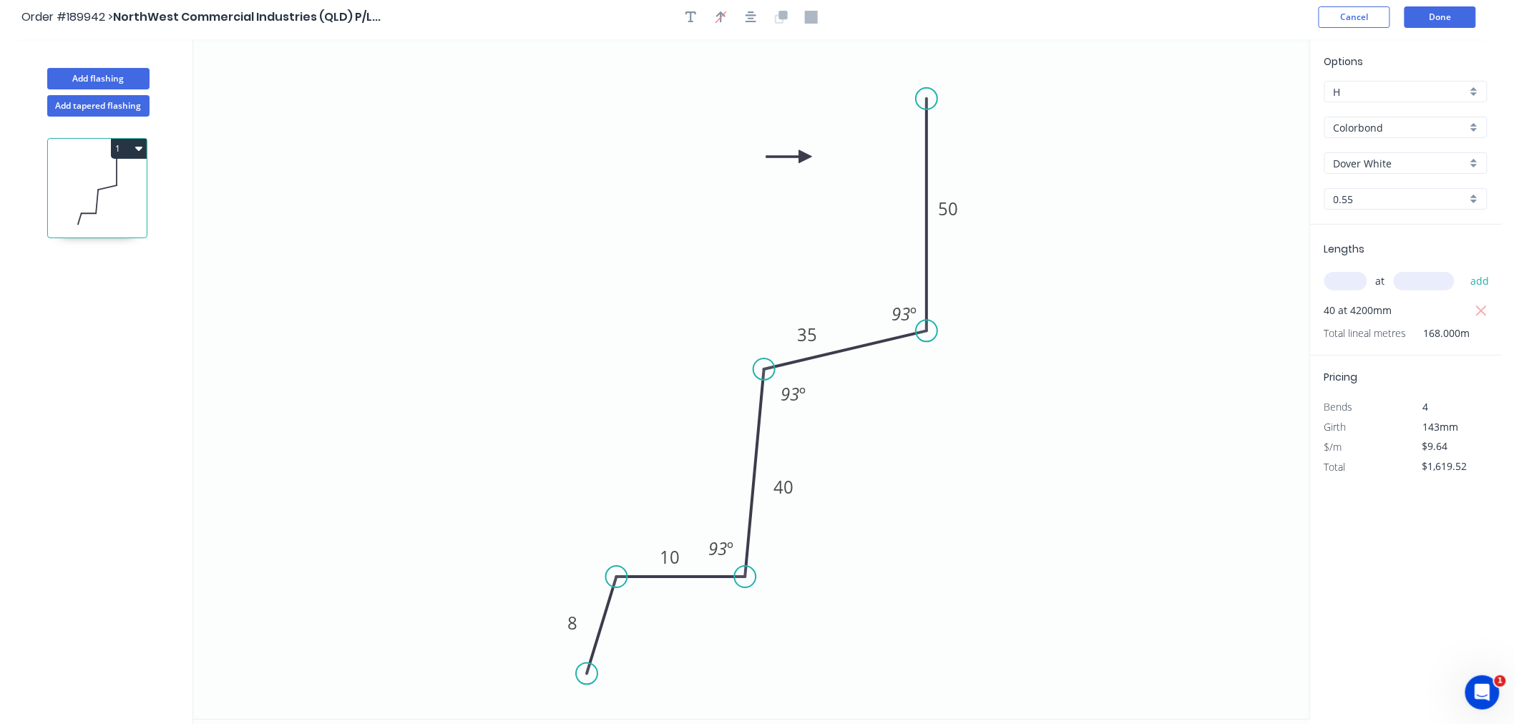
scroll to position [0, 0]
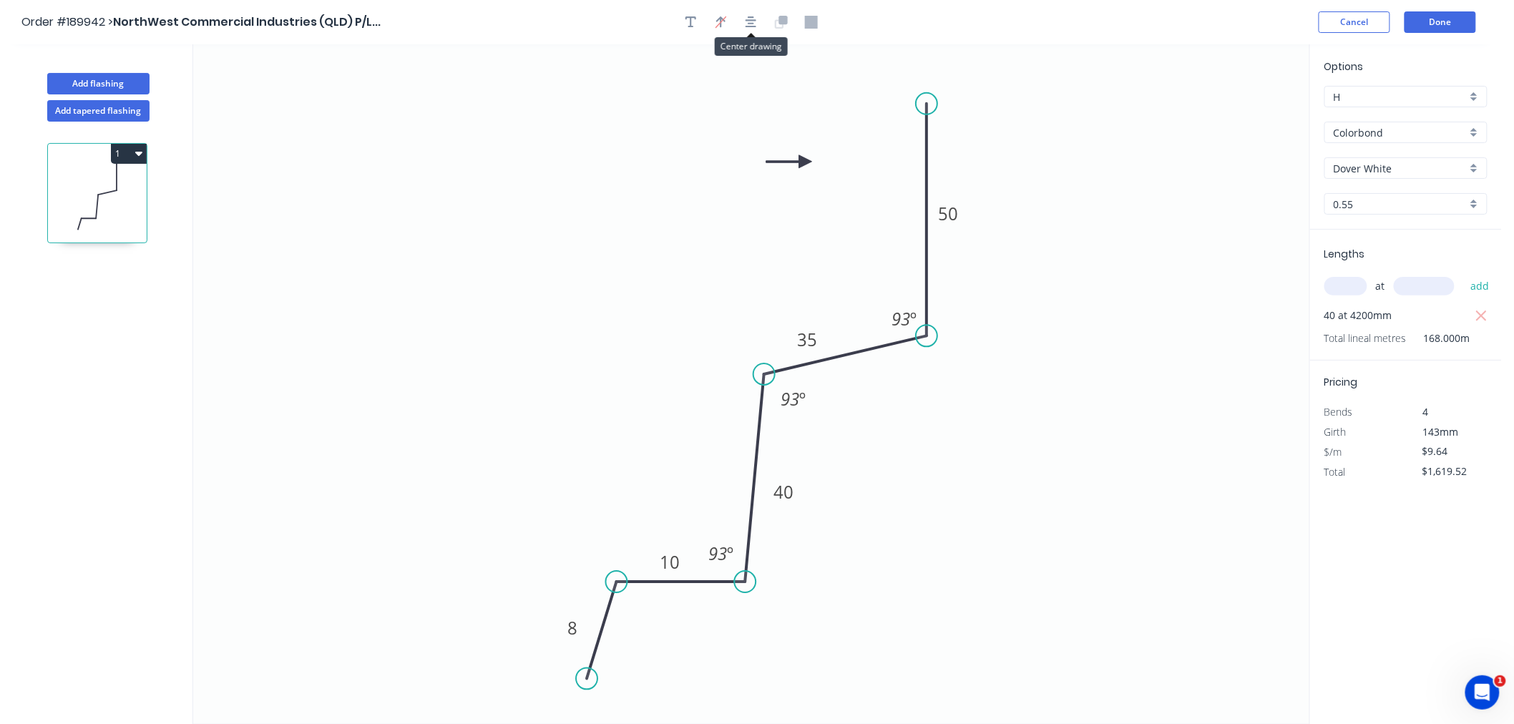
drag, startPoint x: 752, startPoint y: 31, endPoint x: 900, endPoint y: 87, distance: 157.6
click at [752, 30] on button "button" at bounding box center [750, 21] width 21 height 21
click at [1114, 205] on icon "0 8 10 40 35 50 93 º 93 º 93 º" at bounding box center [751, 384] width 1116 height 680
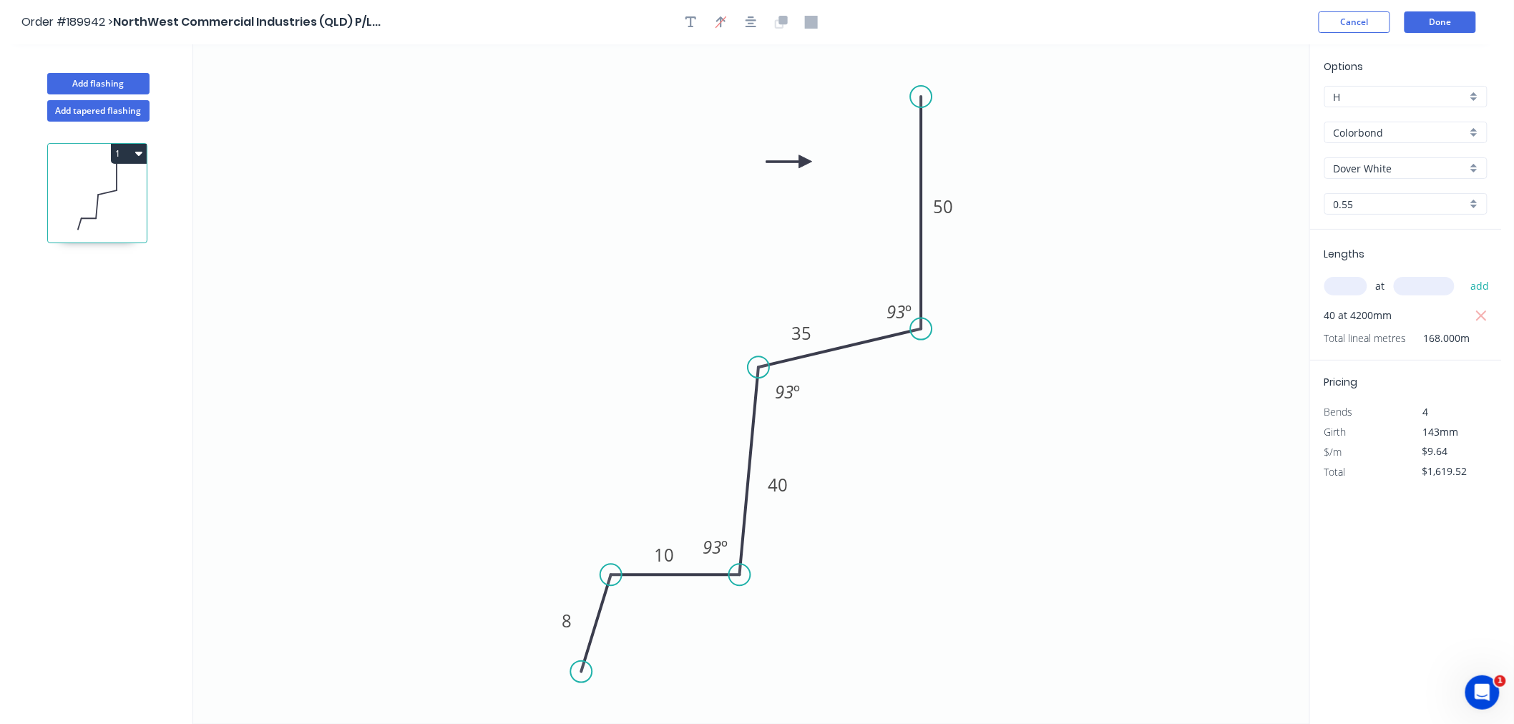
click at [1144, 39] on header "Order #189942 > NorthWest Commercial Industries (QLD) P/L... Cancel Done" at bounding box center [750, 22] width 1501 height 44
click at [1453, 26] on button "Done" at bounding box center [1440, 21] width 72 height 21
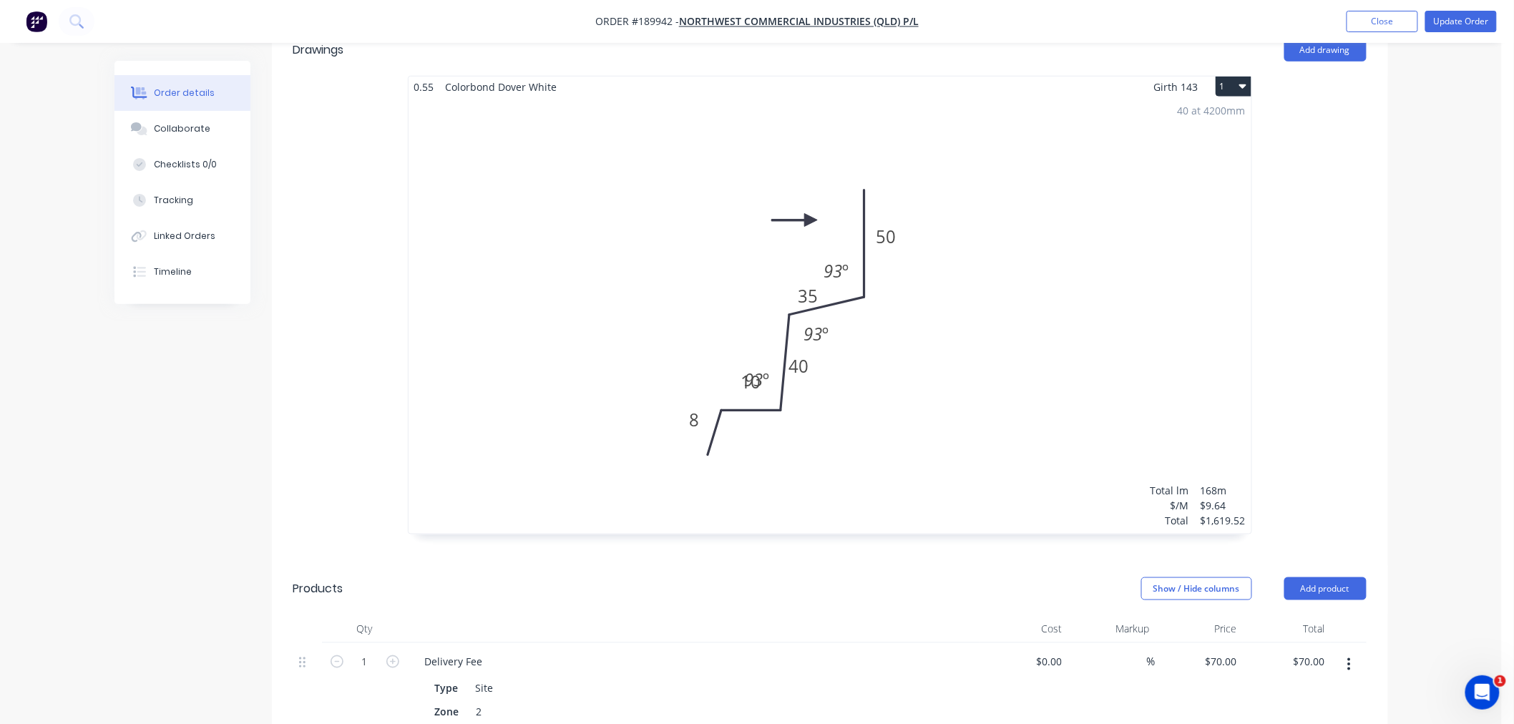
click at [740, 382] on div "40 at 4200mm Total lm $/M Total 168m $9.64 $1,619.52" at bounding box center [829, 315] width 843 height 436
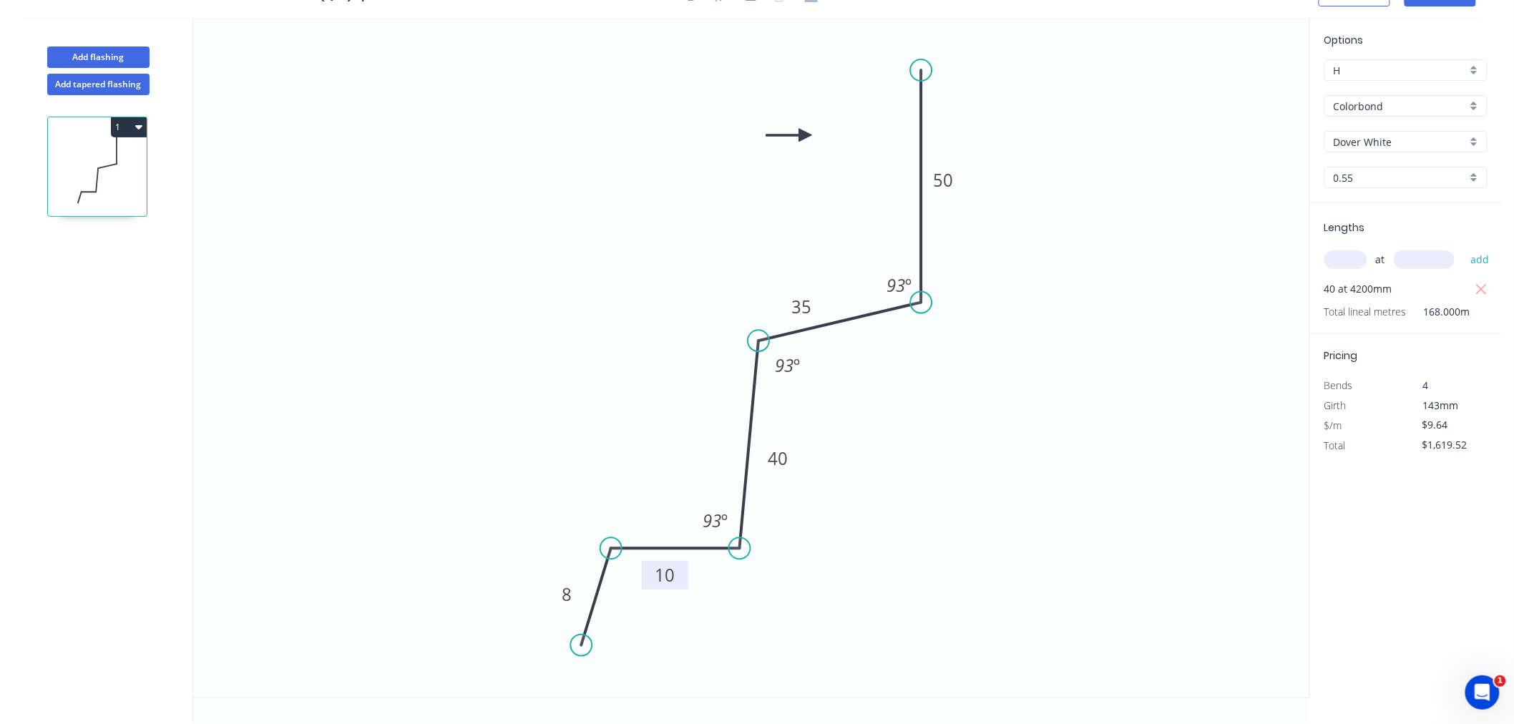
drag, startPoint x: 675, startPoint y: 515, endPoint x: 676, endPoint y: 561, distance: 46.5
click at [676, 561] on rect at bounding box center [665, 575] width 46 height 29
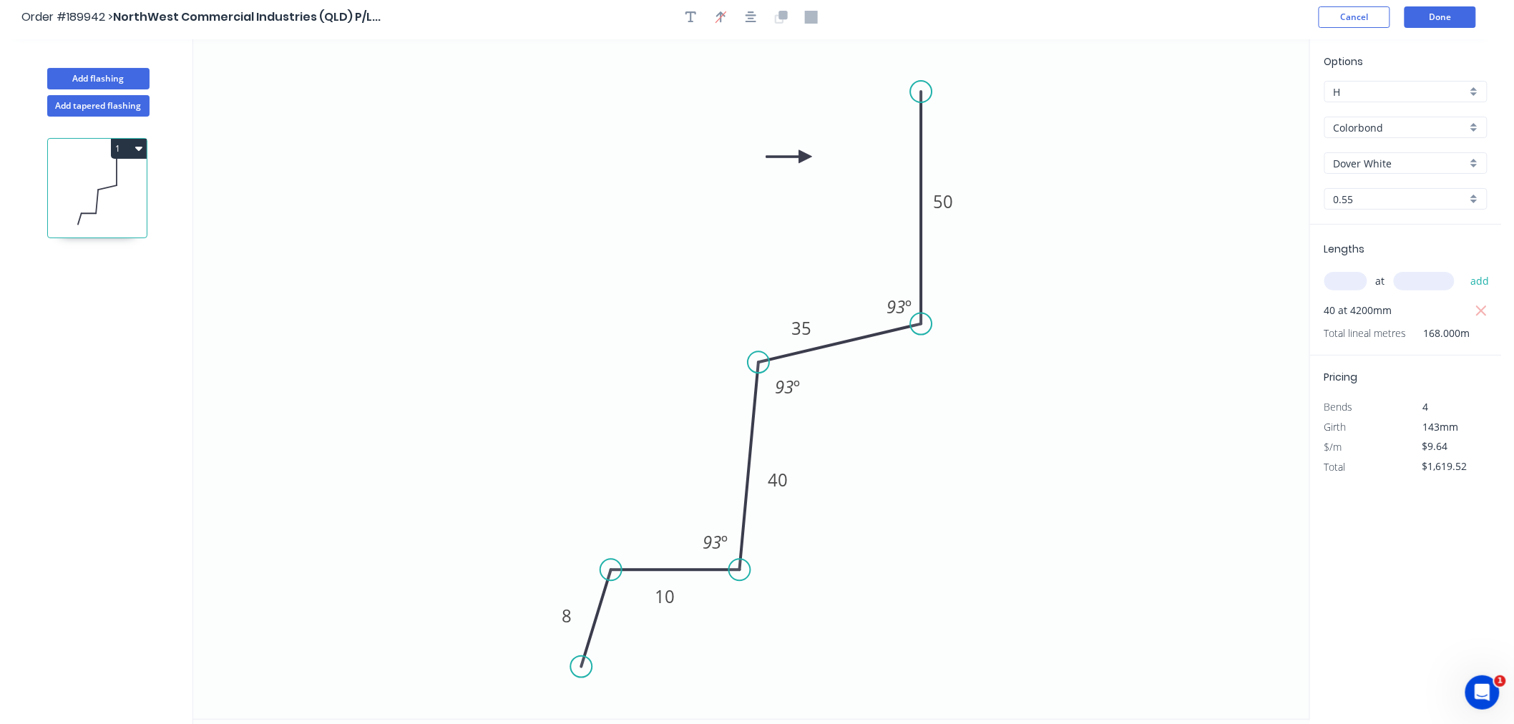
scroll to position [0, 0]
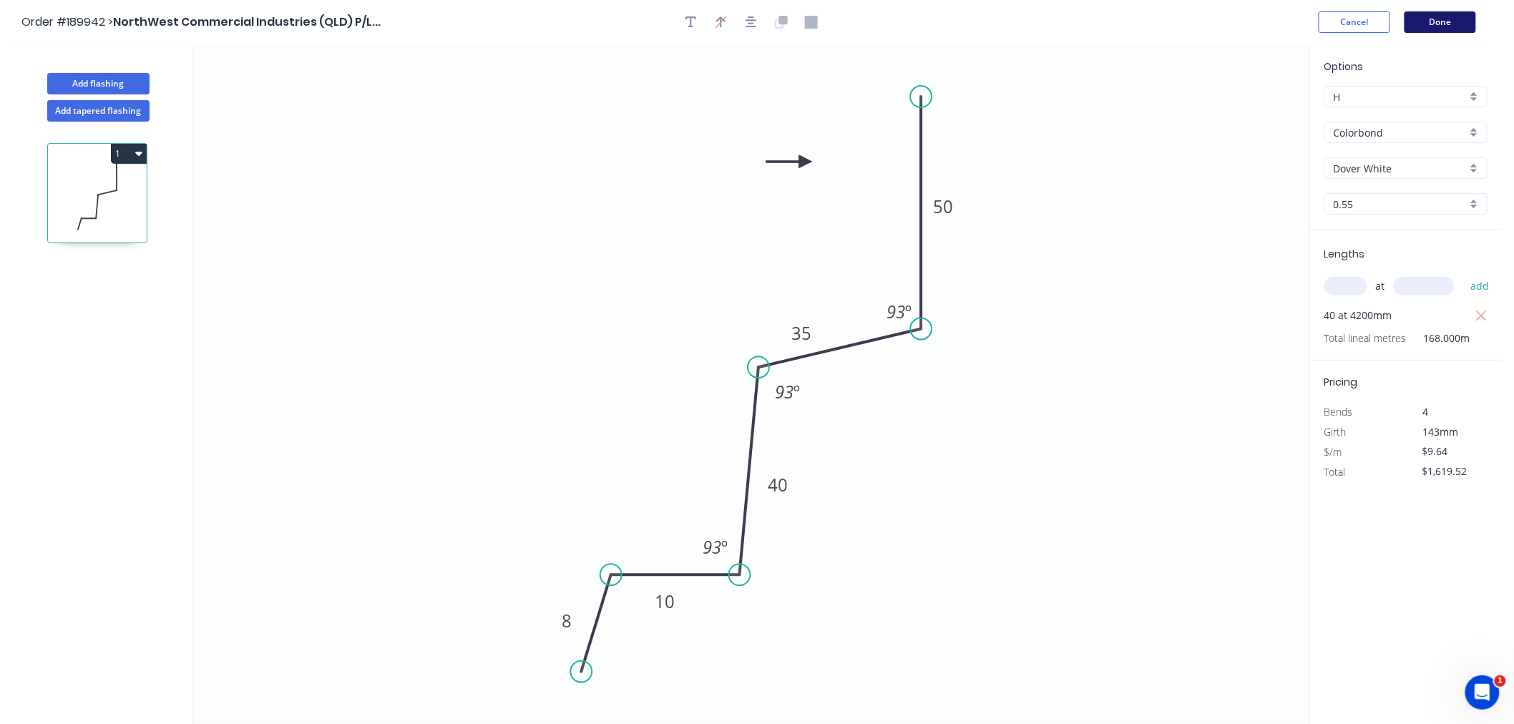
click at [1433, 20] on button "Done" at bounding box center [1440, 21] width 72 height 21
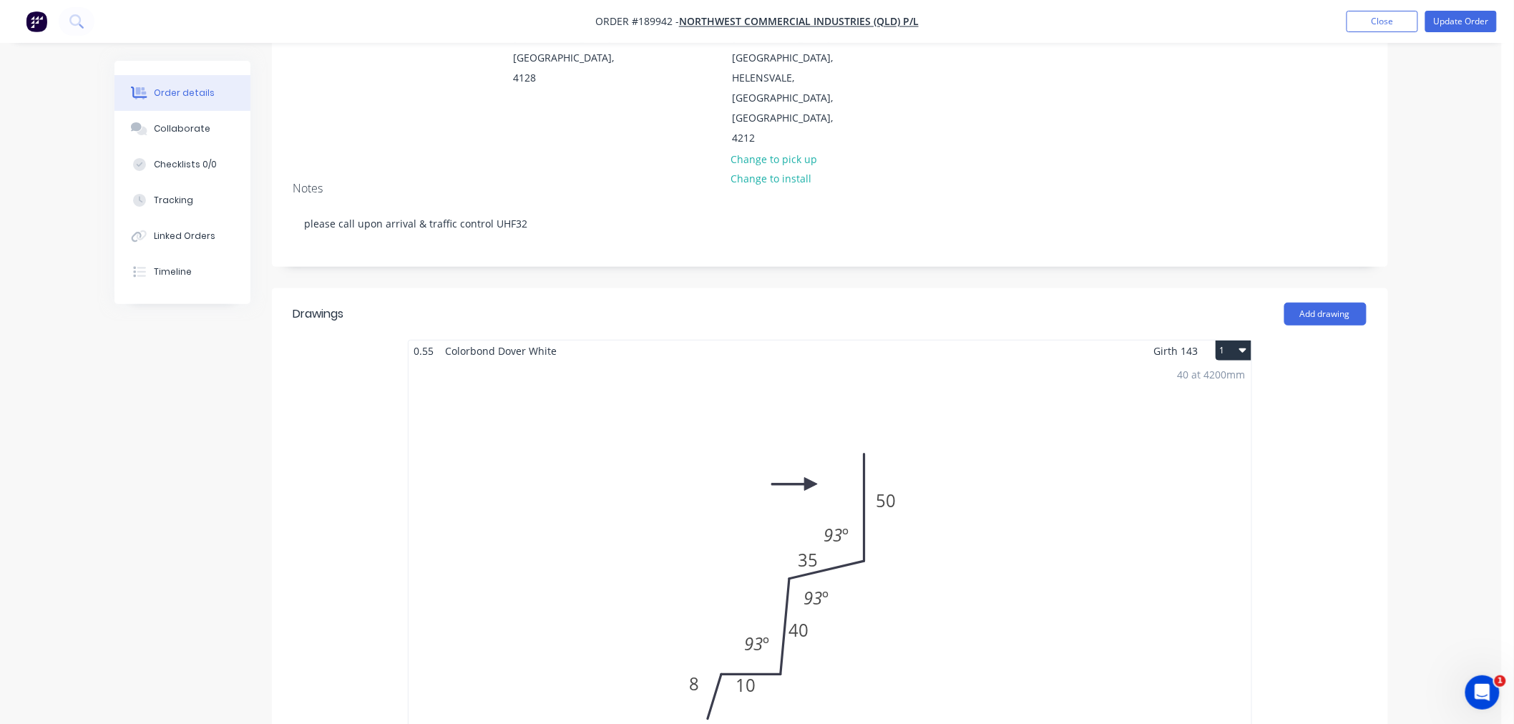
scroll to position [476, 0]
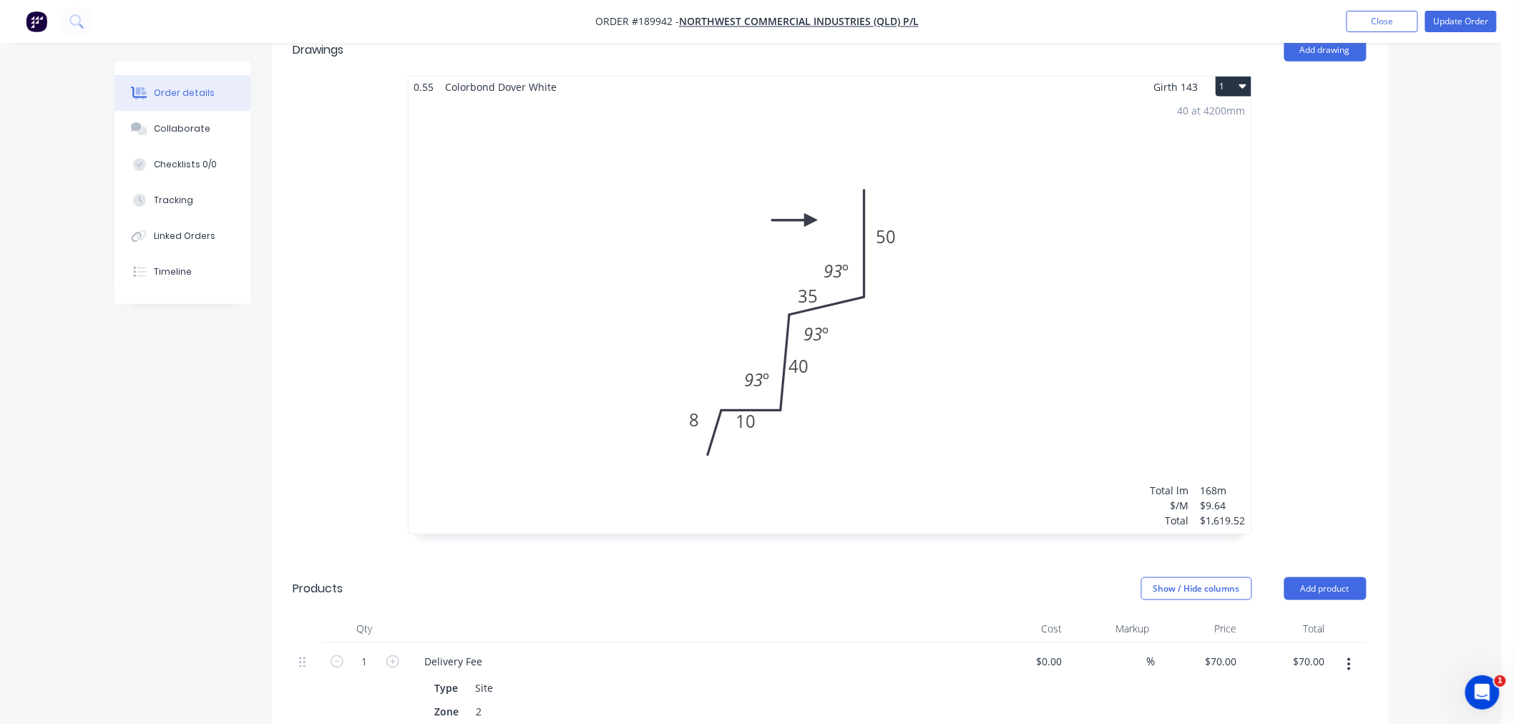
click at [728, 366] on div "40 at 4200mm Total lm $/M Total 168m $9.64 $1,619.52" at bounding box center [829, 315] width 843 height 436
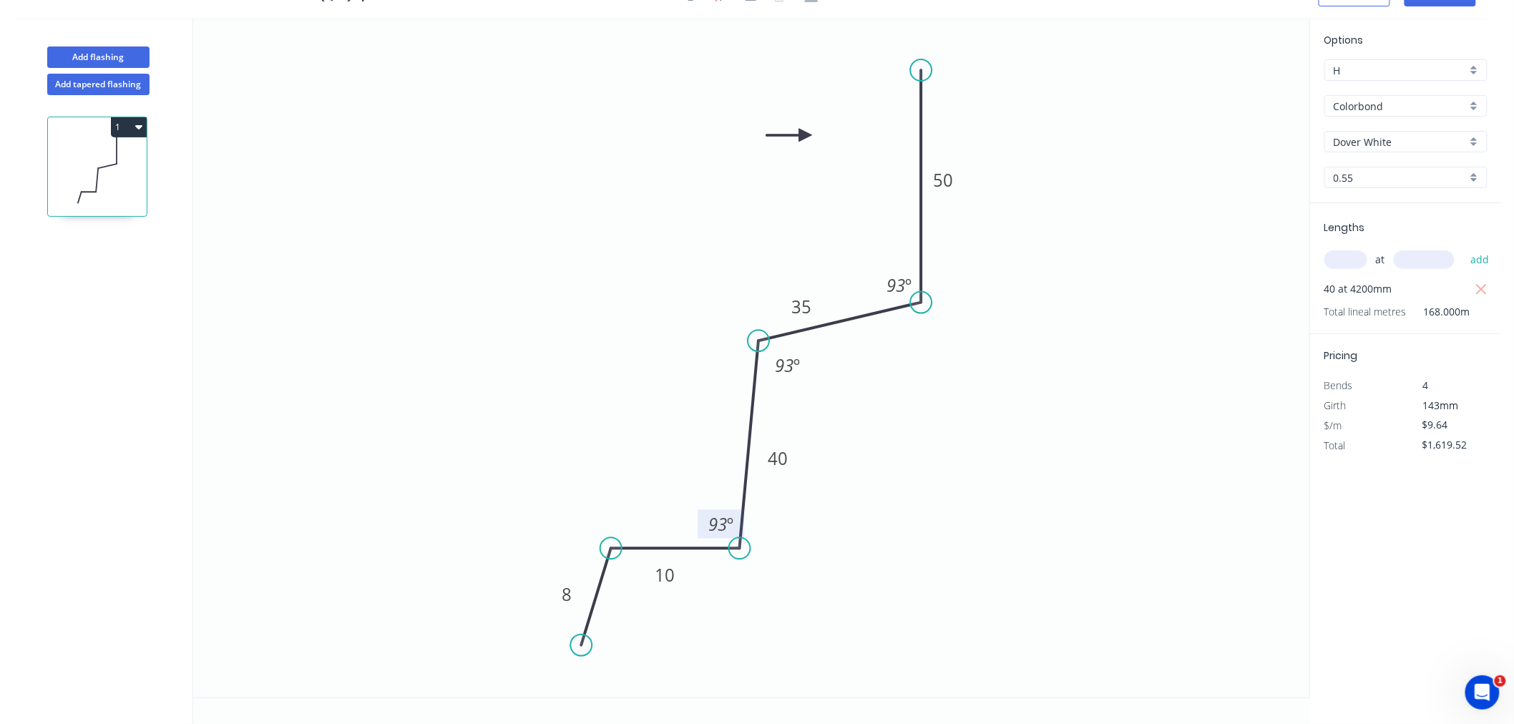
click at [738, 522] on rect at bounding box center [720, 523] width 46 height 29
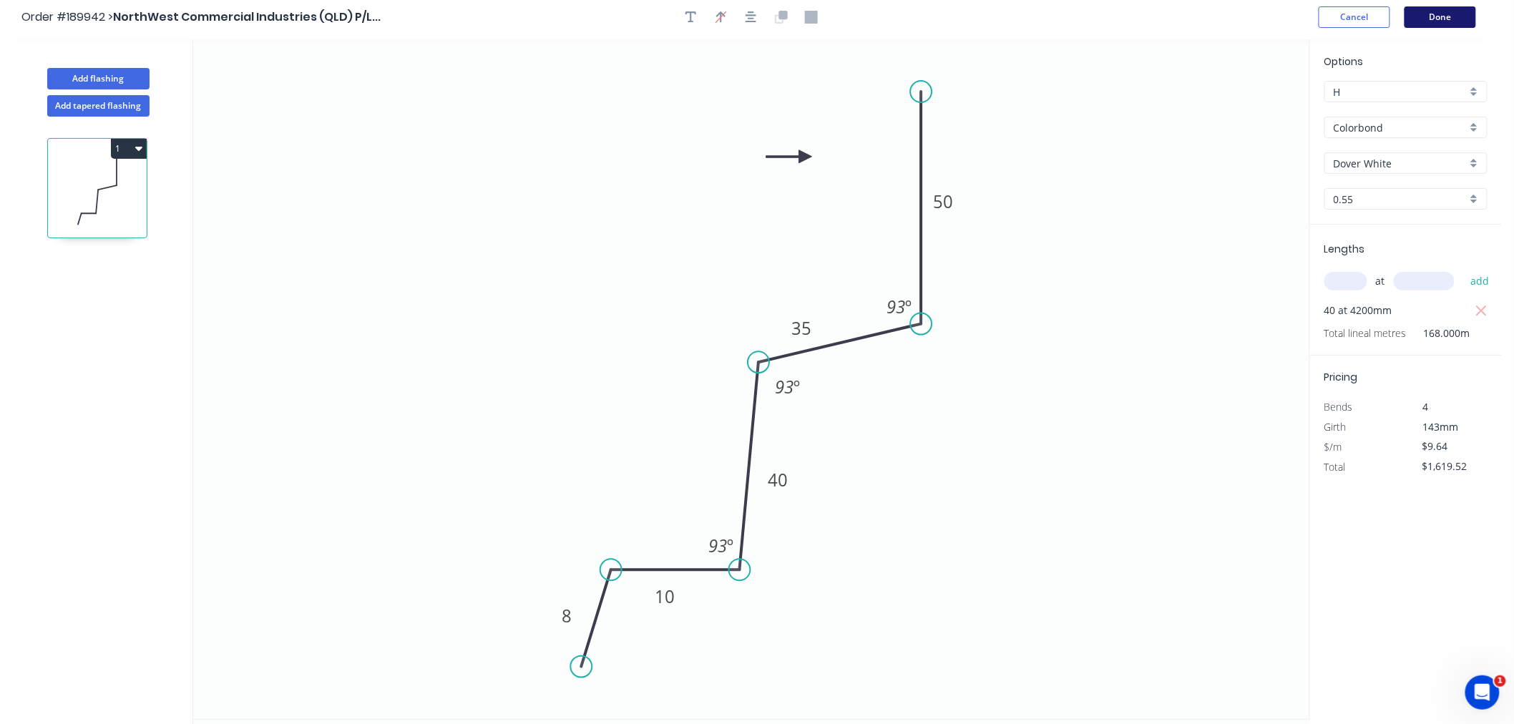
scroll to position [0, 0]
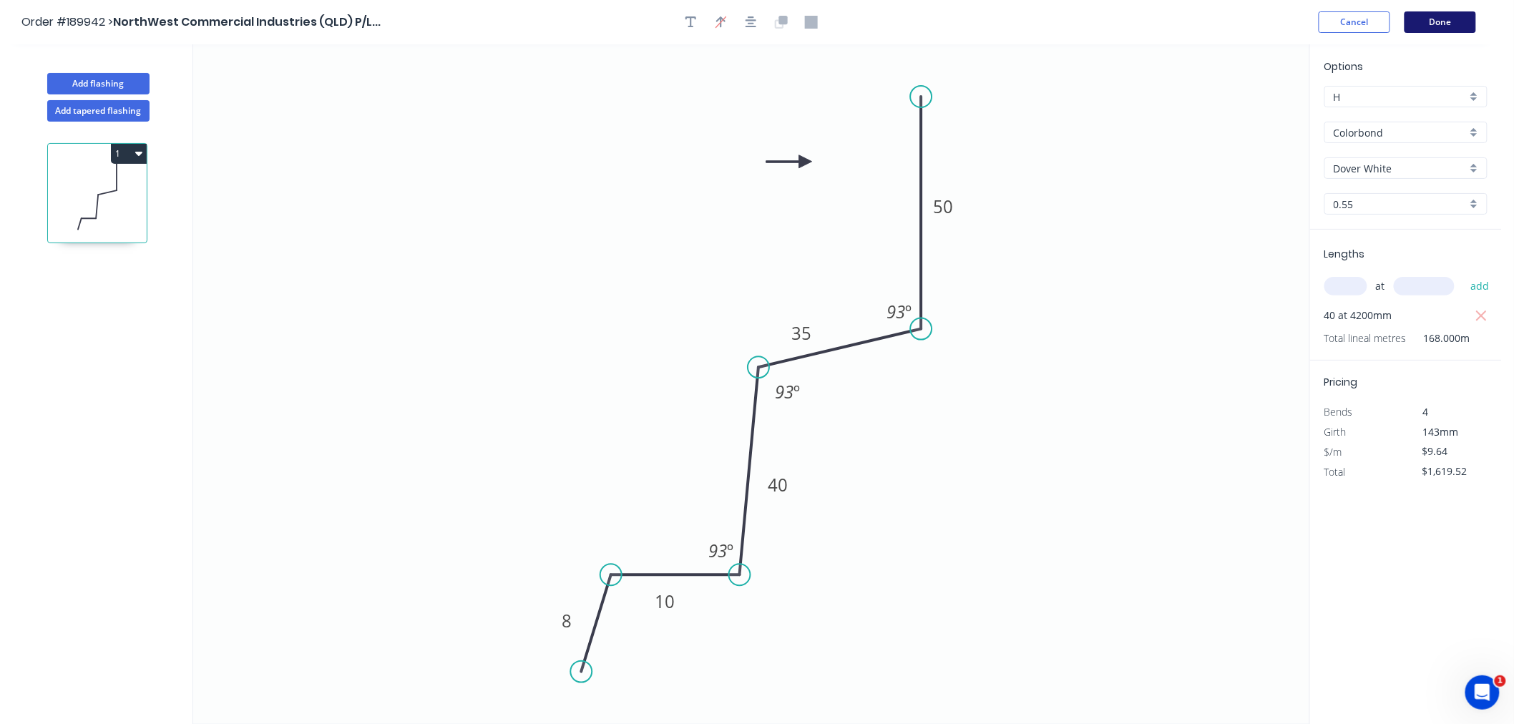
click at [1446, 16] on button "Done" at bounding box center [1440, 21] width 72 height 21
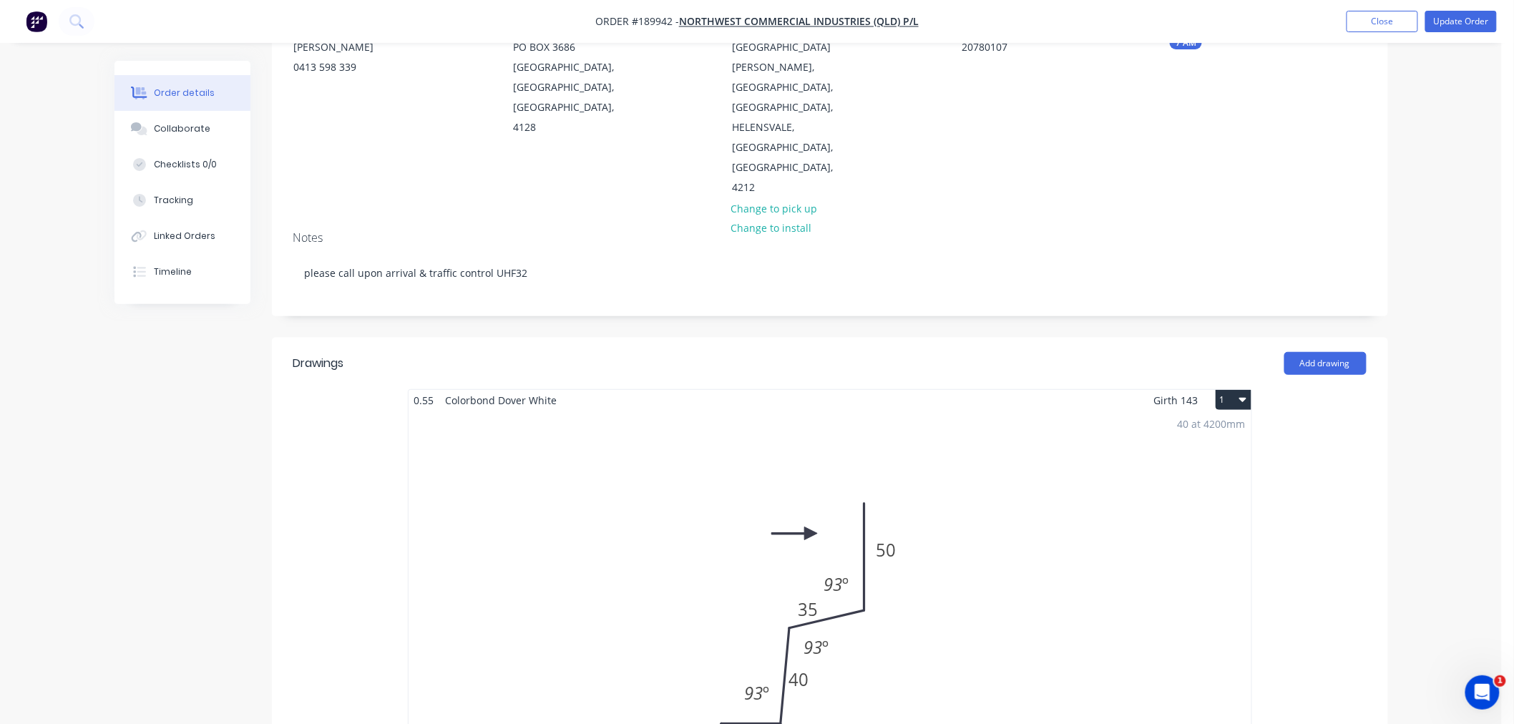
scroll to position [476, 0]
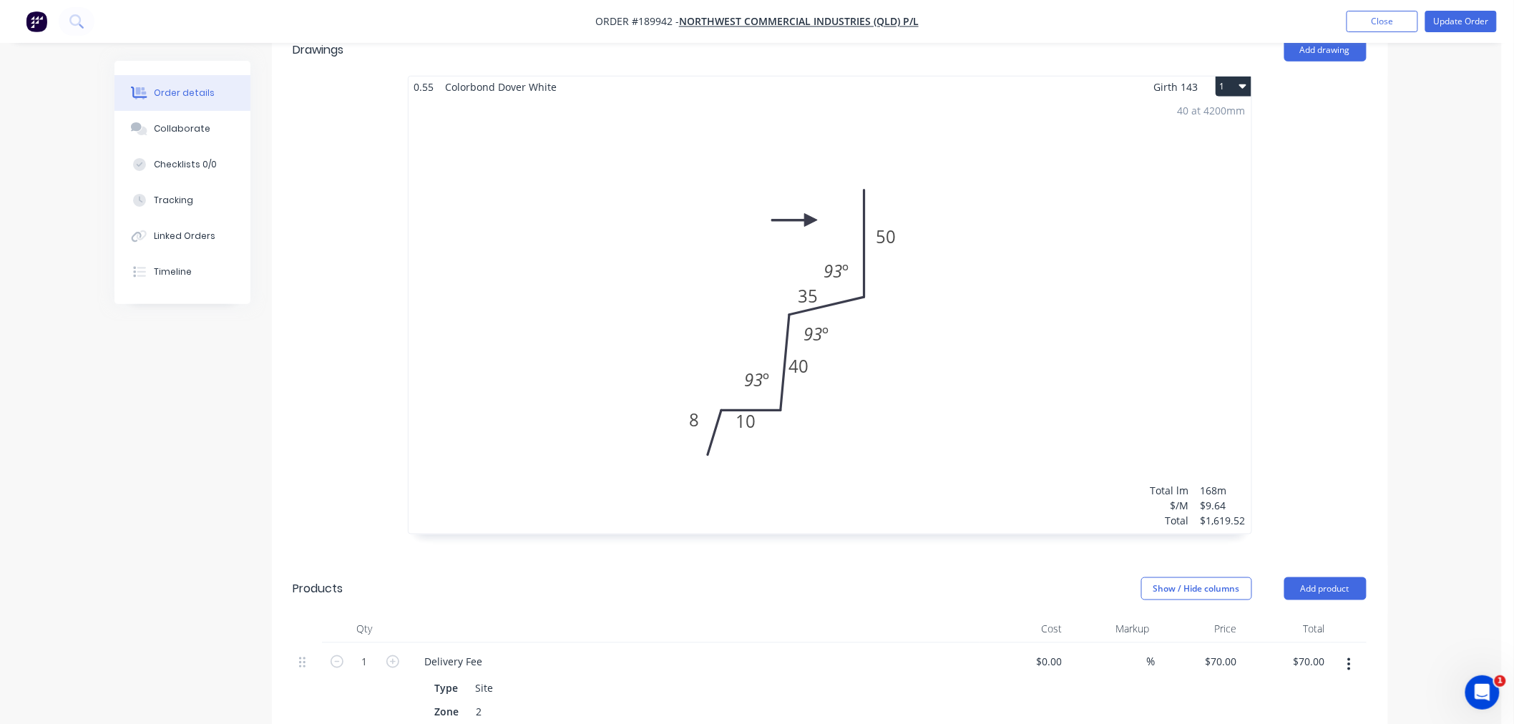
click at [766, 373] on div "40 at 4200mm Total lm $/M Total 168m $9.64 $1,619.52" at bounding box center [829, 315] width 843 height 436
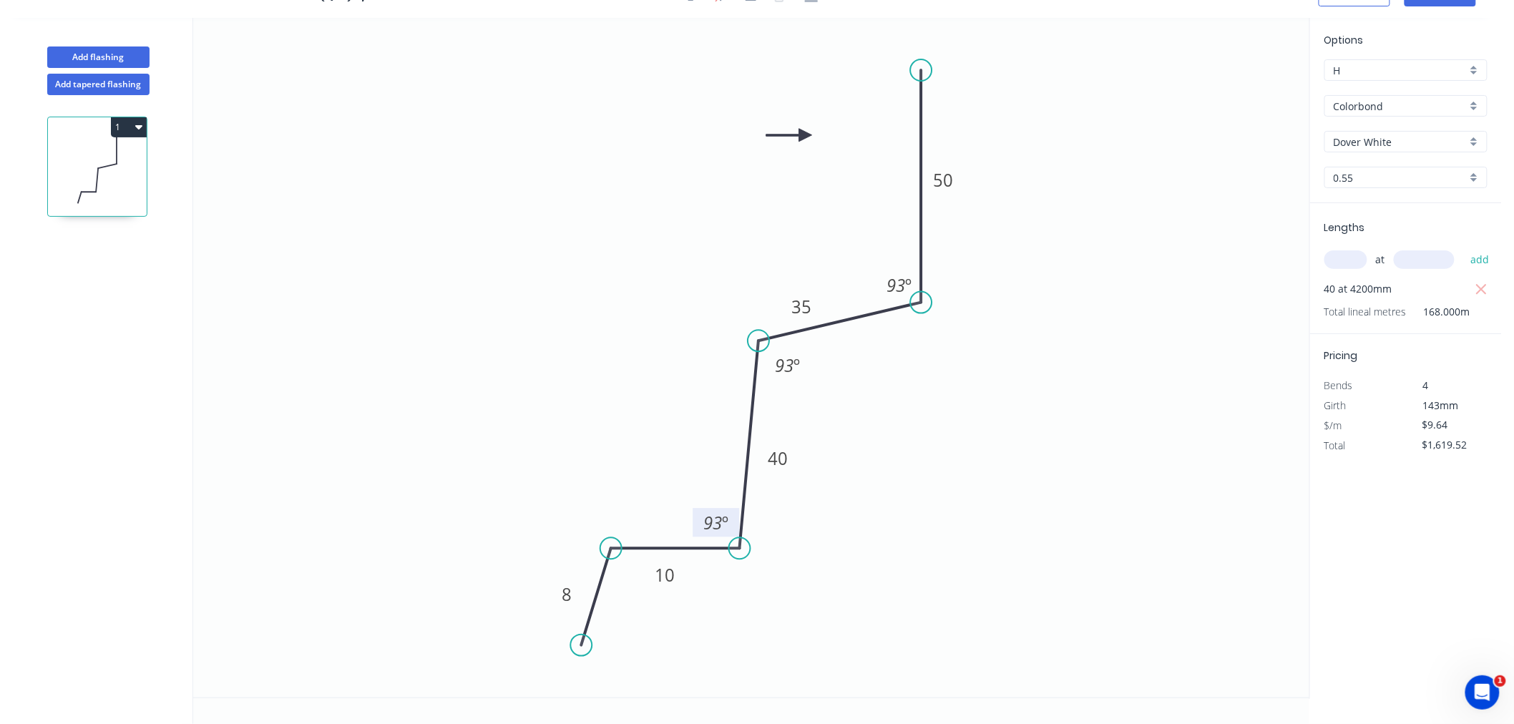
click at [695, 521] on rect at bounding box center [715, 522] width 46 height 29
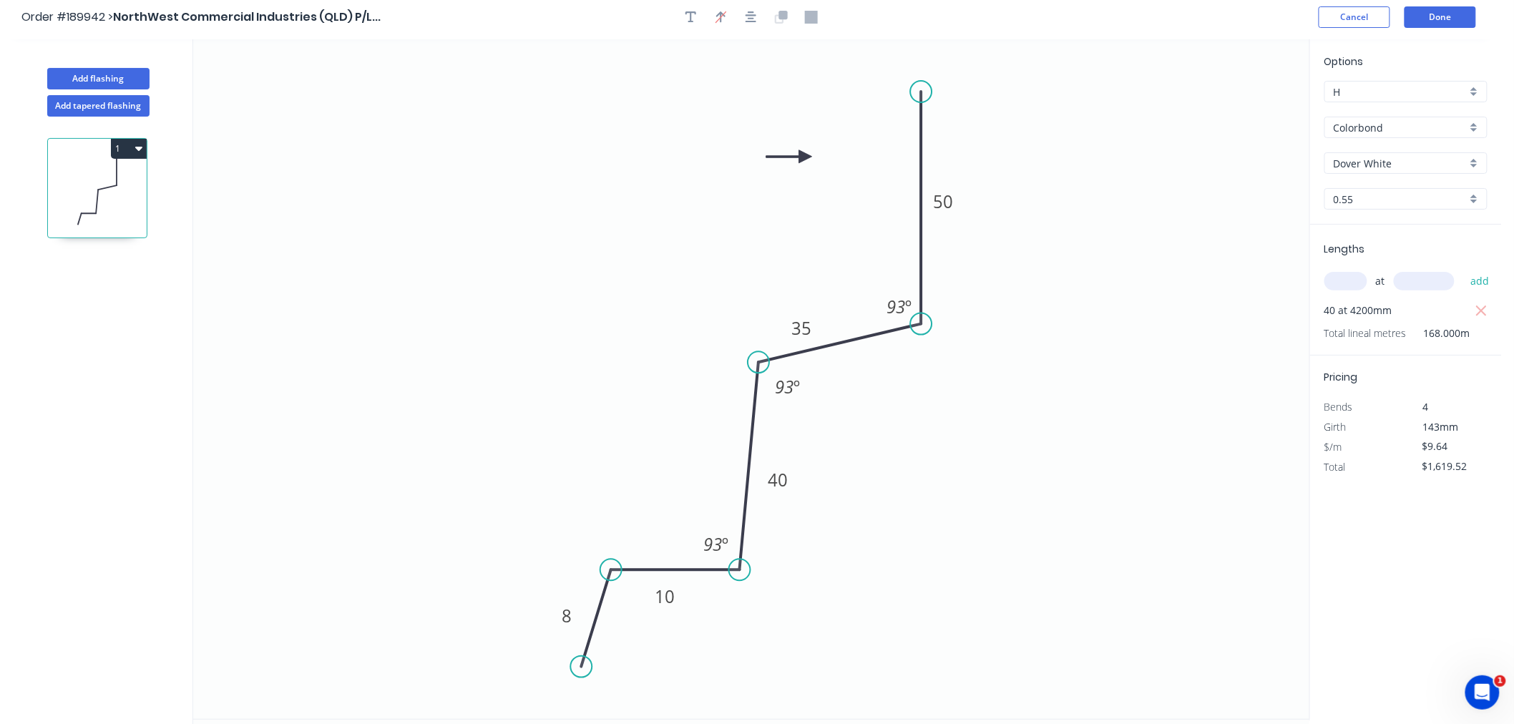
scroll to position [0, 0]
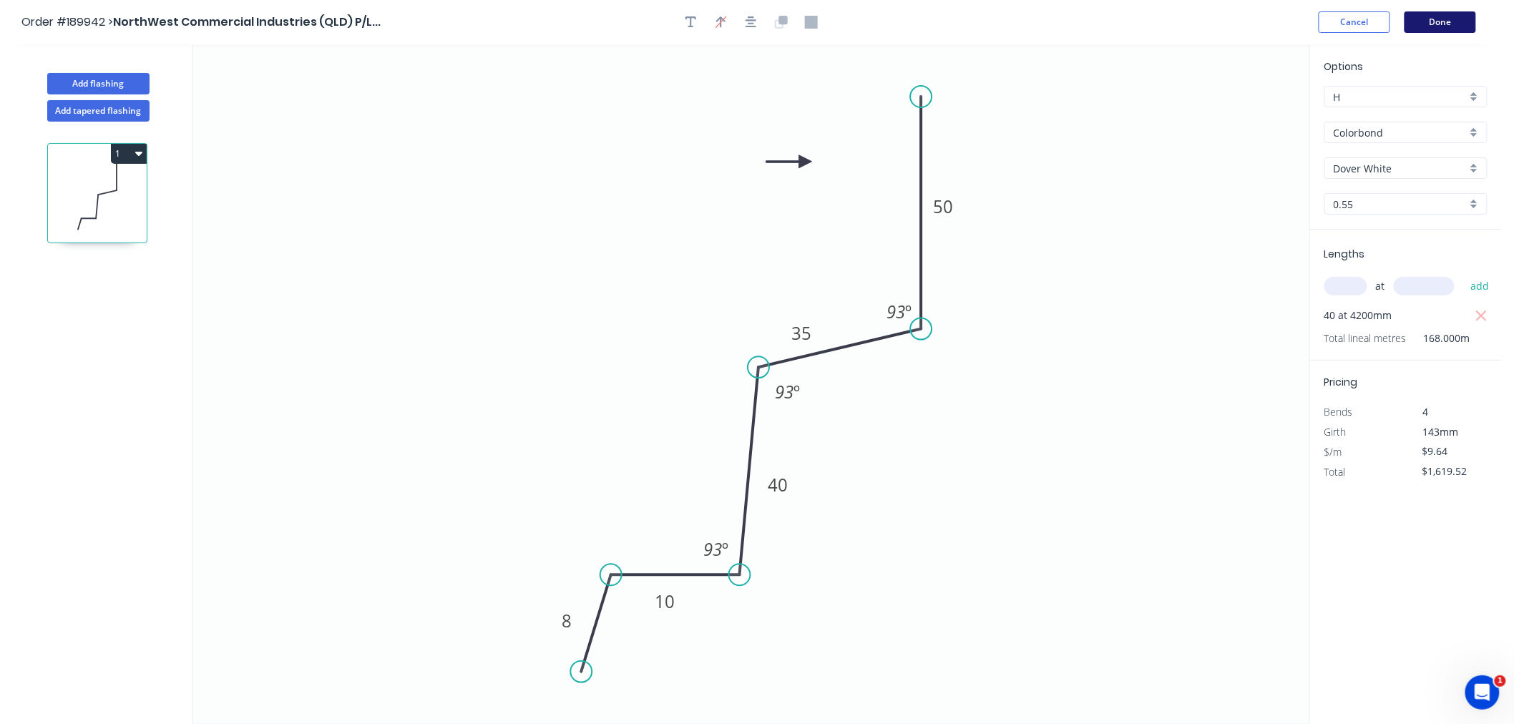
click at [1429, 20] on button "Done" at bounding box center [1440, 21] width 72 height 21
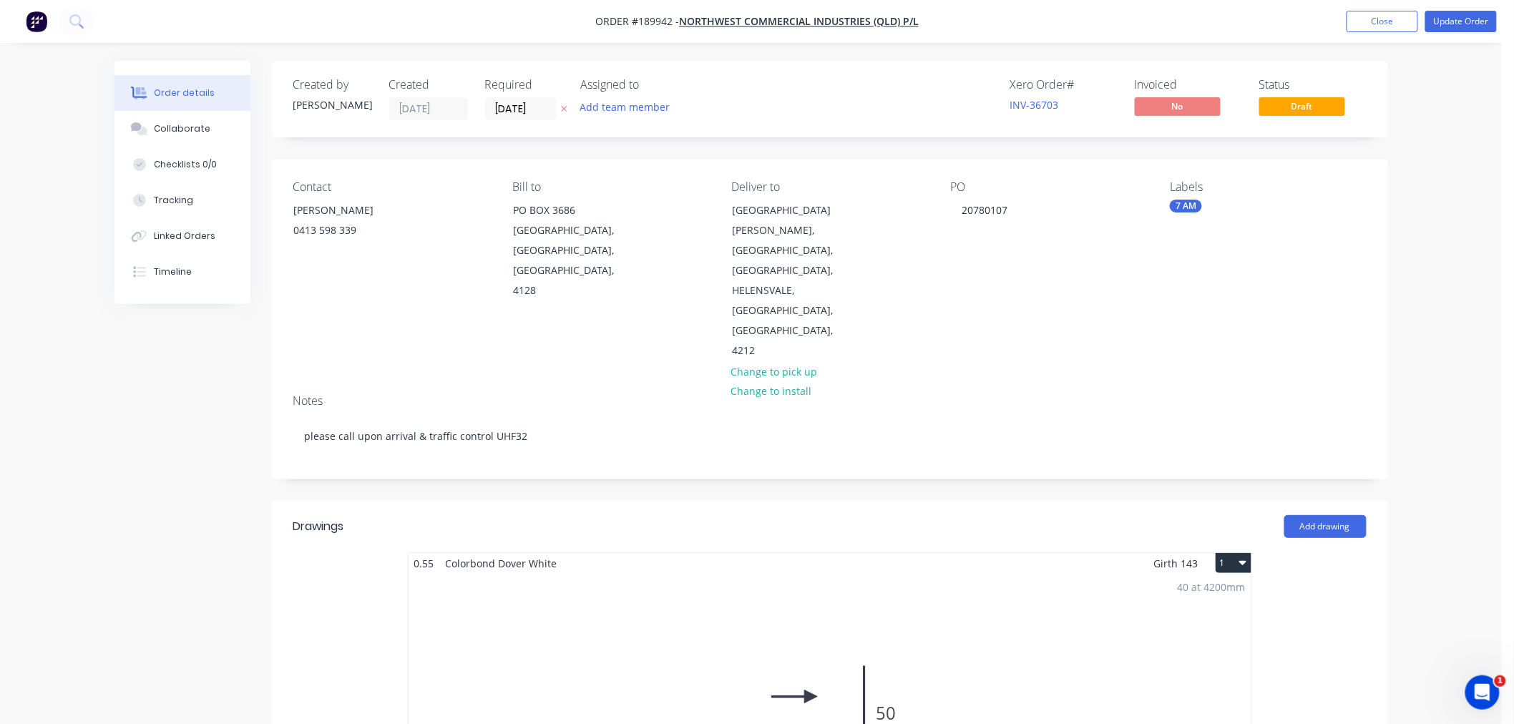
click at [1456, 21] on button "Update Order" at bounding box center [1461, 21] width 72 height 21
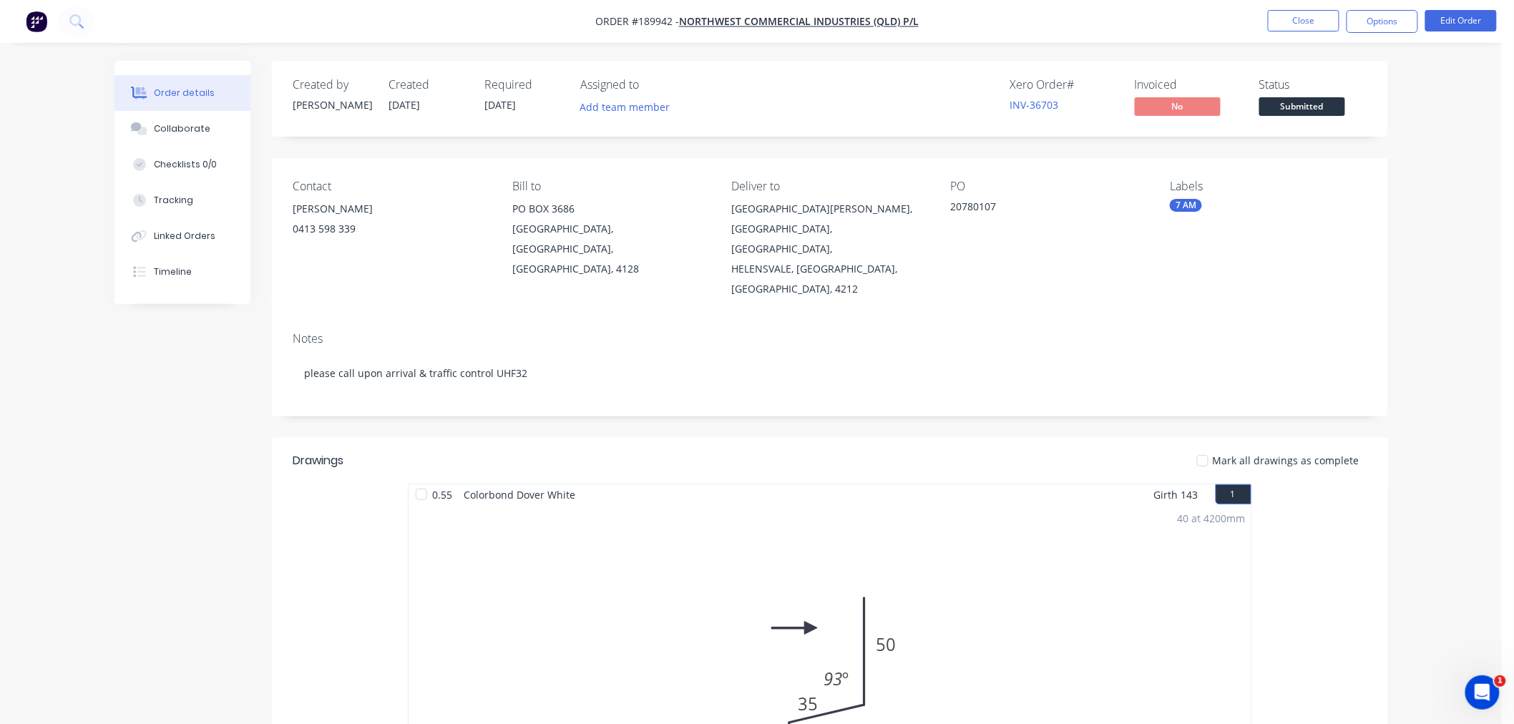
click at [1427, 138] on div "Order details Collaborate Checklists 0/0 Tracking Linked Orders Timeline Order …" at bounding box center [750, 694] width 1501 height 1388
click at [1382, 25] on button "Options" at bounding box center [1382, 21] width 72 height 23
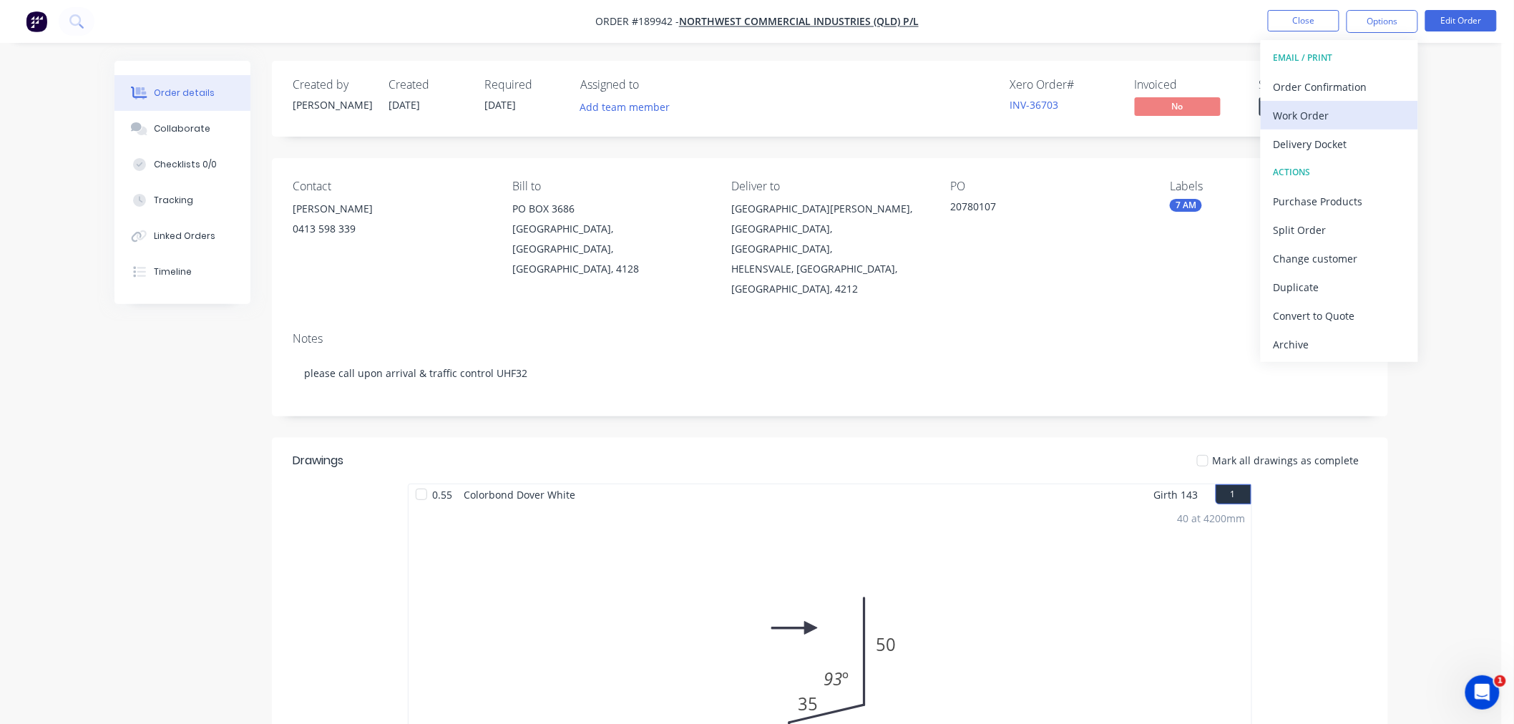
click at [1360, 105] on div "Work Order" at bounding box center [1339, 115] width 132 height 21
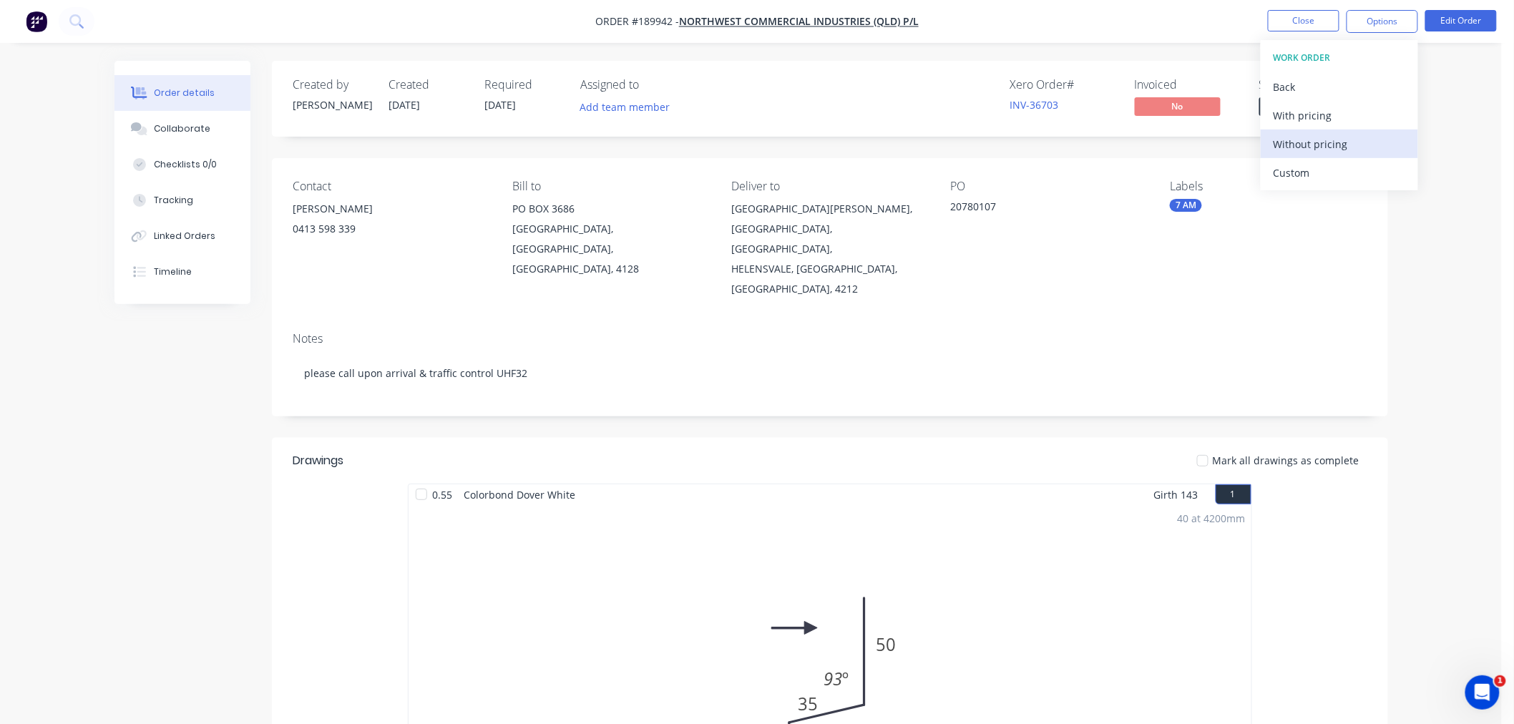
click at [1357, 144] on div "Without pricing" at bounding box center [1339, 144] width 132 height 21
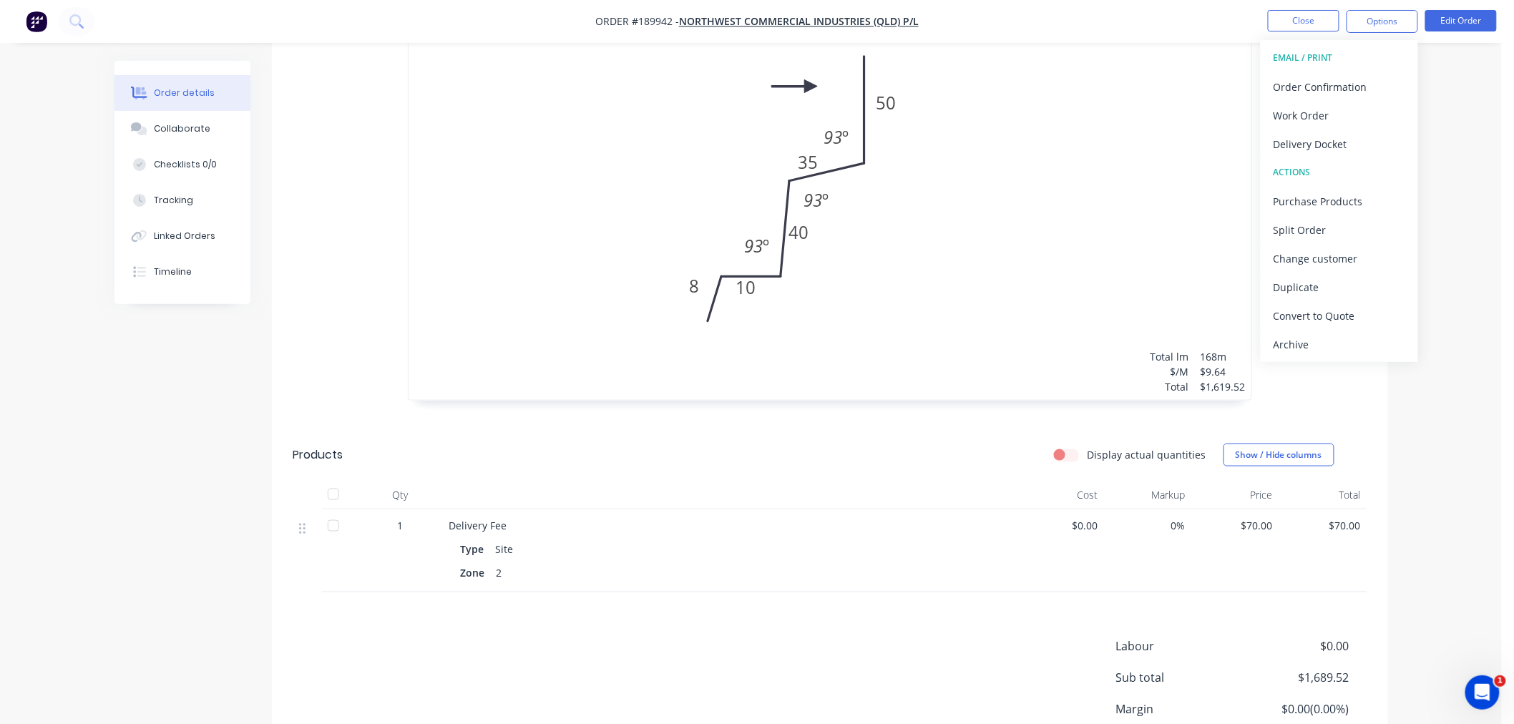
scroll to position [625, 0]
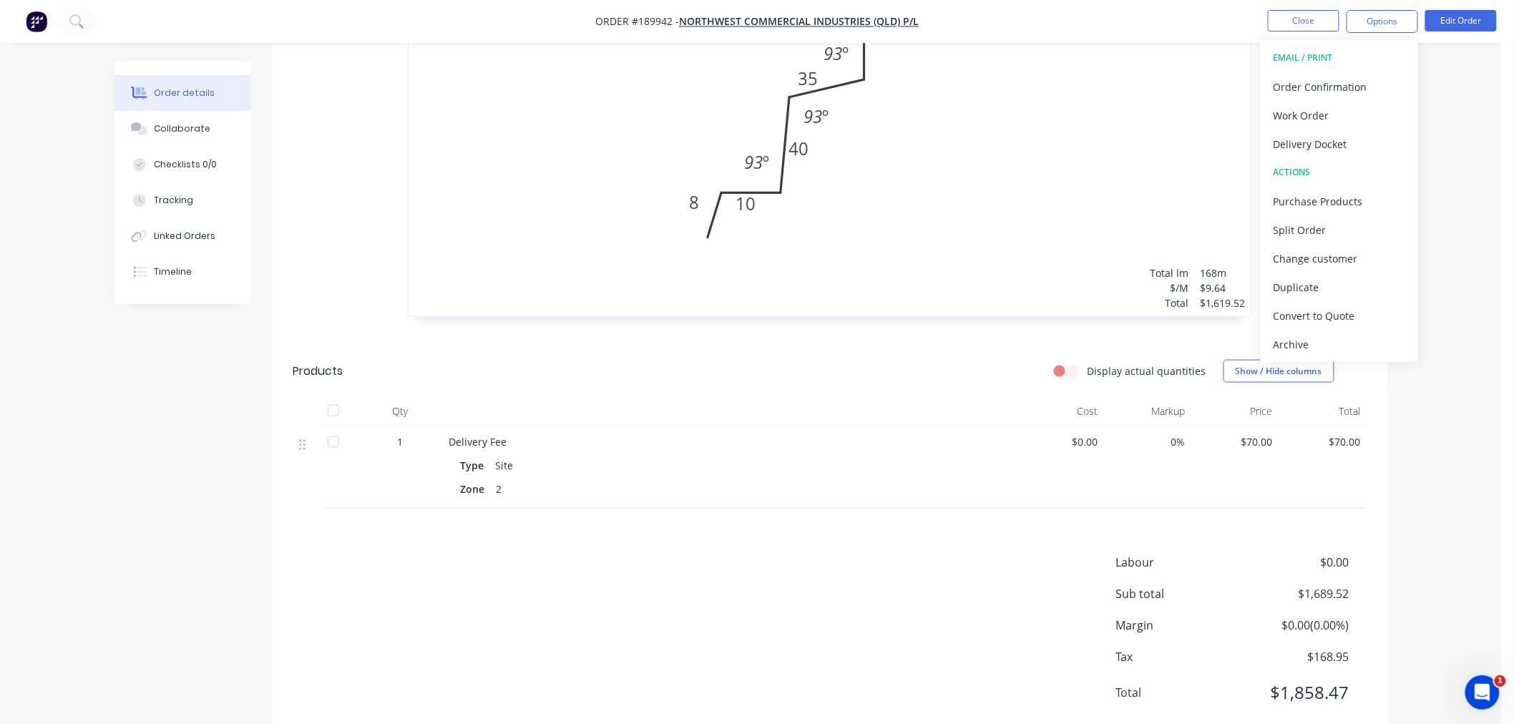
click at [189, 416] on div "Created by [PERSON_NAME] Created [DATE] Required [DATE] Assigned to Add team me…" at bounding box center [750, 100] width 1273 height 1328
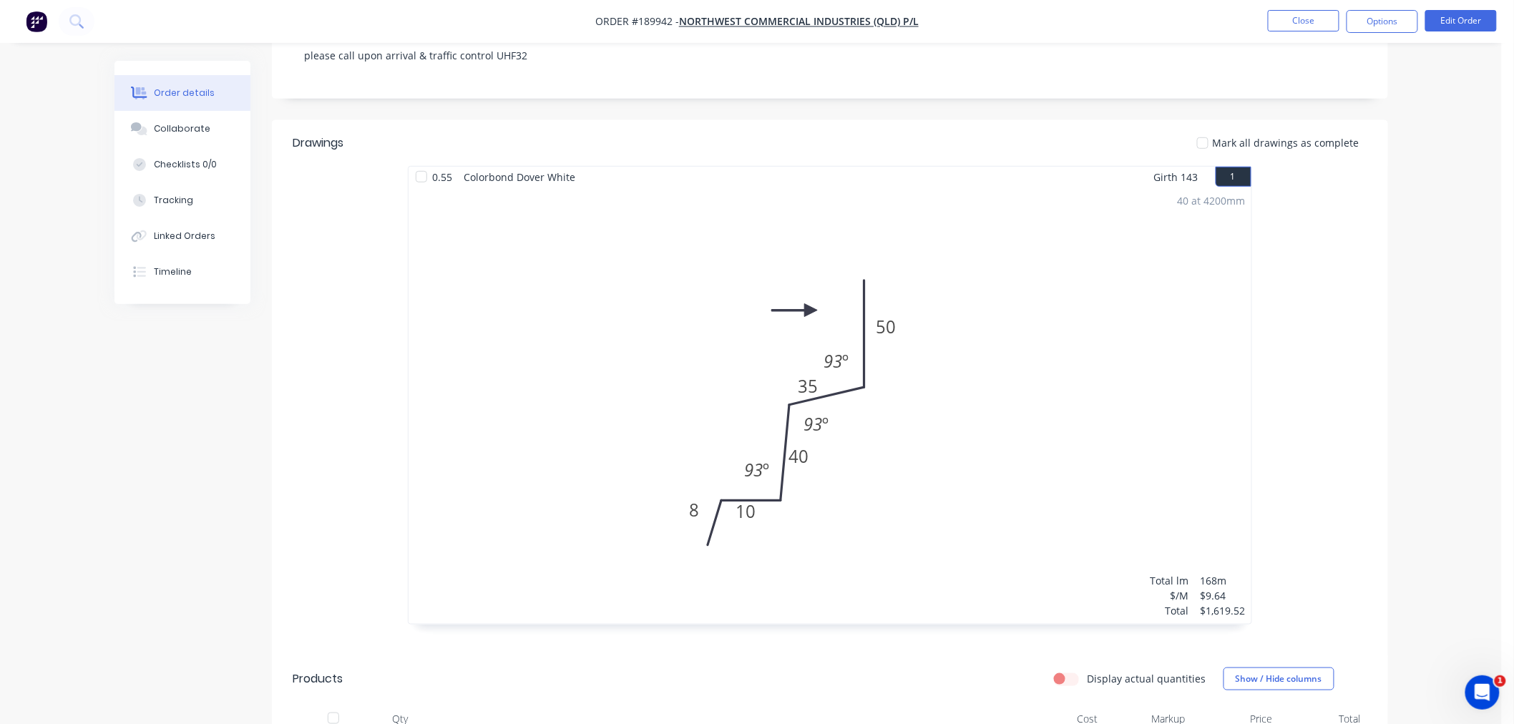
scroll to position [0, 0]
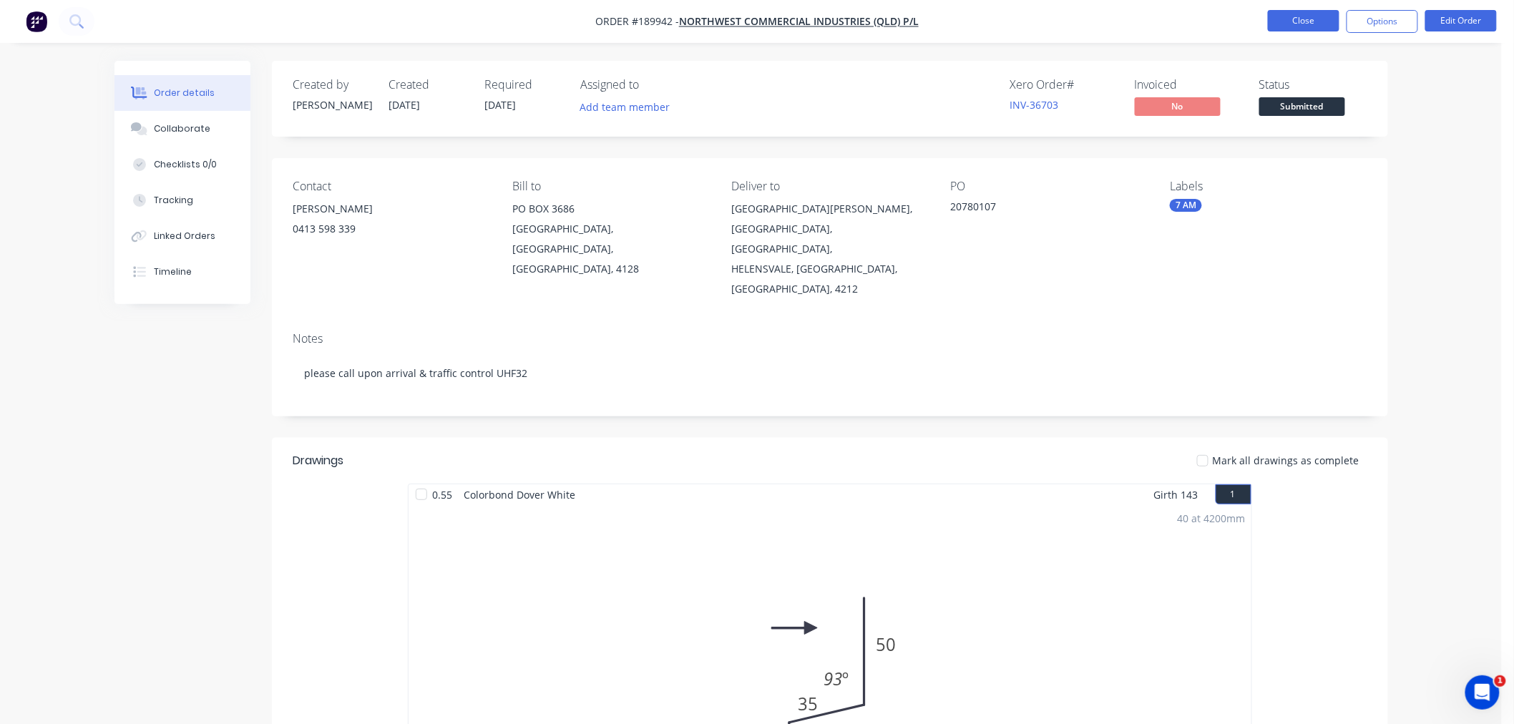
click at [1285, 15] on button "Close" at bounding box center [1303, 20] width 72 height 21
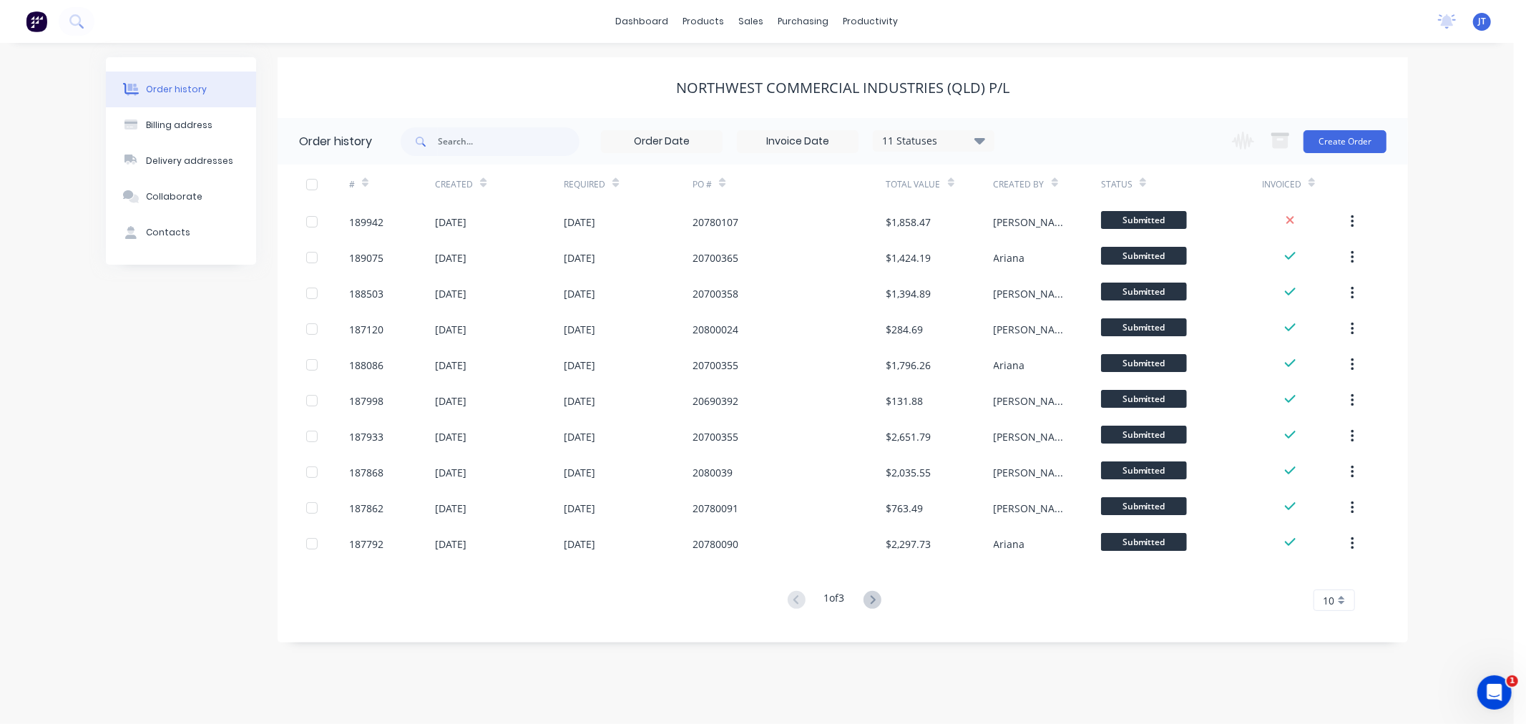
click at [581, 62] on div "NorthWest Commercial Industries (QLD) P/L" at bounding box center [843, 87] width 1130 height 61
click at [782, 97] on div "Customers" at bounding box center [801, 97] width 52 height 13
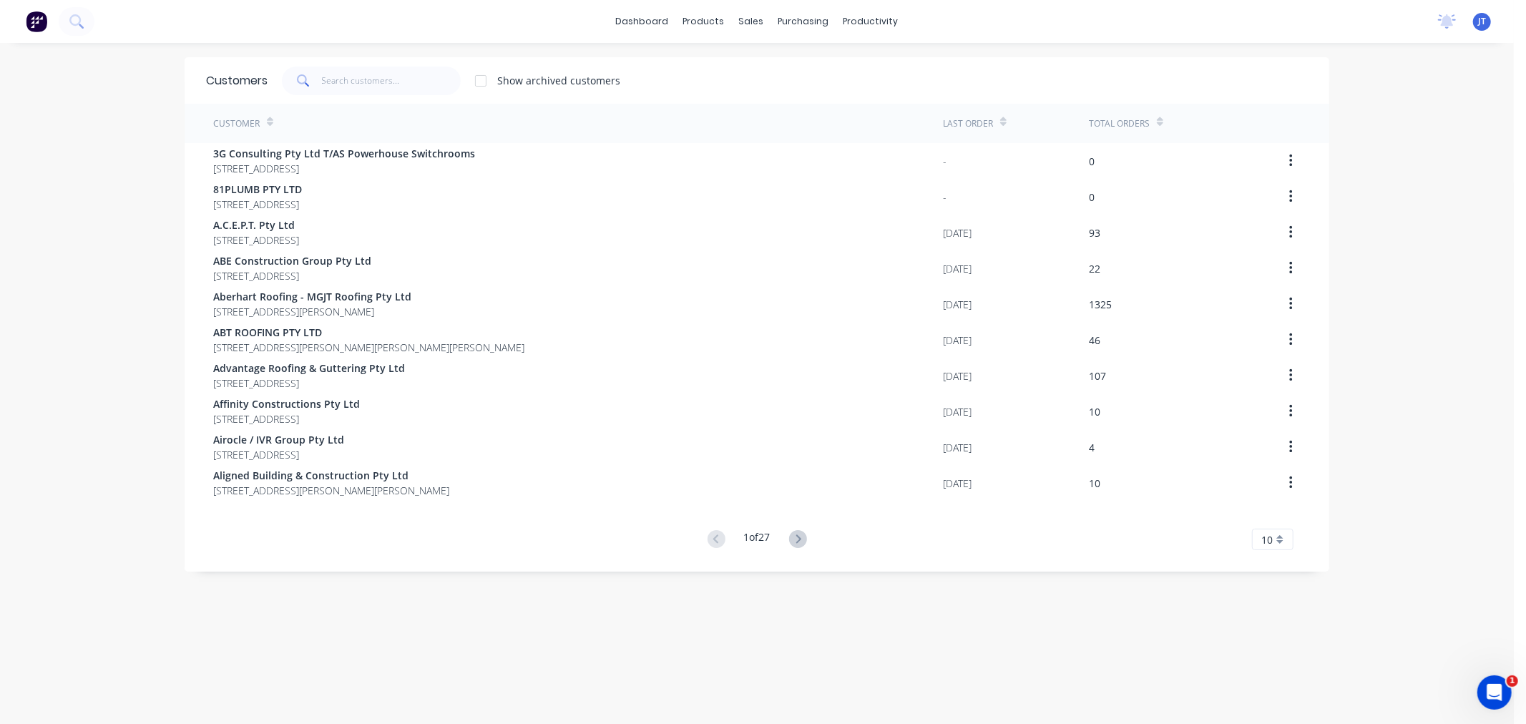
click at [89, 125] on div "dashboard products sales purchasing productivity dashboard products Product Cat…" at bounding box center [757, 362] width 1514 height 724
click at [361, 79] on input "text" at bounding box center [391, 81] width 139 height 29
paste input "GCMR"
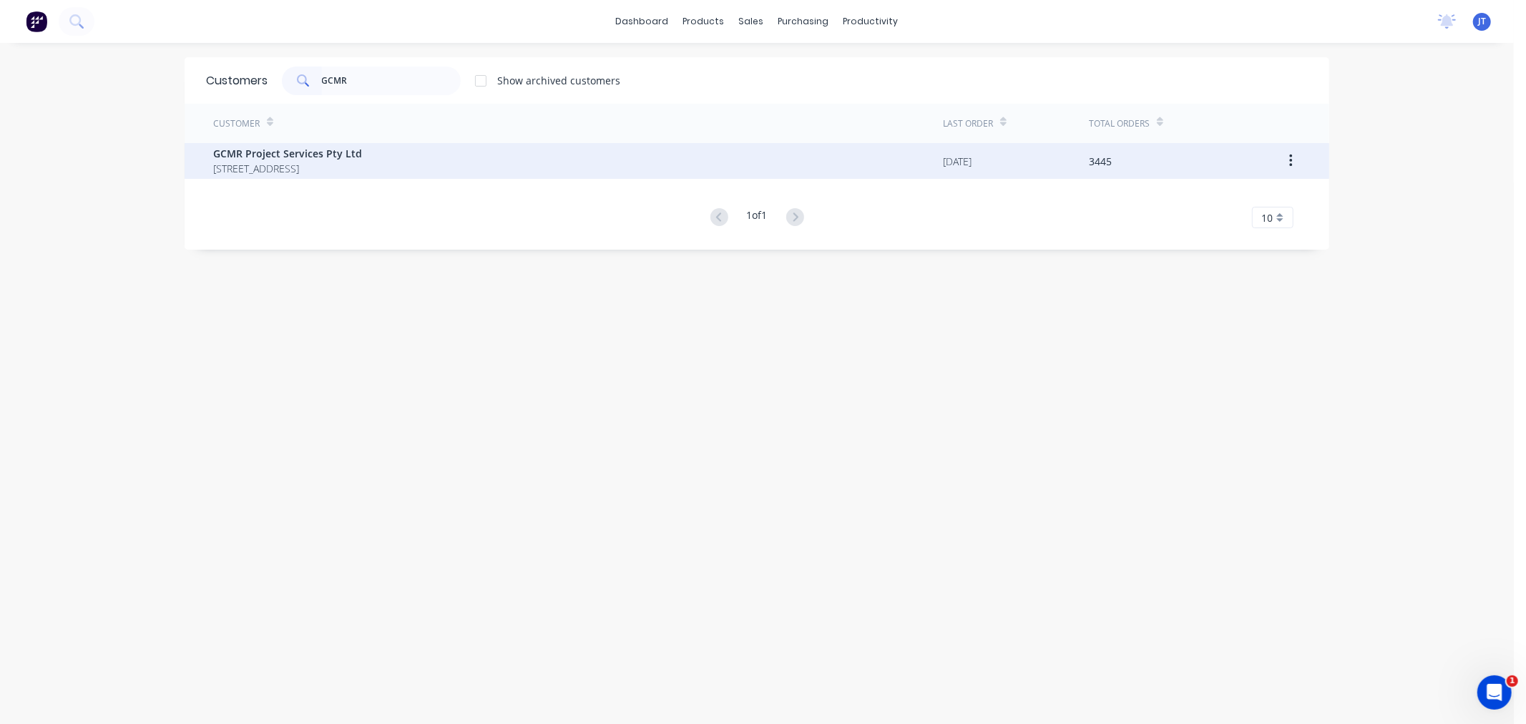
click at [443, 177] on div "GCMR Project Services Pty Ltd [STREET_ADDRESS]" at bounding box center [578, 161] width 730 height 36
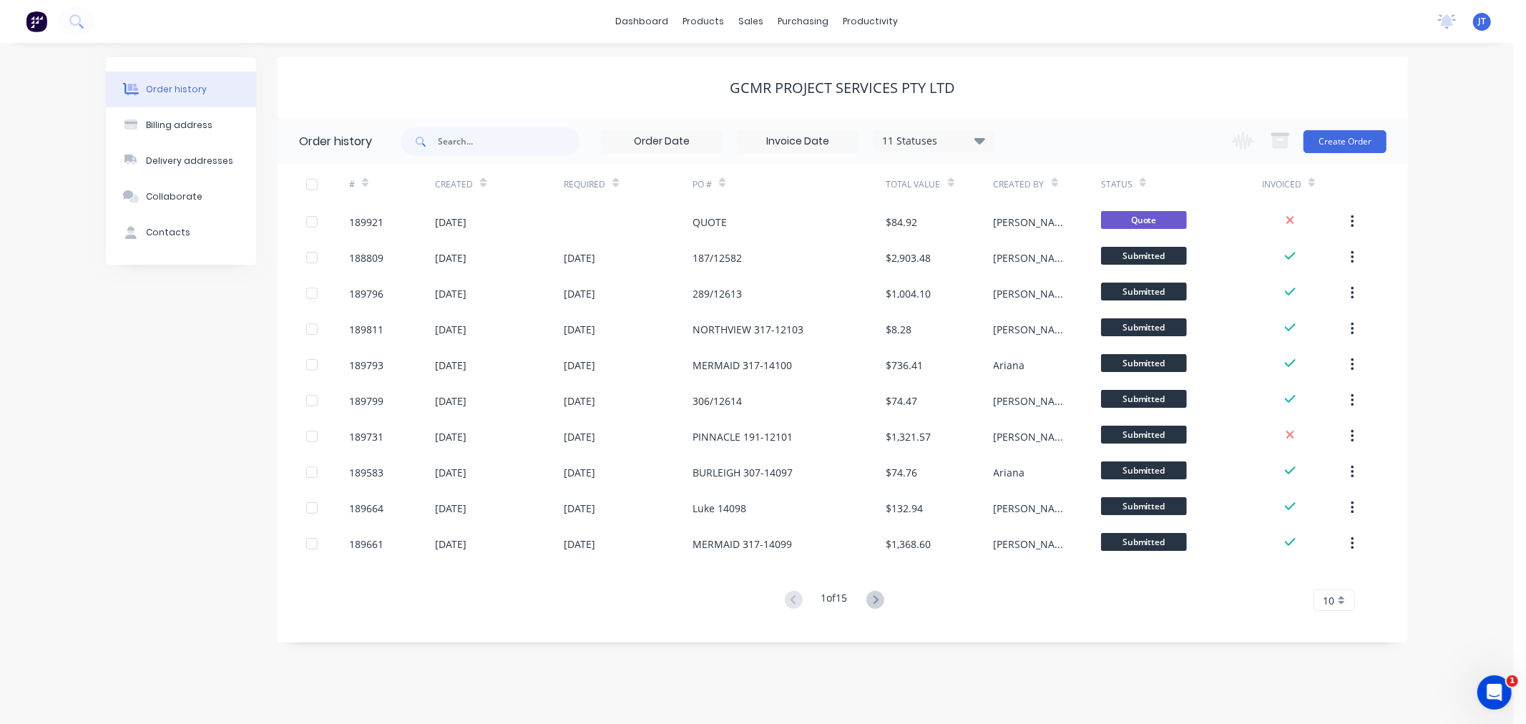
click at [1441, 224] on div "Order history Billing address Delivery addresses Collaborate Contacts GCMR Proj…" at bounding box center [757, 383] width 1514 height 681
click at [1353, 141] on button "Create Order" at bounding box center [1344, 141] width 83 height 23
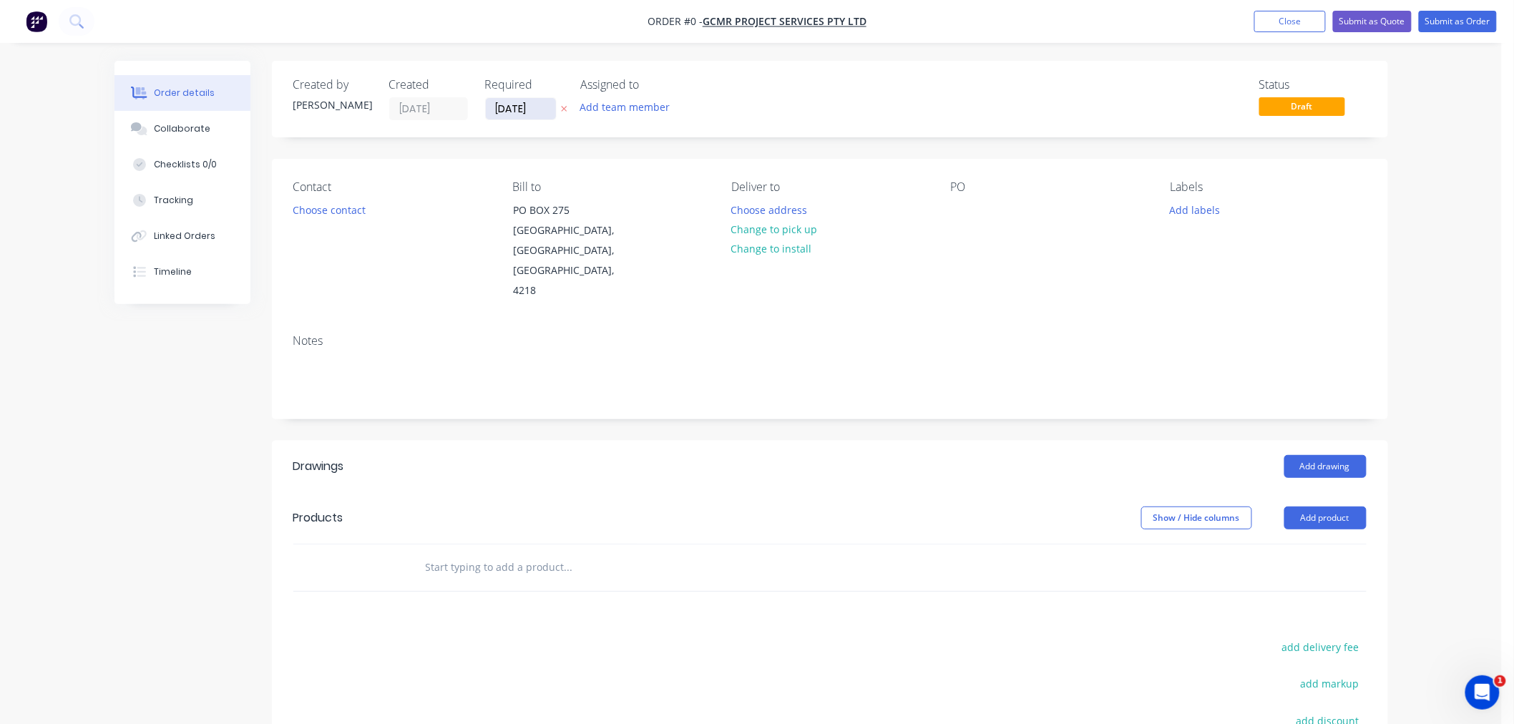
click at [504, 101] on input "[DATE]" at bounding box center [521, 108] width 70 height 21
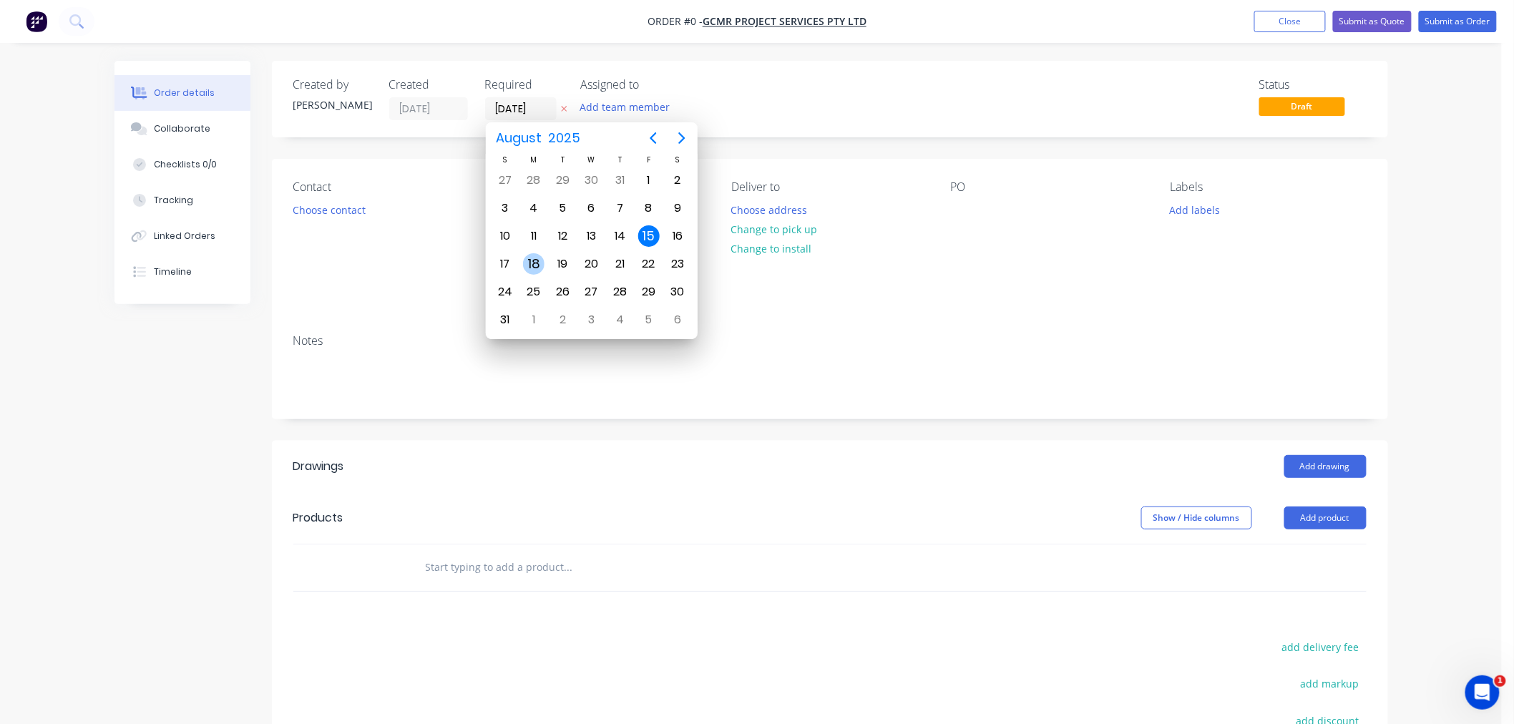
click at [534, 265] on div "18" at bounding box center [533, 263] width 21 height 21
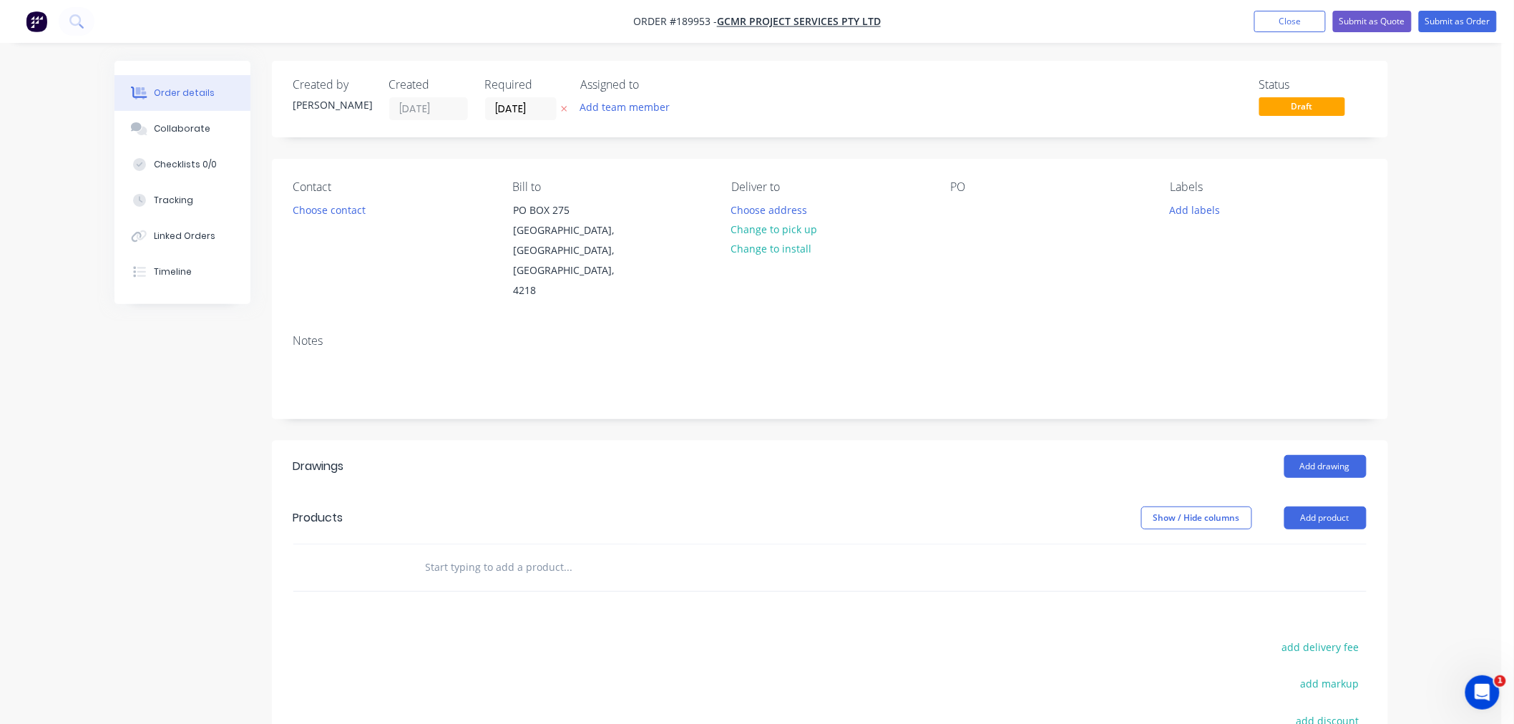
click at [1163, 323] on div "Notes" at bounding box center [830, 371] width 1116 height 96
click at [1192, 210] on button "Add labels" at bounding box center [1195, 209] width 66 height 19
click at [1232, 432] on div "6:30 am" at bounding box center [1231, 436] width 44 height 16
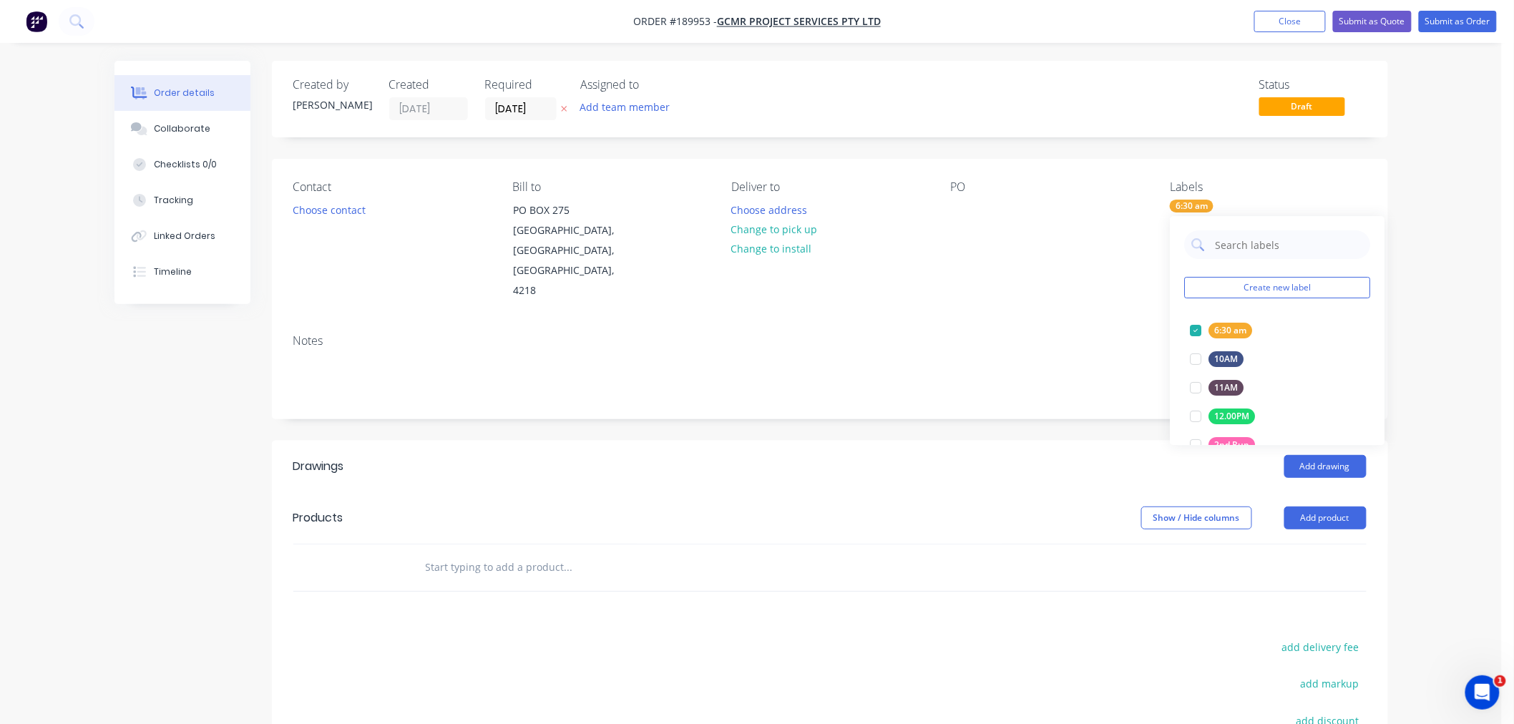
click at [1019, 256] on div "PO" at bounding box center [1049, 240] width 196 height 121
click at [961, 215] on div at bounding box center [962, 210] width 23 height 21
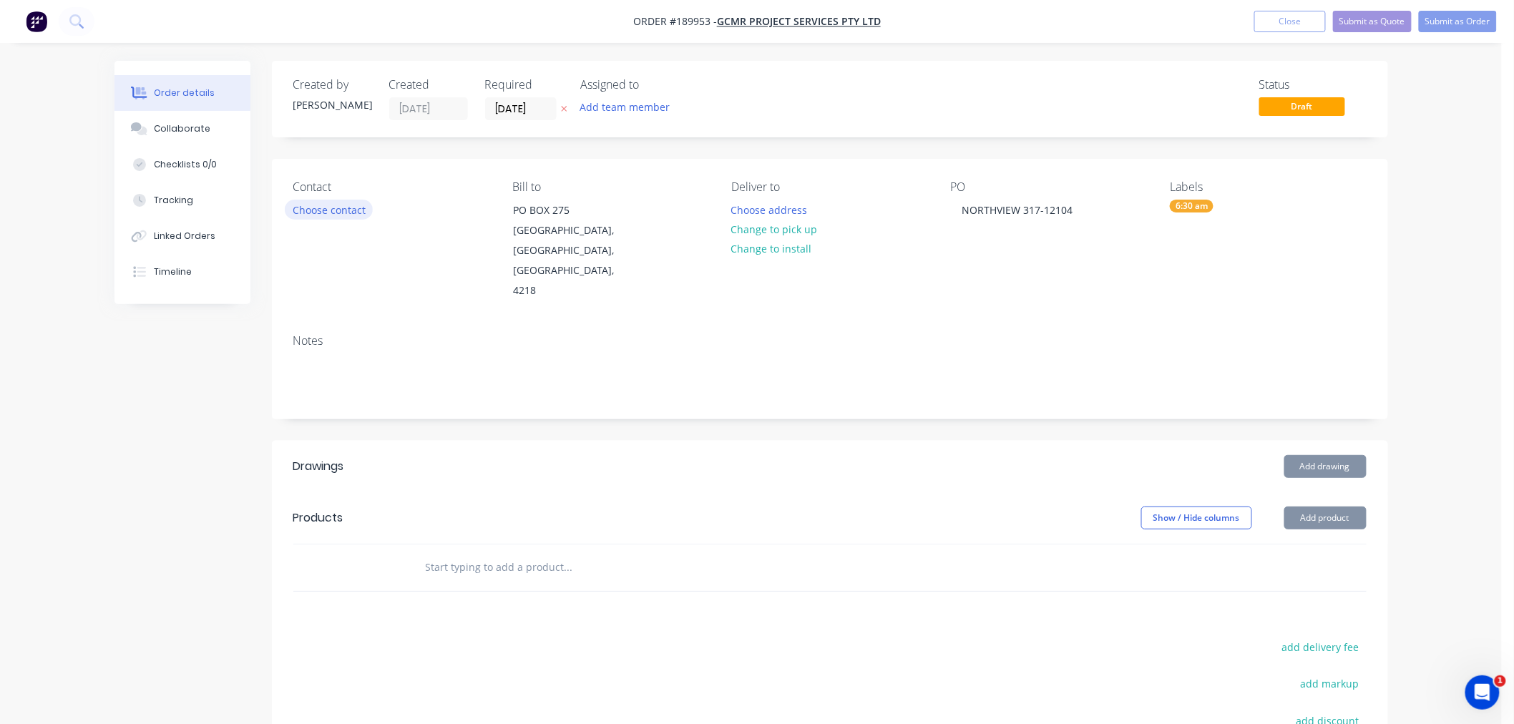
click at [332, 210] on button "Choose contact" at bounding box center [329, 209] width 88 height 19
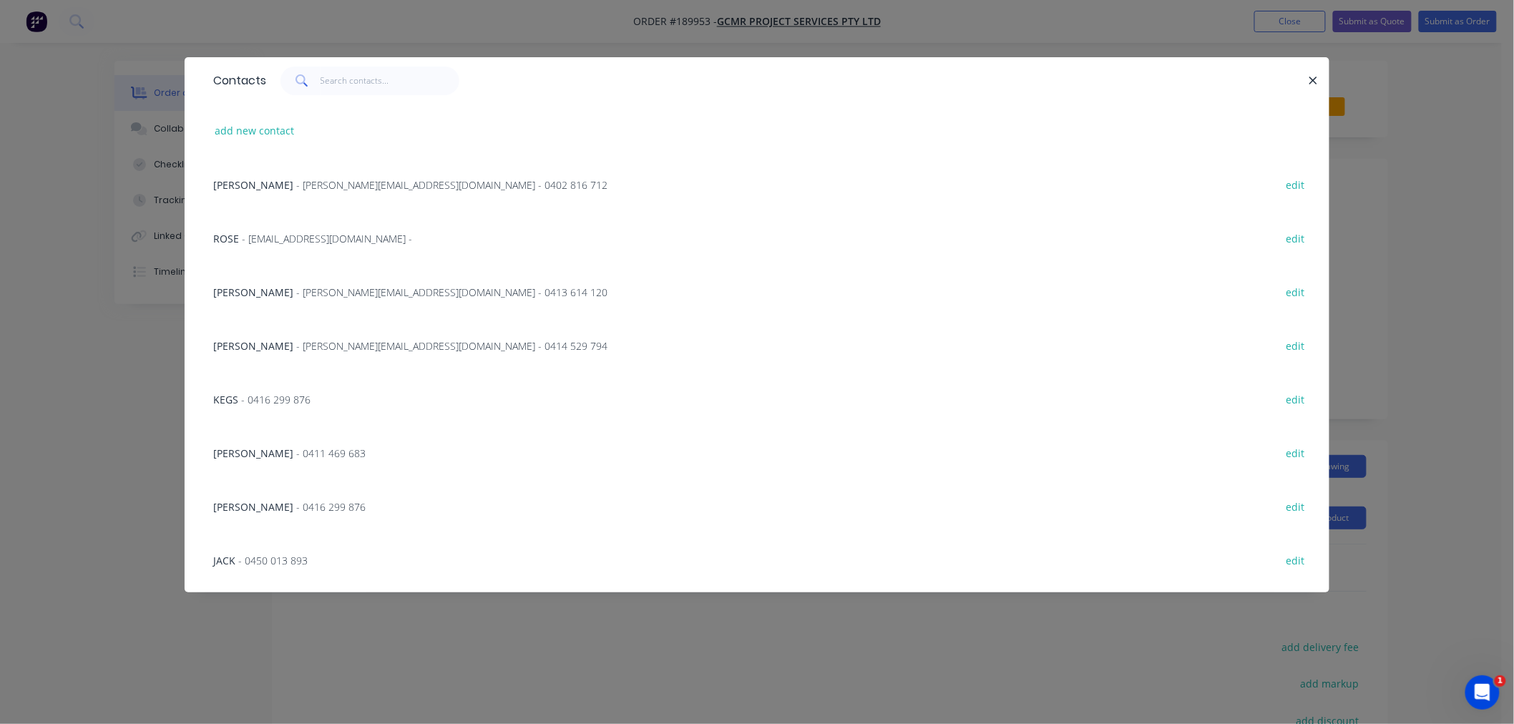
click at [302, 292] on span "- [PERSON_NAME][EMAIL_ADDRESS][DOMAIN_NAME] - 0413 614 120" at bounding box center [451, 292] width 311 height 14
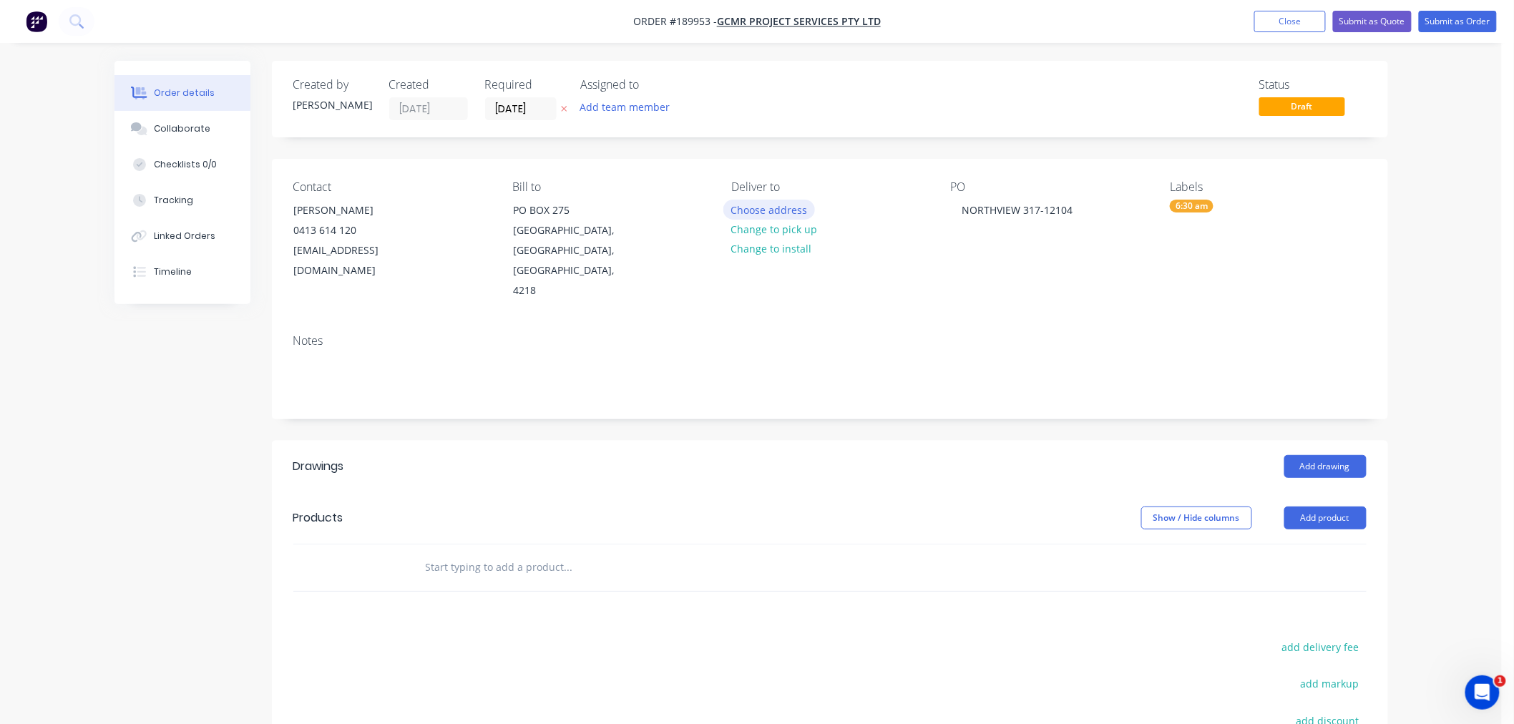
click at [752, 209] on button "Choose address" at bounding box center [769, 209] width 92 height 19
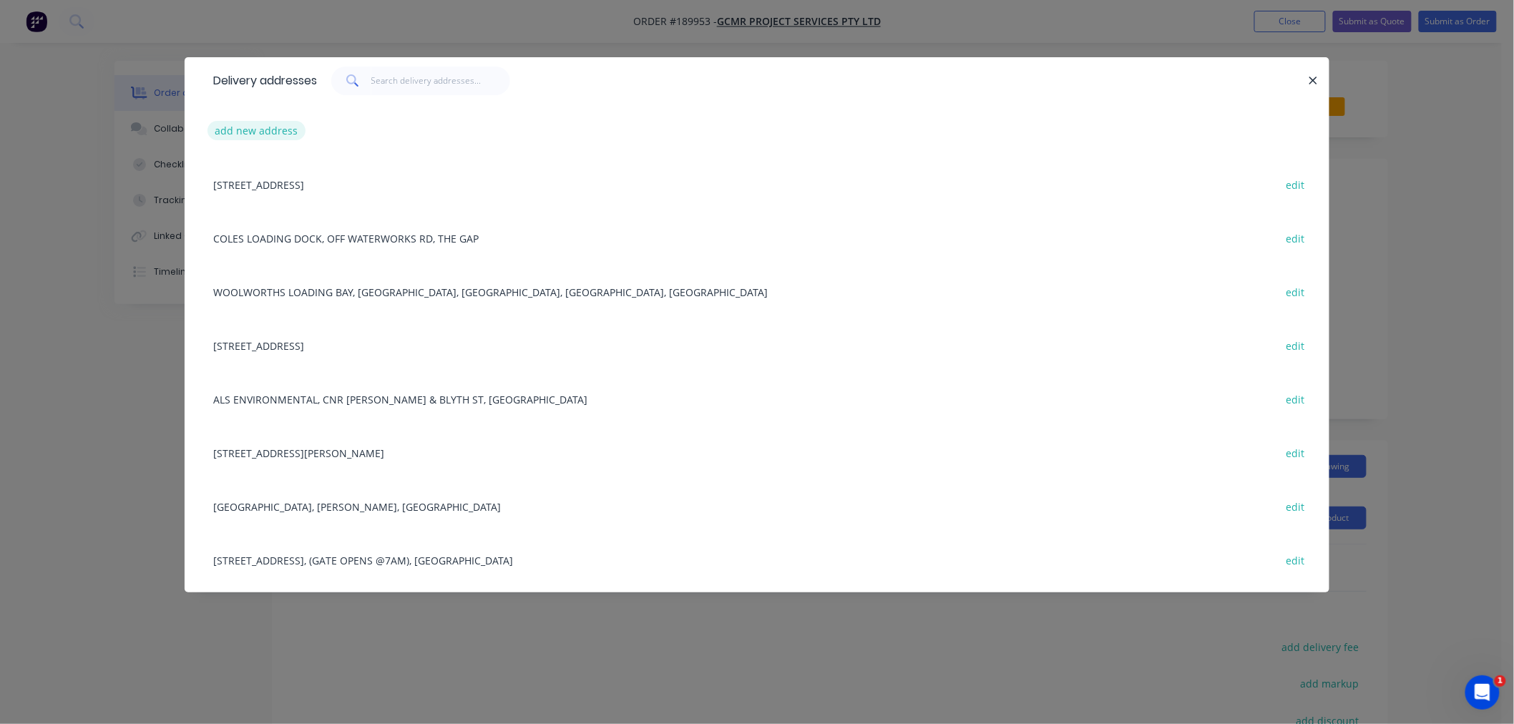
click at [235, 124] on button "add new address" at bounding box center [256, 130] width 98 height 19
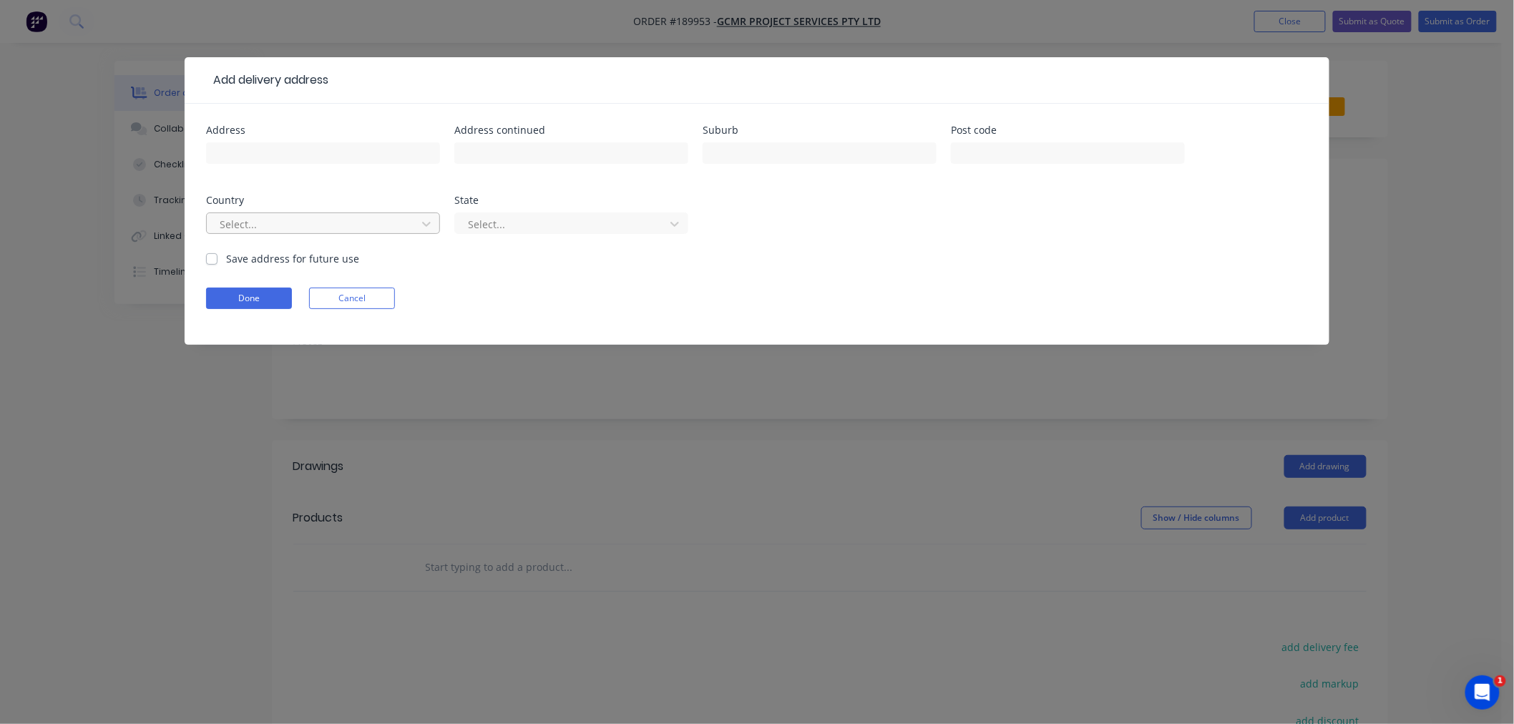
click at [289, 220] on div at bounding box center [313, 224] width 191 height 18
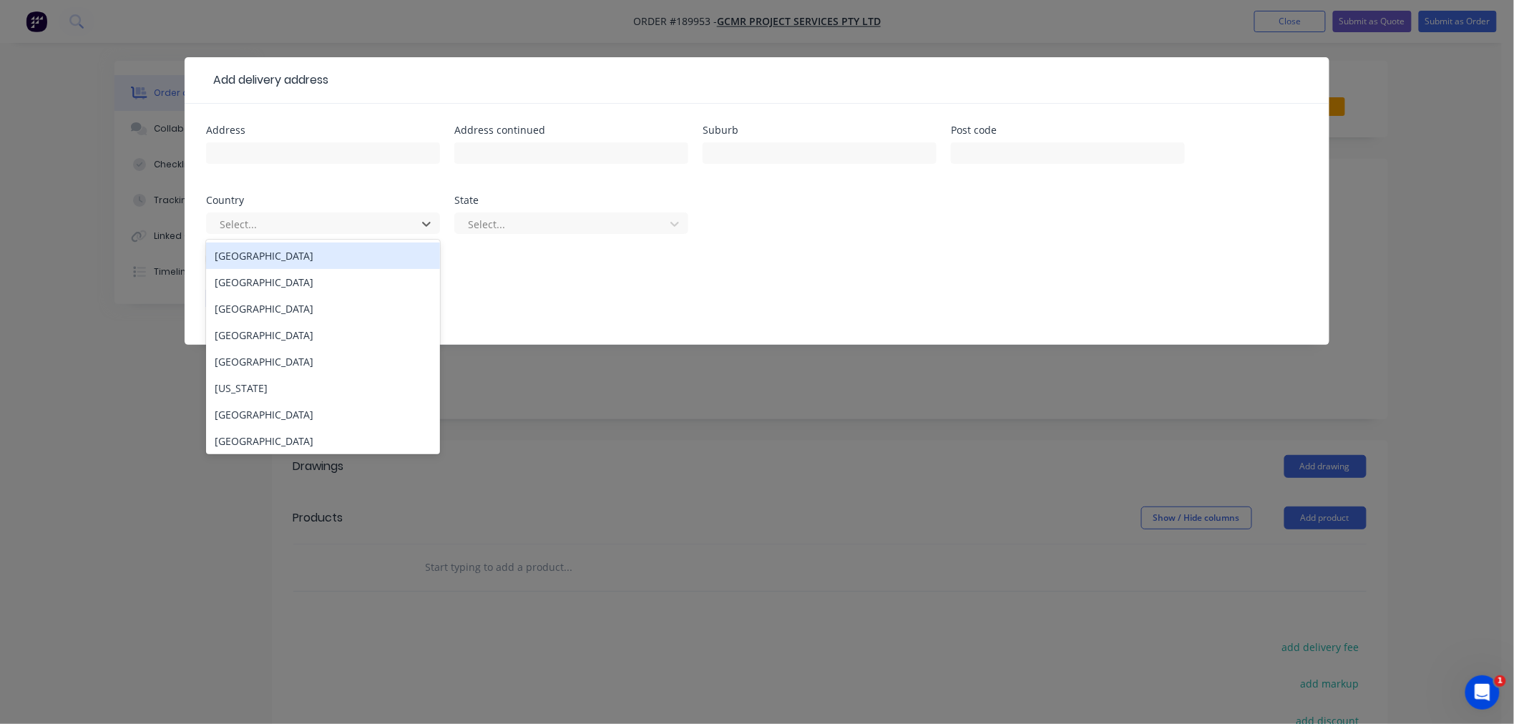
click at [299, 251] on div "[GEOGRAPHIC_DATA]" at bounding box center [323, 255] width 234 height 26
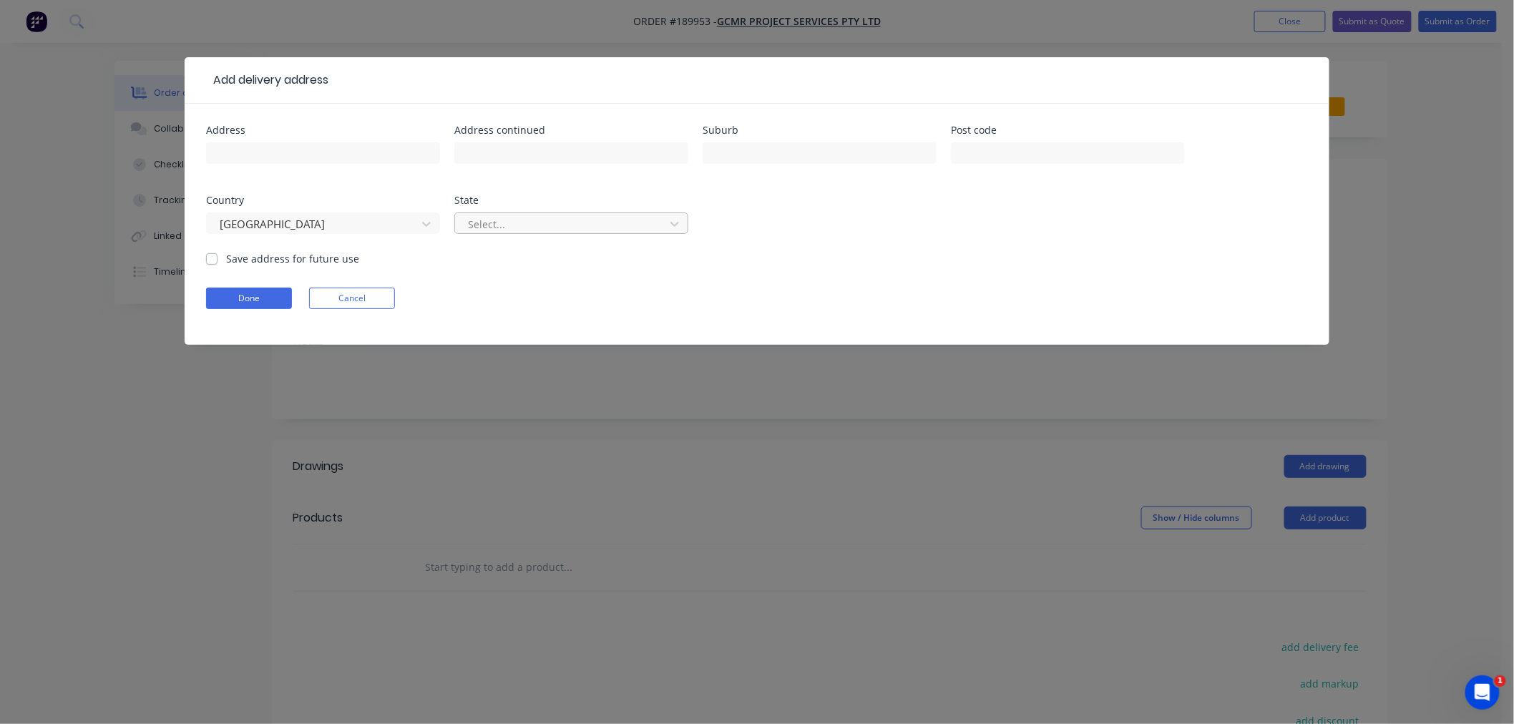
click at [504, 220] on div at bounding box center [561, 224] width 191 height 18
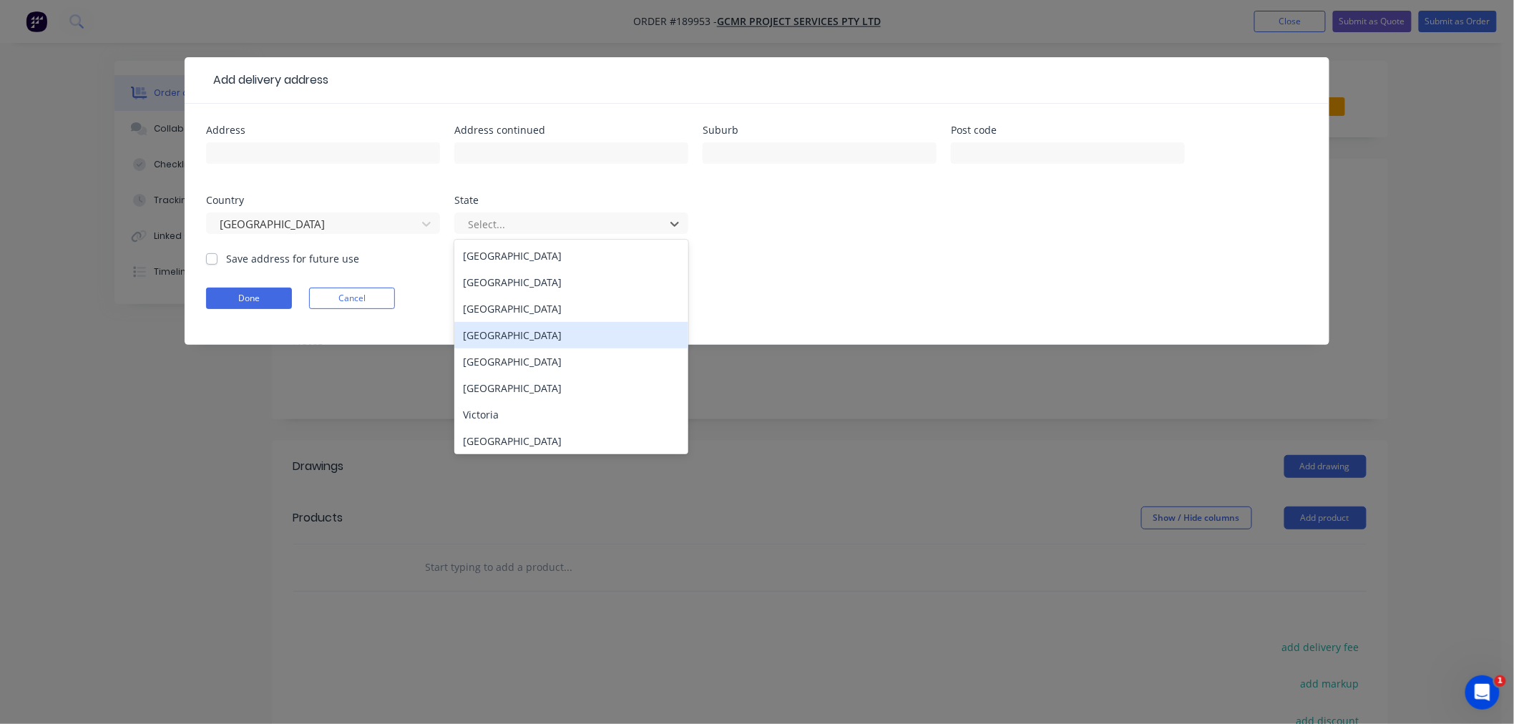
click at [519, 342] on div "[GEOGRAPHIC_DATA]" at bounding box center [571, 335] width 234 height 26
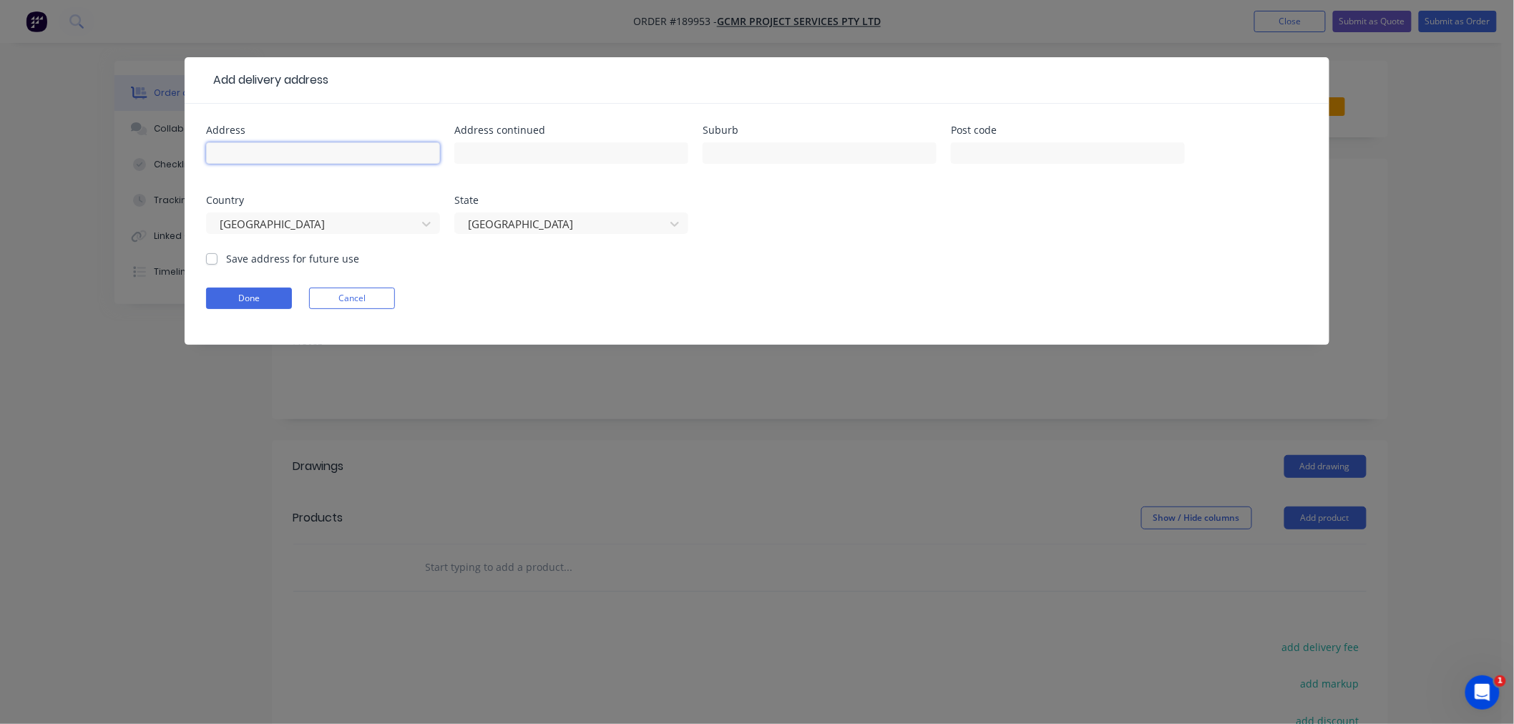
click at [363, 158] on input "text" at bounding box center [323, 152] width 234 height 21
click at [363, 157] on input "[STREET_ADDRESS]" at bounding box center [323, 152] width 234 height 21
click button "Done" at bounding box center [249, 298] width 86 height 21
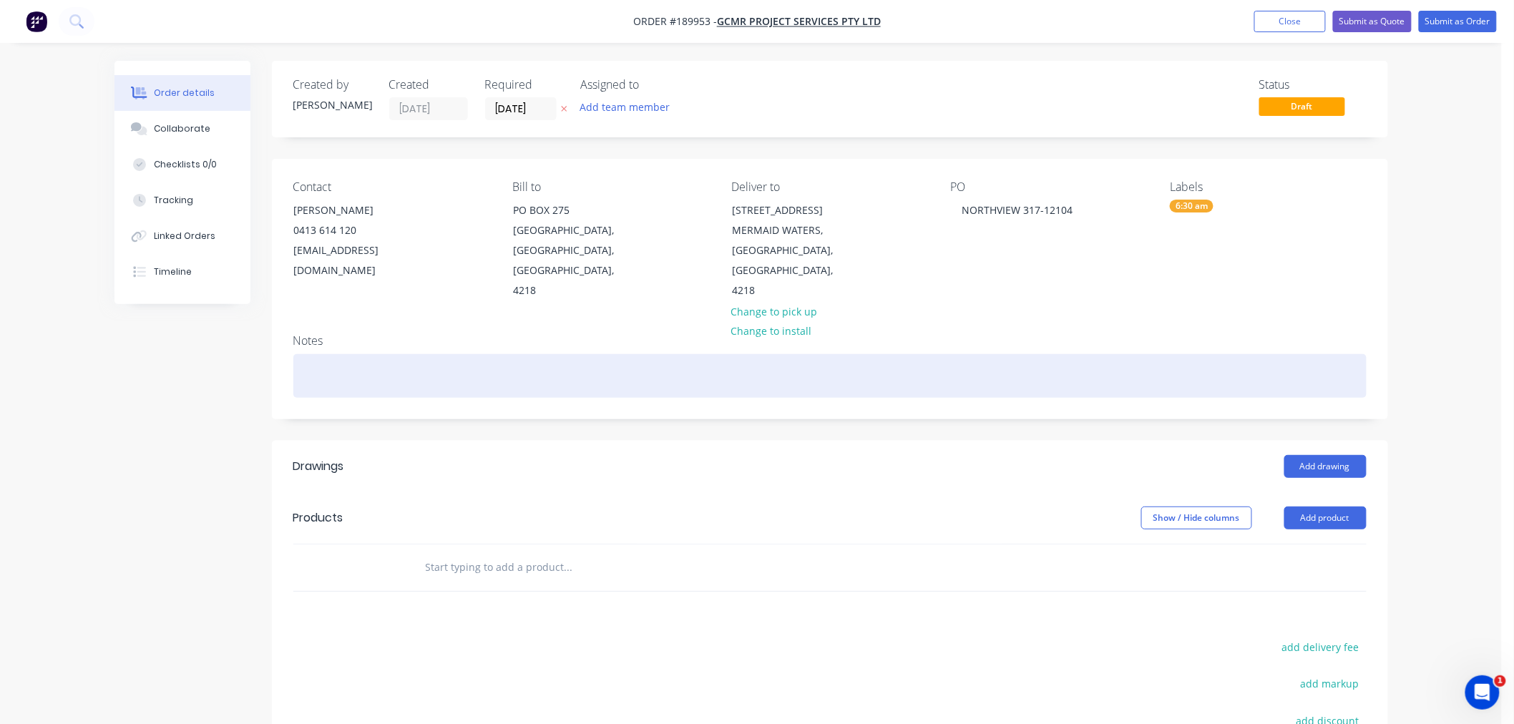
click at [355, 354] on div at bounding box center [829, 376] width 1073 height 44
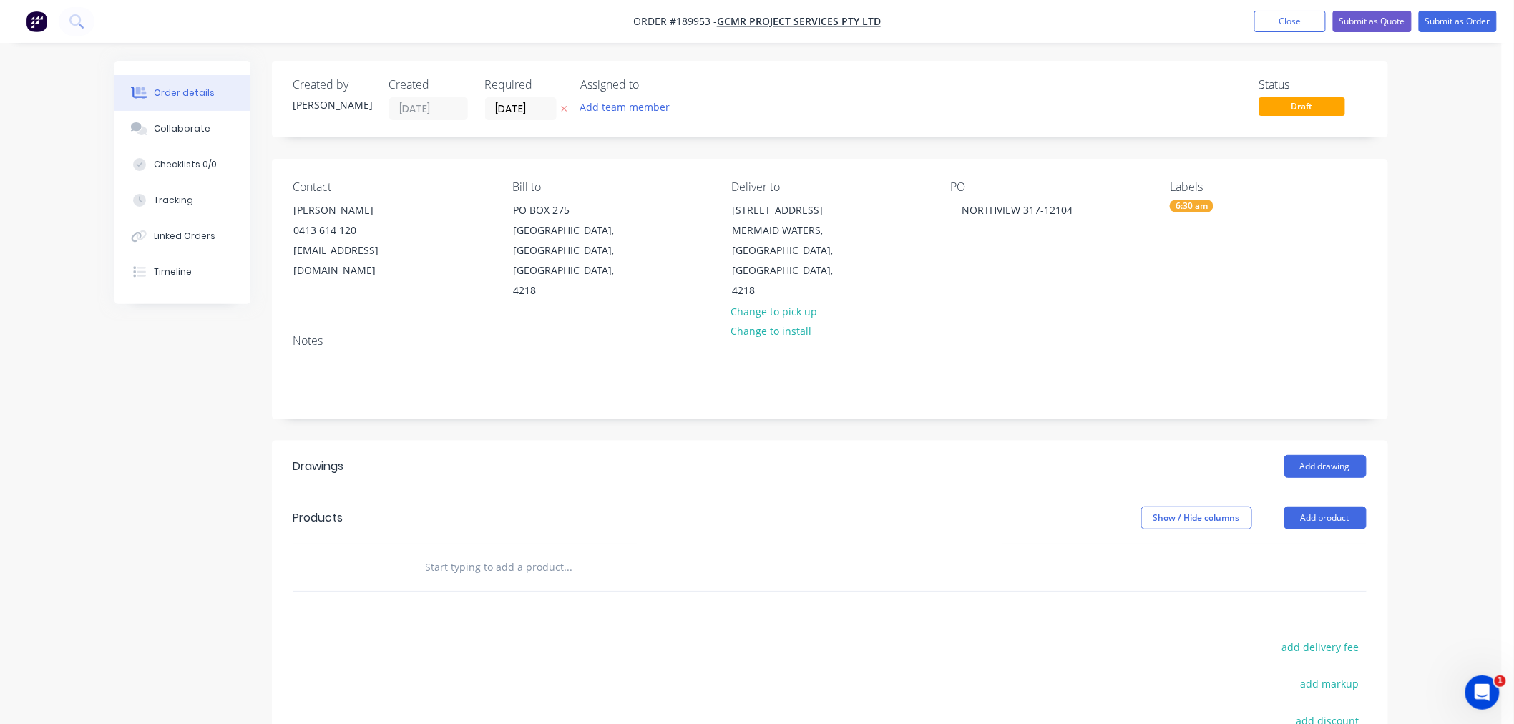
click at [1412, 446] on div "Order details Collaborate Checklists 0/0 Tracking Linked Orders Timeline Order …" at bounding box center [750, 478] width 1501 height 956
click at [1343, 506] on button "Add product" at bounding box center [1325, 517] width 82 height 23
click at [1433, 442] on div "Order details Collaborate Checklists 0/0 Tracking Linked Orders Timeline Order …" at bounding box center [750, 478] width 1501 height 956
click at [1313, 455] on button "Add drawing" at bounding box center [1325, 466] width 82 height 23
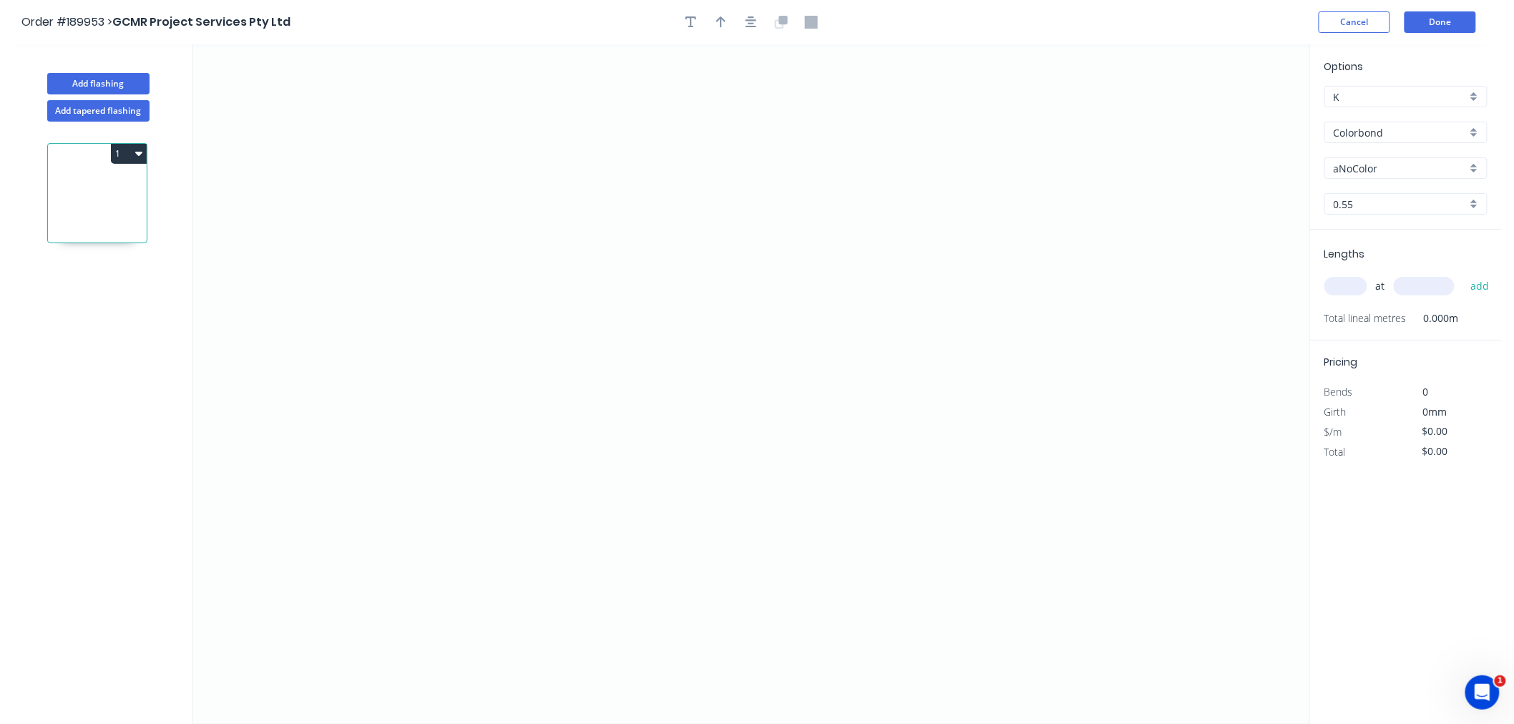
click at [1373, 162] on input "aNoColor" at bounding box center [1399, 168] width 133 height 15
click at [1438, 223] on div "Surfmist" at bounding box center [1406, 220] width 162 height 25
click at [1354, 287] on input "text" at bounding box center [1345, 286] width 43 height 19
click at [1463, 274] on button "add" at bounding box center [1480, 286] width 34 height 24
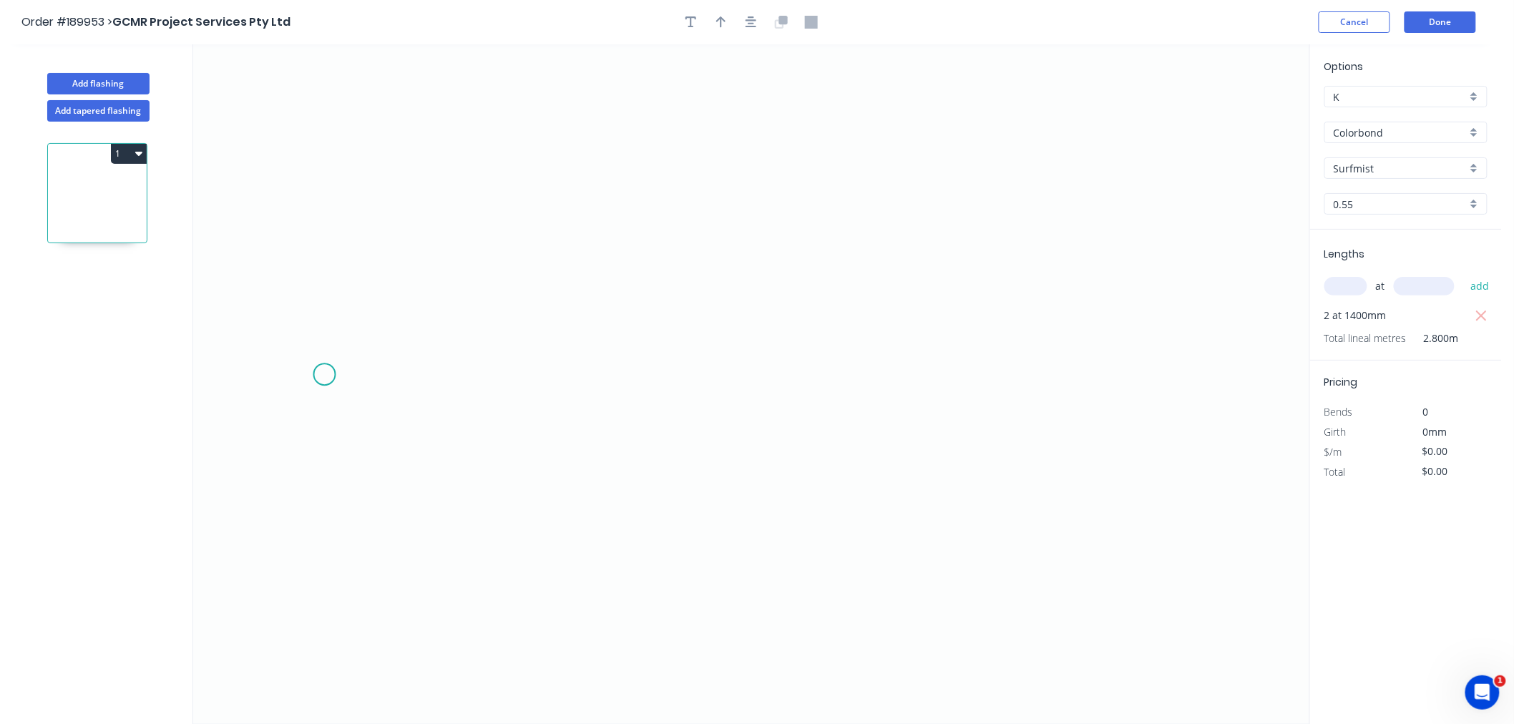
click at [308, 358] on icon "0" at bounding box center [751, 384] width 1116 height 680
click at [348, 237] on icon "0" at bounding box center [751, 384] width 1116 height 680
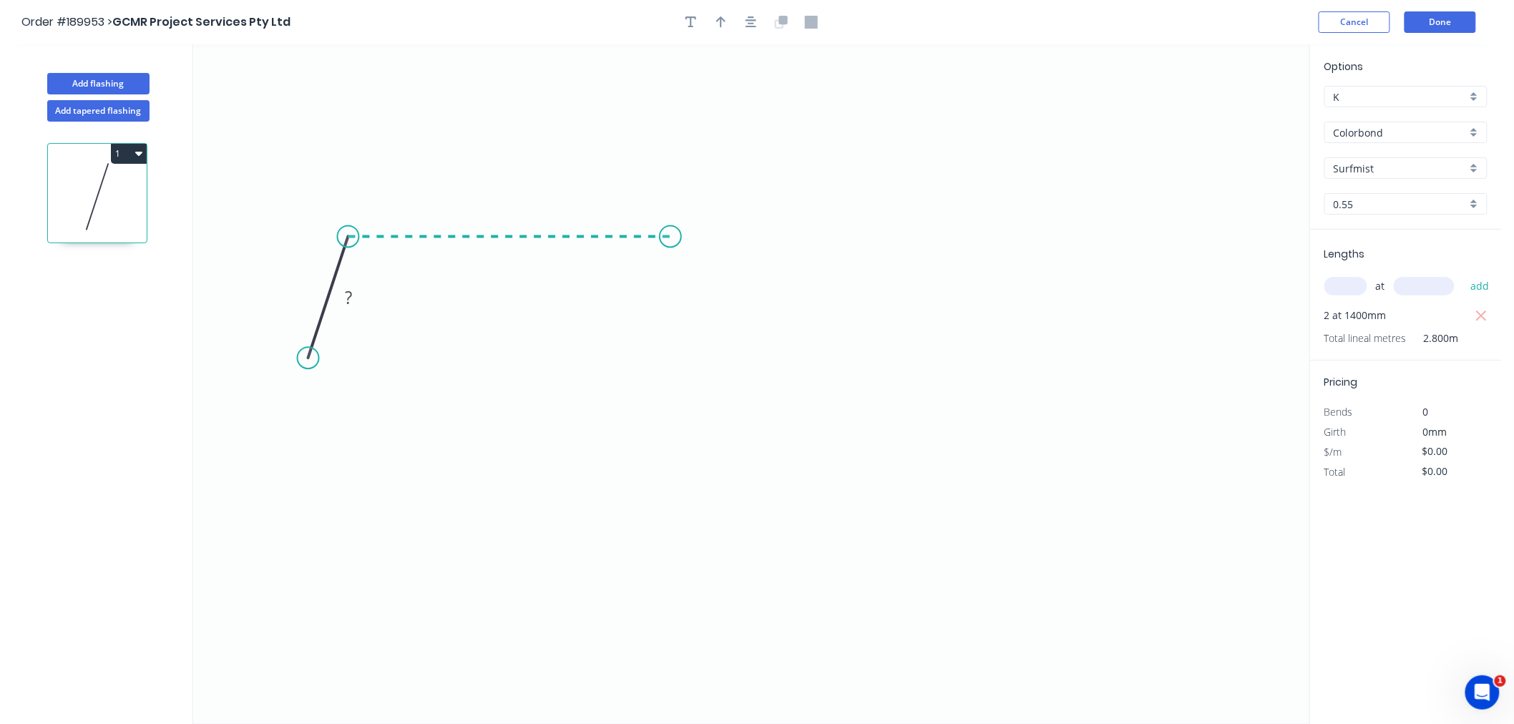
click at [670, 247] on icon "0 ?" at bounding box center [751, 384] width 1116 height 680
click at [705, 367] on icon "0 ? ? ? º" at bounding box center [751, 384] width 1116 height 680
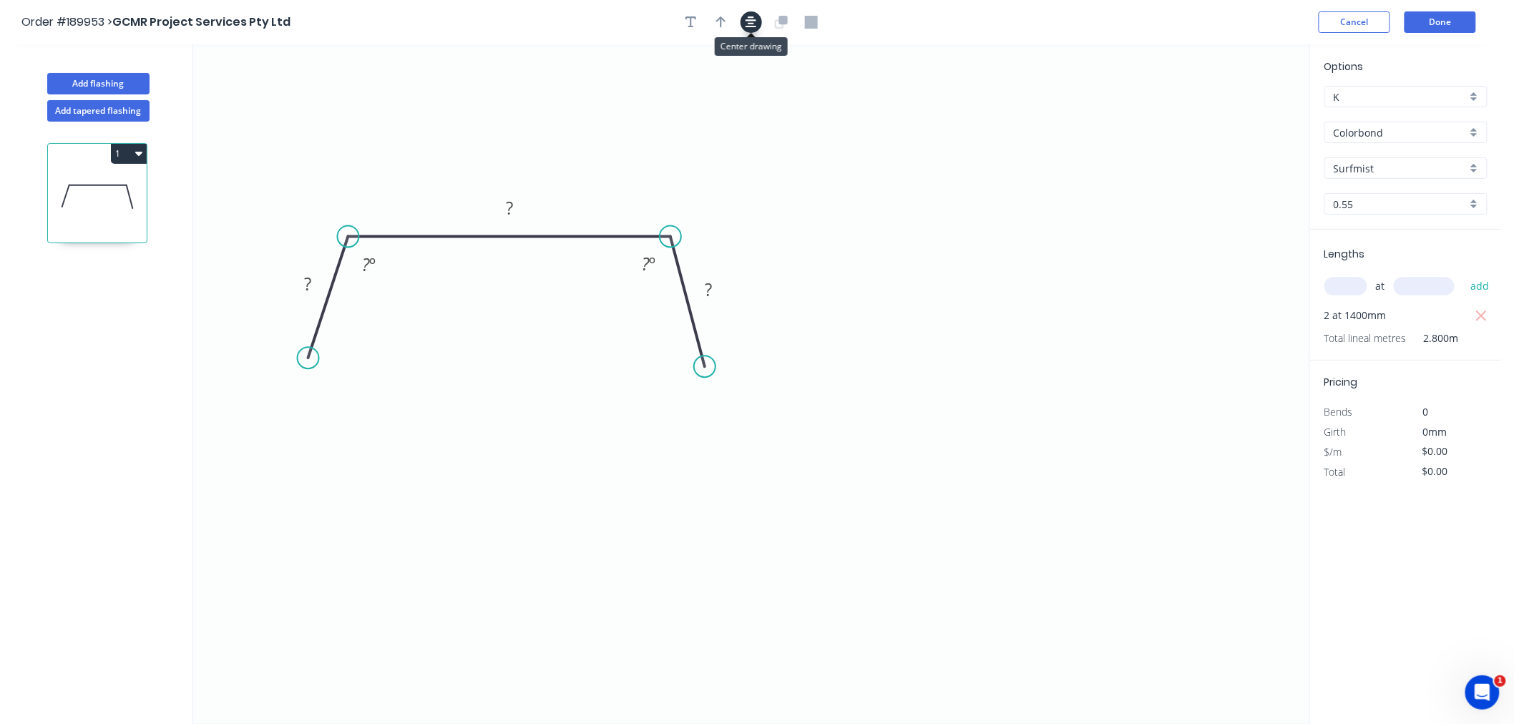
click at [749, 16] on icon "button" at bounding box center [750, 21] width 11 height 11
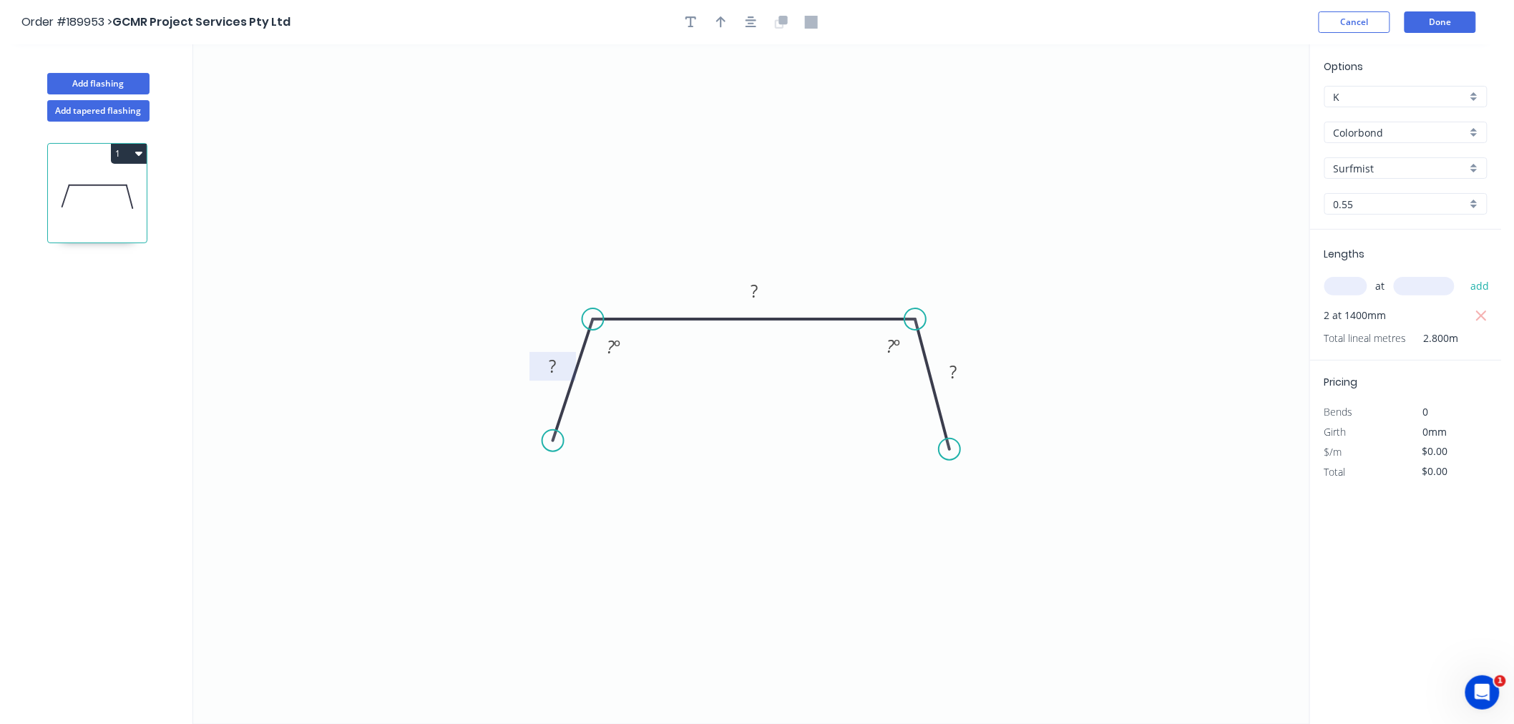
click at [564, 363] on rect at bounding box center [552, 368] width 29 height 20
click at [666, 166] on icon "0 45 ? 45 130 º 130 º" at bounding box center [751, 384] width 1116 height 680
drag, startPoint x: 549, startPoint y: 438, endPoint x: 544, endPoint y: 468, distance: 29.8
click at [544, 468] on circle at bounding box center [544, 464] width 21 height 21
drag, startPoint x: 953, startPoint y: 462, endPoint x: 955, endPoint y: 469, distance: 7.3
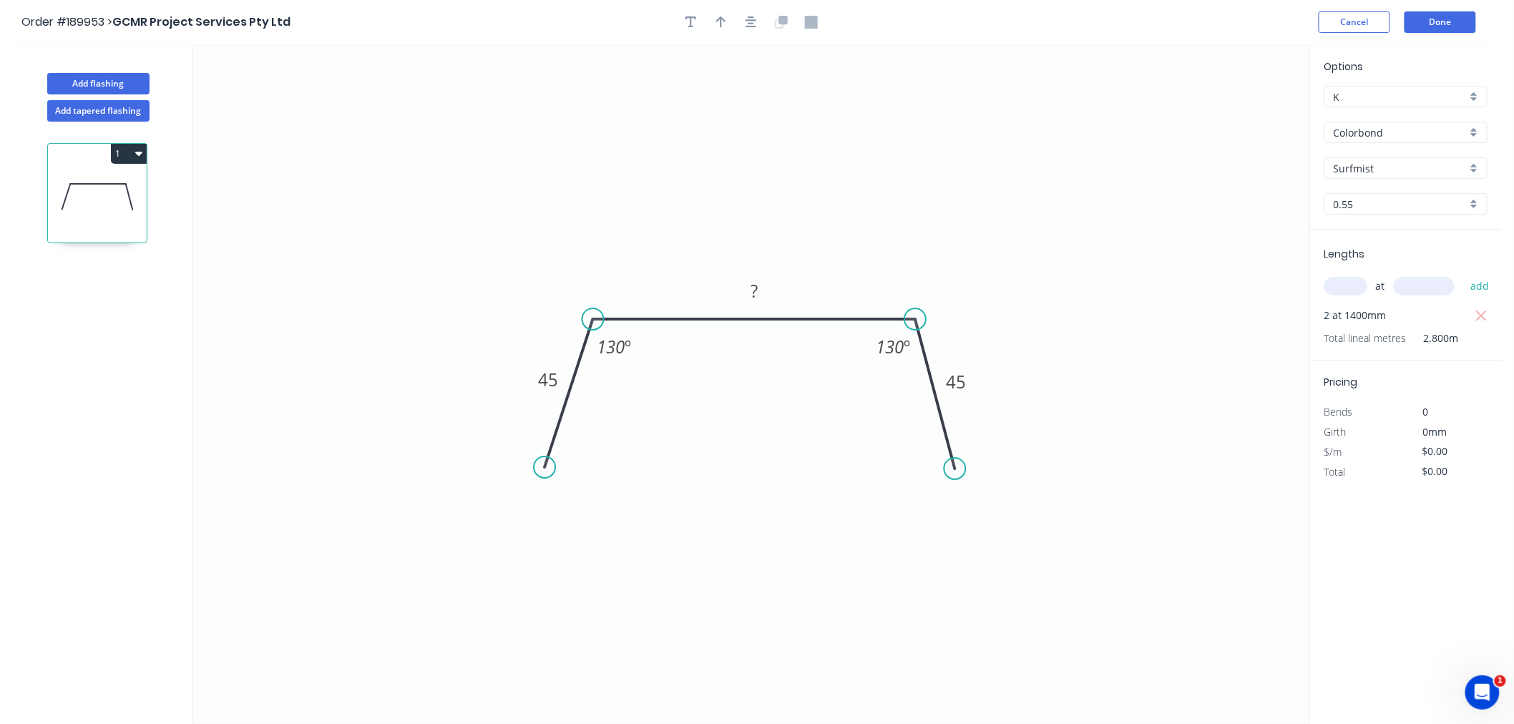
click at [955, 469] on circle at bounding box center [954, 468] width 21 height 21
click at [745, 29] on button "button" at bounding box center [750, 21] width 21 height 21
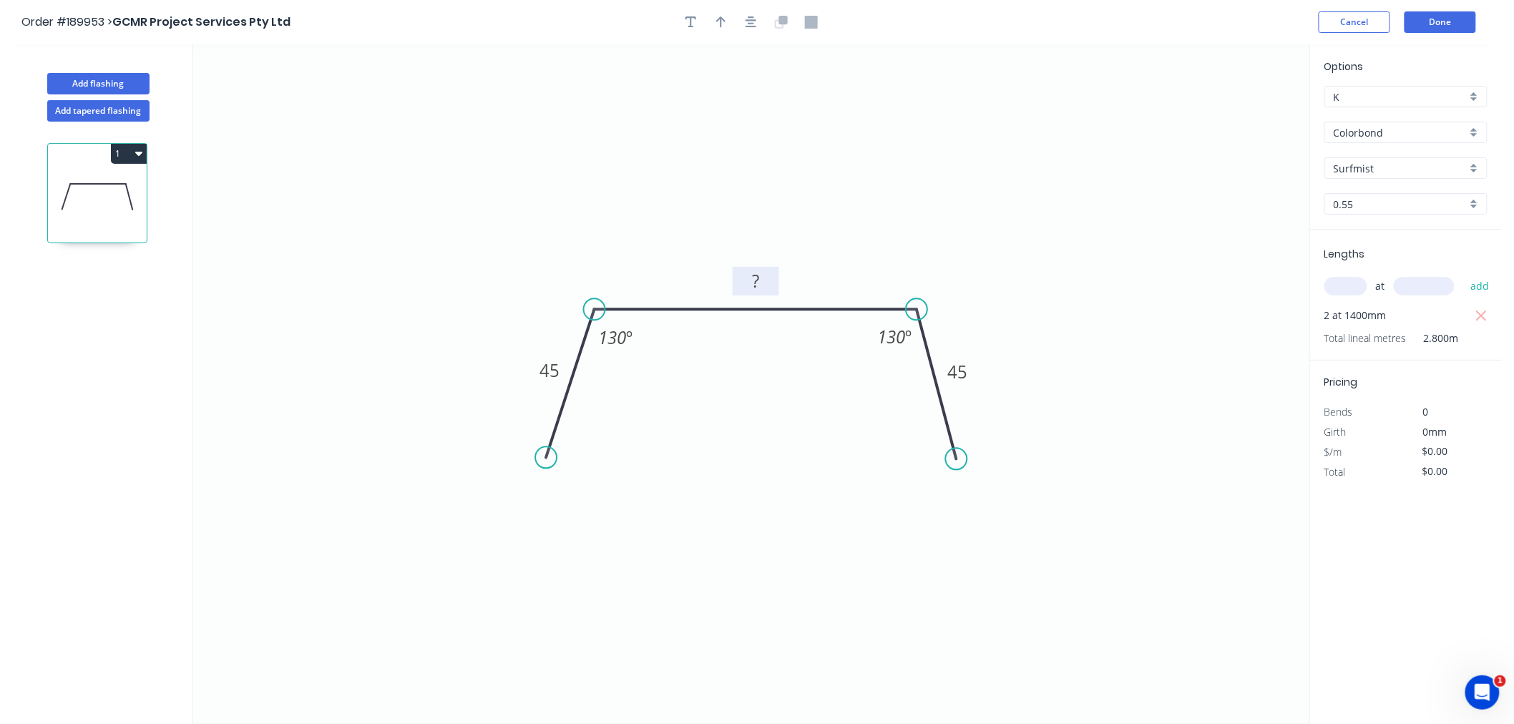
click at [760, 279] on rect at bounding box center [755, 283] width 29 height 20
click at [787, 217] on icon "0 45 750 45 130 º 130 º" at bounding box center [751, 384] width 1116 height 680
click at [722, 21] on icon "button" at bounding box center [721, 22] width 10 height 13
drag, startPoint x: 1234, startPoint y: 113, endPoint x: 933, endPoint y: 247, distance: 329.8
click at [933, 247] on icon at bounding box center [932, 230] width 13 height 46
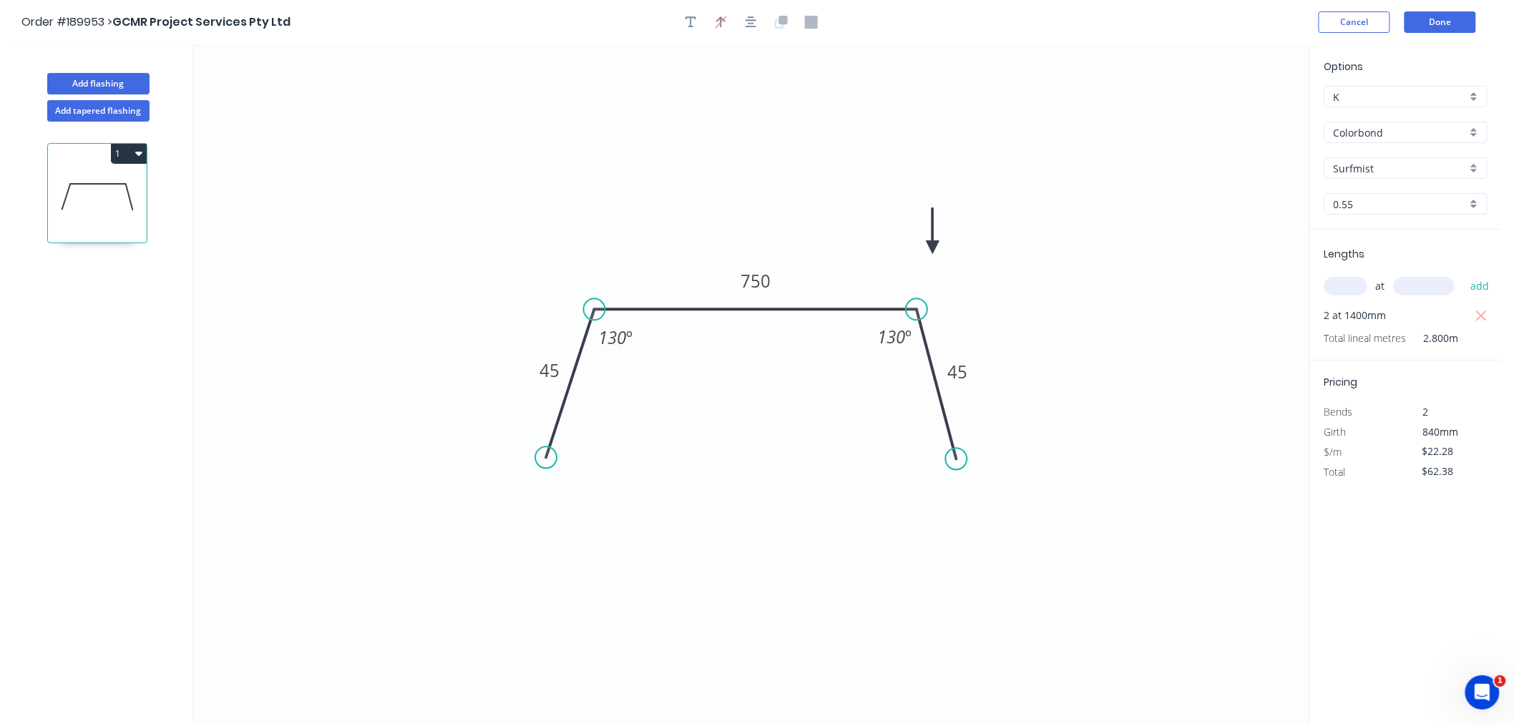
click at [933, 247] on icon at bounding box center [932, 231] width 13 height 46
drag, startPoint x: 941, startPoint y: 258, endPoint x: 946, endPoint y: 276, distance: 18.4
click at [946, 276] on icon at bounding box center [956, 263] width 41 height 41
click at [755, 20] on icon "button" at bounding box center [750, 22] width 11 height 13
click at [1460, 22] on button "Done" at bounding box center [1440, 21] width 72 height 21
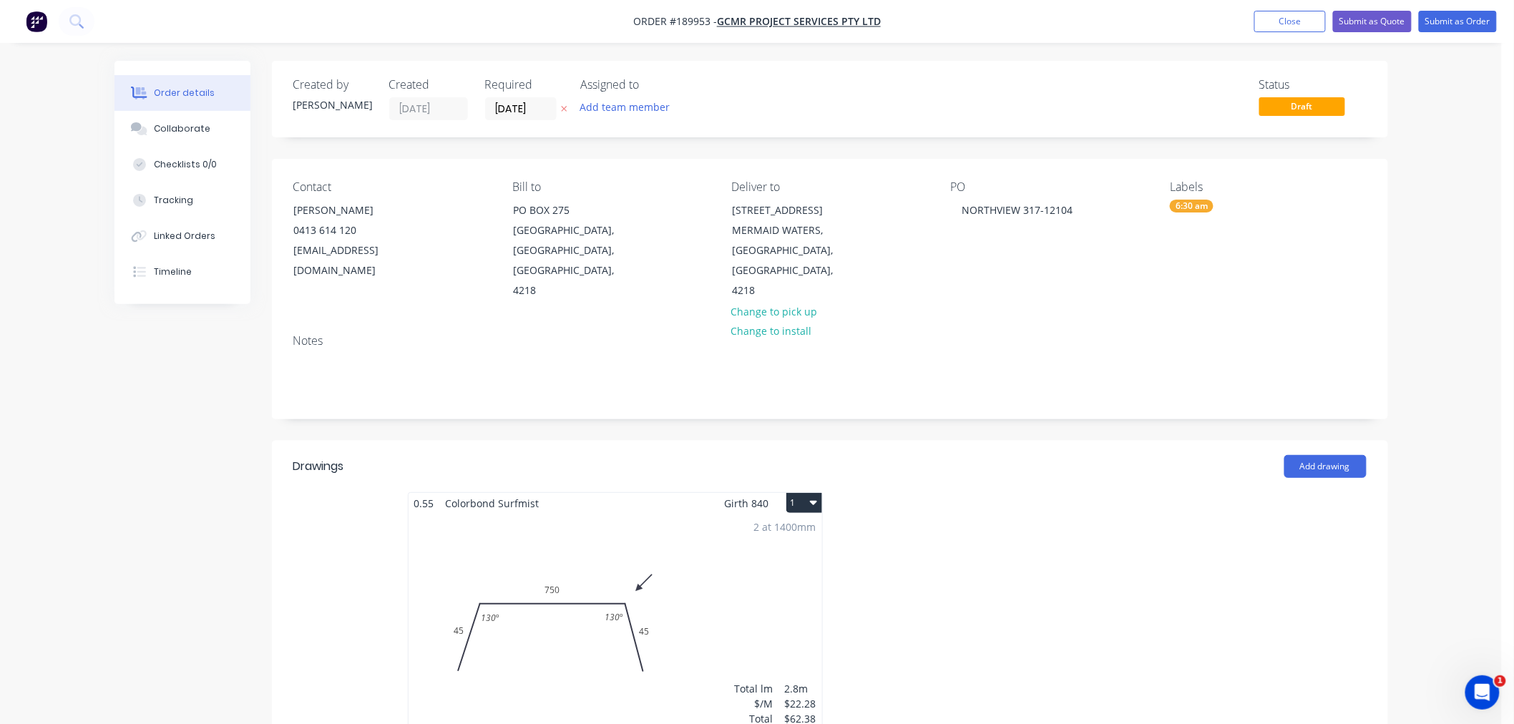
click at [817, 501] on icon "button" at bounding box center [813, 503] width 7 height 4
click at [788, 527] on div "Use larger box size" at bounding box center [754, 537] width 110 height 21
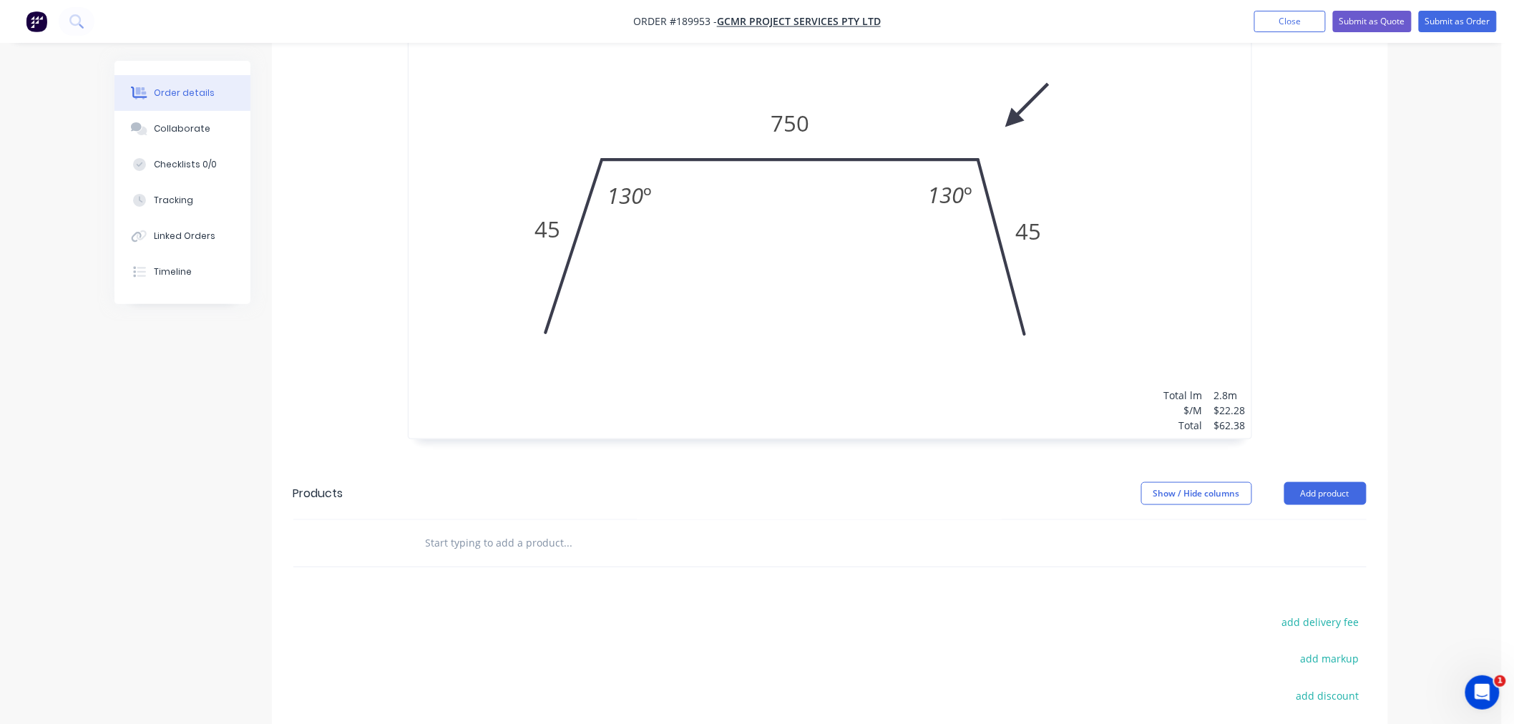
scroll to position [700, 0]
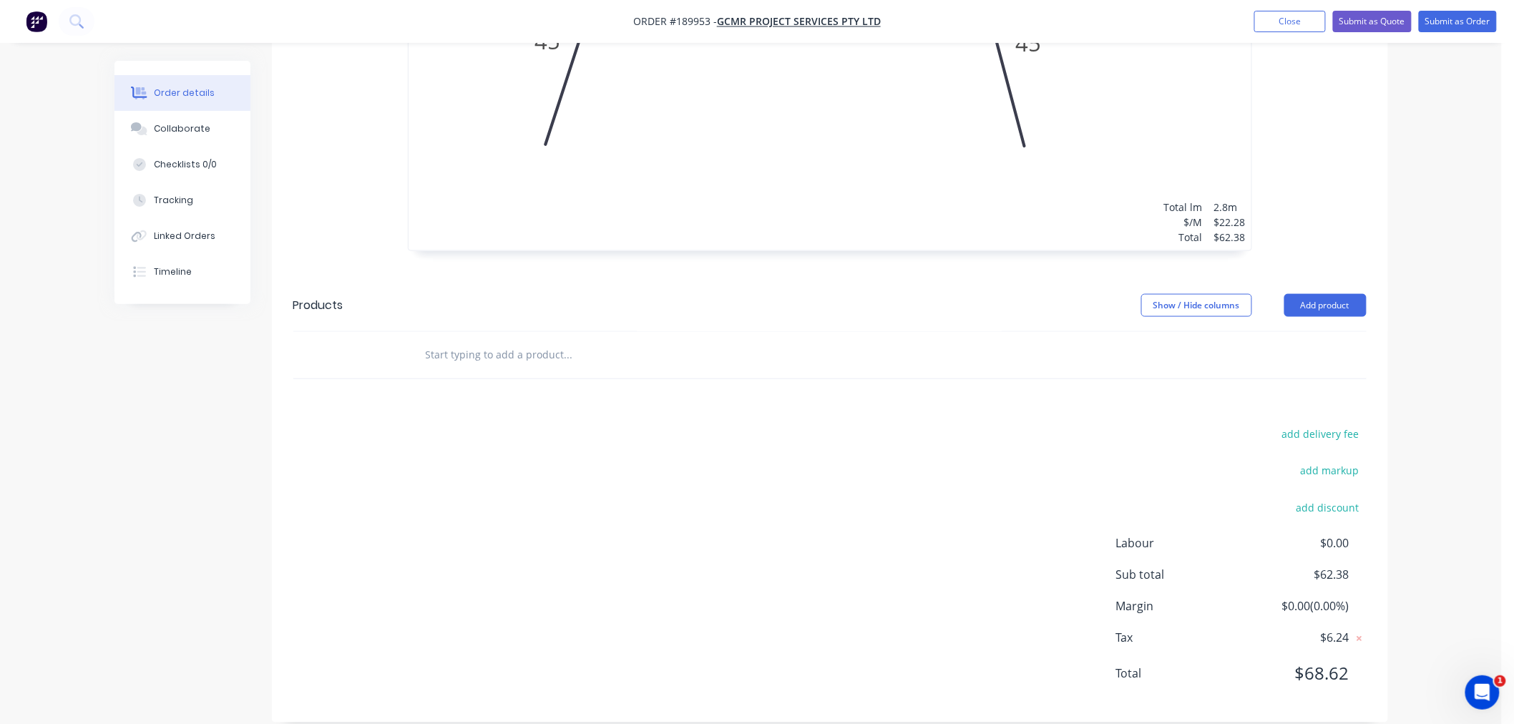
click at [1446, 506] on div "Order details Collaborate Checklists 0/0 Tracking Linked Orders Timeline Order …" at bounding box center [750, 21] width 1501 height 1443
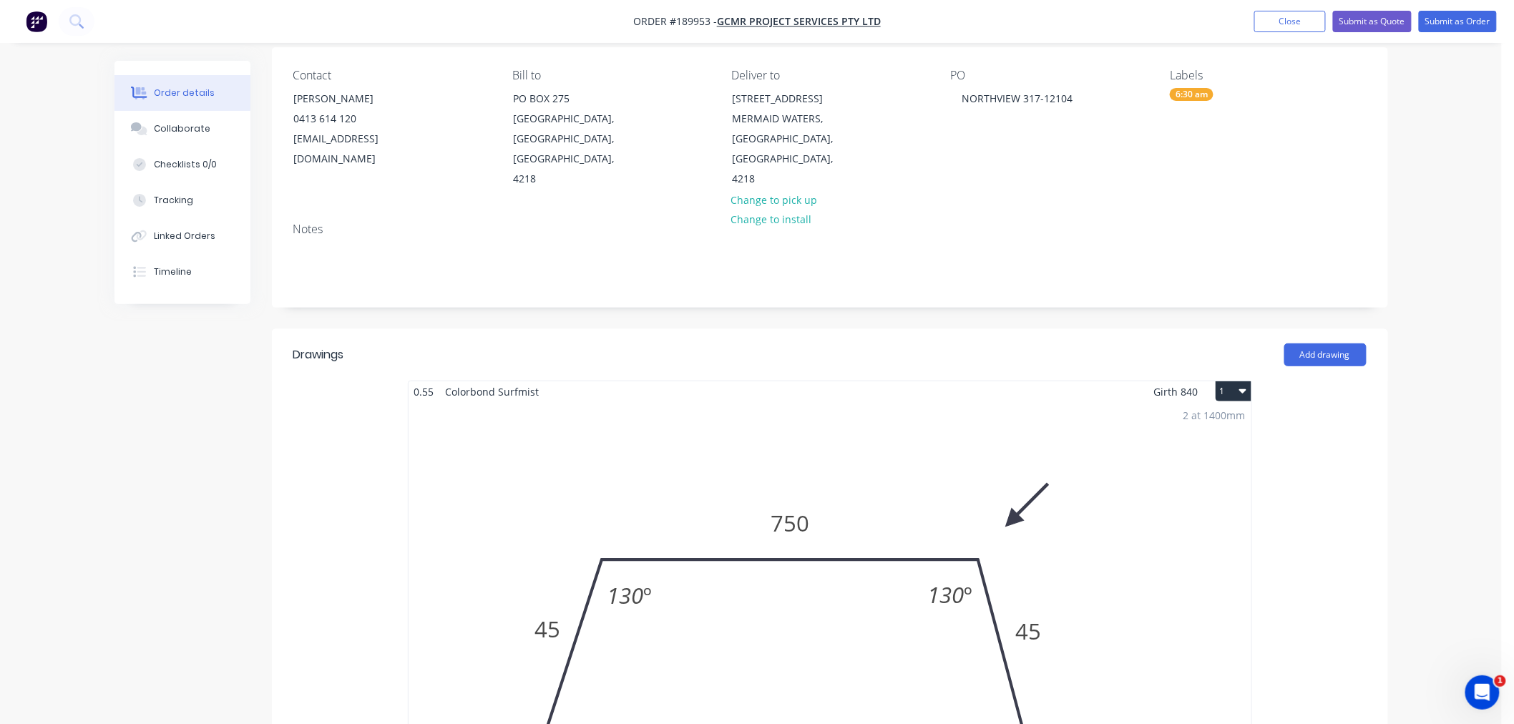
scroll to position [0, 0]
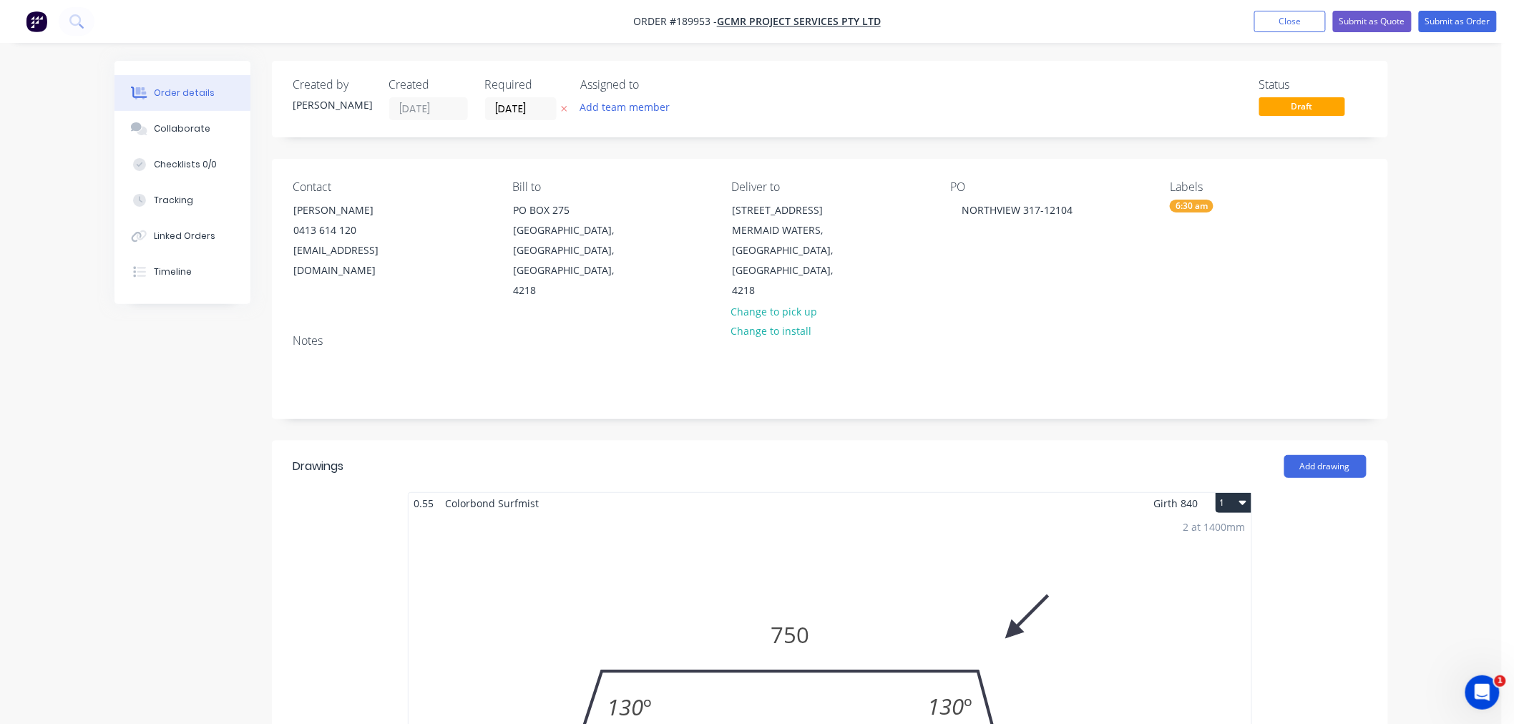
click at [1415, 270] on div "Order details Collaborate Checklists 0/0 Tracking Linked Orders Timeline Order …" at bounding box center [750, 721] width 1501 height 1443
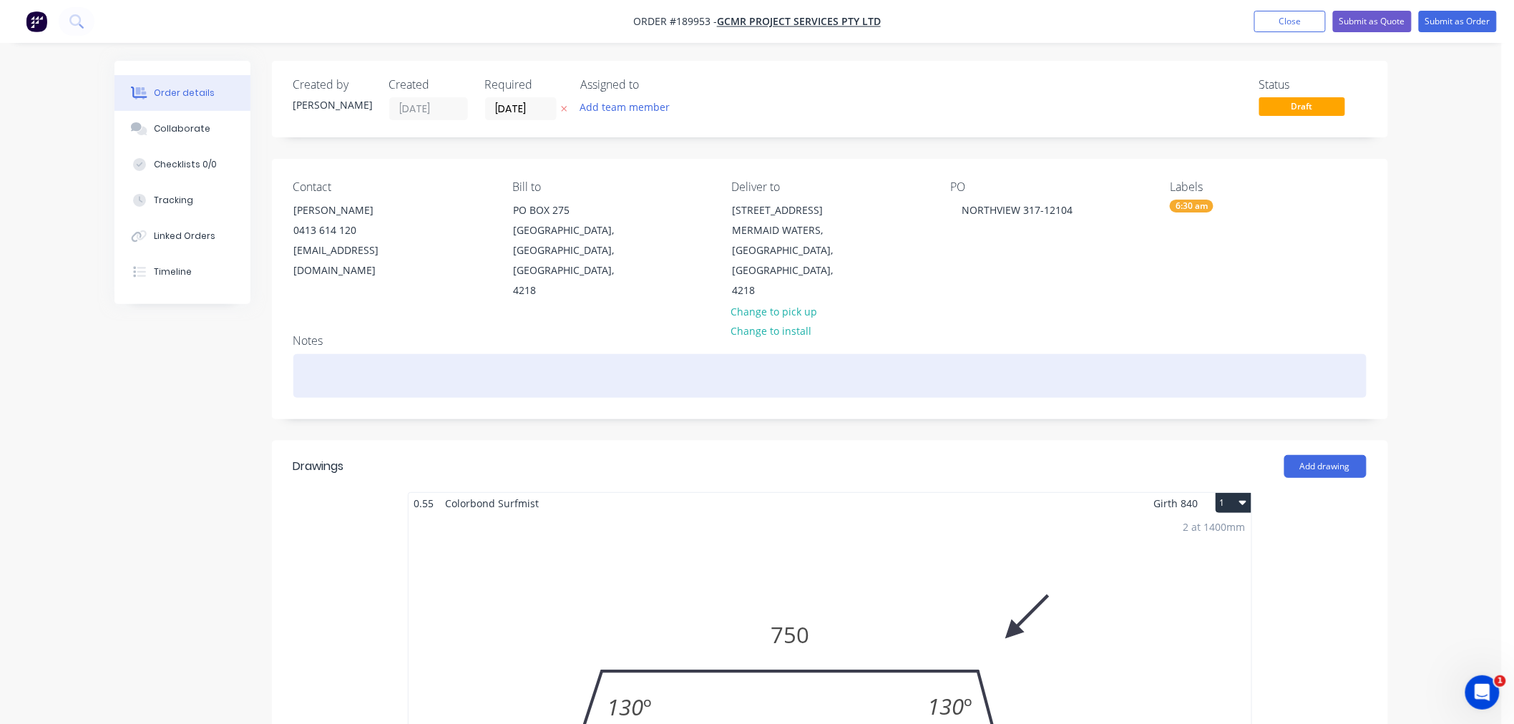
click at [762, 354] on div at bounding box center [829, 376] width 1073 height 44
click at [833, 354] on div at bounding box center [829, 376] width 1073 height 44
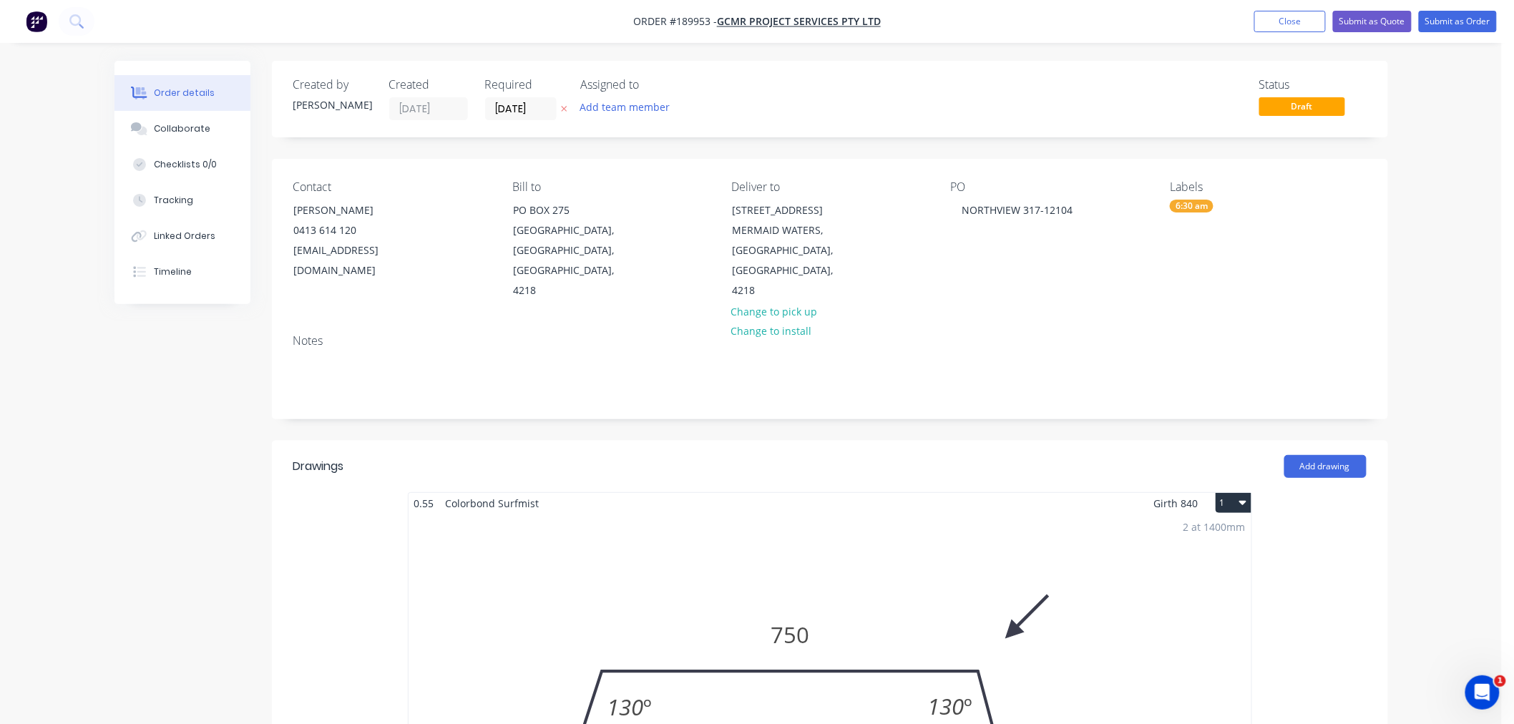
click at [1456, 216] on div "Order details Collaborate Checklists 0/0 Tracking Linked Orders Timeline Order …" at bounding box center [750, 721] width 1501 height 1443
click at [1459, 21] on button "Submit as Order" at bounding box center [1457, 21] width 78 height 21
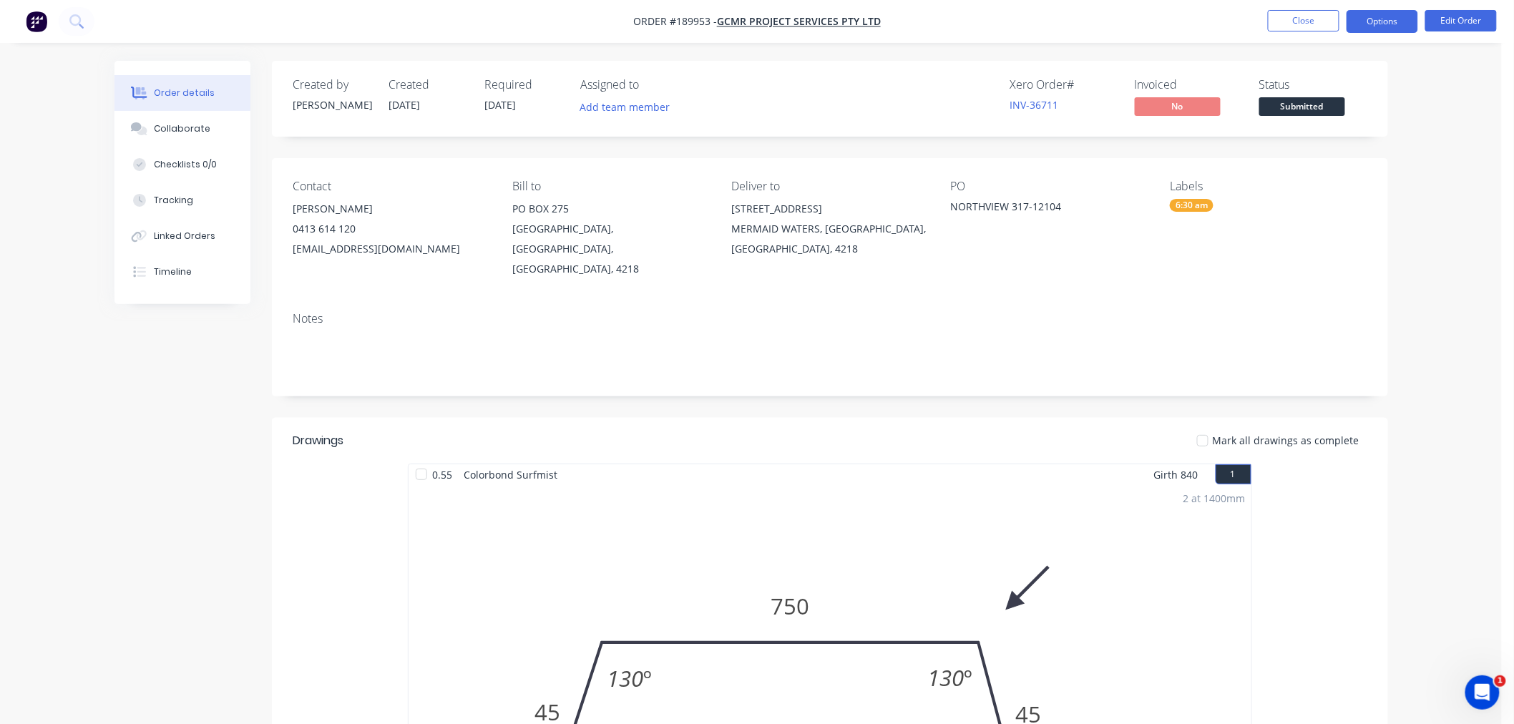
click at [1376, 24] on button "Options" at bounding box center [1382, 21] width 72 height 23
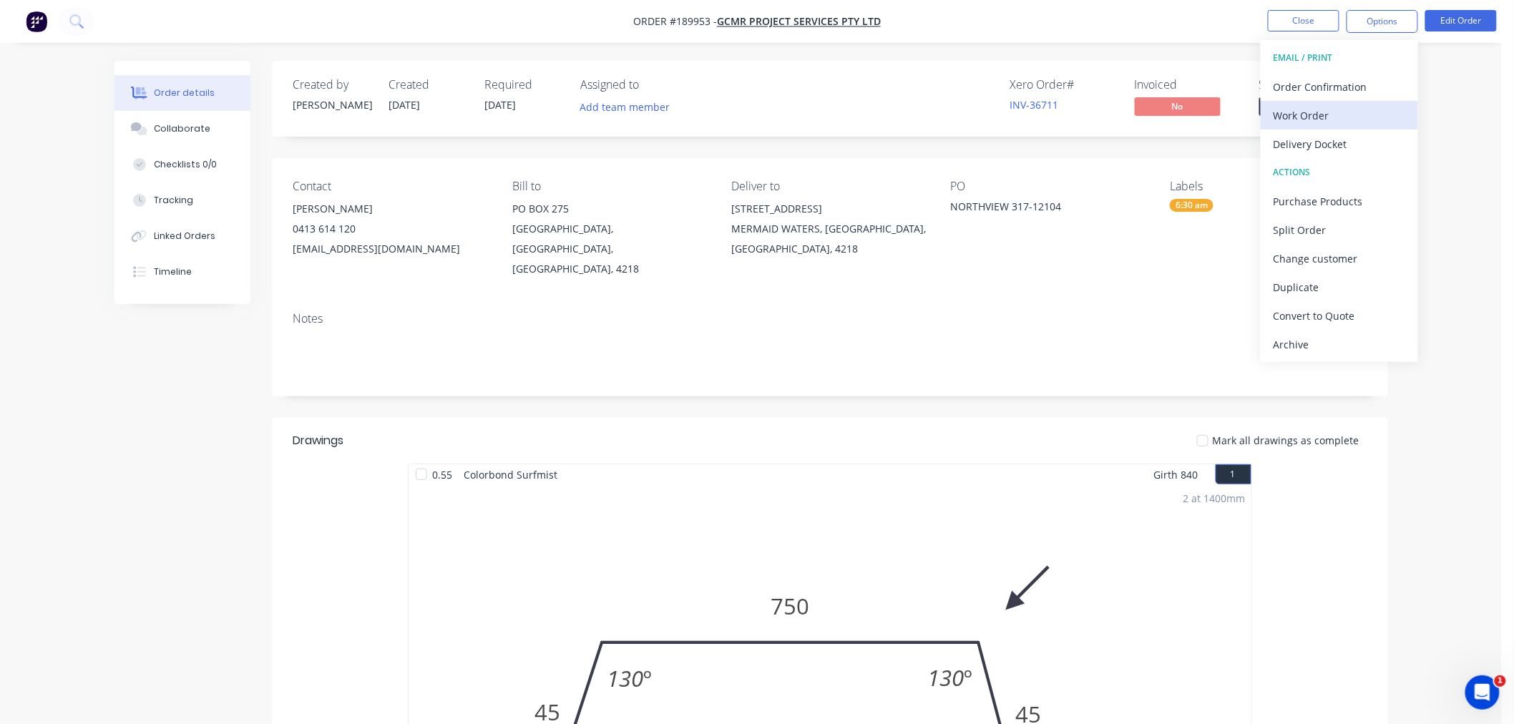
click at [1365, 117] on div "Work Order" at bounding box center [1339, 115] width 132 height 21
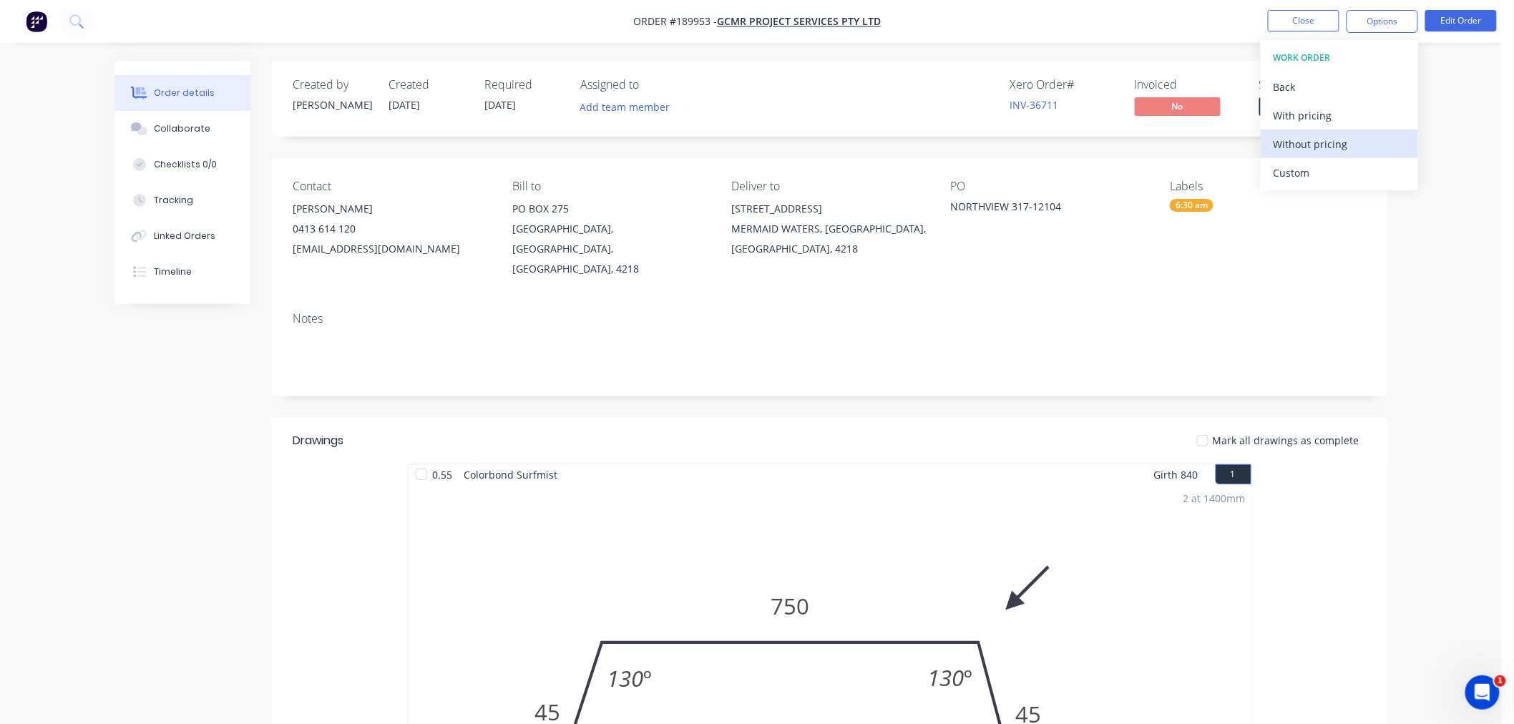
click at [1323, 147] on div "Without pricing" at bounding box center [1339, 144] width 132 height 21
click at [946, 94] on div "Xero Order # INV-36711 Invoiced No Status Submitted" at bounding box center [1045, 98] width 642 height 41
click at [1313, 25] on button "Close" at bounding box center [1303, 20] width 72 height 21
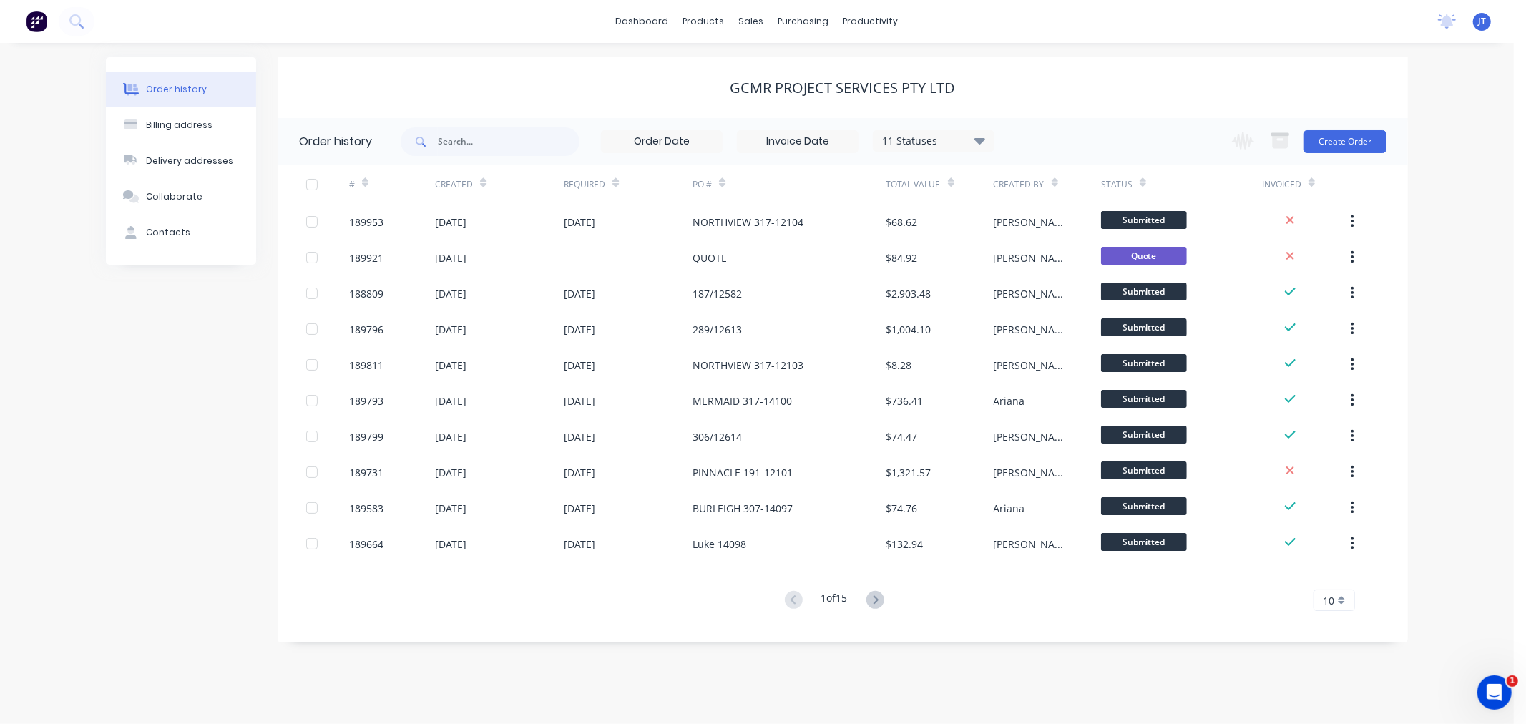
click at [609, 55] on div "Order history Billing address Delivery addresses Collaborate Contacts GCMR Proj…" at bounding box center [757, 383] width 1514 height 681
click at [839, 98] on link "Customers" at bounding box center [827, 97] width 190 height 29
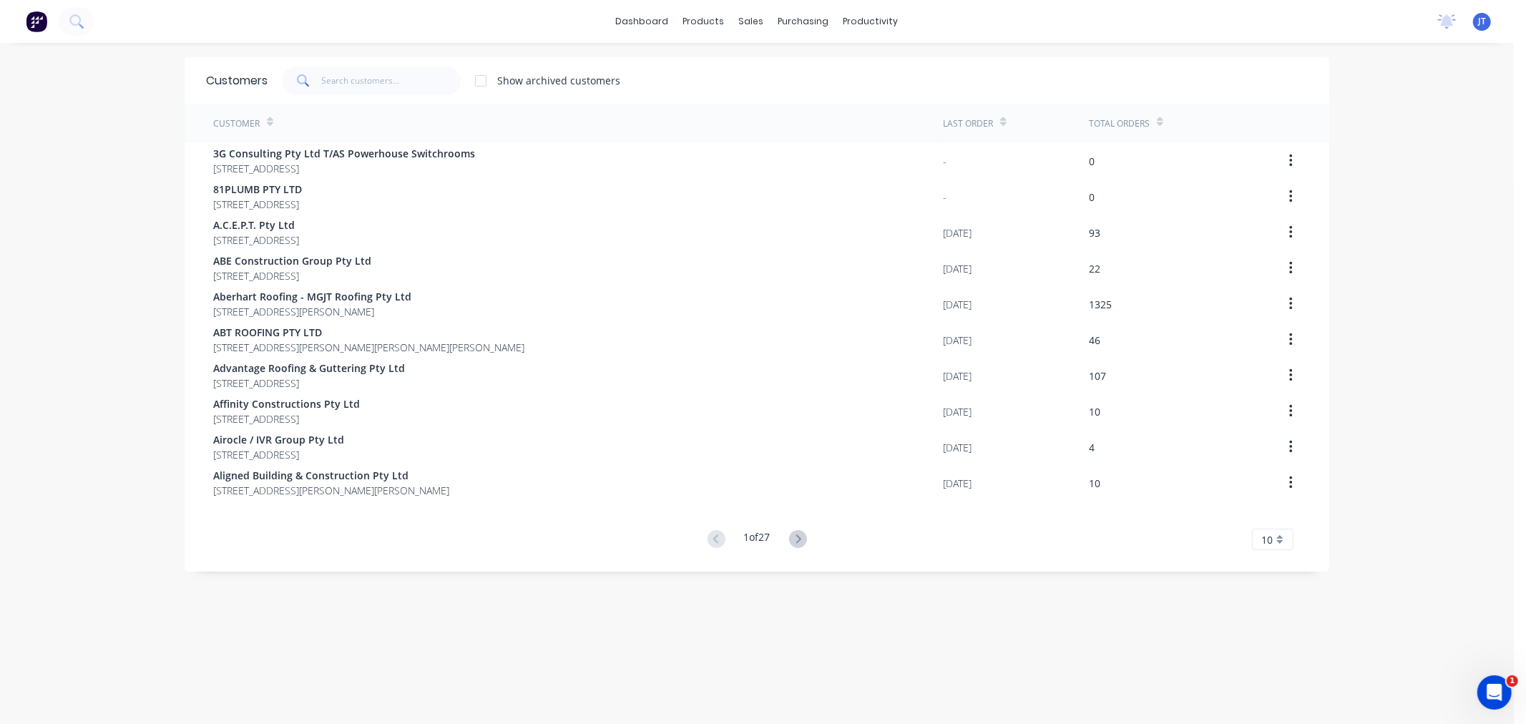
click at [77, 247] on div "dashboard products sales purchasing productivity dashboard products Product Cat…" at bounding box center [757, 362] width 1514 height 724
click at [372, 81] on input "text" at bounding box center [391, 81] width 139 height 29
click at [362, 75] on input "text" at bounding box center [391, 81] width 139 height 29
paste input "Bluescope"
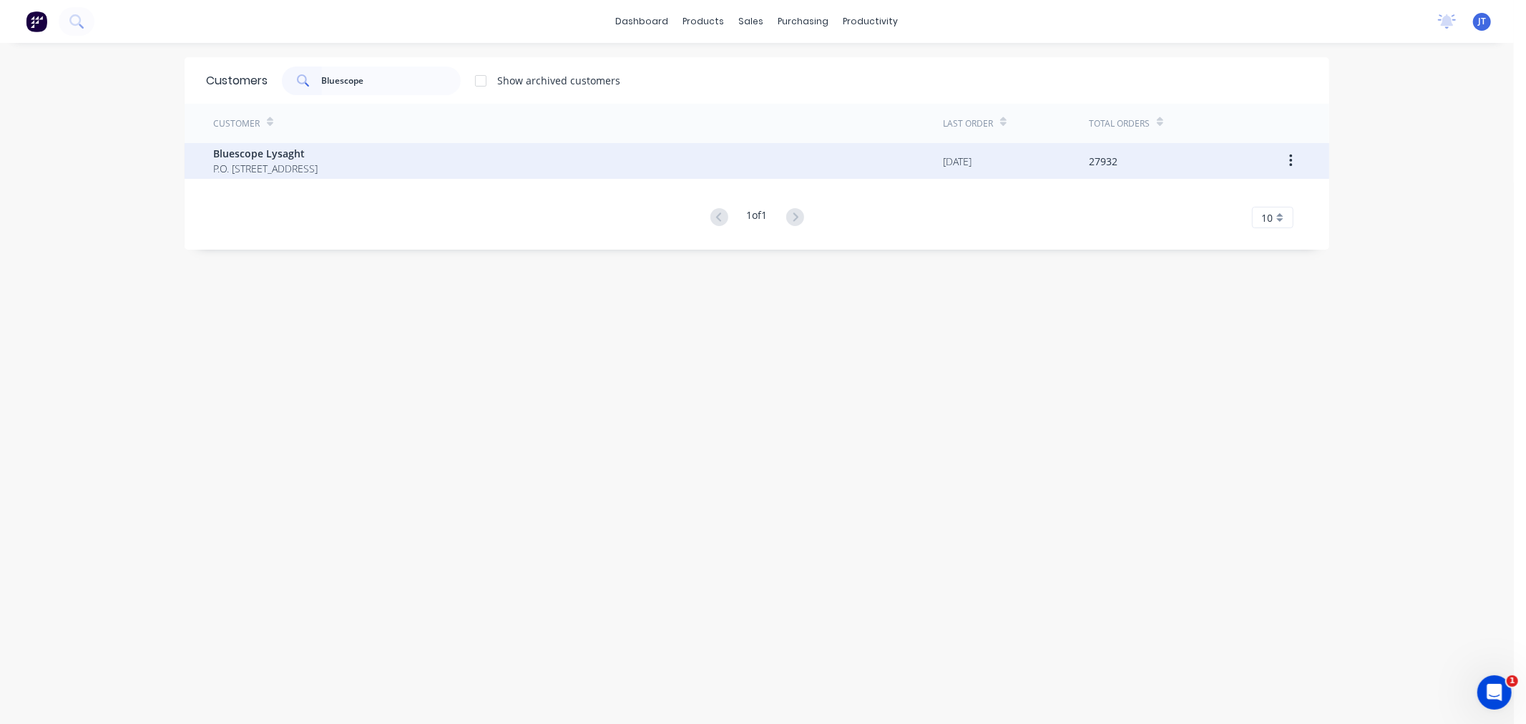
click at [383, 172] on div "Bluescope Lysaght P.O. [STREET_ADDRESS]" at bounding box center [578, 161] width 730 height 36
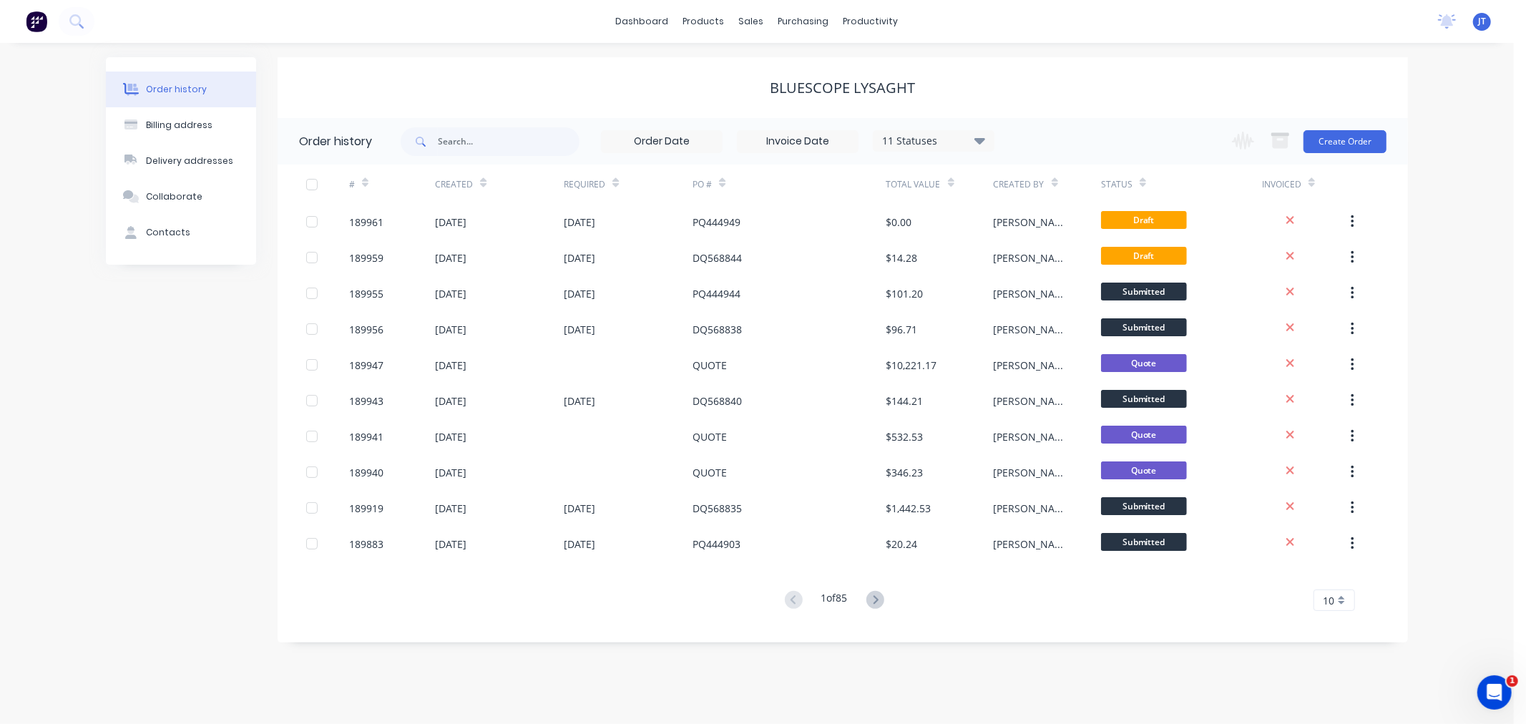
click at [1482, 311] on div "Order history Billing address Delivery addresses Collaborate Contacts Bluescope…" at bounding box center [757, 383] width 1514 height 681
click at [1372, 139] on button "Create Order" at bounding box center [1344, 141] width 83 height 23
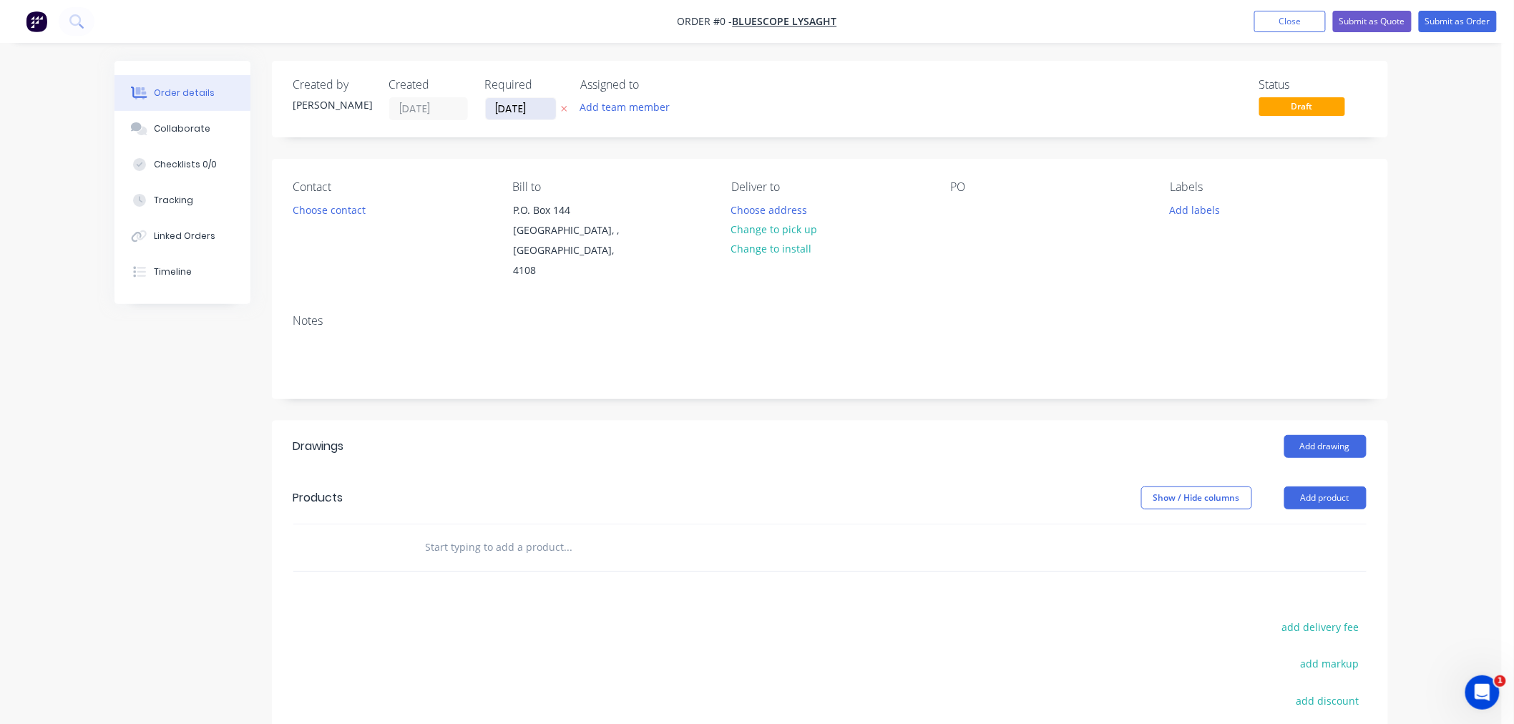
click at [534, 105] on input "[DATE]" at bounding box center [521, 108] width 70 height 21
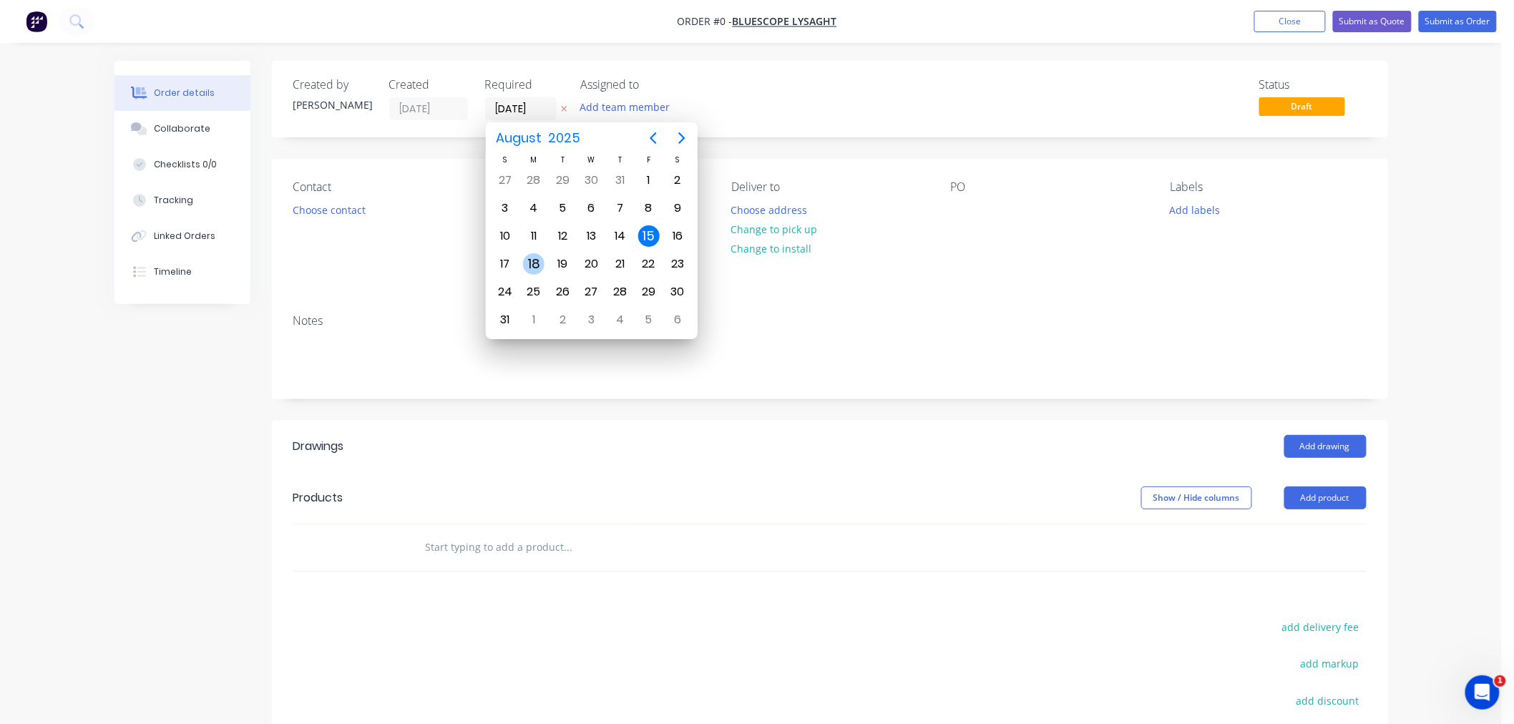
click at [541, 258] on div "18" at bounding box center [533, 263] width 21 height 21
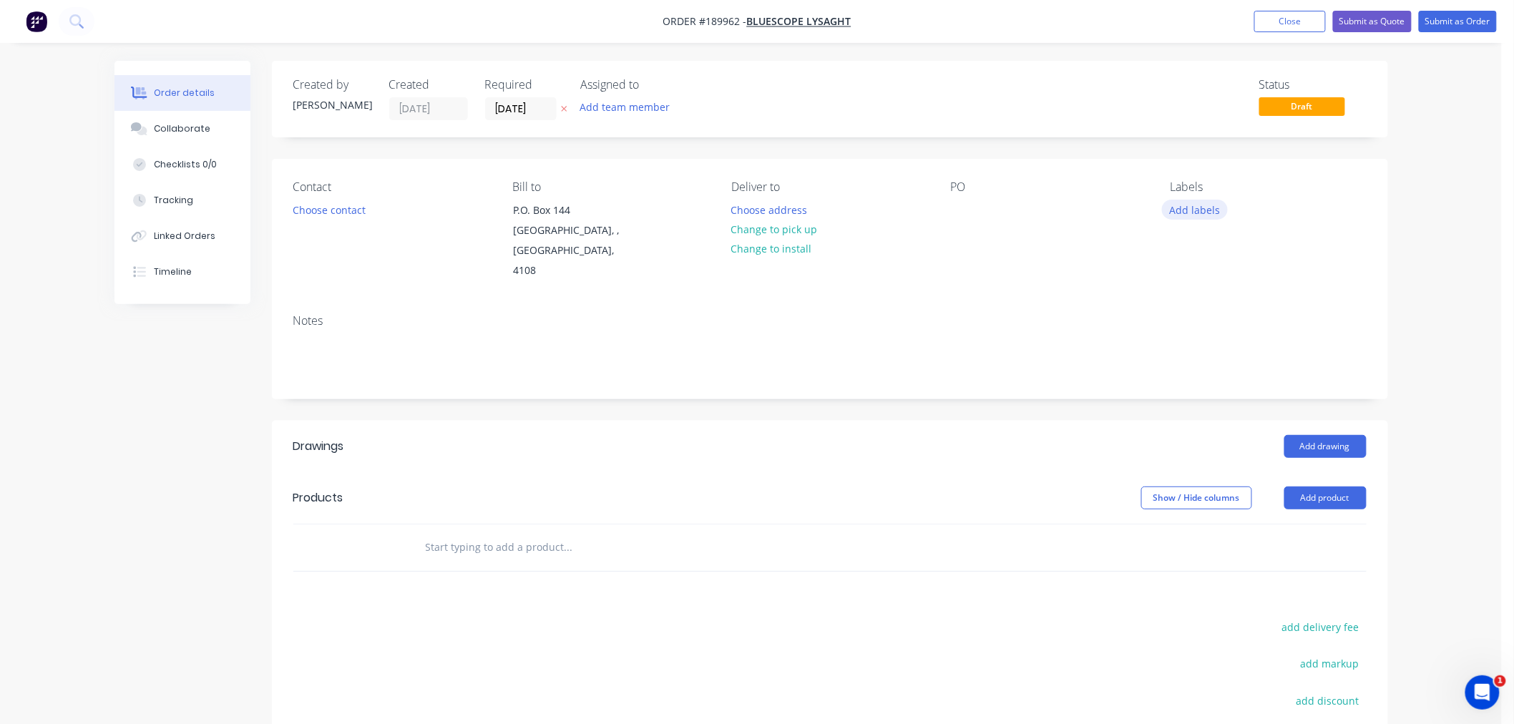
click at [1182, 203] on button "Add labels" at bounding box center [1195, 209] width 66 height 19
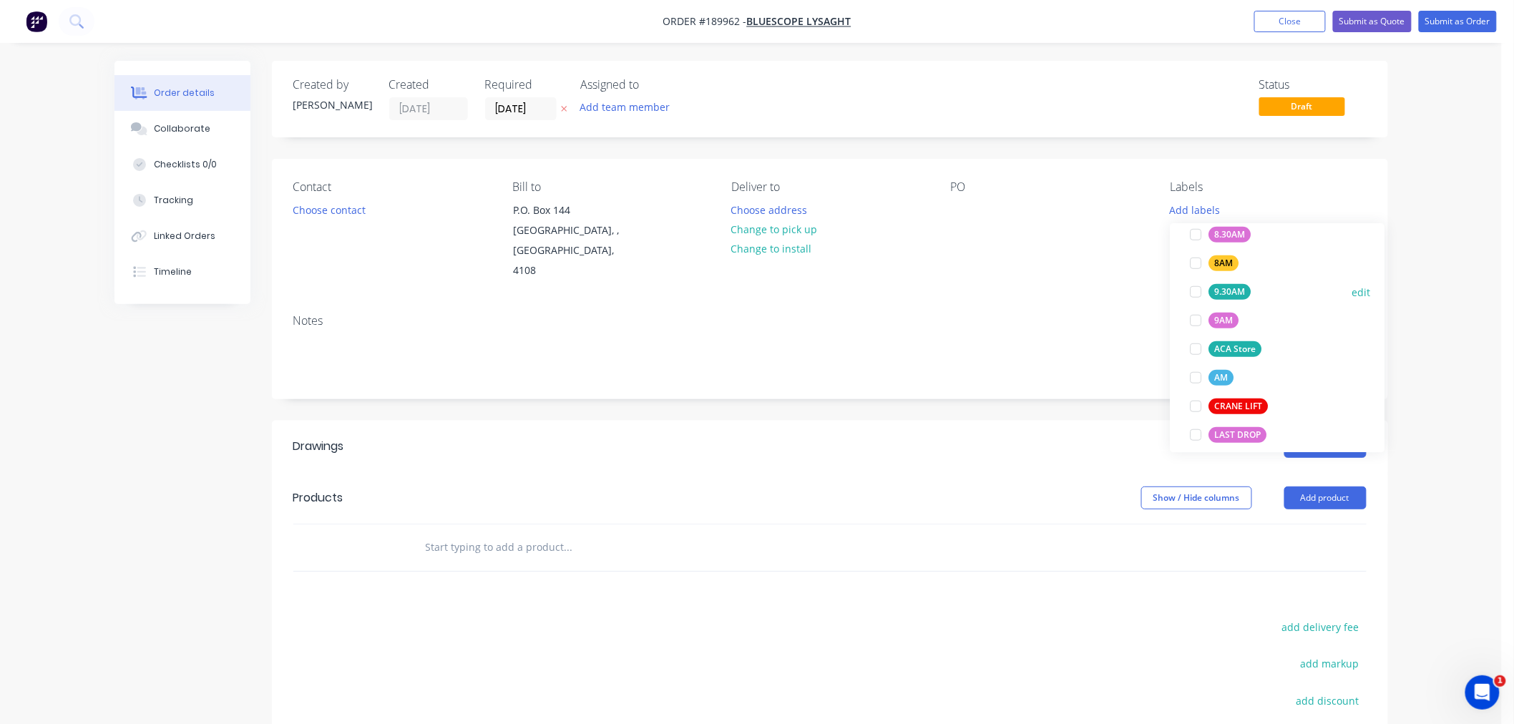
scroll to position [476, 0]
click at [1242, 345] on div "ACA Store" at bounding box center [1235, 348] width 53 height 16
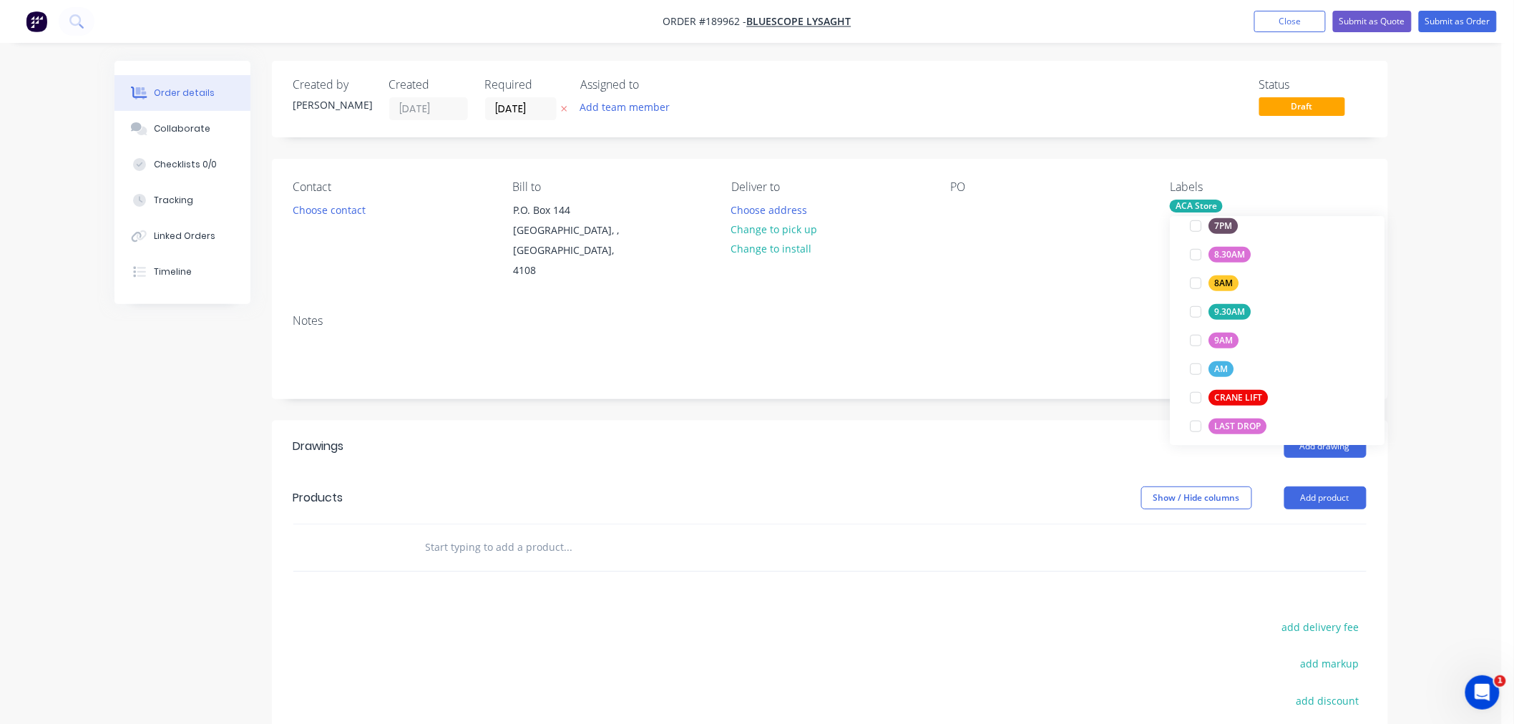
scroll to position [0, 0]
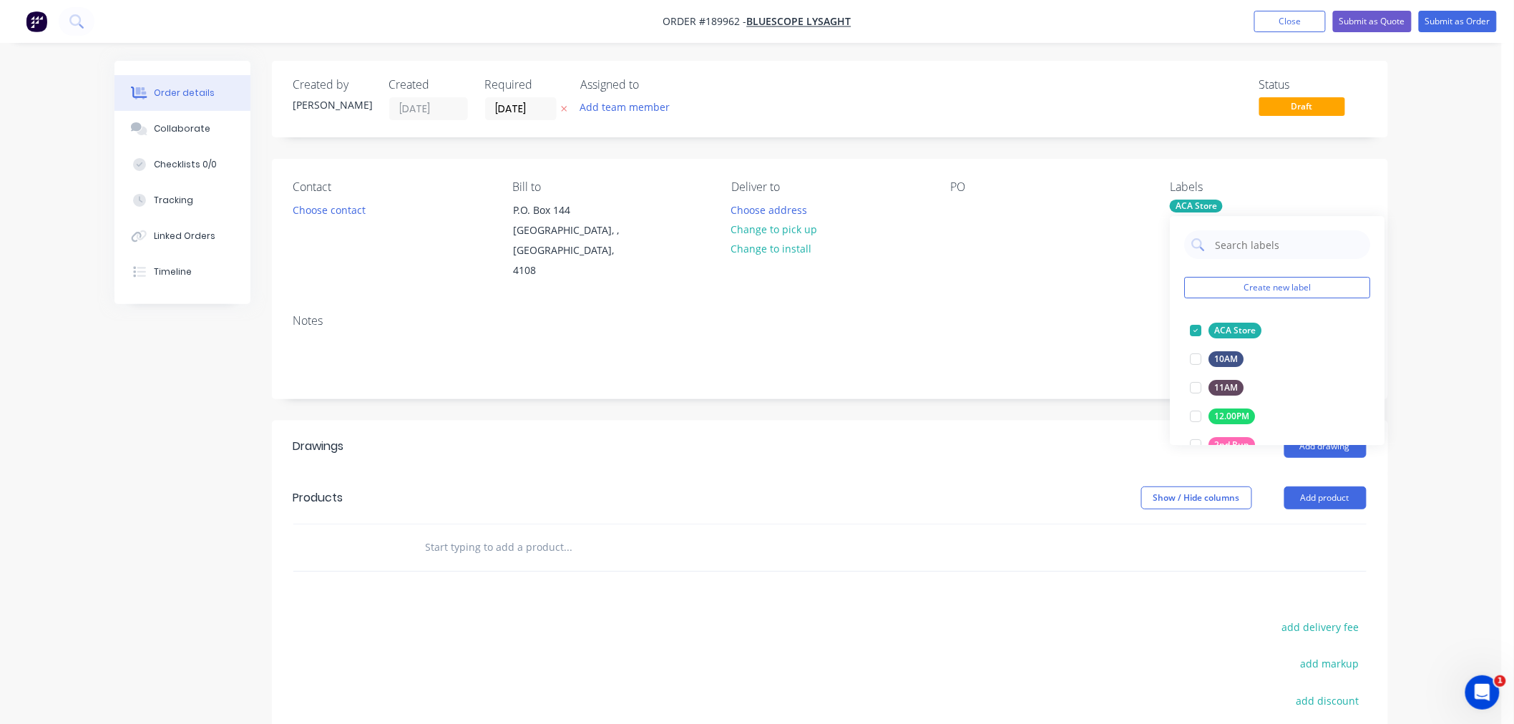
click at [1026, 239] on div "PO" at bounding box center [1049, 230] width 196 height 101
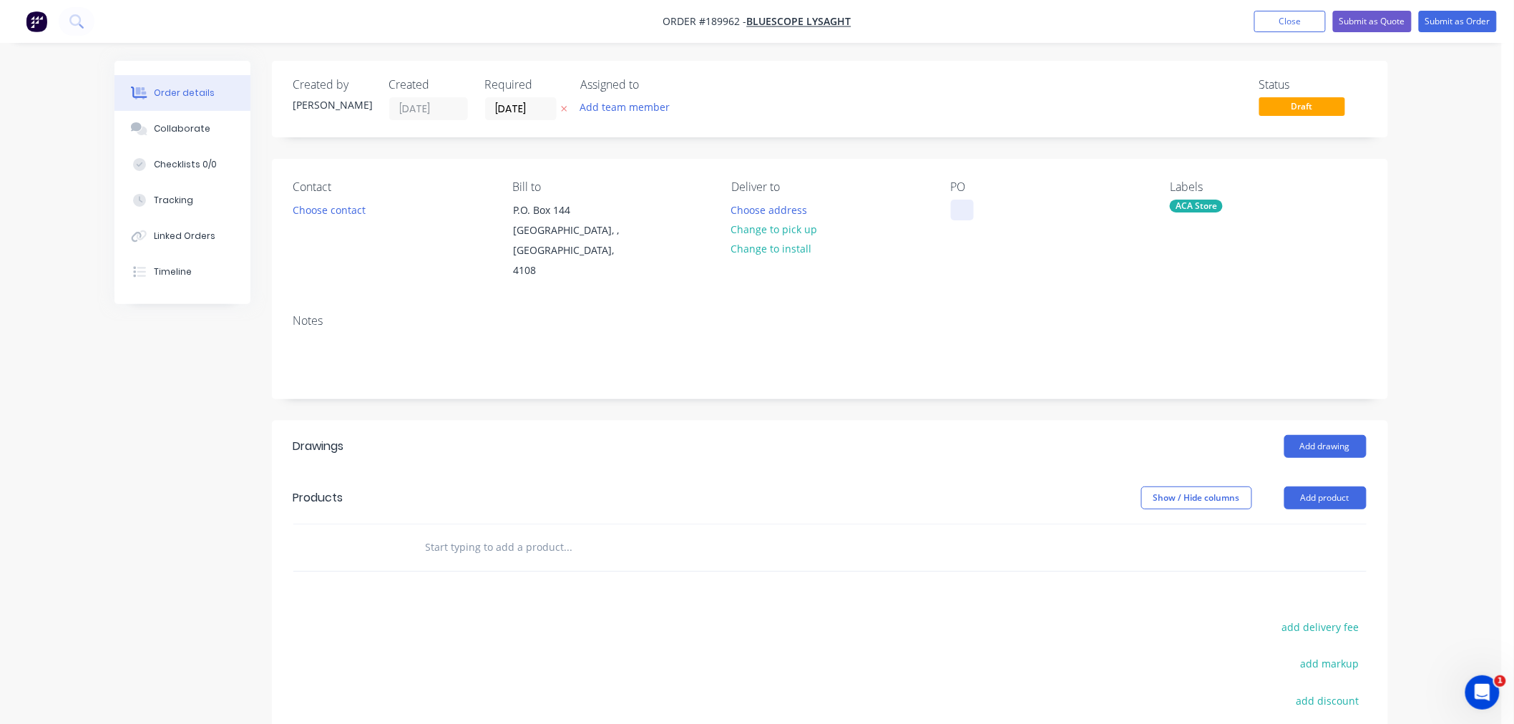
click at [968, 208] on div at bounding box center [962, 210] width 23 height 21
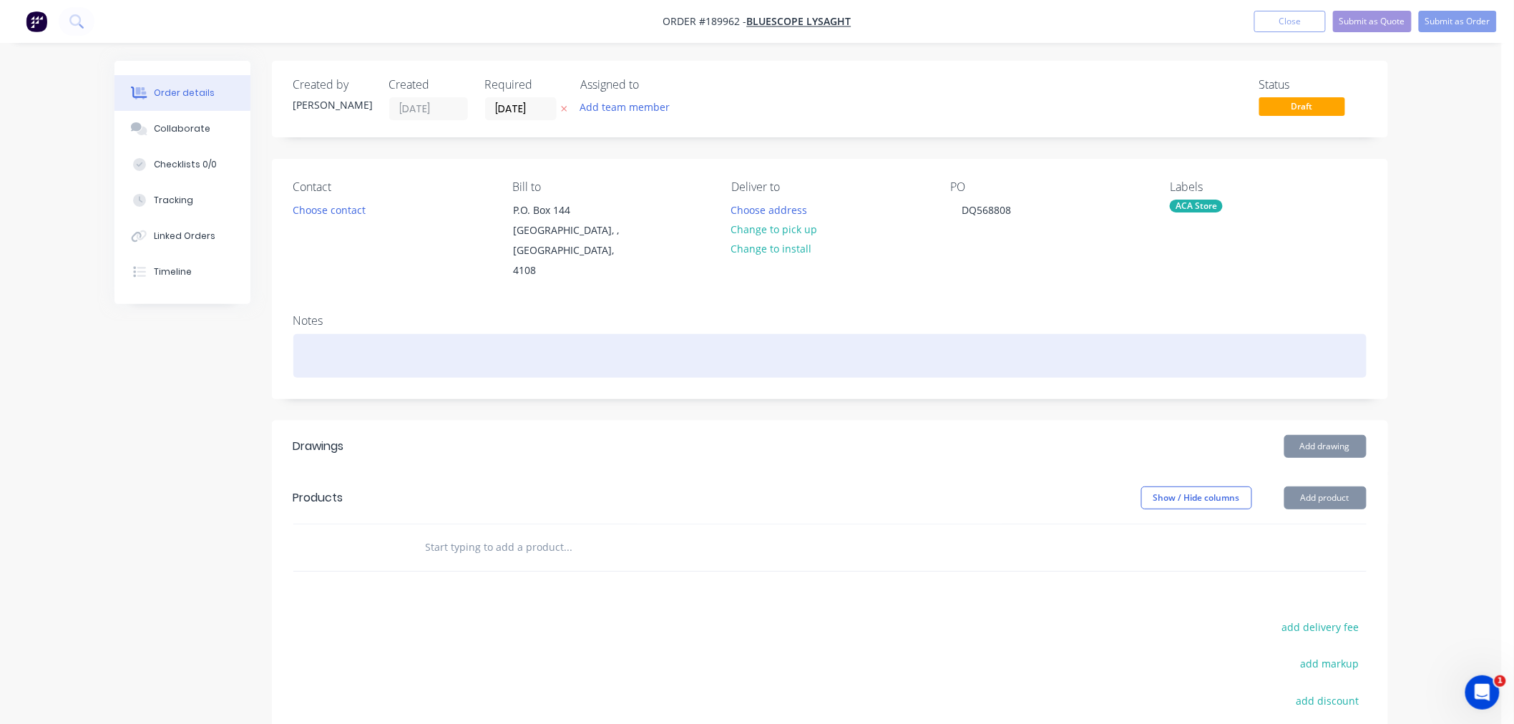
click at [893, 334] on div at bounding box center [829, 356] width 1073 height 44
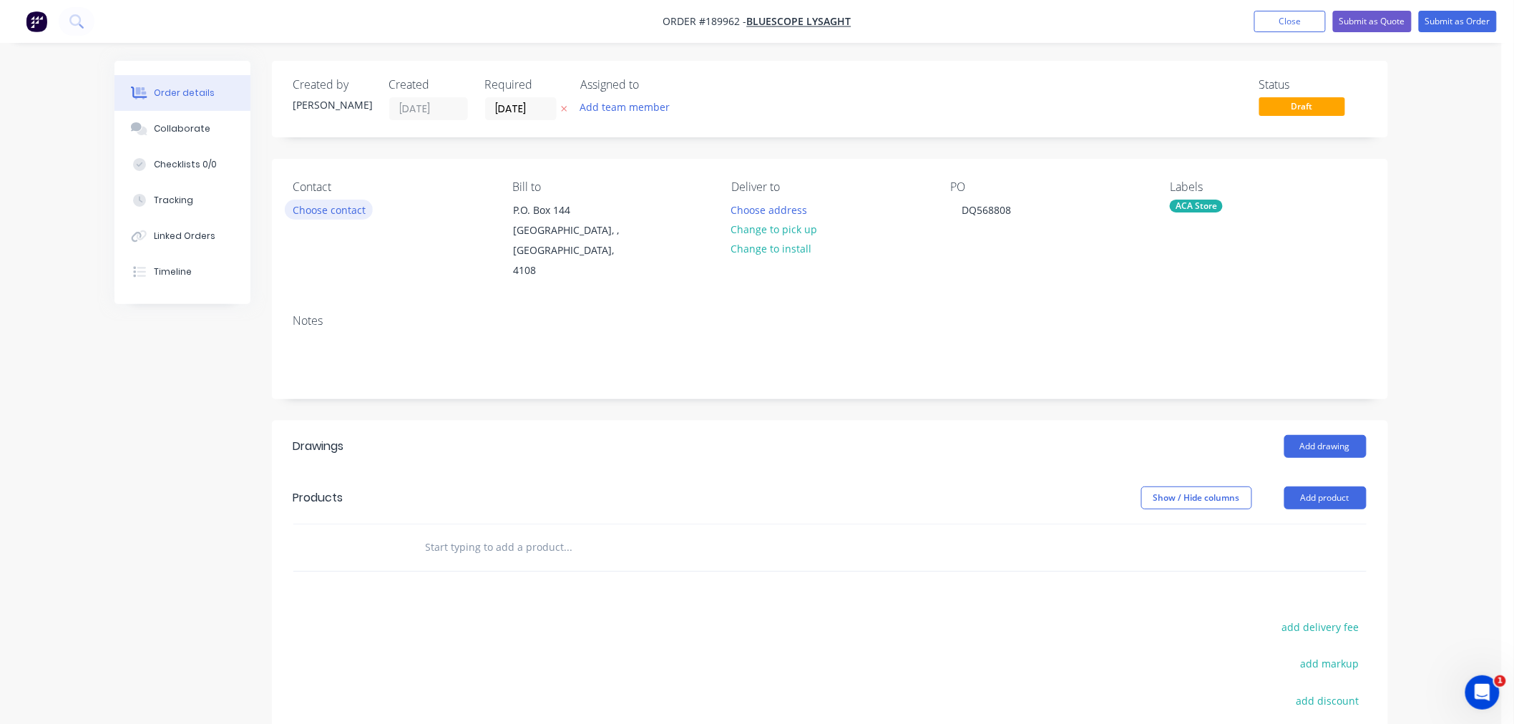
click at [359, 210] on button "Choose contact" at bounding box center [329, 209] width 88 height 19
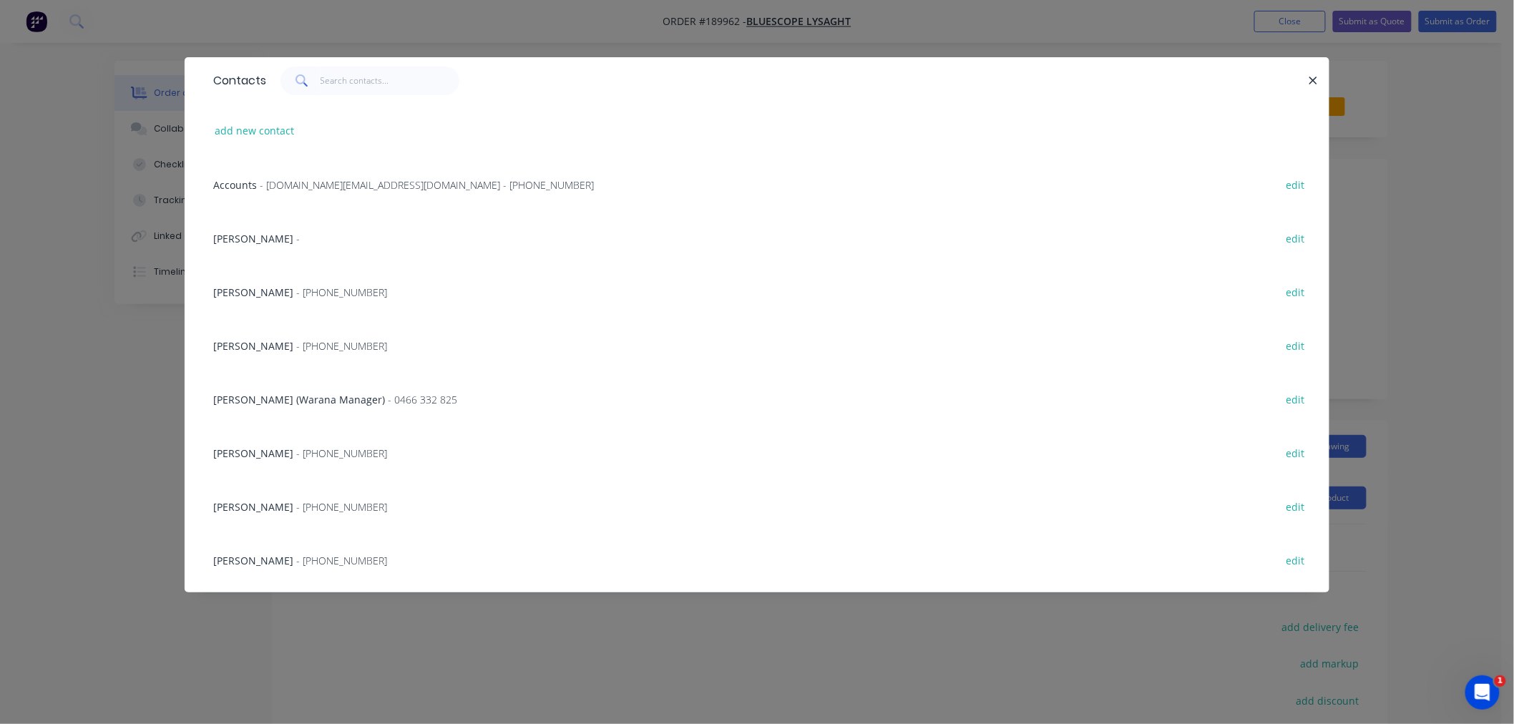
click at [325, 347] on span "- [PHONE_NUMBER]" at bounding box center [341, 346] width 91 height 14
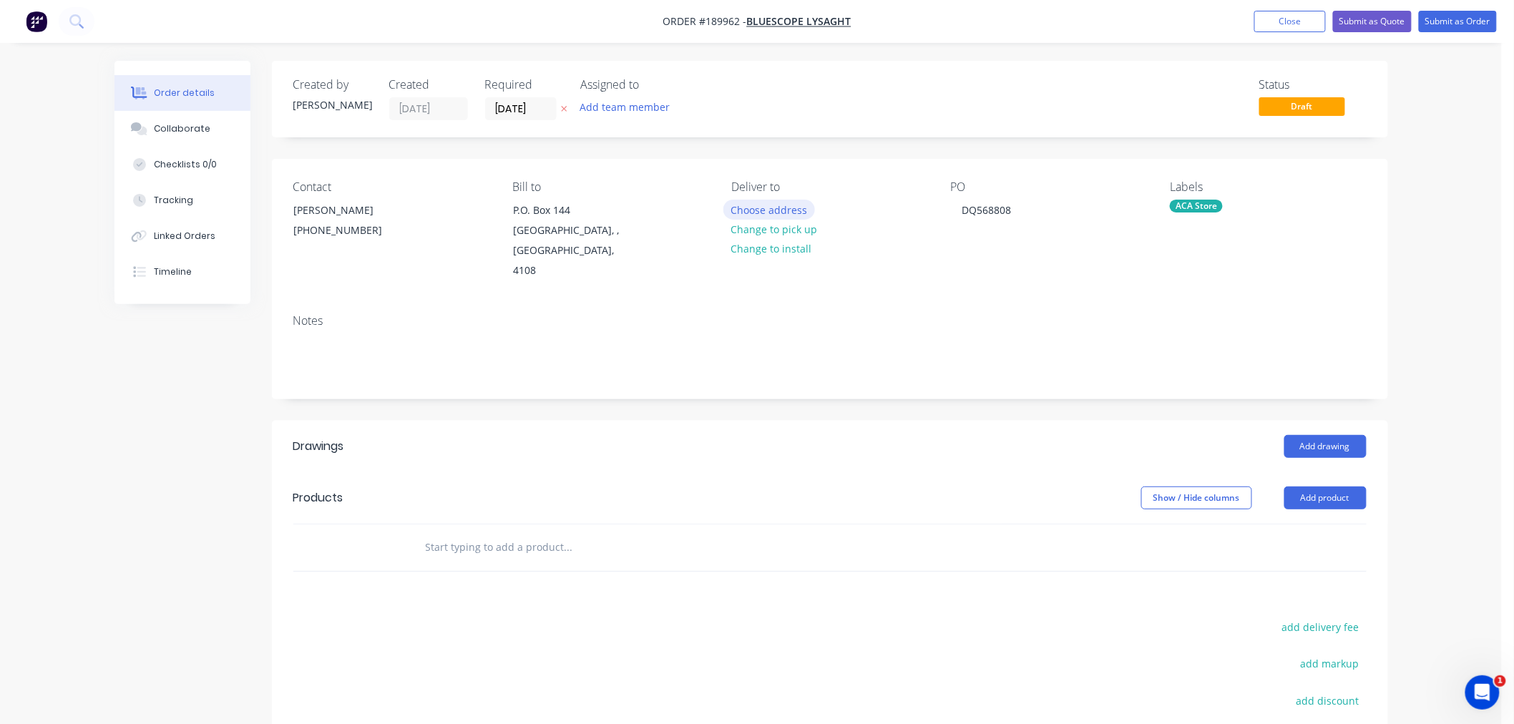
click at [790, 210] on button "Choose address" at bounding box center [769, 209] width 92 height 19
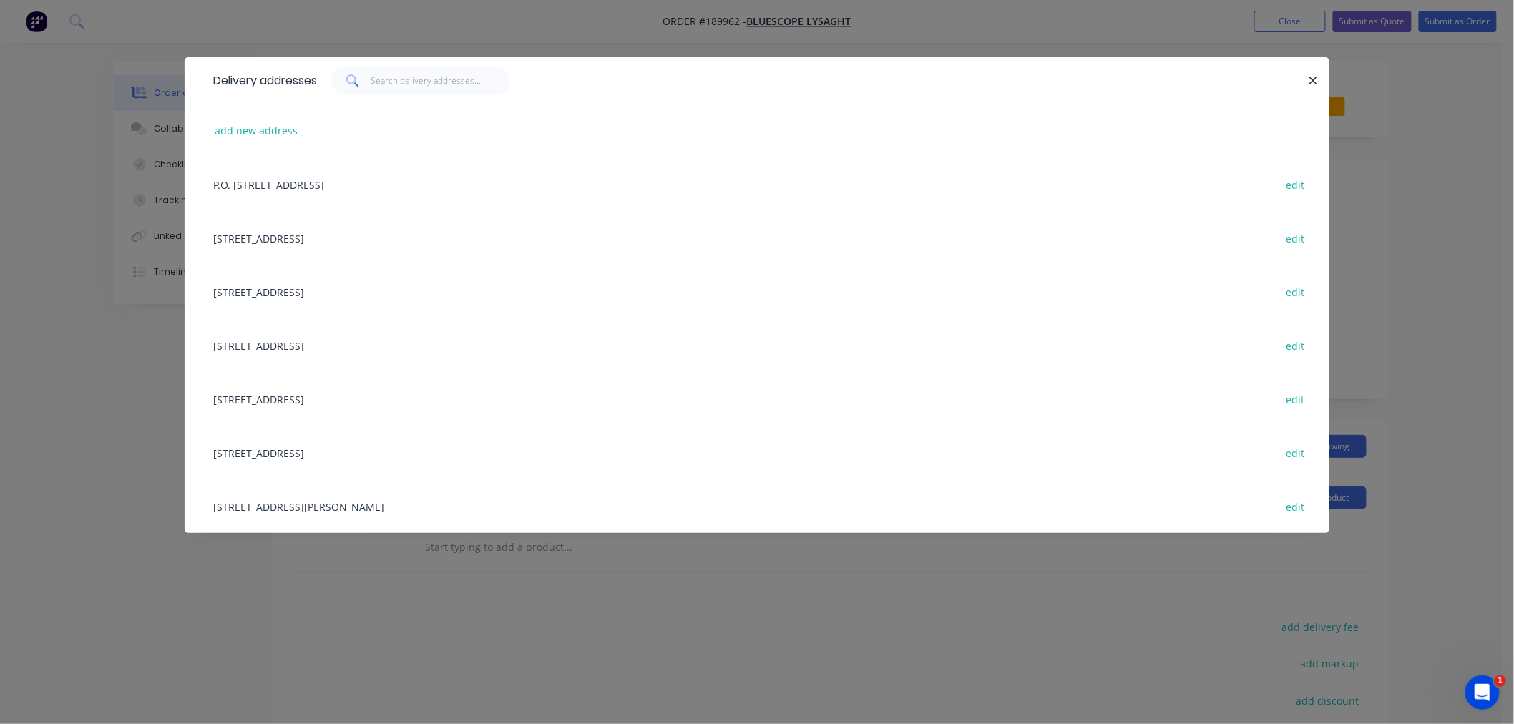
click at [438, 506] on div "[STREET_ADDRESS][PERSON_NAME] edit" at bounding box center [757, 506] width 1102 height 54
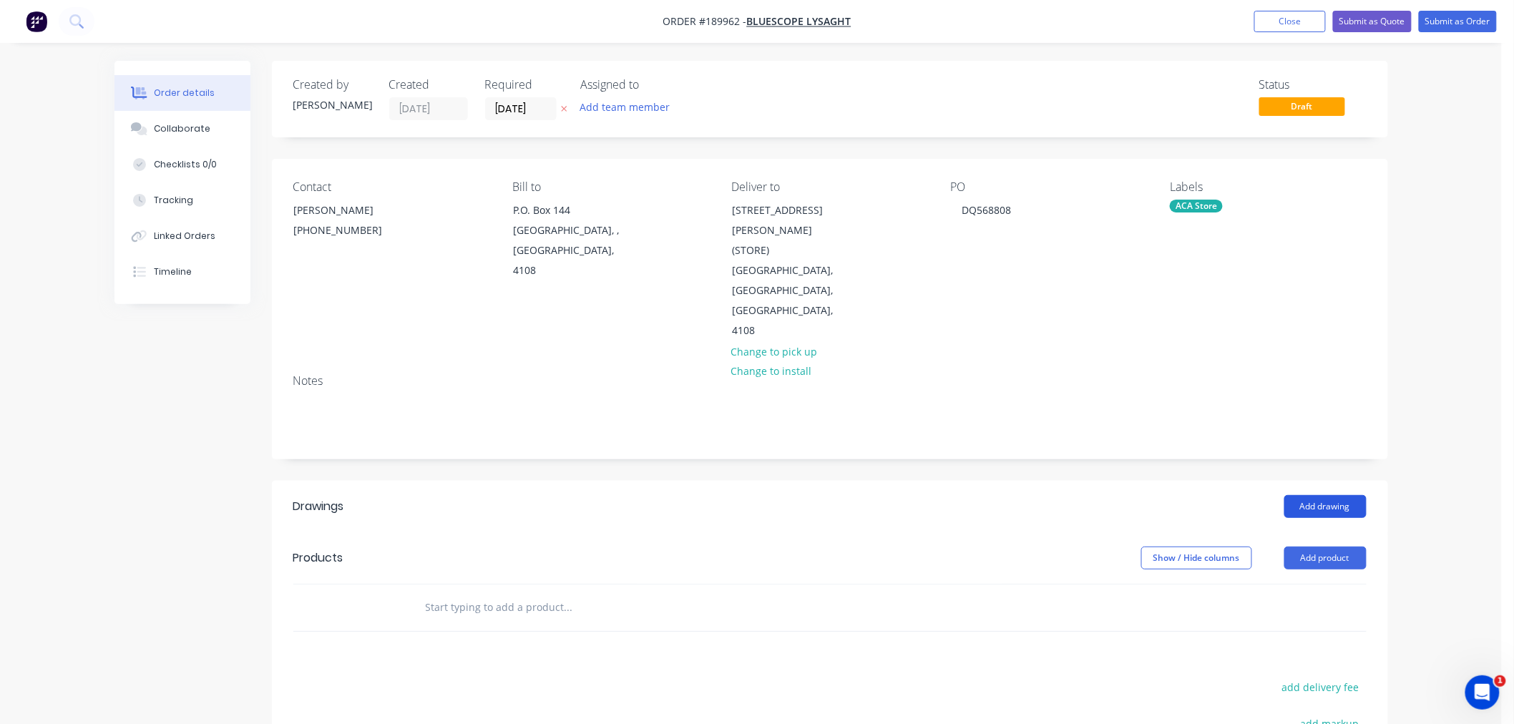
click at [1341, 495] on button "Add drawing" at bounding box center [1325, 506] width 82 height 23
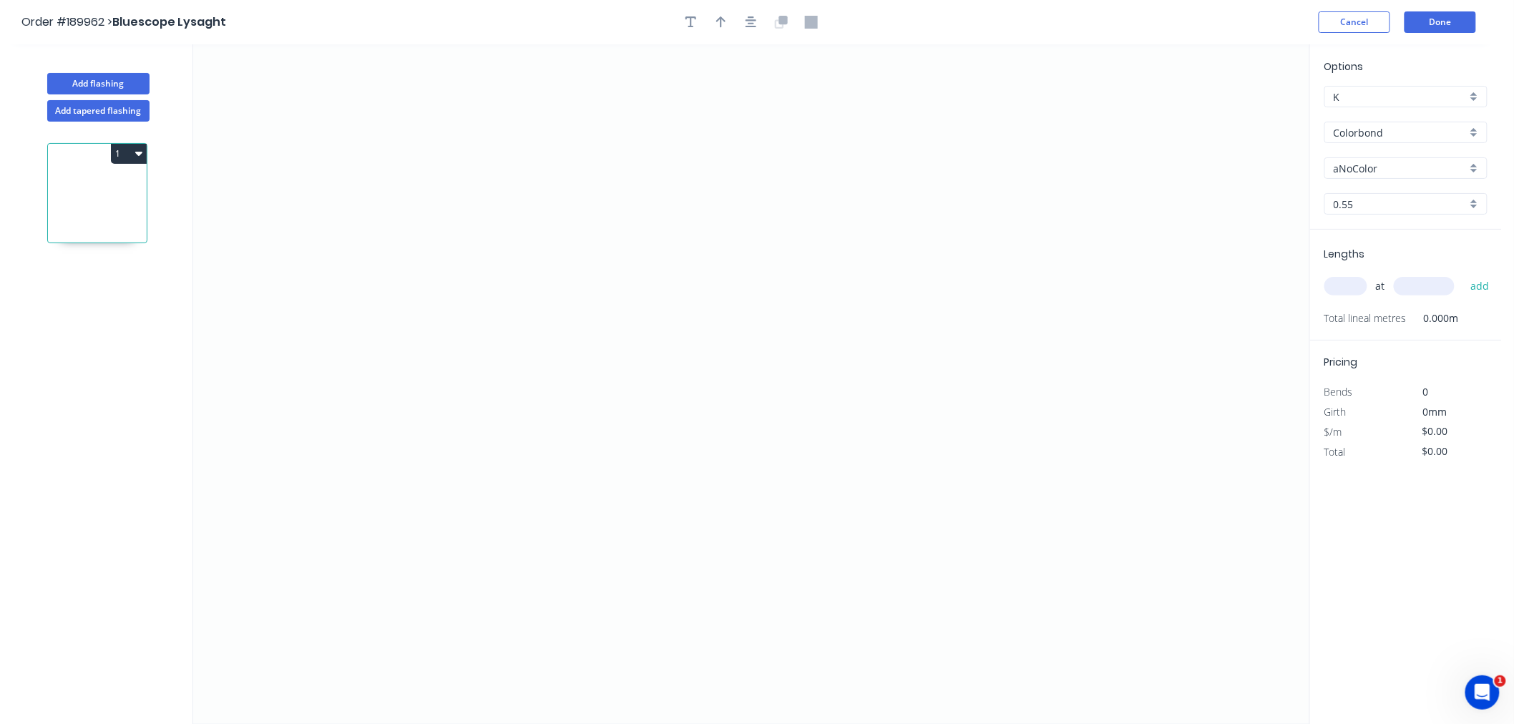
click at [1381, 161] on input "aNoColor" at bounding box center [1399, 168] width 133 height 15
click at [1408, 259] on div "Deep Ocean" at bounding box center [1406, 257] width 162 height 25
click at [1350, 283] on input "text" at bounding box center [1345, 286] width 43 height 19
click at [1463, 274] on button "add" at bounding box center [1480, 286] width 34 height 24
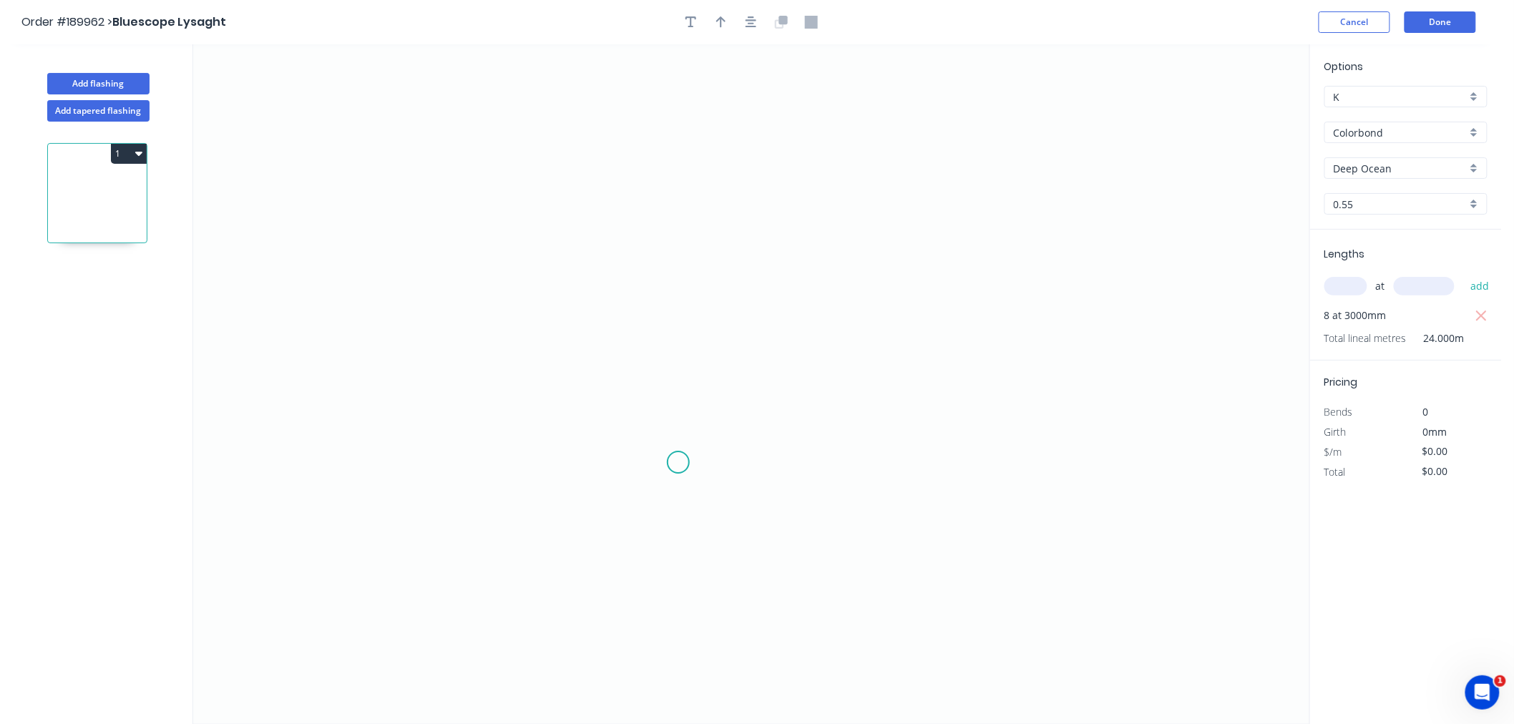
click at [687, 463] on icon "0" at bounding box center [751, 384] width 1116 height 680
click at [445, 474] on icon "0" at bounding box center [751, 384] width 1116 height 680
click at [446, 305] on icon "0 ?" at bounding box center [751, 384] width 1116 height 680
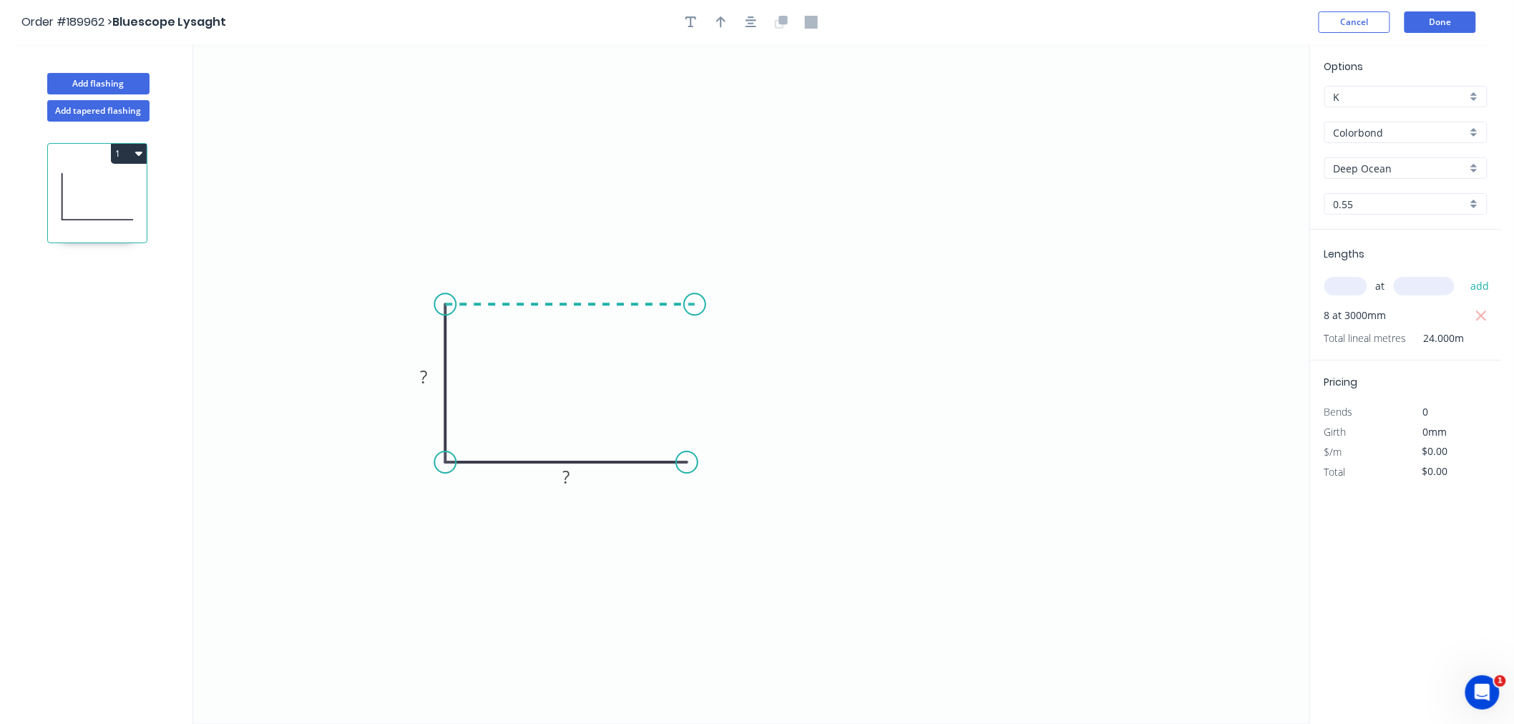
click at [695, 308] on icon "0 ? ?" at bounding box center [751, 384] width 1116 height 680
click at [712, 356] on div "Crush & Fold" at bounding box center [767, 356] width 144 height 29
click at [712, 348] on div "Flip bend" at bounding box center [762, 348] width 144 height 29
click at [690, 266] on tspan "10" at bounding box center [685, 267] width 20 height 24
click at [755, 25] on icon "button" at bounding box center [750, 22] width 11 height 13
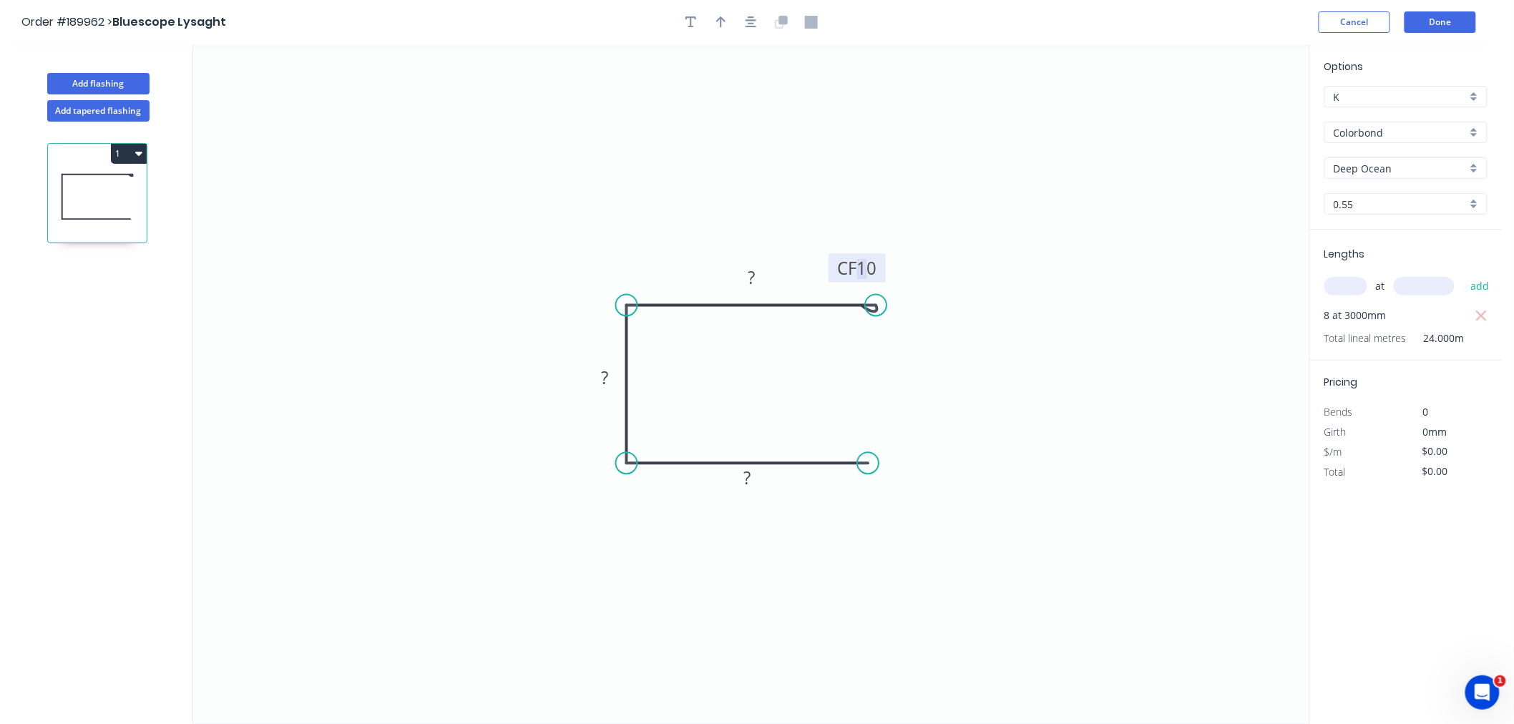
click at [868, 273] on tspan "10" at bounding box center [867, 268] width 20 height 24
click at [755, 288] on rect at bounding box center [751, 278] width 29 height 20
click at [707, 134] on icon "0 80 25 CF 15 80" at bounding box center [751, 384] width 1116 height 680
click at [747, 20] on icon "button" at bounding box center [750, 22] width 11 height 13
click at [717, 20] on icon "button" at bounding box center [721, 21] width 10 height 11
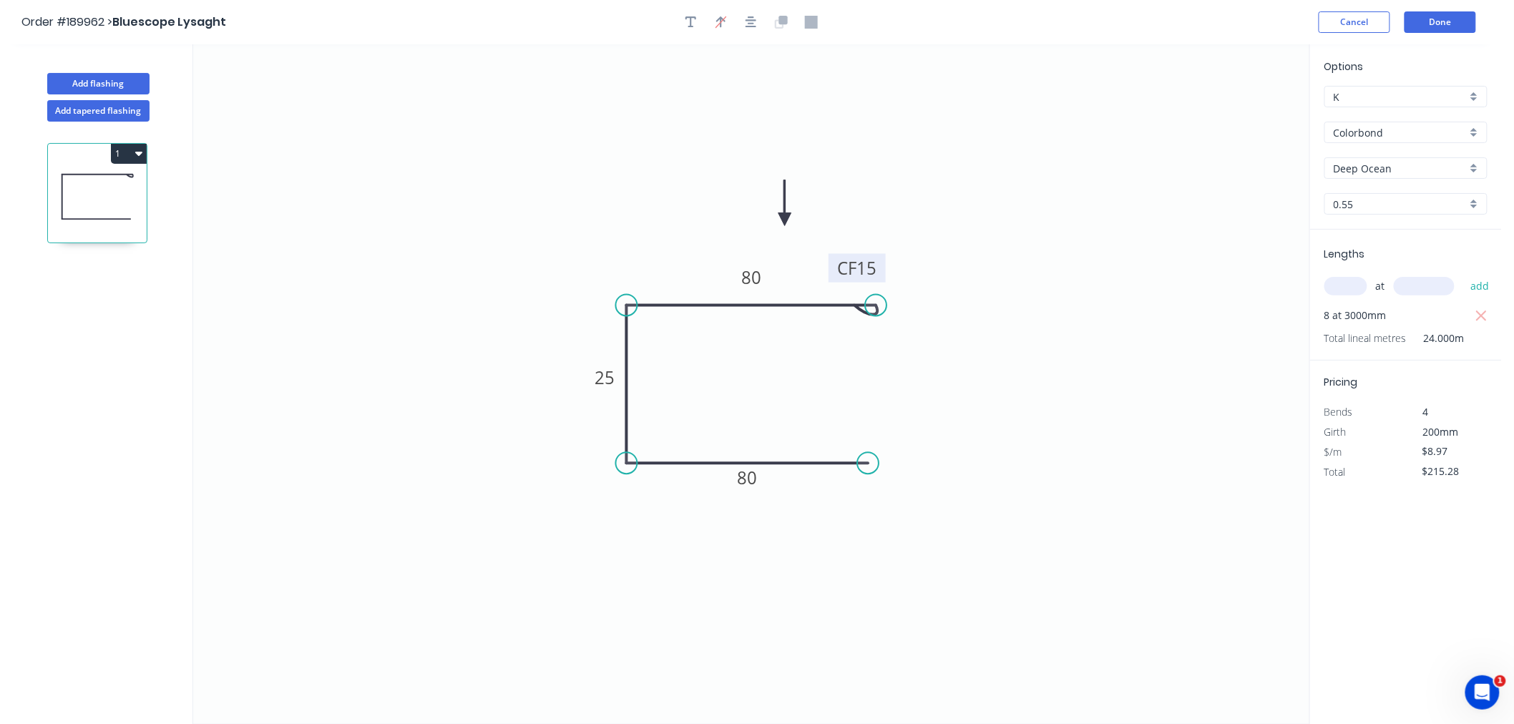
drag, startPoint x: 1235, startPoint y: 114, endPoint x: 785, endPoint y: 220, distance: 462.7
click at [785, 220] on icon at bounding box center [784, 203] width 13 height 46
drag, startPoint x: 783, startPoint y: 217, endPoint x: 795, endPoint y: 233, distance: 20.0
click at [795, 233] on icon at bounding box center [805, 220] width 41 height 41
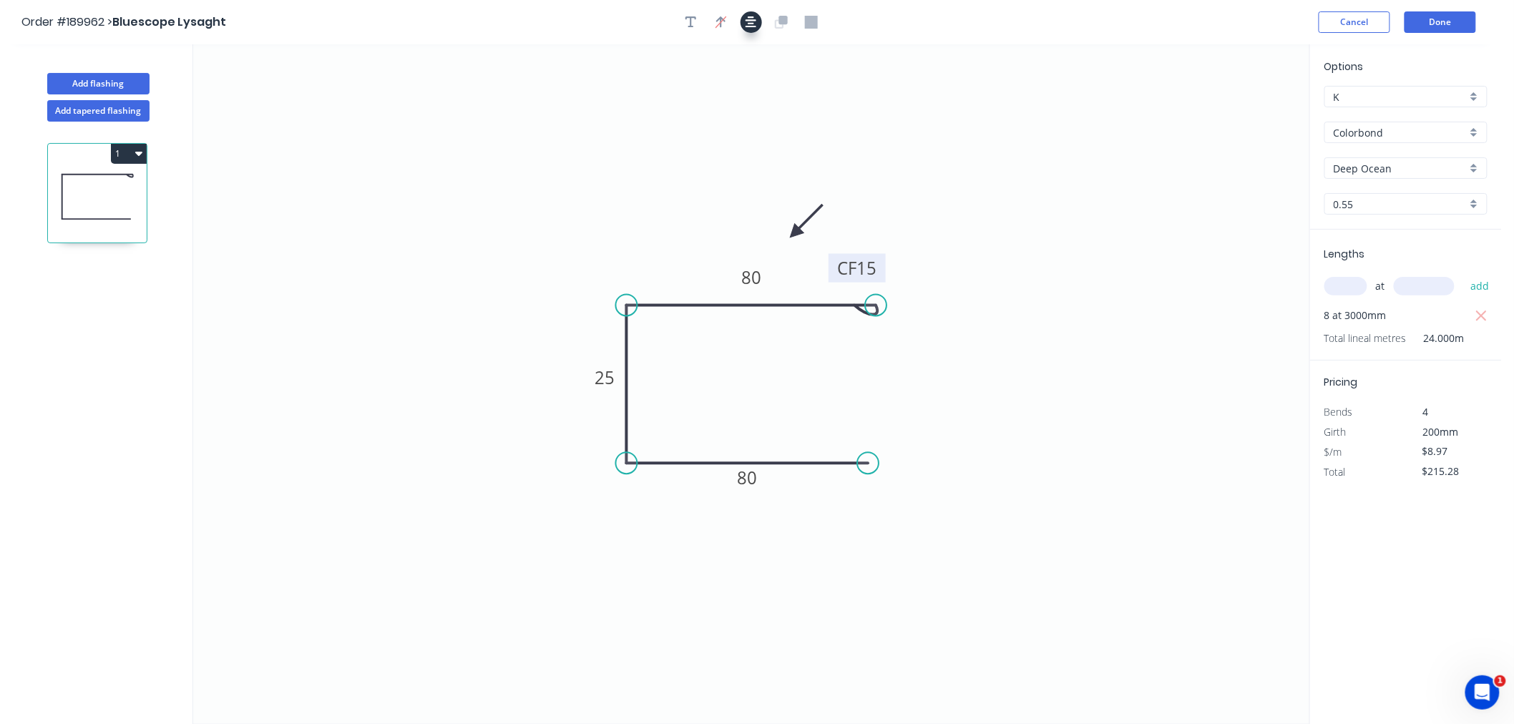
click at [748, 26] on icon "button" at bounding box center [750, 22] width 11 height 13
click at [745, 668] on icon "0 80 25 CF 15 80" at bounding box center [751, 384] width 1116 height 680
click at [1025, 179] on icon "0 80 25 CF 15 80" at bounding box center [751, 384] width 1116 height 680
click at [754, 24] on icon "button" at bounding box center [750, 22] width 11 height 13
click at [1117, 187] on icon "0 80 25 CF 15 80" at bounding box center [751, 384] width 1116 height 680
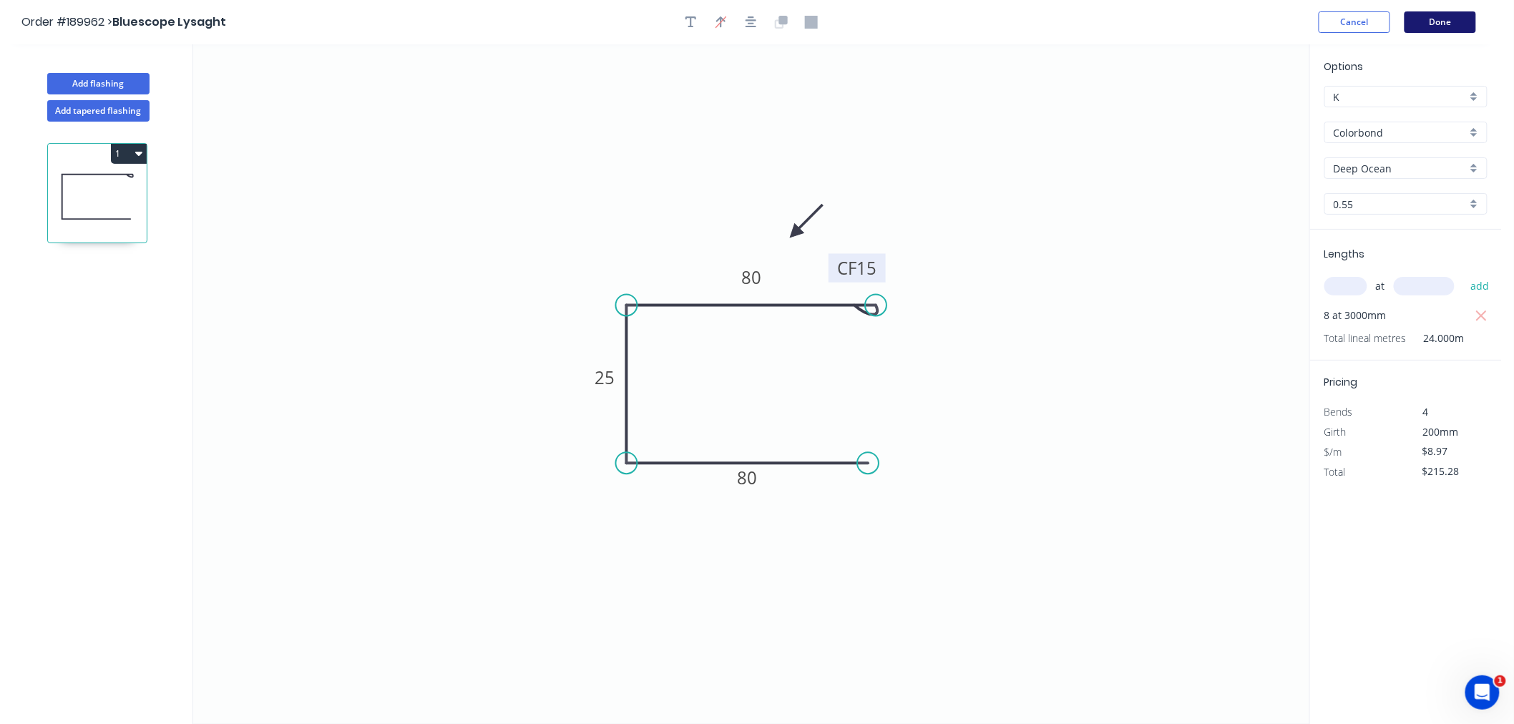
click at [1439, 26] on button "Done" at bounding box center [1440, 21] width 72 height 21
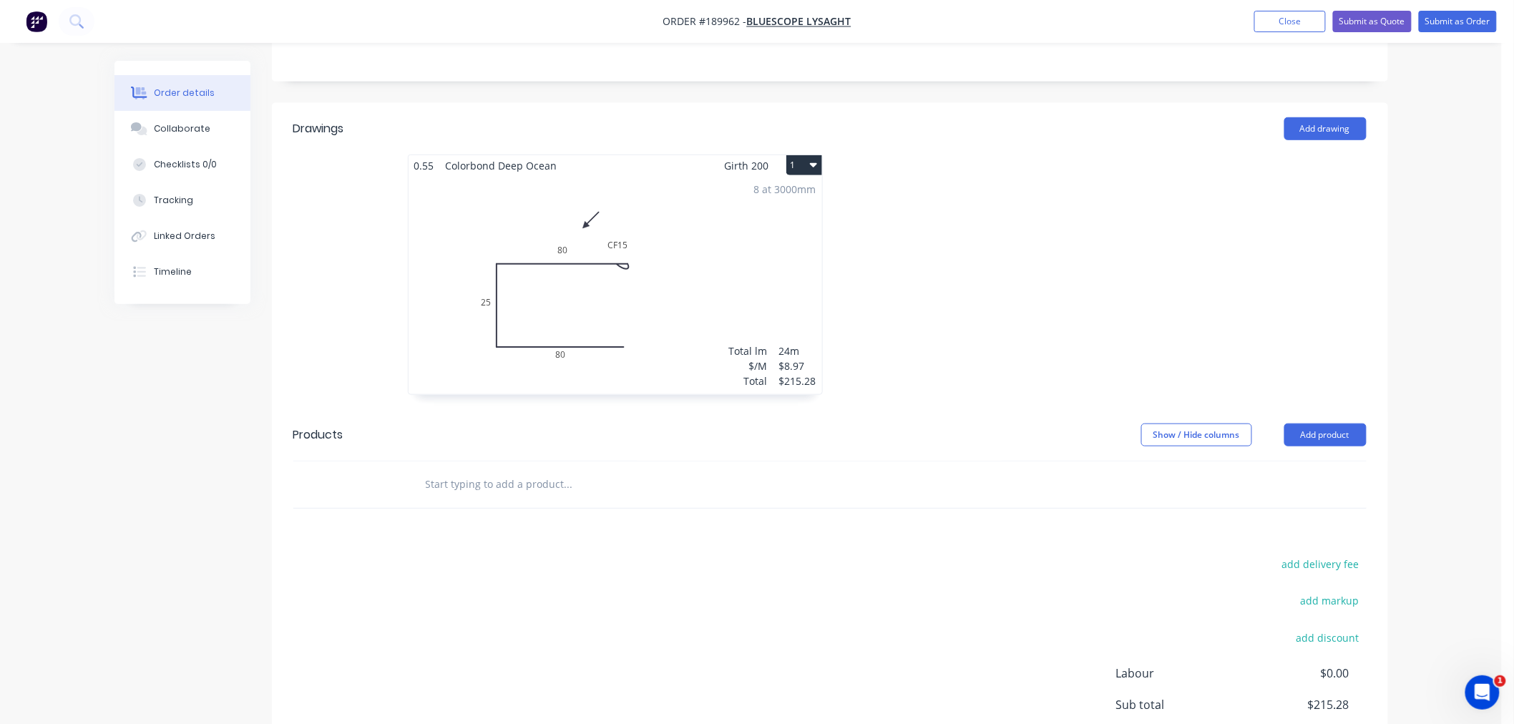
scroll to position [488, 0]
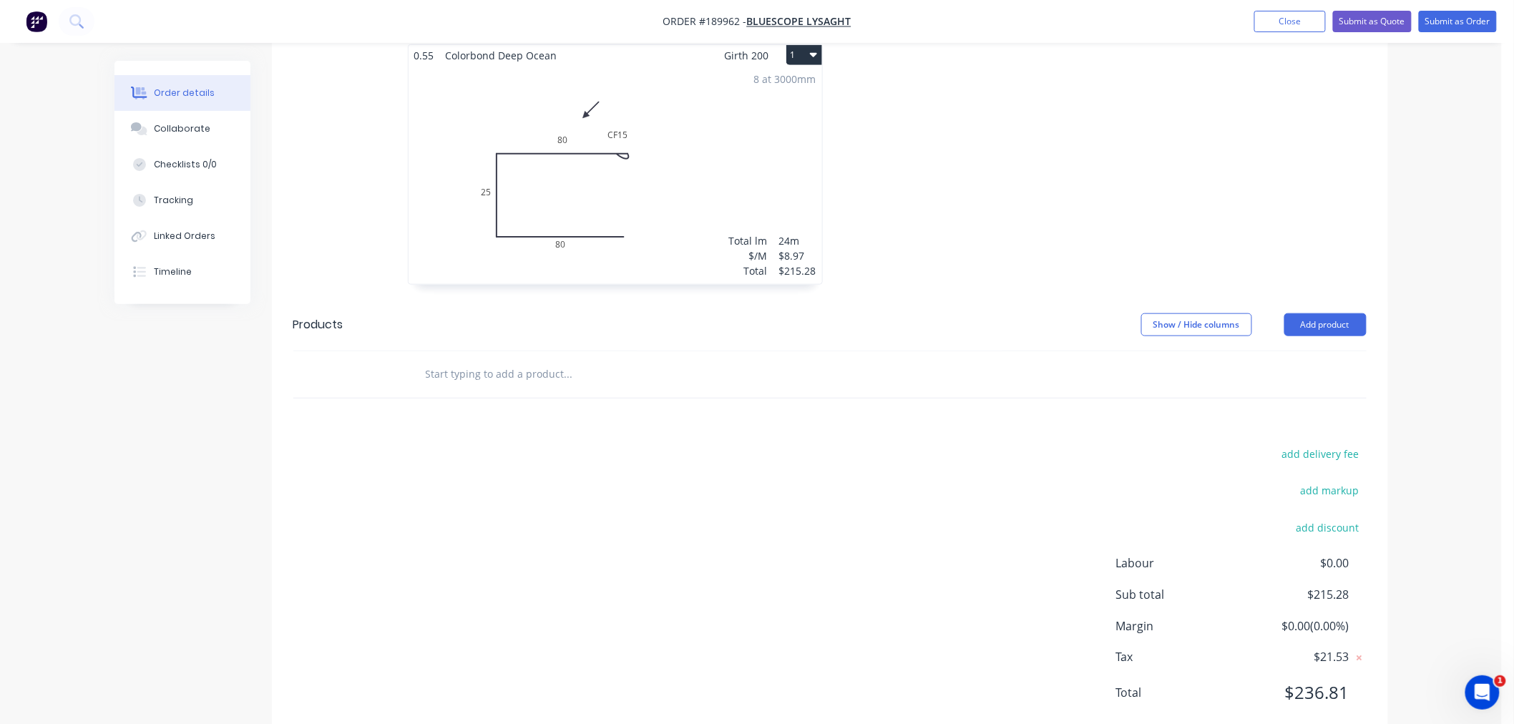
click at [1440, 602] on div "Order details Collaborate Checklists 0/0 Tracking Linked Orders Timeline Order …" at bounding box center [750, 137] width 1501 height 1251
click at [1440, 589] on div "Order details Collaborate Checklists 0/0 Tracking Linked Orders Timeline Order …" at bounding box center [750, 137] width 1501 height 1251
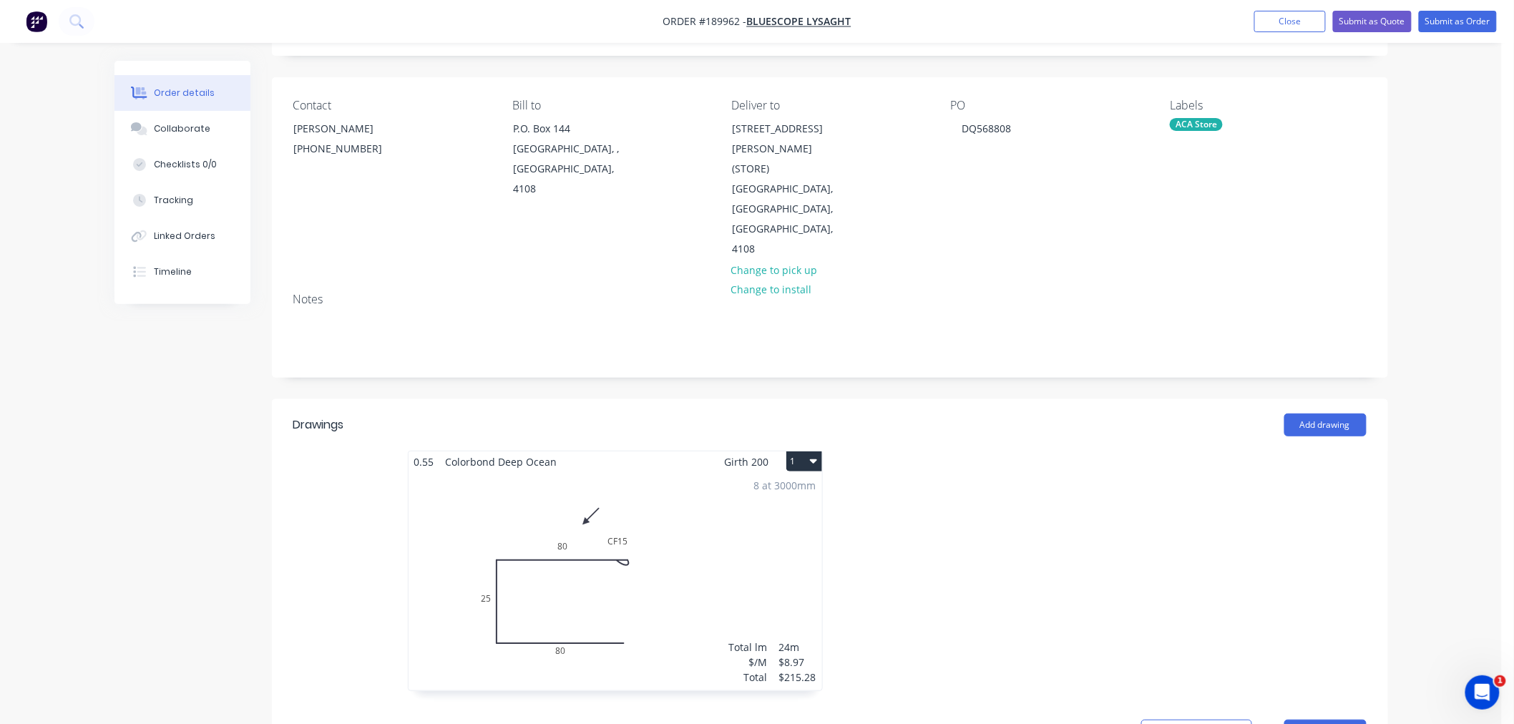
scroll to position [0, 0]
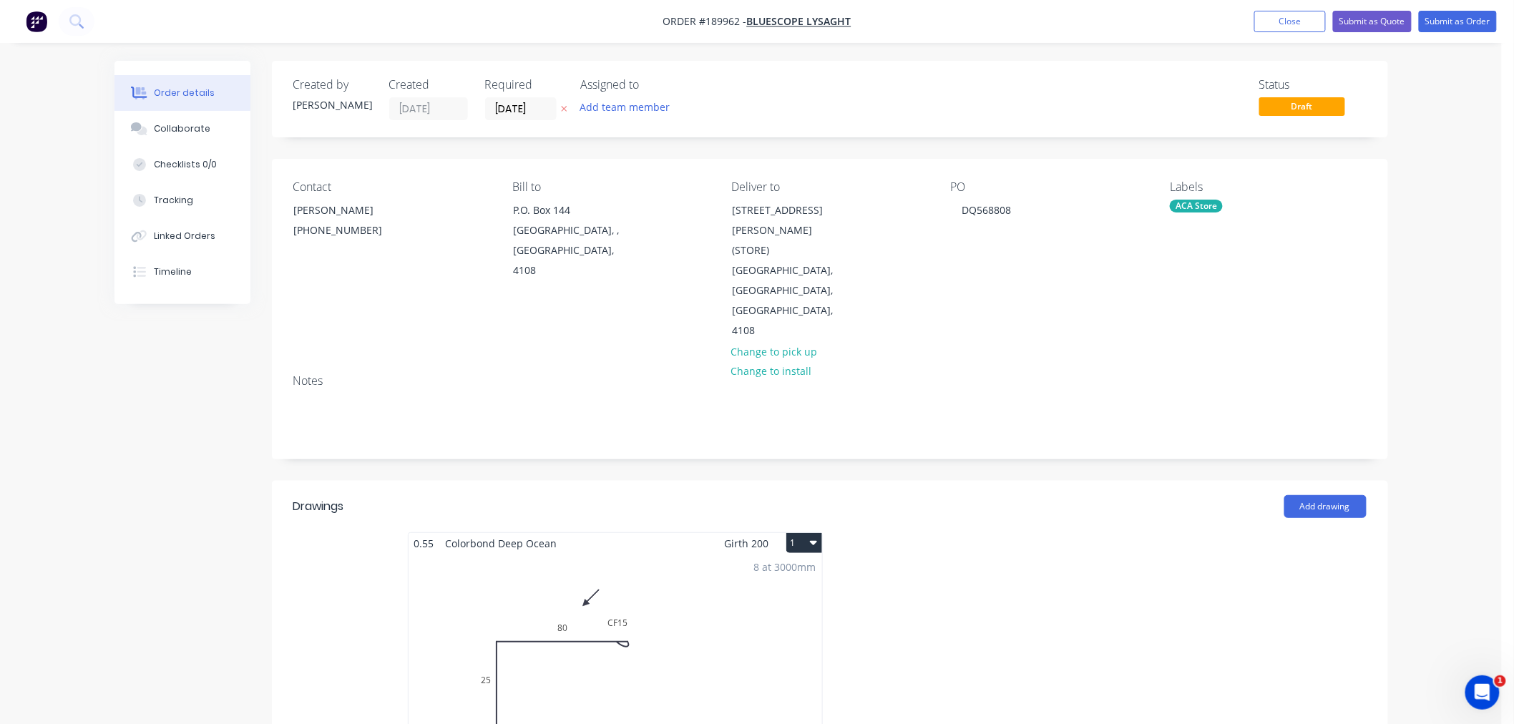
click at [1441, 361] on div "Order details Collaborate Checklists 0/0 Tracking Linked Orders Timeline Order …" at bounding box center [750, 625] width 1501 height 1251
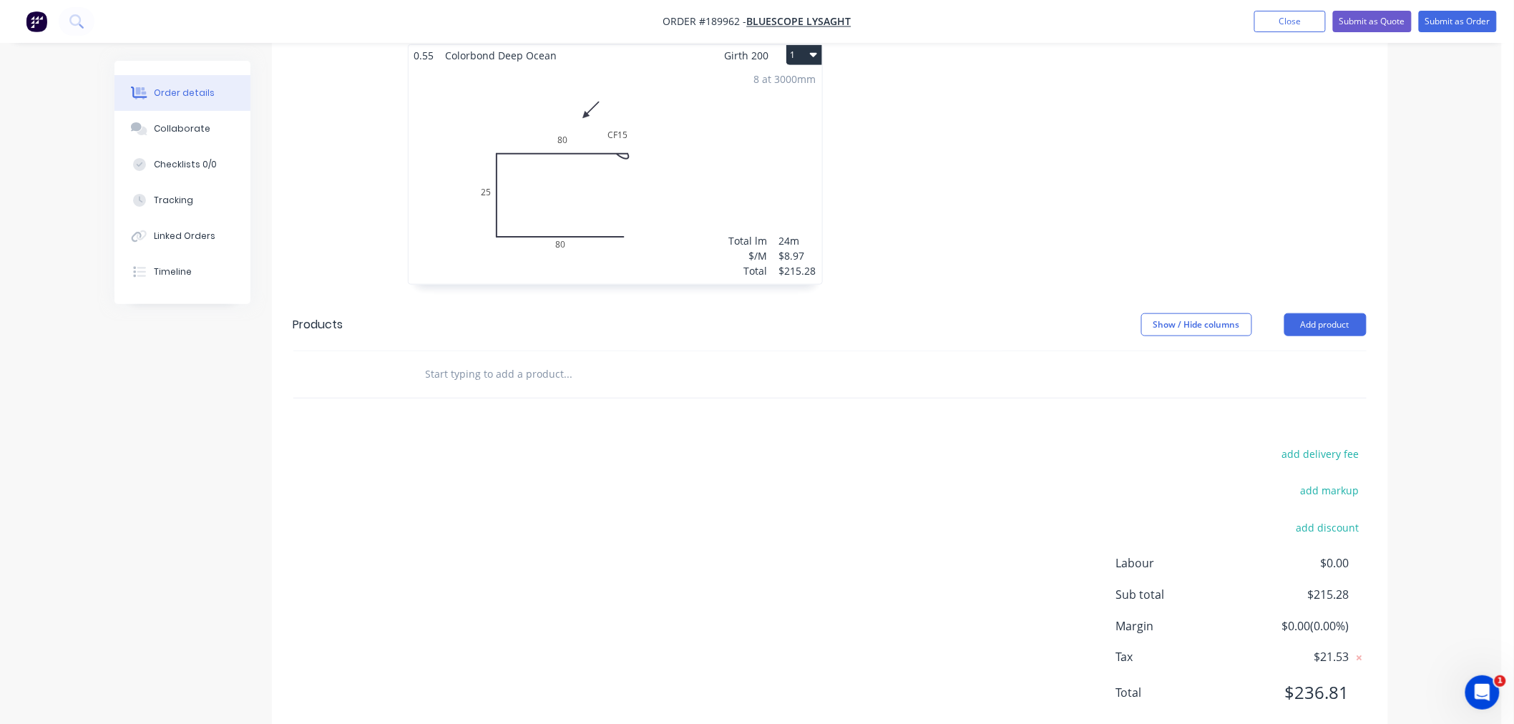
click at [1441, 399] on div "Order details Collaborate Checklists 0/0 Tracking Linked Orders Timeline Order …" at bounding box center [750, 137] width 1501 height 1251
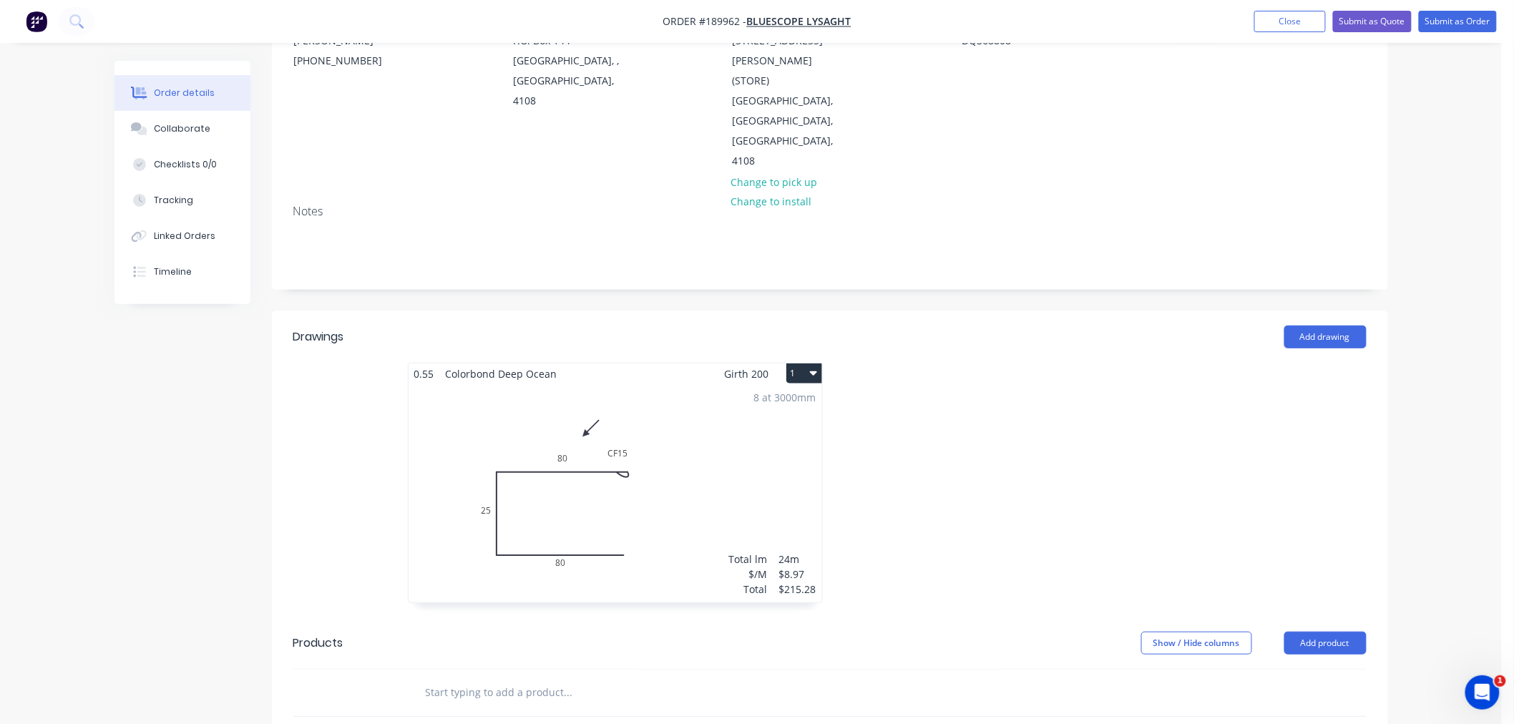
click at [809, 363] on button "1" at bounding box center [804, 373] width 36 height 20
click at [803, 398] on div "Use larger box size" at bounding box center [754, 408] width 110 height 21
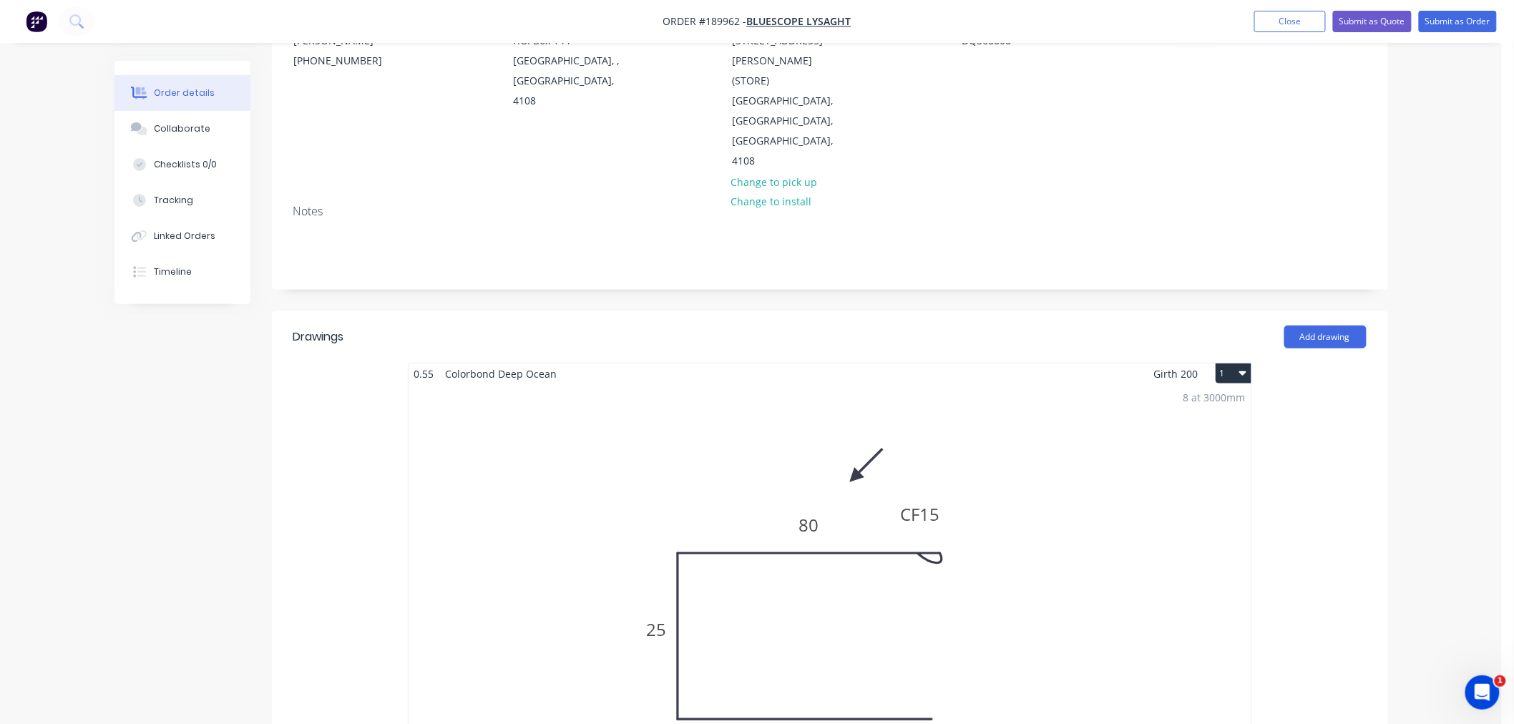
click at [1458, 459] on div "Order details Collaborate Checklists 0/0 Tracking Linked Orders Timeline Order …" at bounding box center [750, 571] width 1501 height 1483
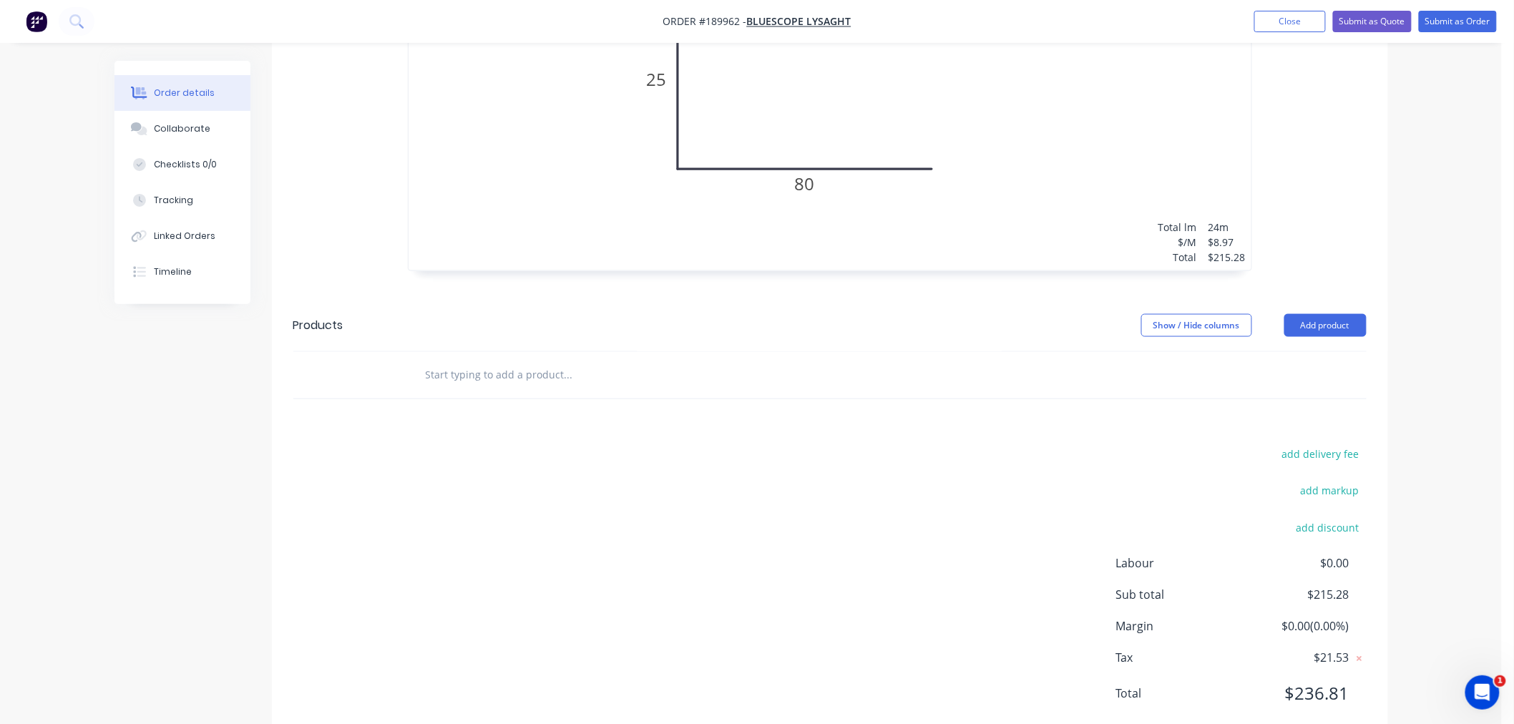
scroll to position [402, 0]
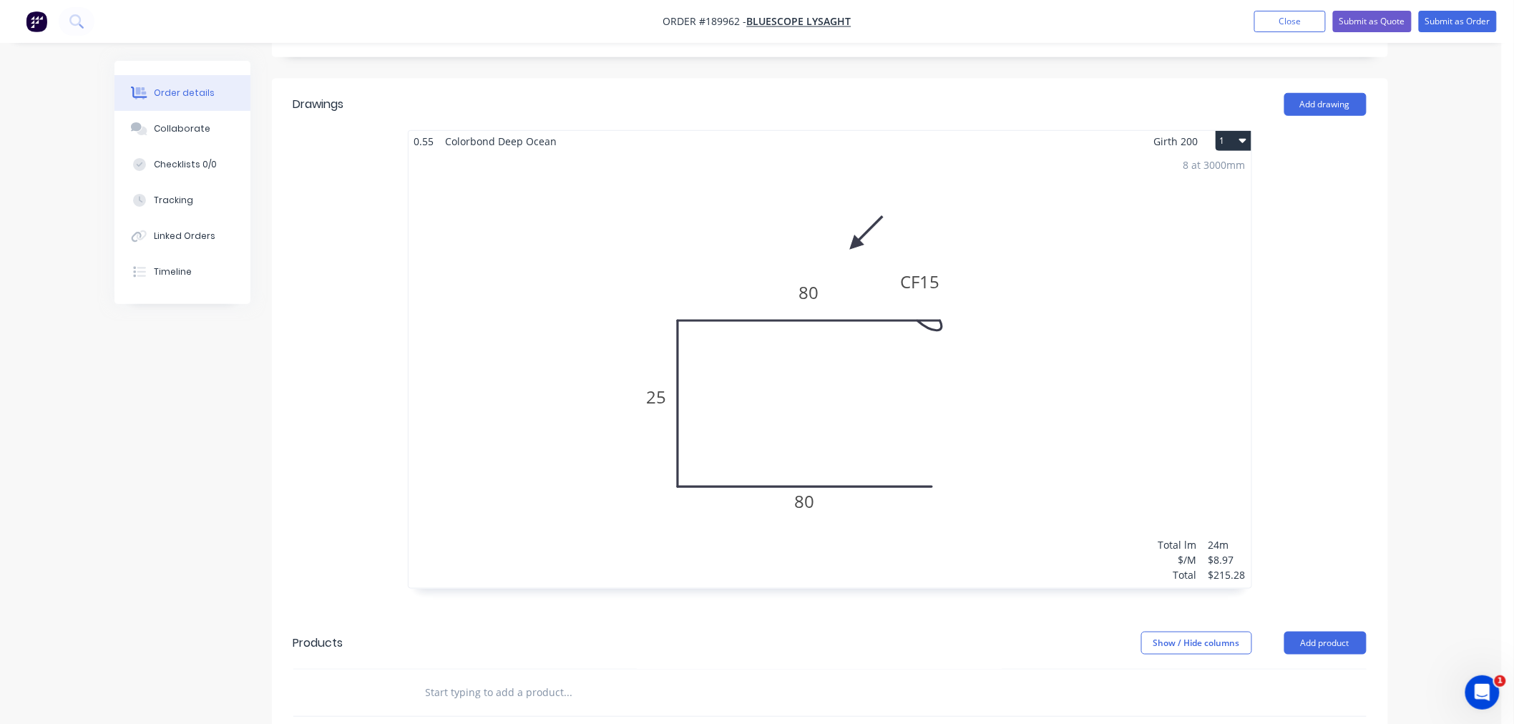
click at [1157, 341] on div "8 at 3000mm Total lm $/M Total 24m $8.97 $215.28" at bounding box center [829, 370] width 843 height 436
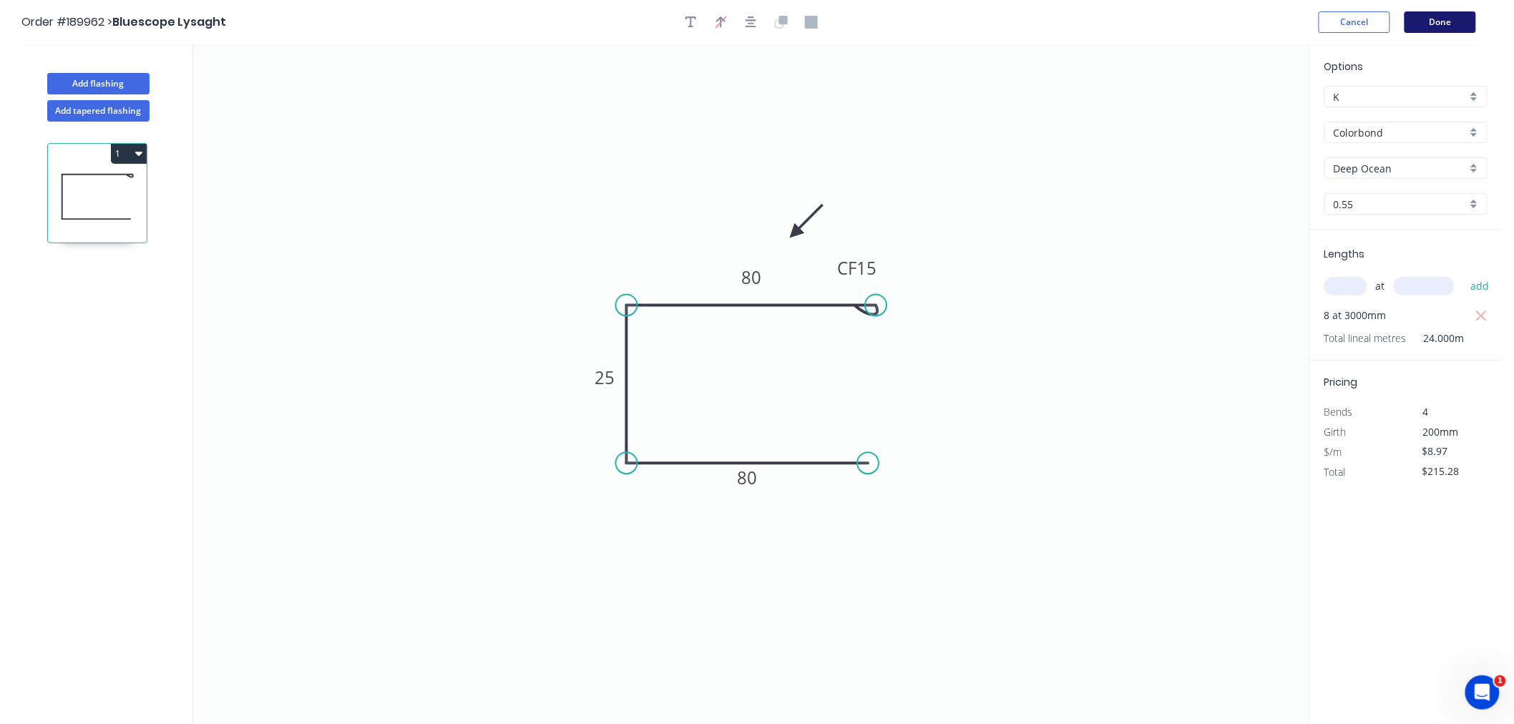
click at [1436, 20] on button "Done" at bounding box center [1440, 21] width 72 height 21
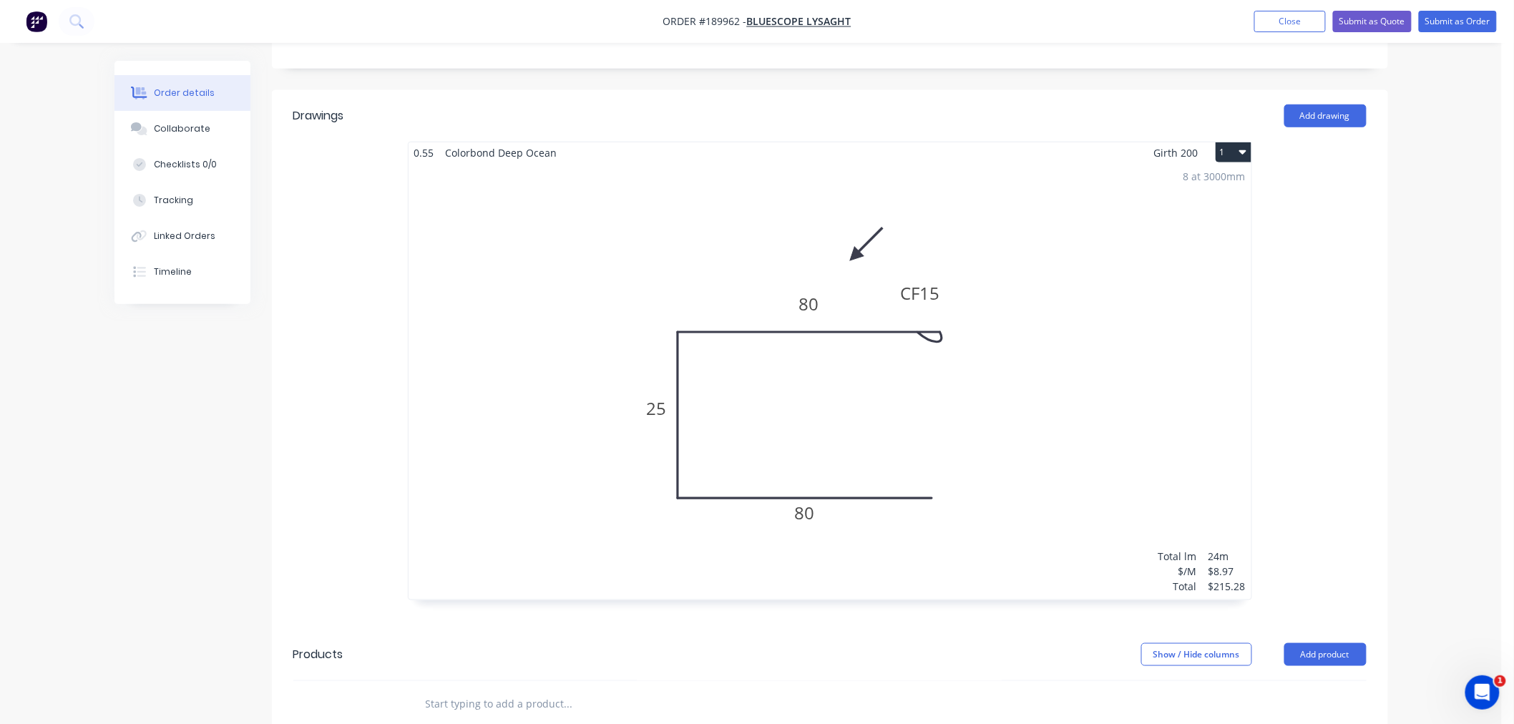
scroll to position [243, 0]
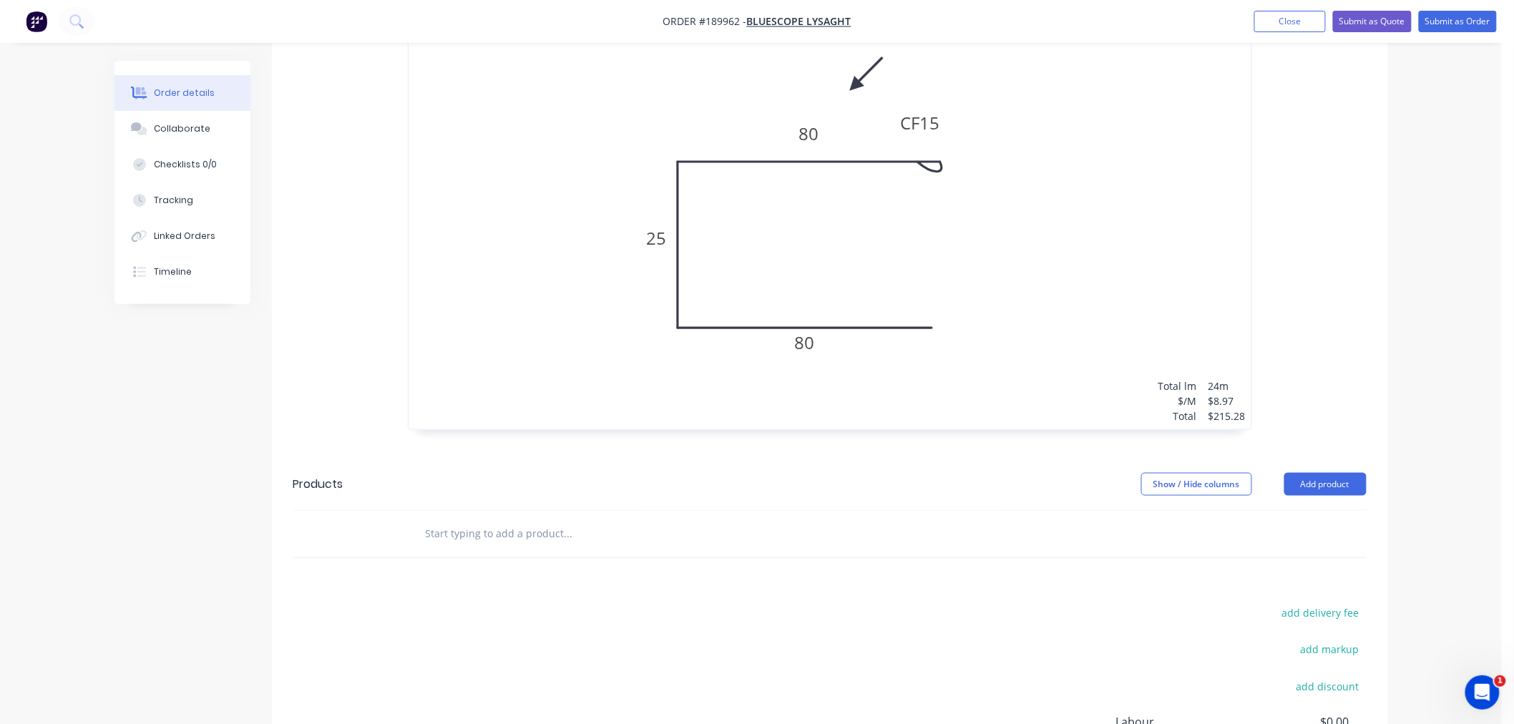
click at [1478, 417] on div "Order details Collaborate Checklists 0/0 Tracking Linked Orders Timeline Order …" at bounding box center [750, 180] width 1501 height 1483
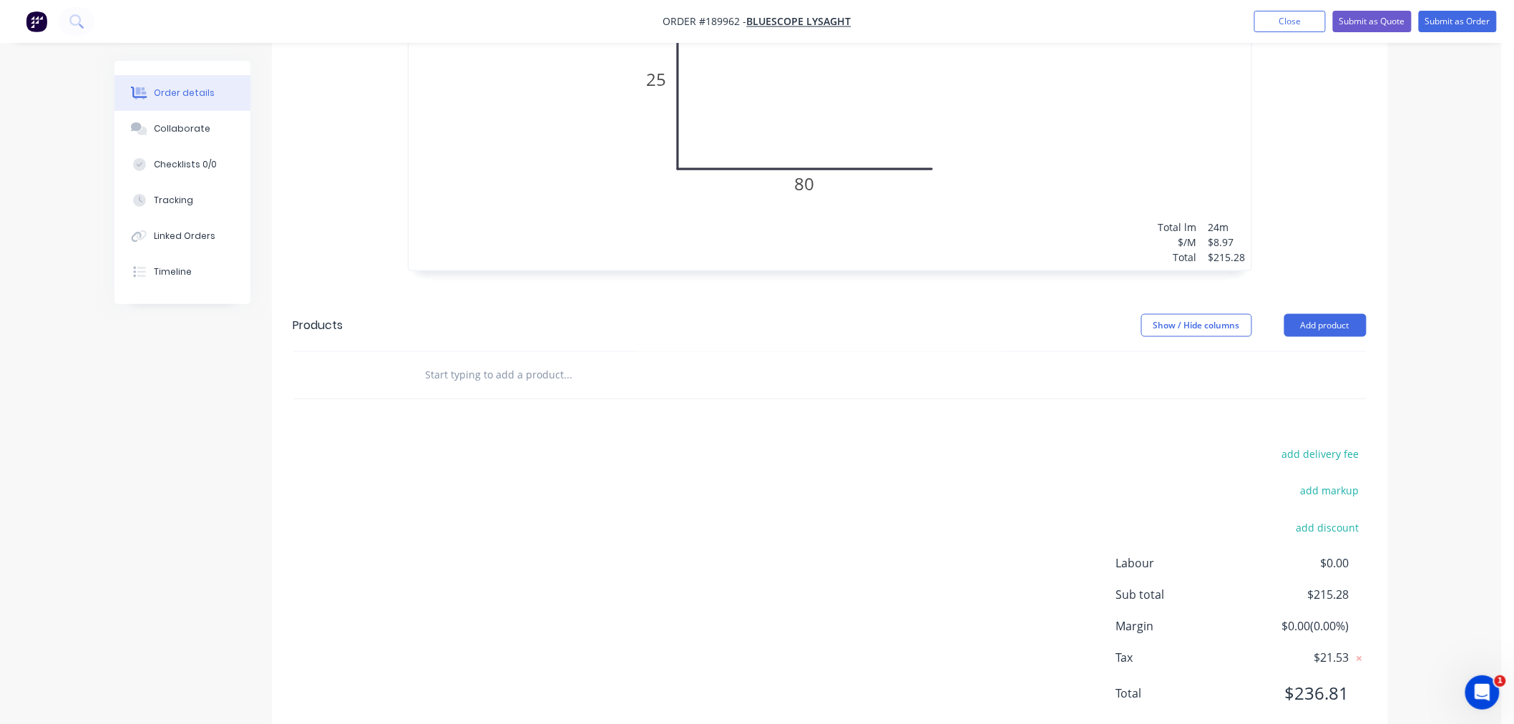
click at [1446, 460] on div "Order details Collaborate Checklists 0/0 Tracking Linked Orders Timeline Order …" at bounding box center [750, 21] width 1501 height 1483
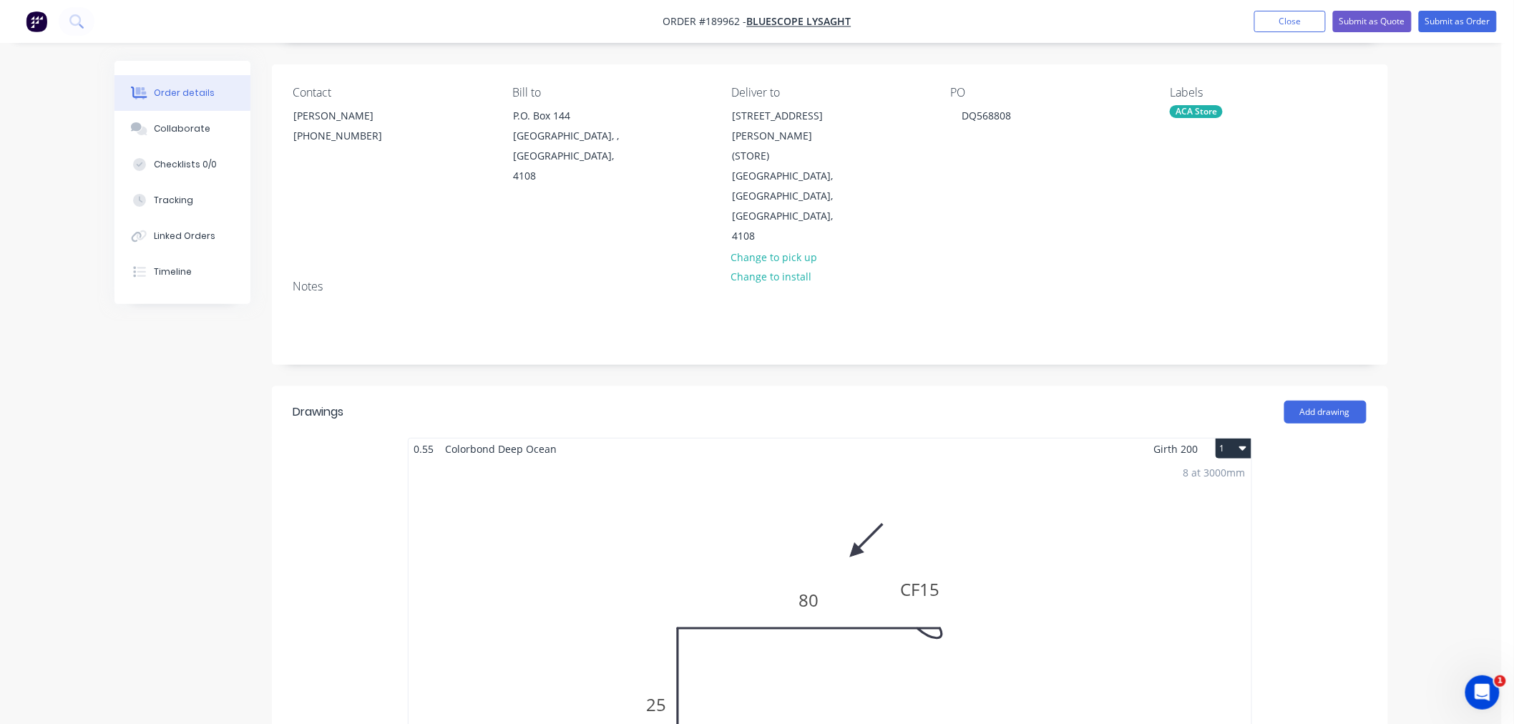
scroll to position [0, 0]
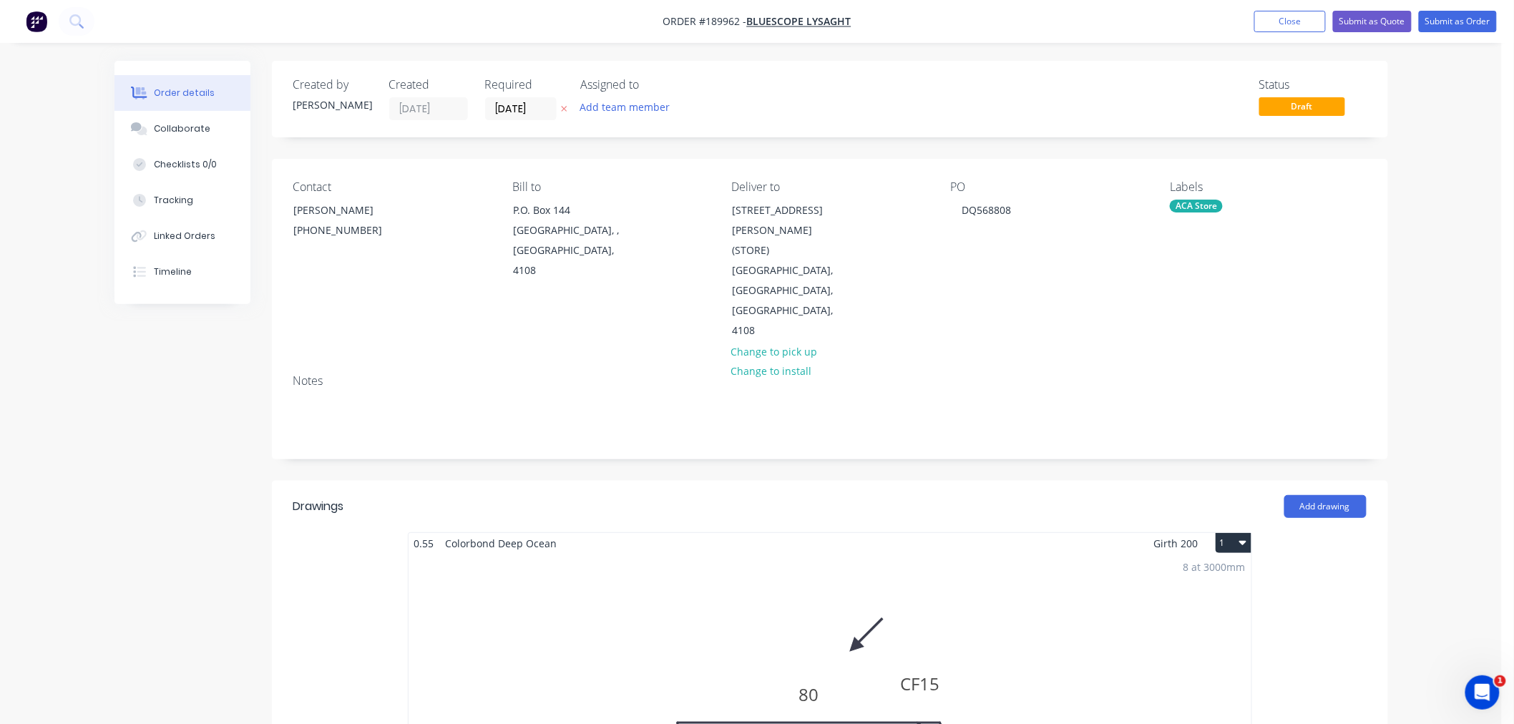
click at [1458, 16] on button "Submit as Order" at bounding box center [1457, 21] width 78 height 21
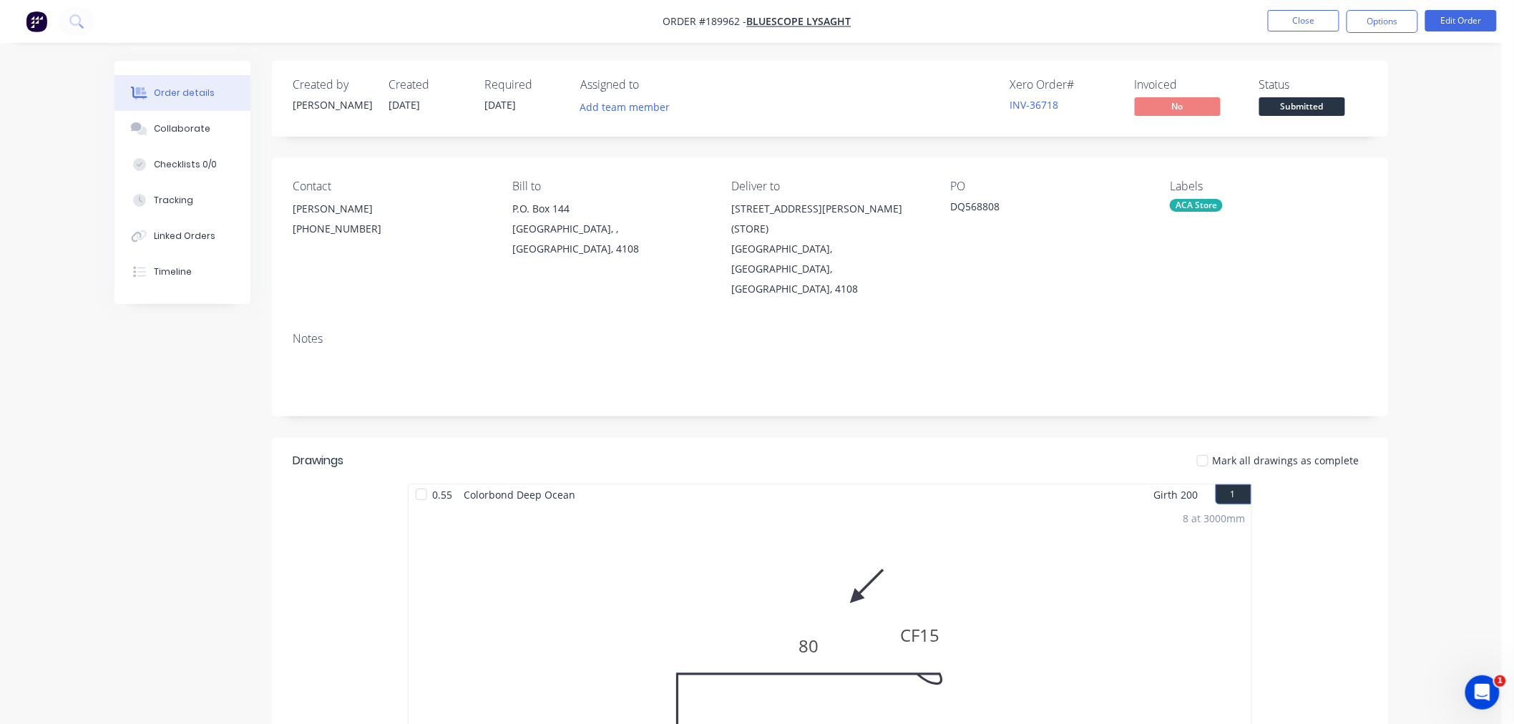
click at [1421, 75] on div "Order details Collaborate Checklists 0/0 Tracking Linked Orders Timeline Order …" at bounding box center [750, 612] width 1501 height 1225
click at [1373, 7] on nav "Order #189962 - Bluescope Lysaght Close Options Edit Order" at bounding box center [757, 21] width 1514 height 43
click at [1378, 19] on button "Options" at bounding box center [1382, 21] width 72 height 23
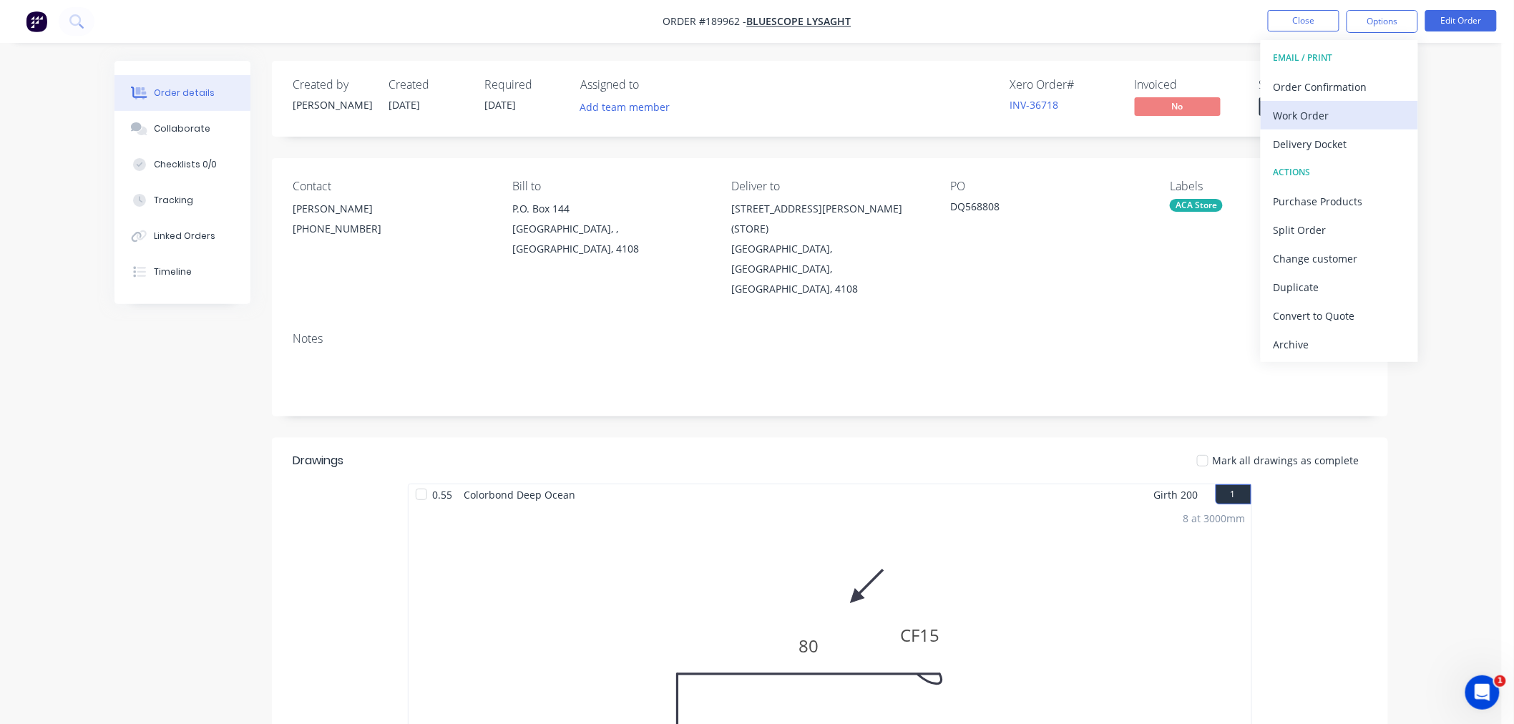
click at [1367, 119] on div "Work Order" at bounding box center [1339, 115] width 132 height 21
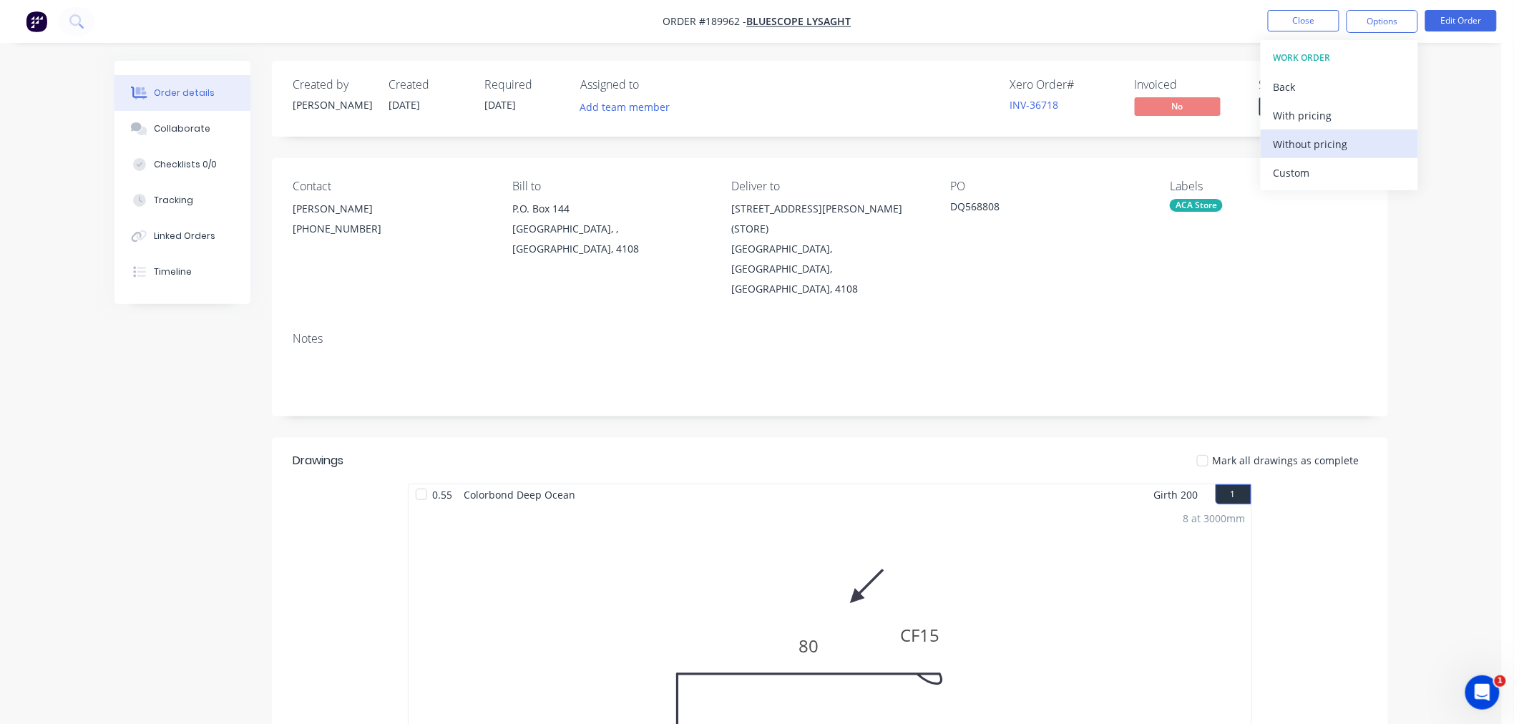
click at [1349, 155] on button "Without pricing" at bounding box center [1338, 143] width 157 height 29
click at [127, 375] on div "Created by [PERSON_NAME] Created [DATE] Required [DATE] Assigned to Add team me…" at bounding box center [750, 643] width 1273 height 1164
click at [1039, 41] on nav "Order #189962 - Bluescope Lysaght Close Options Edit Order" at bounding box center [757, 21] width 1514 height 43
click at [1302, 20] on button "Close" at bounding box center [1303, 20] width 72 height 21
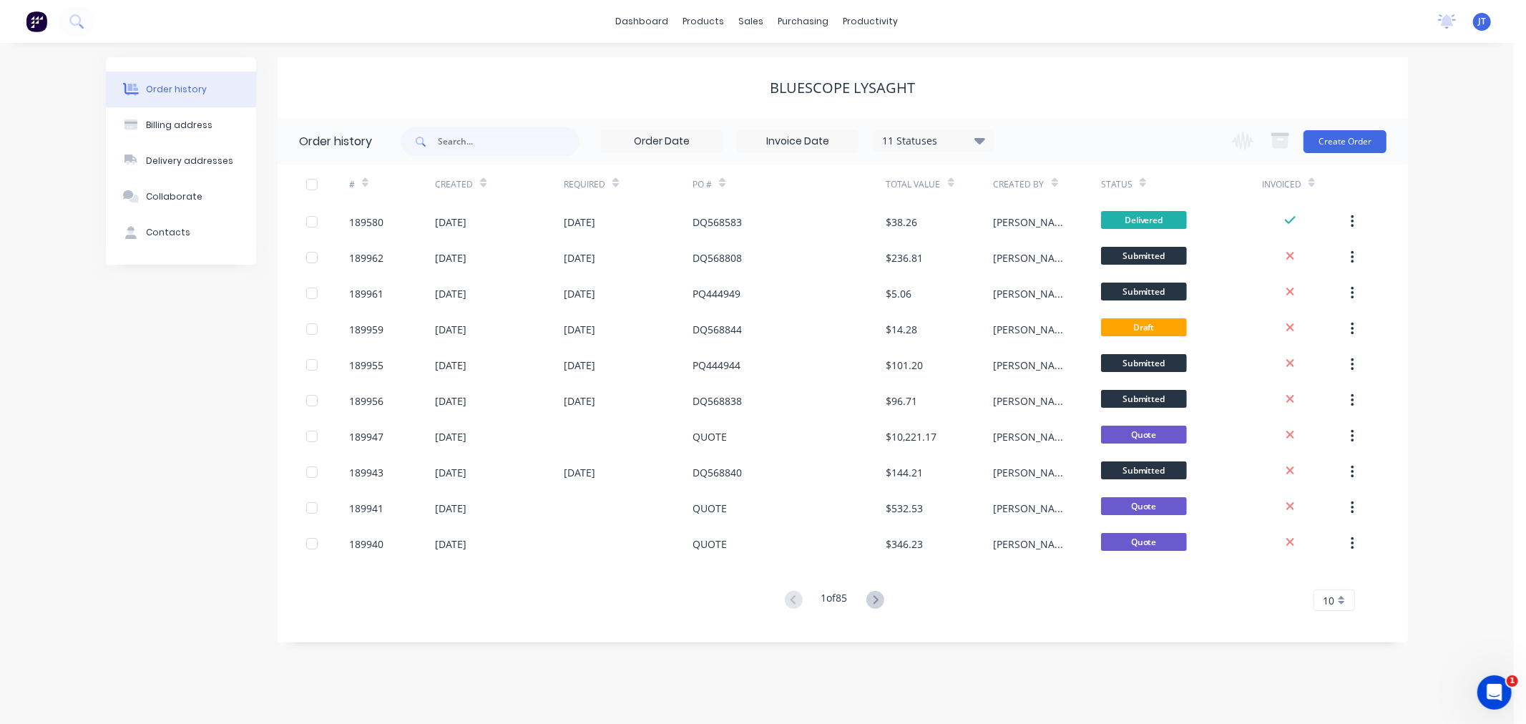
click at [470, 20] on div "dashboard products sales purchasing productivity dashboard products Product Cat…" at bounding box center [757, 21] width 1514 height 43
click at [794, 101] on div "Customers" at bounding box center [801, 97] width 52 height 13
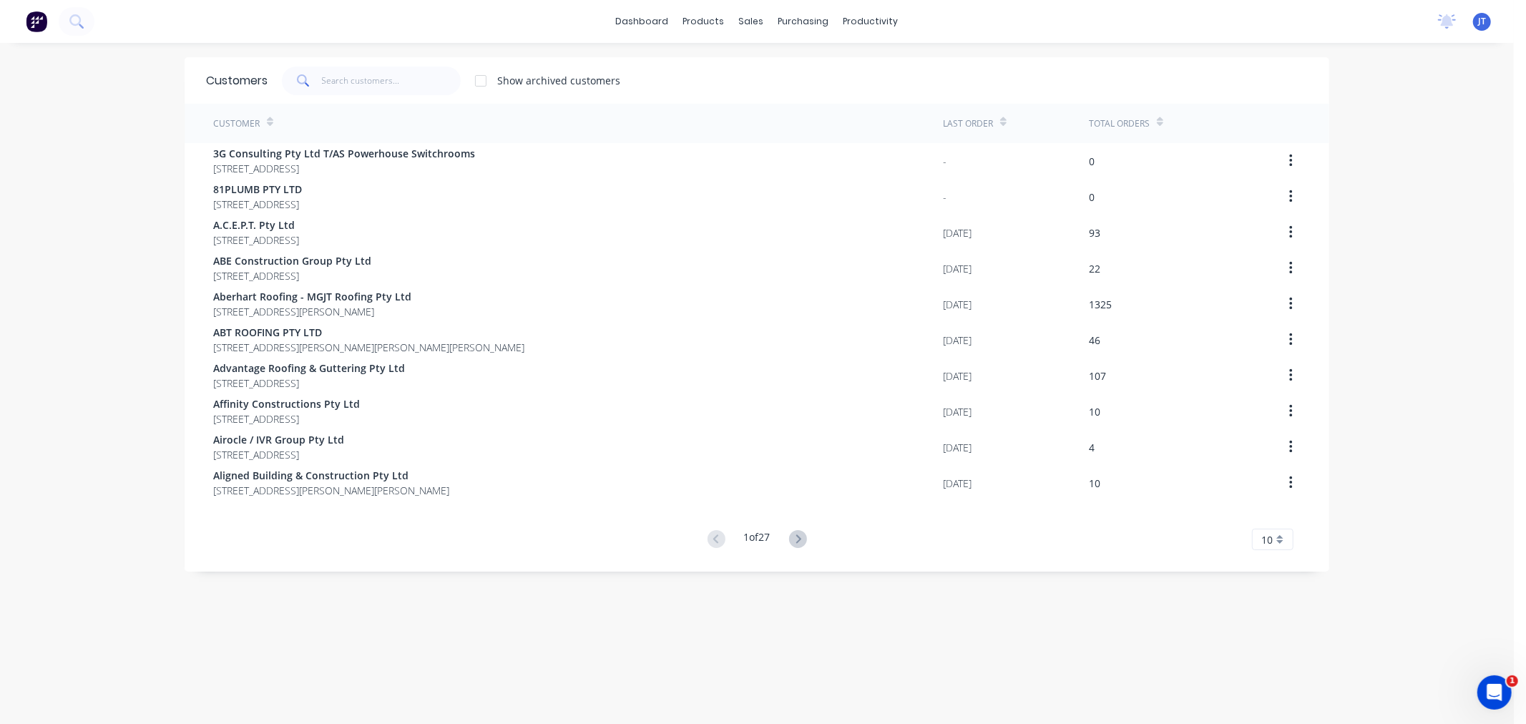
click at [31, 142] on div "dashboard products sales purchasing productivity dashboard products Product Cat…" at bounding box center [757, 362] width 1514 height 724
click at [361, 82] on input "text" at bounding box center [391, 81] width 139 height 29
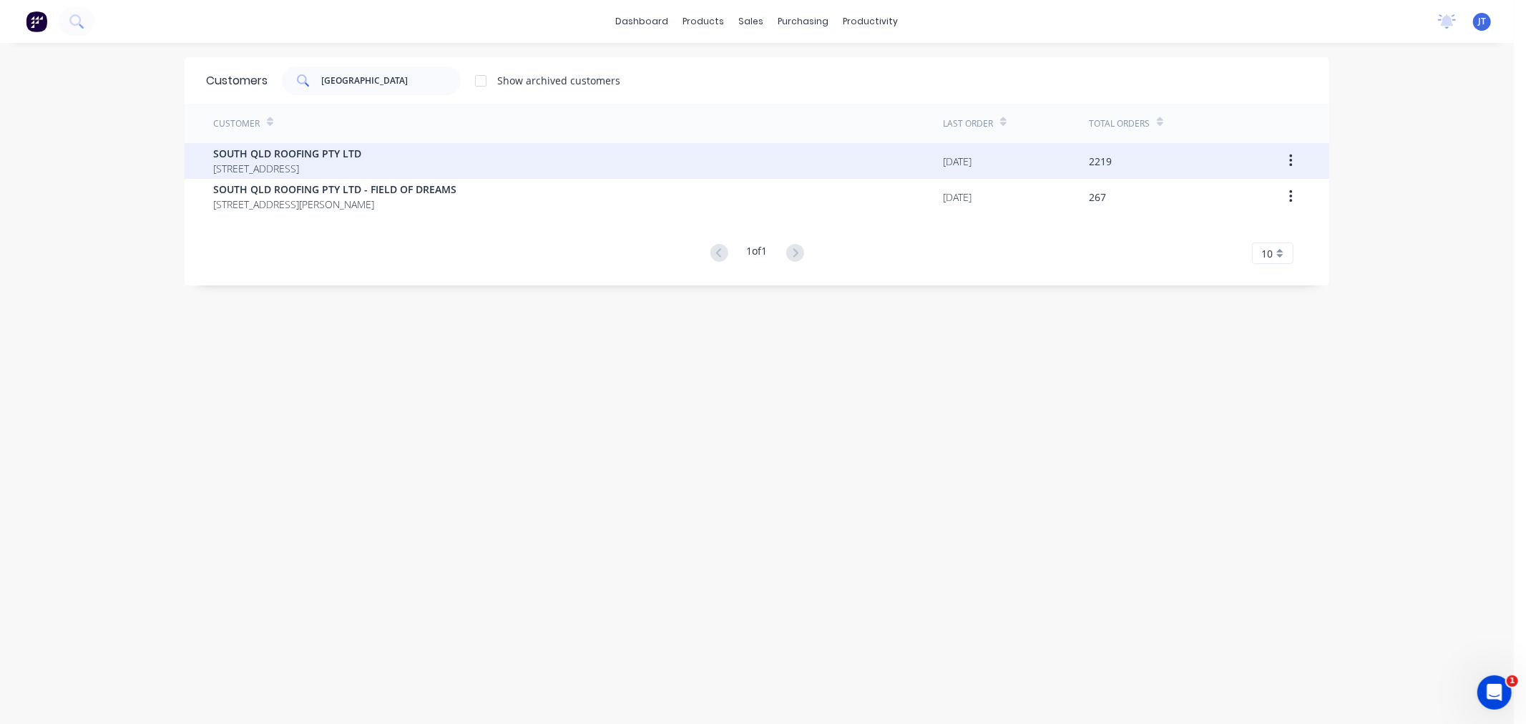
click at [268, 161] on span "[STREET_ADDRESS]" at bounding box center [287, 168] width 148 height 15
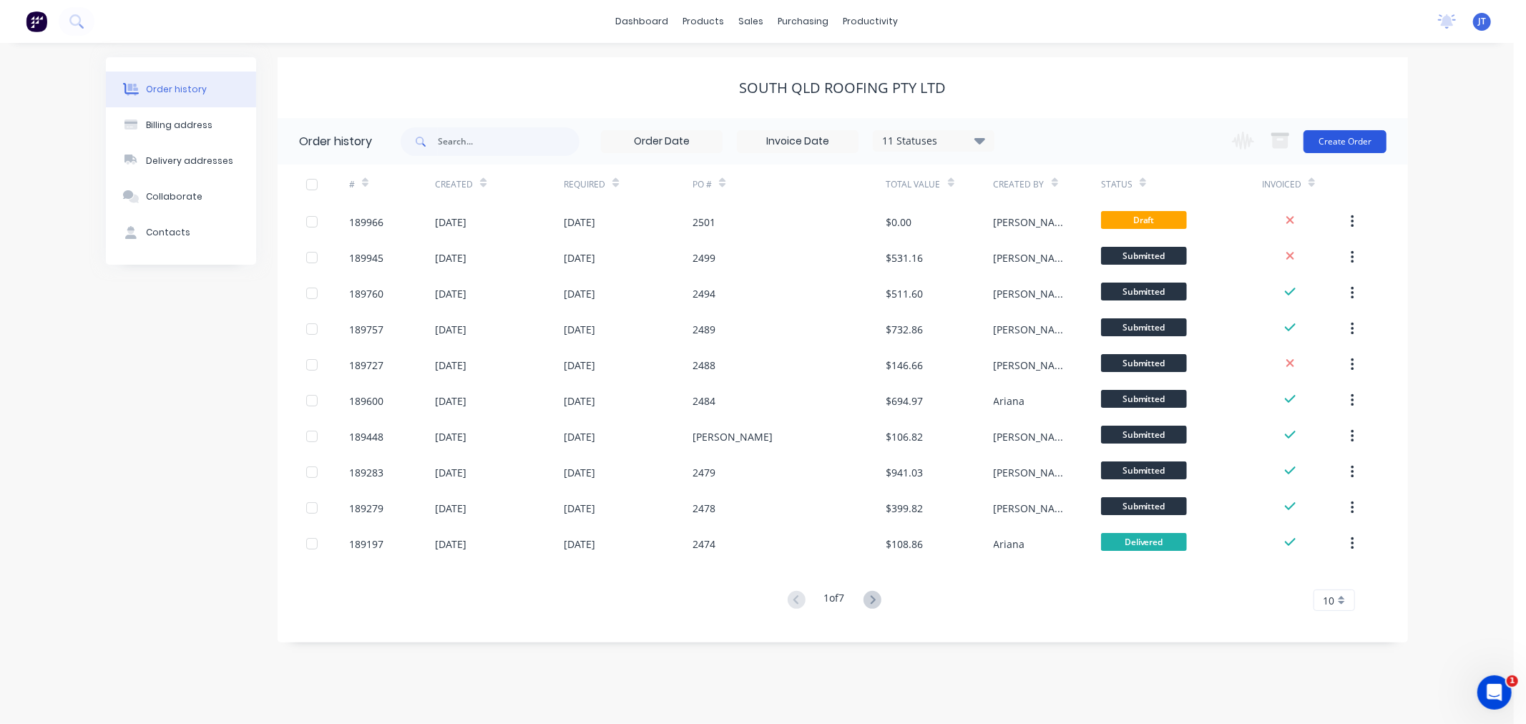
click at [1345, 139] on button "Create Order" at bounding box center [1344, 141] width 83 height 23
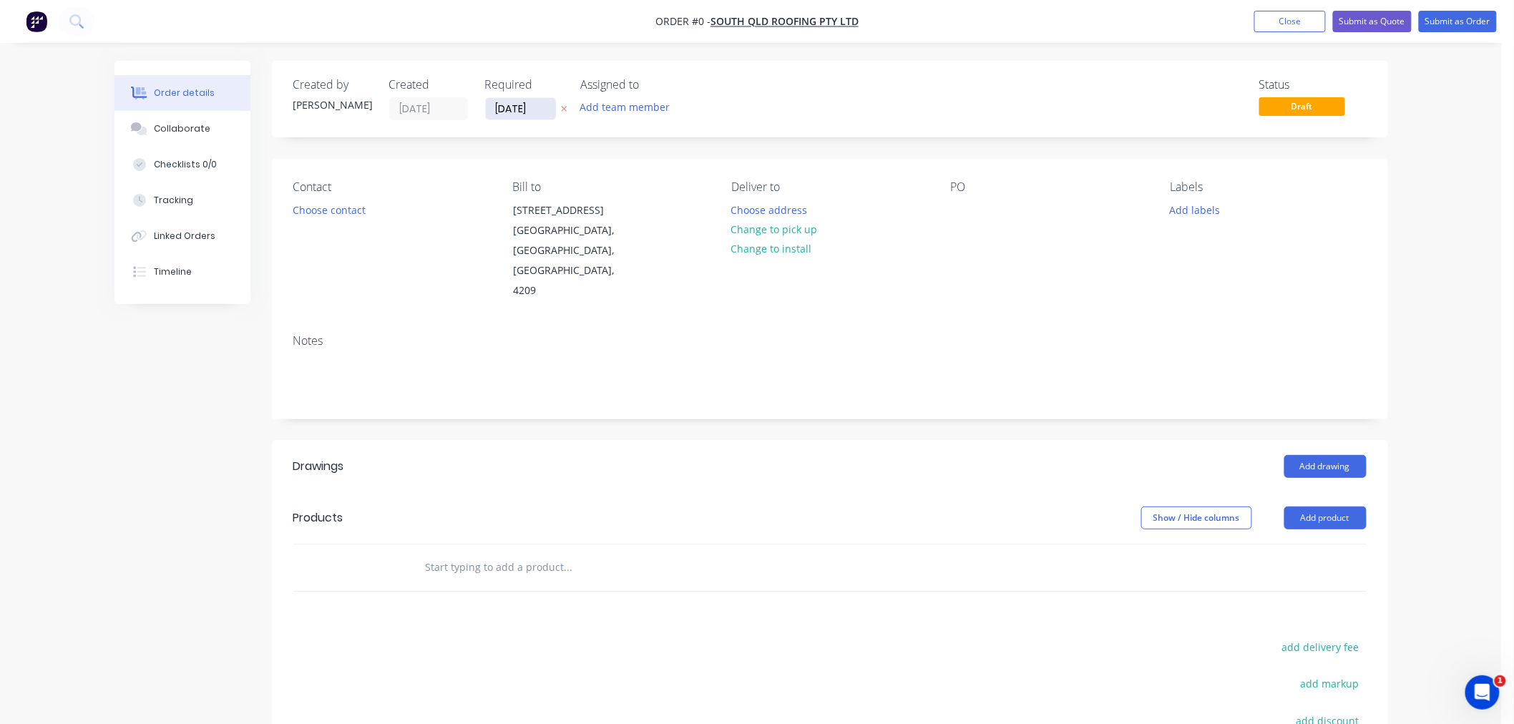
click at [516, 106] on input "[DATE]" at bounding box center [521, 108] width 70 height 21
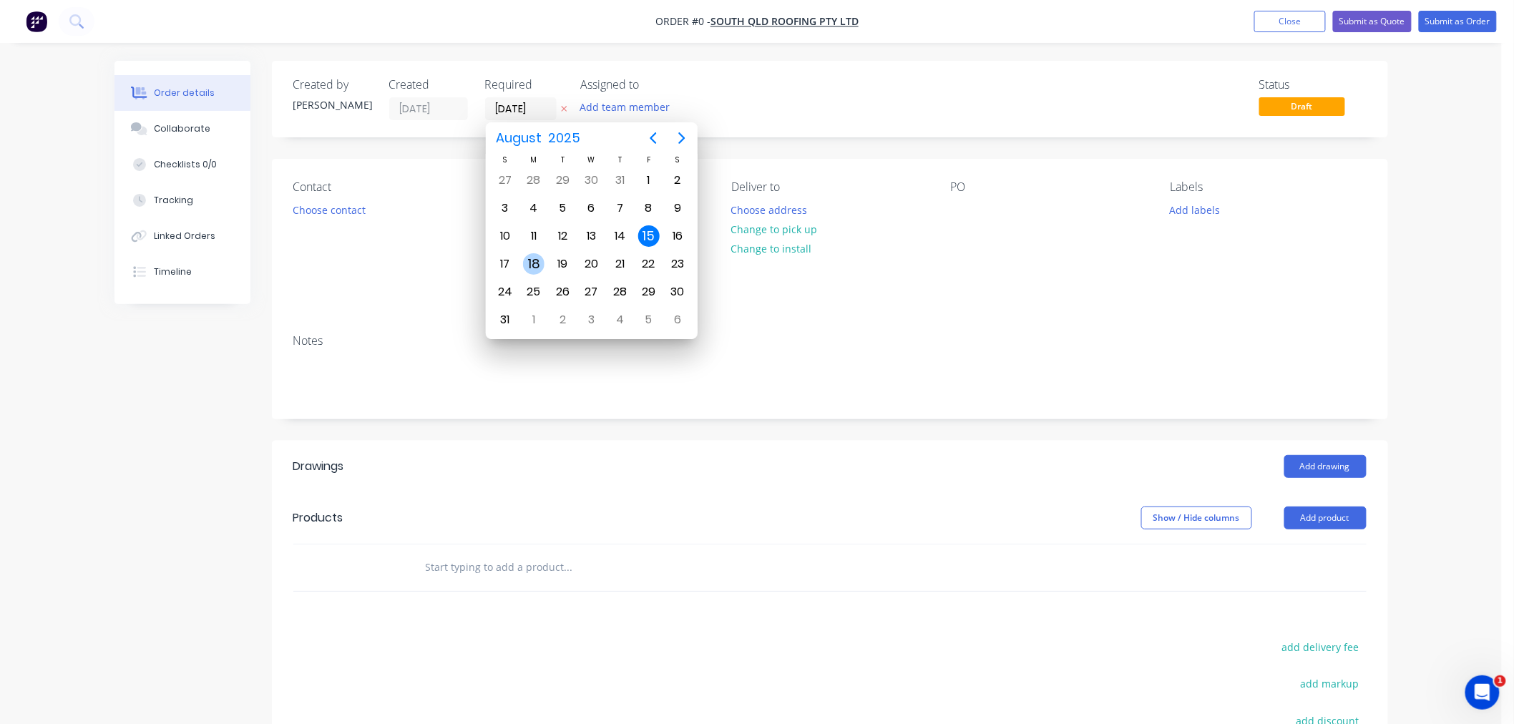
click at [534, 265] on div "18" at bounding box center [533, 263] width 21 height 21
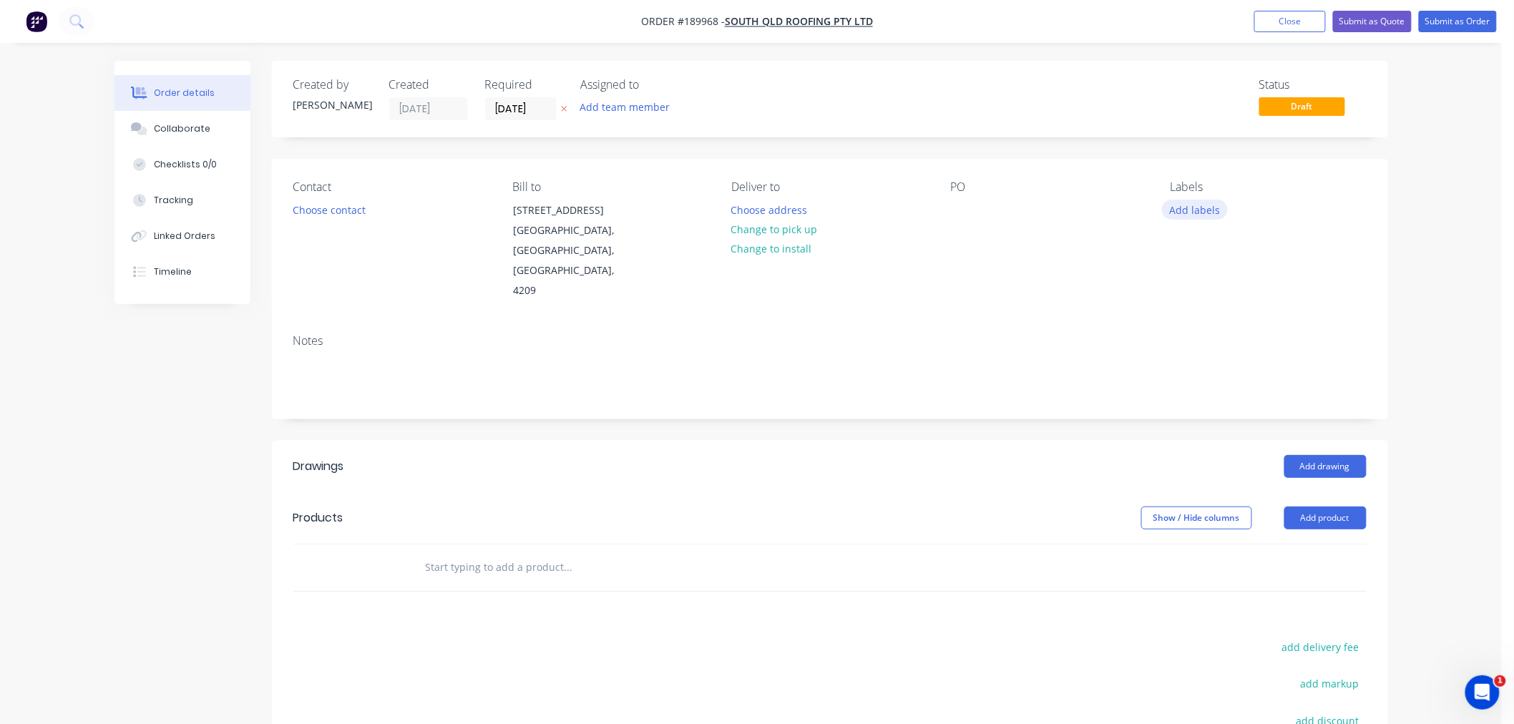
click at [1196, 211] on button "Add labels" at bounding box center [1195, 209] width 66 height 19
click at [1216, 262] on div "8AM" at bounding box center [1224, 262] width 30 height 16
click at [960, 205] on div at bounding box center [962, 210] width 23 height 21
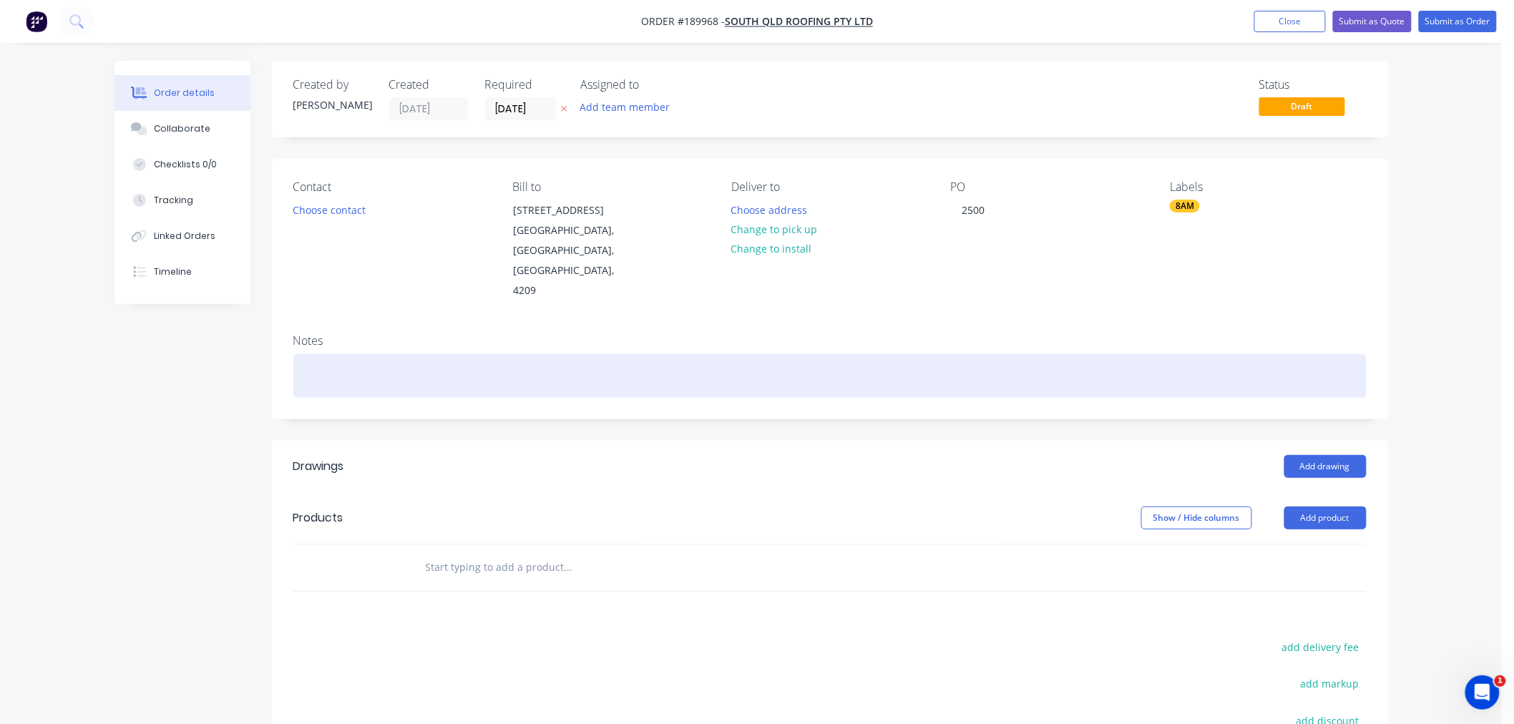
click at [544, 354] on div at bounding box center [829, 376] width 1073 height 44
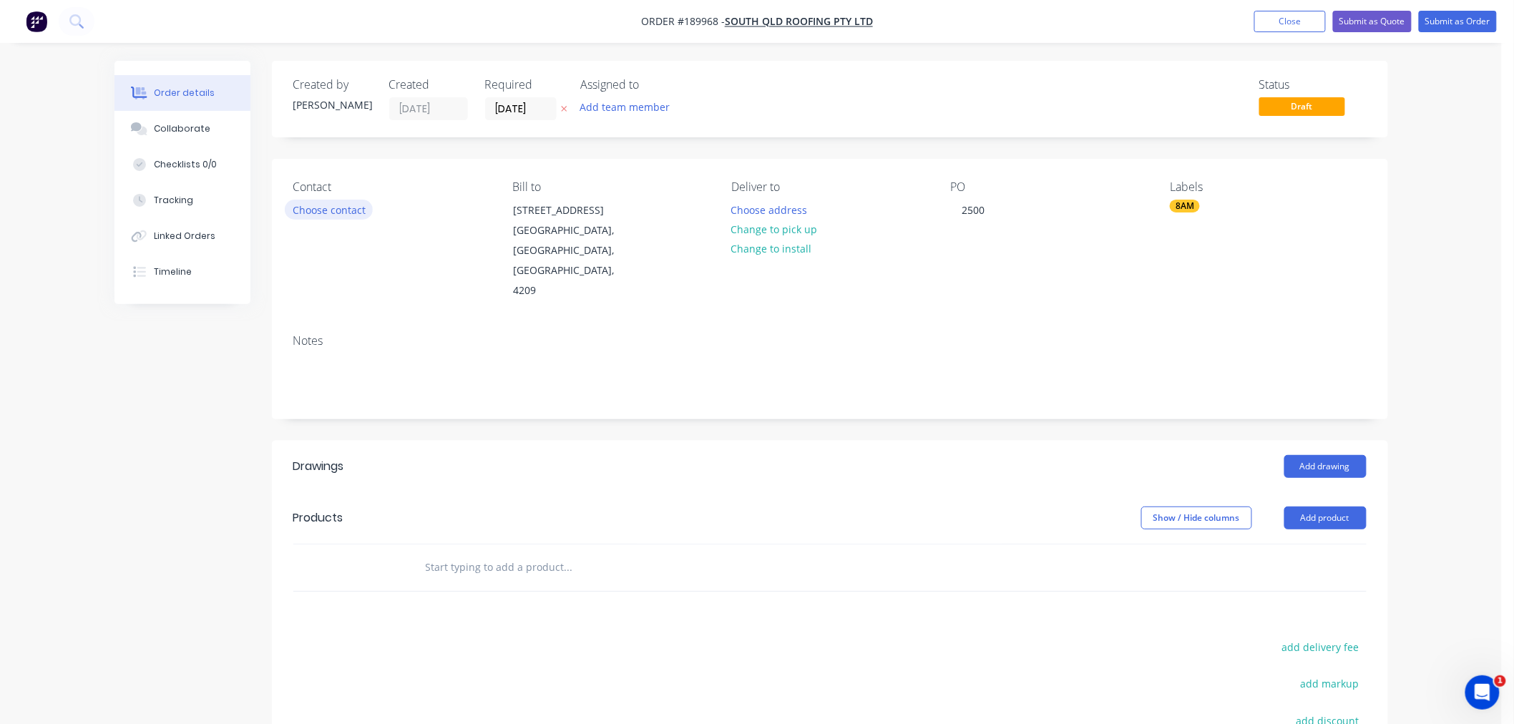
click at [323, 207] on button "Choose contact" at bounding box center [329, 209] width 88 height 19
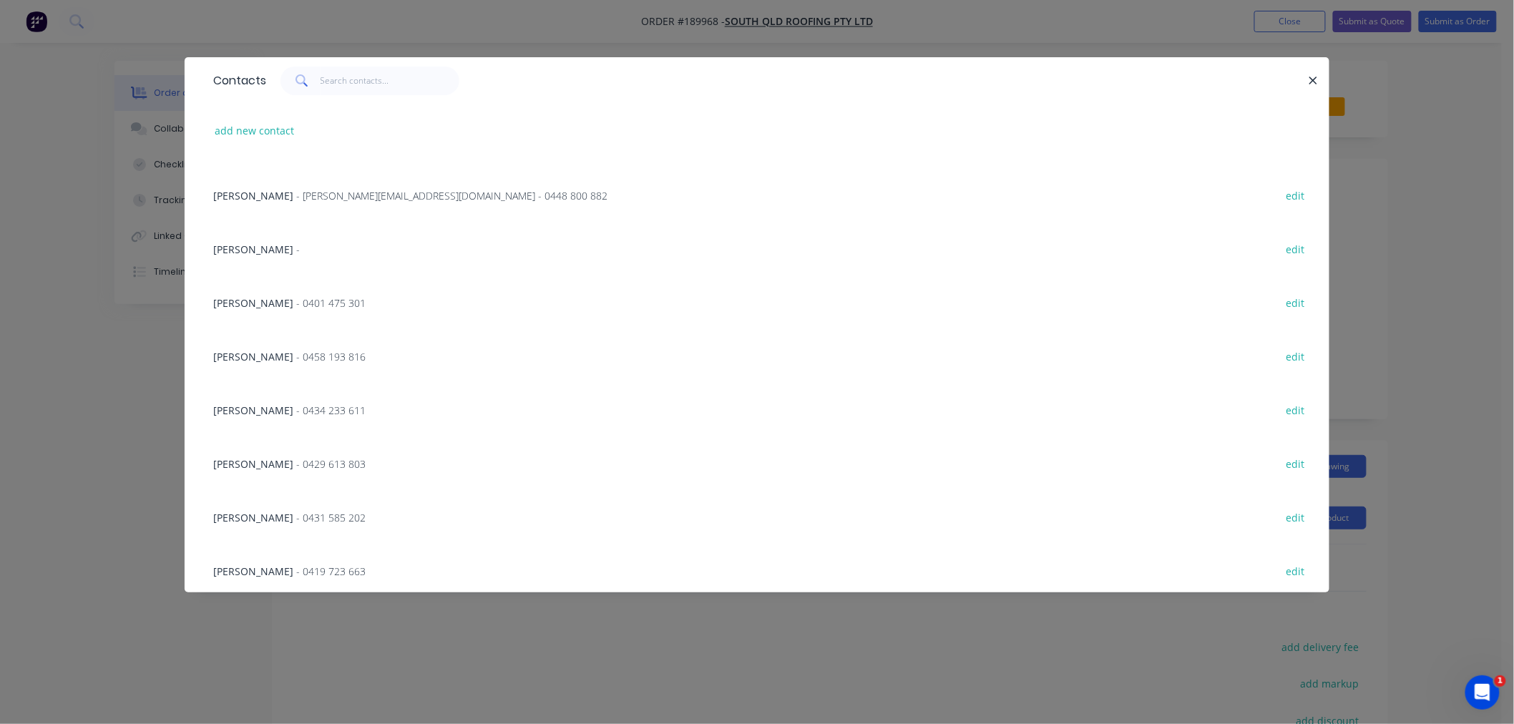
scroll to position [209, 0]
click at [330, 403] on span "- 0434 233 611" at bounding box center [330, 405] width 69 height 14
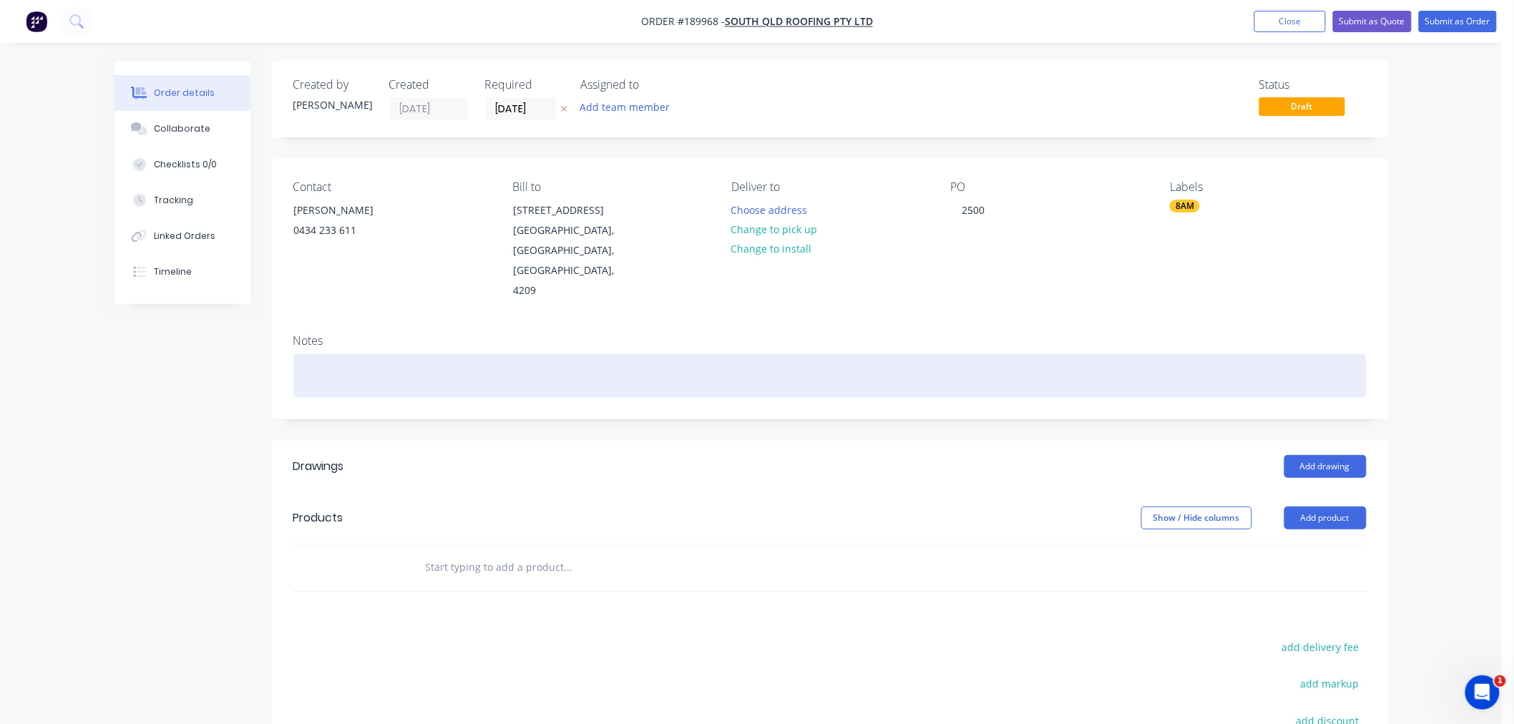
click at [341, 354] on div at bounding box center [829, 376] width 1073 height 44
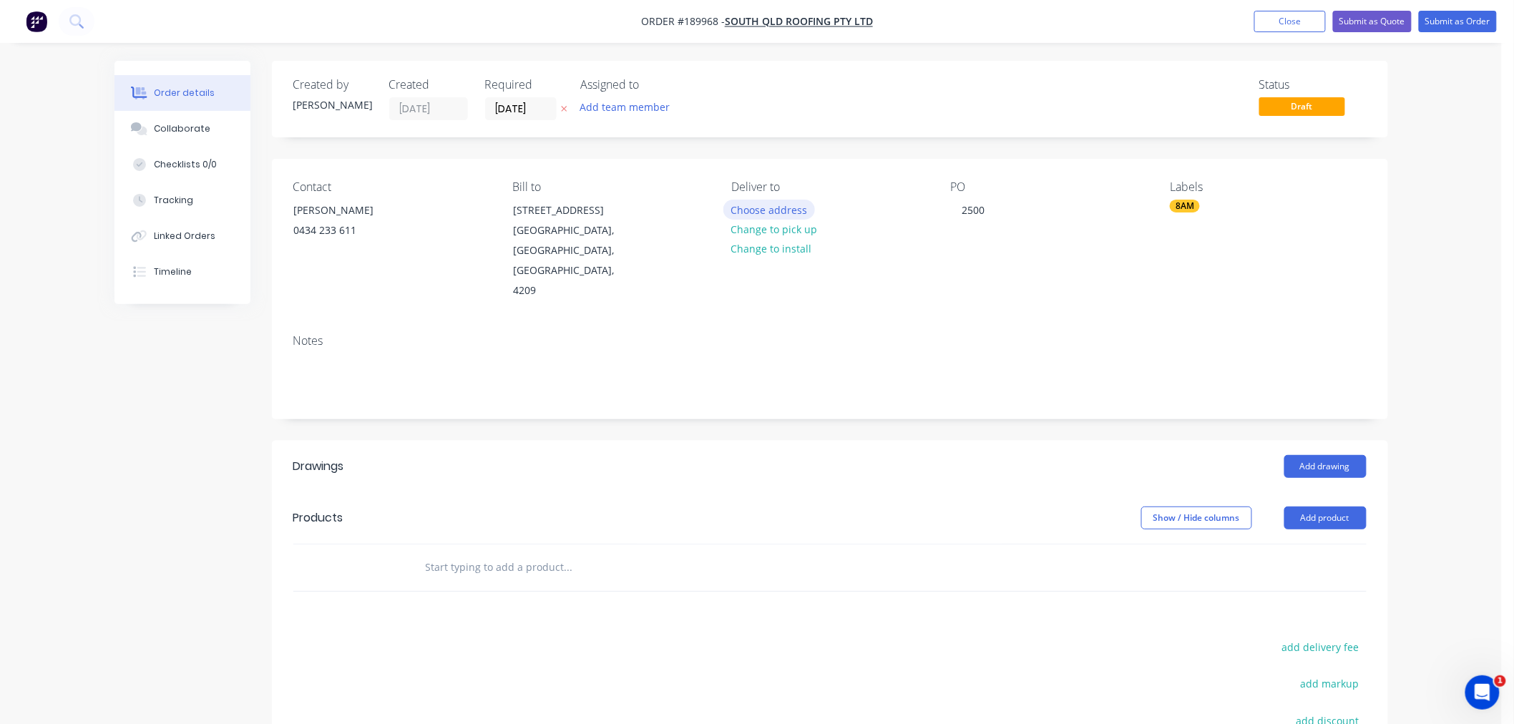
click at [774, 207] on button "Choose address" at bounding box center [769, 209] width 92 height 19
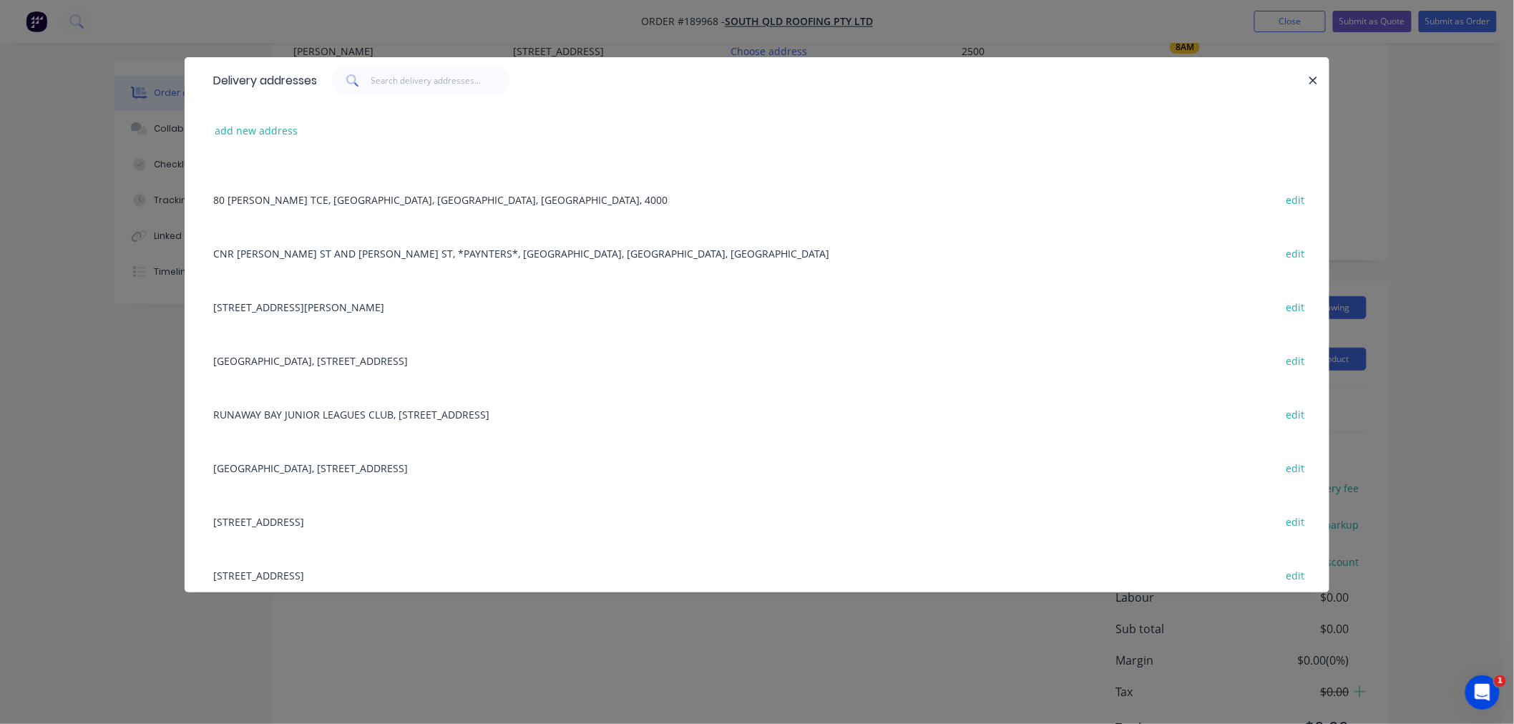
scroll to position [0, 0]
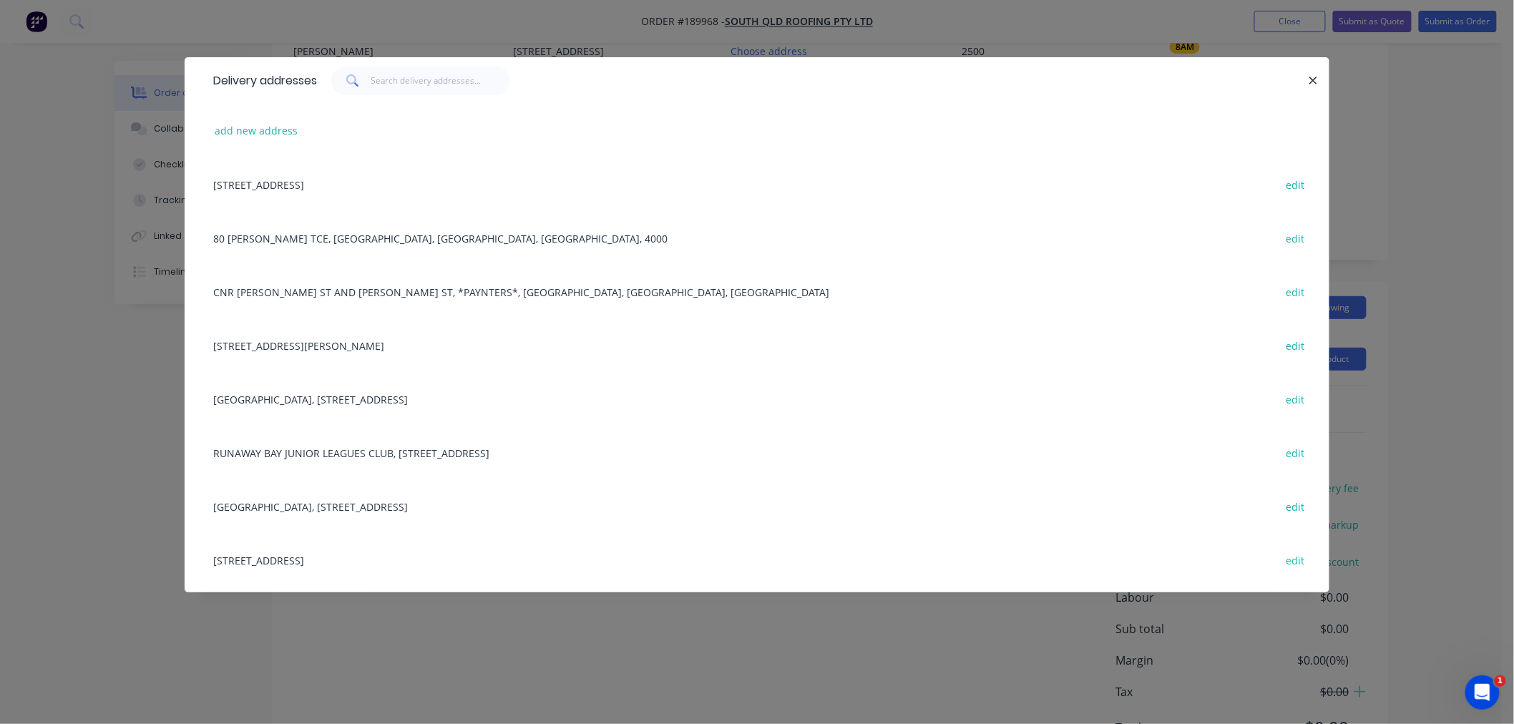
click at [233, 119] on div "add new address" at bounding box center [757, 131] width 1102 height 54
click at [247, 137] on button "add new address" at bounding box center [256, 130] width 98 height 19
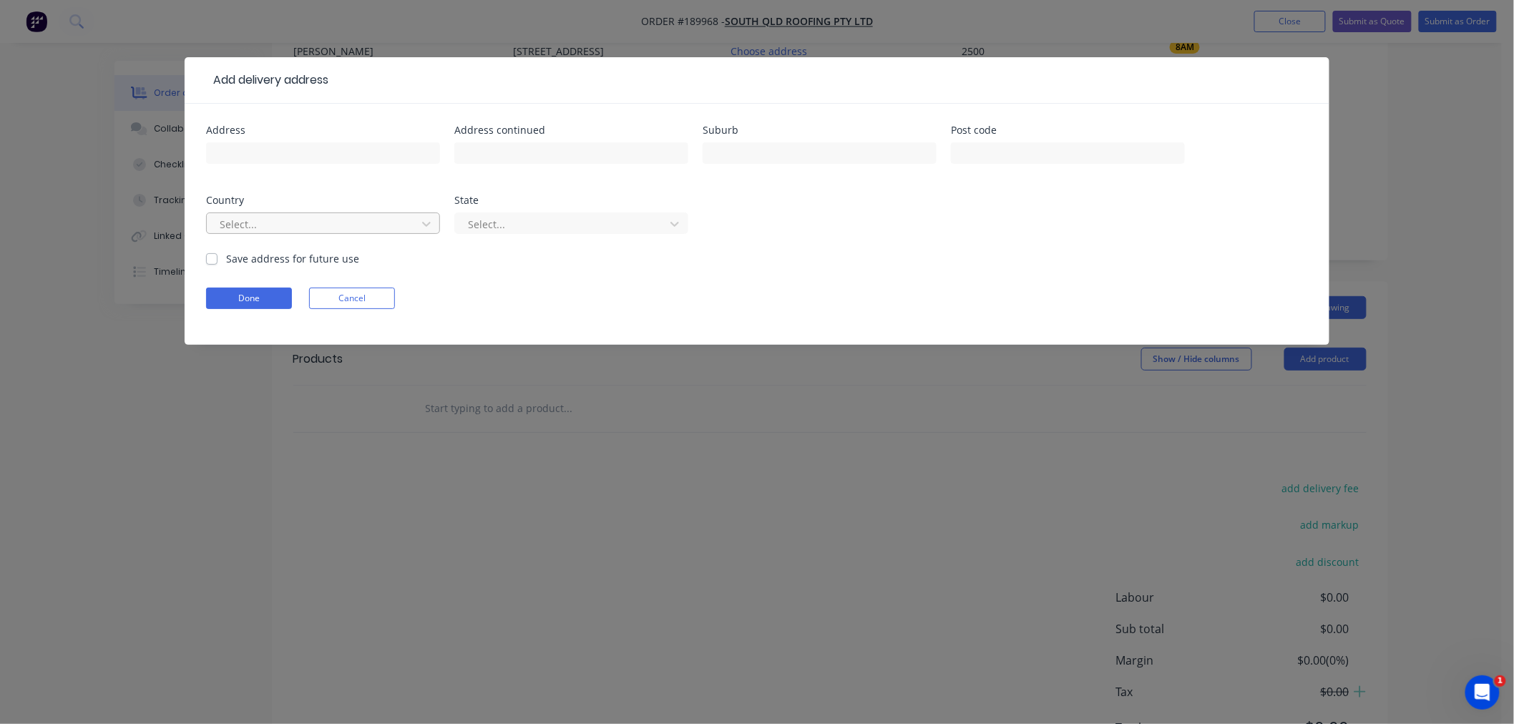
click at [285, 224] on div at bounding box center [313, 224] width 191 height 18
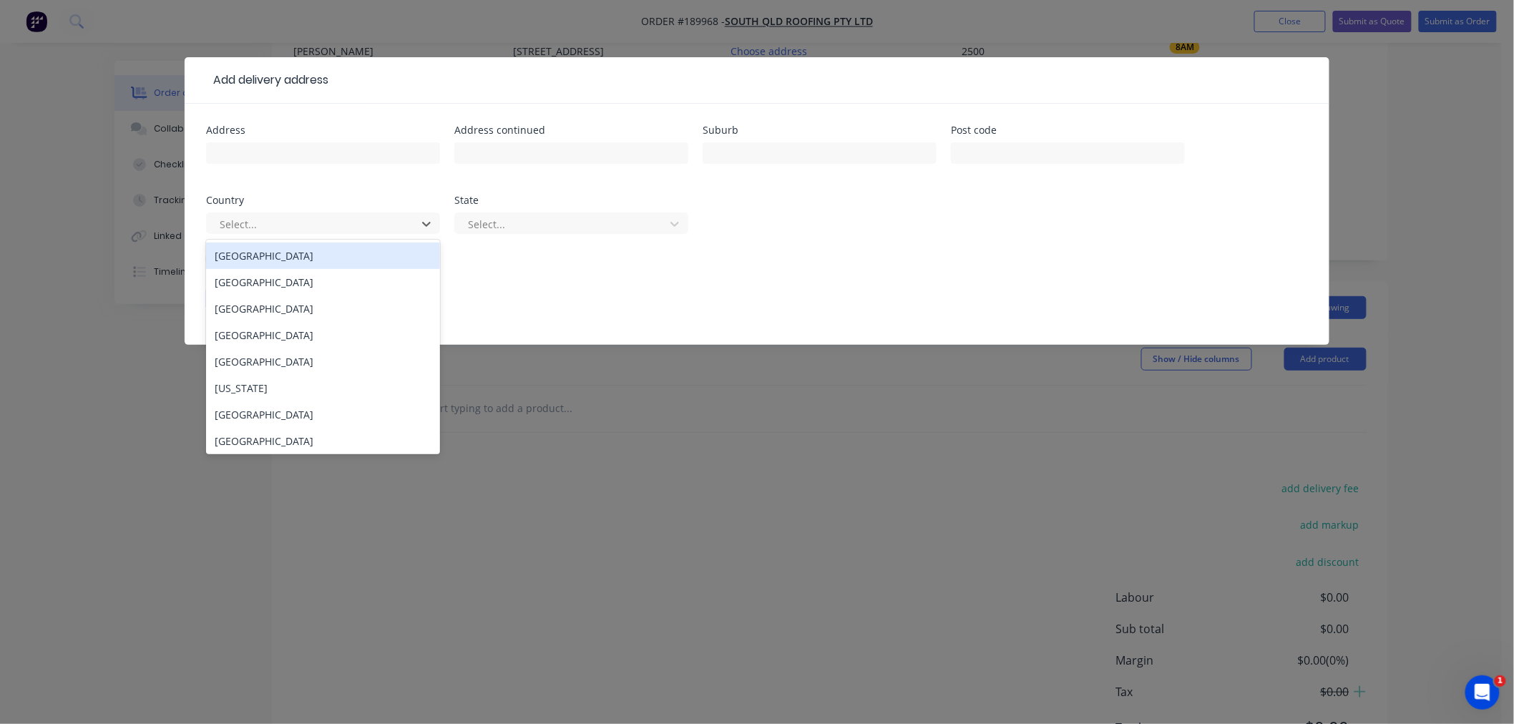
click at [297, 260] on div "[GEOGRAPHIC_DATA]" at bounding box center [323, 255] width 234 height 26
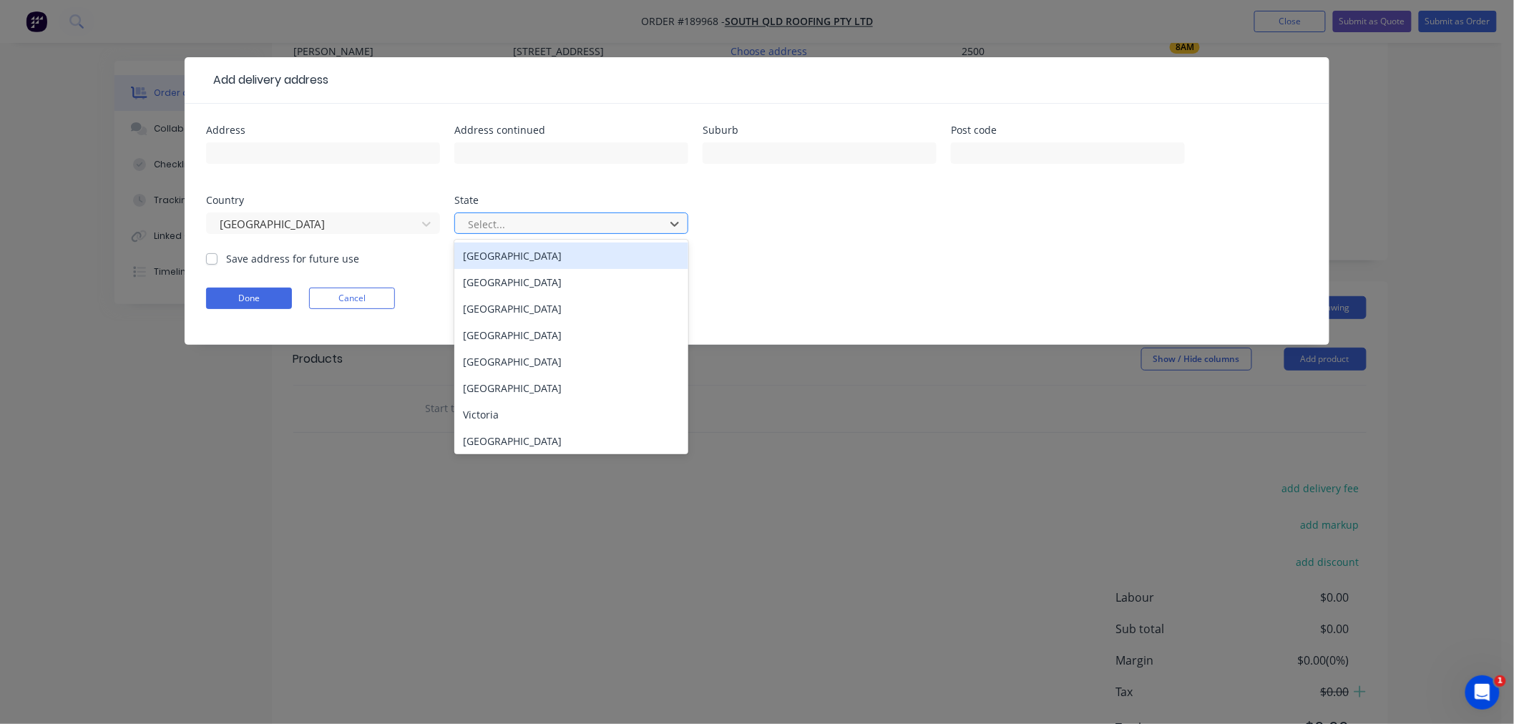
click at [519, 223] on div at bounding box center [561, 224] width 191 height 18
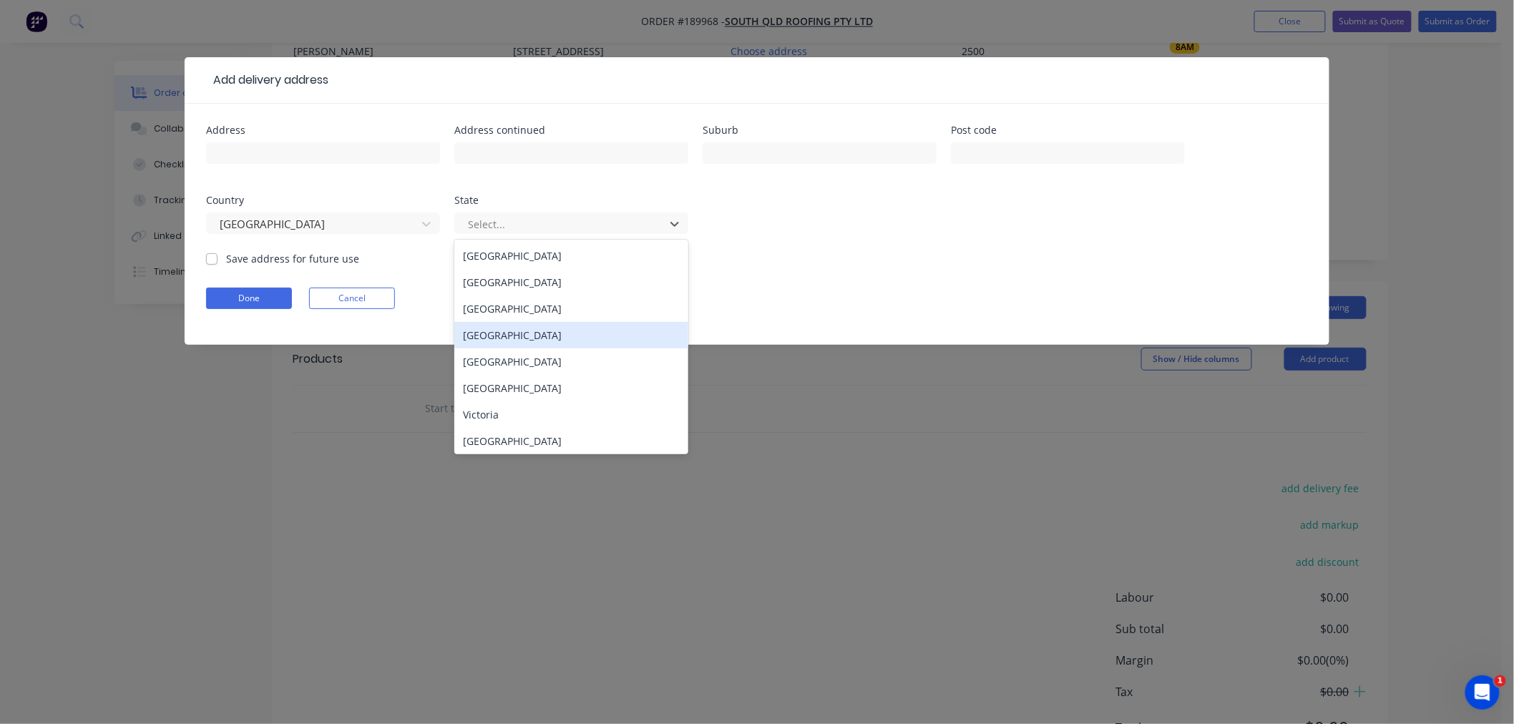
click at [539, 338] on div "[GEOGRAPHIC_DATA]" at bounding box center [571, 335] width 234 height 26
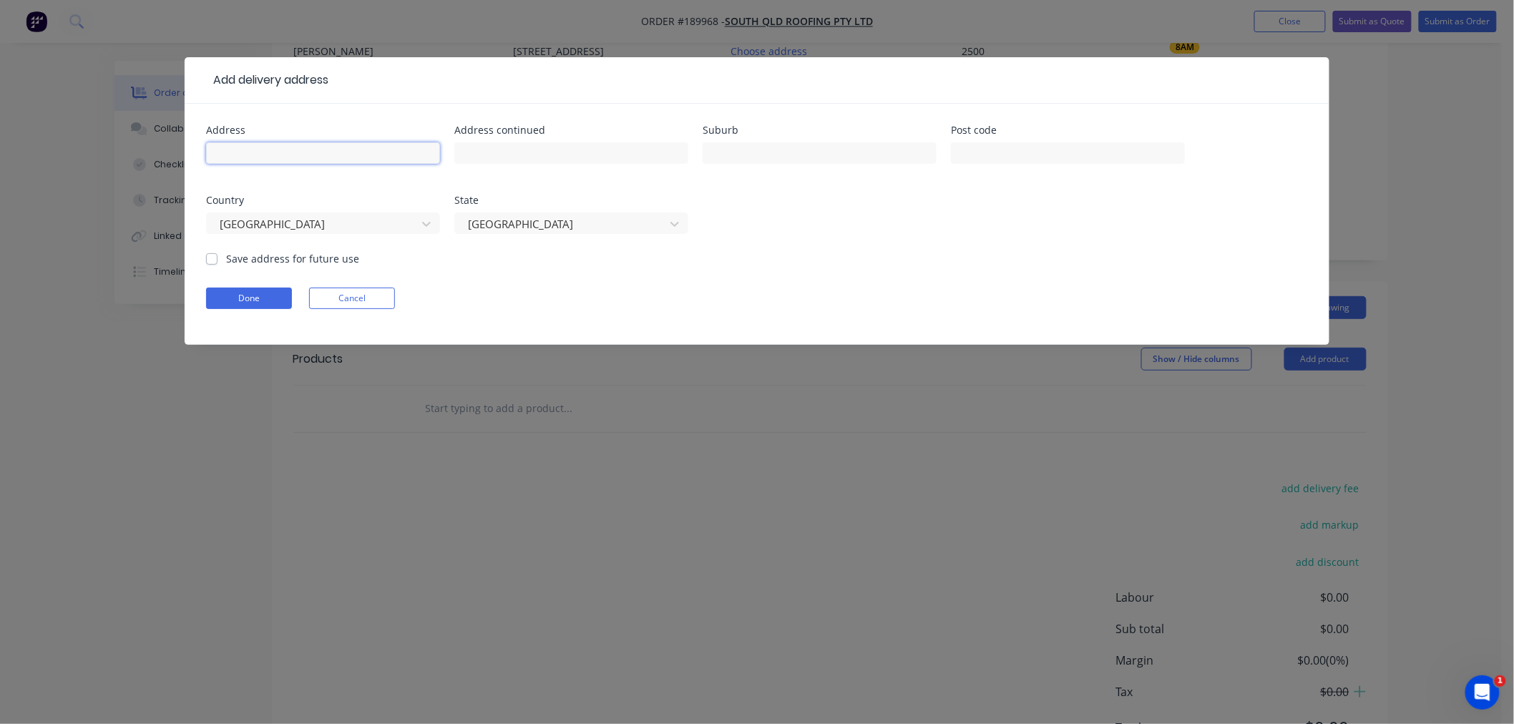
click at [338, 151] on input "text" at bounding box center [323, 152] width 234 height 21
click at [777, 150] on input "MORAYFIELD" at bounding box center [819, 152] width 234 height 21
click at [316, 154] on input "[GEOGRAPHIC_DATA]," at bounding box center [323, 152] width 234 height 21
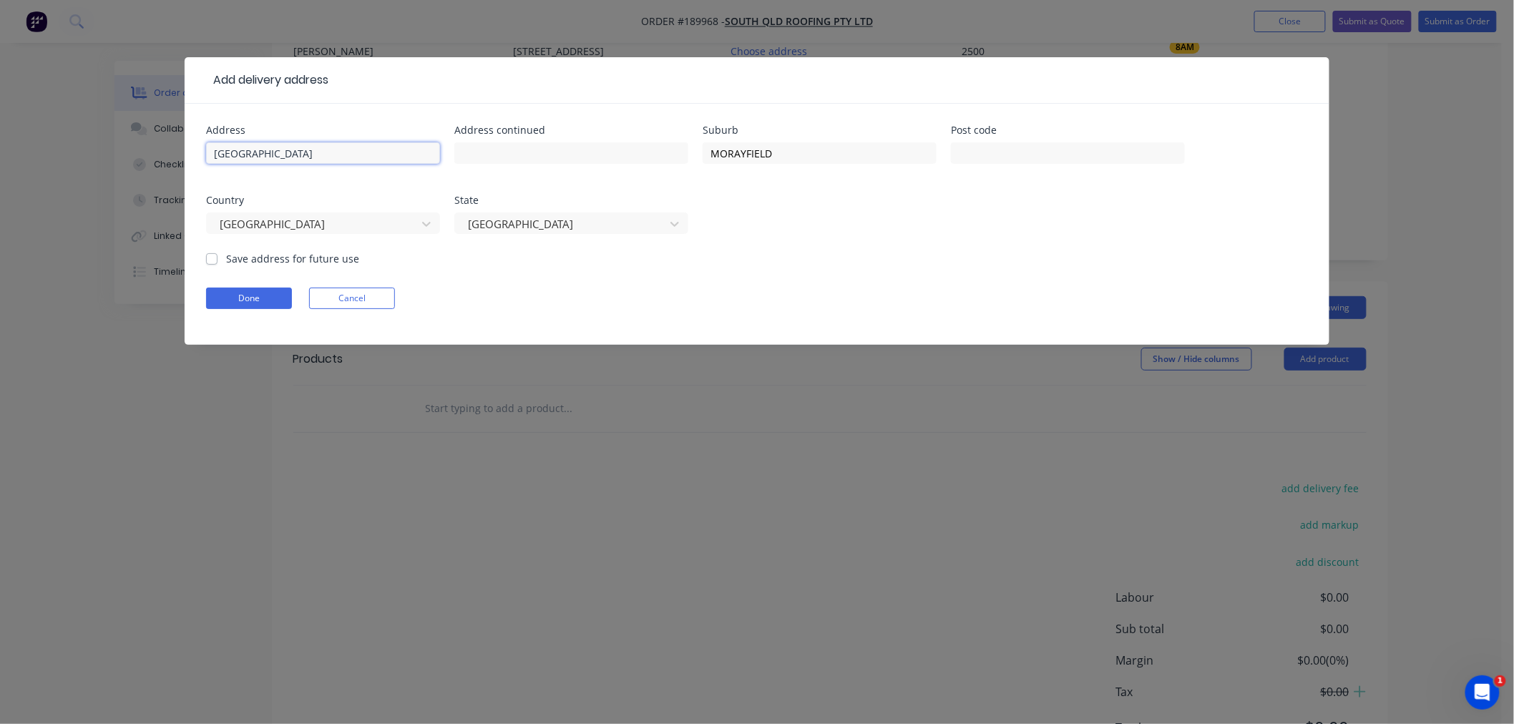
click at [290, 153] on input "[GEOGRAPHIC_DATA]" at bounding box center [323, 152] width 234 height 21
click at [290, 152] on input "[GEOGRAPHIC_DATA]" at bounding box center [323, 152] width 234 height 21
click at [277, 150] on input "[GEOGRAPHIC_DATA]" at bounding box center [323, 152] width 234 height 21
click at [290, 159] on input "[GEOGRAPHIC_DATA]" at bounding box center [323, 152] width 234 height 21
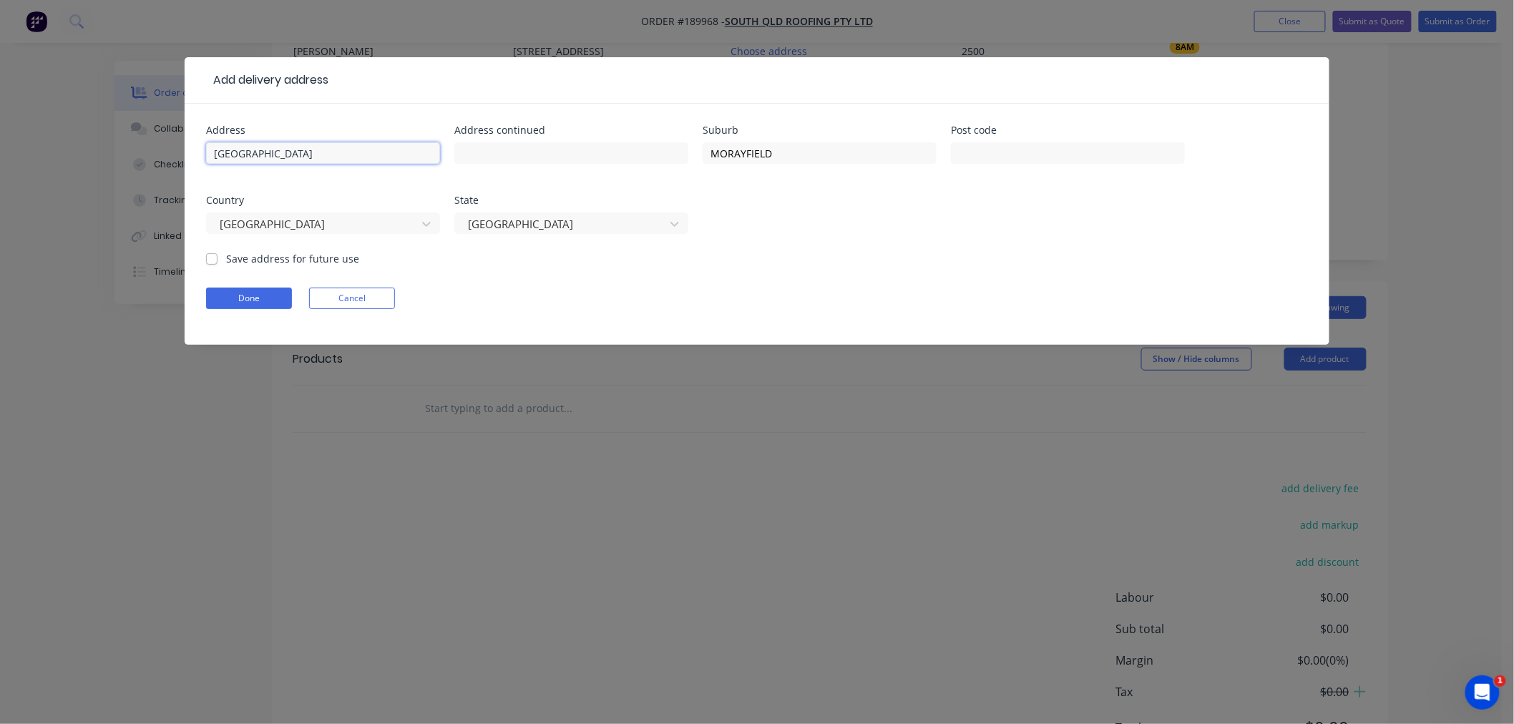
drag, startPoint x: 289, startPoint y: 155, endPoint x: 224, endPoint y: 129, distance: 70.0
click at [167, 151] on div "Add delivery address Address [GEOGRAPHIC_DATA] SPORTS CLUB Address continued Su…" at bounding box center [757, 362] width 1514 height 724
click at [368, 155] on input "CABOOLTURE SPORTS CLUB" at bounding box center [323, 152] width 234 height 21
paste input "[GEOGRAPHIC_DATA],"
click at [345, 157] on input "CABOOLTURE SPORTS CLUBSTATION ROAD," at bounding box center [323, 152] width 234 height 21
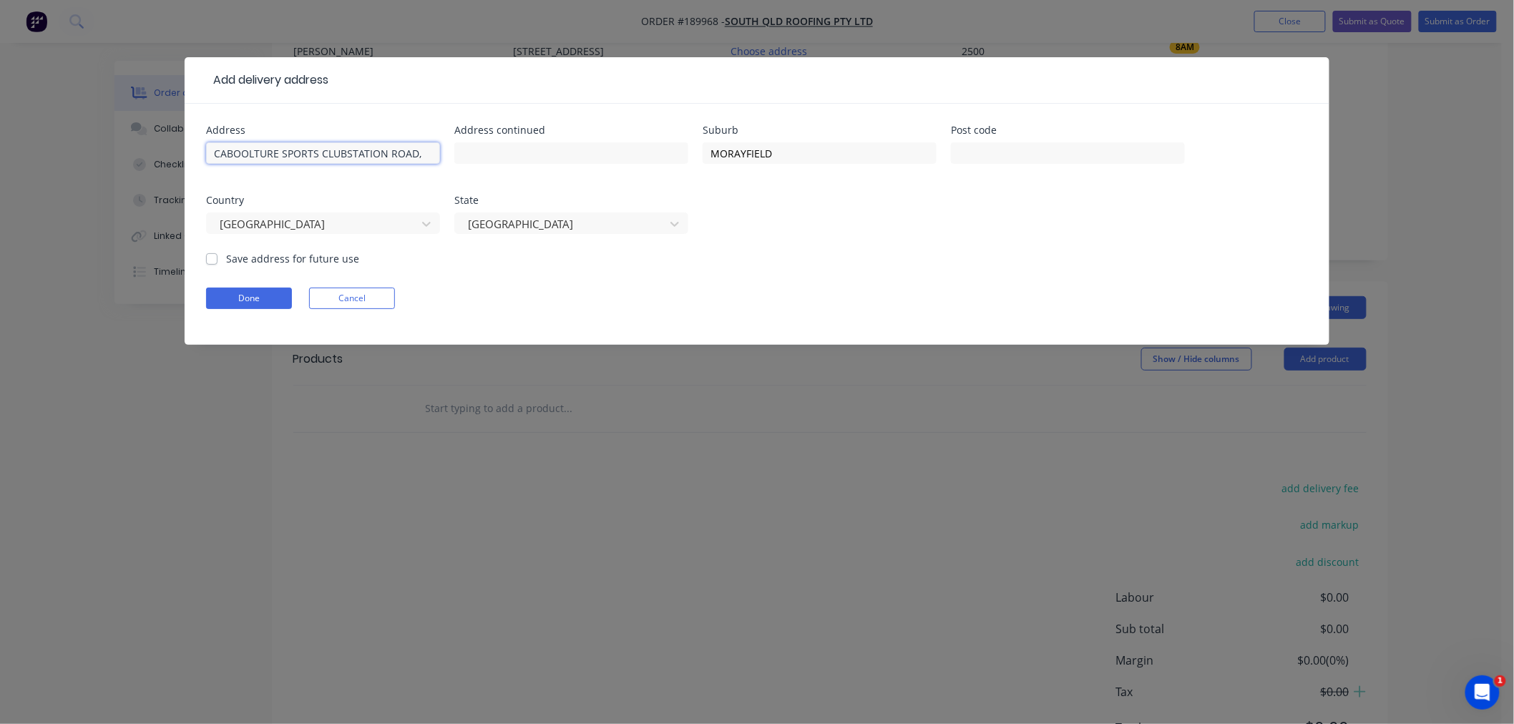
click at [421, 151] on input "CABOOLTURE SPORTS CLUBSTATION ROAD," at bounding box center [323, 152] width 234 height 21
click at [521, 155] on input "text" at bounding box center [571, 152] width 234 height 21
click at [863, 154] on input "MORAYFIELD" at bounding box center [819, 152] width 234 height 21
click at [997, 150] on input "text" at bounding box center [1068, 152] width 234 height 21
click at [1010, 150] on input "text" at bounding box center [1068, 152] width 234 height 21
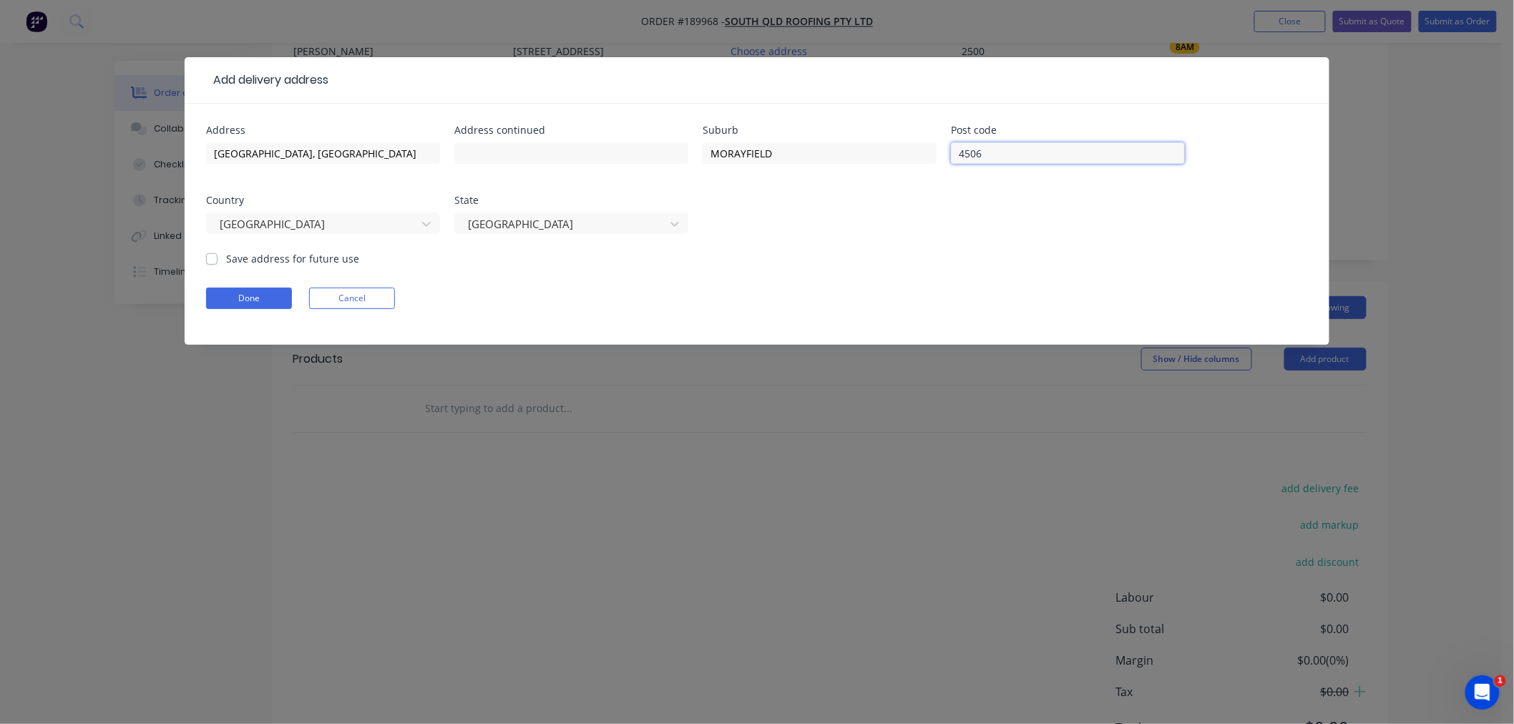
click button "Done" at bounding box center [249, 298] width 86 height 21
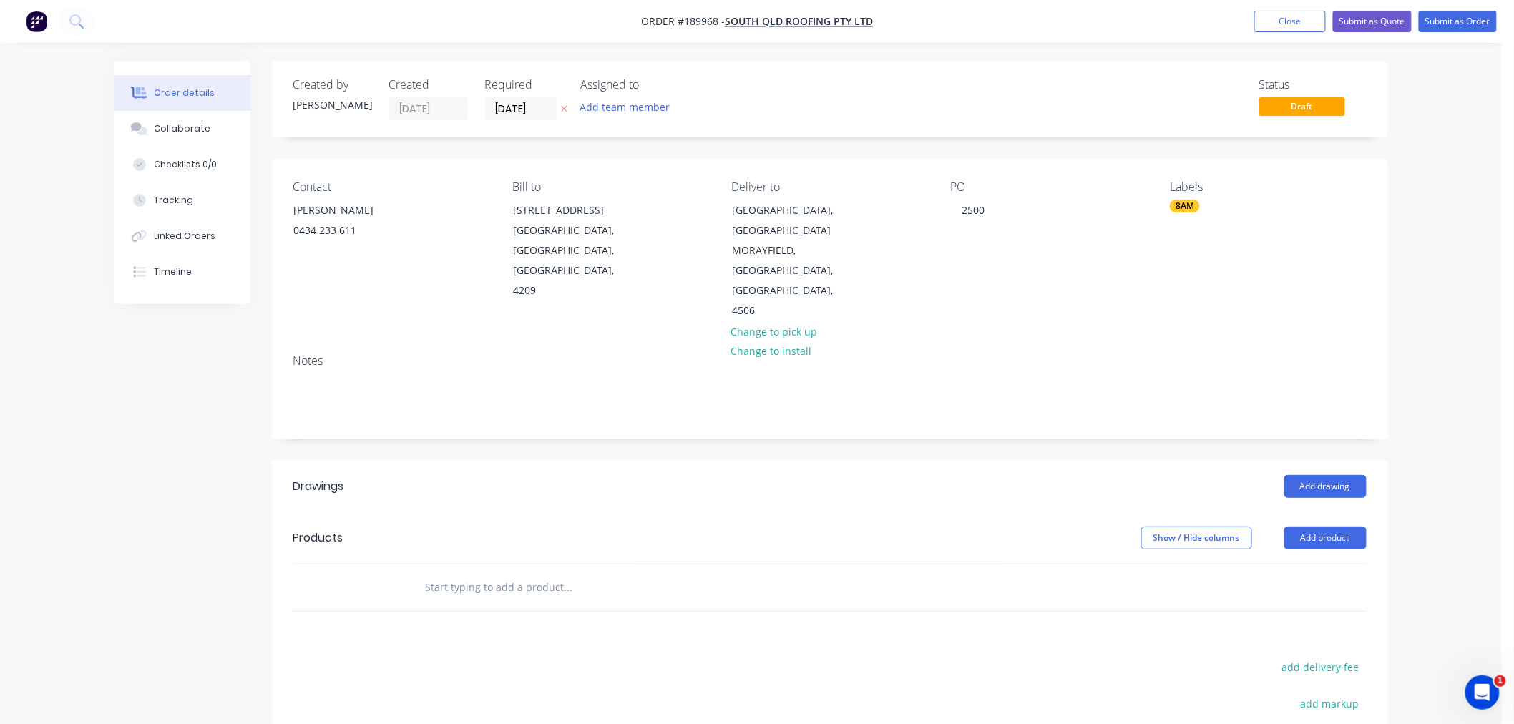
click at [1457, 358] on div "Order details Collaborate Checklists 0/0 Tracking Linked Orders Timeline Order …" at bounding box center [750, 488] width 1501 height 976
click at [1433, 368] on div "Order details Collaborate Checklists 0/0 Tracking Linked Orders Timeline Order …" at bounding box center [750, 488] width 1501 height 976
click at [1327, 475] on button "Add drawing" at bounding box center [1325, 486] width 82 height 23
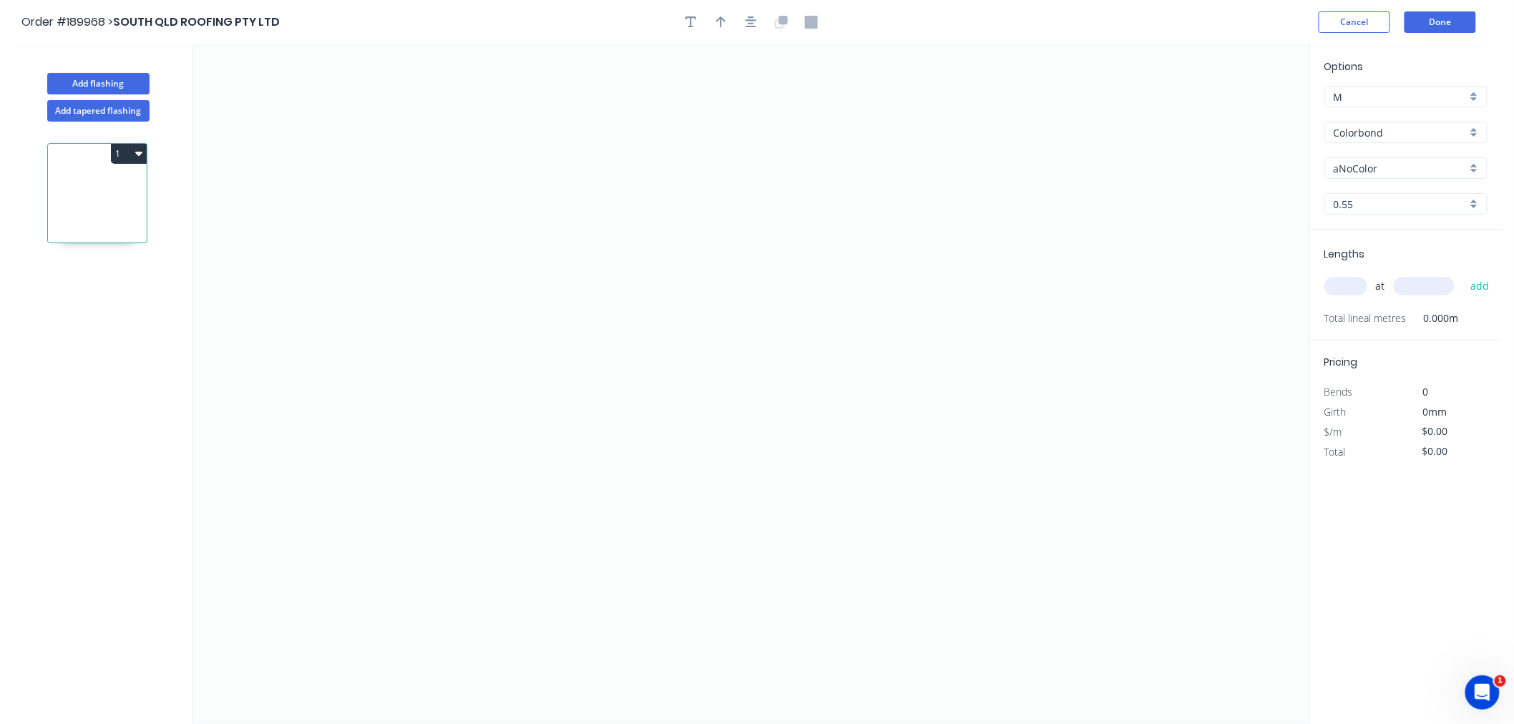
click at [1360, 172] on input "aNoColor" at bounding box center [1399, 168] width 133 height 15
click at [1393, 290] on div "Surfmist" at bounding box center [1406, 284] width 162 height 25
click at [1341, 287] on input "text" at bounding box center [1345, 286] width 43 height 19
click at [1463, 274] on button "add" at bounding box center [1480, 286] width 34 height 24
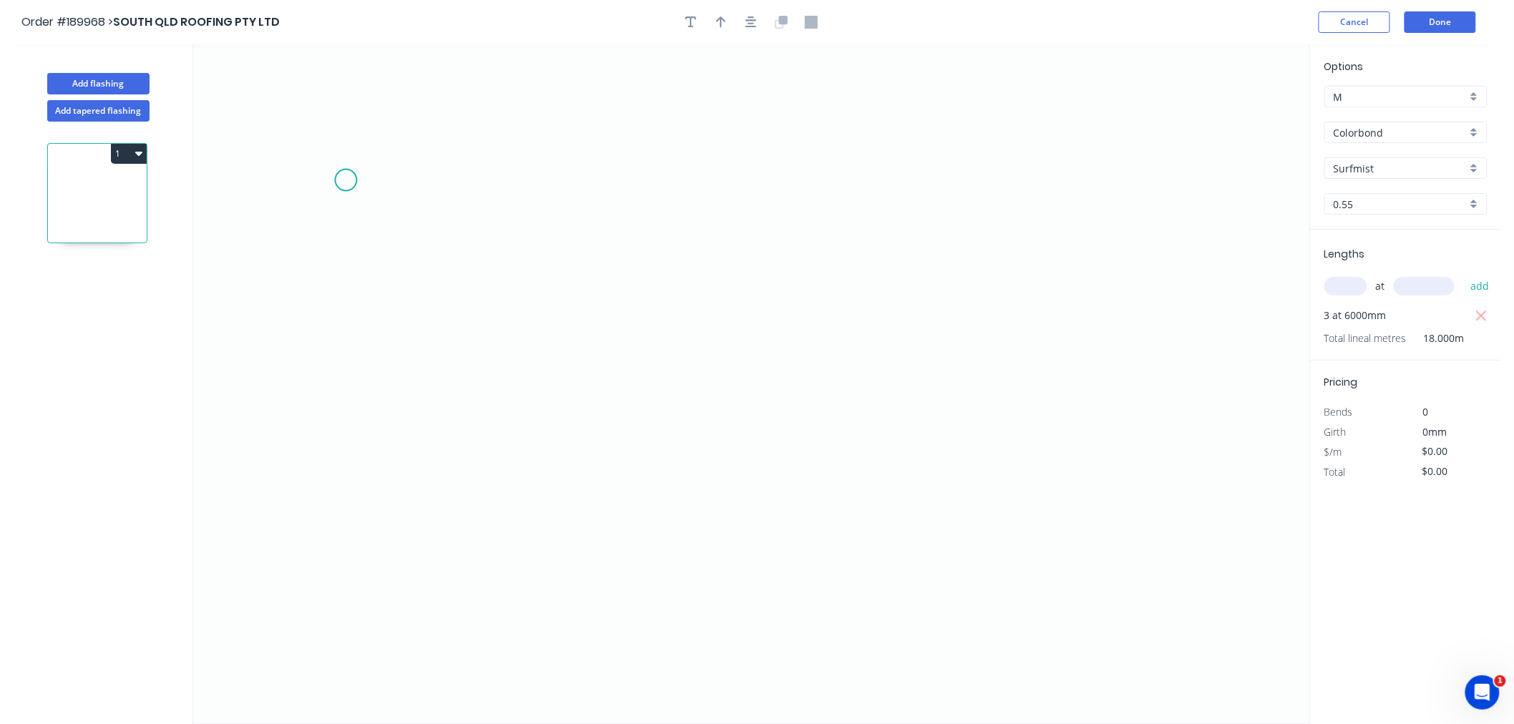
click at [344, 166] on icon "0" at bounding box center [751, 384] width 1116 height 680
click at [334, 310] on icon "0" at bounding box center [751, 384] width 1116 height 680
click at [642, 323] on icon "0 ?" at bounding box center [751, 384] width 1116 height 680
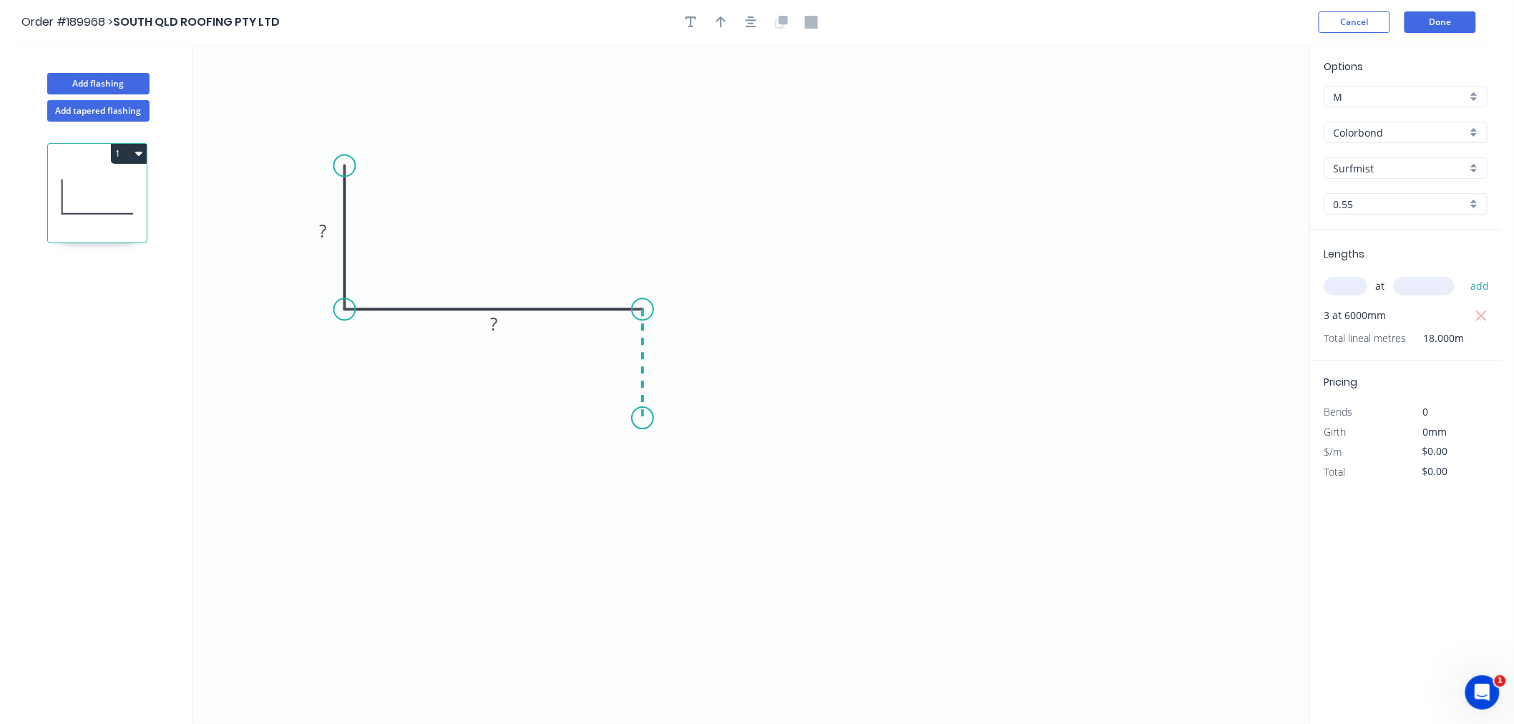
click at [641, 418] on icon "0 ? ?" at bounding box center [751, 384] width 1116 height 680
click at [753, 29] on button "button" at bounding box center [750, 21] width 21 height 21
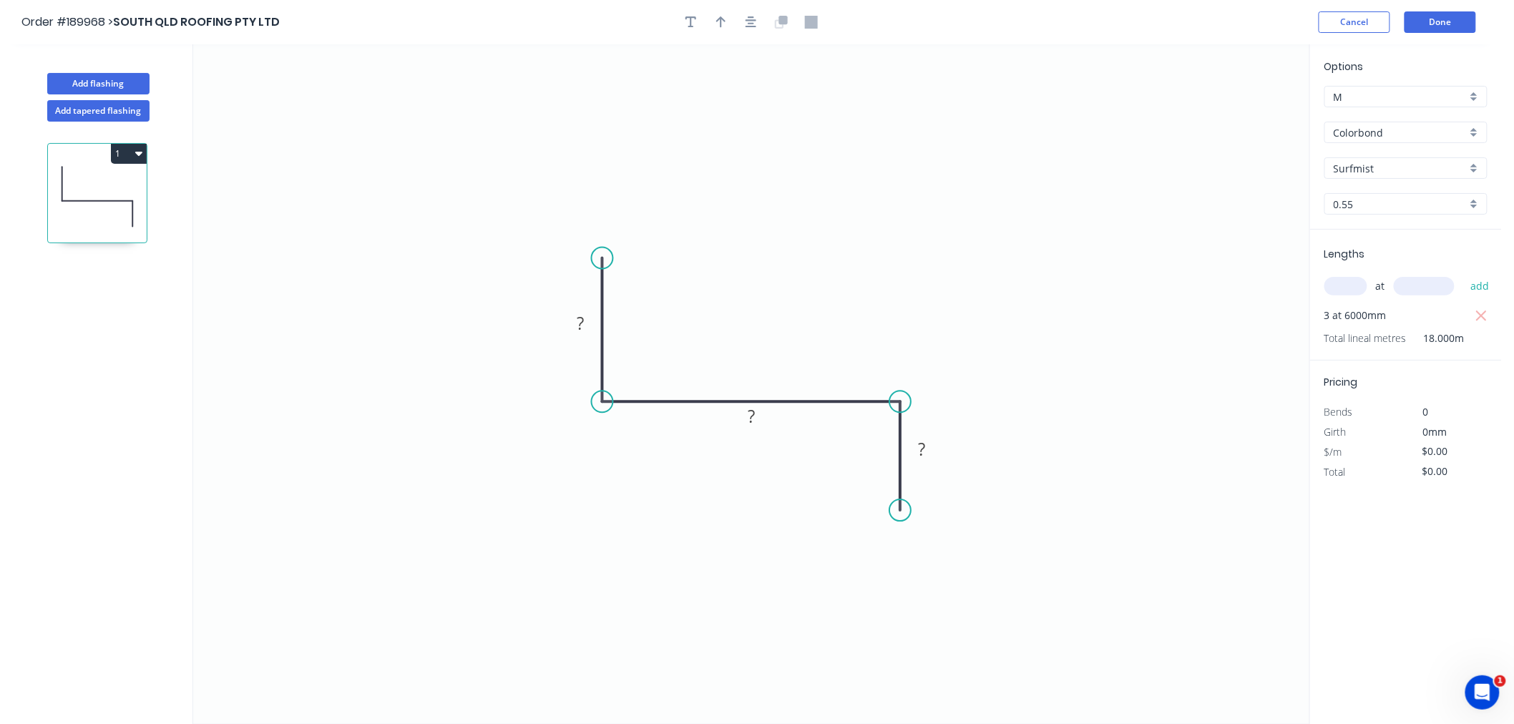
drag, startPoint x: 724, startPoint y: 24, endPoint x: 735, endPoint y: 26, distance: 11.6
click at [724, 24] on icon "button" at bounding box center [721, 22] width 10 height 13
drag, startPoint x: 1233, startPoint y: 110, endPoint x: 899, endPoint y: 358, distance: 415.7
click at [899, 358] on icon at bounding box center [899, 341] width 13 height 46
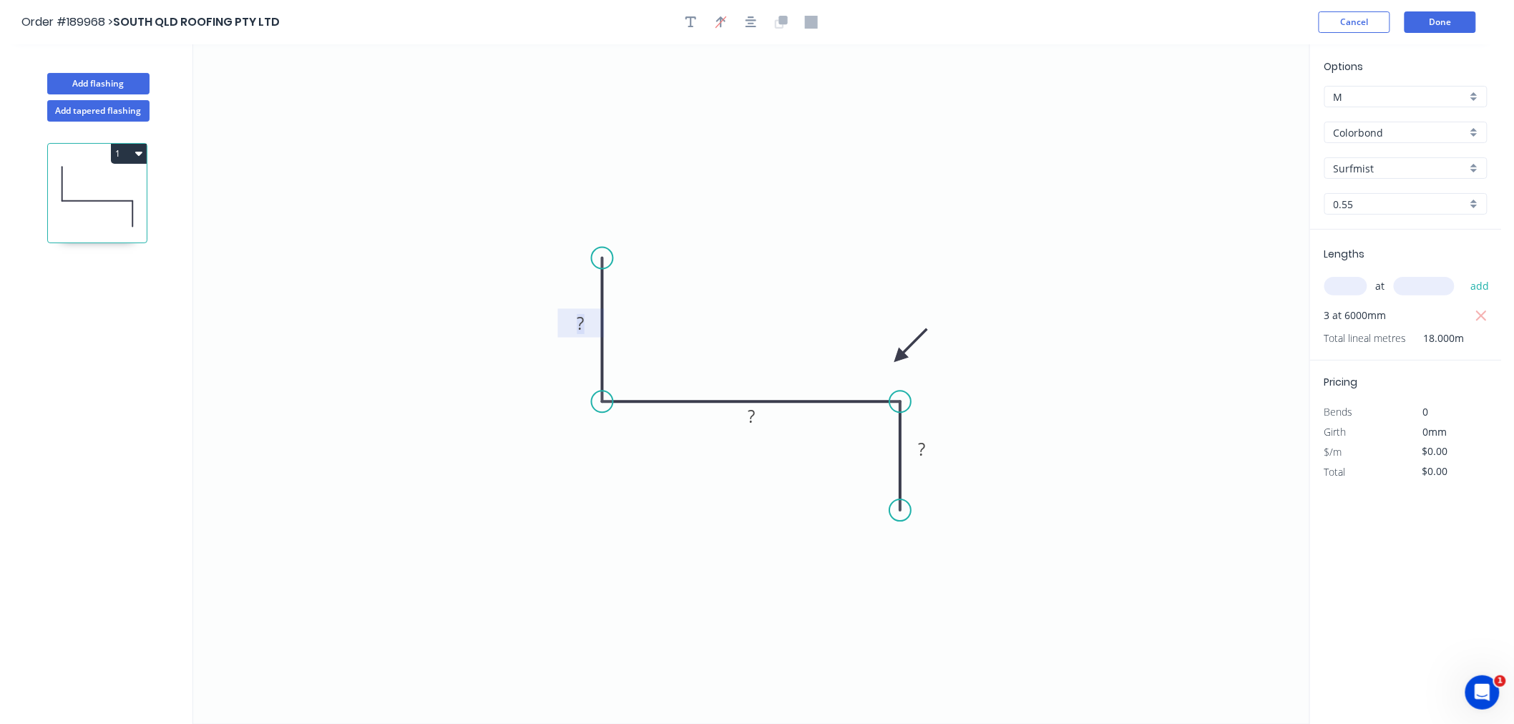
click at [573, 323] on rect at bounding box center [581, 324] width 29 height 20
click at [758, 174] on icon "0 160 300 40" at bounding box center [751, 384] width 1116 height 680
click at [747, 20] on icon "button" at bounding box center [750, 22] width 11 height 13
click at [774, 200] on icon "0 160 300 40" at bounding box center [751, 384] width 1116 height 680
click at [604, 251] on circle at bounding box center [602, 250] width 21 height 21
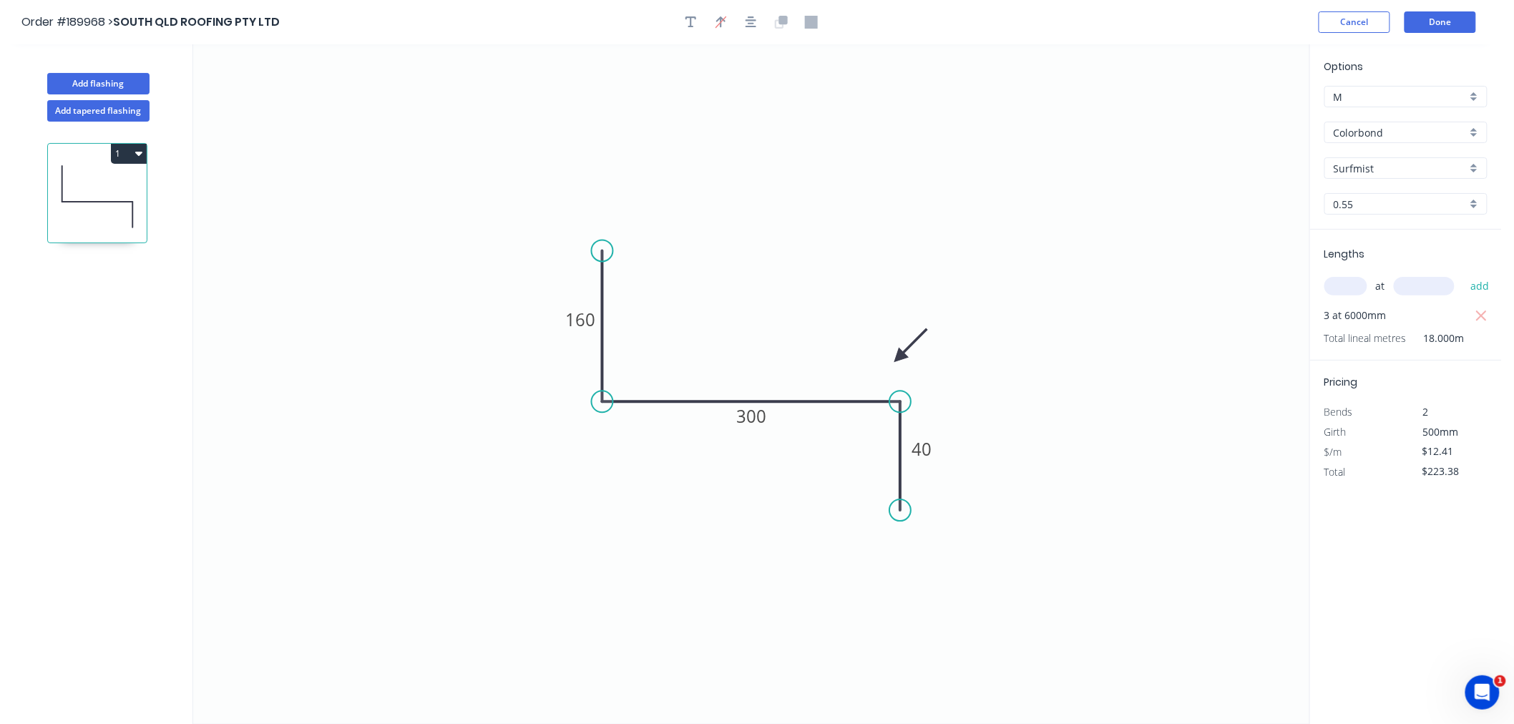
click at [712, 162] on icon "0 160 300 40" at bounding box center [751, 384] width 1116 height 680
click at [754, 26] on icon "button" at bounding box center [750, 21] width 11 height 11
click at [144, 147] on button "1" at bounding box center [129, 154] width 36 height 20
click at [118, 190] on div "Duplicate" at bounding box center [79, 189] width 110 height 21
click at [88, 333] on icon at bounding box center [97, 314] width 99 height 92
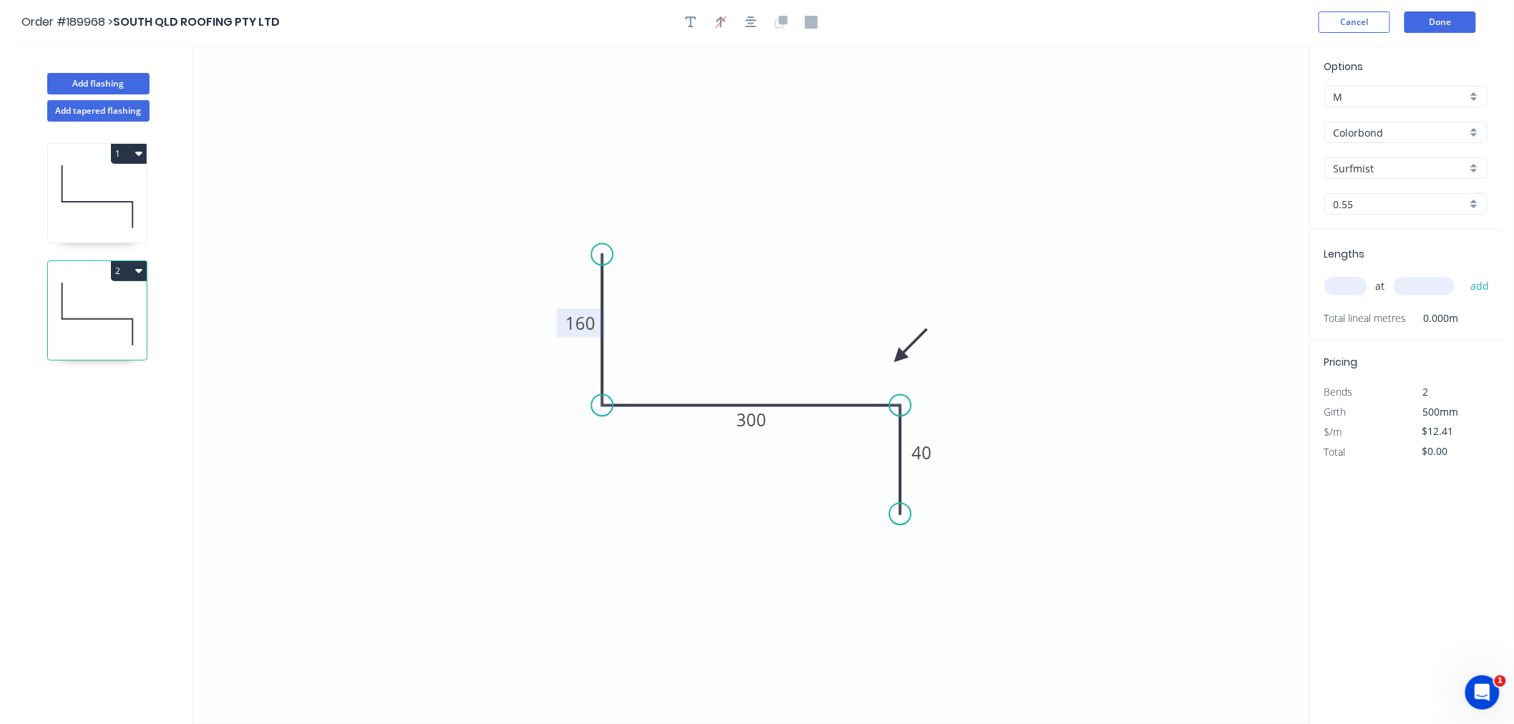
click at [597, 316] on rect at bounding box center [580, 323] width 47 height 29
click at [581, 331] on tspan "160" at bounding box center [581, 323] width 30 height 24
click at [877, 117] on icon "0 360 200 40" at bounding box center [751, 384] width 1116 height 680
click at [1353, 285] on input "text" at bounding box center [1345, 286] width 43 height 19
click at [1463, 274] on button "add" at bounding box center [1480, 286] width 34 height 24
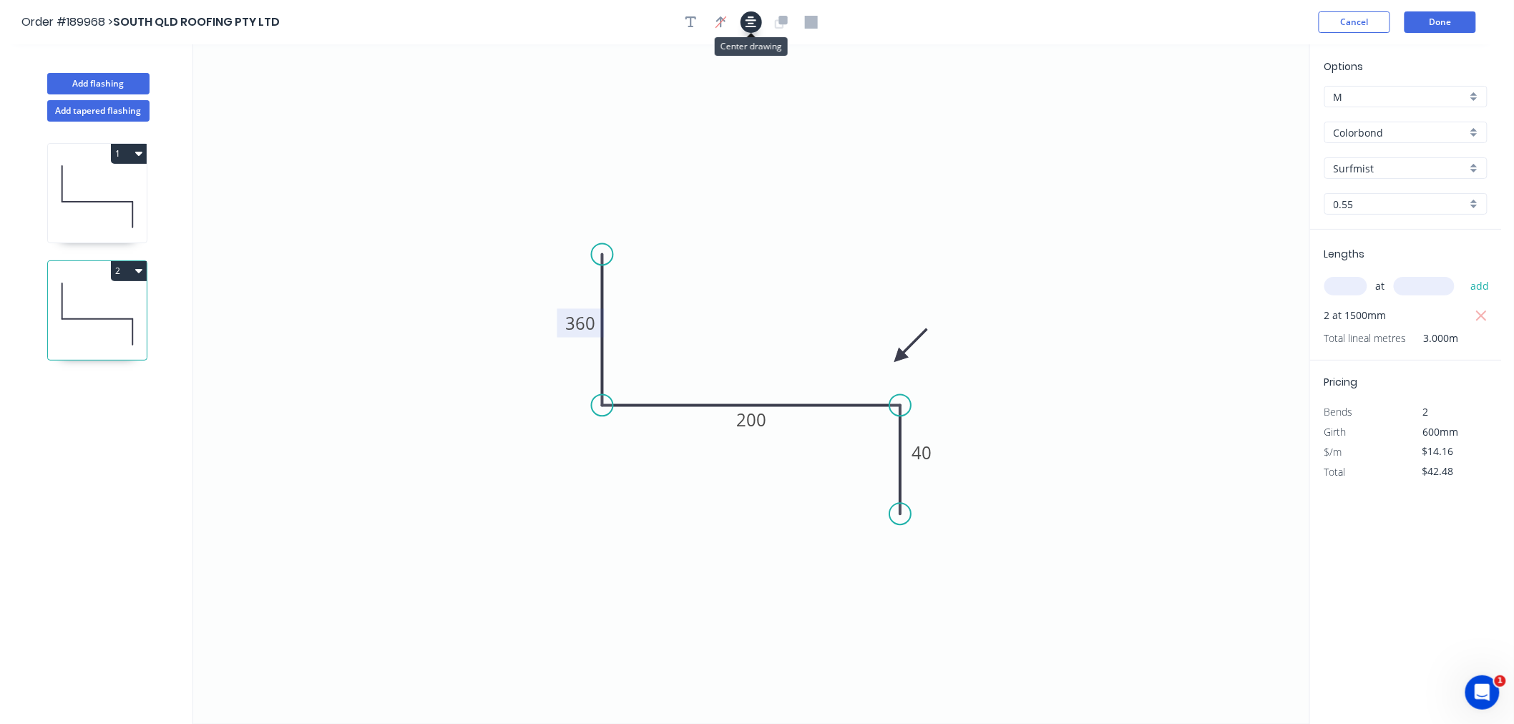
click at [755, 26] on icon "button" at bounding box center [750, 21] width 11 height 11
drag, startPoint x: 897, startPoint y: 23, endPoint x: 923, endPoint y: 16, distance: 26.5
click at [898, 23] on div "Order #189968 > [GEOGRAPHIC_DATA] ROOFING PTY LTD Cancel Done" at bounding box center [750, 21] width 1458 height 21
click at [1438, 26] on button "Done" at bounding box center [1440, 21] width 72 height 21
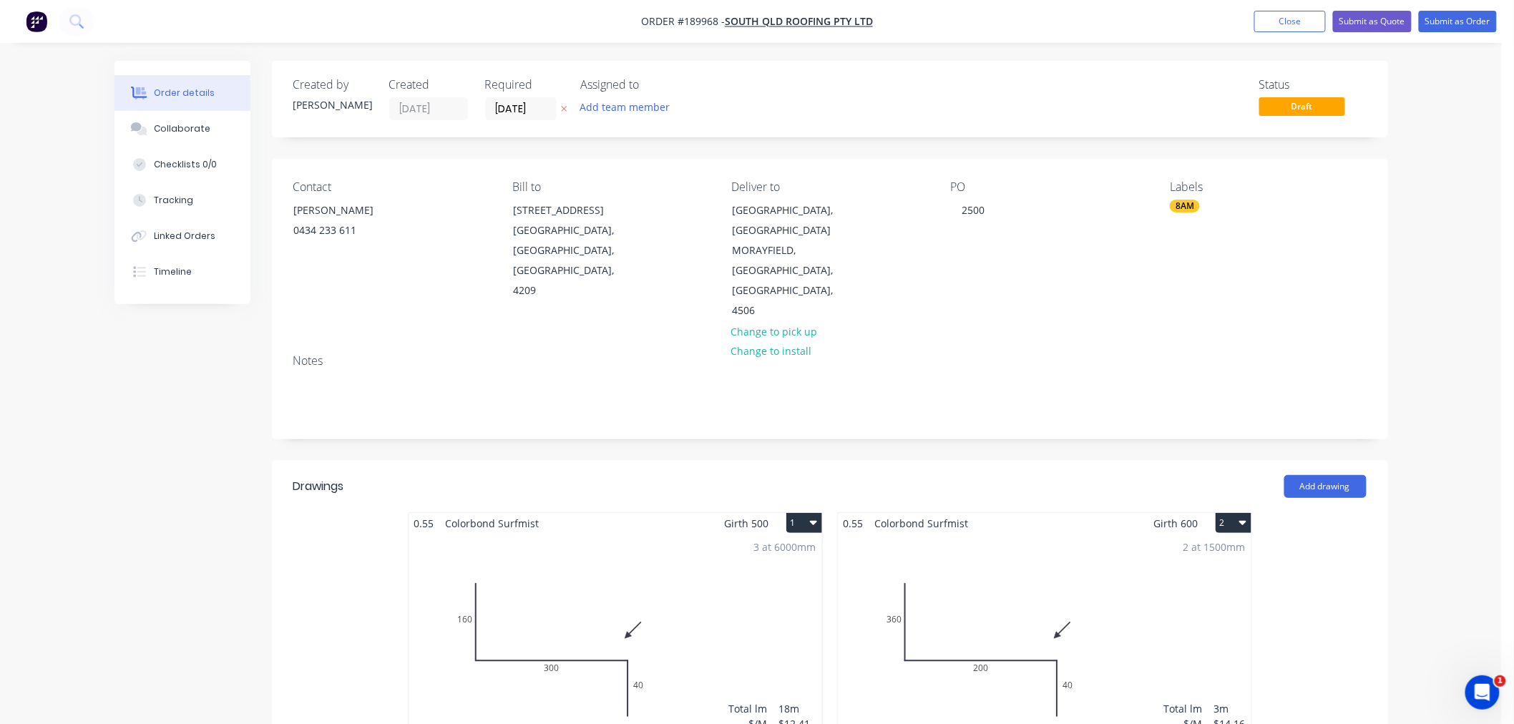
click at [1432, 308] on div "Order details Collaborate Checklists 0/0 Tracking Linked Orders Timeline Order …" at bounding box center [750, 615] width 1501 height 1231
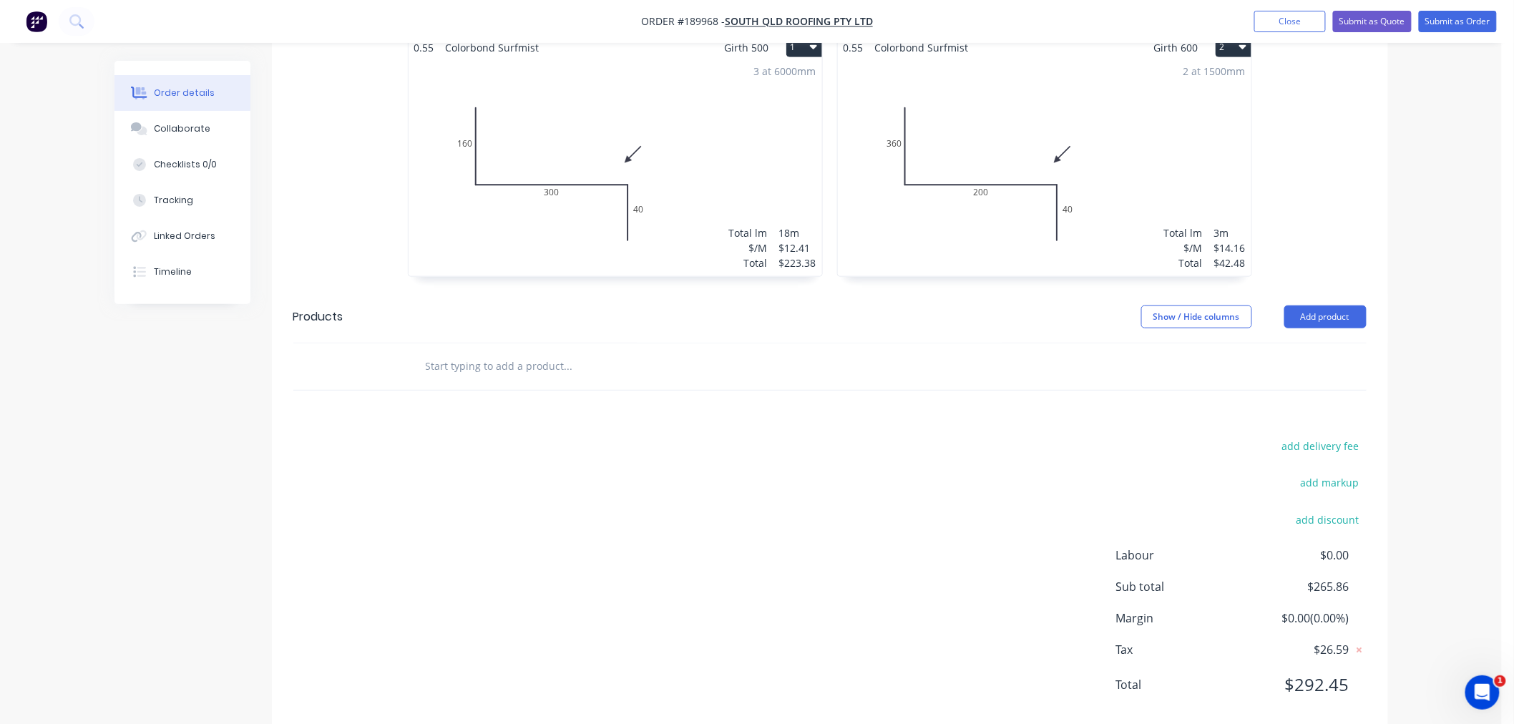
scroll to position [488, 0]
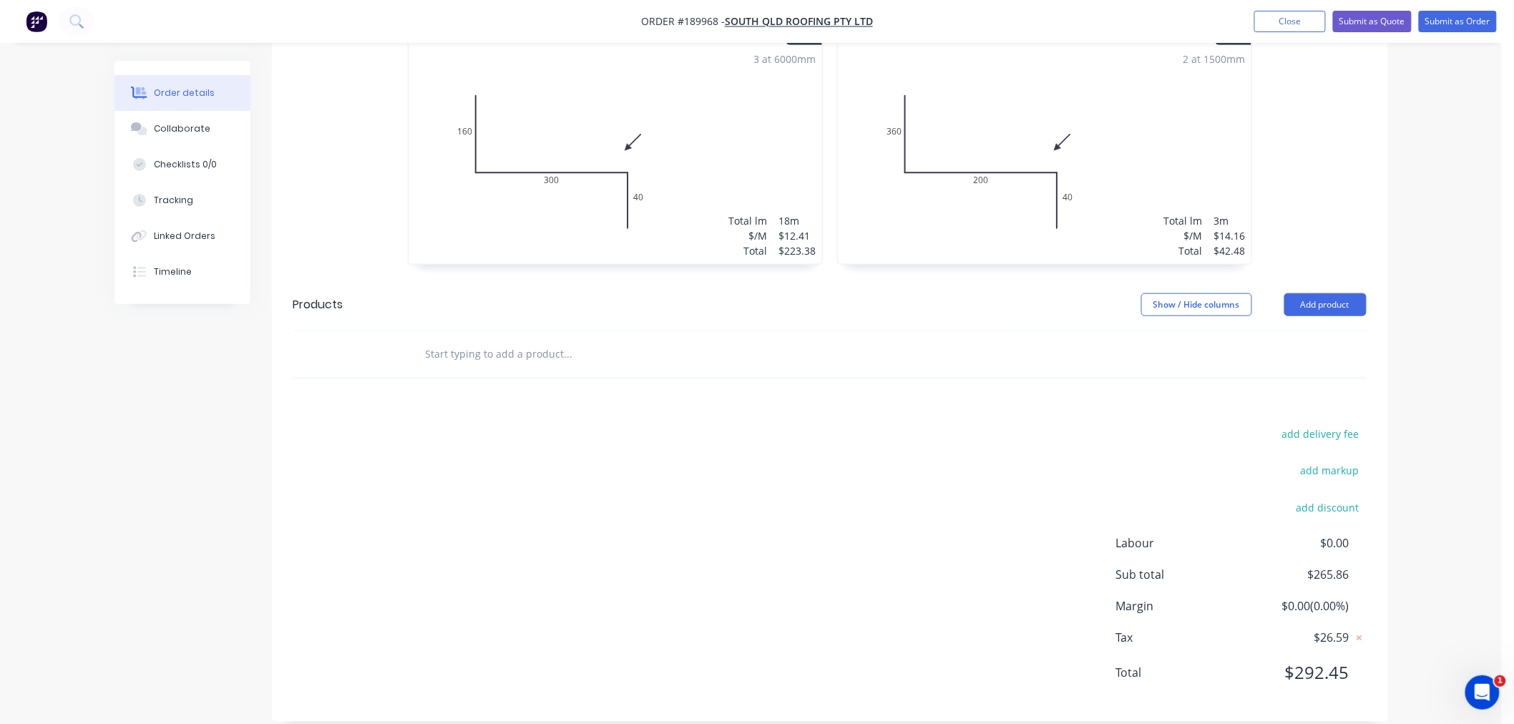
click at [1456, 482] on div "Order details Collaborate Checklists 0/0 Tracking Linked Orders Timeline Order …" at bounding box center [750, 127] width 1501 height 1231
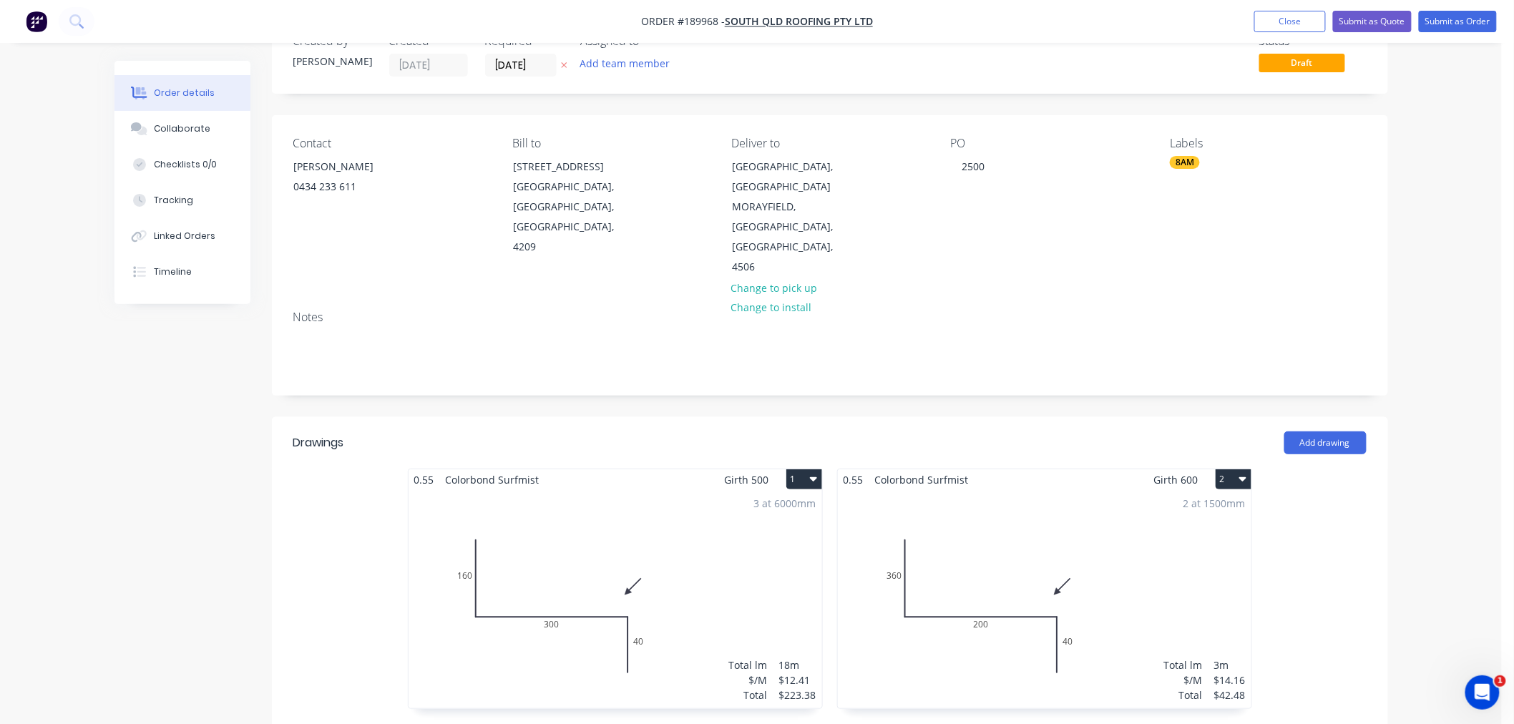
scroll to position [0, 0]
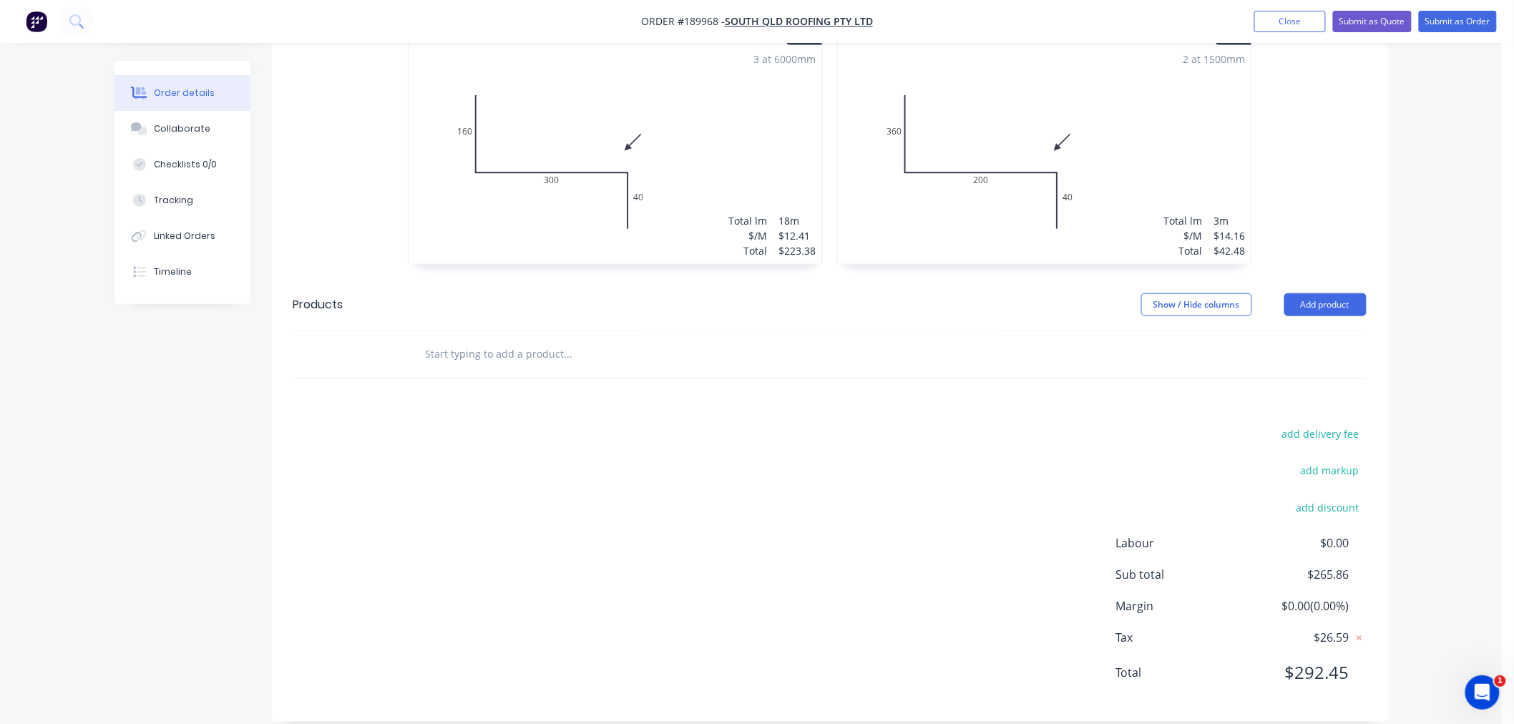
click at [1441, 537] on div "Order details Collaborate Checklists 0/0 Tracking Linked Orders Timeline Order …" at bounding box center [750, 127] width 1501 height 1231
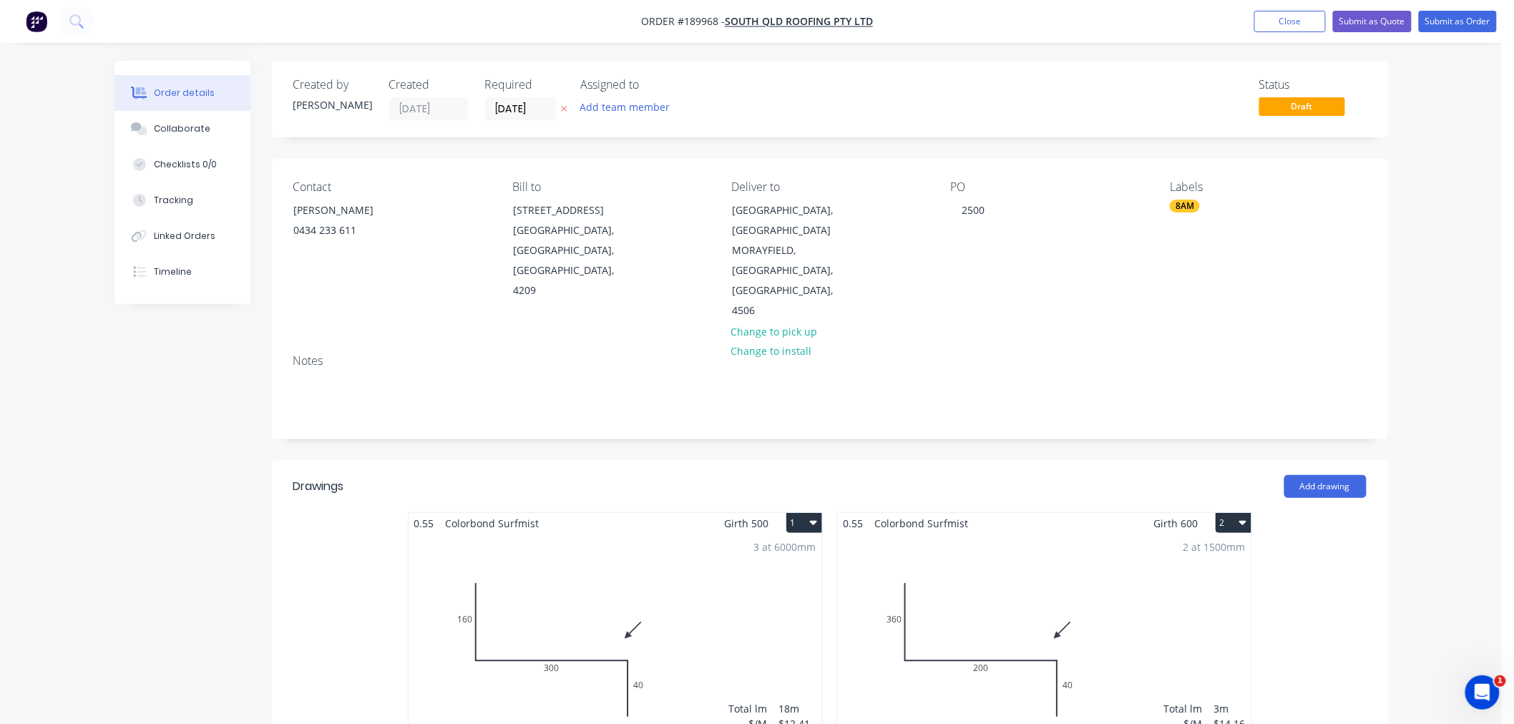
click at [1441, 246] on div "Order details Collaborate Checklists 0/0 Tracking Linked Orders Timeline Order …" at bounding box center [750, 615] width 1501 height 1231
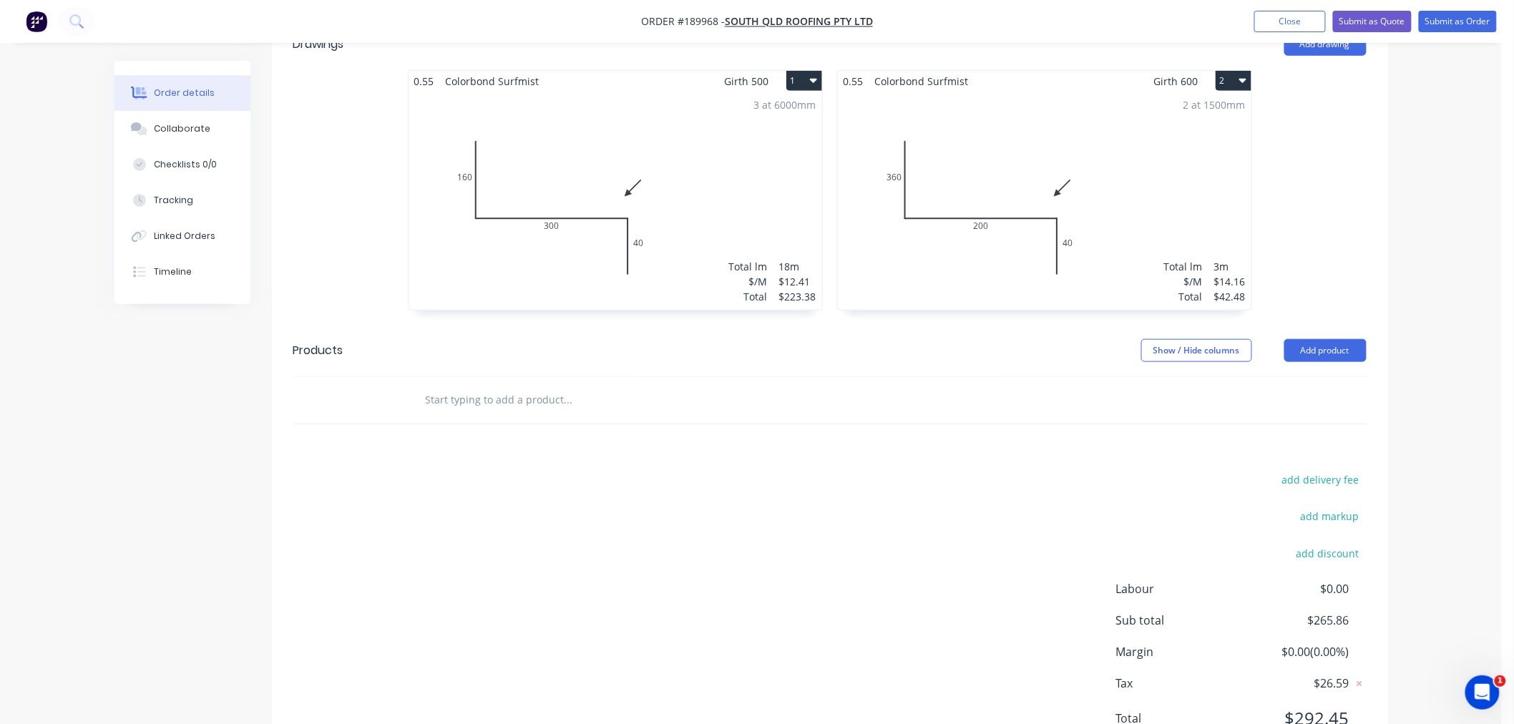
scroll to position [488, 0]
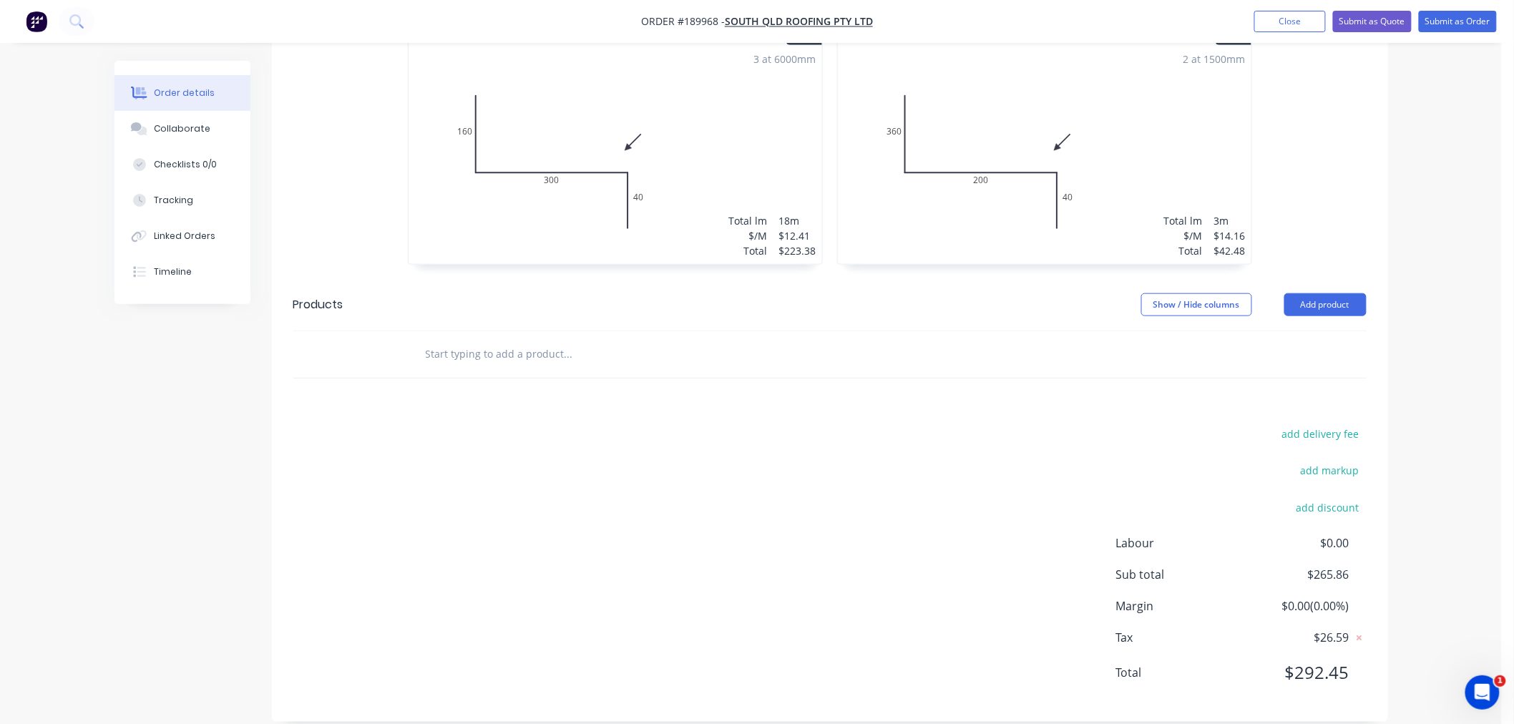
click at [1453, 422] on div "Order details Collaborate Checklists 0/0 Tracking Linked Orders Timeline Order …" at bounding box center [750, 127] width 1501 height 1231
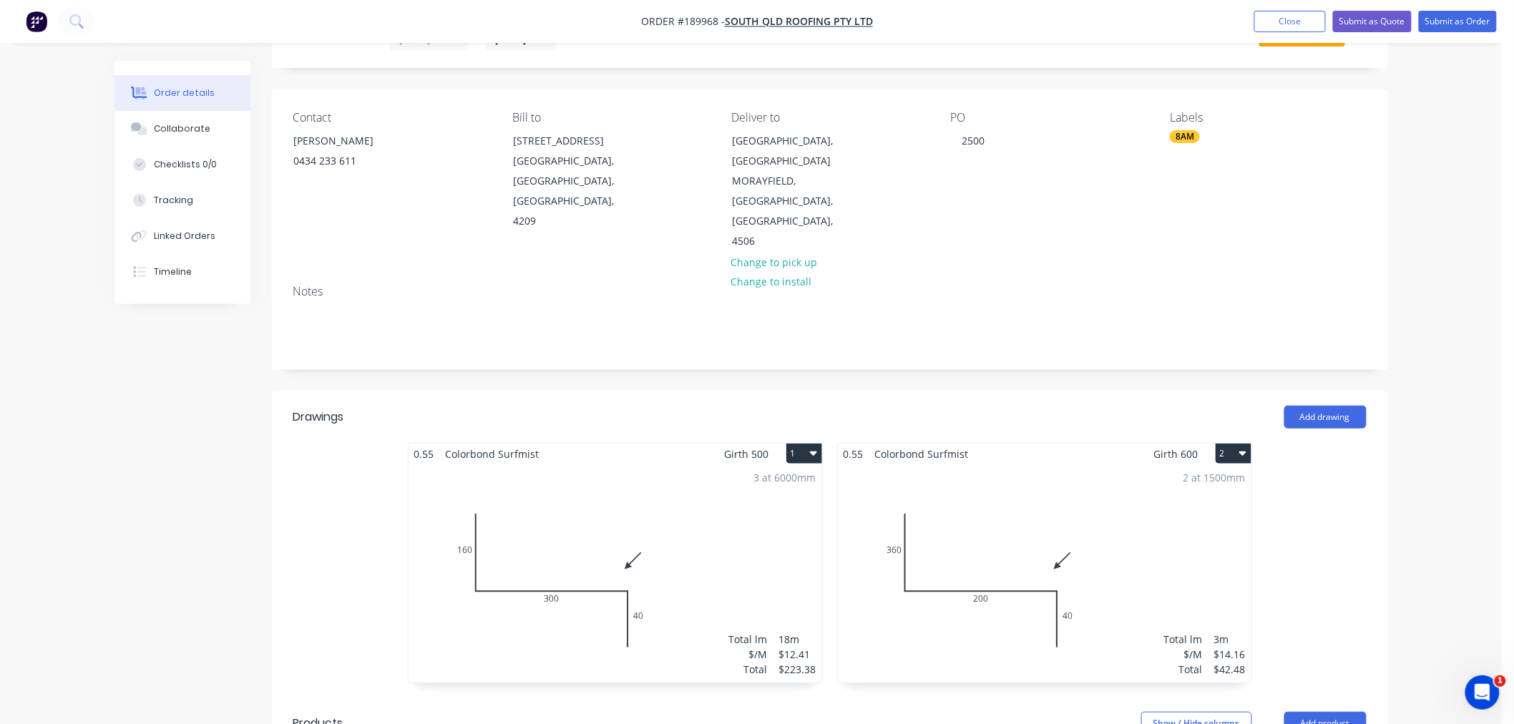
scroll to position [0, 0]
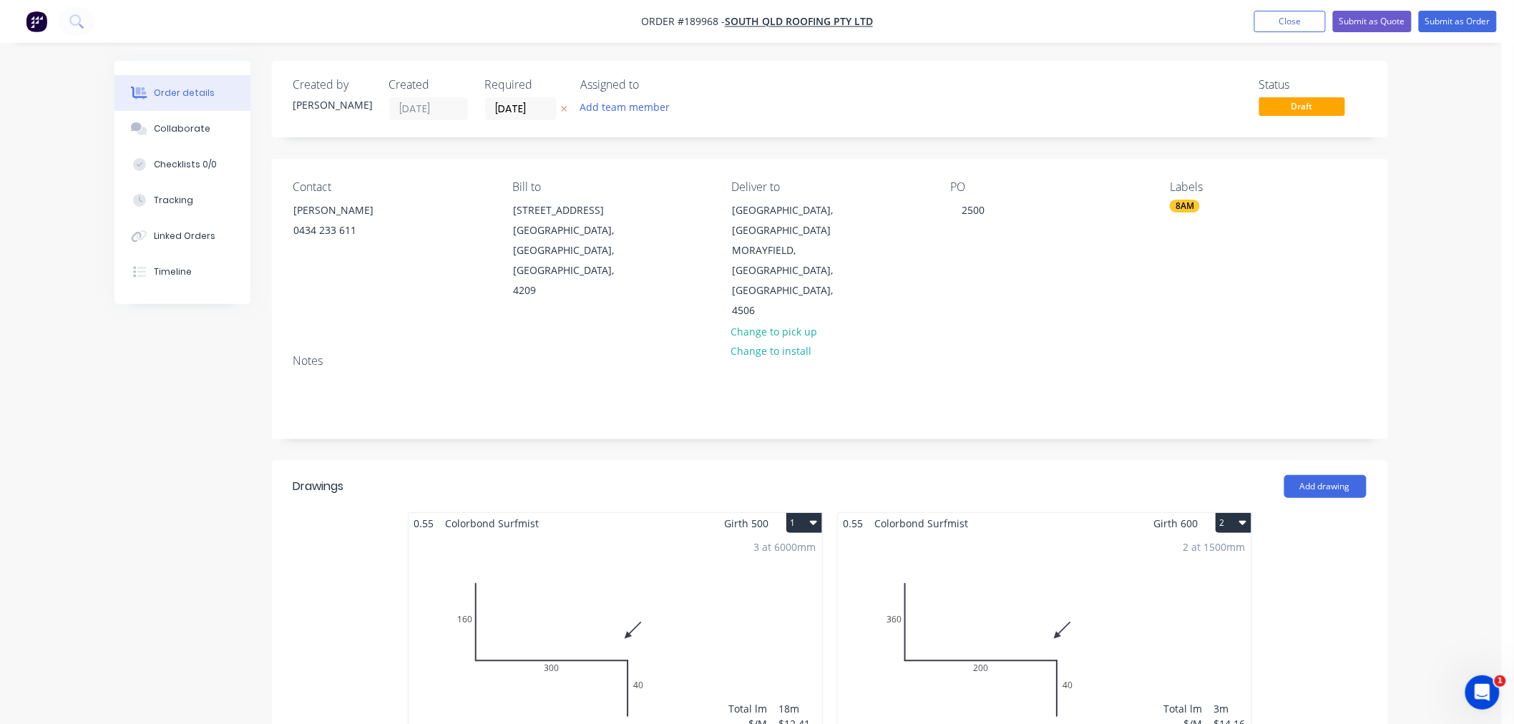
click at [1426, 237] on div "Order details Collaborate Checklists 0/0 Tracking Linked Orders Timeline Order …" at bounding box center [750, 615] width 1501 height 1231
click at [1445, 136] on div "Order details Collaborate Checklists 0/0 Tracking Linked Orders Timeline Order …" at bounding box center [750, 615] width 1501 height 1231
click at [1471, 183] on div "Order details Collaborate Checklists 0/0 Tracking Linked Orders Timeline Order …" at bounding box center [750, 615] width 1501 height 1231
click at [1448, 21] on button "Submit as Order" at bounding box center [1457, 21] width 78 height 21
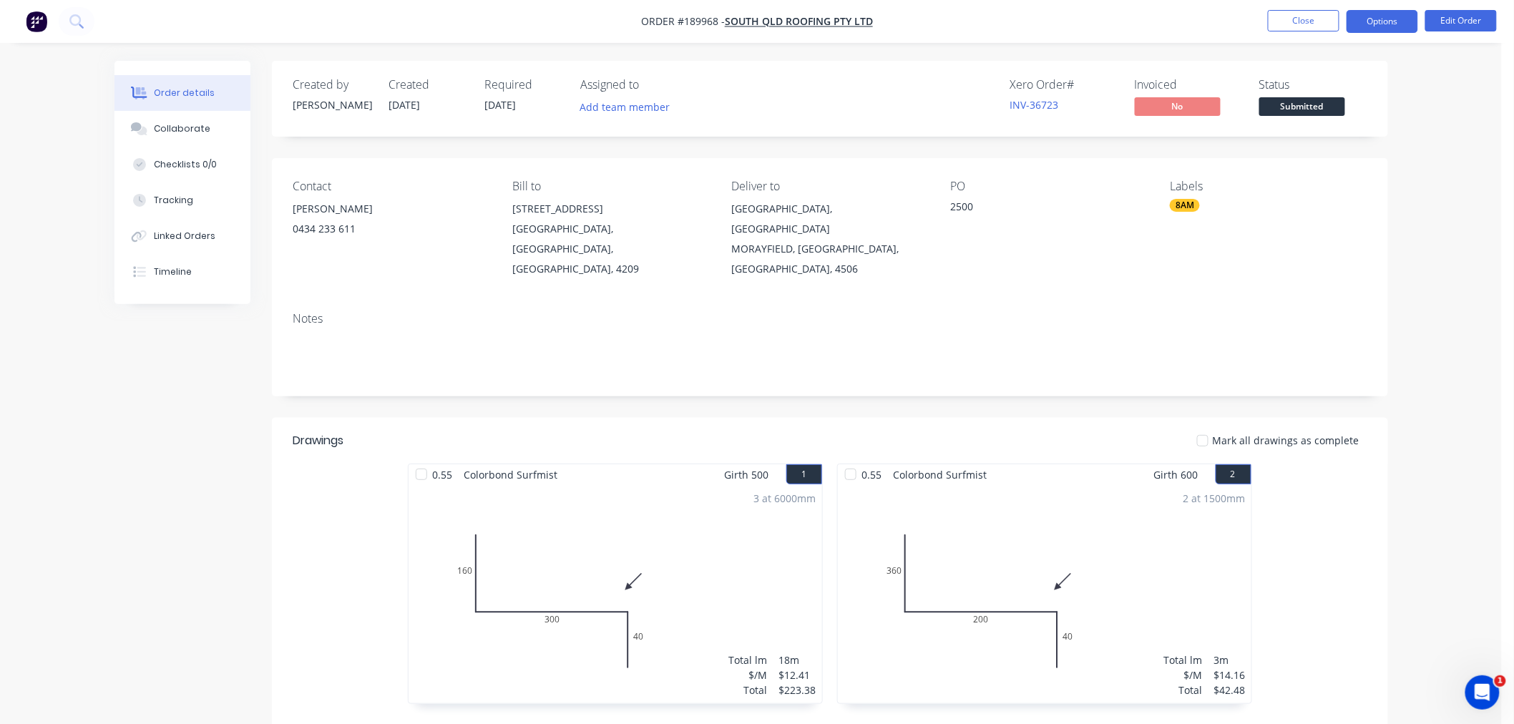
click at [1386, 26] on button "Options" at bounding box center [1382, 21] width 72 height 23
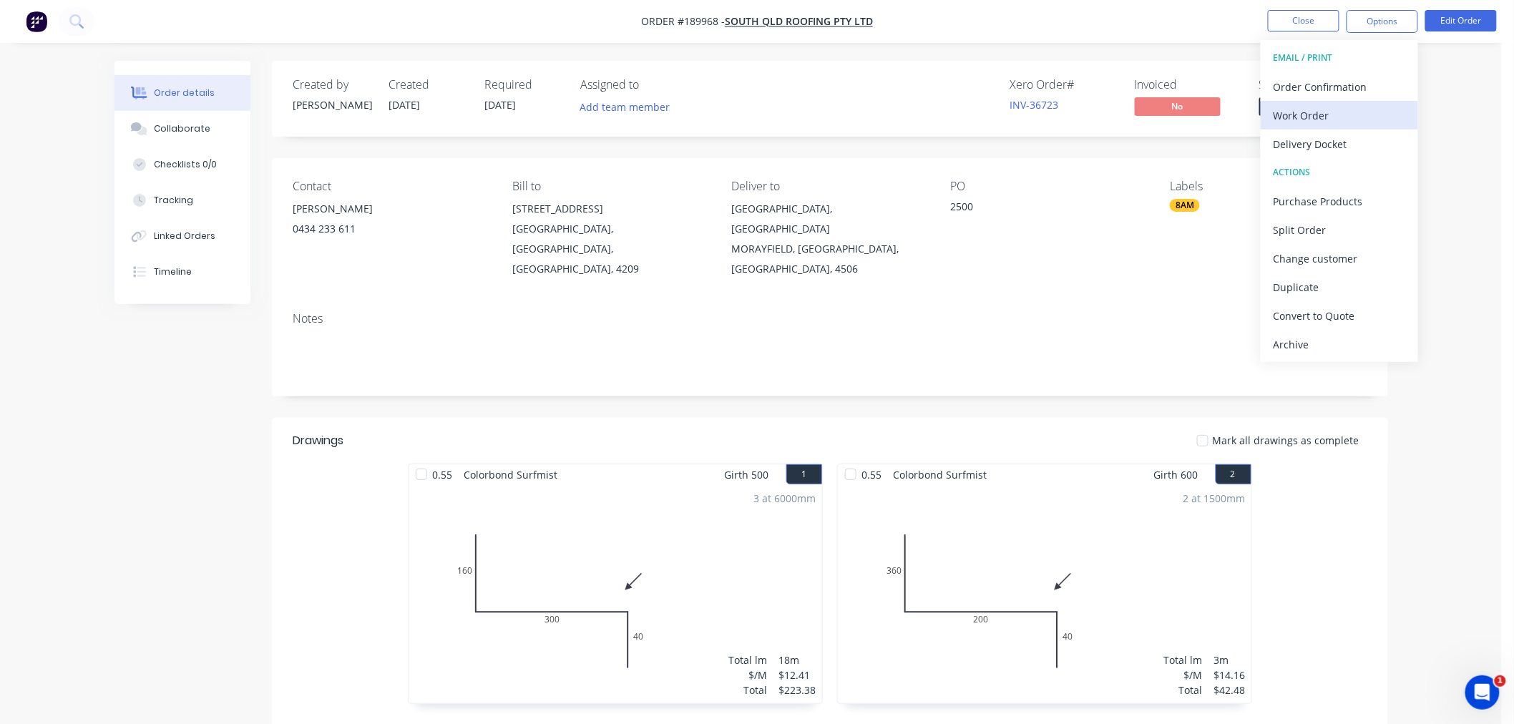
click at [1325, 117] on div "Work Order" at bounding box center [1339, 115] width 132 height 21
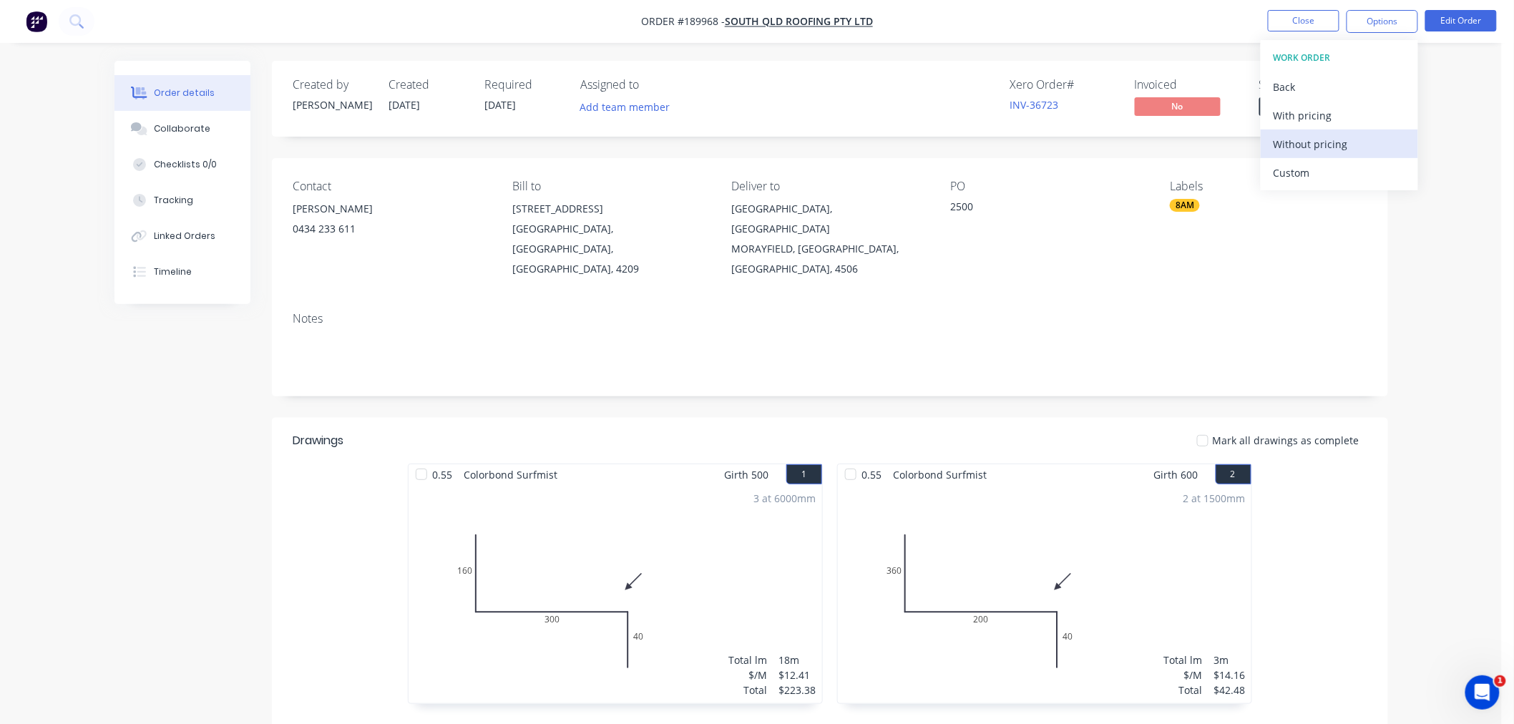
click at [1327, 145] on div "Without pricing" at bounding box center [1339, 144] width 132 height 21
click at [501, 34] on nav "Order #189968 - SOUTH QLD ROOFING PTY LTD Close Options EMAIL / PRINT Order Con…" at bounding box center [757, 21] width 1514 height 43
click at [109, 434] on div "Order details Collaborate Checklists 0/0 Tracking Linked Orders Timeline Order …" at bounding box center [751, 517] width 1302 height 912
click at [1305, 24] on button "Close" at bounding box center [1303, 20] width 72 height 21
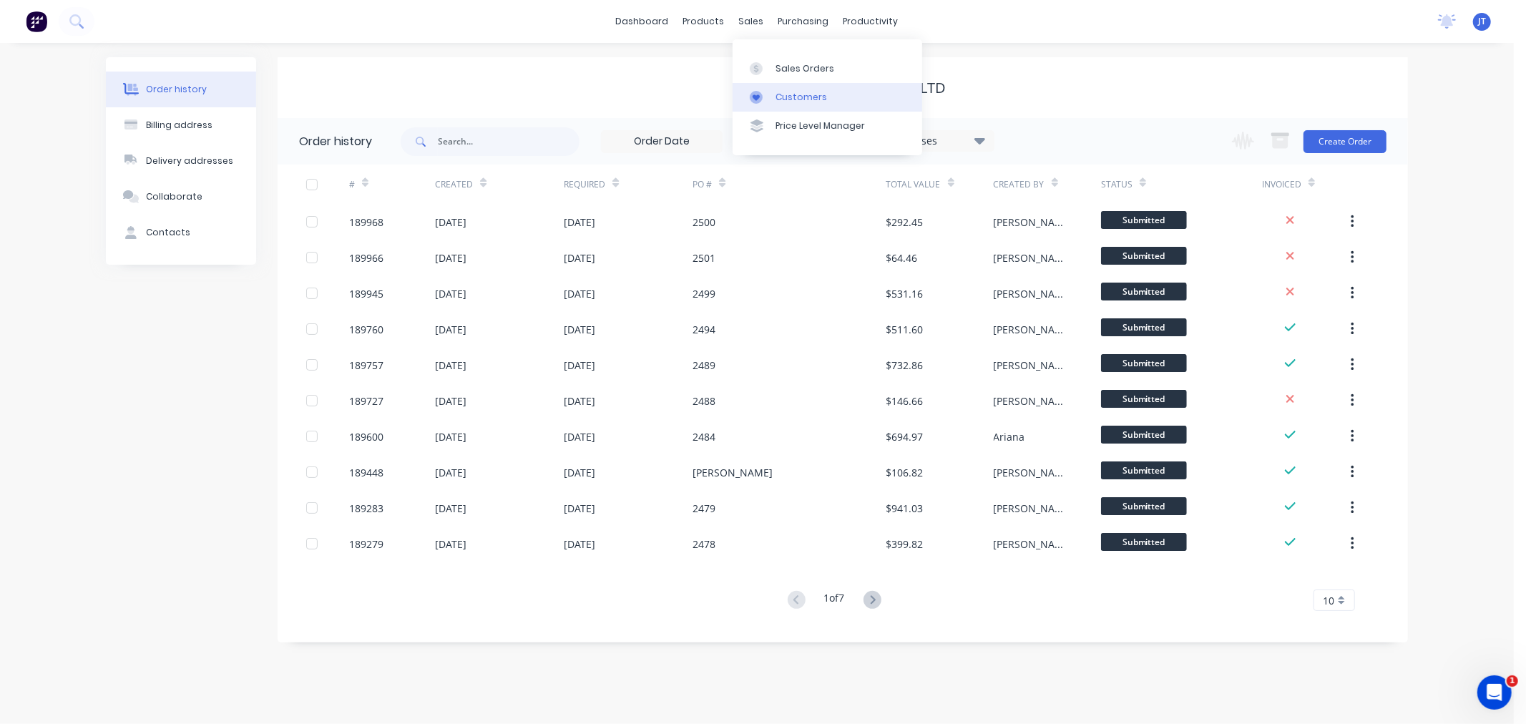
click at [785, 99] on div "Customers" at bounding box center [801, 97] width 52 height 13
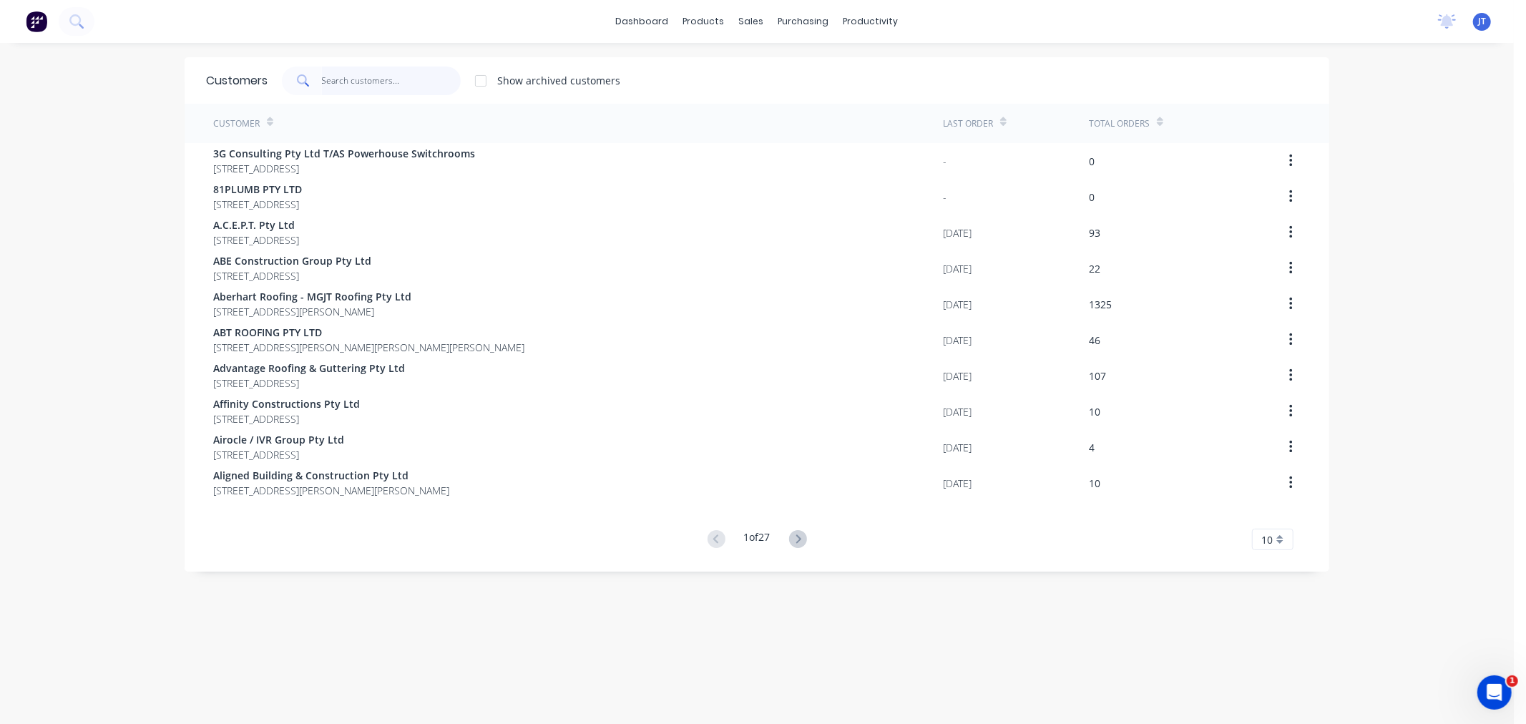
click at [376, 69] on input "text" at bounding box center [391, 81] width 139 height 29
paste input "ABERHART"
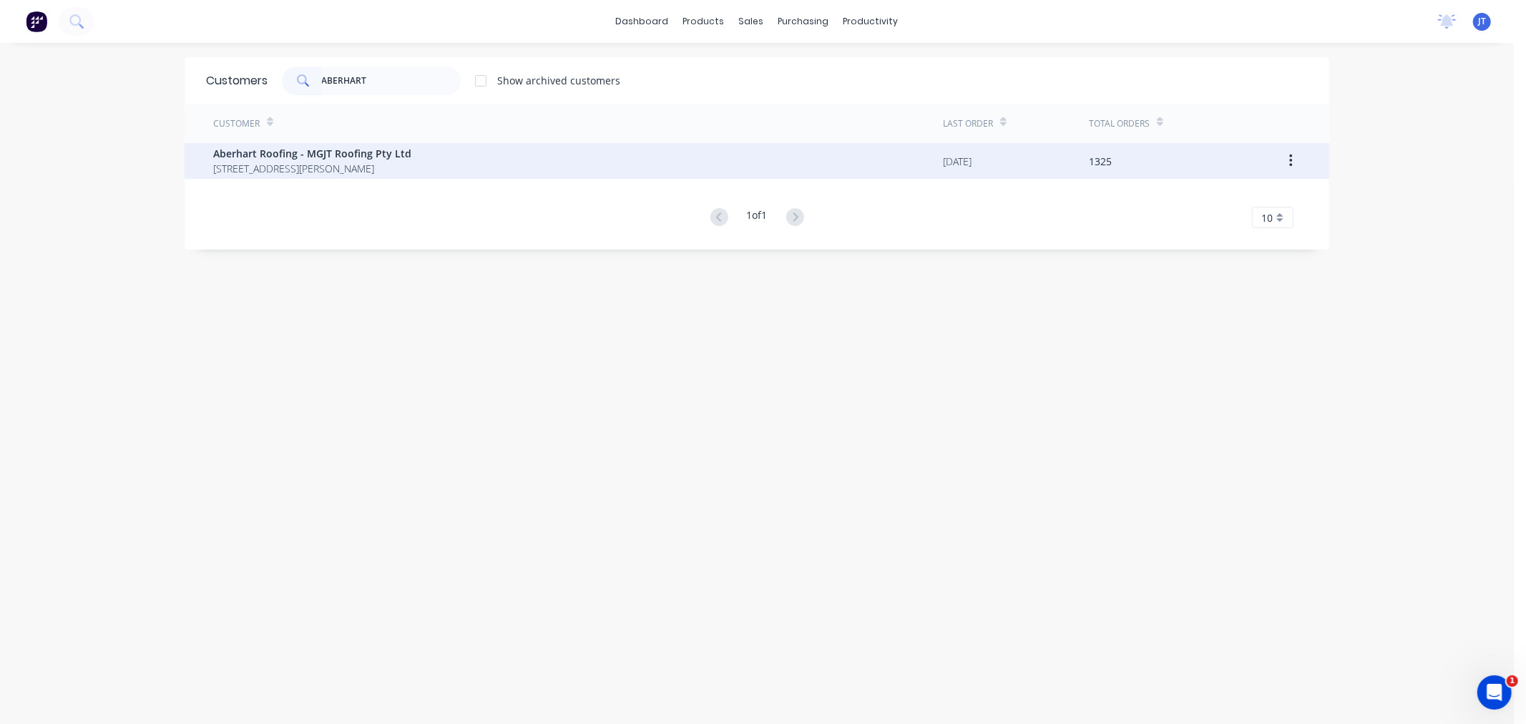
click at [411, 174] on span "[STREET_ADDRESS][PERSON_NAME]" at bounding box center [312, 168] width 198 height 15
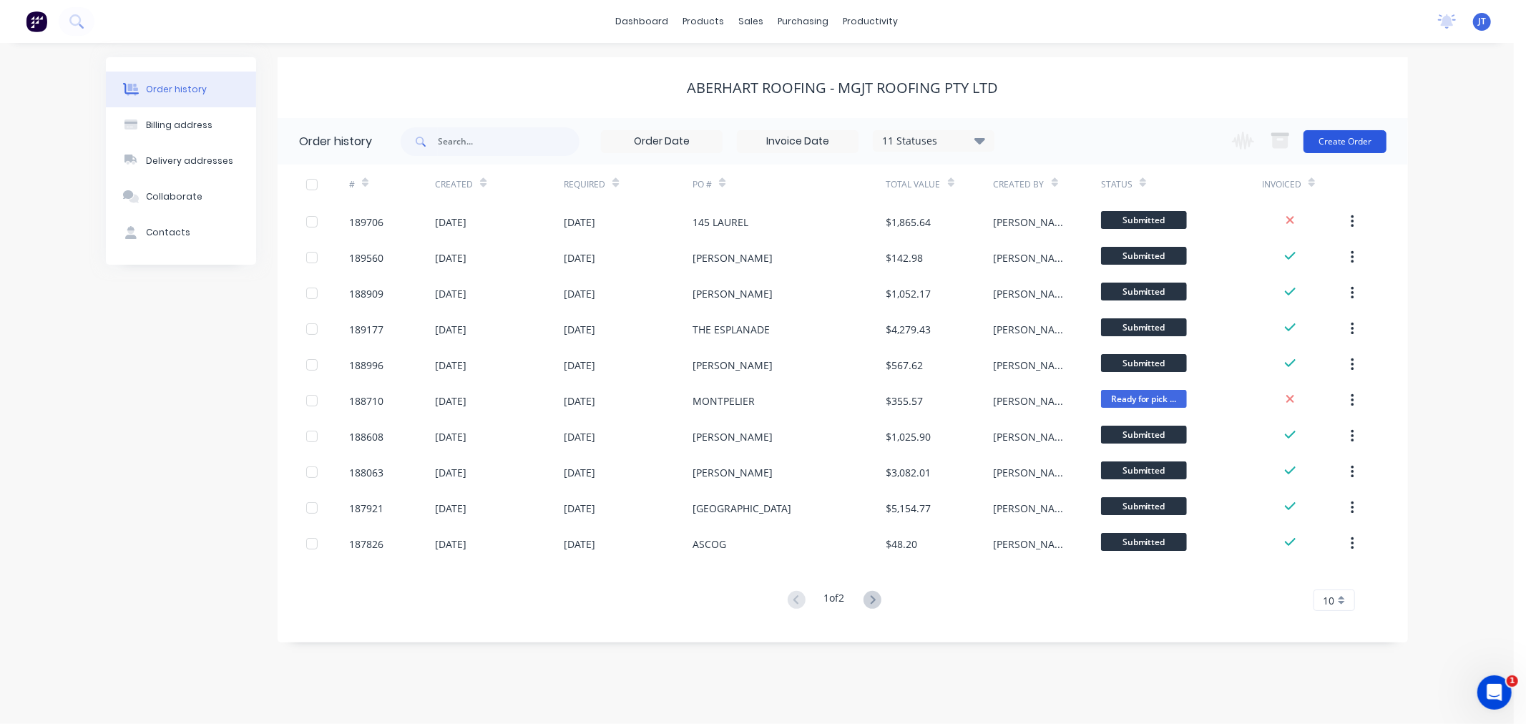
click at [1356, 144] on button "Create Order" at bounding box center [1344, 141] width 83 height 23
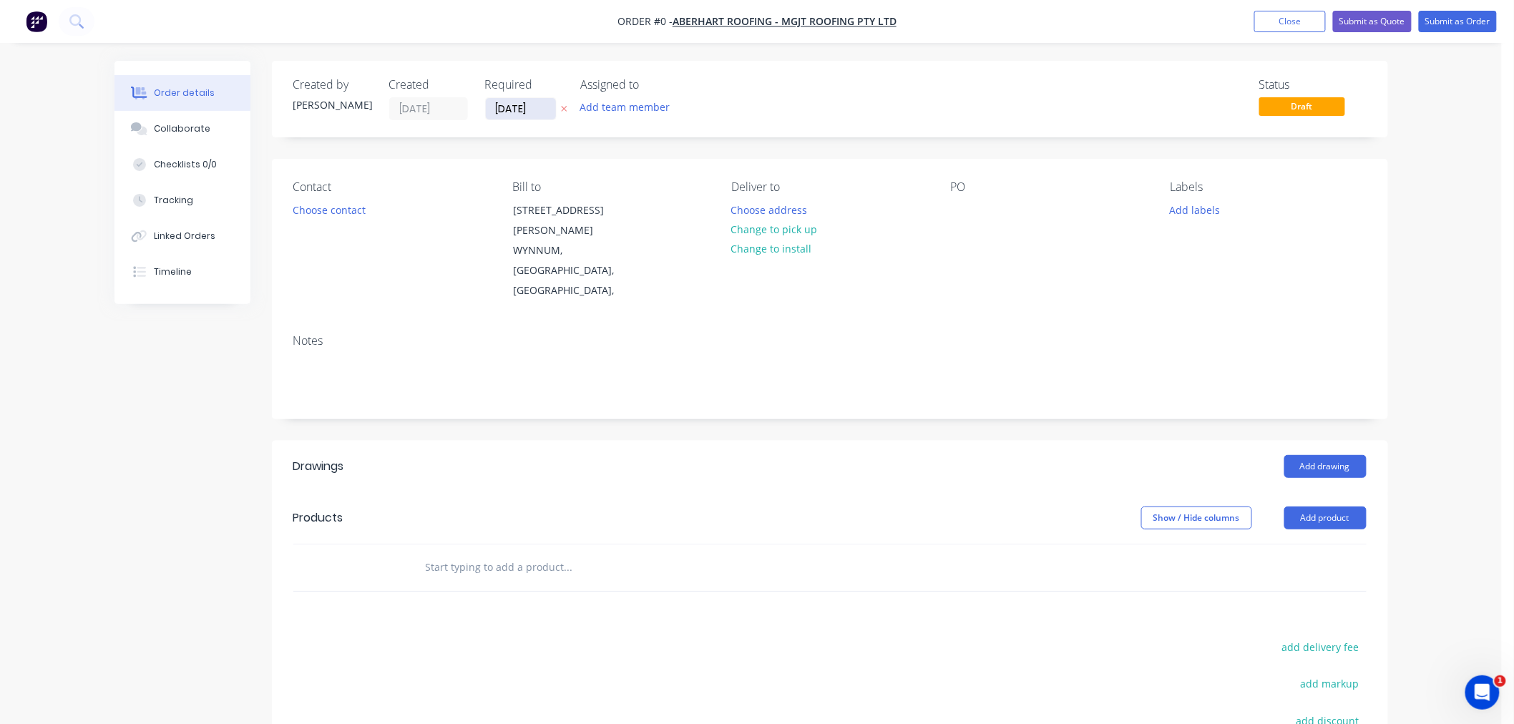
click at [506, 102] on input "[DATE]" at bounding box center [521, 108] width 70 height 21
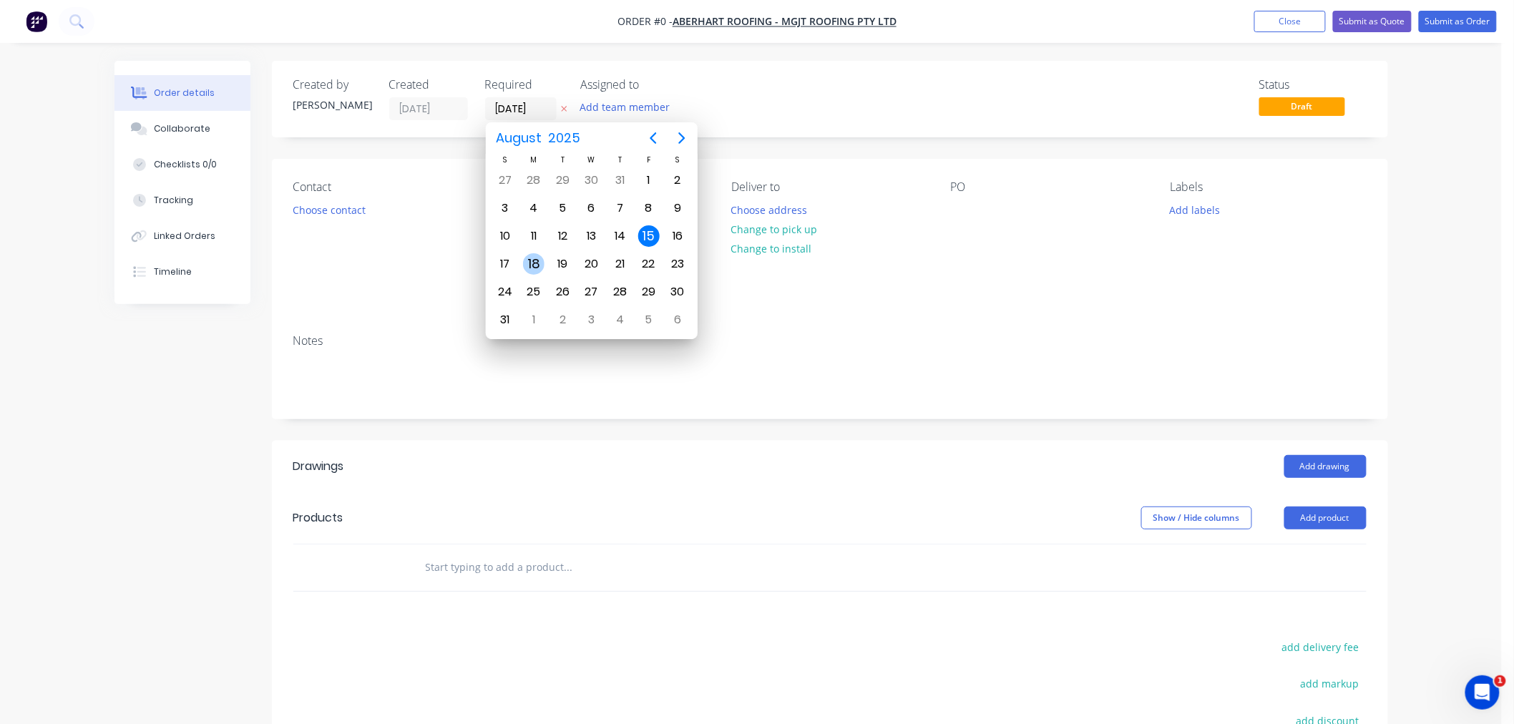
click at [529, 265] on div "18" at bounding box center [533, 263] width 21 height 21
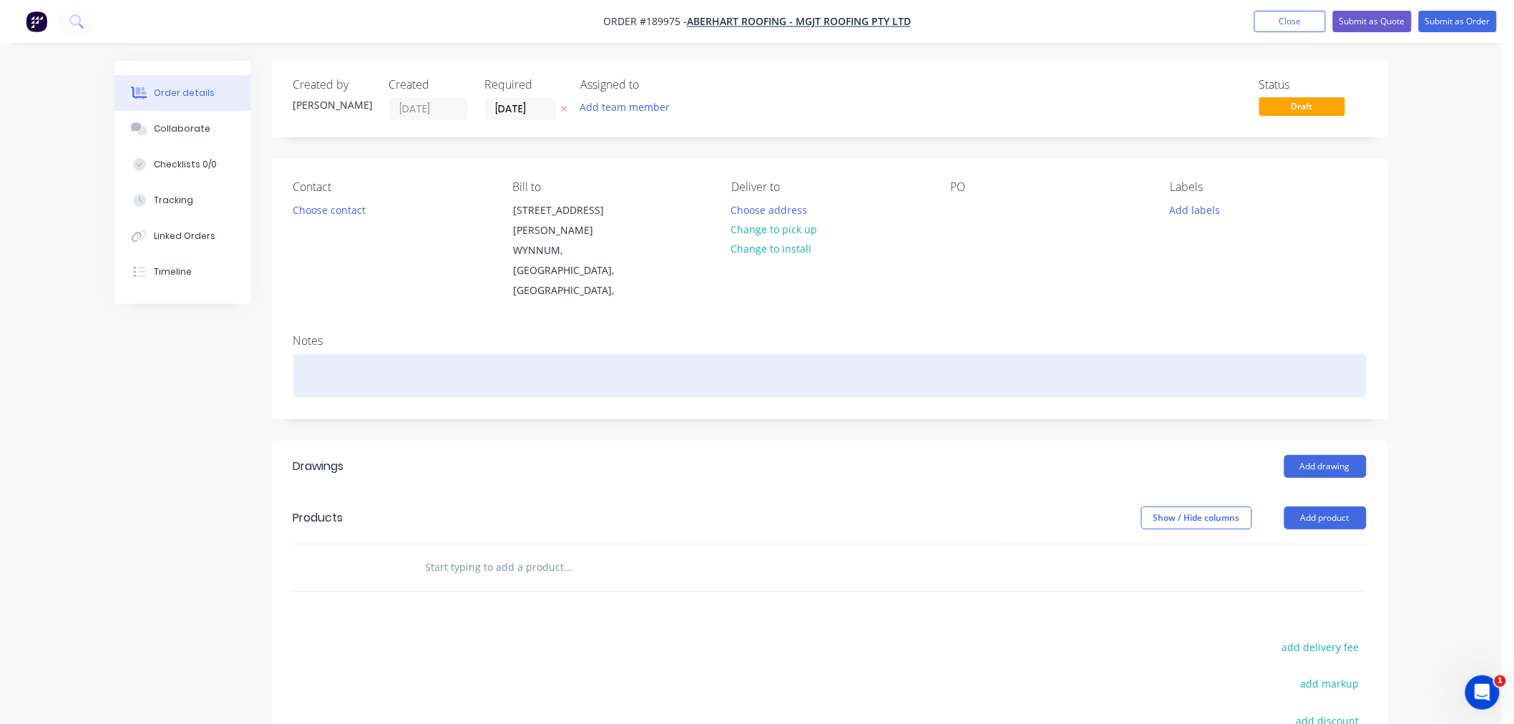
click at [578, 354] on div at bounding box center [829, 376] width 1073 height 44
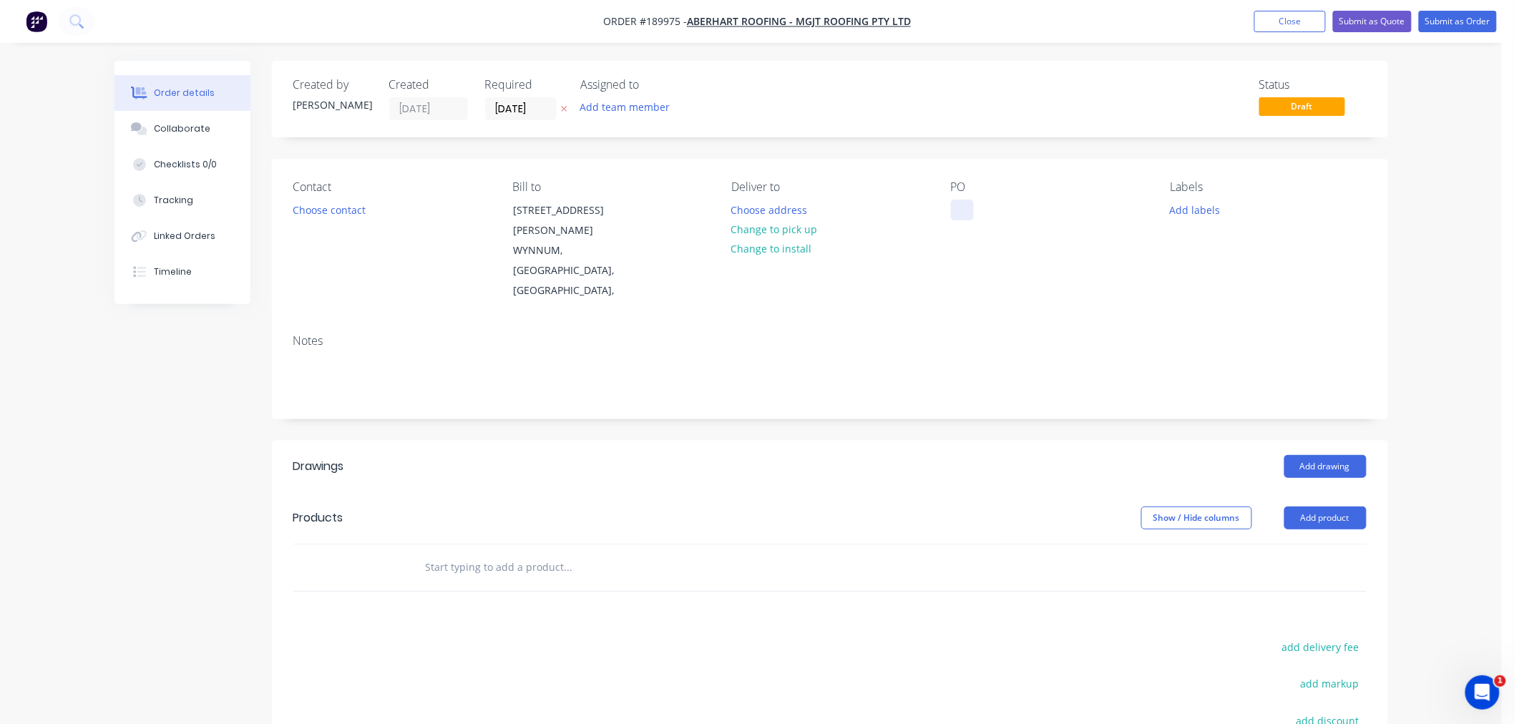
click at [962, 215] on div at bounding box center [962, 210] width 23 height 21
click at [332, 206] on button "Choose contact" at bounding box center [329, 209] width 88 height 19
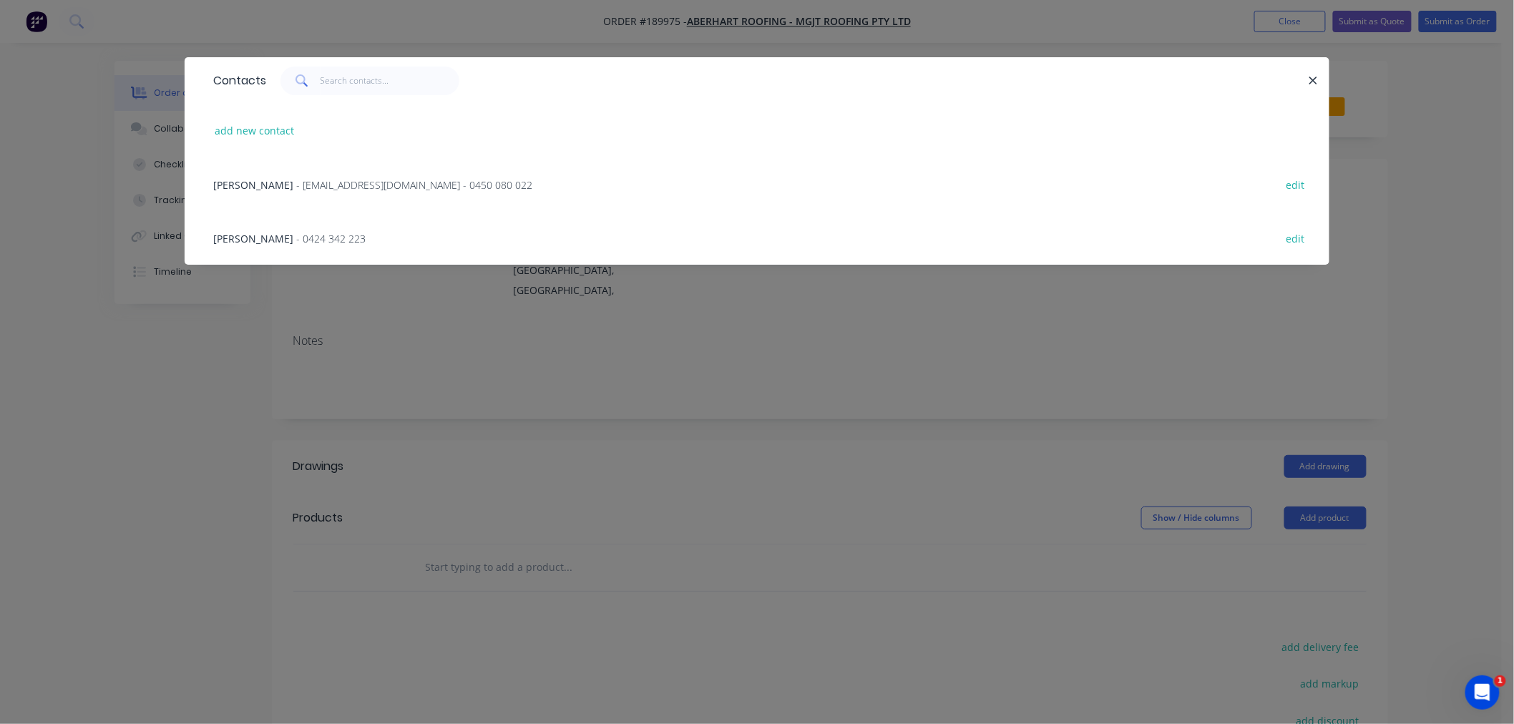
click at [355, 178] on span "- [EMAIL_ADDRESS][DOMAIN_NAME] - 0450 080 022" at bounding box center [414, 185] width 236 height 14
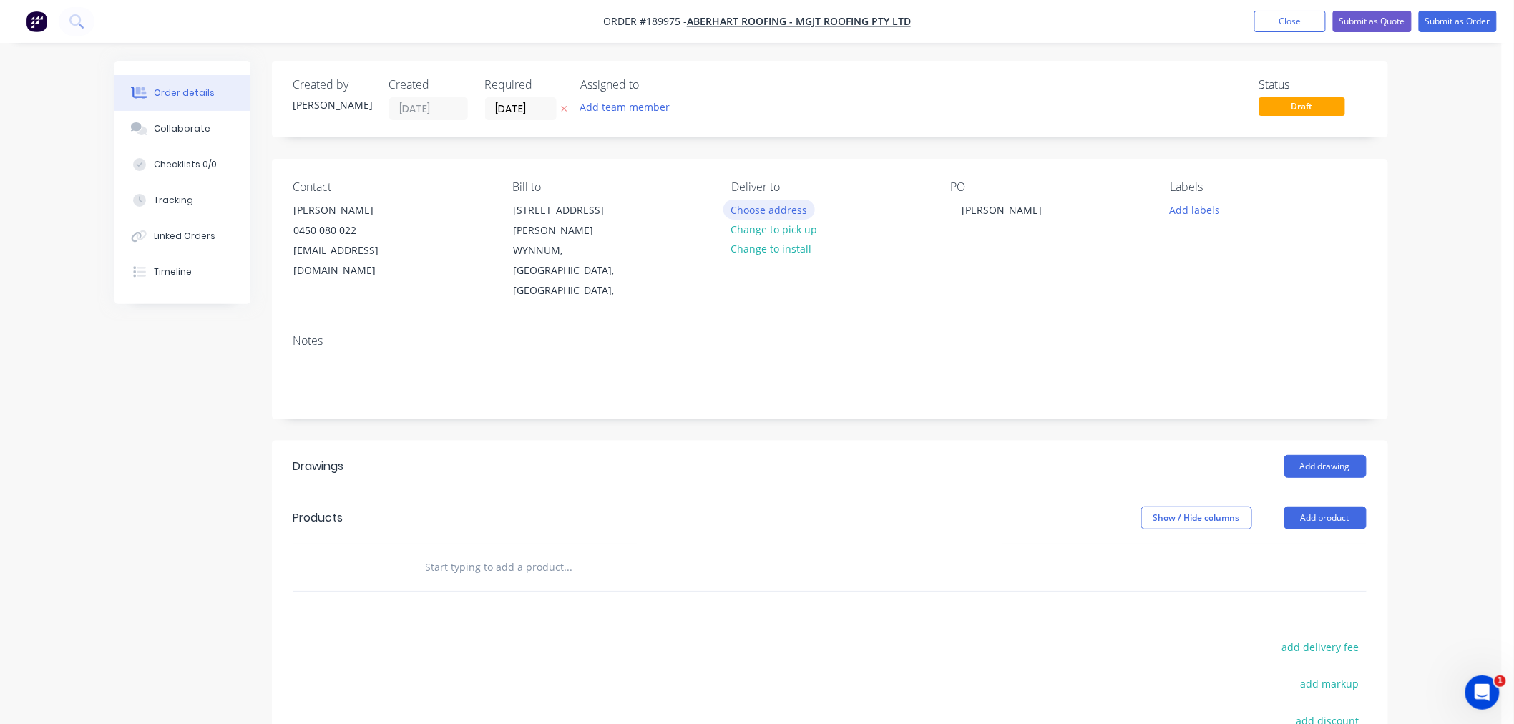
click at [773, 208] on button "Choose address" at bounding box center [769, 209] width 92 height 19
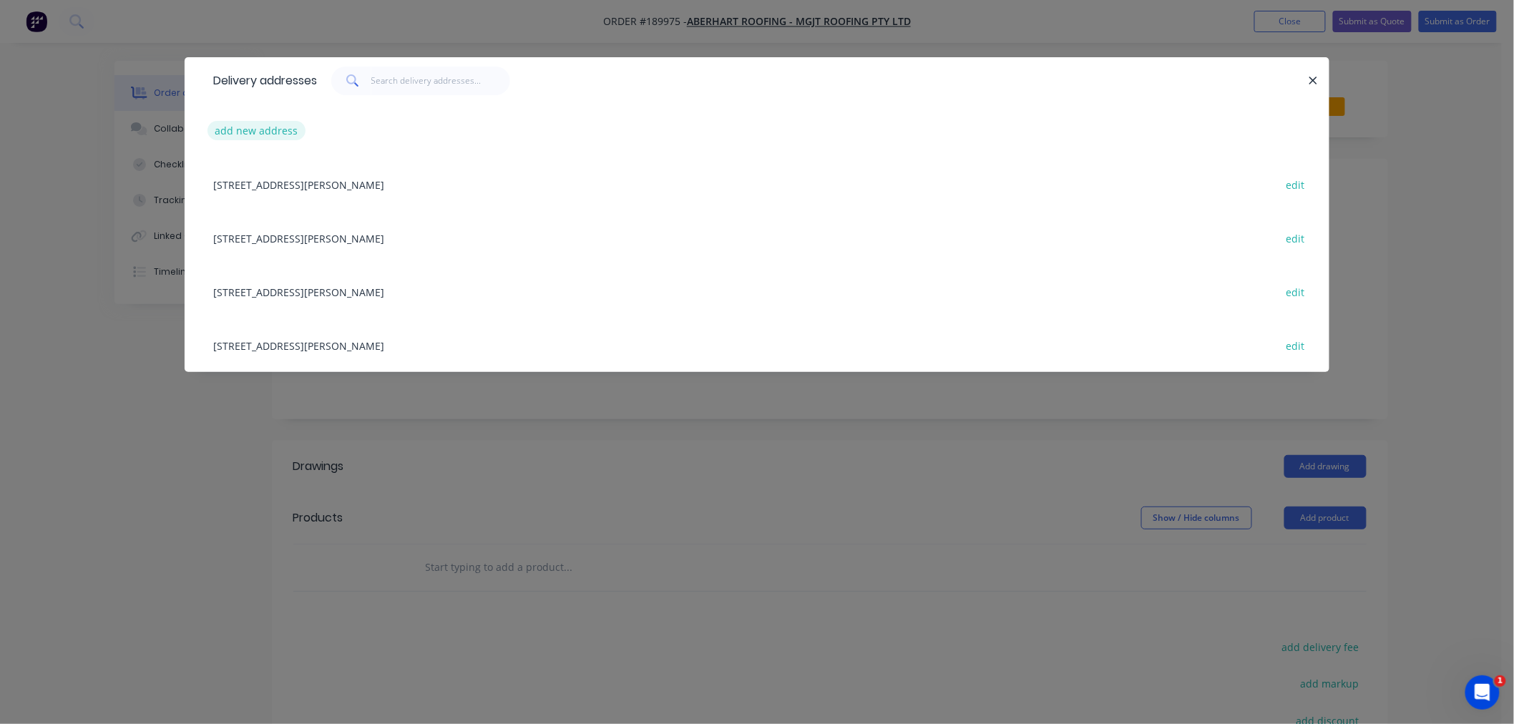
click at [260, 130] on button "add new address" at bounding box center [256, 130] width 98 height 19
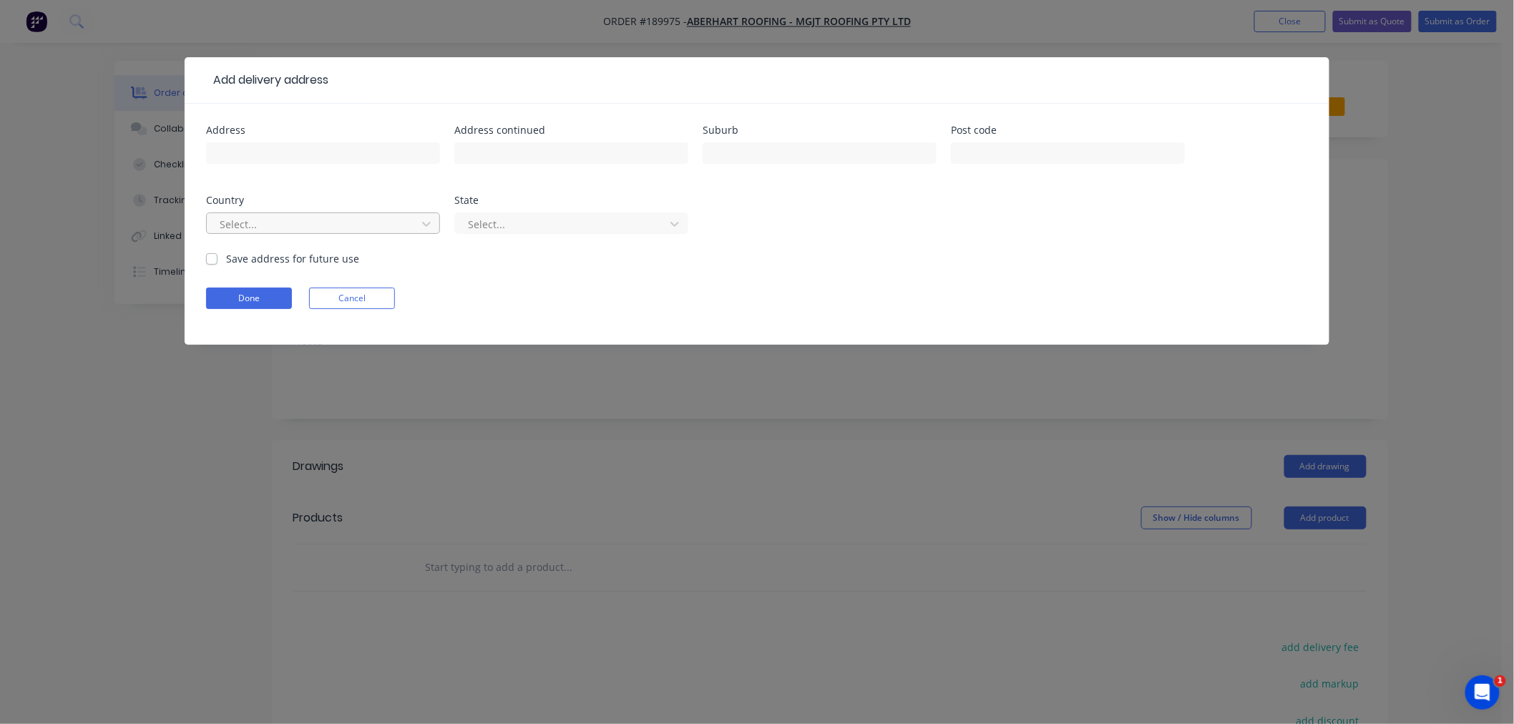
click at [279, 229] on div at bounding box center [313, 224] width 191 height 18
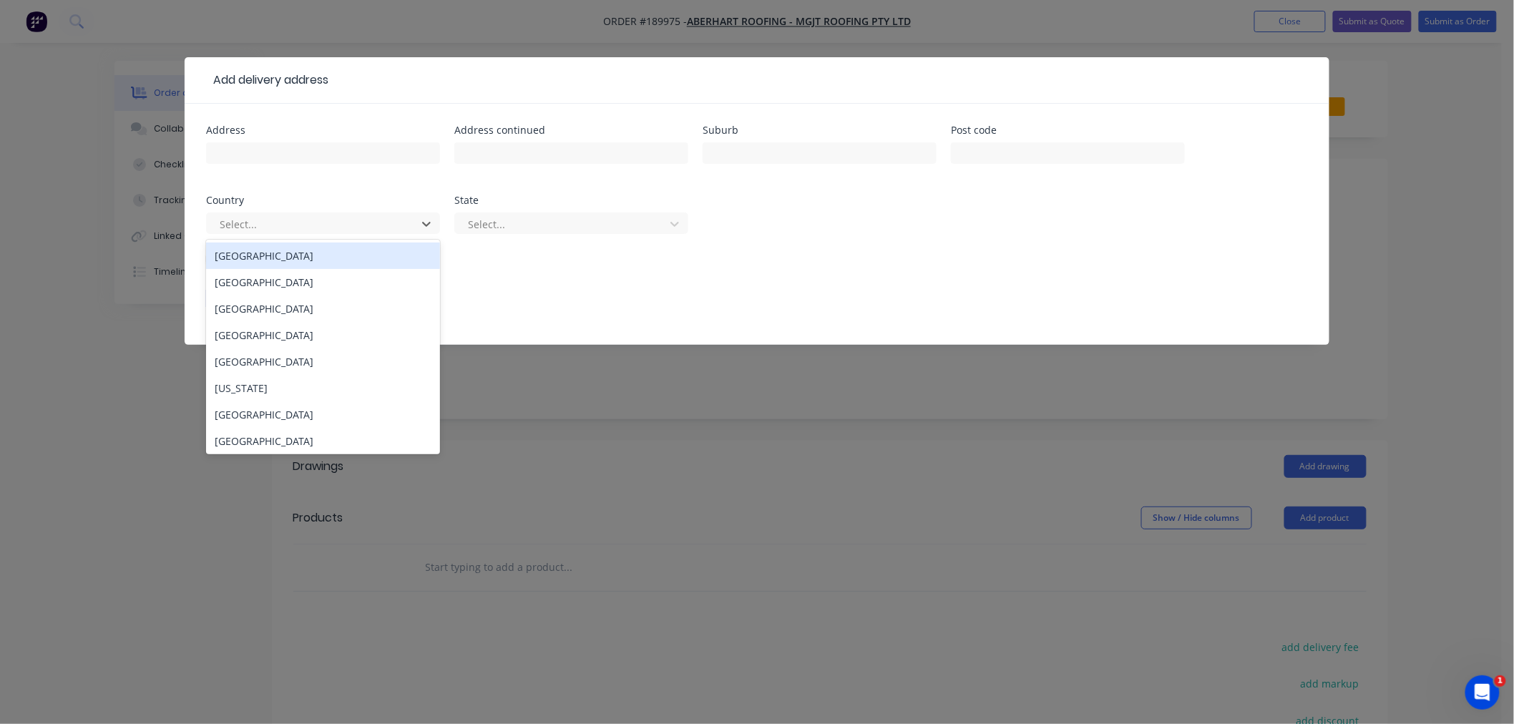
click at [316, 255] on div "[GEOGRAPHIC_DATA]" at bounding box center [323, 255] width 234 height 26
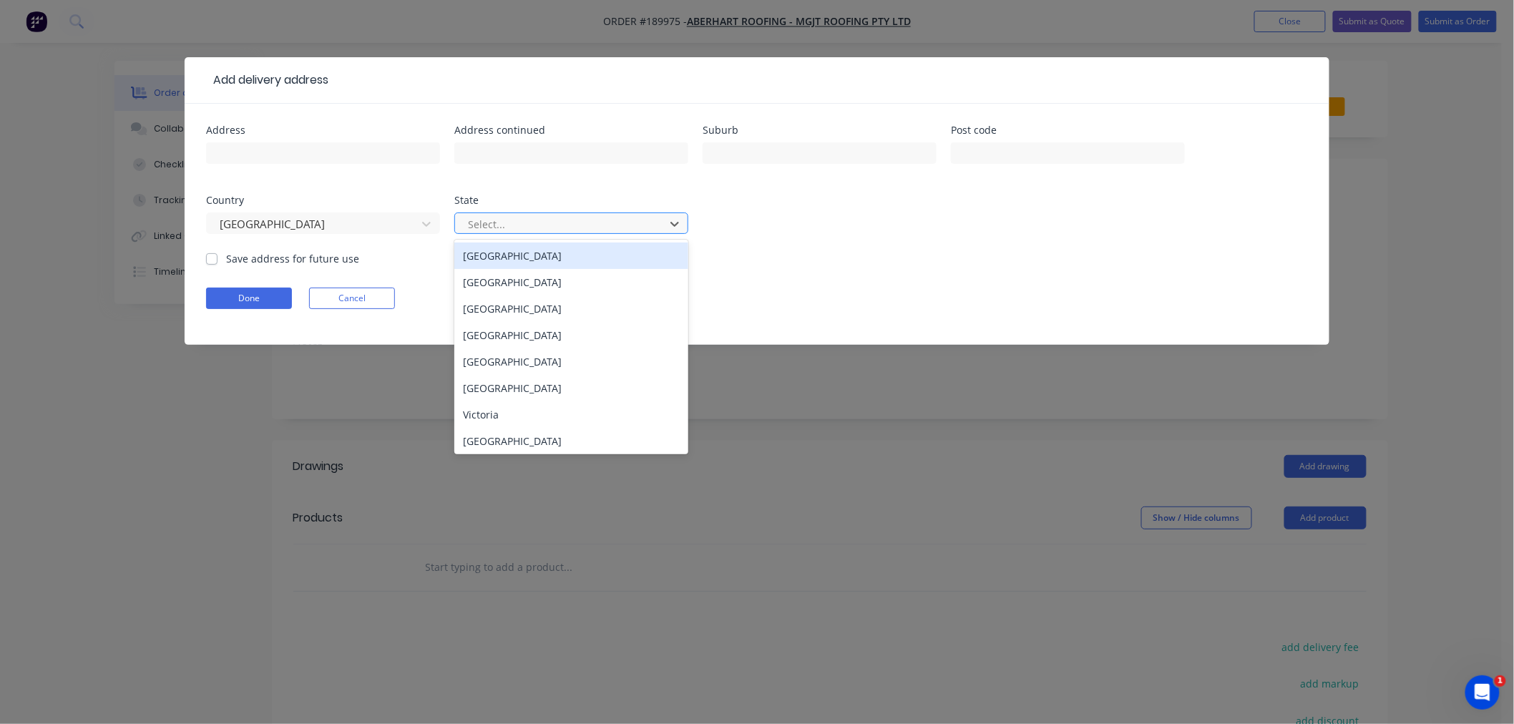
click at [537, 213] on div "Select..." at bounding box center [571, 222] width 234 height 21
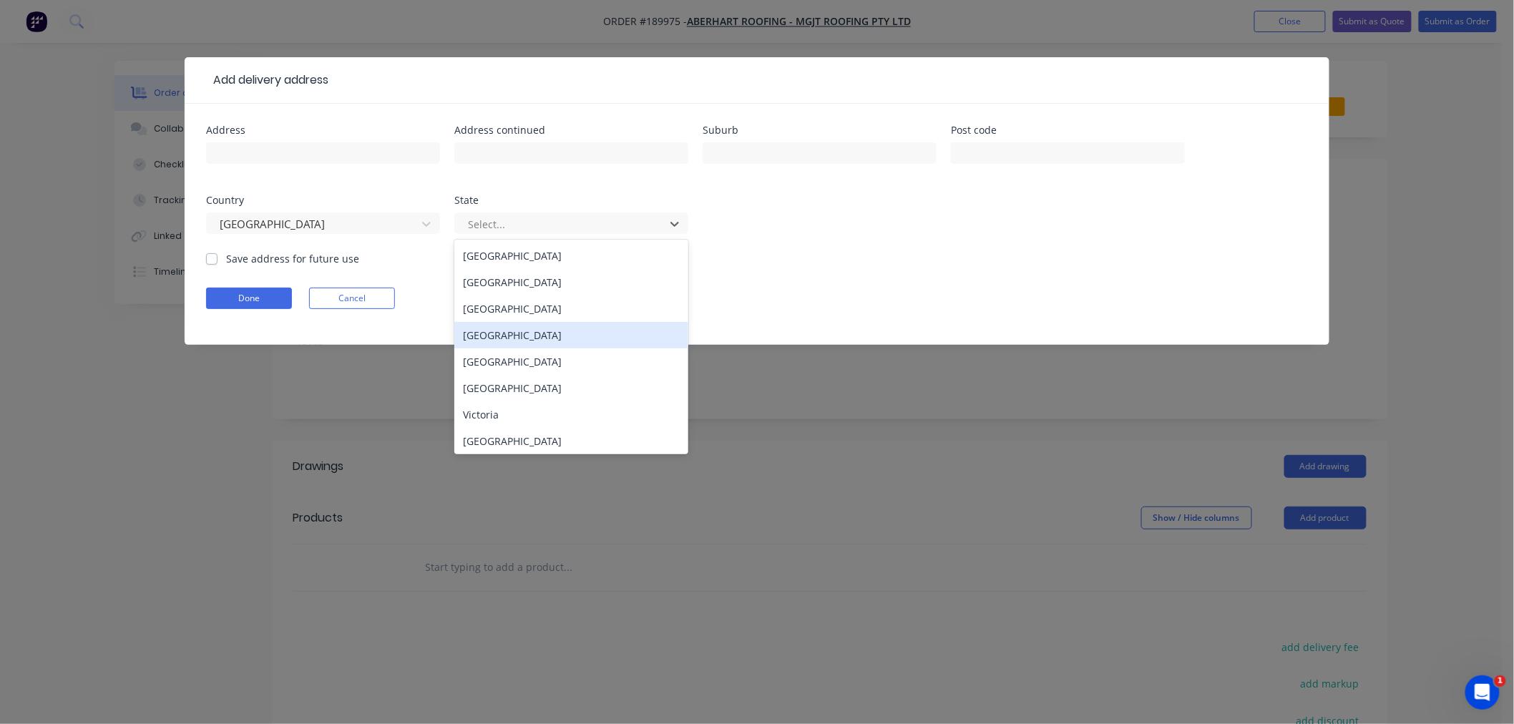
click at [534, 335] on div "[GEOGRAPHIC_DATA]" at bounding box center [571, 335] width 234 height 26
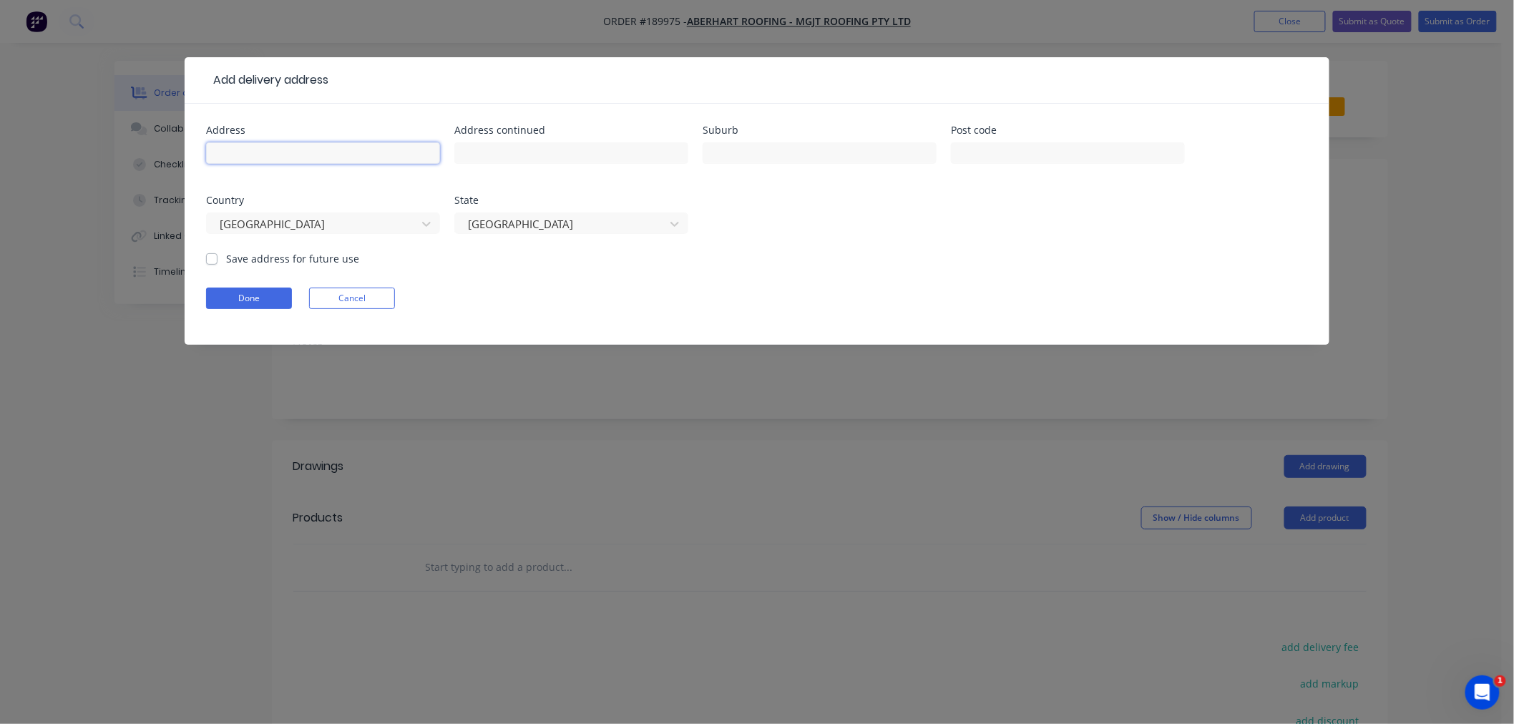
click at [333, 156] on input "text" at bounding box center [323, 152] width 234 height 21
click at [306, 157] on input "[STREET_ADDRESS][PERSON_NAME]" at bounding box center [323, 152] width 234 height 21
click at [306, 156] on input "[STREET_ADDRESS][PERSON_NAME]" at bounding box center [323, 152] width 234 height 21
click button "Done" at bounding box center [249, 298] width 86 height 21
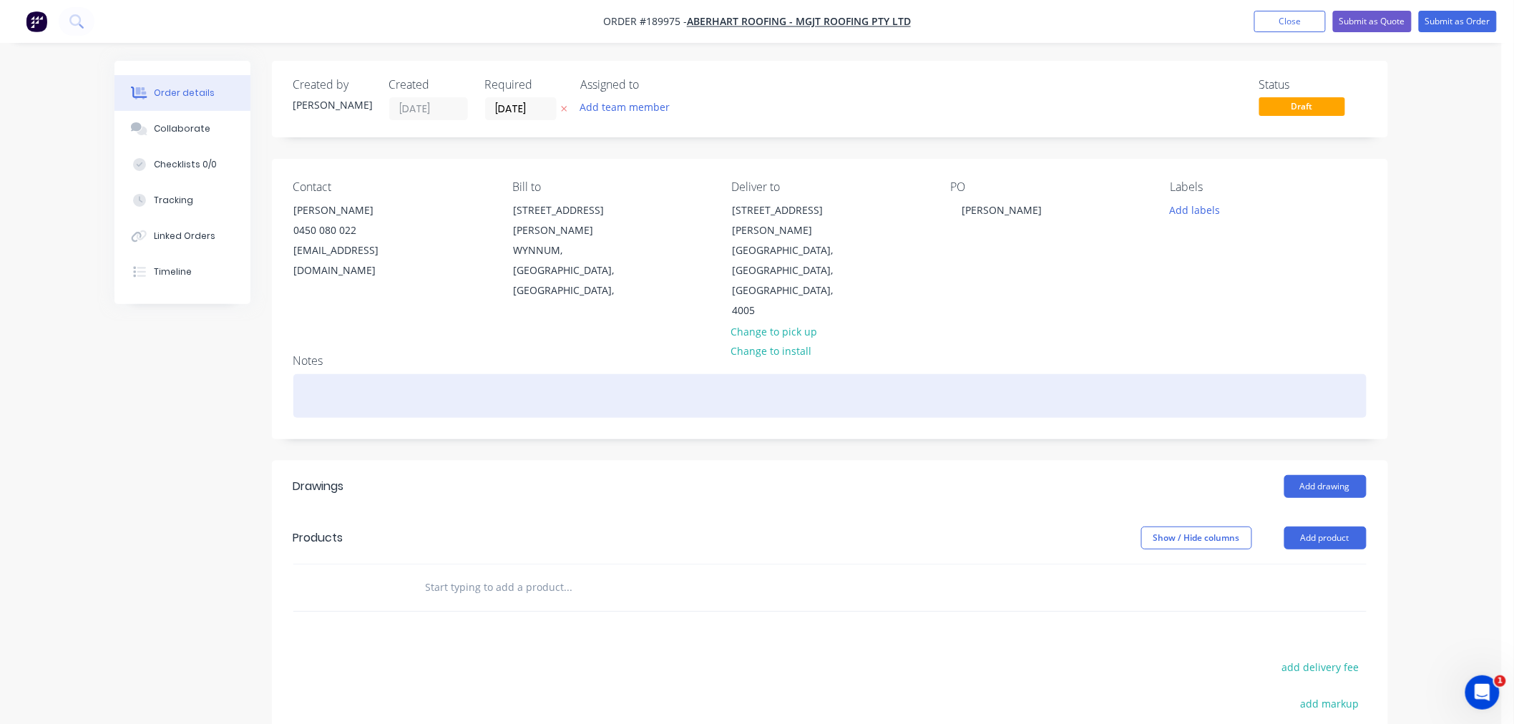
click at [572, 374] on div at bounding box center [829, 396] width 1073 height 44
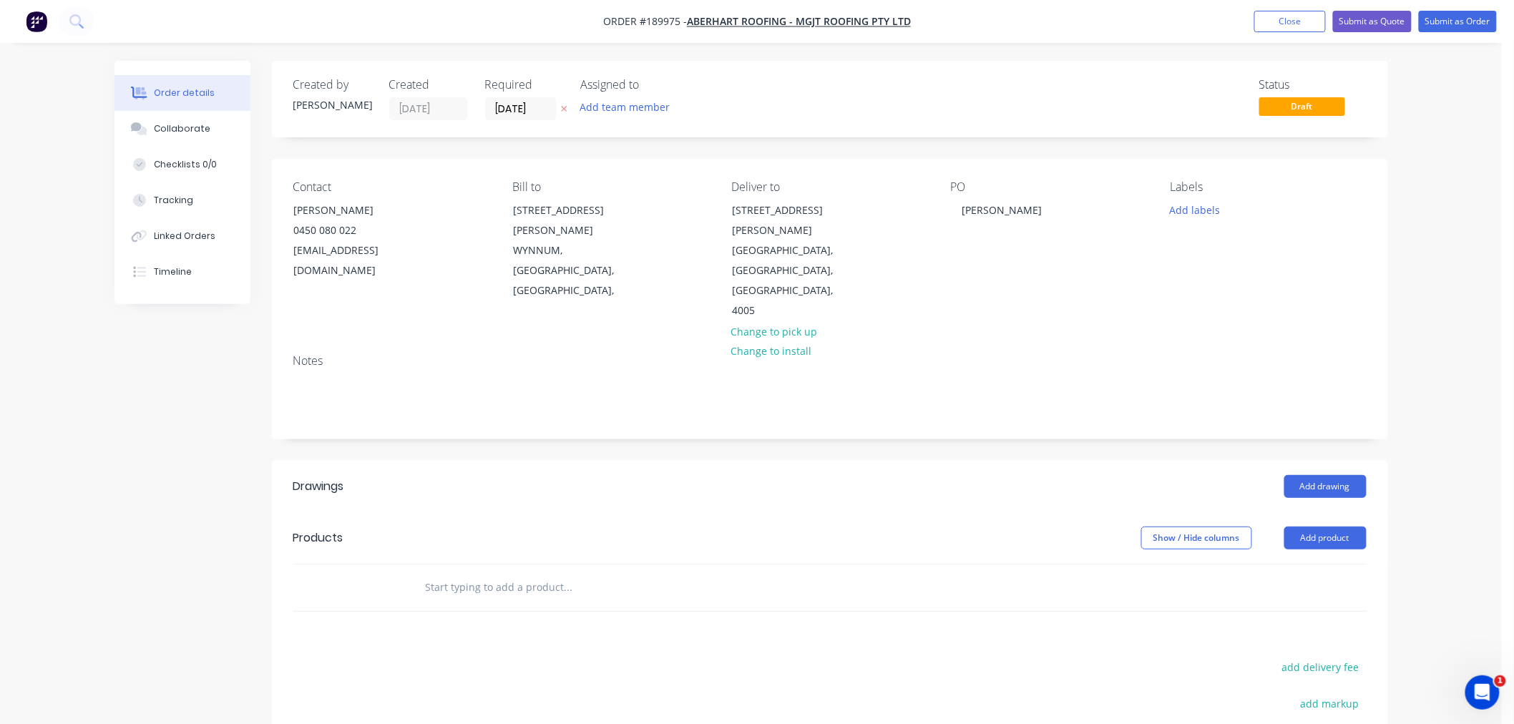
click at [1403, 426] on div "Order details Collaborate Checklists 0/0 Tracking Linked Orders Timeline Order …" at bounding box center [750, 488] width 1501 height 976
click at [1333, 475] on button "Add drawing" at bounding box center [1325, 486] width 82 height 23
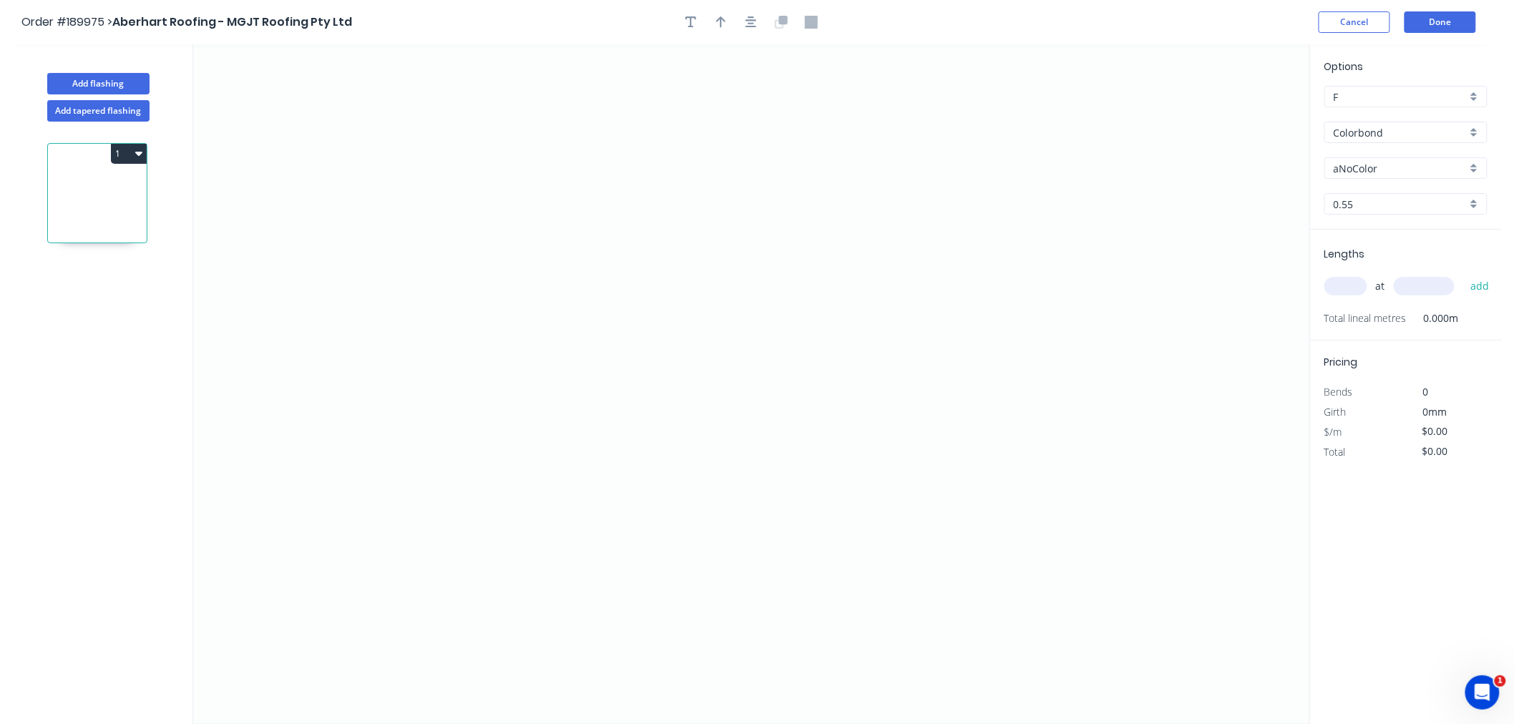
click at [1358, 290] on input "text" at bounding box center [1345, 286] width 43 height 19
click at [1373, 172] on input "aNoColor" at bounding box center [1399, 168] width 133 height 15
click at [1428, 245] on div "Dover White" at bounding box center [1406, 250] width 162 height 25
click at [1354, 288] on input "text" at bounding box center [1345, 286] width 43 height 19
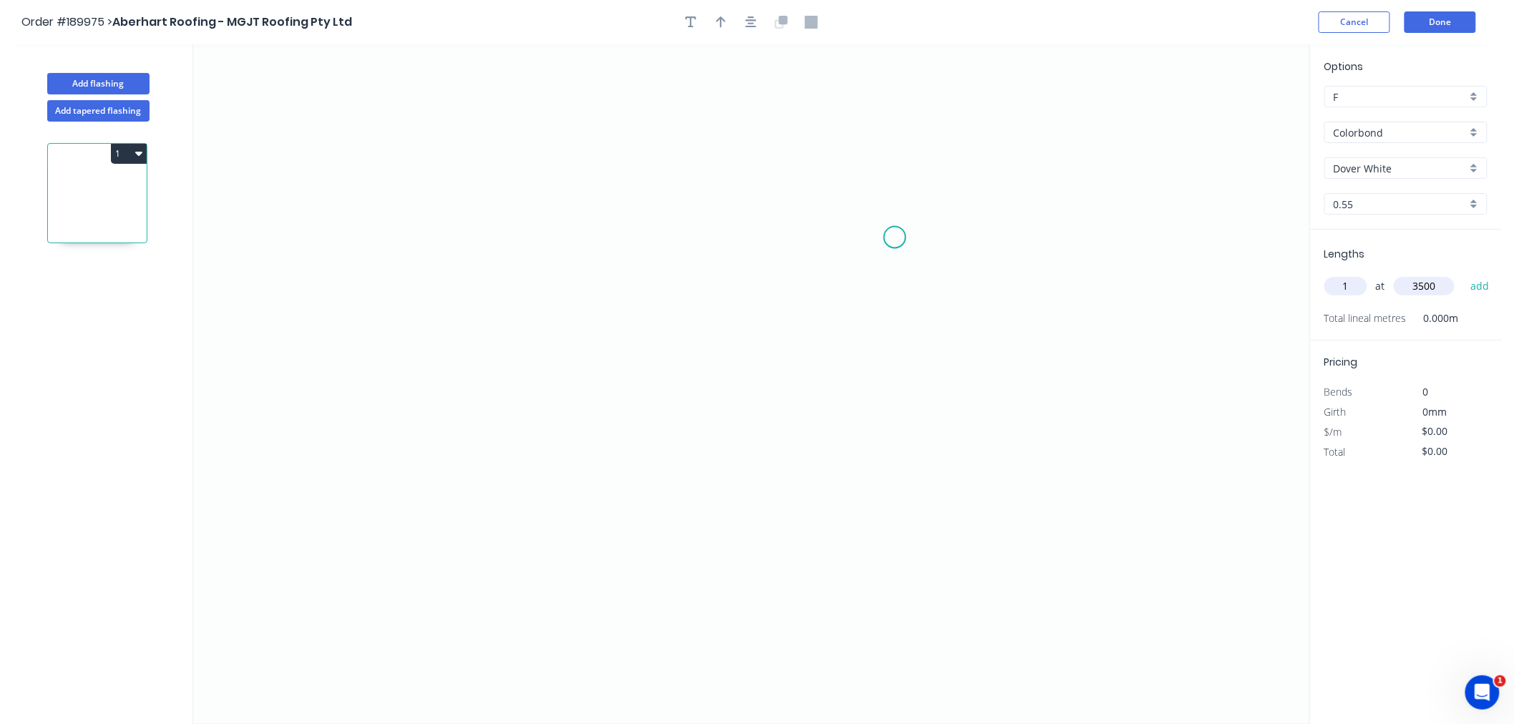
click at [1463, 274] on button "add" at bounding box center [1480, 286] width 34 height 24
click at [295, 435] on icon "0" at bounding box center [751, 384] width 1116 height 680
click at [403, 438] on icon "0" at bounding box center [751, 384] width 1116 height 680
click at [406, 341] on icon "0 ?" at bounding box center [751, 384] width 1116 height 680
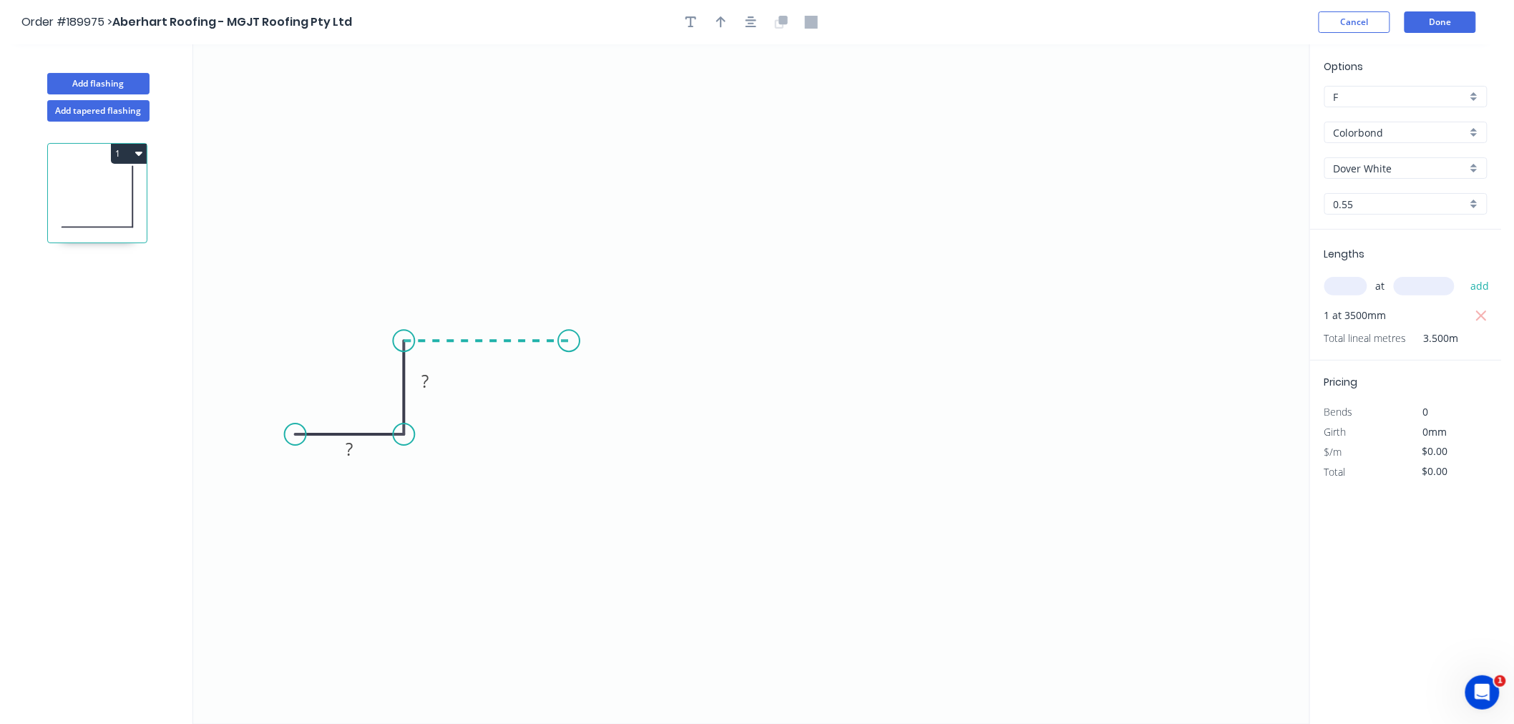
click at [569, 341] on icon "0 ? ?" at bounding box center [751, 384] width 1116 height 680
click at [564, 433] on icon "0 ? ? ?" at bounding box center [751, 384] width 1116 height 680
click at [680, 430] on icon "0 ? ? ? ?" at bounding box center [751, 384] width 1116 height 680
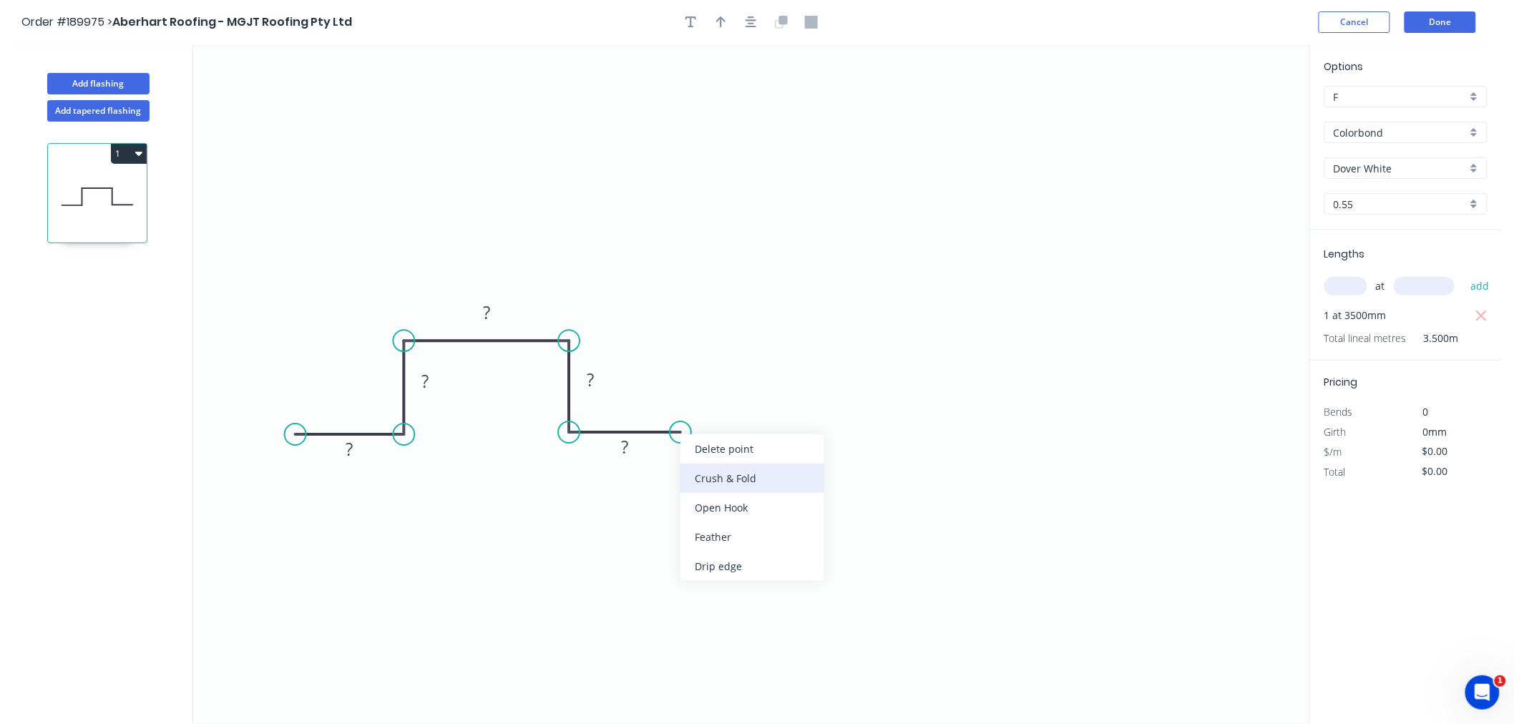
click at [707, 476] on div "Crush & Fold" at bounding box center [752, 478] width 144 height 29
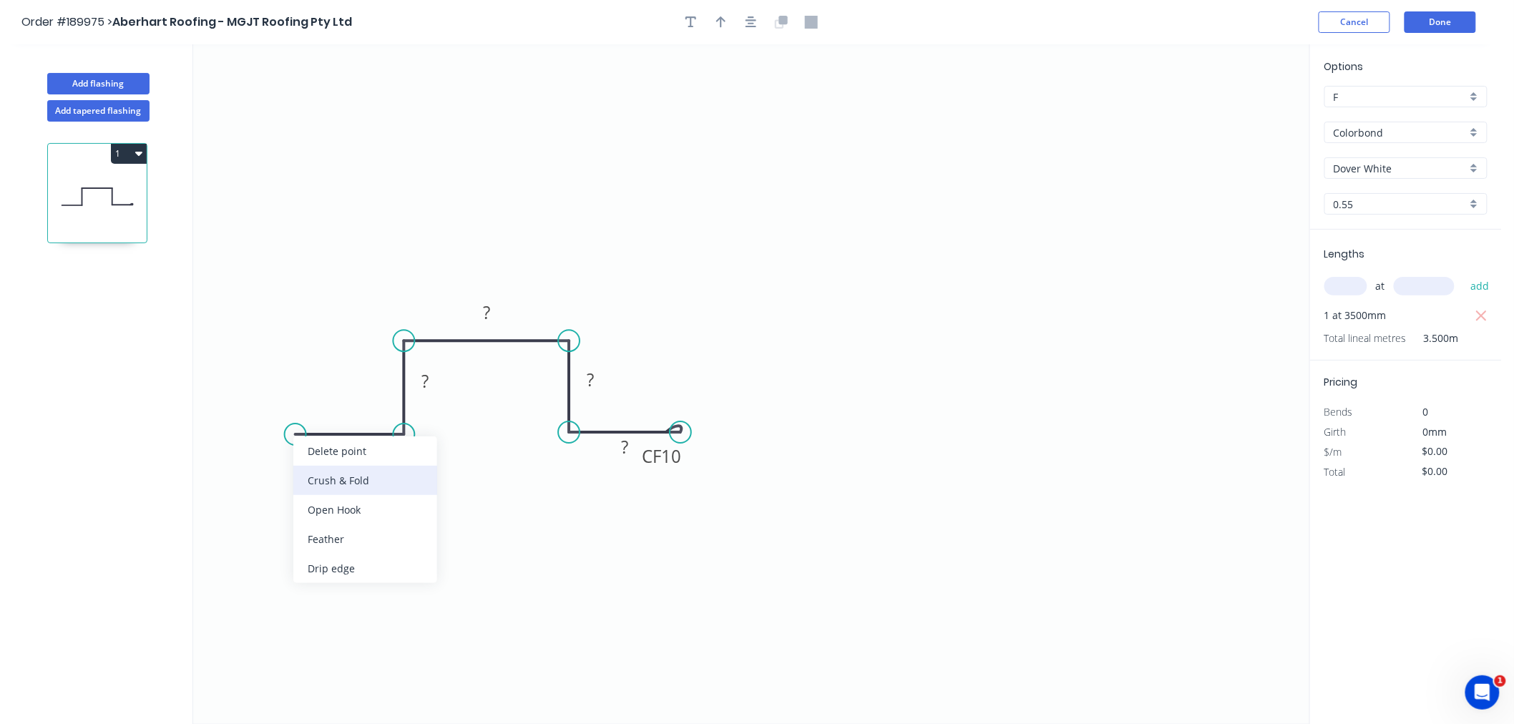
click at [322, 492] on div "Crush & Fold" at bounding box center [365, 480] width 144 height 29
click at [340, 489] on div "Flip bend" at bounding box center [368, 484] width 144 height 29
drag, startPoint x: 367, startPoint y: 443, endPoint x: 358, endPoint y: 406, distance: 38.9
click at [358, 406] on rect at bounding box center [341, 411] width 46 height 29
drag, startPoint x: 604, startPoint y: 445, endPoint x: 603, endPoint y: 416, distance: 28.6
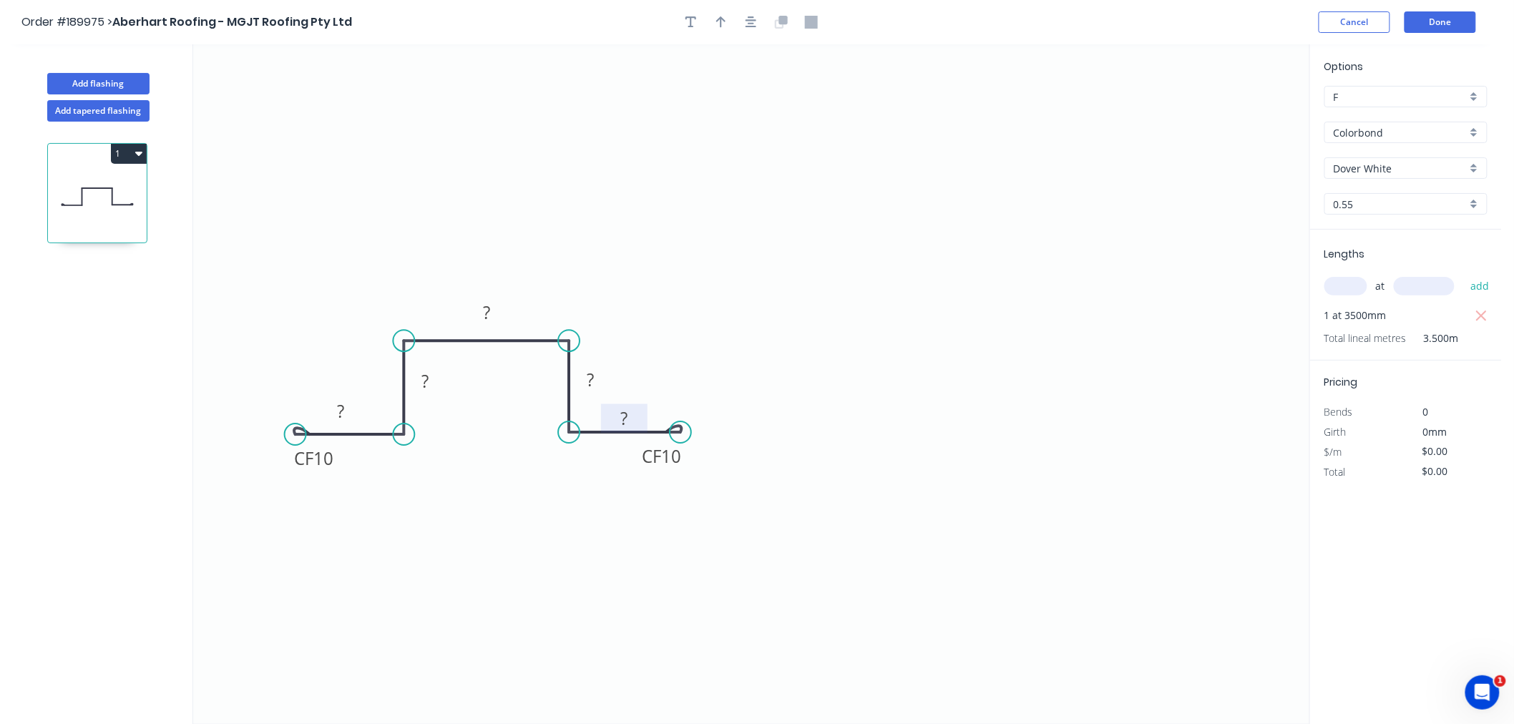
click at [603, 416] on rect at bounding box center [624, 418] width 46 height 29
click at [681, 461] on tspan "10" at bounding box center [671, 456] width 20 height 24
click at [323, 448] on tspan "10" at bounding box center [323, 458] width 20 height 24
click at [330, 455] on tspan "15" at bounding box center [323, 458] width 20 height 24
click at [748, 24] on icon "button" at bounding box center [750, 21] width 11 height 11
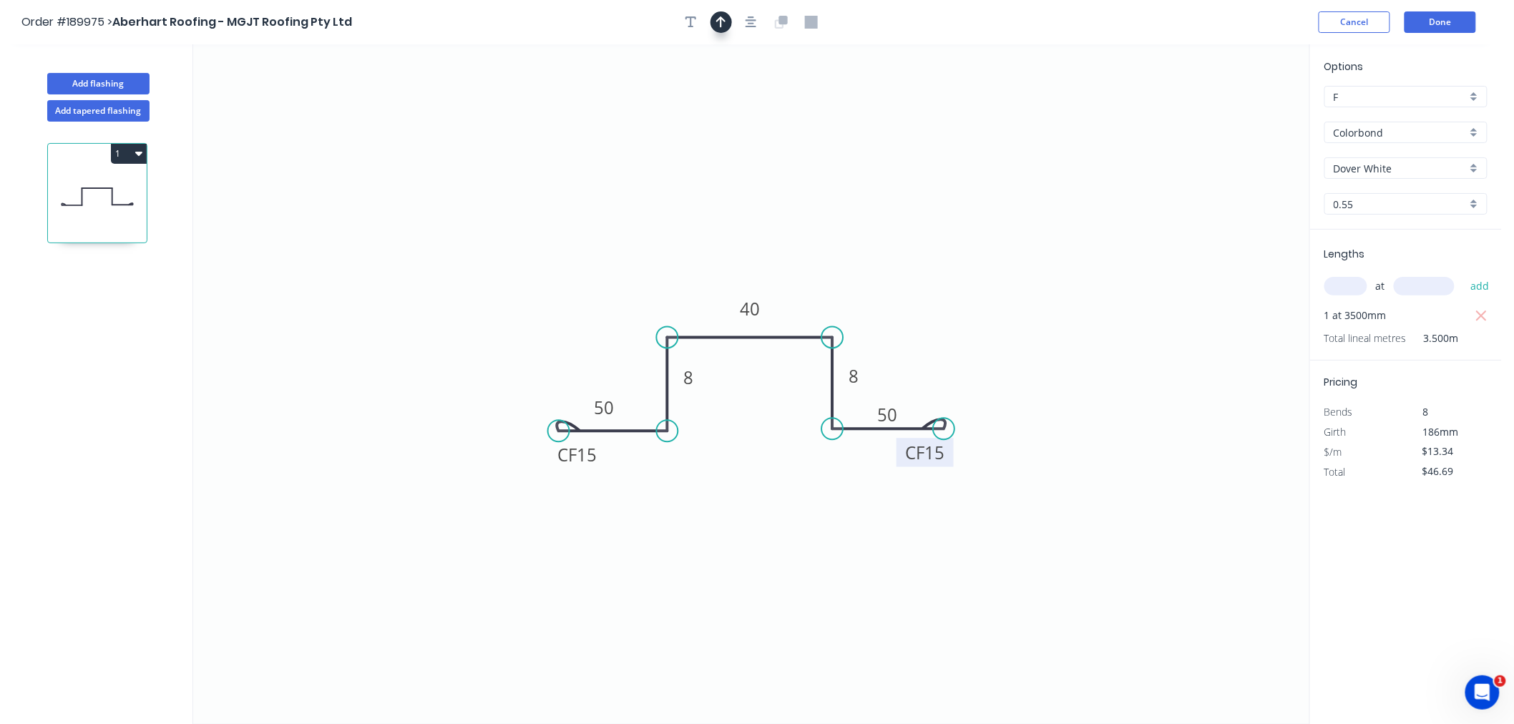
click at [720, 22] on icon "button" at bounding box center [721, 21] width 10 height 11
drag, startPoint x: 1237, startPoint y: 111, endPoint x: 805, endPoint y: 289, distance: 467.3
click at [805, 289] on icon at bounding box center [805, 273] width 13 height 46
drag, startPoint x: 808, startPoint y: 286, endPoint x: 832, endPoint y: 295, distance: 25.1
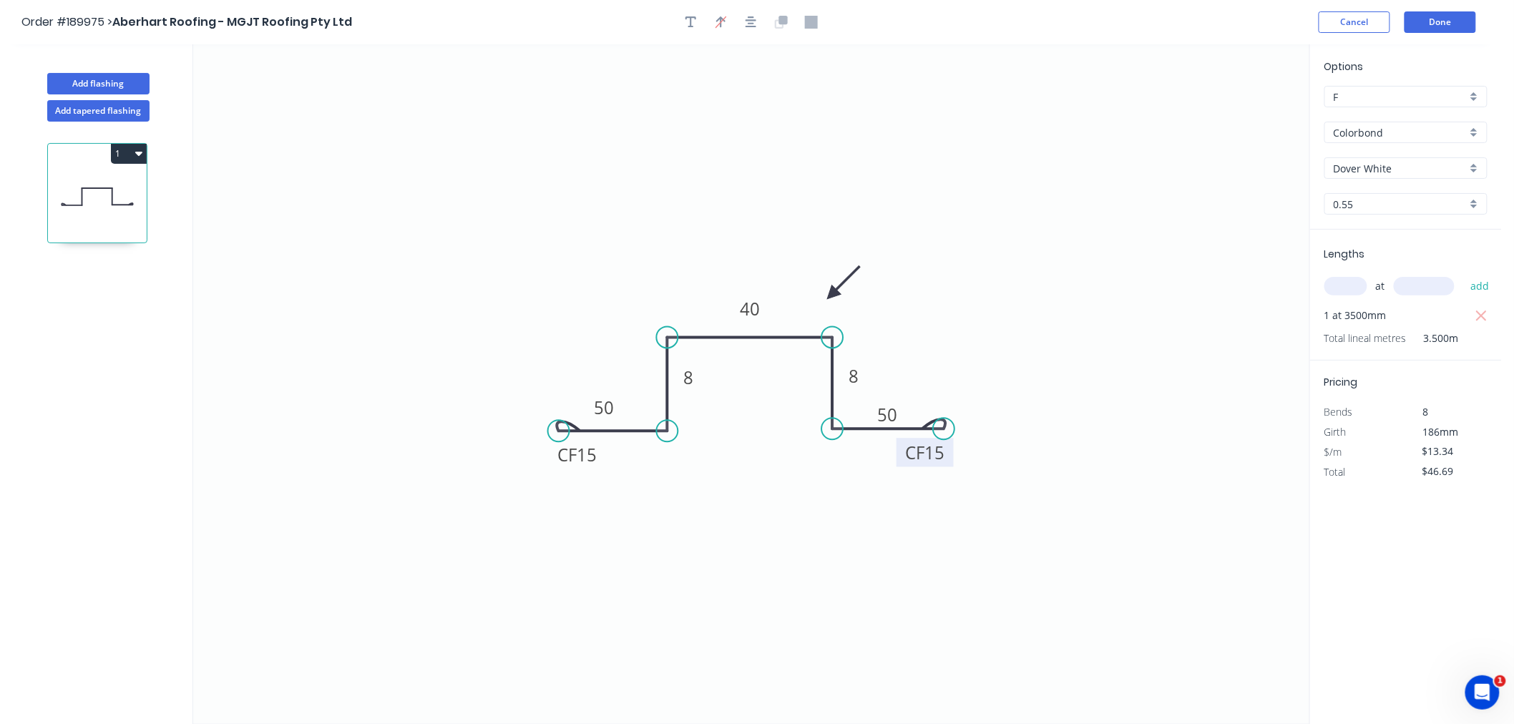
click at [832, 295] on icon at bounding box center [843, 282] width 41 height 41
click at [753, 26] on icon "button" at bounding box center [750, 21] width 11 height 11
click at [109, 80] on button "Add flashing" at bounding box center [98, 83] width 102 height 21
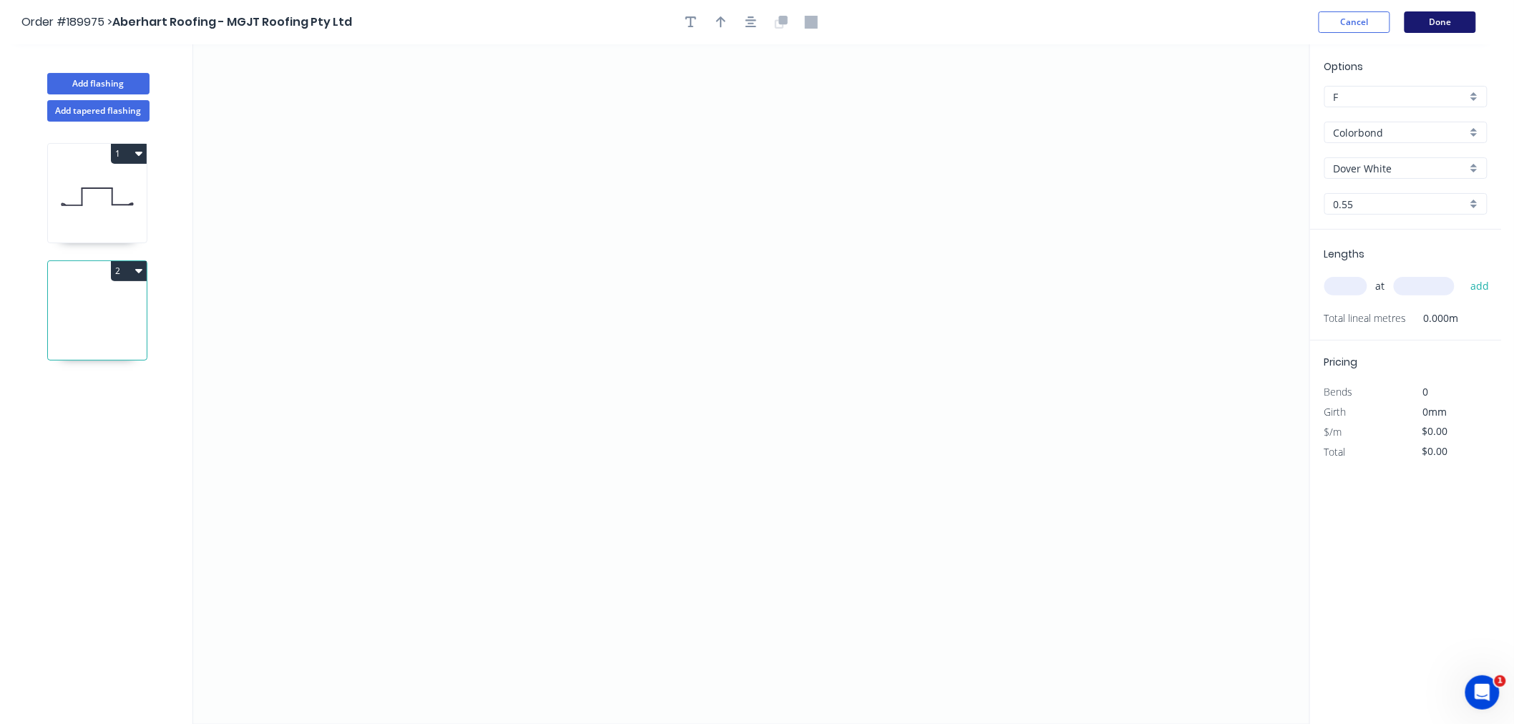
click at [1434, 17] on button "Done" at bounding box center [1440, 21] width 72 height 21
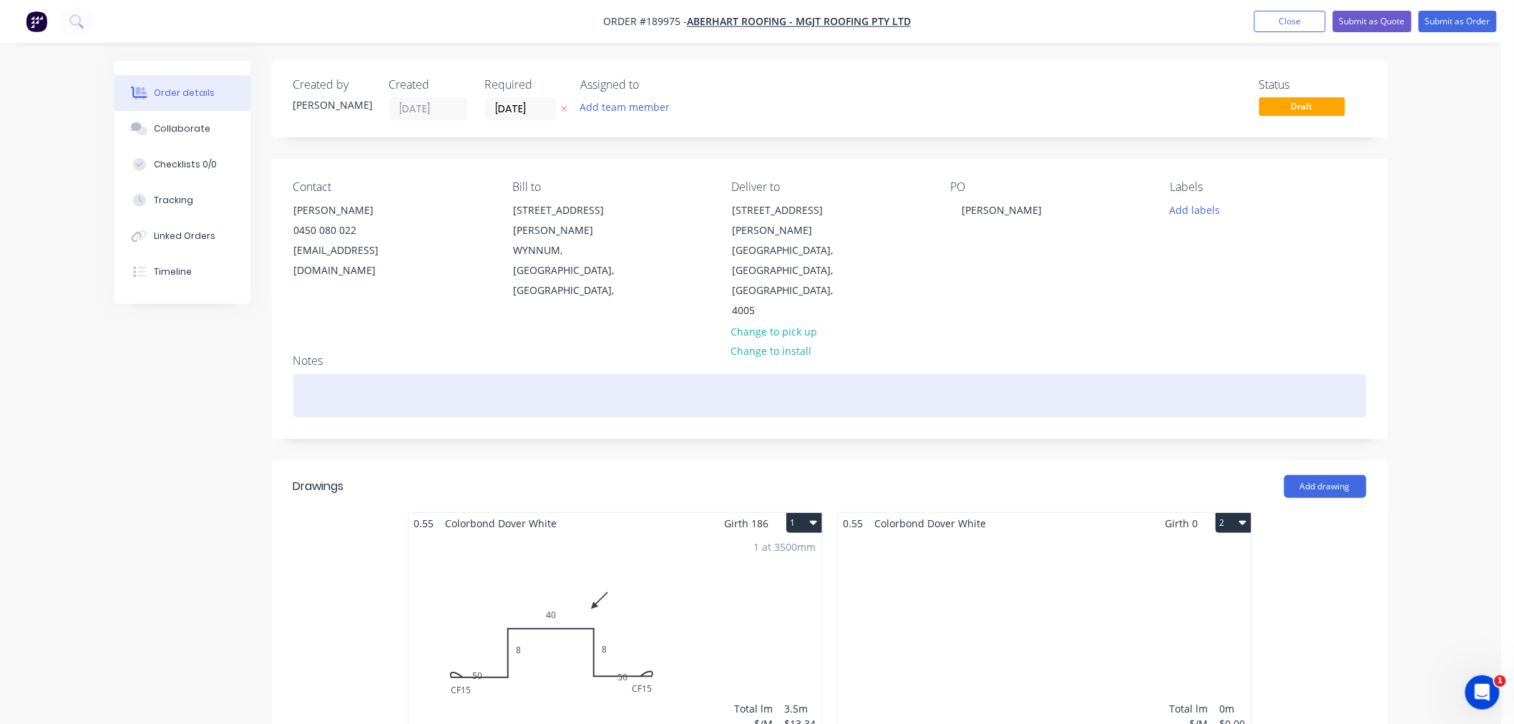
click at [488, 374] on div at bounding box center [829, 396] width 1073 height 44
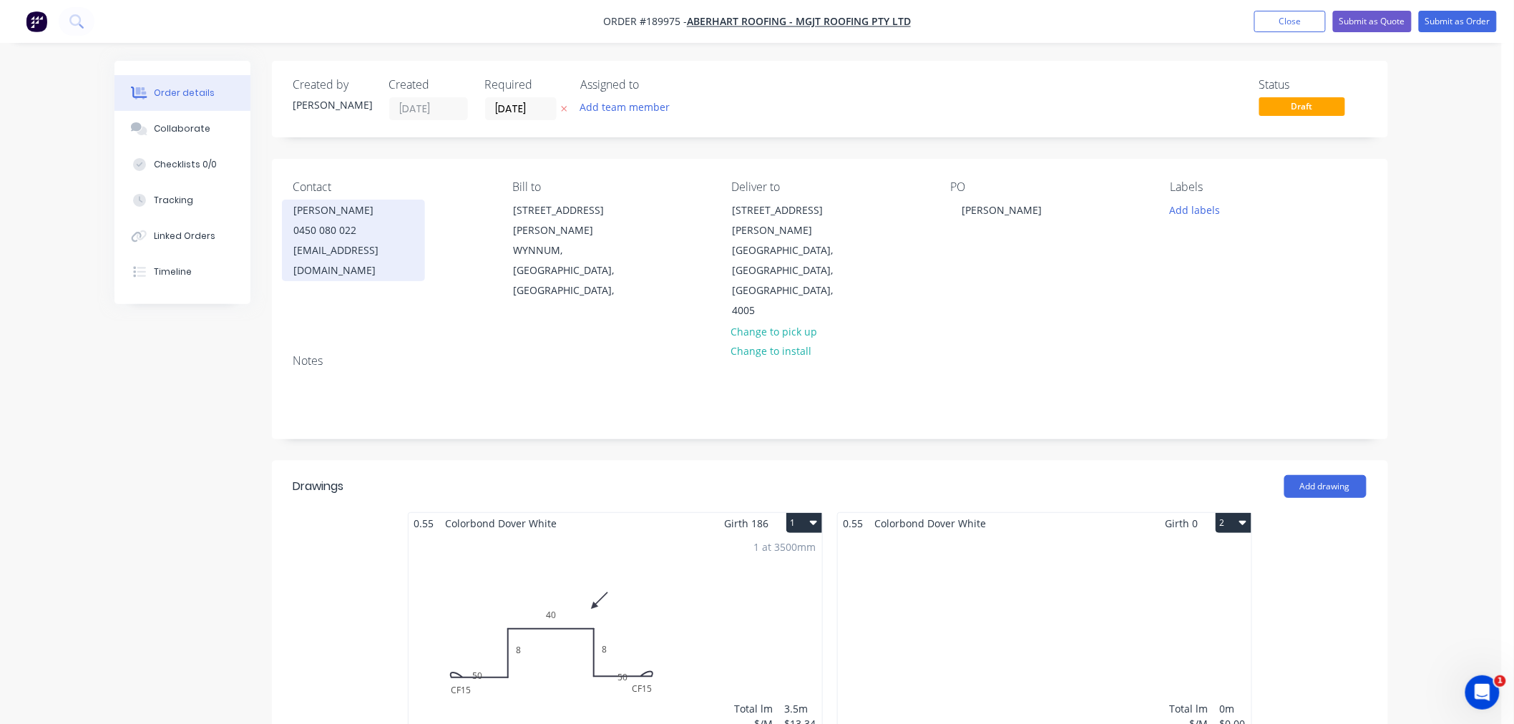
click at [320, 223] on div "0450 080 022" at bounding box center [353, 230] width 119 height 20
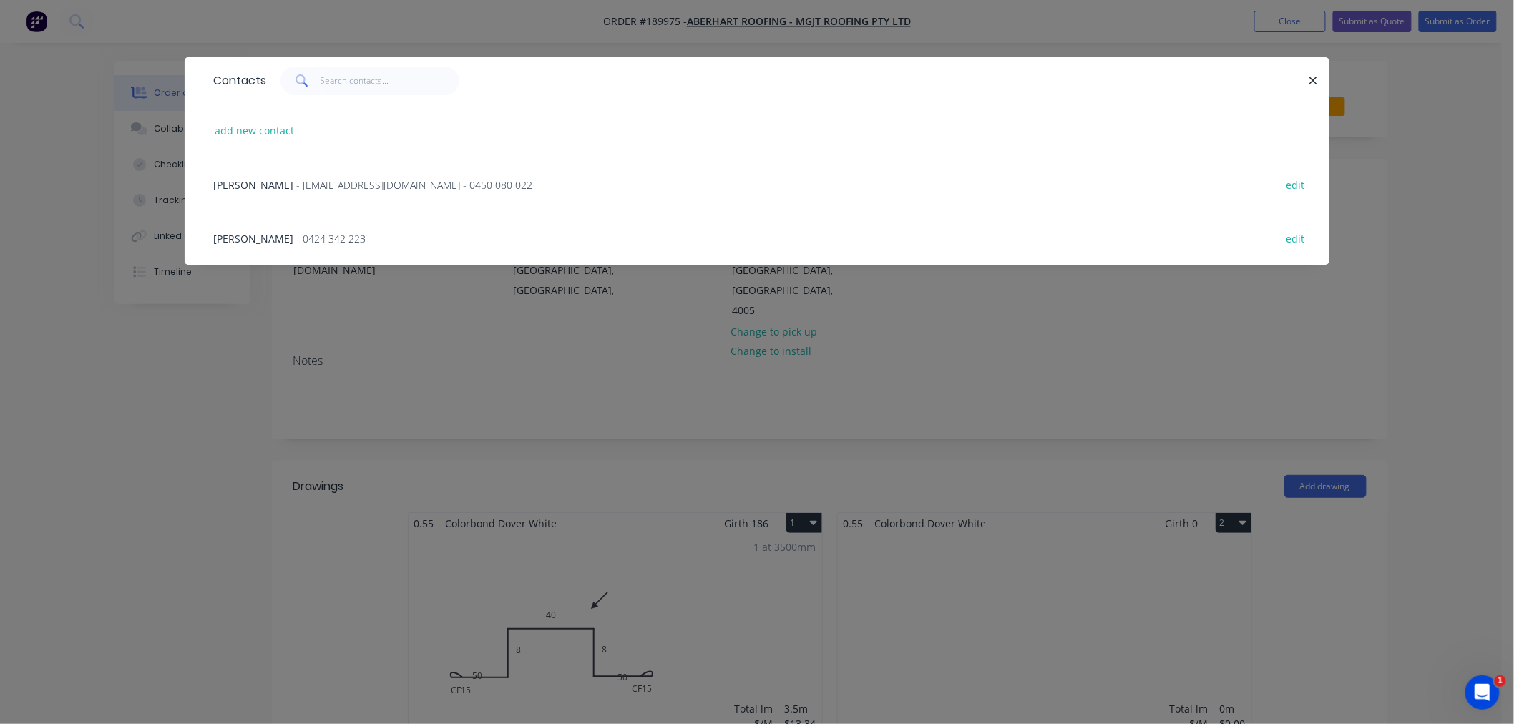
click at [388, 186] on span "- [EMAIL_ADDRESS][DOMAIN_NAME] - 0450 080 022" at bounding box center [414, 185] width 236 height 14
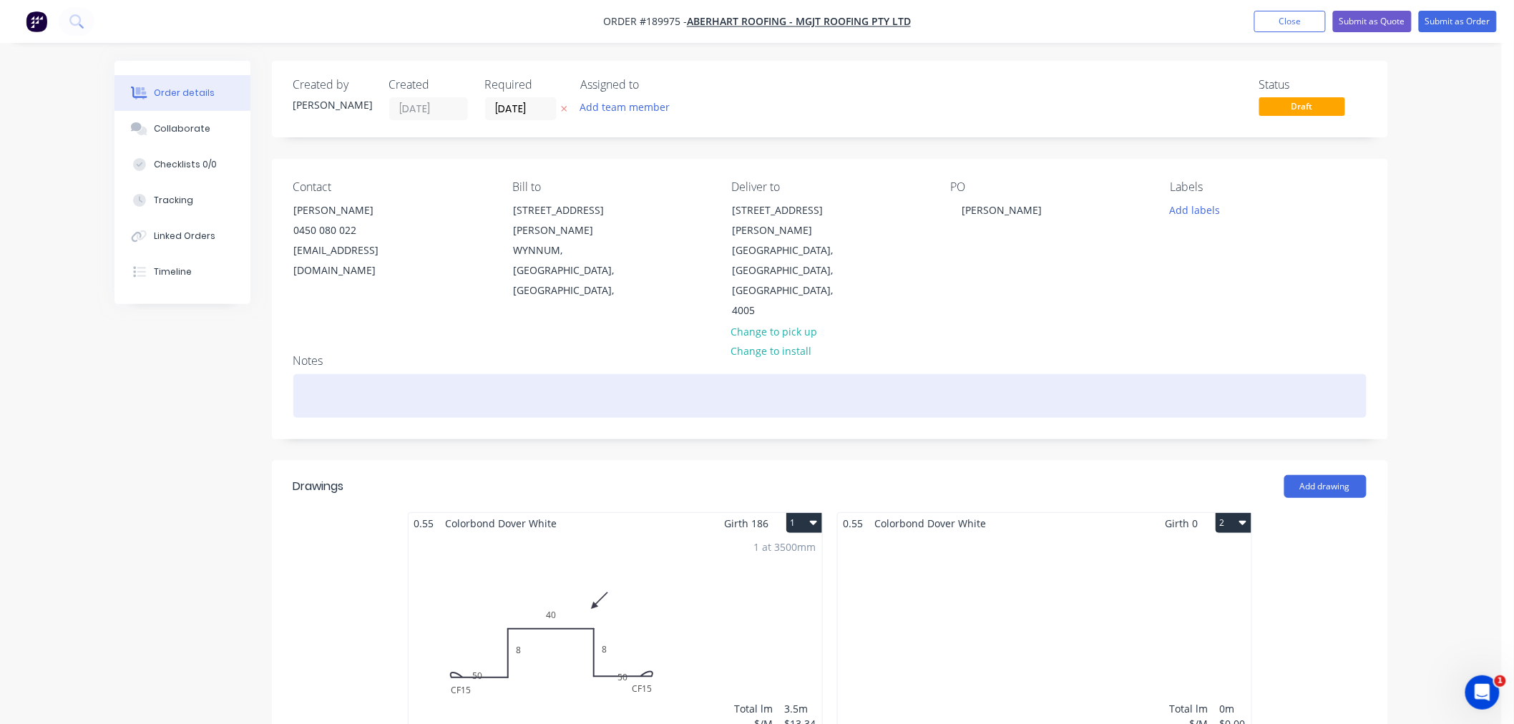
click at [416, 374] on div at bounding box center [829, 396] width 1073 height 44
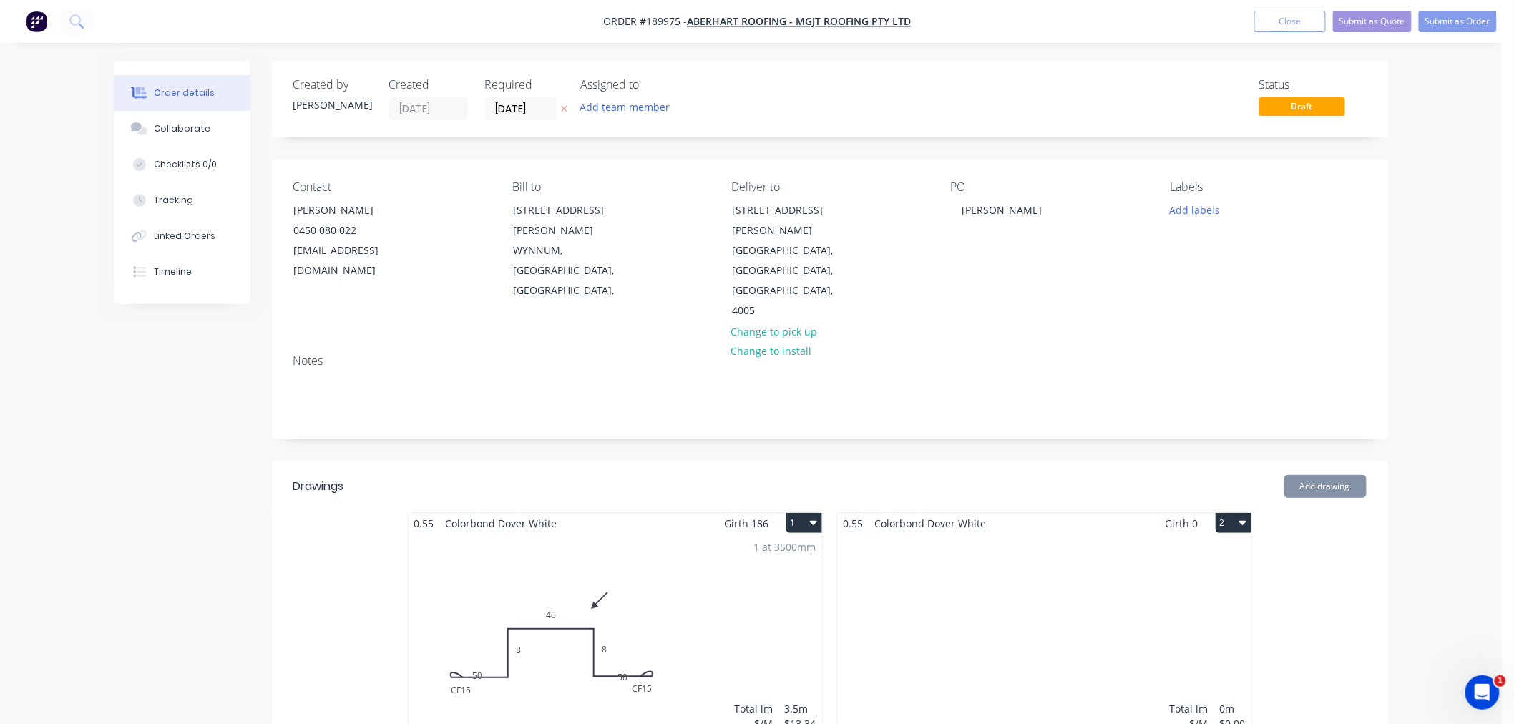
click at [138, 408] on div "Created by [PERSON_NAME] Created [DATE] Required [DATE] Assigned to Add team me…" at bounding box center [750, 646] width 1273 height 1170
click at [1446, 345] on div "Order details Collaborate Checklists 0/0 Tracking Linked Orders Timeline Order …" at bounding box center [750, 615] width 1501 height 1231
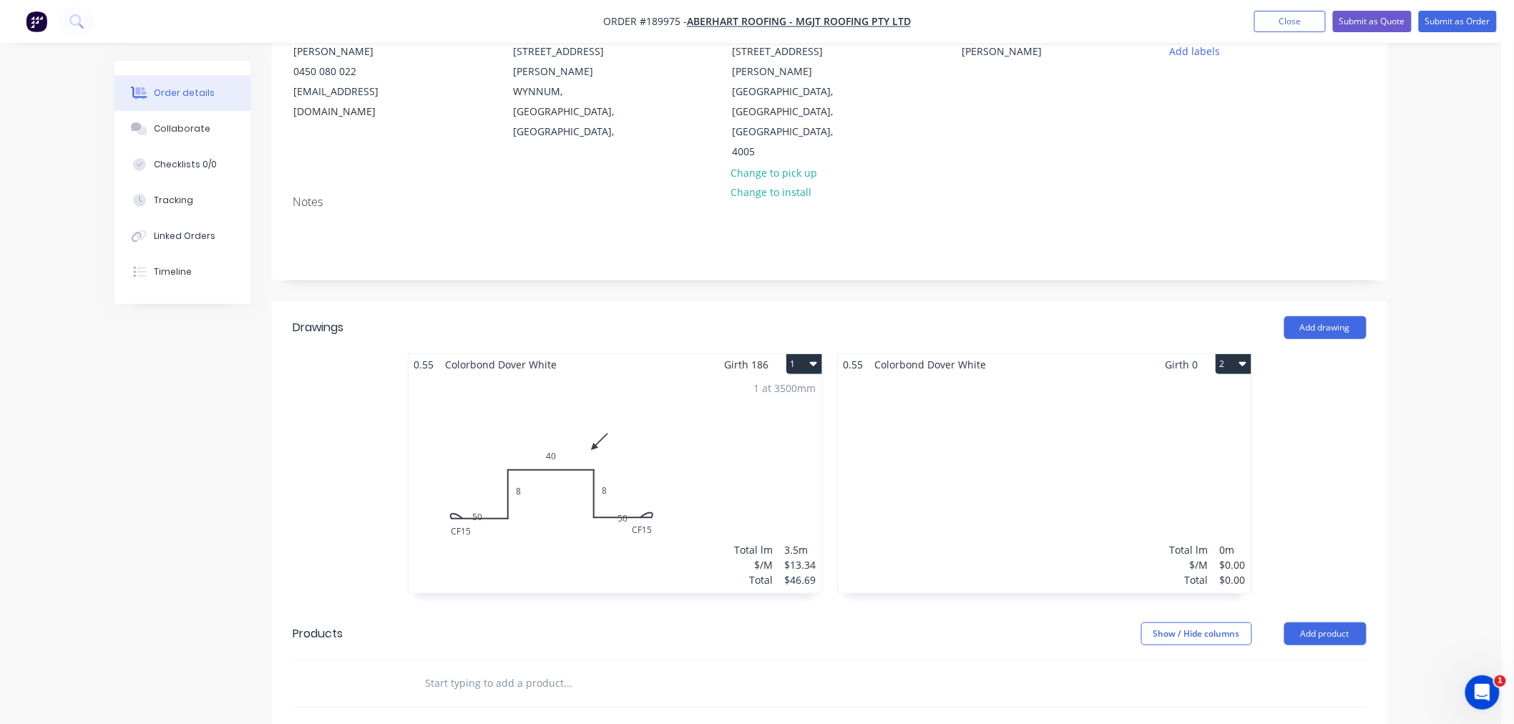
click at [1084, 431] on div "Total lm $/M Total 0m $0.00 $0.00" at bounding box center [1044, 484] width 413 height 218
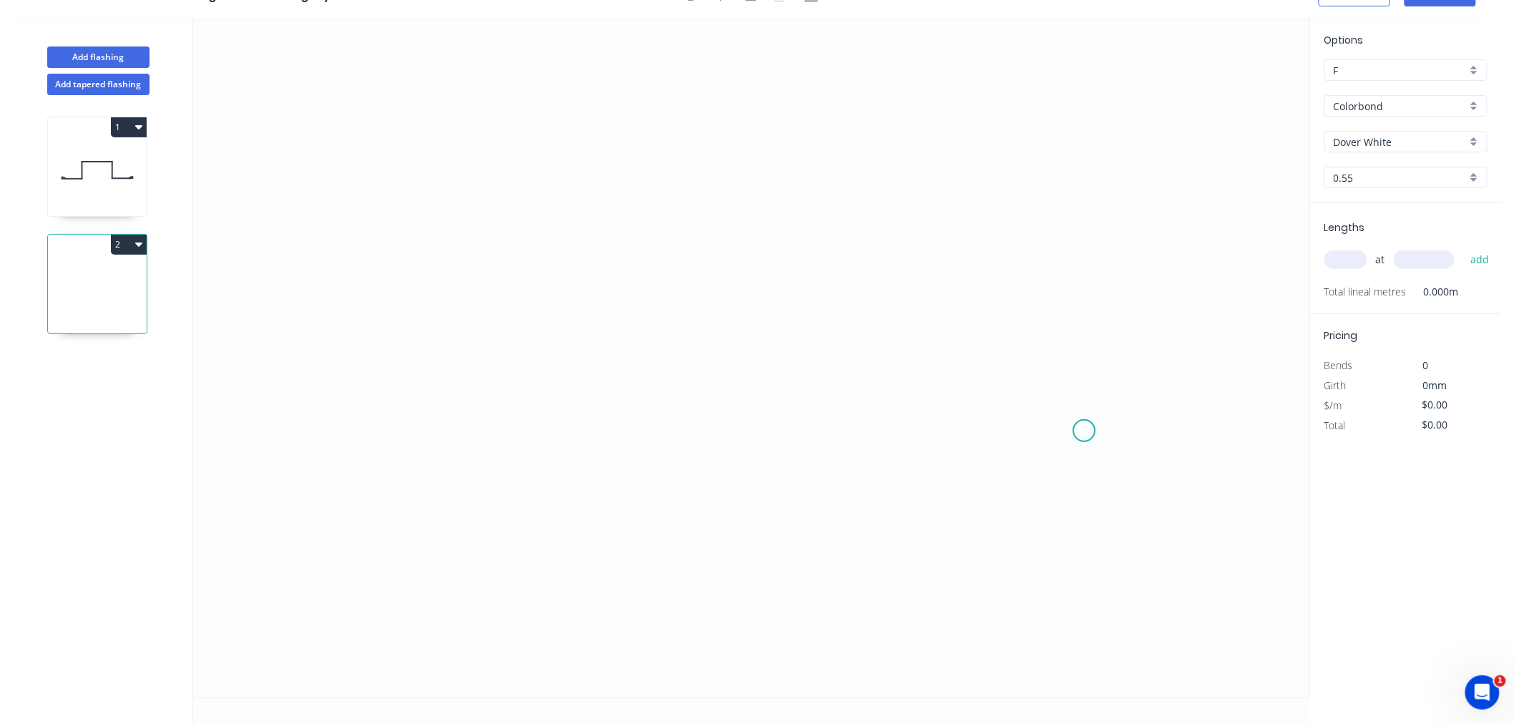
scroll to position [26, 0]
click at [1356, 263] on input "text" at bounding box center [1345, 259] width 43 height 19
click at [1463, 247] on button "add" at bounding box center [1480, 259] width 34 height 24
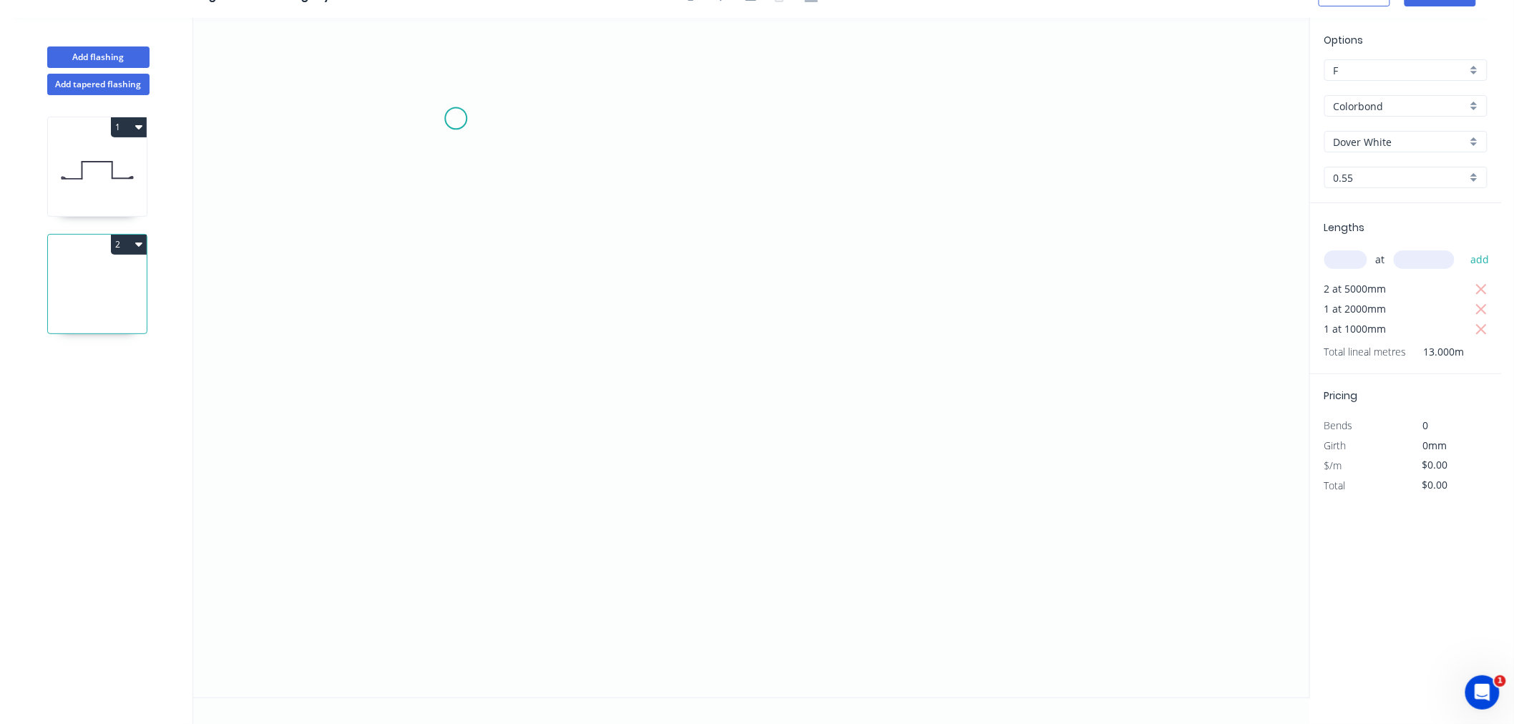
click at [456, 117] on icon "0" at bounding box center [751, 358] width 1116 height 680
click at [461, 315] on icon "0" at bounding box center [751, 358] width 1116 height 680
click at [541, 318] on icon "0 ?" at bounding box center [751, 358] width 1116 height 680
click at [539, 448] on icon "0 ? ?" at bounding box center [751, 358] width 1116 height 680
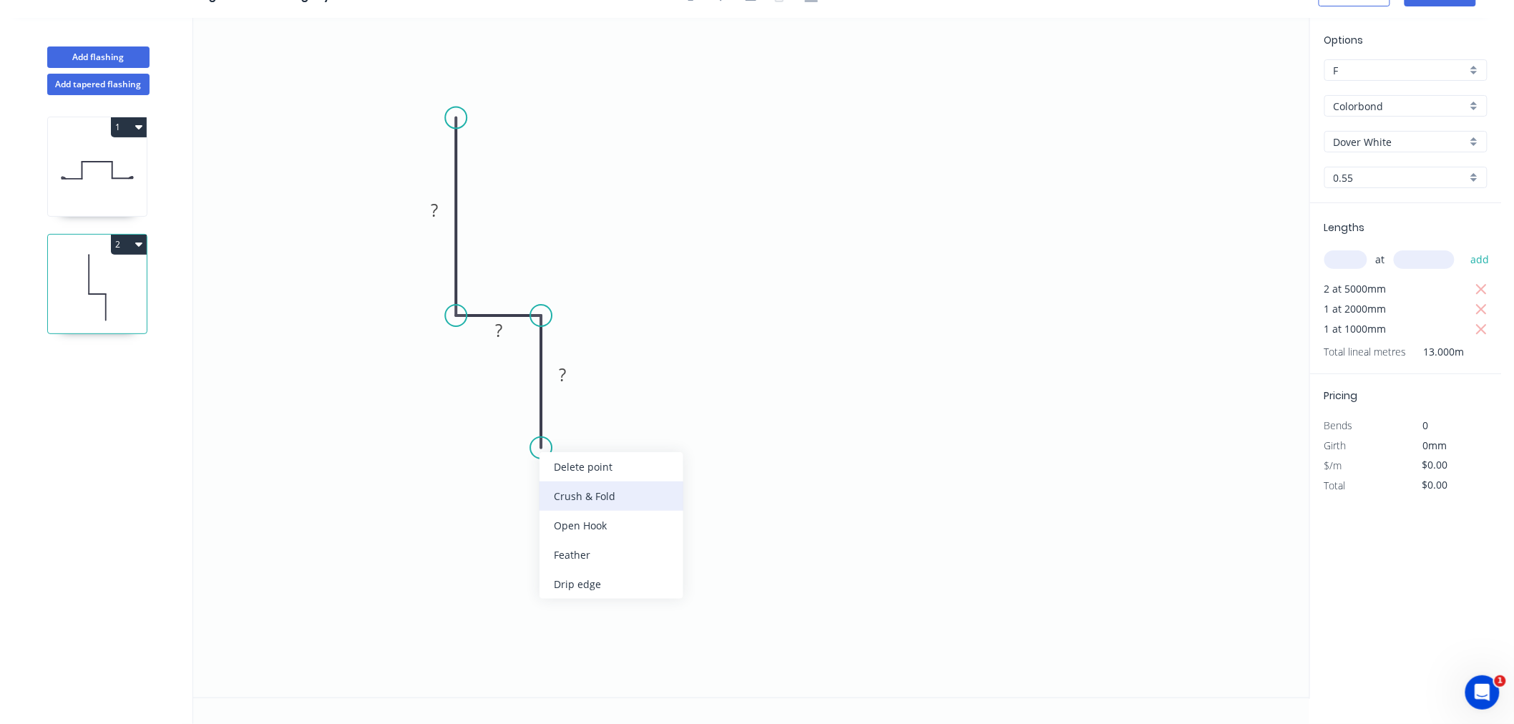
click at [561, 501] on div "Crush & Fold" at bounding box center [611, 495] width 144 height 29
click at [519, 423] on tspan "10" at bounding box center [520, 423] width 20 height 24
click at [513, 426] on tspan "15" at bounding box center [520, 423] width 20 height 24
click at [835, 289] on icon "0 150 8 CF 15 50" at bounding box center [751, 358] width 1116 height 680
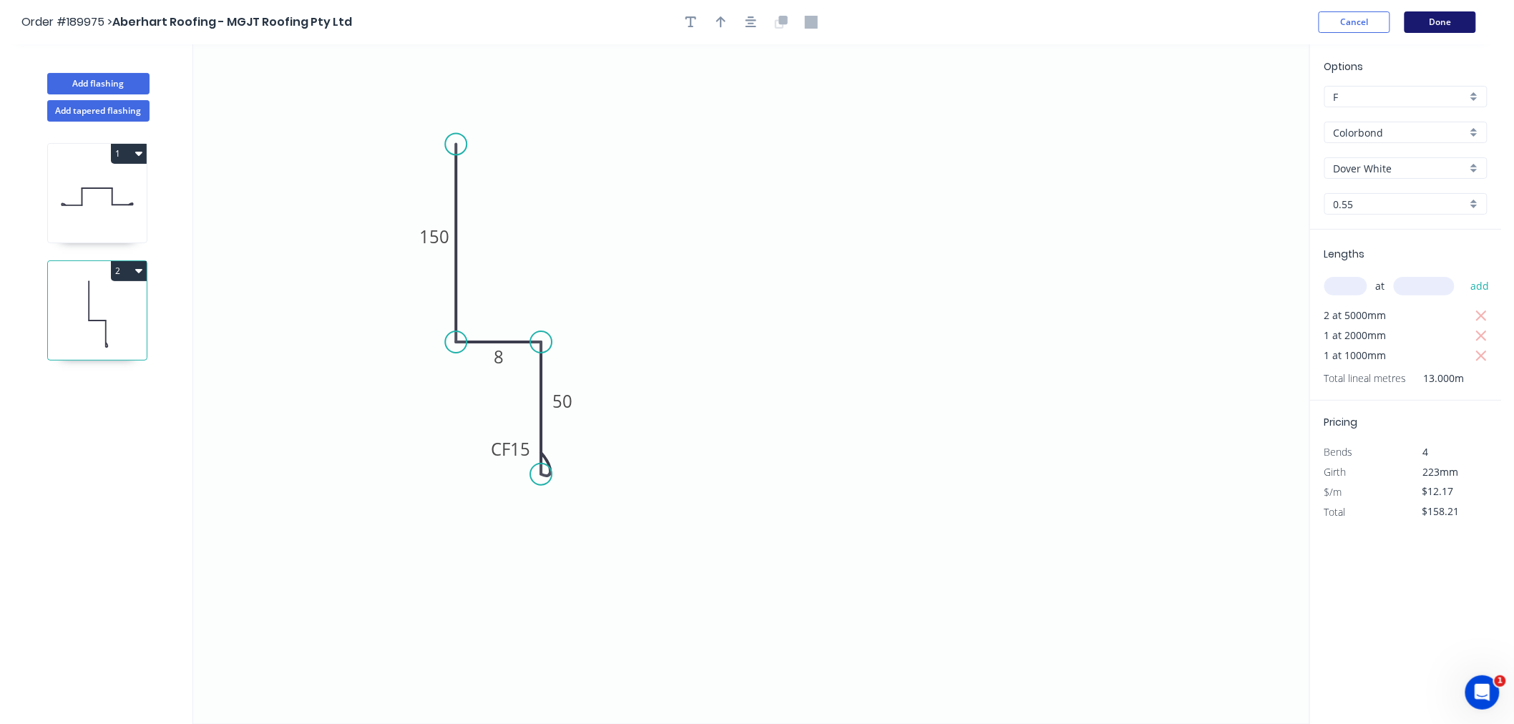
click at [1442, 13] on button "Done" at bounding box center [1440, 21] width 72 height 21
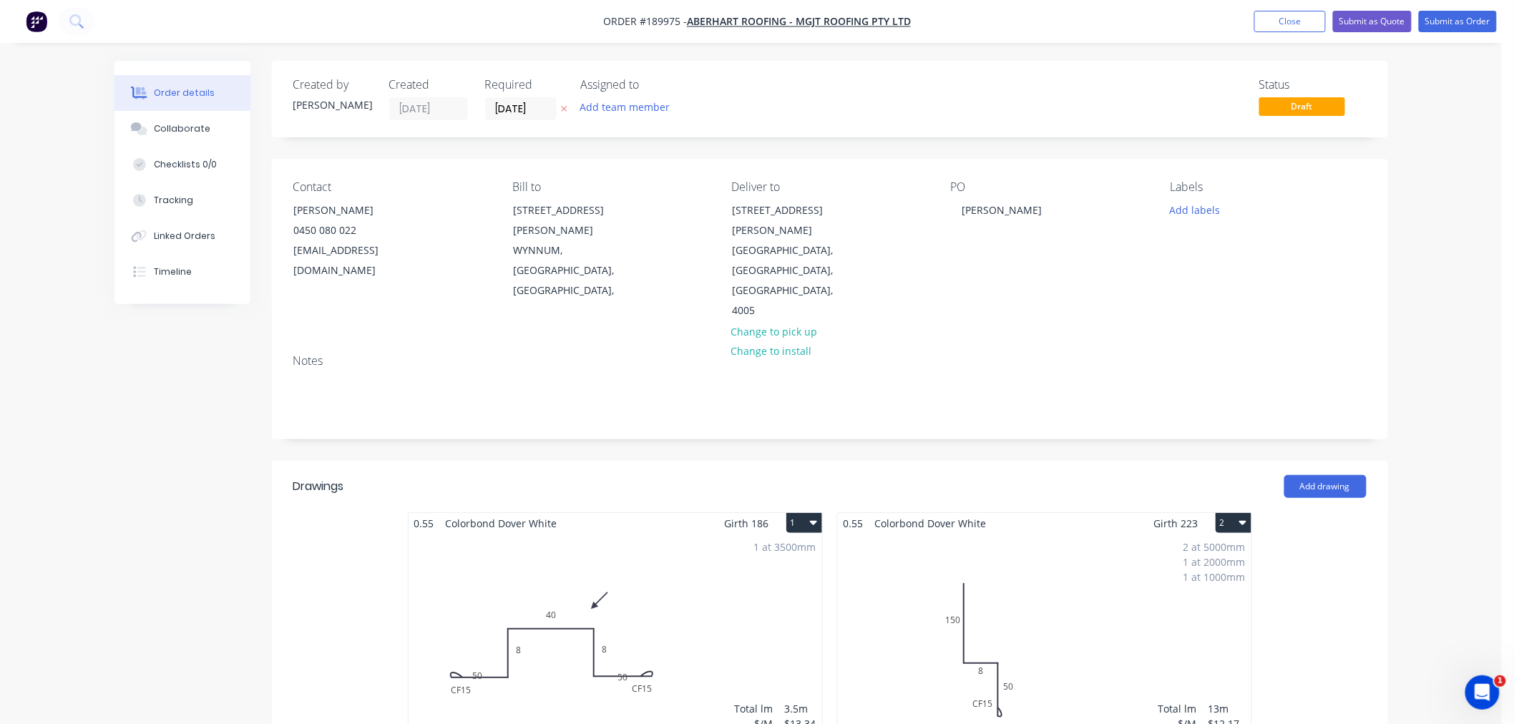
click at [604, 652] on div "1 at 3500mm Total lm $/M Total 3.5m $13.34 $46.69" at bounding box center [614, 643] width 413 height 218
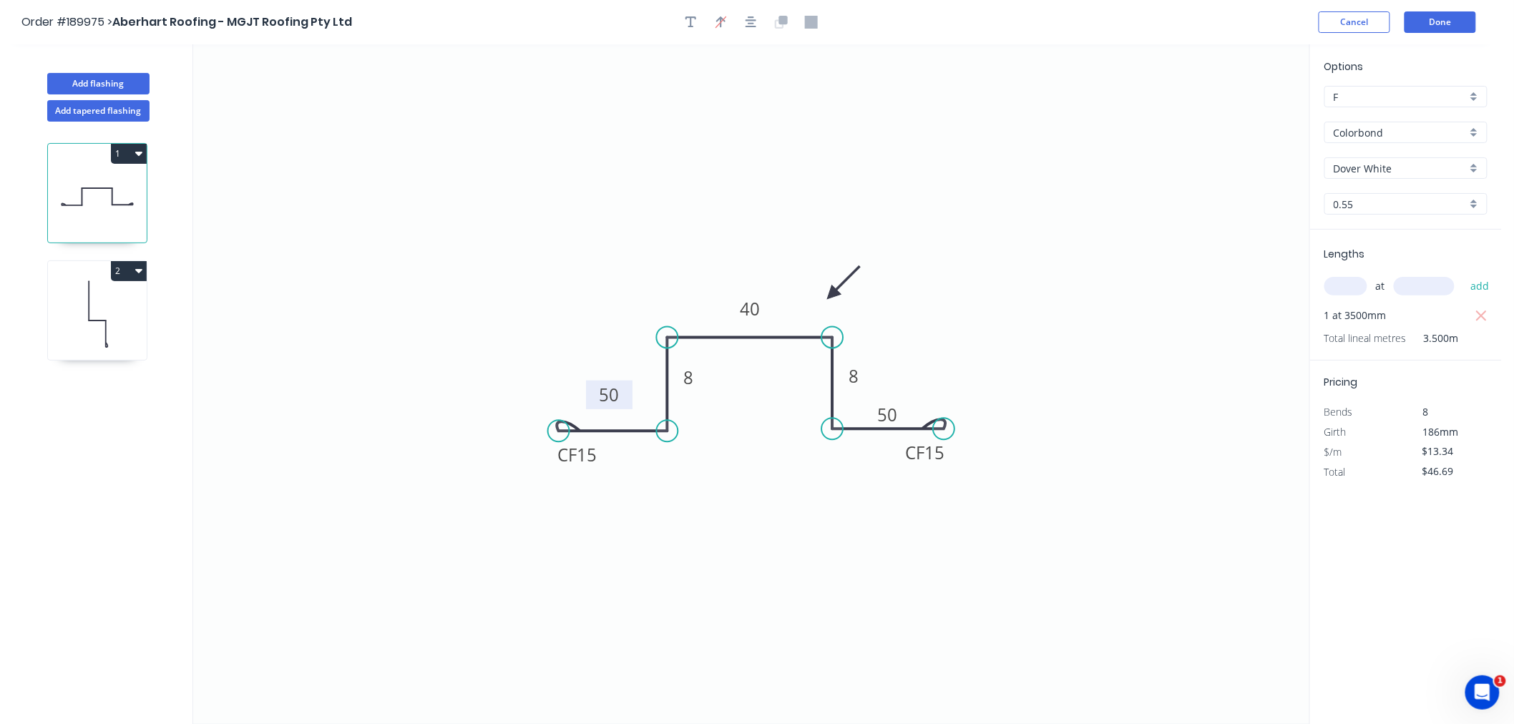
drag, startPoint x: 620, startPoint y: 405, endPoint x: 625, endPoint y: 392, distance: 13.8
click at [625, 392] on rect at bounding box center [609, 395] width 46 height 29
drag, startPoint x: 903, startPoint y: 416, endPoint x: 907, endPoint y: 401, distance: 15.4
click at [907, 401] on rect at bounding box center [891, 400] width 46 height 29
drag, startPoint x: 868, startPoint y: 363, endPoint x: 868, endPoint y: 352, distance: 11.4
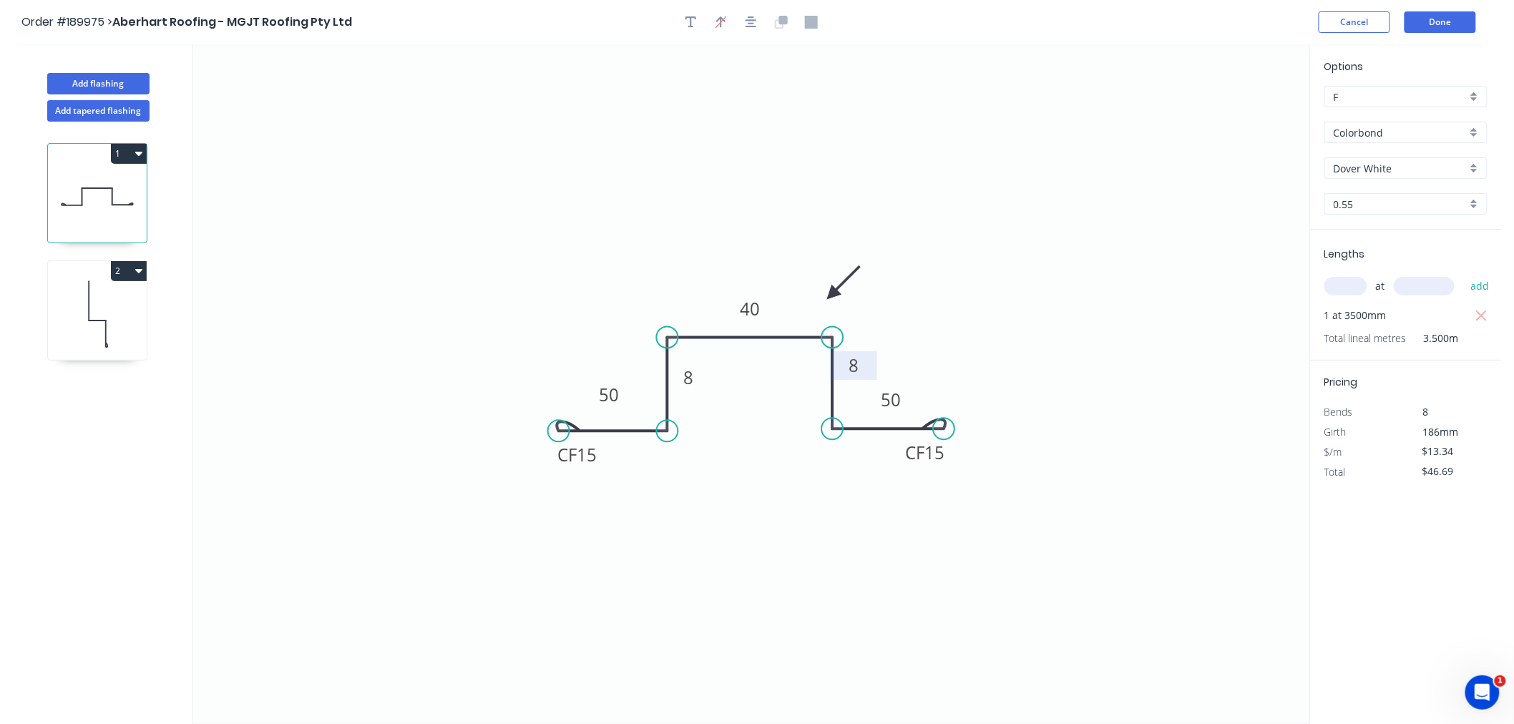
click at [868, 352] on rect at bounding box center [853, 365] width 46 height 29
drag, startPoint x: 705, startPoint y: 365, endPoint x: 705, endPoint y: 352, distance: 12.9
click at [705, 352] on rect at bounding box center [687, 364] width 46 height 29
click at [1449, 26] on button "Done" at bounding box center [1440, 21] width 72 height 21
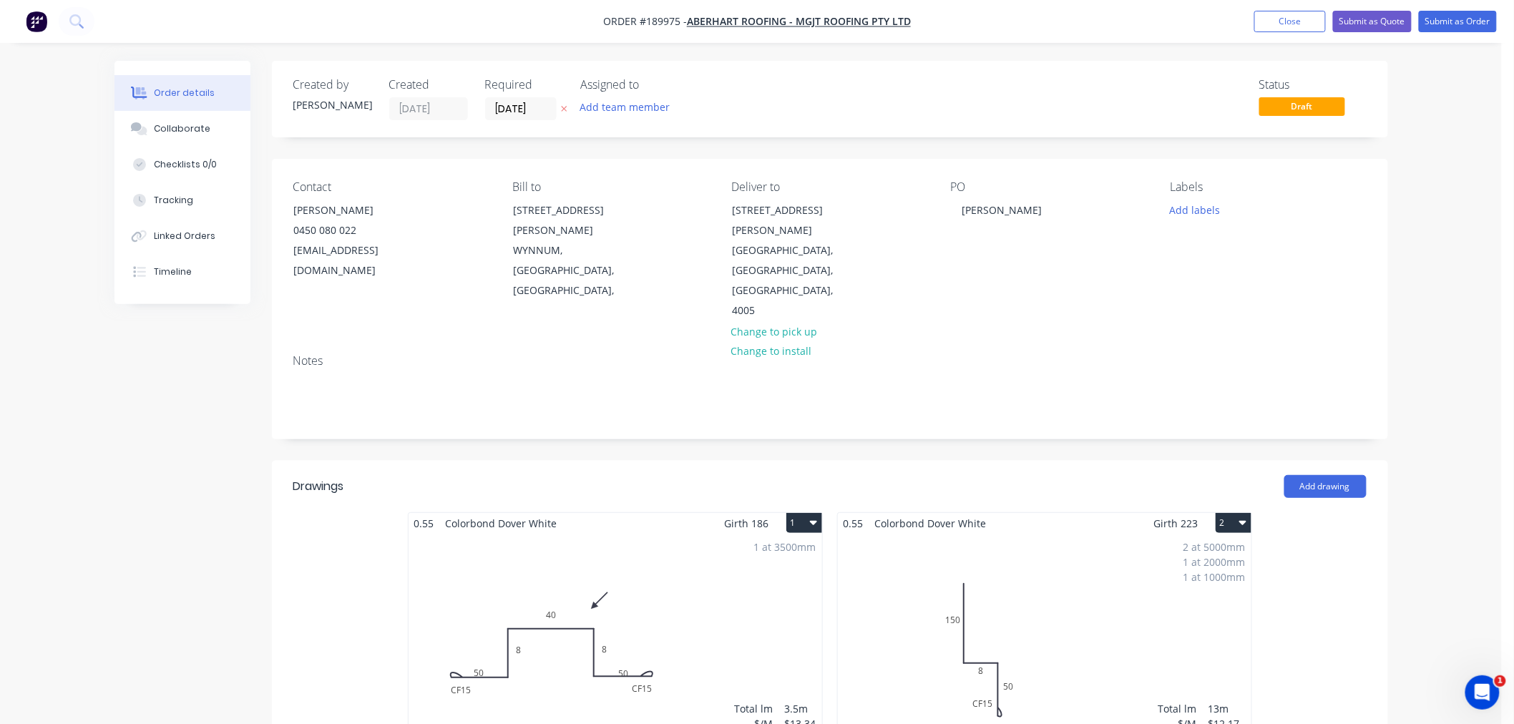
click at [740, 558] on div "1 at 3500mm Total lm $/M Total 3.5m $13.34 $46.69" at bounding box center [614, 643] width 413 height 218
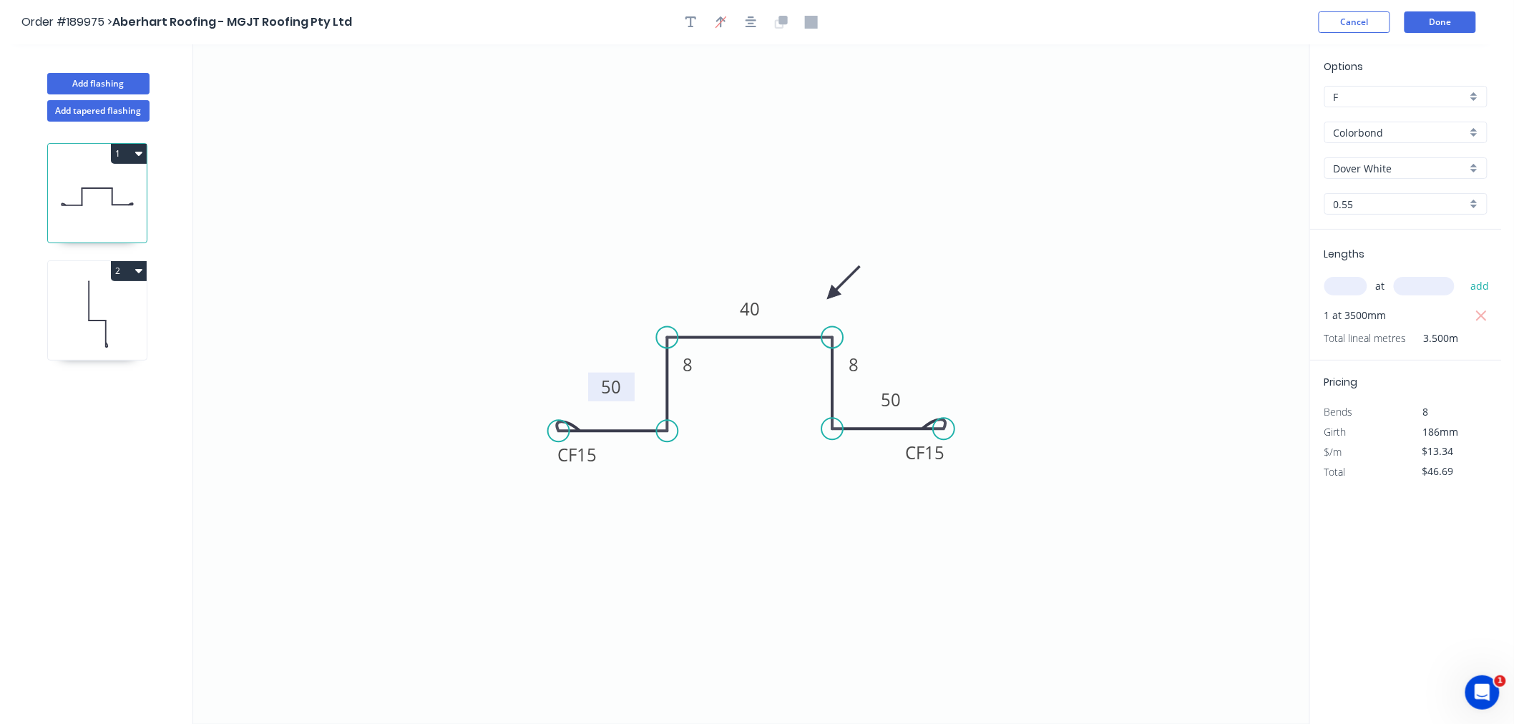
drag, startPoint x: 624, startPoint y: 398, endPoint x: 627, endPoint y: 390, distance: 8.8
click at [627, 390] on rect at bounding box center [611, 387] width 46 height 29
drag, startPoint x: 909, startPoint y: 398, endPoint x: 907, endPoint y: 388, distance: 10.9
click at [907, 388] on rect at bounding box center [888, 389] width 46 height 29
drag, startPoint x: 602, startPoint y: 461, endPoint x: 567, endPoint y: 464, distance: 35.1
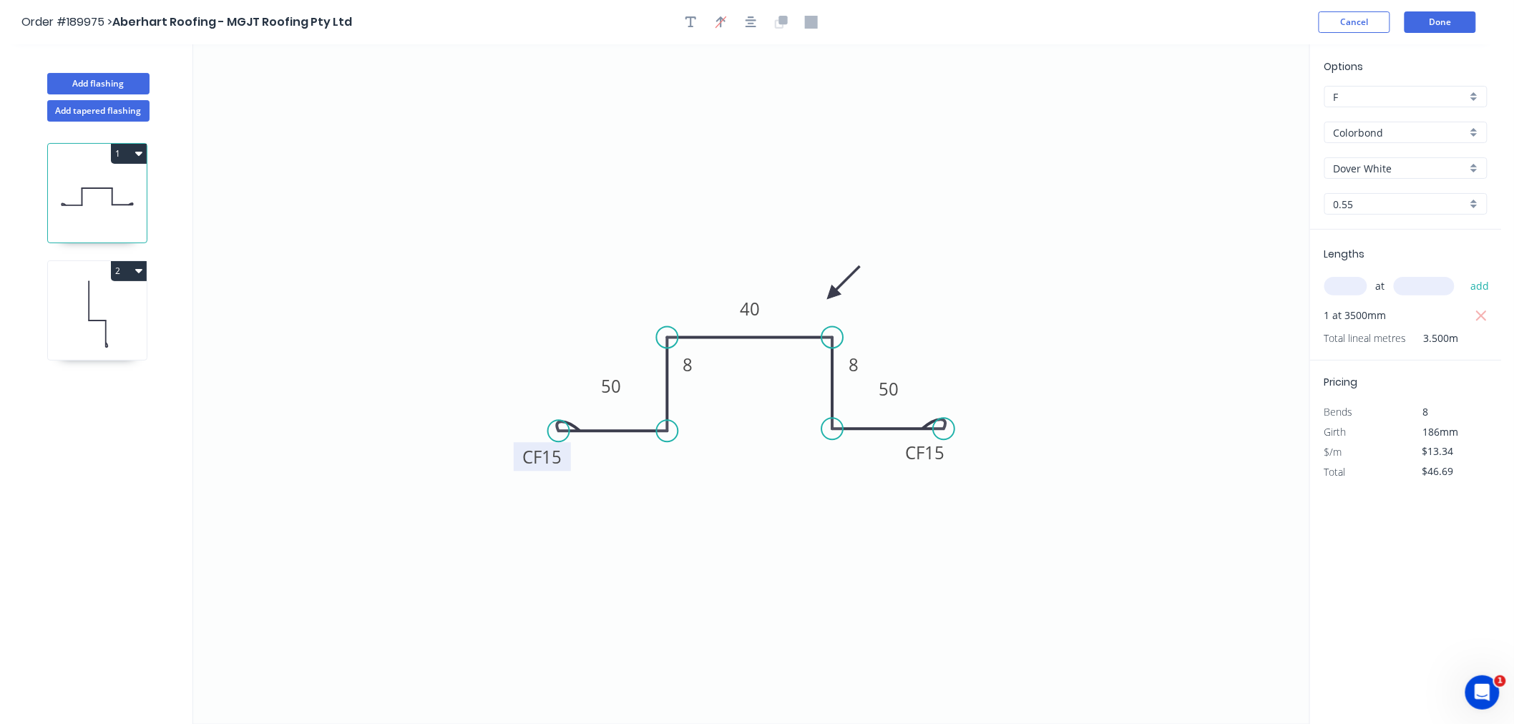
click at [567, 464] on rect at bounding box center [542, 456] width 57 height 29
drag, startPoint x: 947, startPoint y: 458, endPoint x: 968, endPoint y: 460, distance: 20.8
click at [968, 460] on rect at bounding box center [945, 453] width 57 height 29
click at [1445, 20] on button "Done" at bounding box center [1440, 21] width 72 height 21
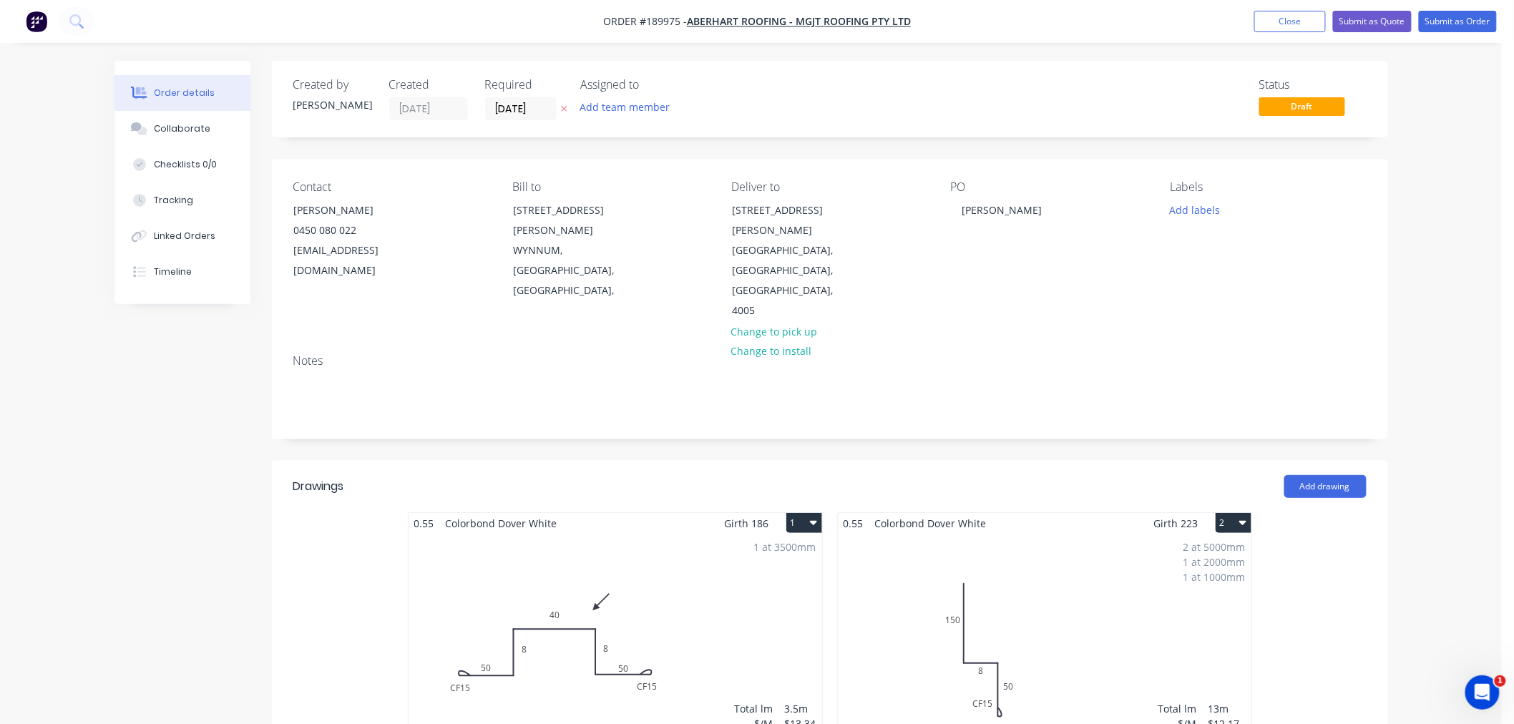
click at [712, 589] on div "1 at 3500mm Total lm $/M Total 3.5m $13.34 $46.69" at bounding box center [614, 643] width 413 height 218
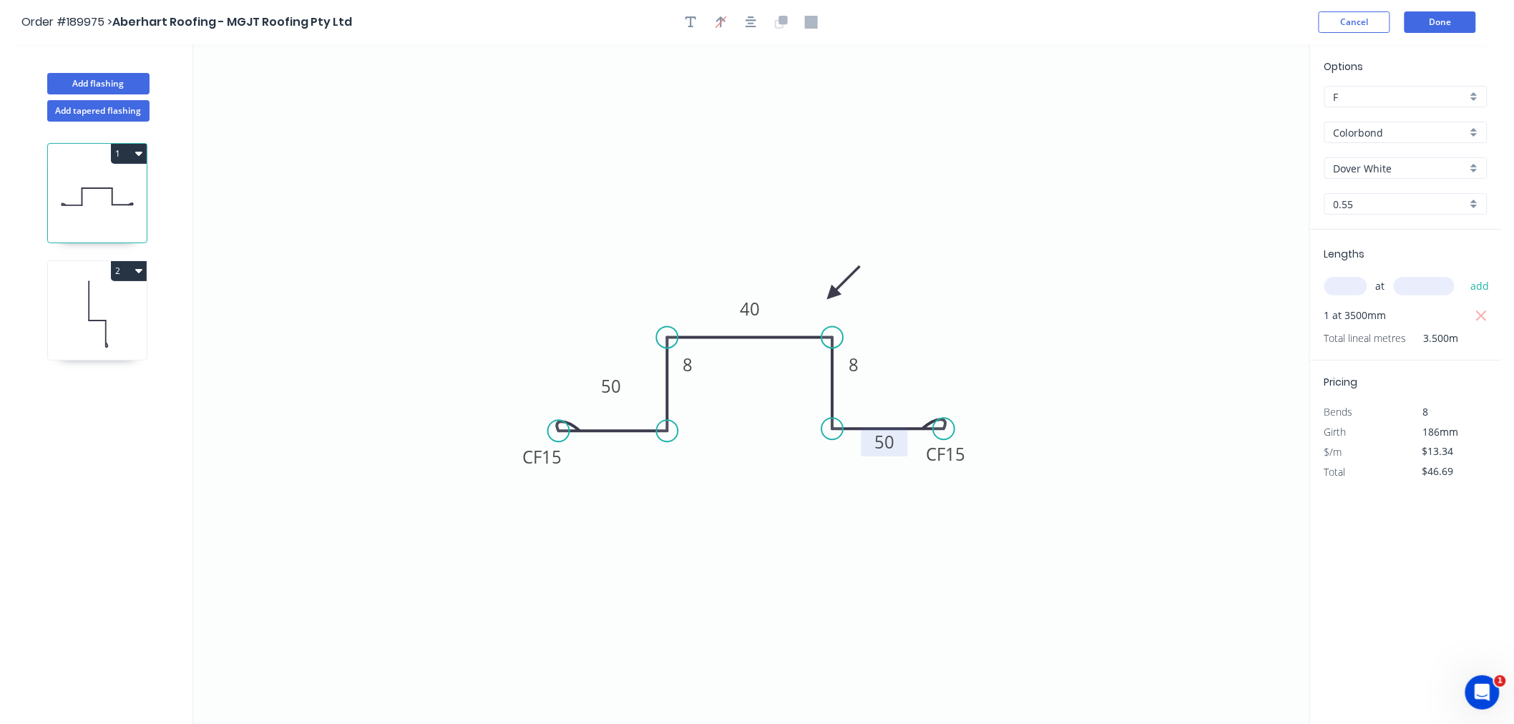
drag, startPoint x: 904, startPoint y: 398, endPoint x: 900, endPoint y: 451, distance: 53.1
click at [900, 451] on rect at bounding box center [884, 442] width 46 height 29
click at [1436, 24] on button "Done" at bounding box center [1440, 21] width 72 height 21
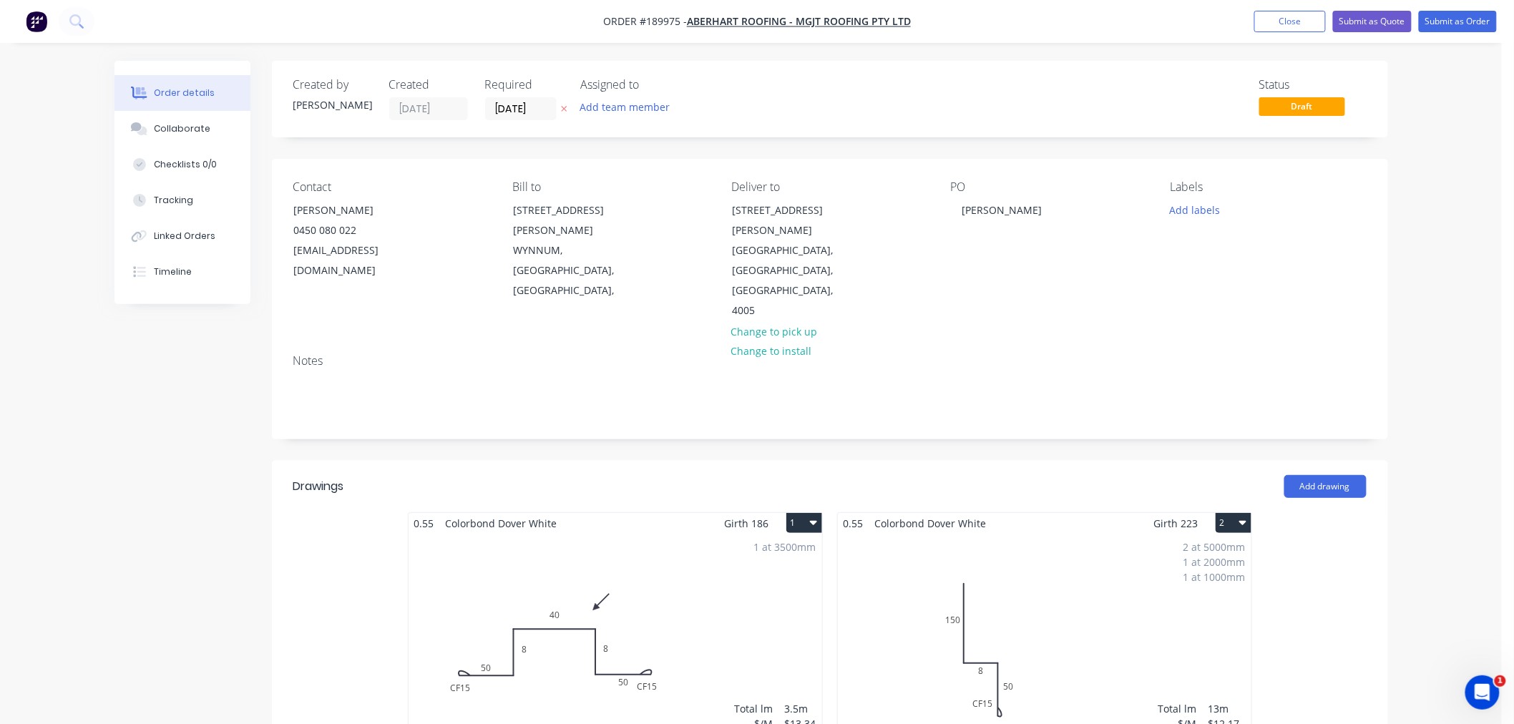
click at [689, 558] on div "1 at 3500mm Total lm $/M Total 3.5m $13.34 $46.69" at bounding box center [614, 643] width 413 height 218
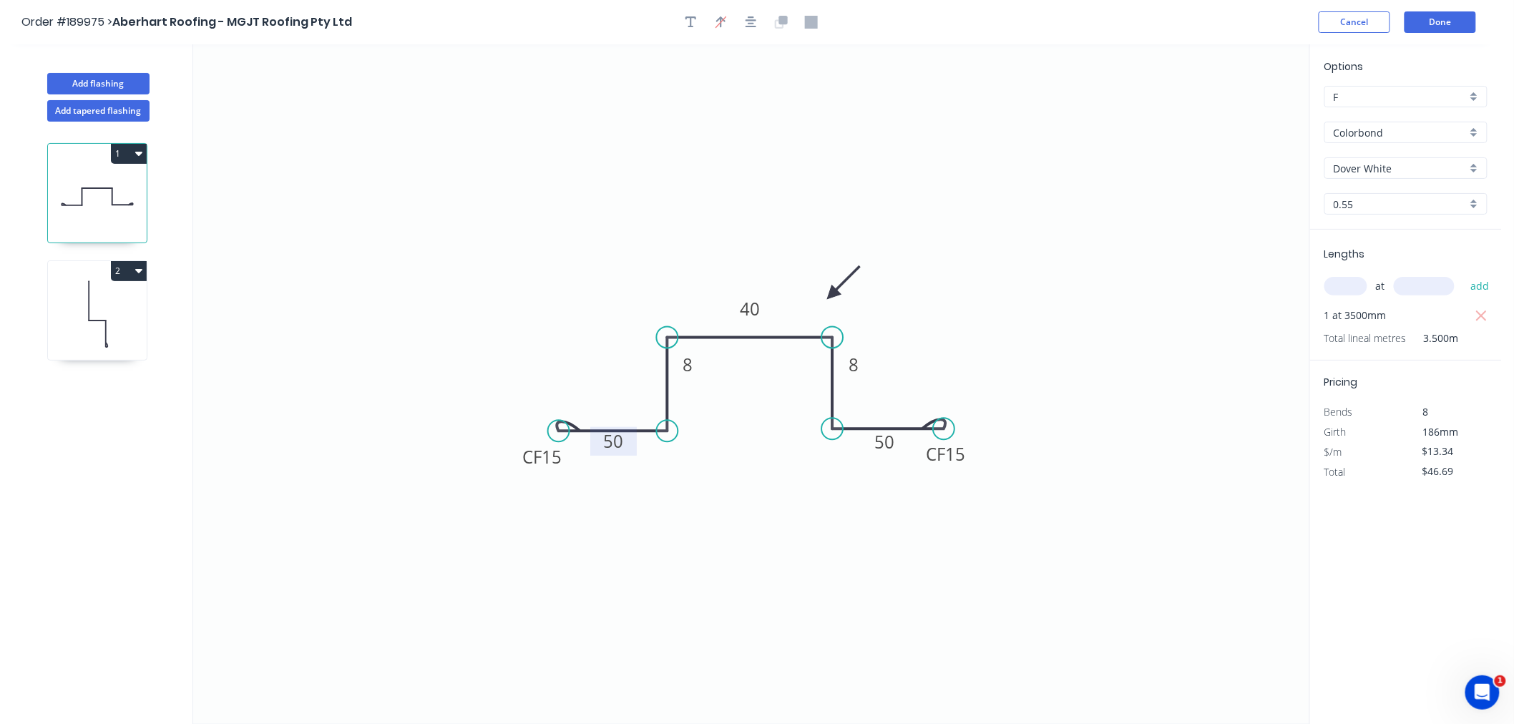
drag, startPoint x: 630, startPoint y: 384, endPoint x: 632, endPoint y: 439, distance: 55.1
click at [632, 439] on rect at bounding box center [613, 441] width 46 height 29
click at [567, 463] on rect at bounding box center [539, 453] width 57 height 29
click at [752, 19] on icon "button" at bounding box center [750, 22] width 11 height 13
drag, startPoint x: 556, startPoint y: 432, endPoint x: 544, endPoint y: 432, distance: 12.9
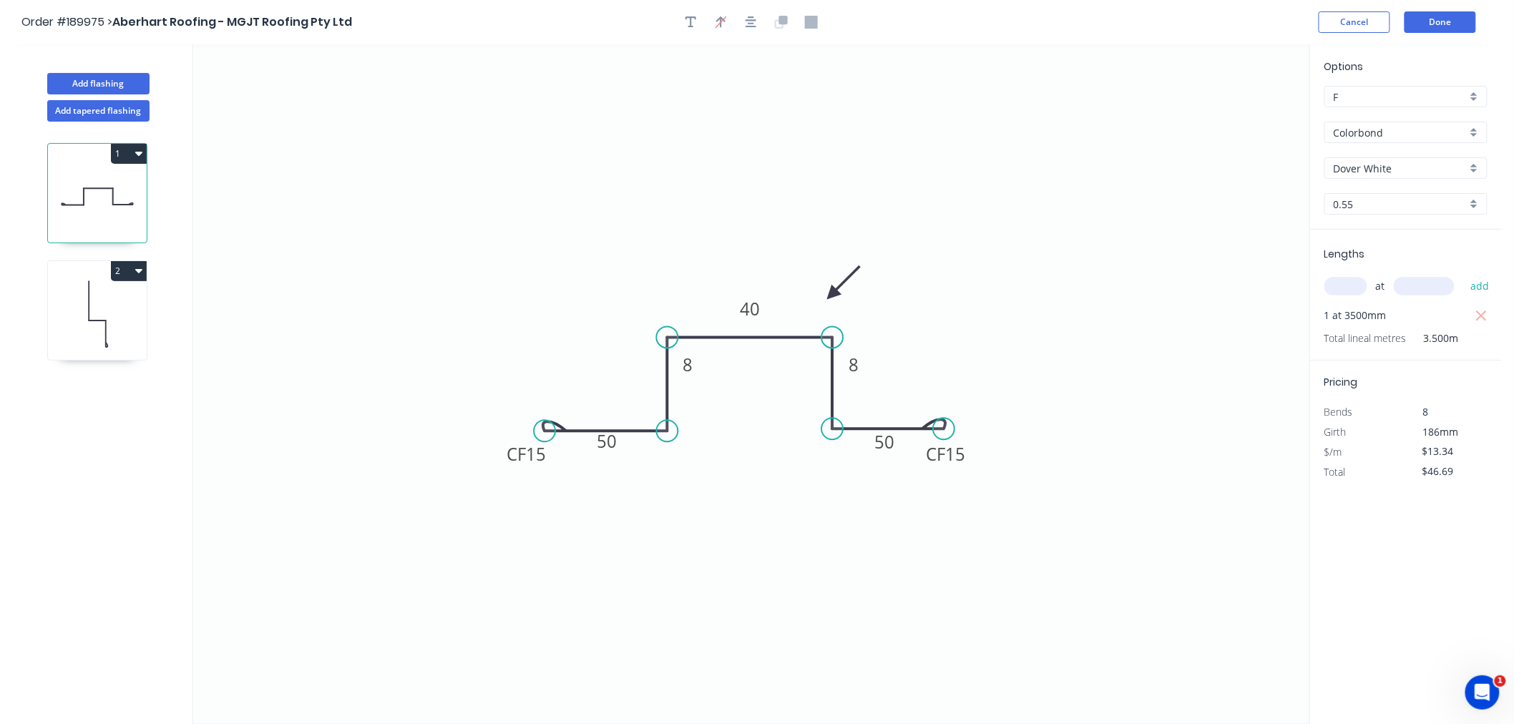
click at [544, 432] on circle at bounding box center [544, 430] width 21 height 21
drag, startPoint x: 942, startPoint y: 426, endPoint x: 953, endPoint y: 424, distance: 11.5
click at [953, 424] on circle at bounding box center [953, 428] width 21 height 21
click at [748, 20] on icon "button" at bounding box center [750, 22] width 11 height 13
click at [1459, 19] on button "Done" at bounding box center [1440, 21] width 72 height 21
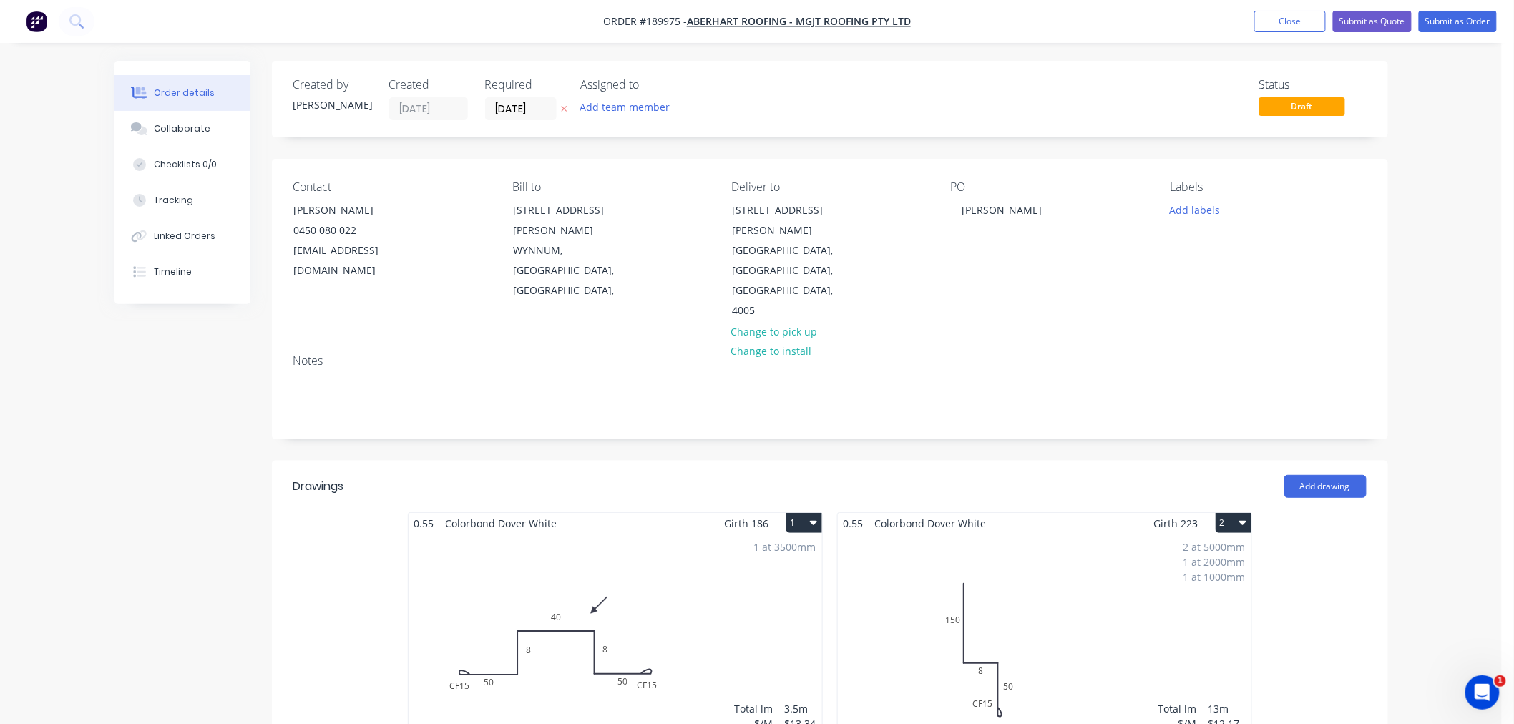
click at [730, 565] on div "1 at 3500mm Total lm $/M Total 3.5m $13.34 $46.69" at bounding box center [614, 643] width 413 height 218
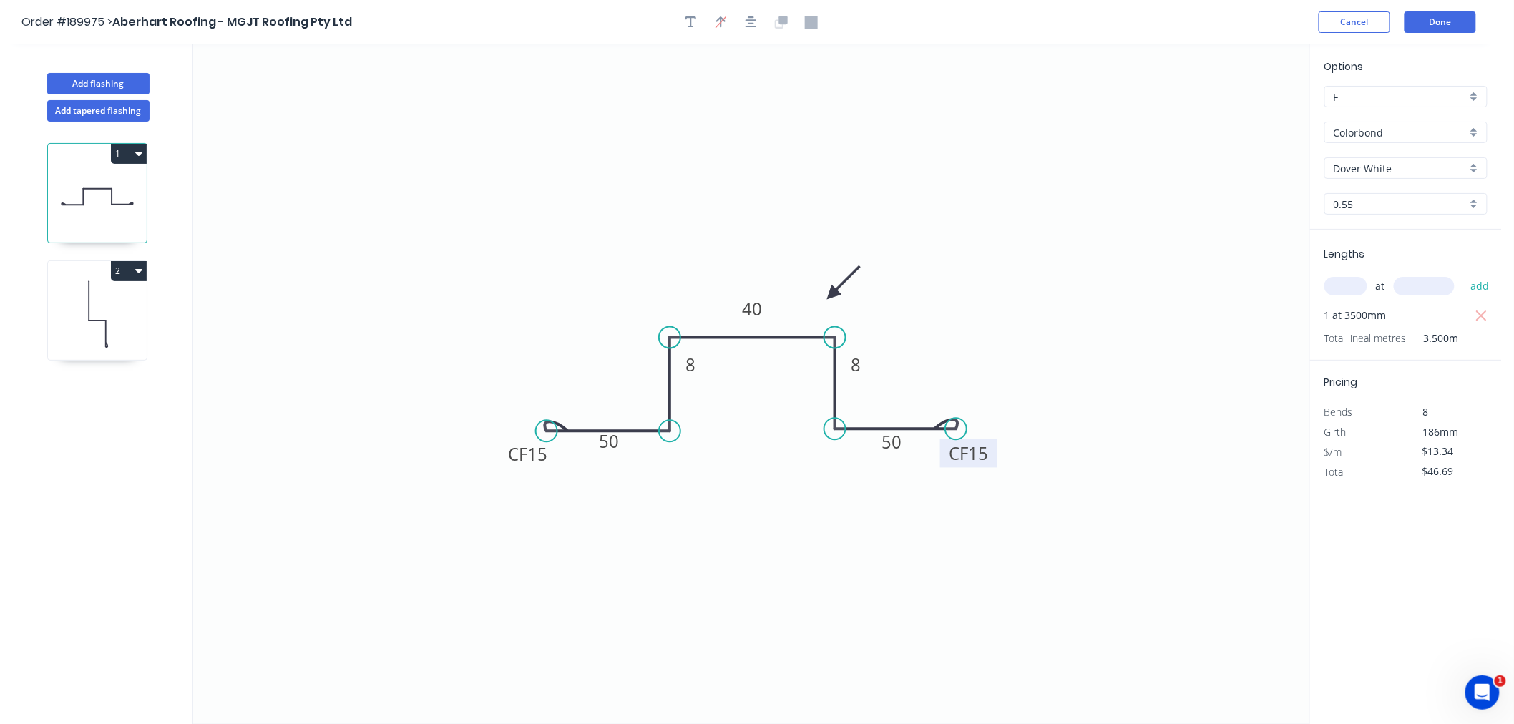
drag, startPoint x: 982, startPoint y: 456, endPoint x: 993, endPoint y: 456, distance: 10.8
click at [993, 456] on rect at bounding box center [968, 452] width 57 height 29
click at [1453, 22] on button "Done" at bounding box center [1440, 21] width 72 height 21
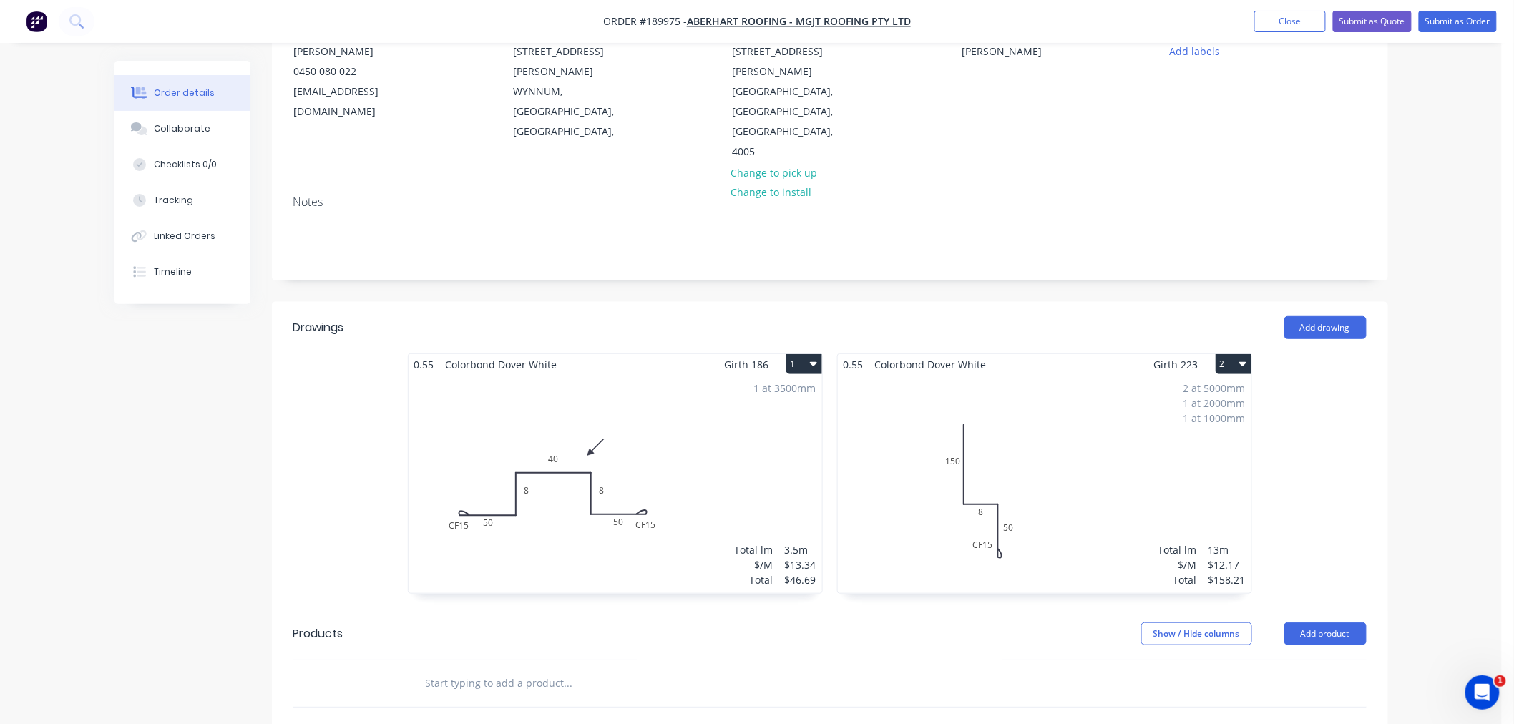
click at [1075, 441] on div "2 at 5000mm 1 at 2000mm 1 at 1000mm Total lm $/M Total 13m $12.17 $158.21" at bounding box center [1044, 484] width 413 height 218
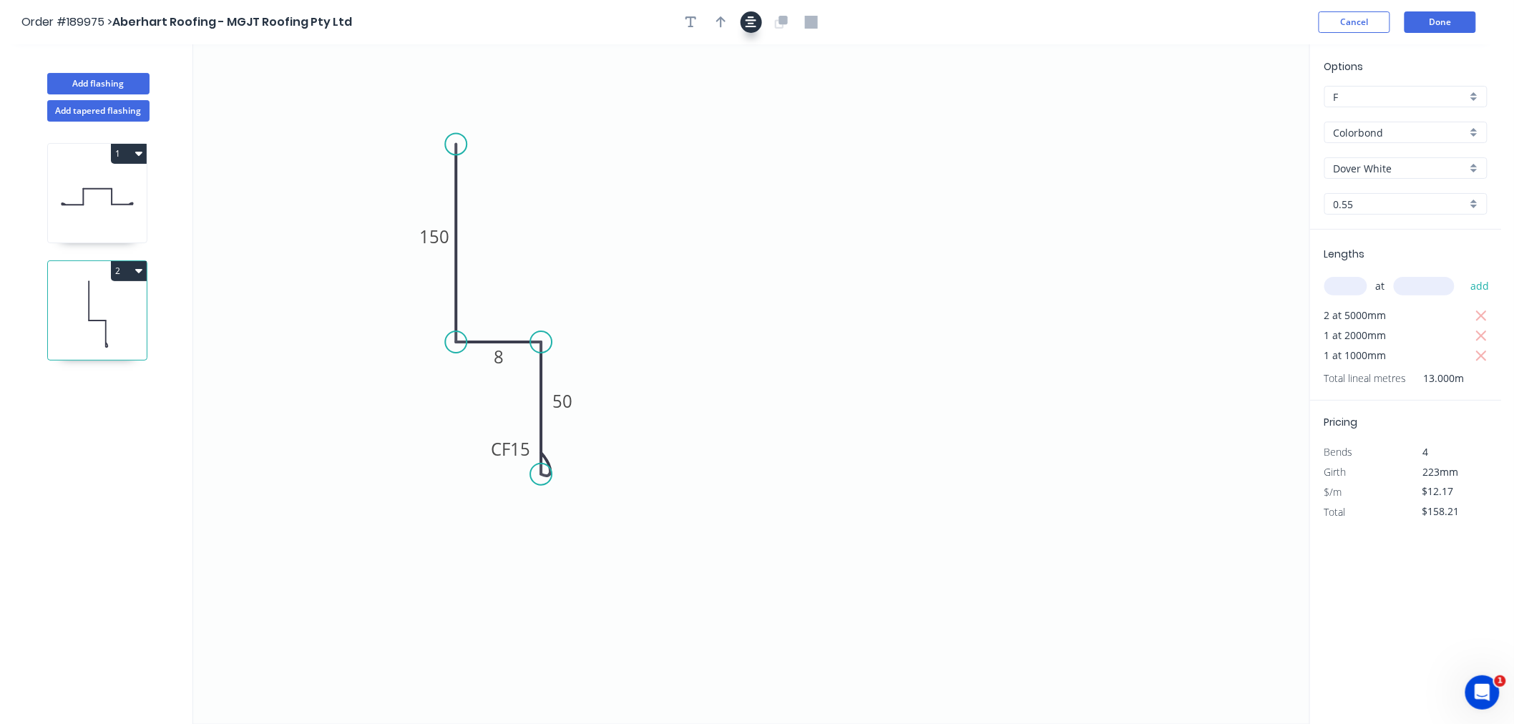
click at [752, 19] on icon "button" at bounding box center [750, 22] width 11 height 13
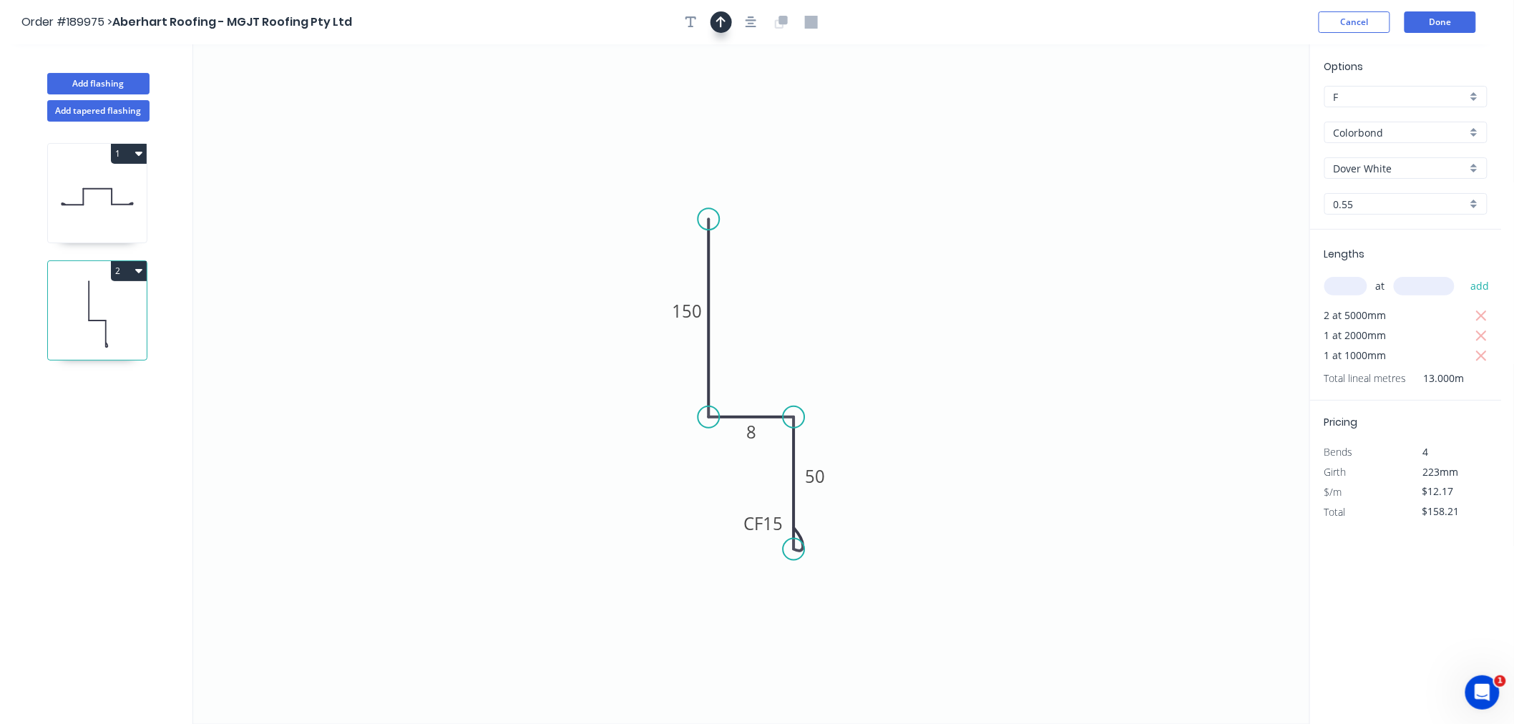
click at [725, 24] on icon "button" at bounding box center [721, 22] width 10 height 13
drag, startPoint x: 1245, startPoint y: 119, endPoint x: 936, endPoint y: 217, distance: 324.0
click at [797, 244] on icon "0 150 8 CF 15 50" at bounding box center [751, 384] width 1116 height 680
drag, startPoint x: 1234, startPoint y: 112, endPoint x: 770, endPoint y: 298, distance: 499.4
click at [770, 298] on icon at bounding box center [770, 281] width 13 height 46
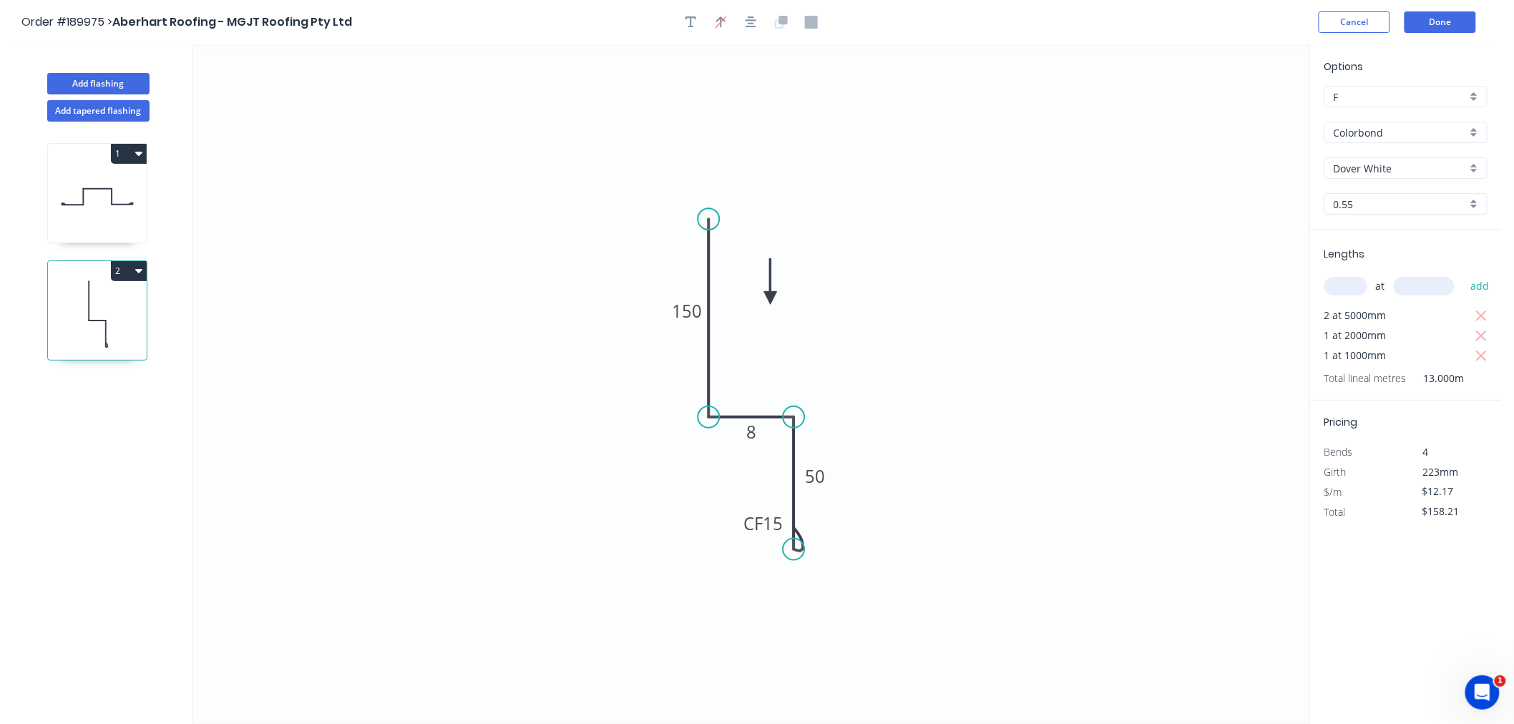
click at [770, 298] on icon at bounding box center [770, 281] width 13 height 46
drag, startPoint x: 771, startPoint y: 296, endPoint x: 780, endPoint y: 306, distance: 13.7
click at [780, 306] on icon at bounding box center [791, 293] width 41 height 41
click at [752, 19] on icon "button" at bounding box center [750, 21] width 11 height 11
click at [956, 25] on div "Order #189975 > Aberhart Roofing - MGJT Roofing Pty Ltd Cancel Done" at bounding box center [750, 21] width 1458 height 21
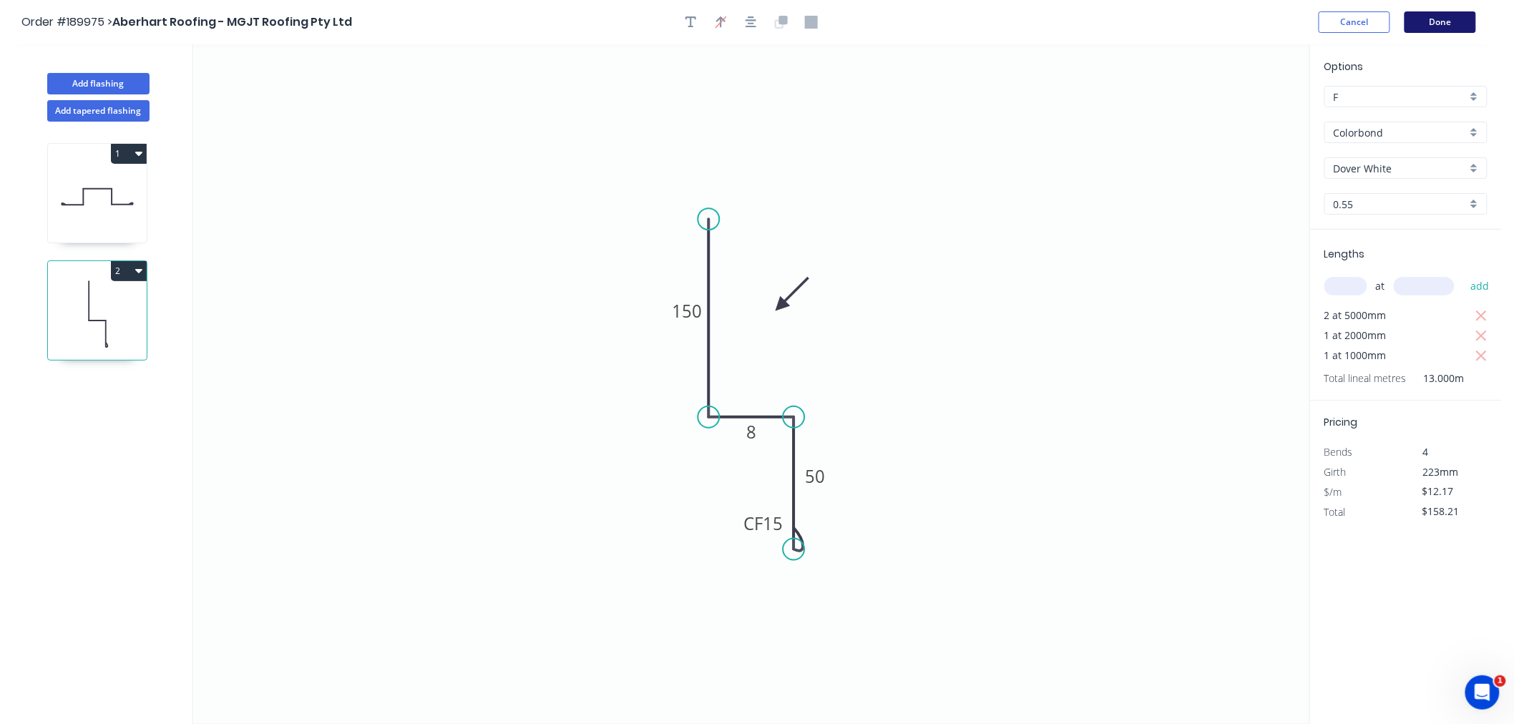
click at [1434, 16] on button "Done" at bounding box center [1440, 21] width 72 height 21
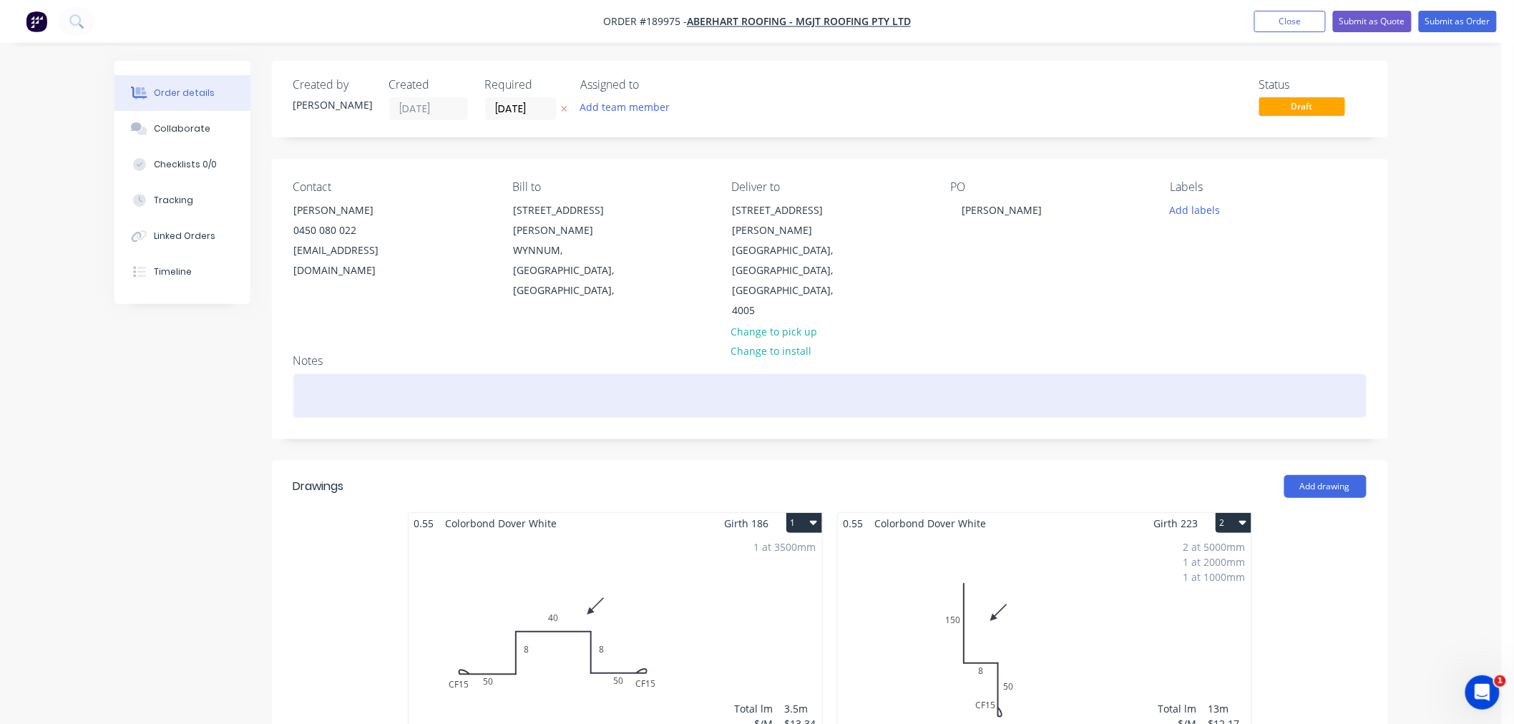
click at [394, 374] on div at bounding box center [829, 396] width 1073 height 44
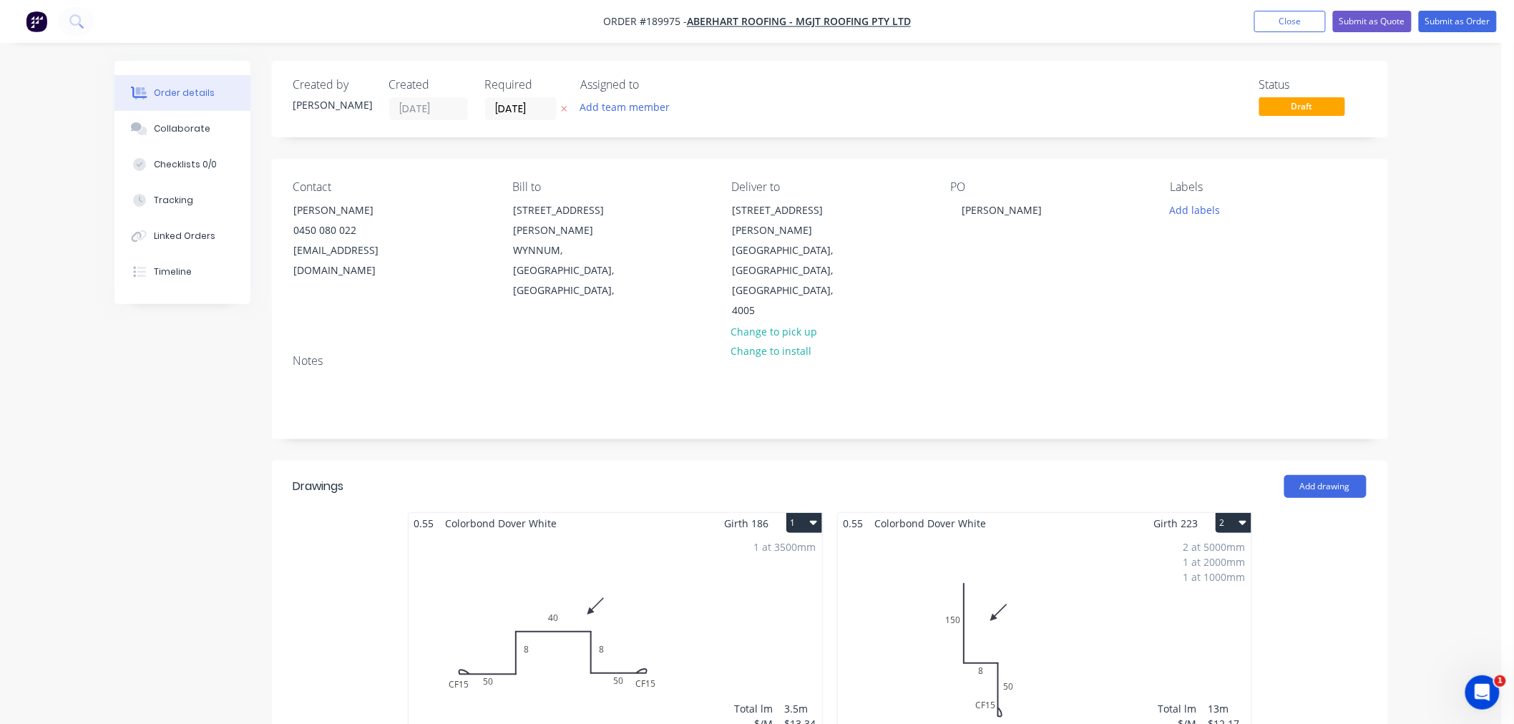
click at [1082, 549] on div "2 at 5000mm 1 at 2000mm 1 at 1000mm Total lm $/M Total 13m $12.17 $158.21" at bounding box center [1044, 643] width 413 height 218
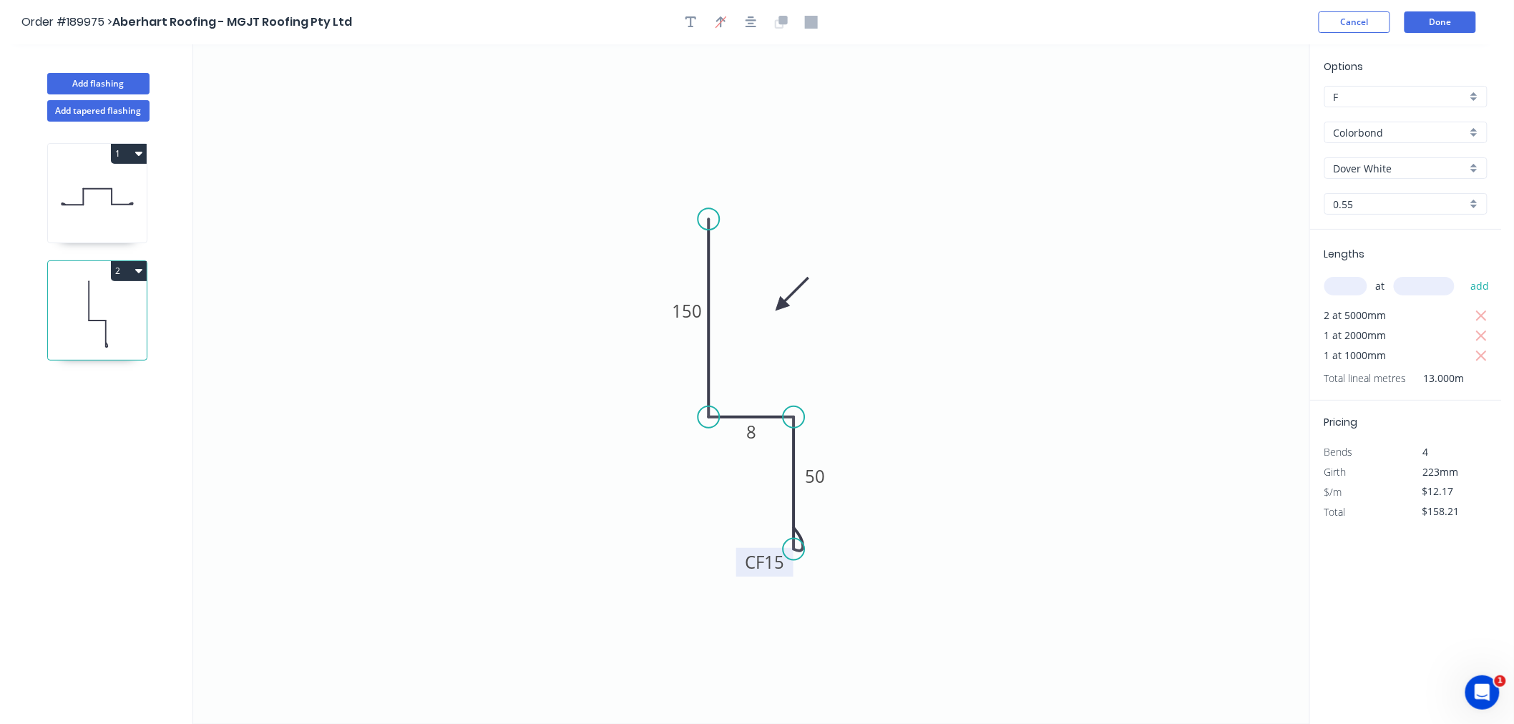
drag, startPoint x: 739, startPoint y: 530, endPoint x: 740, endPoint y: 569, distance: 38.7
click at [740, 569] on rect at bounding box center [764, 562] width 57 height 29
drag, startPoint x: 739, startPoint y: 563, endPoint x: 735, endPoint y: 532, distance: 31.1
click at [735, 532] on rect at bounding box center [760, 531] width 57 height 29
click at [752, 21] on icon "button" at bounding box center [750, 22] width 11 height 13
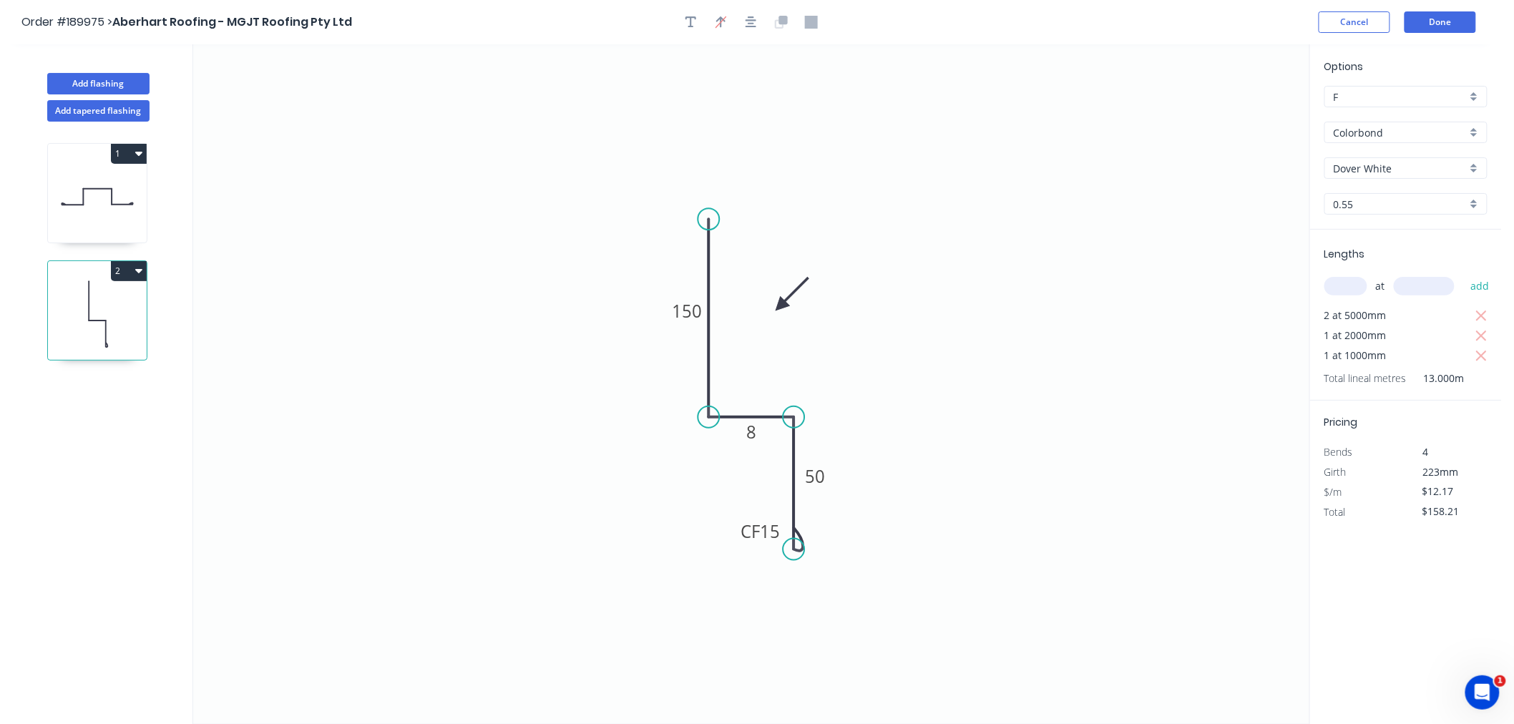
click at [1012, 31] on div "Order #189975 > Aberhart Roofing - MGJT Roofing Pty Ltd Cancel Done" at bounding box center [750, 21] width 1458 height 21
click at [1428, 21] on button "Done" at bounding box center [1440, 21] width 72 height 21
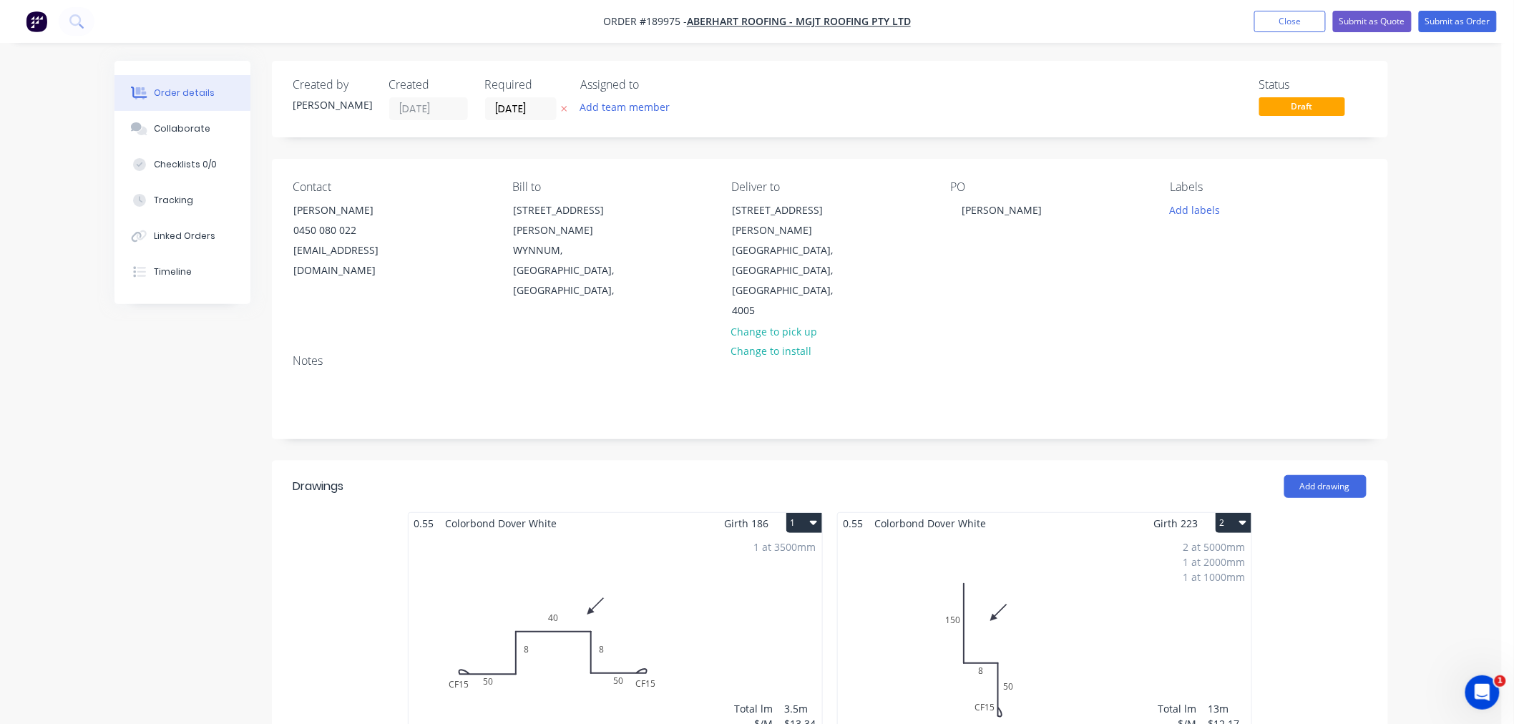
click at [1438, 313] on div "Order details Collaborate Checklists 0/0 Tracking Linked Orders Timeline Order …" at bounding box center [750, 615] width 1501 height 1231
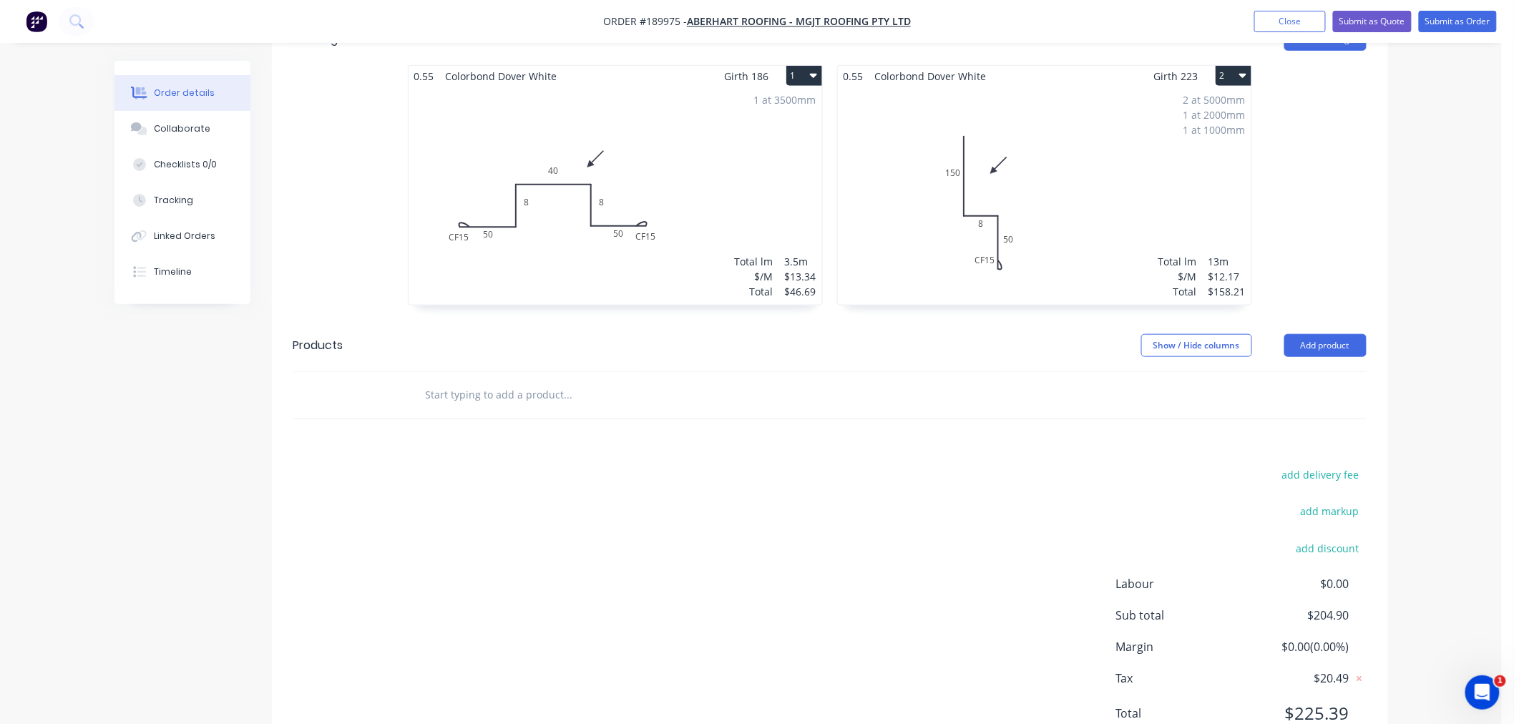
click at [1446, 405] on div "Order details Collaborate Checklists 0/0 Tracking Linked Orders Timeline Order …" at bounding box center [750, 168] width 1501 height 1231
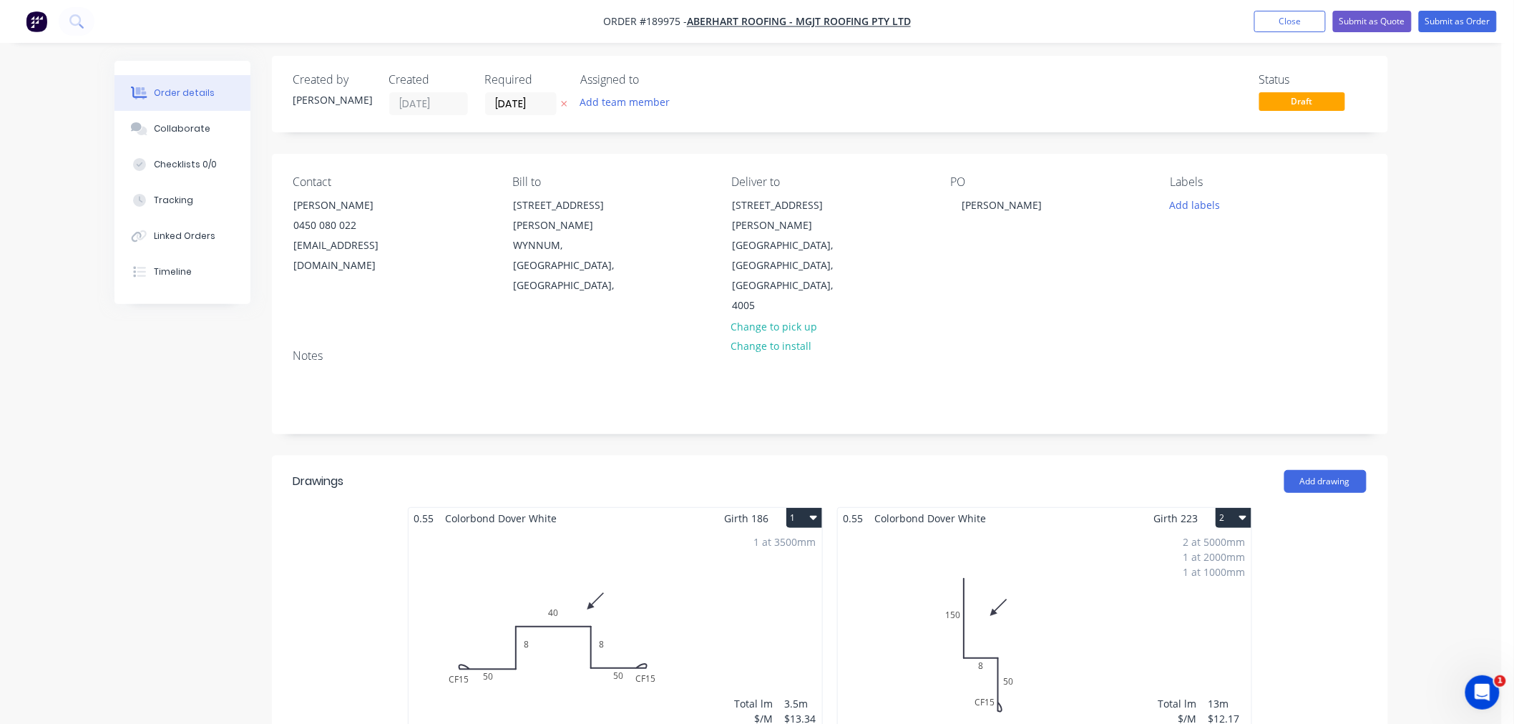
scroll to position [0, 0]
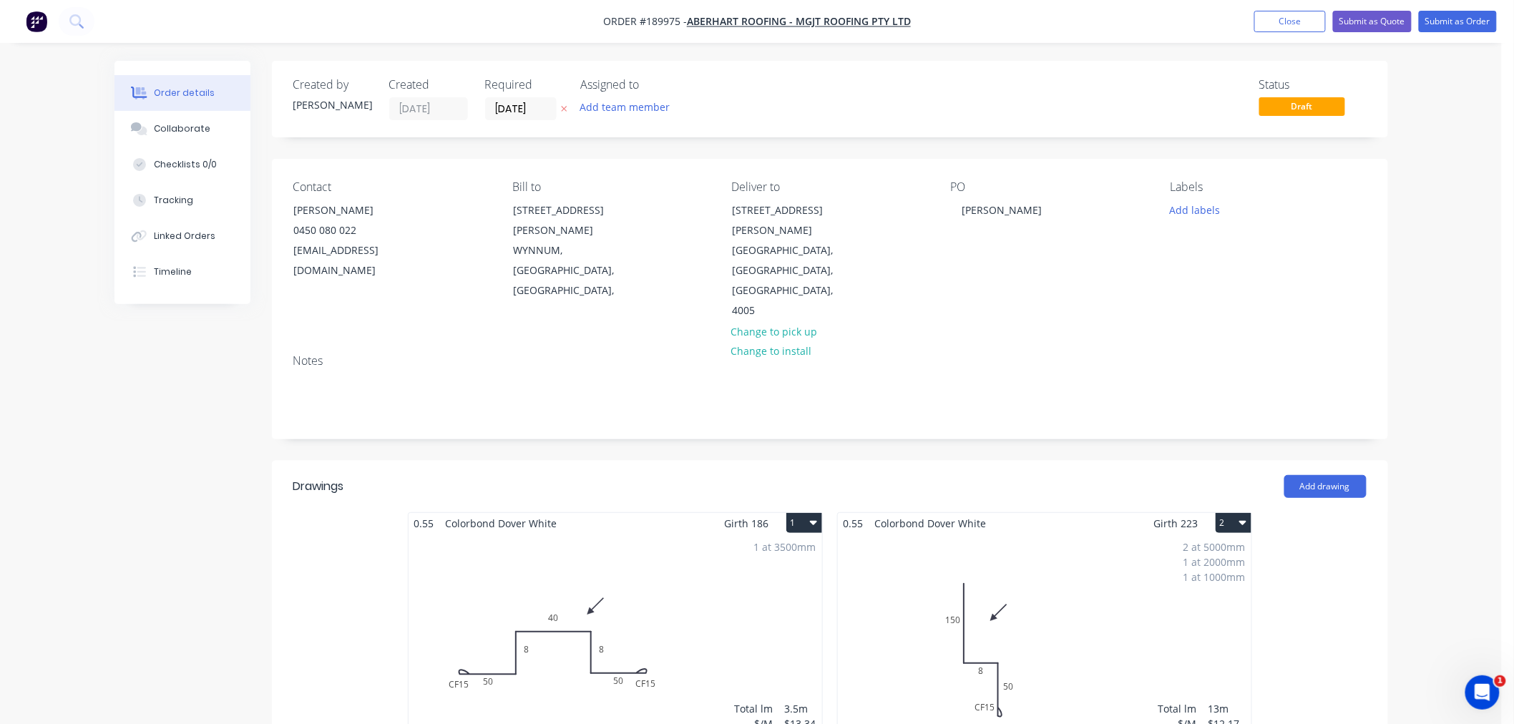
click at [1413, 247] on div "Order details Collaborate Checklists 0/0 Tracking Linked Orders Timeline Order …" at bounding box center [750, 615] width 1501 height 1231
click at [1469, 217] on div "Order details Collaborate Checklists 0/0 Tracking Linked Orders Timeline Order …" at bounding box center [750, 615] width 1501 height 1231
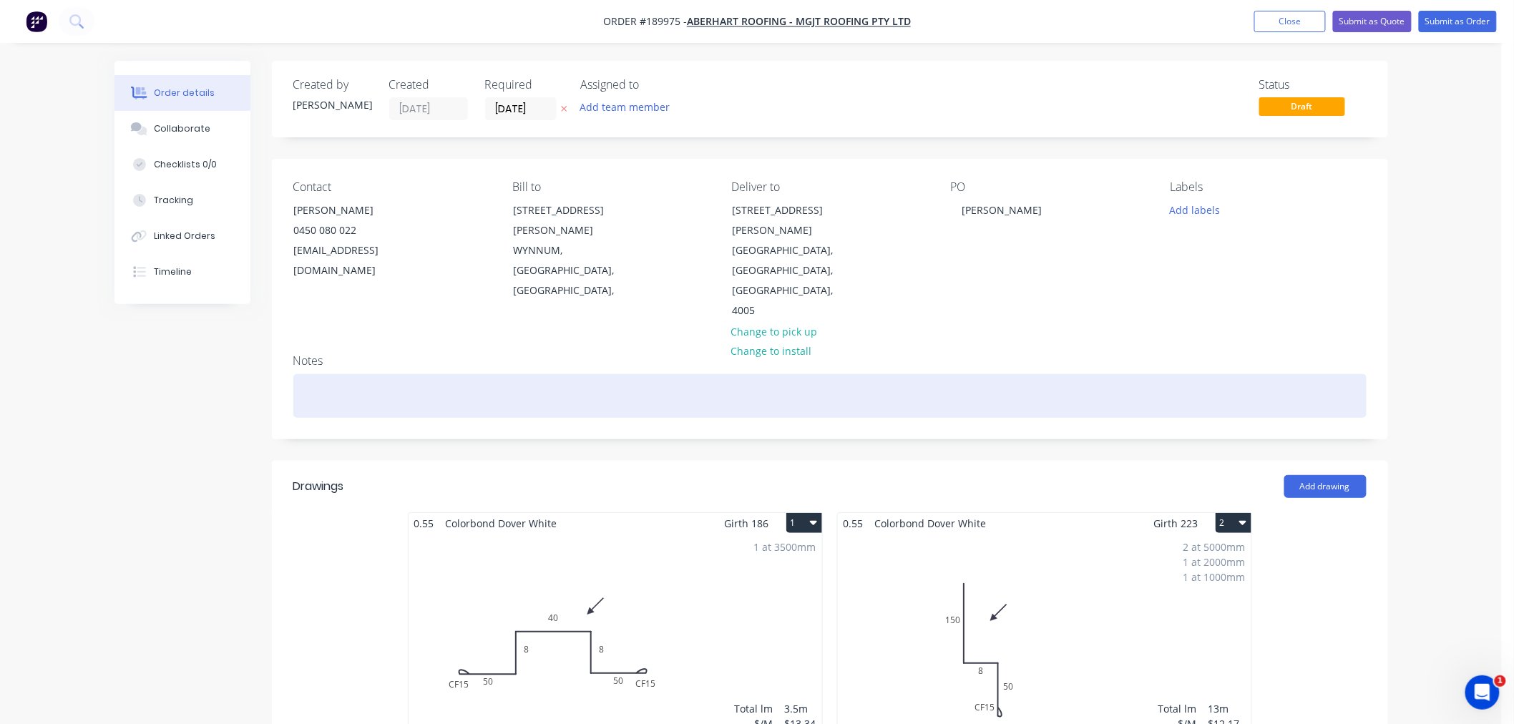
click at [628, 374] on div at bounding box center [829, 396] width 1073 height 44
click at [1267, 374] on div at bounding box center [829, 396] width 1073 height 44
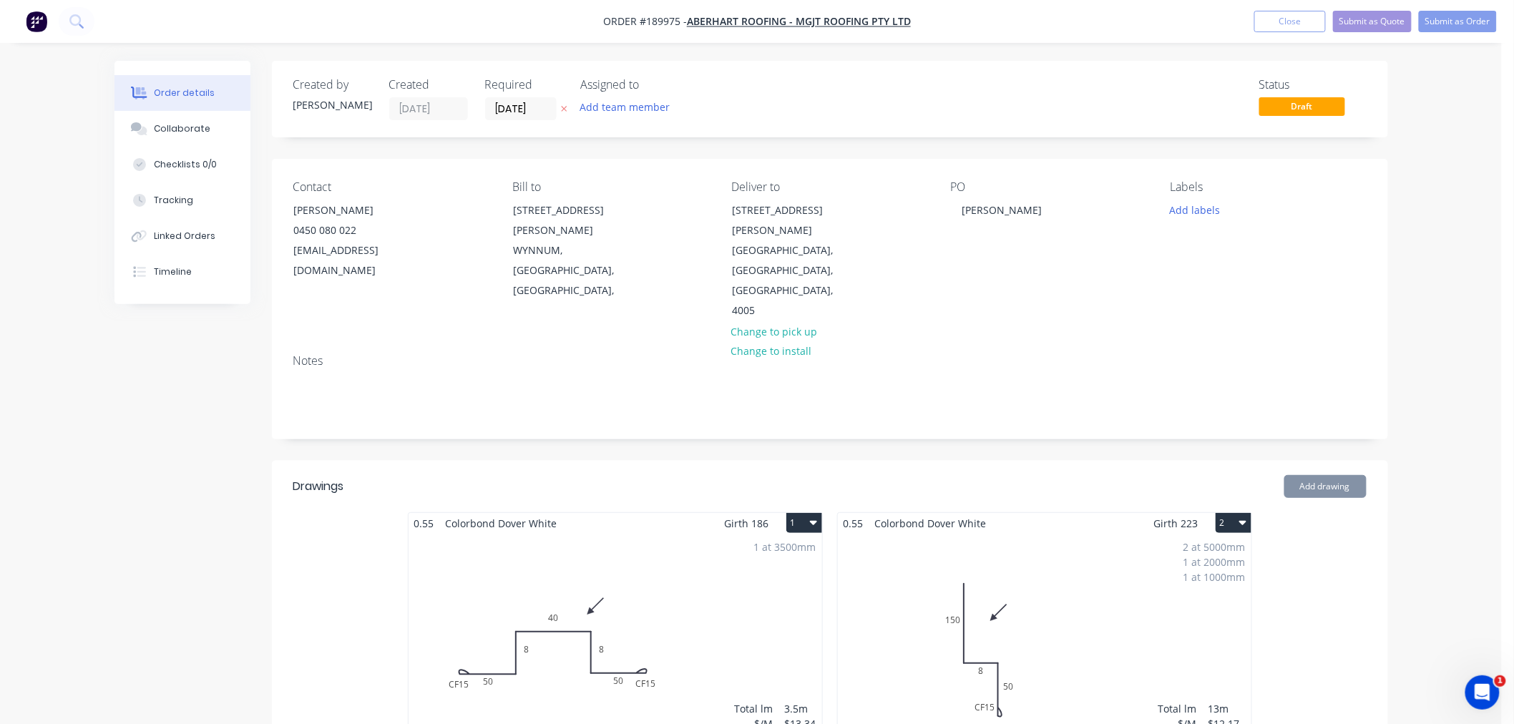
click at [1463, 210] on div "Order details Collaborate Checklists 0/0 Tracking Linked Orders Timeline Order …" at bounding box center [750, 615] width 1501 height 1231
click at [1457, 18] on button "Submit as Order" at bounding box center [1457, 21] width 78 height 21
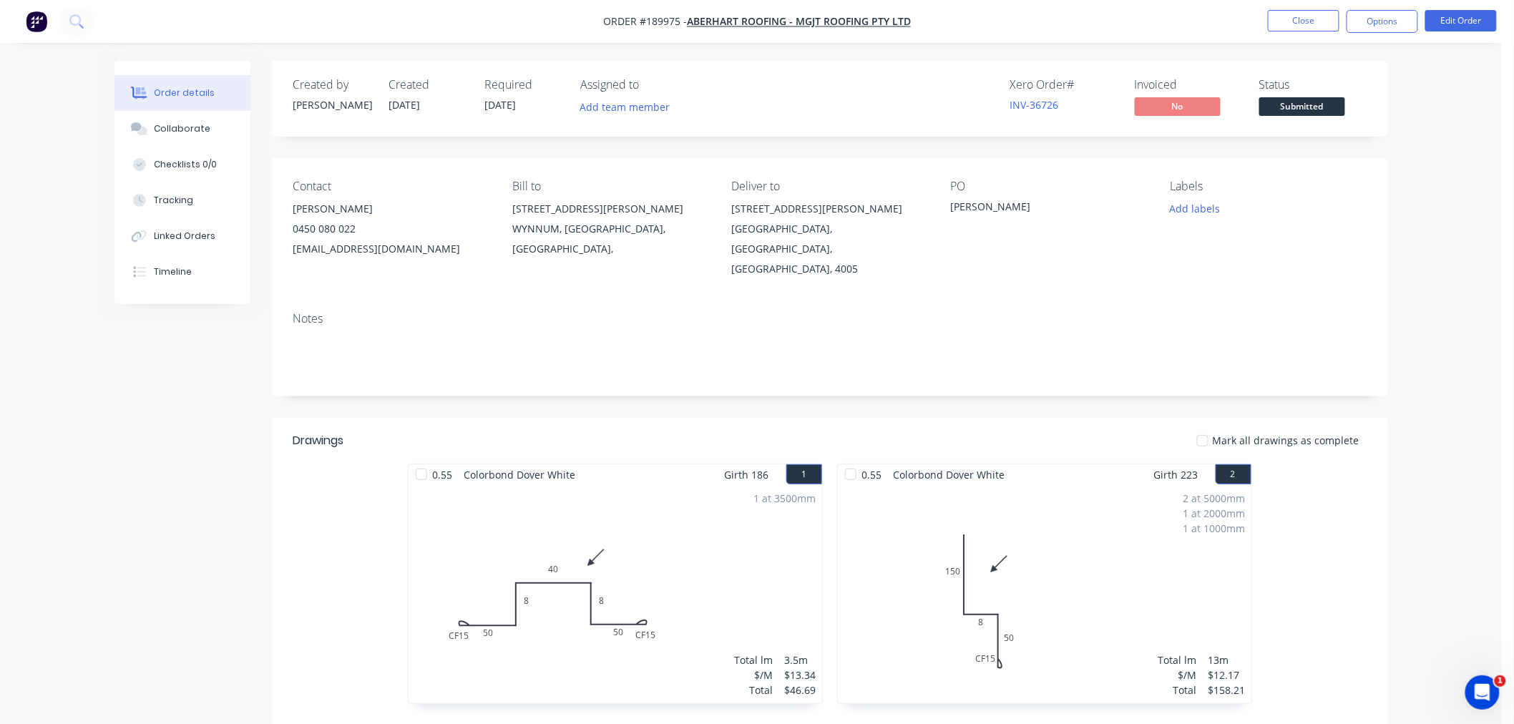
click at [1402, 313] on div "Order details Collaborate Checklists 0/0 Tracking Linked Orders Timeline Order …" at bounding box center [750, 486] width 1501 height 973
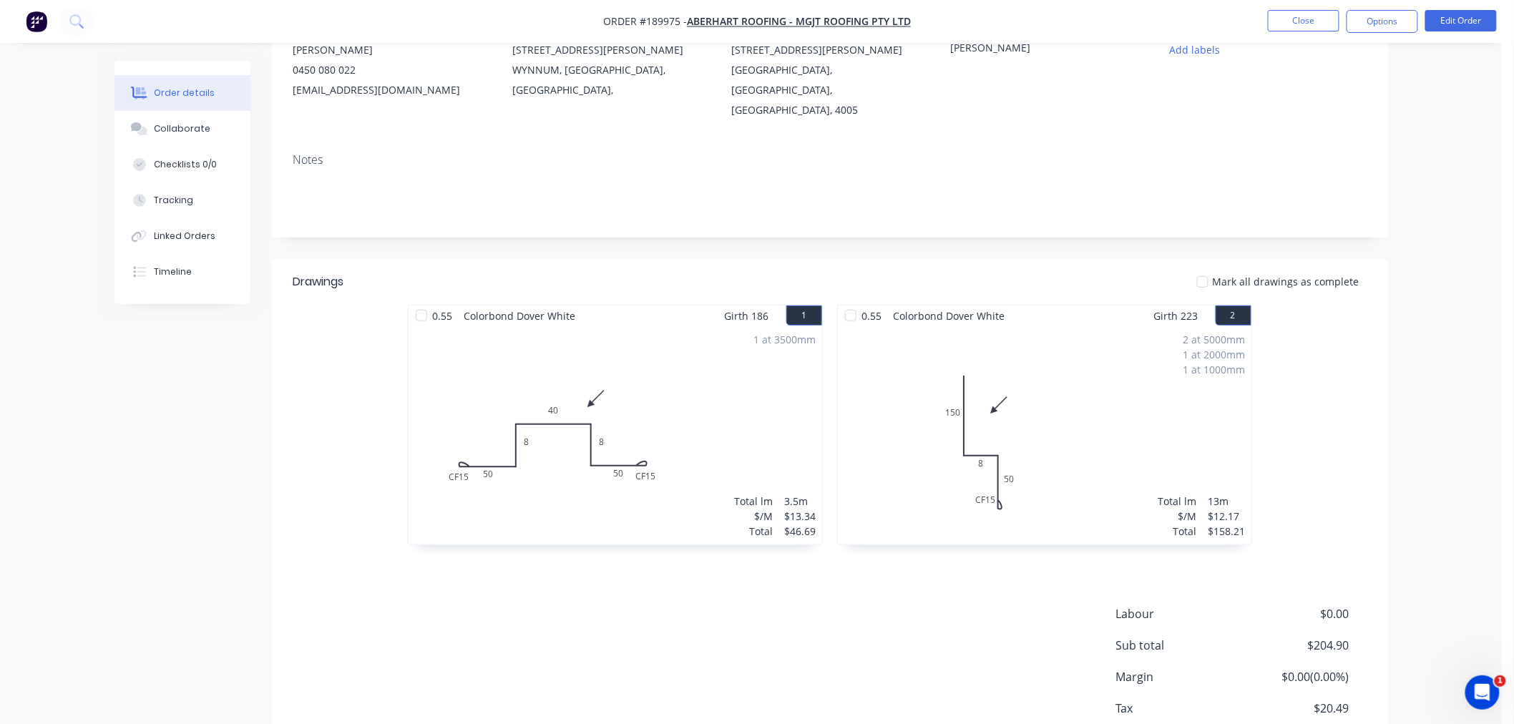
scroll to position [230, 0]
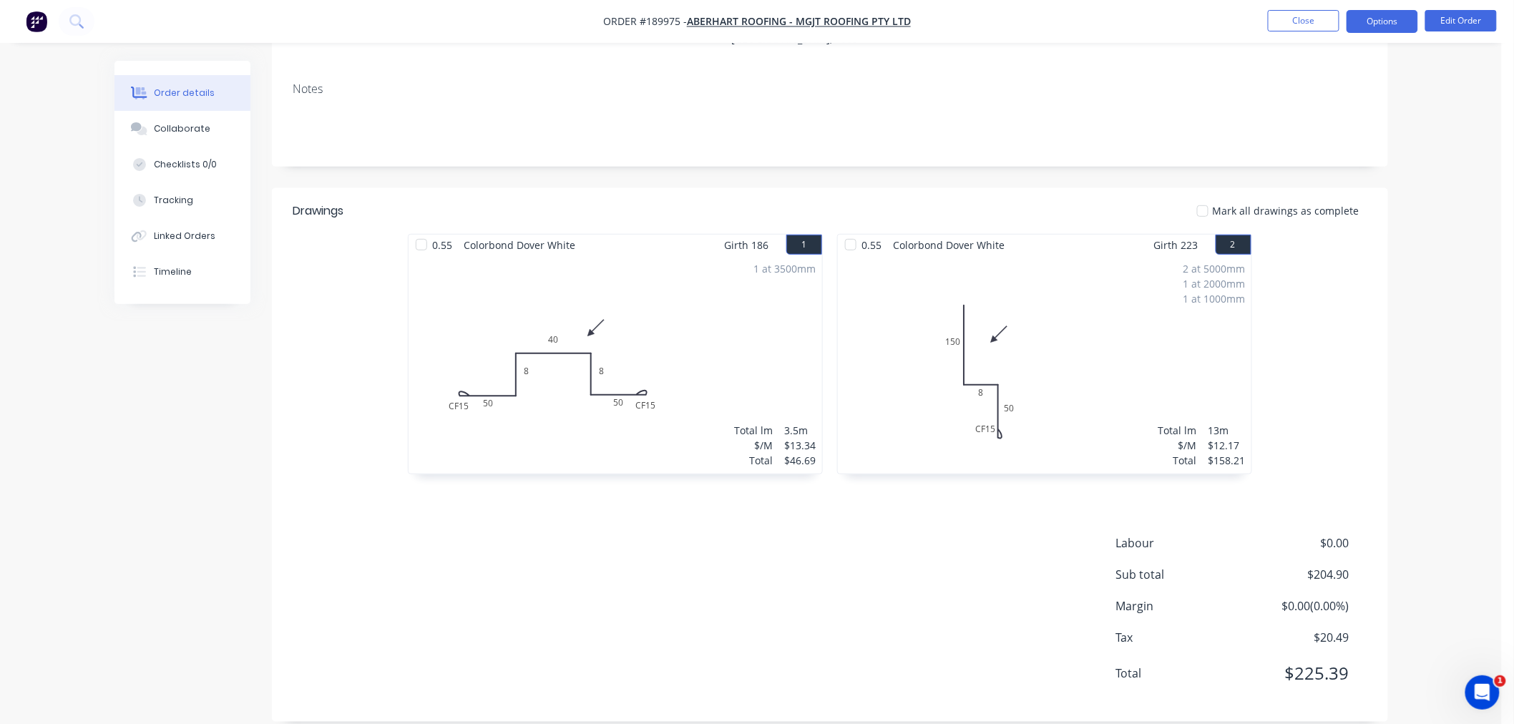
click at [1397, 19] on button "Options" at bounding box center [1382, 21] width 72 height 23
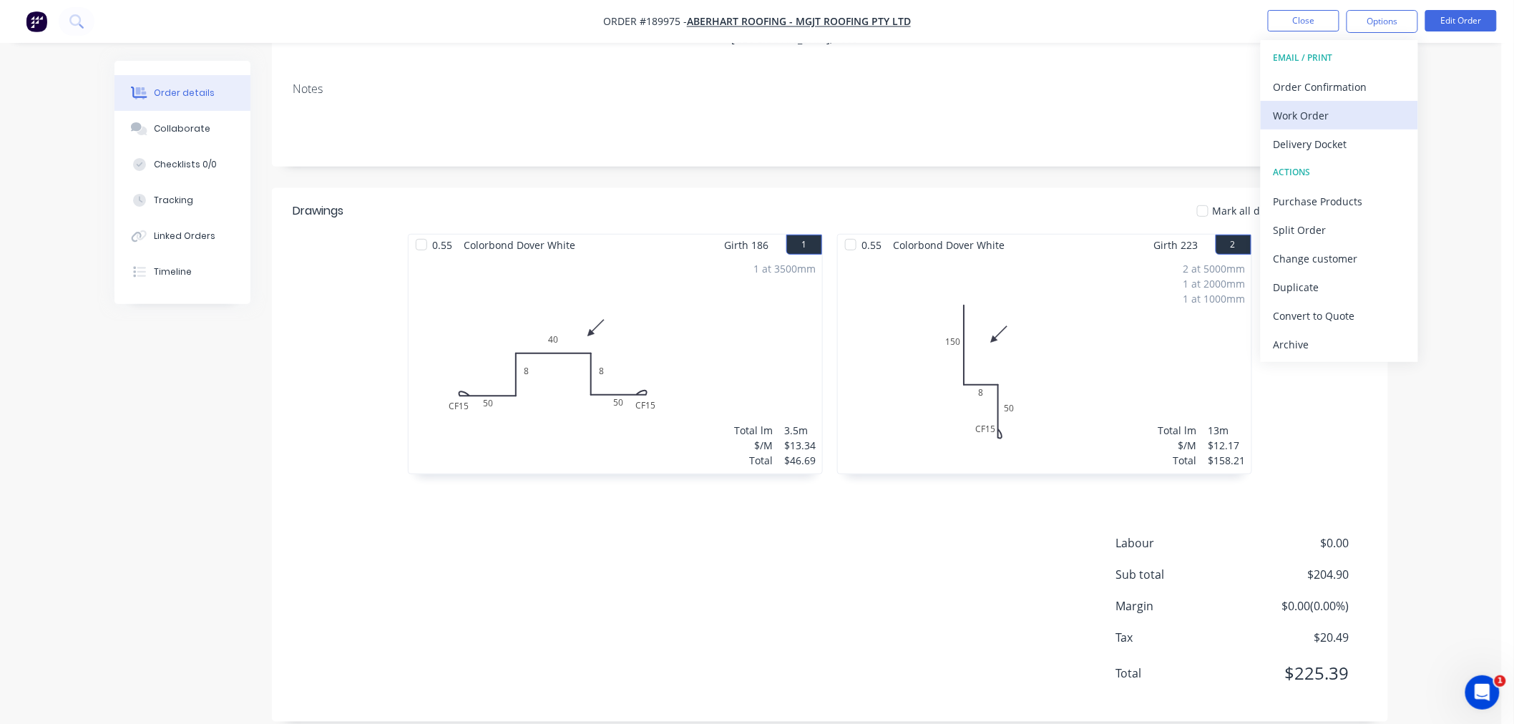
click at [1400, 116] on div "Work Order" at bounding box center [1339, 115] width 132 height 21
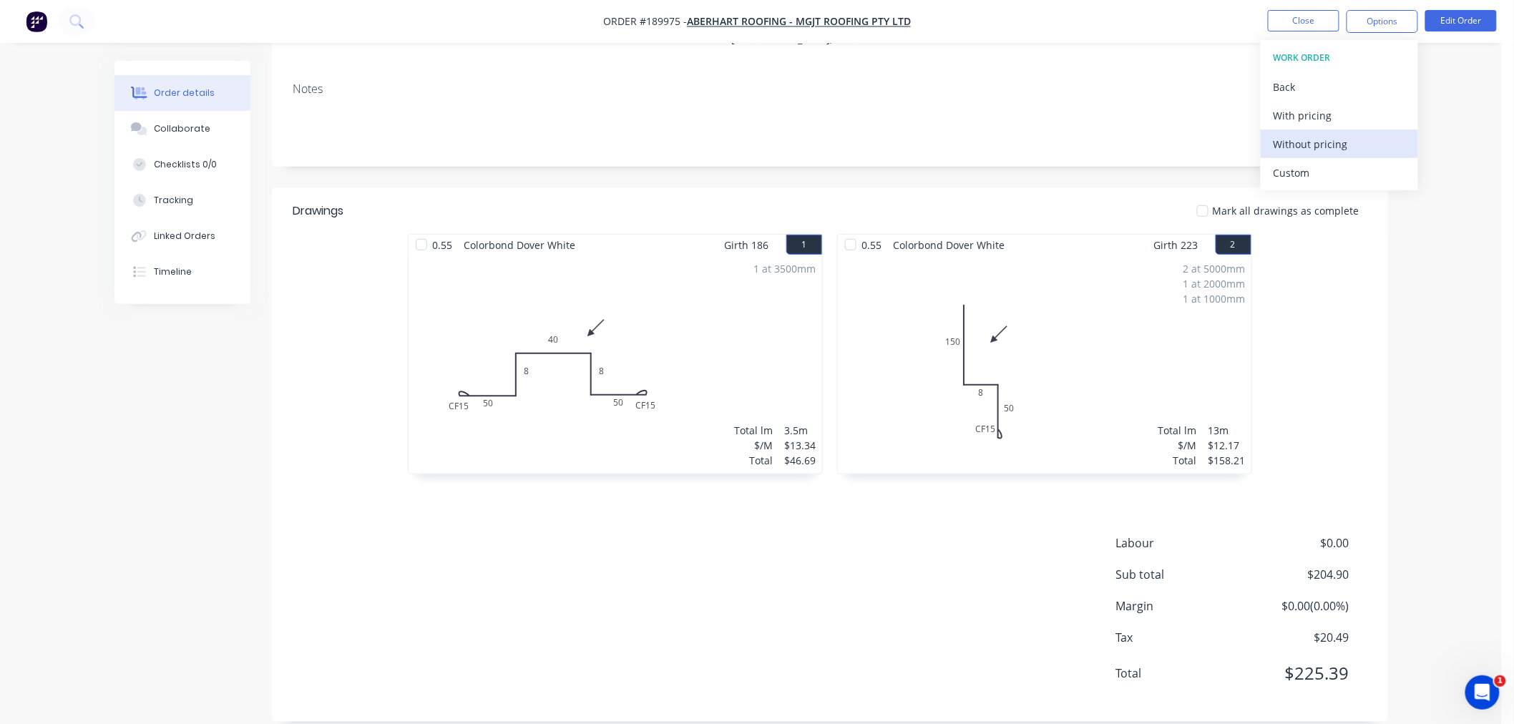
click at [1360, 145] on div "Without pricing" at bounding box center [1339, 144] width 132 height 21
click at [1035, 82] on div "Notes" at bounding box center [829, 89] width 1073 height 14
click at [1467, 20] on button "Edit Order" at bounding box center [1461, 20] width 72 height 21
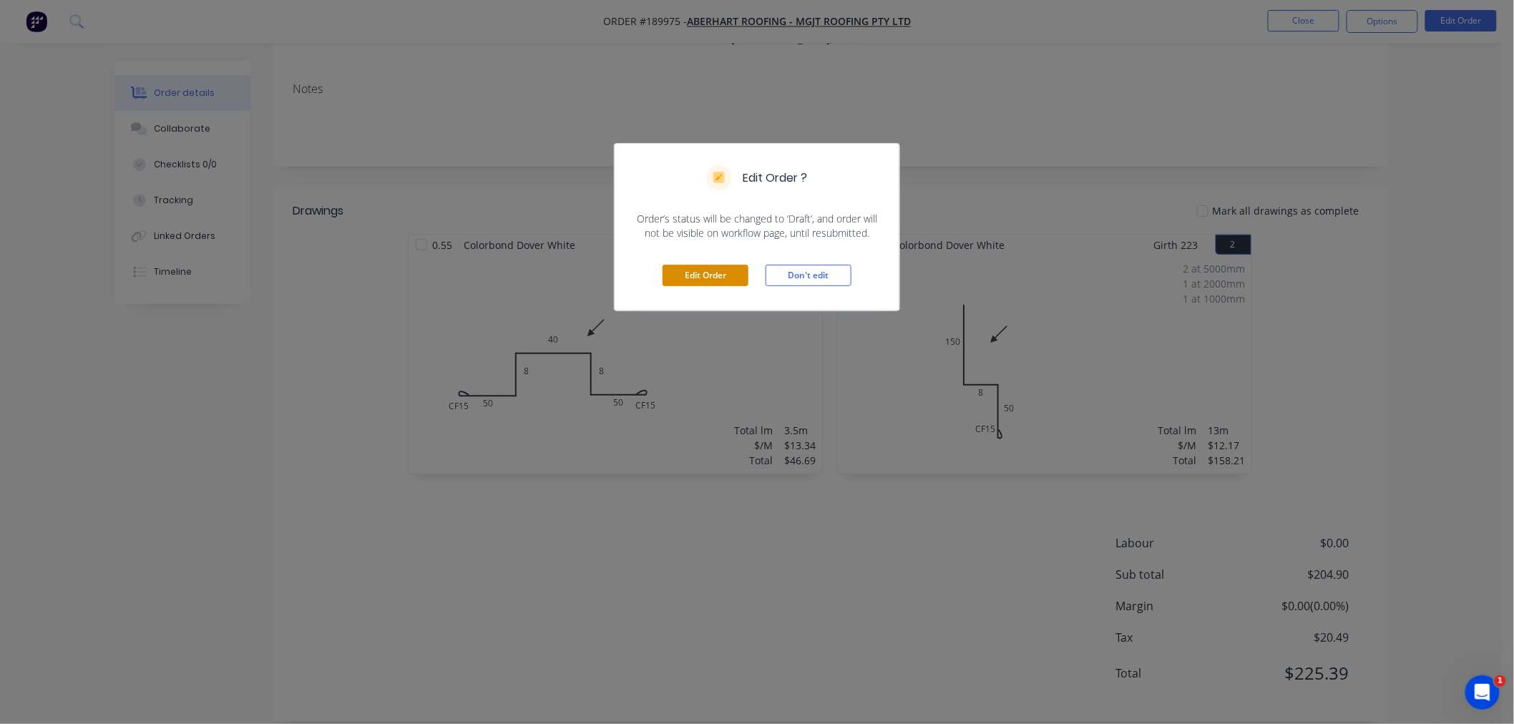
click at [712, 281] on button "Edit Order" at bounding box center [705, 275] width 86 height 21
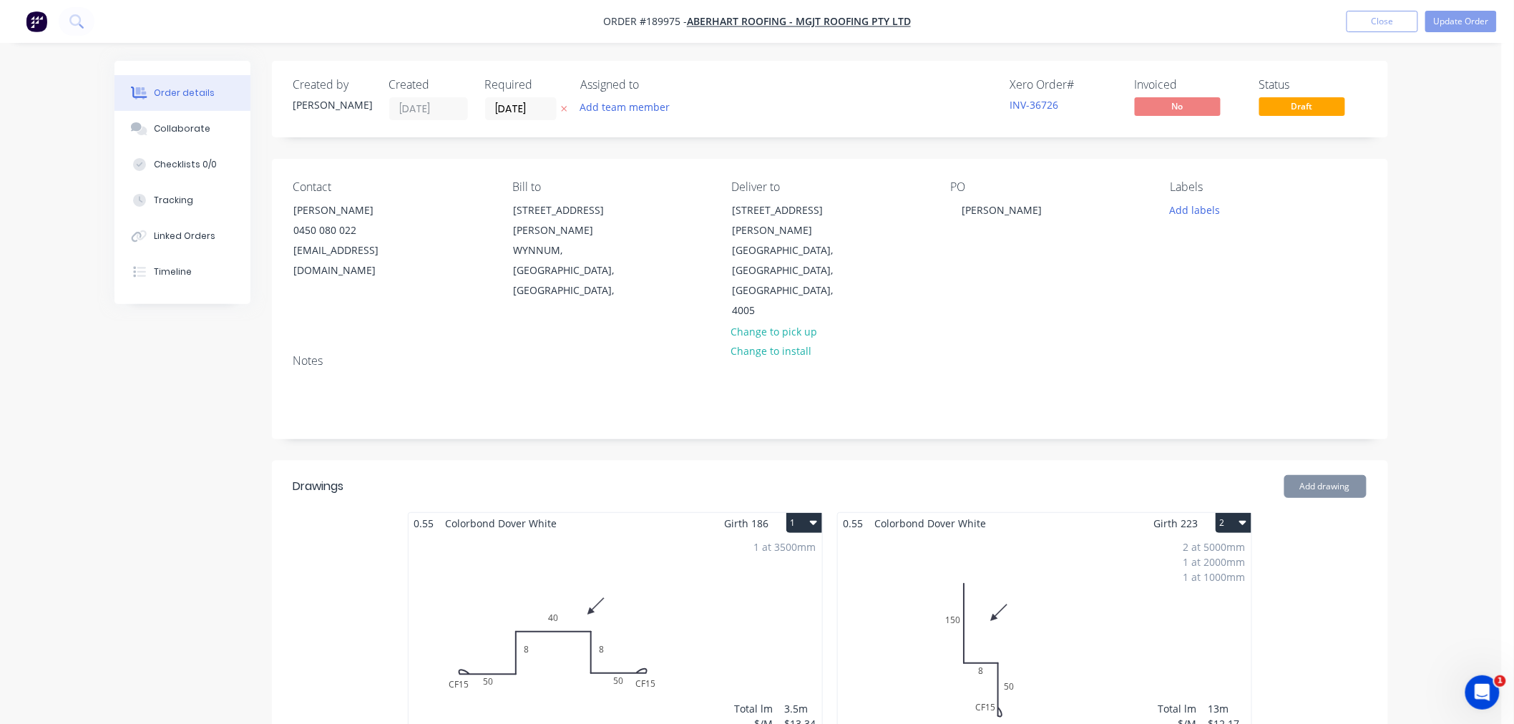
click at [1082, 534] on div "2 at 5000mm 1 at 2000mm 1 at 1000mm Total lm $/M Total 13m $12.17 $158.21" at bounding box center [1044, 643] width 413 height 218
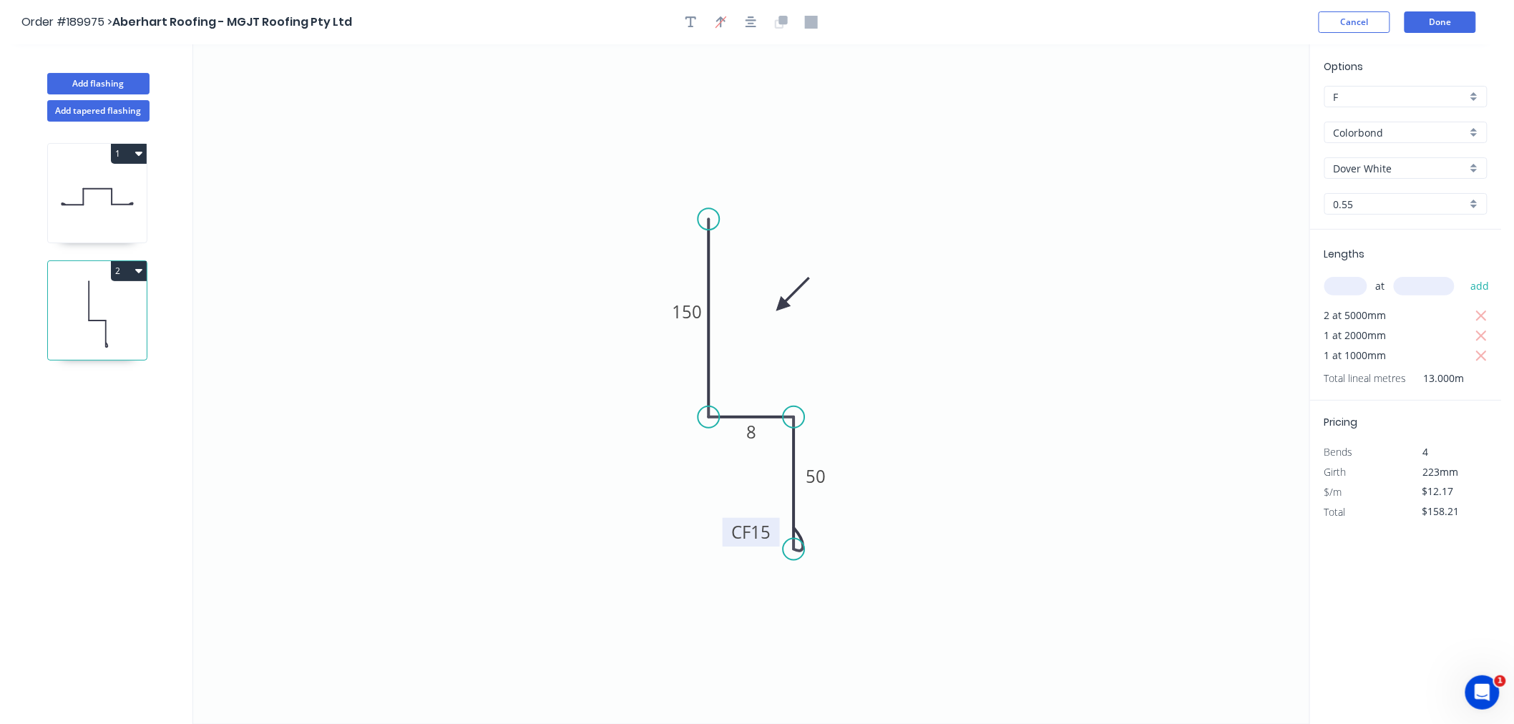
drag, startPoint x: 737, startPoint y: 539, endPoint x: 727, endPoint y: 539, distance: 9.3
click at [727, 539] on rect at bounding box center [750, 532] width 57 height 29
click at [1427, 21] on button "Done" at bounding box center [1440, 21] width 72 height 21
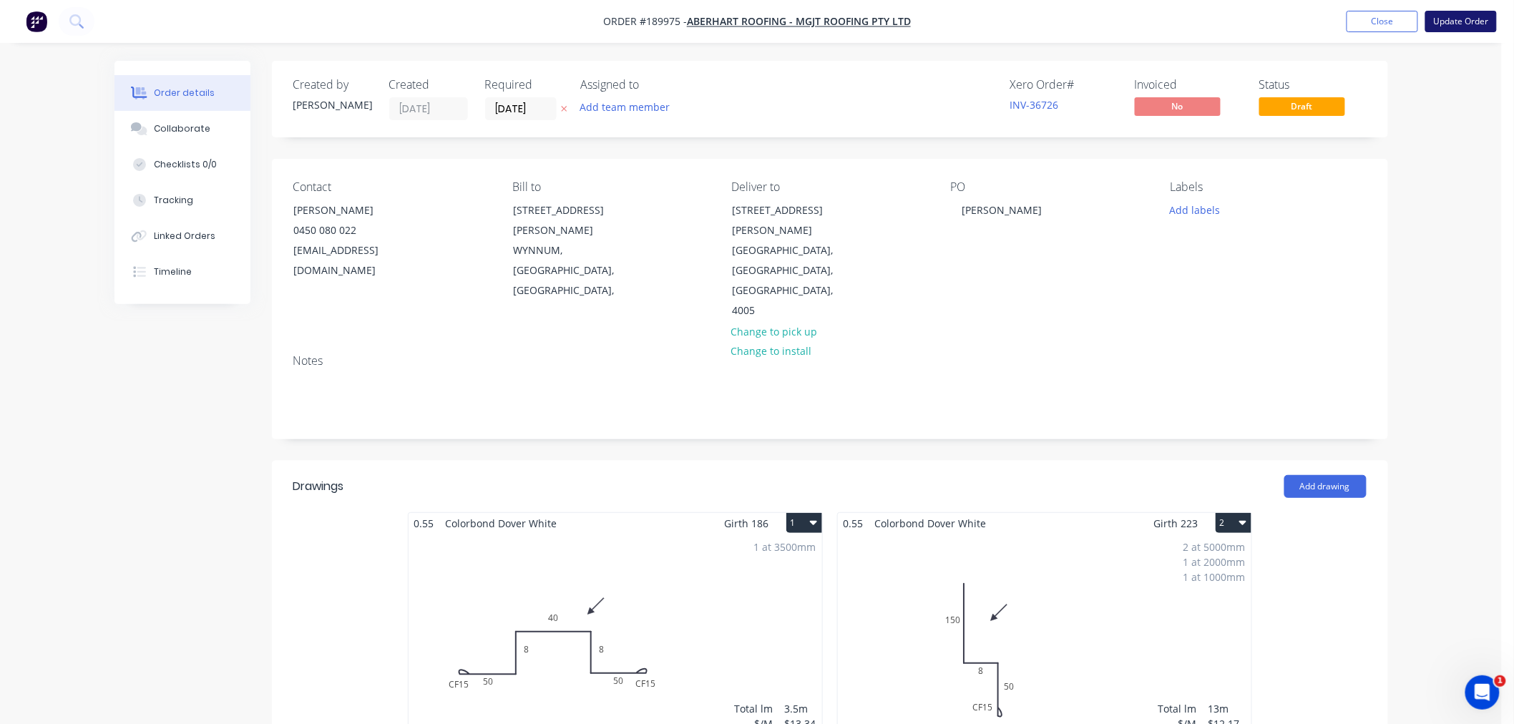
click at [1464, 19] on button "Update Order" at bounding box center [1461, 21] width 72 height 21
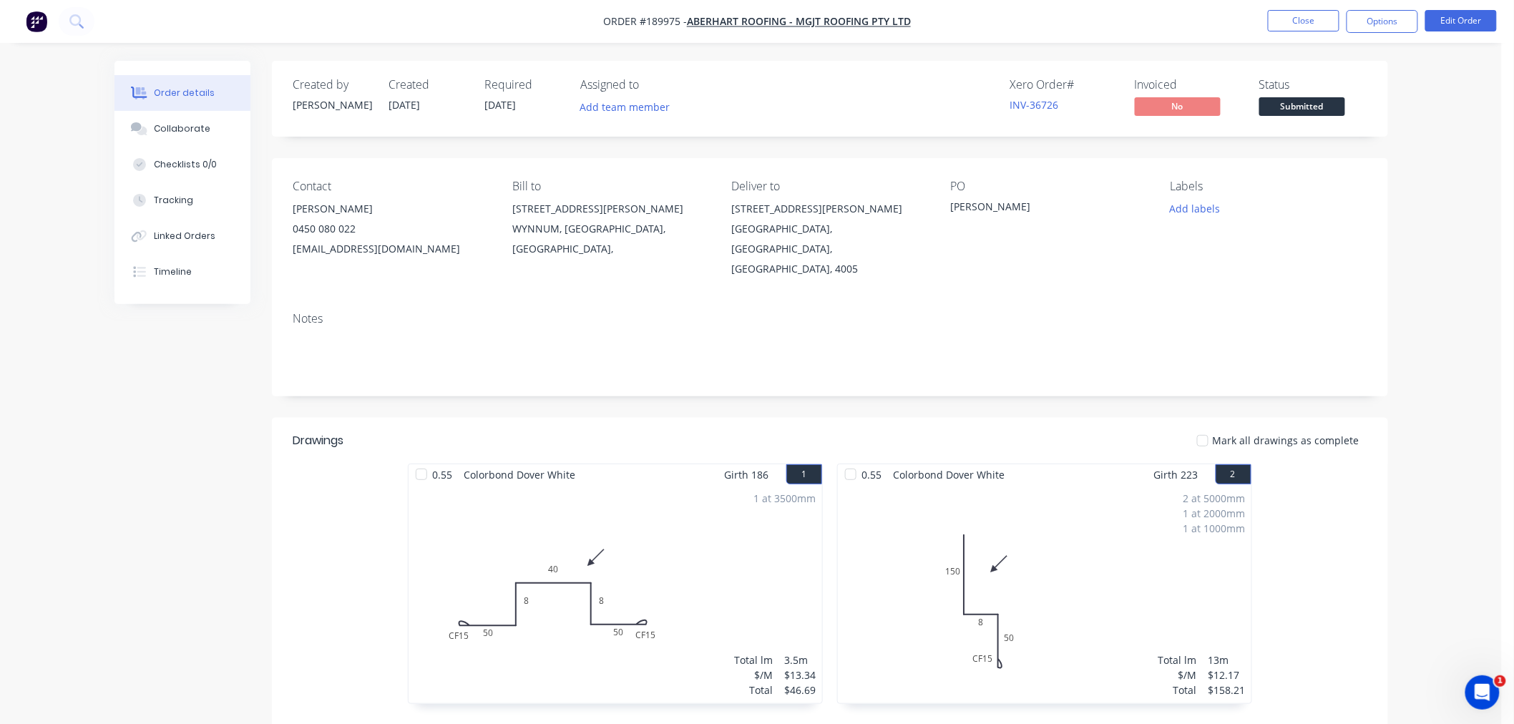
click at [1368, 340] on div "Notes" at bounding box center [830, 348] width 1116 height 96
click at [1389, 23] on button "Options" at bounding box center [1382, 21] width 72 height 23
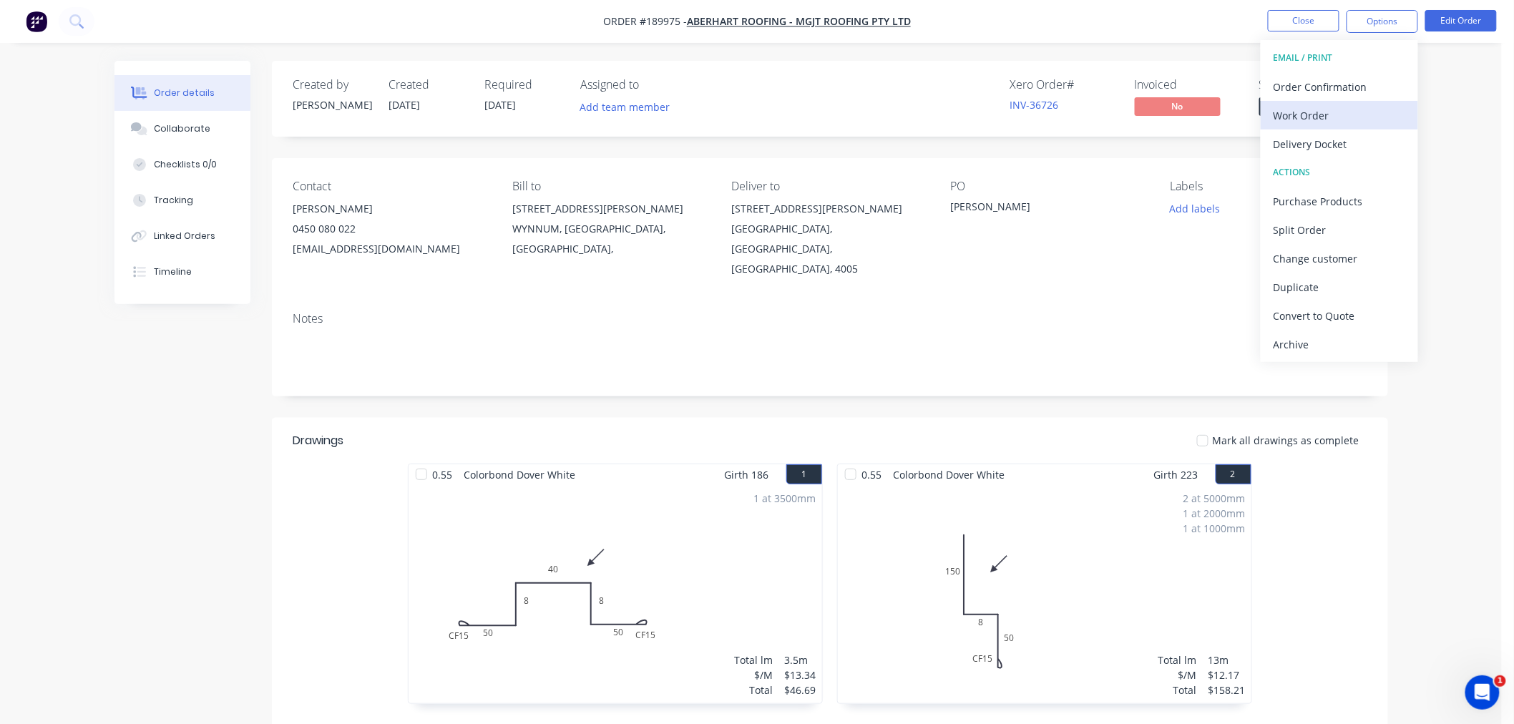
click at [1378, 118] on div "Work Order" at bounding box center [1339, 115] width 132 height 21
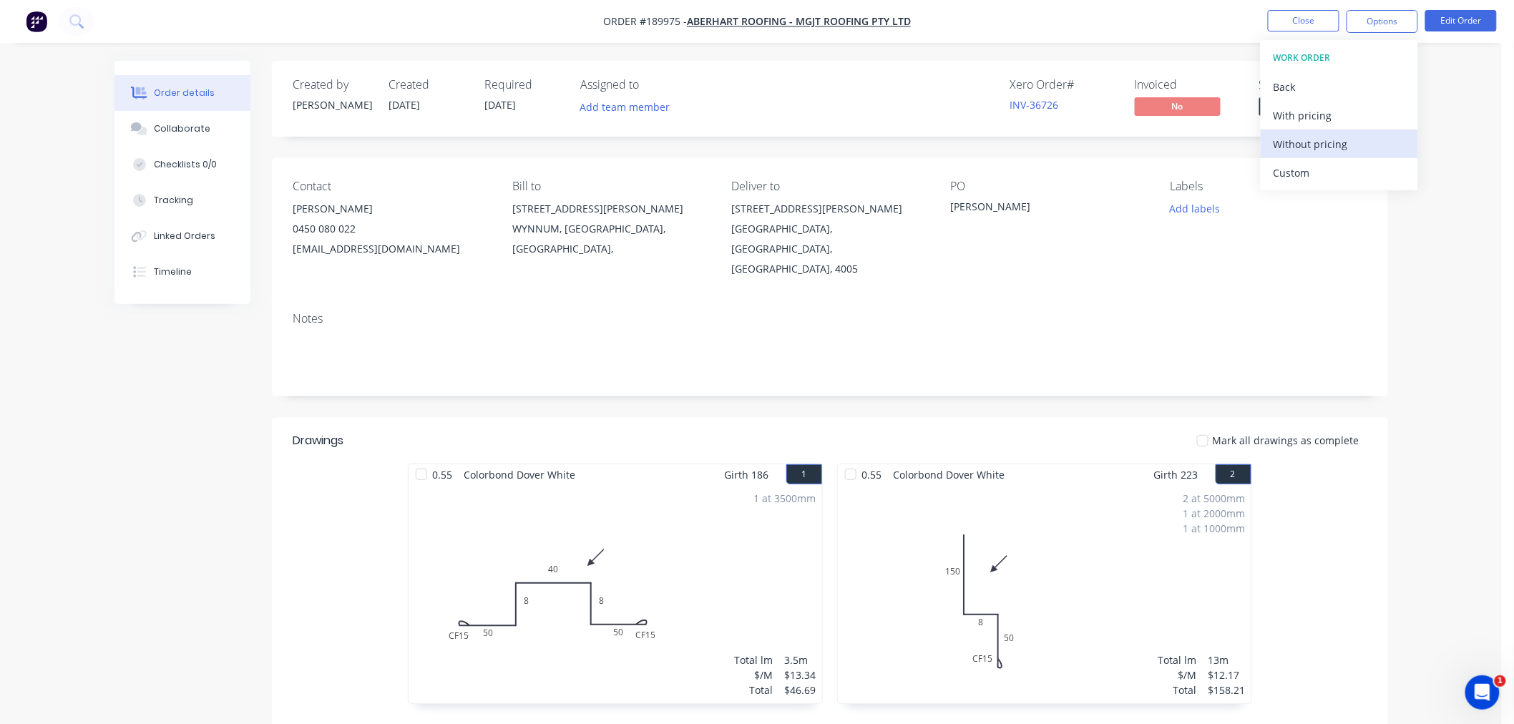
click at [1348, 144] on div "Without pricing" at bounding box center [1339, 144] width 132 height 21
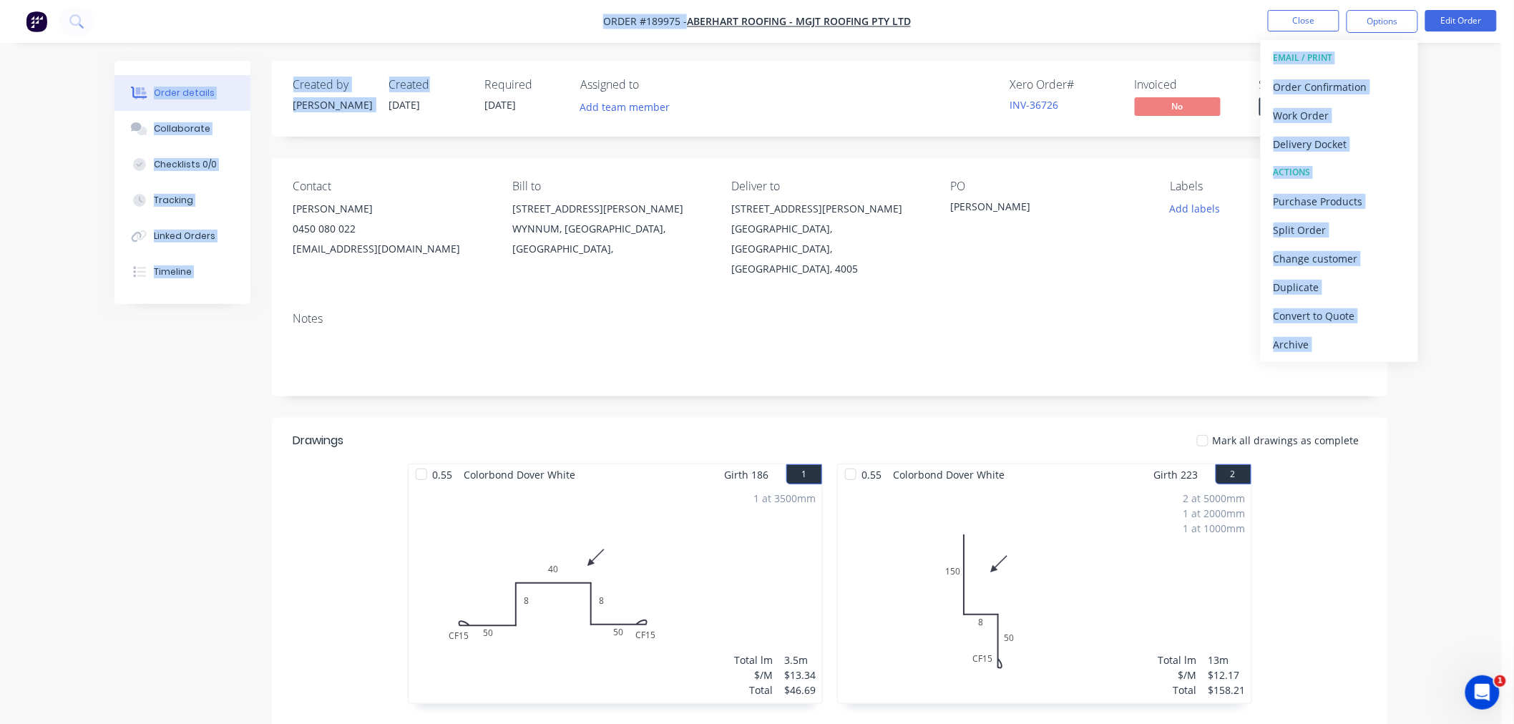
click at [453, 46] on div "Order #189975 - Aberhart Roofing - MGJT Roofing Pty Ltd Close Options EMAIL / P…" at bounding box center [750, 486] width 1501 height 973
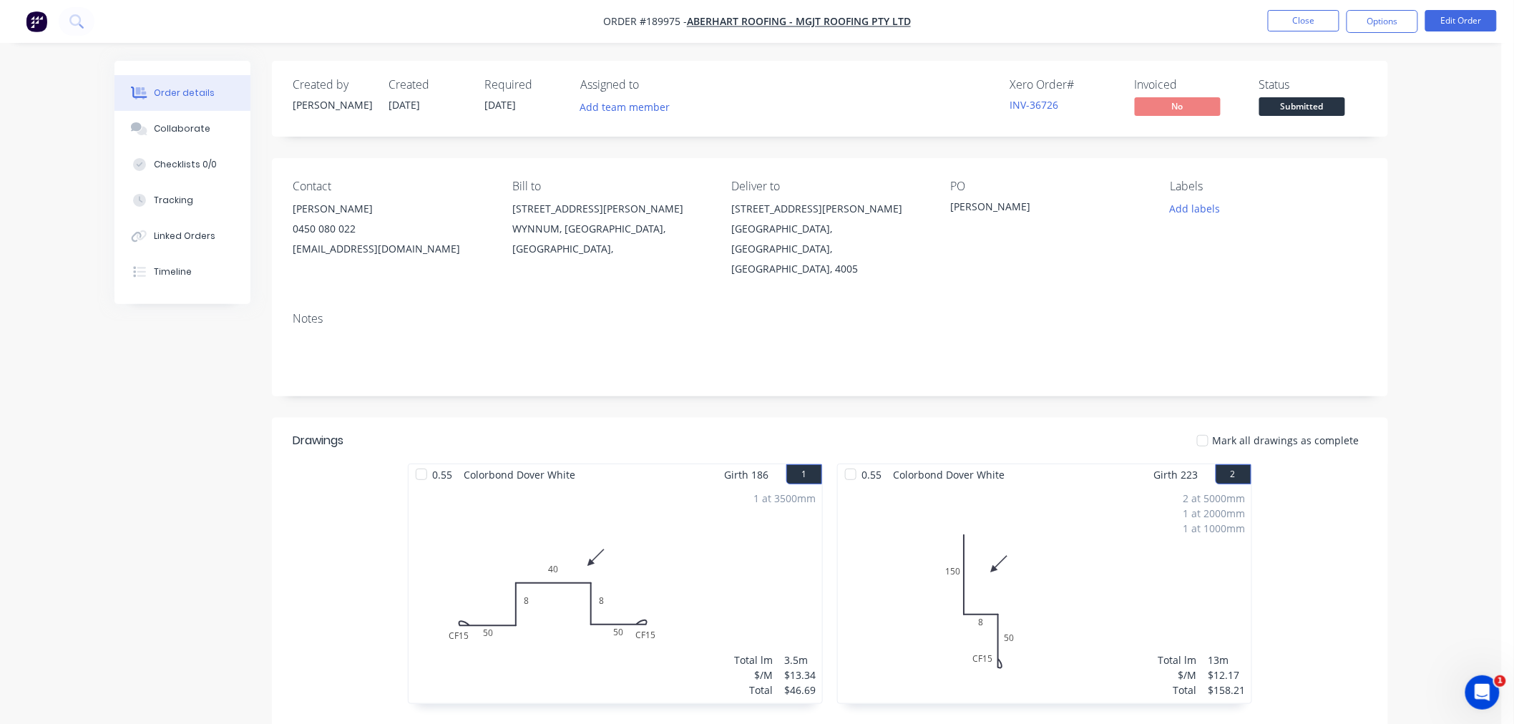
click at [456, 41] on nav "Order #189975 - Aberhart Roofing - MGJT Roofing Pty Ltd Close Options Edit Order" at bounding box center [757, 21] width 1514 height 43
click at [1174, 26] on nav "Order #189975 - Aberhart Roofing - MGJT Roofing Pty Ltd Close Options Edit Order" at bounding box center [757, 21] width 1514 height 43
click at [1292, 19] on button "Close" at bounding box center [1303, 20] width 72 height 21
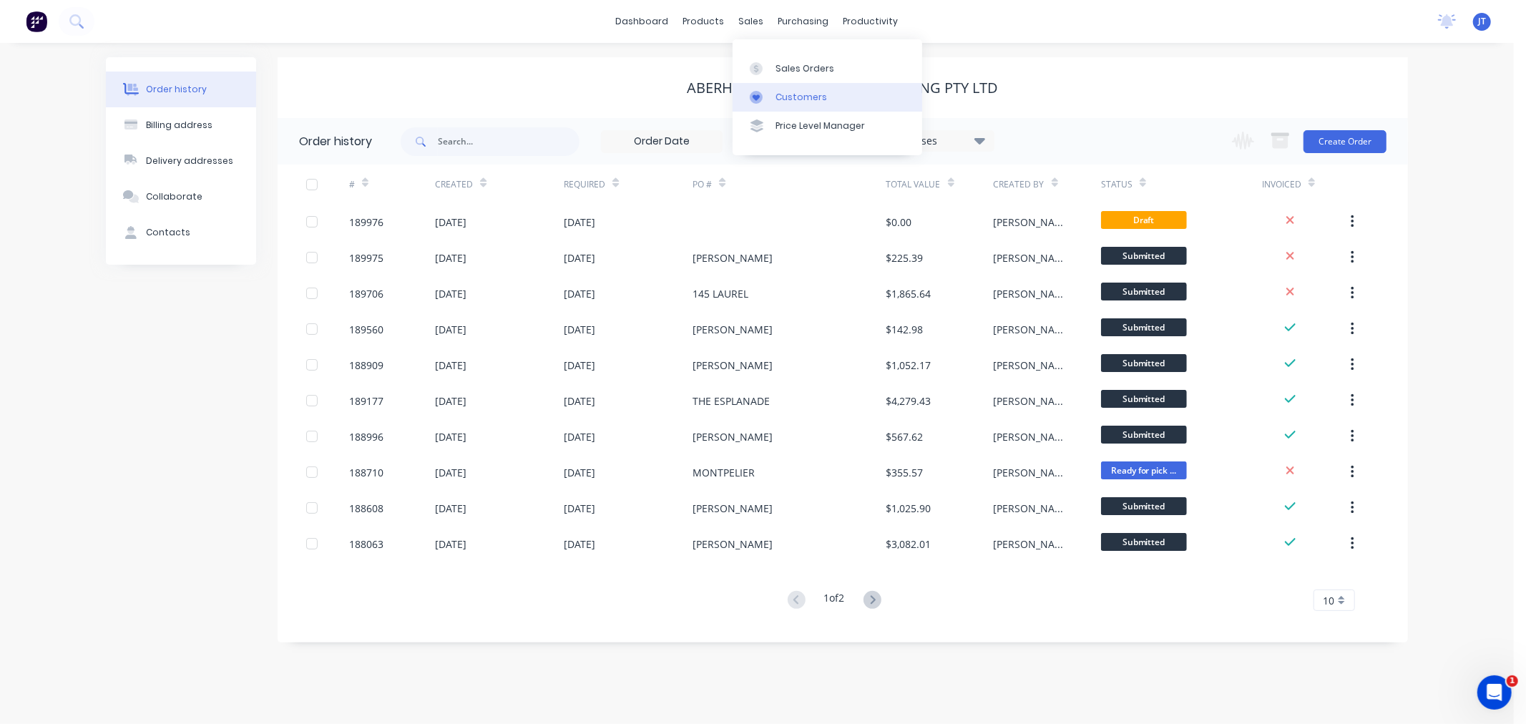
click at [785, 100] on div "Customers" at bounding box center [801, 97] width 52 height 13
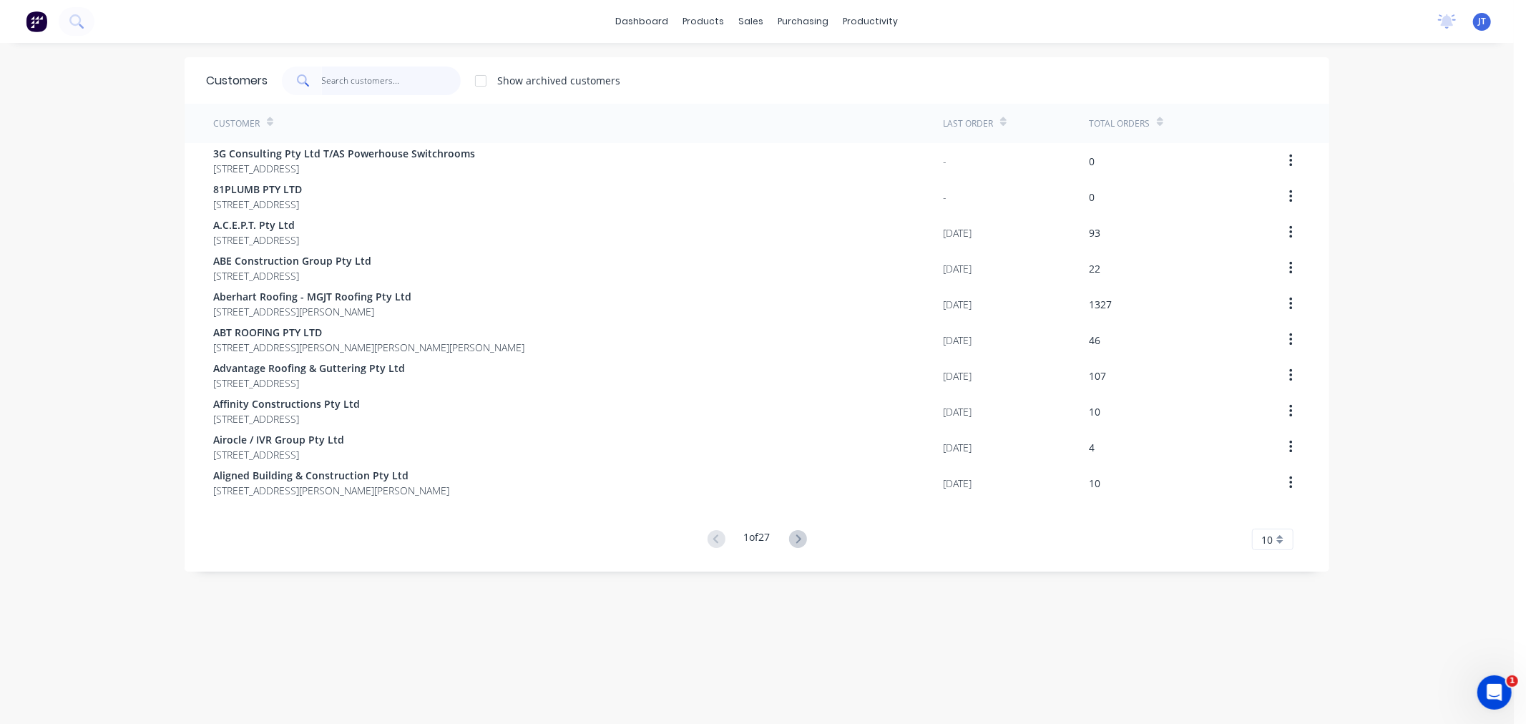
click at [391, 70] on input "text" at bounding box center [391, 81] width 139 height 29
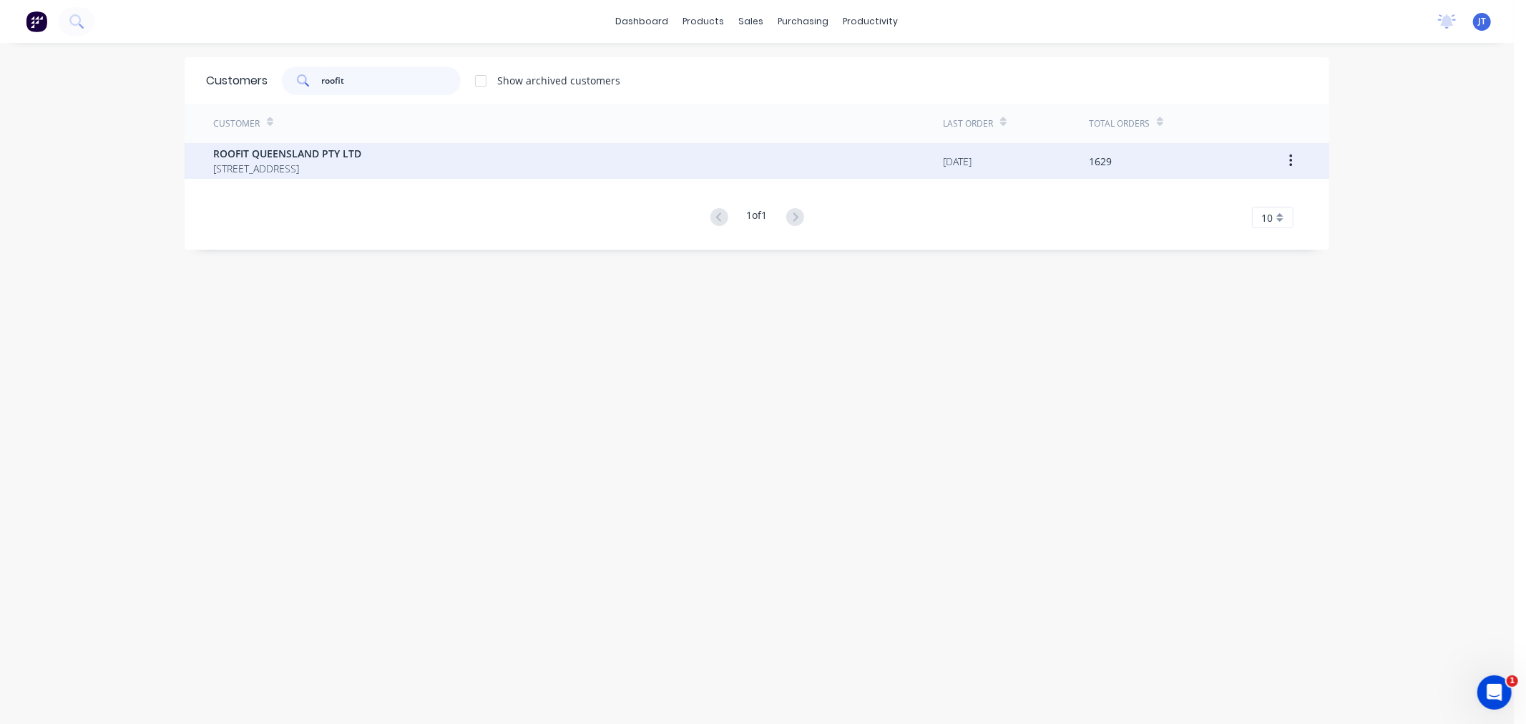
type input "roofit"
click at [361, 160] on span "ROOFIT QUEENSLAND PTY LTD" at bounding box center [287, 153] width 148 height 15
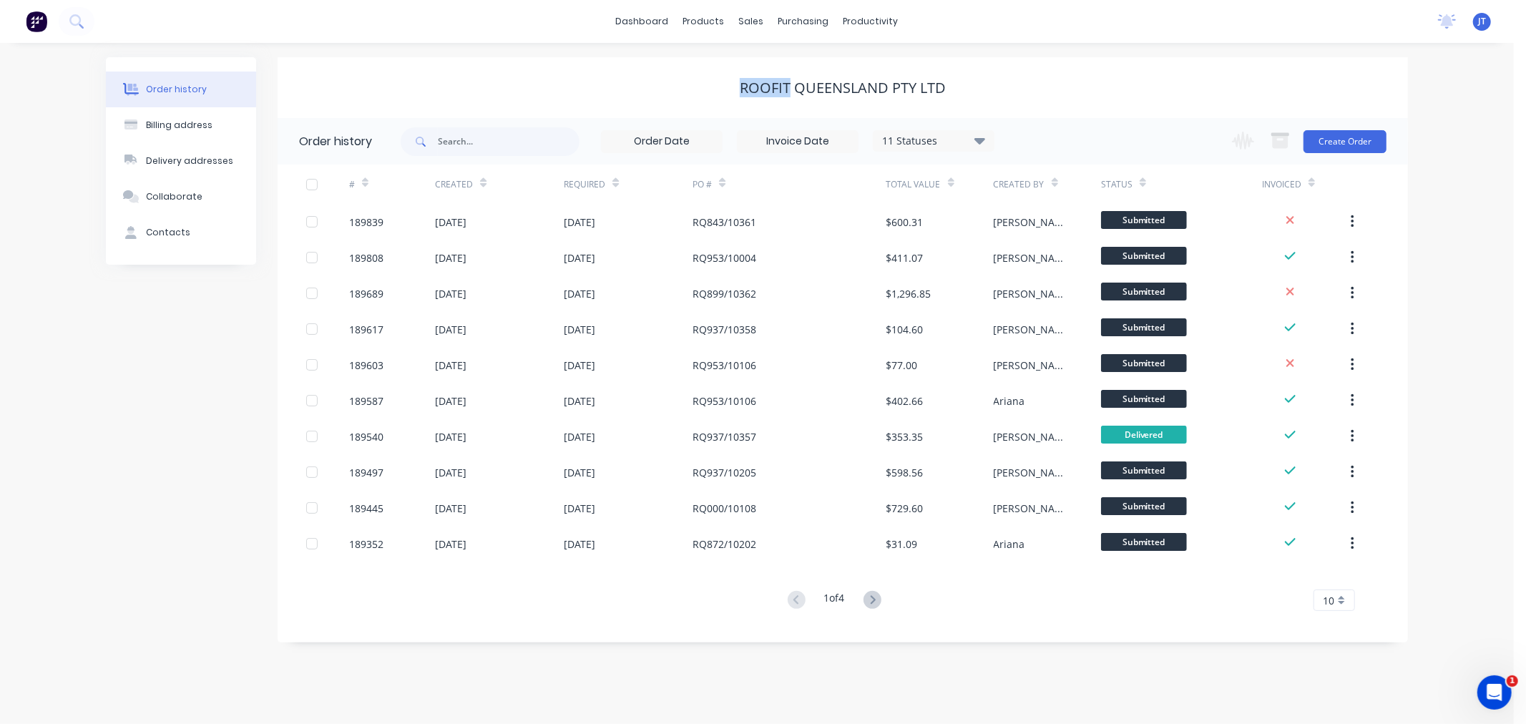
drag, startPoint x: 740, startPoint y: 95, endPoint x: 788, endPoint y: 86, distance: 48.8
click at [788, 86] on div "ROOFIT QUEENSLAND PTY LTD" at bounding box center [843, 87] width 206 height 17
copy div "ROOFIT"
click at [1439, 173] on div "Order history Billing address Delivery addresses Collaborate Contacts ROOFIT QU…" at bounding box center [757, 383] width 1514 height 681
click at [1343, 137] on button "Create Order" at bounding box center [1344, 141] width 83 height 23
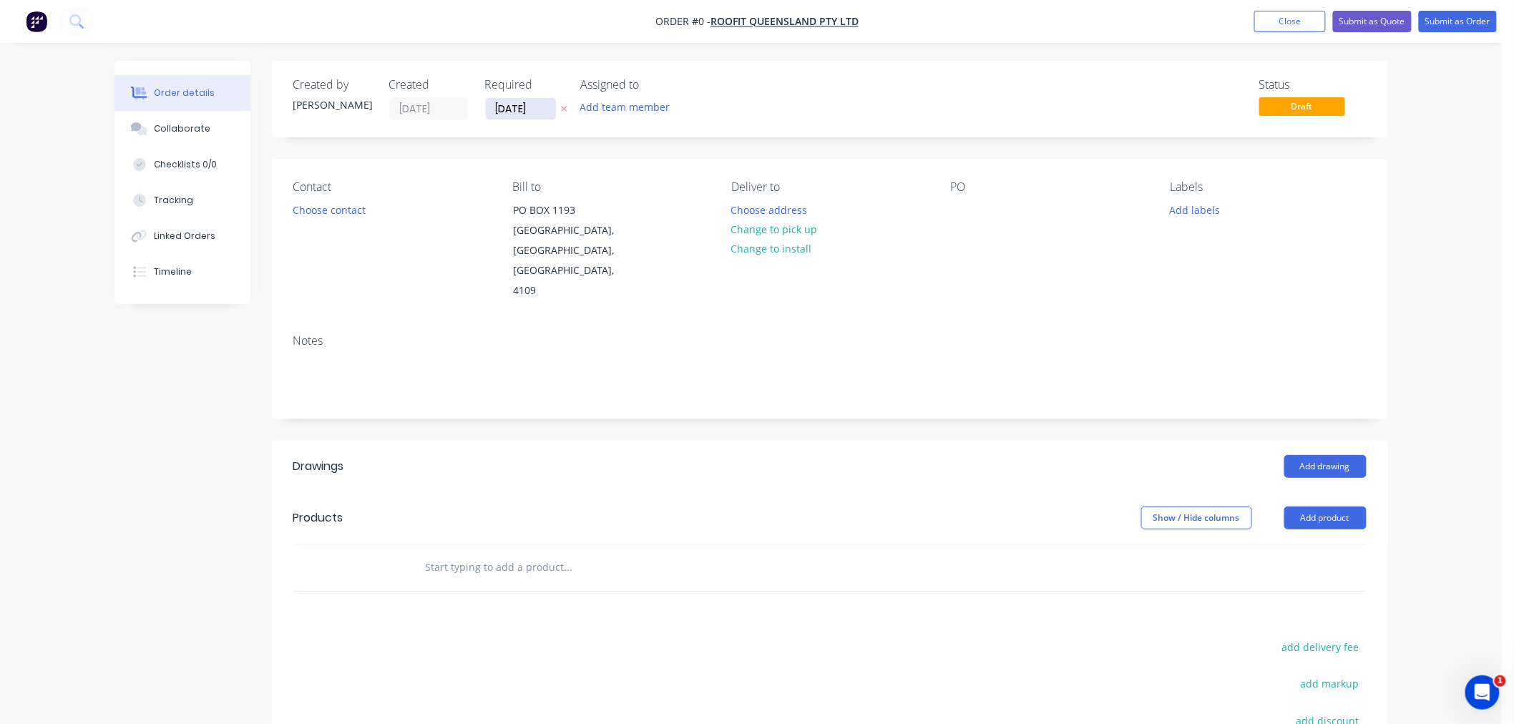
click at [527, 106] on input "[DATE]" at bounding box center [521, 108] width 70 height 21
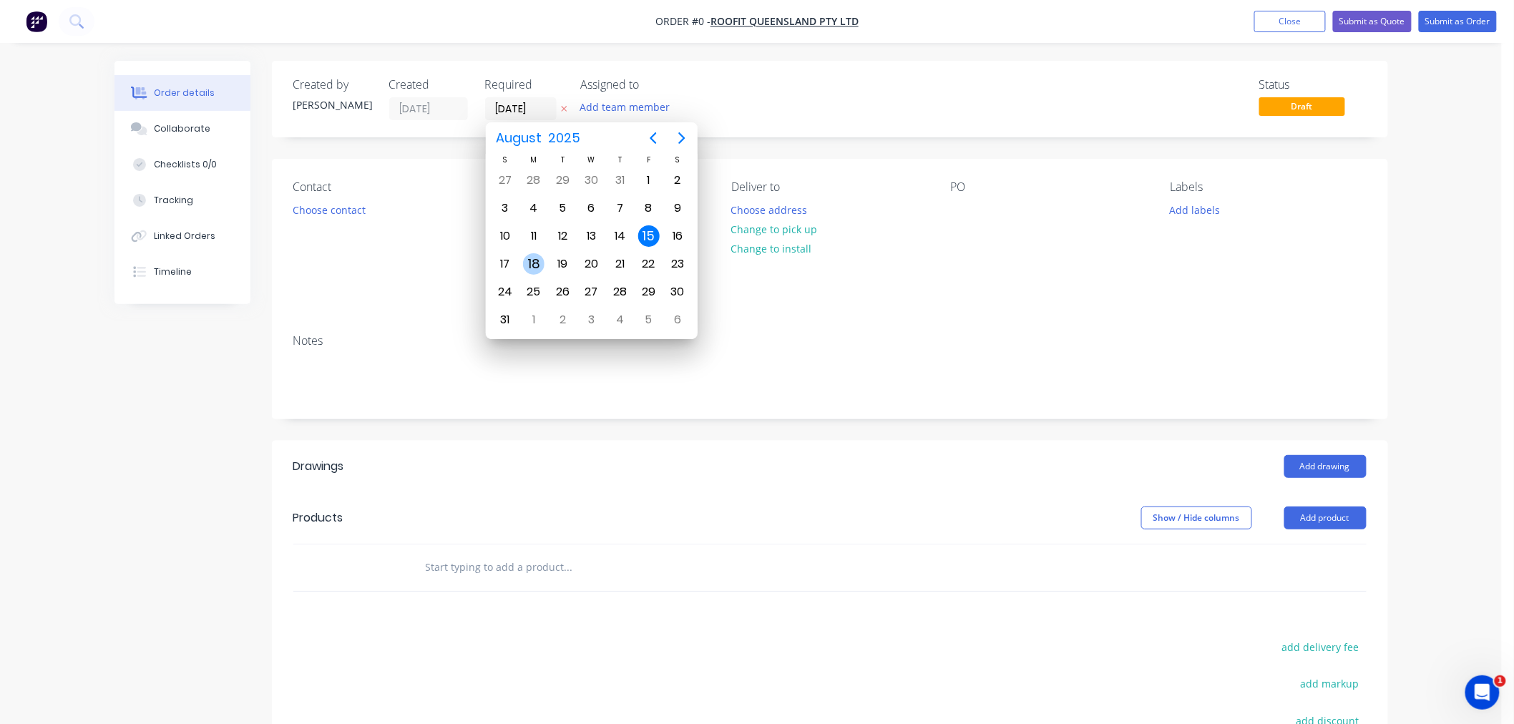
click at [541, 258] on div "18" at bounding box center [533, 263] width 21 height 21
type input "[DATE]"
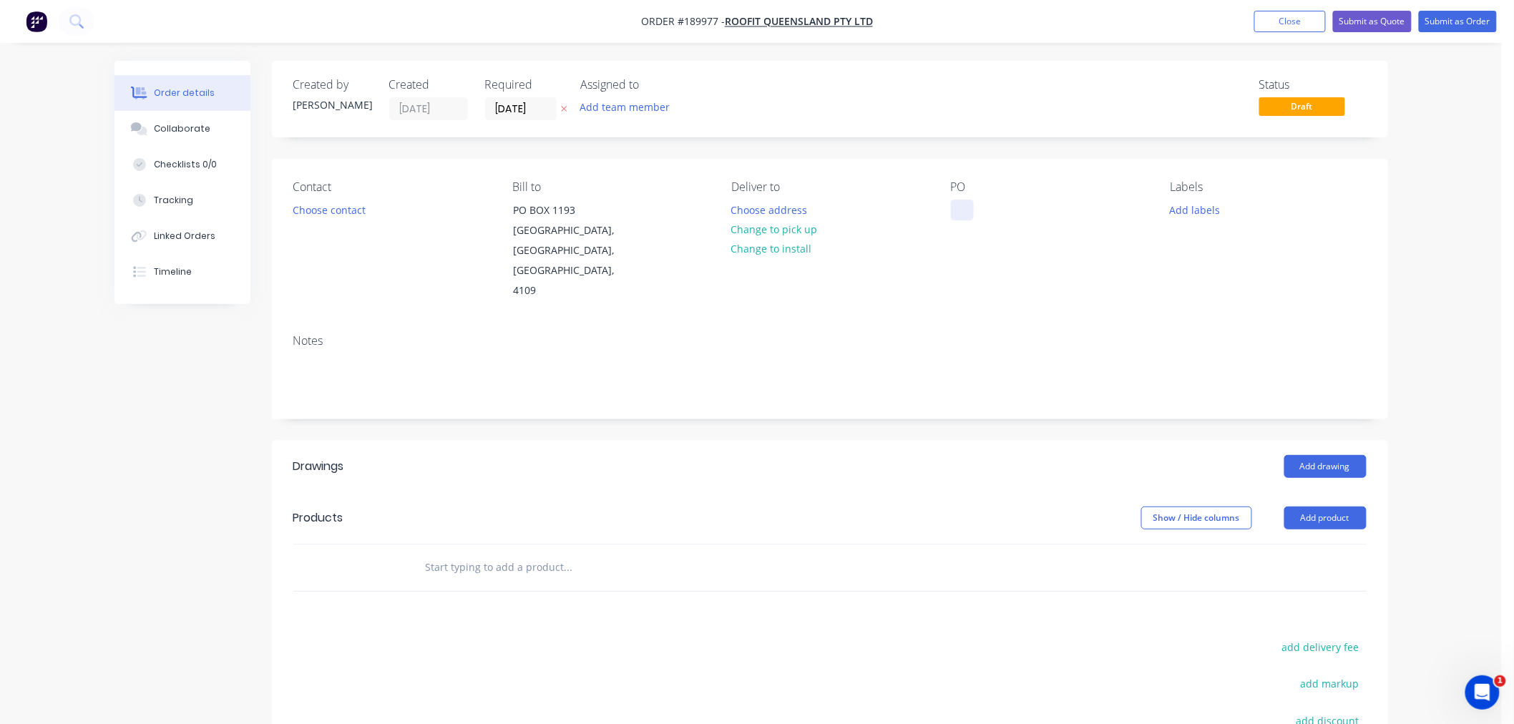
click at [961, 212] on div at bounding box center [962, 210] width 23 height 21
click at [1178, 210] on button "Add labels" at bounding box center [1195, 209] width 66 height 19
click at [1228, 378] on div "6 am" at bounding box center [1224, 379] width 31 height 16
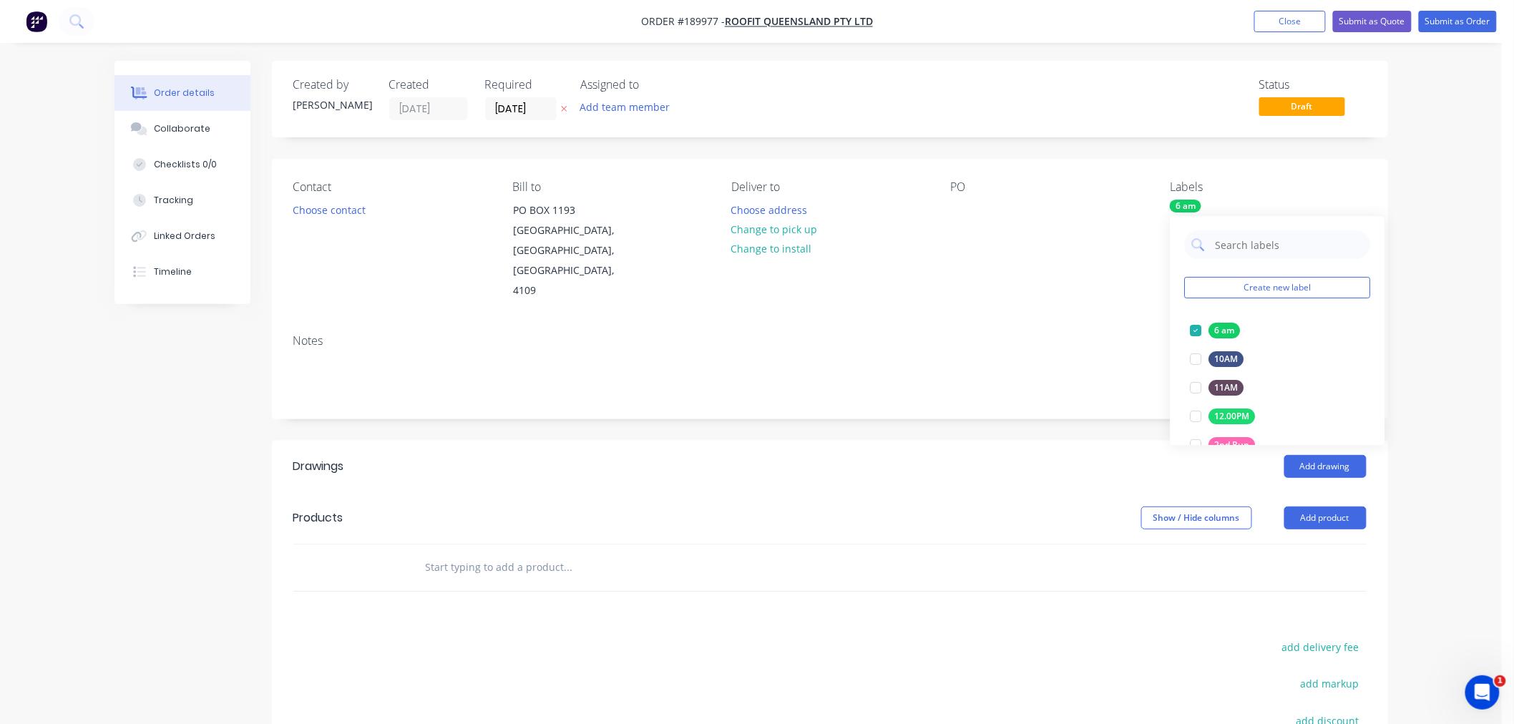
click at [990, 298] on div "Contact Choose contact Bill to PO BOX 1193 SUNNYBANK HILLS, Queensland, Austral…" at bounding box center [830, 241] width 1116 height 164
click at [960, 217] on div at bounding box center [962, 210] width 23 height 21
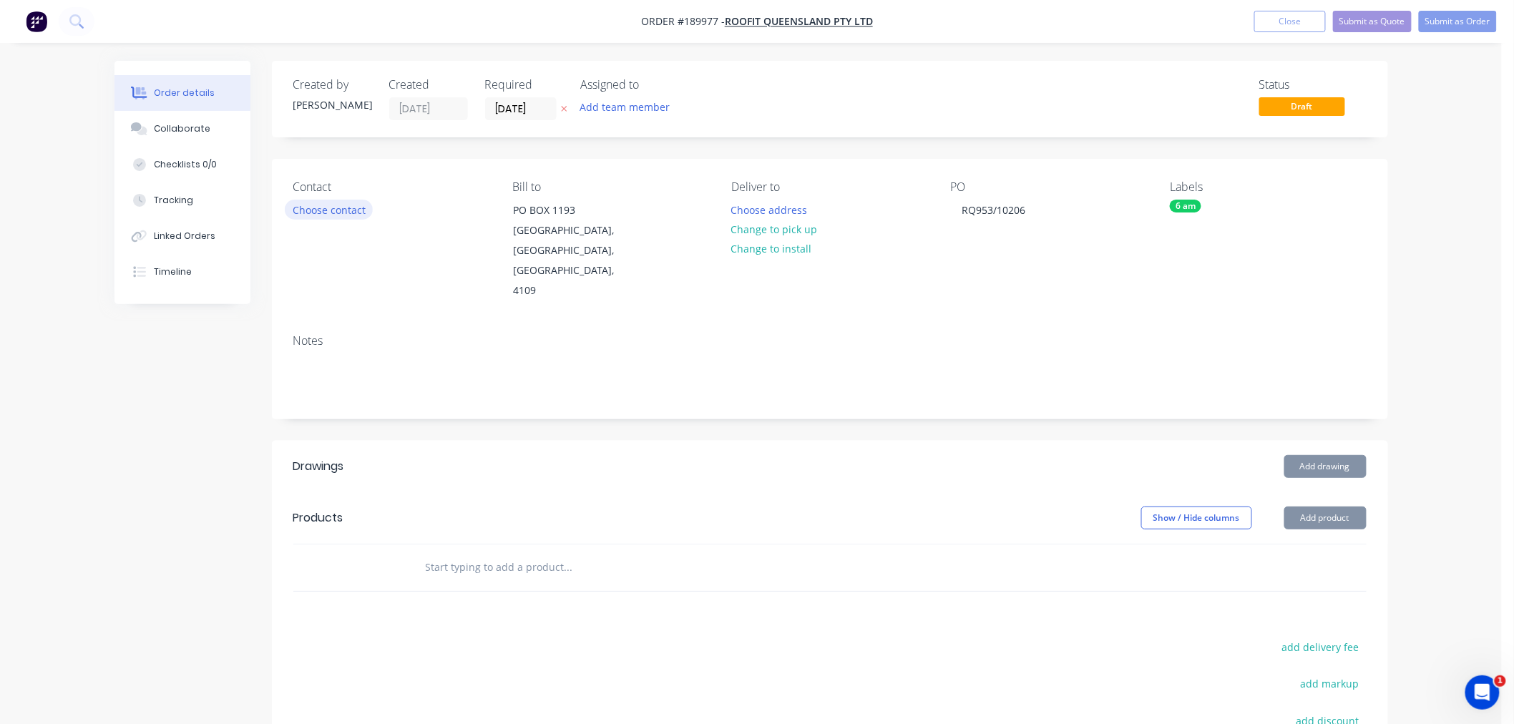
click at [338, 211] on button "Choose contact" at bounding box center [329, 209] width 88 height 19
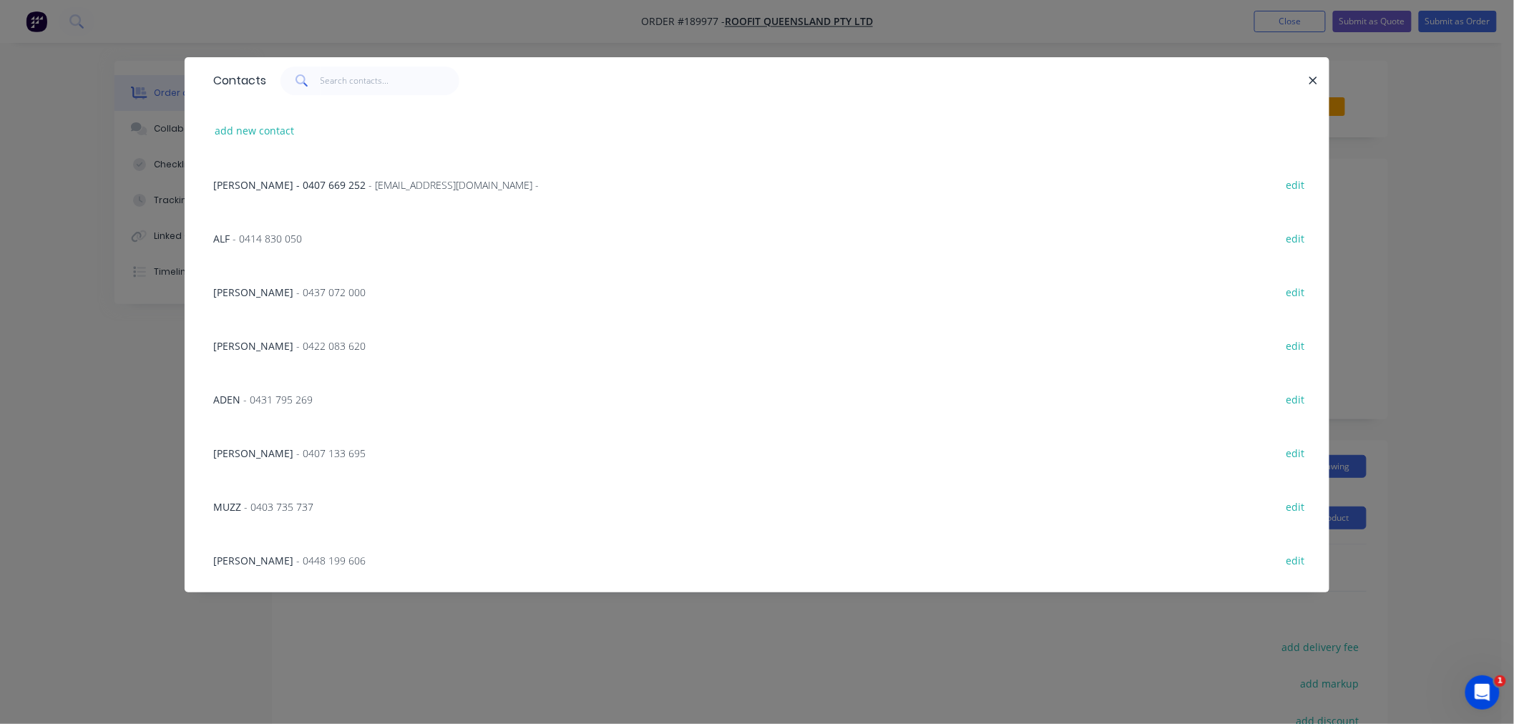
click at [344, 349] on div "NATHAN - 0422 083 620 edit" at bounding box center [757, 345] width 1102 height 54
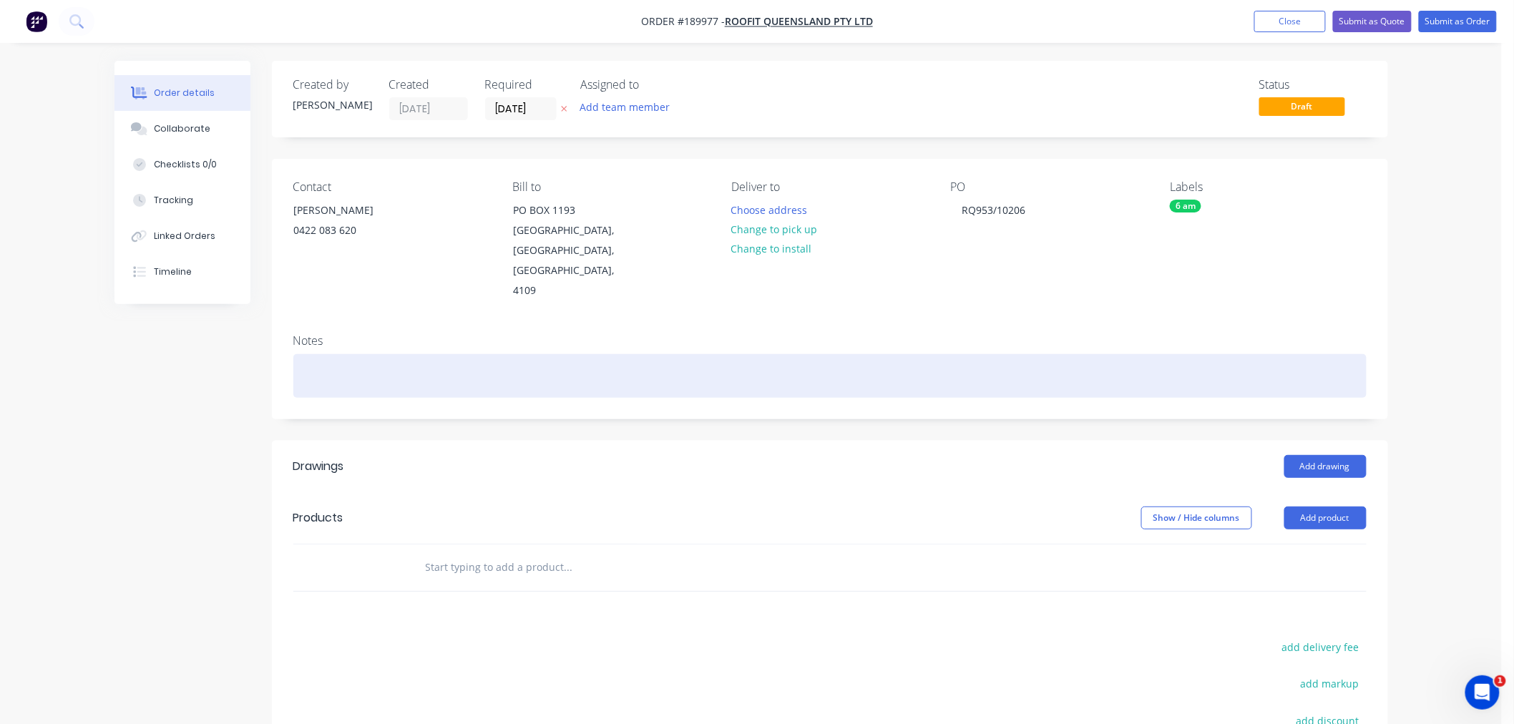
click at [350, 361] on div at bounding box center [829, 376] width 1073 height 44
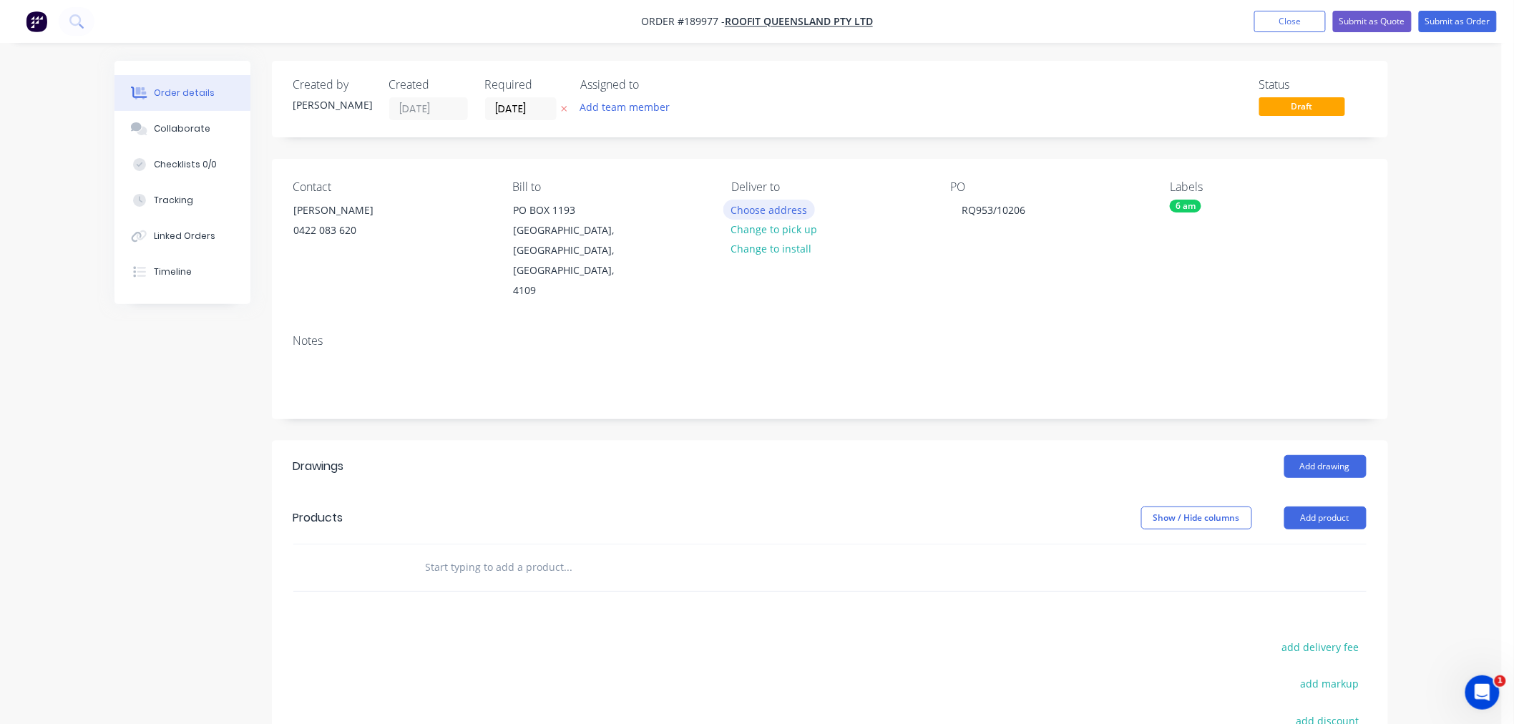
click at [765, 210] on button "Choose address" at bounding box center [769, 209] width 92 height 19
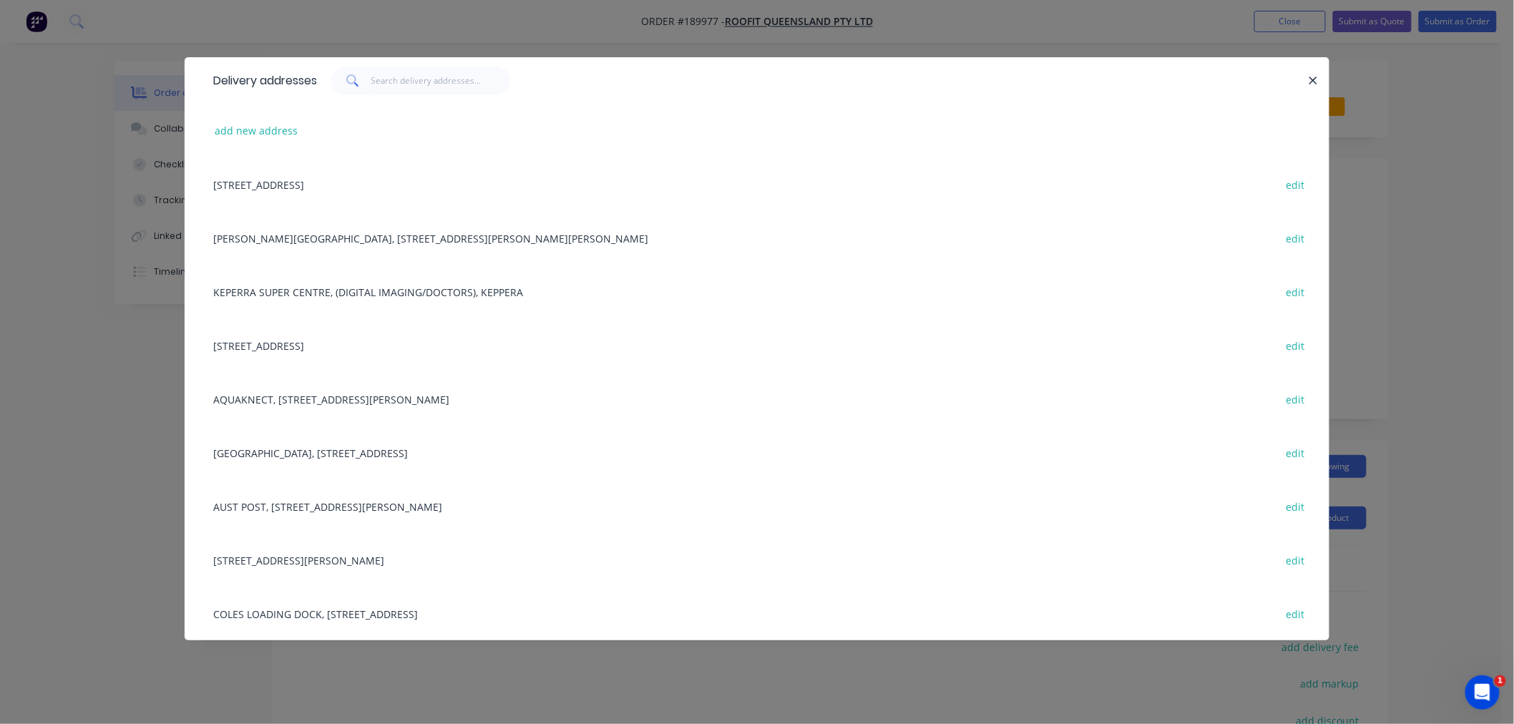
scroll to position [212, 0]
click at [79, 466] on div "Delivery addresses add new address PO BOX 1193, SUNNYBANK HILLS, Queensland, Au…" at bounding box center [757, 362] width 1514 height 724
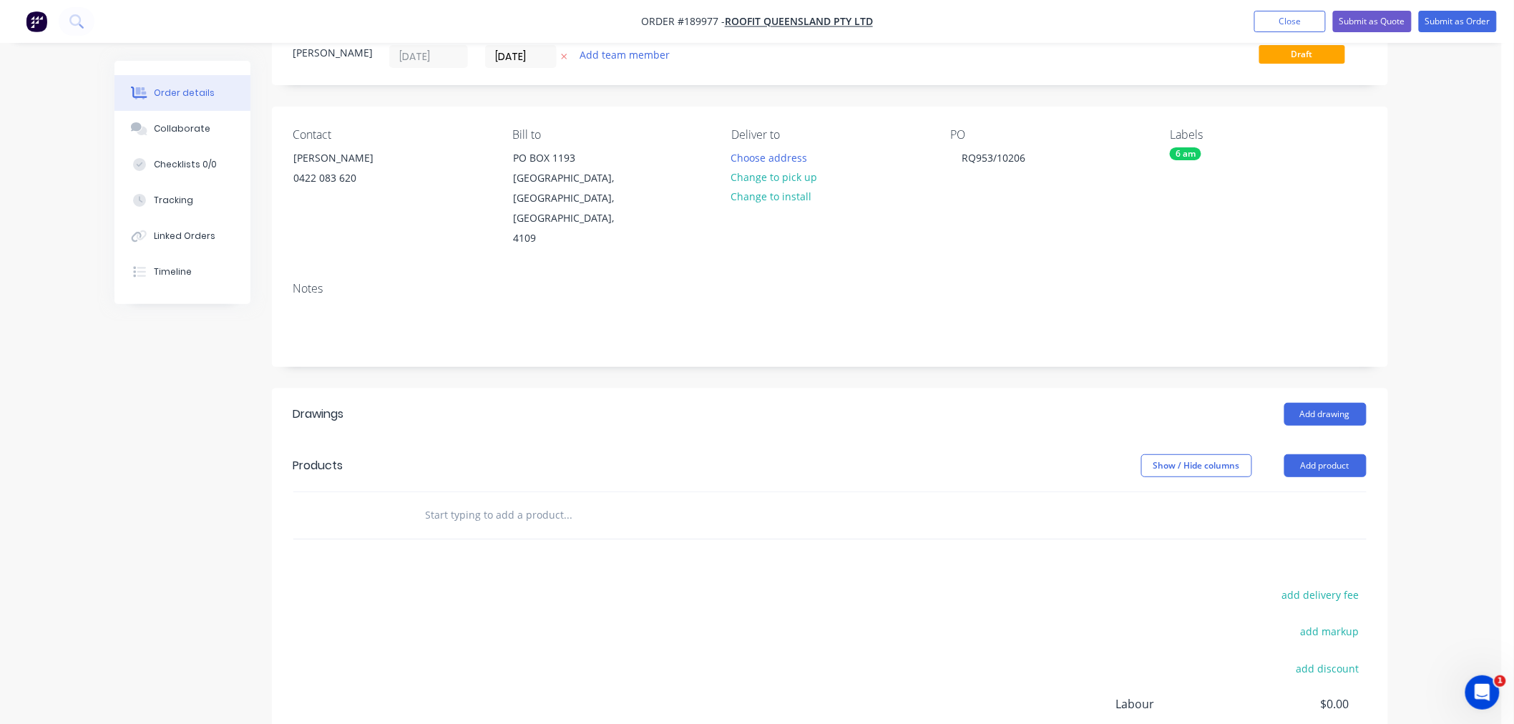
scroll to position [0, 0]
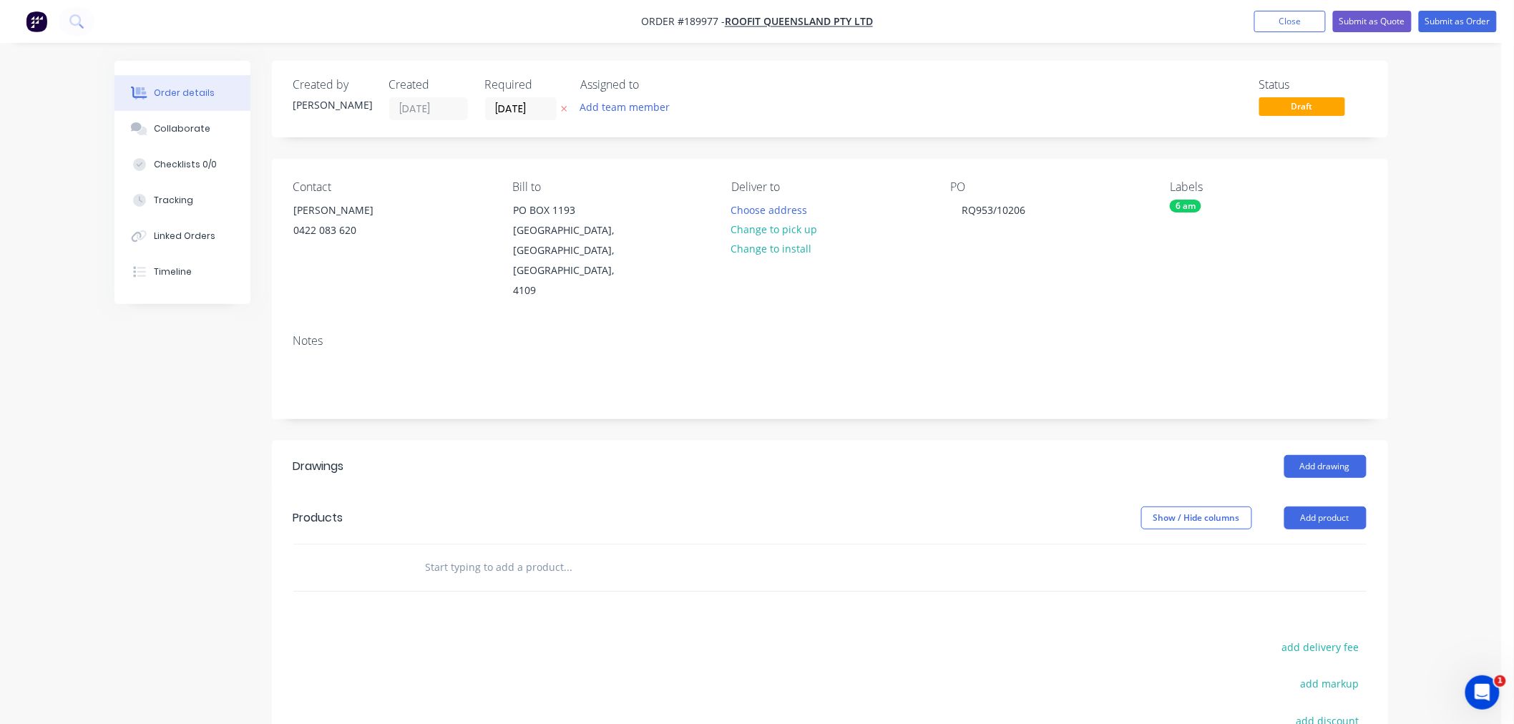
click at [1434, 349] on div "Order details Collaborate Checklists 0/0 Tracking Linked Orders Timeline Order …" at bounding box center [750, 478] width 1501 height 956
click at [1333, 455] on button "Add drawing" at bounding box center [1325, 466] width 82 height 23
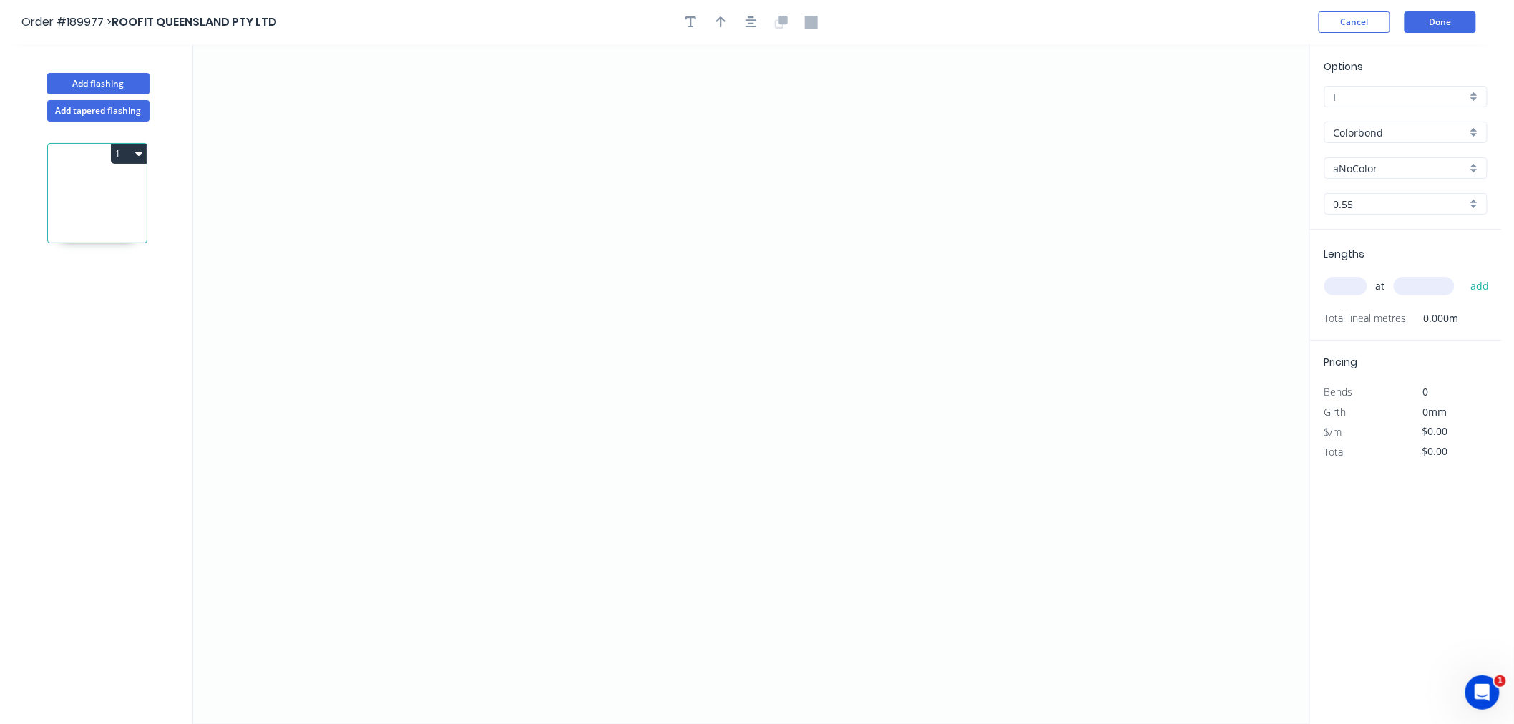
click at [1410, 161] on input "aNoColor" at bounding box center [1399, 168] width 133 height 15
click at [1412, 127] on input "Colorbond" at bounding box center [1399, 132] width 133 height 15
type input "aNoColor"
click at [1436, 245] on div "Zincalume" at bounding box center [1406, 257] width 162 height 25
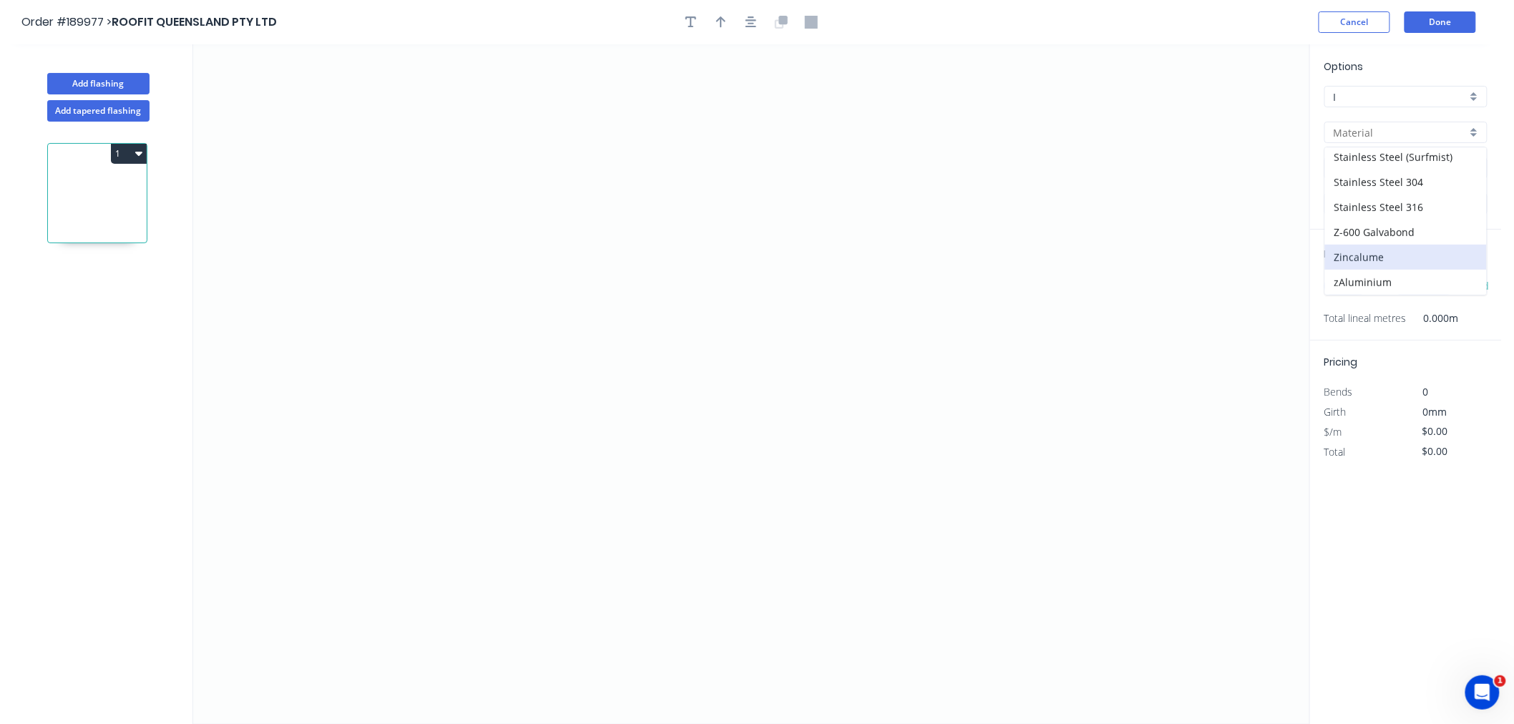
type input "Zincalume"
click at [1365, 202] on input "0.55" at bounding box center [1399, 204] width 133 height 15
click at [1383, 303] on div "1.2" at bounding box center [1406, 306] width 162 height 25
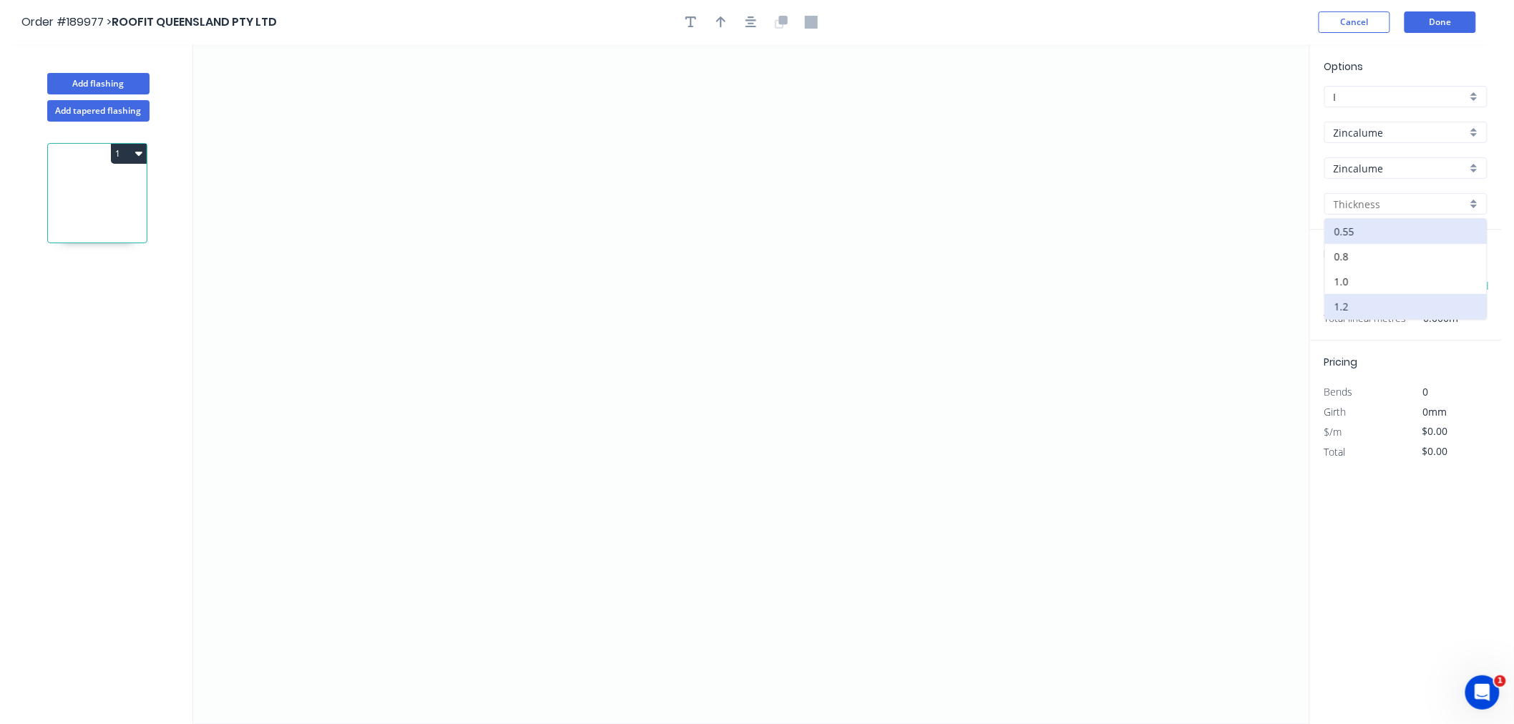
type input "1.2"
click at [1342, 278] on input "text" at bounding box center [1345, 286] width 43 height 19
type input "2"
type input "3500"
click at [1463, 274] on button "add" at bounding box center [1480, 286] width 34 height 24
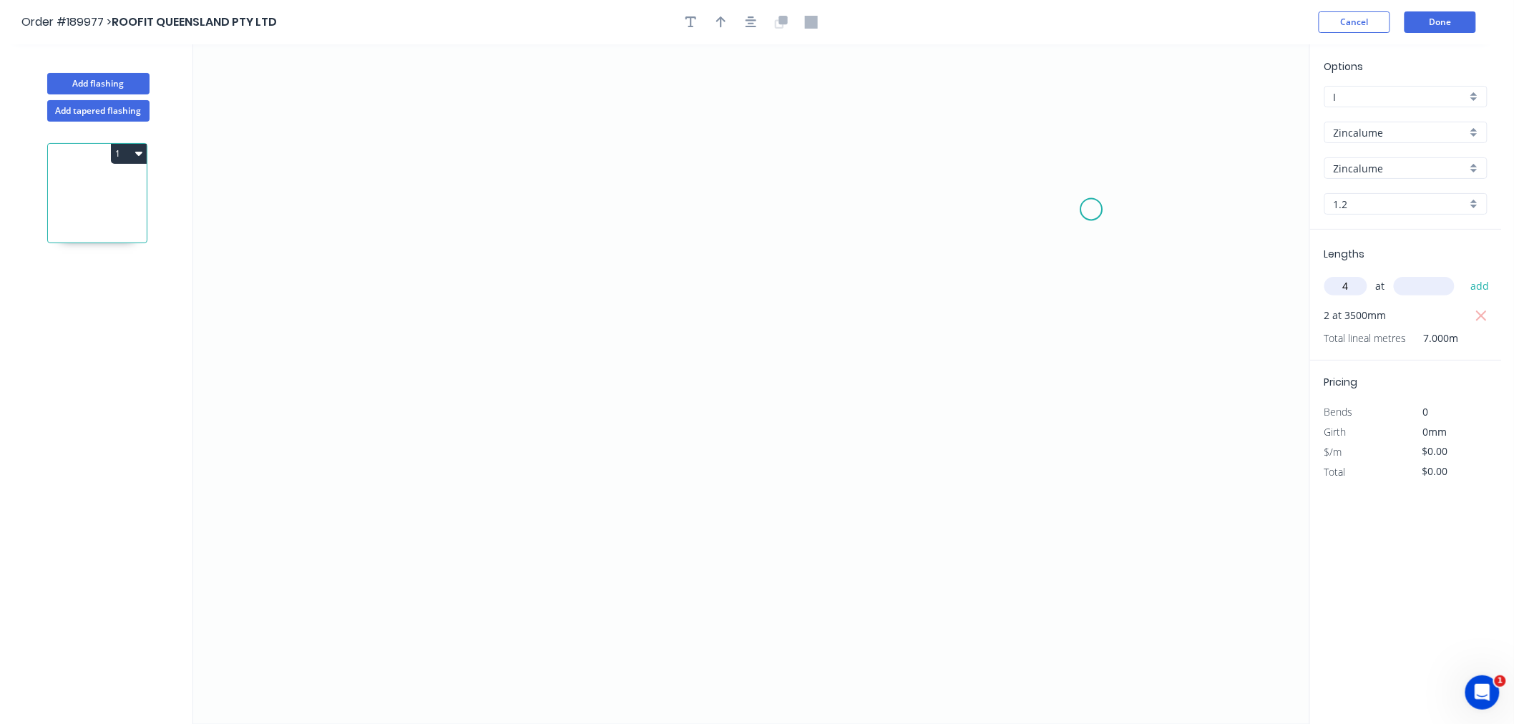
type input "4"
type input "3200"
click at [1463, 274] on button "add" at bounding box center [1480, 286] width 34 height 24
click at [641, 182] on icon "0" at bounding box center [751, 384] width 1116 height 680
click at [512, 189] on icon "0" at bounding box center [751, 384] width 1116 height 680
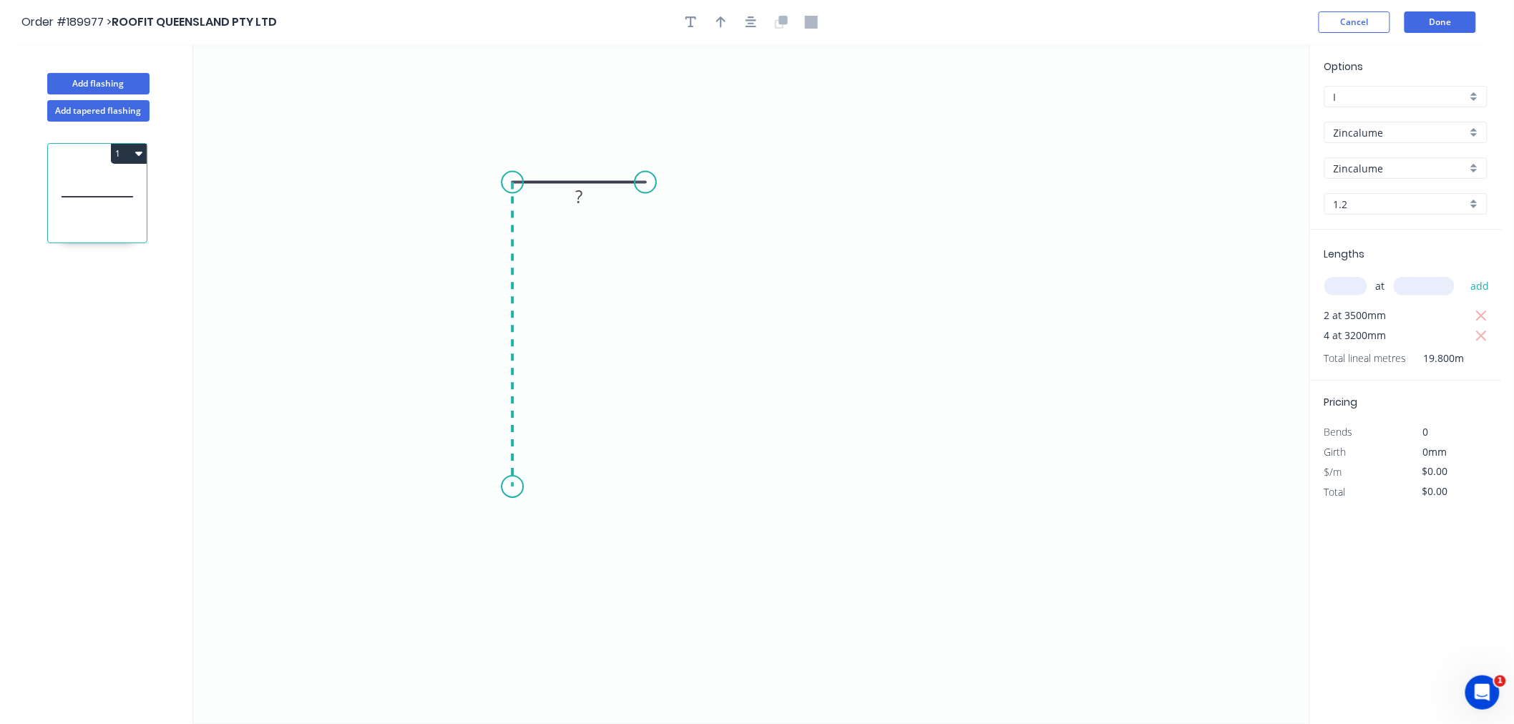
click at [515, 487] on icon "0 ?" at bounding box center [751, 384] width 1116 height 680
click at [370, 490] on icon "0 ? ?" at bounding box center [751, 384] width 1116 height 680
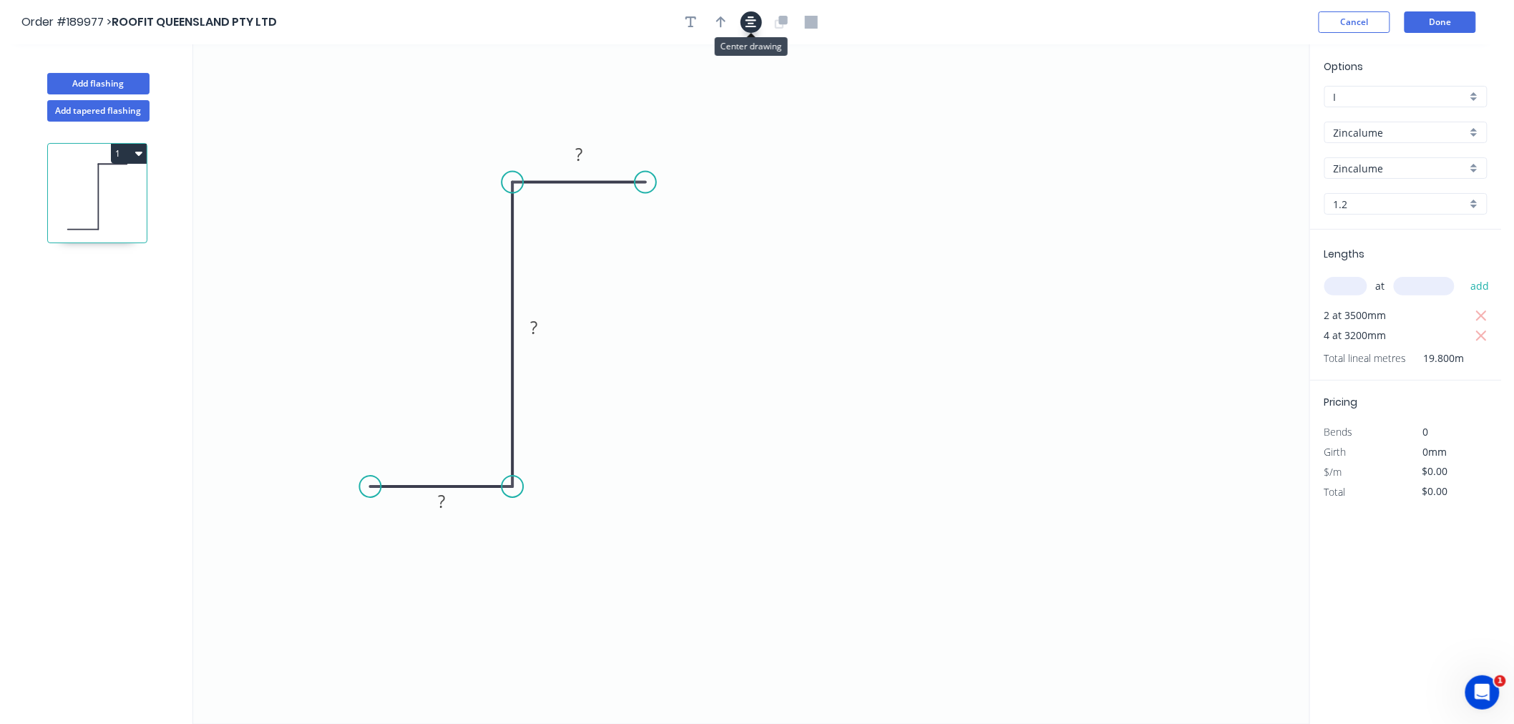
click at [752, 24] on icon "button" at bounding box center [750, 21] width 11 height 11
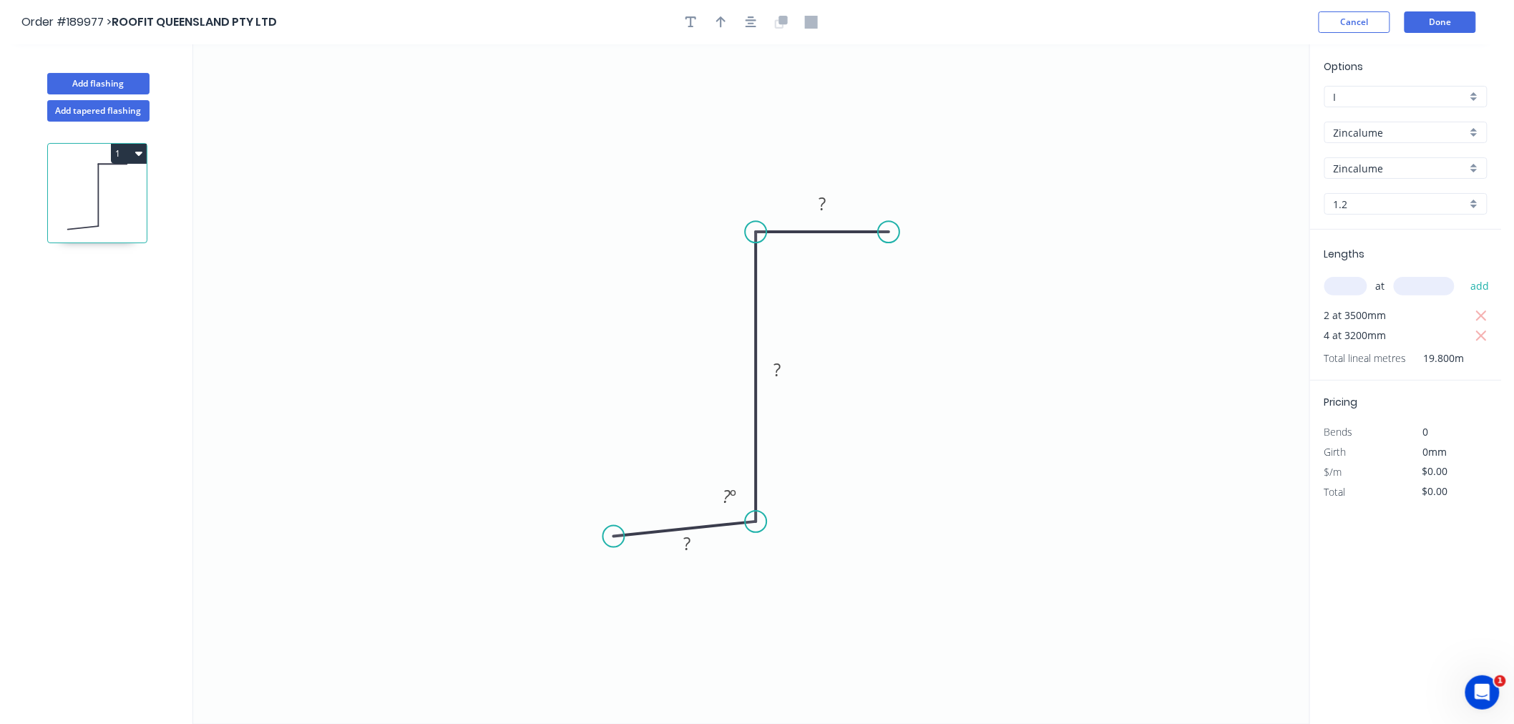
drag, startPoint x: 753, startPoint y: 531, endPoint x: 740, endPoint y: 522, distance: 15.5
click at [740, 522] on icon "0 ? ? ? ? º" at bounding box center [751, 384] width 1116 height 680
click at [725, 492] on tspan "?" at bounding box center [726, 497] width 8 height 24
drag, startPoint x: 754, startPoint y: 520, endPoint x: 788, endPoint y: 540, distance: 39.1
click at [788, 540] on circle at bounding box center [787, 536] width 21 height 21
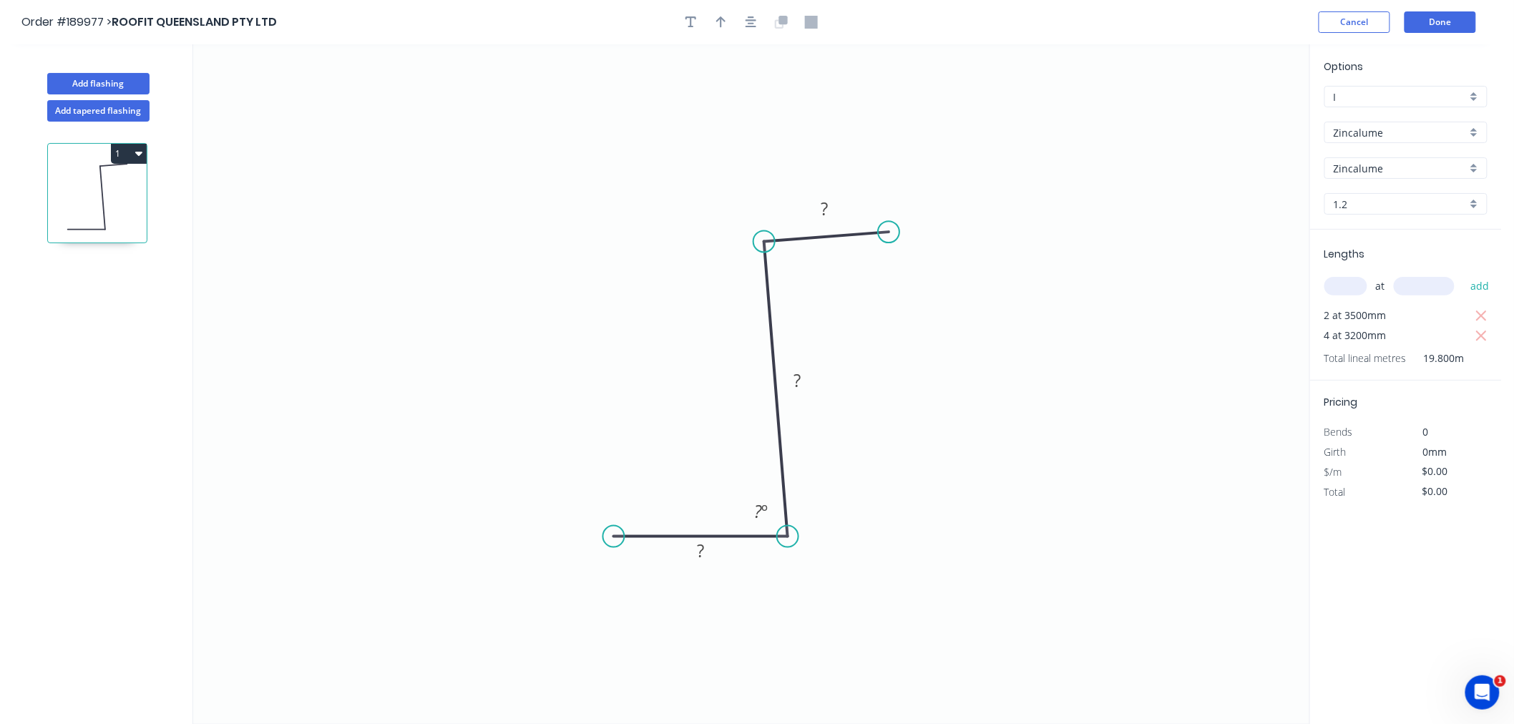
drag, startPoint x: 755, startPoint y: 230, endPoint x: 764, endPoint y: 242, distance: 14.9
click at [764, 242] on circle at bounding box center [763, 241] width 21 height 21
drag, startPoint x: 886, startPoint y: 232, endPoint x: 860, endPoint y: 124, distance: 110.2
click at [860, 124] on circle at bounding box center [860, 124] width 21 height 21
drag, startPoint x: 860, startPoint y: 124, endPoint x: 885, endPoint y: 198, distance: 77.6
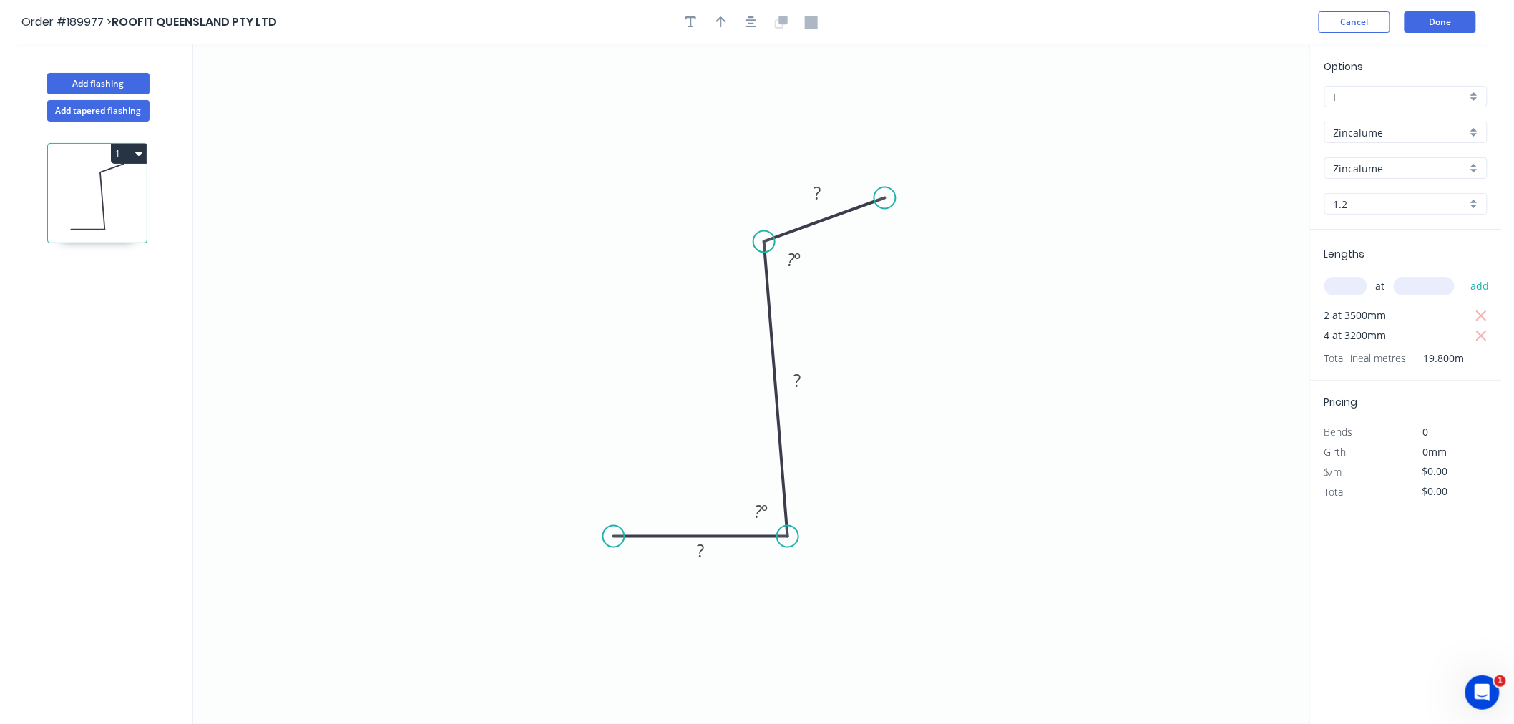
click at [885, 198] on circle at bounding box center [884, 197] width 21 height 21
drag, startPoint x: 883, startPoint y: 200, endPoint x: 886, endPoint y: 232, distance: 32.3
click at [886, 232] on circle at bounding box center [885, 232] width 21 height 21
click at [745, 25] on icon "button" at bounding box center [750, 22] width 11 height 13
click at [827, 209] on tspan "?" at bounding box center [824, 209] width 7 height 24
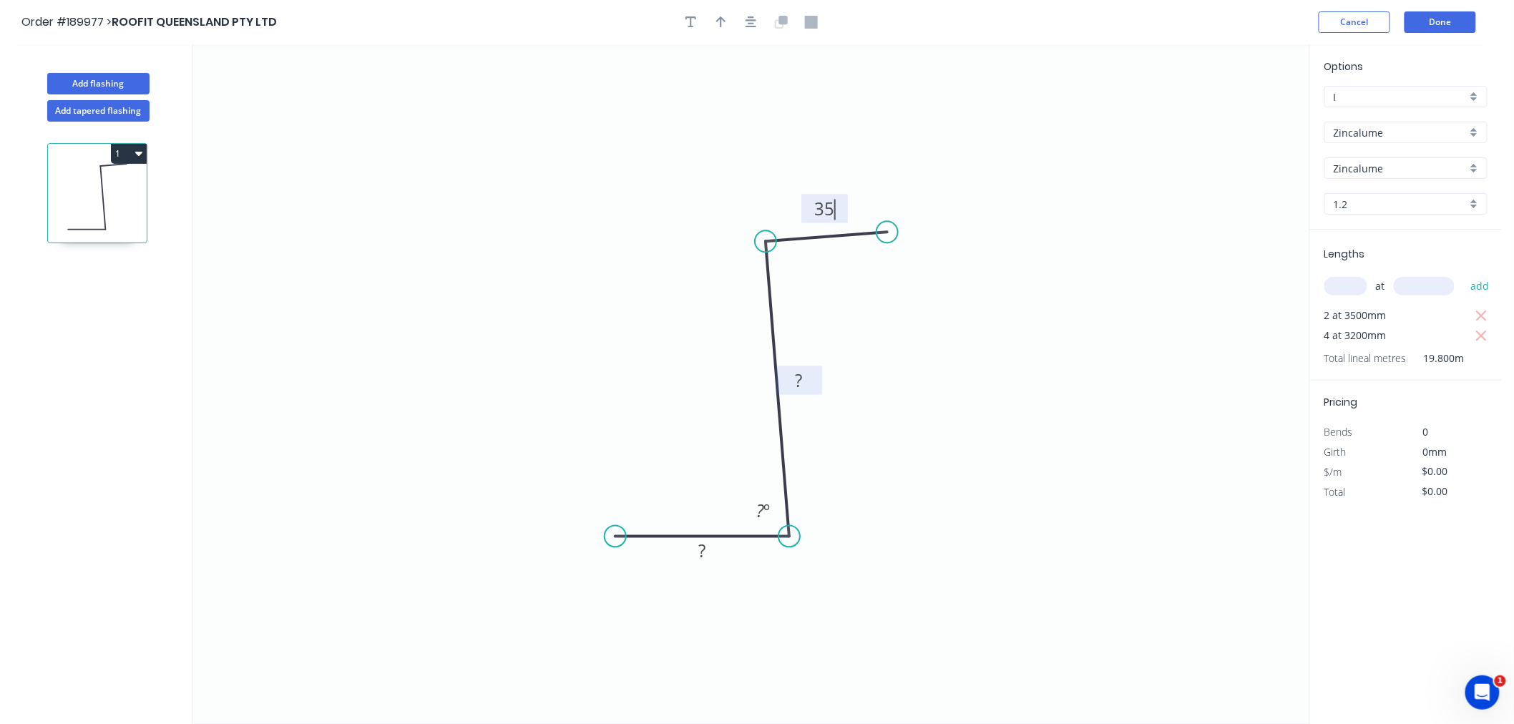
click at [800, 376] on tspan "?" at bounding box center [798, 380] width 7 height 24
click at [977, 441] on icon "0 ? 160 35 ? º" at bounding box center [751, 384] width 1116 height 680
click at [752, 514] on rect at bounding box center [763, 512] width 29 height 20
click at [761, 512] on tspan "?" at bounding box center [760, 511] width 8 height 24
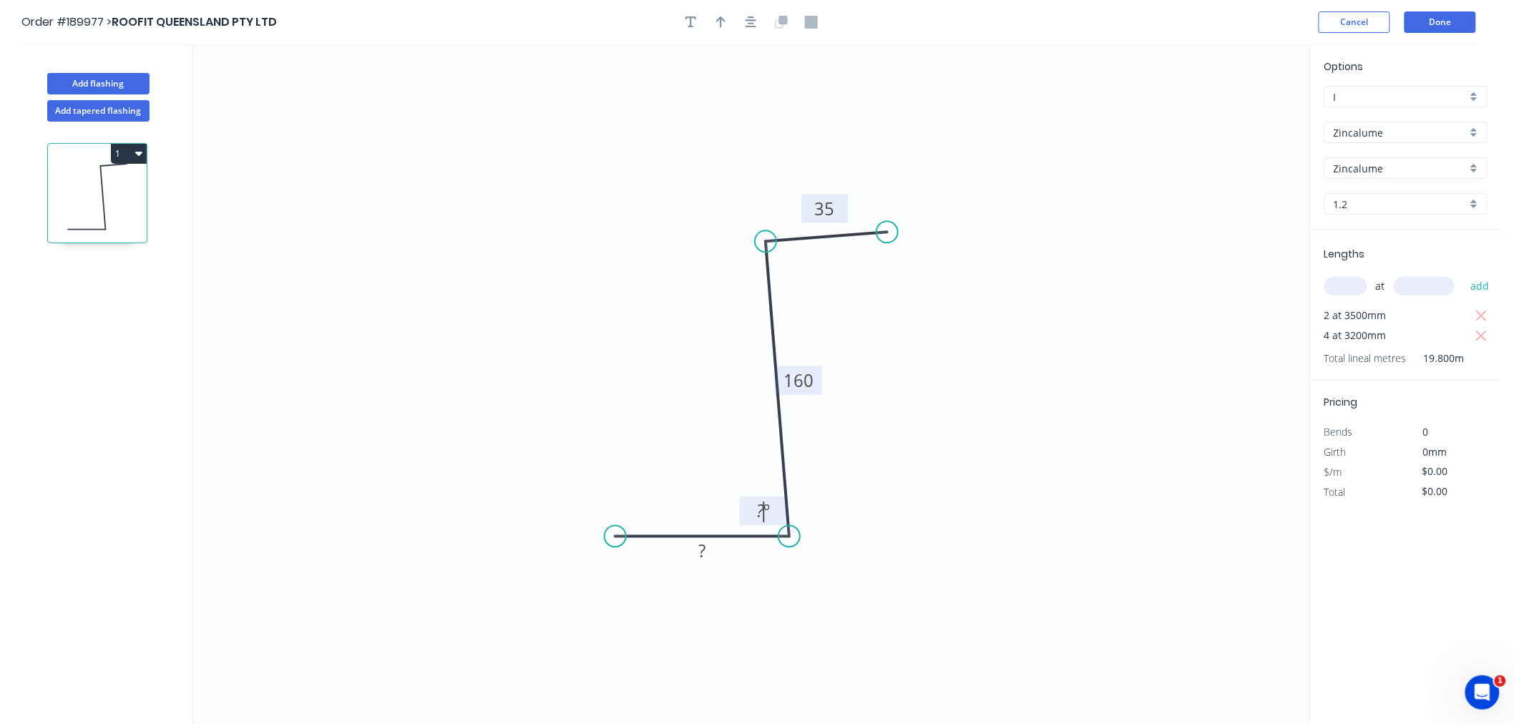
click at [761, 512] on tspan "?" at bounding box center [760, 511] width 8 height 24
drag, startPoint x: 754, startPoint y: 511, endPoint x: 767, endPoint y: 510, distance: 13.0
click at [767, 510] on g "? º" at bounding box center [763, 511] width 29 height 24
click at [991, 397] on icon "0 ? 160 35 89 º" at bounding box center [751, 384] width 1116 height 680
click at [769, 510] on tspan "º" at bounding box center [772, 511] width 6 height 24
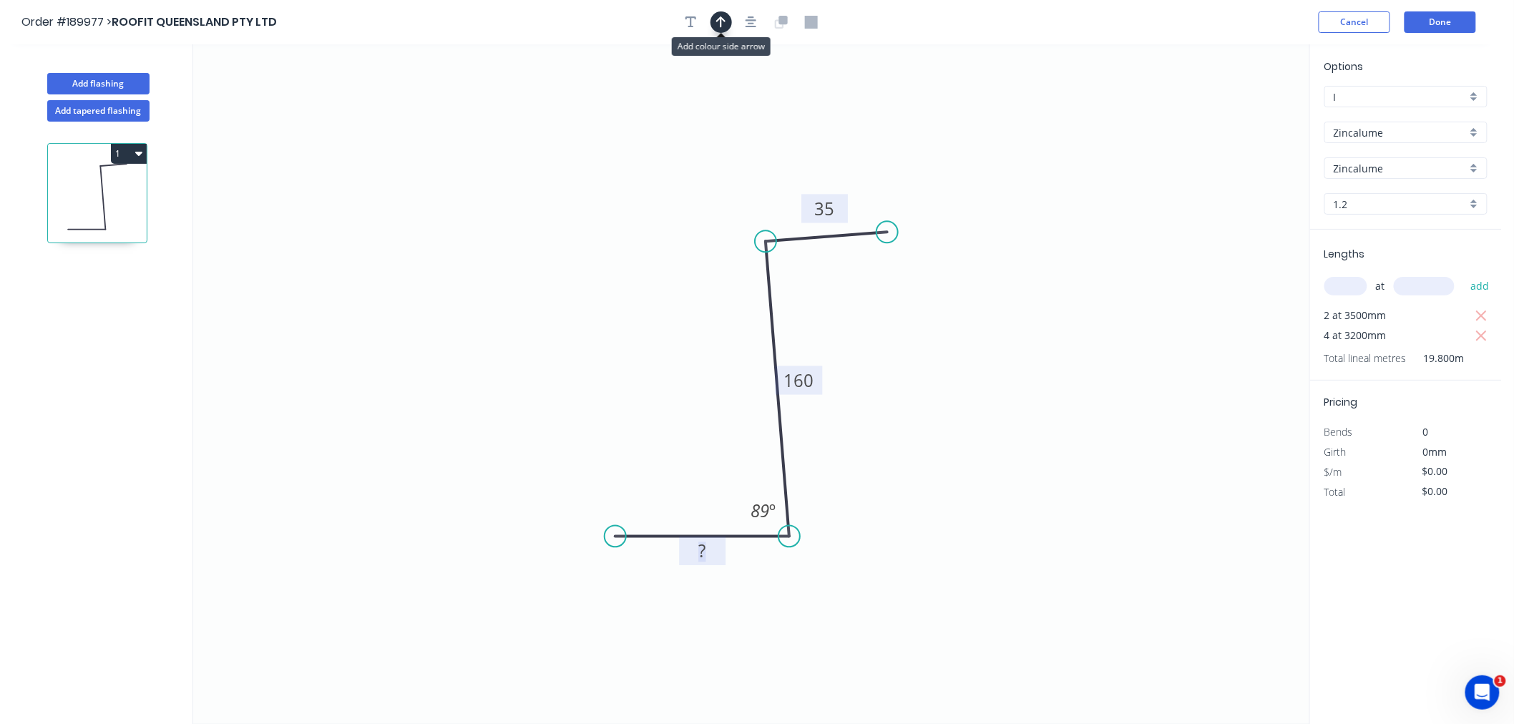
click at [723, 17] on icon "button" at bounding box center [721, 22] width 10 height 13
drag, startPoint x: 1234, startPoint y: 111, endPoint x: 657, endPoint y: 296, distance: 606.2
click at [657, 296] on icon at bounding box center [656, 280] width 13 height 46
click at [657, 296] on icon at bounding box center [667, 283] width 41 height 41
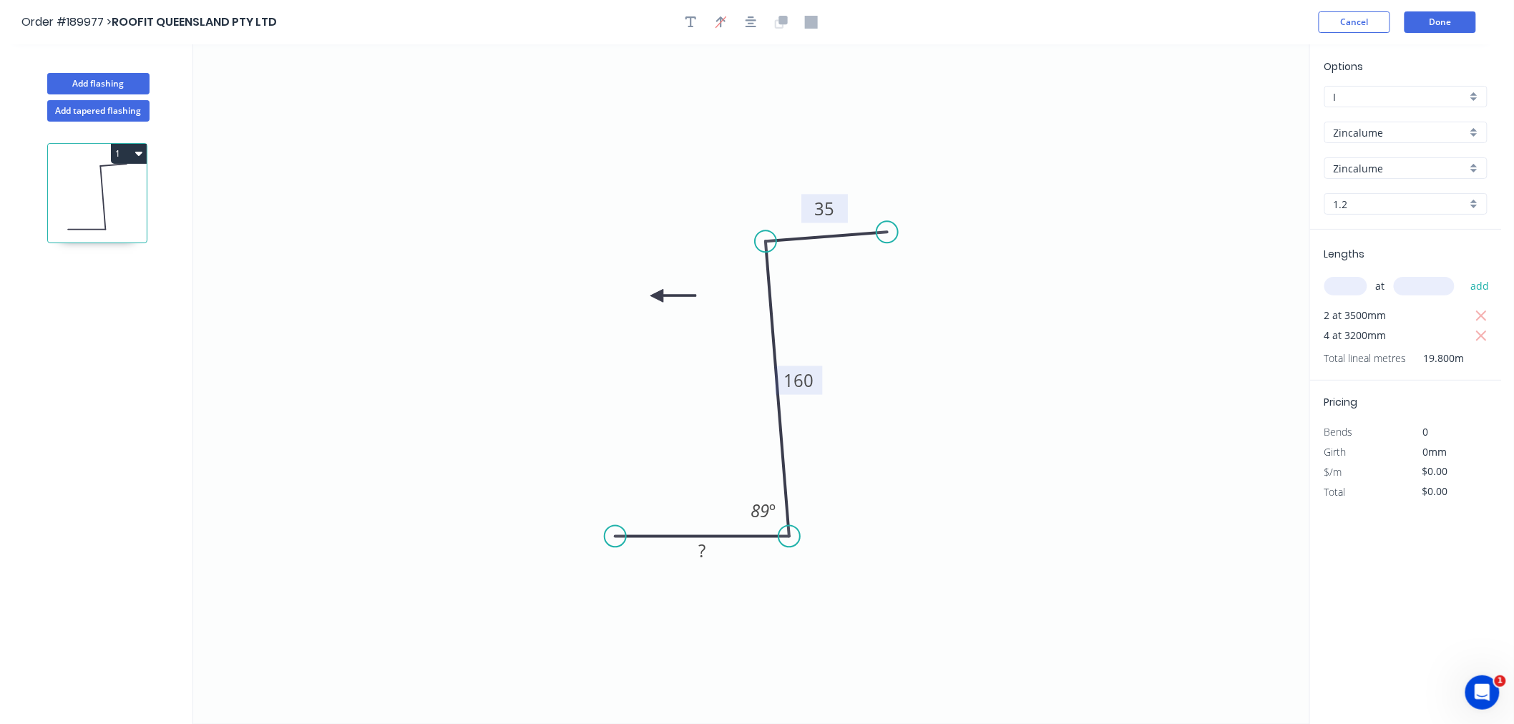
click at [657, 296] on icon at bounding box center [673, 295] width 46 height 13
click at [657, 296] on icon at bounding box center [656, 312] width 13 height 46
click at [657, 296] on icon at bounding box center [640, 295] width 46 height 13
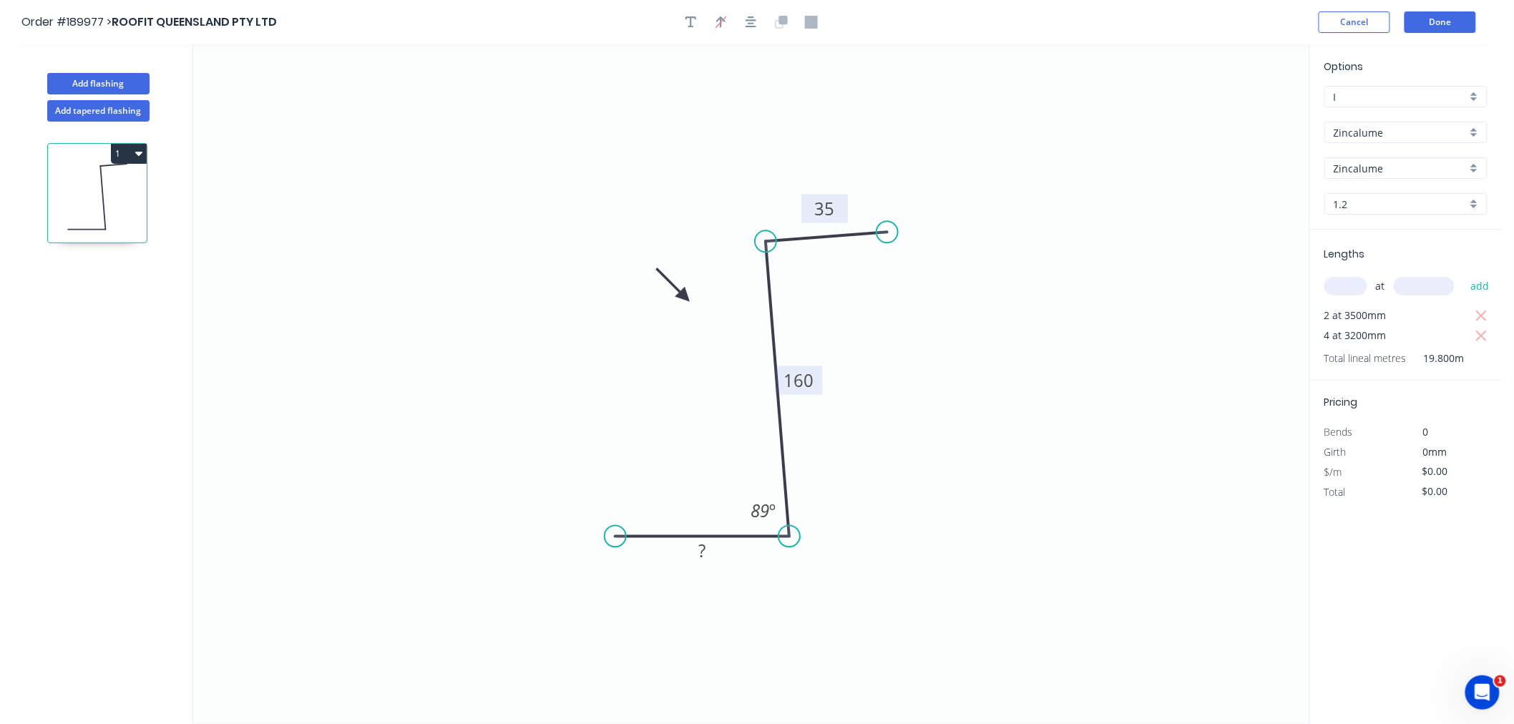
drag, startPoint x: 657, startPoint y: 296, endPoint x: 685, endPoint y: 297, distance: 27.9
click at [685, 297] on icon at bounding box center [672, 284] width 41 height 41
click at [748, 19] on icon "button" at bounding box center [750, 21] width 11 height 11
click at [665, 180] on icon "0 ? 160 35 89 º" at bounding box center [751, 384] width 1116 height 680
click at [803, 376] on tspan "160" at bounding box center [799, 380] width 30 height 24
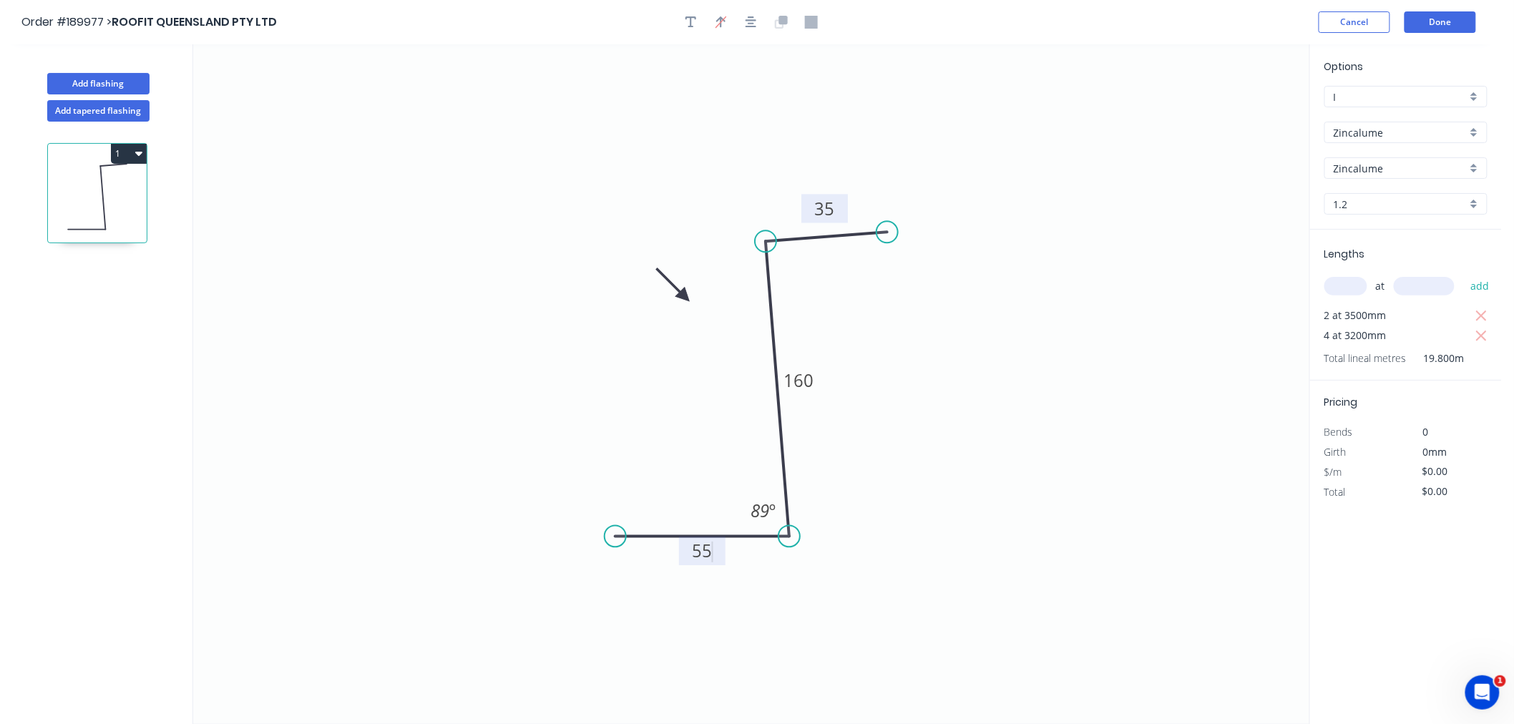
click at [517, 396] on icon "0 55 160 35 89 º" at bounding box center [751, 384] width 1116 height 680
type input "$18.76"
type input "$371.45"
click at [753, 24] on icon "button" at bounding box center [750, 22] width 11 height 13
click at [554, 104] on icon "0 55 160 35 89 º" at bounding box center [751, 384] width 1116 height 680
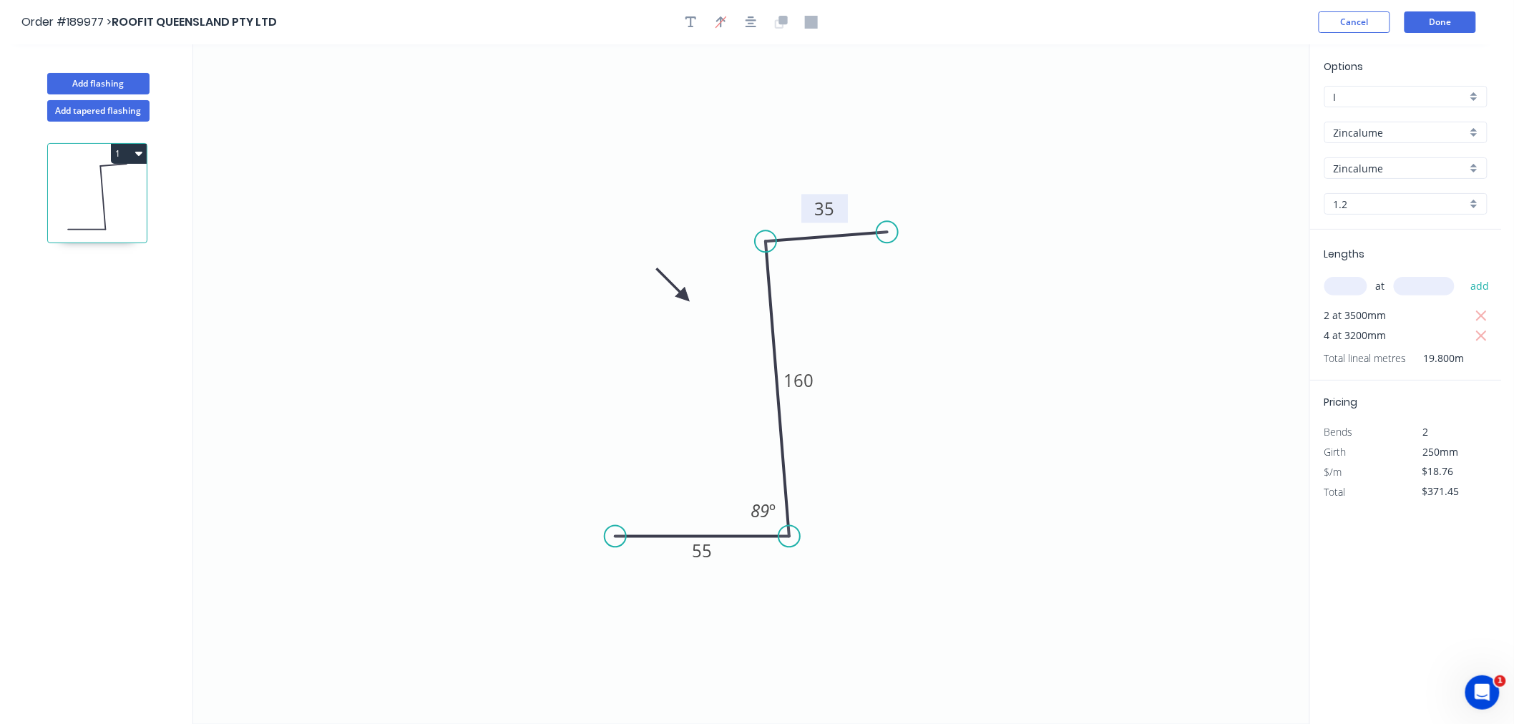
drag, startPoint x: 752, startPoint y: 22, endPoint x: 761, endPoint y: 26, distance: 10.2
click at [752, 23] on icon "button" at bounding box center [750, 22] width 11 height 13
click at [752, 23] on icon "button" at bounding box center [750, 21] width 11 height 11
click at [961, 27] on div "Order #189977 > ROOFIT QUEENSLAND PTY LTD Cancel Done" at bounding box center [750, 21] width 1458 height 21
click at [1449, 20] on button "Done" at bounding box center [1440, 21] width 72 height 21
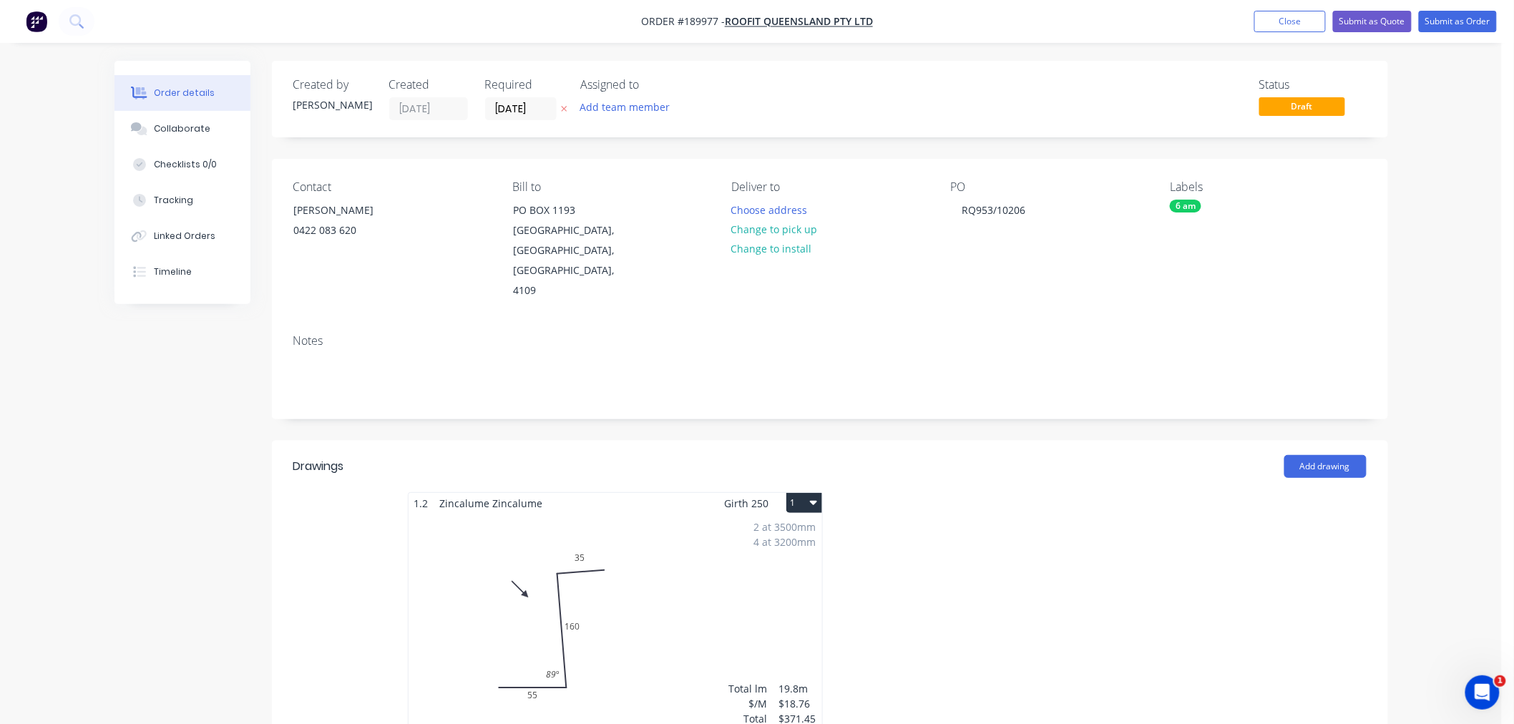
click at [813, 501] on icon "button" at bounding box center [813, 503] width 7 height 4
click at [798, 527] on div "Use larger box size" at bounding box center [754, 537] width 110 height 21
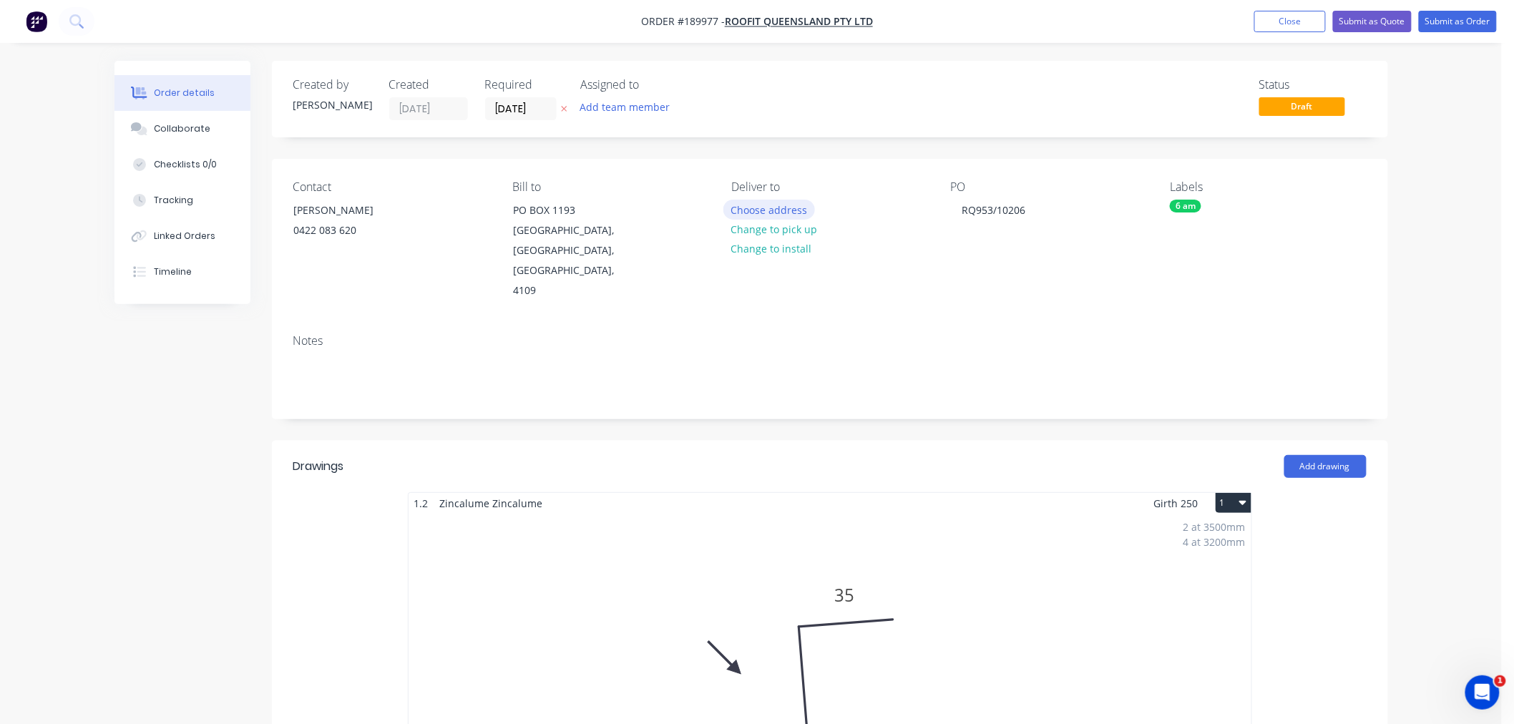
click at [752, 201] on button "Choose address" at bounding box center [769, 209] width 92 height 19
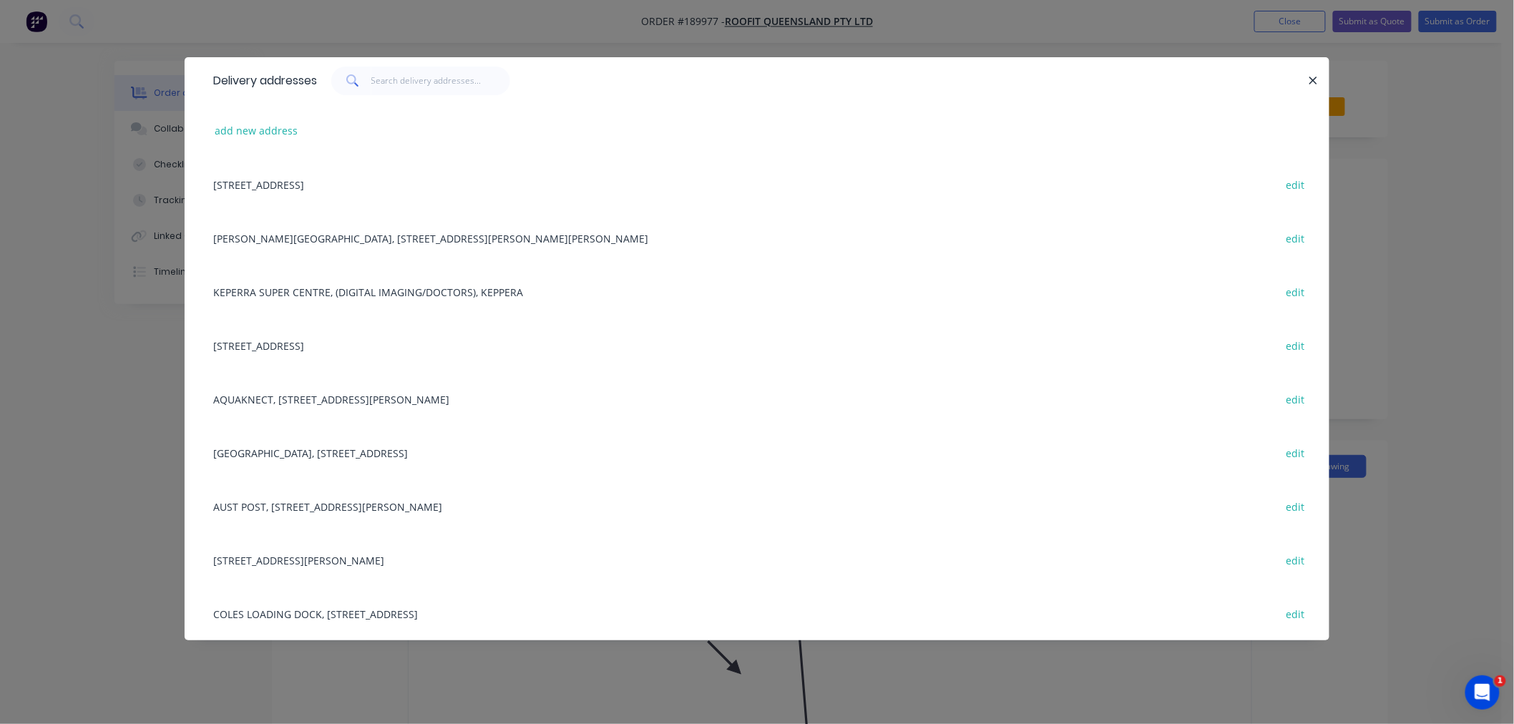
click at [416, 558] on div "4/1353 LYTTON RD, (STORE), HEMMANT, Queensland, Australia, 4174 edit" at bounding box center [757, 560] width 1102 height 54
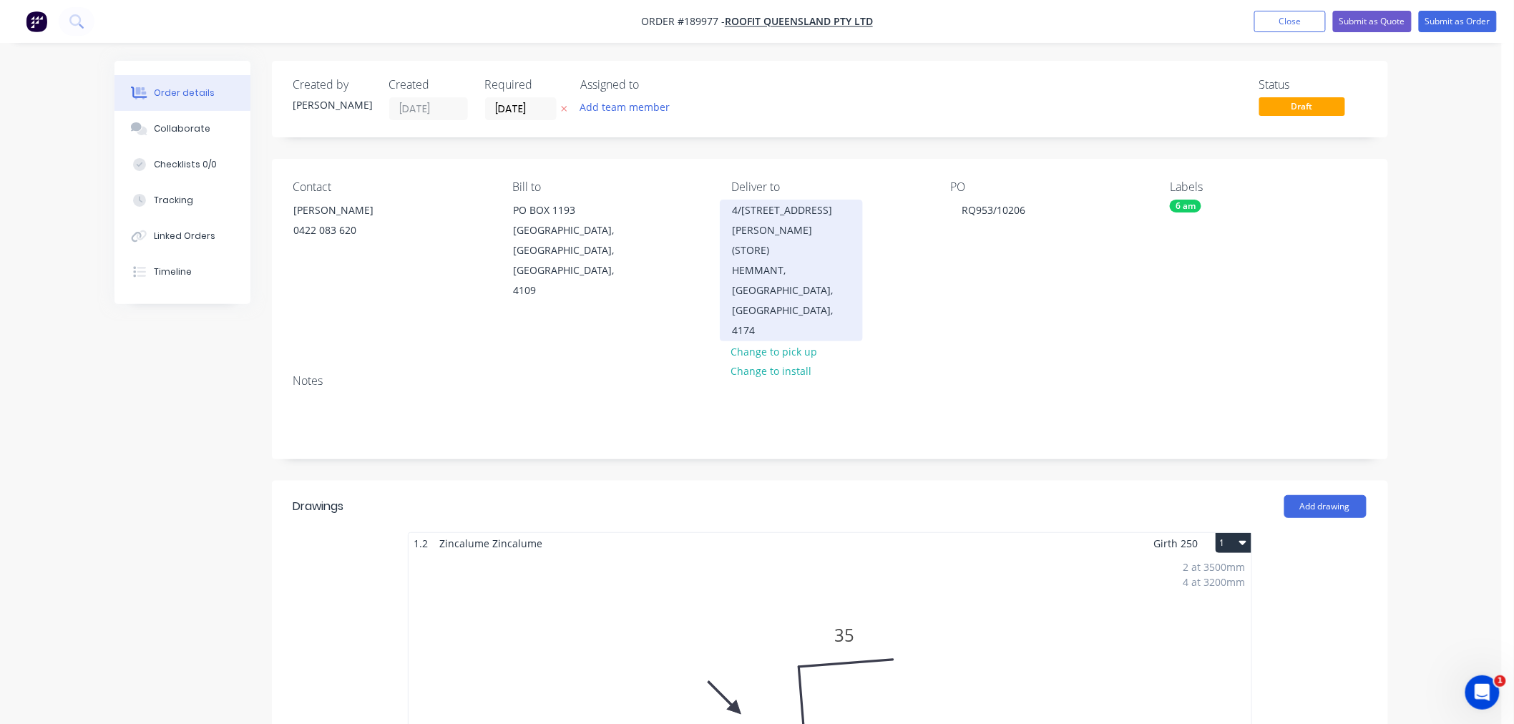
click at [825, 266] on div "HEMMANT, Queensland, Australia, 4174" at bounding box center [791, 300] width 119 height 80
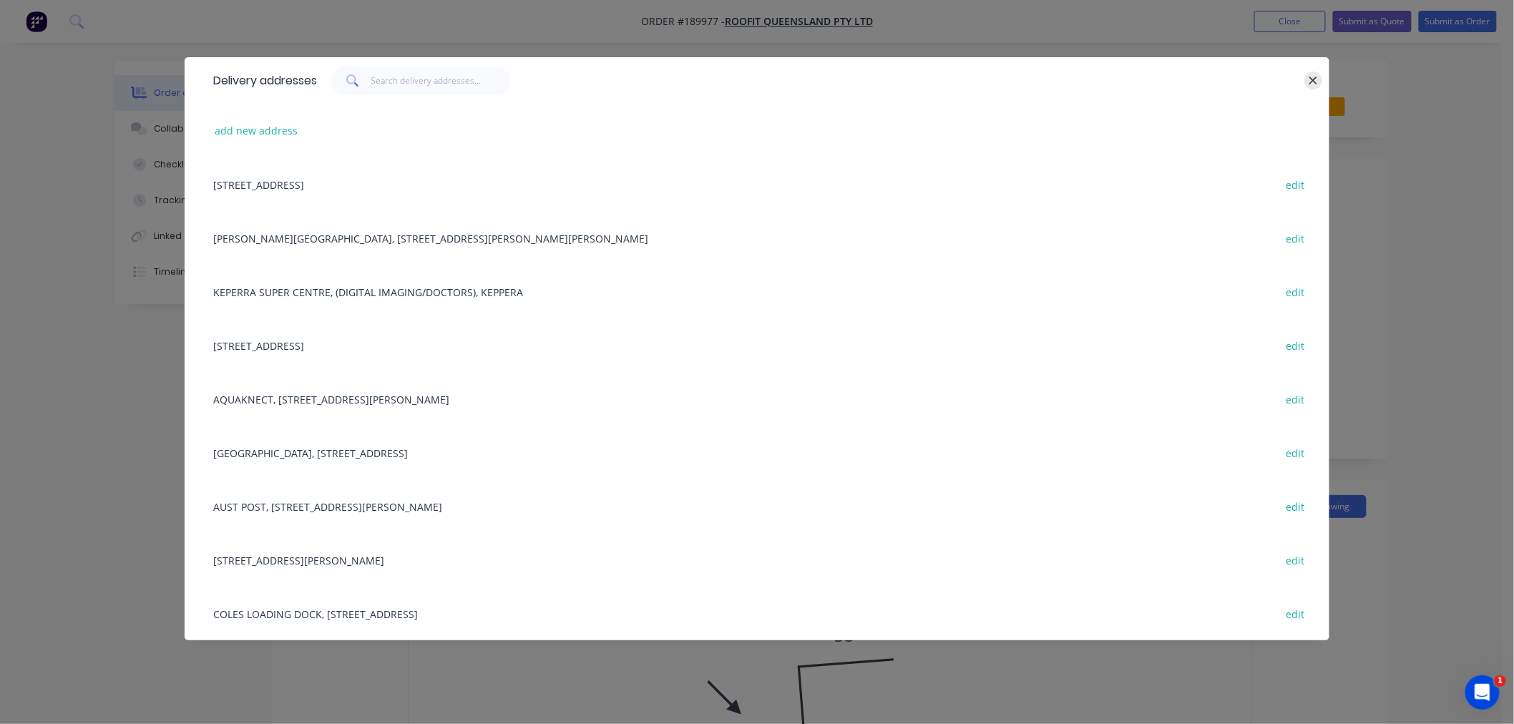
click at [1320, 83] on button "button" at bounding box center [1313, 81] width 18 height 18
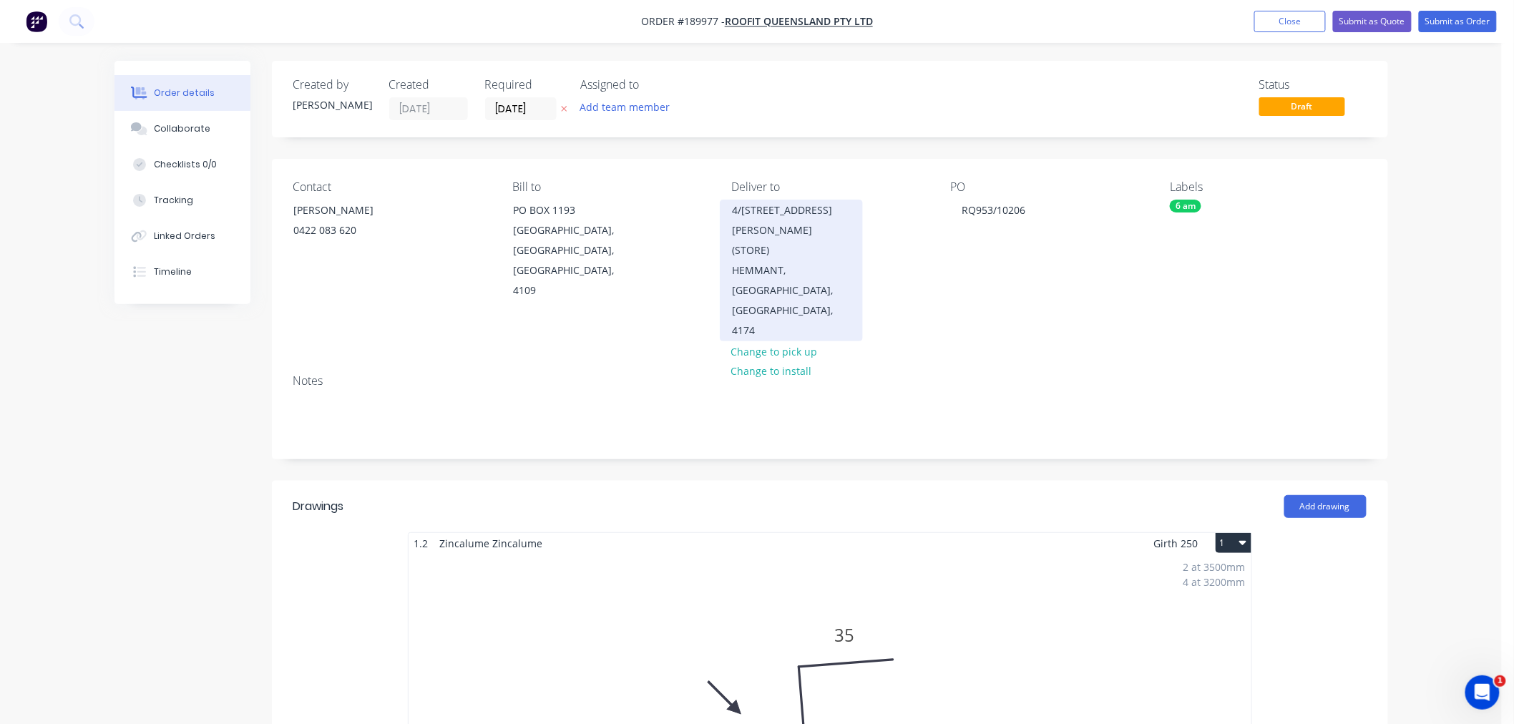
click at [808, 212] on div "4/1353 LYTTON RD (STORE)" at bounding box center [791, 230] width 119 height 60
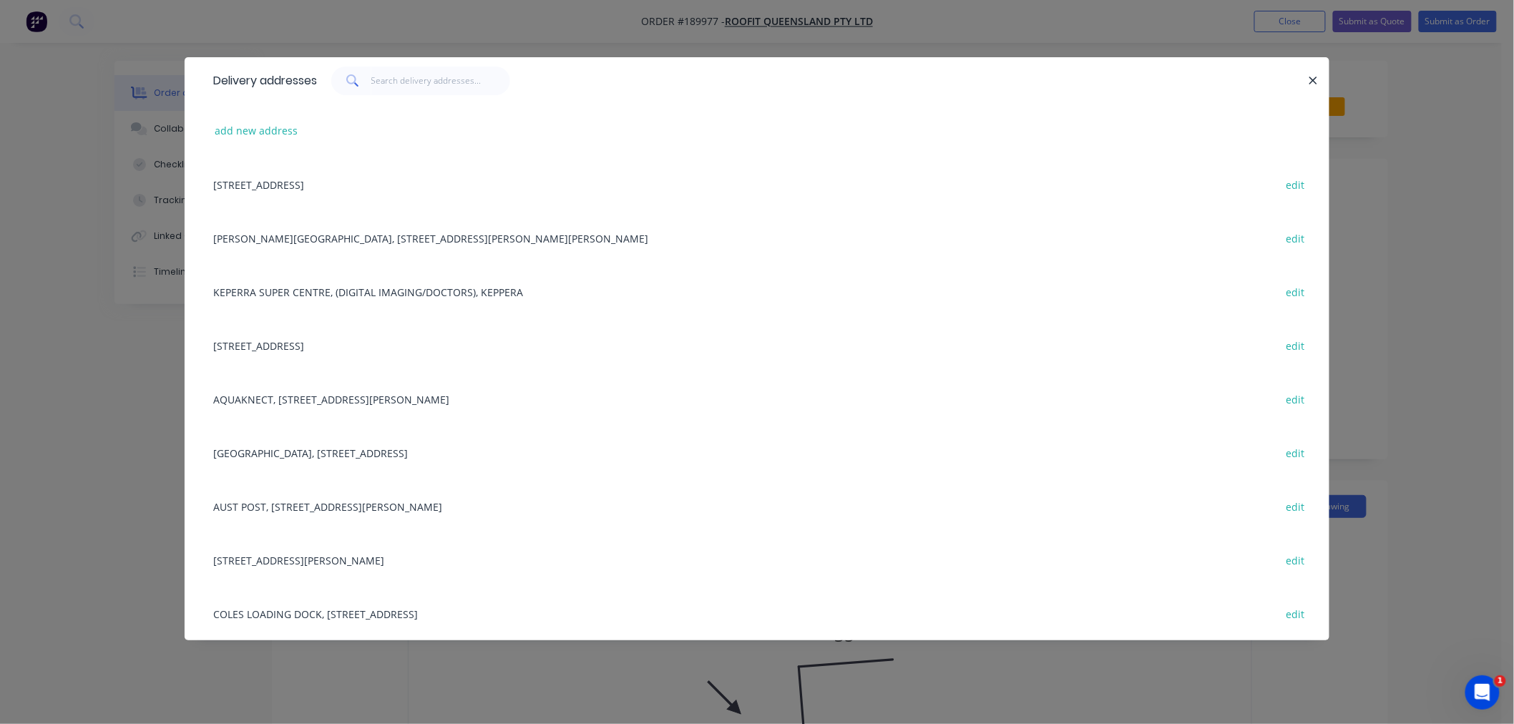
click at [339, 567] on div "4/1353 LYTTON RD, (STORE), HEMMANT, Queensland, Australia, 4174 edit" at bounding box center [757, 560] width 1102 height 54
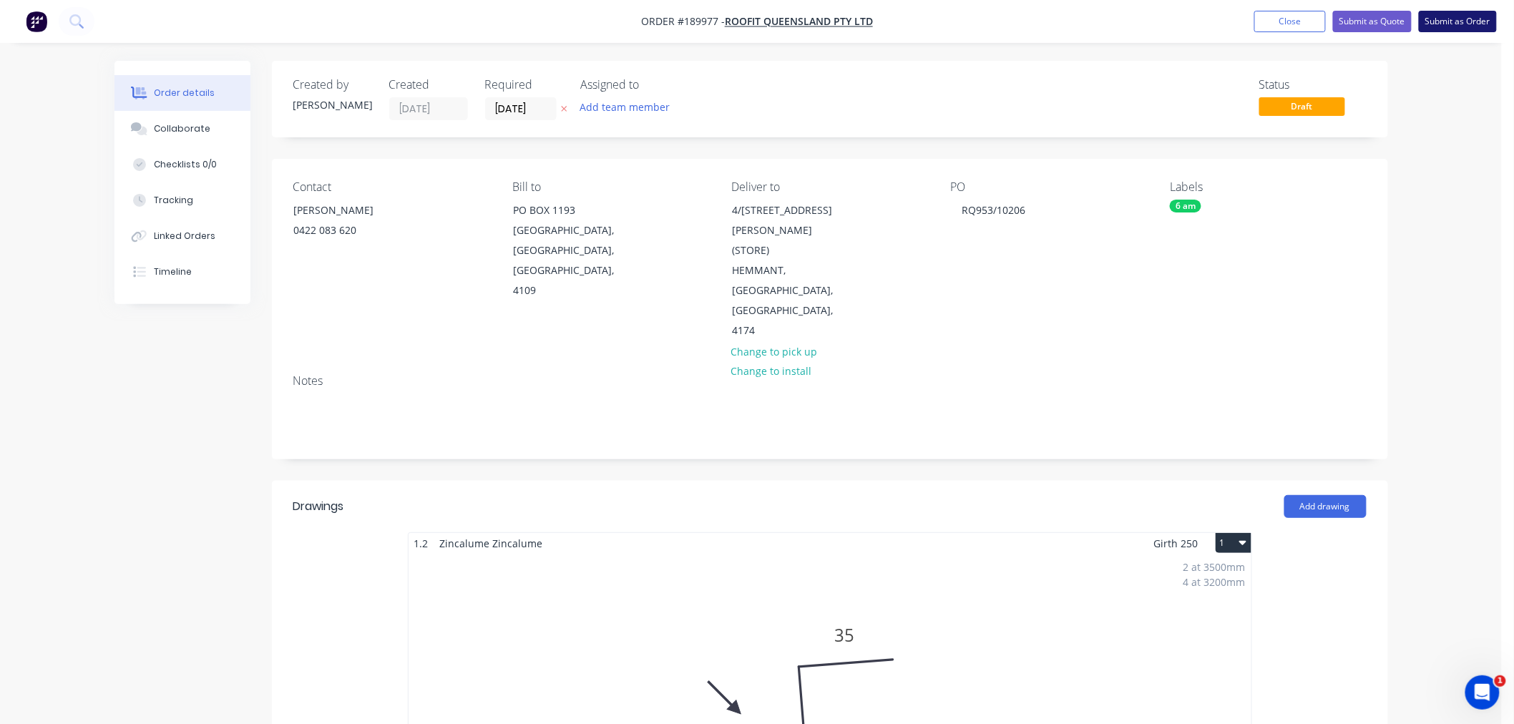
click at [1461, 14] on button "Submit as Order" at bounding box center [1457, 21] width 78 height 21
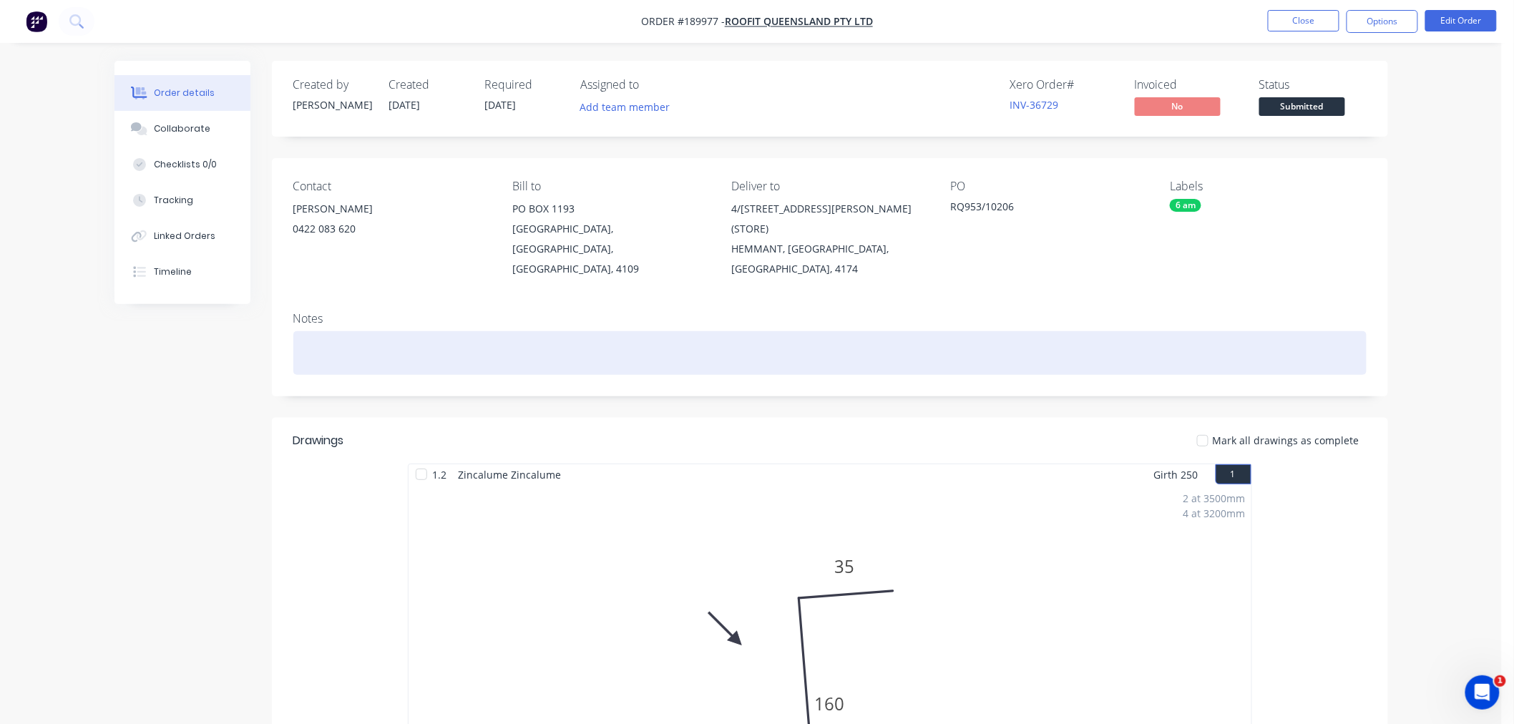
click at [433, 331] on div at bounding box center [829, 353] width 1073 height 44
click at [1283, 331] on div at bounding box center [829, 353] width 1073 height 44
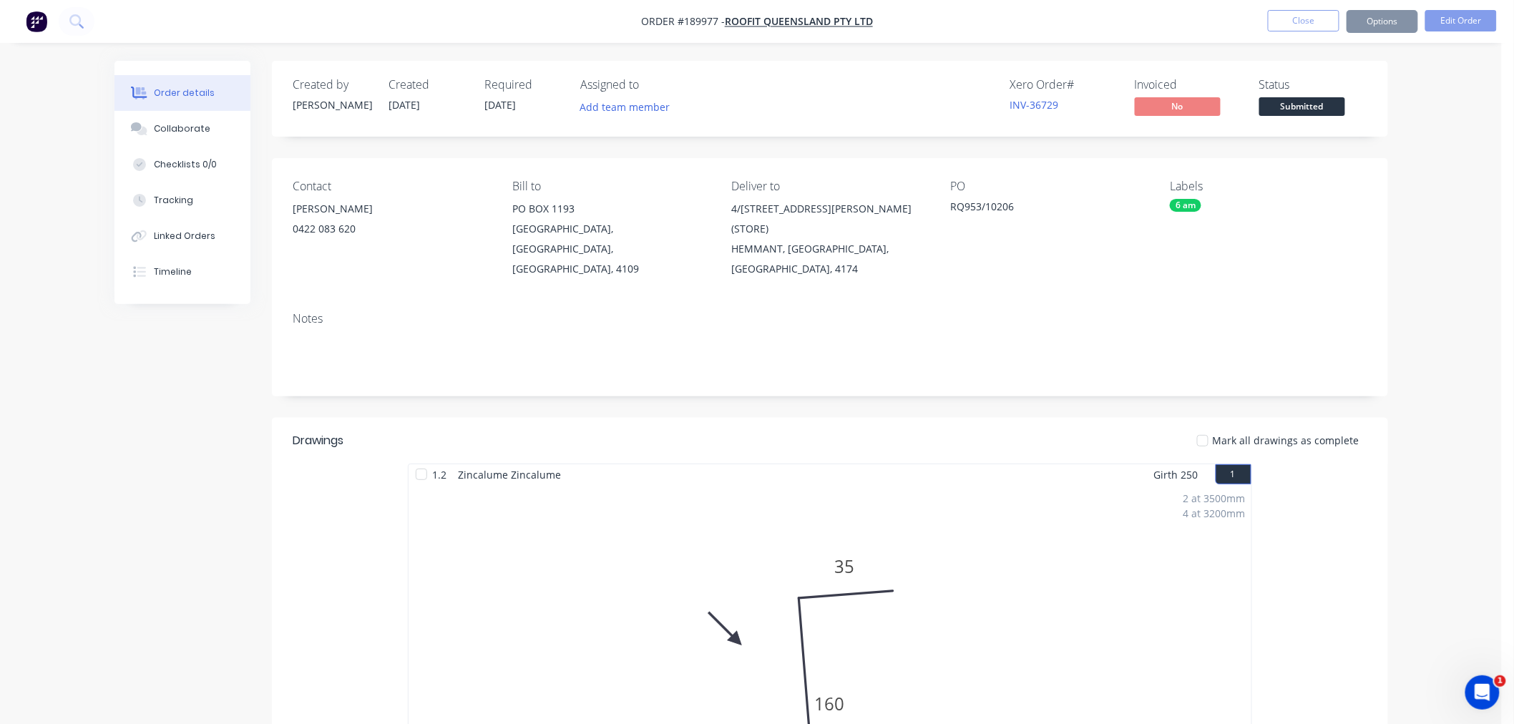
click at [1428, 202] on div "Order details Collaborate Checklists 0/0 Tracking Linked Orders Timeline Order …" at bounding box center [750, 602] width 1501 height 1205
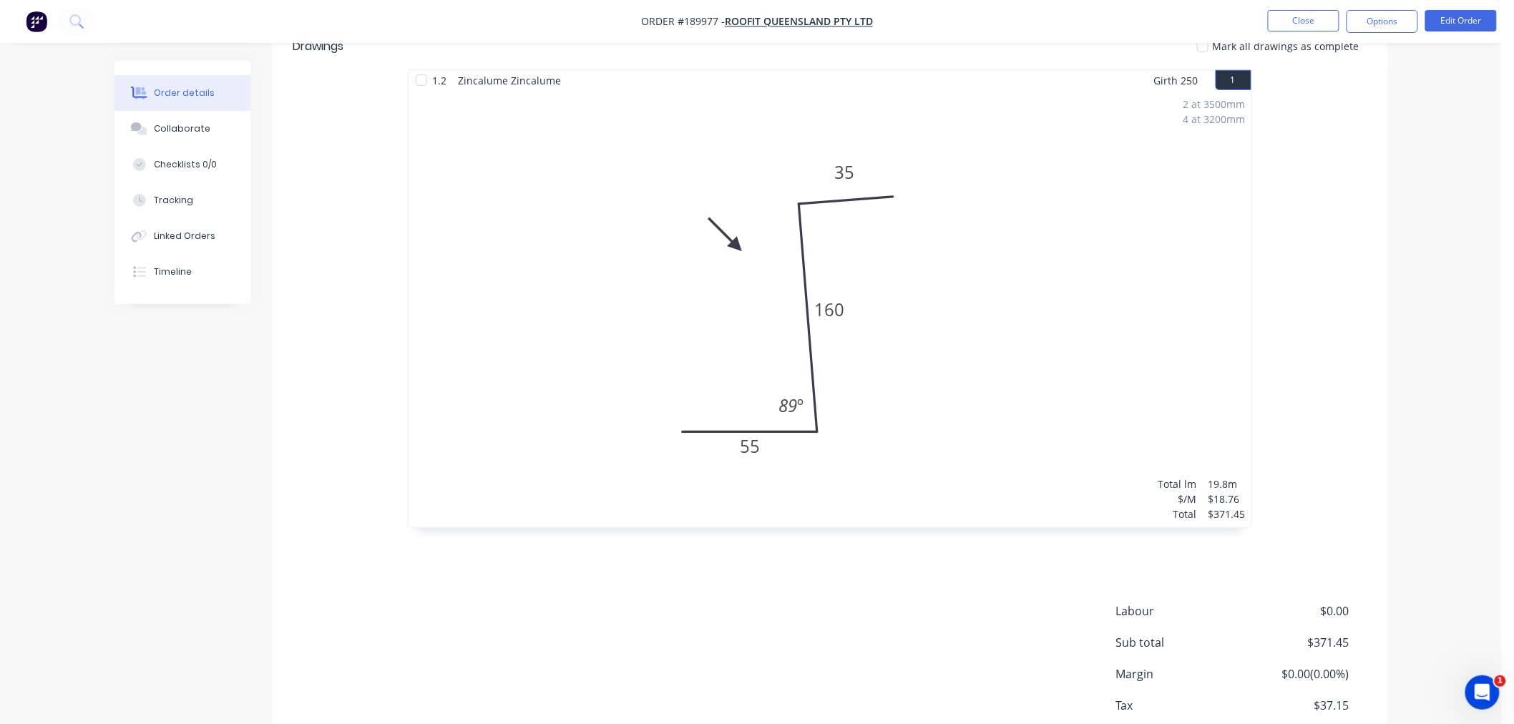
scroll to position [462, 0]
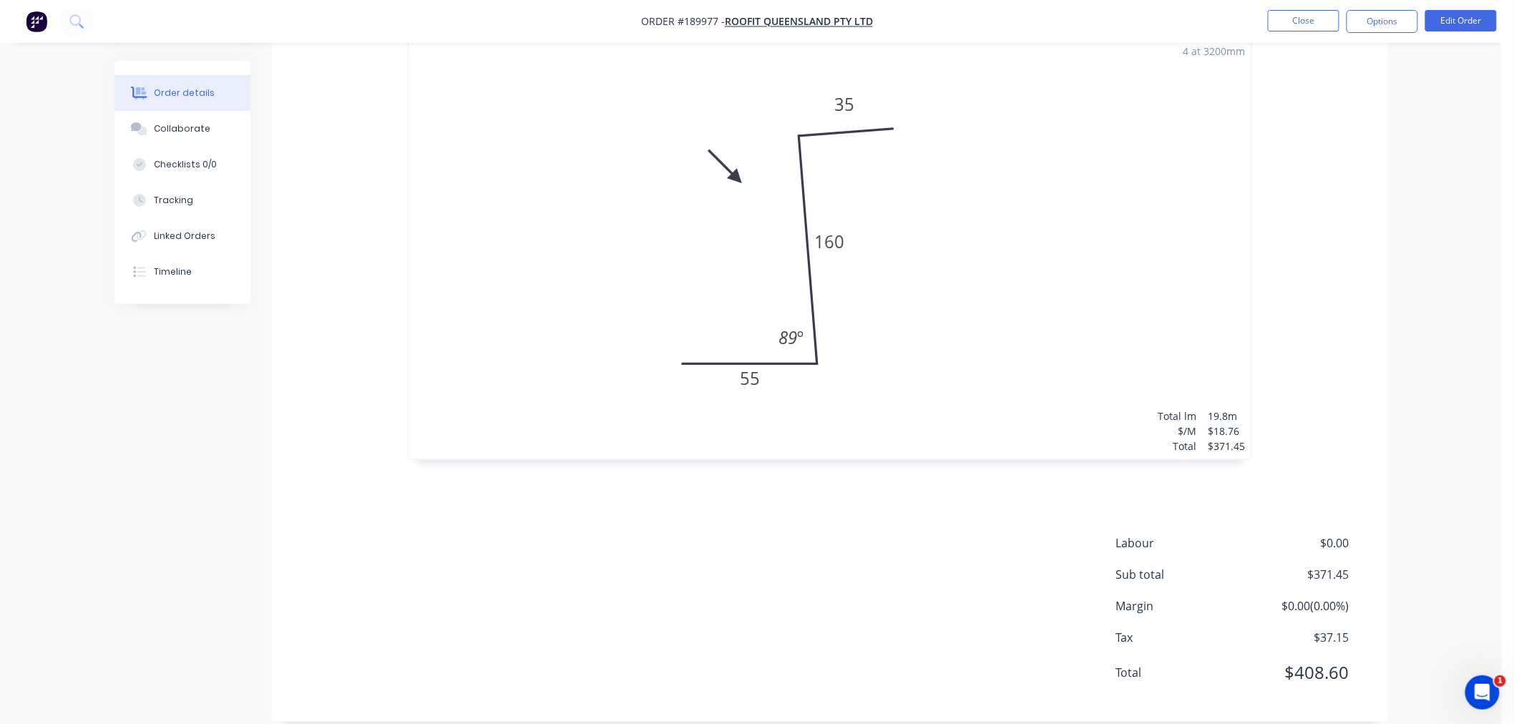
click at [1426, 426] on div "Order details Collaborate Checklists 0/0 Tracking Linked Orders Timeline Order …" at bounding box center [750, 140] width 1501 height 1205
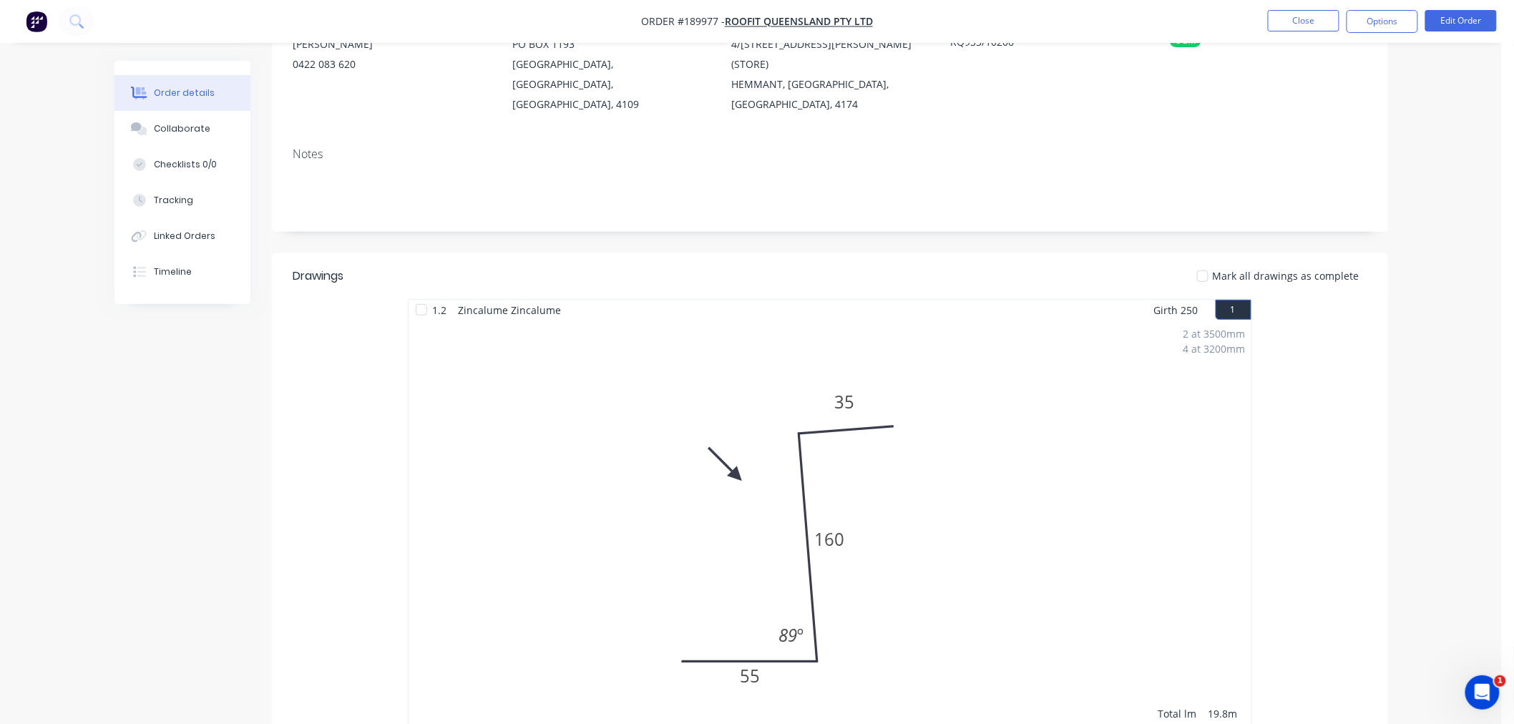
scroll to position [144, 0]
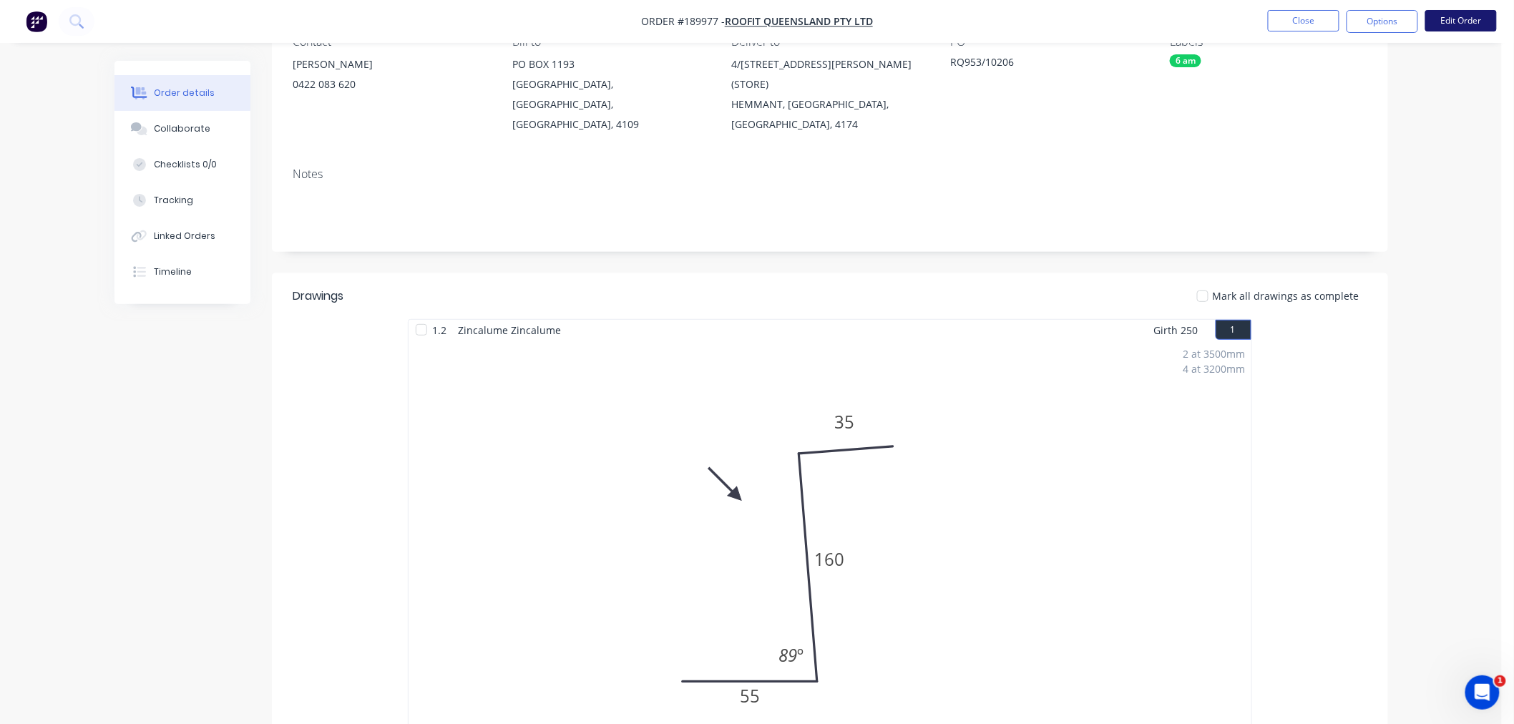
click at [1448, 20] on button "Edit Order" at bounding box center [1461, 20] width 72 height 21
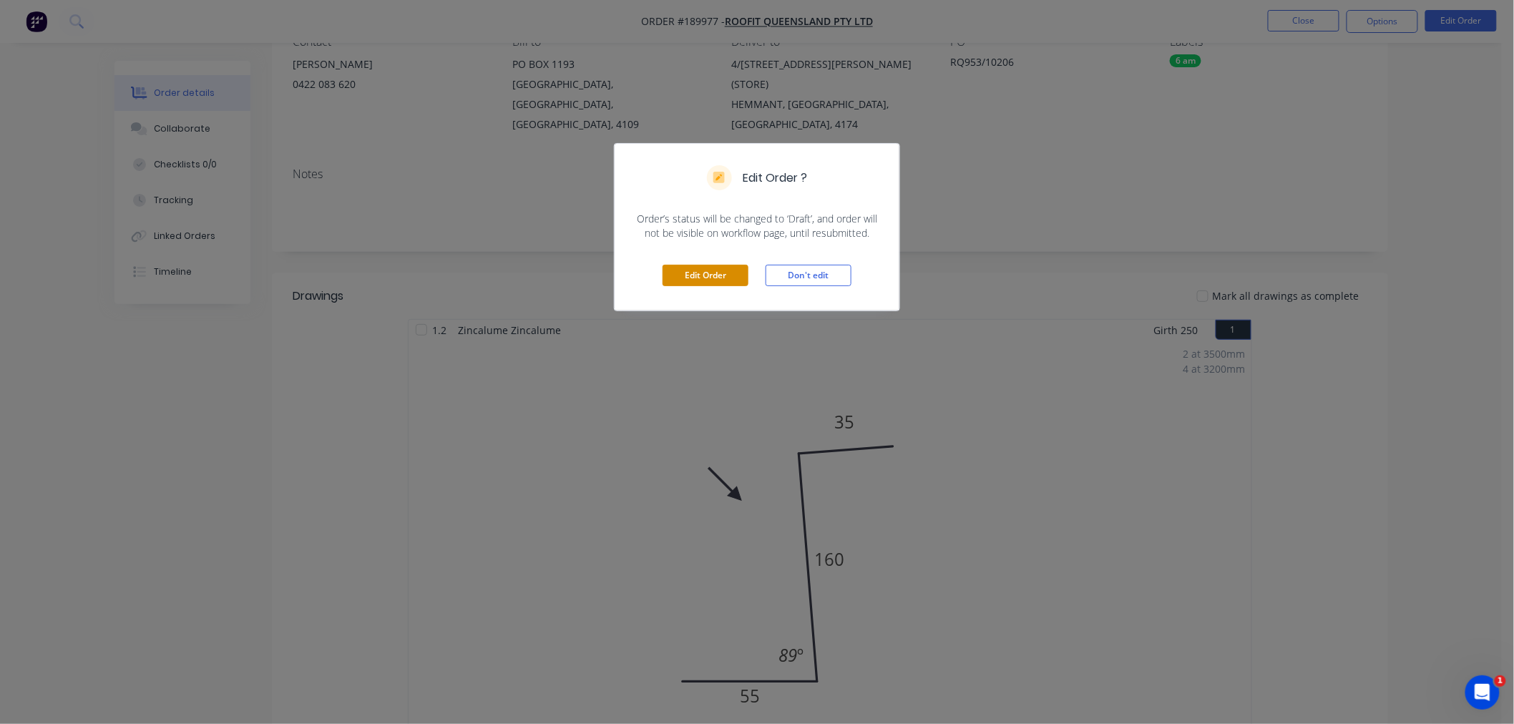
click at [699, 278] on button "Edit Order" at bounding box center [705, 275] width 86 height 21
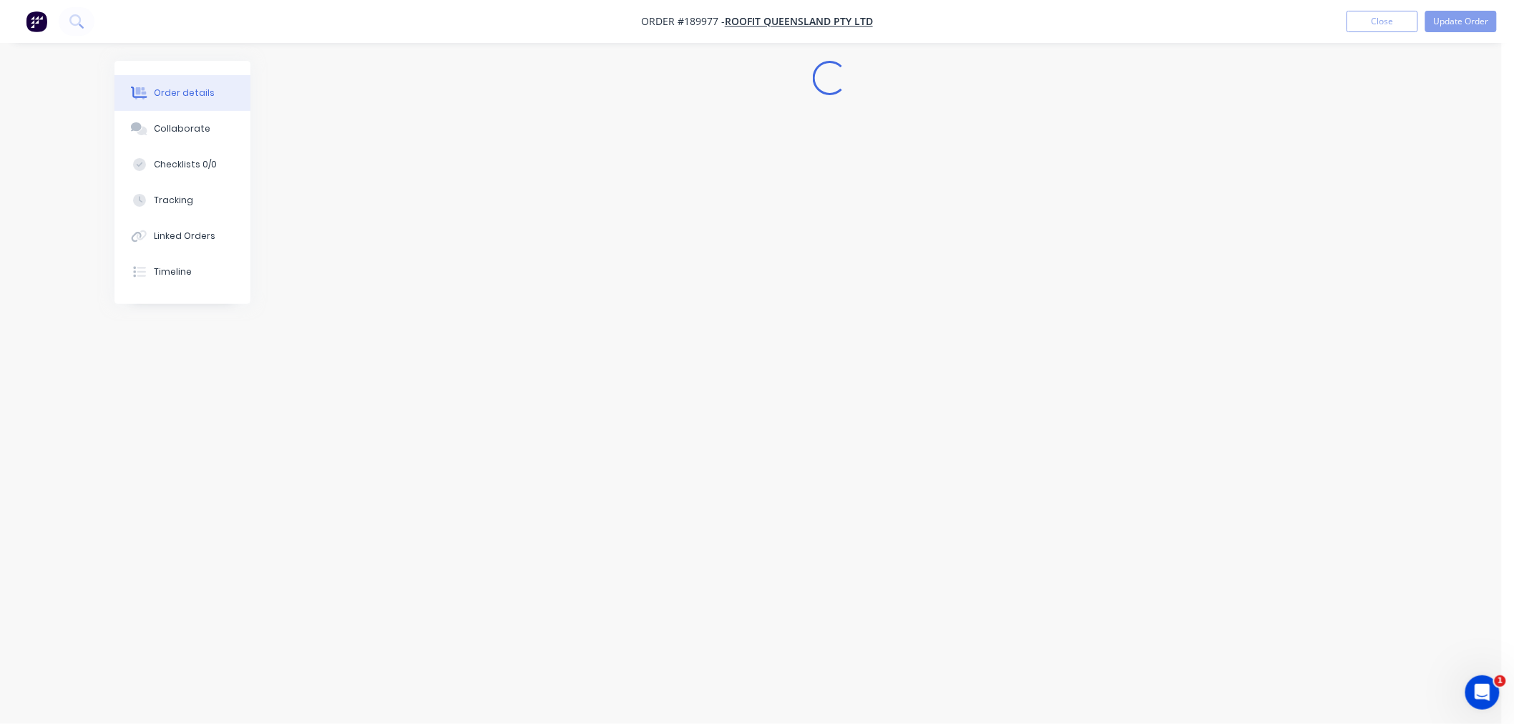
scroll to position [0, 0]
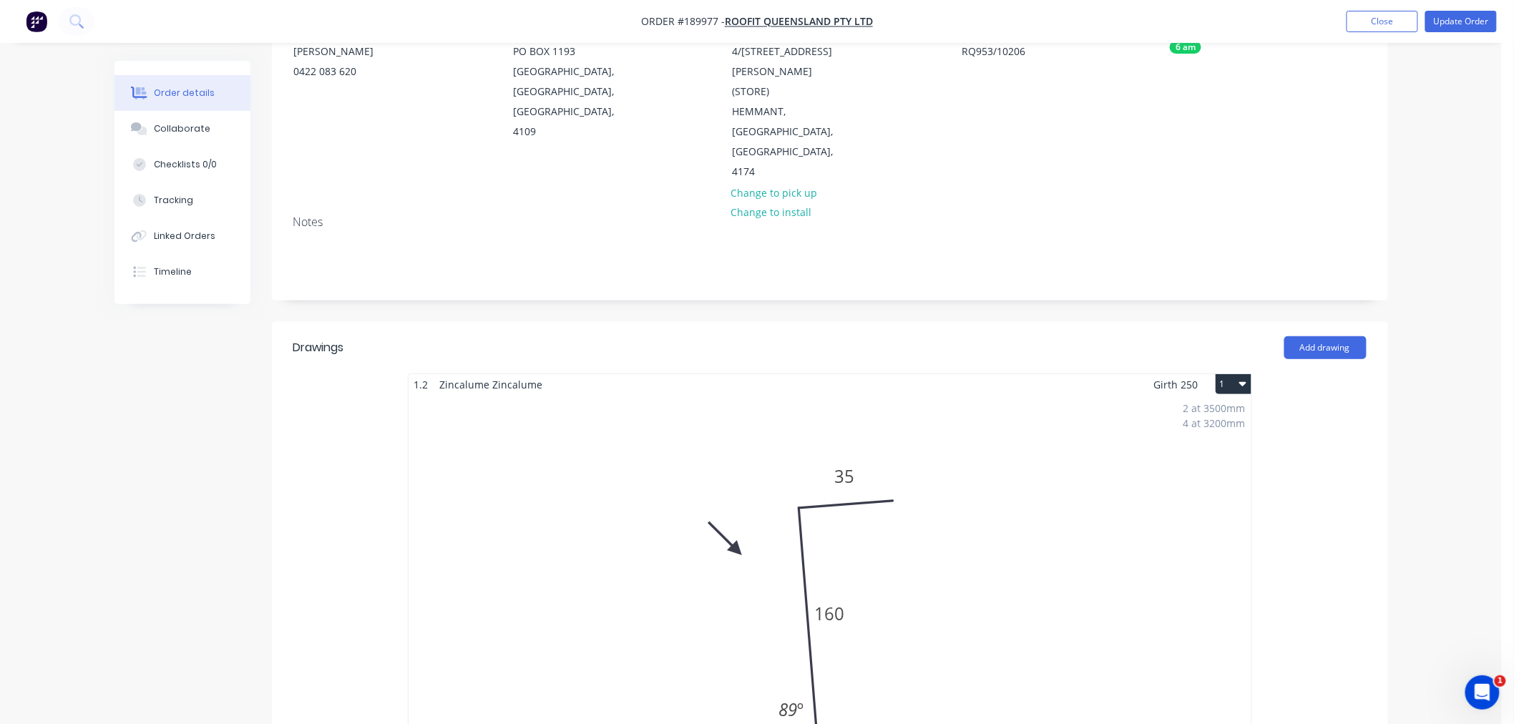
click at [990, 404] on div "2 at 3500mm 4 at 3200mm Total lm $/M Total 19.8m $18.76 $371.45" at bounding box center [829, 613] width 843 height 436
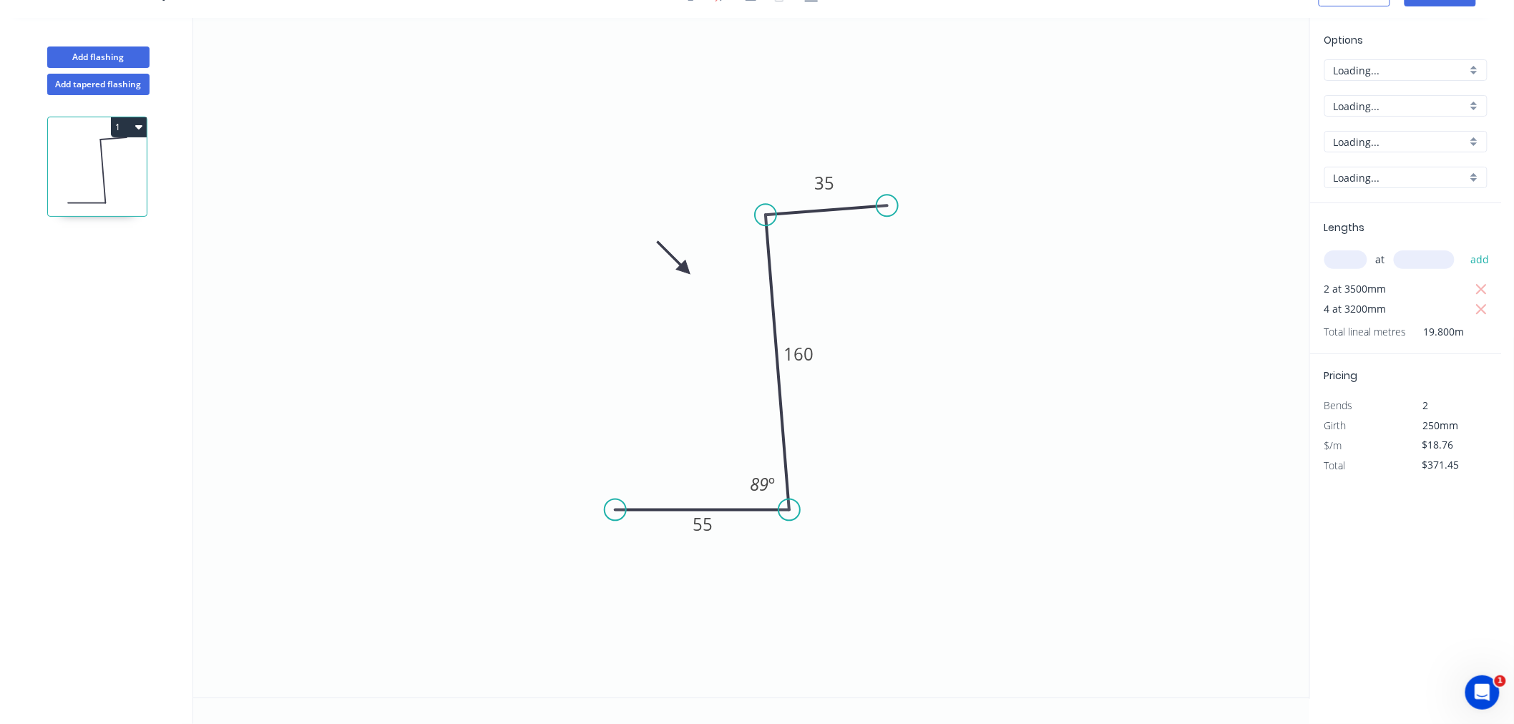
scroll to position [26, 0]
drag, startPoint x: 765, startPoint y: 216, endPoint x: 766, endPoint y: 224, distance: 7.9
click at [766, 224] on circle at bounding box center [765, 223] width 21 height 21
drag, startPoint x: 883, startPoint y: 202, endPoint x: 881, endPoint y: 144, distance: 58.0
click at [881, 144] on circle at bounding box center [881, 143] width 21 height 21
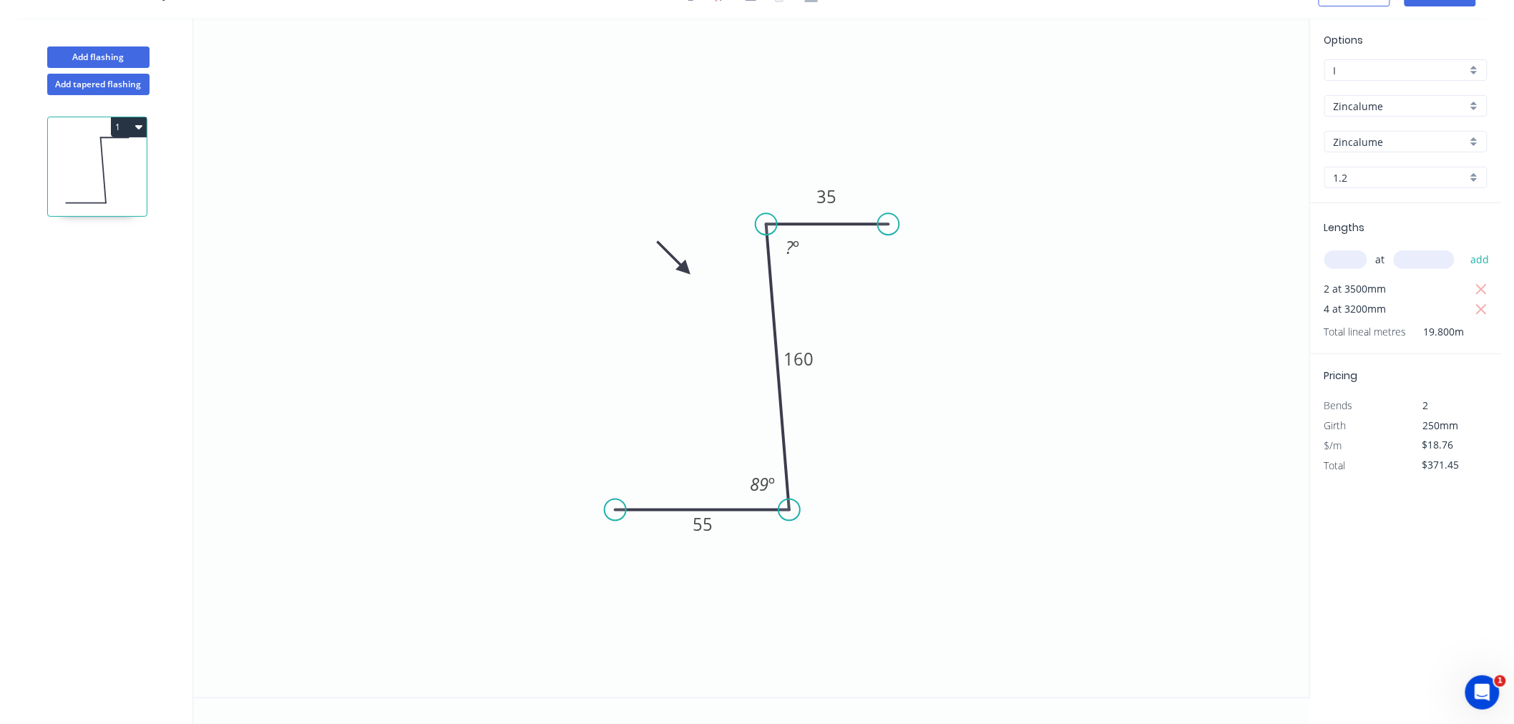
drag, startPoint x: 881, startPoint y: 144, endPoint x: 888, endPoint y: 217, distance: 73.4
click at [888, 217] on circle at bounding box center [888, 223] width 21 height 21
drag, startPoint x: 888, startPoint y: 217, endPoint x: 881, endPoint y: 191, distance: 27.4
click at [881, 191] on circle at bounding box center [881, 190] width 21 height 21
click at [833, 287] on div "Hide angle" at bounding box center [875, 289] width 144 height 29
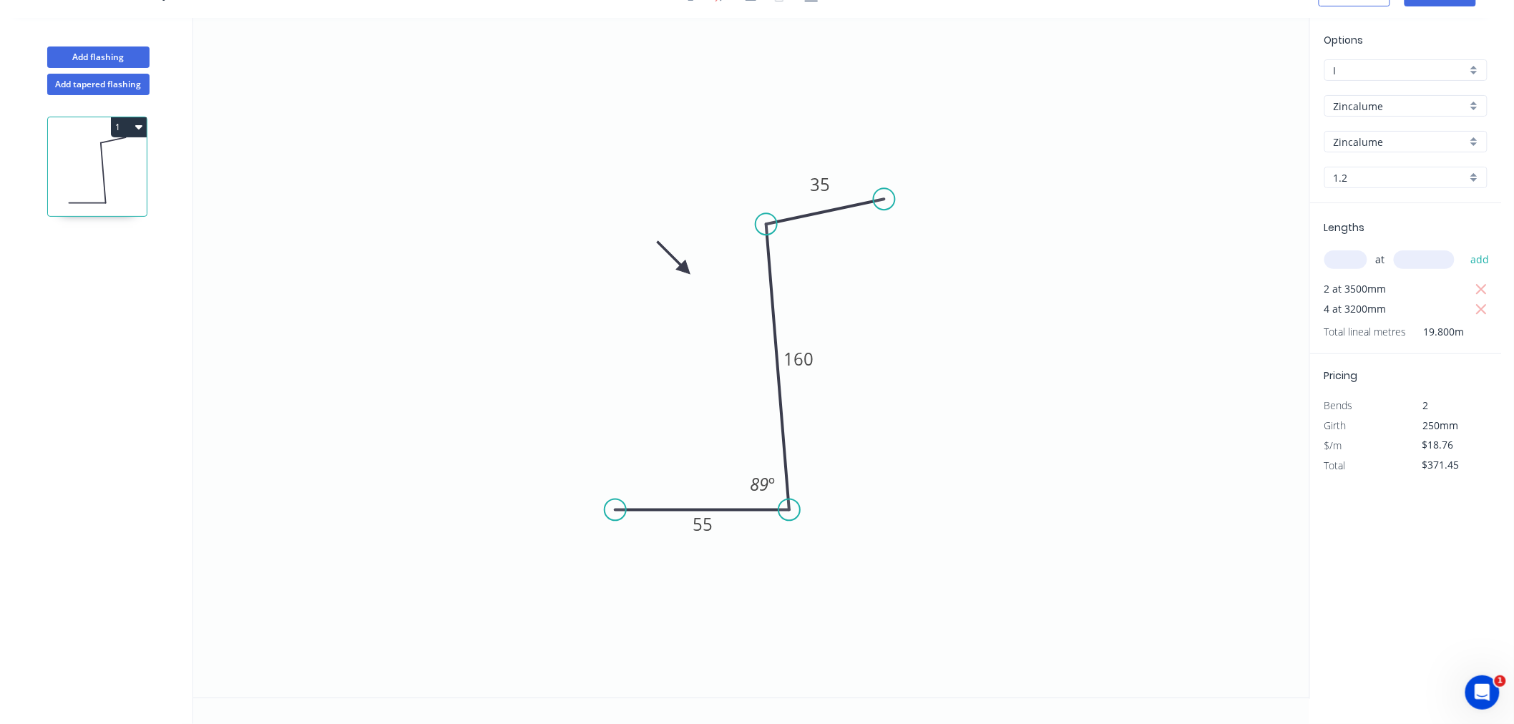
drag, startPoint x: 884, startPoint y: 185, endPoint x: 884, endPoint y: 199, distance: 14.3
click at [884, 199] on circle at bounding box center [883, 198] width 21 height 21
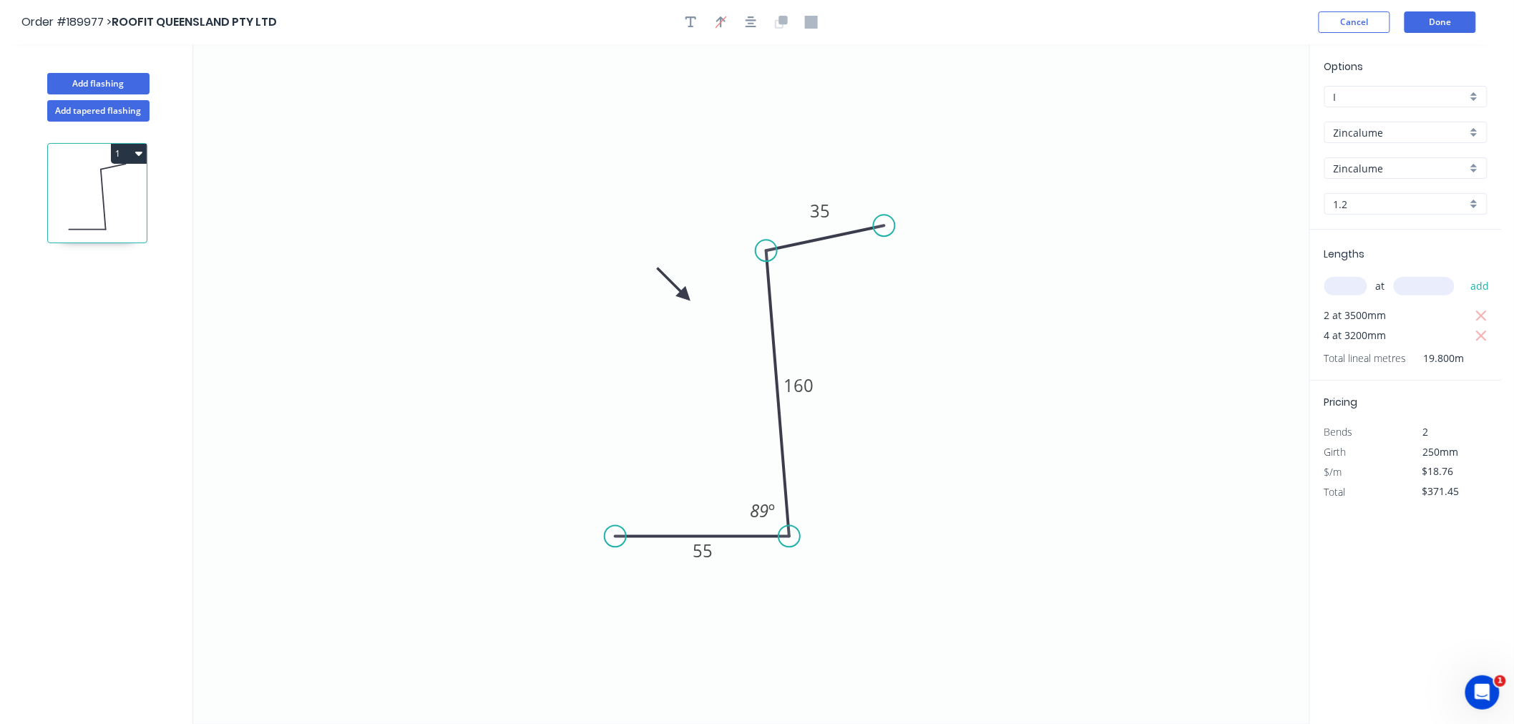
click at [1092, 31] on div "Order #189977 > ROOFIT QUEENSLAND PTY LTD Cancel Done" at bounding box center [750, 21] width 1458 height 21
click at [1456, 14] on button "Done" at bounding box center [1440, 21] width 72 height 21
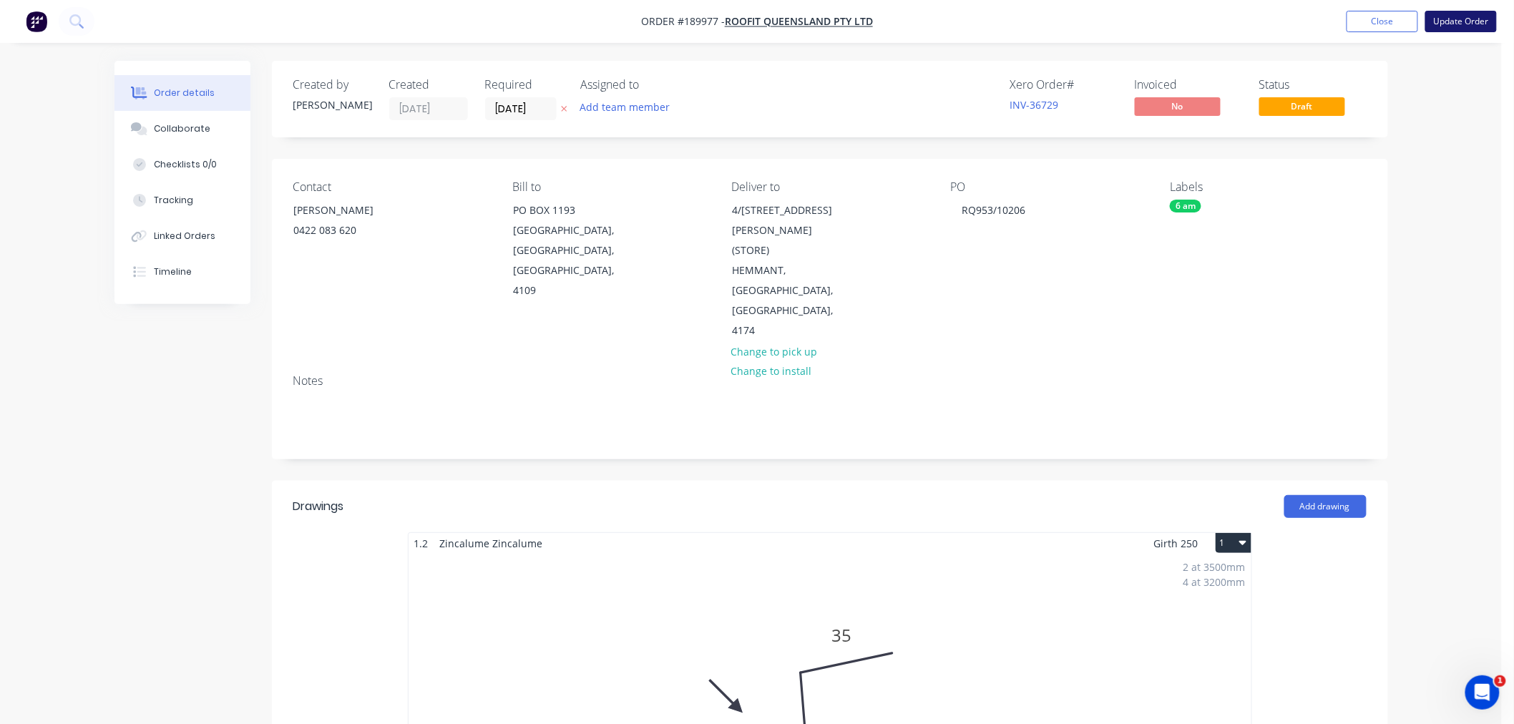
click at [1460, 19] on button "Update Order" at bounding box center [1461, 21] width 72 height 21
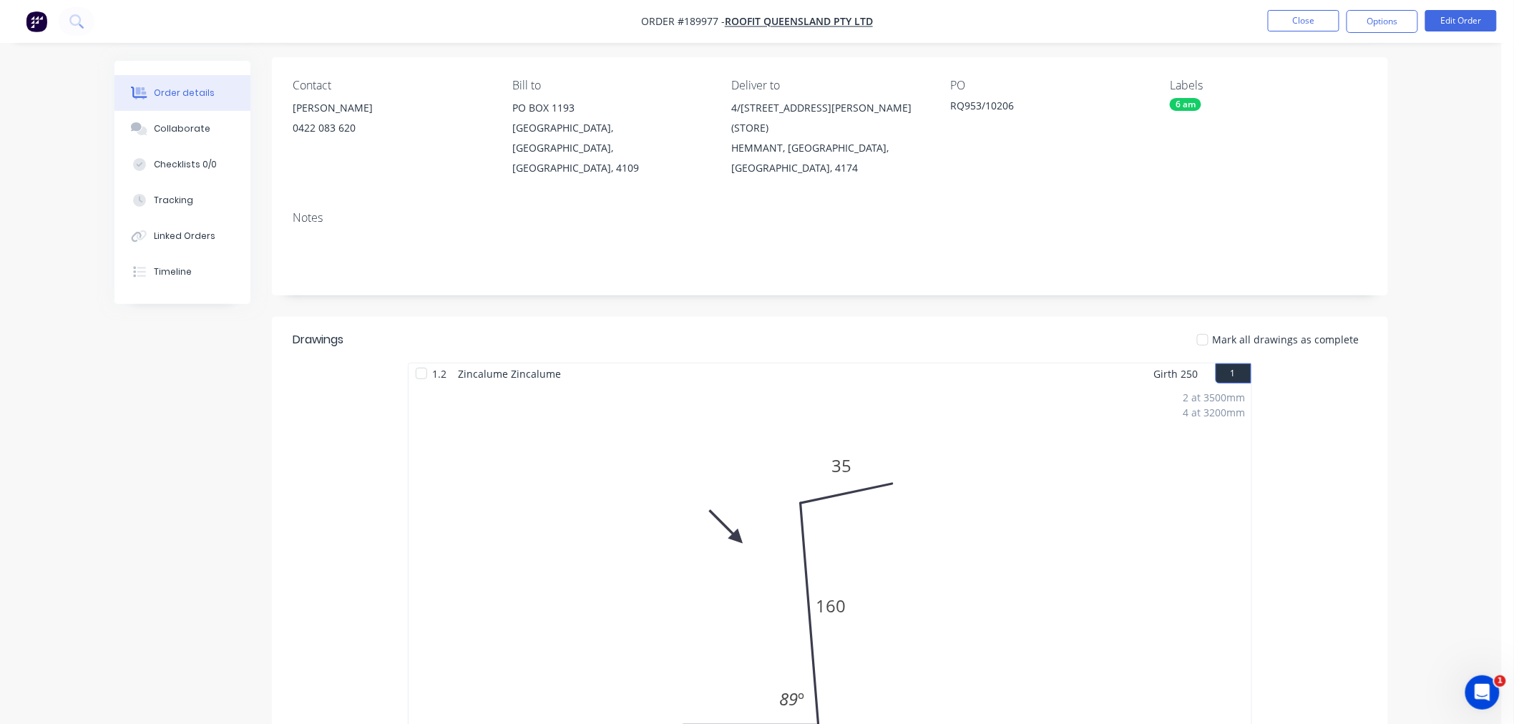
scroll to position [462, 0]
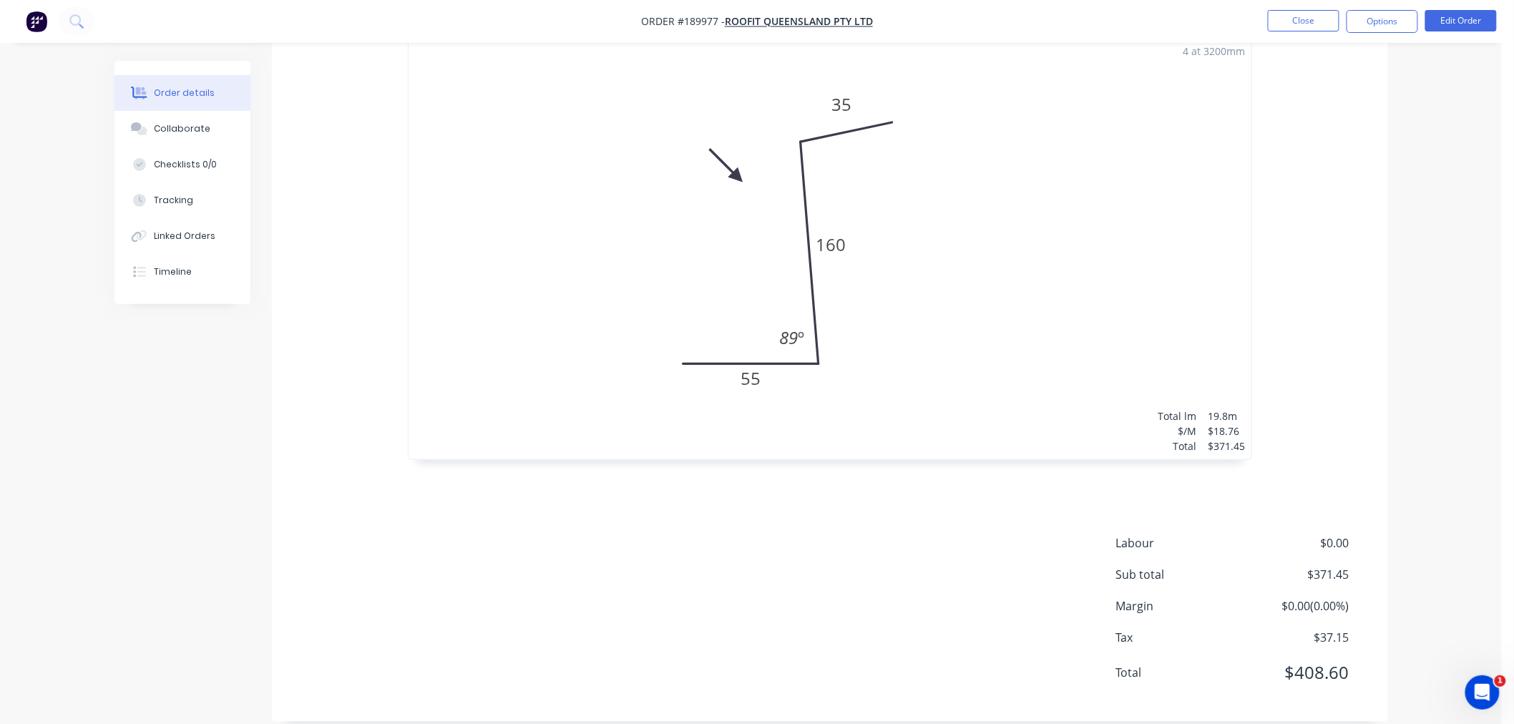
click at [1389, 423] on div "Order details Collaborate Checklists 0/0 Tracking Linked Orders Timeline Order …" at bounding box center [751, 171] width 1302 height 1144
click at [1418, 502] on div "Order details Collaborate Checklists 0/0 Tracking Linked Orders Timeline Order …" at bounding box center [750, 140] width 1501 height 1205
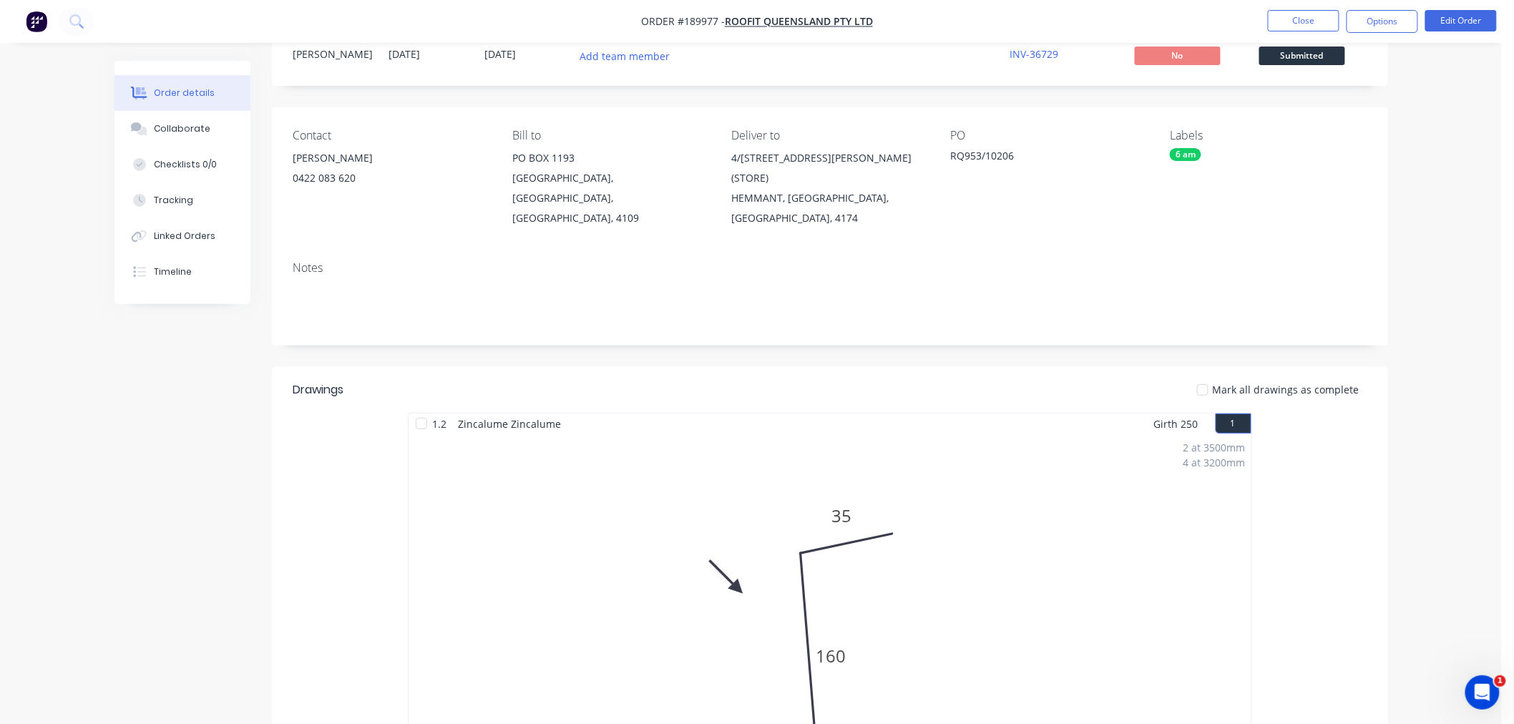
scroll to position [0, 0]
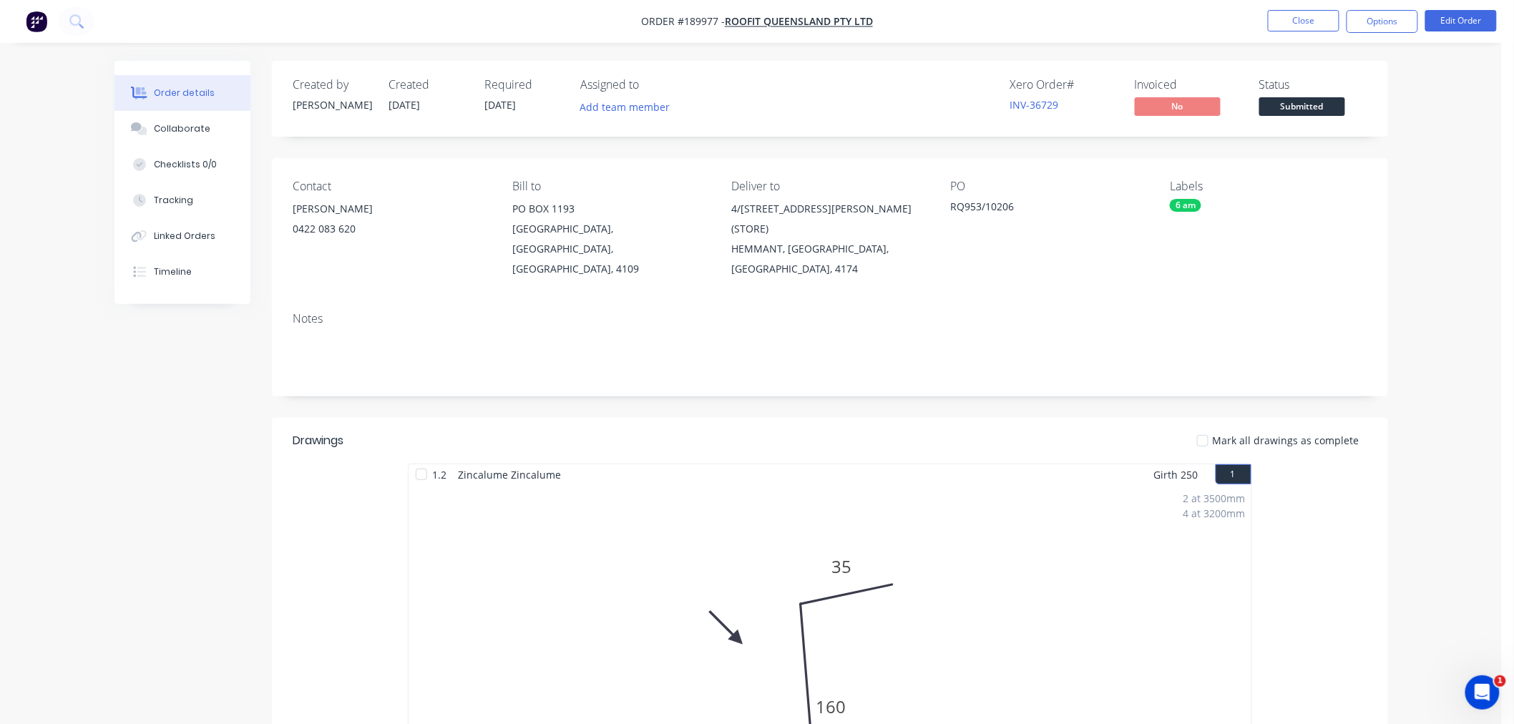
click at [1411, 177] on div "Order details Collaborate Checklists 0/0 Tracking Linked Orders Timeline Order …" at bounding box center [750, 602] width 1501 height 1205
click at [1388, 26] on button "Options" at bounding box center [1382, 21] width 72 height 23
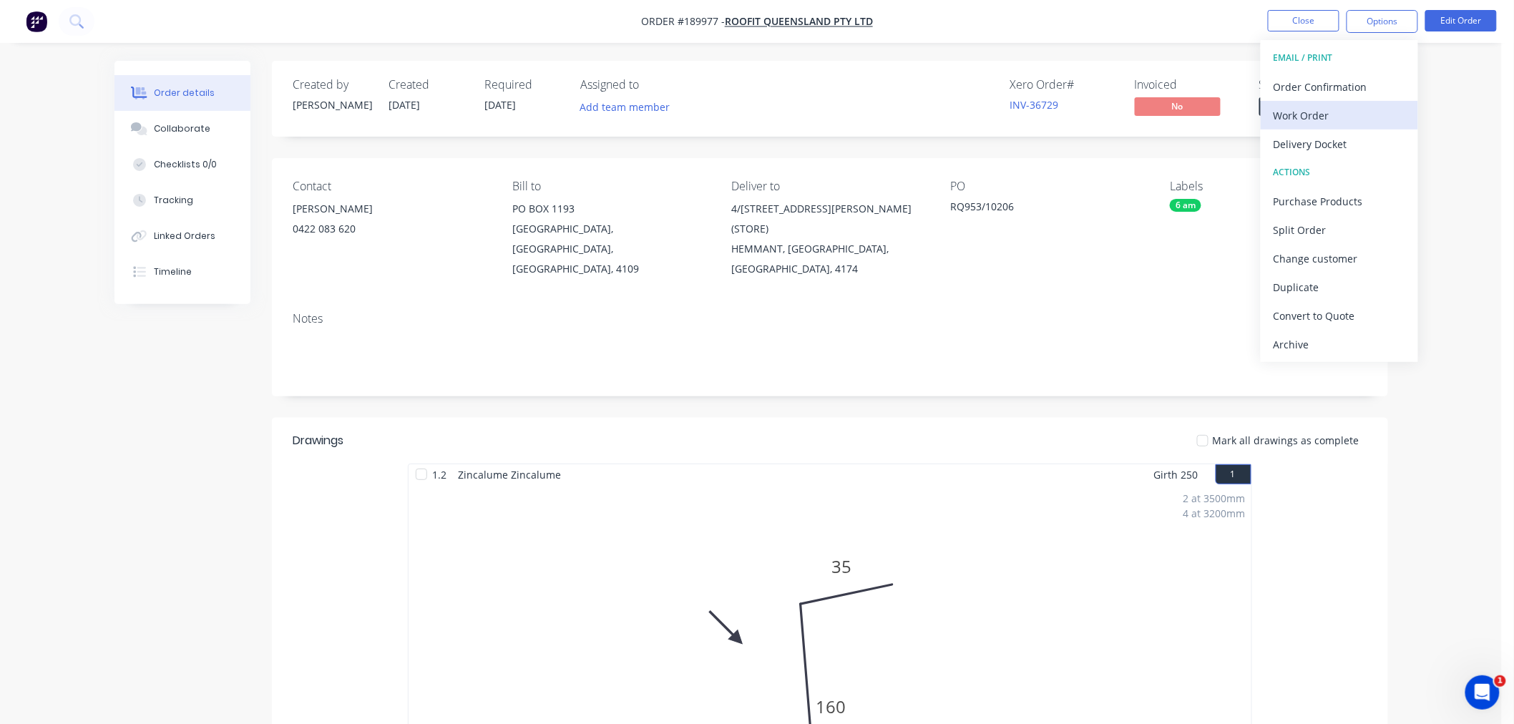
click at [1366, 107] on div "Work Order" at bounding box center [1339, 115] width 132 height 21
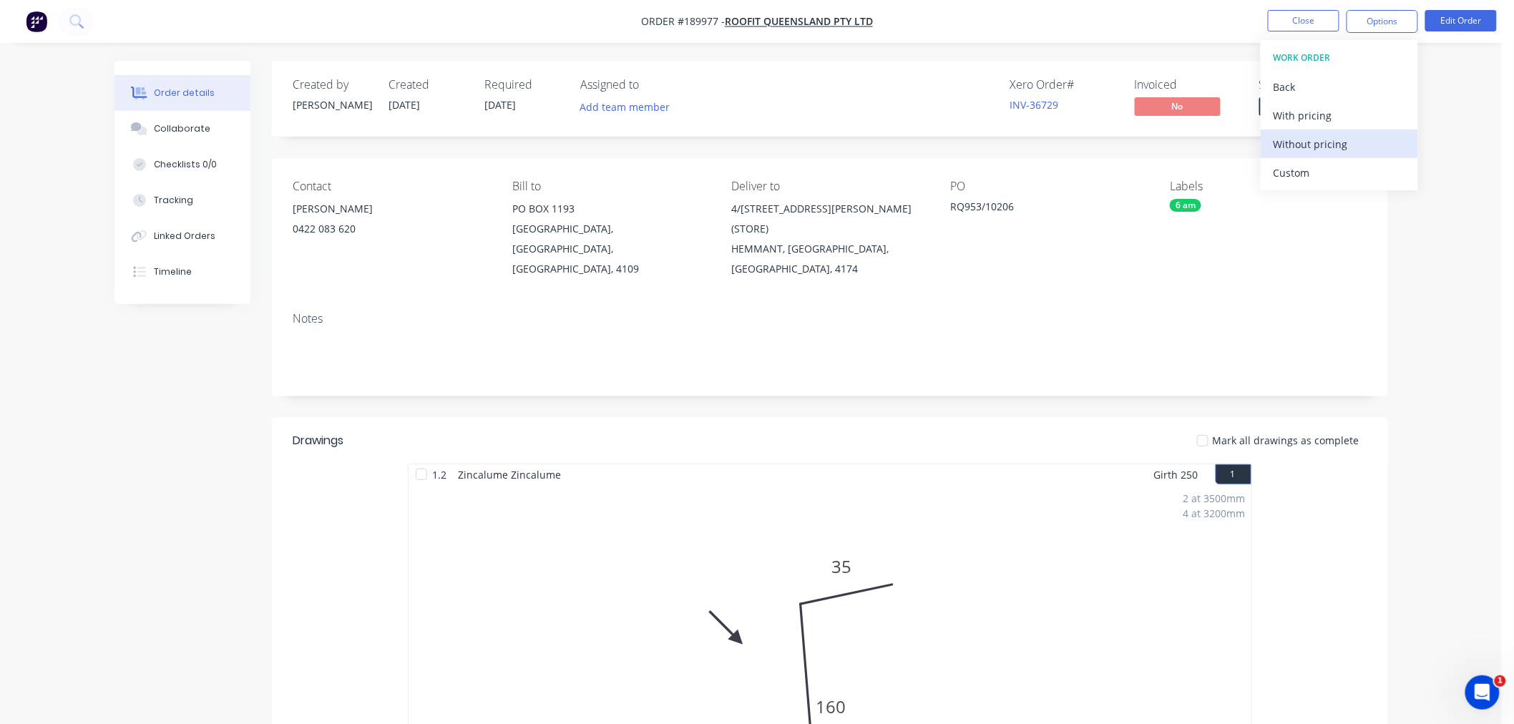
click at [1361, 140] on div "Without pricing" at bounding box center [1339, 144] width 132 height 21
click at [106, 416] on div "Order details Collaborate Checklists 0/0 Tracking Linked Orders Timeline Order …" at bounding box center [751, 633] width 1302 height 1144
click at [1468, 209] on div "Order details Collaborate Checklists 0/0 Tracking Linked Orders Timeline Order …" at bounding box center [750, 602] width 1501 height 1205
click at [1279, 22] on button "Close" at bounding box center [1303, 20] width 72 height 21
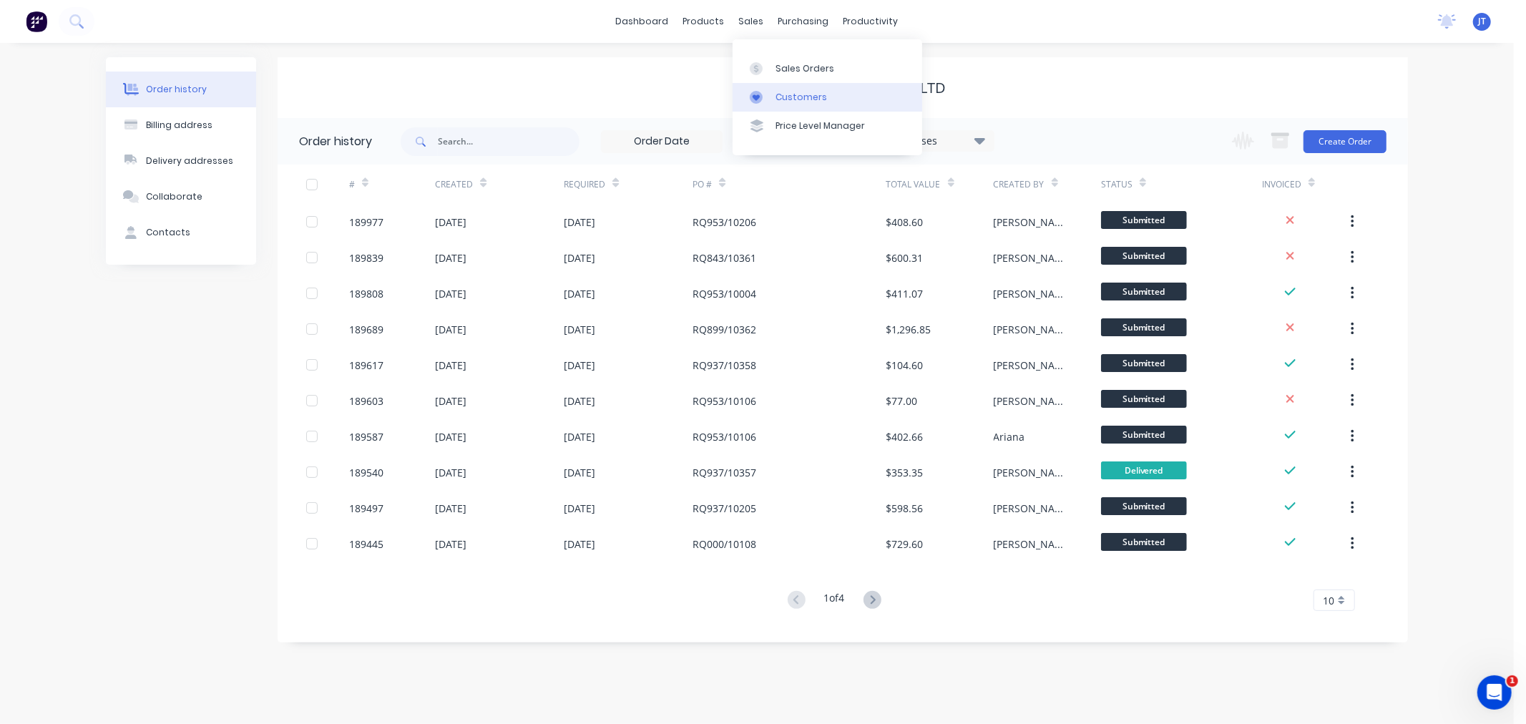
click at [775, 103] on div "Customers" at bounding box center [801, 97] width 52 height 13
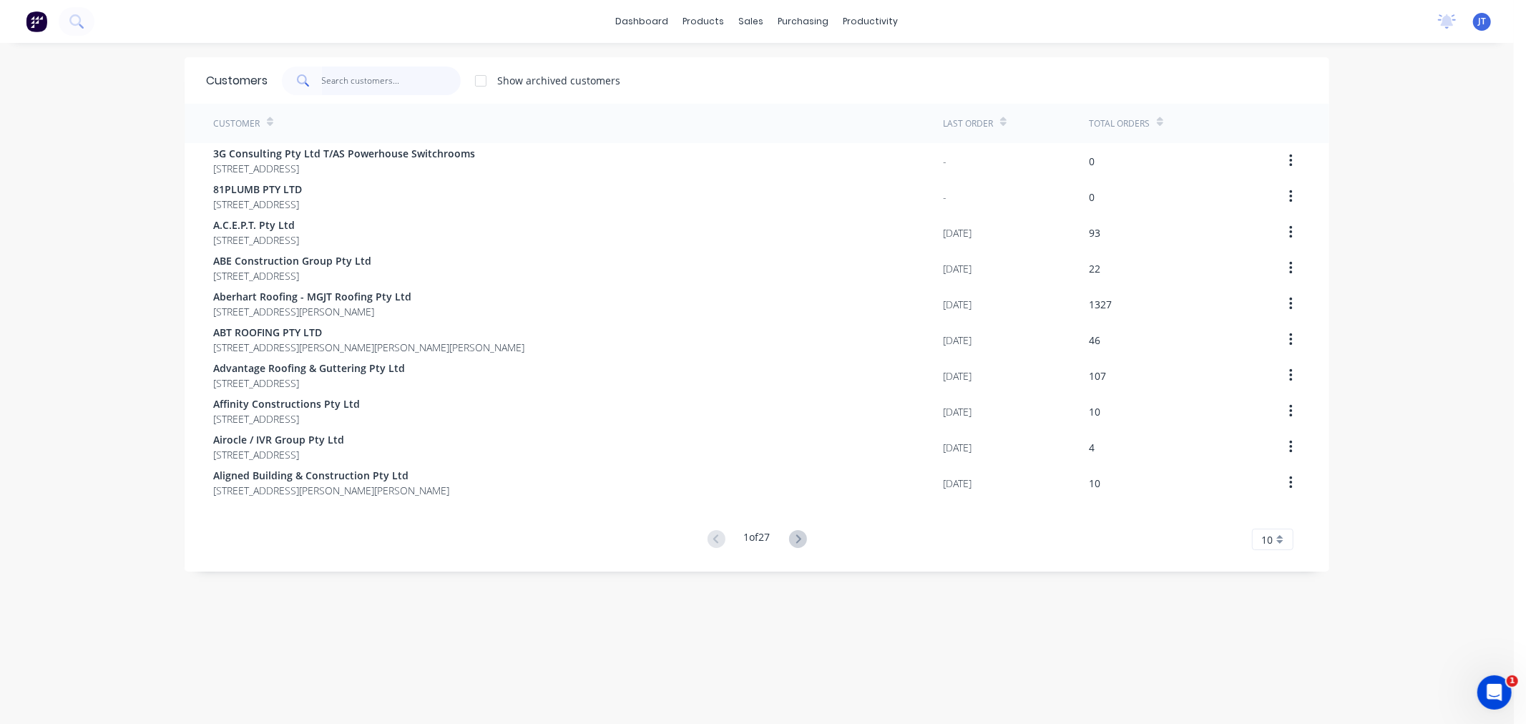
click at [417, 87] on input "text" at bounding box center [391, 81] width 139 height 29
click at [349, 81] on input "text" at bounding box center [391, 81] width 139 height 29
paste input "BEARDS"
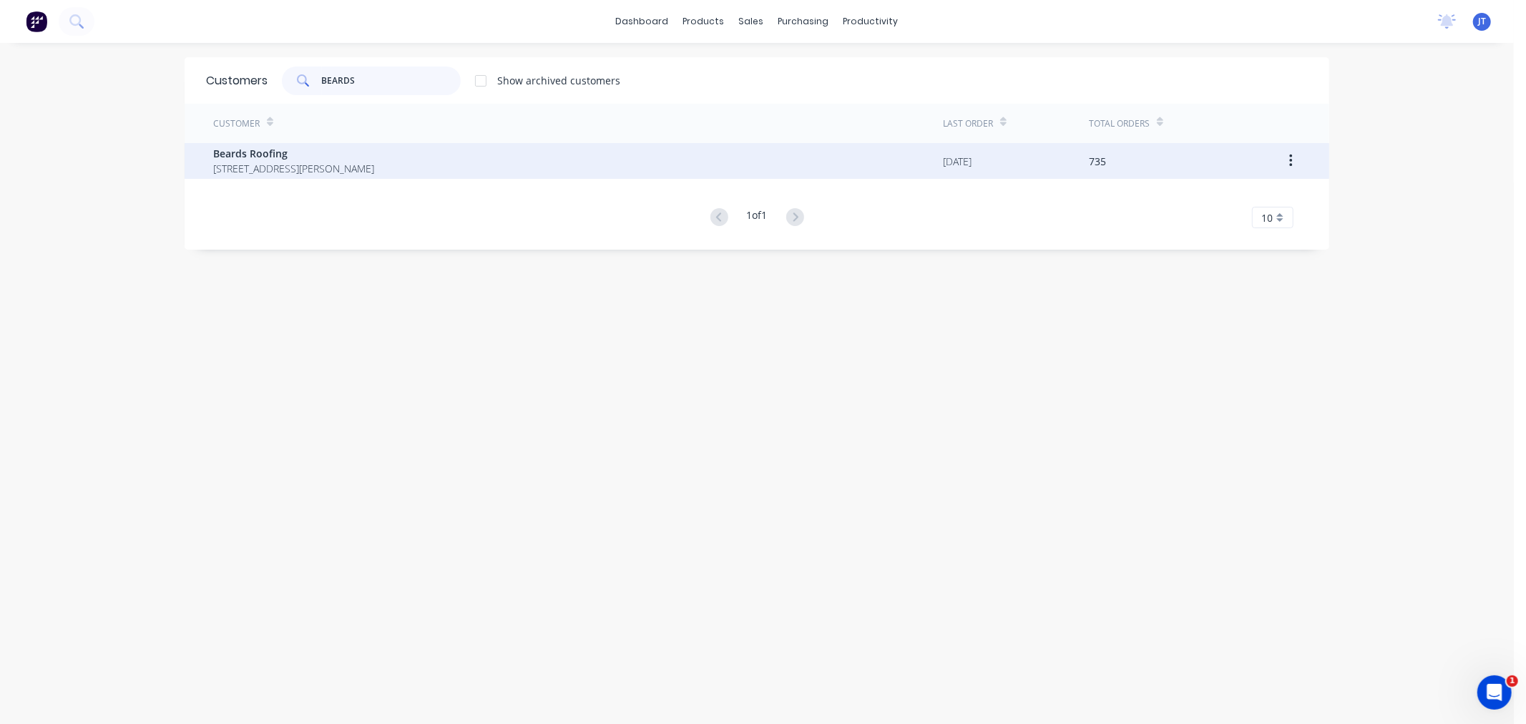
type input "BEARDS"
click at [374, 152] on span "Beards Roofing" at bounding box center [293, 153] width 161 height 15
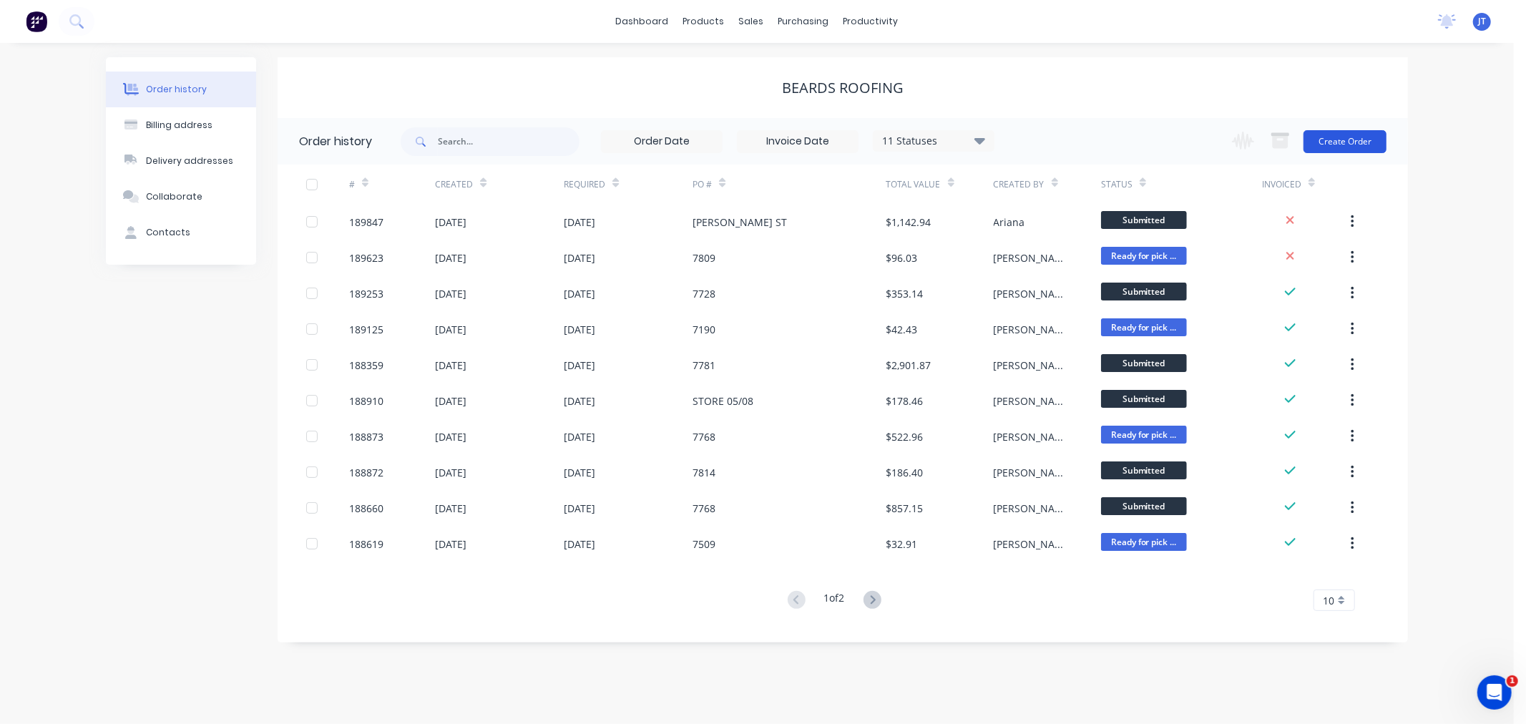
click at [1346, 139] on button "Create Order" at bounding box center [1344, 141] width 83 height 23
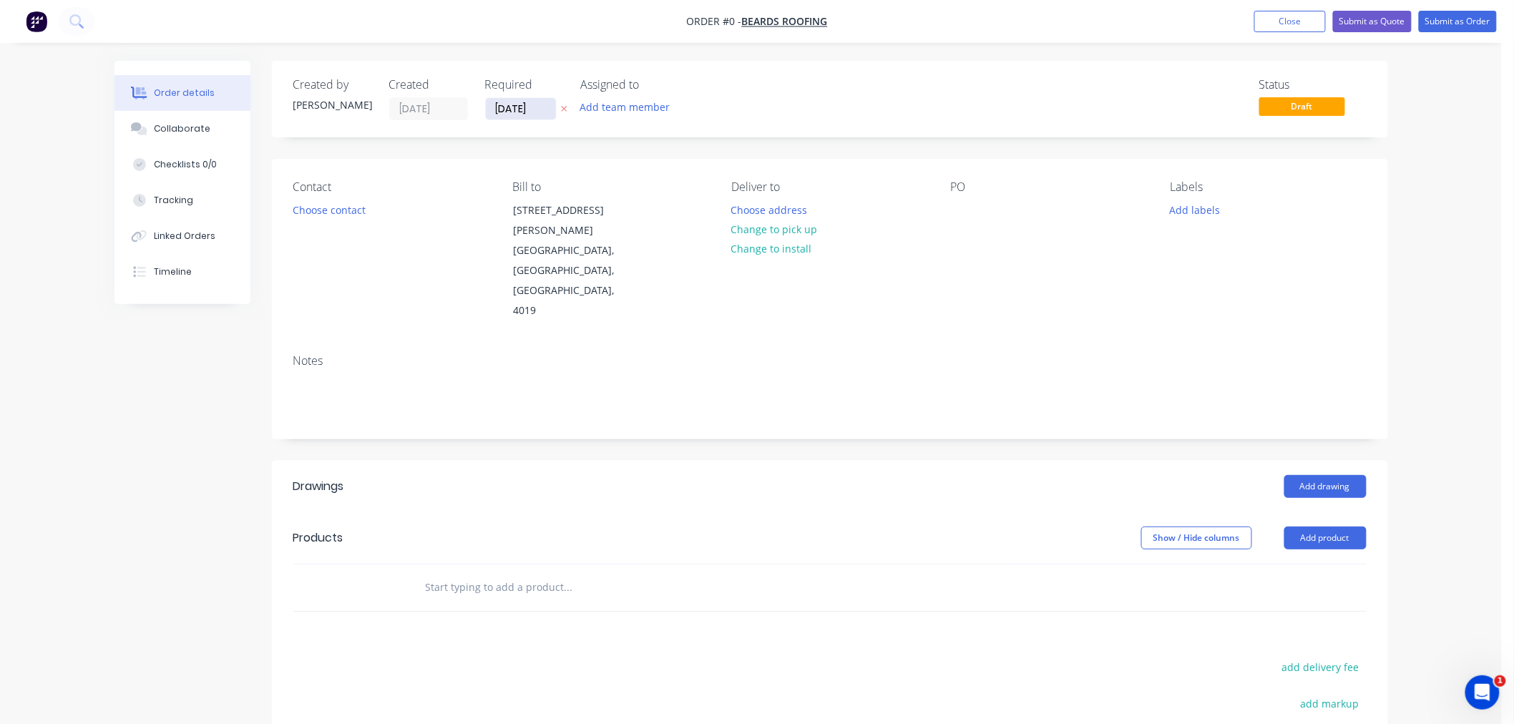
click at [505, 115] on input "[DATE]" at bounding box center [521, 108] width 70 height 21
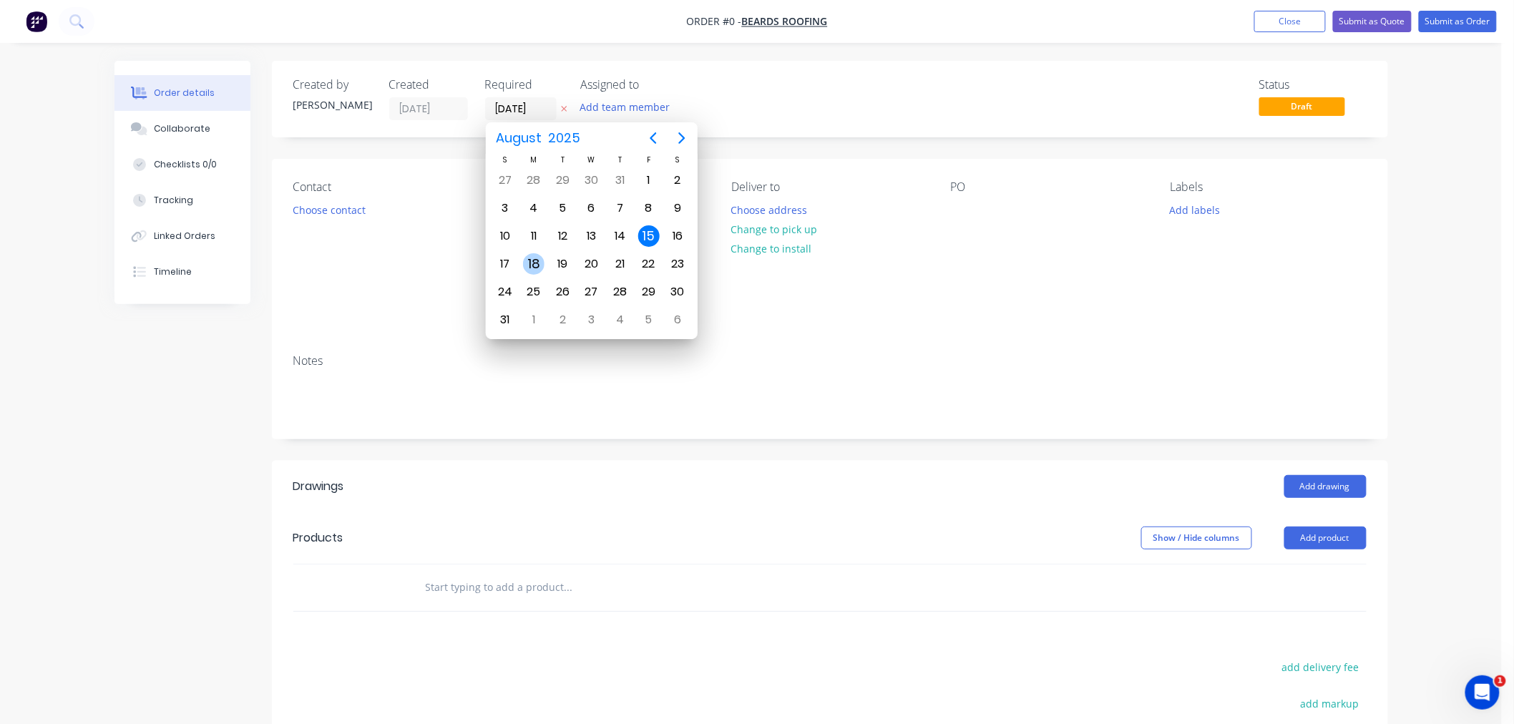
click at [535, 260] on div "18" at bounding box center [533, 263] width 21 height 21
type input "[DATE]"
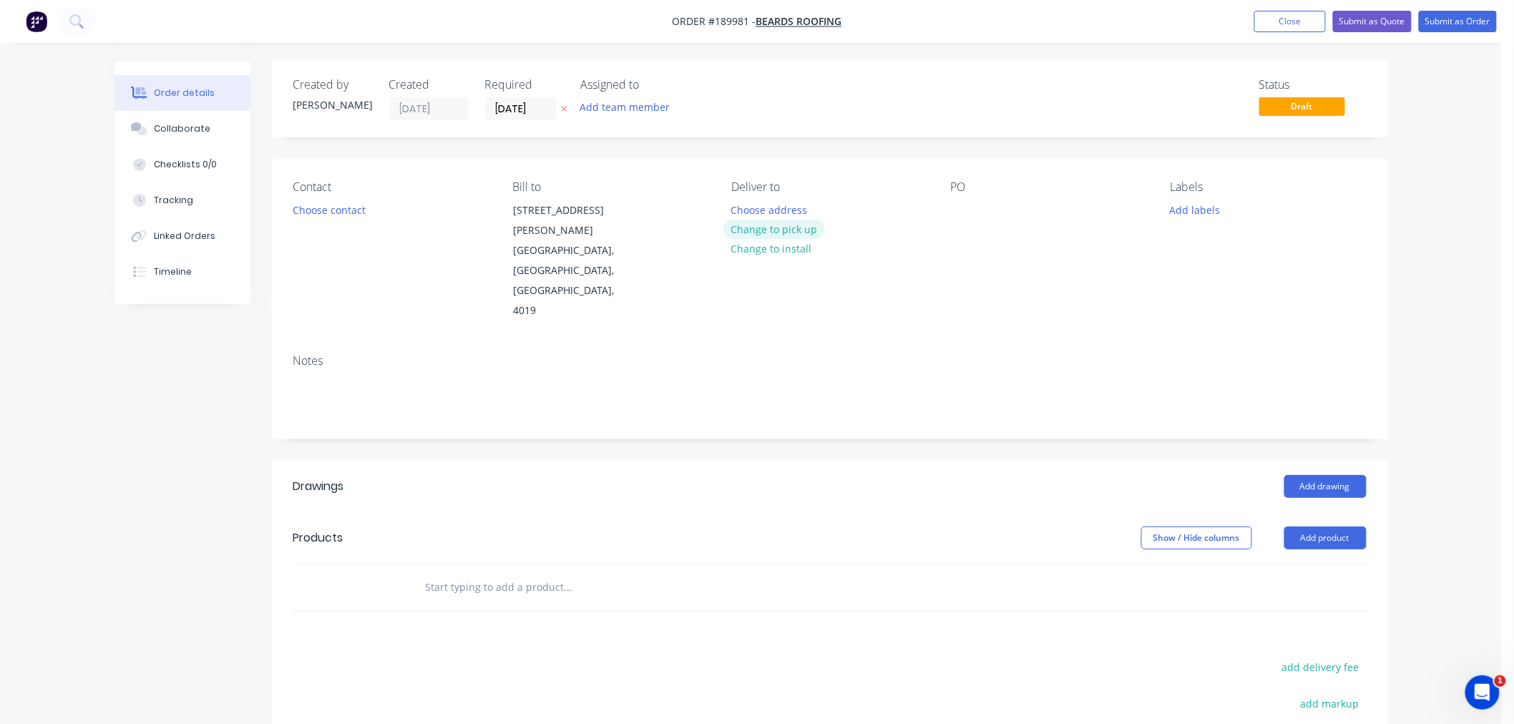
click at [788, 230] on button "Change to pick up" at bounding box center [774, 229] width 102 height 19
click at [966, 213] on div at bounding box center [962, 210] width 23 height 21
click at [747, 210] on div at bounding box center [742, 210] width 23 height 21
click at [632, 162] on div "Contact Choose contact Bill to 73 Snook Street Clontarf, Queensland, Australia,…" at bounding box center [830, 251] width 1116 height 184
click at [342, 216] on button "Choose contact" at bounding box center [329, 209] width 88 height 19
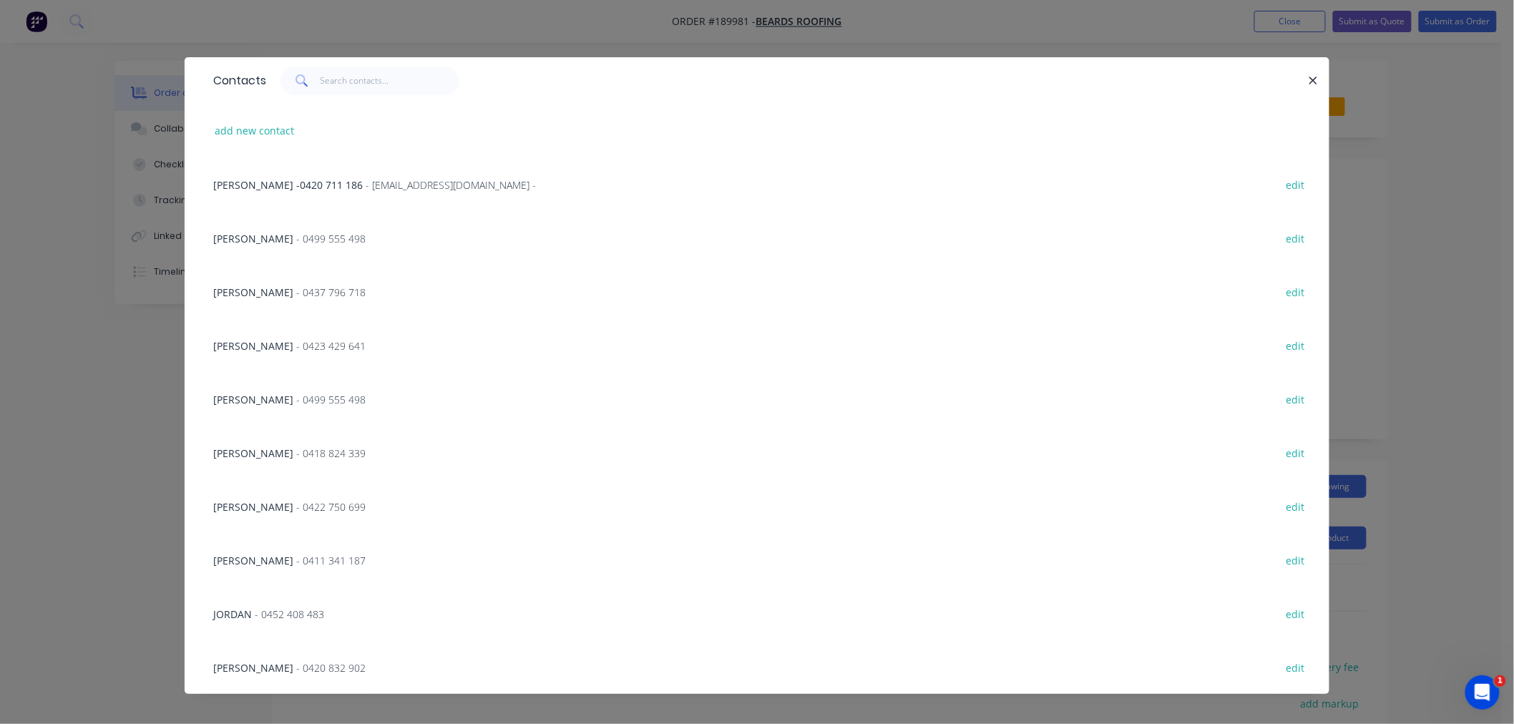
click at [296, 664] on span "- 0420 832 902" at bounding box center [330, 668] width 69 height 14
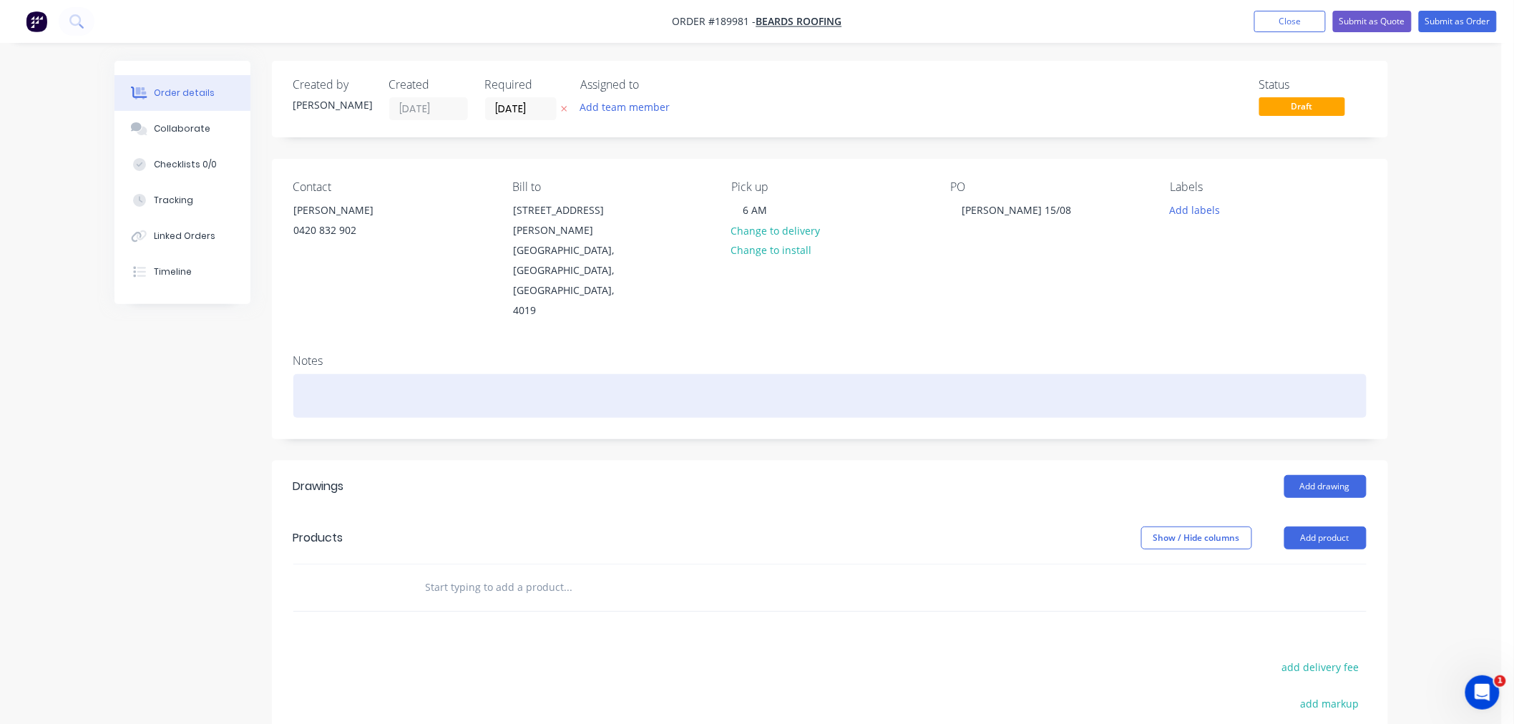
click at [408, 374] on div at bounding box center [829, 396] width 1073 height 44
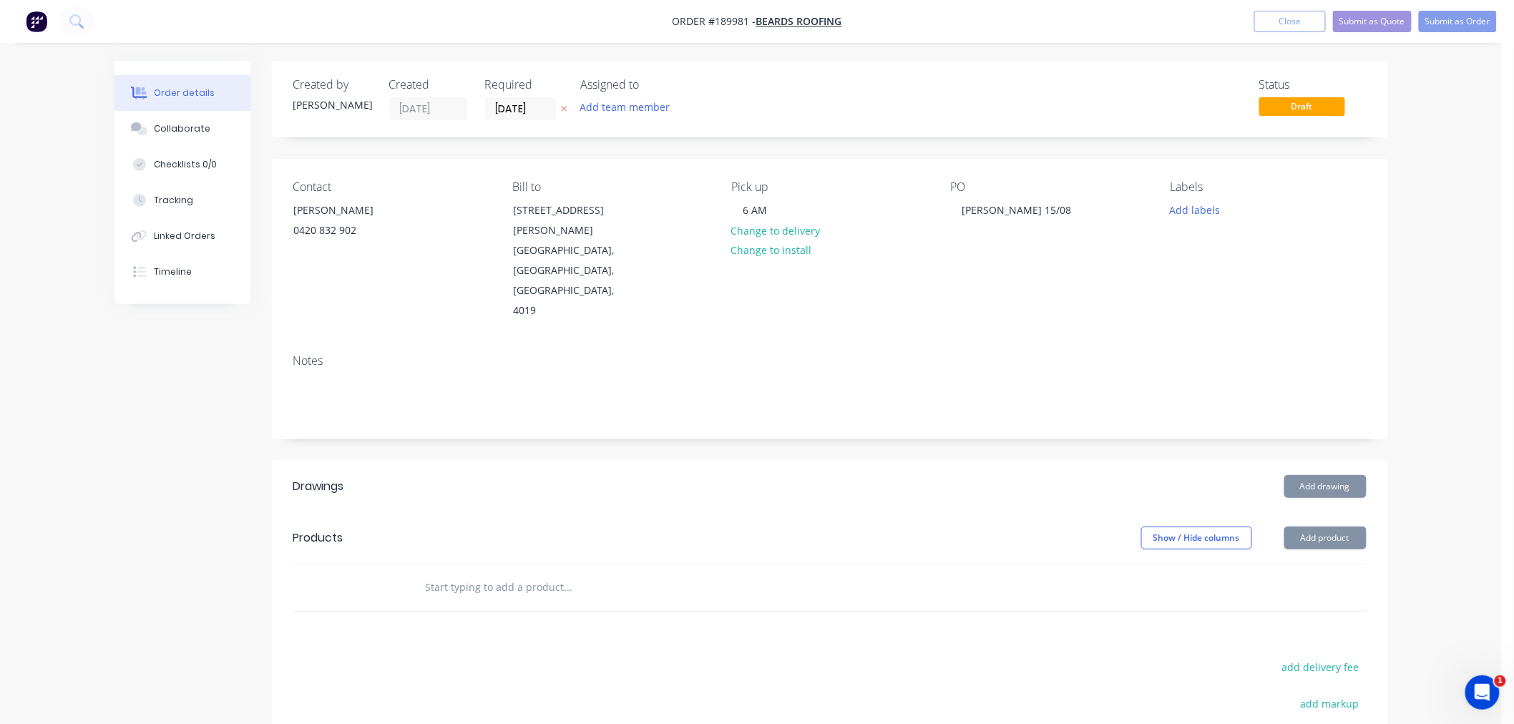
click at [1446, 451] on div "Order details Collaborate Checklists 0/0 Tracking Linked Orders Timeline Order …" at bounding box center [750, 488] width 1501 height 976
click at [1316, 475] on button "Add drawing" at bounding box center [1325, 486] width 82 height 23
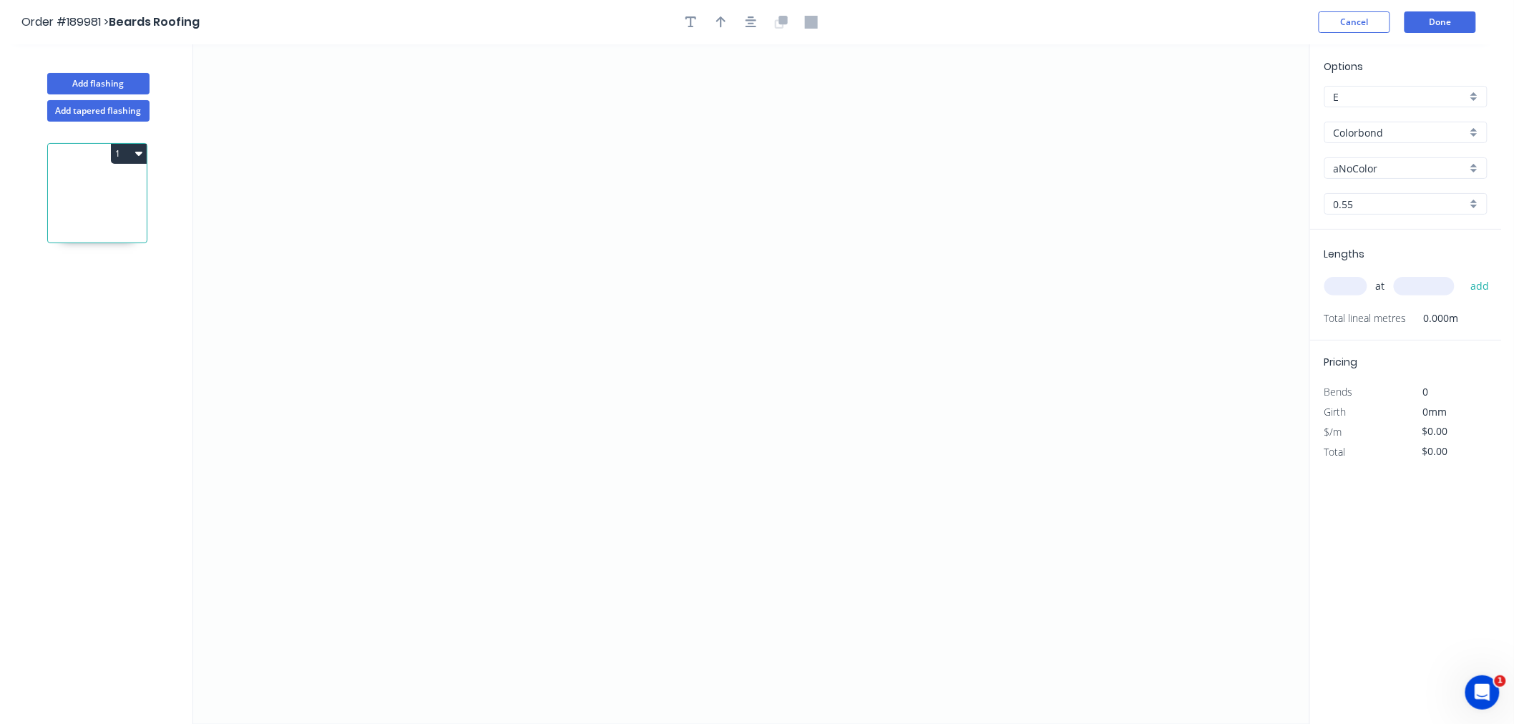
click at [1361, 132] on input "Colorbond" at bounding box center [1399, 132] width 133 height 15
click at [1363, 160] on div "Colorbond" at bounding box center [1406, 159] width 162 height 25
type input "Colorbond"
click at [1360, 170] on input "aNoColor" at bounding box center [1399, 168] width 133 height 15
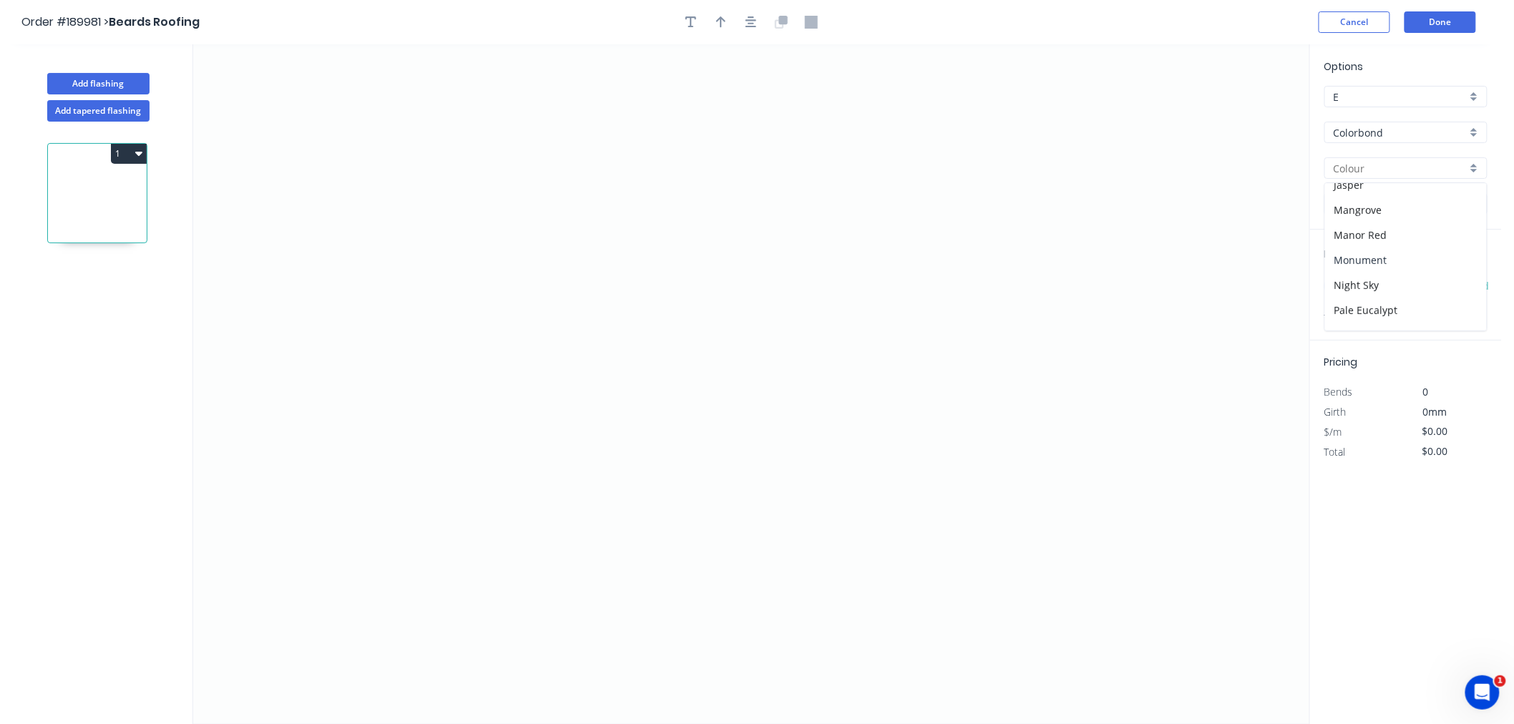
click at [1438, 254] on div "Monument" at bounding box center [1406, 259] width 162 height 25
type input "Monument"
click at [1353, 284] on input "text" at bounding box center [1345, 286] width 43 height 19
click at [532, 189] on icon "0" at bounding box center [751, 384] width 1116 height 680
click at [401, 194] on icon "0" at bounding box center [751, 384] width 1116 height 680
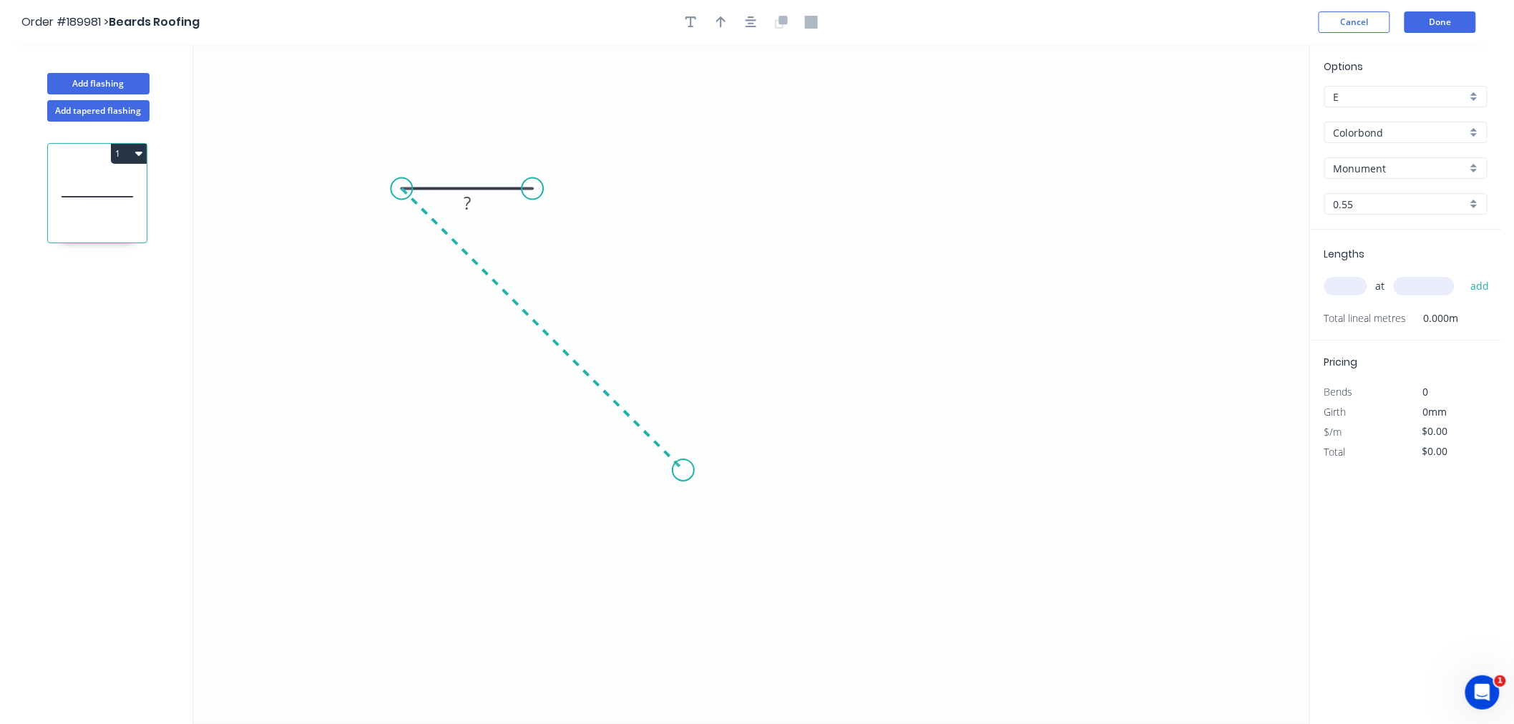
click at [683, 438] on icon "0 ?" at bounding box center [751, 384] width 1116 height 680
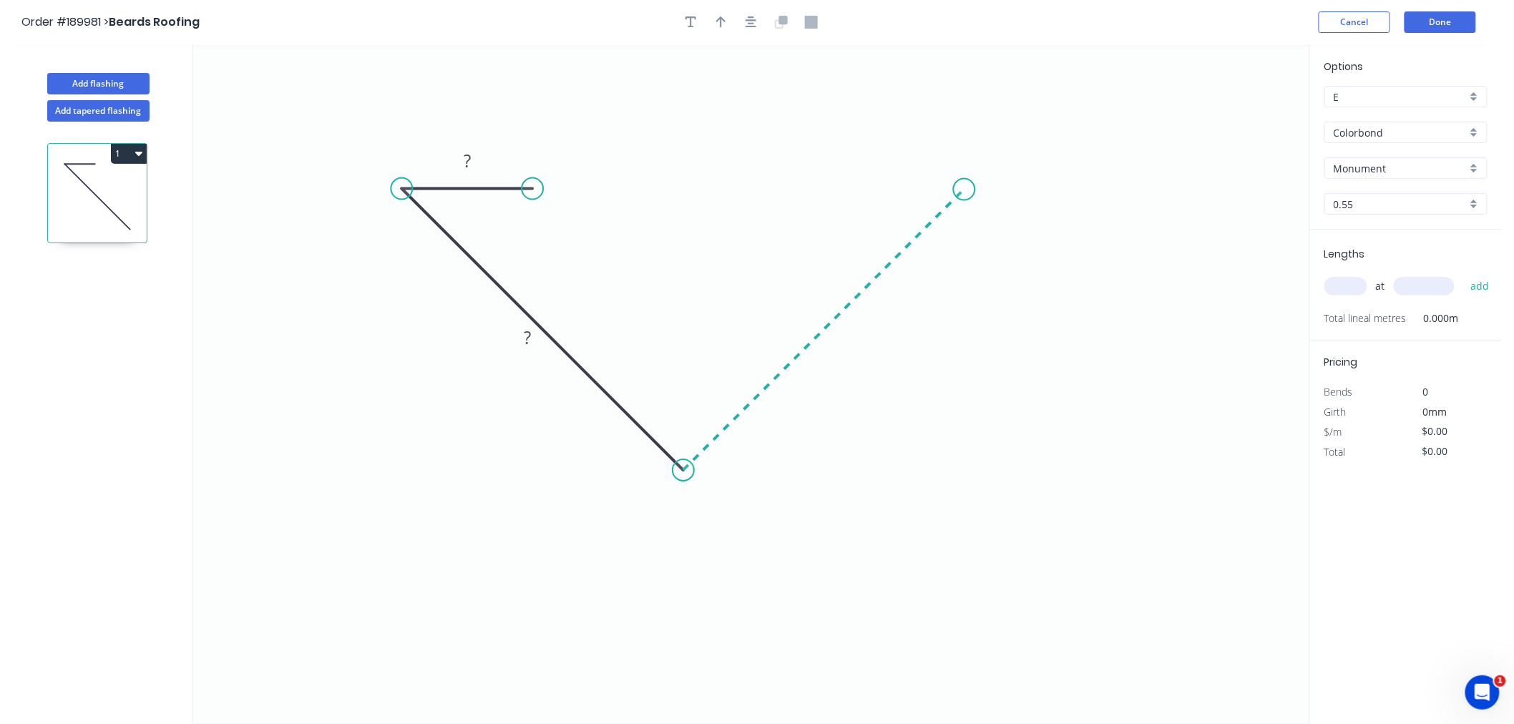
click at [964, 190] on icon "0 ? ?" at bounding box center [751, 384] width 1116 height 680
click at [834, 180] on icon "0 ? ? ?" at bounding box center [751, 384] width 1116 height 680
click at [531, 182] on circle at bounding box center [531, 188] width 21 height 21
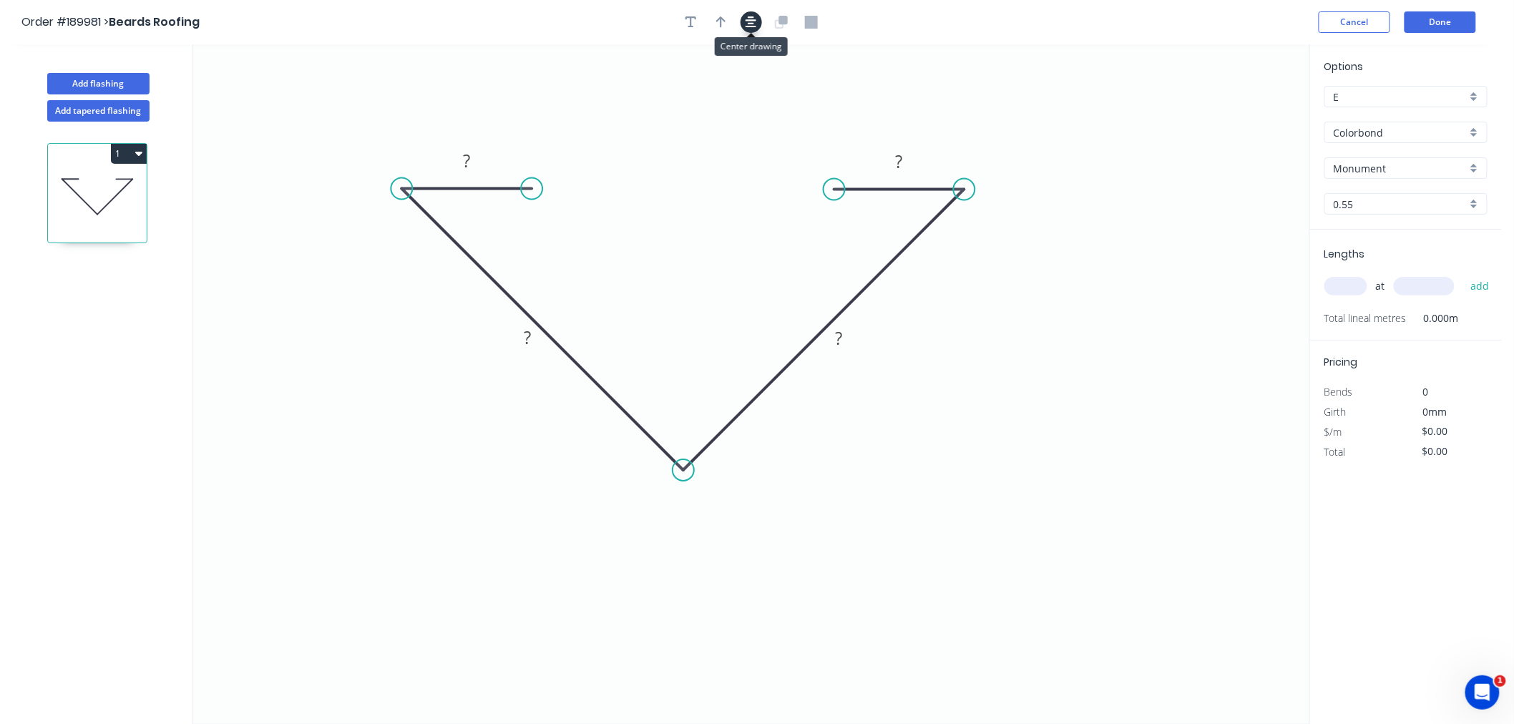
click at [746, 22] on icon "button" at bounding box center [750, 22] width 11 height 13
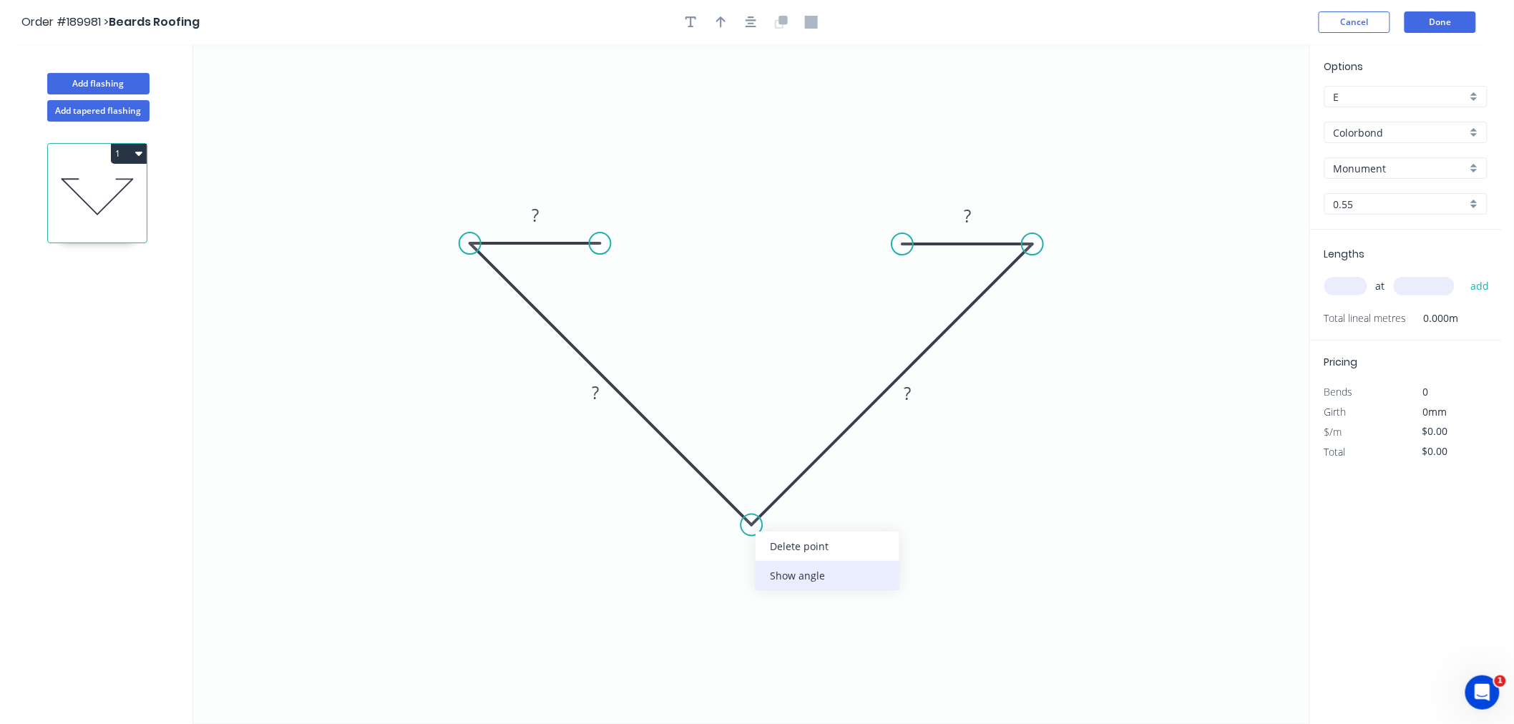
click at [775, 564] on div "Show angle" at bounding box center [827, 575] width 144 height 29
click at [745, 484] on tspan "?" at bounding box center [749, 488] width 8 height 24
click at [731, 330] on icon "0 ? ? ? ? 136 º" at bounding box center [751, 384] width 1116 height 680
click at [747, 497] on tspan "136" at bounding box center [748, 488] width 29 height 24
click at [759, 366] on icon "0 30 220 220 30 136 º" at bounding box center [751, 384] width 1116 height 680
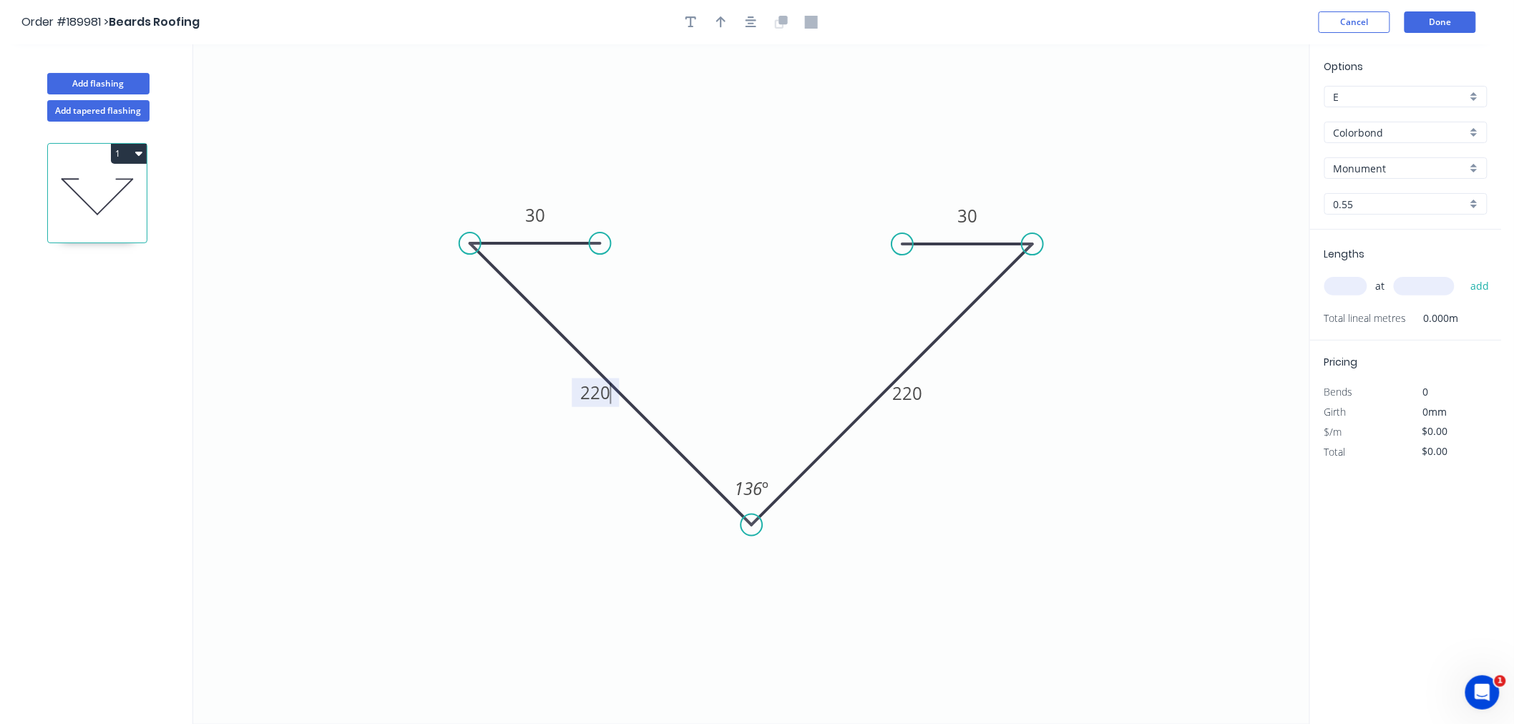
type input "$16.20"
drag, startPoint x: 574, startPoint y: 403, endPoint x: 547, endPoint y: 402, distance: 26.5
click at [547, 402] on rect at bounding box center [568, 391] width 47 height 29
drag, startPoint x: 926, startPoint y: 389, endPoint x: 941, endPoint y: 385, distance: 15.6
click at [941, 385] on rect at bounding box center [921, 388] width 47 height 29
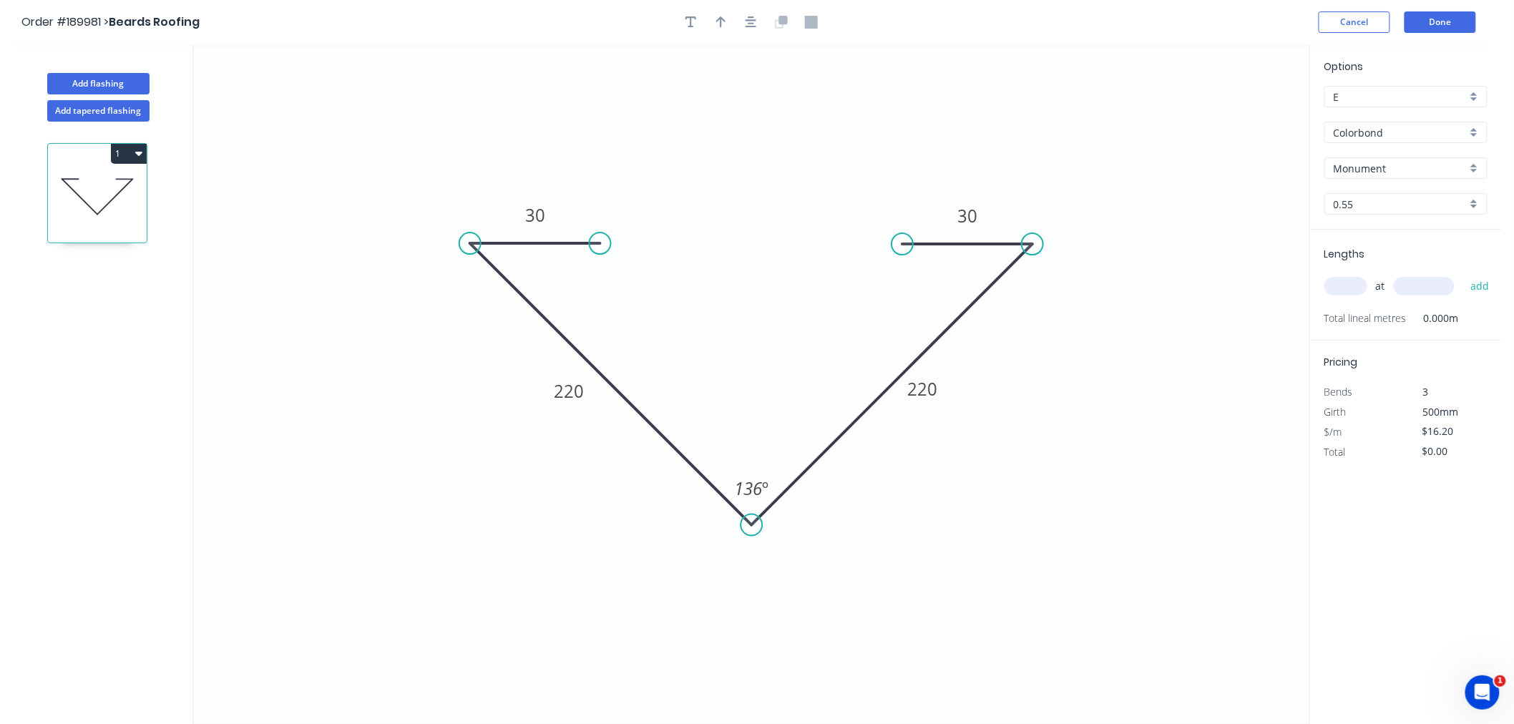
click at [788, 298] on icon "0 30 220 220 30 136 º" at bounding box center [751, 384] width 1116 height 680
click at [754, 25] on icon "button" at bounding box center [750, 22] width 11 height 13
click at [714, 18] on button "button" at bounding box center [720, 21] width 21 height 21
drag, startPoint x: 1233, startPoint y: 112, endPoint x: 750, endPoint y: 296, distance: 517.6
click at [750, 296] on icon at bounding box center [749, 280] width 13 height 46
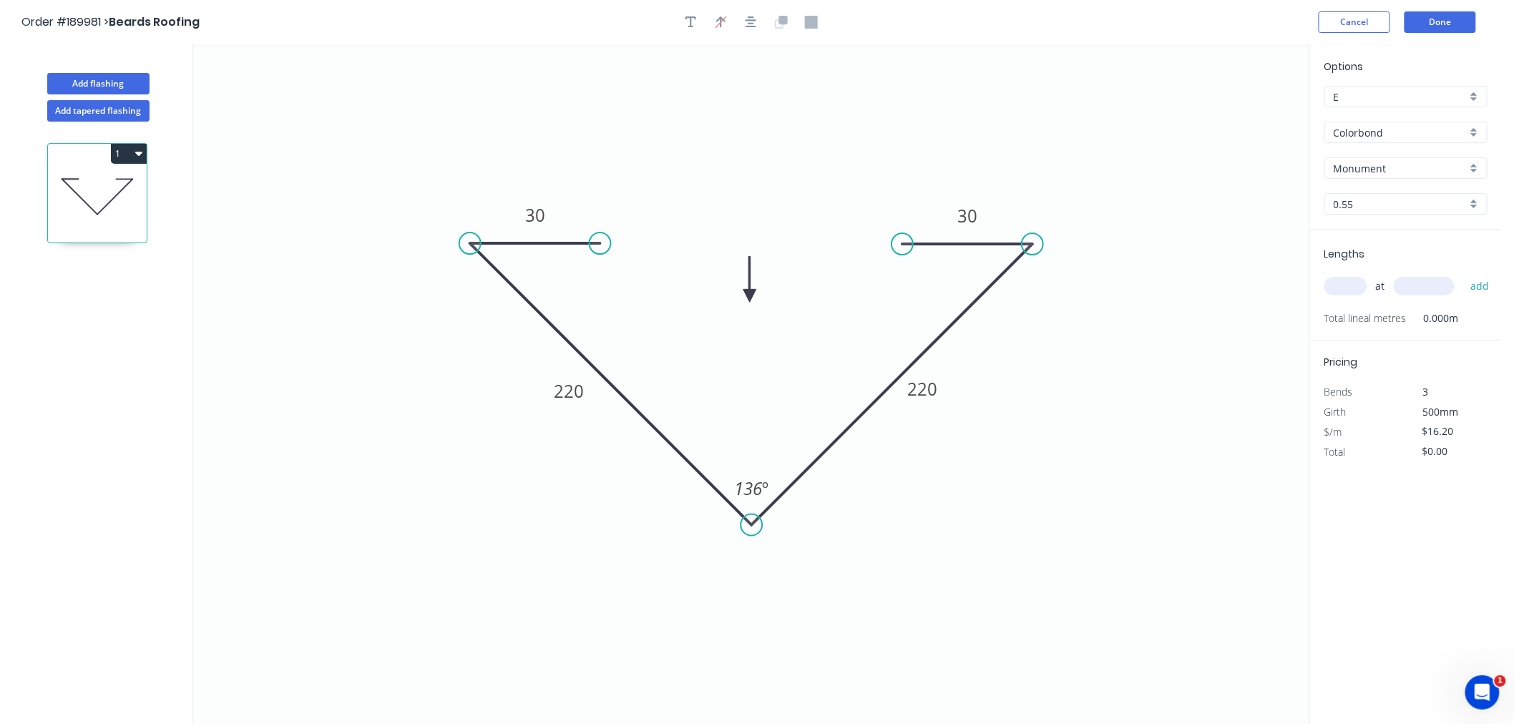
click at [1343, 288] on input "text" at bounding box center [1345, 286] width 43 height 19
drag, startPoint x: 599, startPoint y: 243, endPoint x: 590, endPoint y: 241, distance: 8.8
click at [590, 241] on circle at bounding box center [589, 242] width 21 height 21
drag, startPoint x: 932, startPoint y: 240, endPoint x: 906, endPoint y: 242, distance: 26.6
click at [906, 242] on circle at bounding box center [905, 243] width 21 height 21
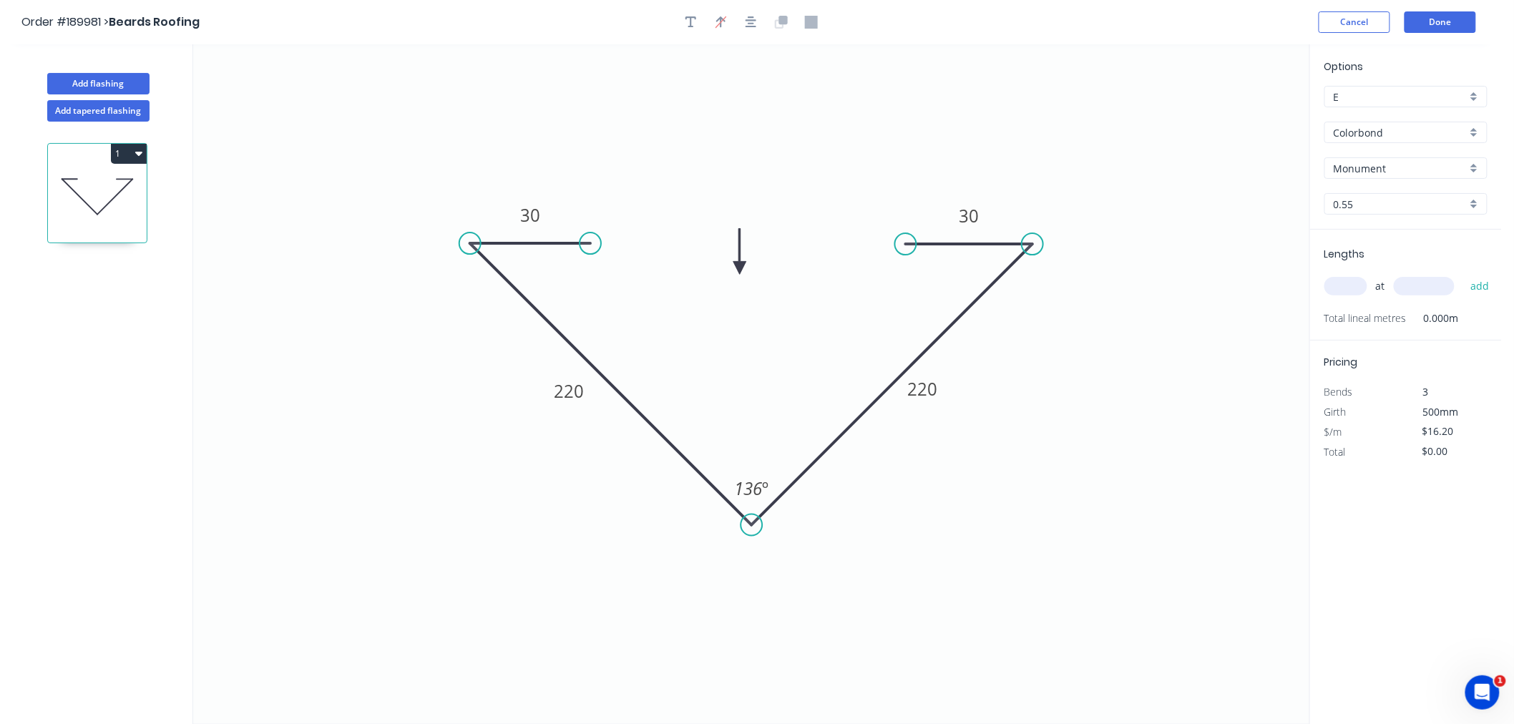
drag, startPoint x: 748, startPoint y: 290, endPoint x: 740, endPoint y: 268, distance: 23.8
click at [740, 268] on icon at bounding box center [739, 252] width 13 height 46
click at [748, 23] on icon "button" at bounding box center [750, 21] width 11 height 11
click at [1342, 289] on input "text" at bounding box center [1345, 286] width 43 height 19
type input "1"
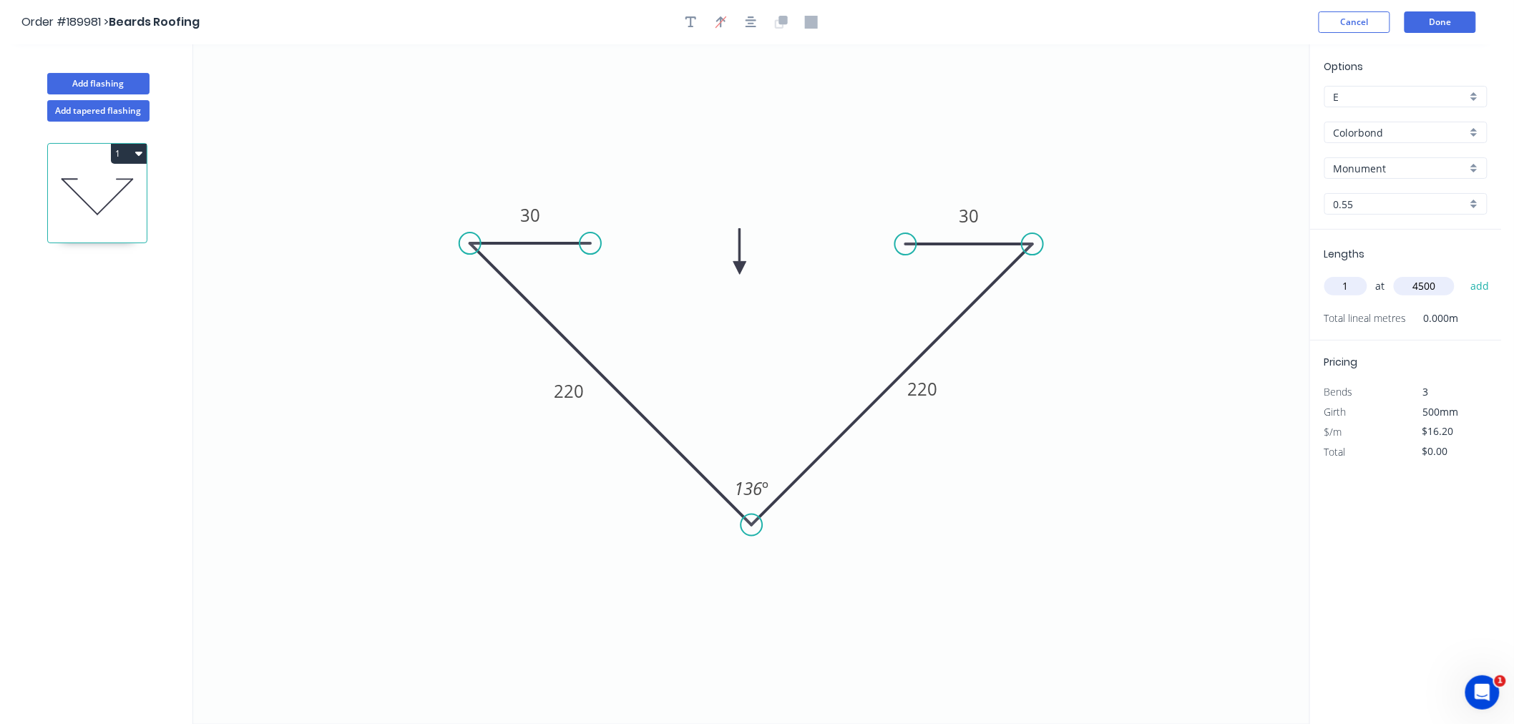
type input "4500"
click at [1463, 274] on button "add" at bounding box center [1480, 286] width 34 height 24
type input "$72.90"
click at [1439, 22] on button "Done" at bounding box center [1440, 21] width 72 height 21
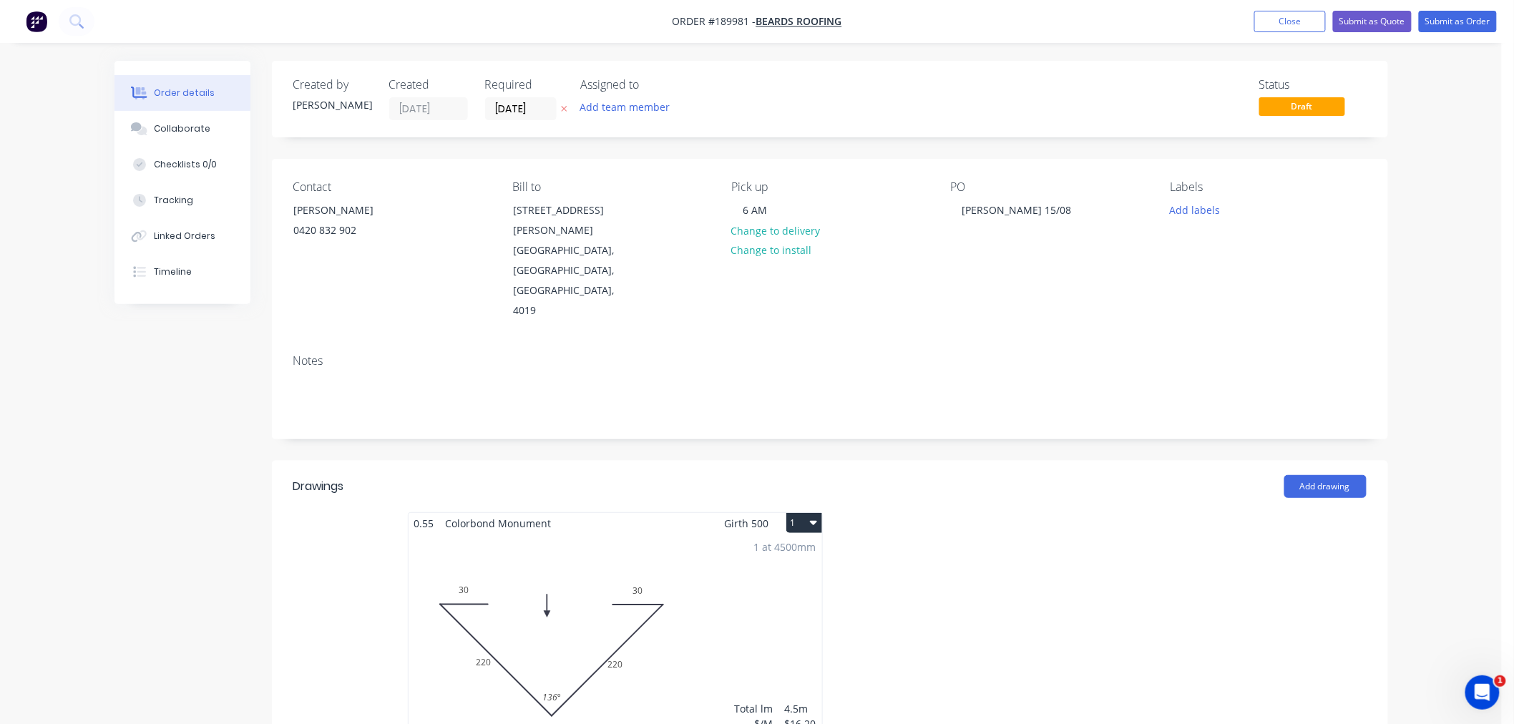
click at [812, 521] on icon "button" at bounding box center [813, 523] width 7 height 4
click at [806, 547] on div "Use larger box size" at bounding box center [754, 557] width 110 height 21
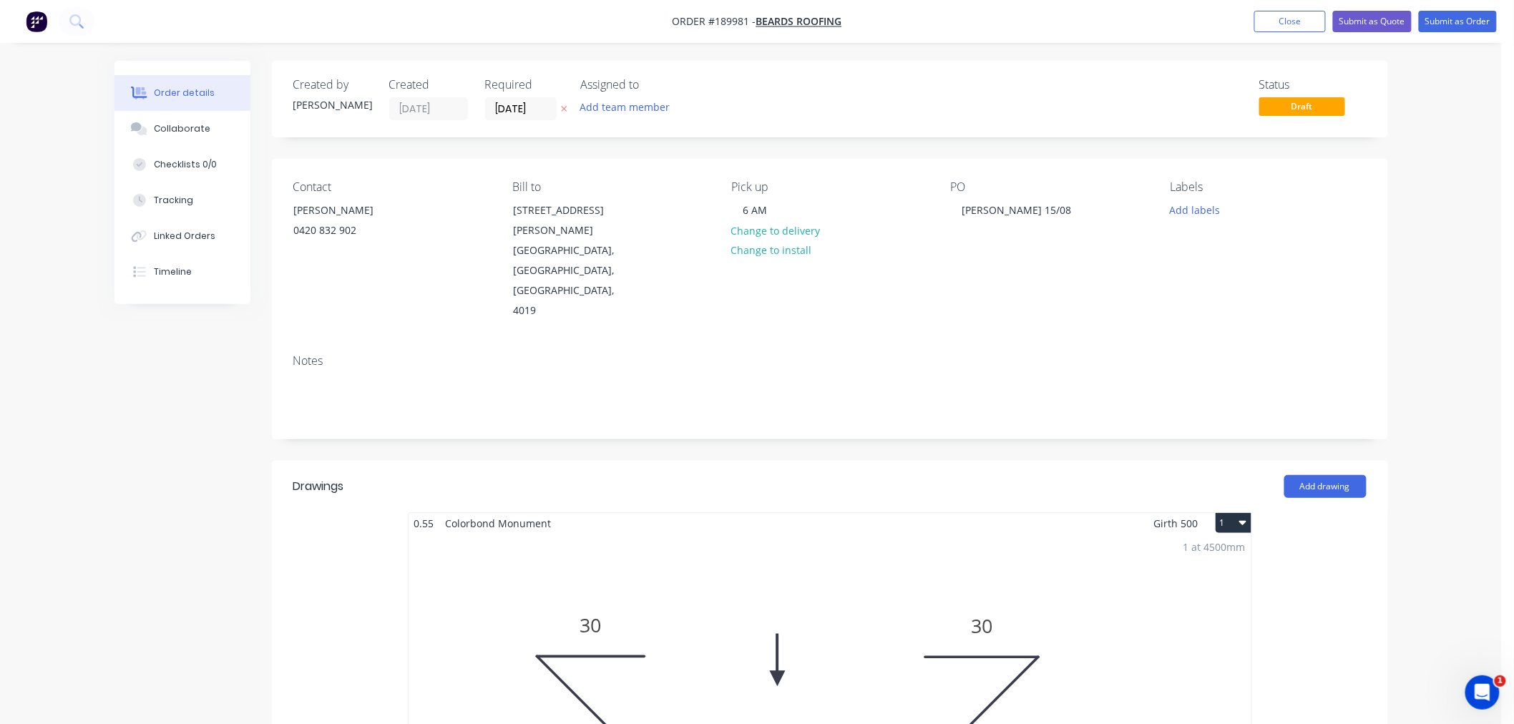
click at [1409, 302] on div "Order details Collaborate Checklists 0/0 Tracking Linked Orders Timeline Order …" at bounding box center [750, 731] width 1501 height 1463
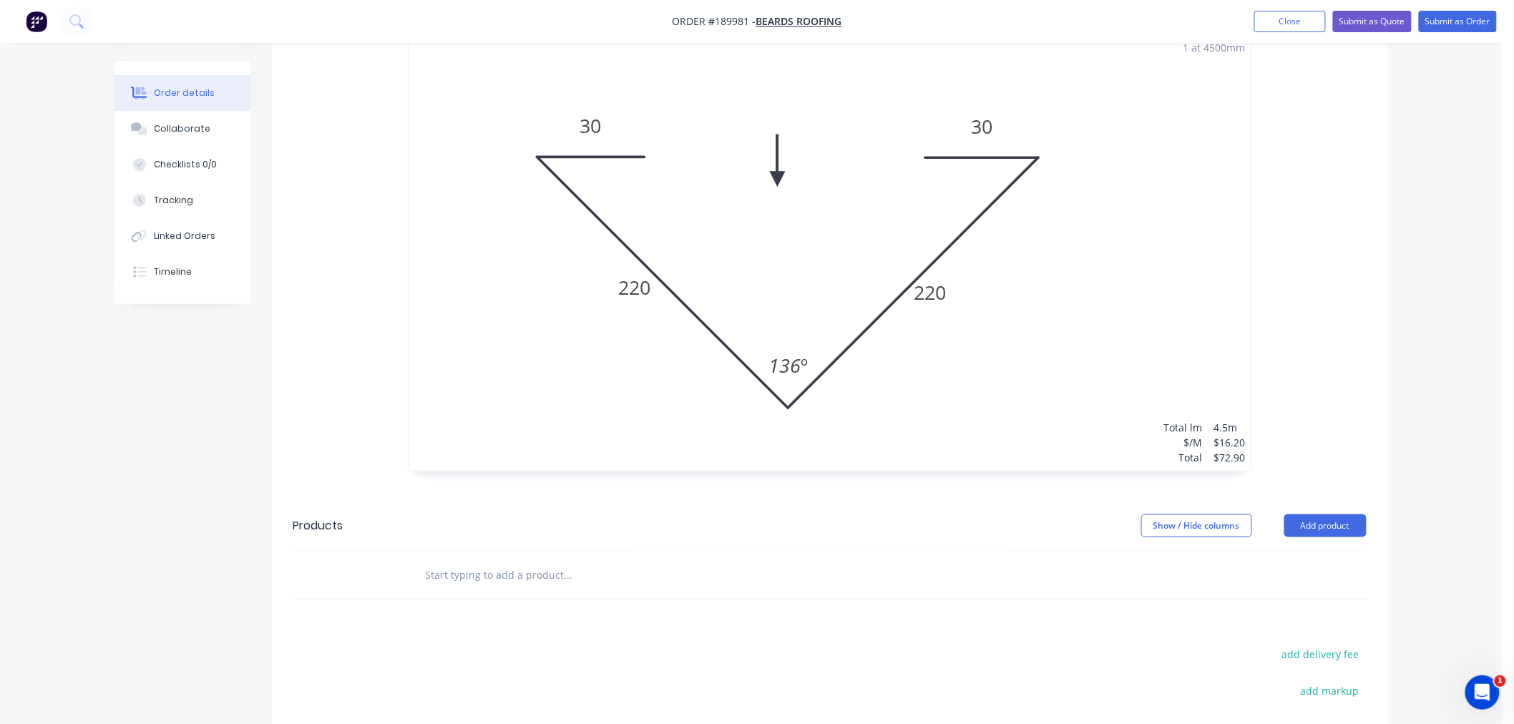
scroll to position [203, 0]
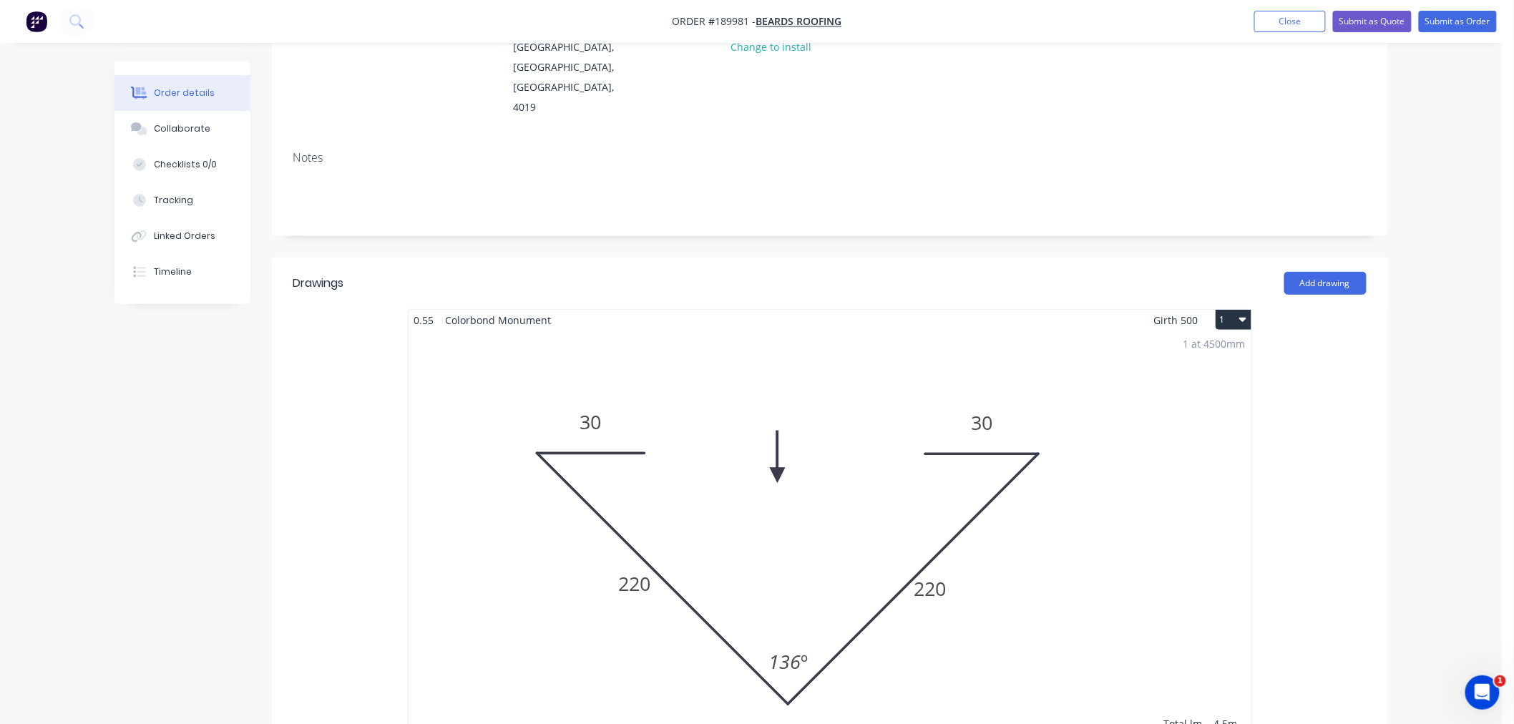
click at [1421, 523] on div "Order details Collaborate Checklists 0/0 Tracking Linked Orders Timeline Order …" at bounding box center [750, 528] width 1501 height 1463
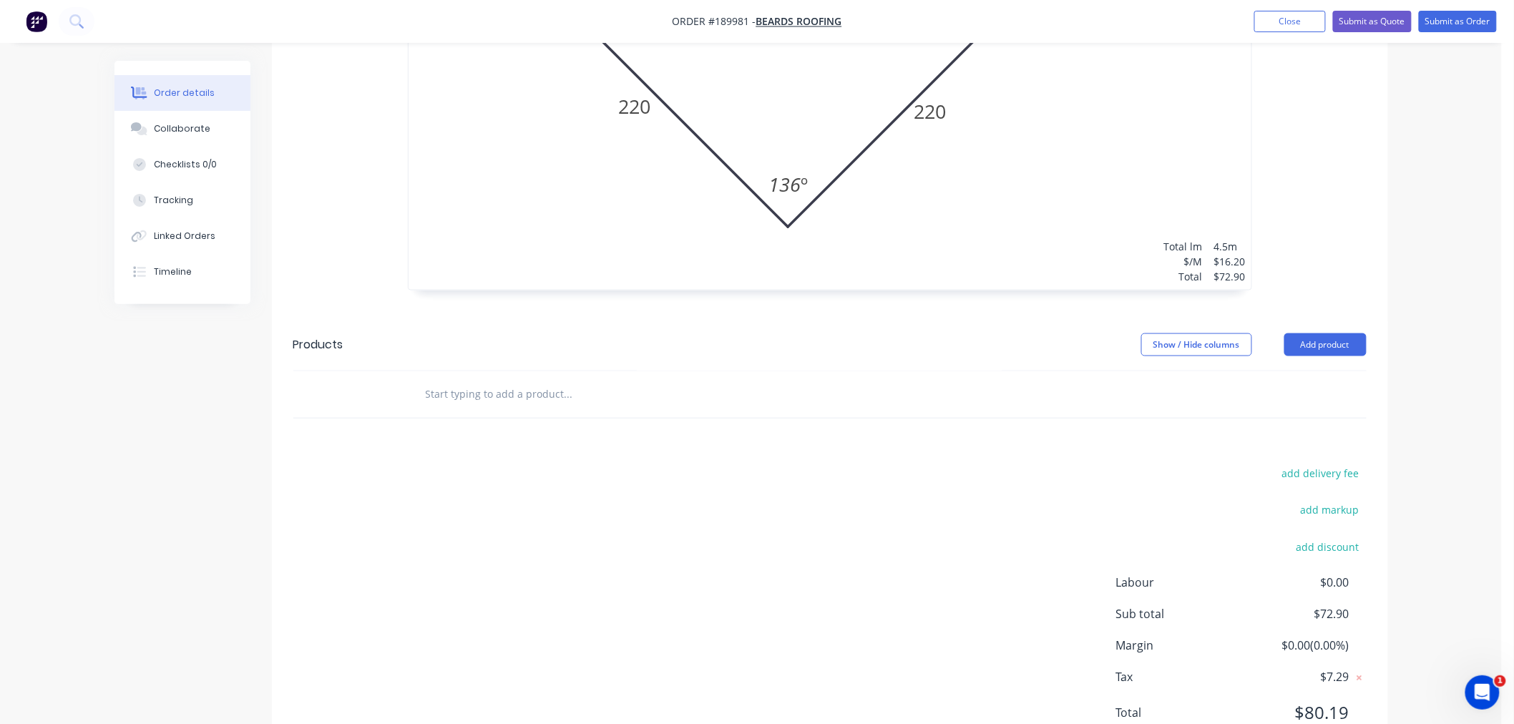
scroll to position [0, 0]
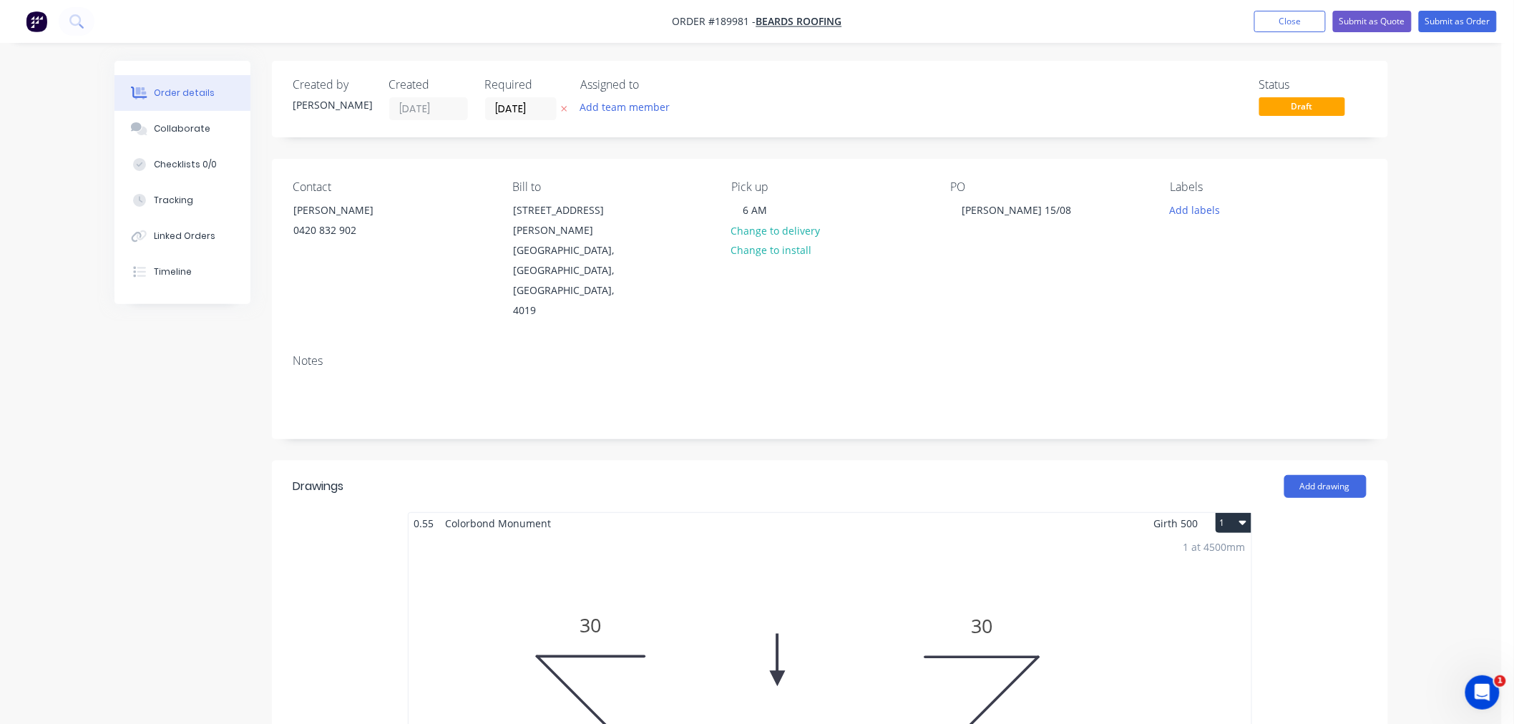
click at [1454, 167] on div "Order details Collaborate Checklists 0/0 Tracking Linked Orders Timeline Order …" at bounding box center [750, 731] width 1501 height 1463
click at [1463, 172] on div "Order details Collaborate Checklists 0/0 Tracking Linked Orders Timeline Order …" at bounding box center [750, 731] width 1501 height 1463
click at [1443, 354] on div "Order details Collaborate Checklists 0/0 Tracking Linked Orders Timeline Order …" at bounding box center [750, 731] width 1501 height 1463
click at [1438, 198] on div "Order details Collaborate Checklists 0/0 Tracking Linked Orders Timeline Order …" at bounding box center [750, 731] width 1501 height 1463
click at [1455, 27] on button "Submit as Order" at bounding box center [1457, 21] width 78 height 21
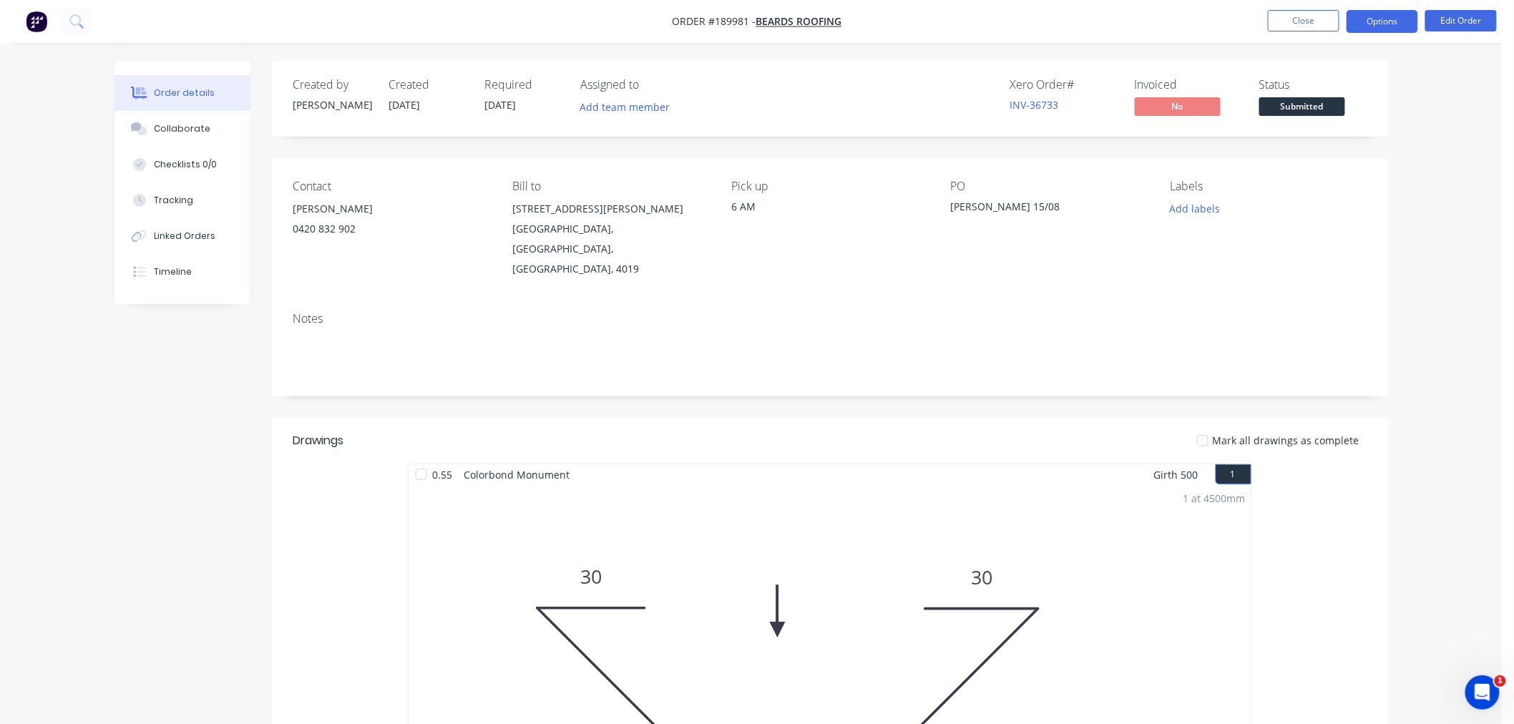
click at [1388, 19] on button "Options" at bounding box center [1382, 21] width 72 height 23
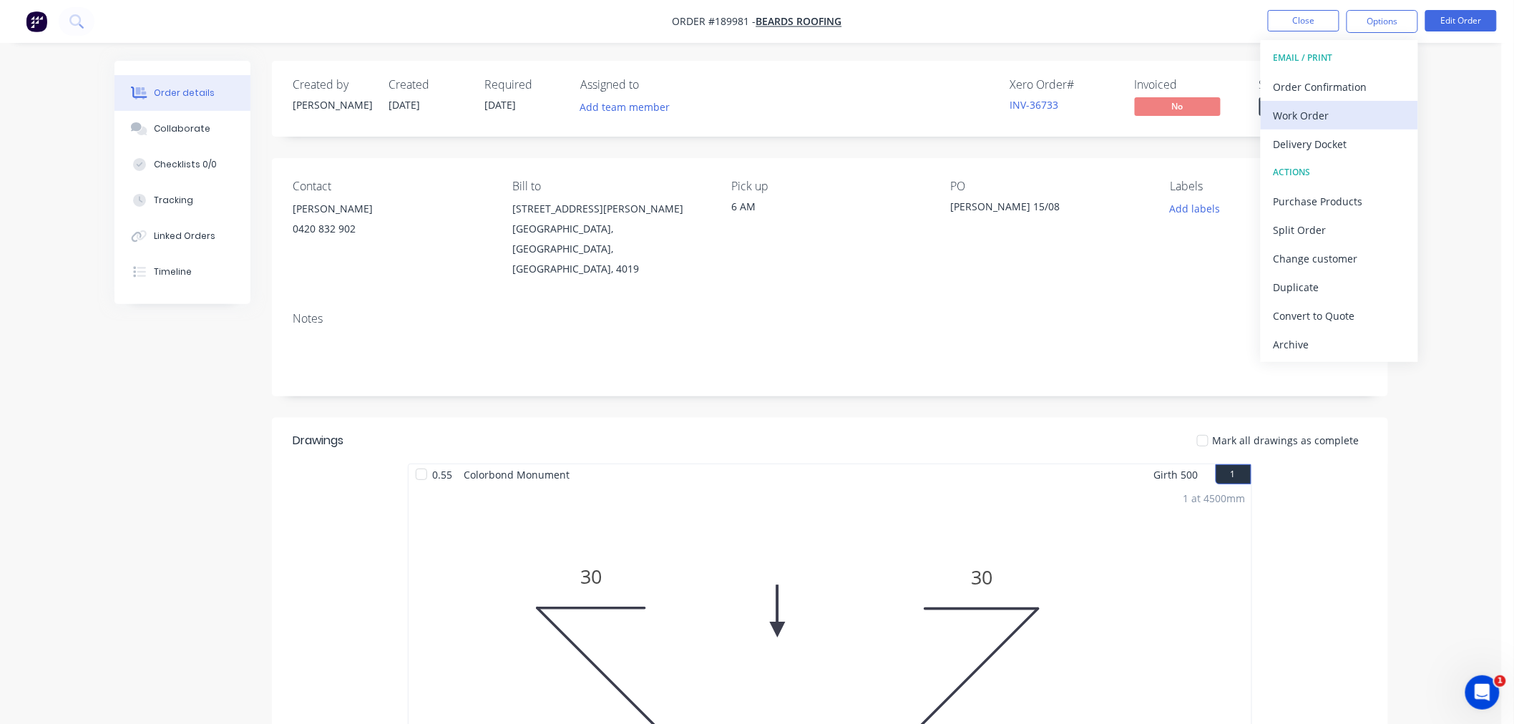
click at [1366, 117] on div "Work Order" at bounding box center [1339, 115] width 132 height 21
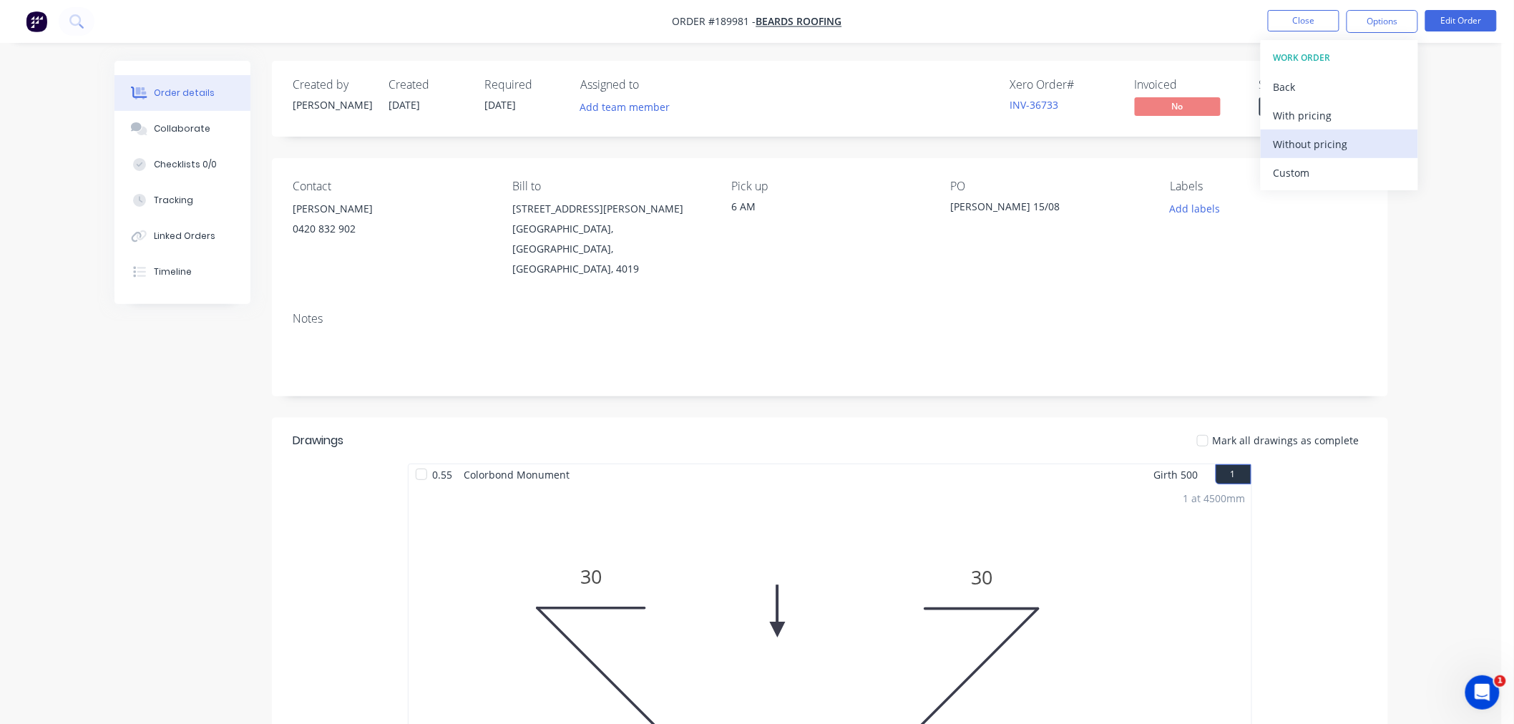
click at [1368, 142] on div "Without pricing" at bounding box center [1339, 144] width 132 height 21
click at [968, 55] on div "Order details Collaborate Checklists 0/0 Tracking Linked Orders Timeline Order …" at bounding box center [750, 602] width 1501 height 1205
click at [1453, 26] on button "Edit Order" at bounding box center [1461, 20] width 72 height 21
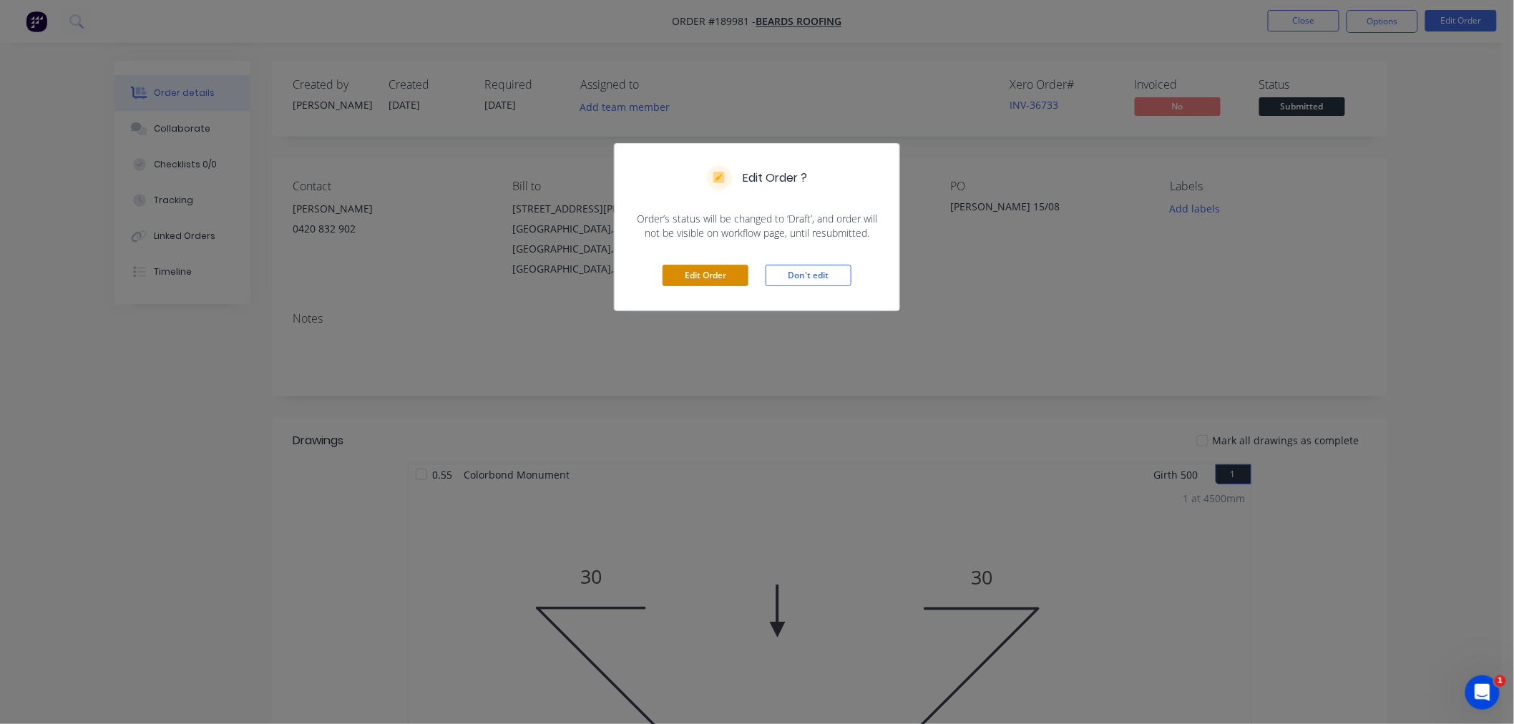
click at [705, 273] on button "Edit Order" at bounding box center [705, 275] width 86 height 21
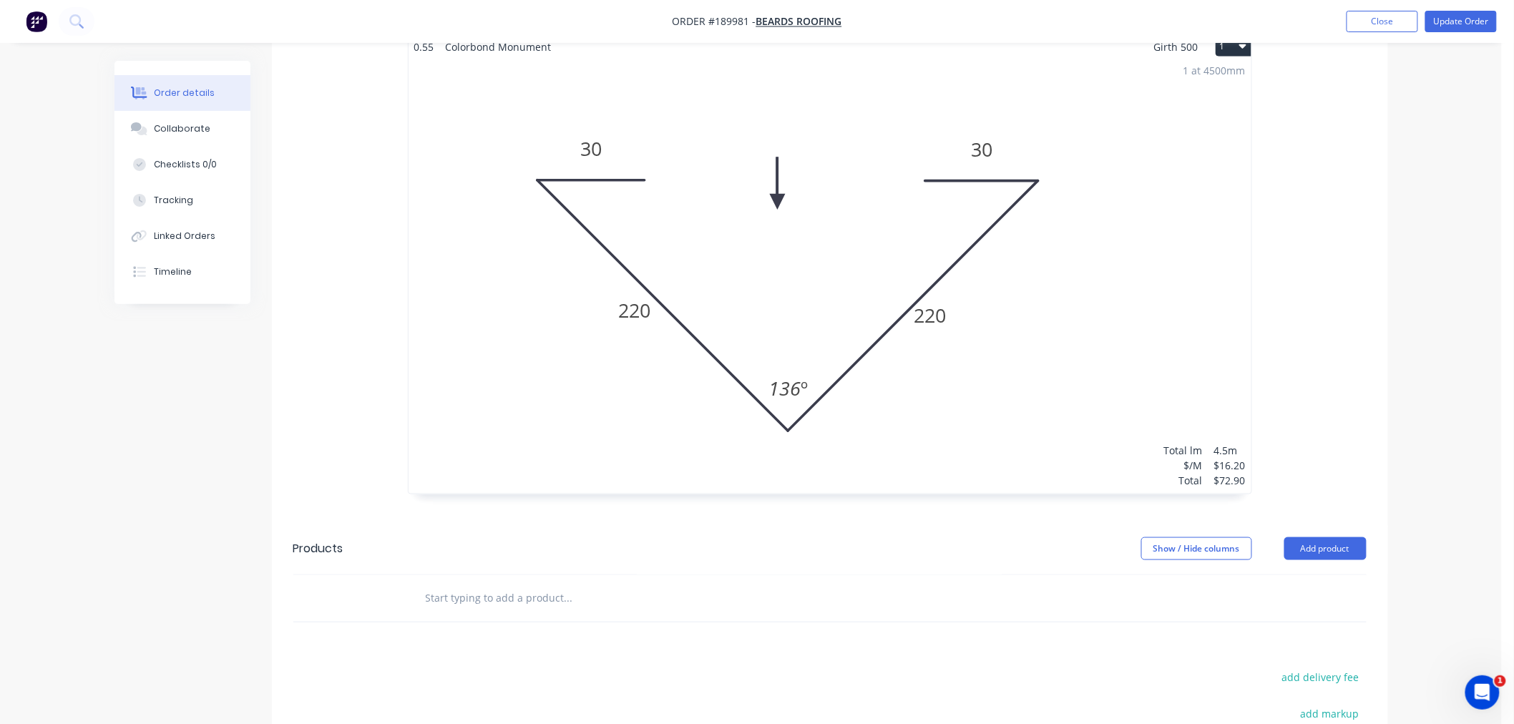
click at [1061, 348] on div "1 at 4500mm Total lm $/M Total 4.5m $16.20 $72.90" at bounding box center [829, 275] width 843 height 436
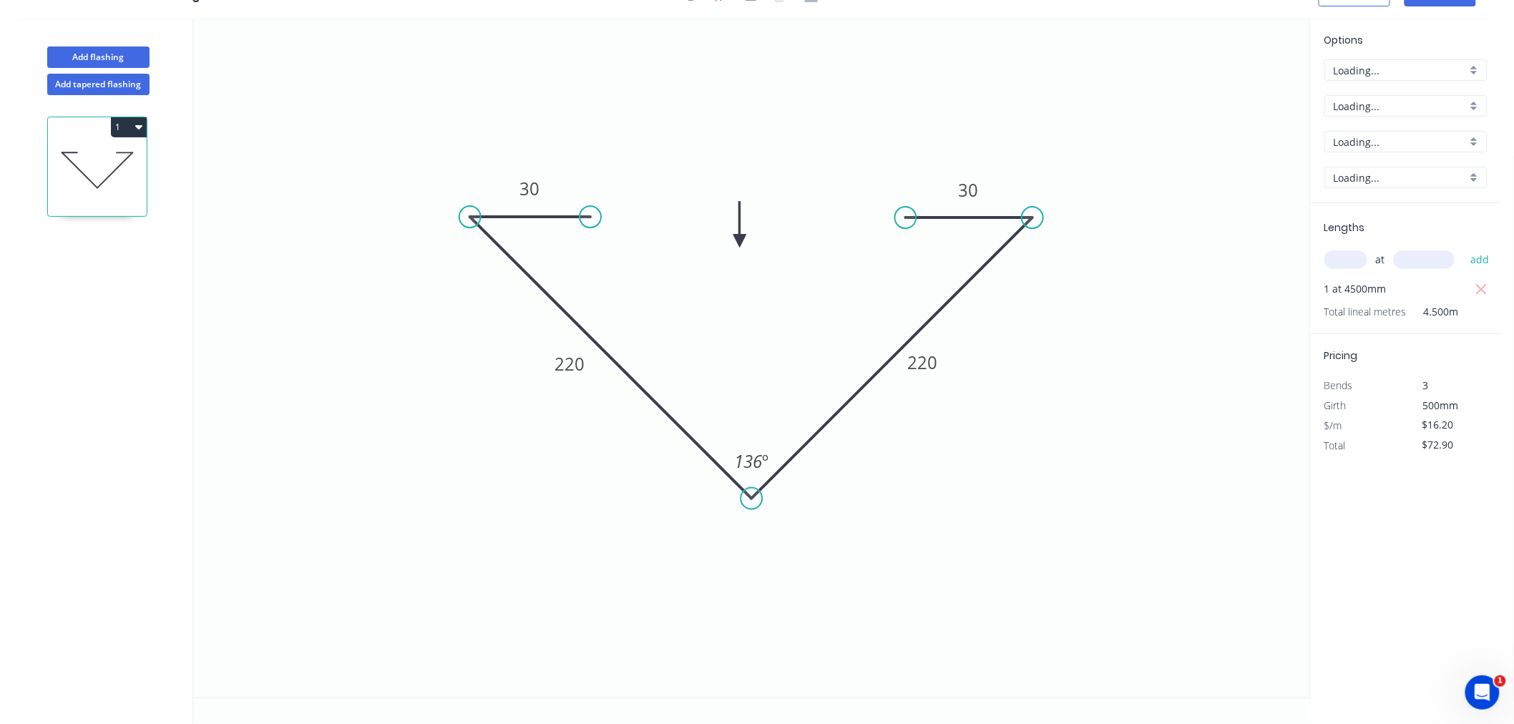
scroll to position [26, 0]
drag, startPoint x: 941, startPoint y: 351, endPoint x: 953, endPoint y: 348, distance: 12.5
click at [953, 348] on rect at bounding box center [934, 359] width 47 height 29
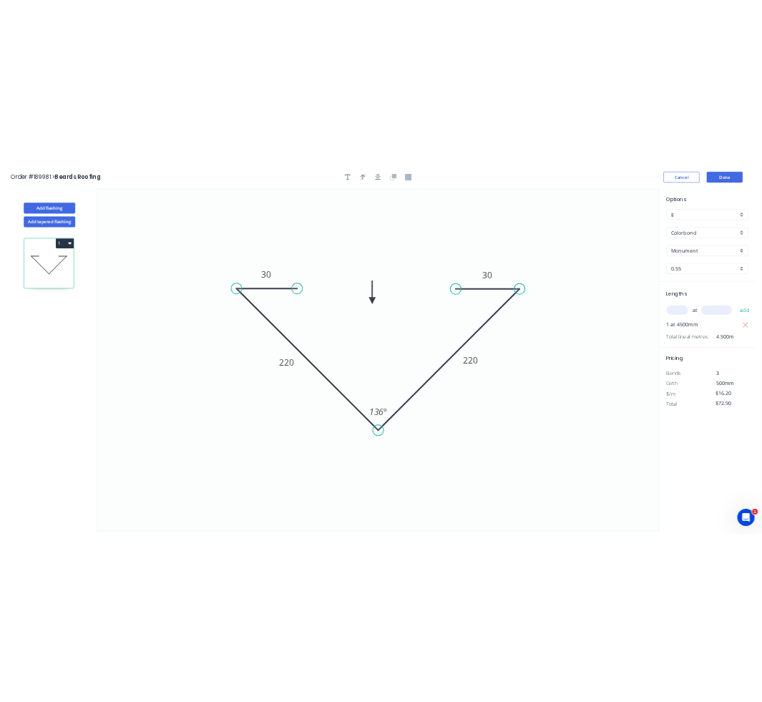
scroll to position [0, 0]
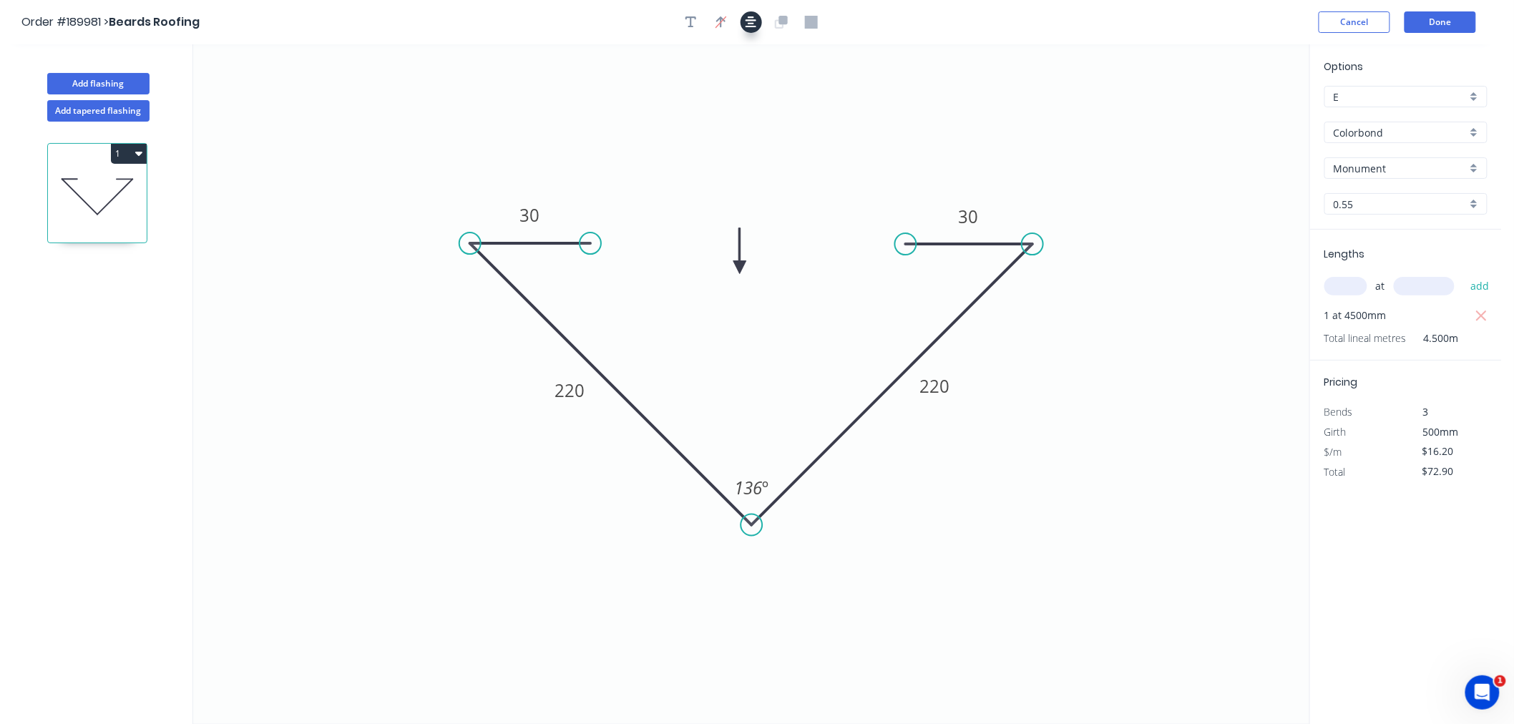
click at [756, 26] on button "button" at bounding box center [750, 21] width 21 height 21
click at [966, 17] on div "Order #189981 > Beards Roofing Cancel Done" at bounding box center [750, 21] width 1458 height 21
click at [1452, 23] on button "Done" at bounding box center [1440, 21] width 72 height 21
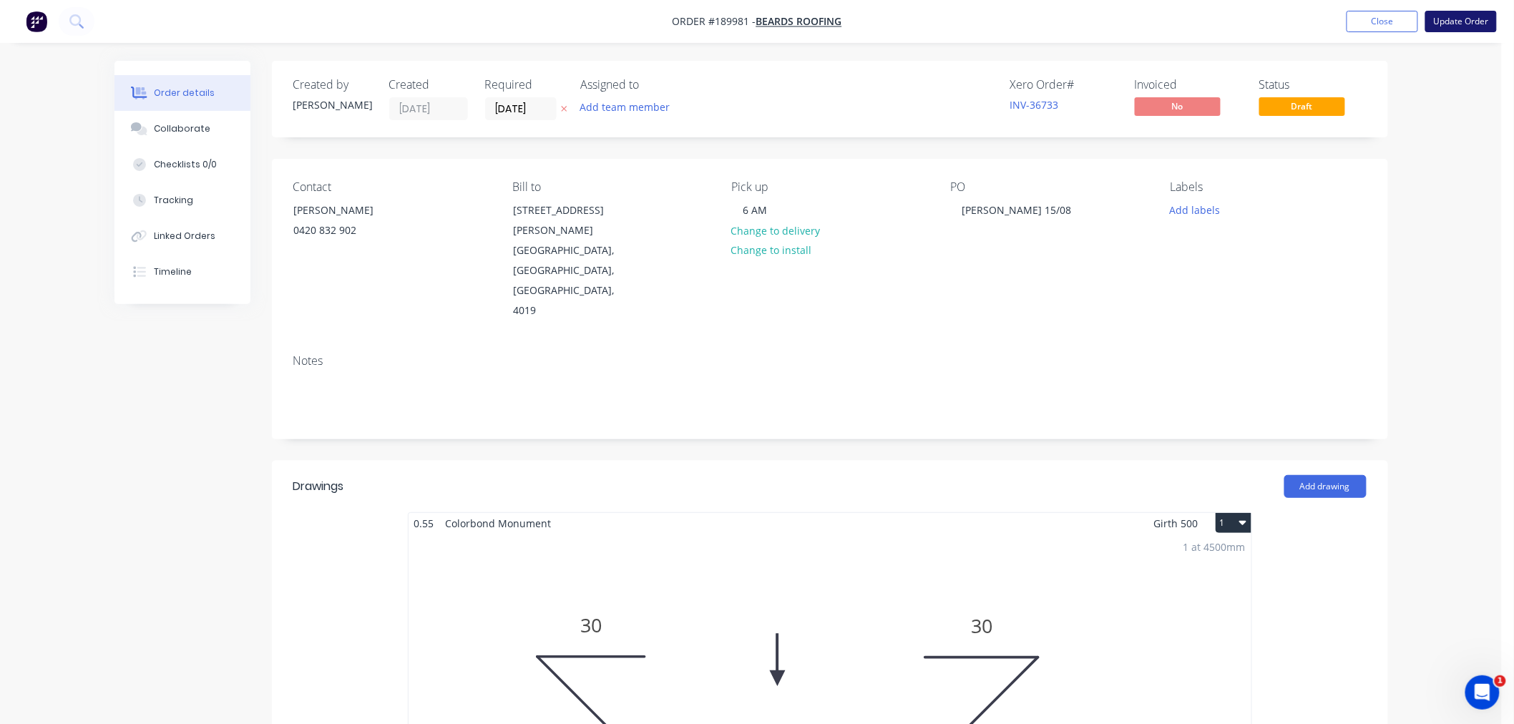
click at [1468, 26] on button "Update Order" at bounding box center [1461, 21] width 72 height 21
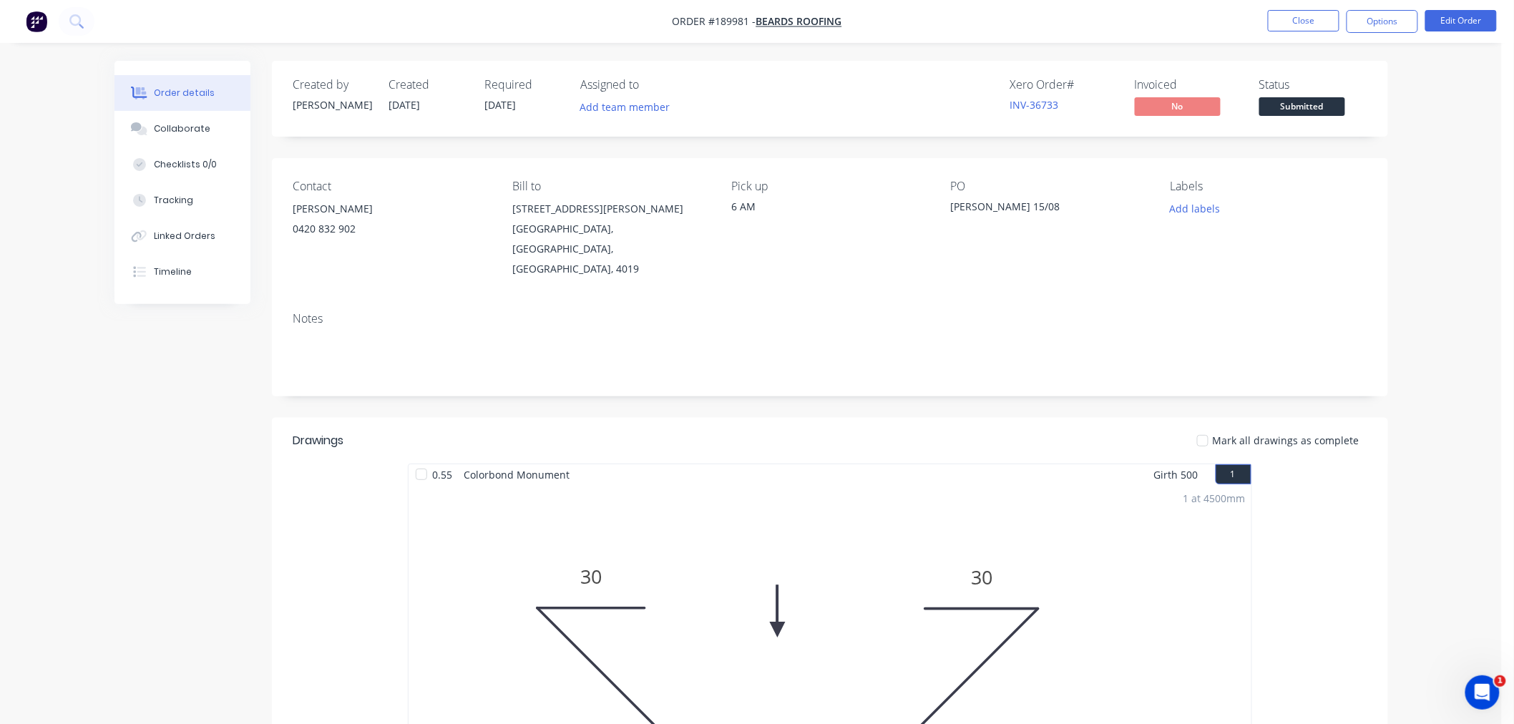
click at [1414, 192] on div "Order details Collaborate Checklists 0/0 Tracking Linked Orders Timeline Order …" at bounding box center [750, 602] width 1501 height 1205
click at [1397, 15] on button "Options" at bounding box center [1382, 21] width 72 height 23
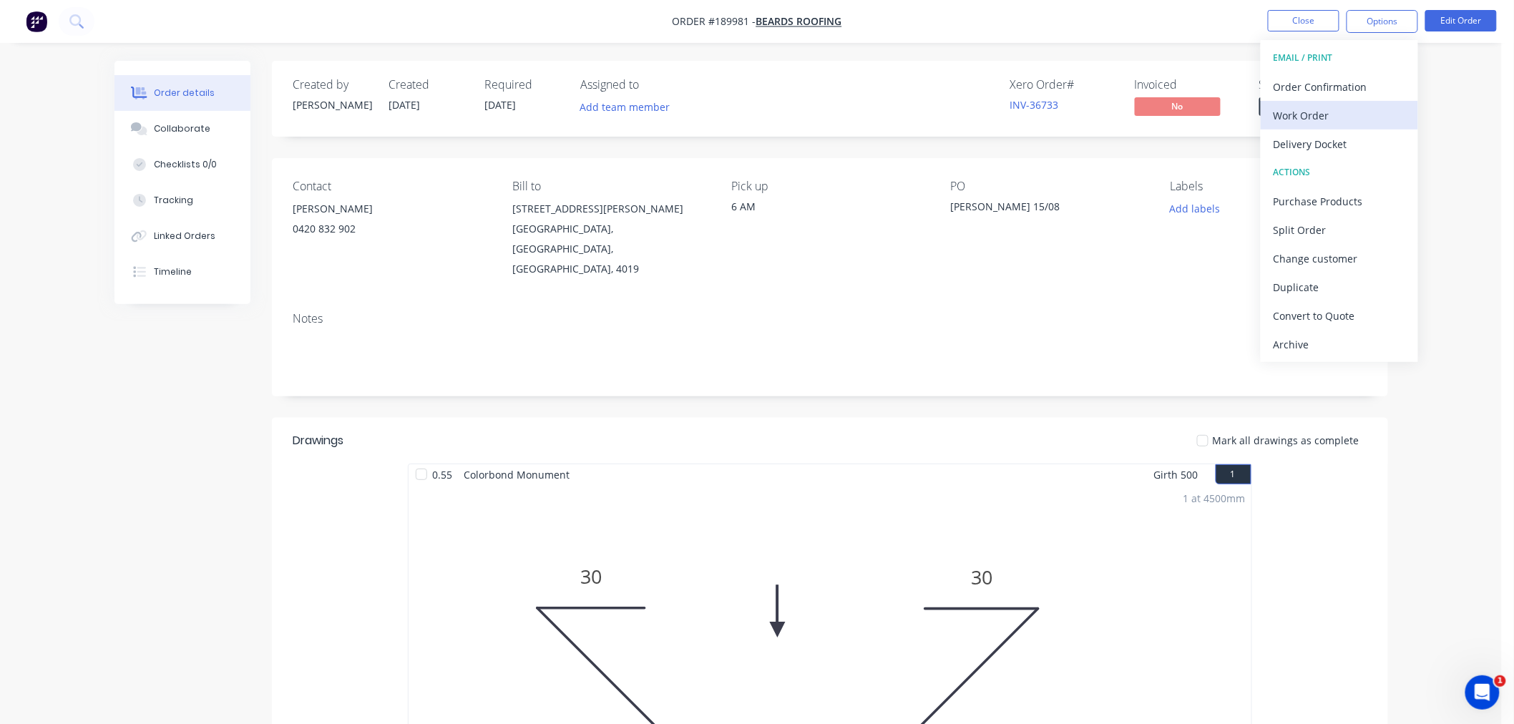
click at [1376, 109] on div "Work Order" at bounding box center [1339, 115] width 132 height 21
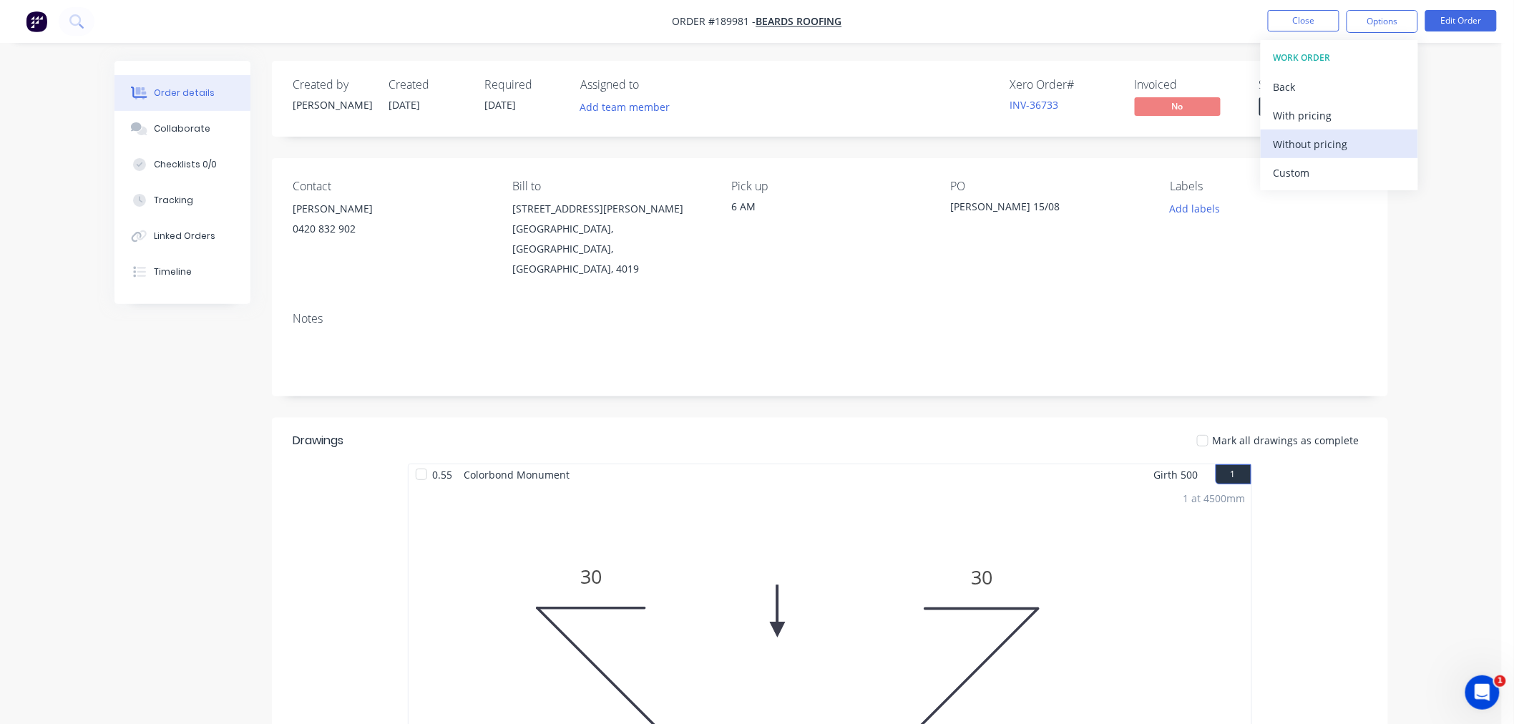
click at [1368, 137] on div "Without pricing" at bounding box center [1339, 144] width 132 height 21
click at [127, 365] on div "Created by Jeremy Created 15/08/25 Required 18/08/25 Assigned to Add team membe…" at bounding box center [750, 633] width 1273 height 1144
click at [1071, 38] on nav "Order #189981 - Beards Roofing Close Options Edit Order" at bounding box center [757, 21] width 1514 height 43
click at [1290, 22] on button "Close" at bounding box center [1303, 20] width 72 height 21
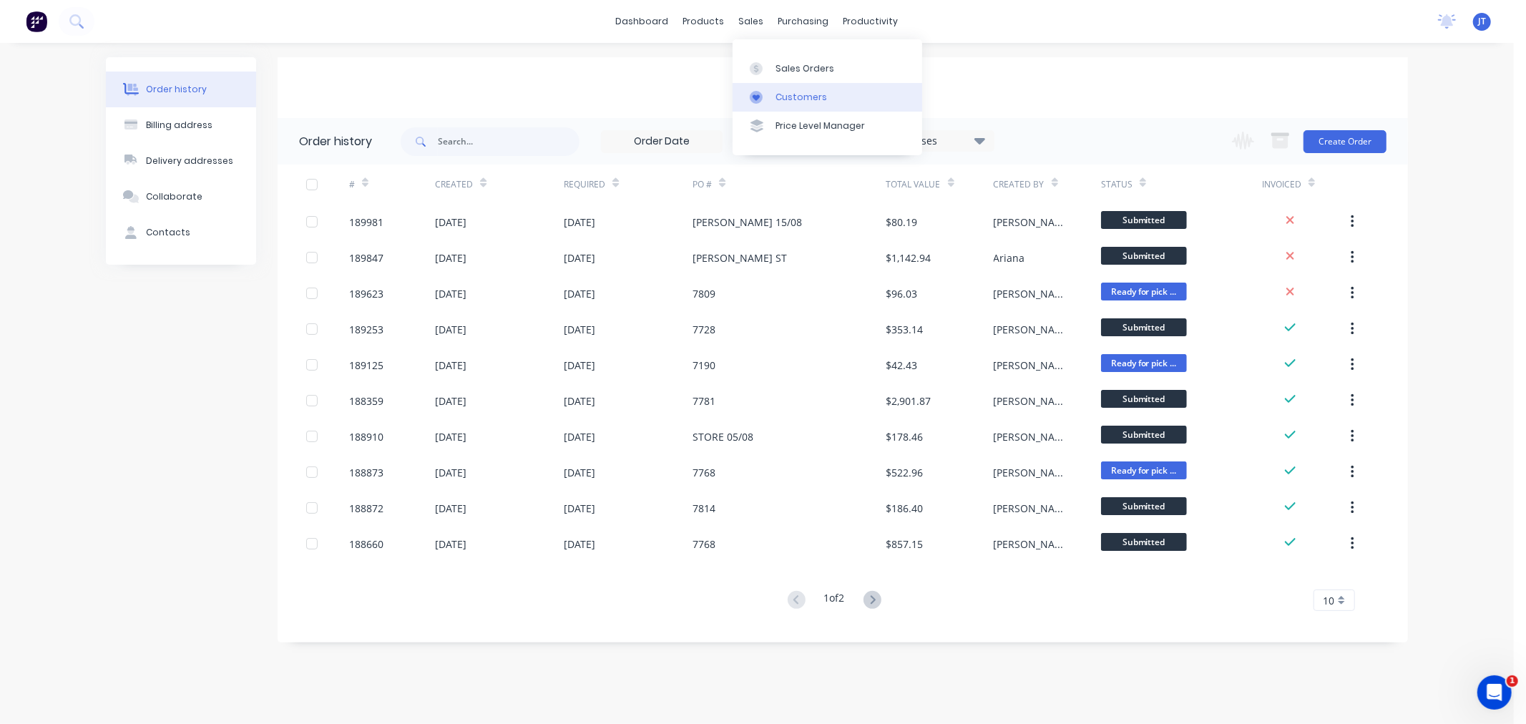
click at [782, 103] on div "Customers" at bounding box center [801, 97] width 52 height 13
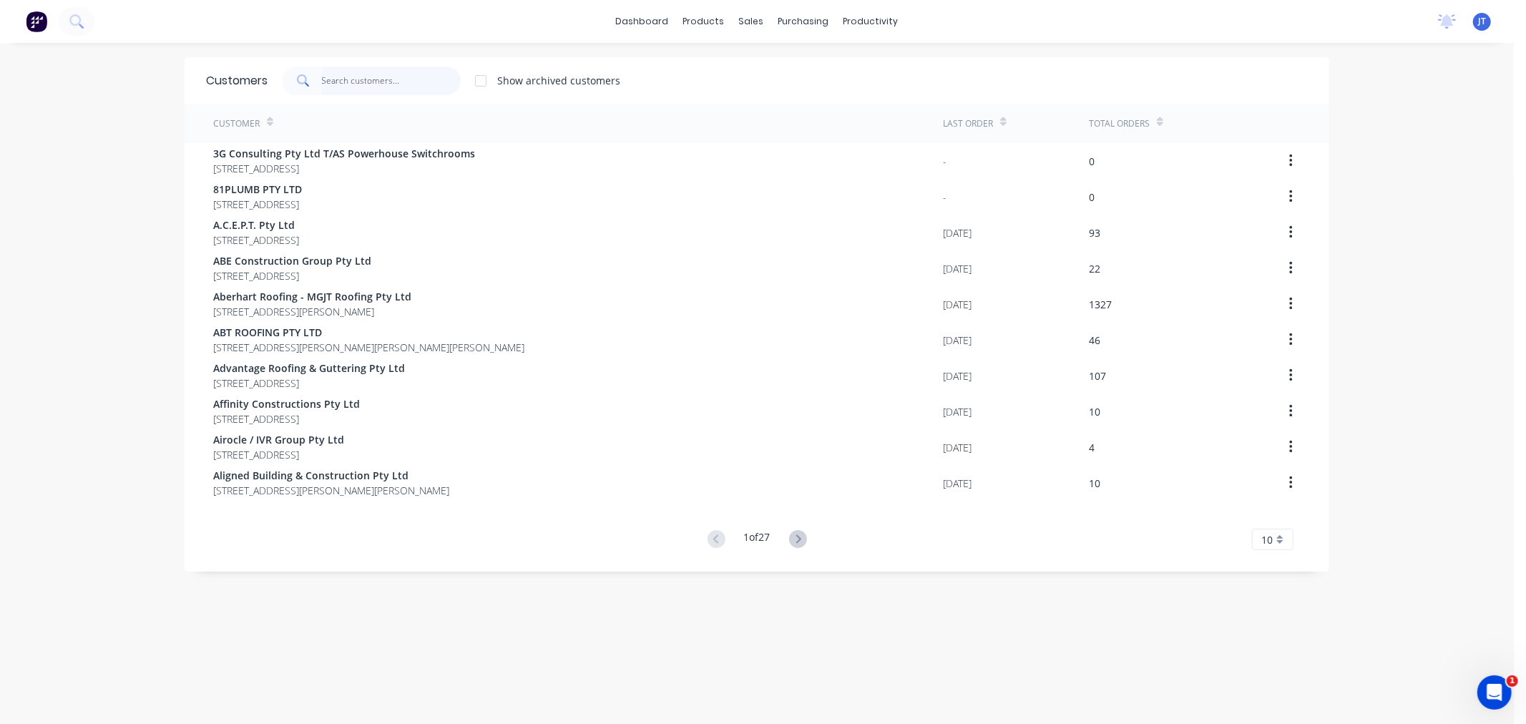
click at [361, 84] on input "text" at bounding box center [391, 81] width 139 height 29
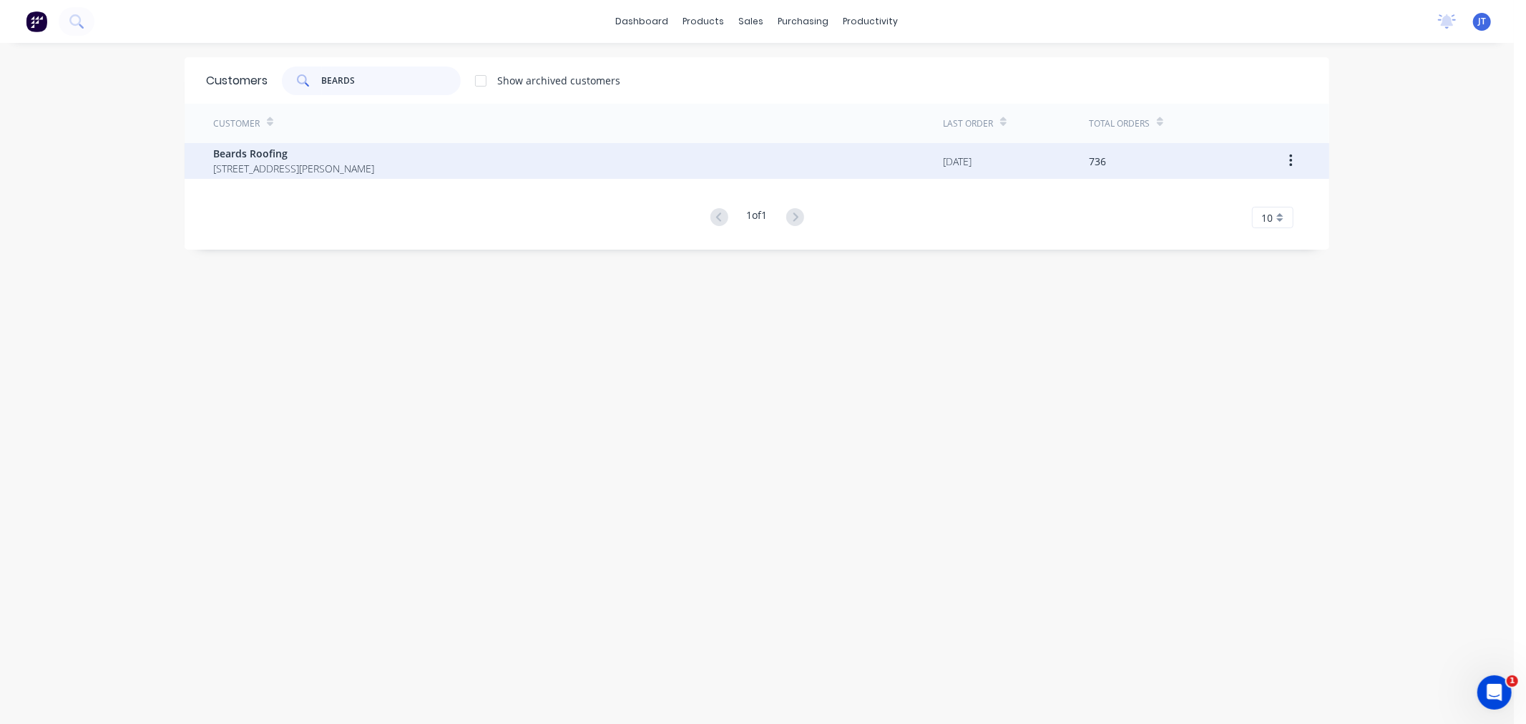
type input "BEARDS"
click at [374, 167] on span "73 Snook Street Clontarf Queensland Australia 4019" at bounding box center [293, 168] width 161 height 15
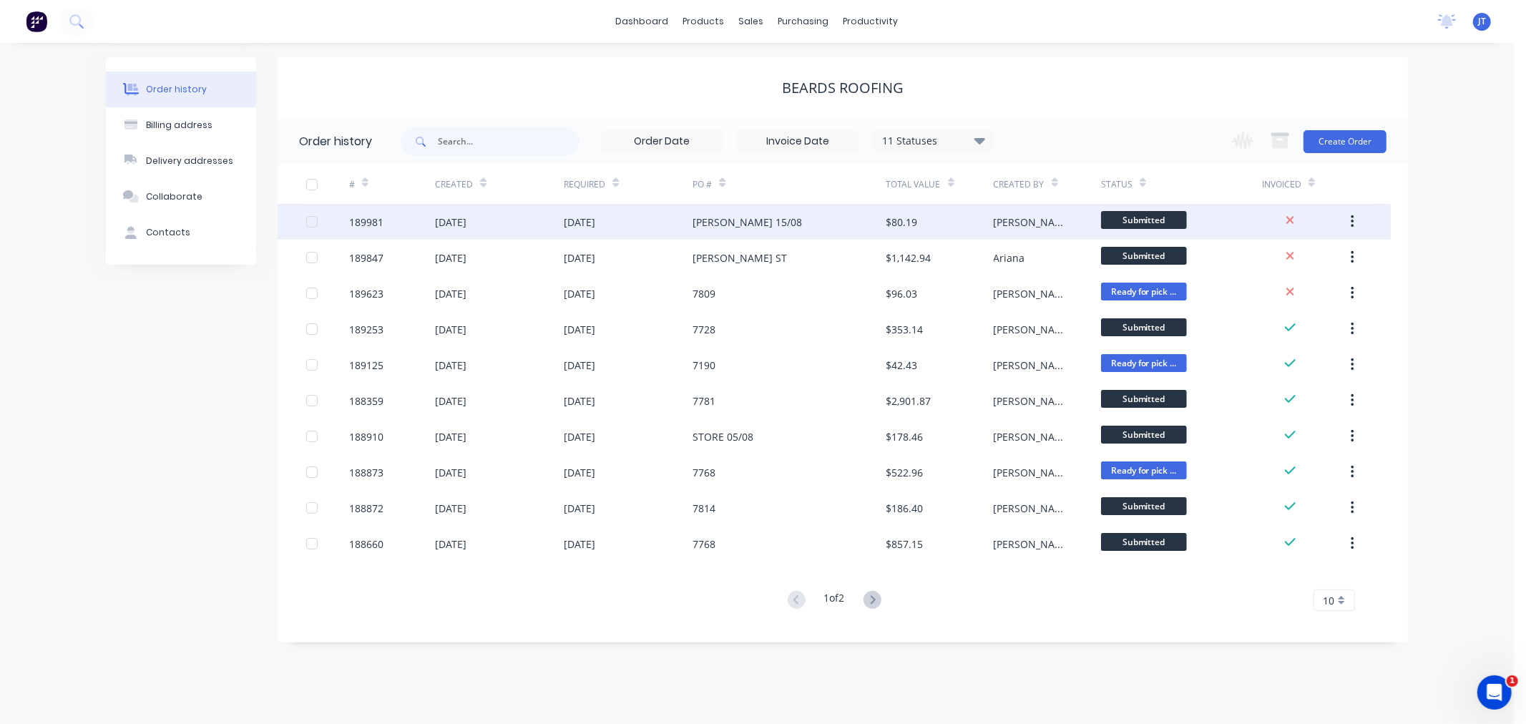
click at [372, 229] on div "189981" at bounding box center [366, 222] width 34 height 15
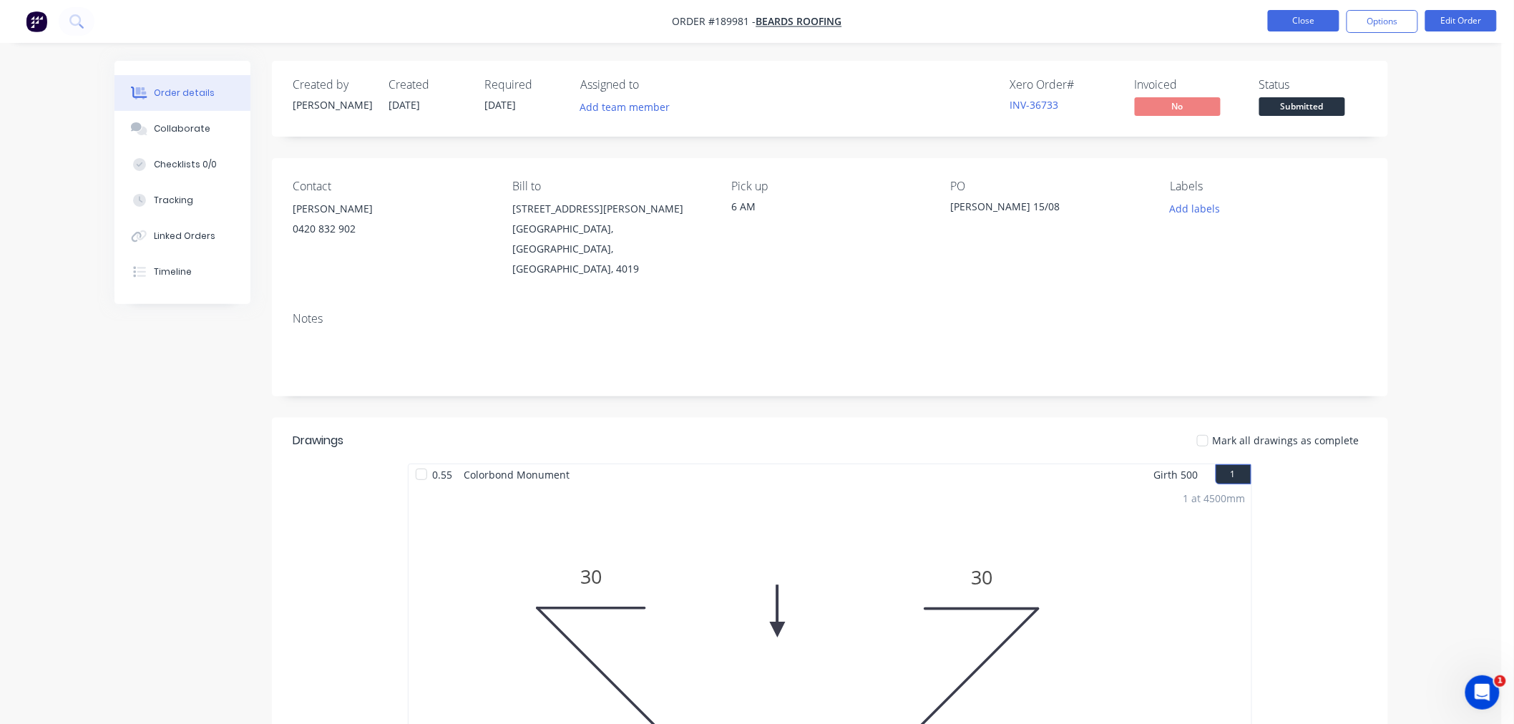
click at [1309, 24] on button "Close" at bounding box center [1303, 20] width 72 height 21
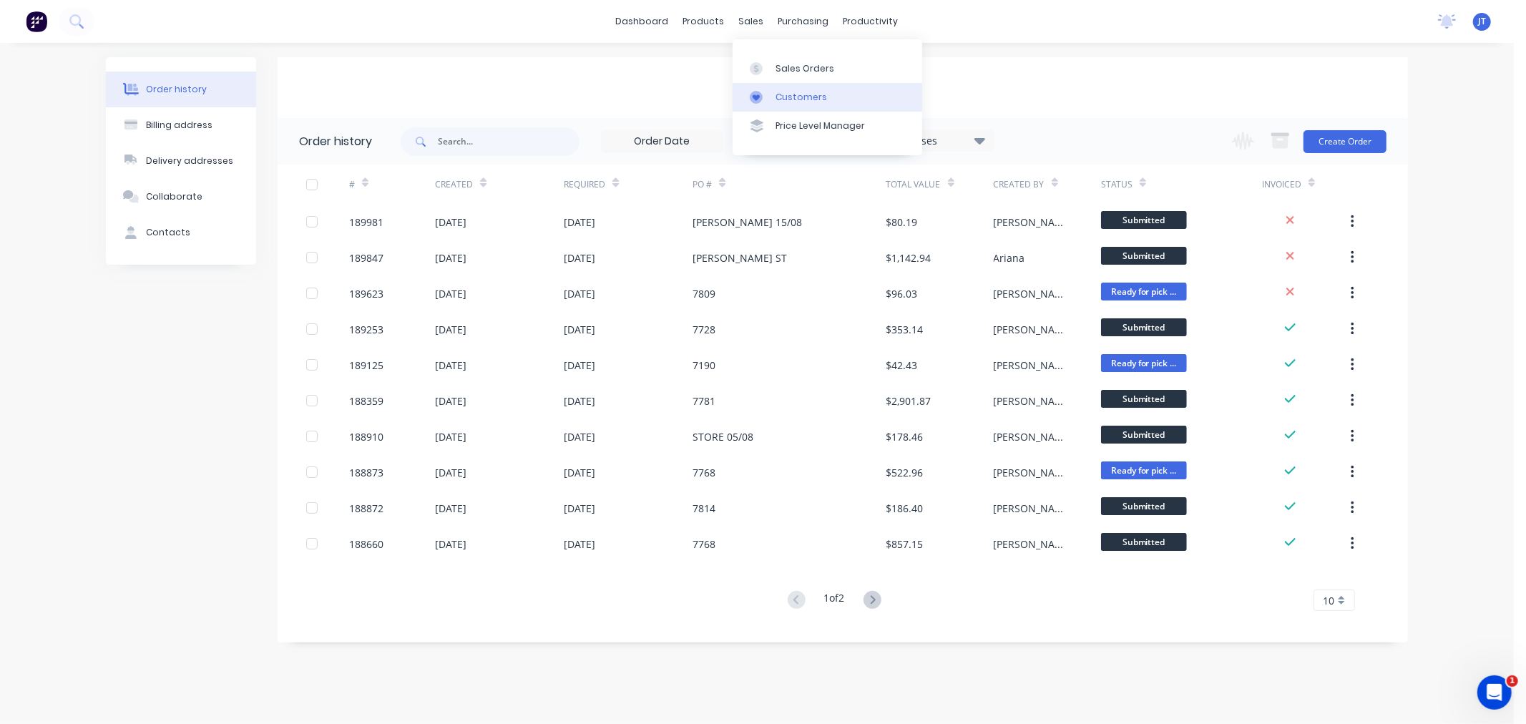
click at [785, 100] on div "Customers" at bounding box center [801, 97] width 52 height 13
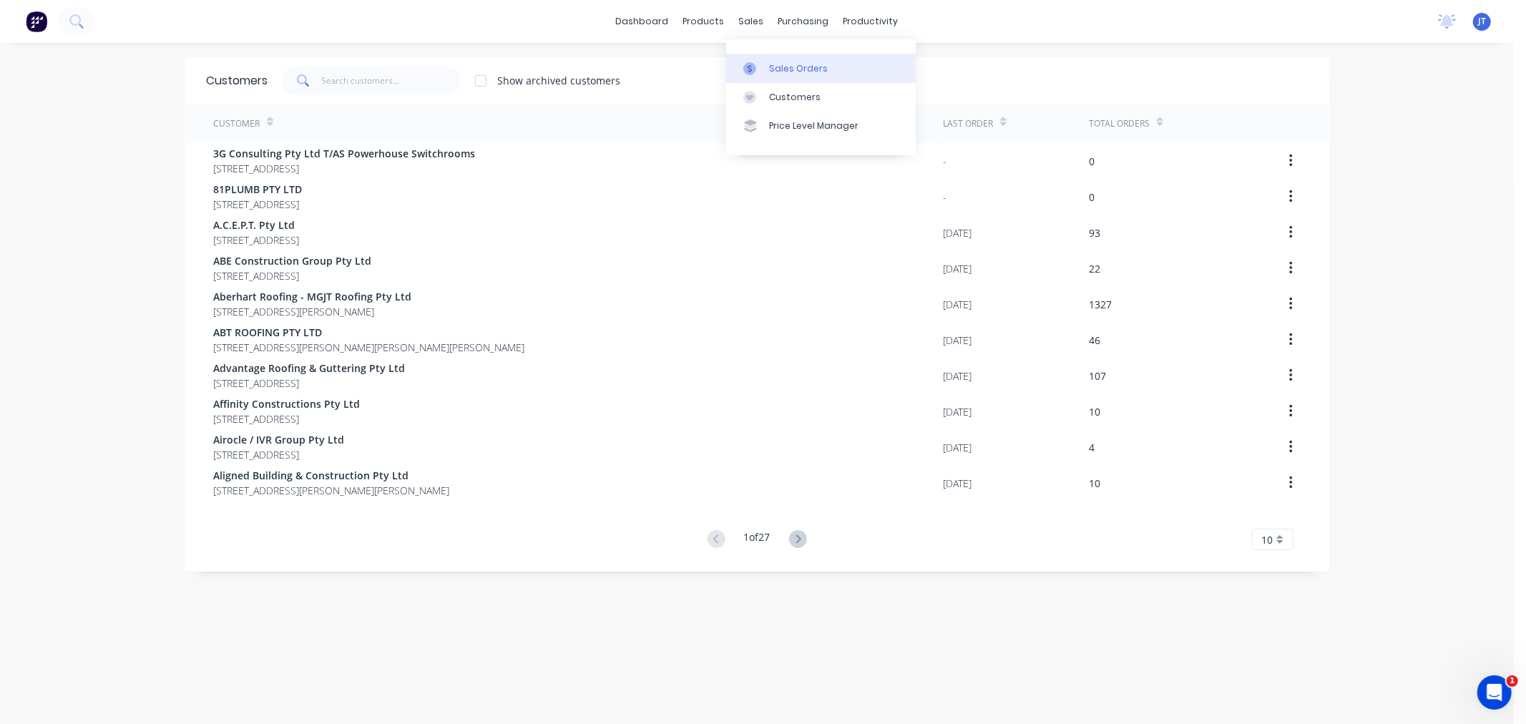
click at [785, 67] on div "Sales Orders" at bounding box center [798, 68] width 59 height 13
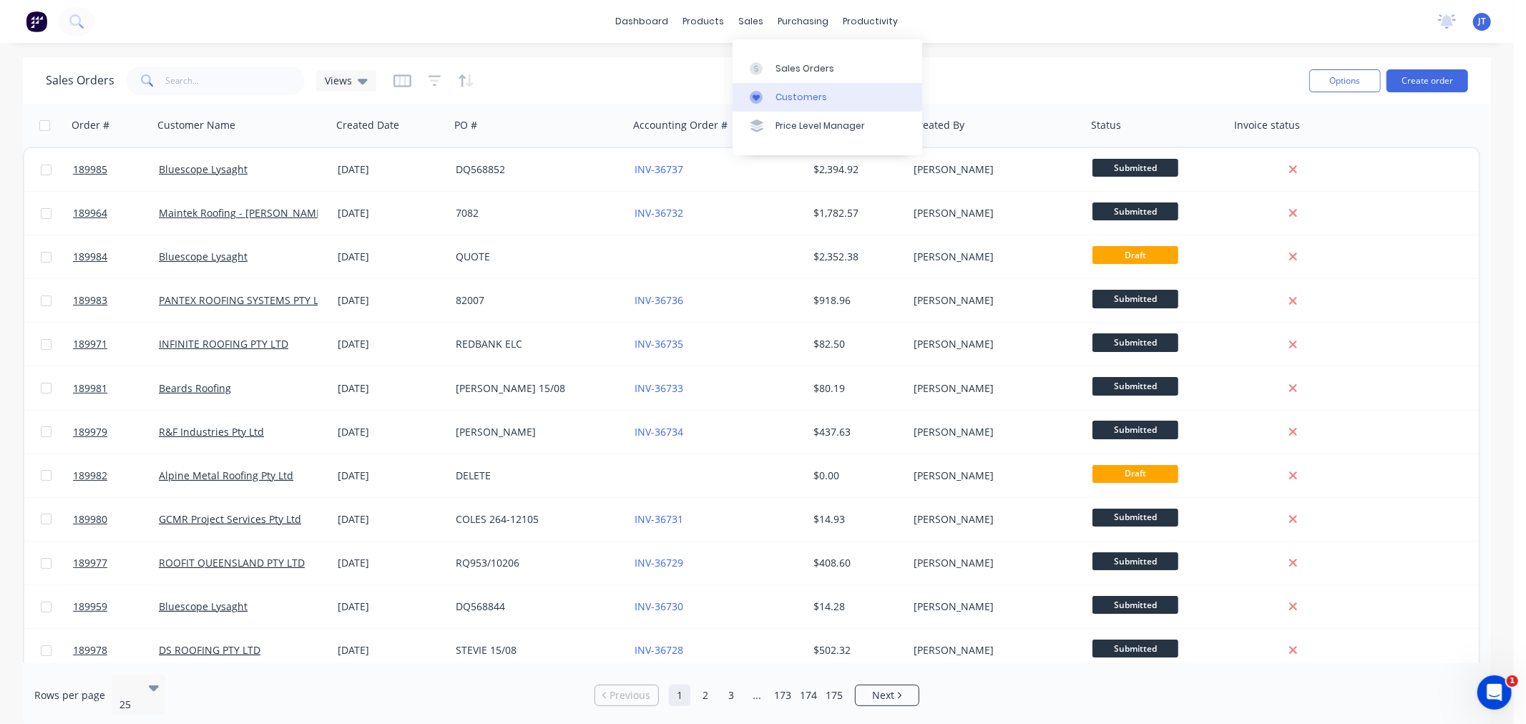
click at [791, 94] on div "Customers" at bounding box center [801, 97] width 52 height 13
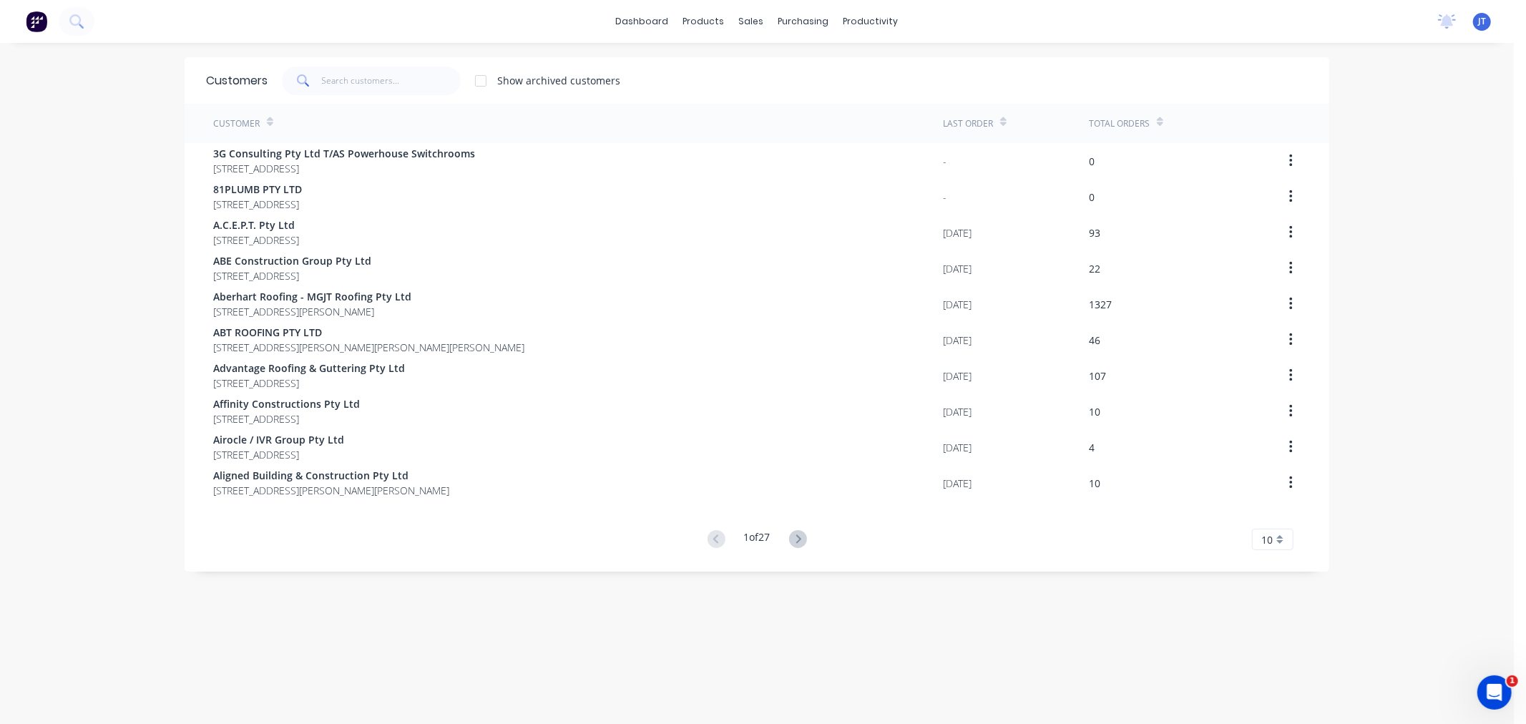
click at [1182, 41] on div "dashboard products sales purchasing productivity dashboard products Product Cat…" at bounding box center [757, 21] width 1514 height 43
